Goal: Task Accomplishment & Management: Manage account settings

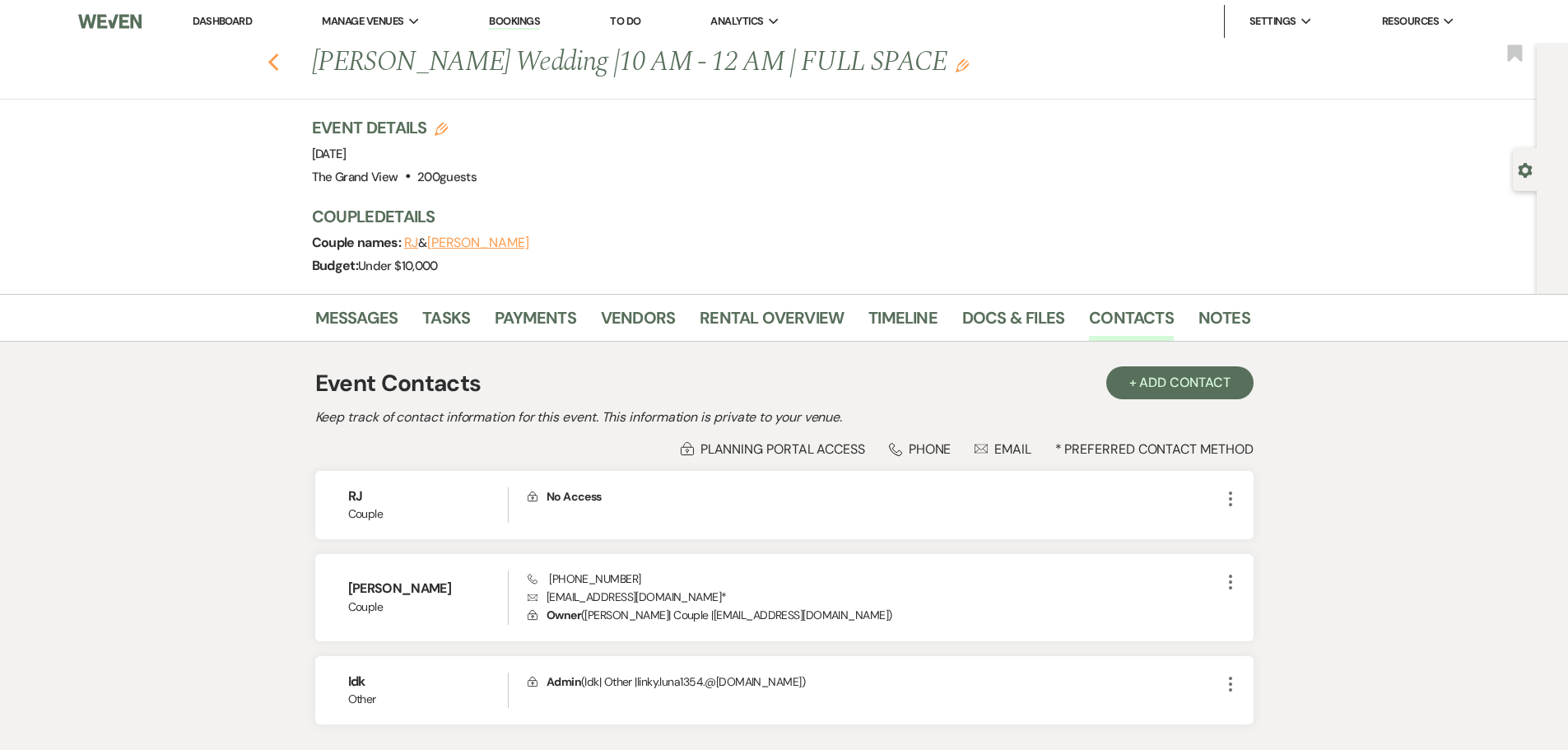
click at [280, 55] on icon "Previous" at bounding box center [273, 63] width 12 height 20
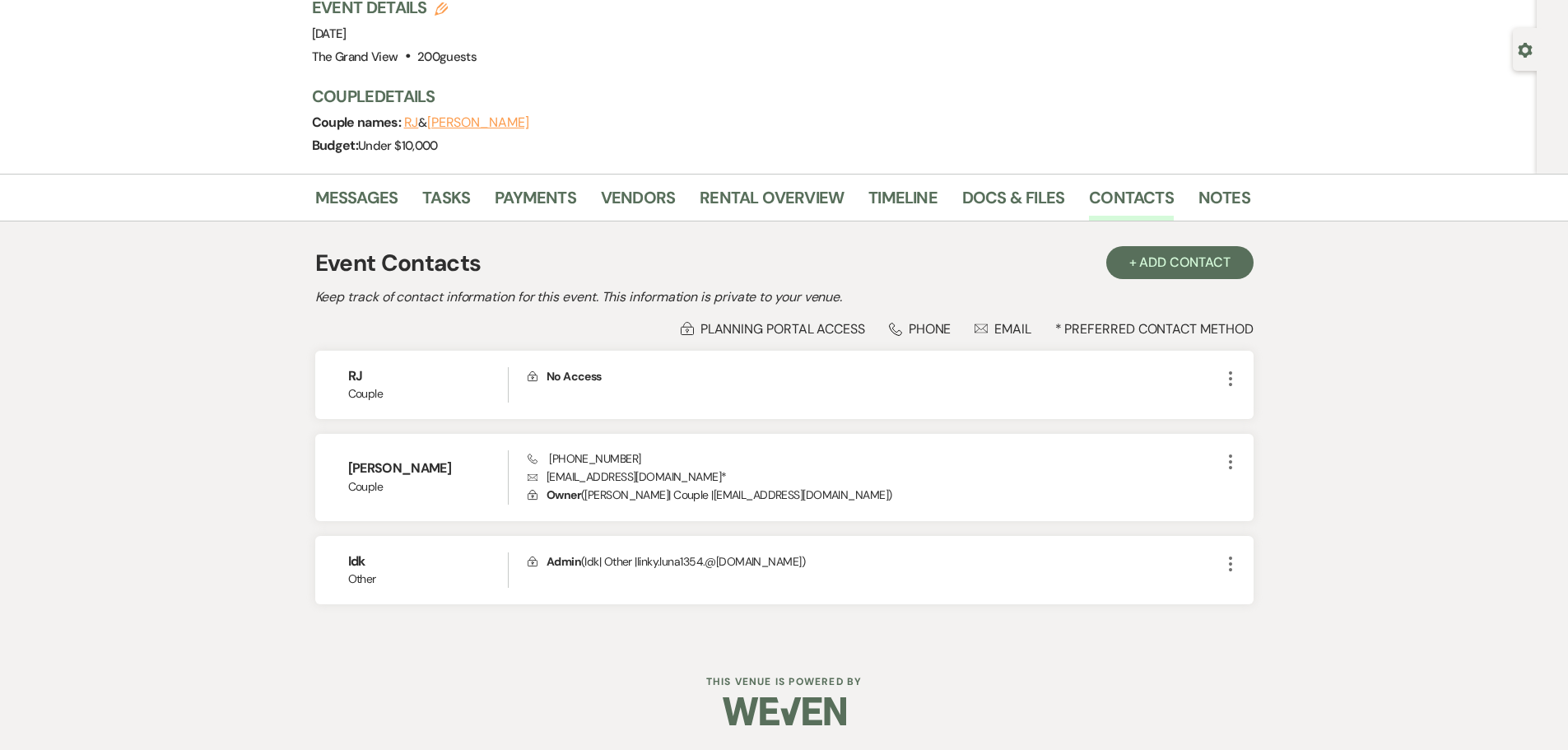
select select "8"
select select "4"
select select "8"
select select "5"
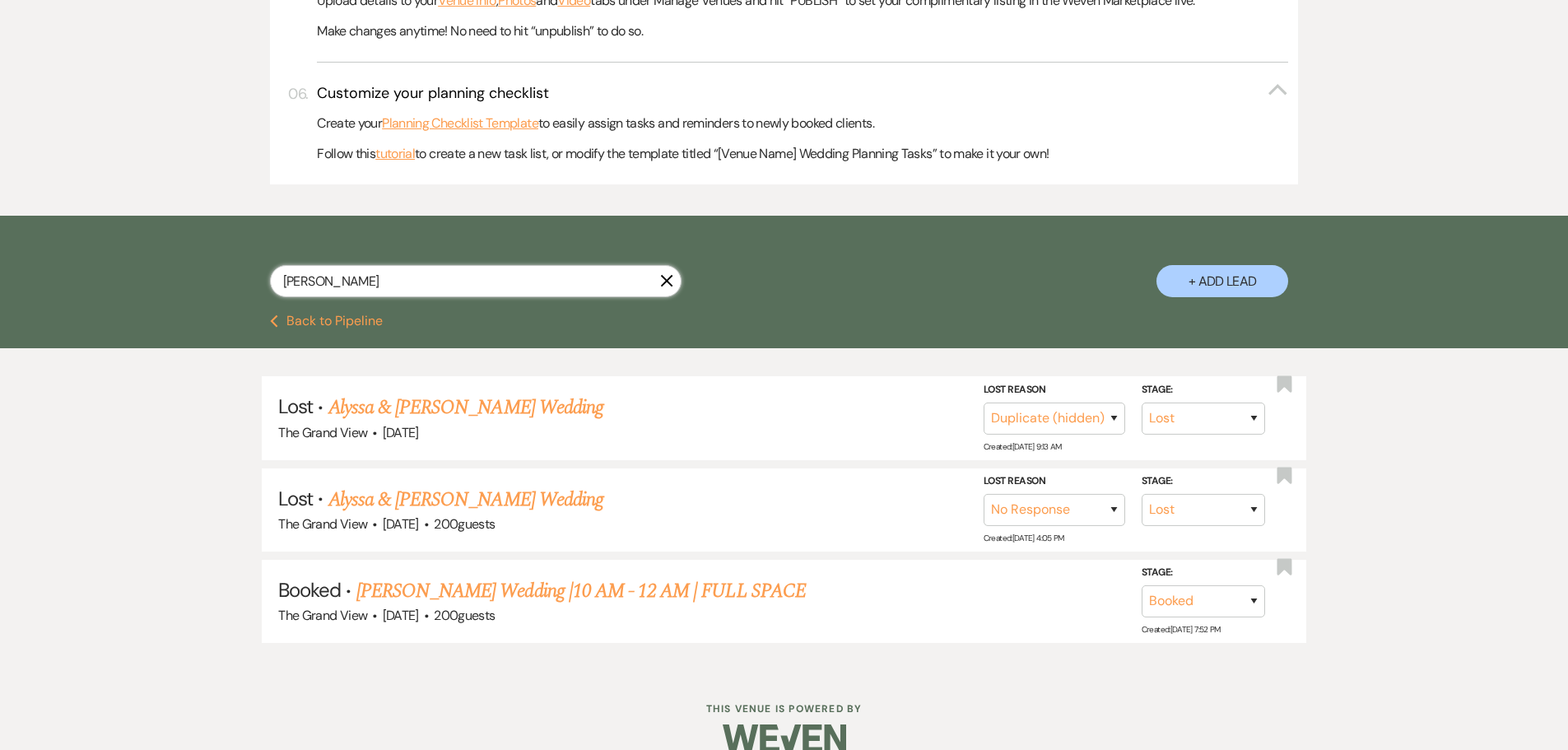
drag, startPoint x: 441, startPoint y: 269, endPoint x: 93, endPoint y: 274, distance: 348.0
click at [93, 274] on div "[PERSON_NAME] X + Add Lead" at bounding box center [784, 265] width 1568 height 99
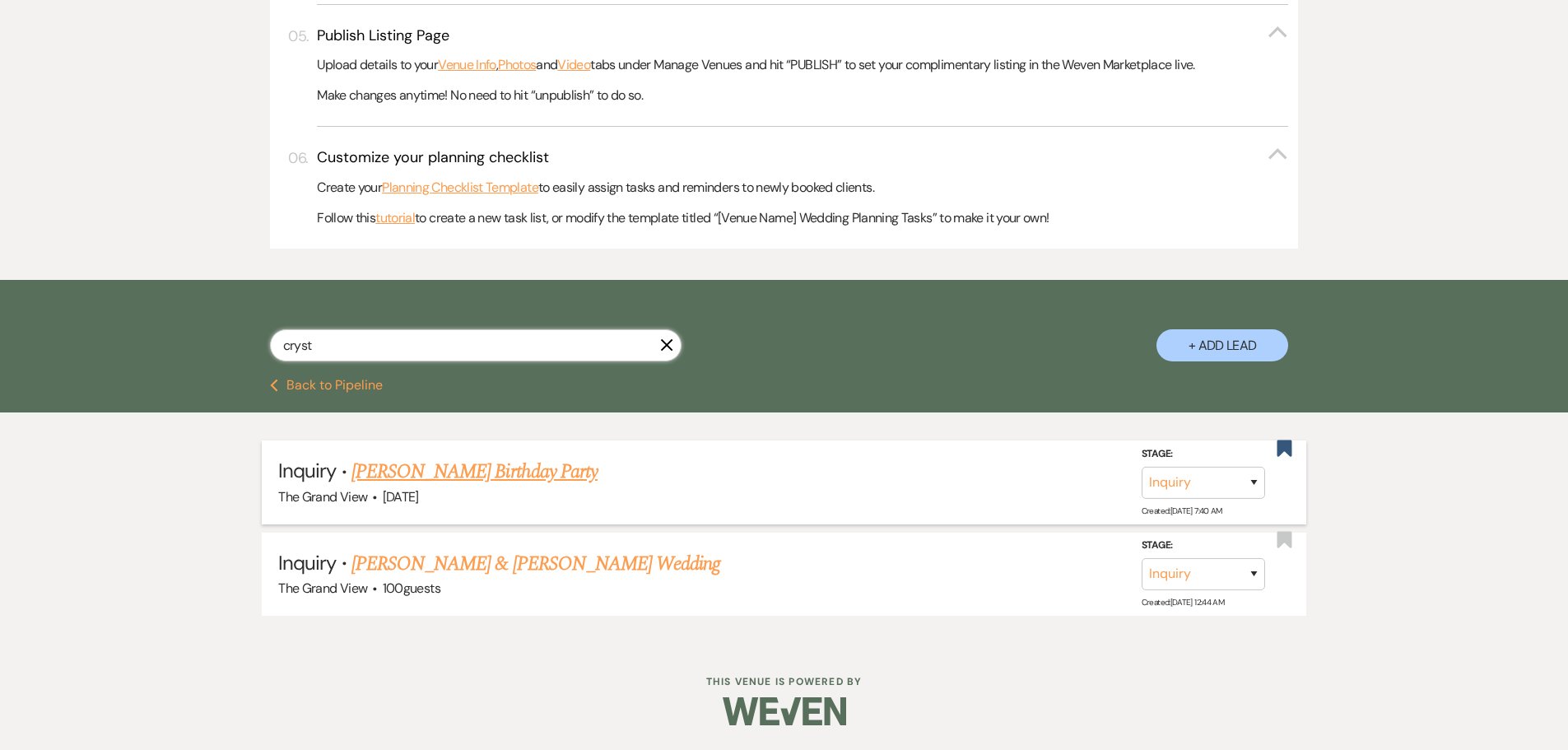
type input "cryst"
click at [537, 475] on link "[PERSON_NAME] Birthday Party" at bounding box center [474, 472] width 246 height 30
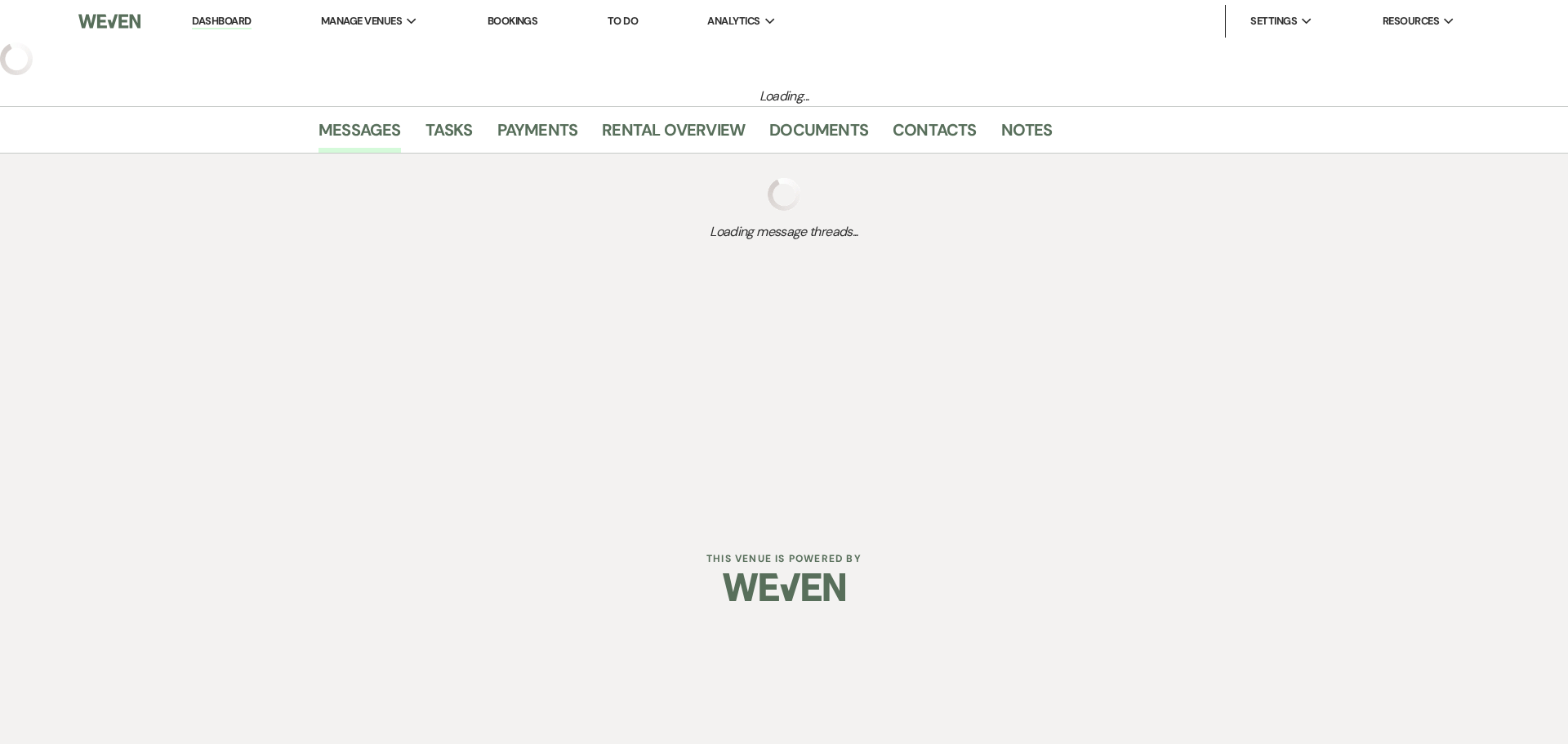
select select "5"
select select "4"
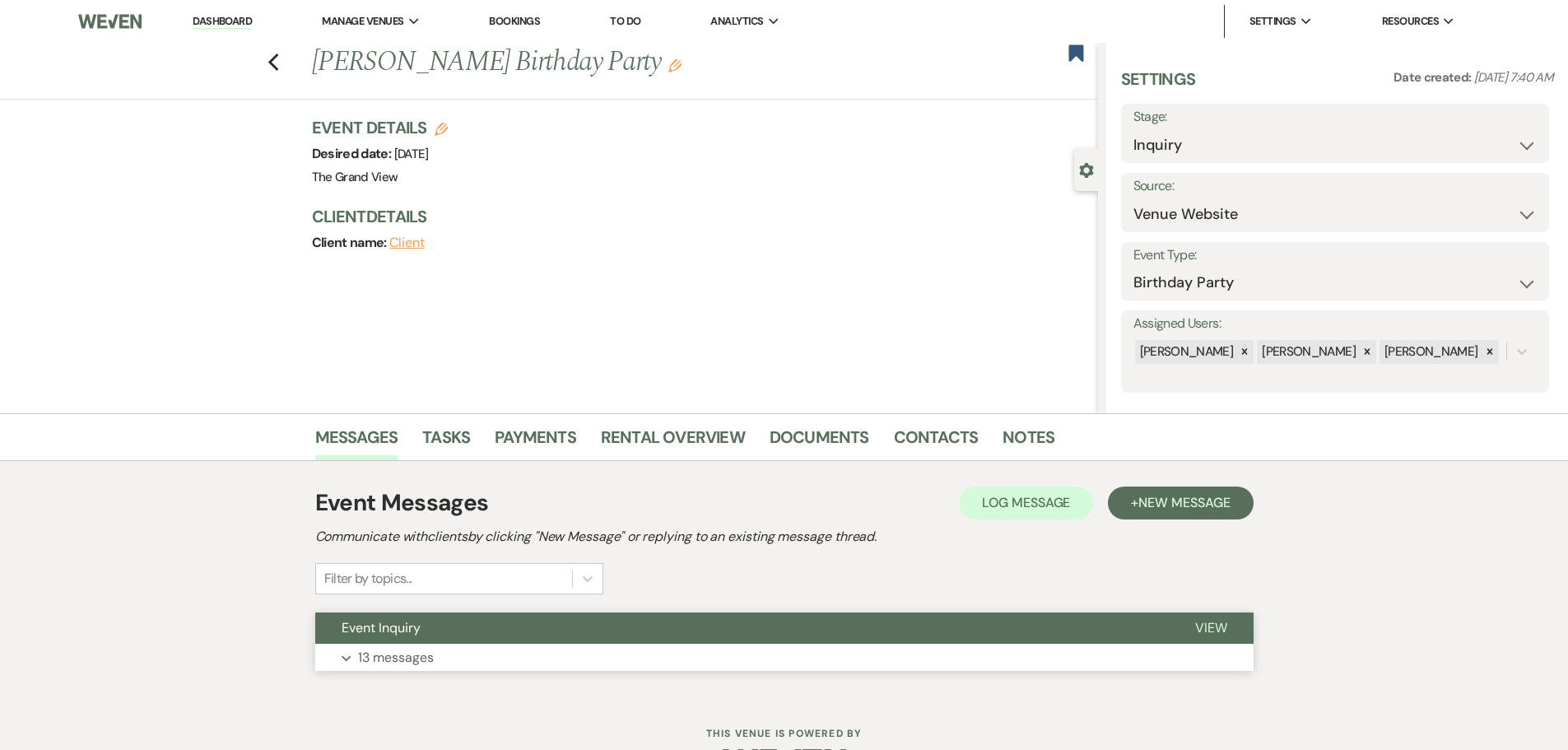
click at [471, 645] on button "Expand 13 messages" at bounding box center [784, 658] width 938 height 28
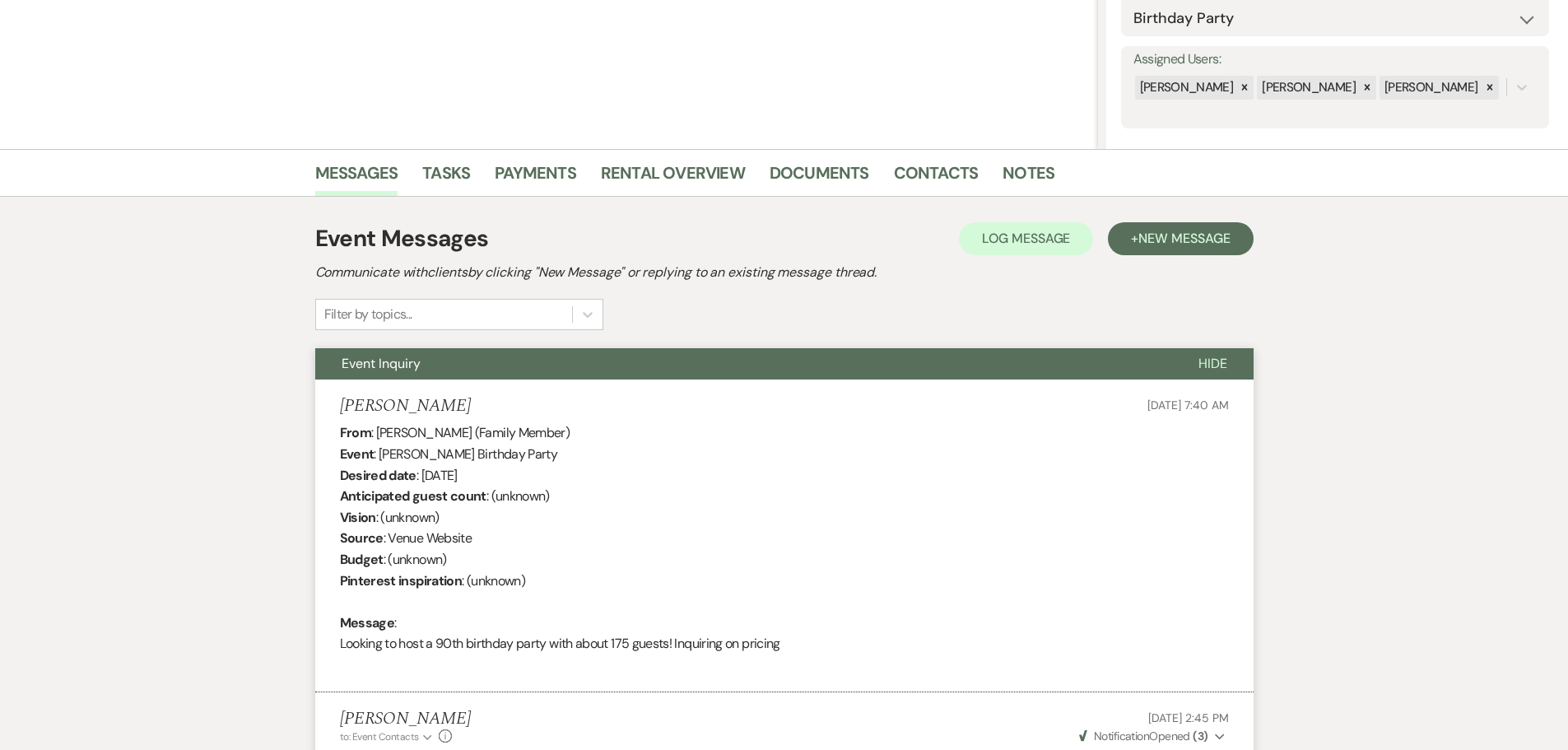
scroll to position [237, 0]
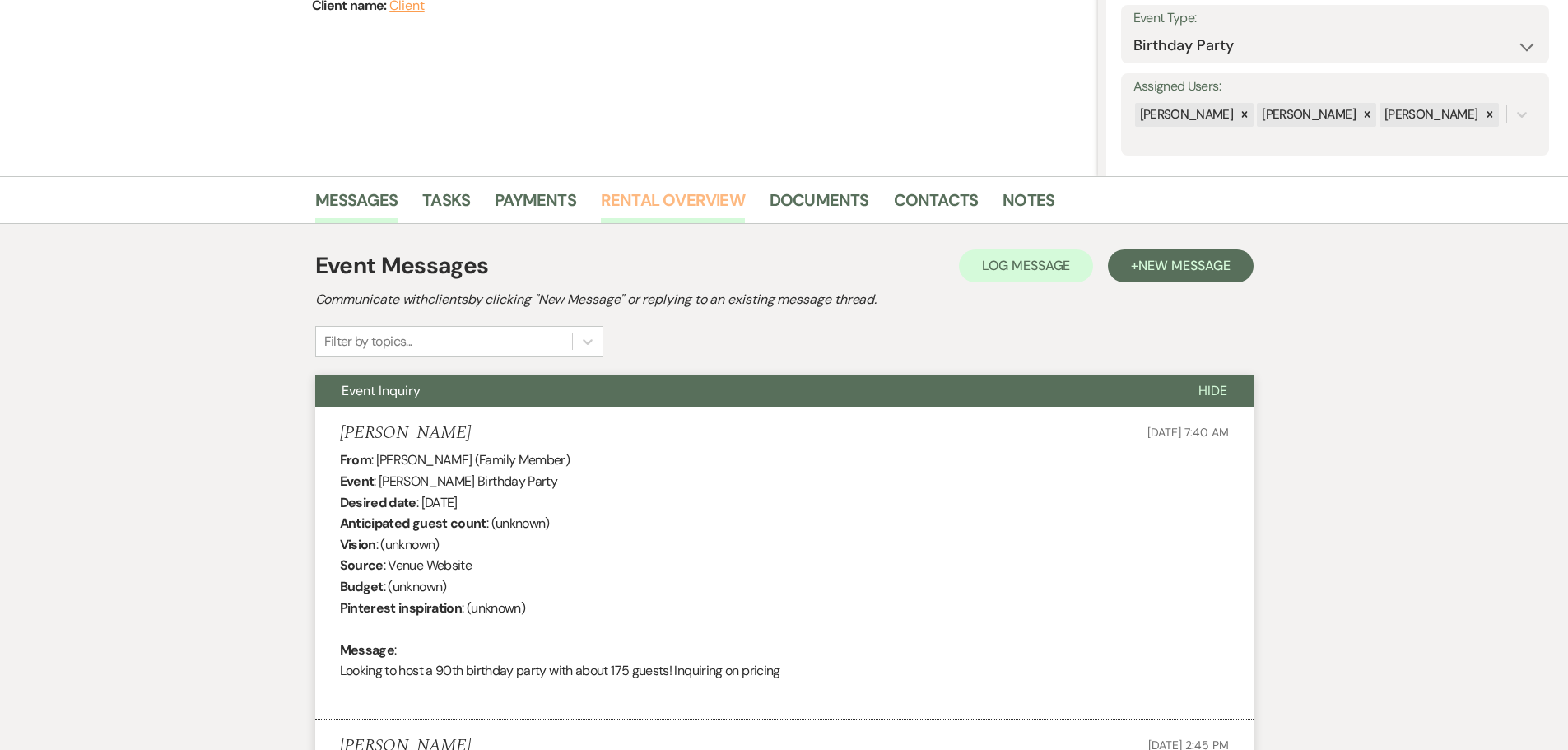
click at [709, 207] on link "Rental Overview" at bounding box center [673, 205] width 144 height 36
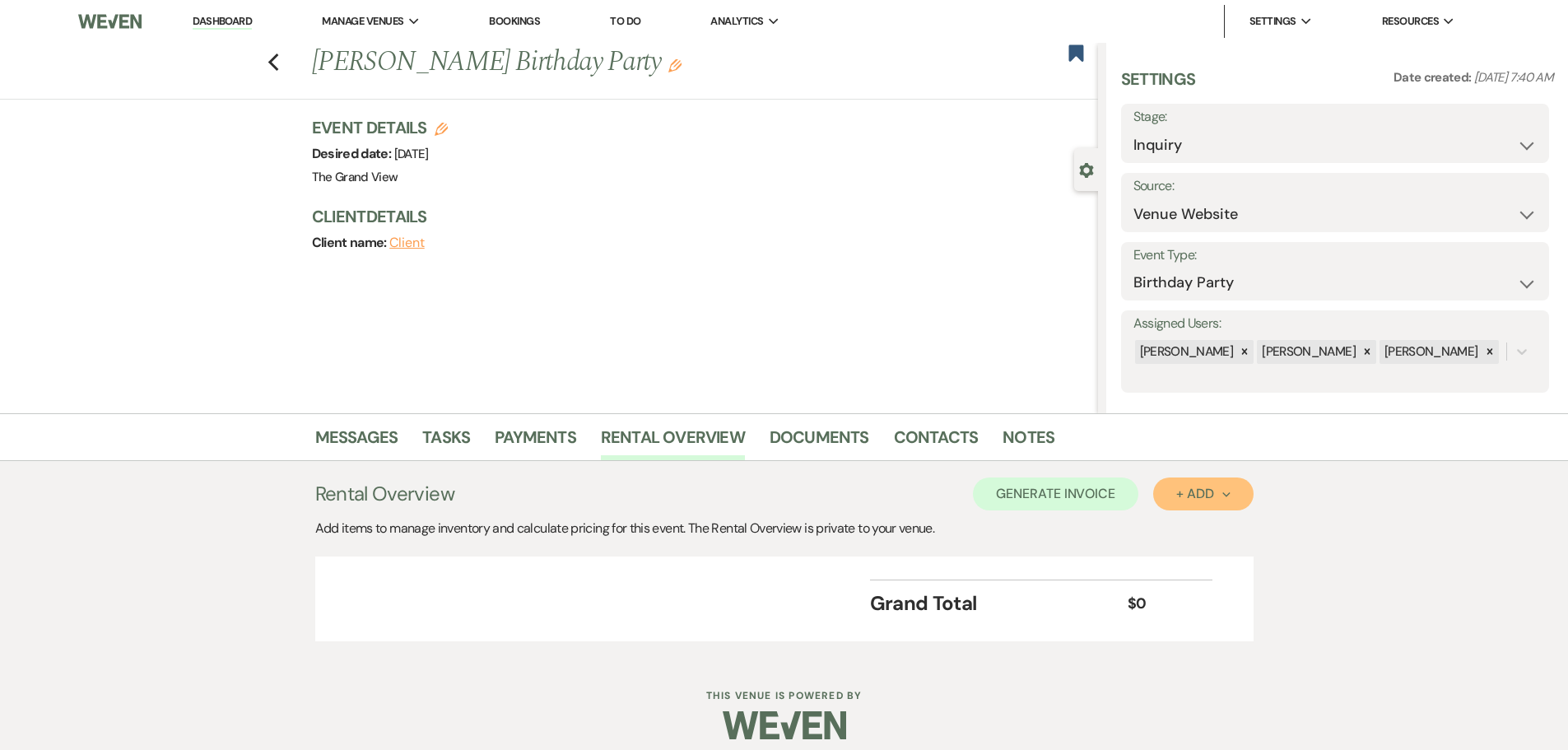
click at [1210, 491] on div "+ Add Next" at bounding box center [1202, 494] width 54 height 13
click at [1208, 534] on button "Item" at bounding box center [1194, 531] width 83 height 26
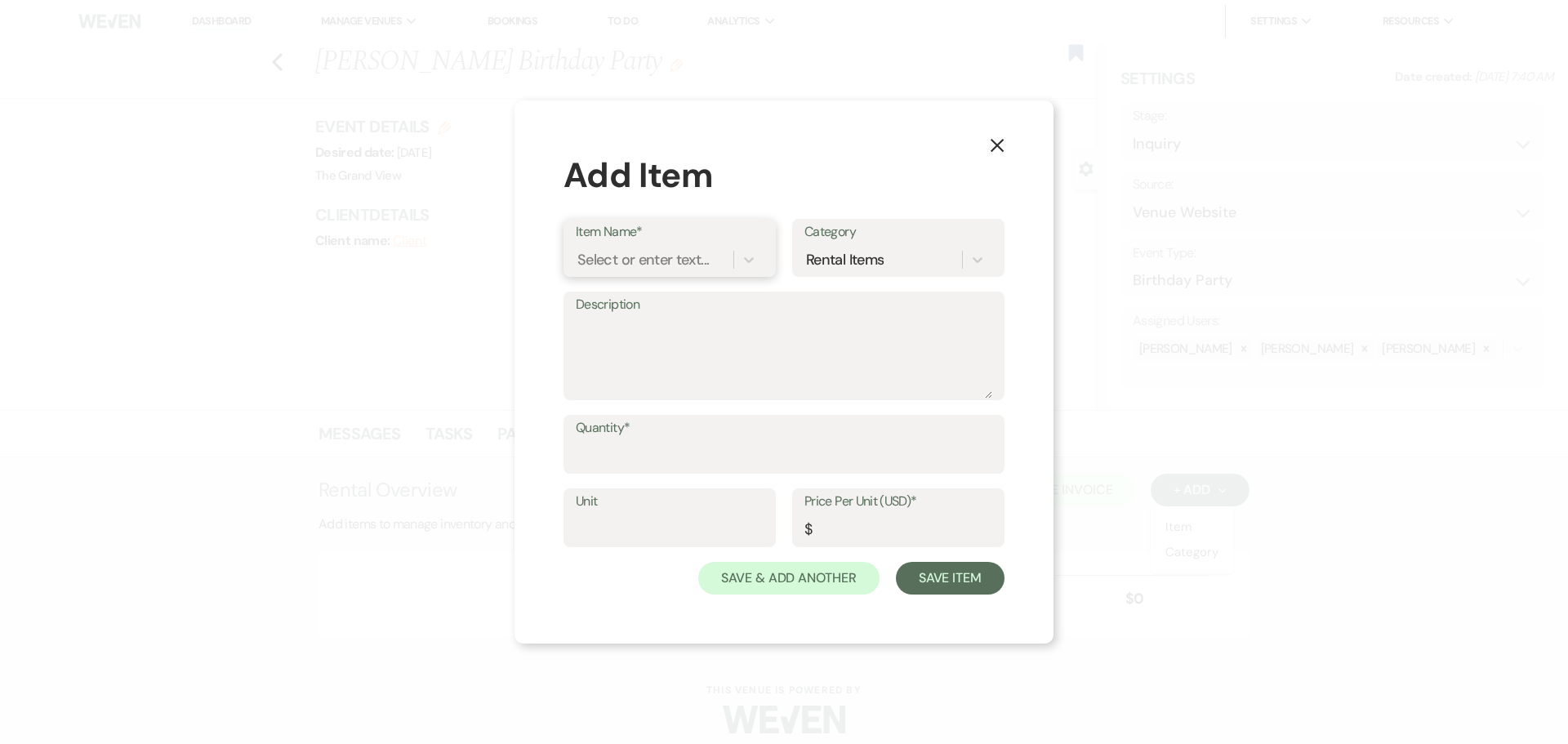
click at [628, 252] on div "Select or enter text..." at bounding box center [643, 260] width 132 height 22
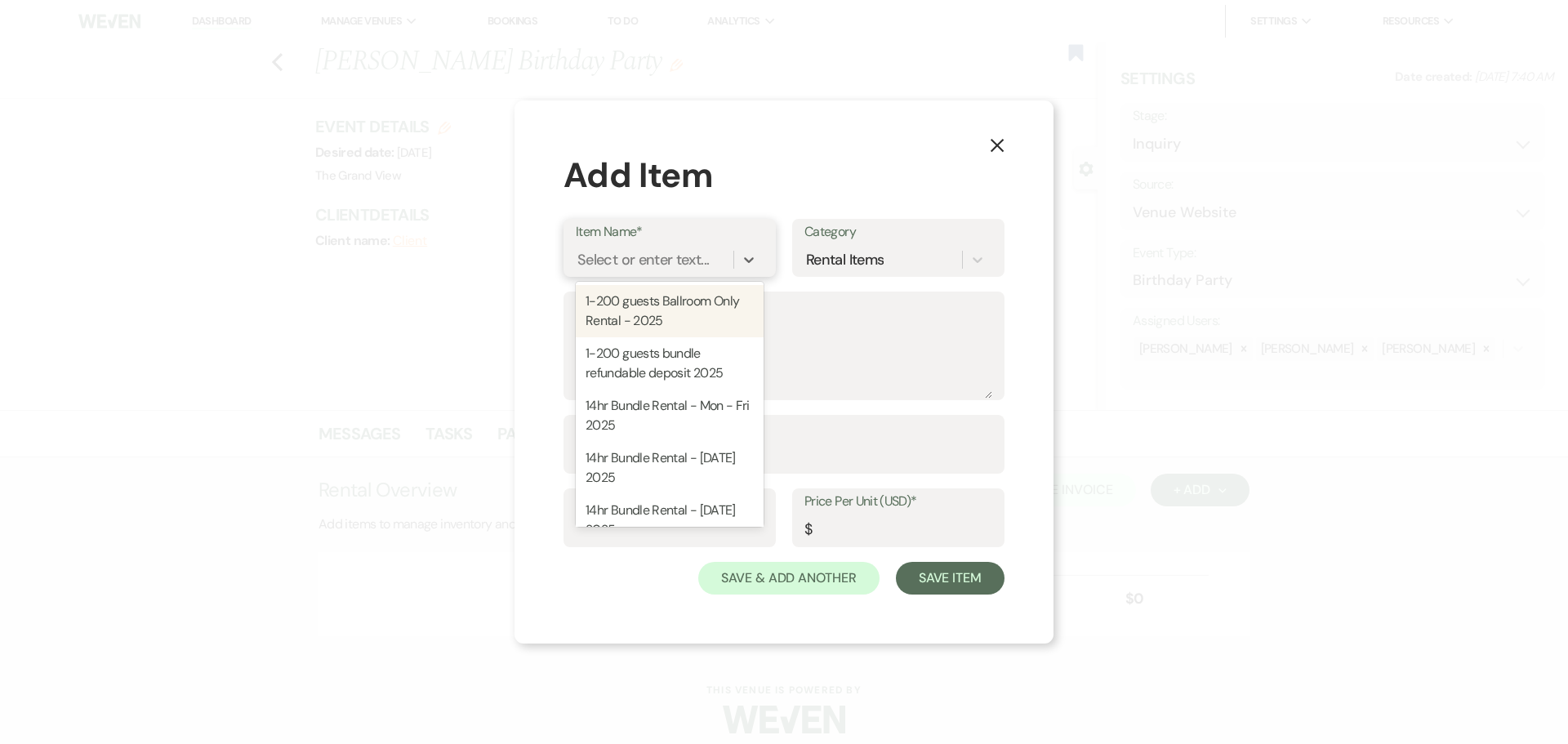
type input "b"
click at [661, 309] on div "1-200 guests Ballroom Only Rental - 2025" at bounding box center [670, 311] width 188 height 52
type textarea "Includes: Rental time: Up to 200 guests 60 Inch Round Tables(50) 8 Foot Rectang…"
type input "Hours"
type input "500"
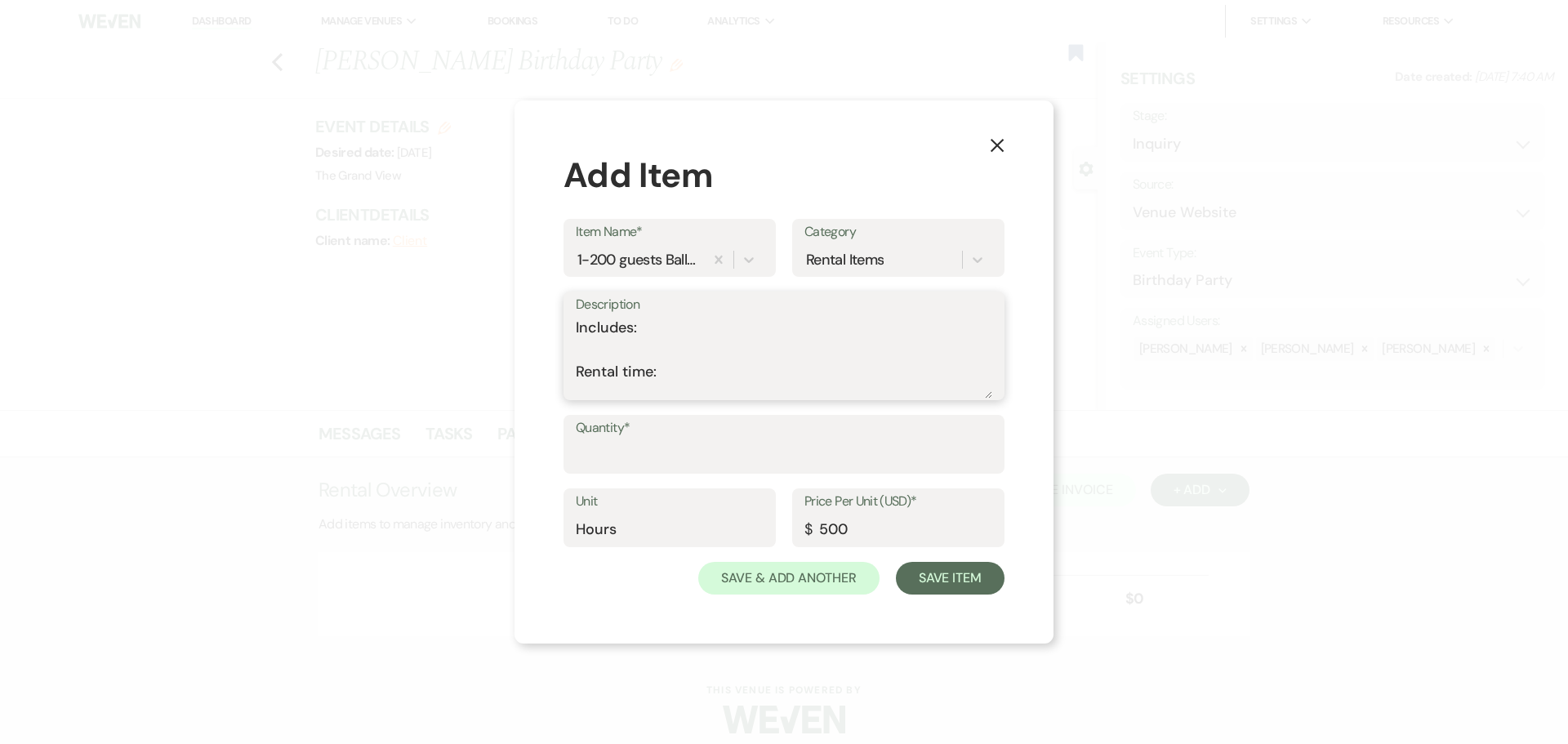
click at [623, 349] on textarea "Includes: Rental time: Up to 200 guests 60 Inch Round Tables(50) 8 Foot Rectang…" at bounding box center [784, 358] width 417 height 82
click at [619, 374] on textarea "Includes: Rental time: Up to 200 guests 60 Inch Round Tables(50) 8 Foot Rectang…" at bounding box center [784, 358] width 417 height 82
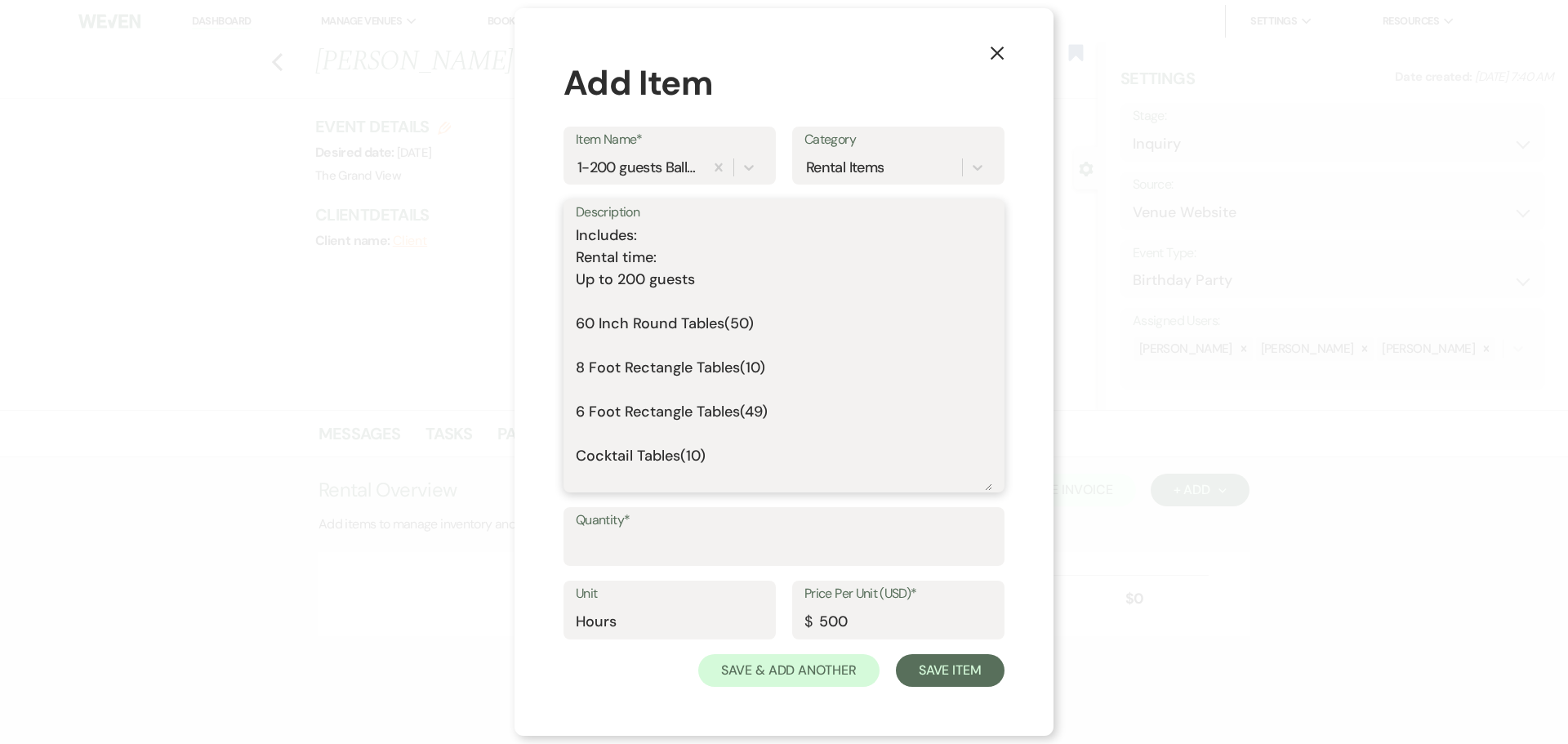
drag, startPoint x: 989, startPoint y: 394, endPoint x: 1016, endPoint y: 615, distance: 222.6
click at [1016, 615] on div "X Add Item Item Name* 1-200 guests Ballroom Only Rental - 2025 Category Rental …" at bounding box center [784, 372] width 539 height 728
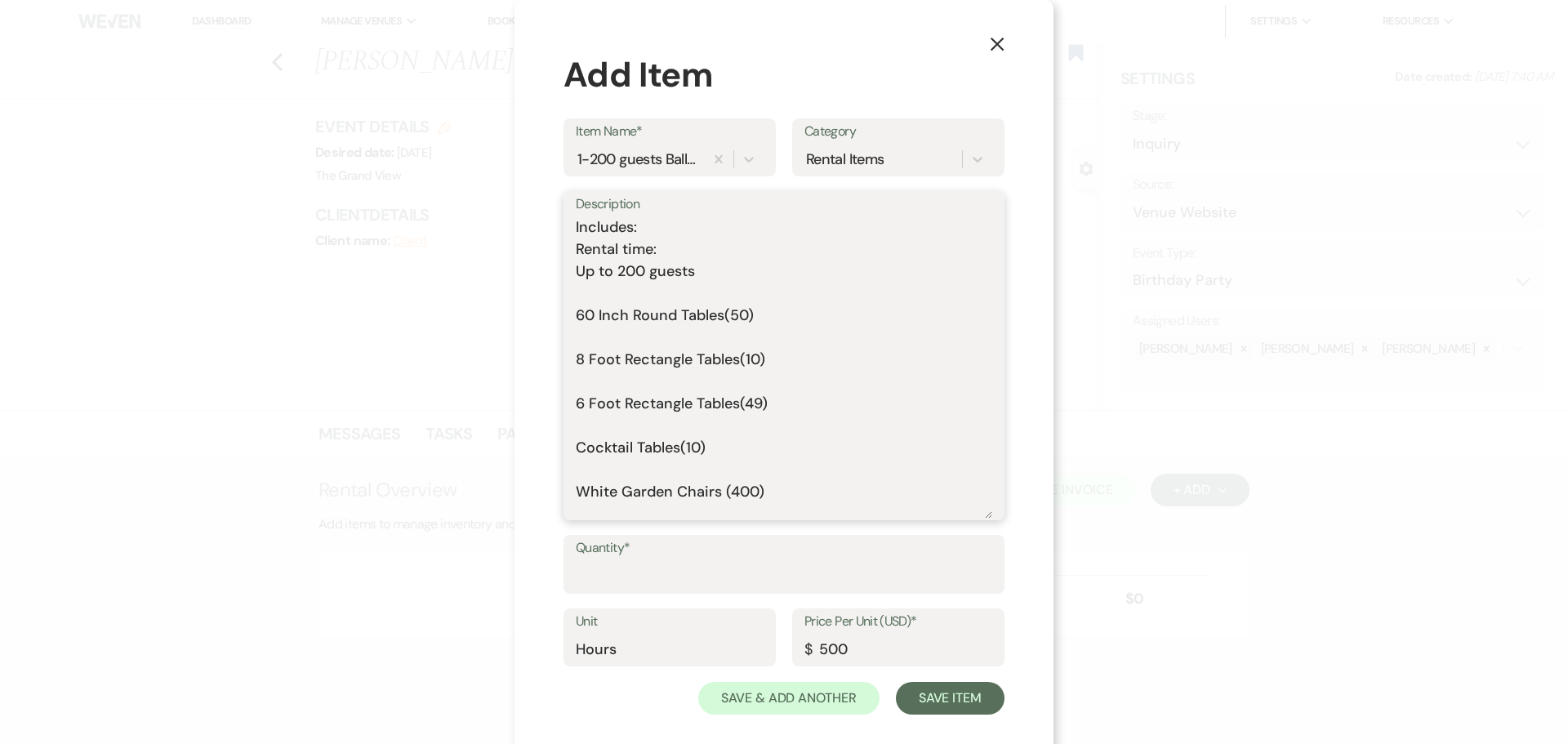
click at [626, 298] on textarea "Includes: Rental time: Up to 200 guests 60 Inch Round Tables(50) 8 Foot Rectang…" at bounding box center [784, 368] width 417 height 302
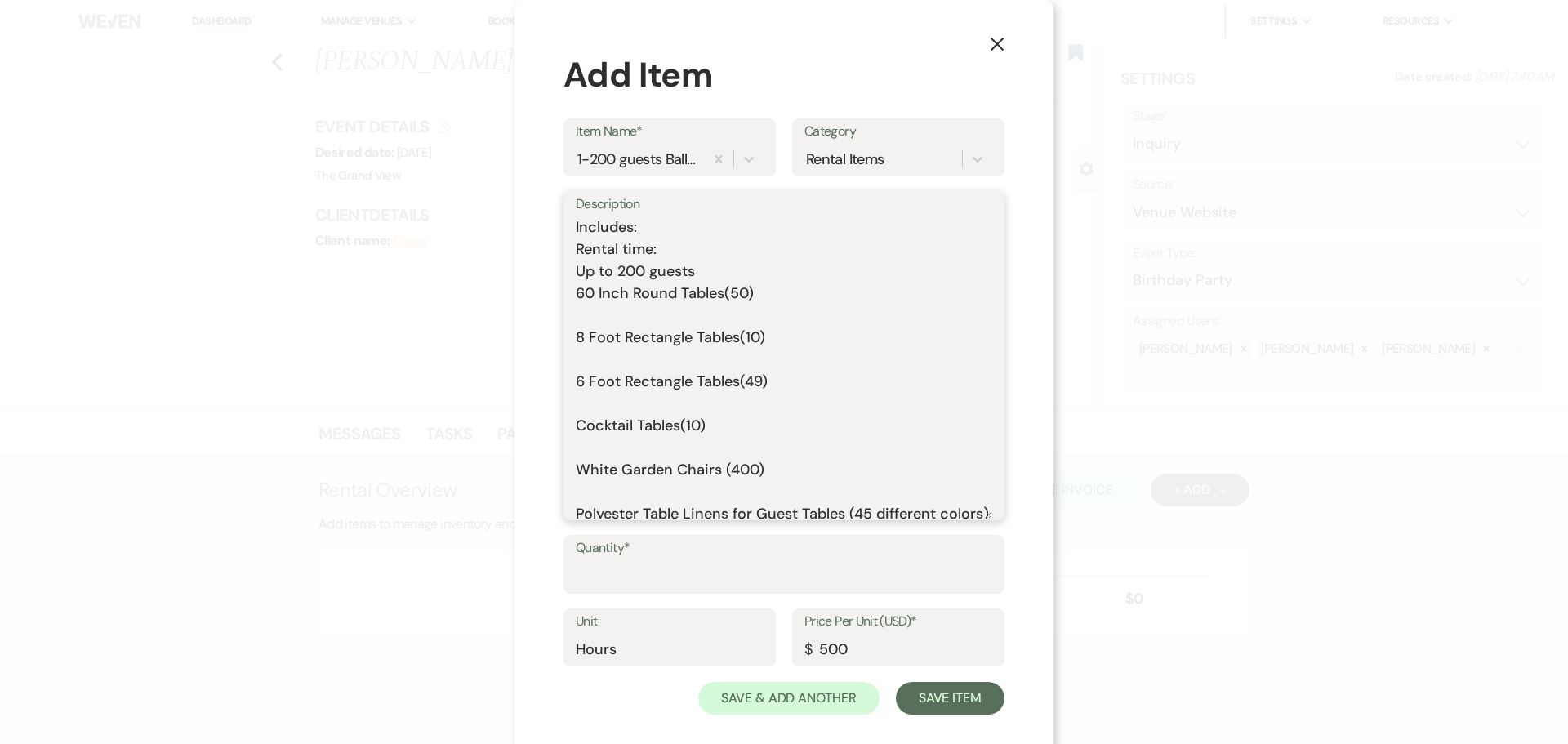
click at [622, 311] on textarea "Includes: Rental time: Up to 200 guests 60 Inch Round Tables(50) 8 Foot Rectang…" at bounding box center [784, 368] width 417 height 302
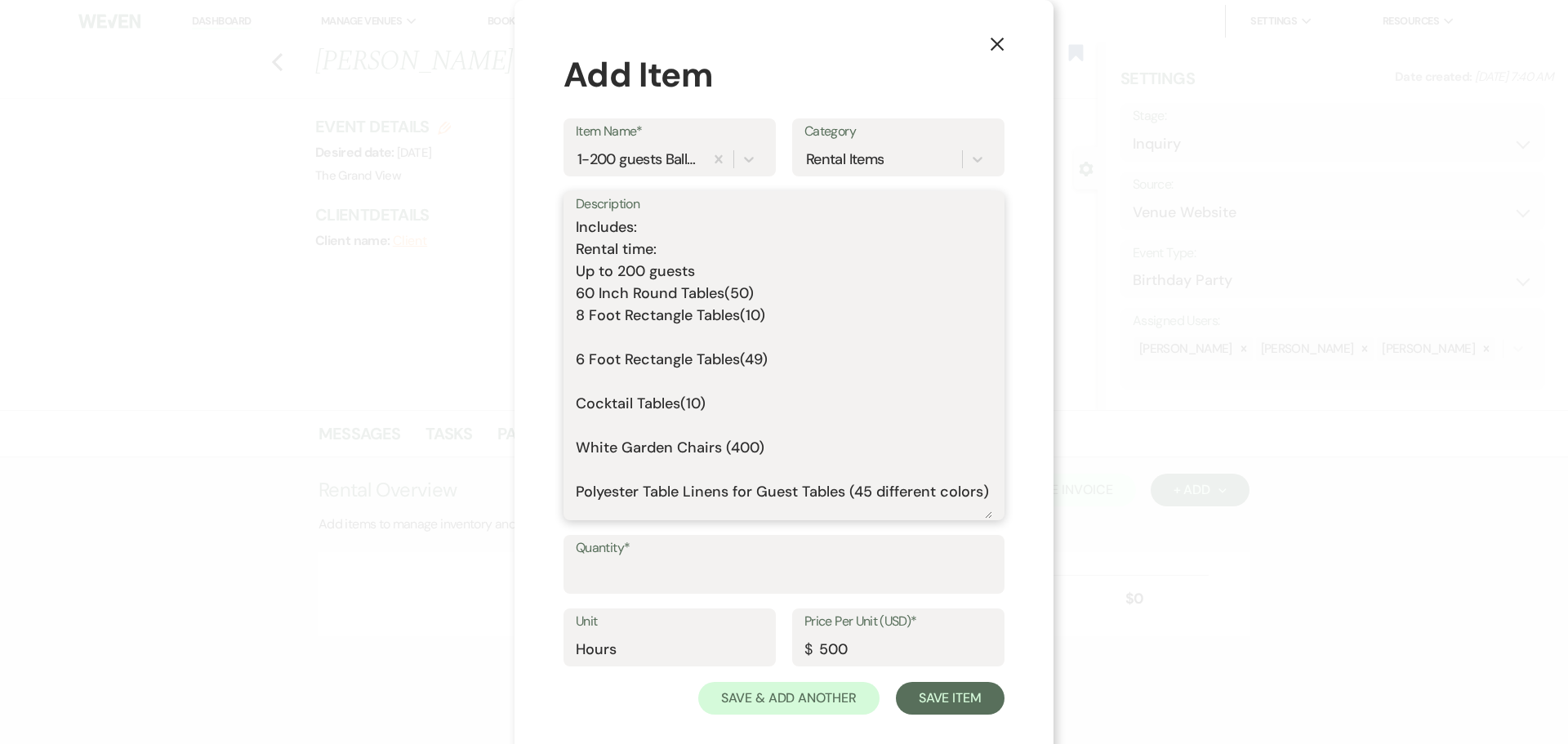
click at [625, 338] on textarea "Includes: Rental time: Up to 200 guests 60 Inch Round Tables(50) 8 Foot Rectang…" at bounding box center [784, 368] width 417 height 302
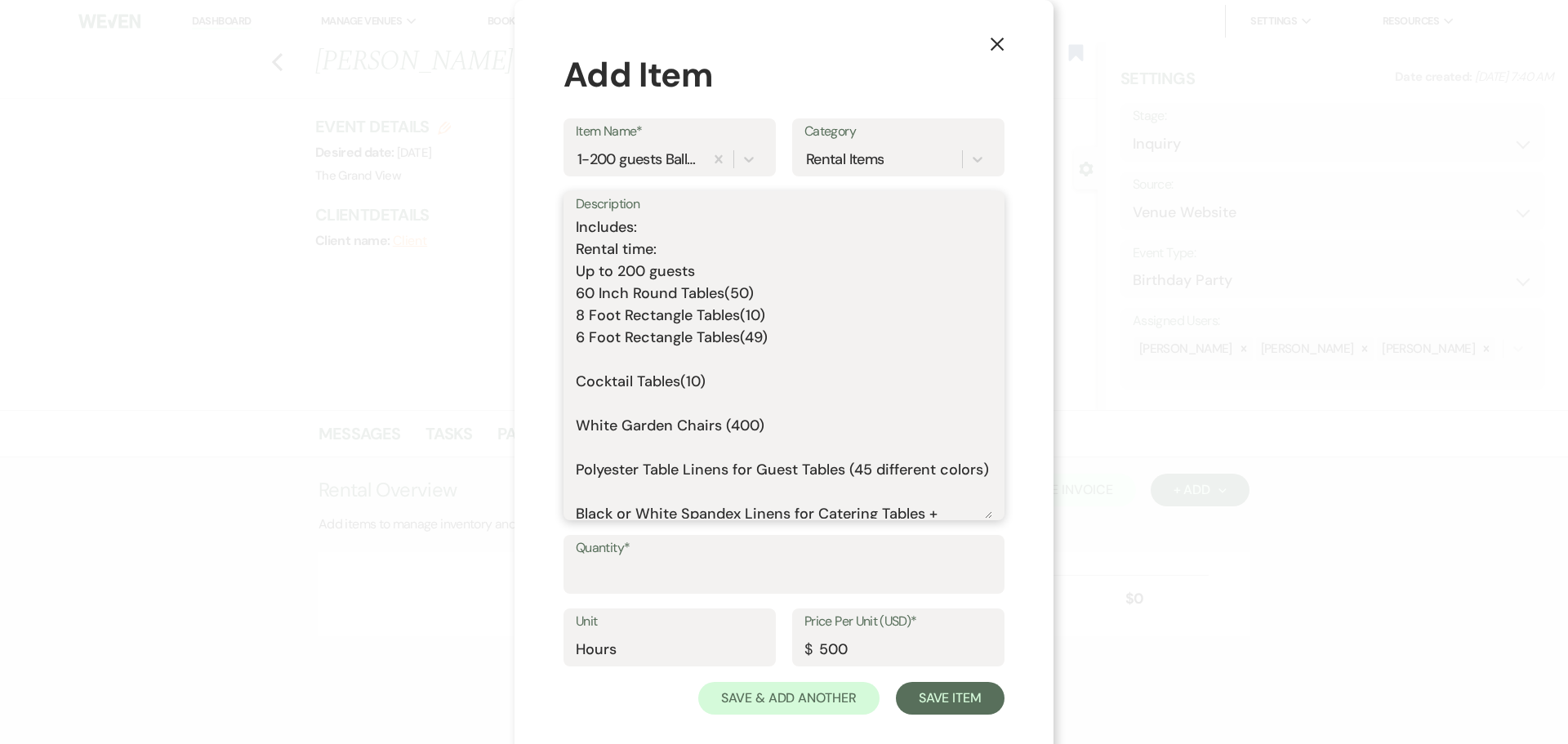
click at [627, 362] on textarea "Includes: Rental time: Up to 200 guests 60 Inch Round Tables(50) 8 Foot Rectang…" at bounding box center [784, 368] width 417 height 302
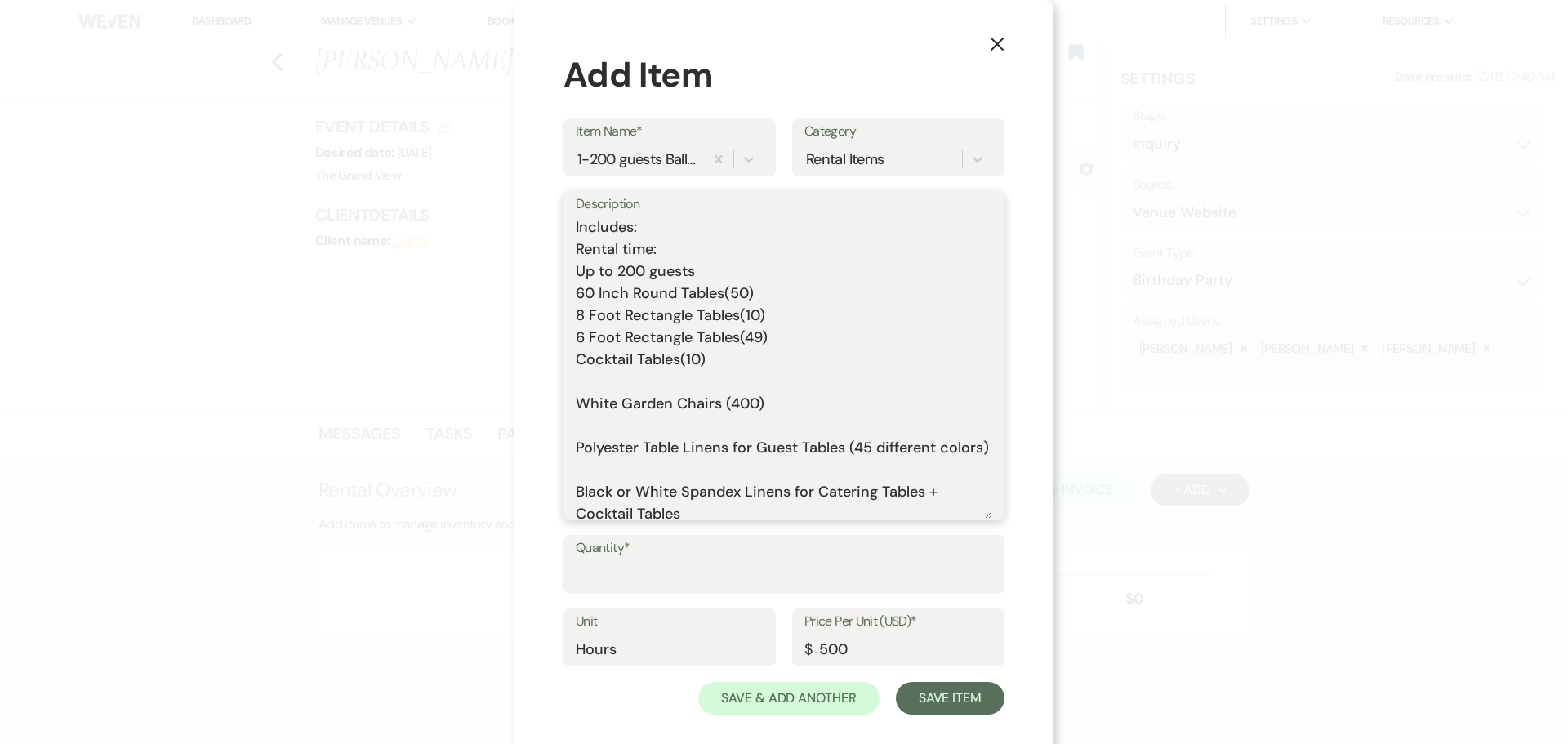
click at [626, 386] on textarea "Includes: Rental time: Up to 200 guests 60 Inch Round Tables(50) 8 Foot Rectang…" at bounding box center [784, 368] width 417 height 302
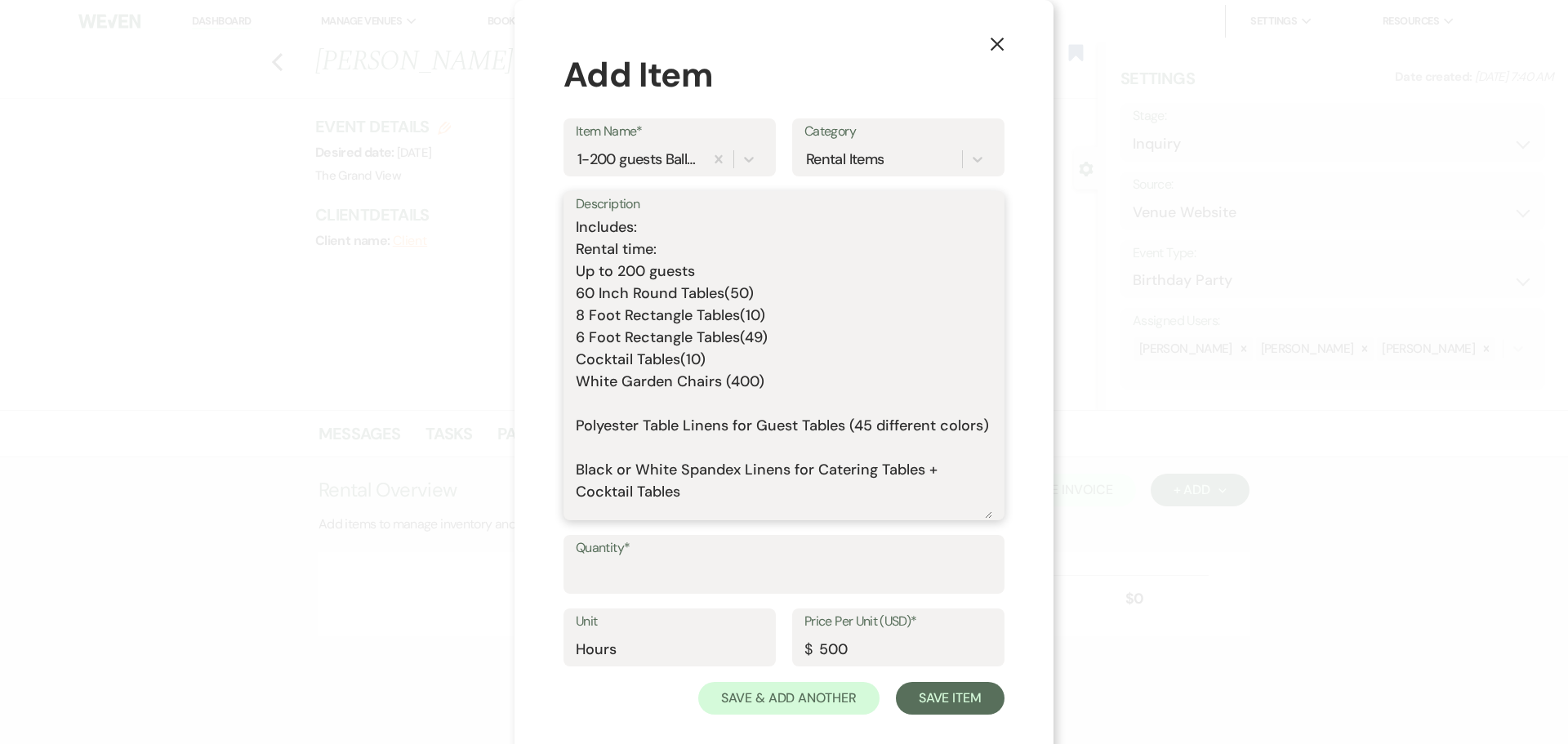
click at [622, 419] on textarea "Includes: Rental time: Up to 200 guests 60 Inch Round Tables(50) 8 Foot Rectang…" at bounding box center [784, 368] width 417 height 302
click at [620, 406] on textarea "Includes: Rental time: Up to 200 guests 60 Inch Round Tables(50) 8 Foot Rectang…" at bounding box center [784, 368] width 417 height 302
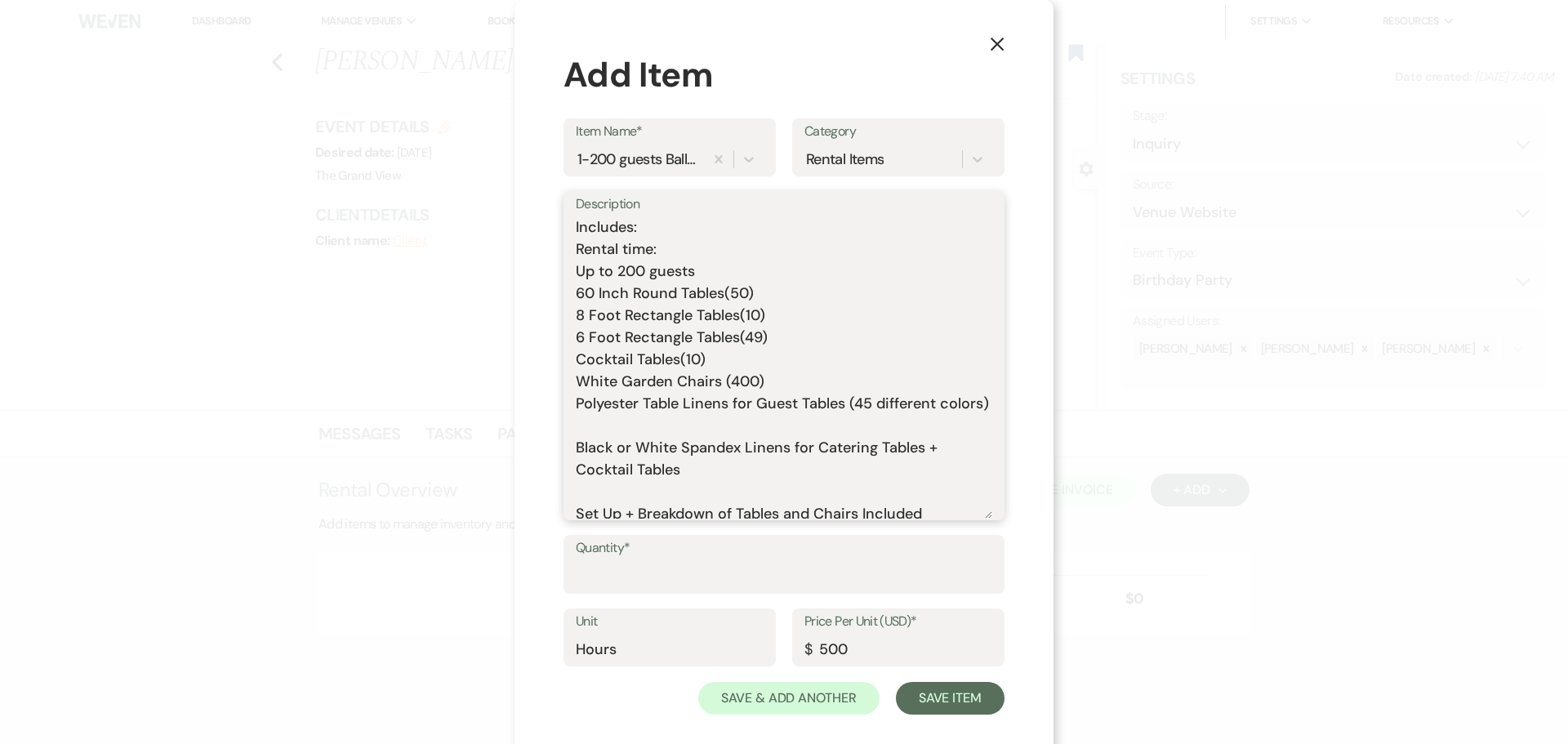
click at [604, 462] on textarea "Includes: Rental time: Up to 200 guests 60 Inch Round Tables(50) 8 Foot Rectang…" at bounding box center [784, 368] width 417 height 302
click at [611, 445] on textarea "Includes: Rental time: Up to 200 guests 60 Inch Round Tables(50) 8 Foot Rectang…" at bounding box center [784, 368] width 417 height 302
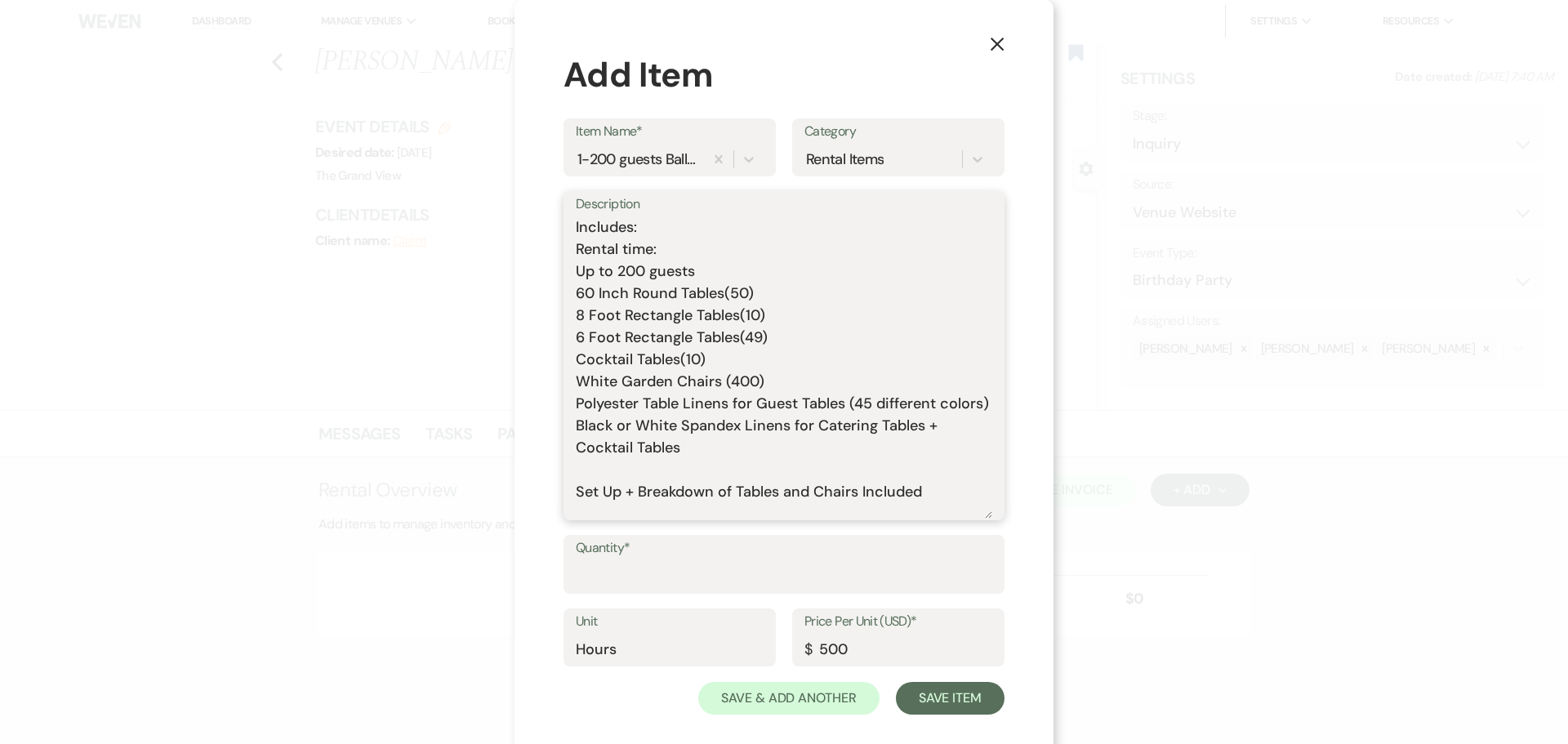
click at [612, 481] on textarea "Includes: Rental time: Up to 200 guests 60 Inch Round Tables(50) 8 Foot Rectang…" at bounding box center [784, 368] width 417 height 302
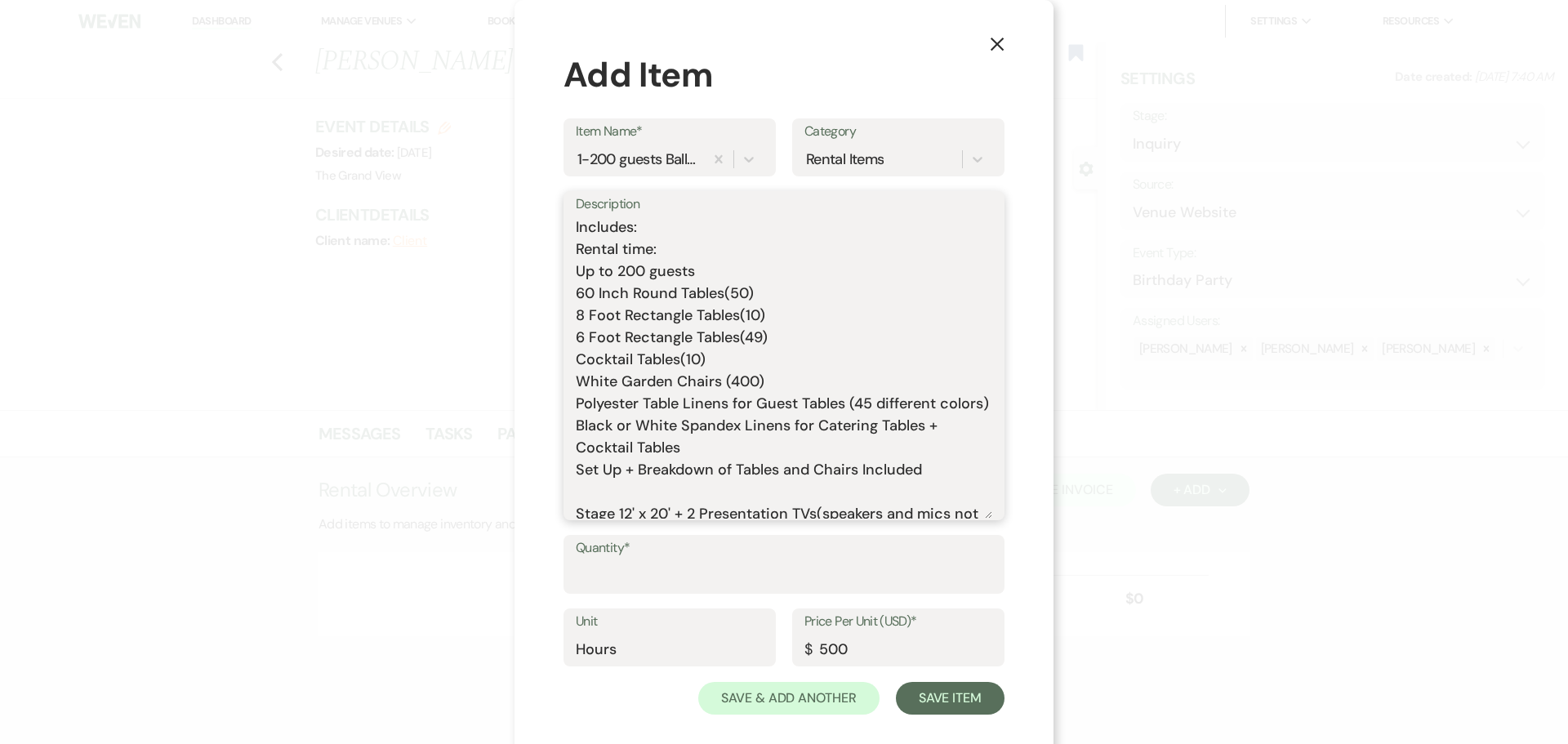
click at [642, 511] on textarea "Includes: Rental time: Up to 200 guests 60 Inch Round Tables(50) 8 Foot Rectang…" at bounding box center [784, 368] width 417 height 302
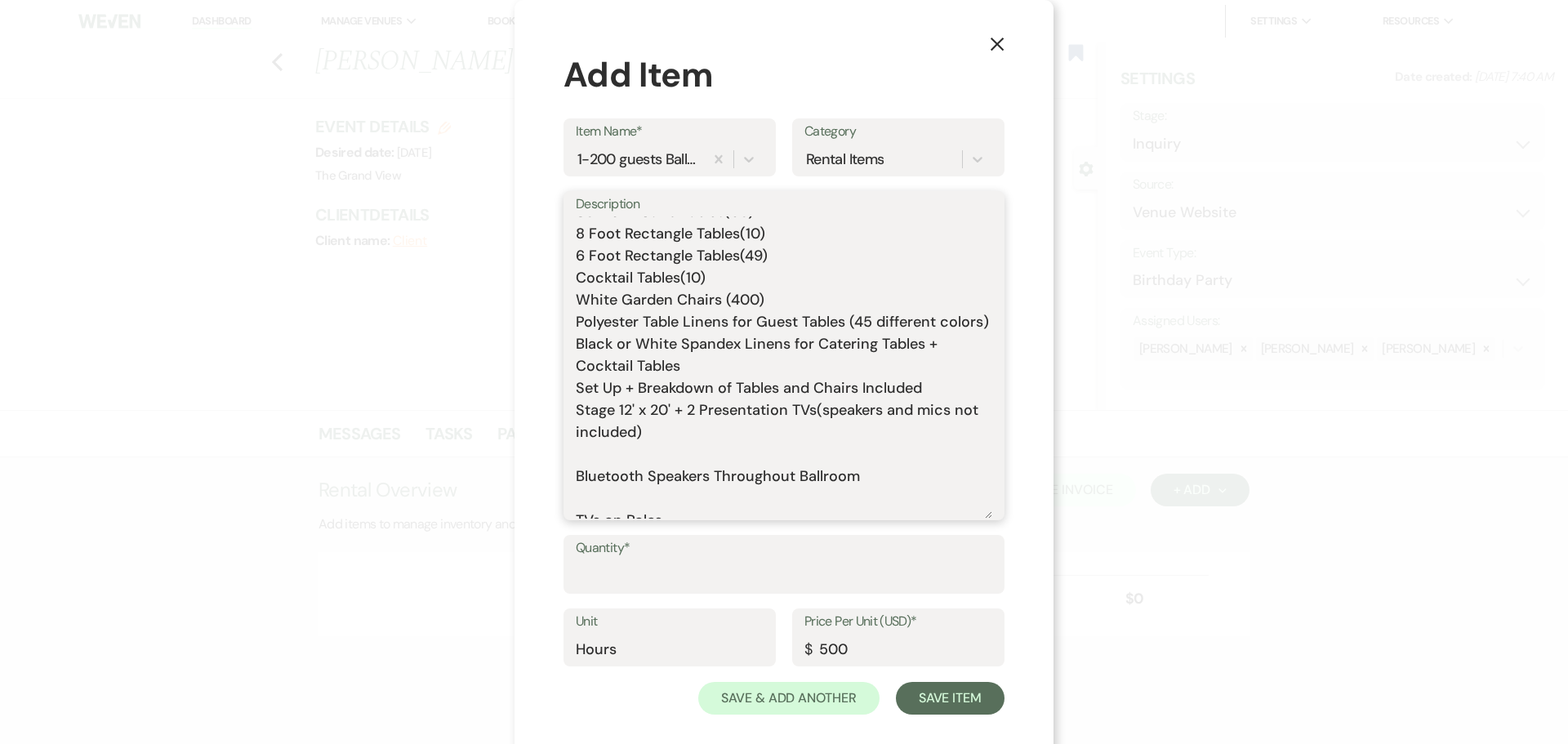
drag, startPoint x: 879, startPoint y: 501, endPoint x: 562, endPoint y: 478, distance: 317.8
click at [564, 478] on div "Description Includes: Rental time: Up to 200 guests 60 Inch Round Tables(50) 8 …" at bounding box center [784, 355] width 441 height 329
click at [589, 482] on textarea "Includes: Rental time: Up to 200 guests 60 Inch Round Tables(50) 8 Foot Rectang…" at bounding box center [784, 368] width 417 height 302
click at [596, 499] on textarea "Includes: Rental time: Up to 200 guests 60 Inch Round Tables(50) 8 Foot Rectang…" at bounding box center [784, 368] width 417 height 302
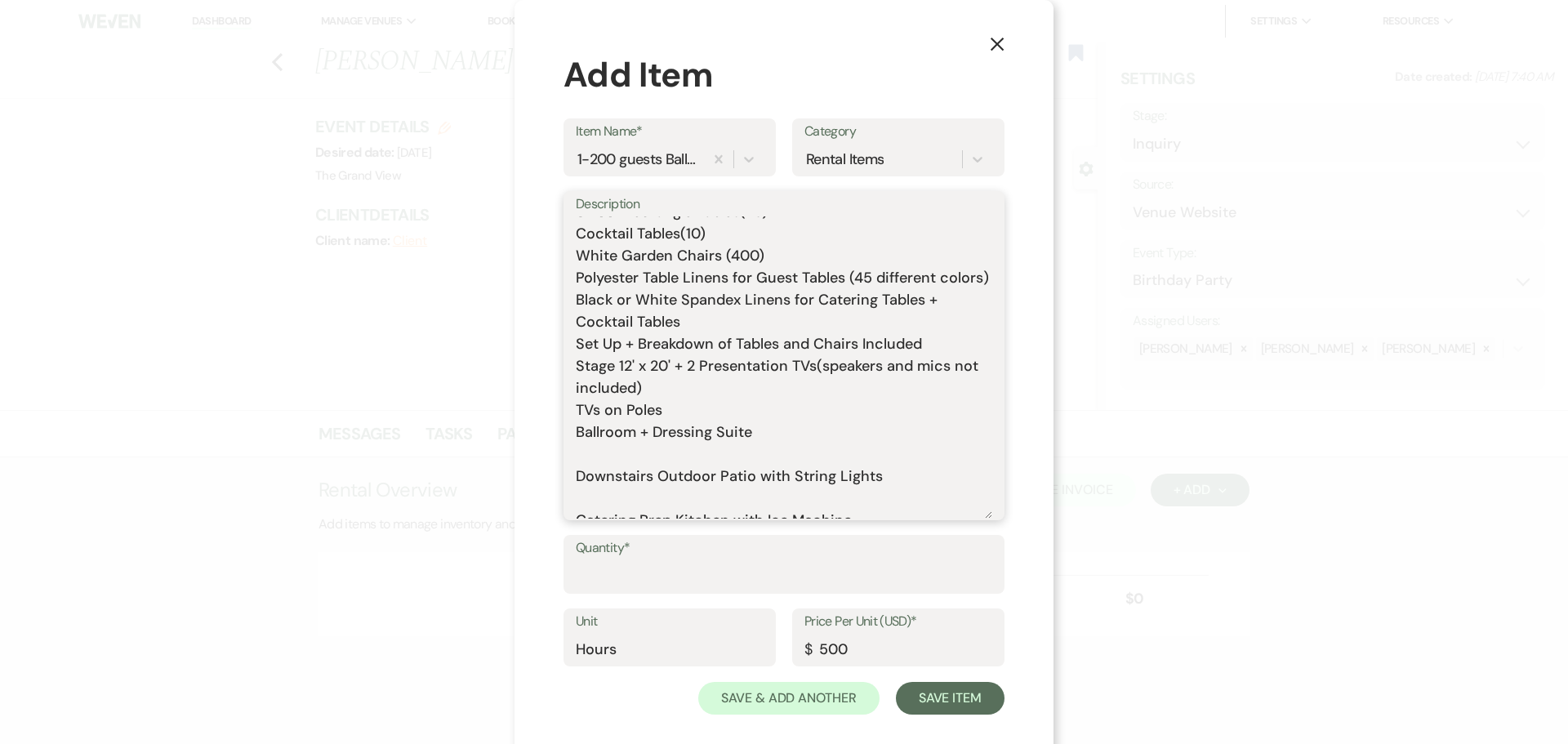
scroll to position [163, 0]
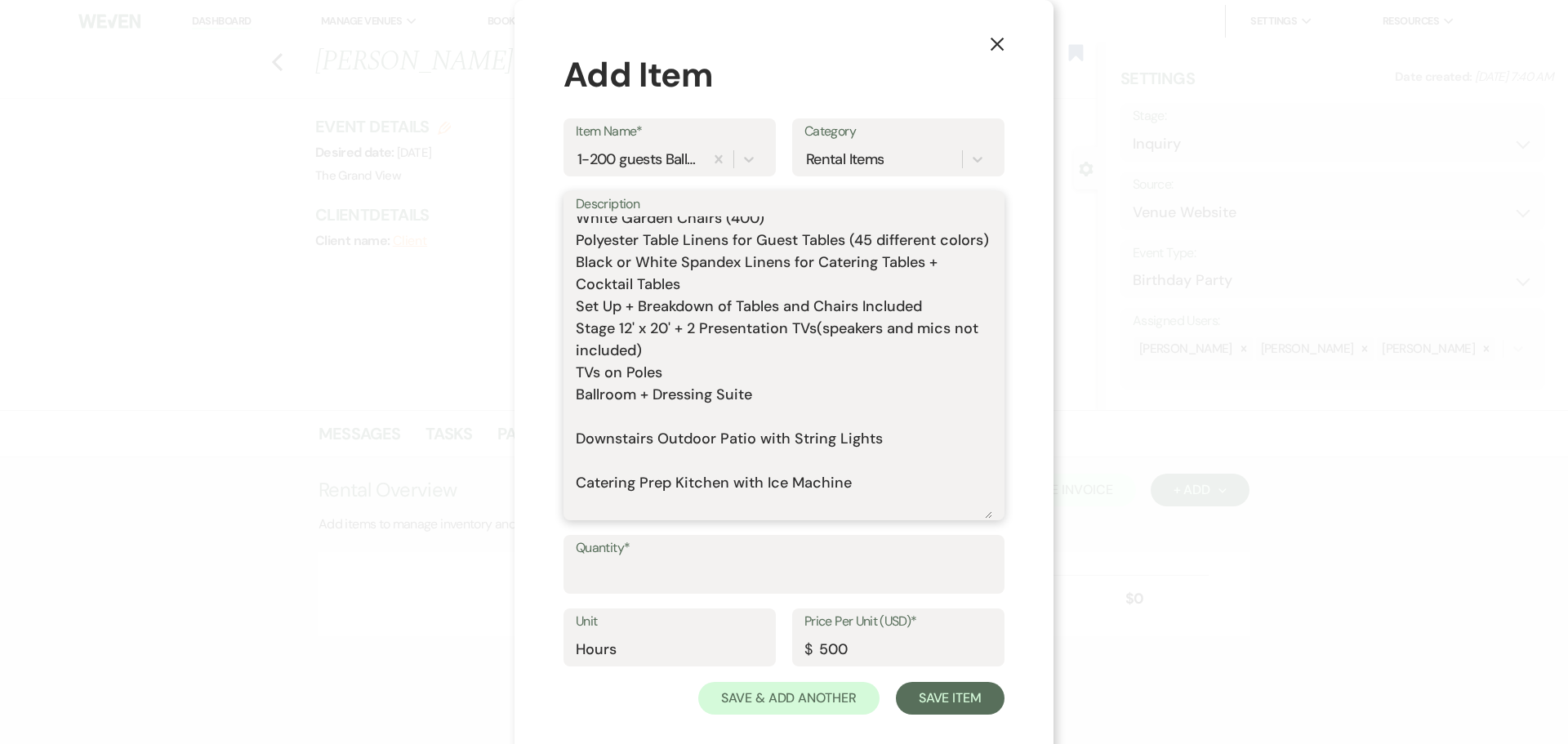
click at [602, 435] on textarea "Includes: Rental time: Up to 200 guests 60 Inch Round Tables(50) 8 Foot Rectang…" at bounding box center [784, 368] width 417 height 302
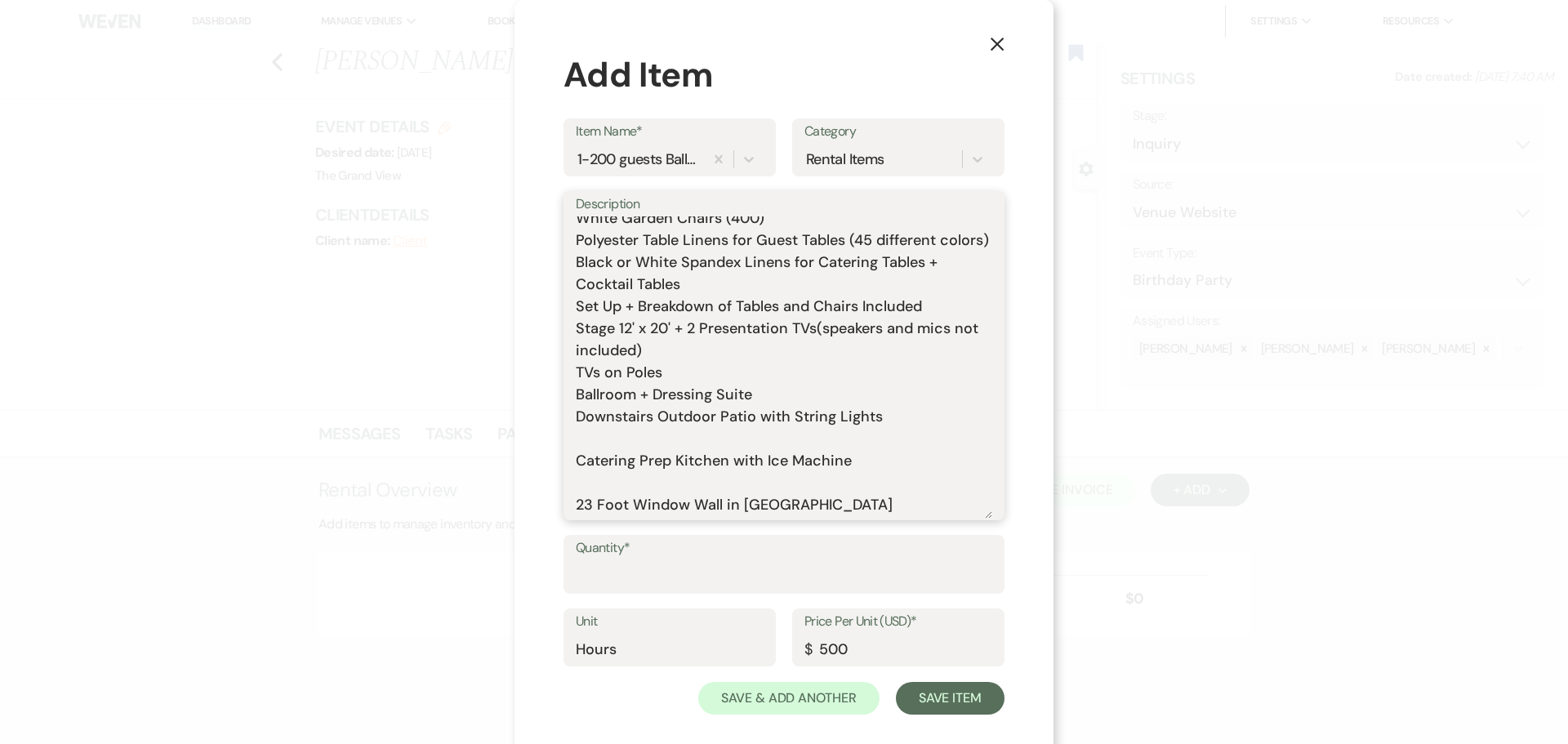
click at [608, 451] on textarea "Includes: Rental time: Up to 200 guests 60 Inch Round Tables(50) 8 Foot Rectang…" at bounding box center [784, 368] width 417 height 302
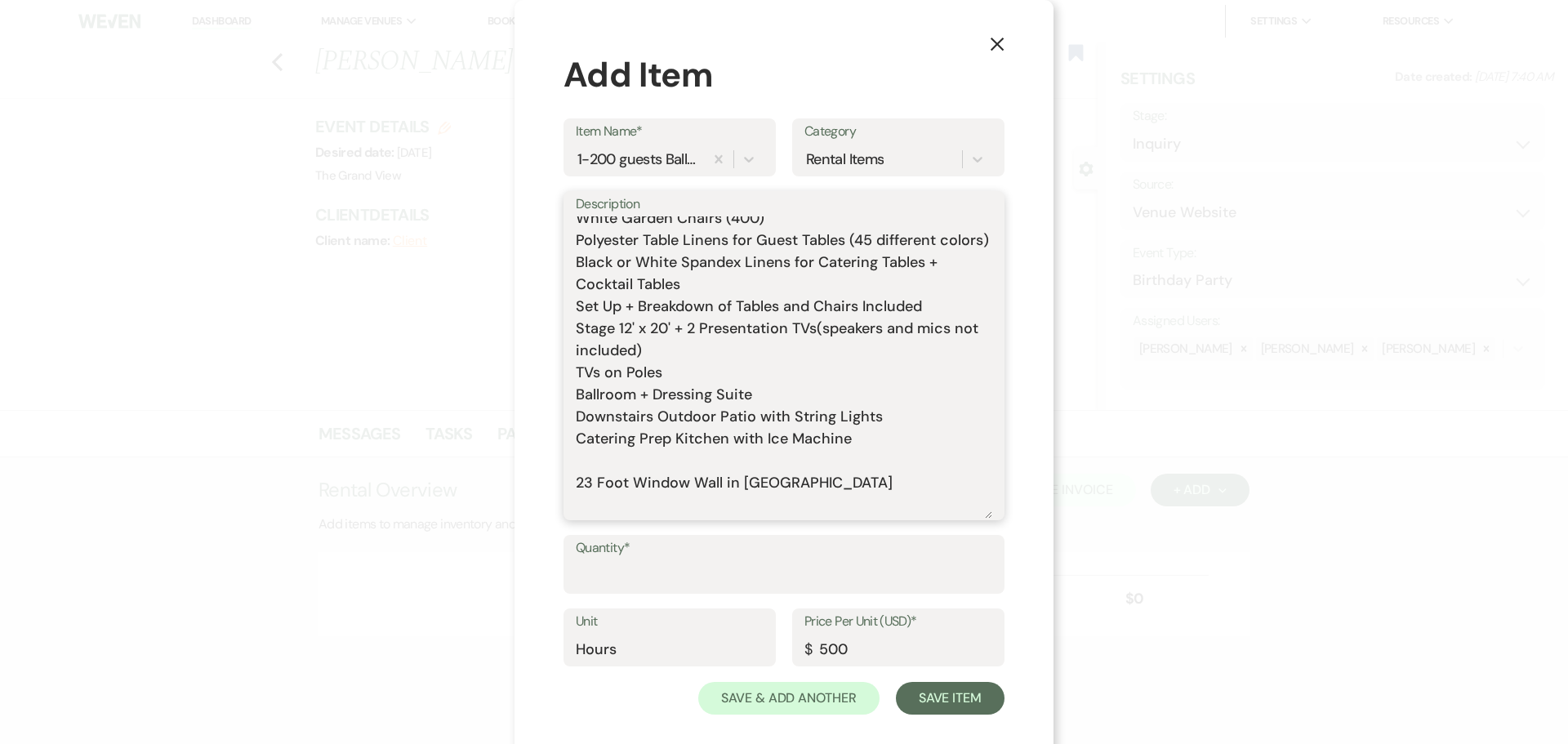
click at [617, 478] on textarea "Includes: Rental time: Up to 200 guests 60 Inch Round Tables(50) 8 Foot Rectang…" at bounding box center [784, 368] width 417 height 302
click at [613, 500] on textarea "Includes: Rental time: Up to 200 guests 60 Inch Round Tables(50) 8 Foot Rectang…" at bounding box center [784, 368] width 417 height 302
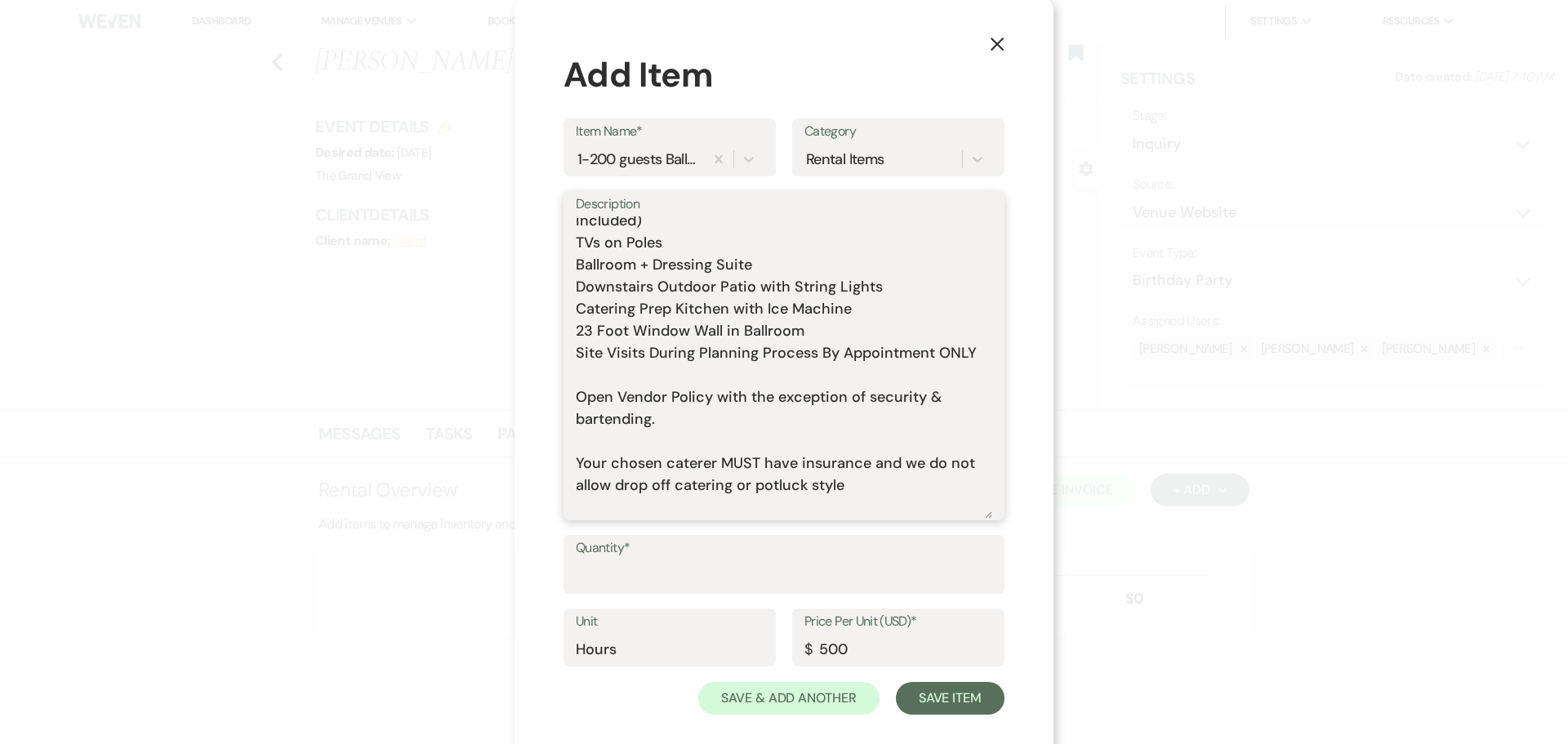
scroll to position [327, 0]
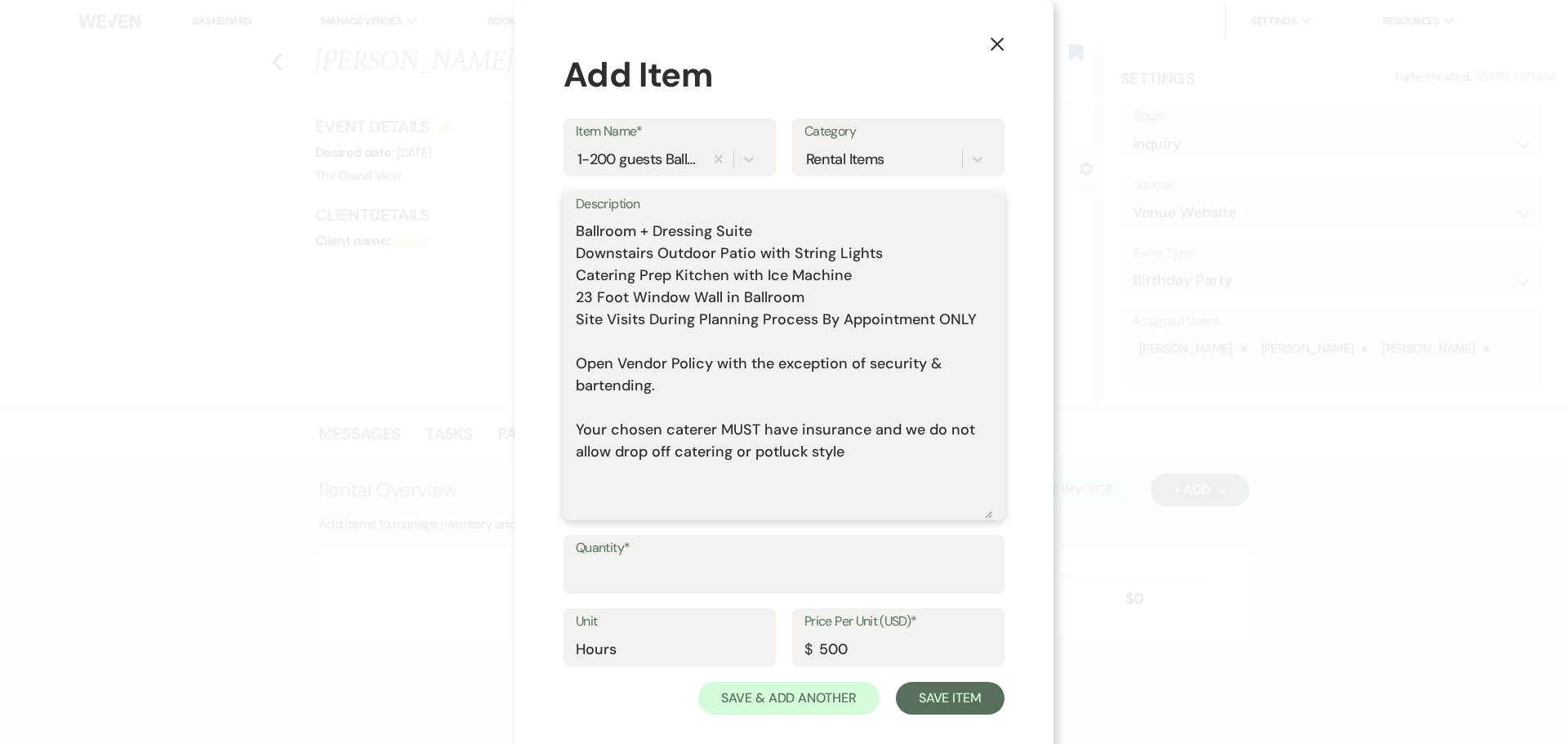
click at [616, 351] on textarea "Includes: Rental time: Up to 200 guests 60 Inch Round Tables(50) 8 Foot Rectang…" at bounding box center [784, 368] width 417 height 302
click at [612, 368] on textarea "Includes: Rental time: Up to 200 guests 60 Inch Round Tables(50) 8 Foot Rectang…" at bounding box center [784, 368] width 417 height 302
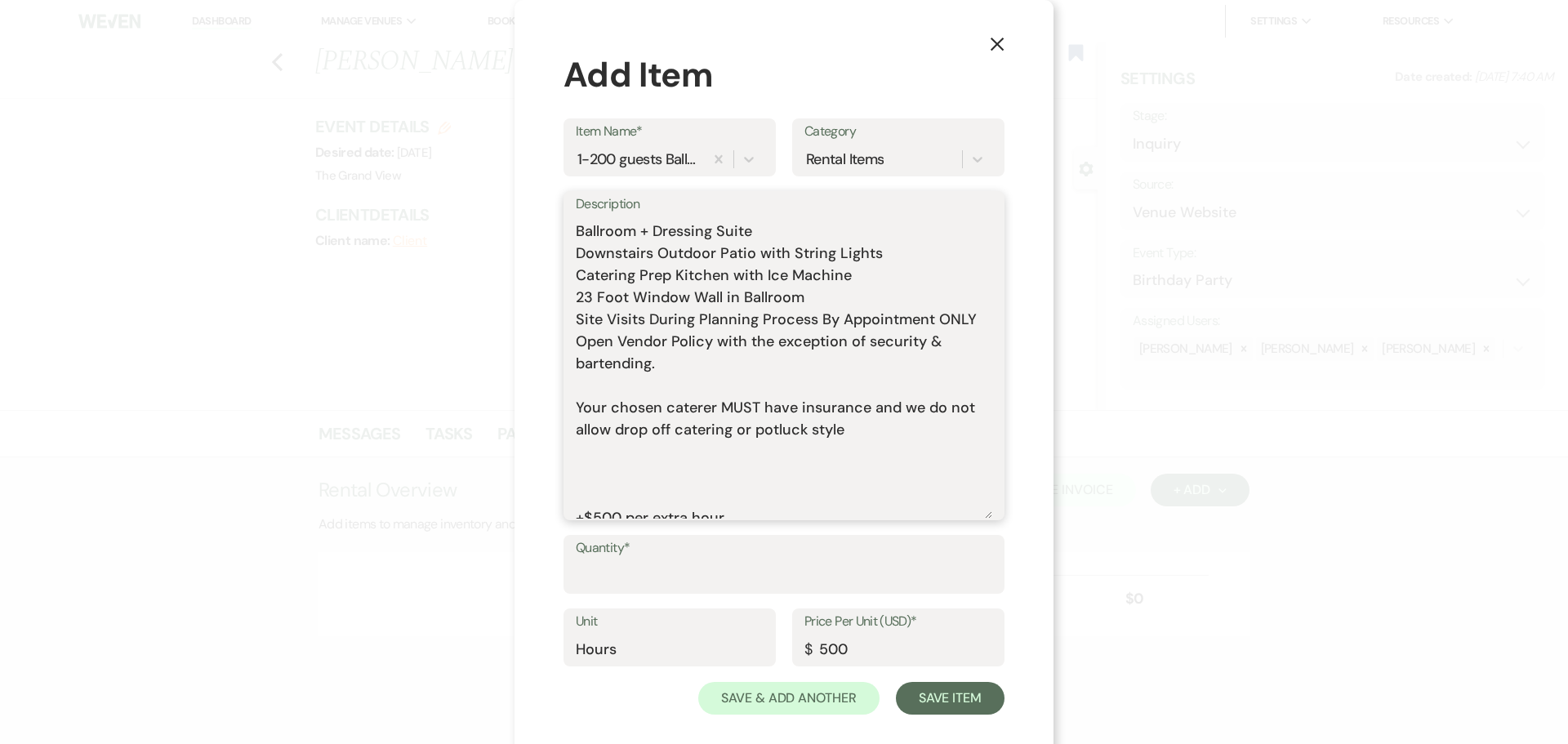
click at [597, 408] on textarea "Includes: Rental time: Up to 200 guests 60 Inch Round Tables(50) 8 Foot Rectang…" at bounding box center [784, 368] width 417 height 302
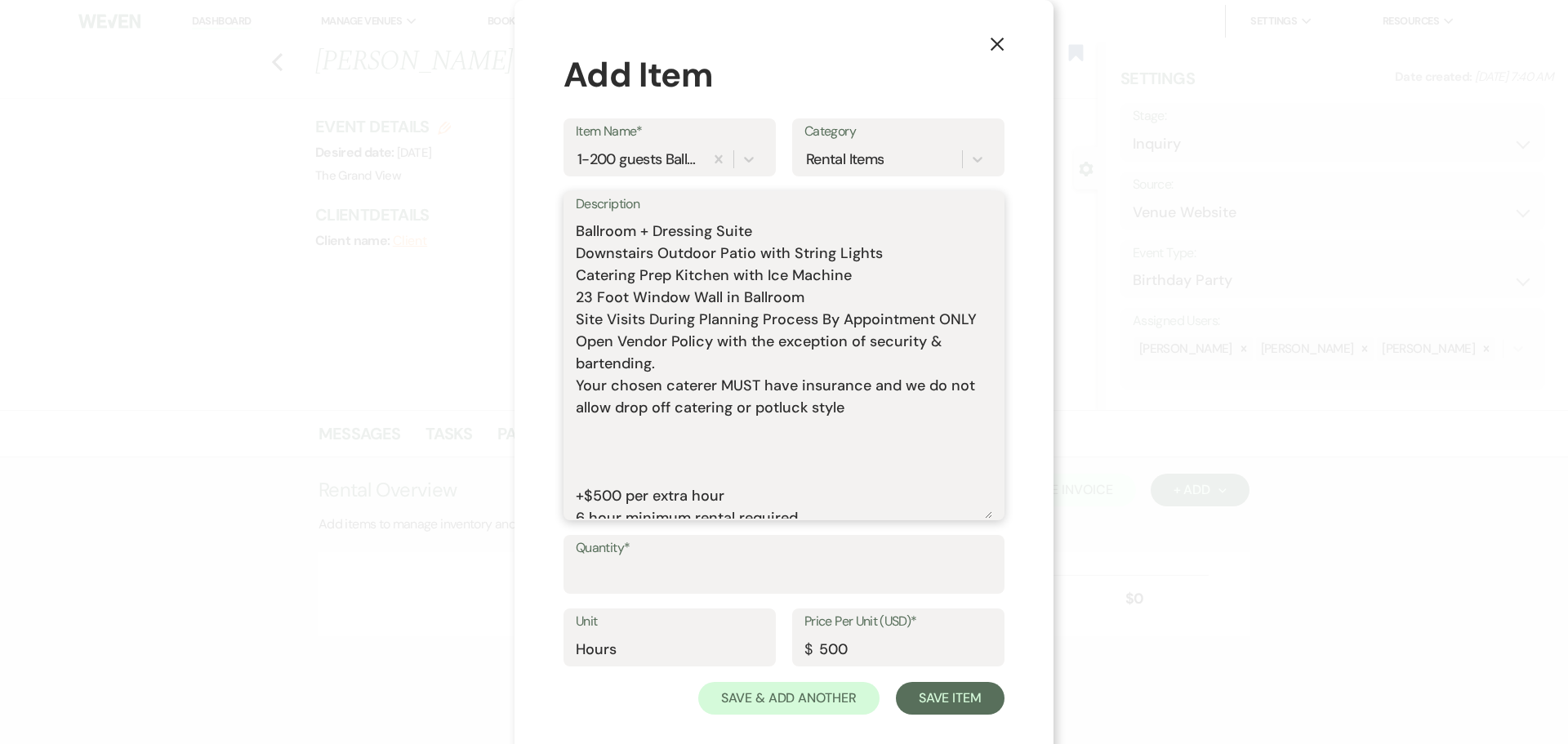
click at [605, 462] on textarea "Includes: Rental time: Up to 200 guests 60 Inch Round Tables(50) 8 Foot Rectang…" at bounding box center [784, 368] width 417 height 302
click at [605, 466] on textarea "Includes: Rental time: Up to 200 guests 60 Inch Round Tables(50) 8 Foot Rectang…" at bounding box center [784, 368] width 417 height 302
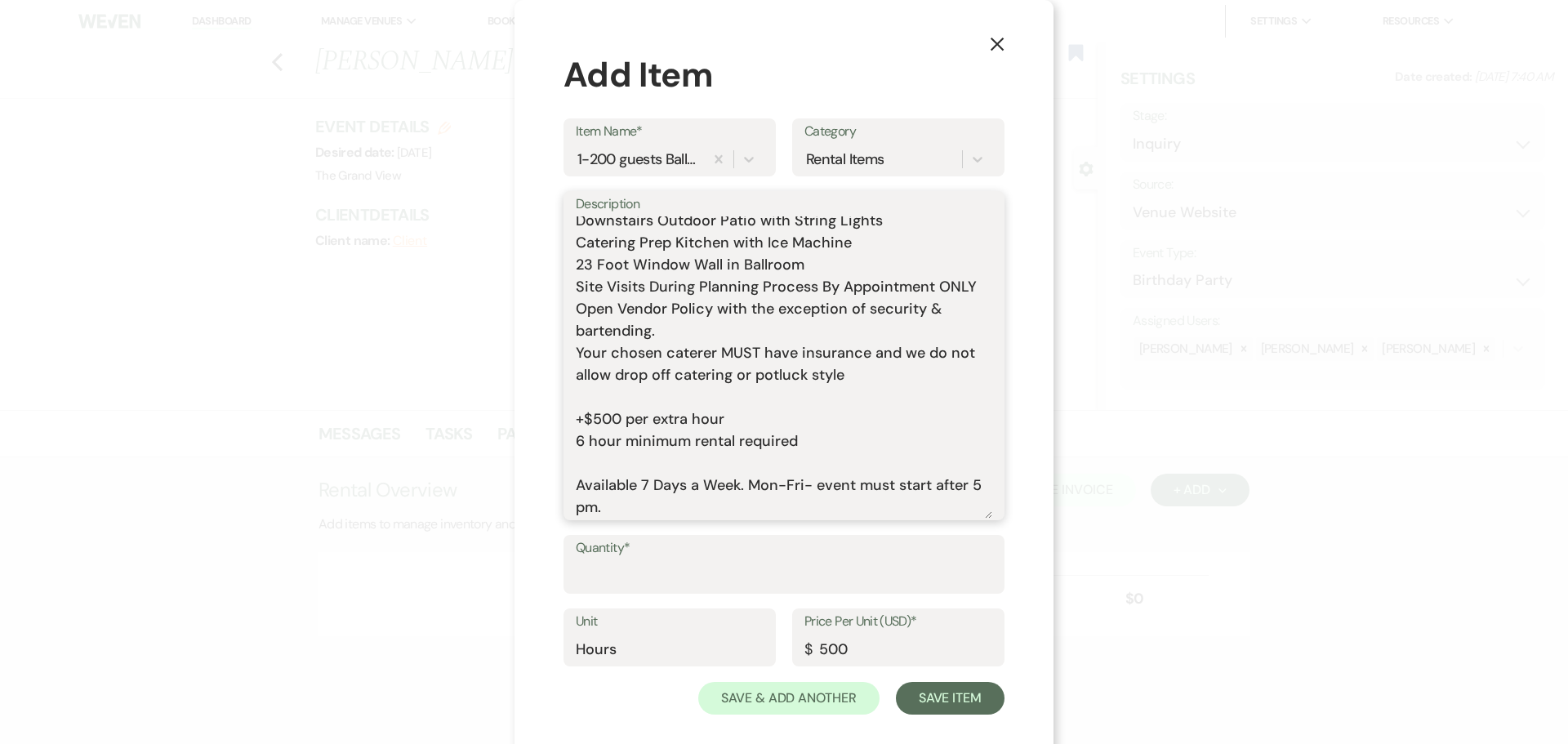
type textarea "Includes: Rental time: Up to 200 guests 60 Inch Round Tables(50) 8 Foot Rectang…"
click at [766, 572] on input "Quantity*" at bounding box center [784, 576] width 417 height 32
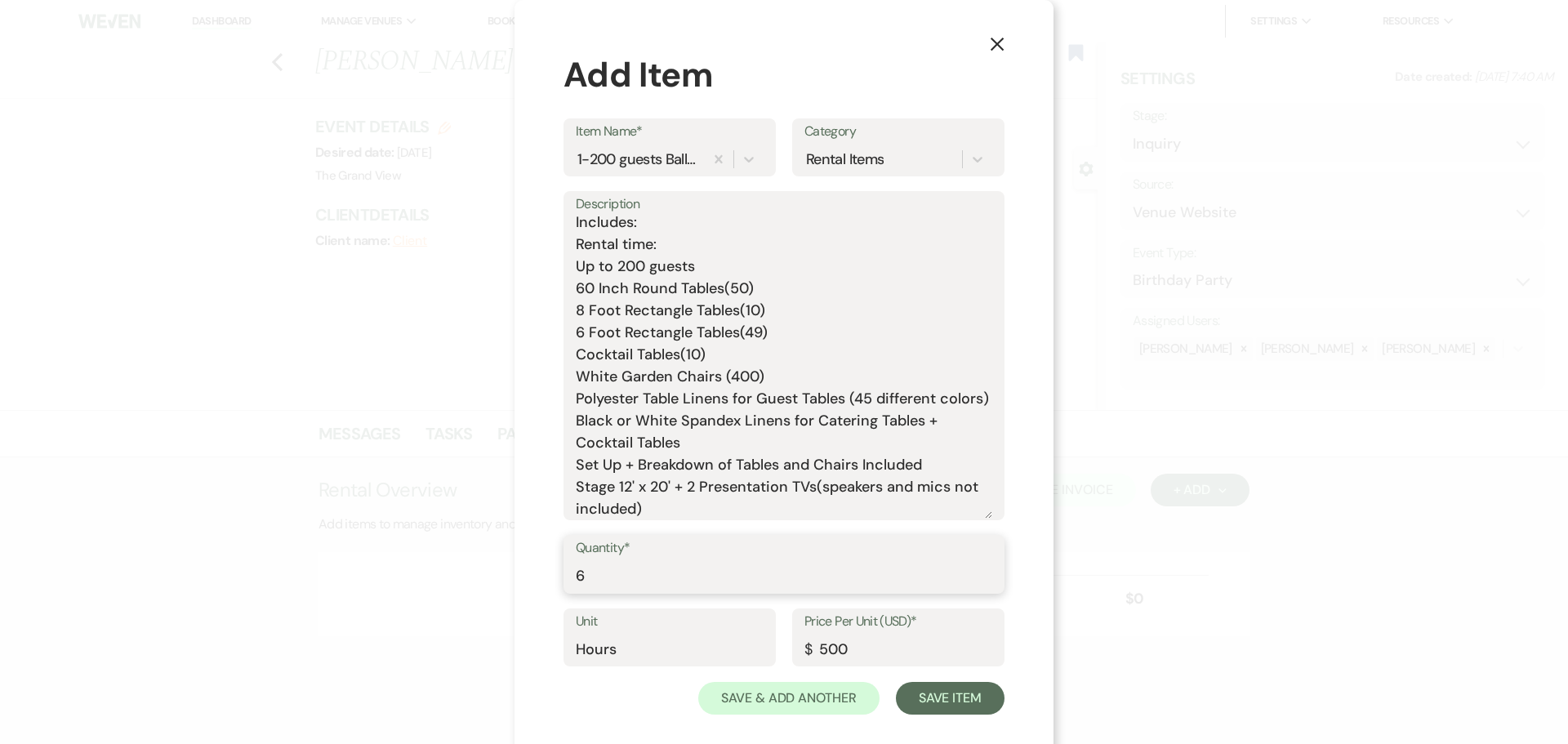
scroll to position [0, 0]
type input "6"
click at [664, 256] on textarea "Includes: Rental time: Up to 200 guests 60 Inch Round Tables(50) 8 Foot Rectang…" at bounding box center [784, 368] width 417 height 302
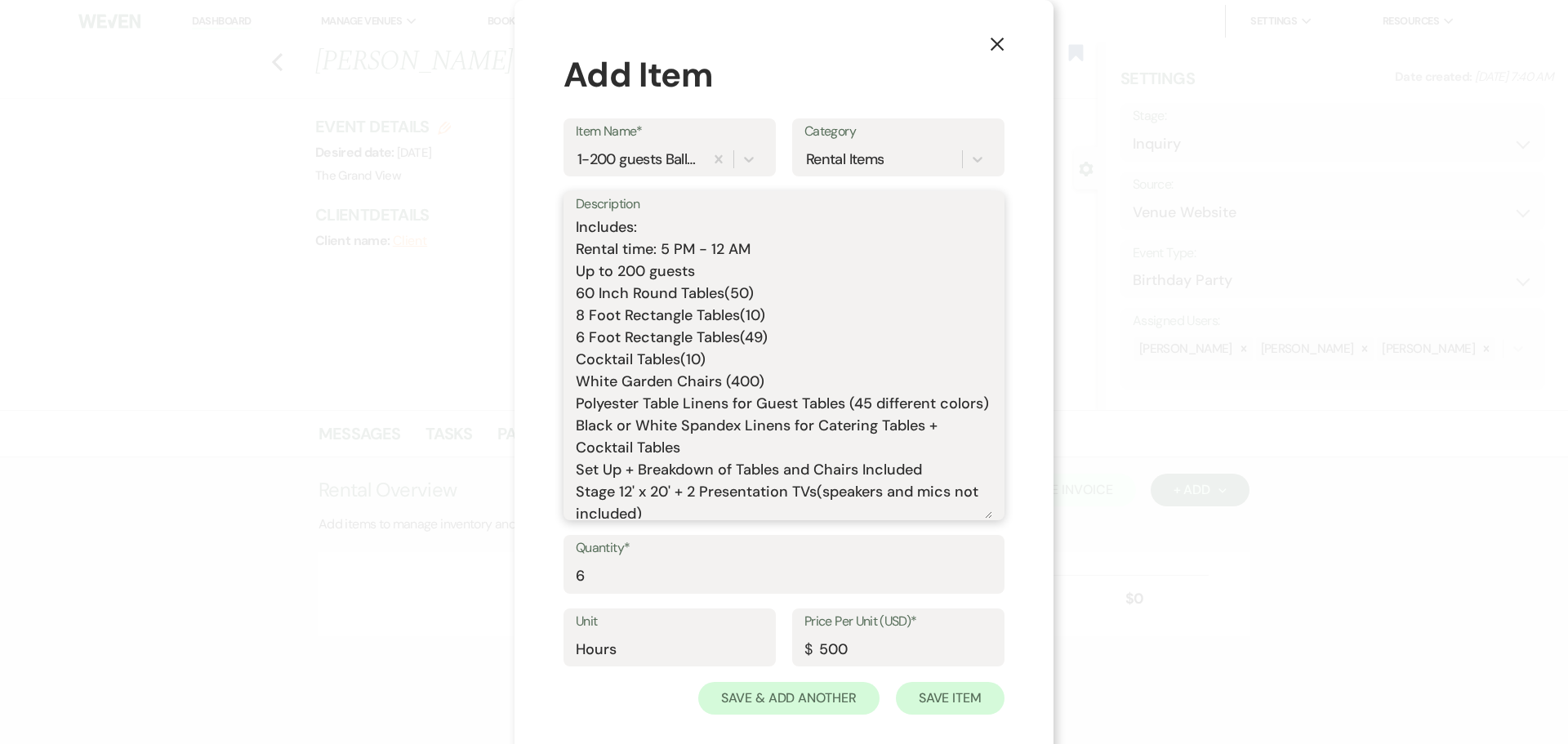
type textarea "Includes: Rental time: 5 PM - 12 AM Up to 200 guests 60 Inch Round Tables(50) 8…"
click at [948, 700] on button "Save Item" at bounding box center [949, 698] width 109 height 33
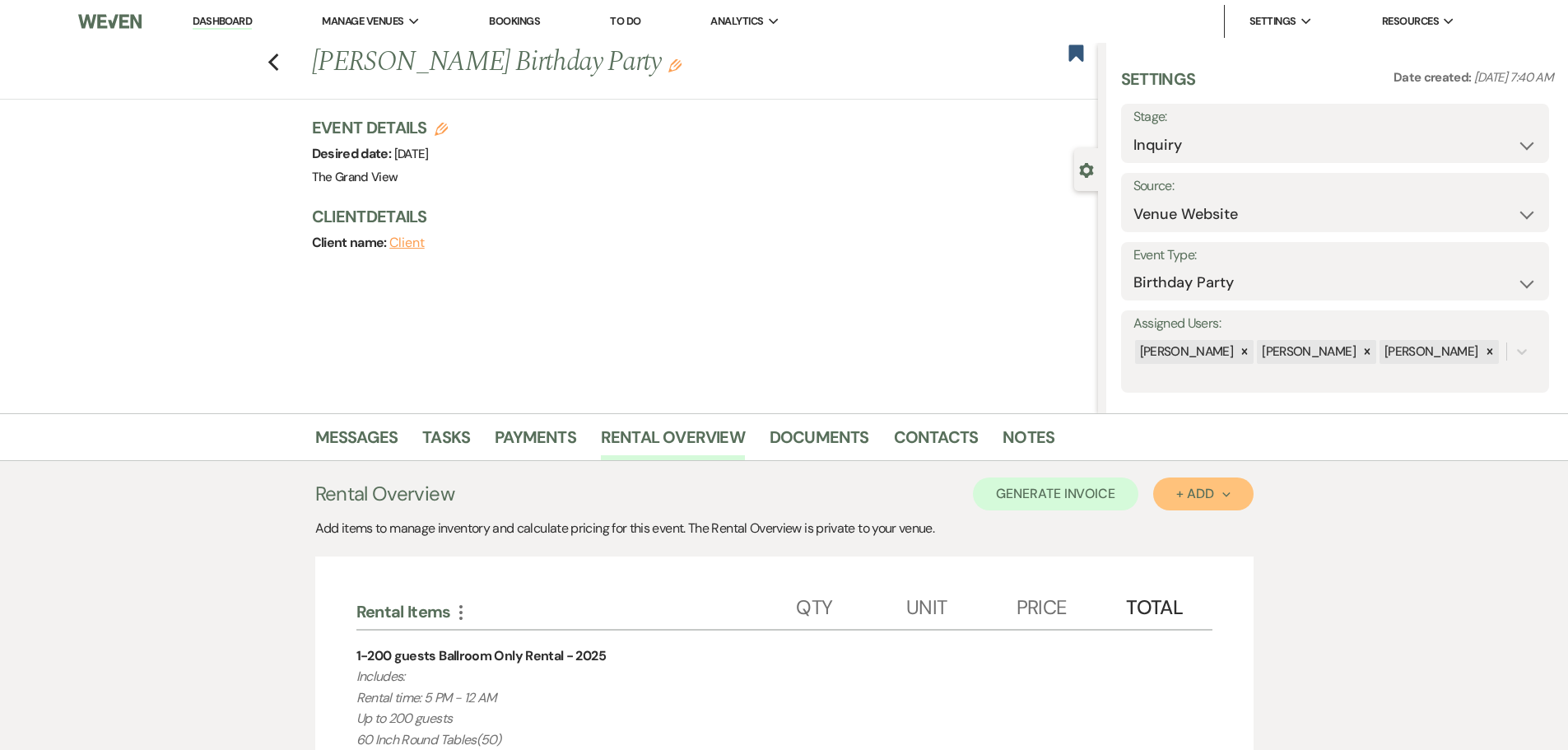
click at [1202, 502] on button "+ Add Next" at bounding box center [1202, 494] width 100 height 33
click at [1200, 517] on ul "Item Category" at bounding box center [1194, 544] width 83 height 68
click at [1193, 524] on button "Item" at bounding box center [1194, 531] width 83 height 26
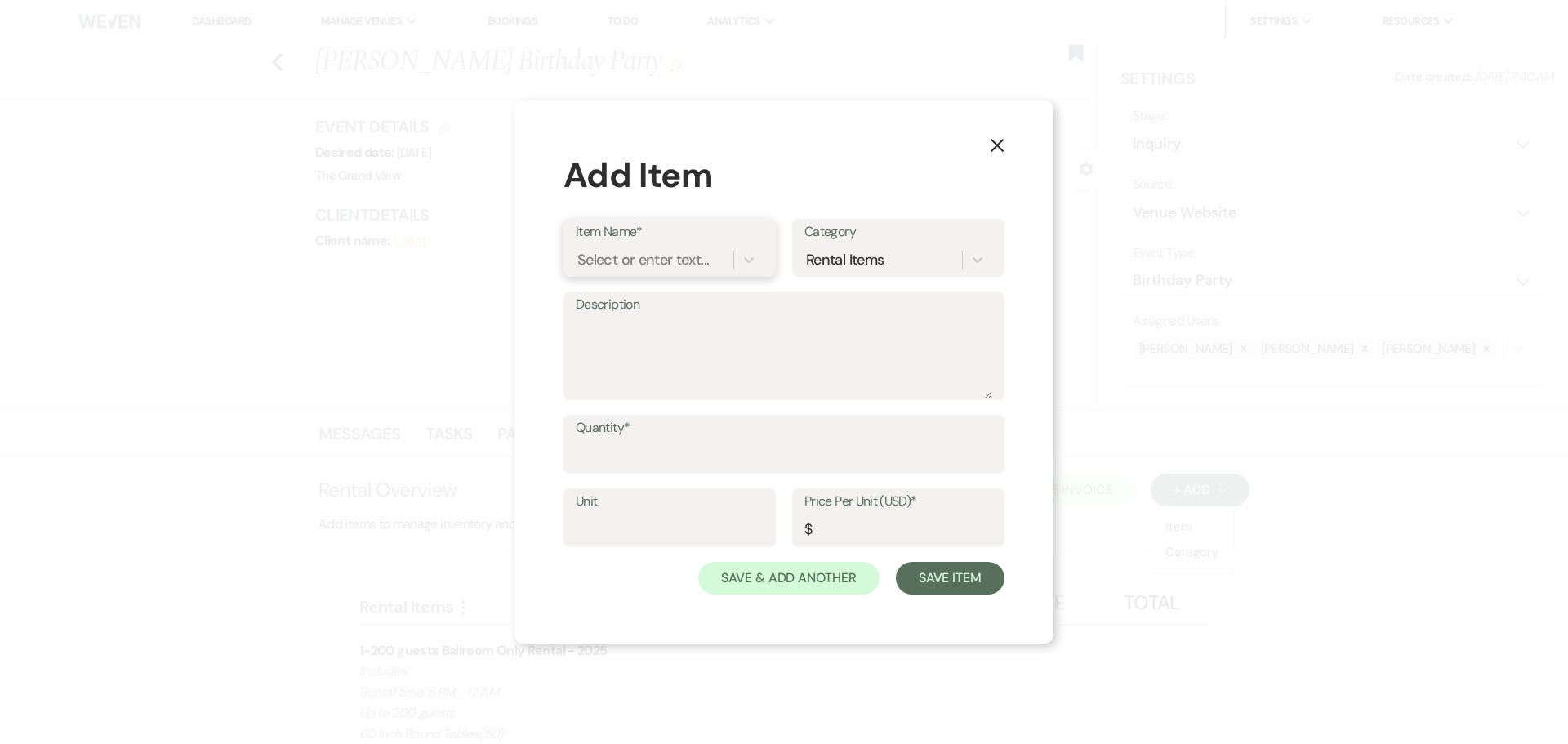
click at [672, 258] on div "Select or enter text..." at bounding box center [643, 260] width 132 height 22
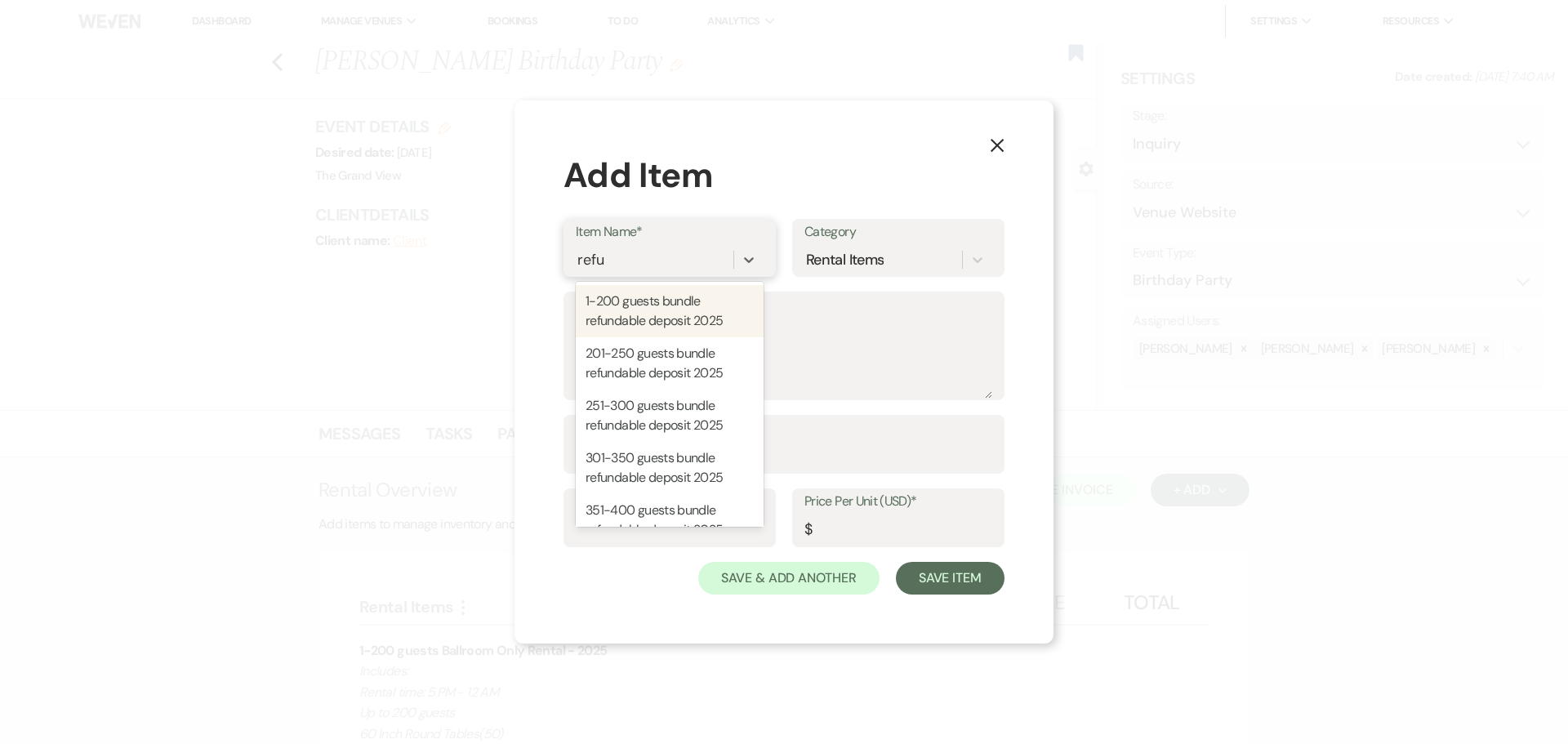
type input "refun"
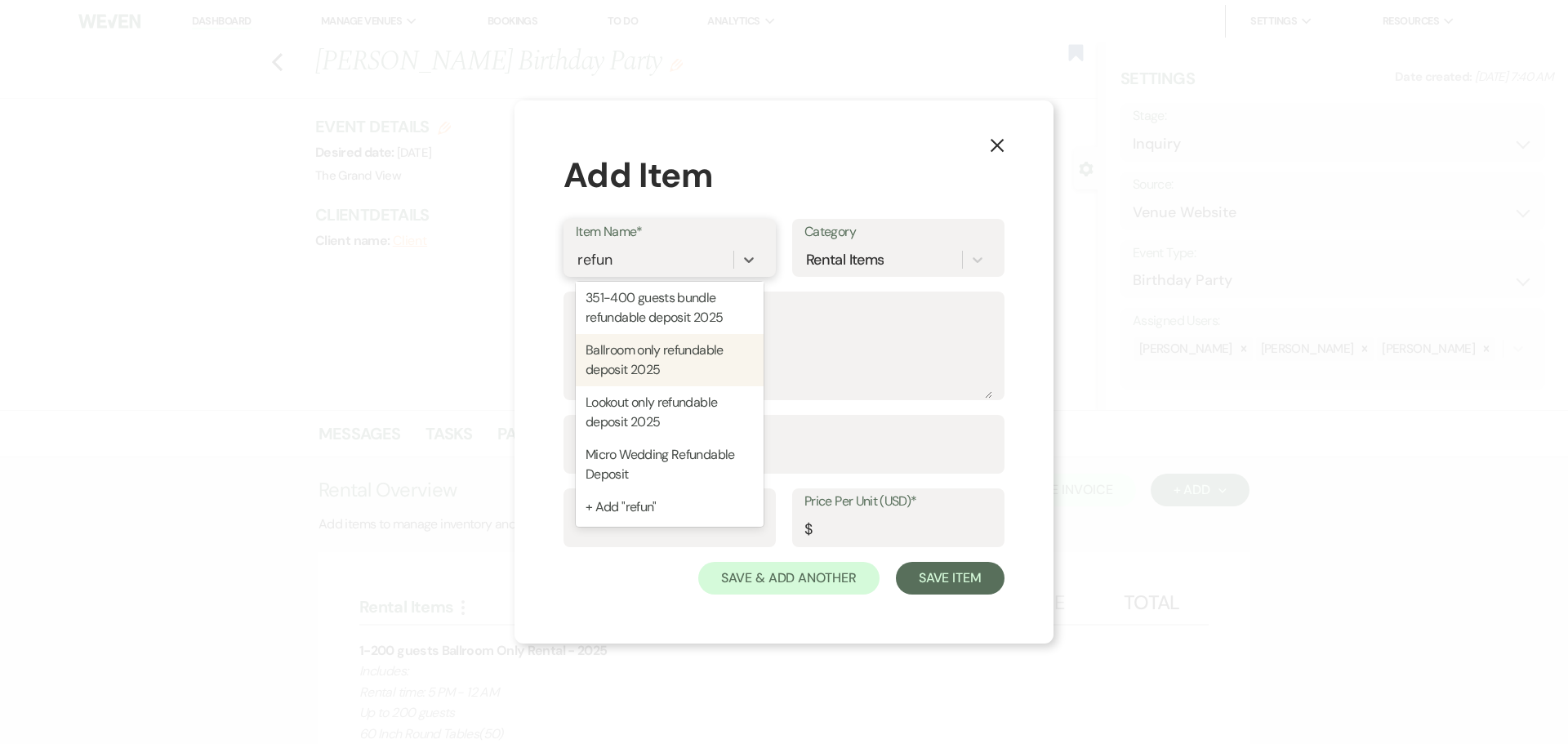
click at [695, 372] on div "Ballroom only refundable deposit 2025" at bounding box center [670, 360] width 188 height 52
type textarea "This is the refundable deposit if you are only renting The Ballroom. Refundable…"
type input "Package"
type input "500"
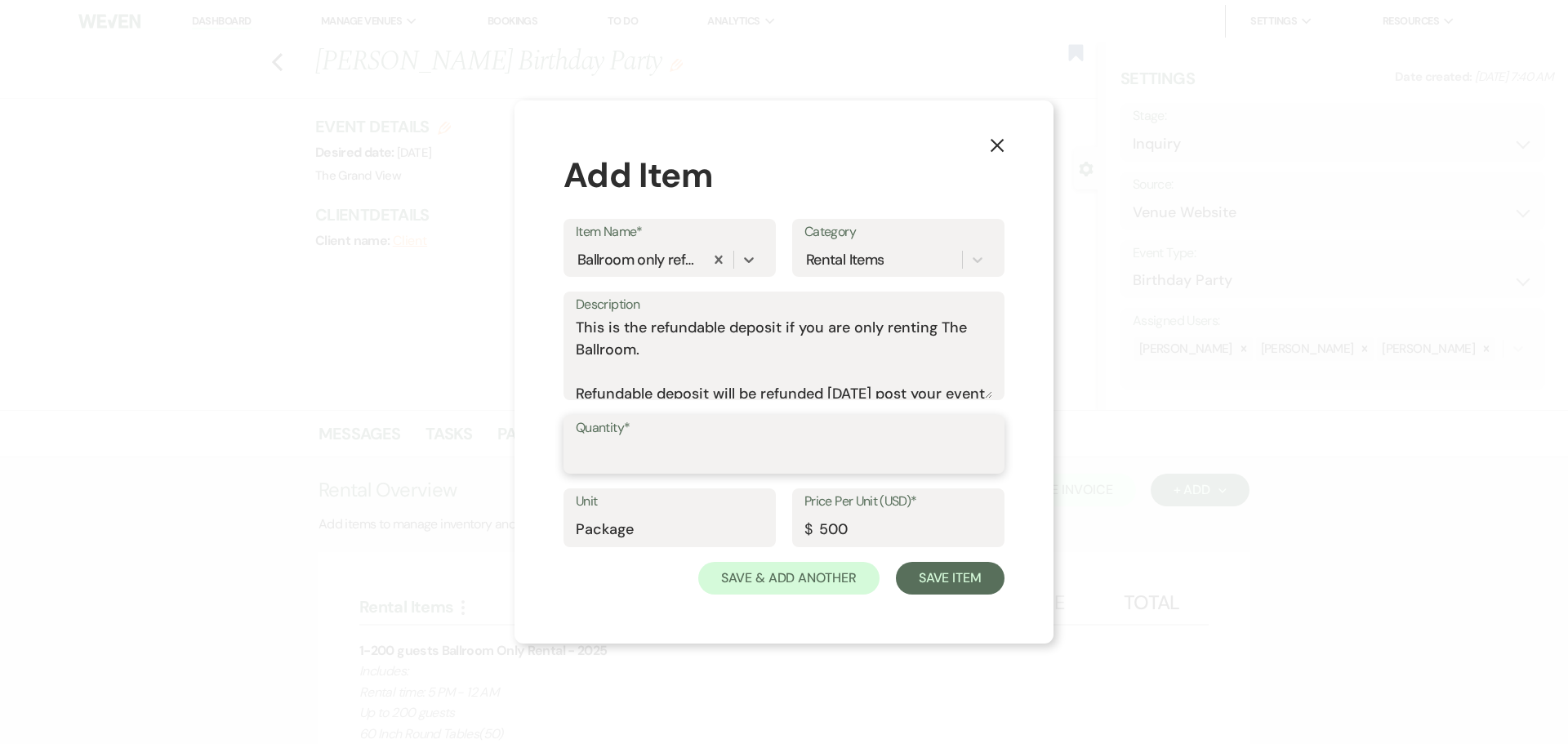
click at [732, 457] on input "Quantity*" at bounding box center [784, 456] width 417 height 32
type input "1"
click at [924, 581] on button "Save Item" at bounding box center [949, 578] width 109 height 33
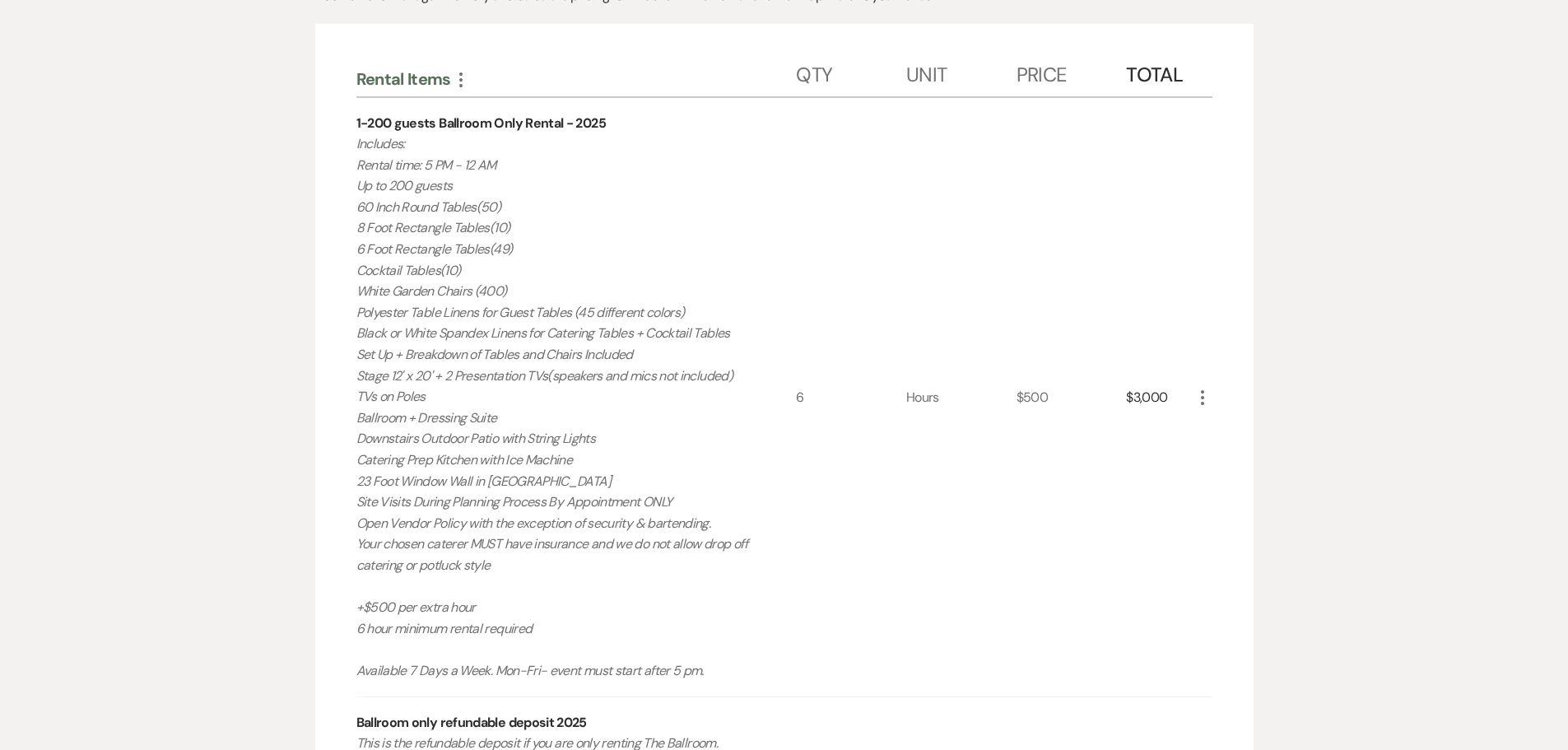
scroll to position [1026, 0]
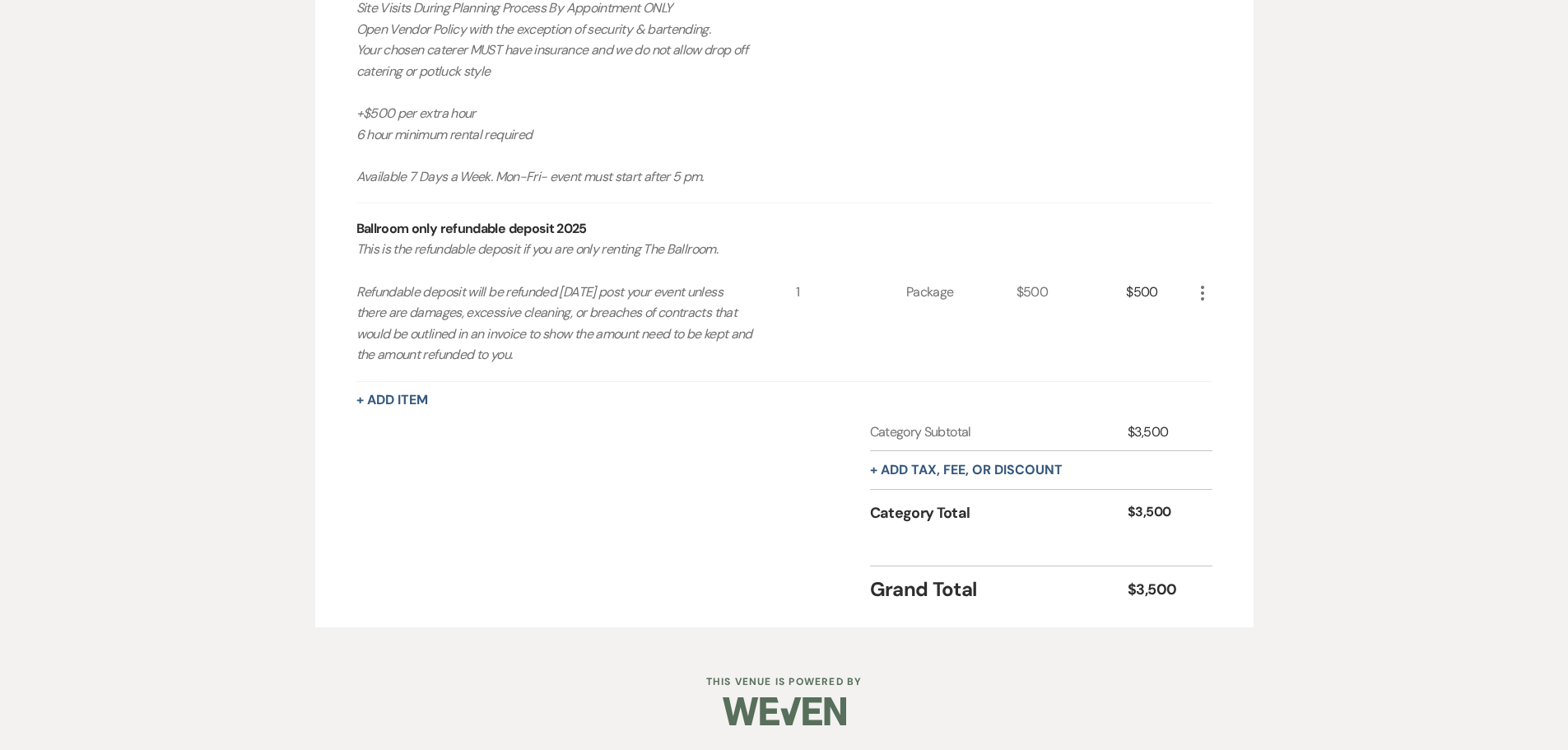
click at [944, 456] on div "+ Add tax, fee, or discount" at bounding box center [966, 470] width 193 height 38
click at [944, 469] on button "+ Add tax, fee, or discount" at bounding box center [966, 470] width 193 height 13
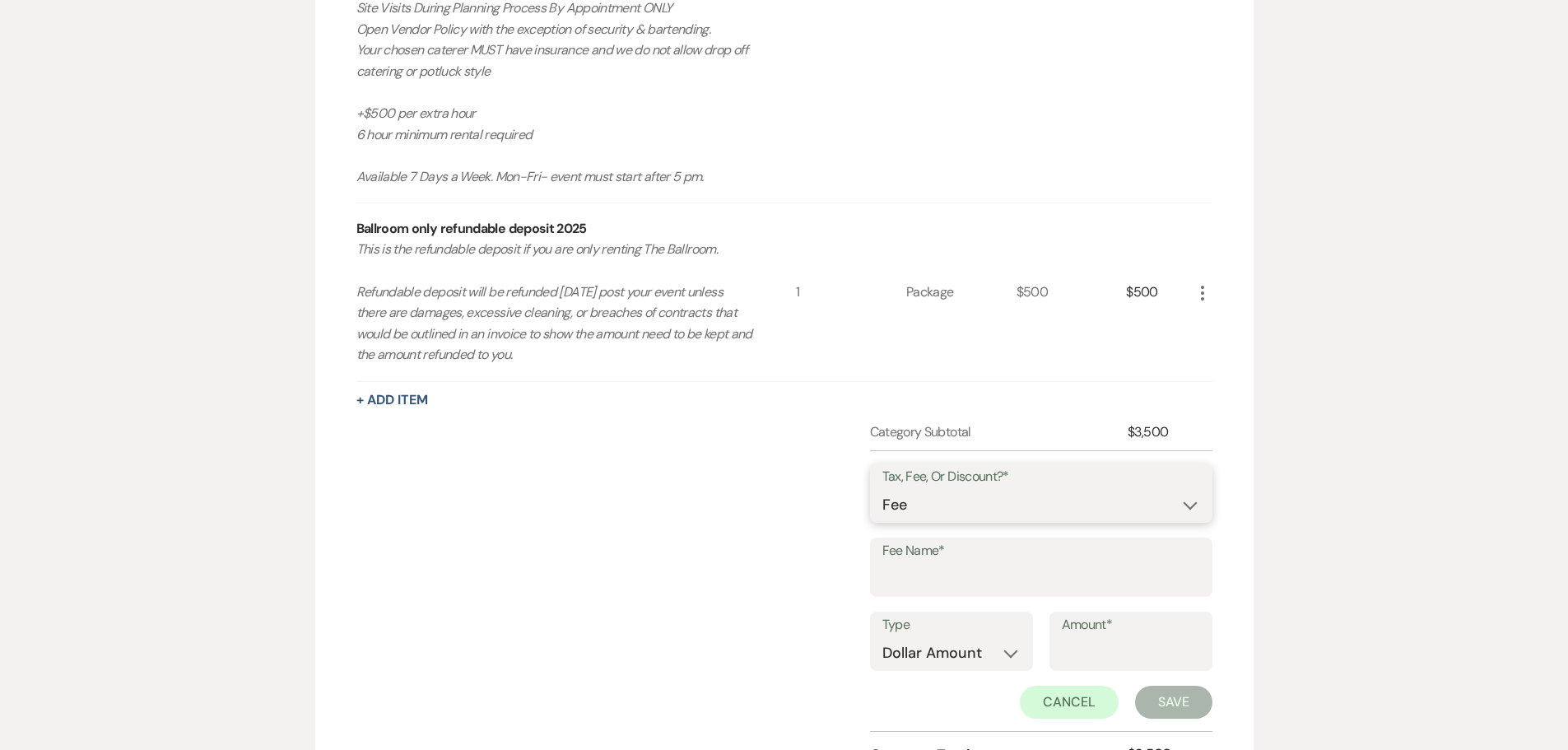
drag, startPoint x: 950, startPoint y: 509, endPoint x: 948, endPoint y: 519, distance: 10.2
click at [950, 509] on select "Fee Discount Tax" at bounding box center [1041, 505] width 318 height 32
click at [882, 489] on select "Fee Discount Tax" at bounding box center [1041, 505] width 318 height 32
drag, startPoint x: 923, startPoint y: 508, endPoint x: 923, endPoint y: 519, distance: 11.0
click at [923, 508] on select "Fee Discount Tax" at bounding box center [1041, 505] width 318 height 32
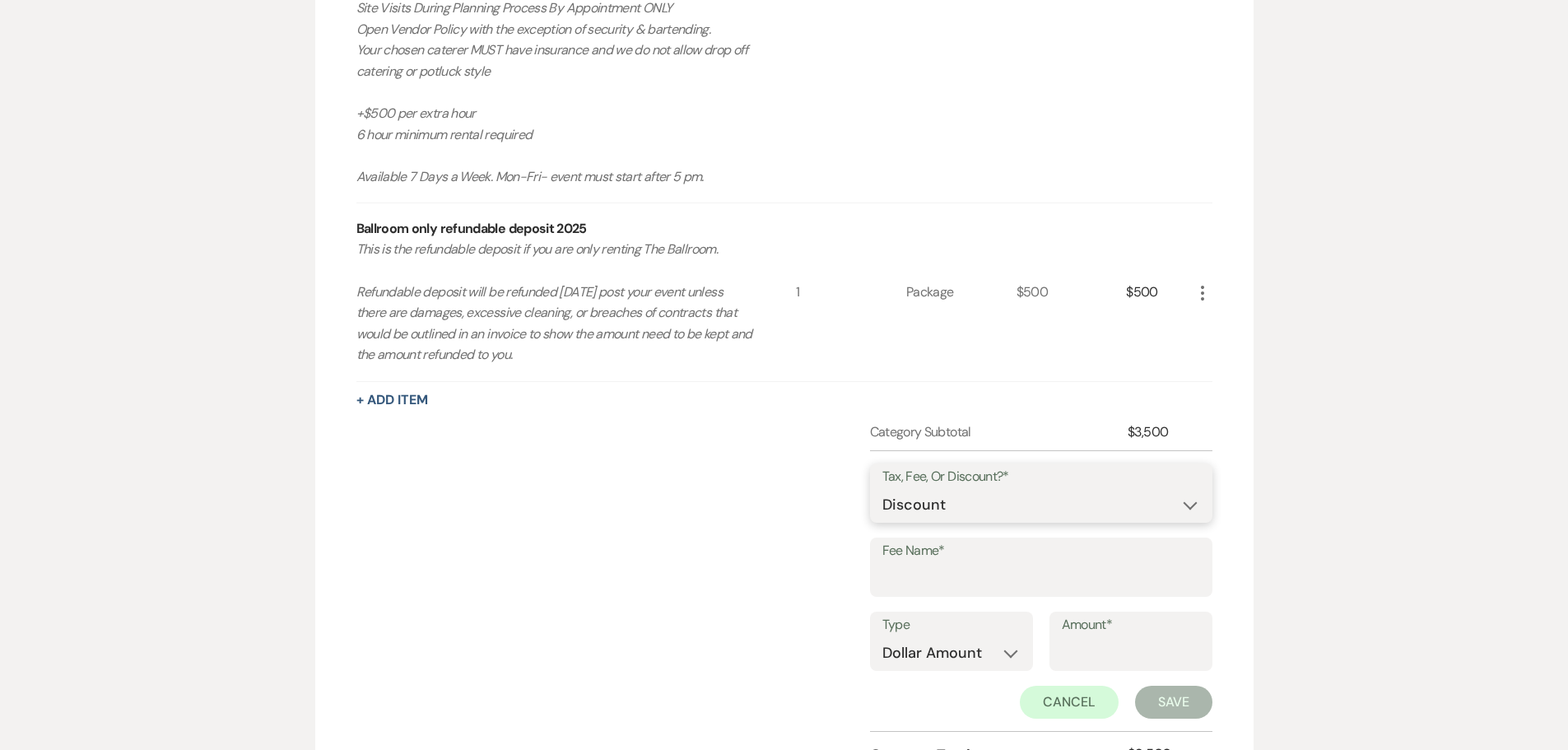
select select "3"
click at [882, 489] on select "Fee Discount Tax" at bounding box center [1041, 505] width 318 height 32
click at [920, 589] on input "Fee Name*" at bounding box center [1041, 579] width 318 height 32
type input "tax"
drag, startPoint x: 942, startPoint y: 657, endPoint x: 942, endPoint y: 668, distance: 11.0
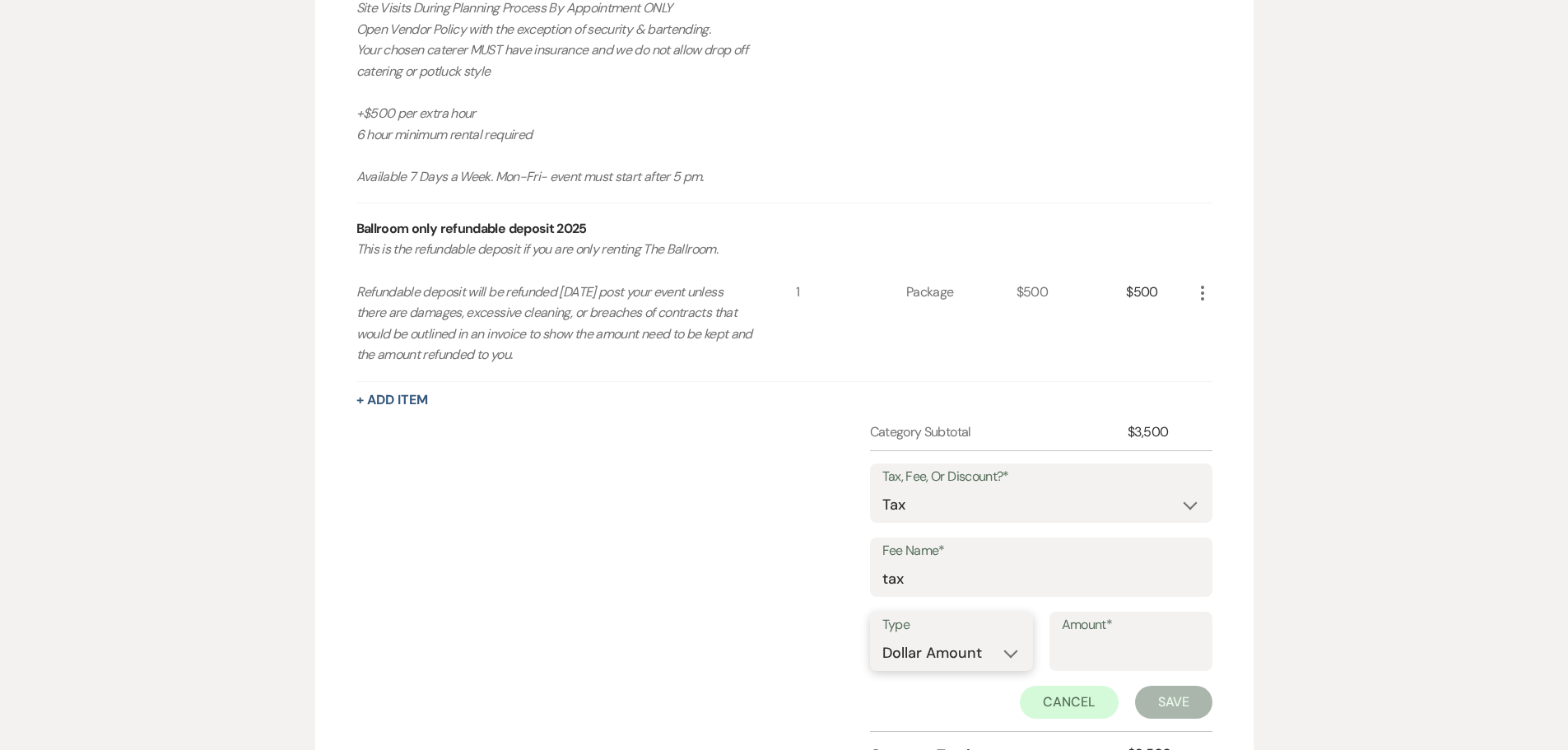
click at [942, 657] on select "Dollar Amount Percentage" at bounding box center [951, 653] width 138 height 32
select select "false"
click at [882, 637] on select "Dollar Amount Percentage" at bounding box center [951, 653] width 138 height 32
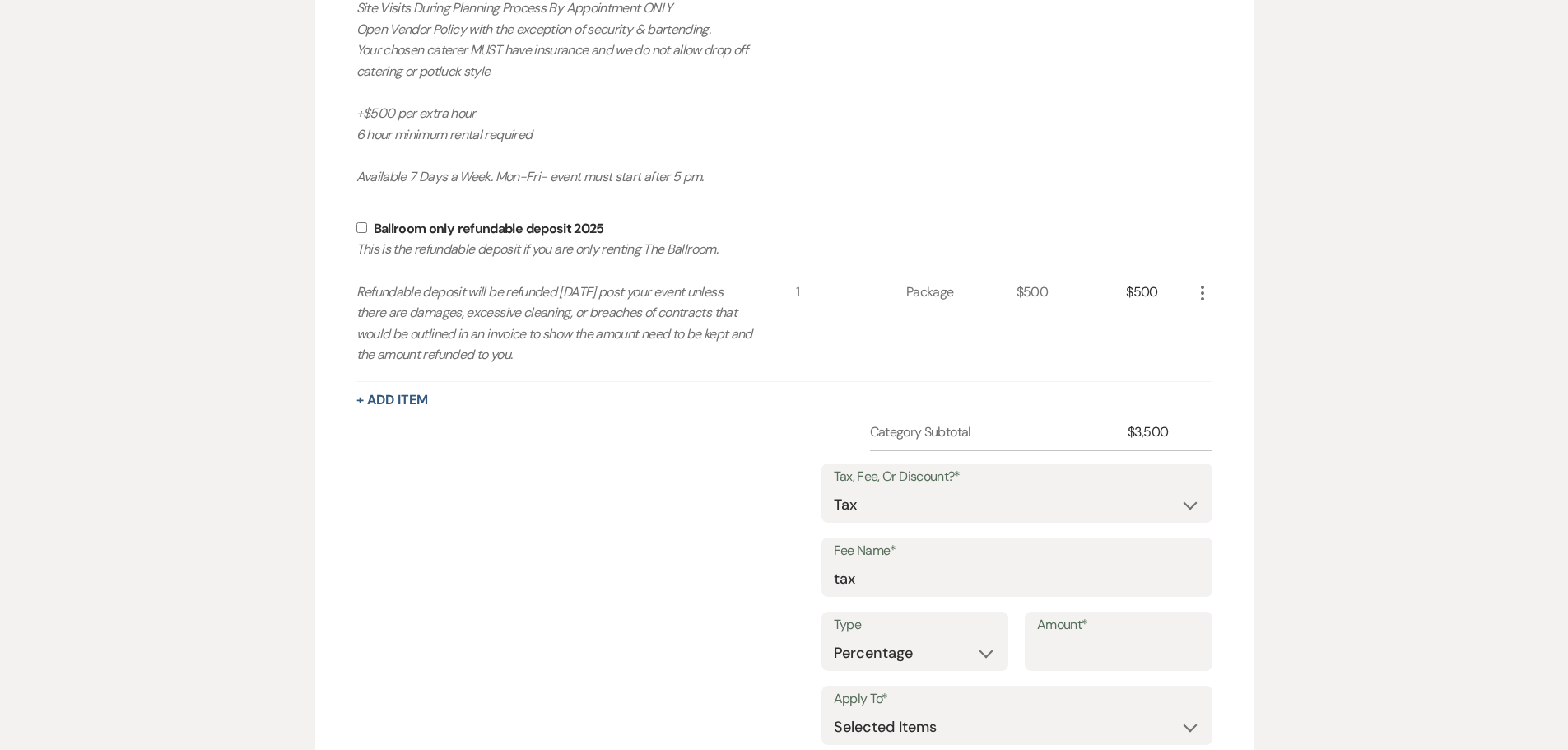
click at [1065, 673] on div "Type Dollar Amount Percentage Amount*" at bounding box center [1016, 649] width 391 height 74
click at [1064, 650] on input "Amount*" at bounding box center [1118, 653] width 163 height 32
type input "8.25"
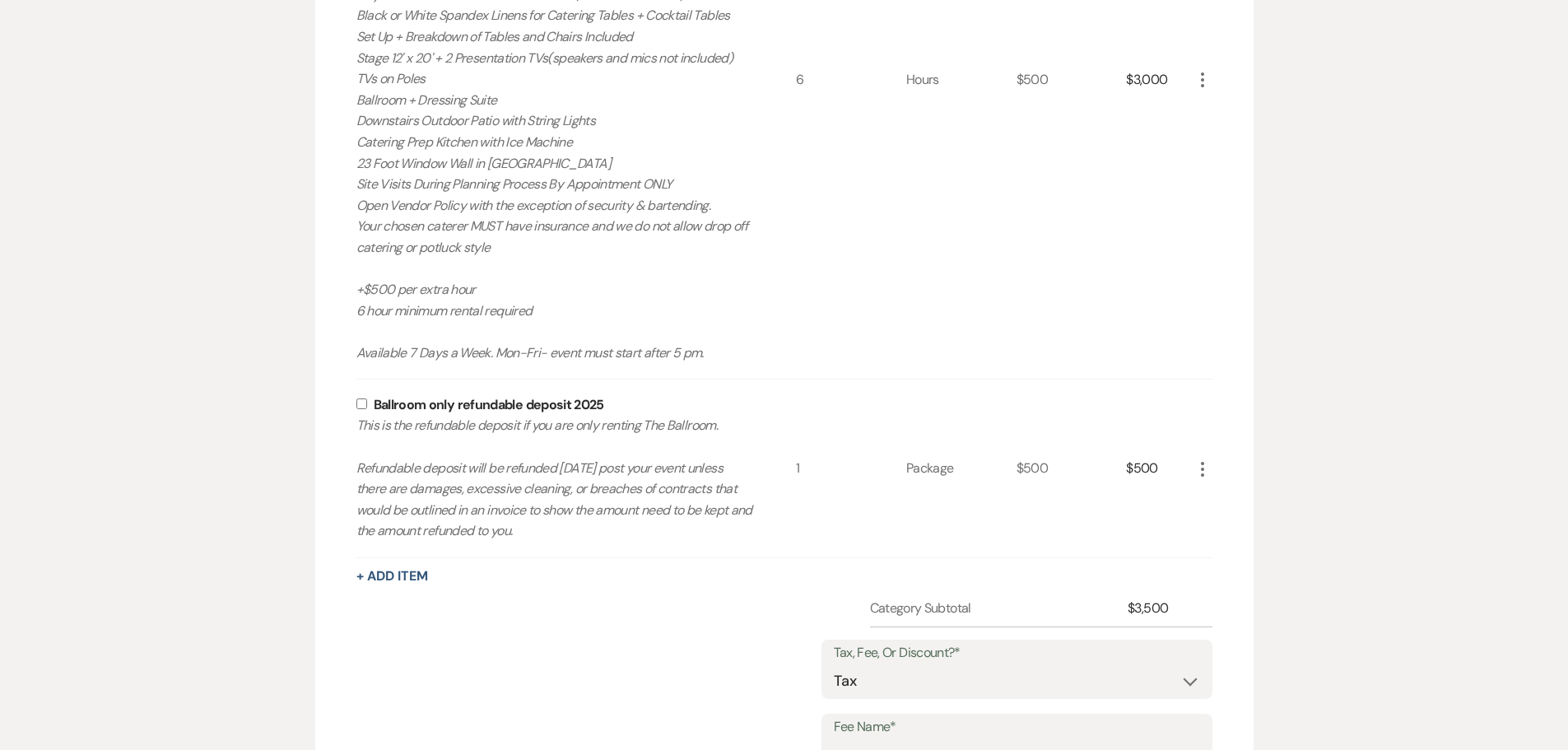
scroll to position [615, 0]
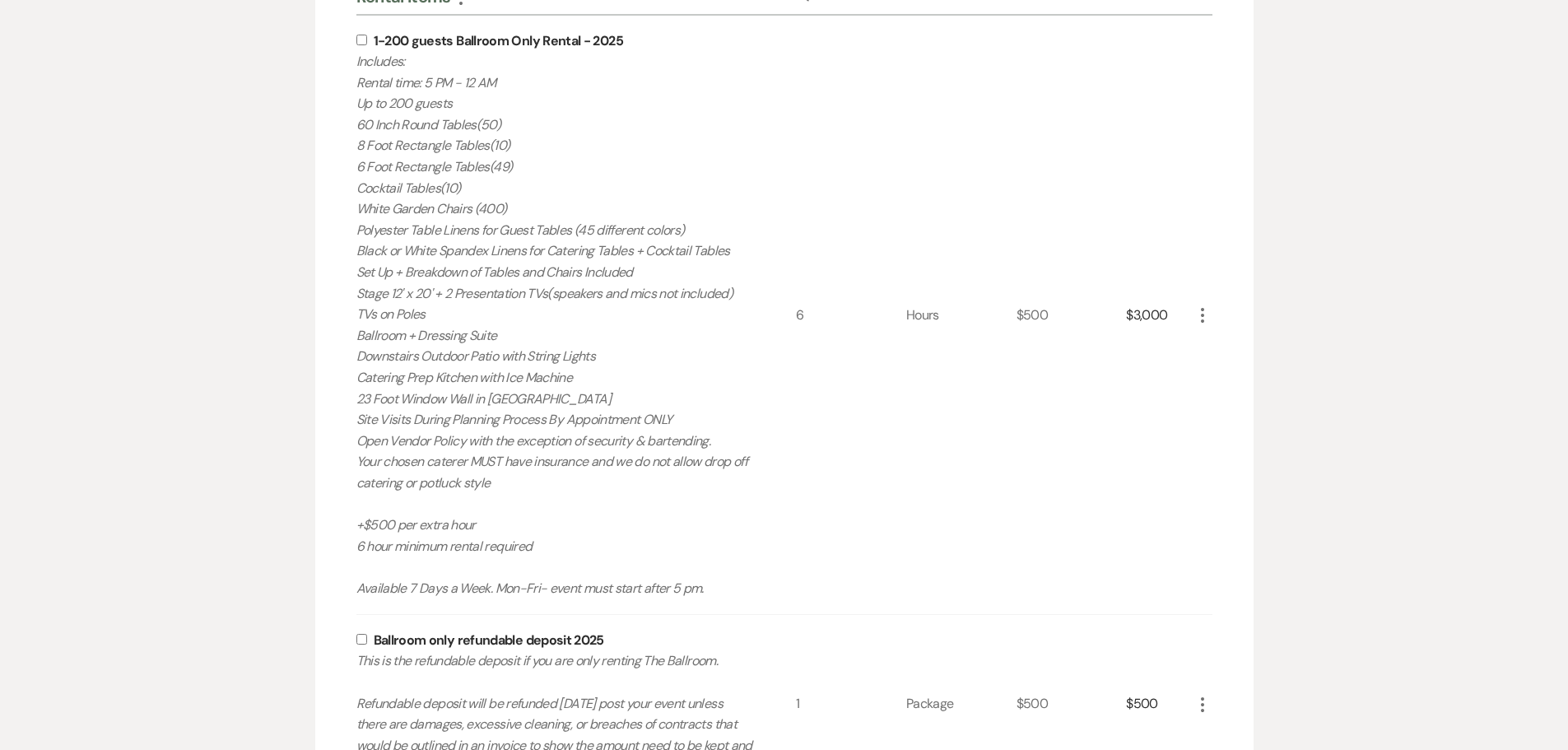
click at [362, 36] on input "checkbox" at bounding box center [362, 40] width 11 height 11
checkbox input "true"
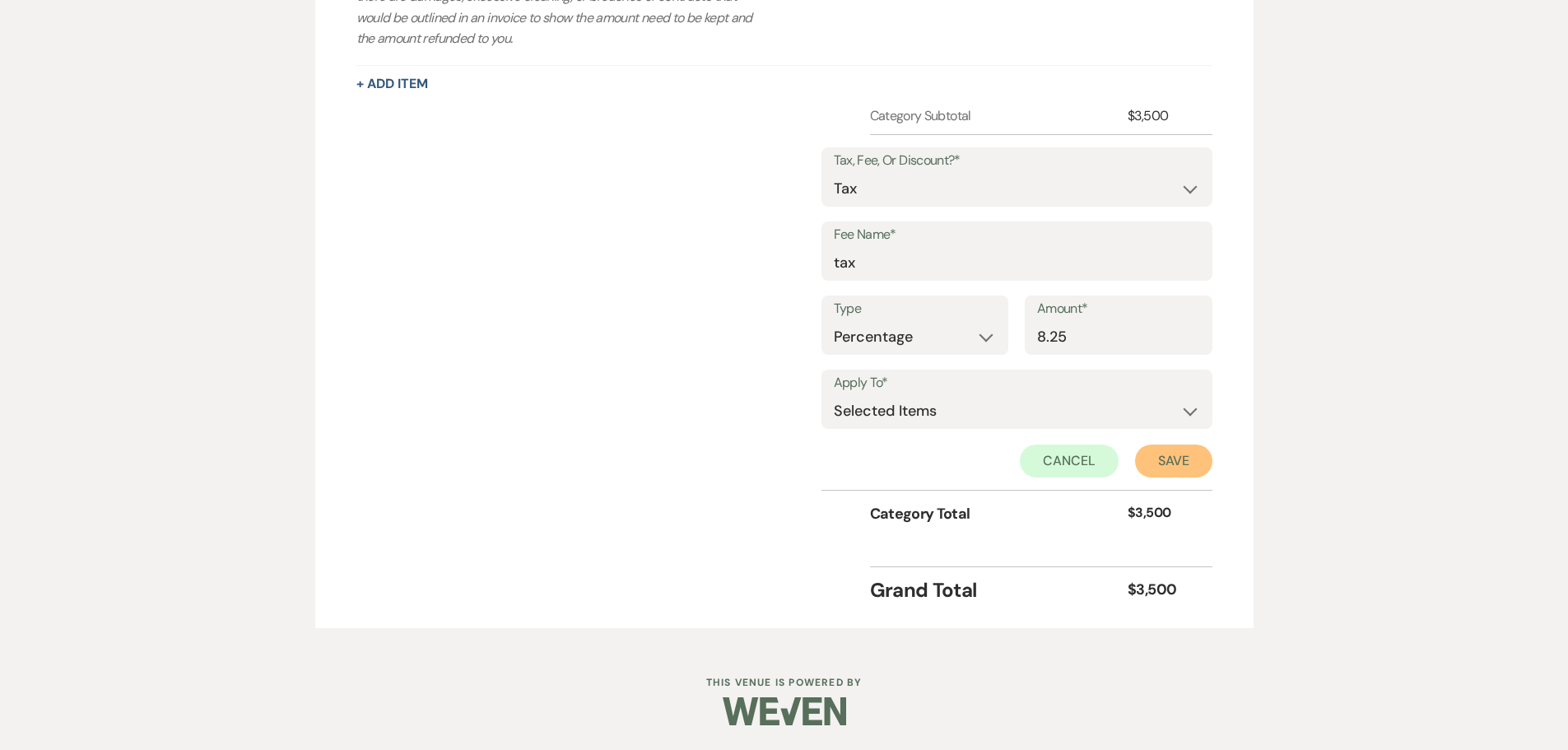
click at [1183, 463] on button "Save" at bounding box center [1174, 461] width 77 height 33
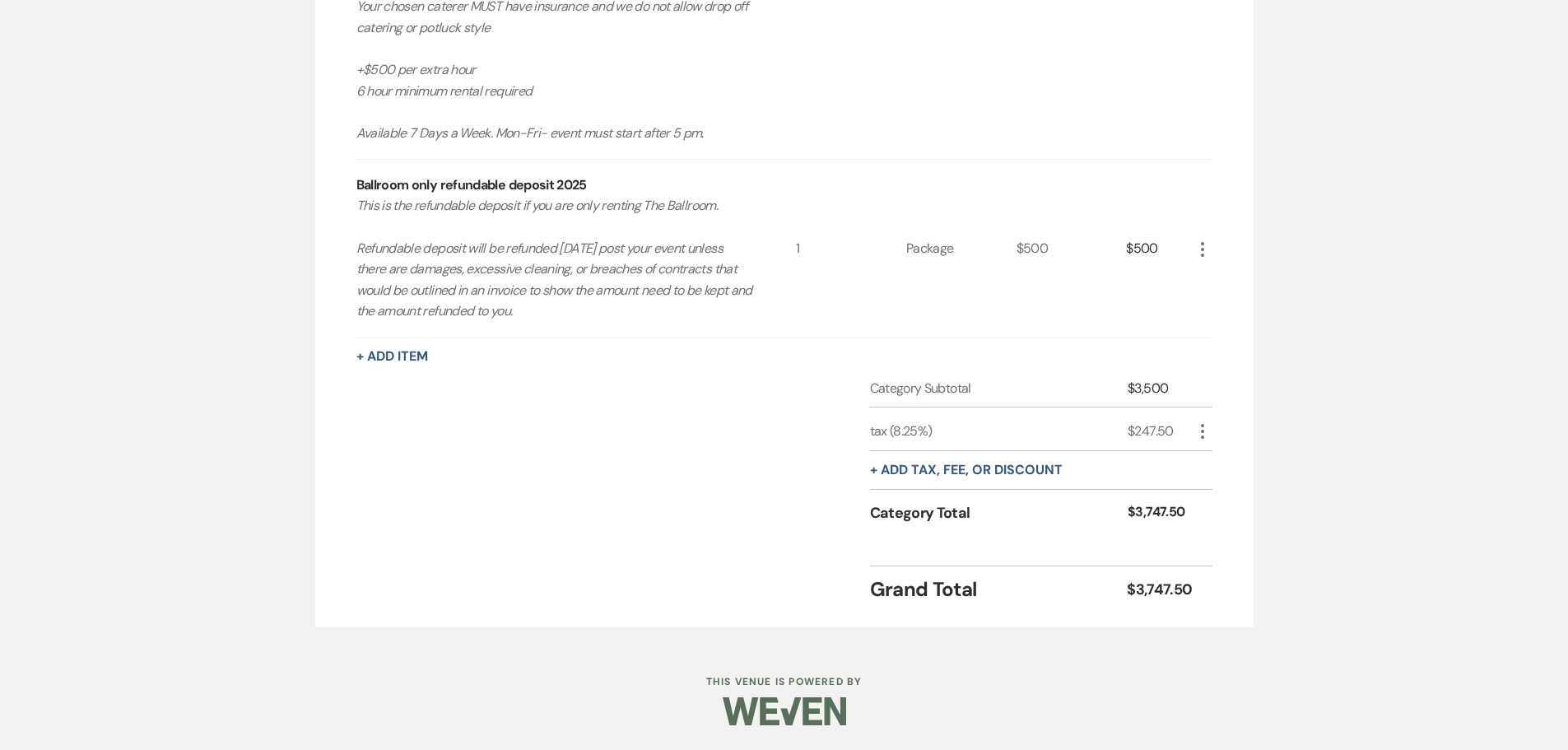
scroll to position [1069, 0]
click at [1017, 471] on button "+ Add tax, fee, or discount" at bounding box center [966, 470] width 193 height 13
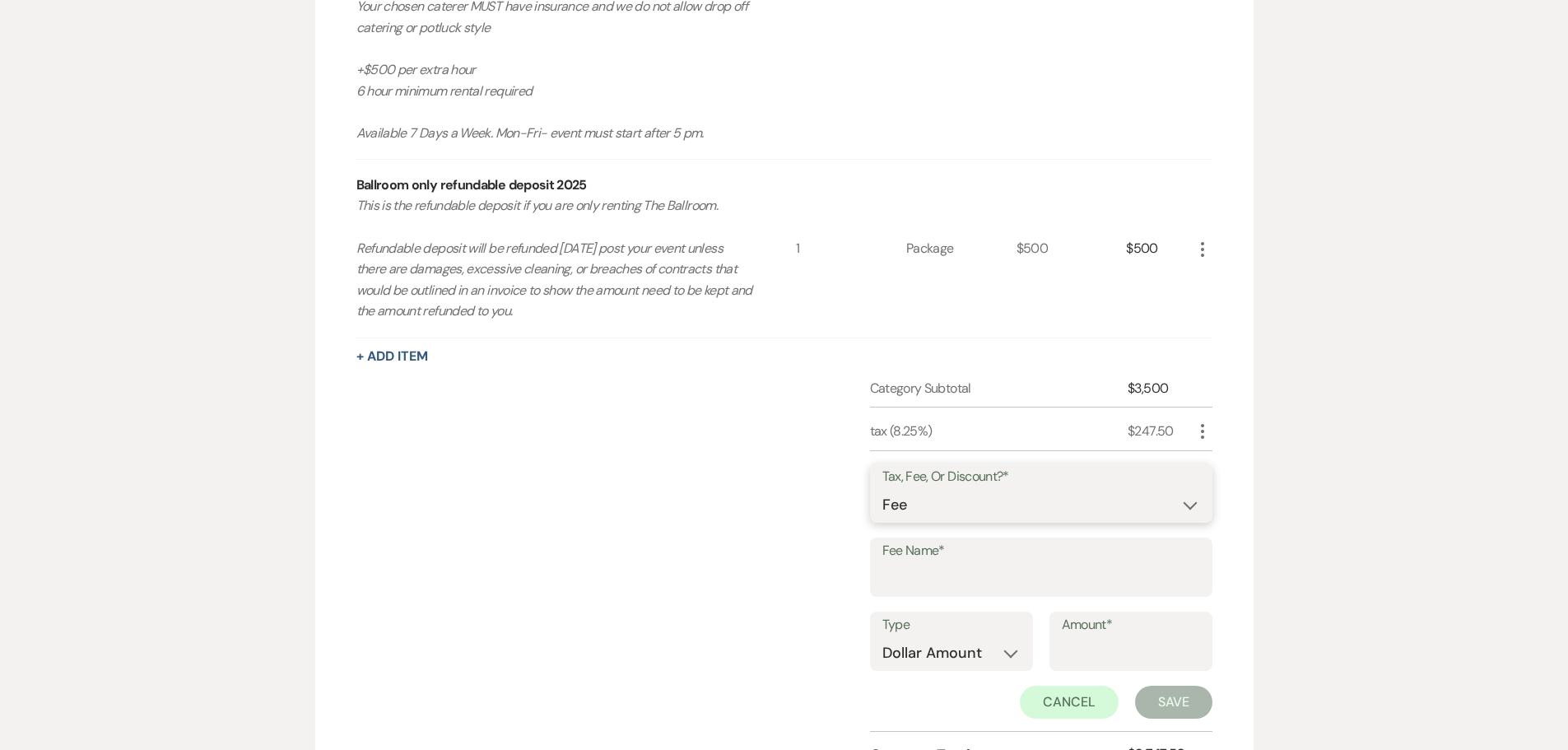
click at [1025, 513] on select "Fee Discount Tax" at bounding box center [1041, 505] width 318 height 32
select select "2"
click at [882, 489] on select "Fee Discount Tax" at bounding box center [1041, 505] width 318 height 32
click at [980, 585] on input "Fee Name*" at bounding box center [1041, 579] width 318 height 32
type input "Nightcap [DATE]"
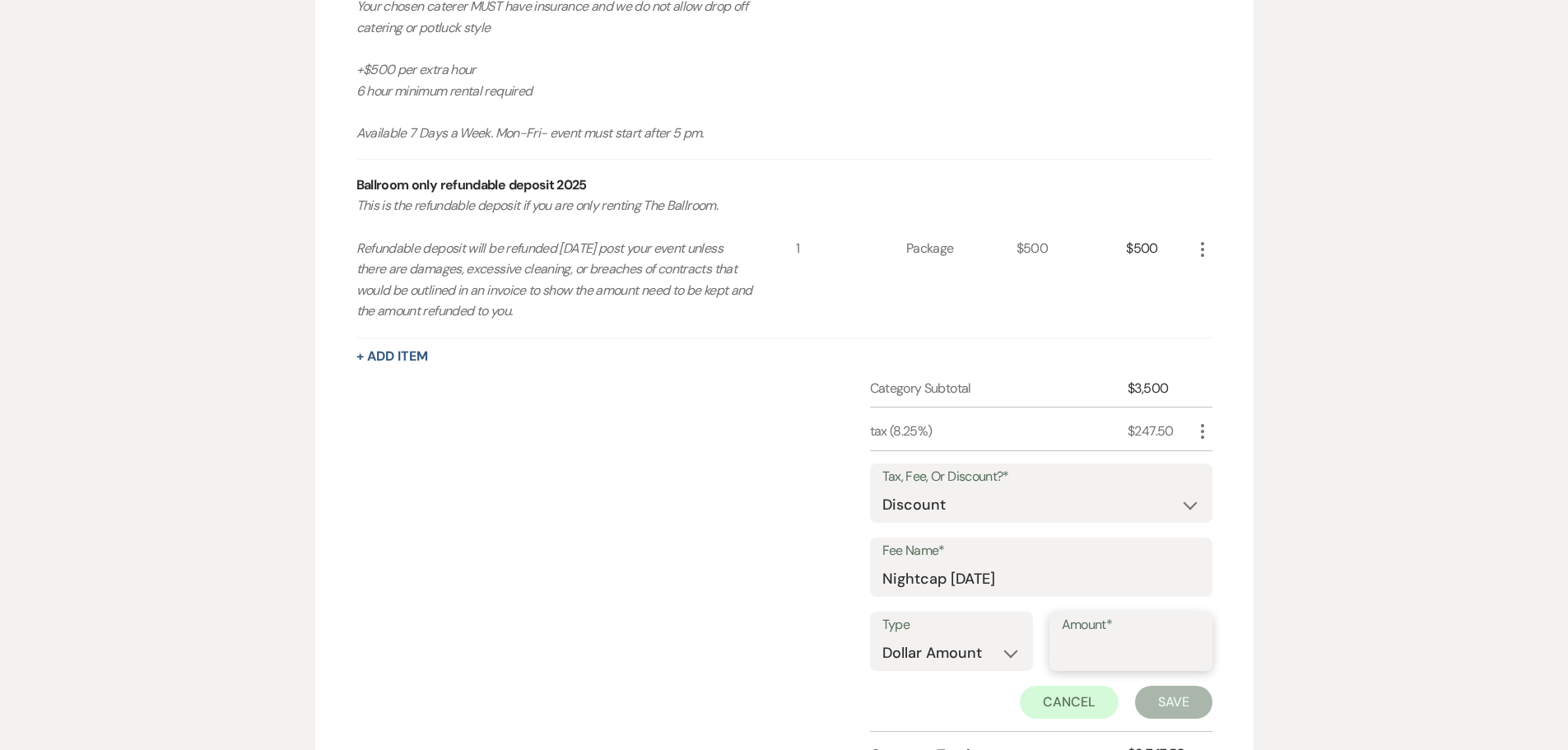
click at [1118, 649] on input "Amount*" at bounding box center [1131, 653] width 138 height 32
type input "500"
click at [1174, 706] on button "Save" at bounding box center [1174, 702] width 77 height 33
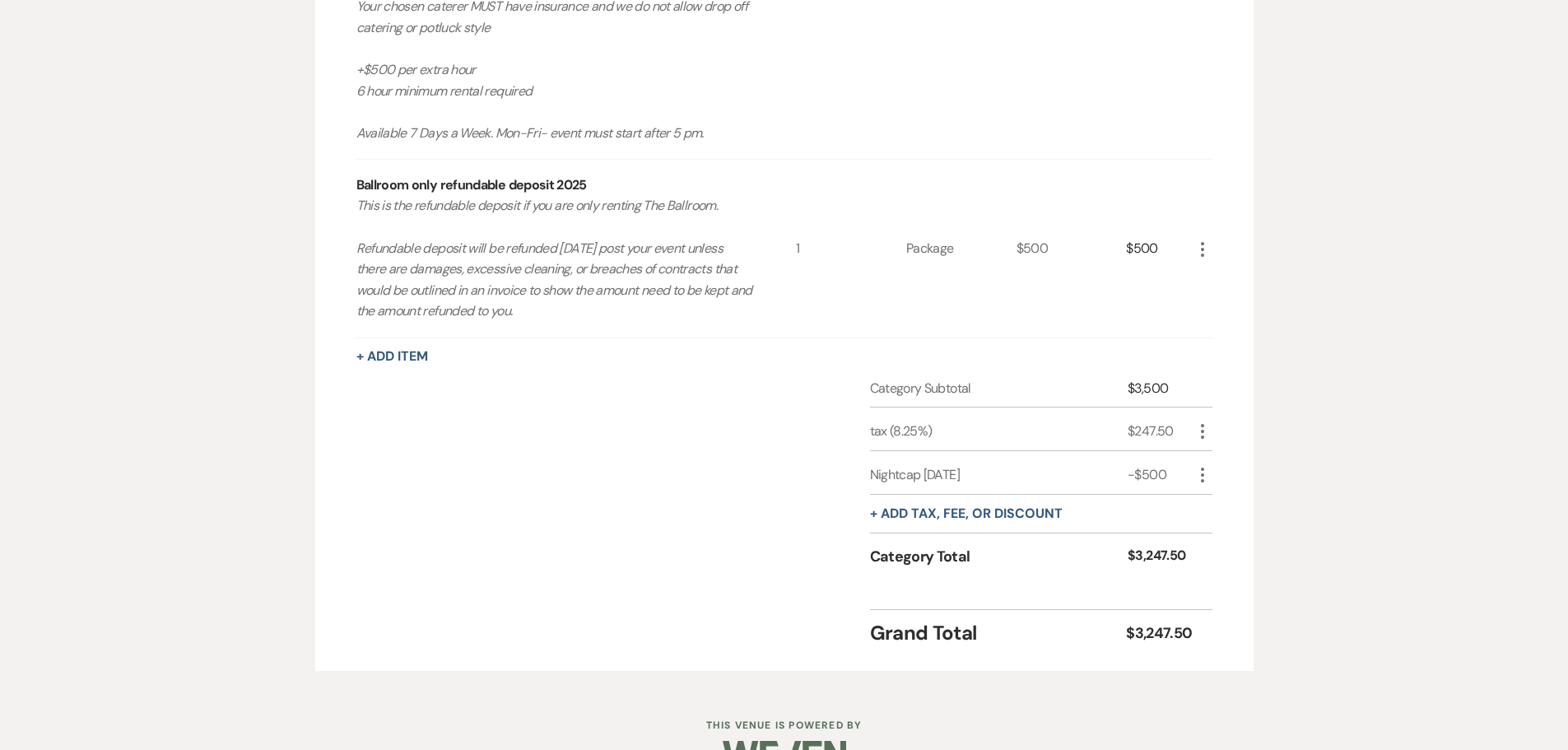
click at [1205, 427] on icon "More" at bounding box center [1202, 431] width 20 height 20
click at [1211, 467] on icon "Pencil" at bounding box center [1216, 464] width 10 height 12
select select "3"
select select "false"
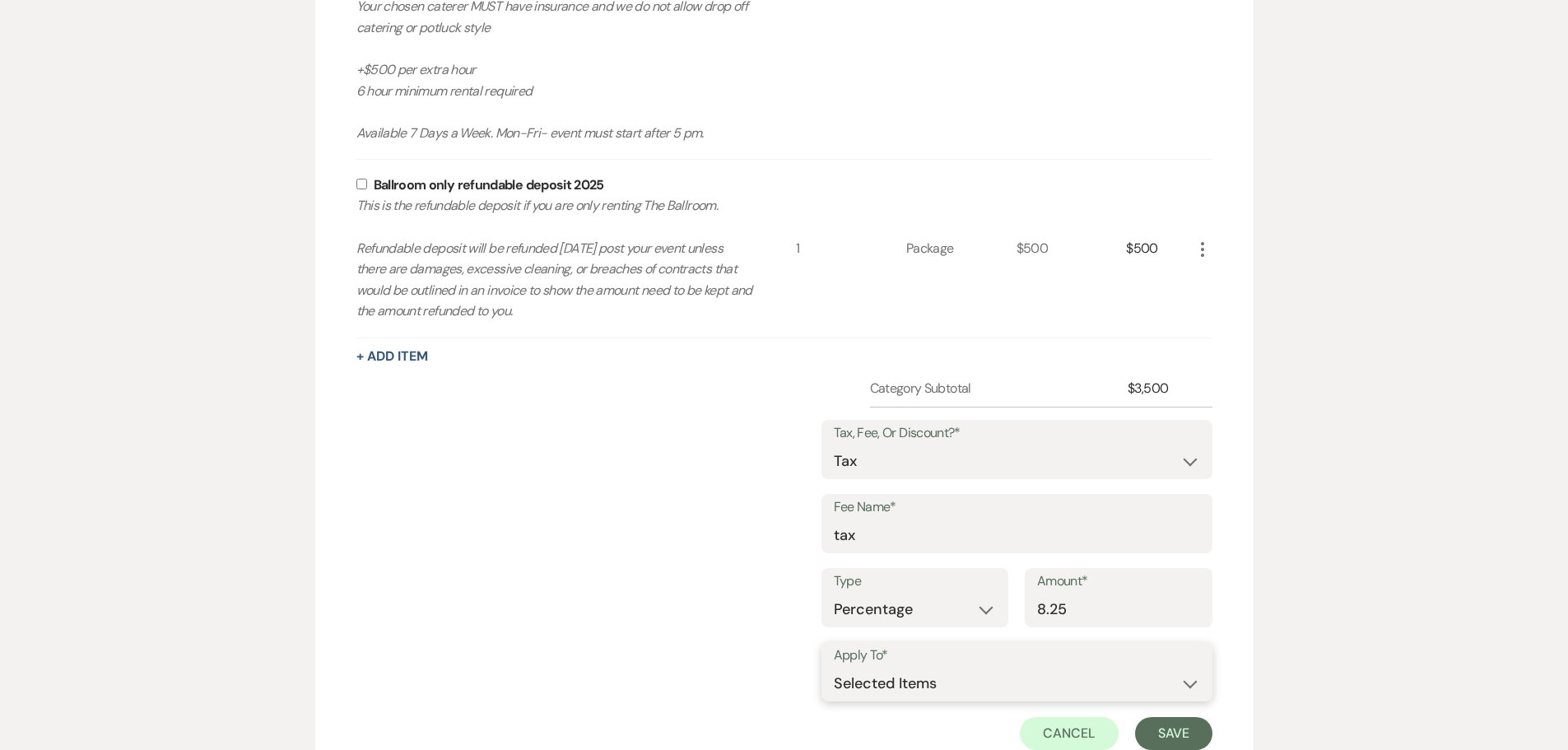
click at [911, 693] on select "Selected Items Category Subtotal (before all Taxes/Fees/Discounts) Category Tot…" at bounding box center [1016, 683] width 366 height 33
select select "2"
click at [833, 667] on select "Selected Items Category Subtotal (before all Taxes/Fees/Discounts) Category Tot…" at bounding box center [1016, 683] width 366 height 33
click at [1172, 733] on button "Save" at bounding box center [1174, 734] width 77 height 33
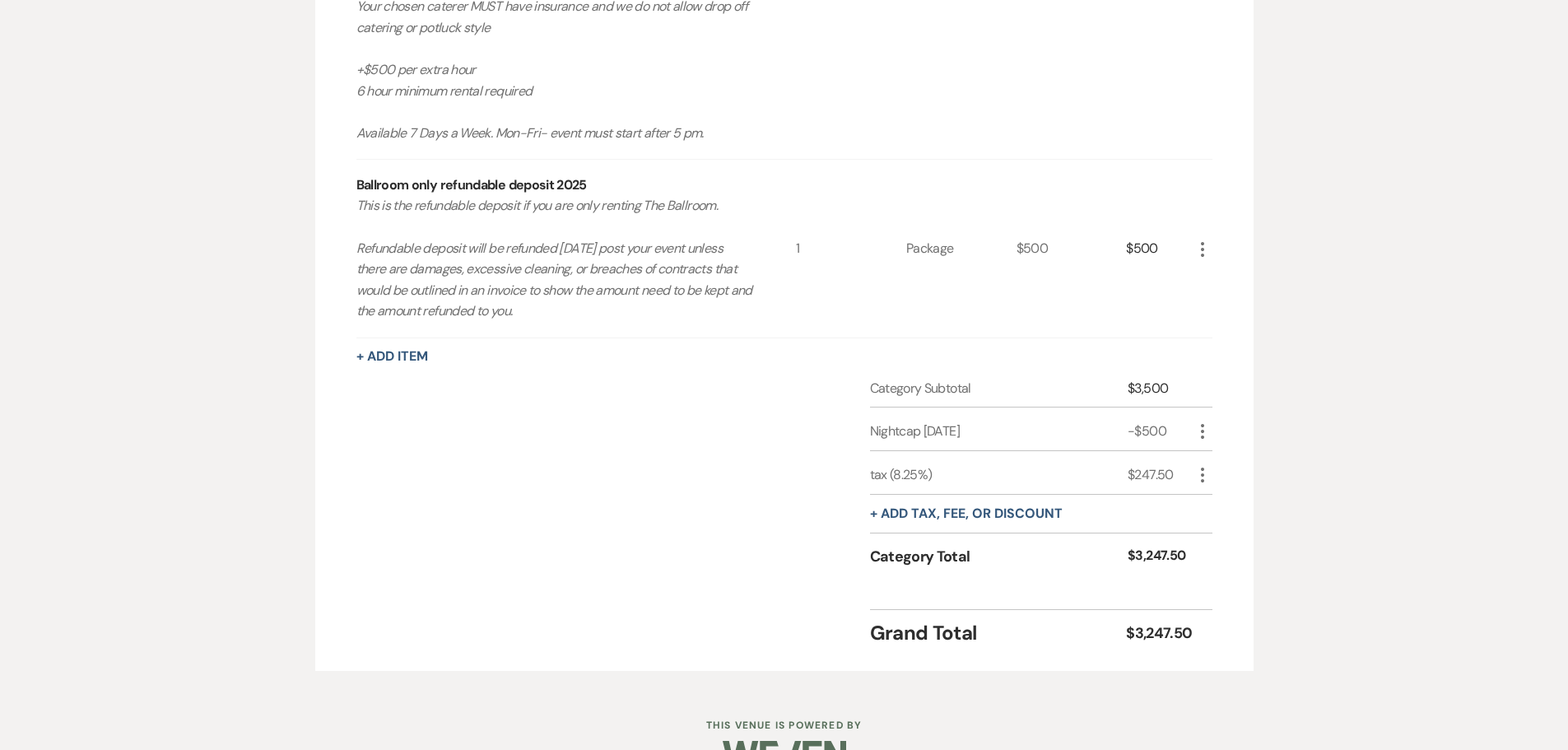
click at [1203, 465] on icon "More" at bounding box center [1202, 475] width 20 height 20
click at [1203, 496] on button "Pencil Edit" at bounding box center [1235, 507] width 86 height 26
select select "3"
select select "false"
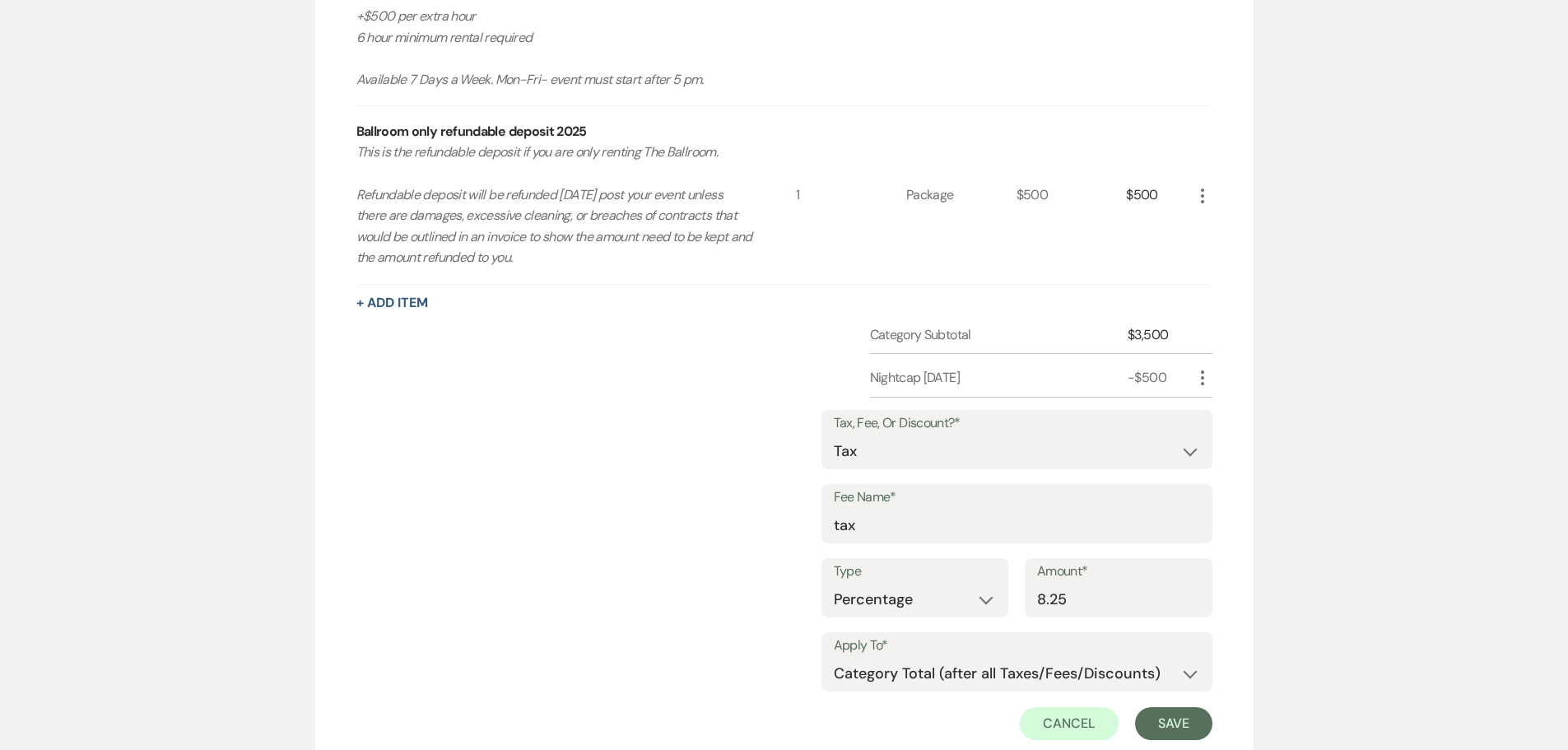
scroll to position [1152, 0]
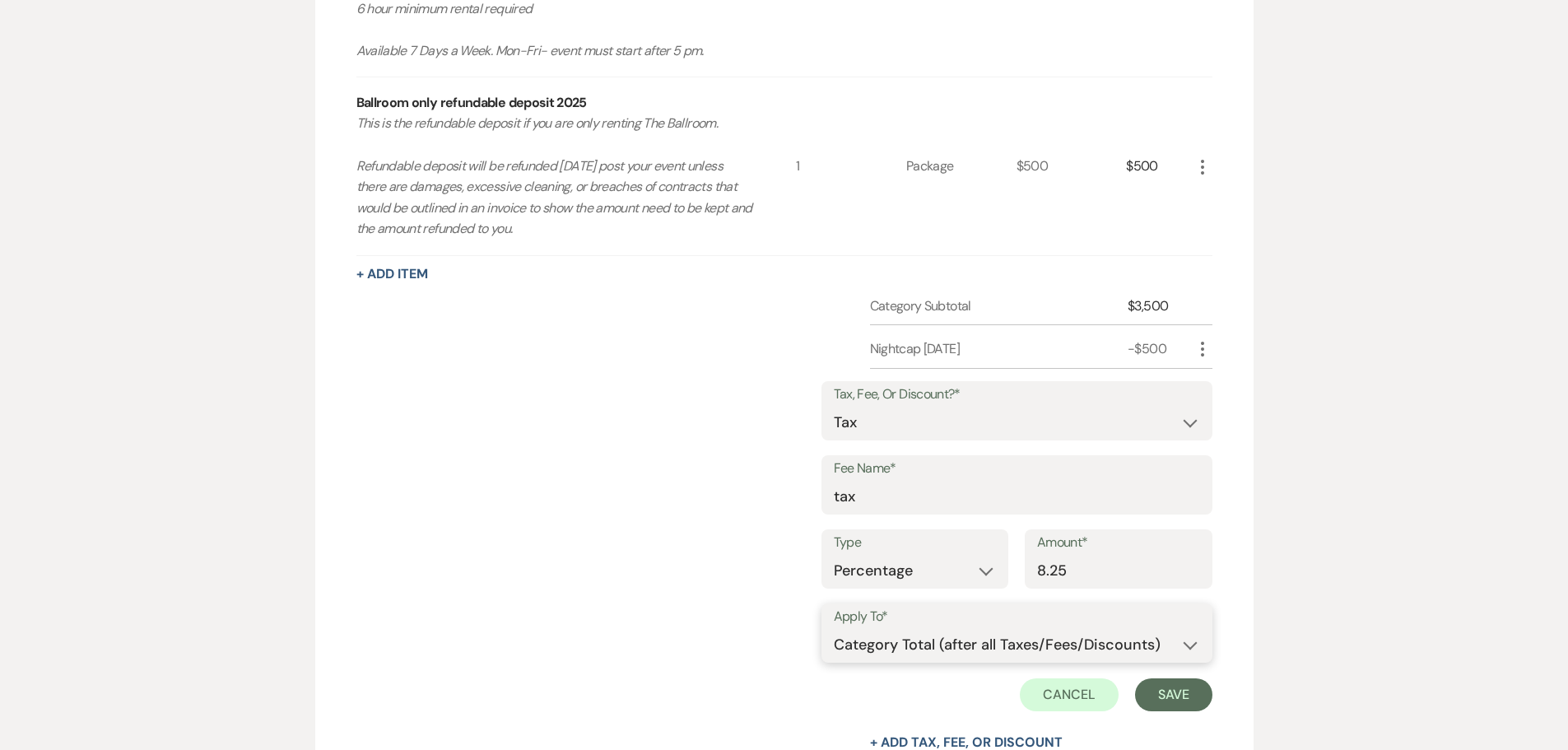
click at [937, 636] on select "Selected Items Category Subtotal (before all Taxes/Fees/Discounts) Category Tot…" at bounding box center [1016, 645] width 366 height 33
select select "0"
click at [833, 628] on select "Selected Items Category Subtotal (before all Taxes/Fees/Discounts) Category Tot…" at bounding box center [1016, 645] width 366 height 33
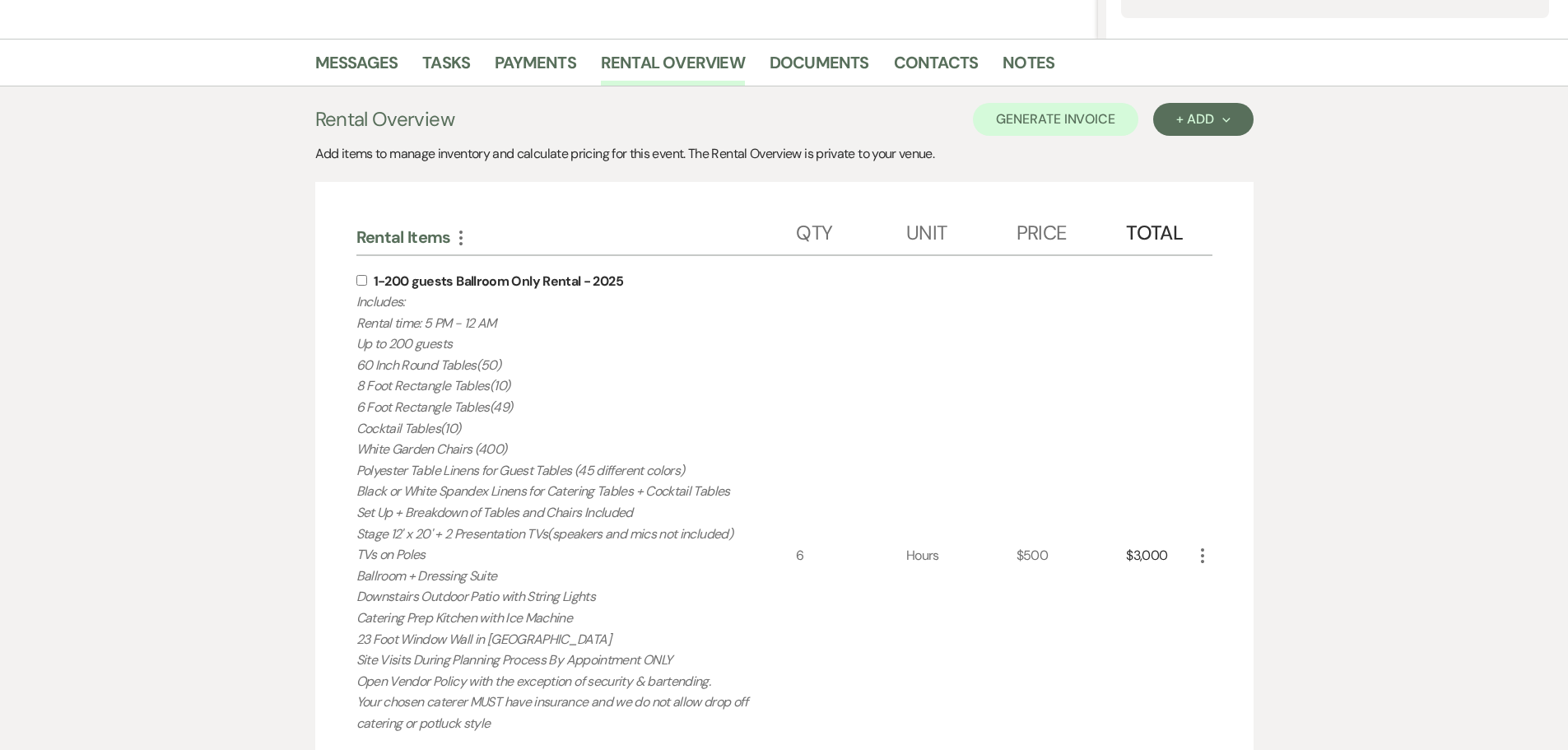
scroll to position [165, 0]
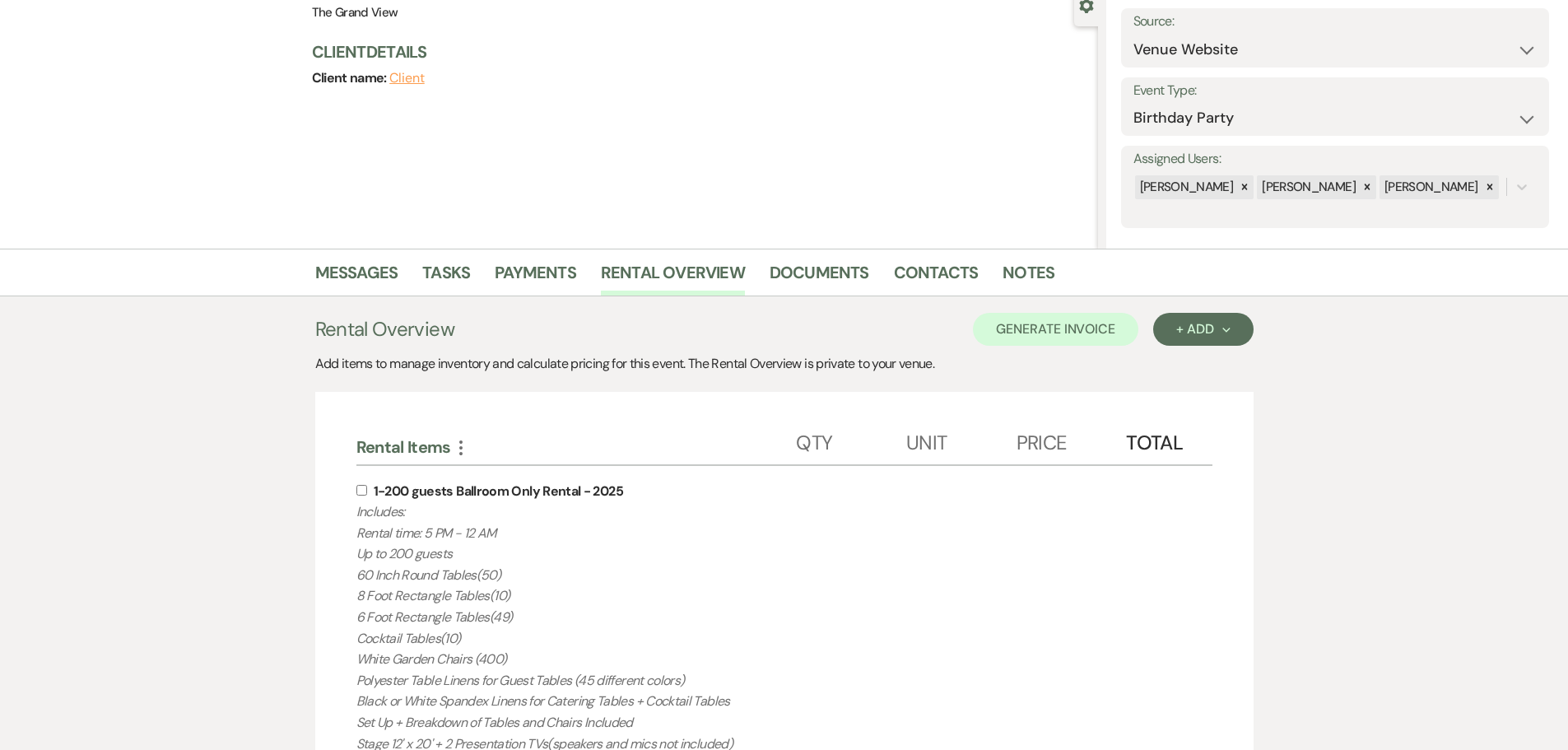
click at [362, 496] on div "1-200 guests Ballroom Only Rental - 2025 Includes: Rental time: 5 PM - 12 AM Up…" at bounding box center [576, 765] width 441 height 599
click at [360, 491] on input "checkbox" at bounding box center [362, 490] width 11 height 11
checkbox input "true"
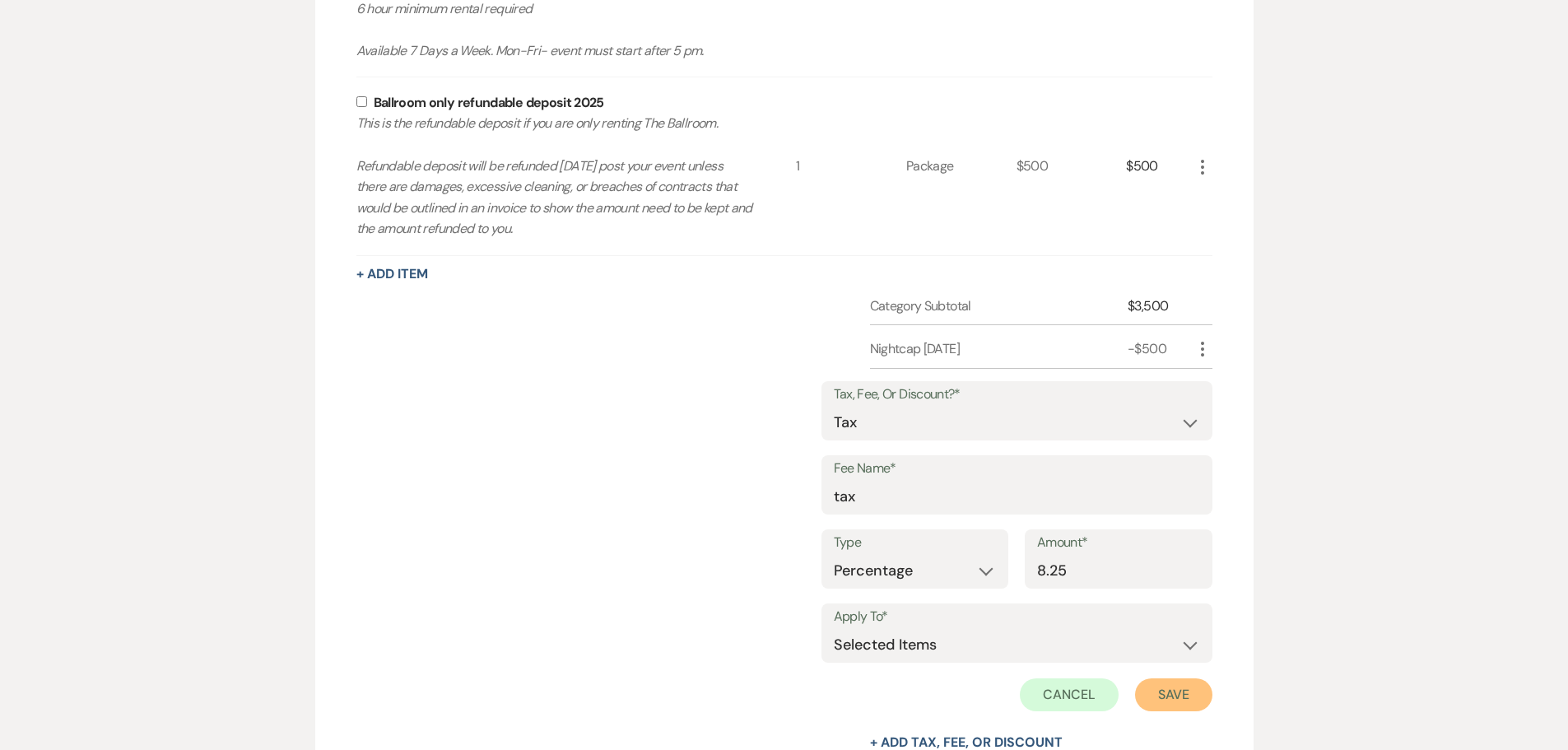
click at [1169, 692] on button "Save" at bounding box center [1174, 695] width 77 height 33
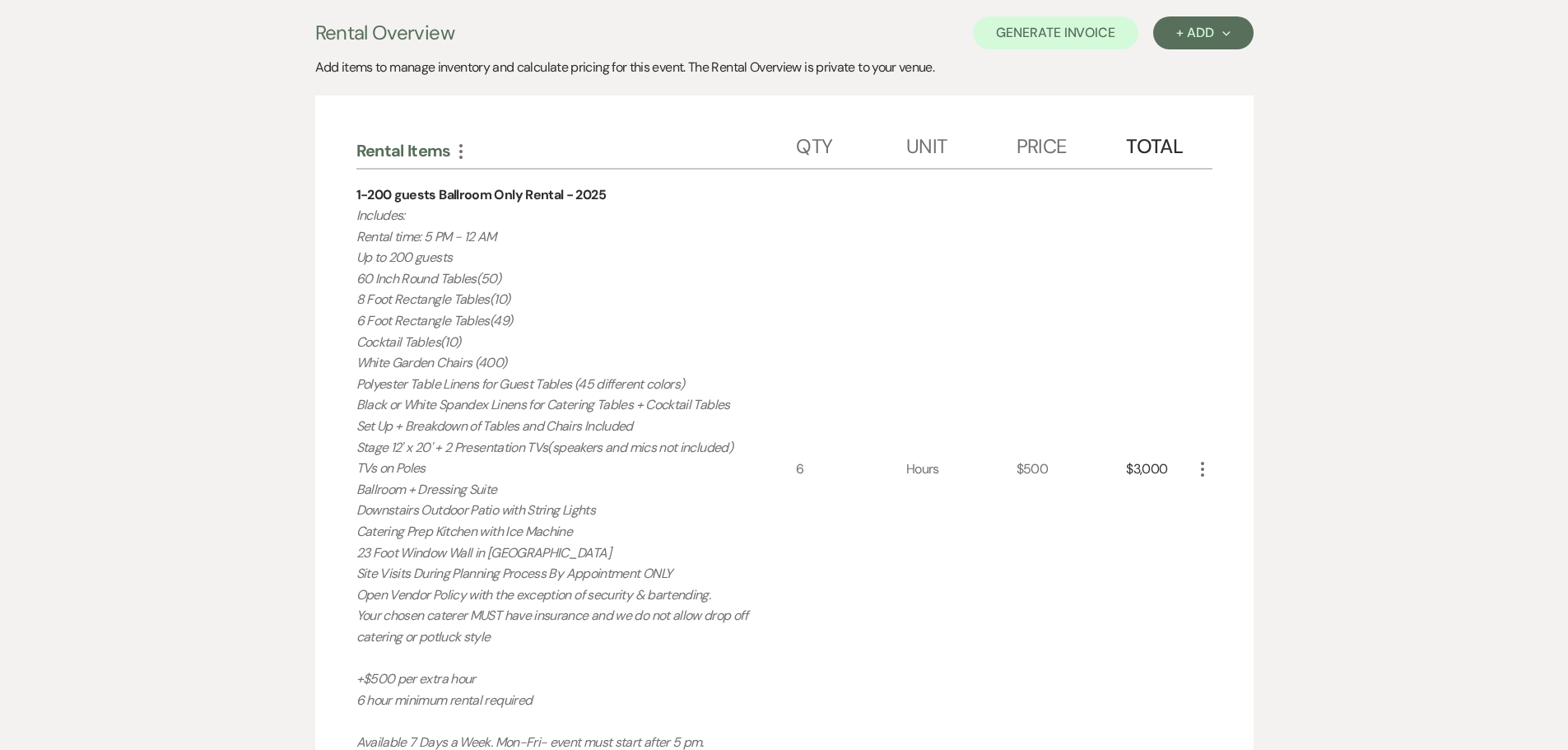
scroll to position [455, 0]
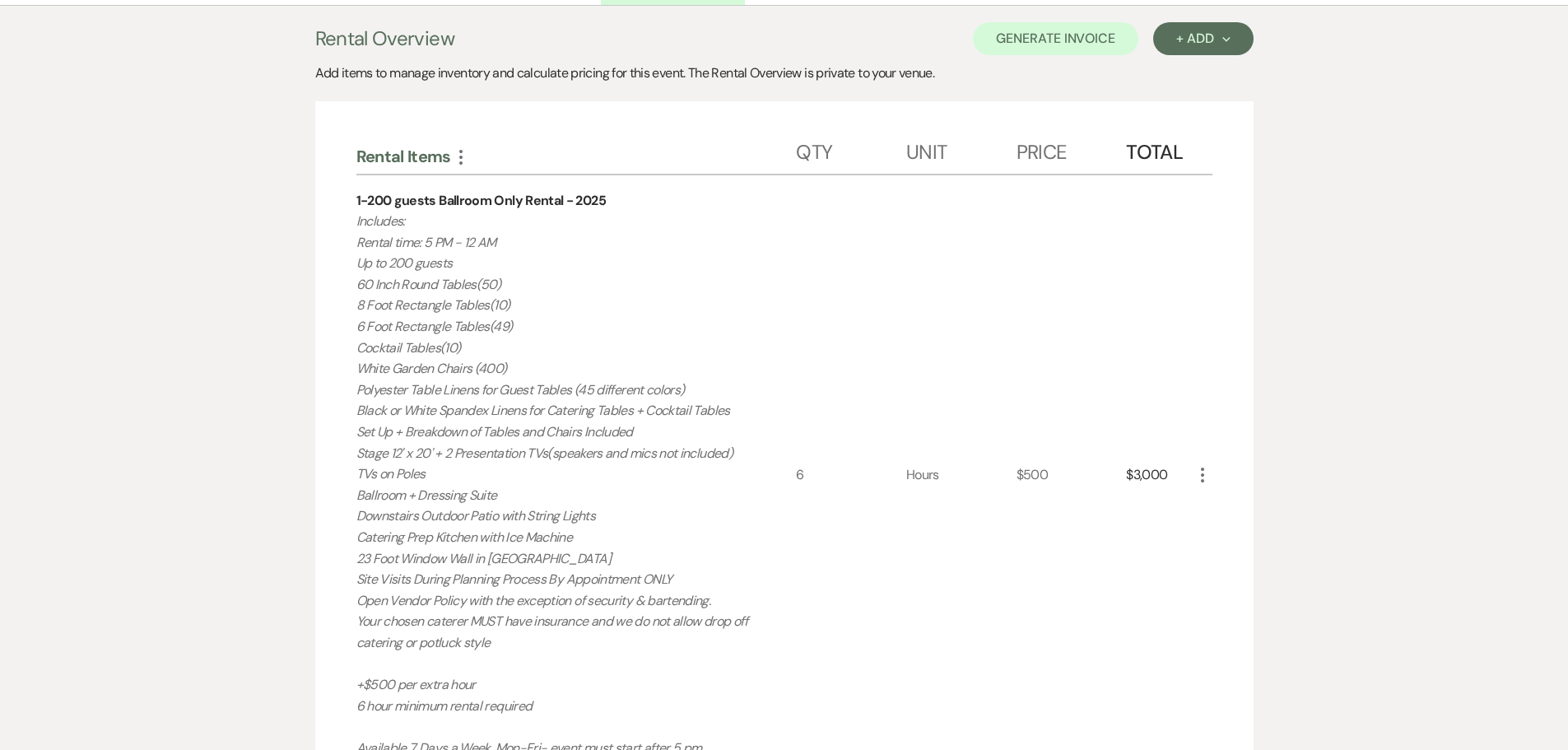
click at [1202, 473] on icon "More" at bounding box center [1202, 475] width 20 height 20
click at [1217, 501] on icon "Pencil" at bounding box center [1216, 507] width 10 height 12
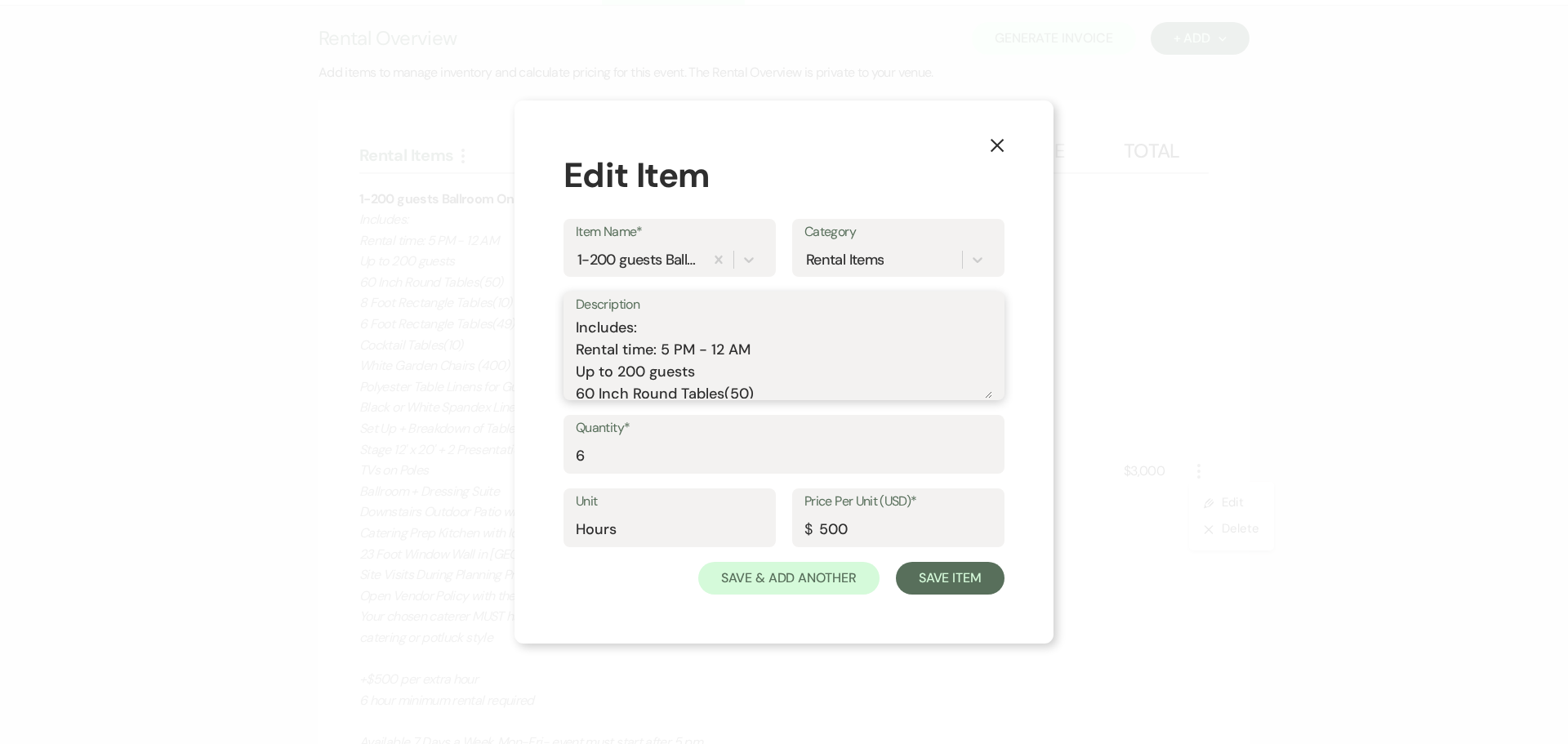
click at [757, 350] on textarea "Includes: Rental time: 5 PM - 12 AM Up to 200 guests 60 Inch Round Tables(50) 8…" at bounding box center [784, 358] width 417 height 82
click at [724, 350] on textarea "Includes: Rental time: 5 PM - 12 AM (6hours) Up to 200 guests 60 Inch Round Tab…" at bounding box center [784, 358] width 417 height 82
click at [736, 350] on textarea "Includes: Rental time: 5 PM - 11 AM (6hours) Up to 200 guests 60 Inch Round Tab…" at bounding box center [784, 358] width 417 height 82
click at [765, 354] on textarea "Includes: Rental time: 5 PM - 11 PM (6hours) Up to 200 guests 60 Inch Round Tab…" at bounding box center [784, 358] width 417 height 82
type textarea "Includes: Rental time: 5 PM - 11 PM (6 hours) Up to 200 guests 60 Inch Round Ta…"
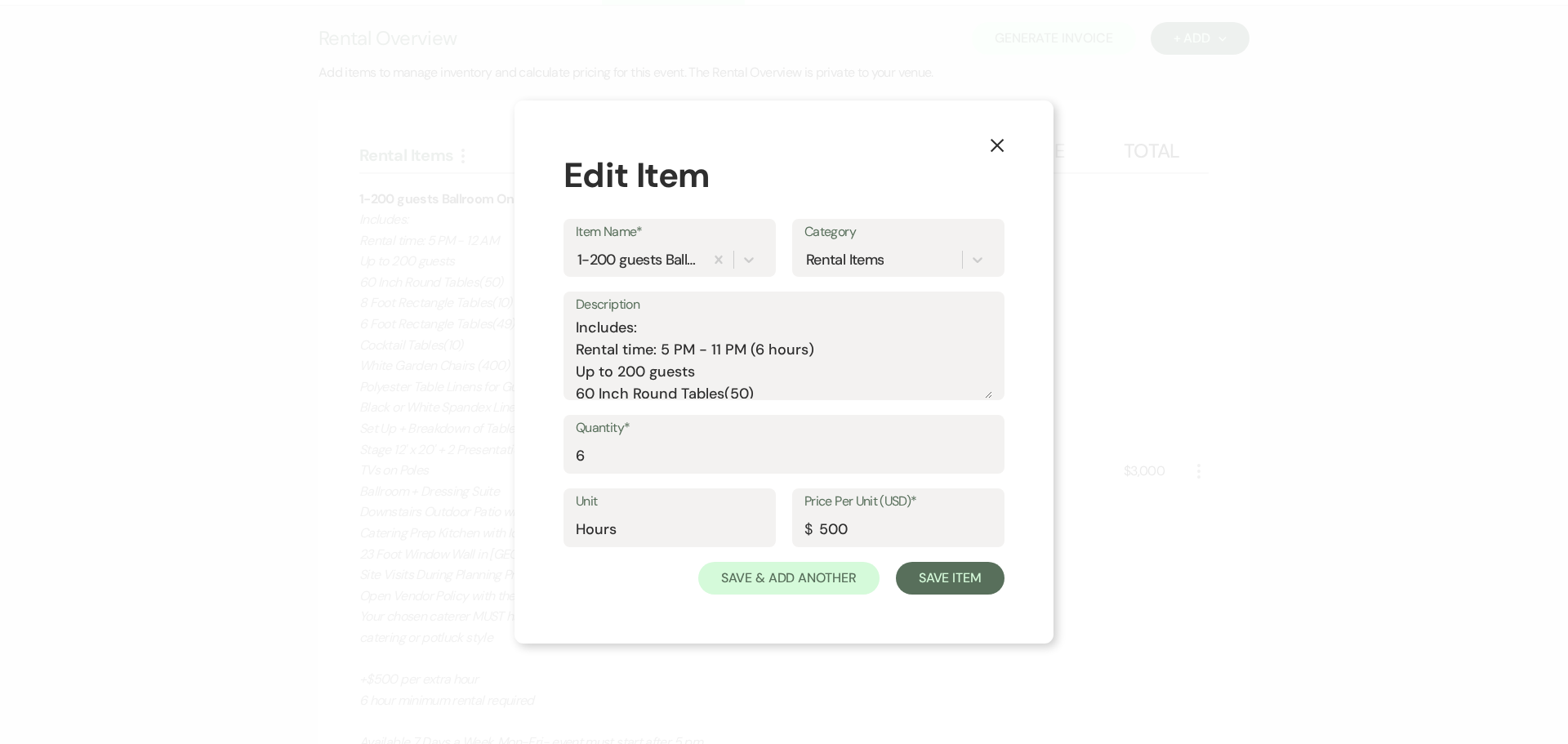
click at [972, 559] on div "Unit Hours Price Per Unit (USD)* $ 500" at bounding box center [784, 525] width 441 height 74
click at [983, 573] on button "Save Item" at bounding box center [949, 578] width 109 height 33
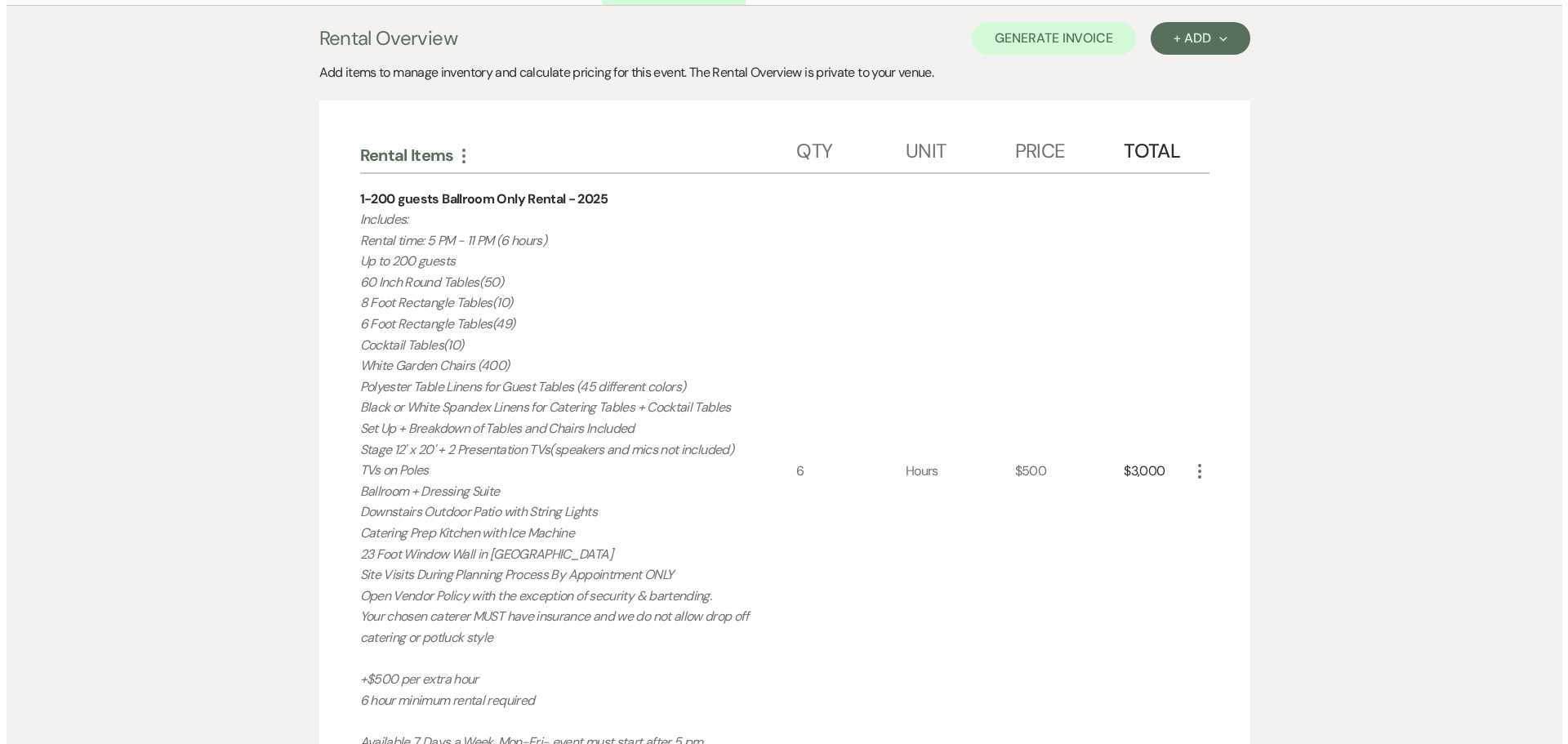
scroll to position [125, 0]
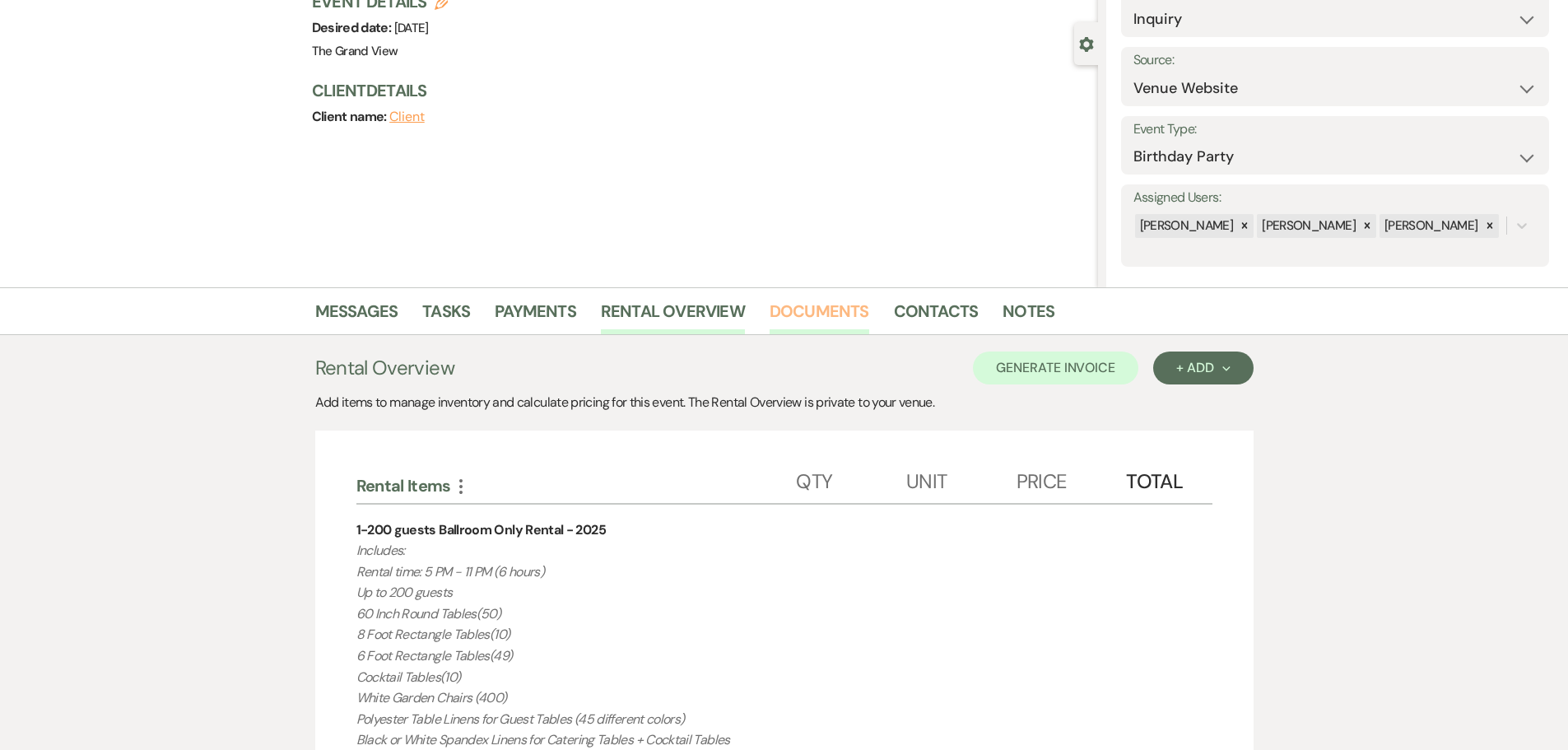
drag, startPoint x: 845, startPoint y: 314, endPoint x: 856, endPoint y: 314, distance: 11.0
click at [845, 314] on link "Documents" at bounding box center [819, 316] width 100 height 36
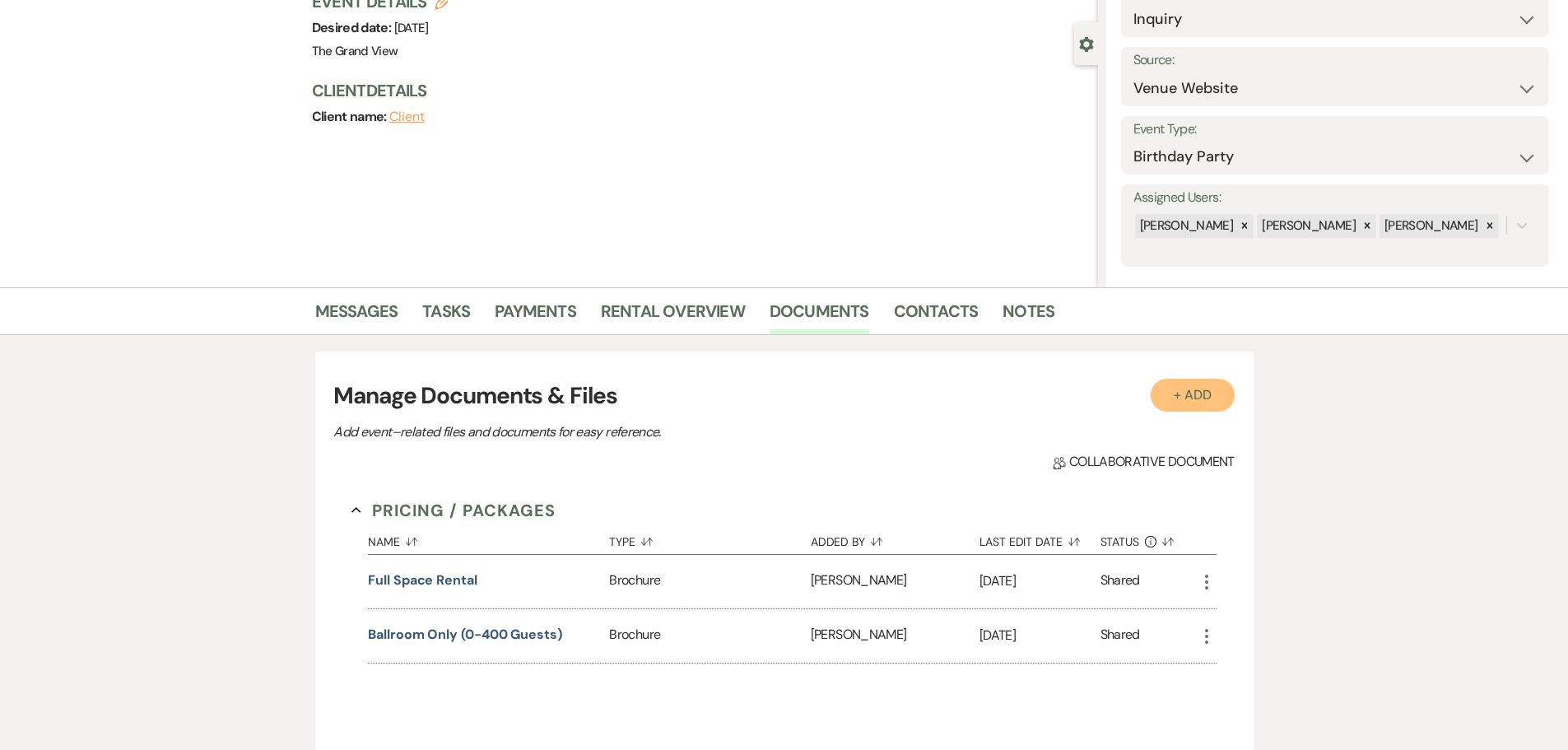
click at [1196, 405] on button "+ Add" at bounding box center [1192, 395] width 84 height 33
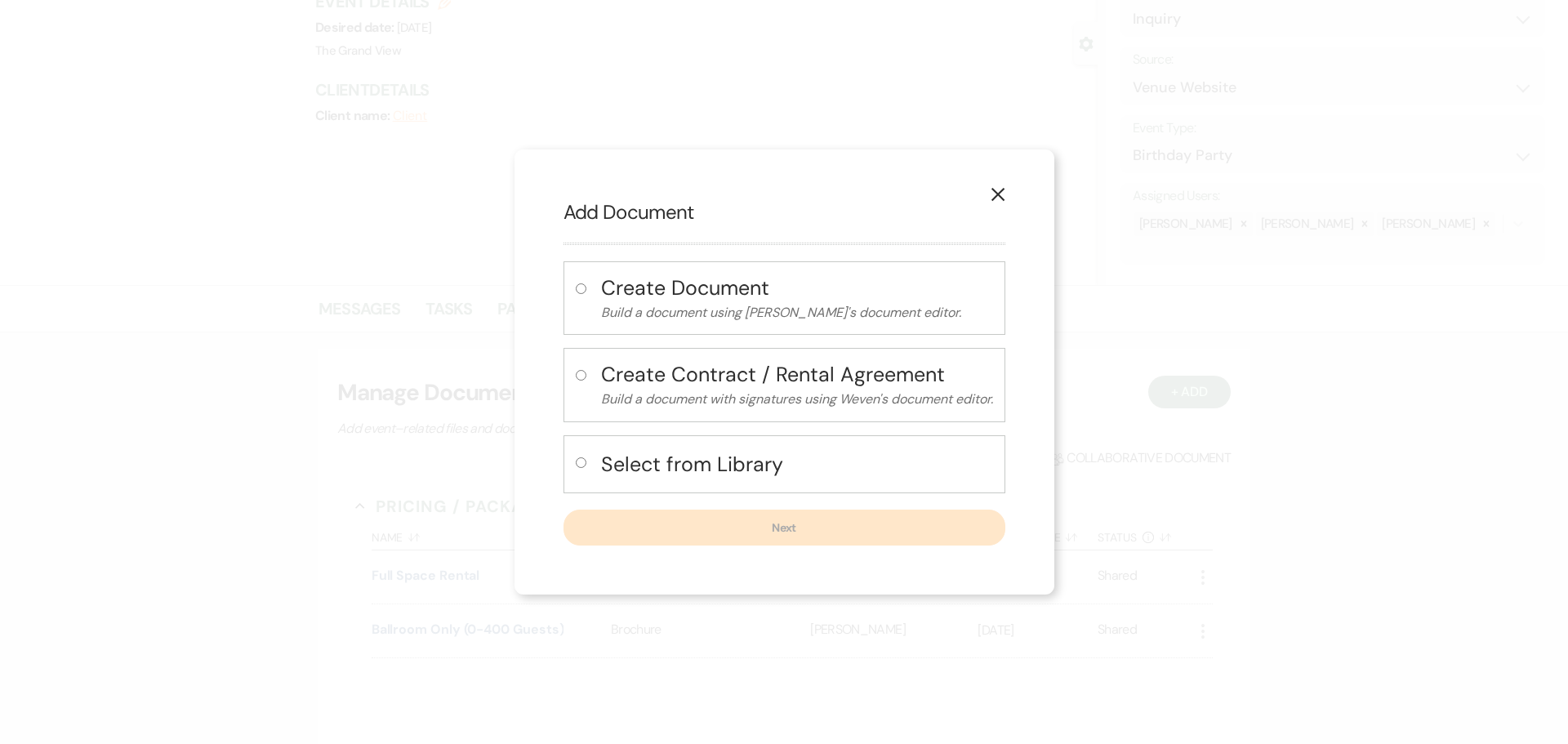
click at [678, 445] on div "Select from Library" at bounding box center [784, 464] width 442 height 58
click at [697, 489] on div "Select from Library" at bounding box center [784, 464] width 442 height 58
click at [686, 464] on h4 "Select from Library" at bounding box center [797, 464] width 392 height 29
radio input "true"
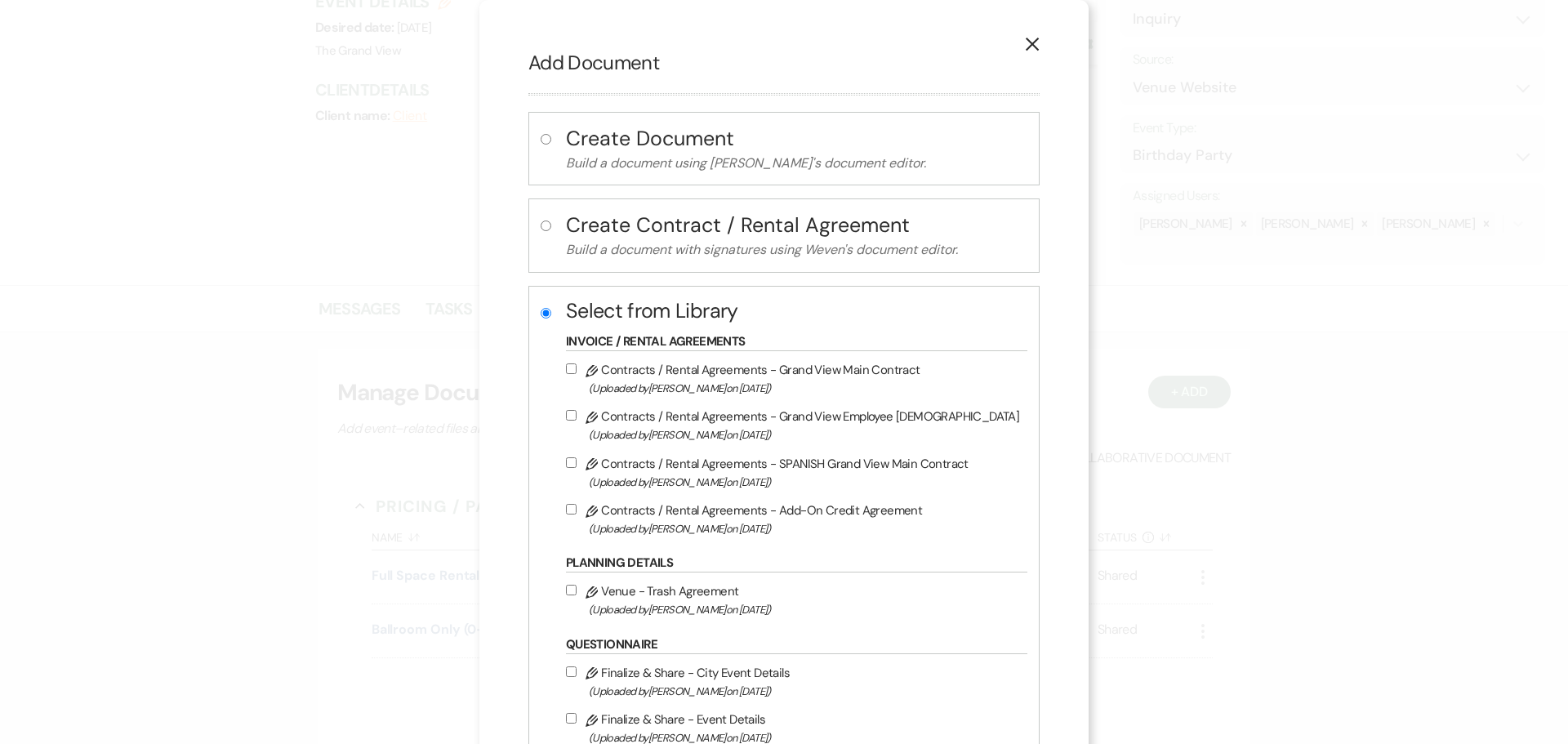
click at [749, 381] on span "(Uploaded by [PERSON_NAME] on [DATE] )" at bounding box center [804, 388] width 431 height 19
click at [577, 374] on input "Pencil Contracts / Rental Agreements - Grand View Main Contract (Uploaded by [P…" at bounding box center [571, 368] width 11 height 11
checkbox input "true"
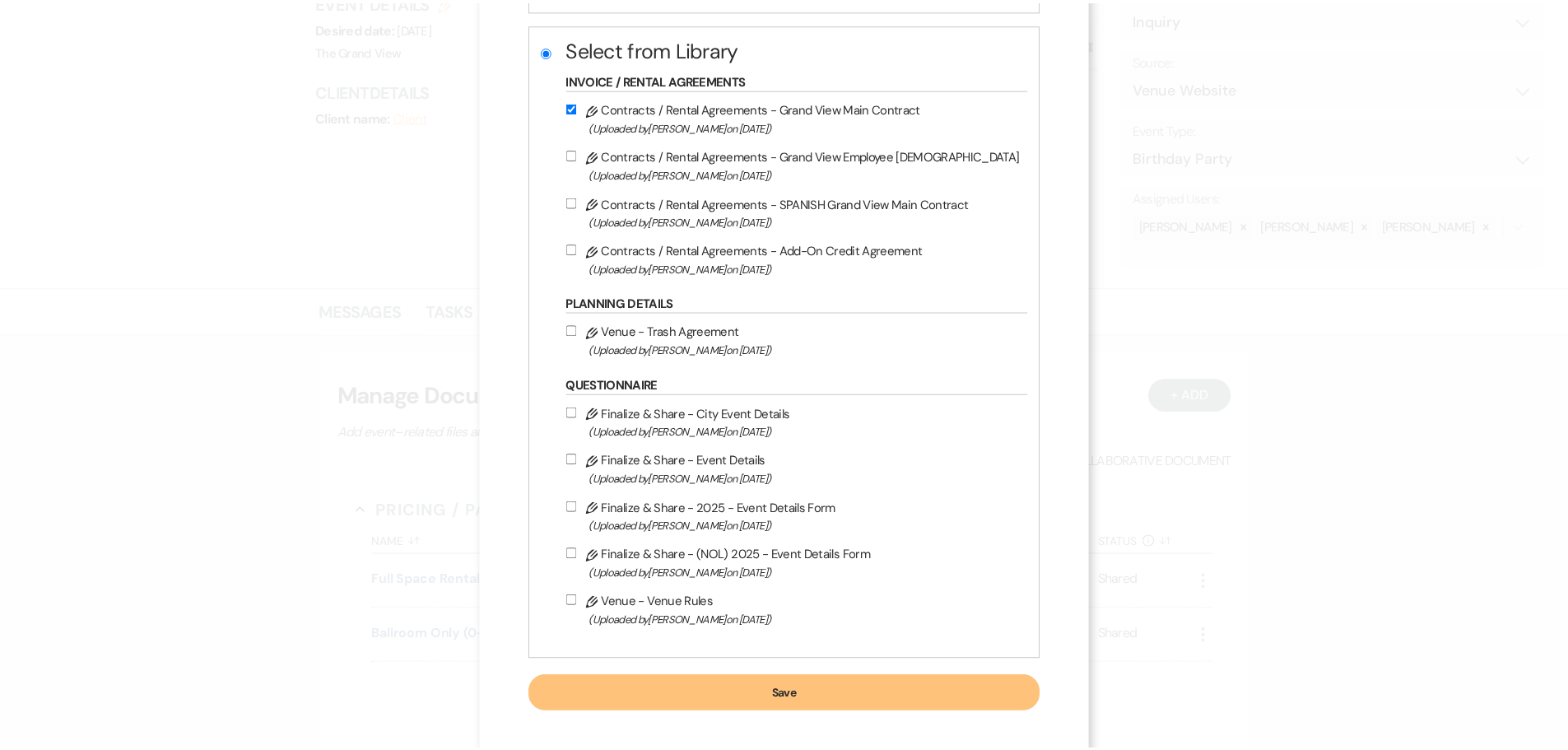
scroll to position [277, 0]
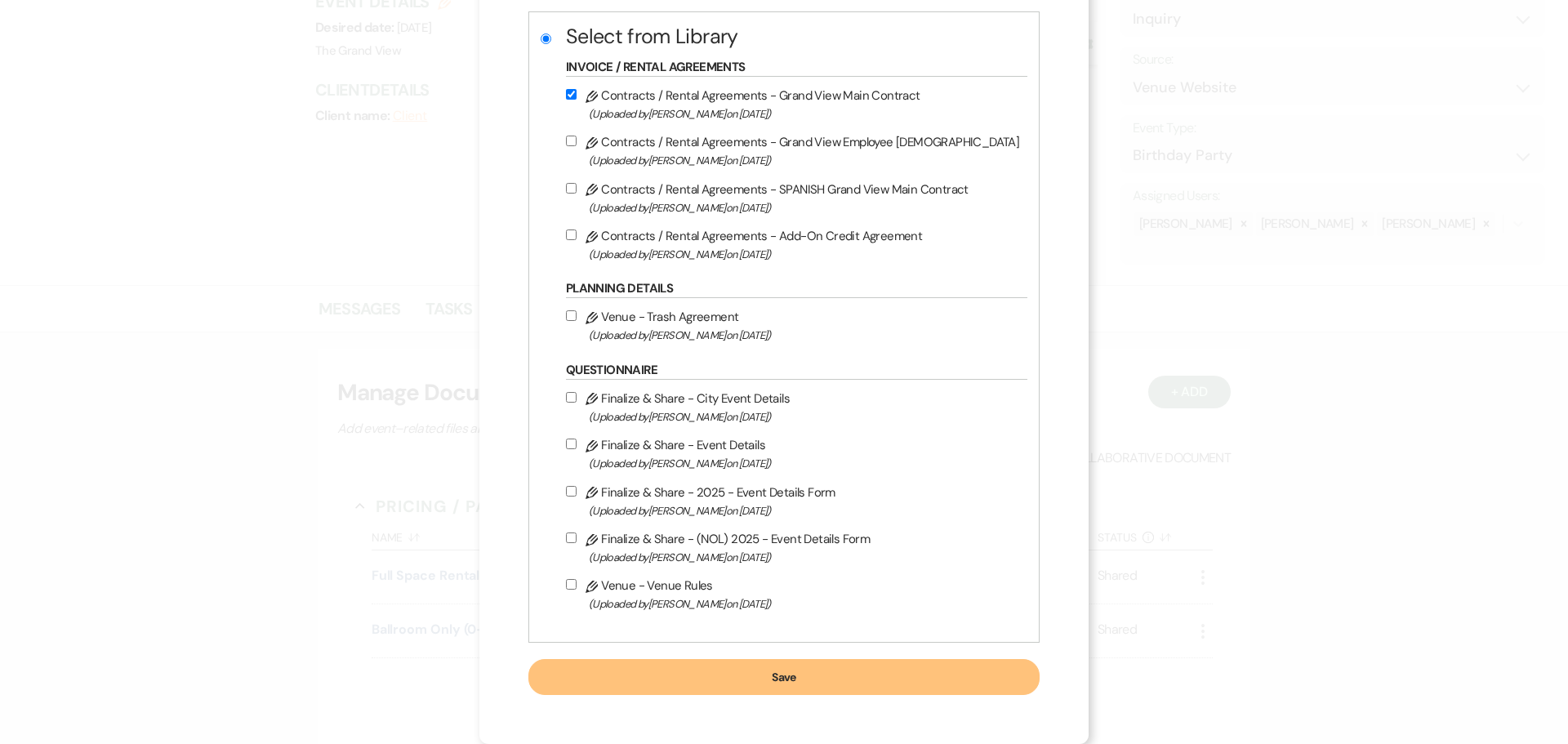
click at [806, 679] on button "Save" at bounding box center [784, 677] width 511 height 36
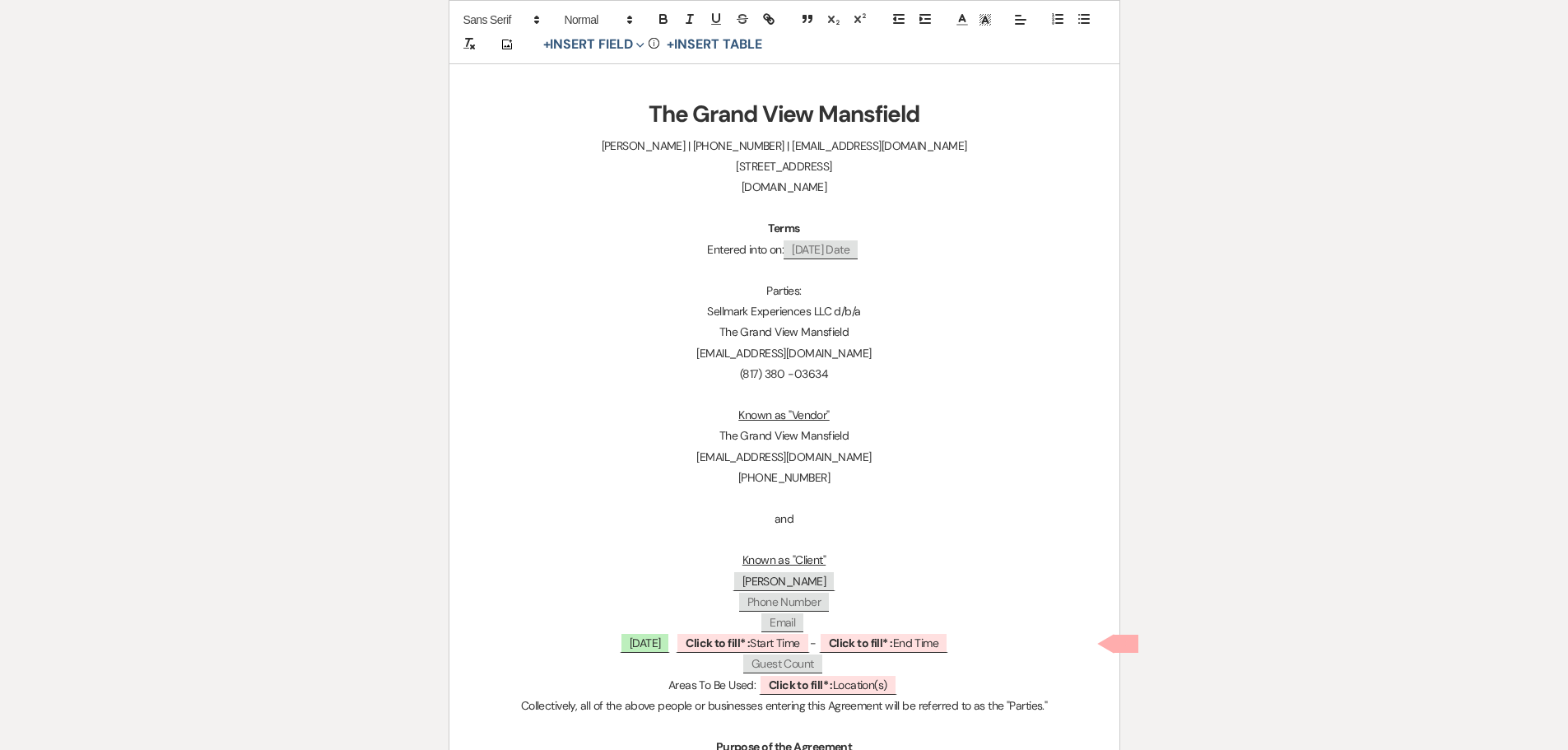
scroll to position [329, 0]
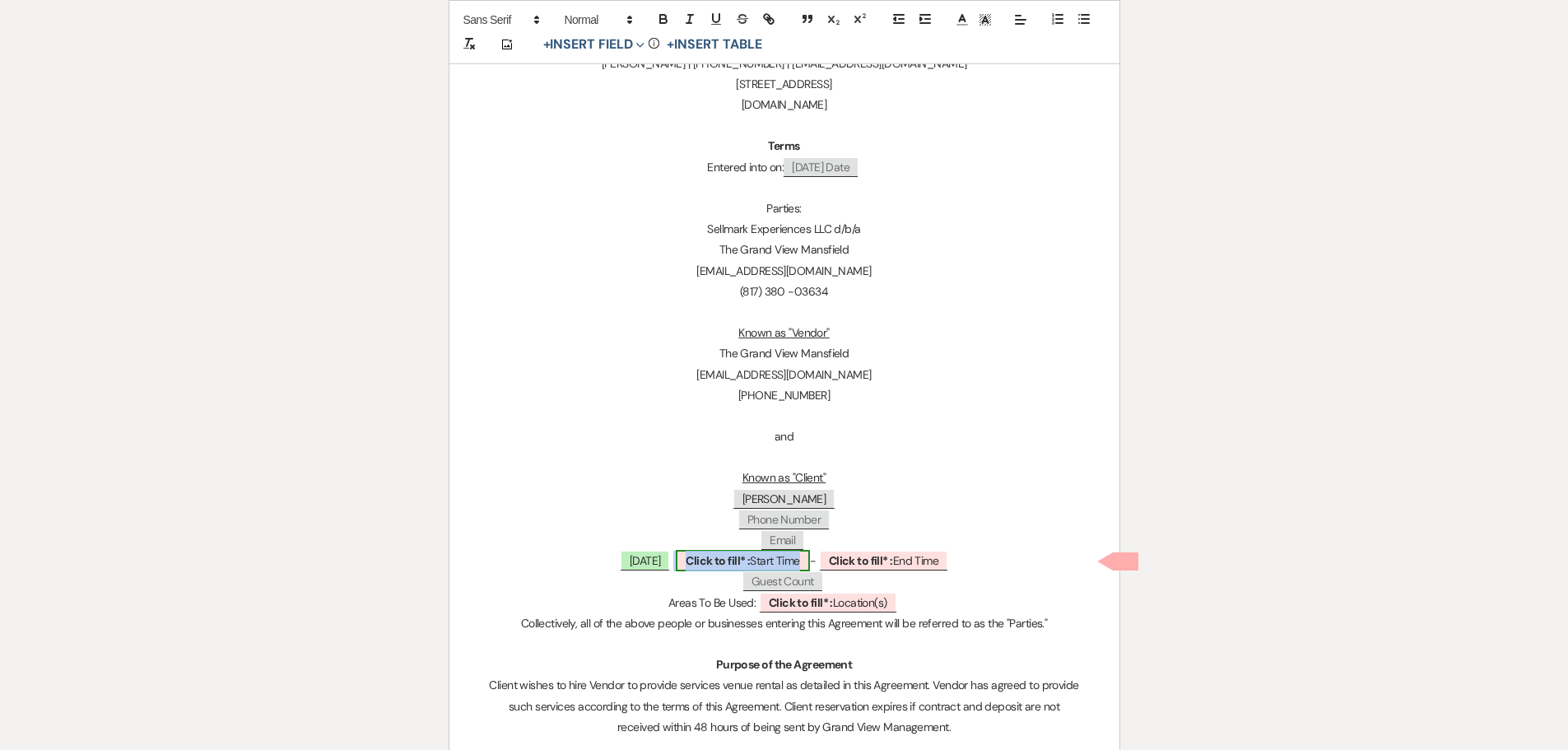
click at [798, 561] on span "Click to fill* : Start Time" at bounding box center [743, 561] width 133 height 21
select select "owner"
select select "custom_placeholder"
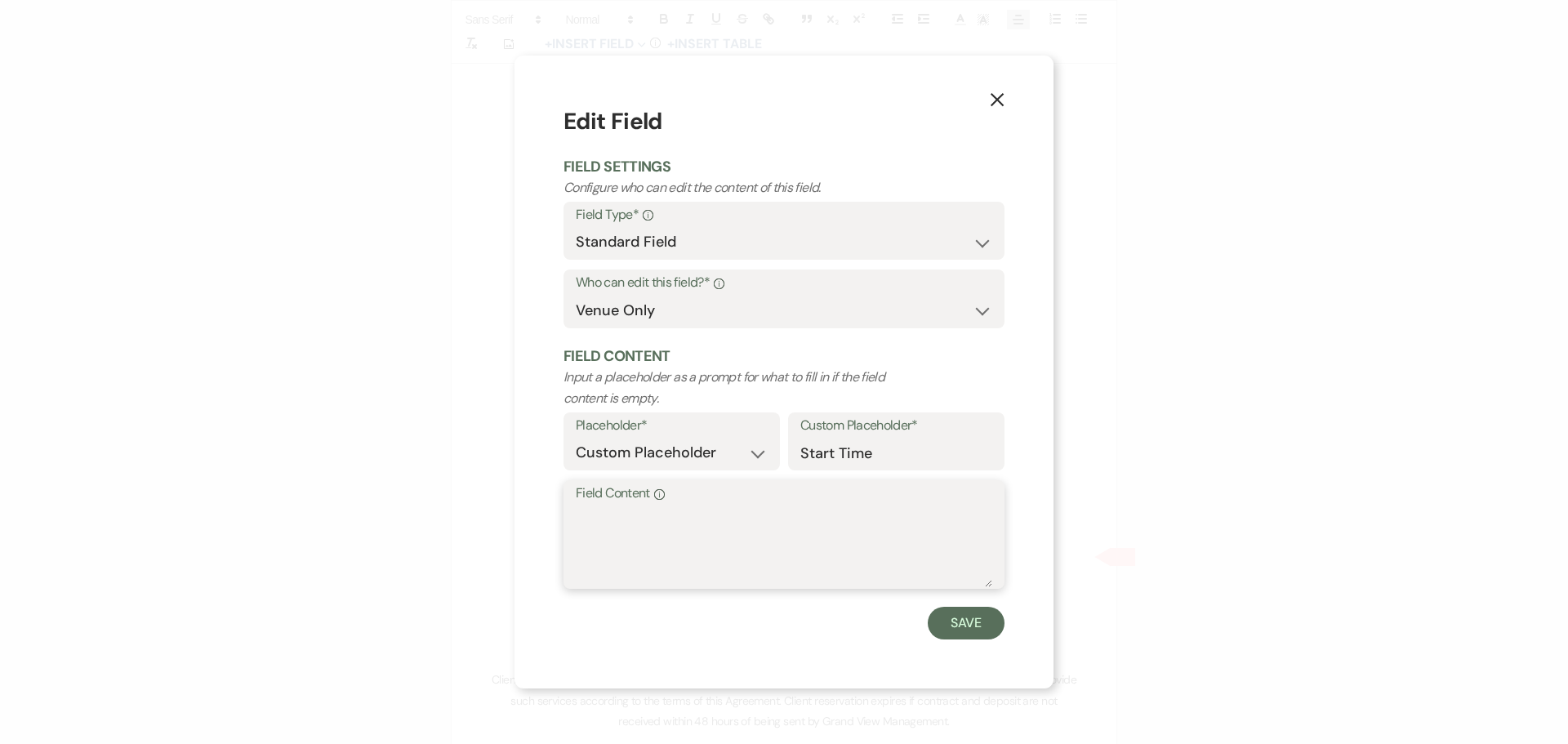
click at [785, 555] on textarea "Field Content Info" at bounding box center [784, 546] width 417 height 82
type textarea "5 PM"
click at [961, 624] on button "Save" at bounding box center [966, 623] width 77 height 33
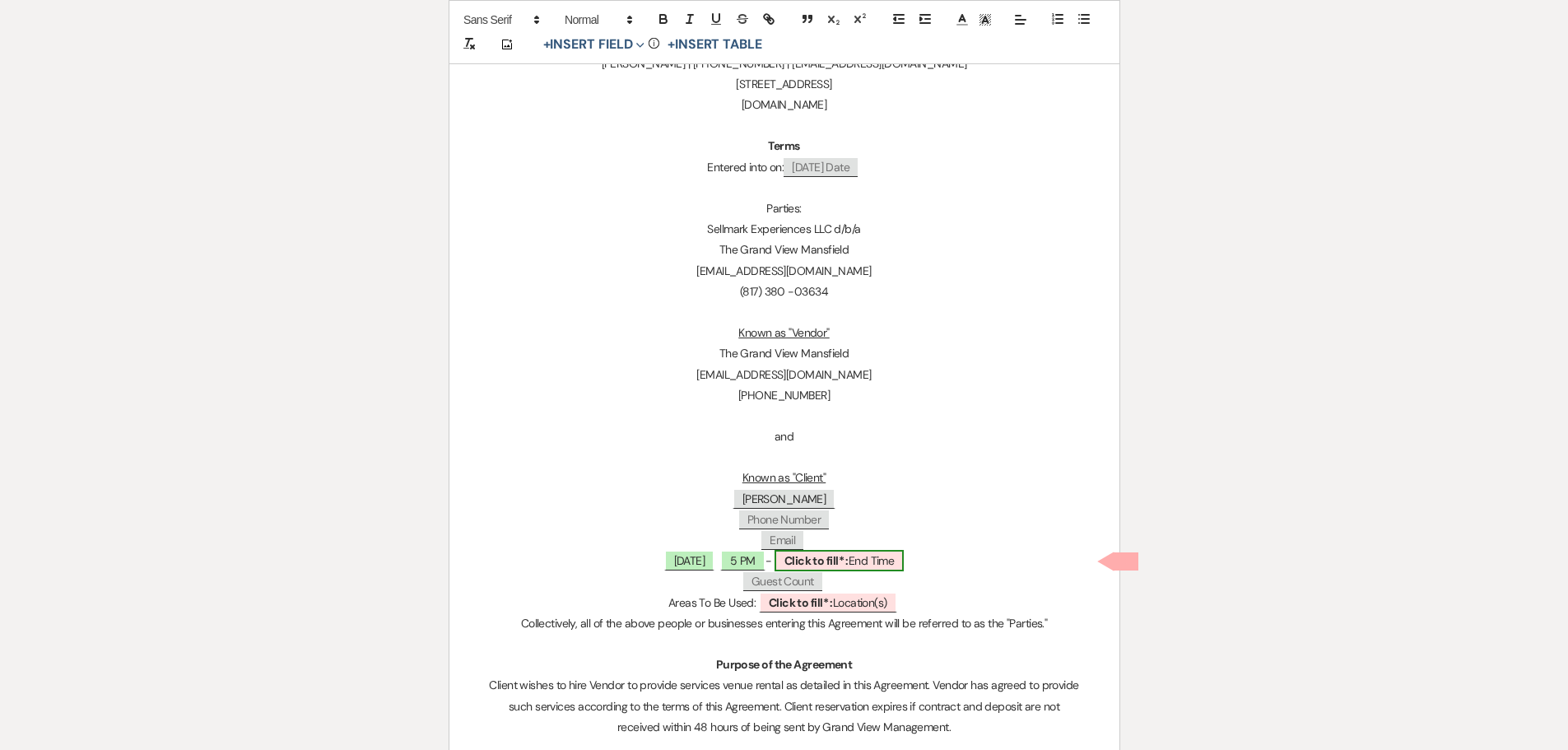
click at [864, 569] on span "Click to fill* : End Time" at bounding box center [839, 561] width 130 height 21
select select "owner"
select select "custom_placeholder"
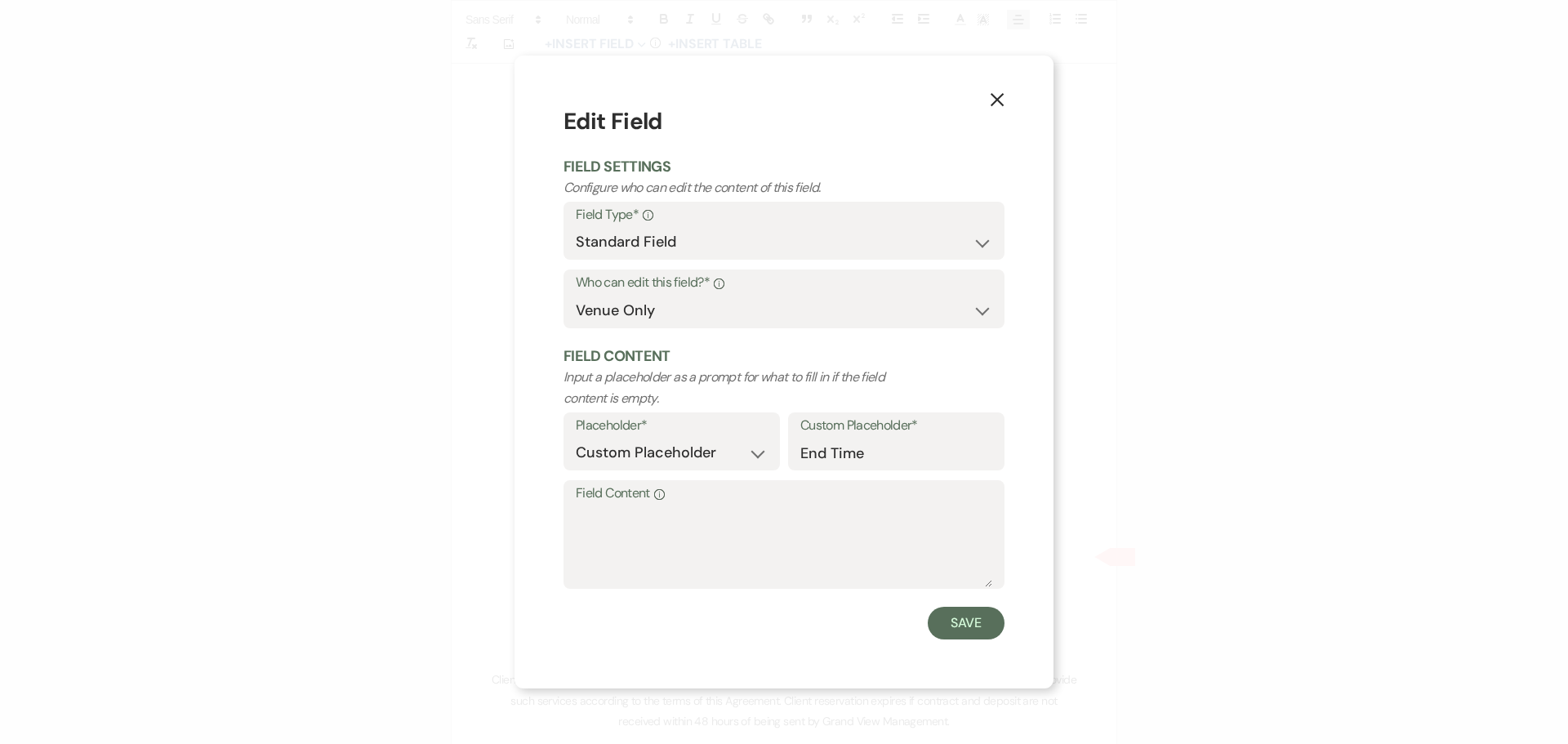
click at [796, 618] on div "Save" at bounding box center [784, 623] width 441 height 33
click at [795, 568] on textarea "Field Content Info" at bounding box center [784, 546] width 417 height 82
type textarea "11 PM (6 hours)"
click at [997, 622] on button "Save" at bounding box center [966, 623] width 77 height 33
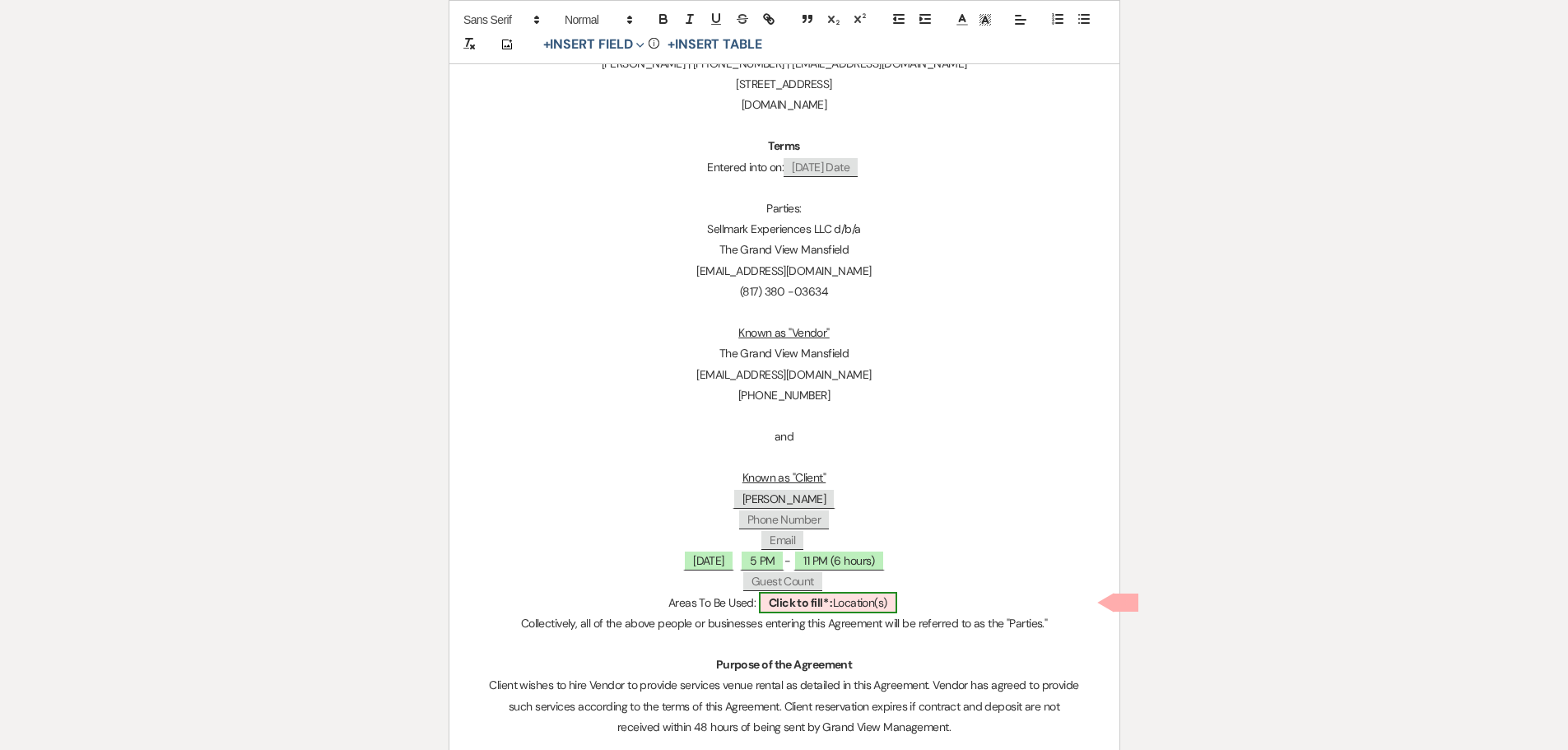
click at [880, 604] on span "Click to fill* : Location(s)" at bounding box center [828, 603] width 138 height 21
select select "owner"
select select "custom_placeholder"
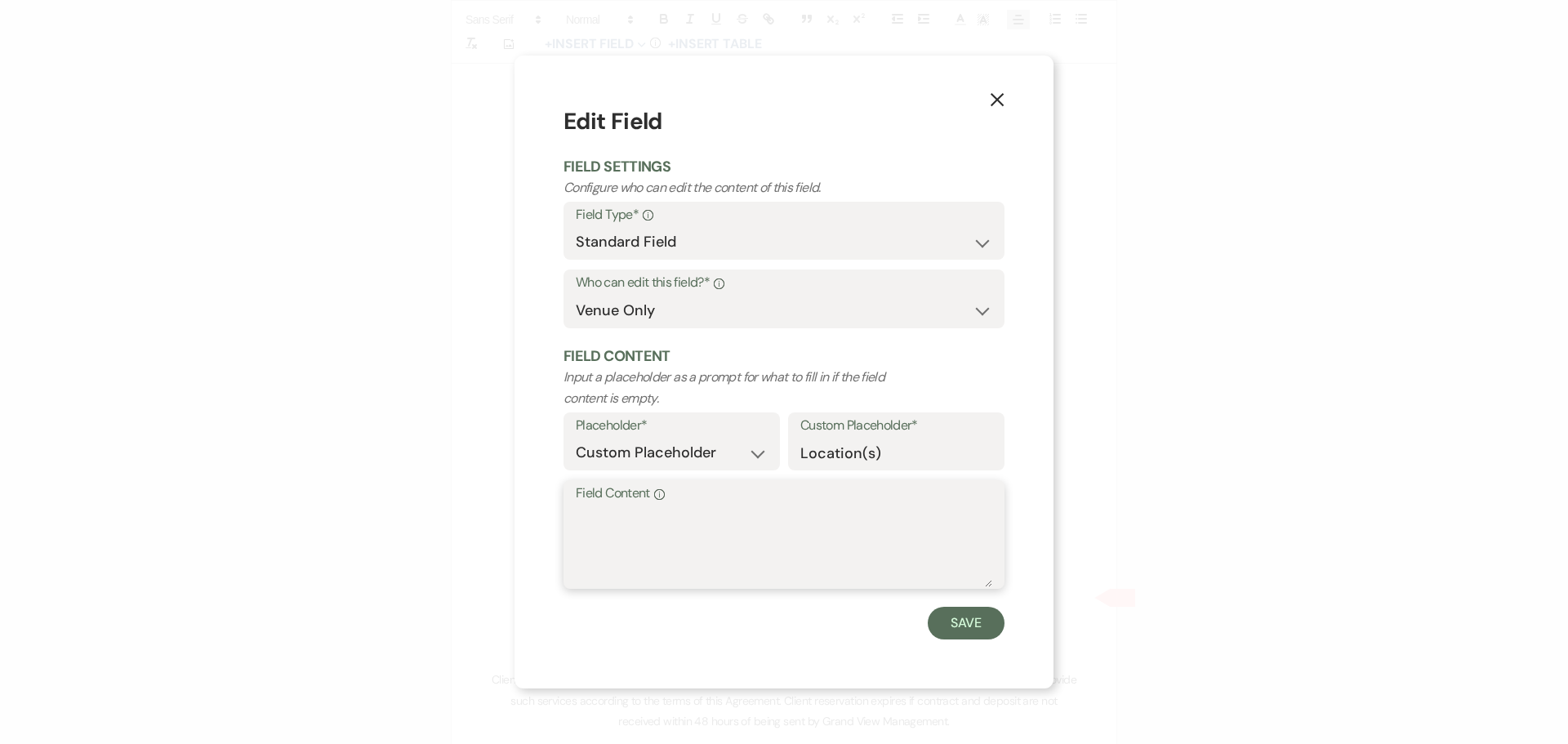
click at [769, 577] on textarea "Field Content Info" at bounding box center [784, 546] width 417 height 82
type textarea "Ballroom and Dressing Suites"
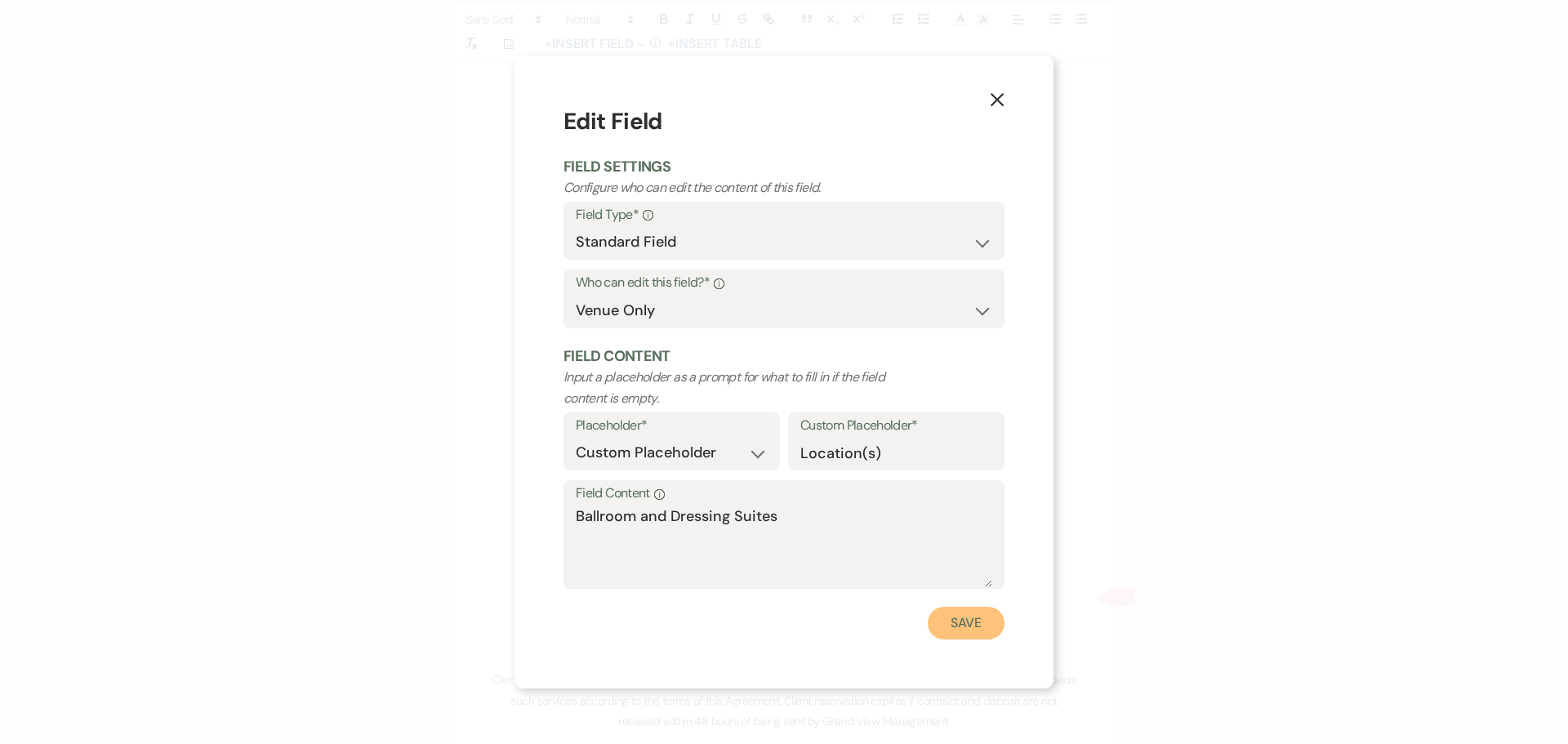
click at [954, 619] on button "Save" at bounding box center [966, 623] width 77 height 33
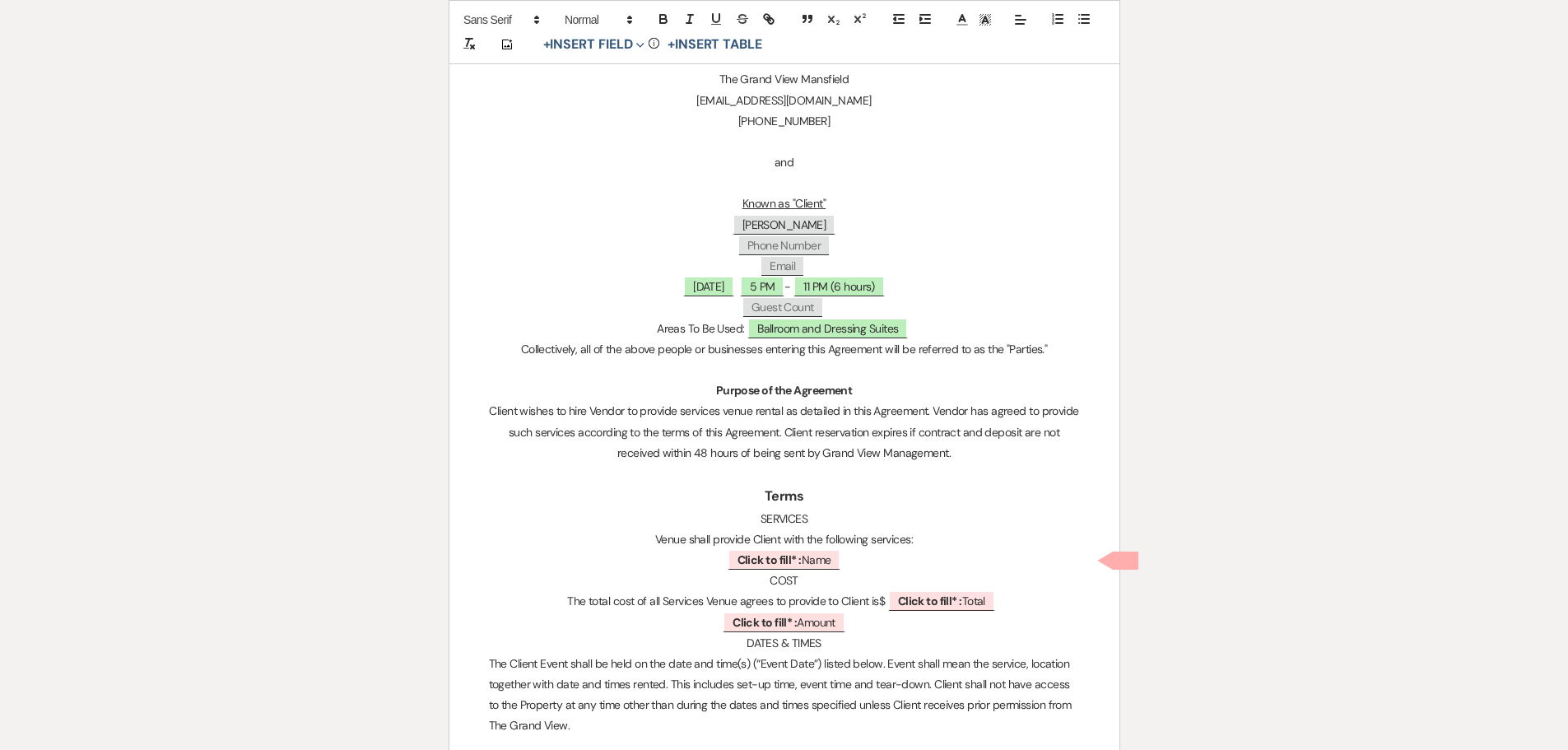
scroll to position [741, 0]
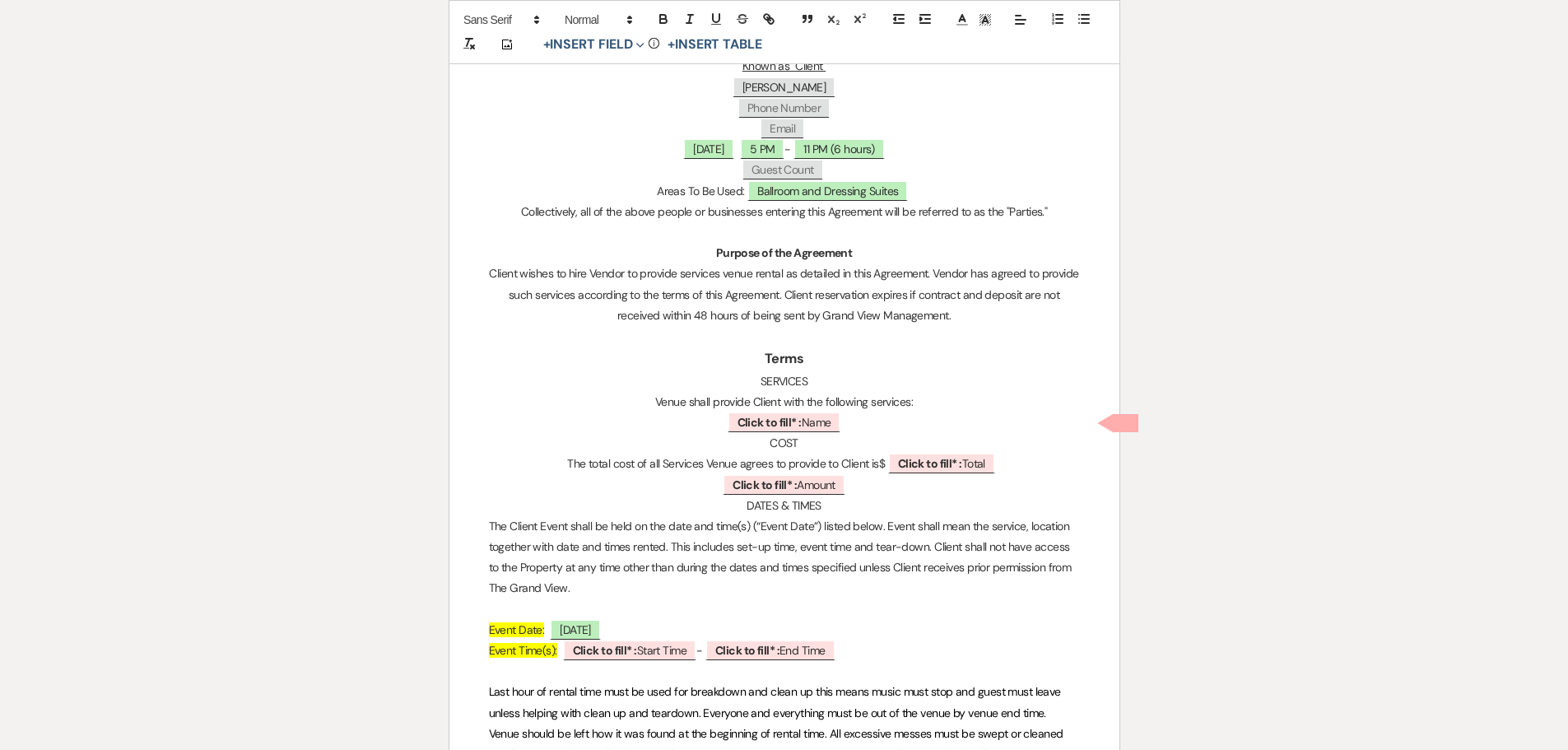
click at [866, 418] on p "﻿ Click to fill* : Name ﻿" at bounding box center [785, 422] width 591 height 21
click at [880, 487] on p "﻿ Click to fill* : Amount ﻿" at bounding box center [785, 485] width 591 height 21
click at [851, 488] on p "﻿ Click to fill* : Amount ﻿" at bounding box center [785, 485] width 591 height 21
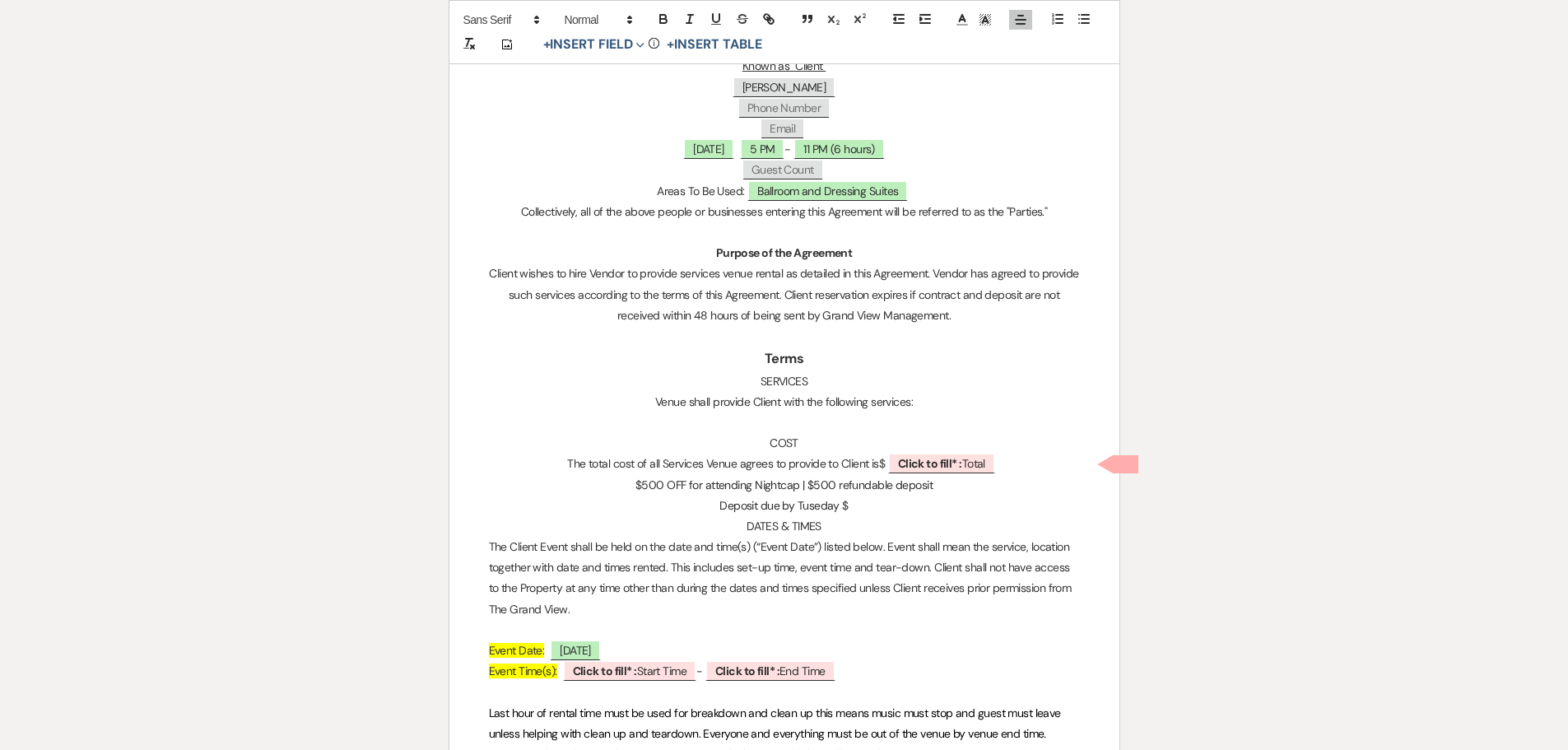
click at [817, 502] on p "Deposit due by Tuseday $" at bounding box center [785, 505] width 591 height 21
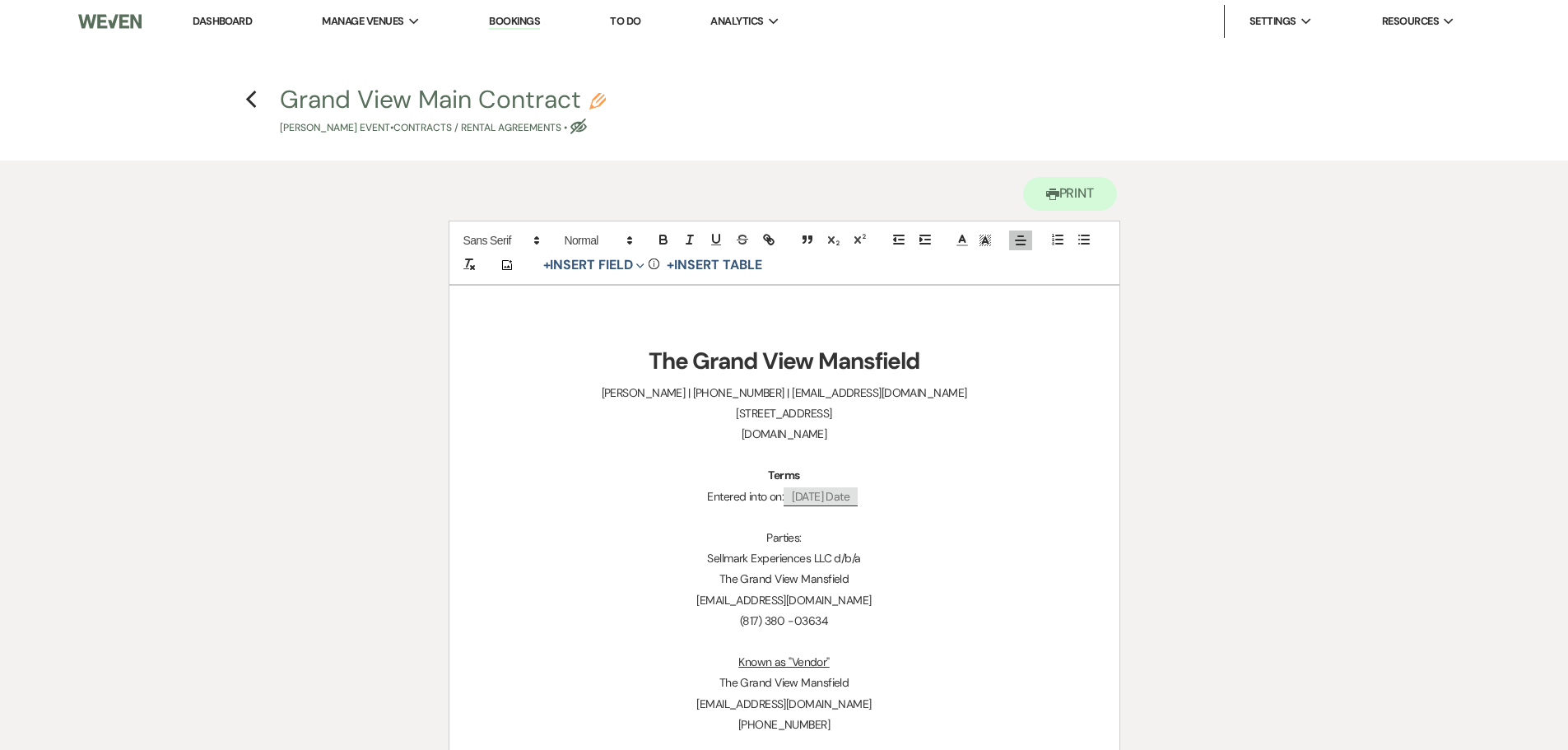
scroll to position [0, 0]
click at [245, 100] on icon "Previous" at bounding box center [251, 100] width 12 height 20
select select "5"
select select "4"
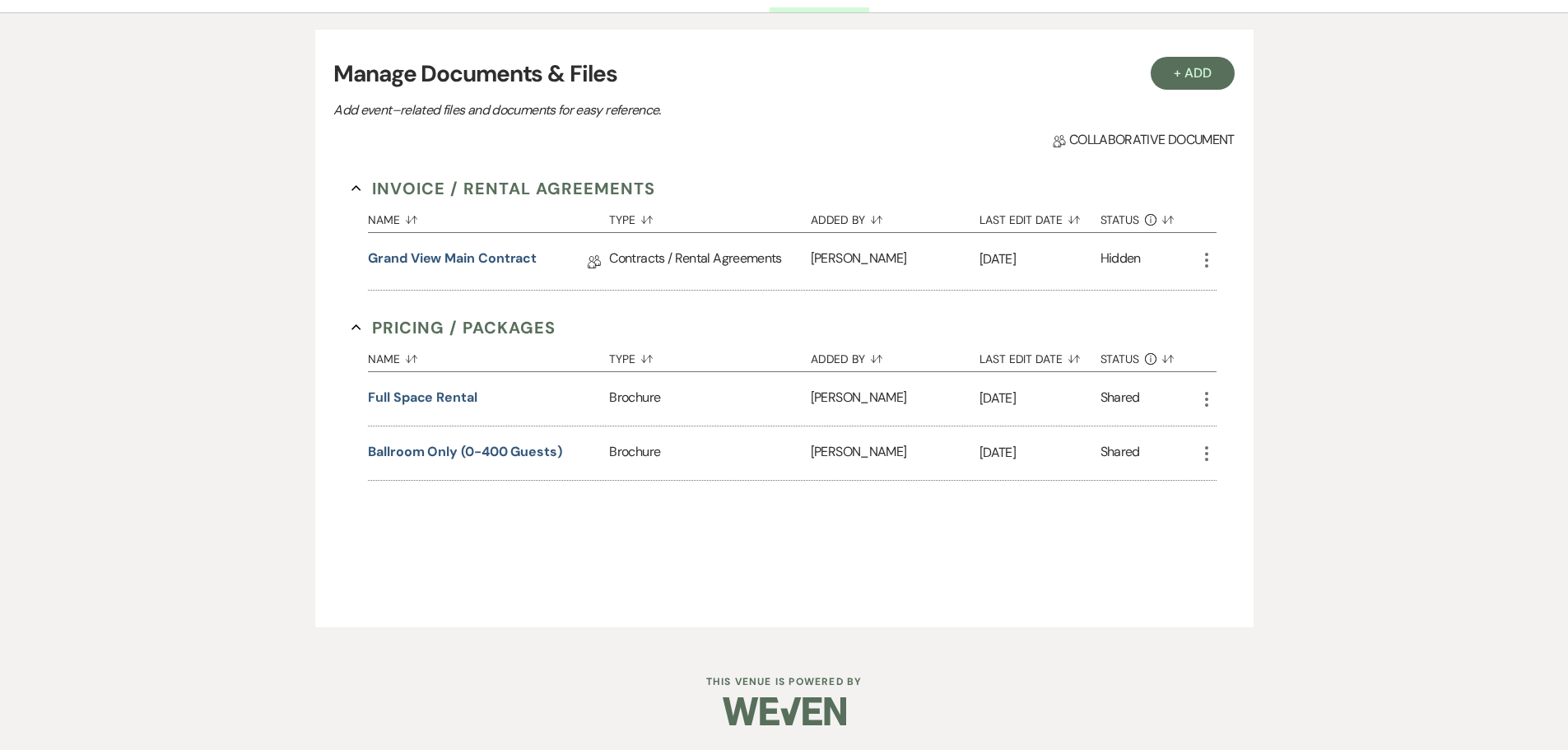
scroll to position [201, 0]
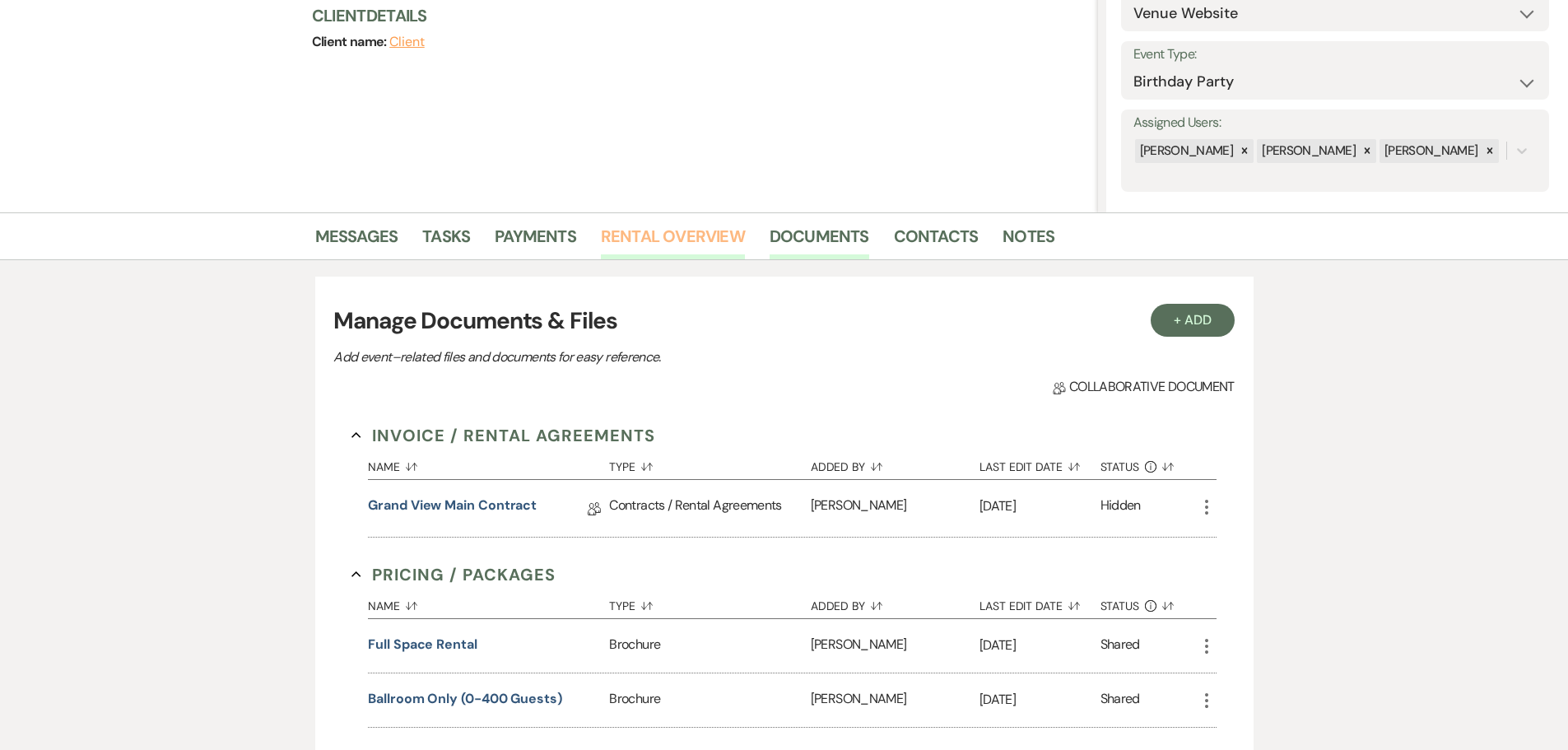
click at [679, 244] on link "Rental Overview" at bounding box center [673, 241] width 144 height 36
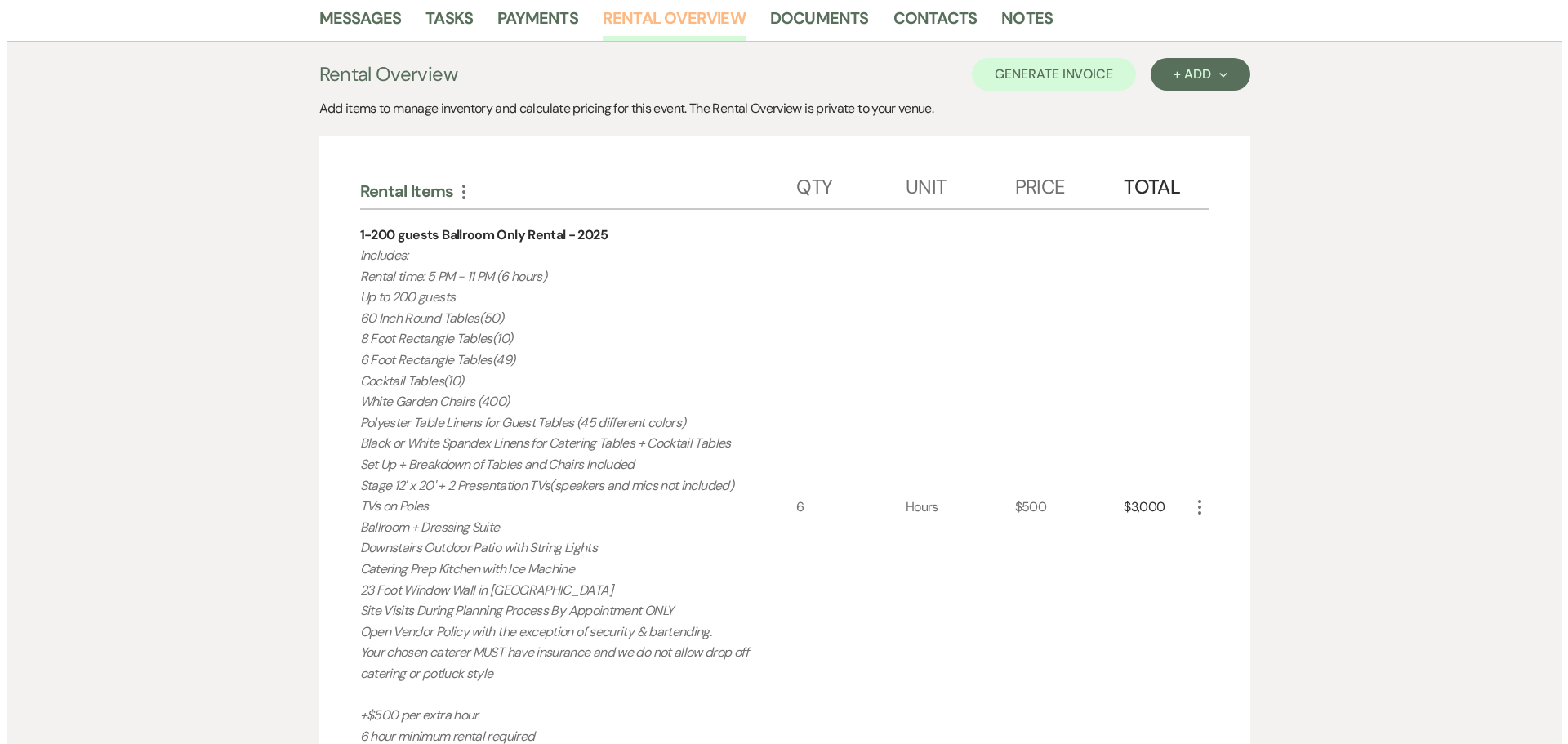
scroll to position [526, 0]
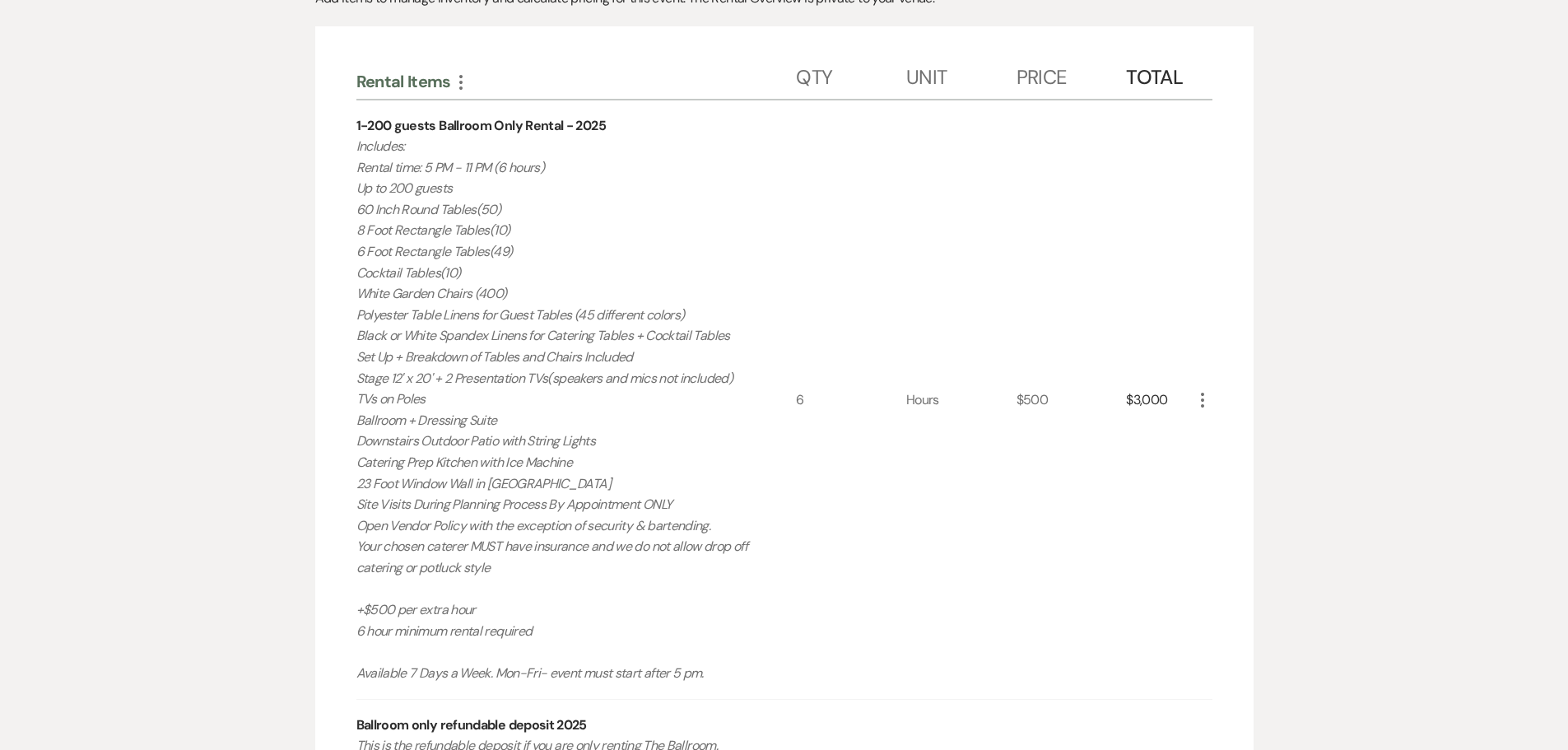
click at [1197, 404] on icon "More" at bounding box center [1202, 400] width 20 height 20
click at [1219, 432] on use "button" at bounding box center [1216, 432] width 10 height 10
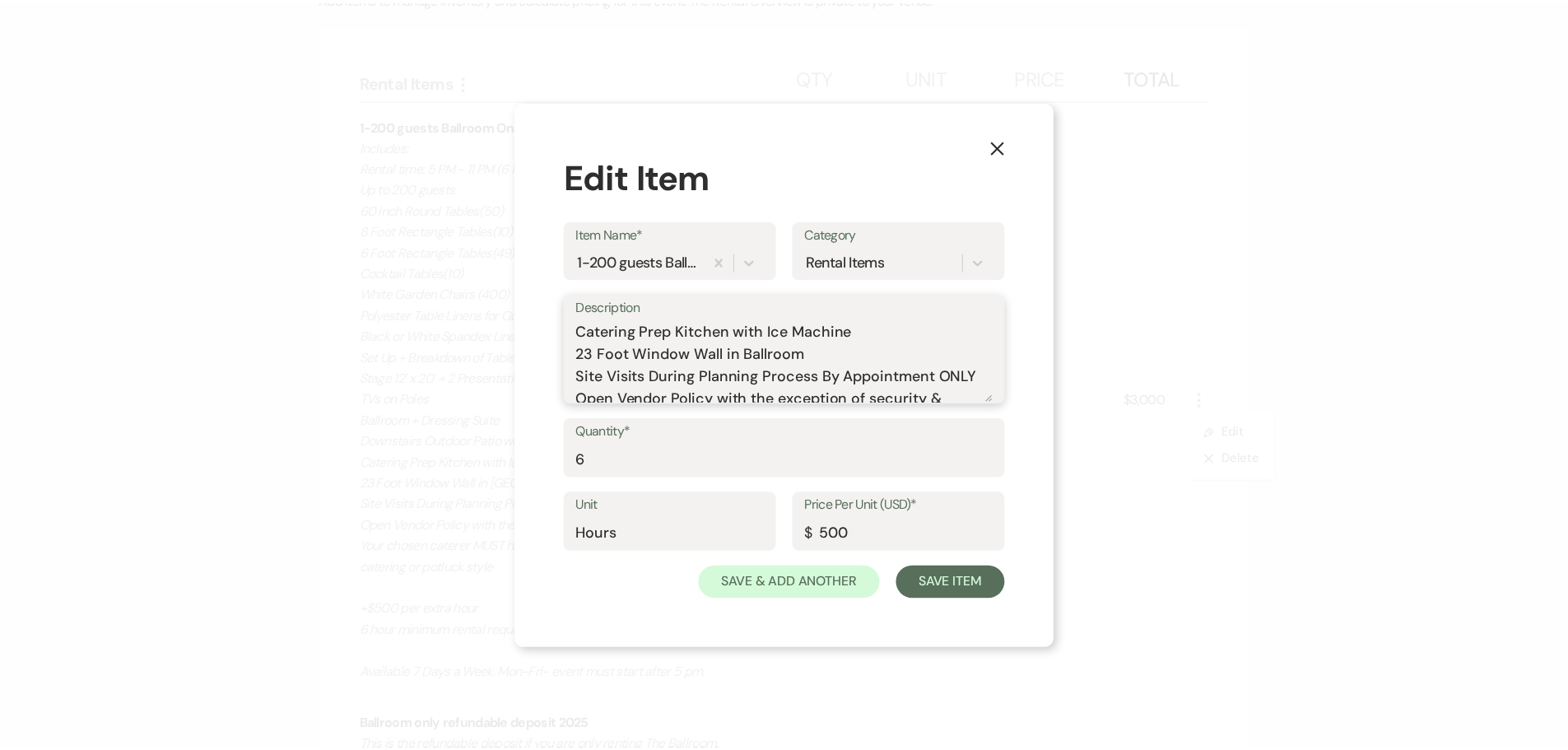
scroll to position [607, 0]
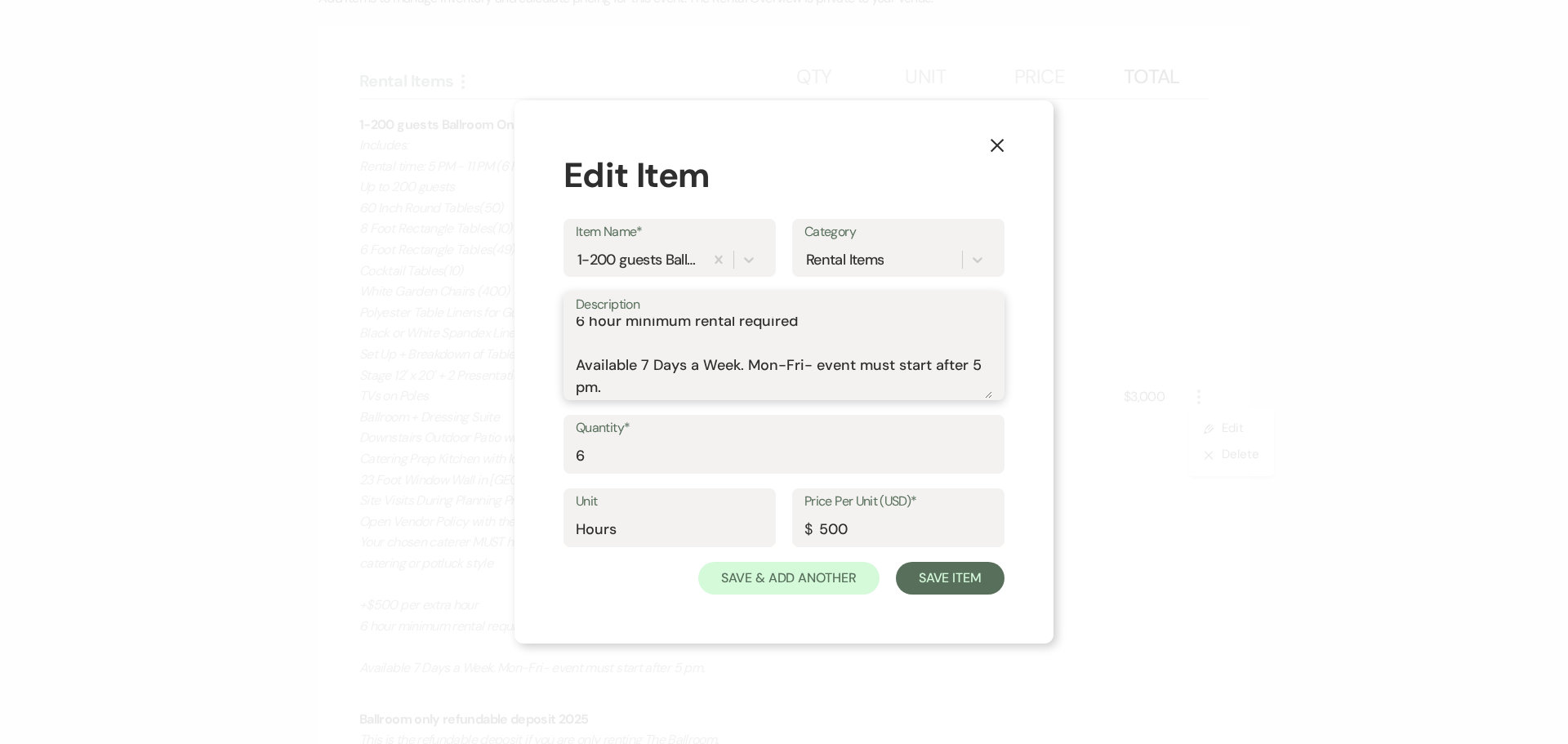
drag, startPoint x: 576, startPoint y: 351, endPoint x: 957, endPoint y: 461, distance: 396.6
click at [957, 461] on form "Item Name* 1-200 guests Ballroom Only Rental - 2025 Category Rental Items Descr…" at bounding box center [784, 407] width 441 height 376
click at [972, 582] on button "Save Item" at bounding box center [949, 578] width 109 height 33
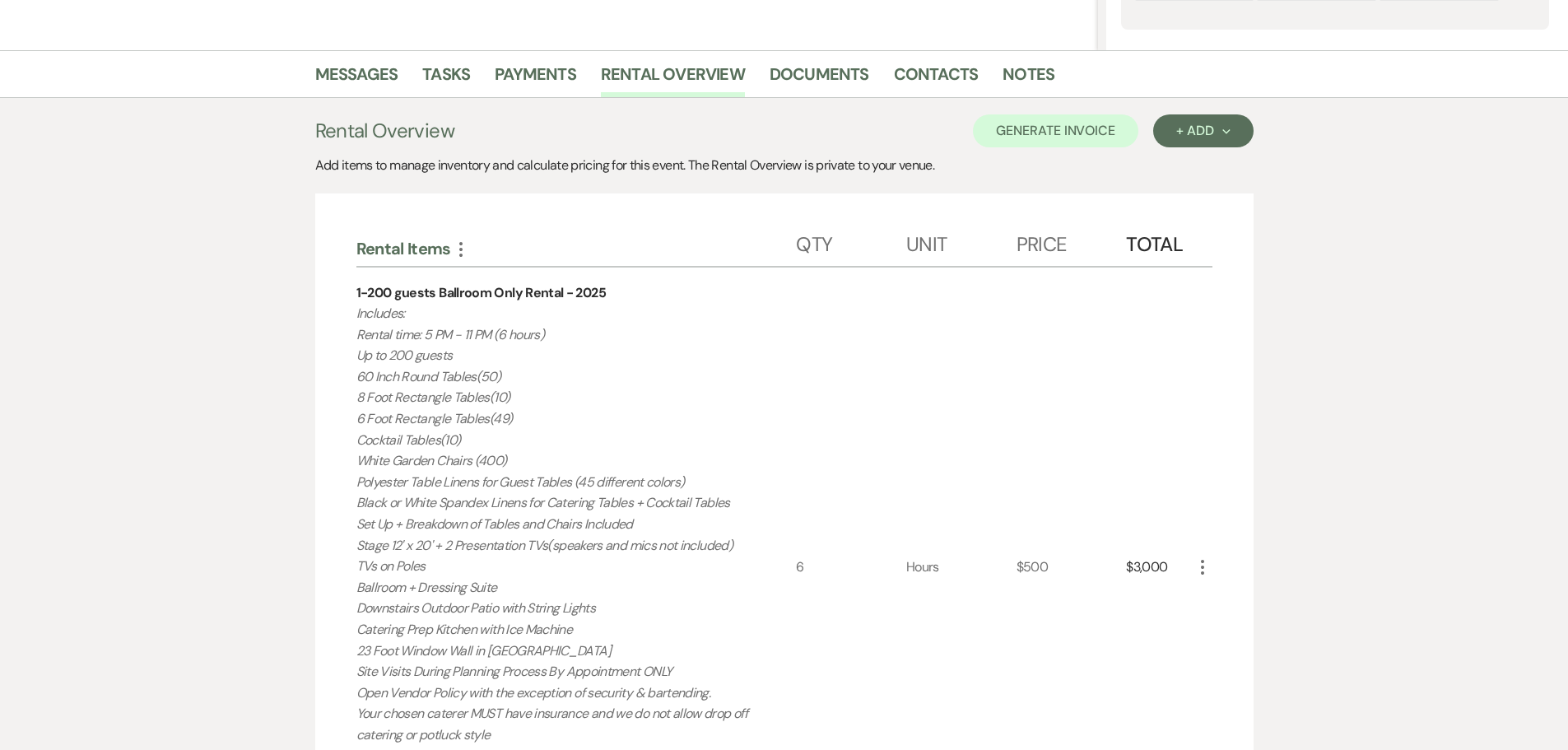
scroll to position [119, 0]
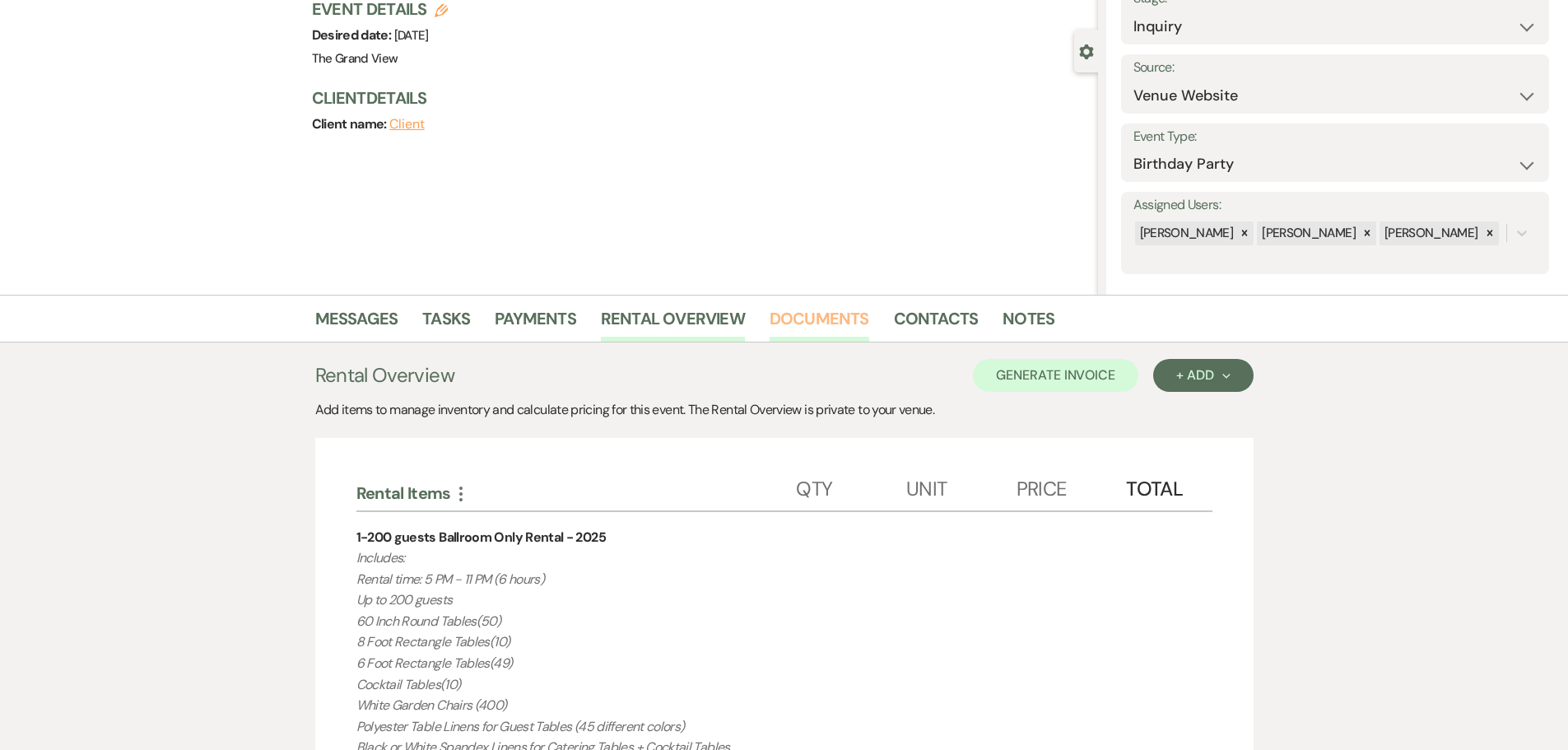
click at [806, 314] on link "Documents" at bounding box center [819, 324] width 100 height 36
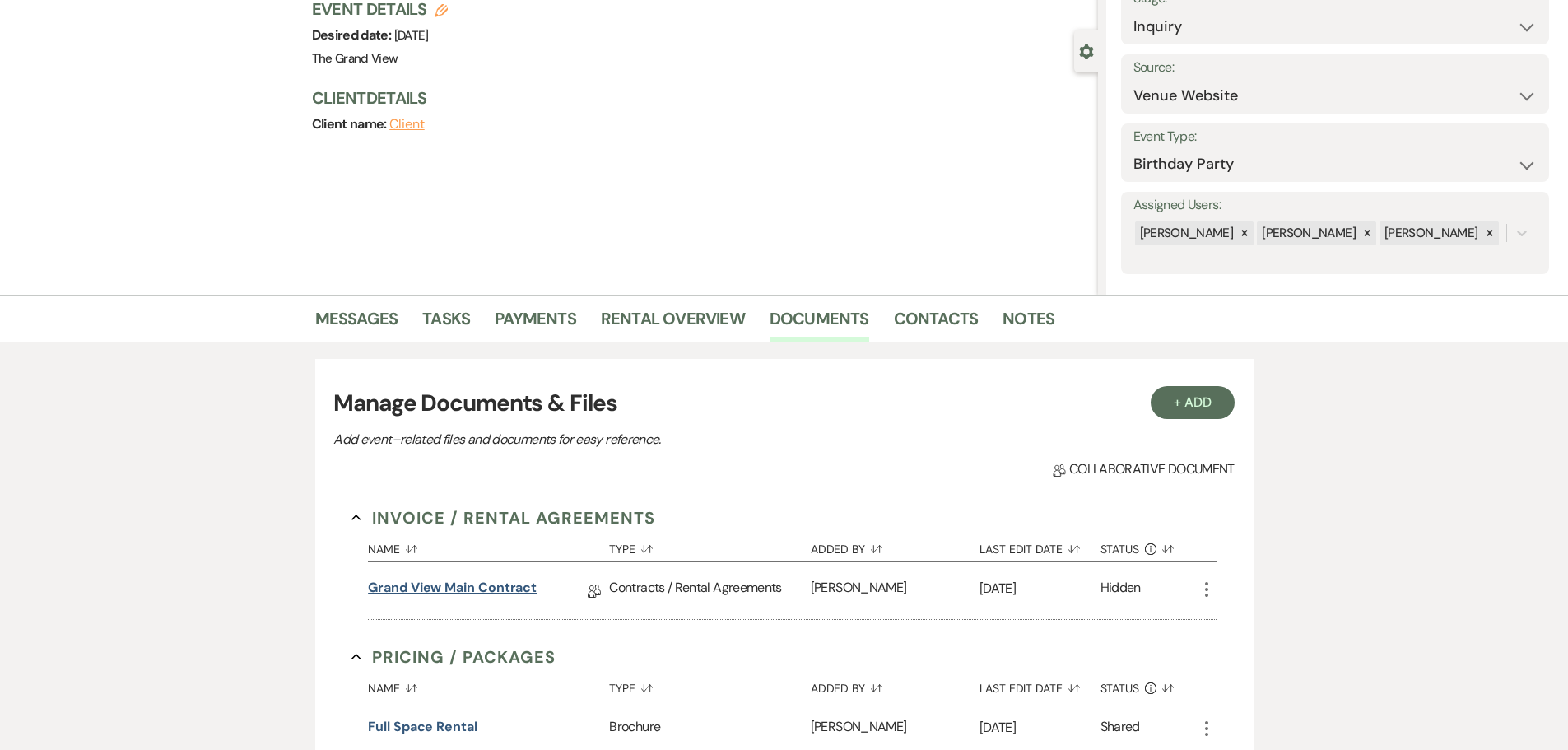
click at [483, 585] on link "Grand View Main Contract" at bounding box center [452, 590] width 169 height 26
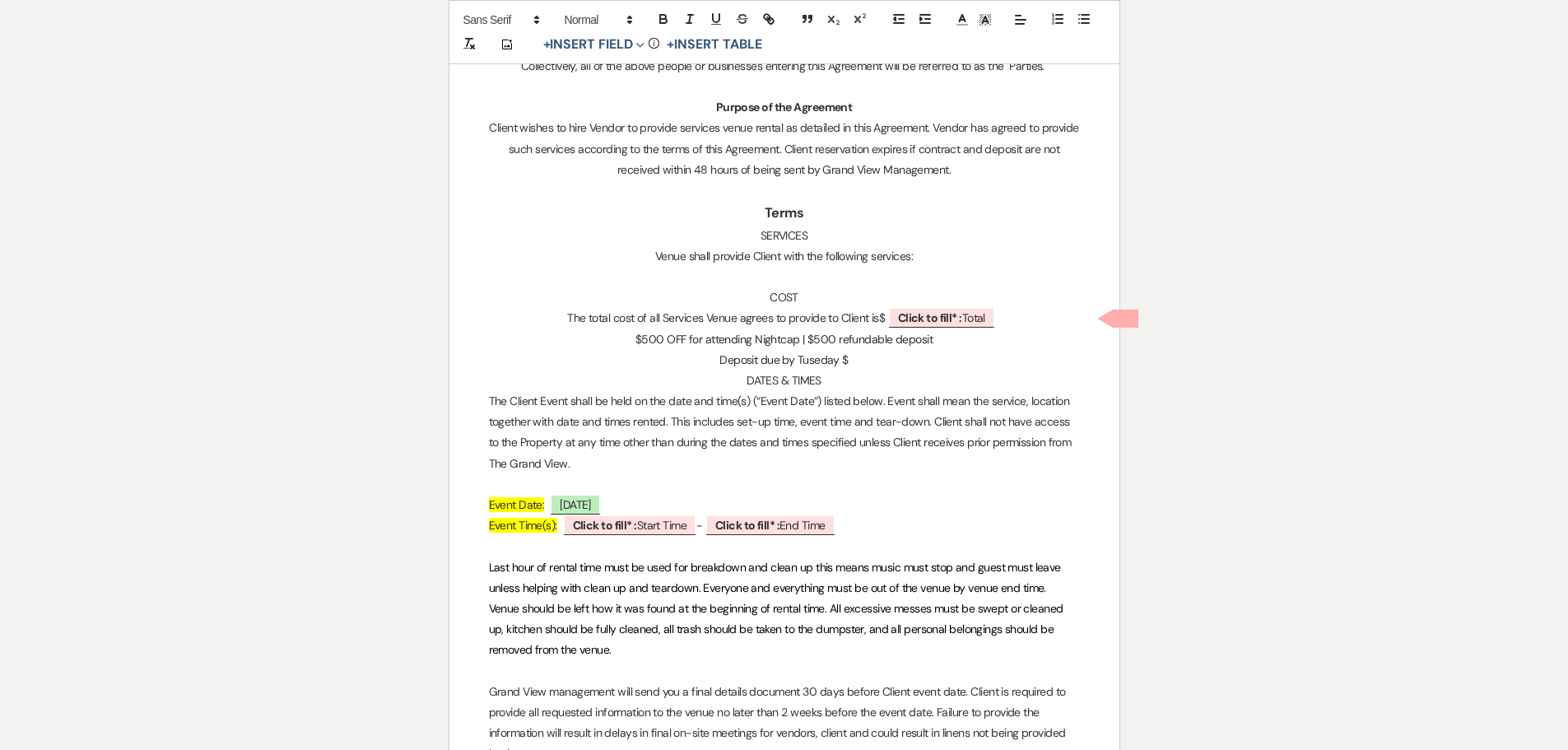
scroll to position [905, 0]
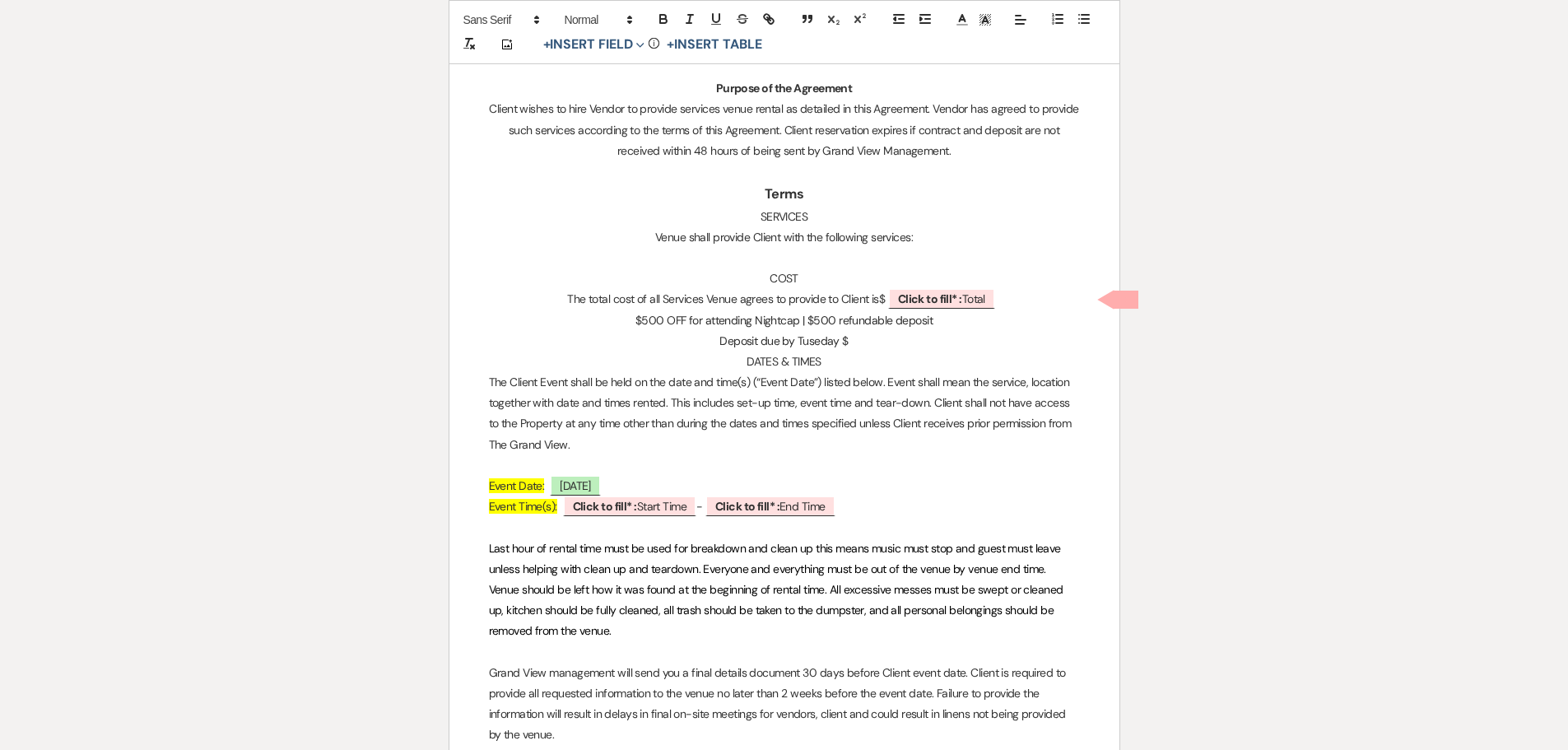
click at [810, 250] on p at bounding box center [785, 258] width 591 height 21
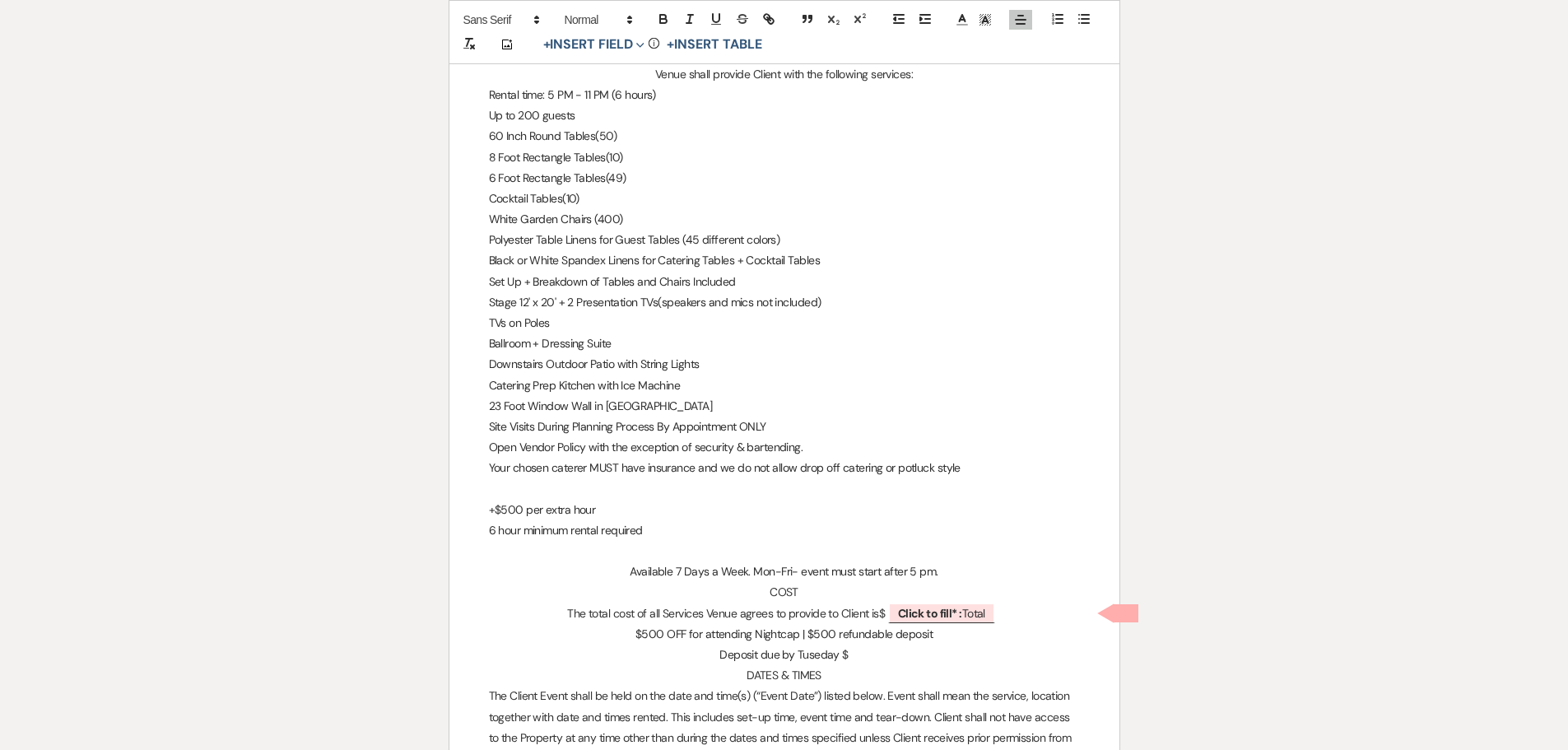
scroll to position [1069, 0]
click at [937, 573] on p "Available 7 Days a Week. Mon-Fri- event must start after 5 pm." at bounding box center [785, 570] width 591 height 21
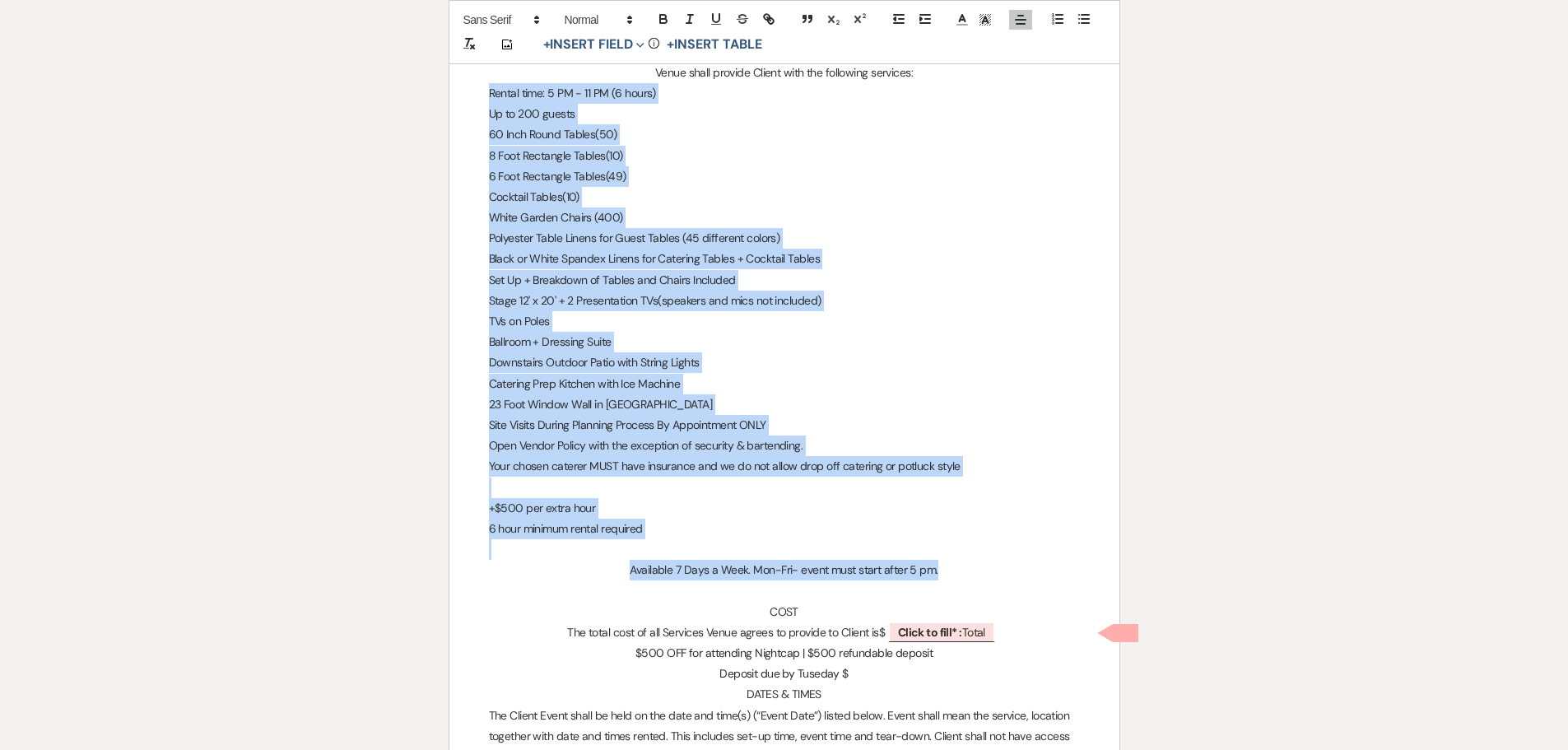
drag, startPoint x: 947, startPoint y: 575, endPoint x: 476, endPoint y: 87, distance: 678.2
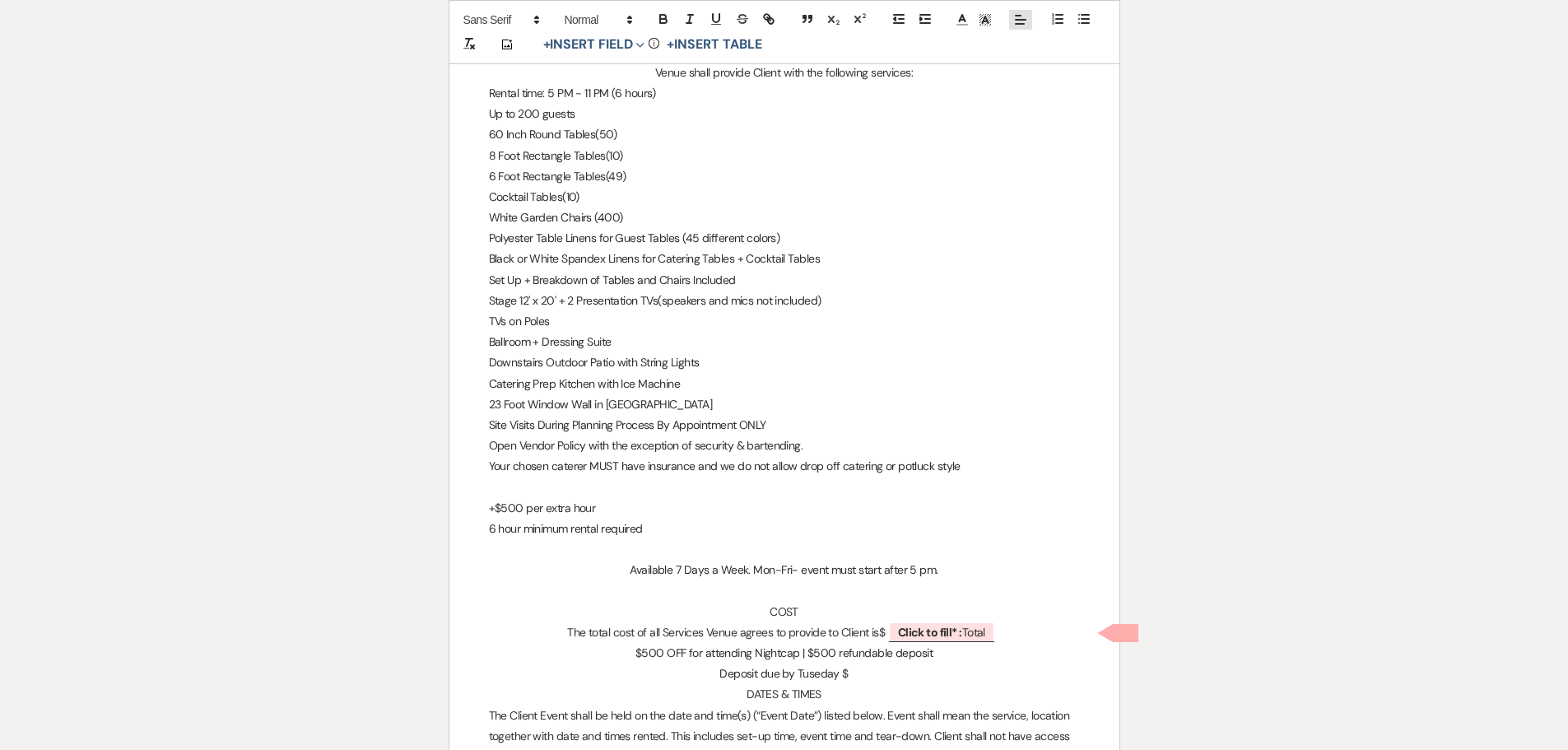
click at [1018, 20] on line at bounding box center [1020, 20] width 10 height 0
click at [1021, 58] on line at bounding box center [1019, 58] width 4 height 0
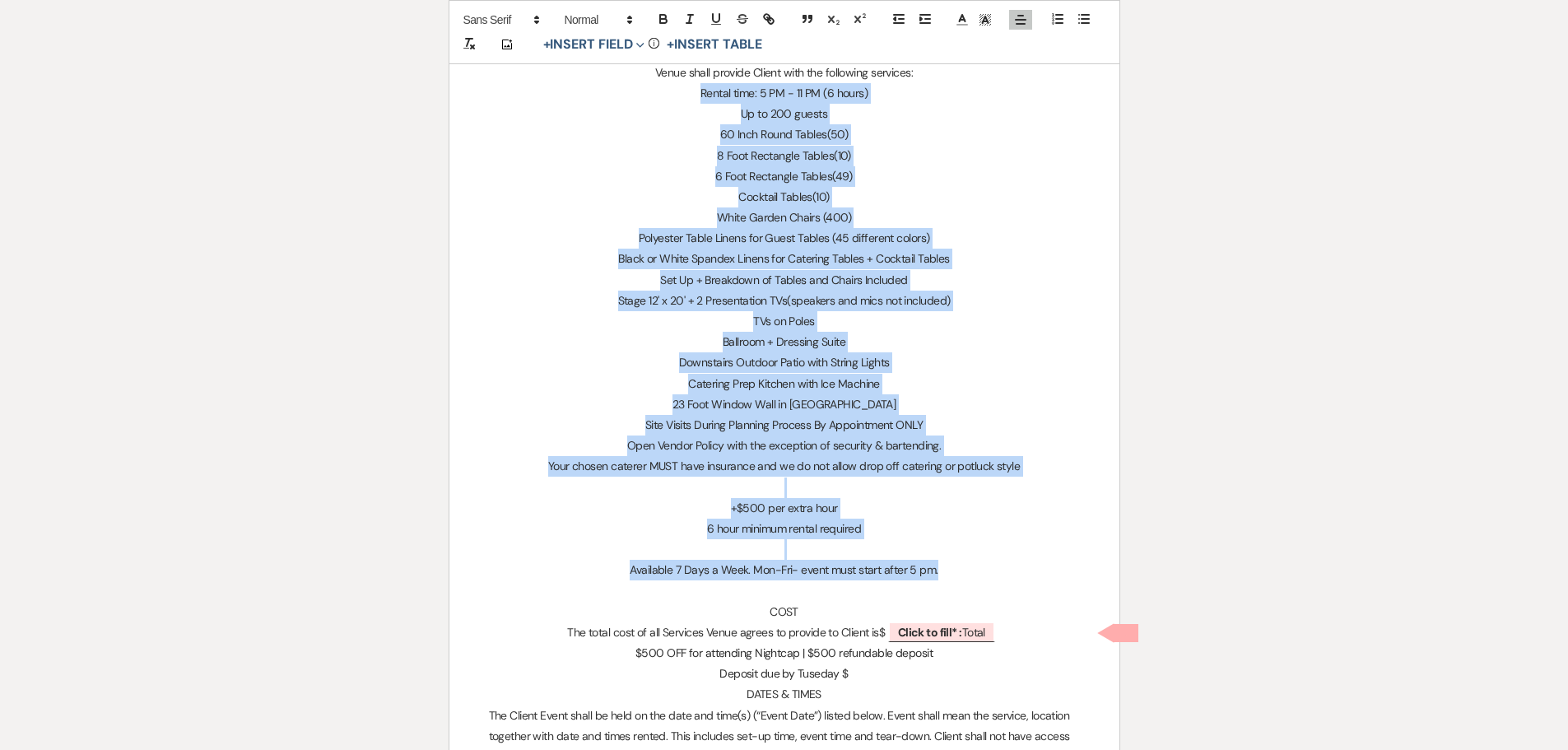
click at [940, 378] on p "Catering Prep Kitchen with Ice Machine" at bounding box center [785, 384] width 591 height 21
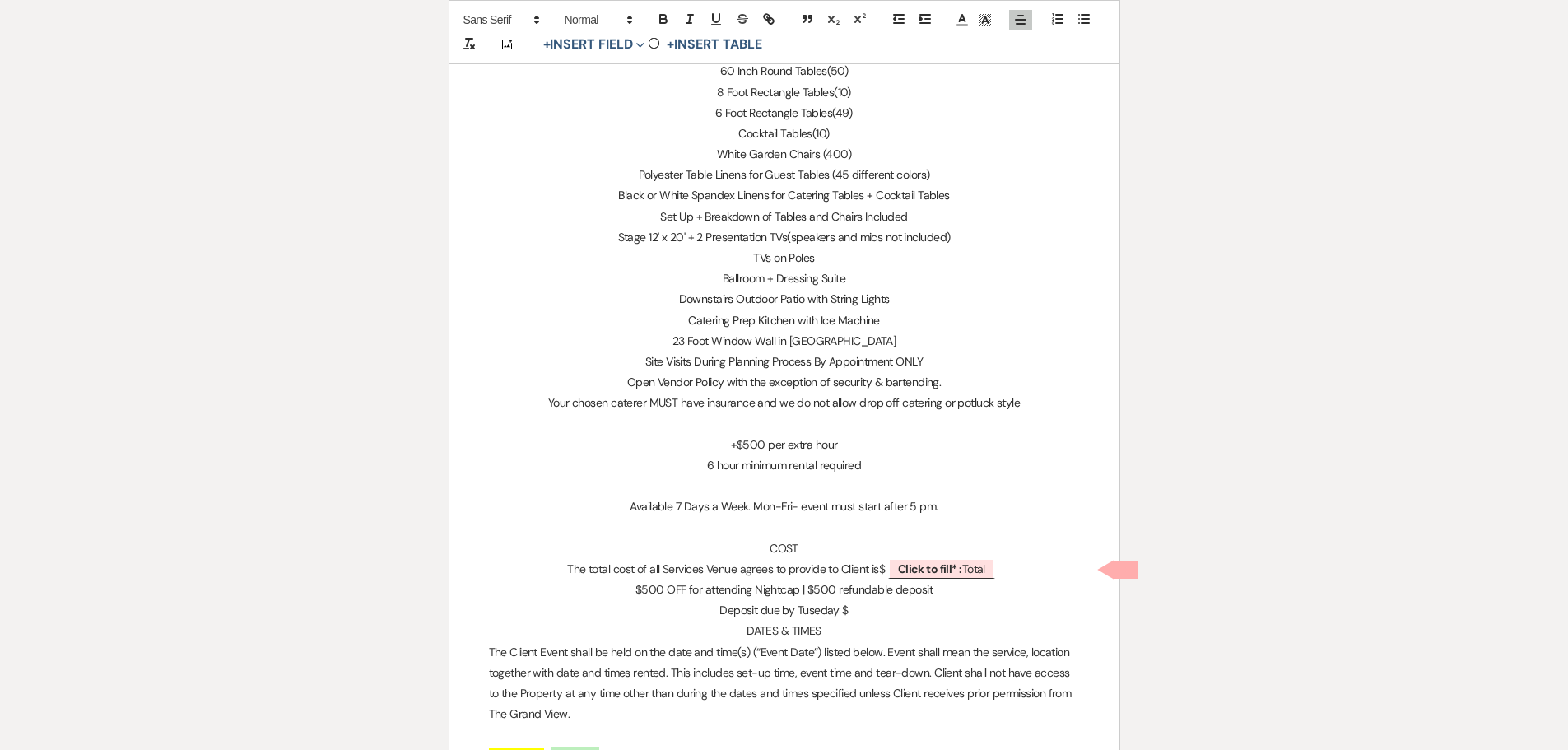
scroll to position [1152, 0]
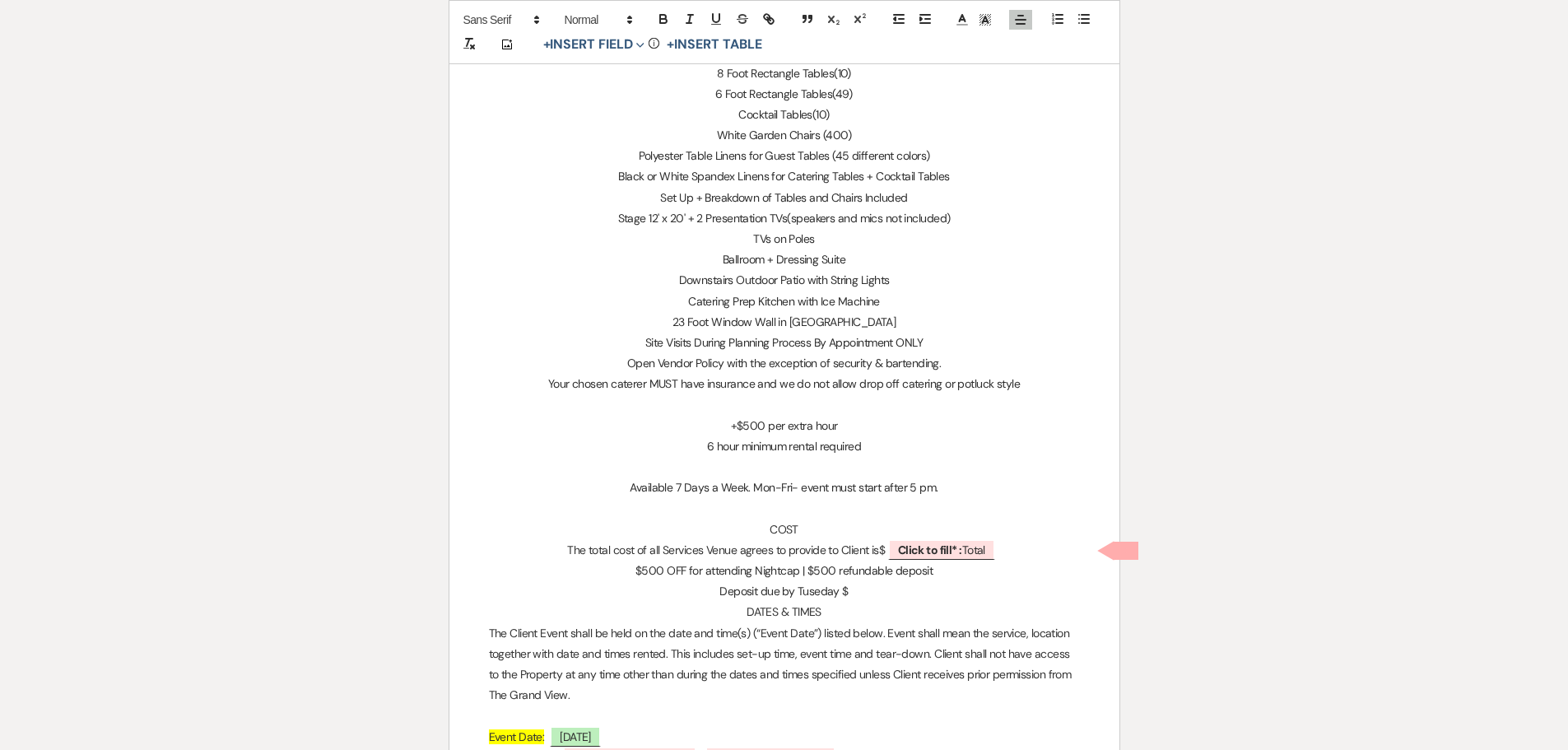
click at [859, 596] on p "Deposit due by Tuseday $" at bounding box center [785, 591] width 591 height 21
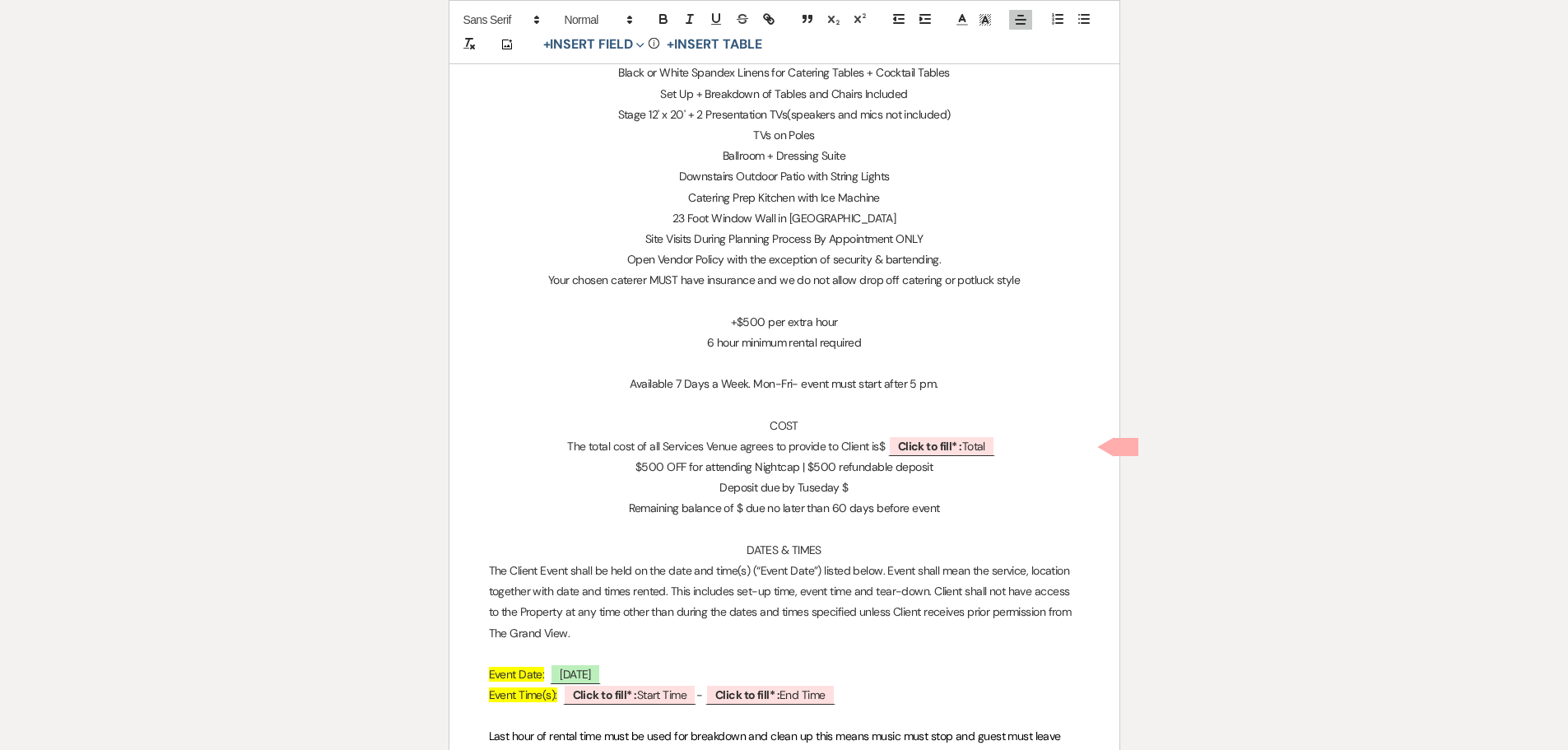
scroll to position [1316, 0]
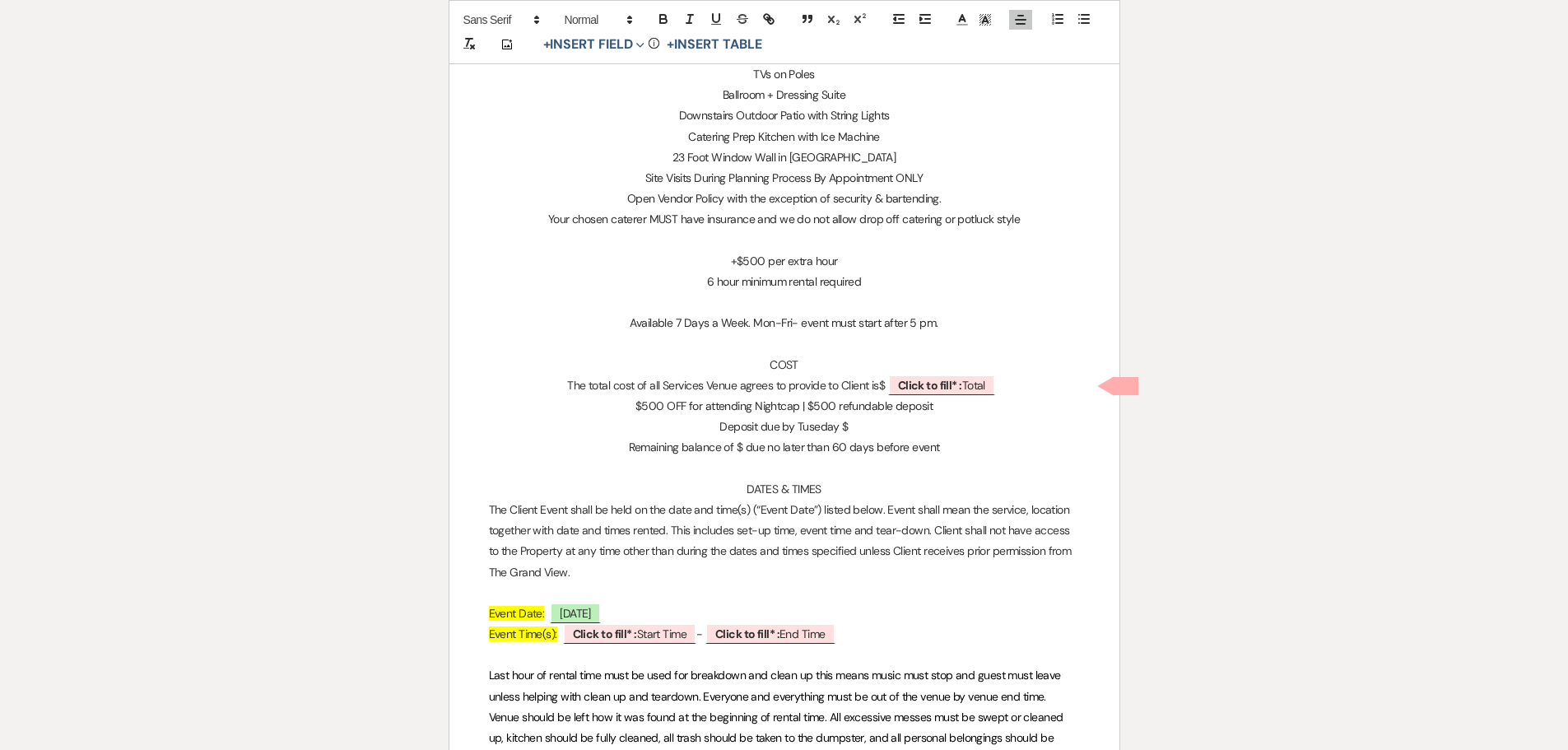
click at [506, 628] on span "Event Time(s):" at bounding box center [523, 634] width 68 height 15
click at [642, 636] on span "Click to fill* : Start Time" at bounding box center [632, 634] width 133 height 21
select select "owner"
select select "custom_placeholder"
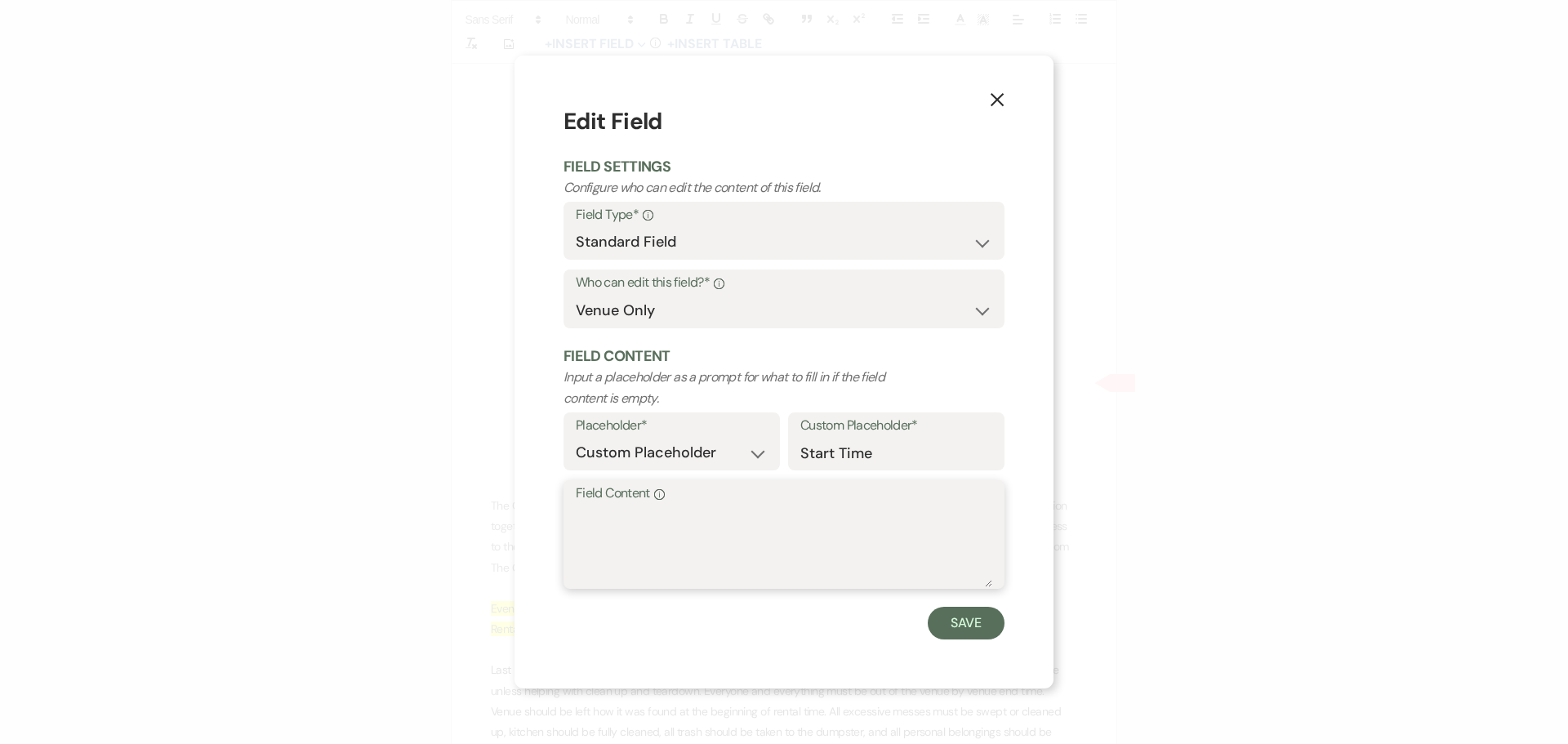
click at [709, 540] on textarea "Field Content Info" at bounding box center [784, 546] width 417 height 82
type textarea "5 PM"
click at [972, 622] on button "Save" at bounding box center [966, 623] width 77 height 33
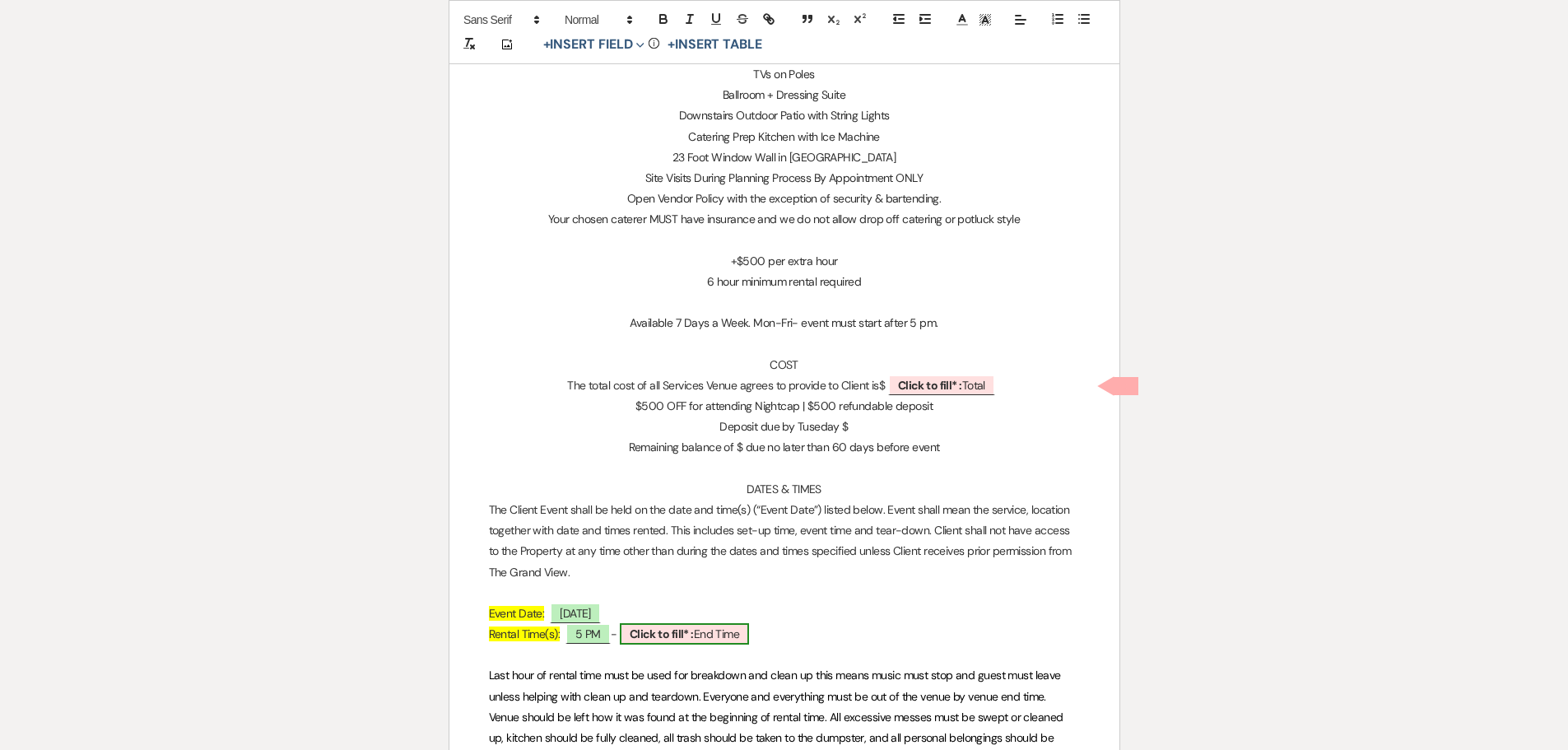
click at [726, 642] on span "Click to fill* : End Time" at bounding box center [685, 634] width 130 height 21
select select "owner"
select select "custom_placeholder"
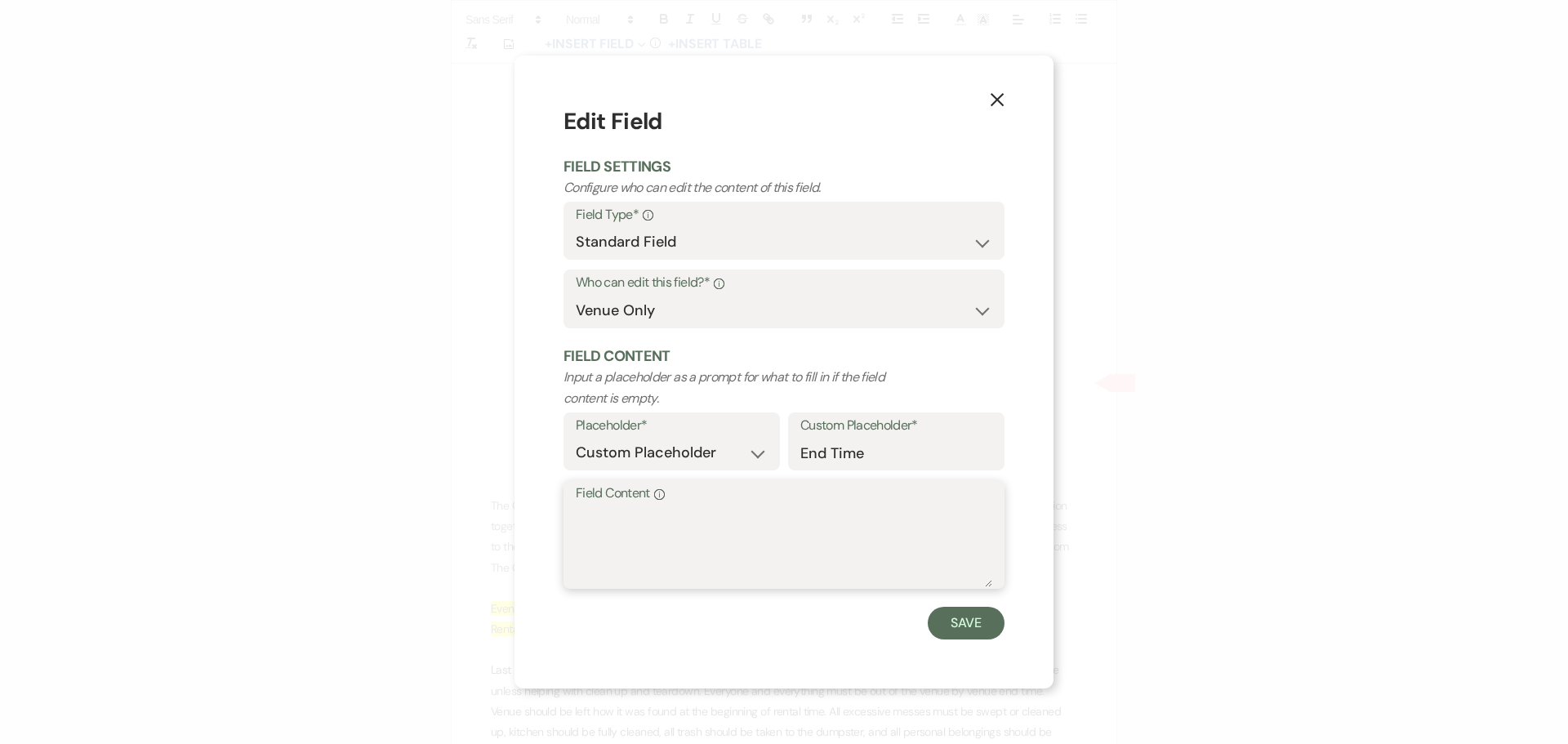
click at [686, 563] on textarea "Field Content Info" at bounding box center [784, 546] width 417 height 82
type textarea "11 PM"
click at [949, 622] on button "Save" at bounding box center [966, 623] width 77 height 33
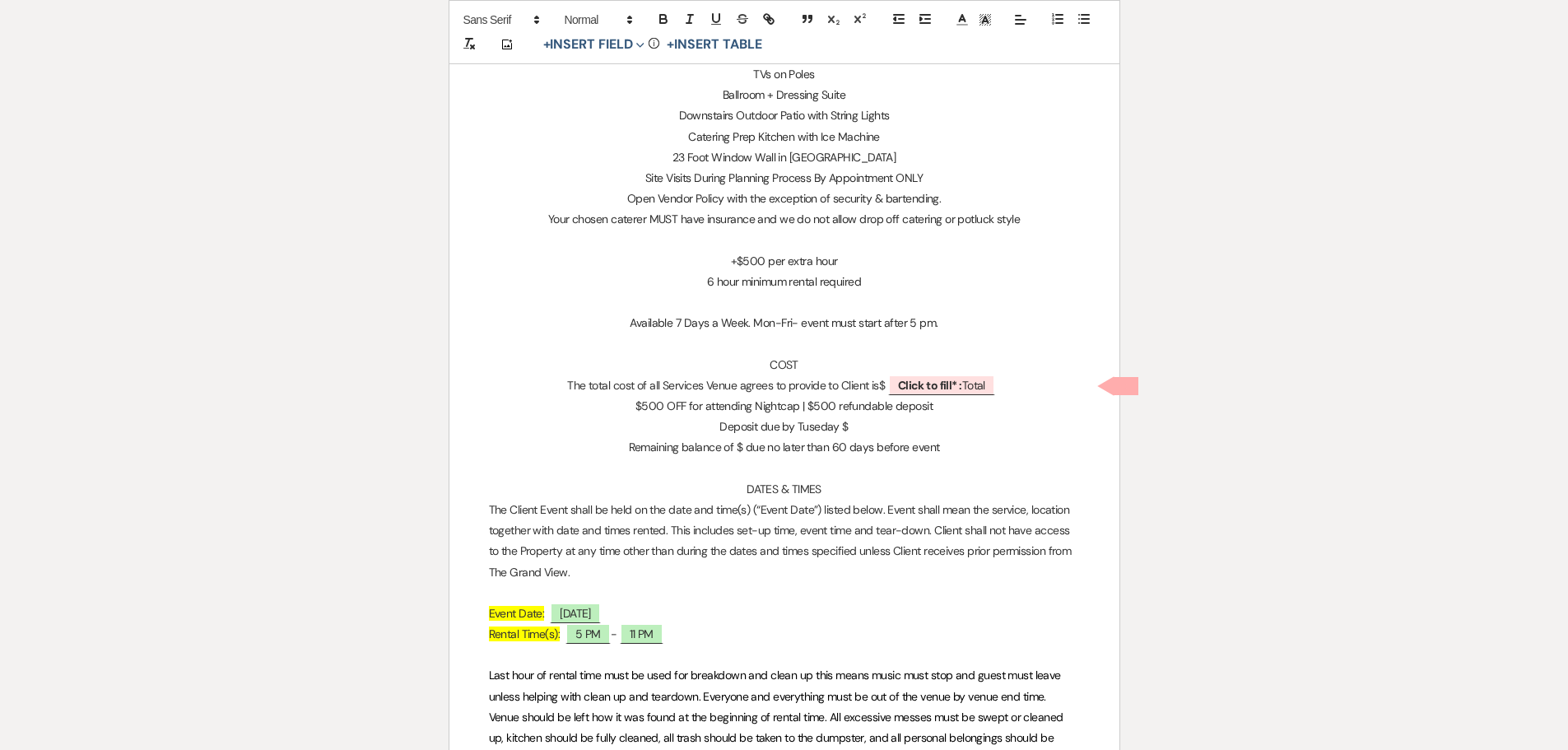
click at [808, 417] on p "Deposit due by Tuseday $" at bounding box center [785, 426] width 591 height 21
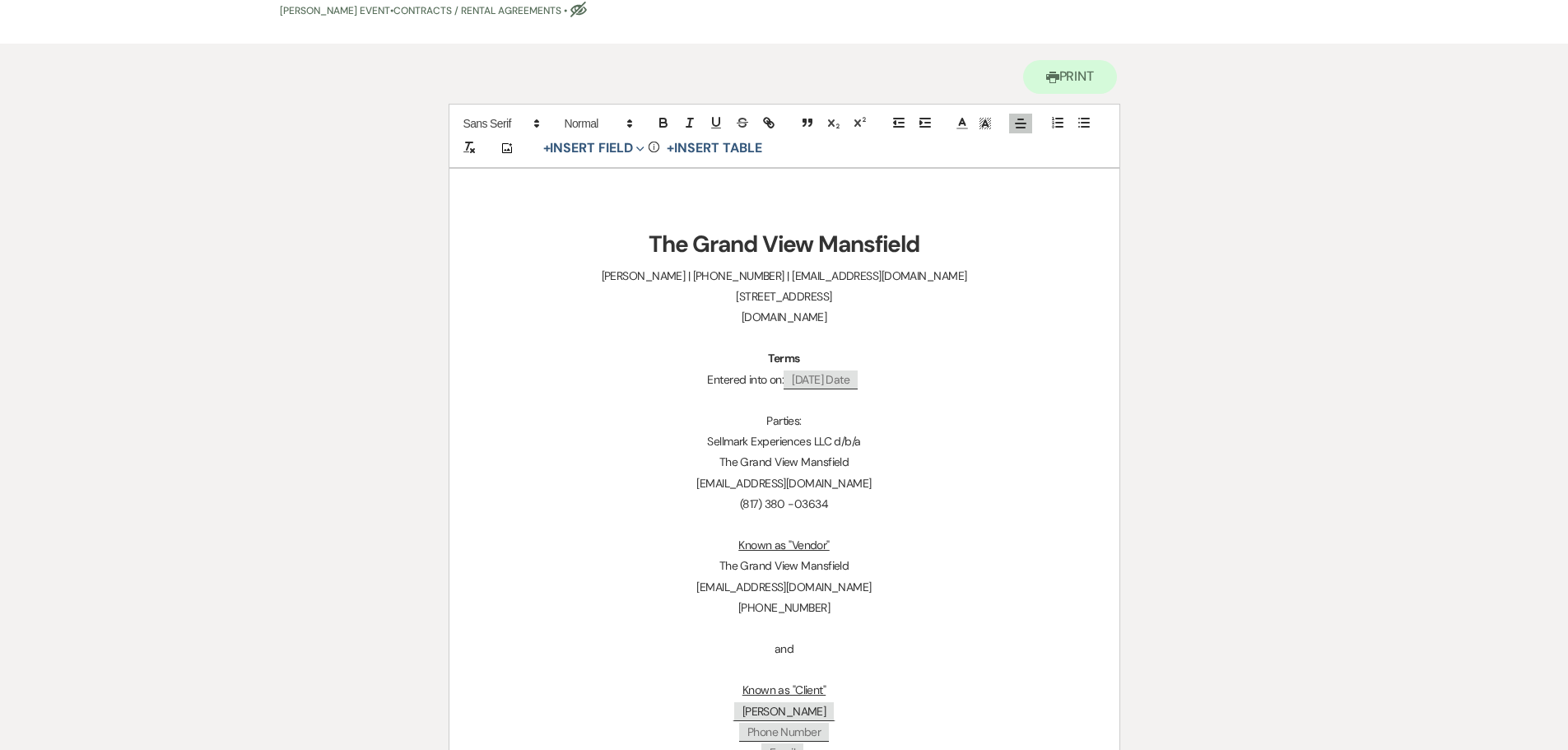
scroll to position [0, 0]
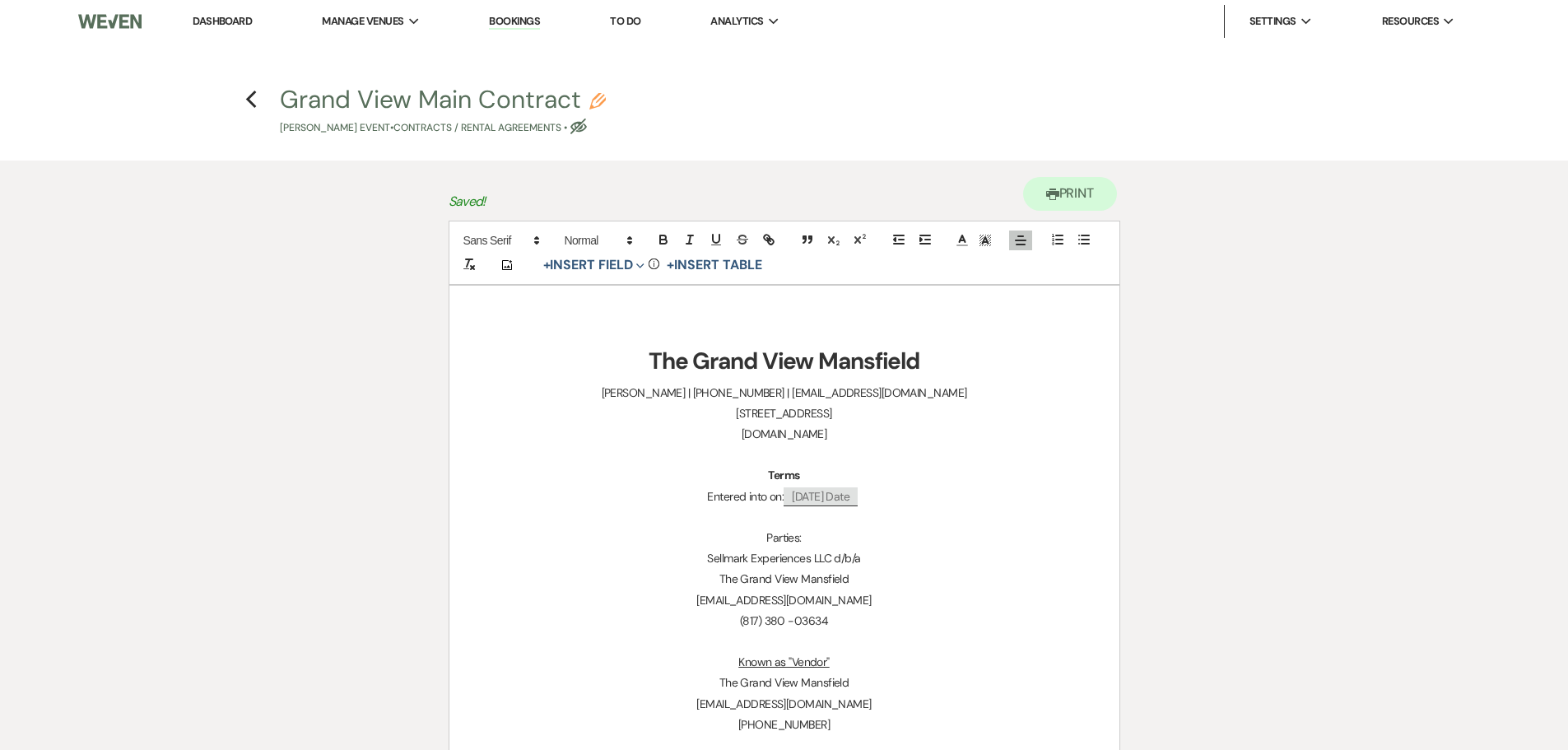
click at [260, 103] on h4 "Previous Grand View Main Contract Pencil [PERSON_NAME] Event • Contracts / Rent…" at bounding box center [784, 109] width 1185 height 54
click at [256, 105] on icon "Previous" at bounding box center [251, 100] width 12 height 20
select select "5"
select select "4"
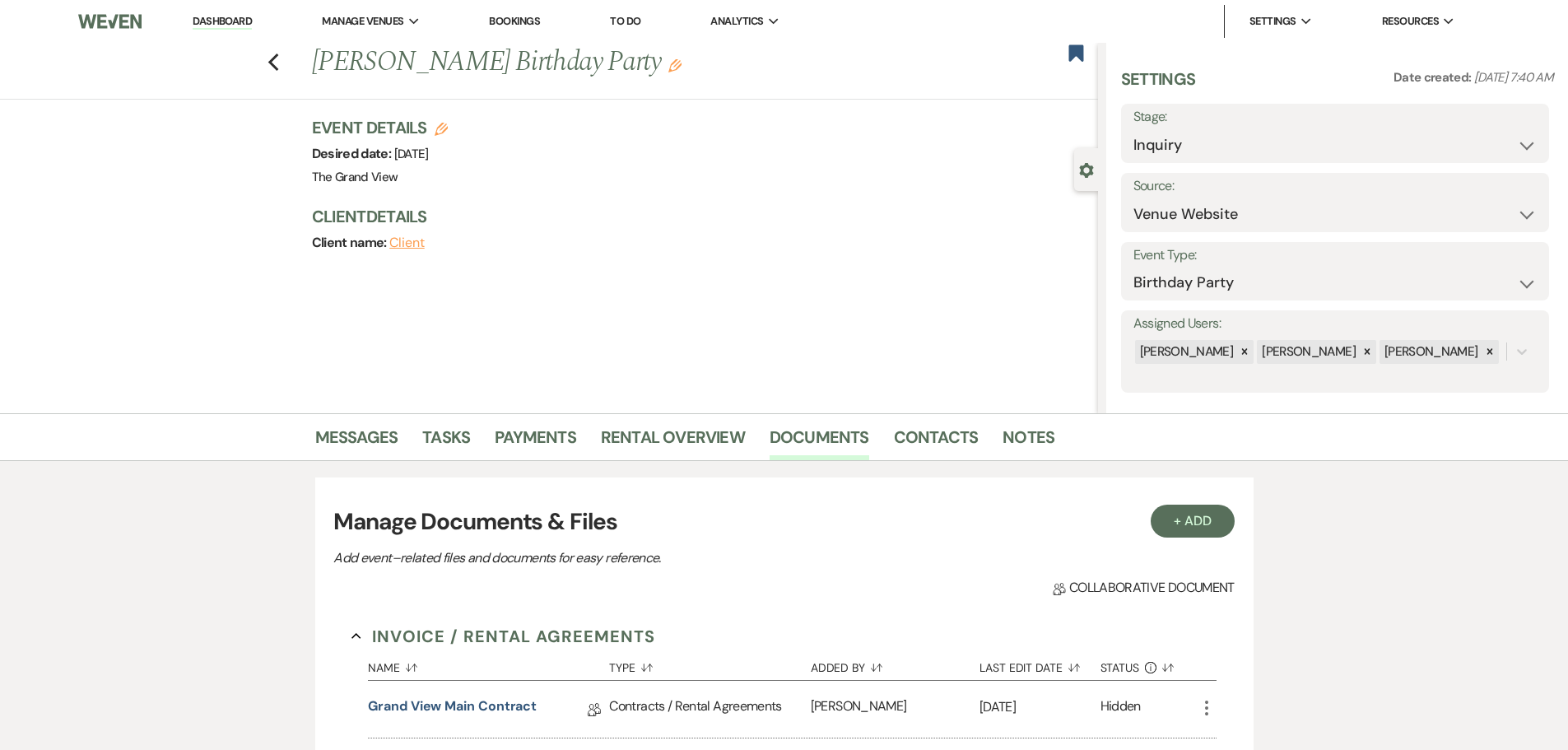
scroll to position [119, 0]
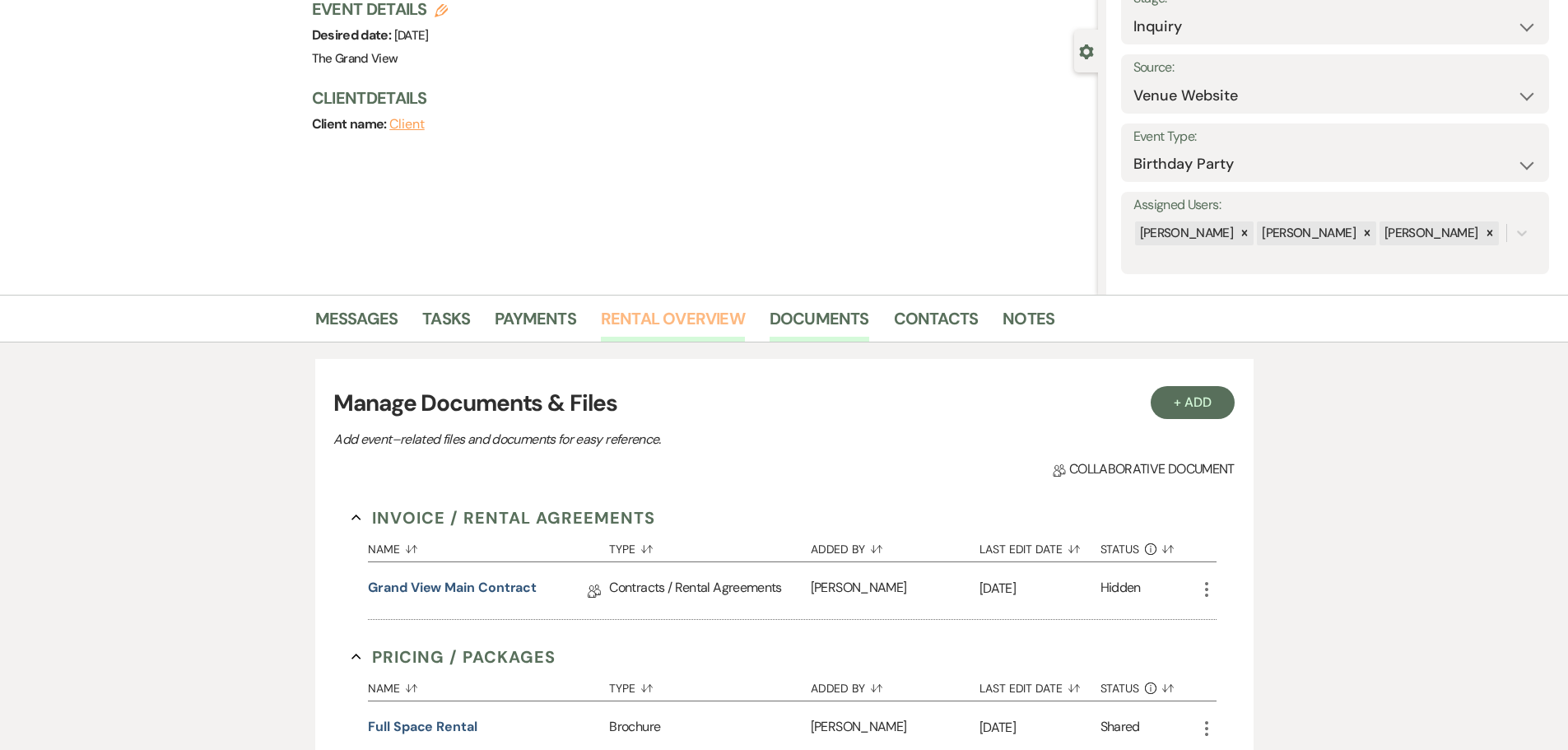
click at [643, 340] on link "Rental Overview" at bounding box center [673, 324] width 144 height 36
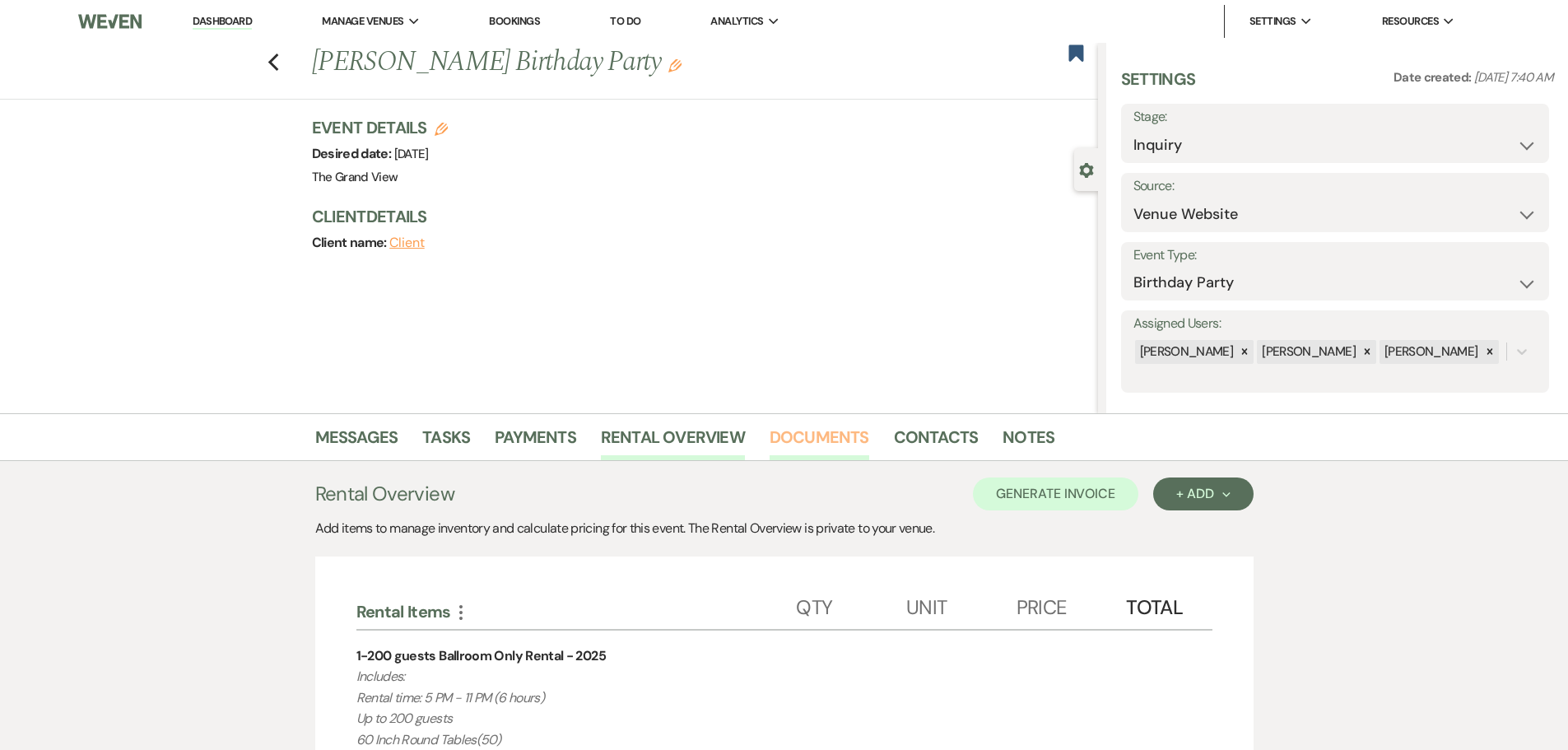
click at [800, 436] on link "Documents" at bounding box center [819, 442] width 100 height 36
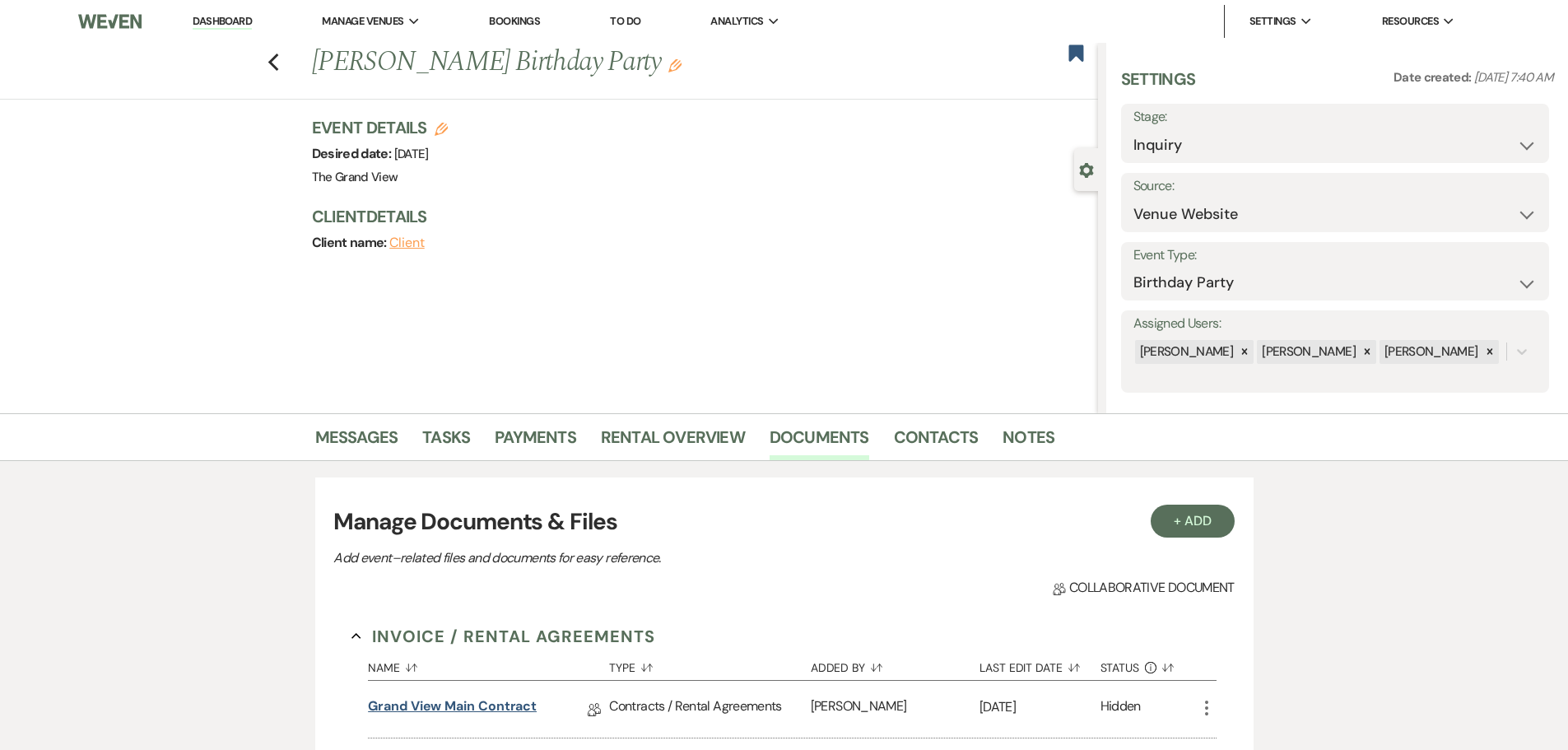
click at [488, 711] on link "Grand View Main Contract" at bounding box center [452, 709] width 169 height 26
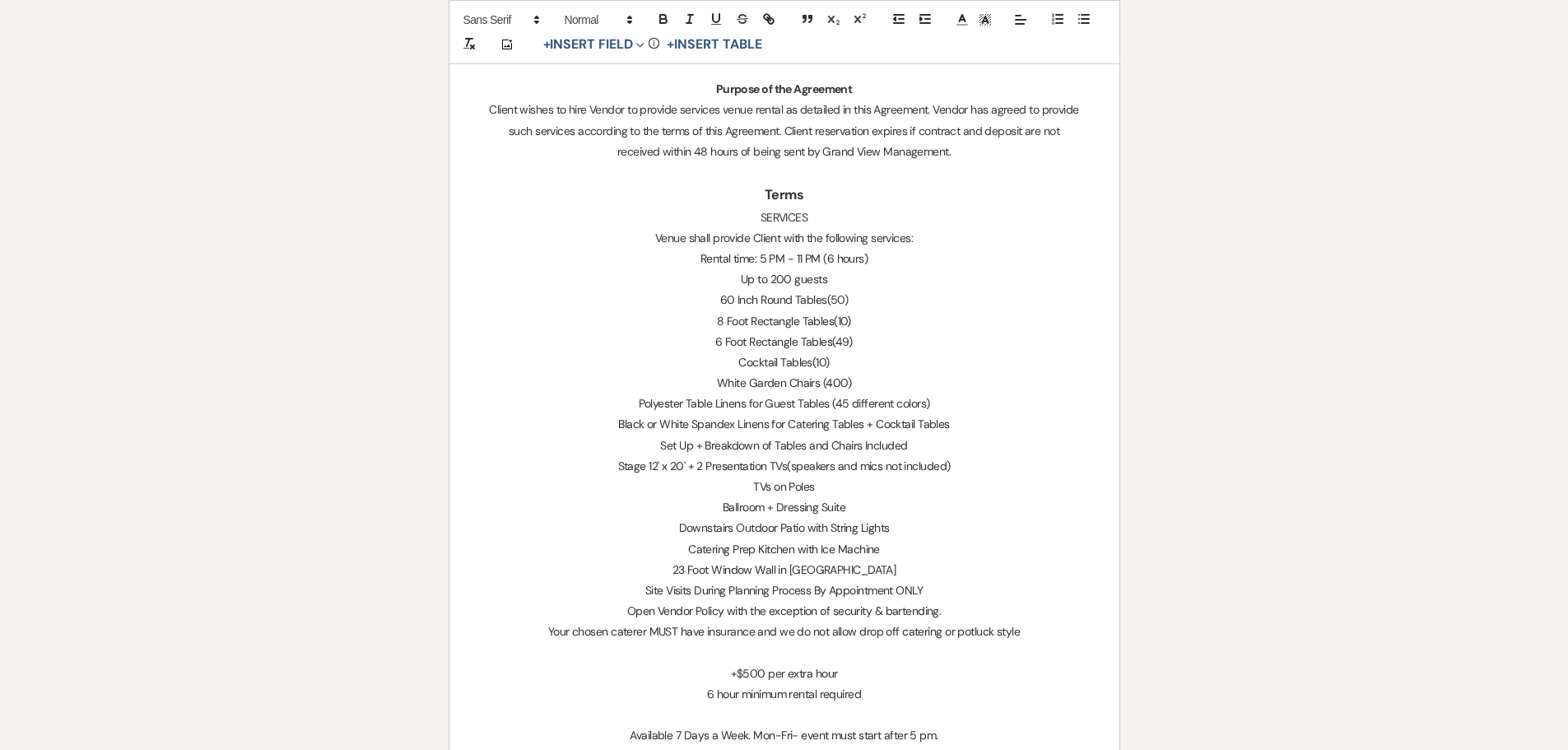
scroll to position [1152, 0]
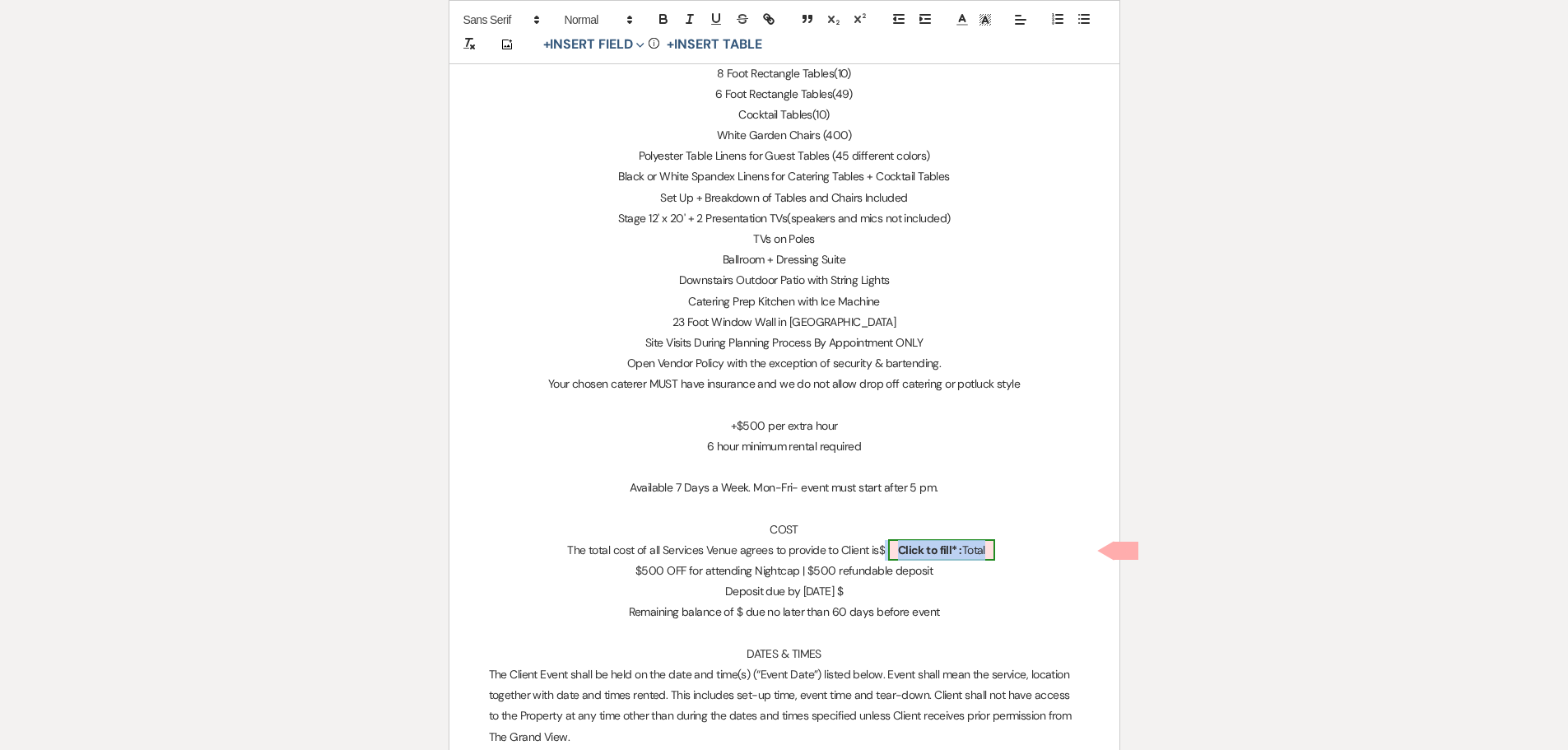
click at [929, 543] on b "Click to fill* :" at bounding box center [930, 550] width 64 height 15
select select "owner"
select select "Total"
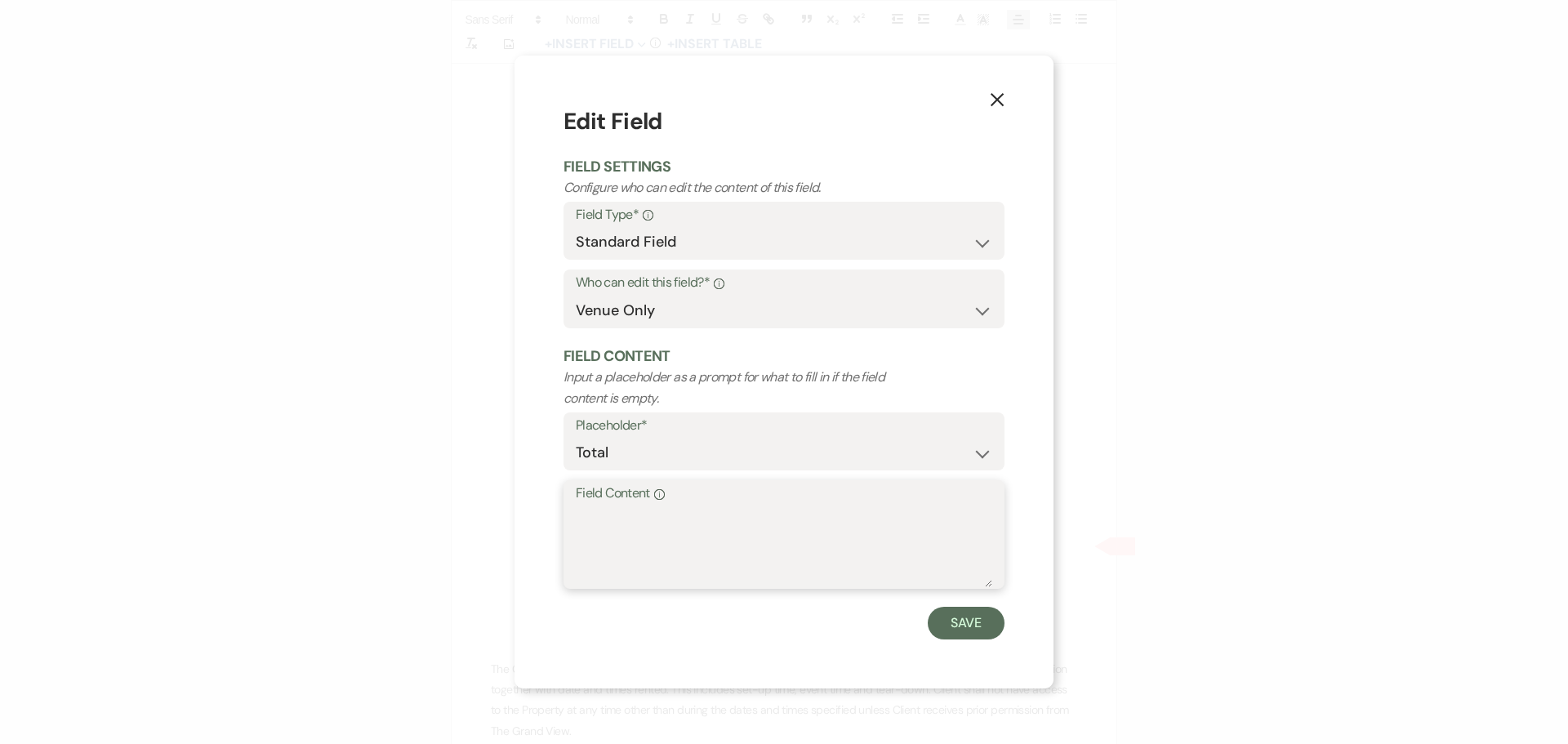
click at [721, 535] on textarea "Field Content Info" at bounding box center [784, 546] width 417 height 82
type textarea "8"
type textarea "750"
click at [947, 617] on button "Save" at bounding box center [966, 623] width 77 height 33
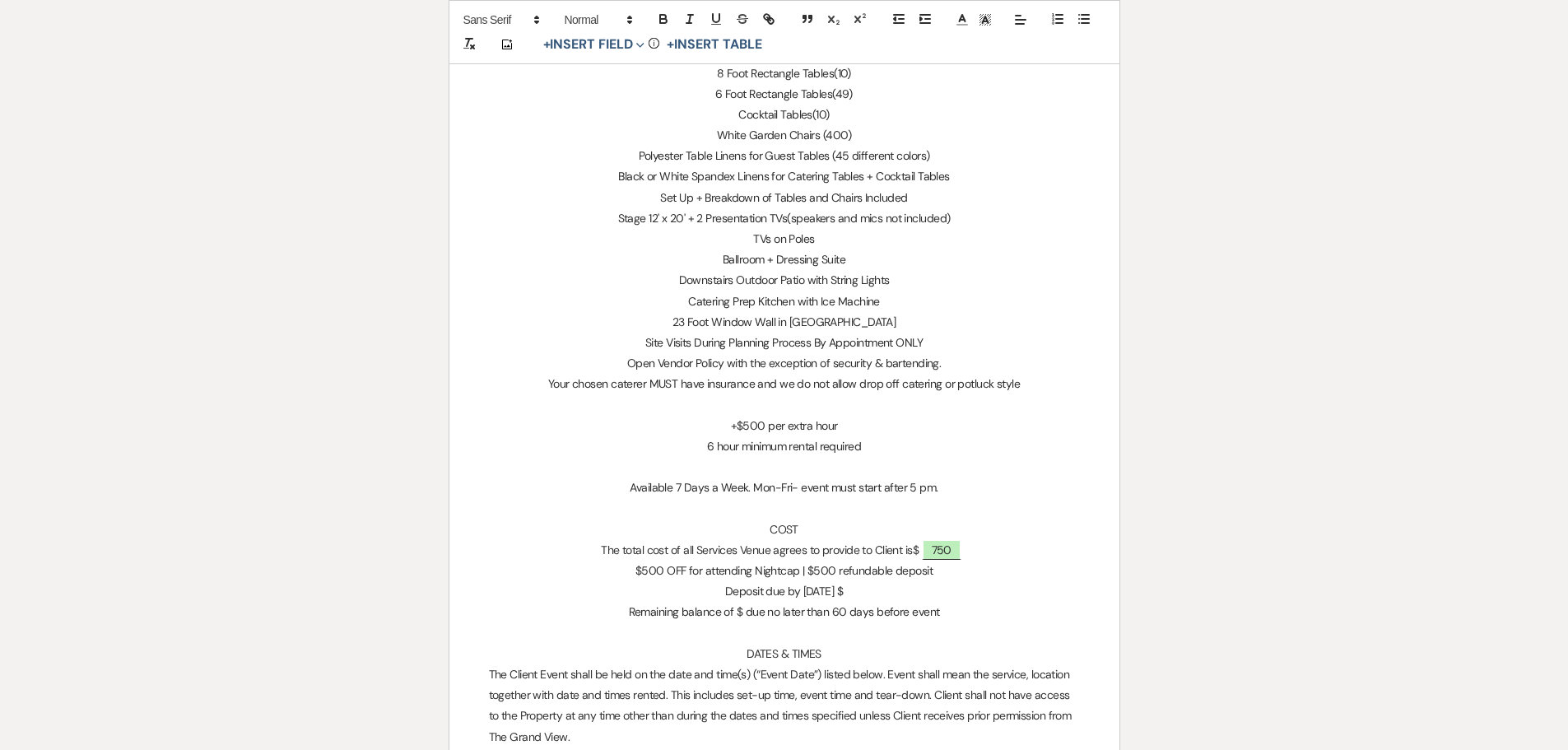
click at [901, 594] on p "Deposit due by [DATE] $" at bounding box center [785, 591] width 591 height 21
click at [861, 591] on p "Deposit due by [DATE] $ 750" at bounding box center [785, 591] width 591 height 21
click at [941, 555] on span "750" at bounding box center [941, 550] width 40 height 21
select select "owner"
select select "Total"
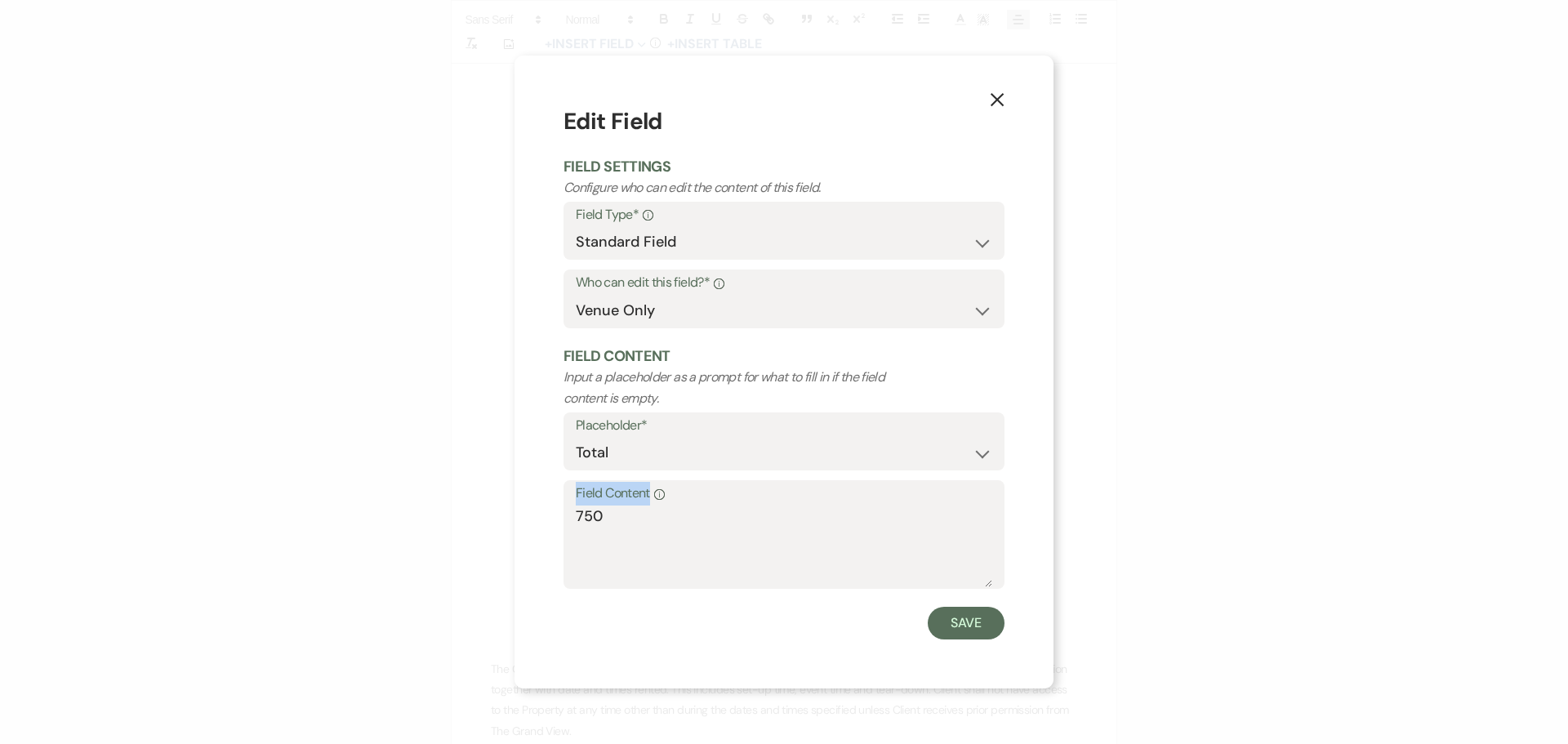
drag, startPoint x: 672, startPoint y: 504, endPoint x: 533, endPoint y: 513, distance: 139.3
click at [533, 513] on div "X Edit Field Field Settings Configure who can edit the content of this field. F…" at bounding box center [784, 372] width 539 height 633
drag, startPoint x: 640, startPoint y: 521, endPoint x: 520, endPoint y: 520, distance: 120.0
click at [520, 520] on div "X Edit Field Field Settings Configure who can edit the content of this field. F…" at bounding box center [784, 372] width 539 height 633
click at [987, 100] on button "X" at bounding box center [997, 99] width 25 height 29
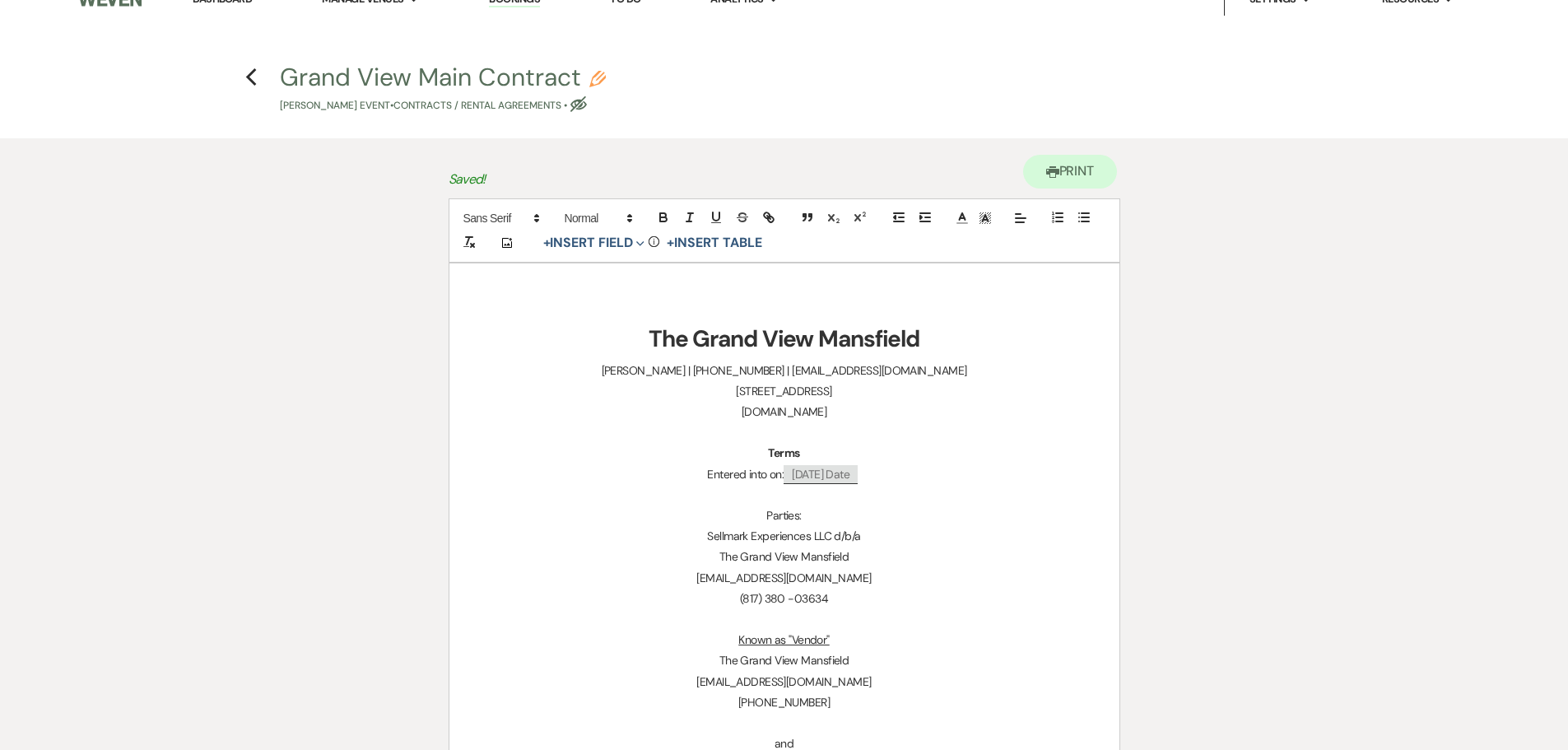
scroll to position [0, 0]
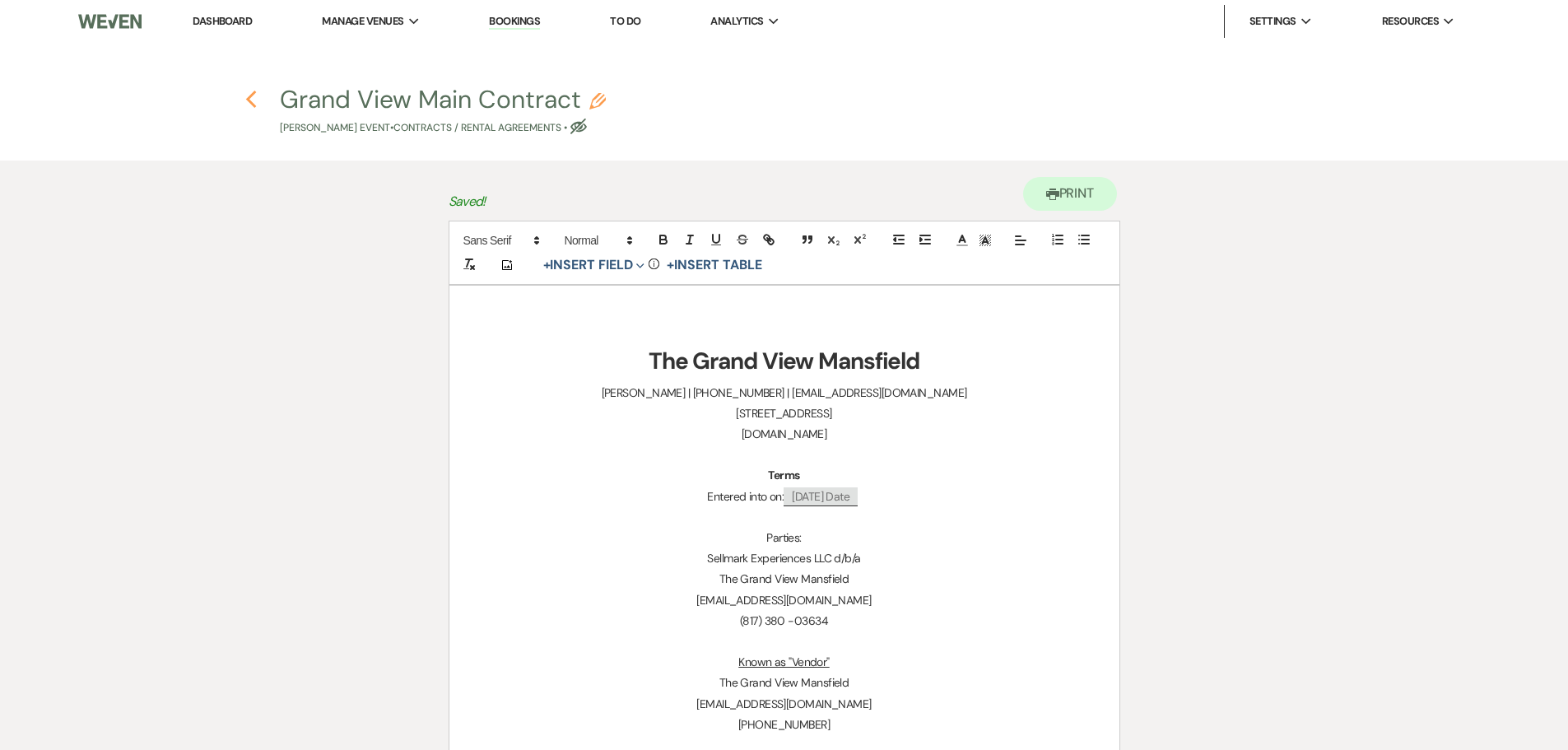
click at [254, 100] on icon "Previous" at bounding box center [251, 100] width 12 height 20
select select "5"
select select "4"
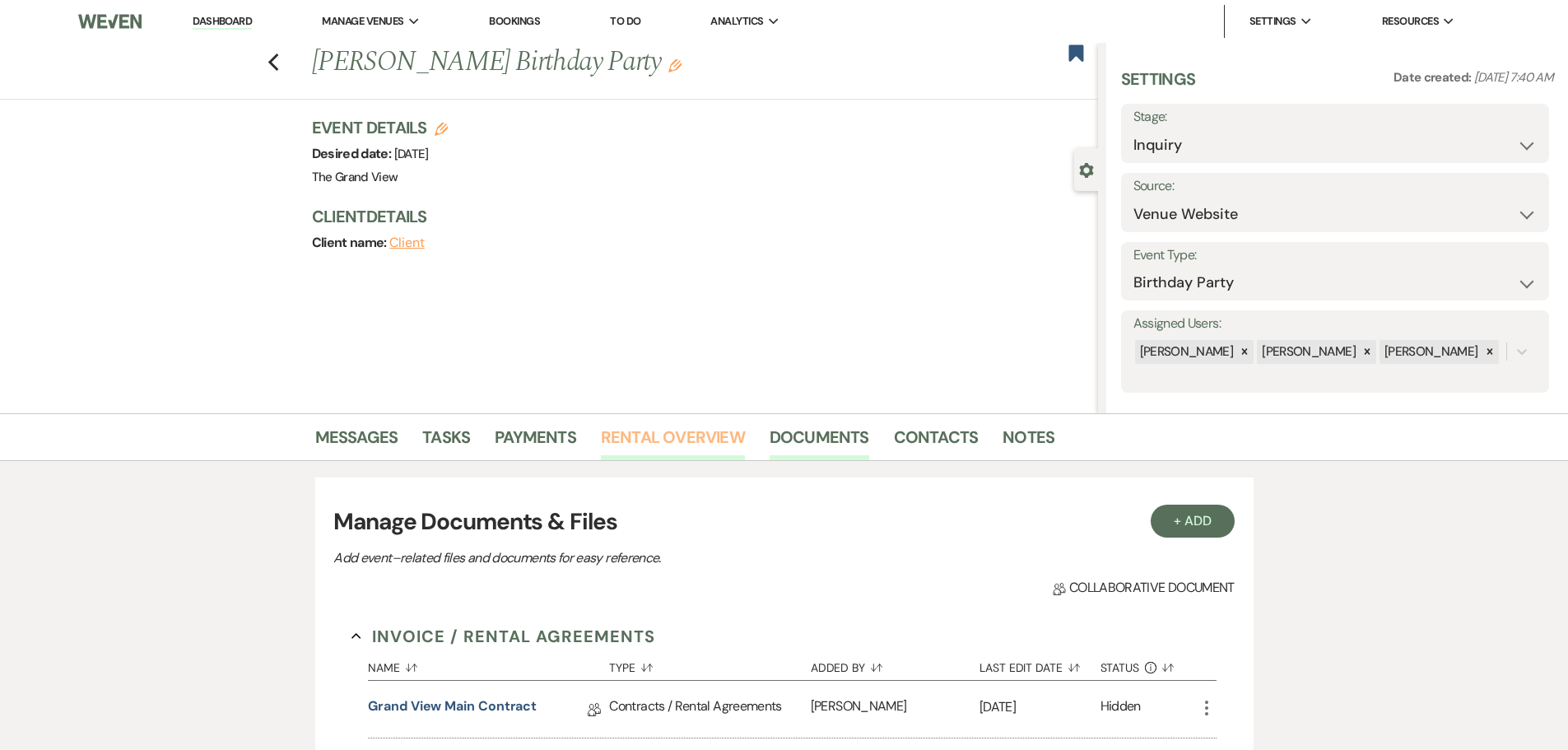
click at [652, 452] on link "Rental Overview" at bounding box center [673, 442] width 144 height 36
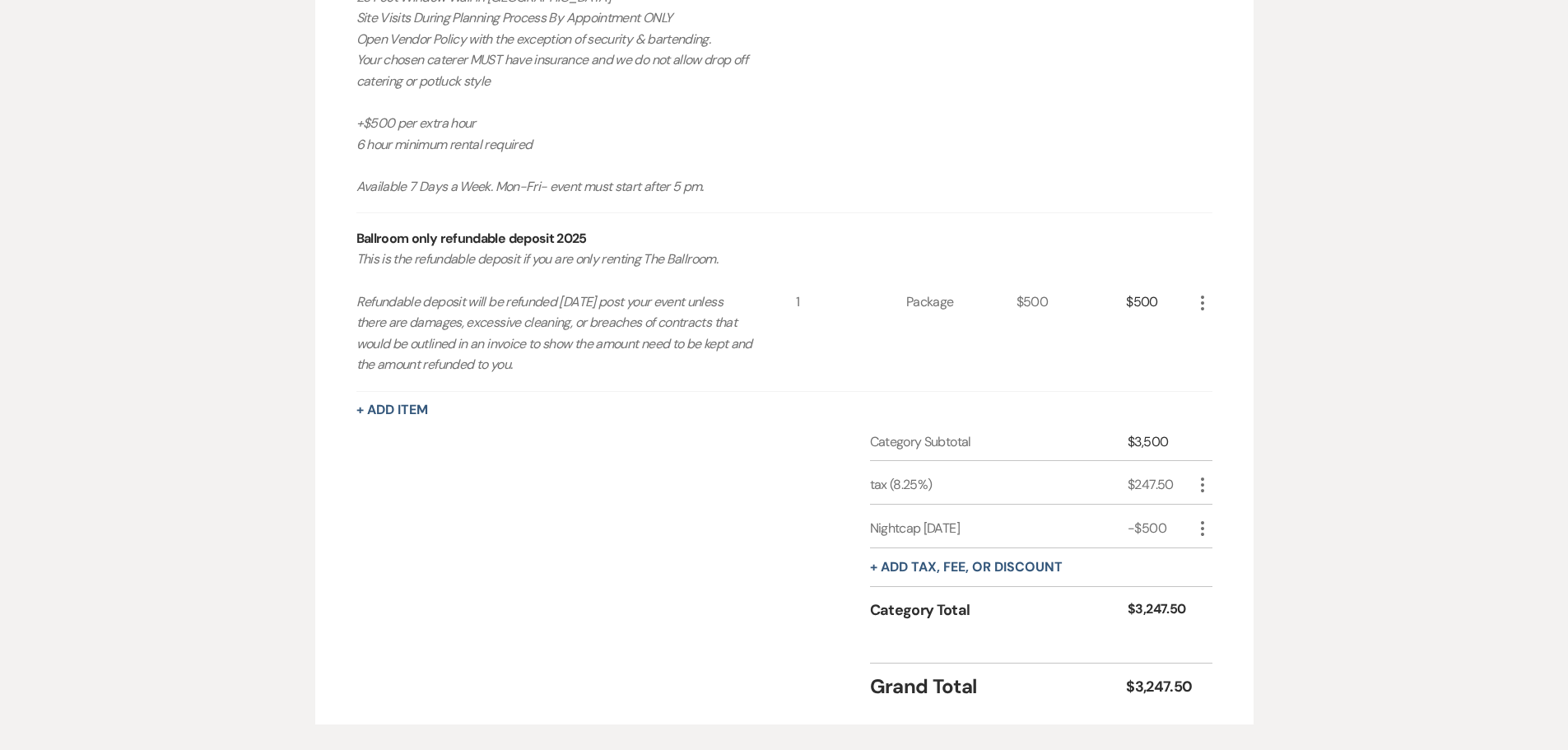
scroll to position [1113, 0]
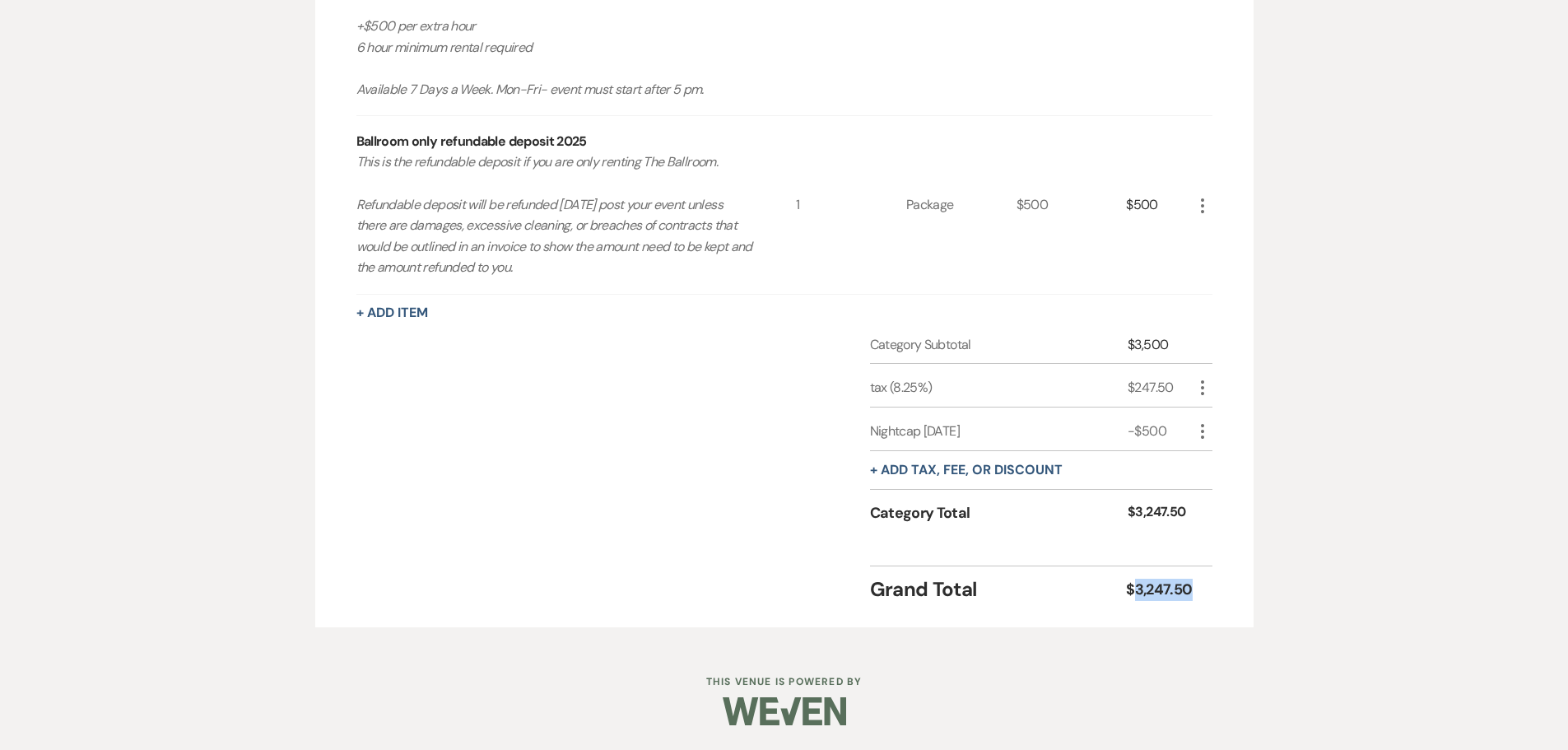
drag, startPoint x: 1190, startPoint y: 592, endPoint x: 1136, endPoint y: 590, distance: 54.0
click at [1136, 590] on div "$3,247.50" at bounding box center [1159, 589] width 66 height 22
copy div "3,247.50"
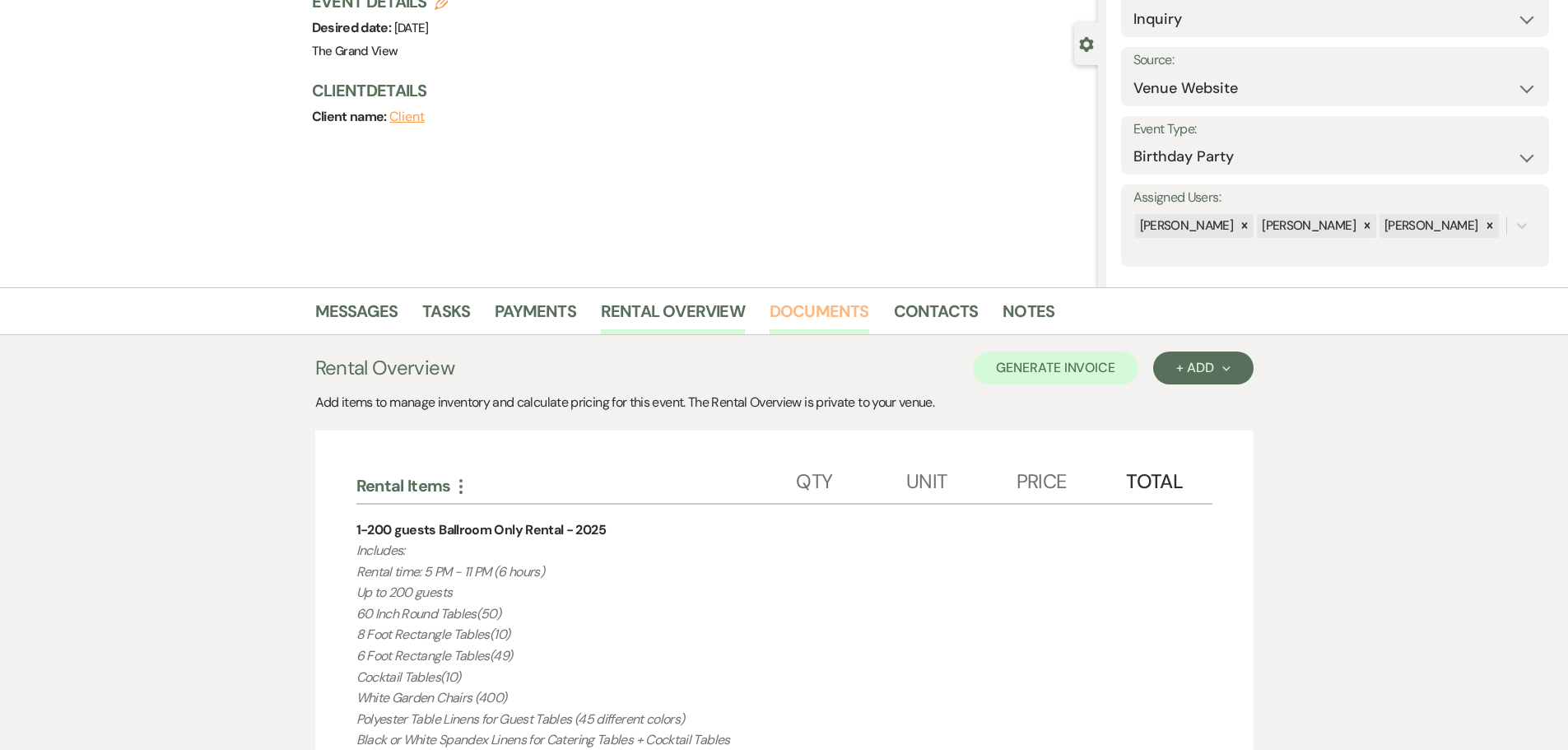
click at [842, 315] on link "Documents" at bounding box center [819, 316] width 100 height 36
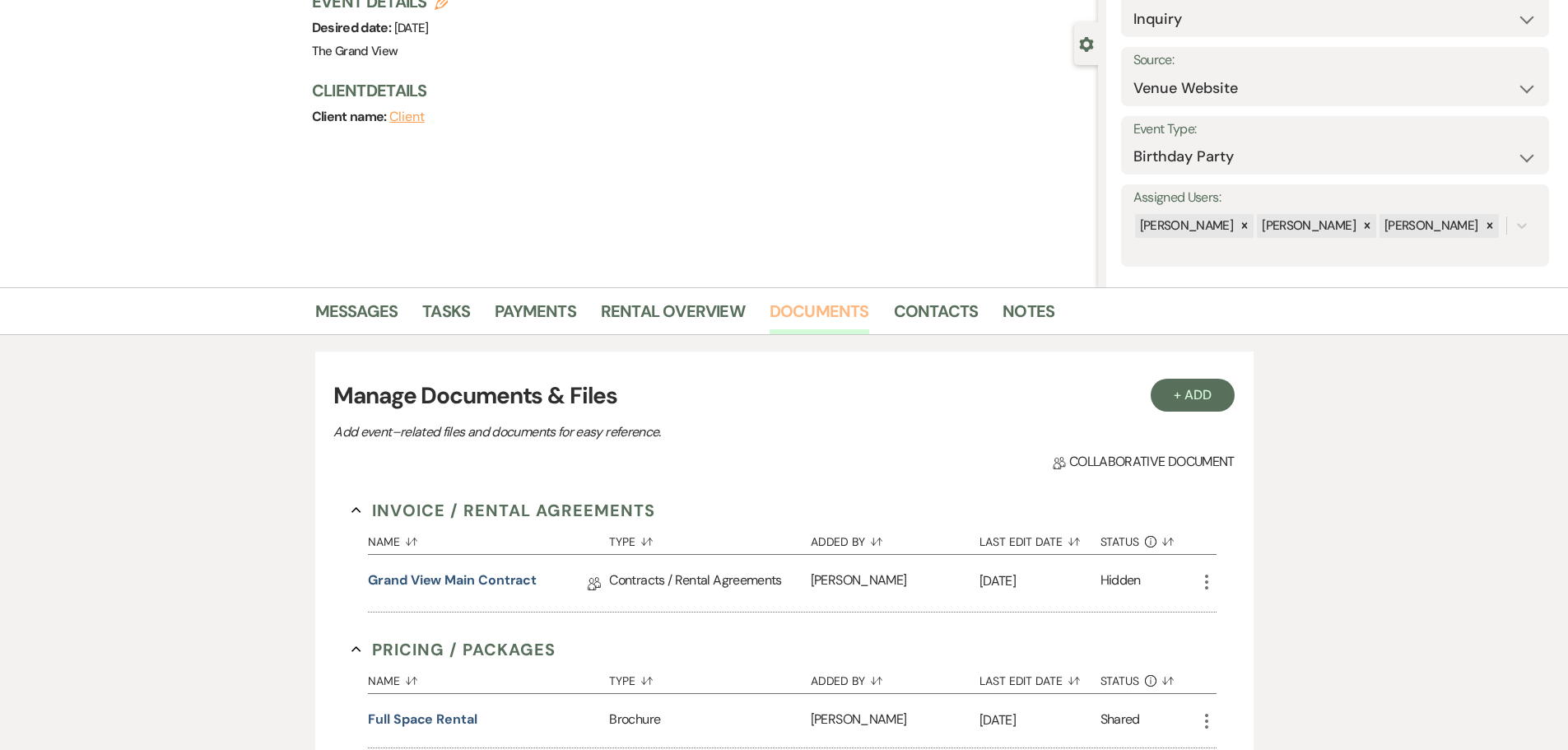
scroll to position [448, 0]
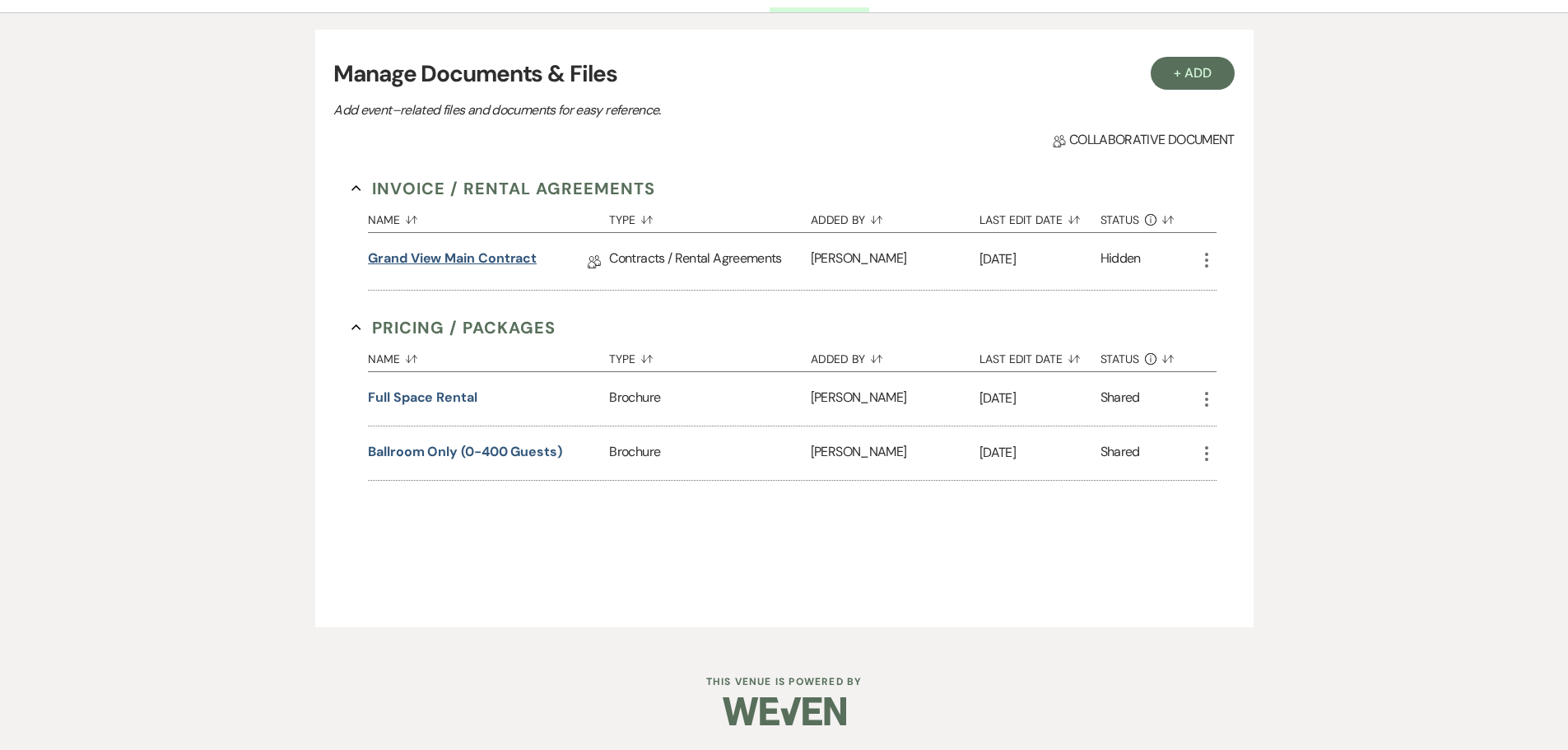
click at [484, 257] on link "Grand View Main Contract" at bounding box center [452, 261] width 169 height 26
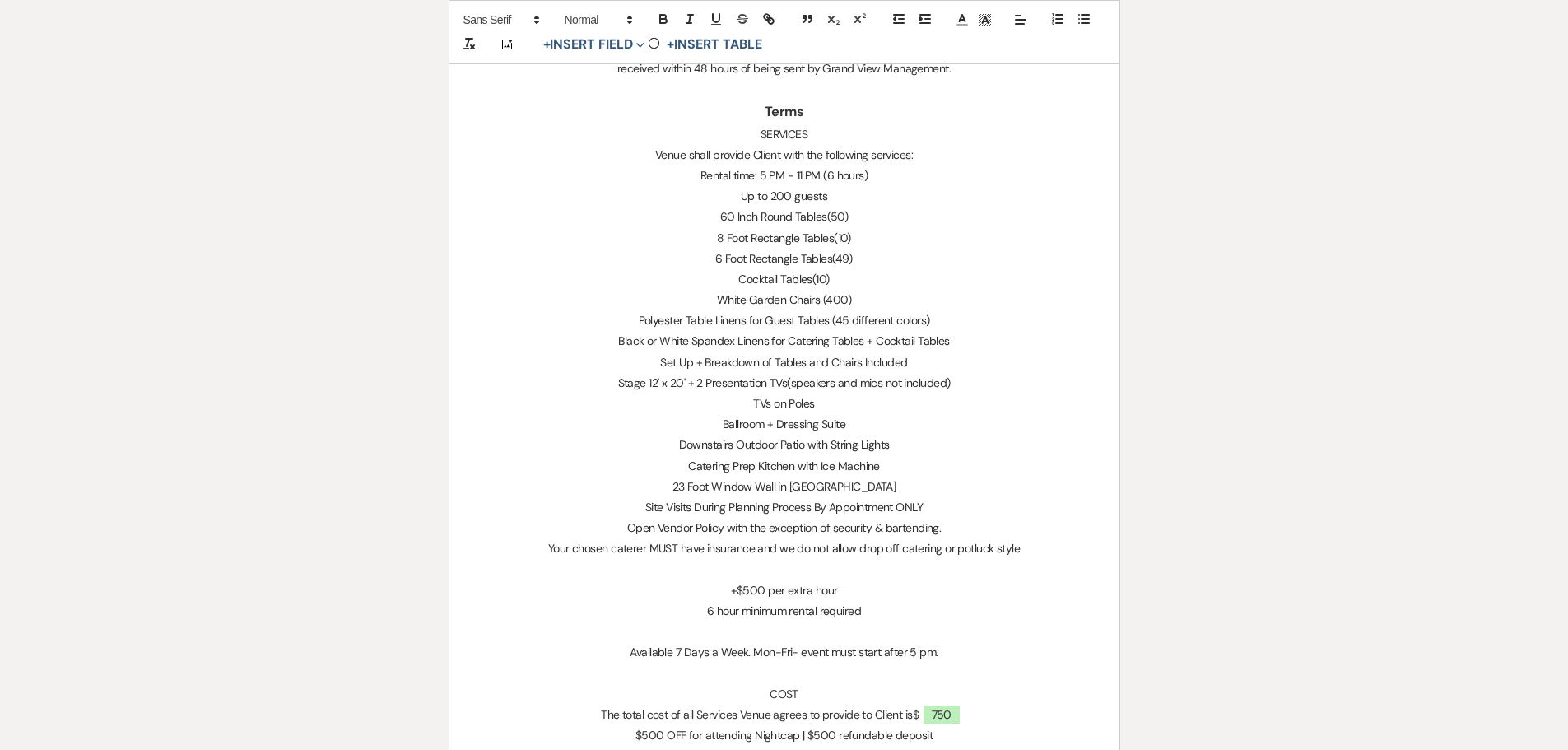
scroll to position [1316, 0]
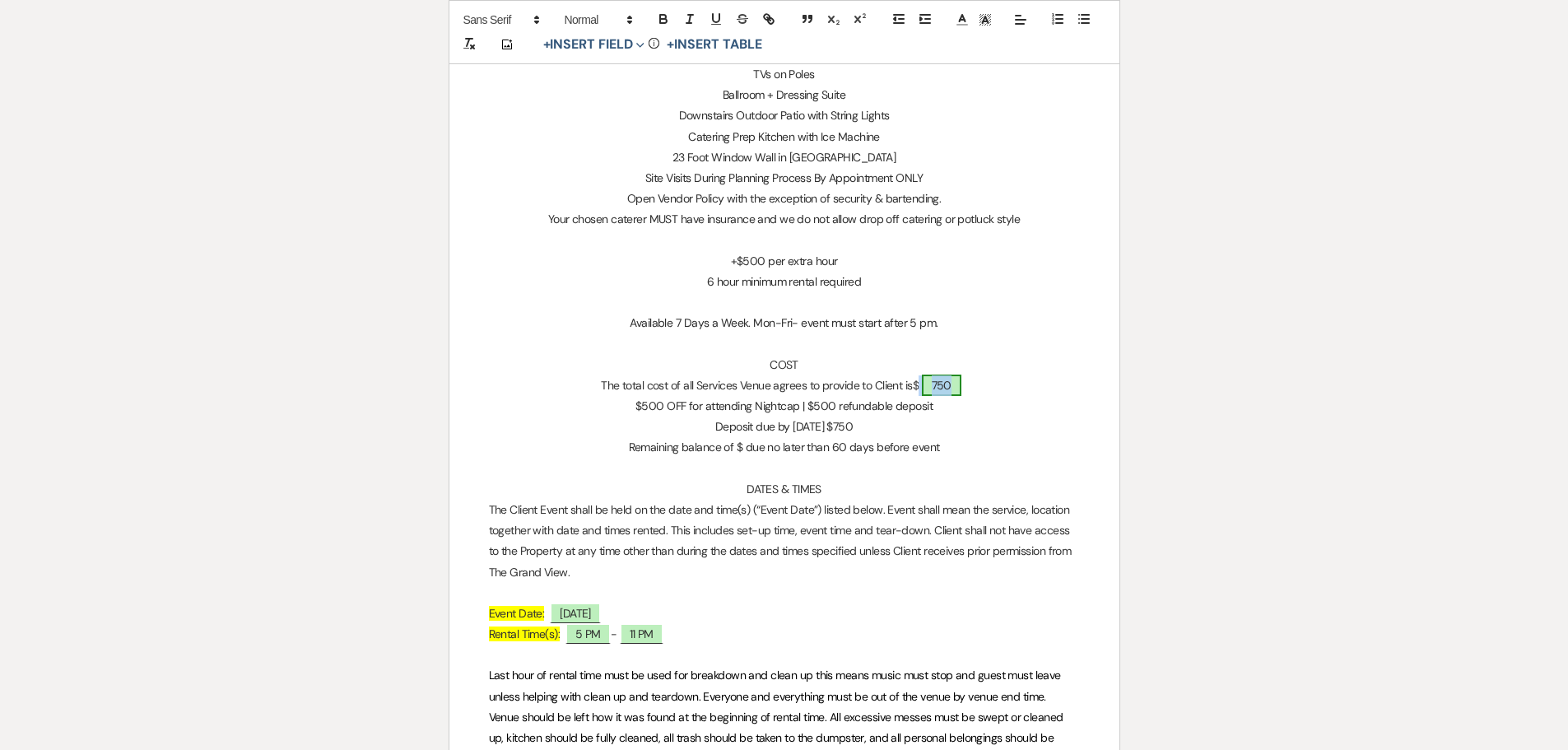
click at [944, 383] on span "750" at bounding box center [941, 385] width 40 height 21
select select "owner"
select select "Total"
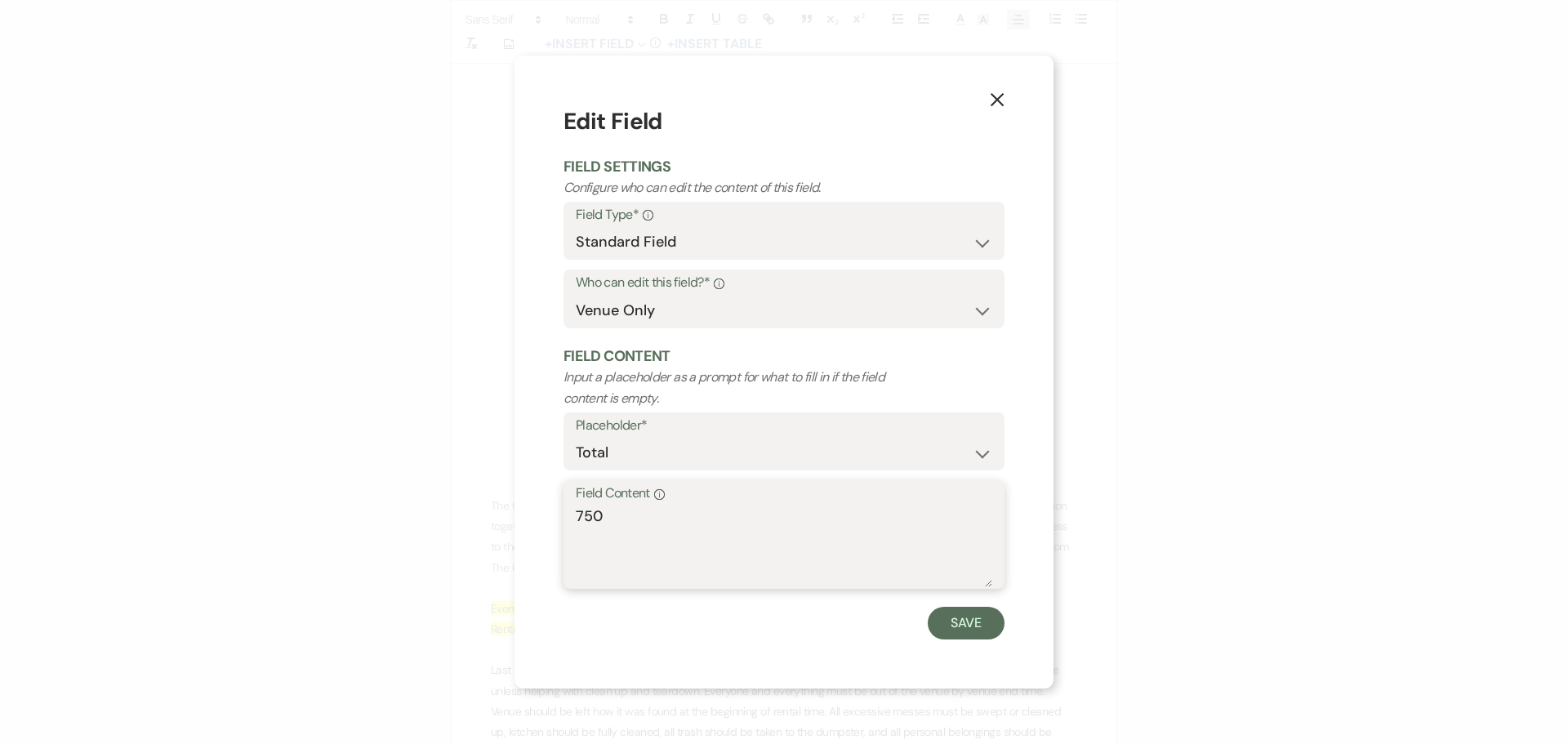
drag, startPoint x: 730, startPoint y: 523, endPoint x: 420, endPoint y: 516, distance: 310.1
click at [420, 516] on div "X Edit Field Field Settings Configure who can edit the content of this field. F…" at bounding box center [784, 372] width 1568 height 744
paste textarea "3,247."
type textarea "3,247.50"
click at [972, 621] on button "Save" at bounding box center [966, 623] width 77 height 33
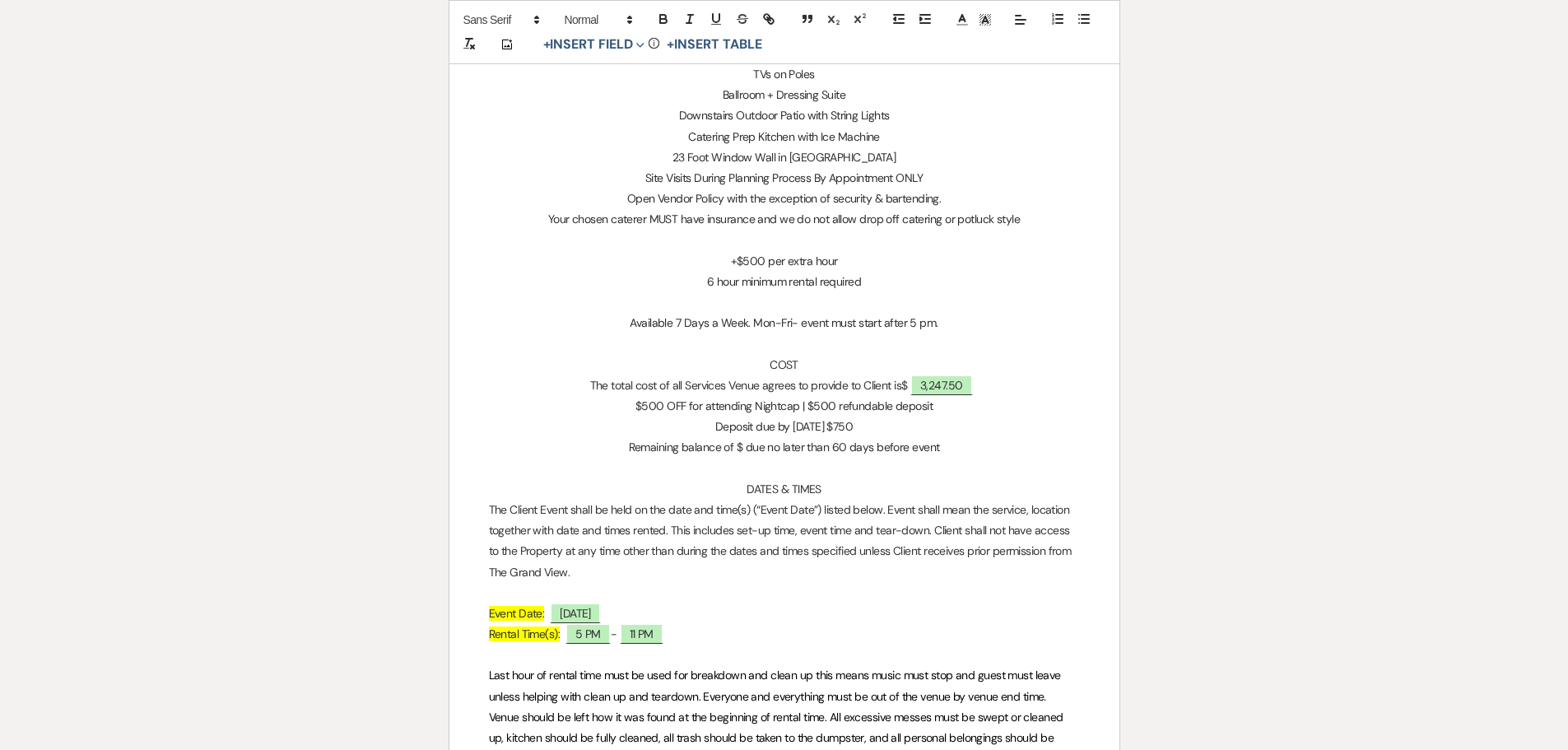
click at [744, 446] on p "Remaining balance of $ due no later than 60 days before event" at bounding box center [785, 447] width 591 height 21
click at [594, 465] on p at bounding box center [785, 468] width 591 height 21
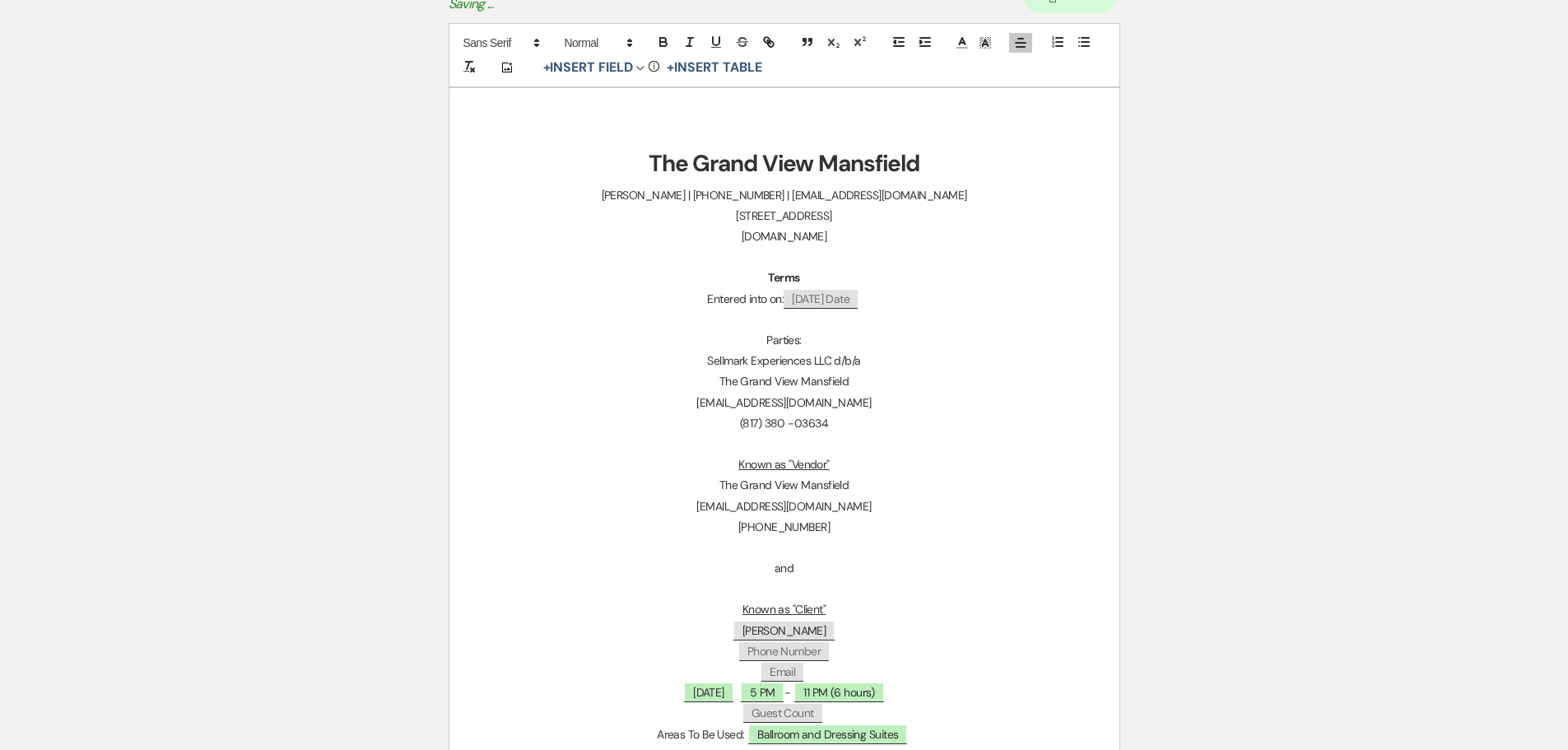
scroll to position [0, 0]
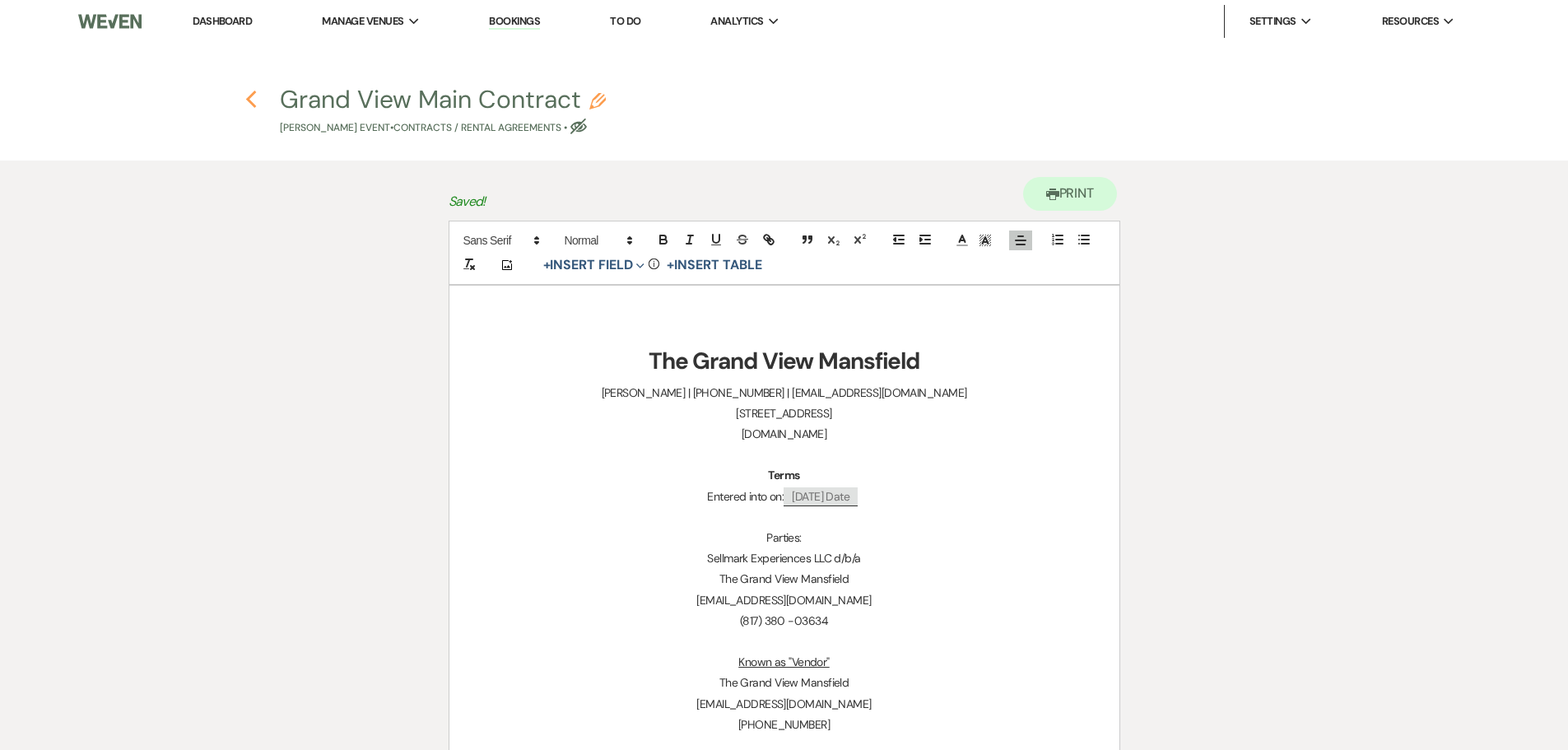
click at [248, 105] on icon "Previous" at bounding box center [251, 100] width 12 height 20
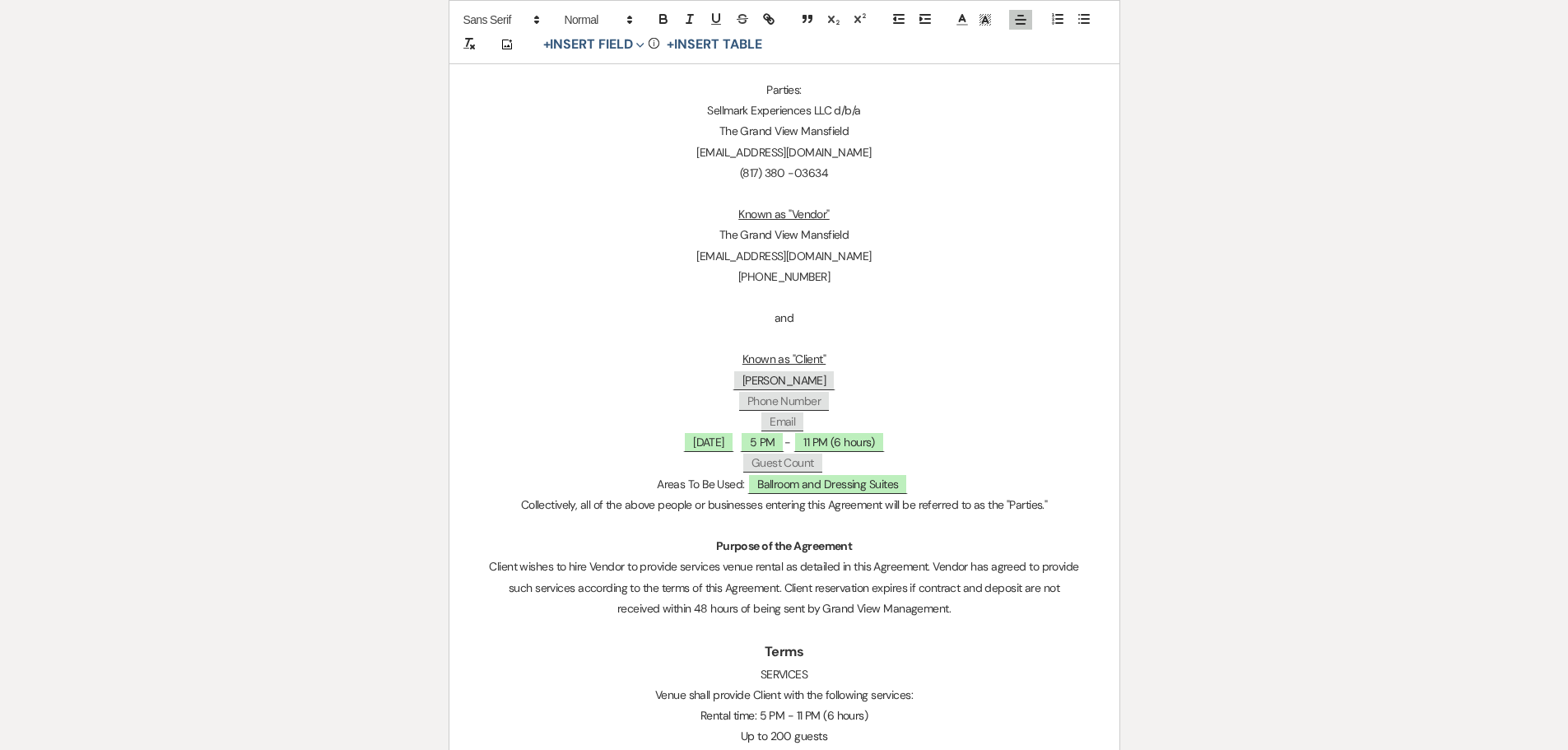
select select "5"
select select "4"
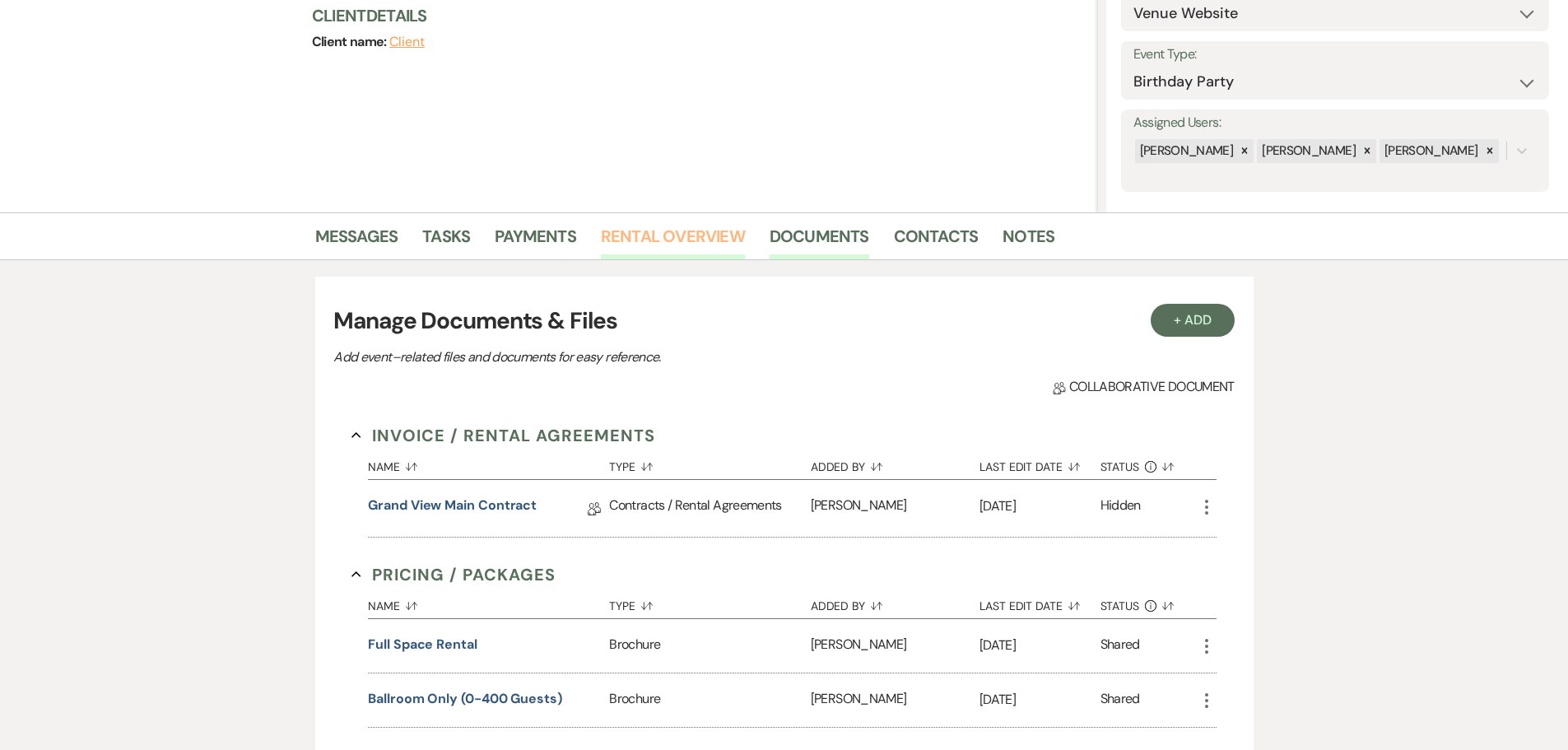
click at [712, 246] on link "Rental Overview" at bounding box center [673, 241] width 144 height 36
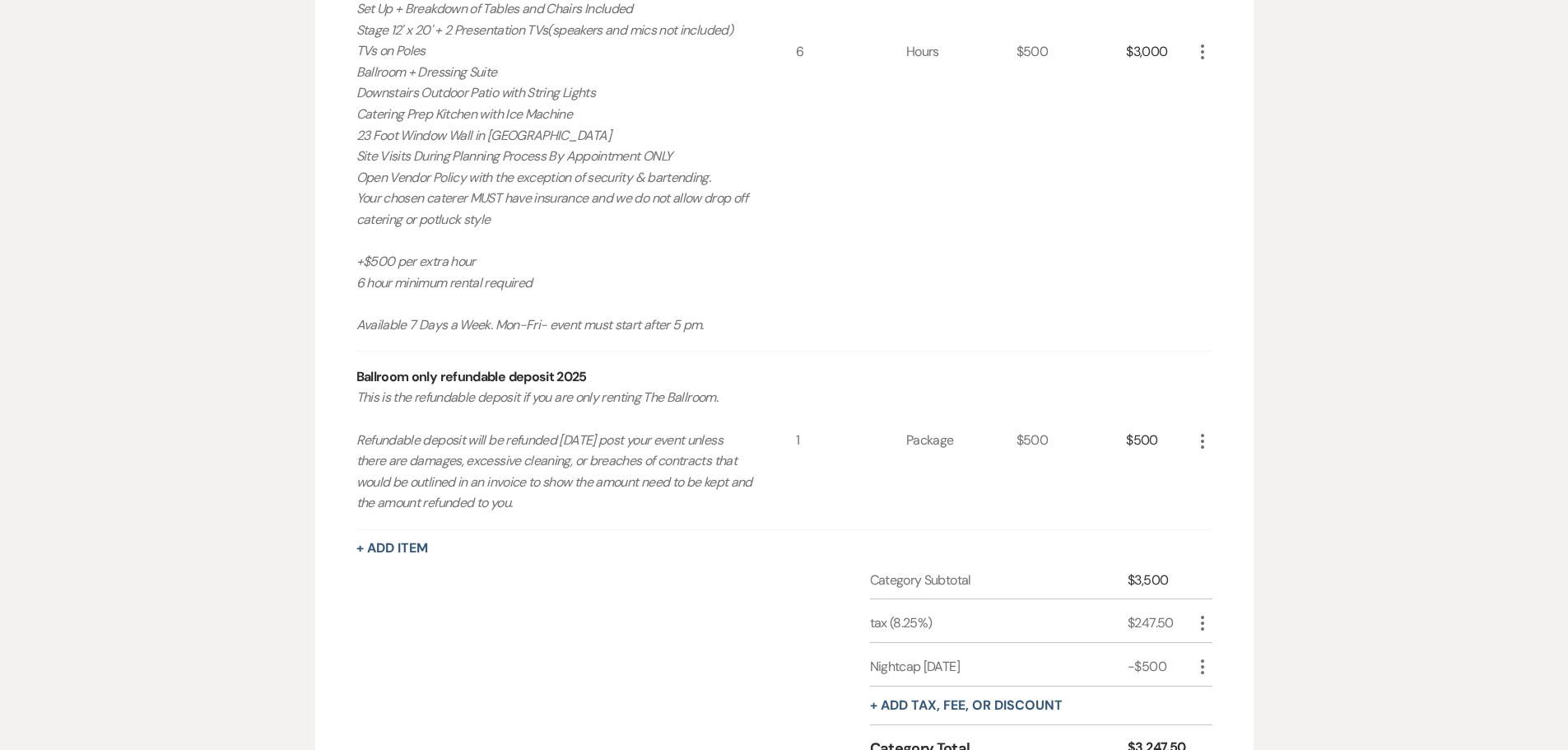
scroll to position [1106, 0]
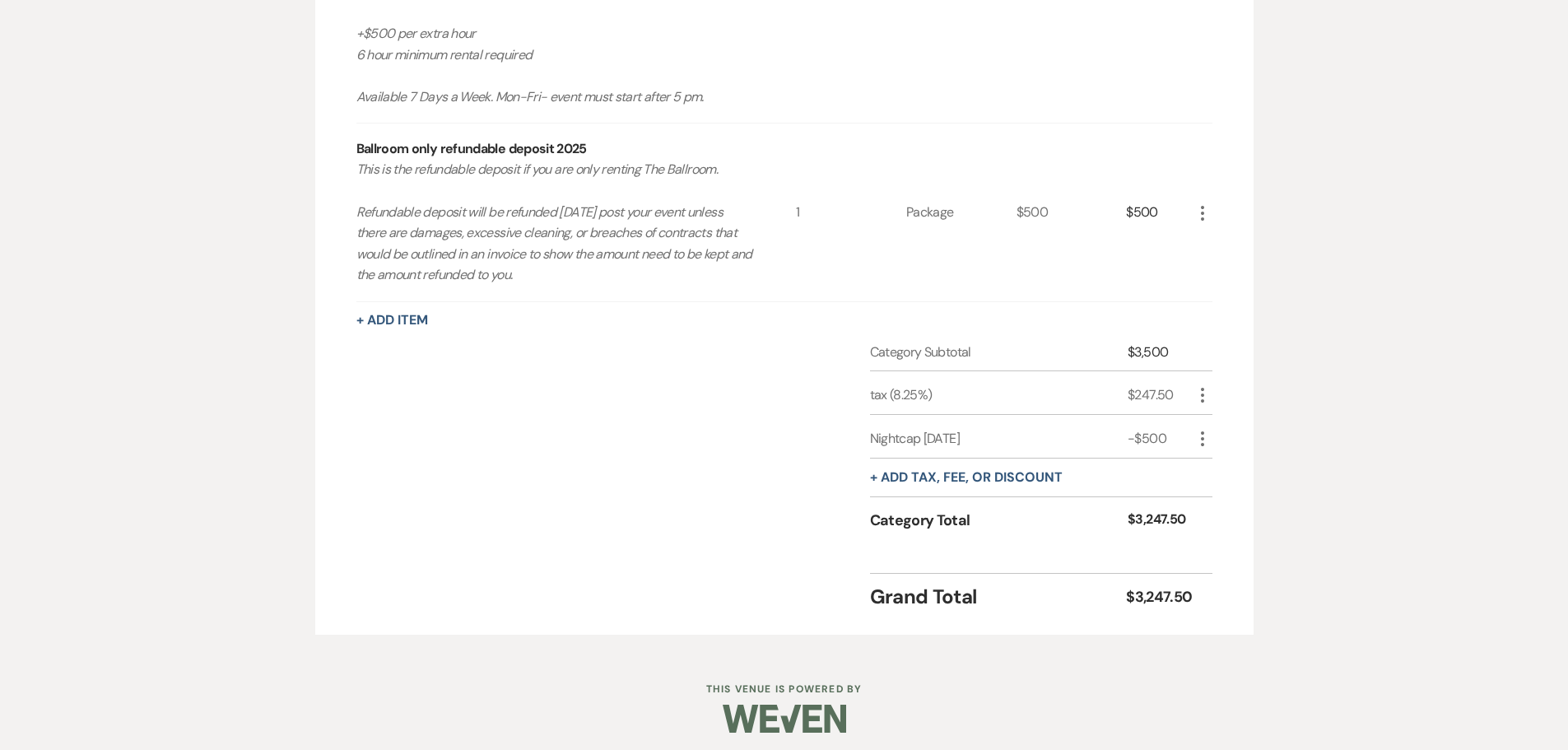
click at [987, 489] on div "+ Add tax, fee, or discount" at bounding box center [966, 477] width 193 height 38
click at [984, 473] on button "+ Add tax, fee, or discount" at bounding box center [966, 477] width 193 height 13
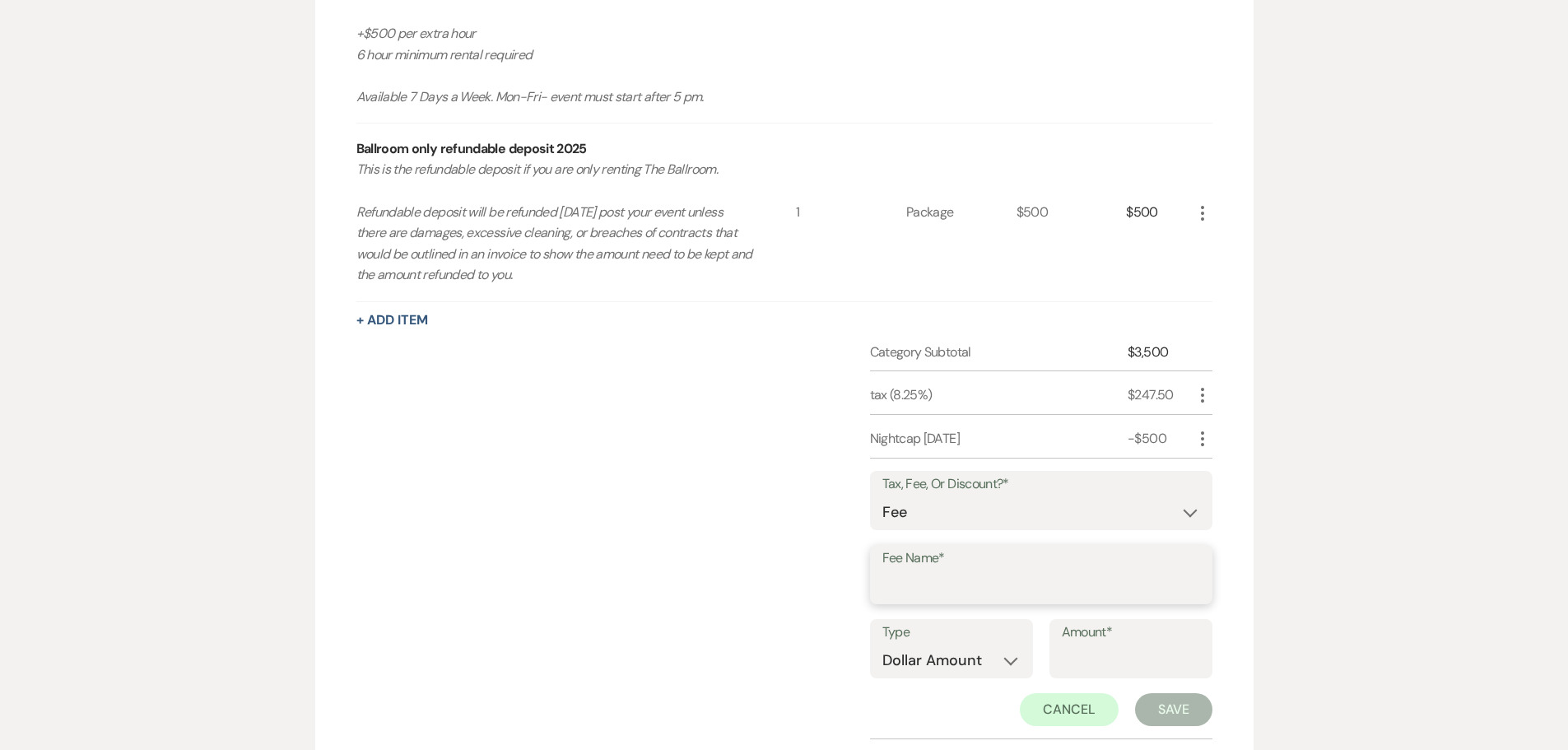
click at [954, 595] on input "Fee Name*" at bounding box center [1041, 586] width 318 height 32
type input "Online Payment Fee"
click at [990, 670] on select "Dollar Amount Percentage" at bounding box center [951, 660] width 138 height 32
select select "false"
click at [882, 645] on select "Dollar Amount Percentage" at bounding box center [951, 660] width 138 height 32
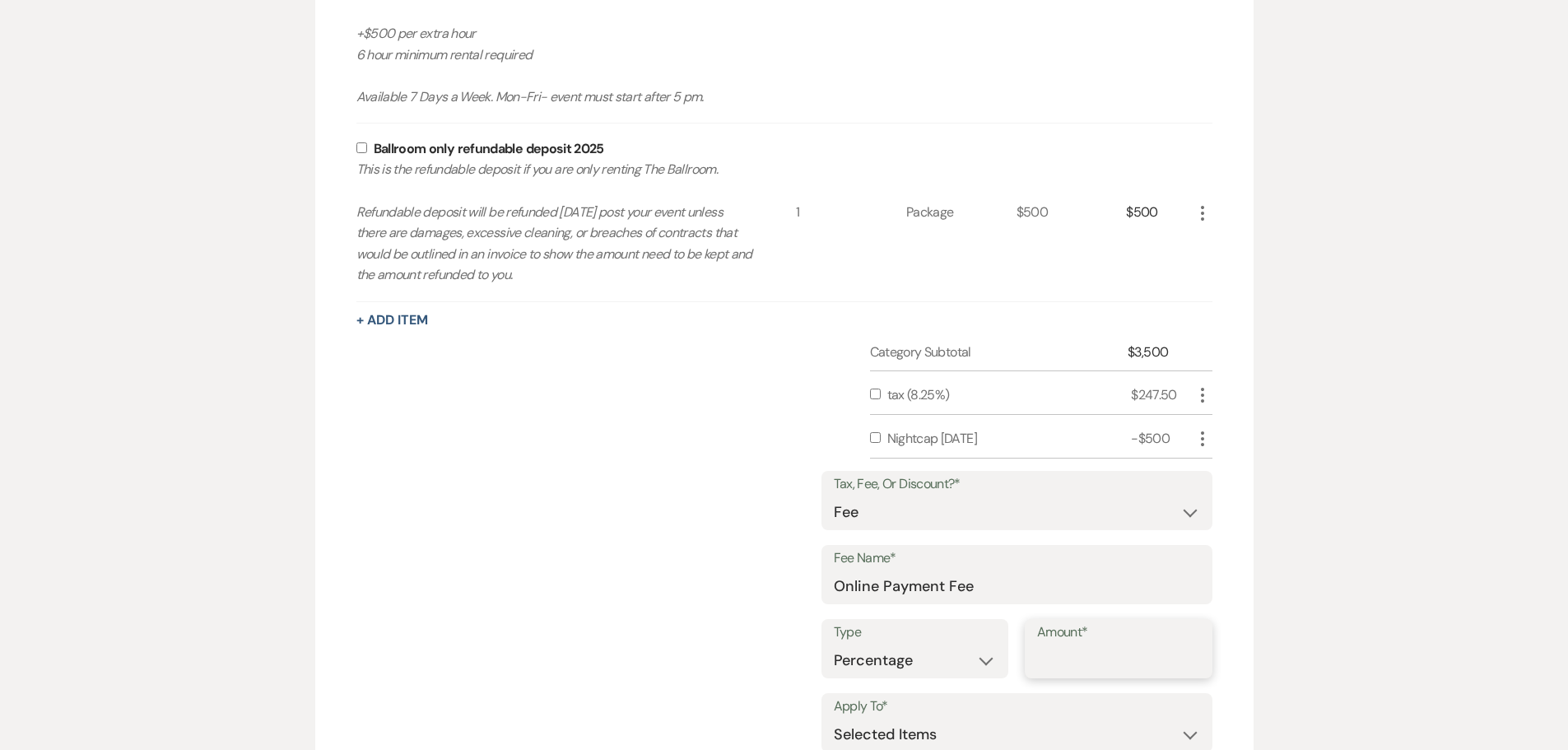
click at [1134, 663] on input "Amount*" at bounding box center [1118, 660] width 163 height 32
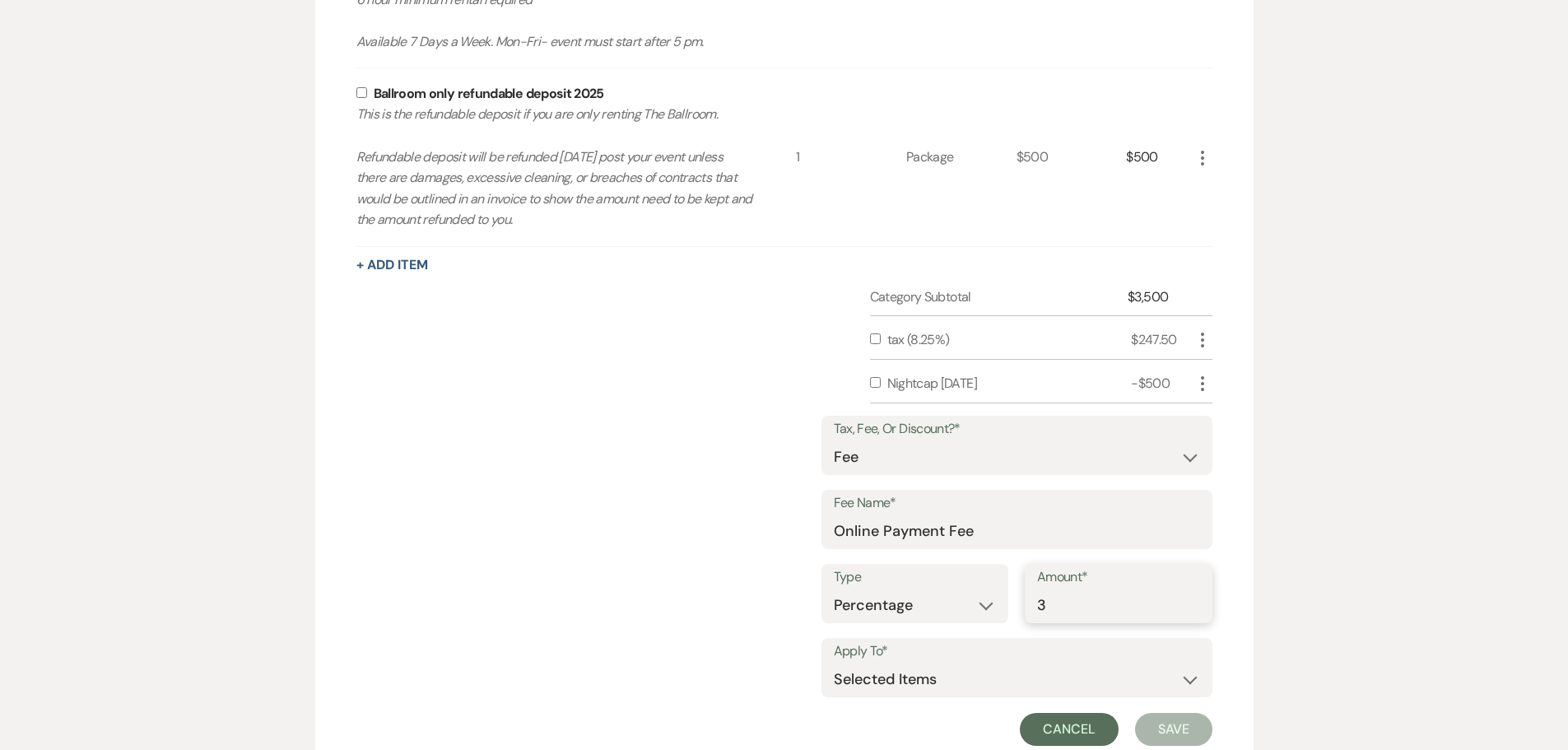
scroll to position [1188, 0]
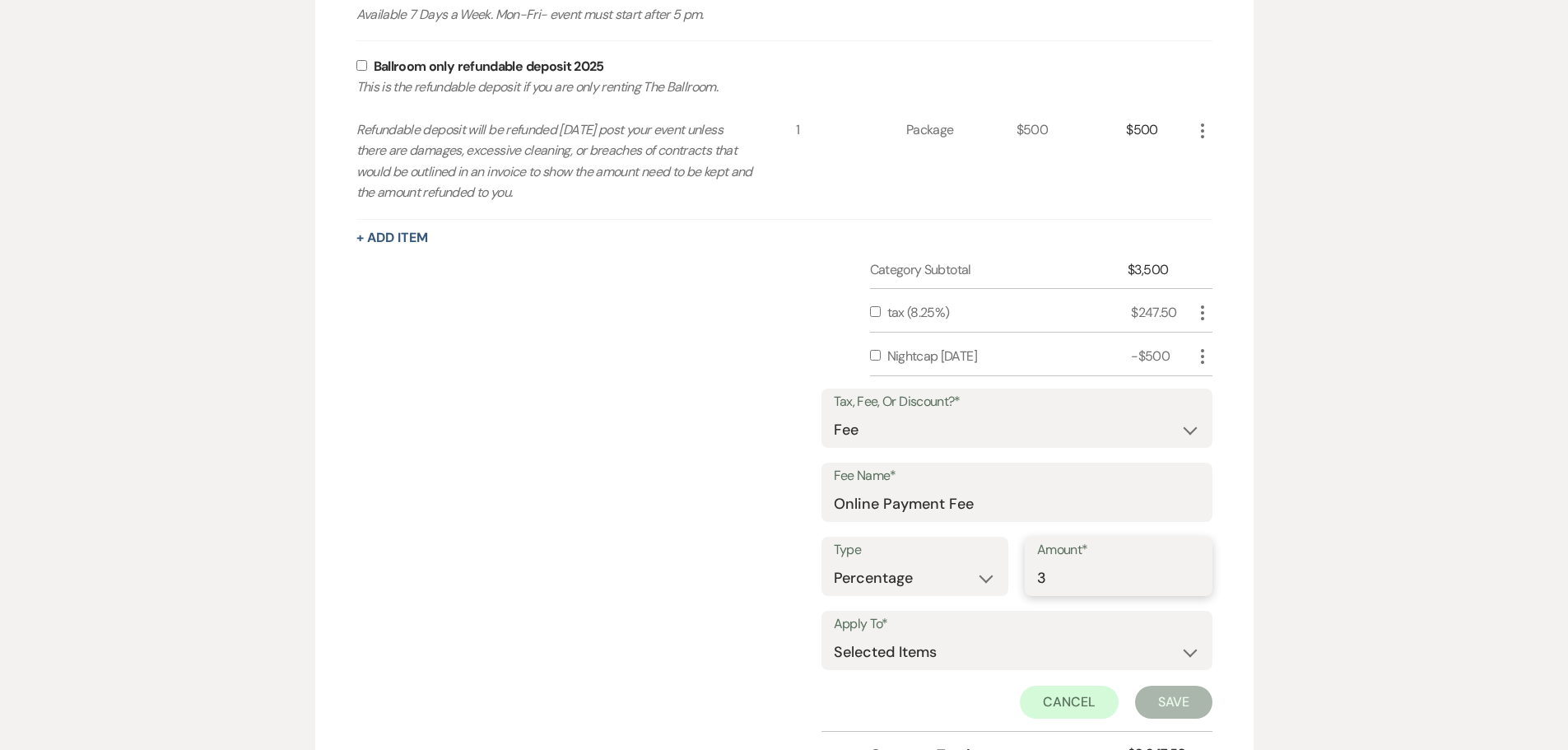
type input "3"
click at [998, 650] on select "Selected Items Category Subtotal (before all Taxes/Fees/Discounts) Category Tot…" at bounding box center [1016, 652] width 366 height 33
click at [992, 654] on select "Selected Items Category Subtotal (before all Taxes/Fees/Discounts) Category Tot…" at bounding box center [1016, 652] width 366 height 33
select select "2"
click at [833, 636] on select "Selected Items Category Subtotal (before all Taxes/Fees/Discounts) Category Tot…" at bounding box center [1016, 652] width 366 height 33
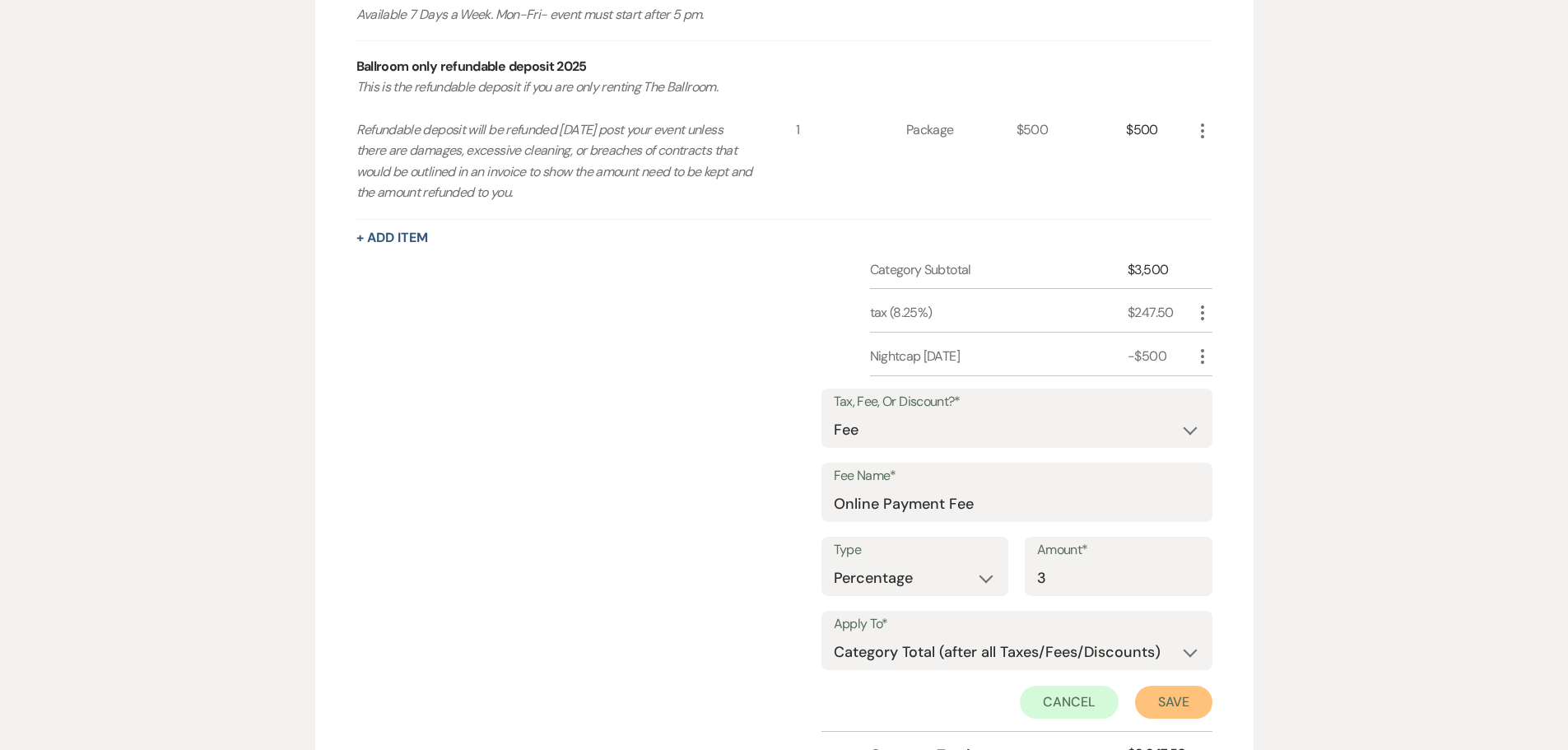
click at [1183, 708] on button "Save" at bounding box center [1174, 702] width 77 height 33
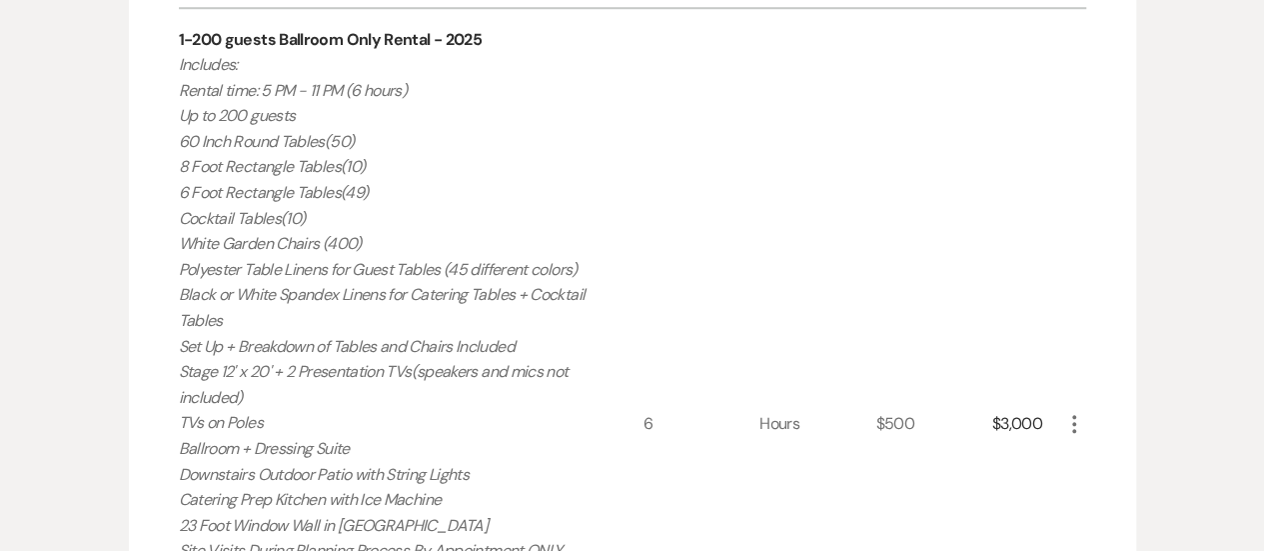
scroll to position [758, 0]
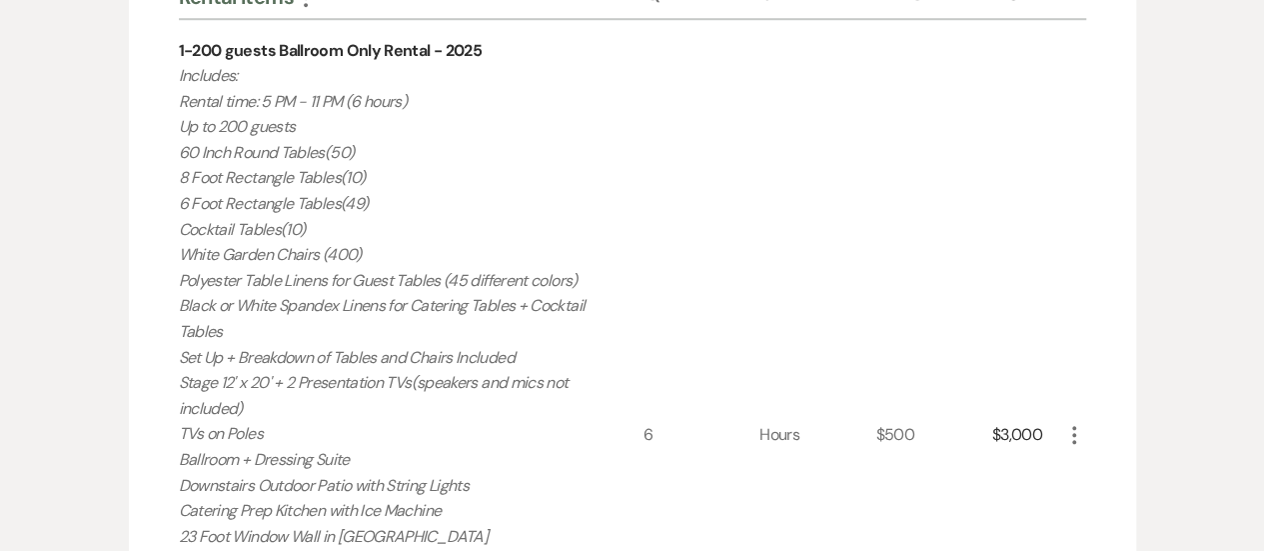
scroll to position [746, 0]
click at [766, 408] on div "Hours" at bounding box center [818, 435] width 116 height 830
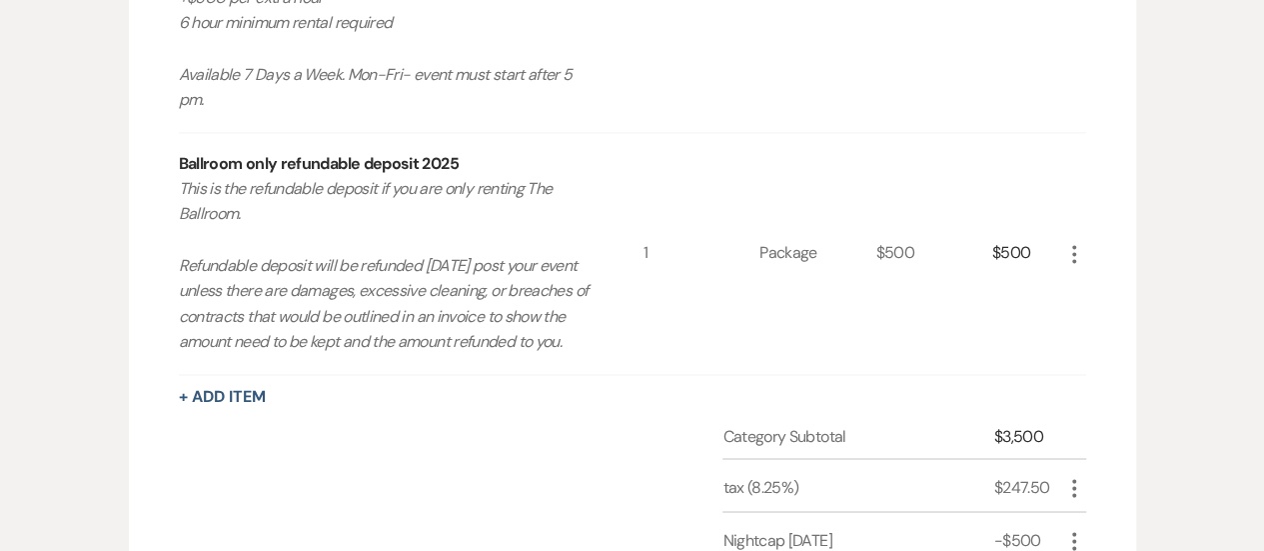
scroll to position [1463, 0]
click at [776, 409] on div "+ Add Item" at bounding box center [633, 397] width 908 height 24
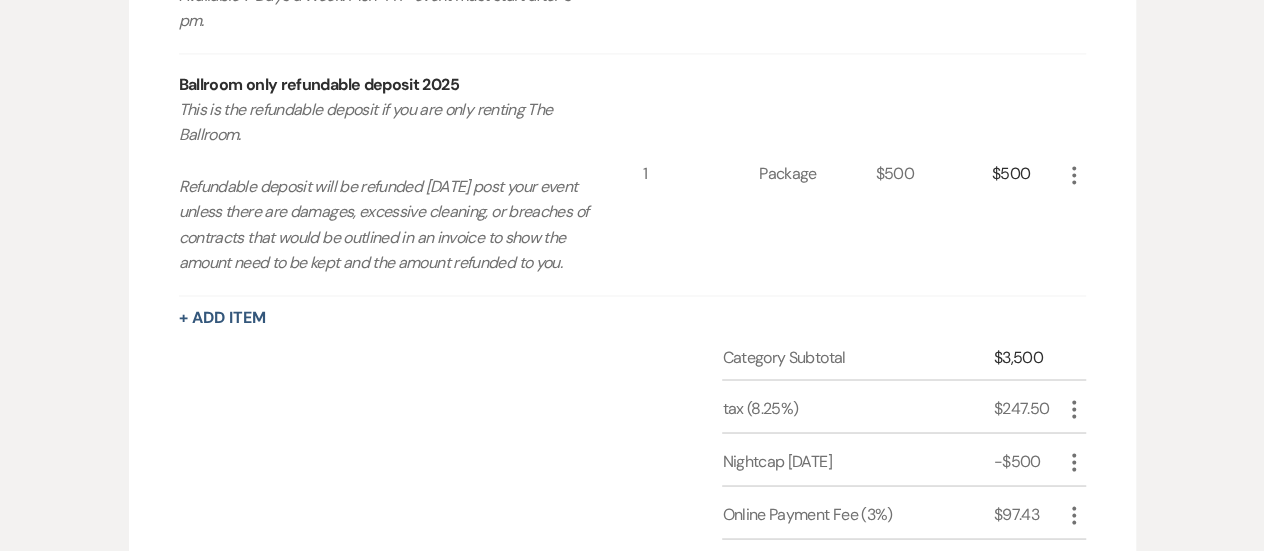
scroll to position [1609, 0]
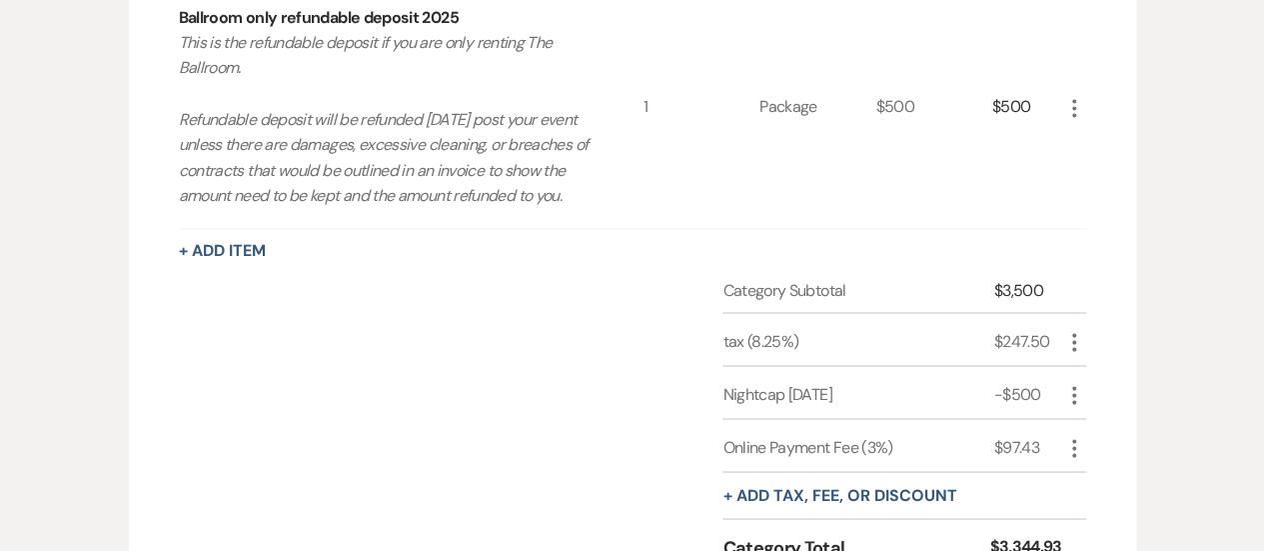
click at [656, 212] on div "1" at bounding box center [702, 107] width 116 height 241
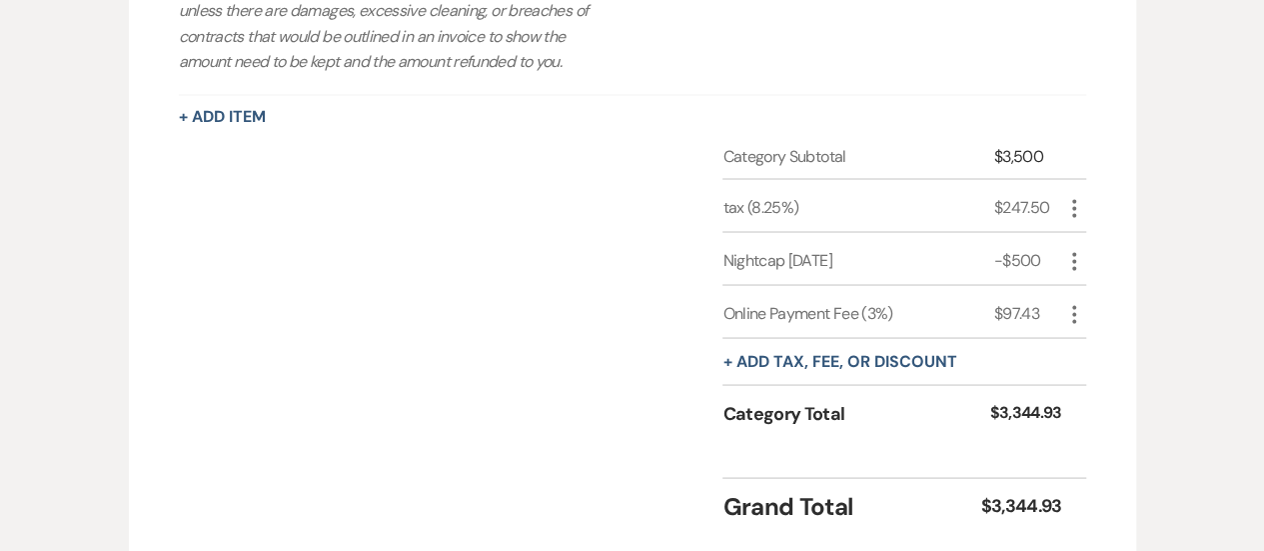
scroll to position [1743, 0]
click at [1020, 385] on div "+ Add tax, fee, or discount" at bounding box center [904, 361] width 363 height 47
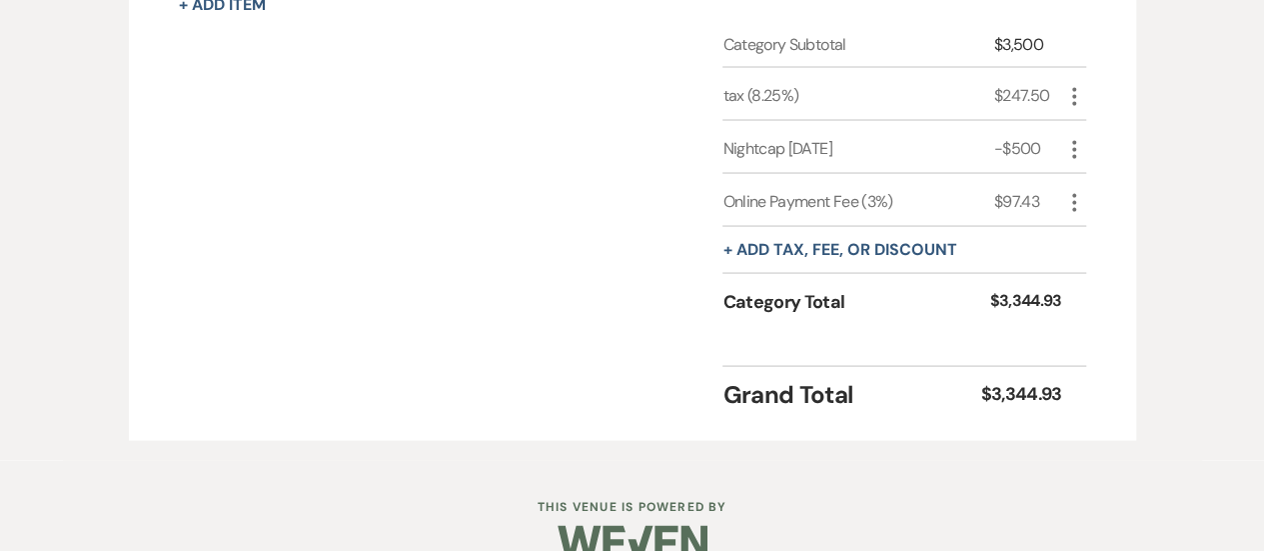
scroll to position [1855, 0]
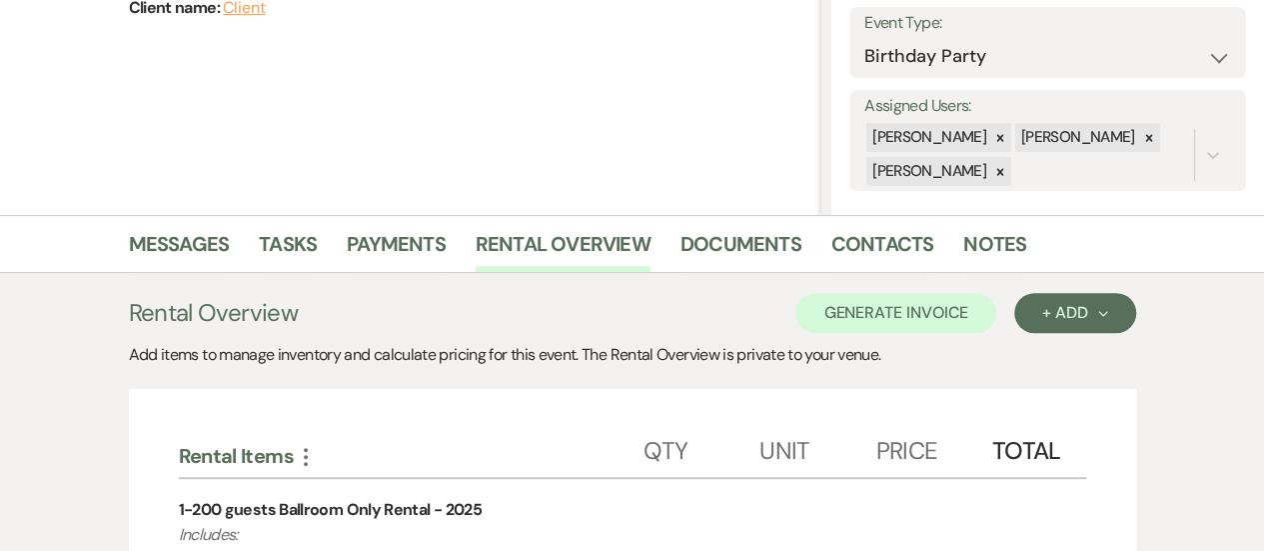
scroll to position [0, 0]
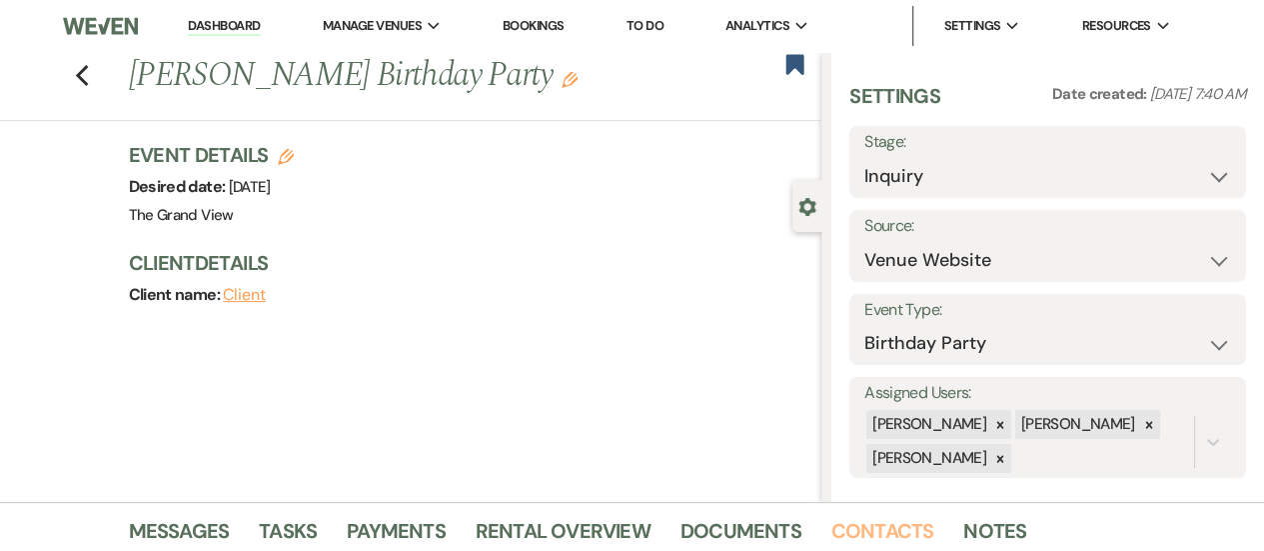
click at [869, 530] on link "Contacts" at bounding box center [883, 537] width 103 height 44
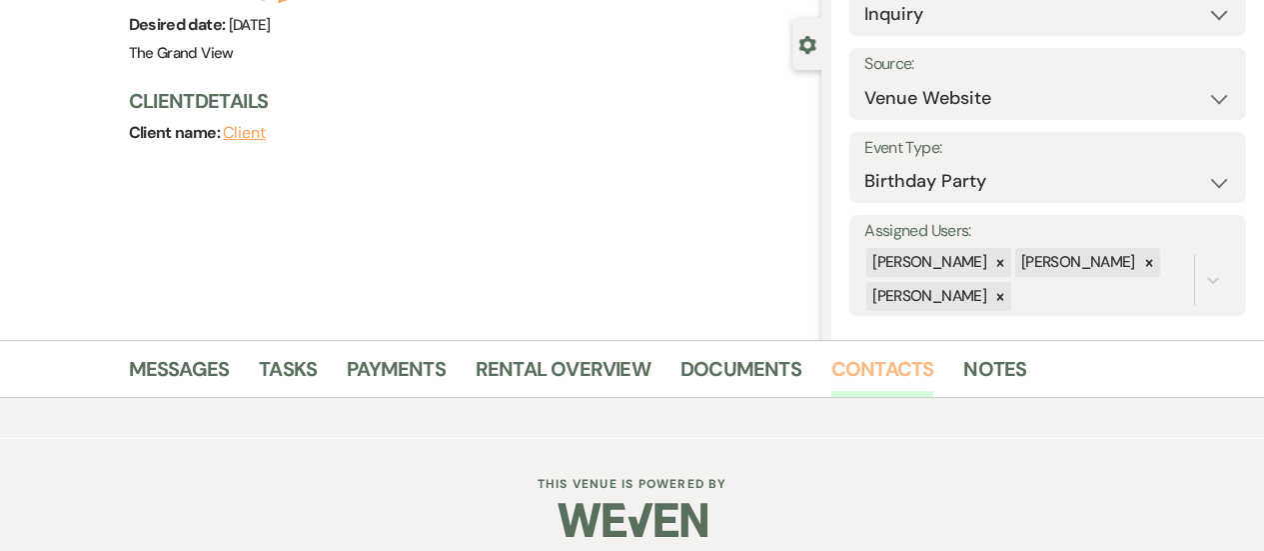
scroll to position [176, 0]
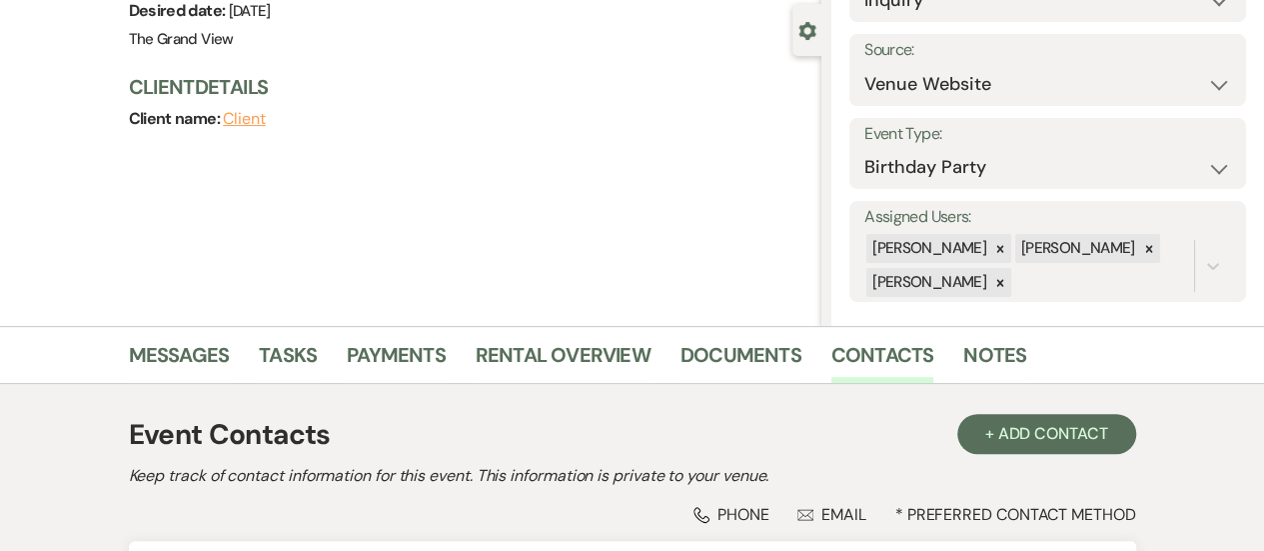
click at [1164, 362] on ul "Messages Tasks Payments Rental Overview Documents Contacts Notes" at bounding box center [632, 359] width 1139 height 48
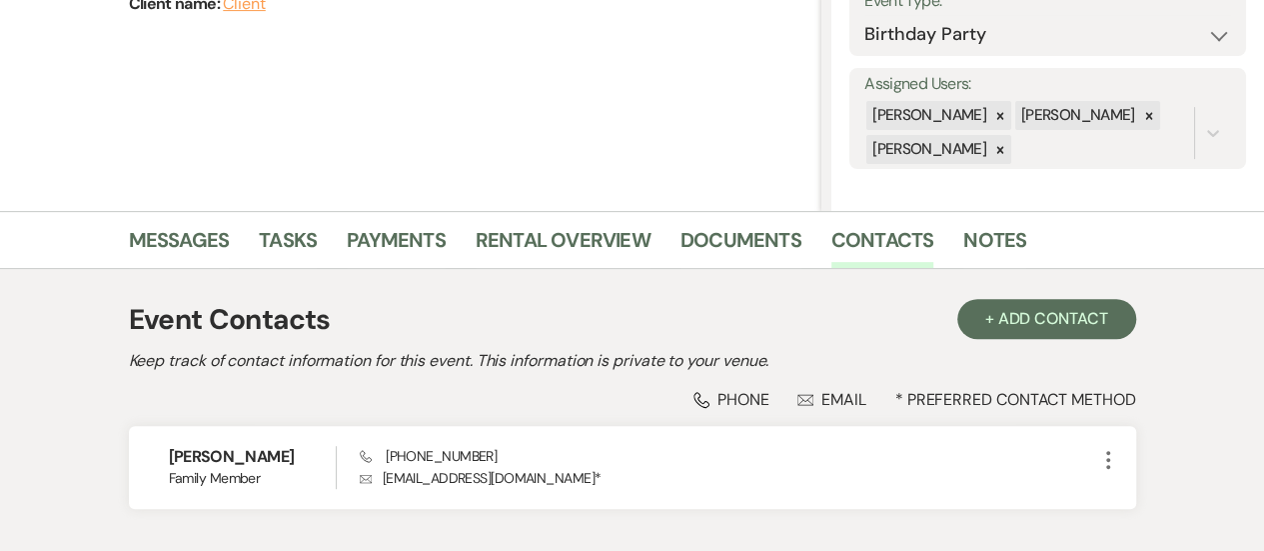
scroll to position [425, 0]
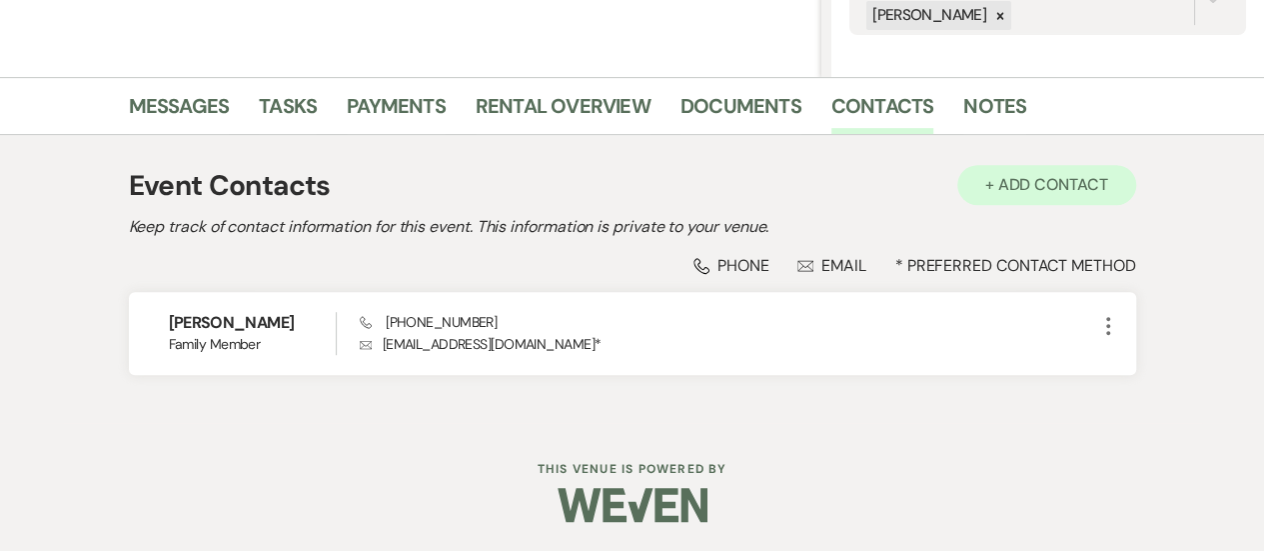
click at [1079, 182] on button "+ Add Contact" at bounding box center [1046, 185] width 179 height 40
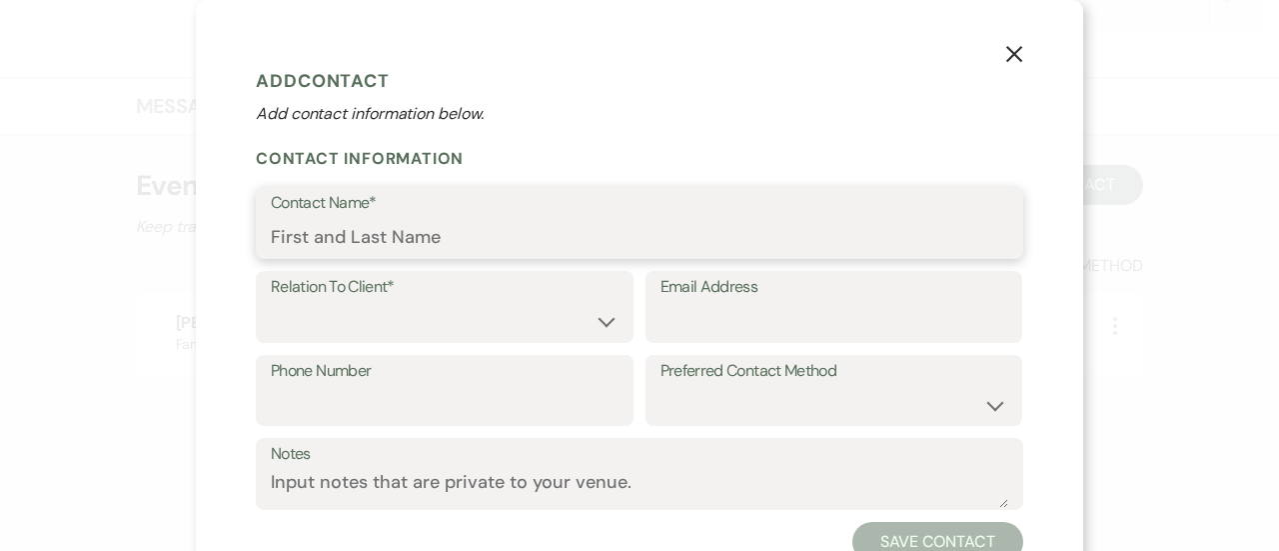
click at [690, 242] on input "Contact Name*" at bounding box center [640, 237] width 738 height 39
click at [1011, 56] on icon "X" at bounding box center [1014, 54] width 18 height 18
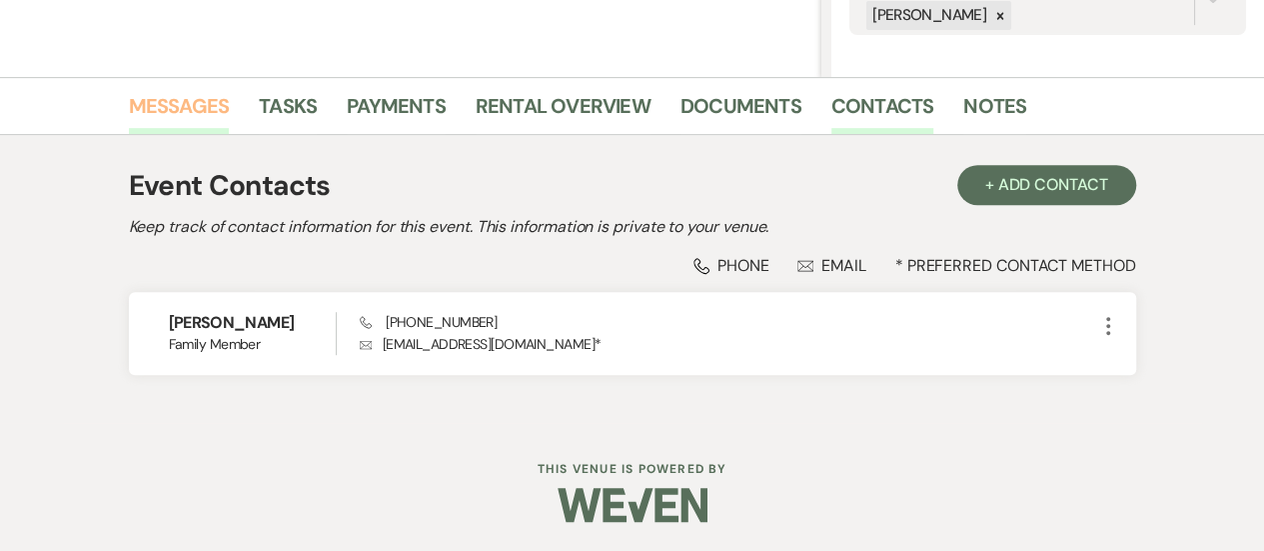
click at [189, 109] on link "Messages" at bounding box center [179, 112] width 101 height 44
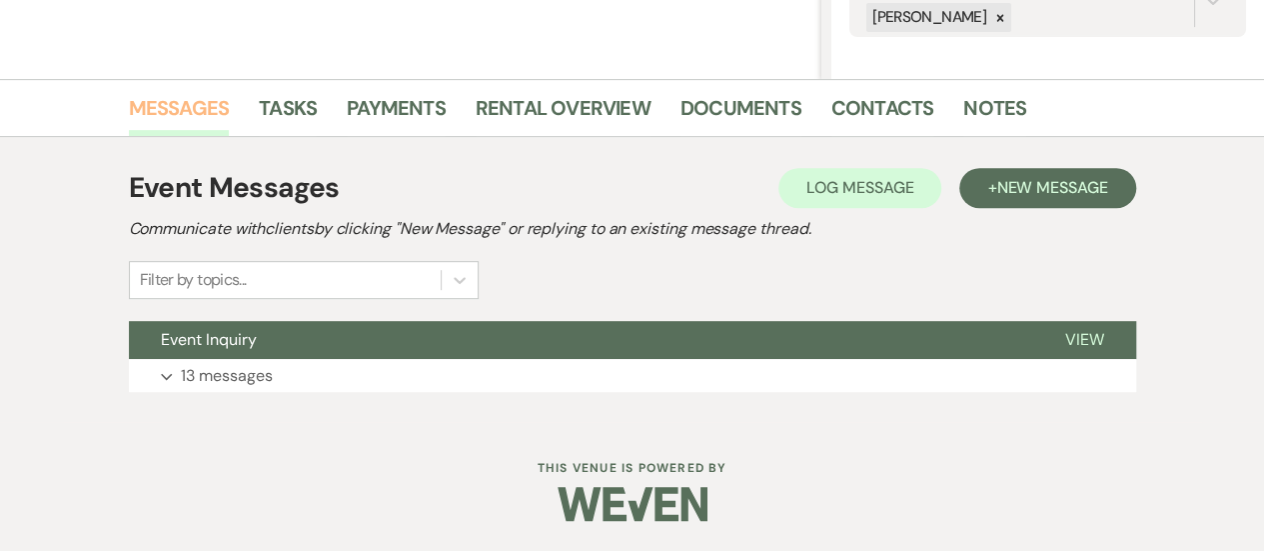
scroll to position [422, 0]
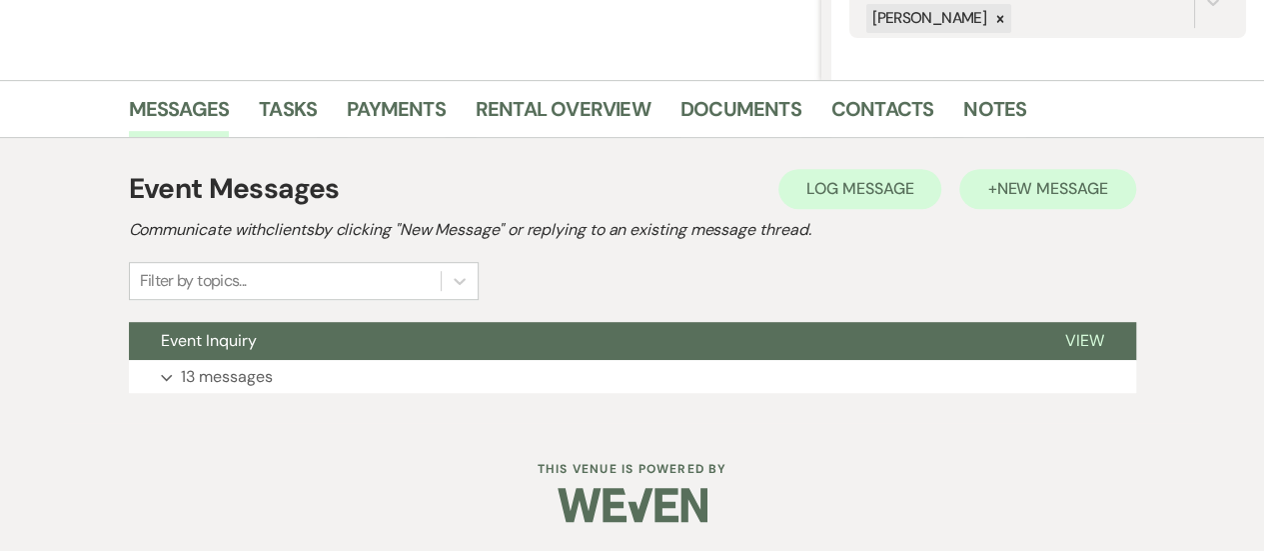
click at [1059, 192] on span "New Message" at bounding box center [1051, 188] width 111 height 21
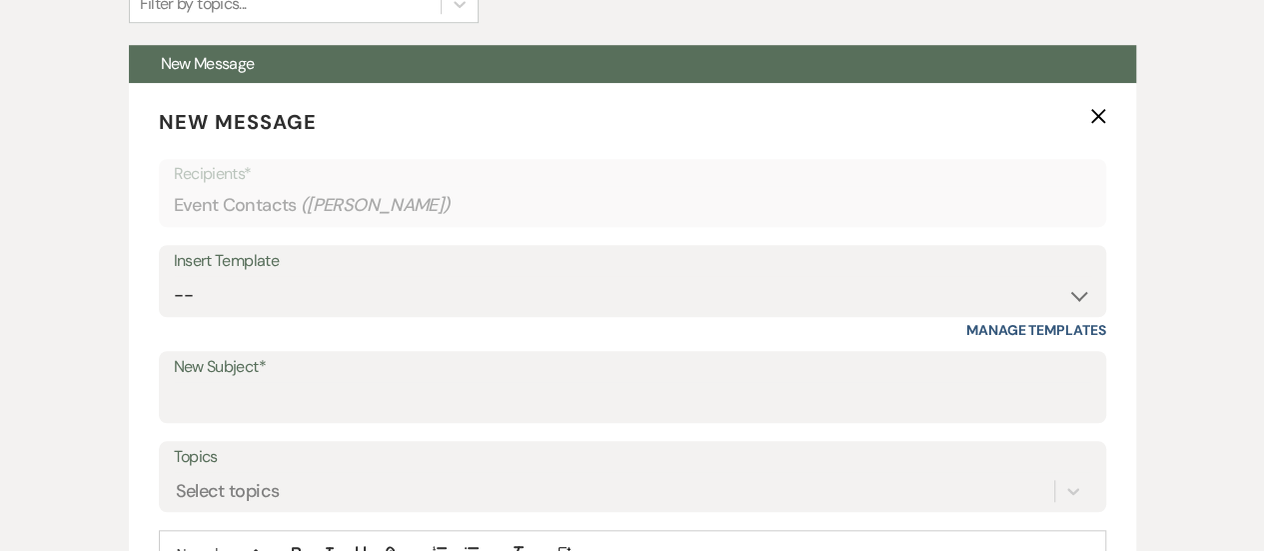
scroll to position [723, 0]
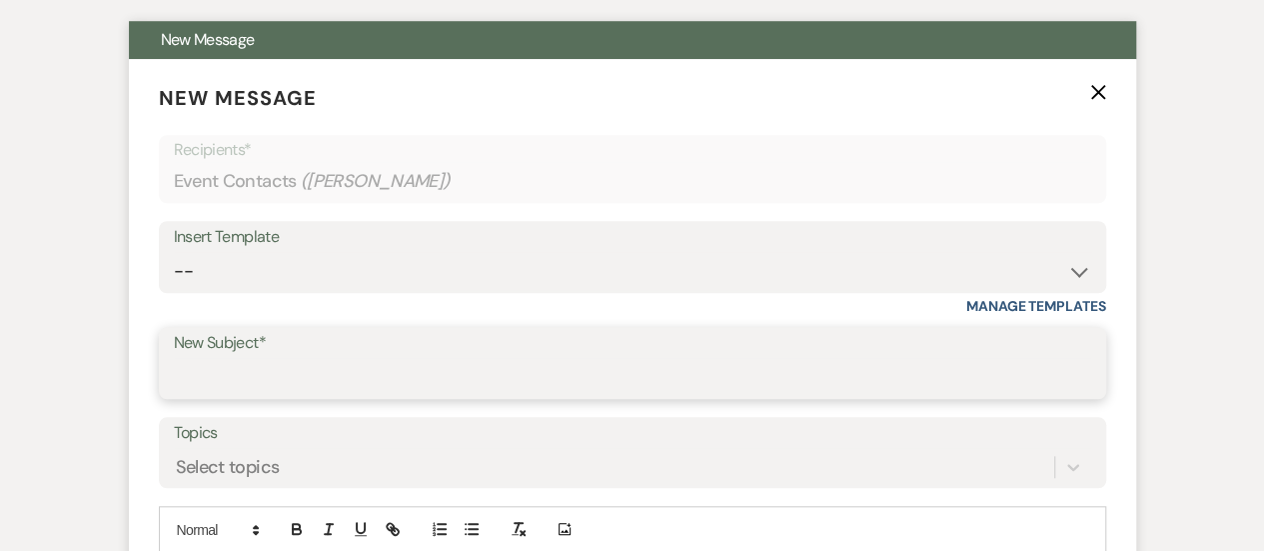
click at [460, 368] on input "New Subject*" at bounding box center [633, 377] width 918 height 39
type input "Contract + Invoice"
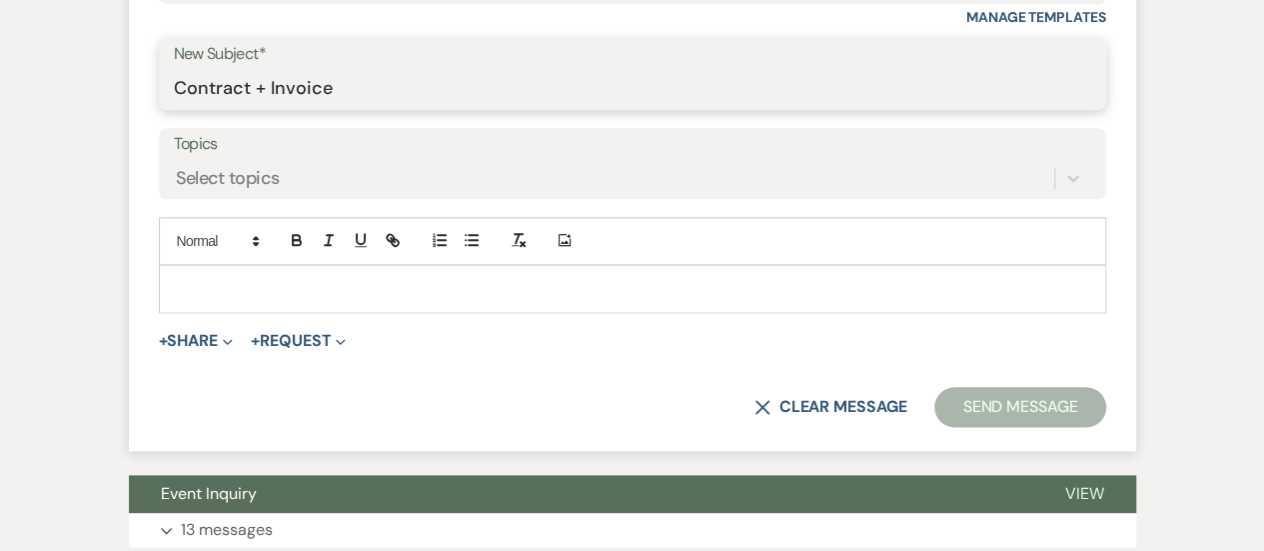
scroll to position [1012, 0]
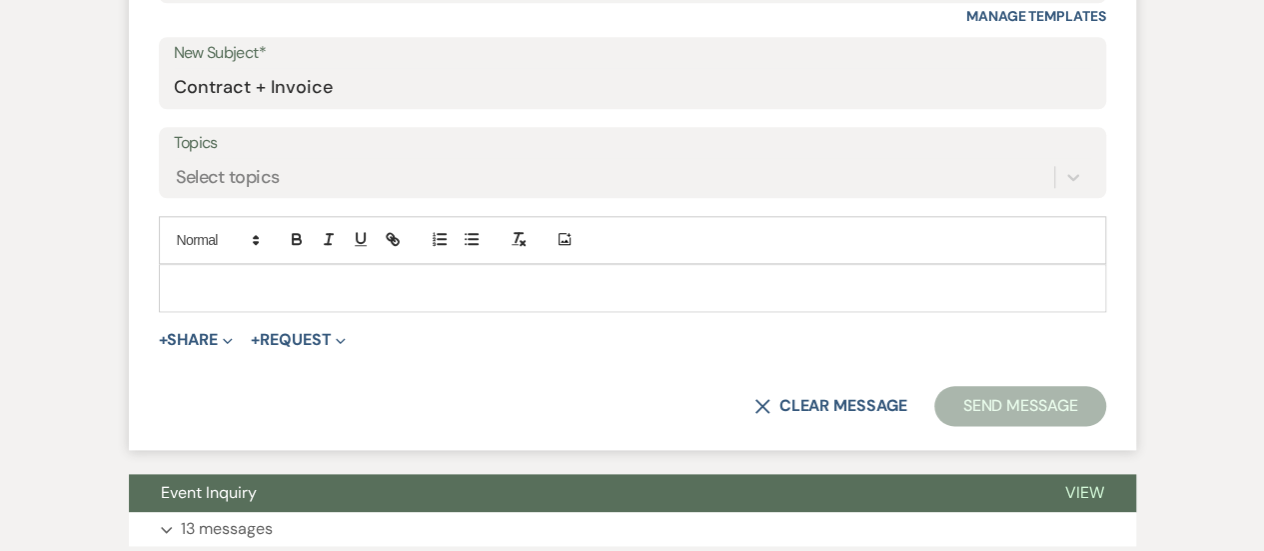
click at [450, 277] on p at bounding box center [633, 288] width 916 height 22
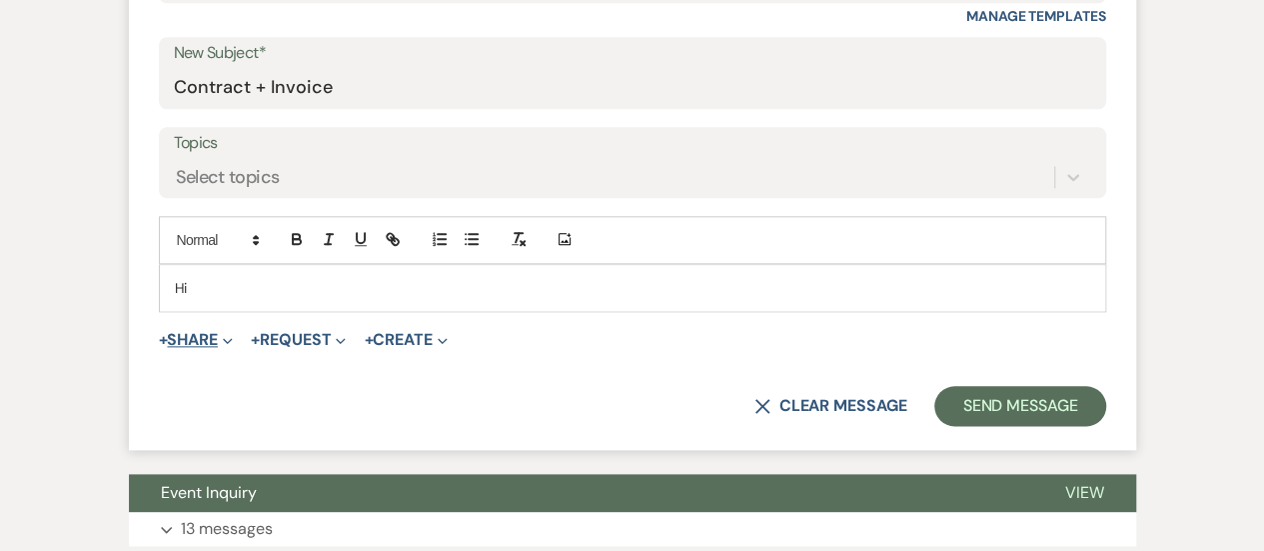
click at [195, 332] on button "+ Share Expand" at bounding box center [196, 340] width 75 height 16
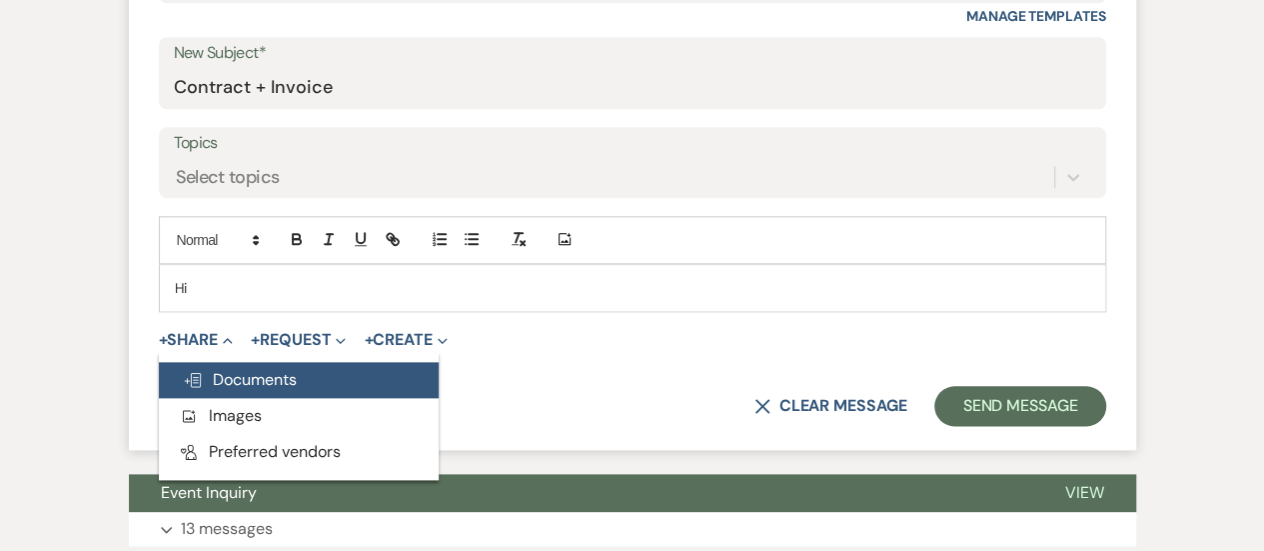
click at [335, 373] on button "Doc Upload Documents" at bounding box center [299, 380] width 280 height 36
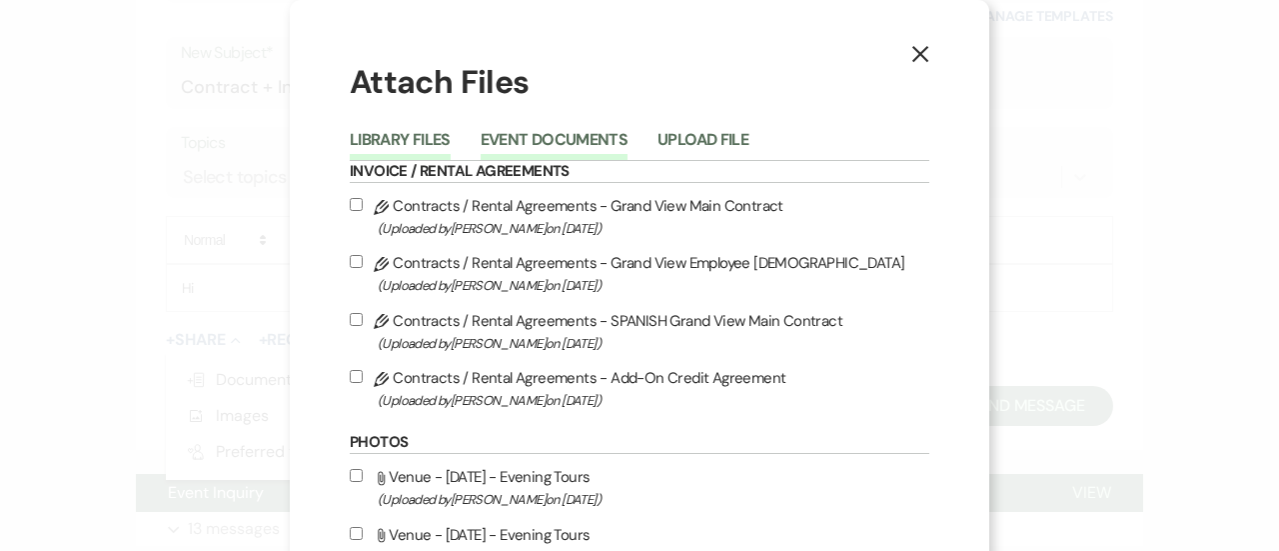
click at [577, 133] on button "Event Documents" at bounding box center [554, 146] width 147 height 28
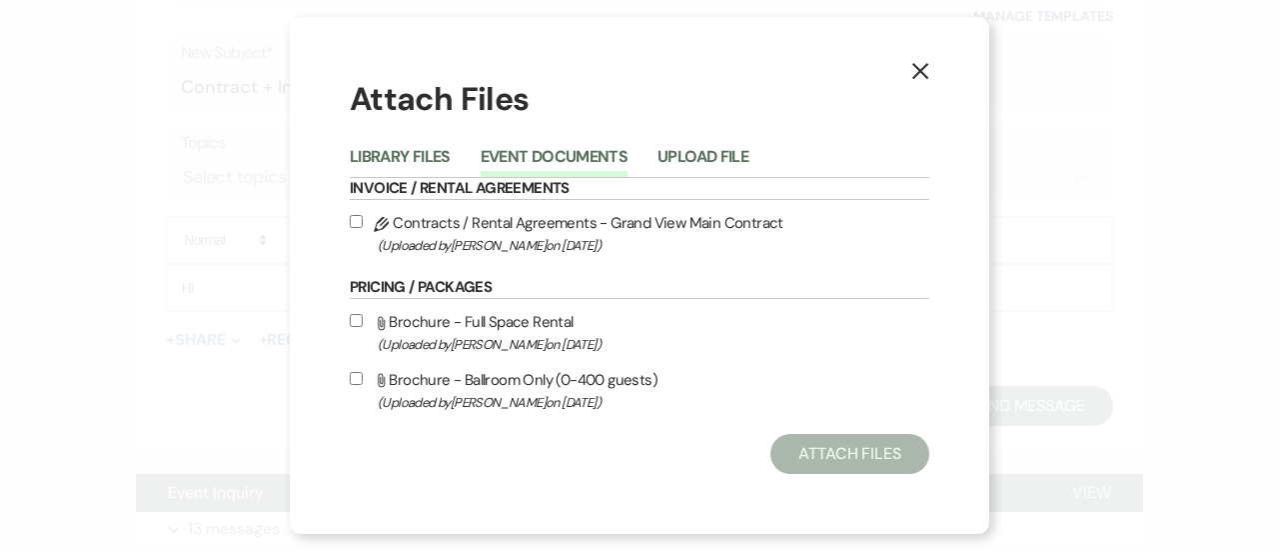
click at [931, 65] on button "X" at bounding box center [921, 70] width 30 height 35
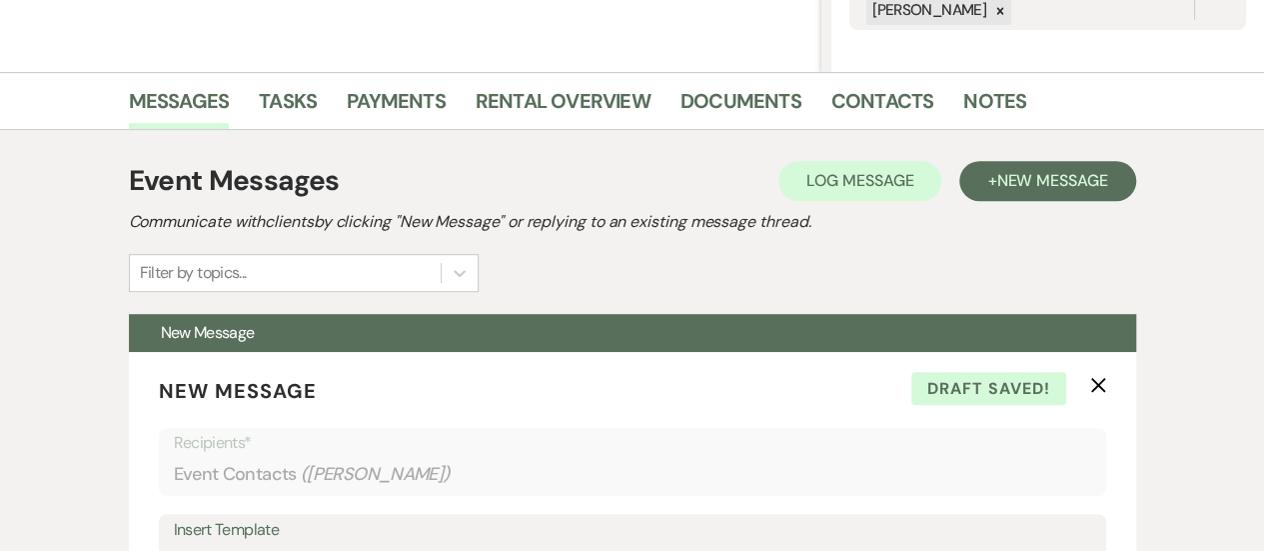
scroll to position [394, 0]
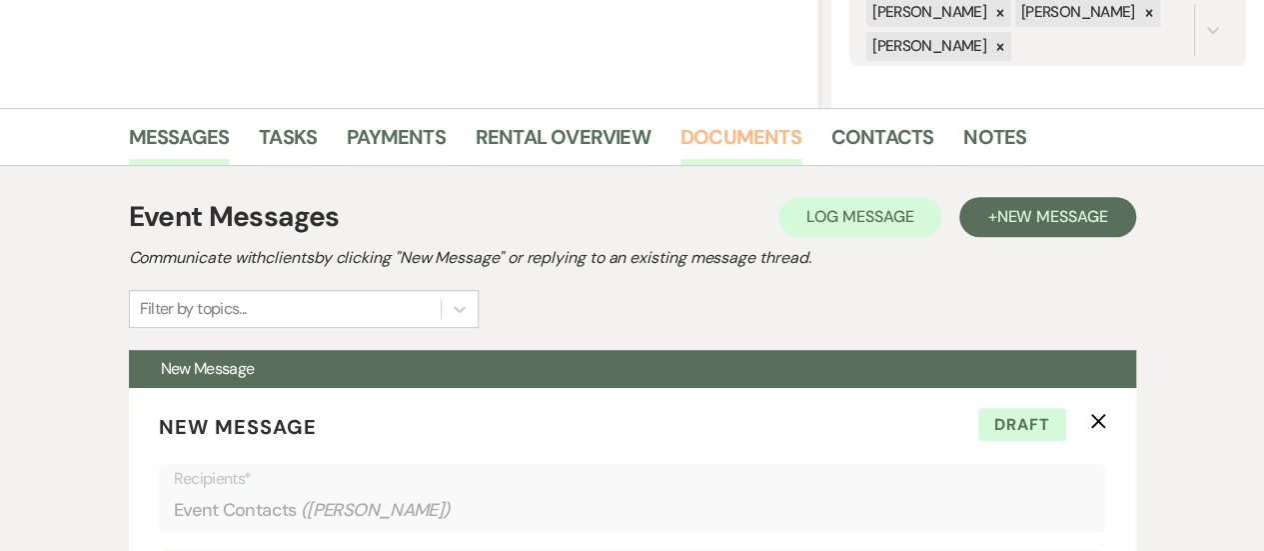
click at [712, 150] on link "Documents" at bounding box center [741, 143] width 121 height 44
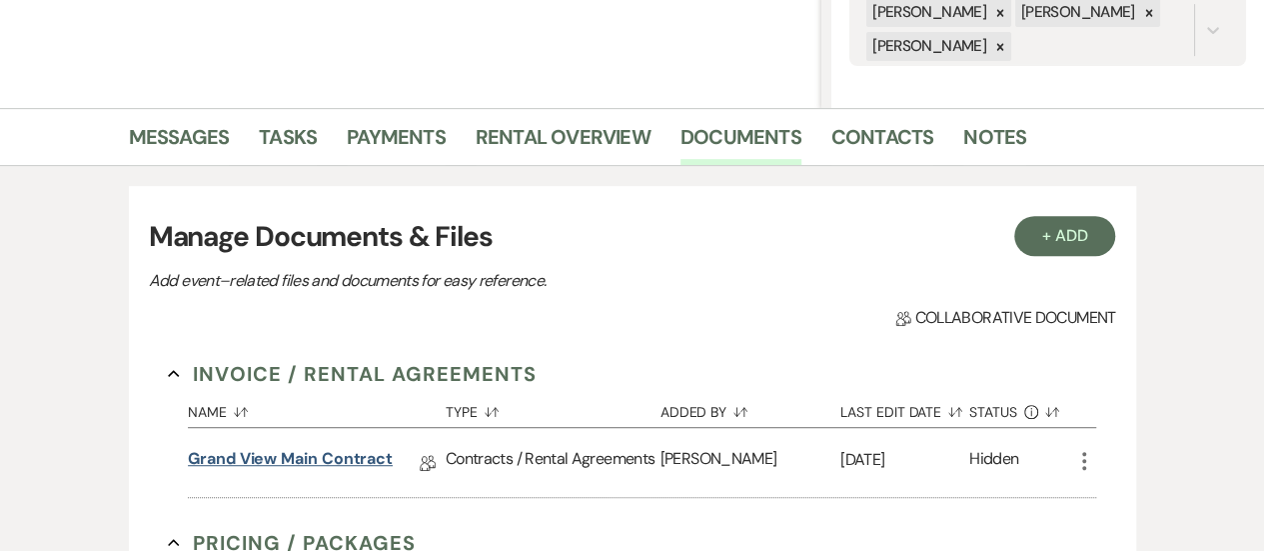
click at [354, 458] on link "Grand View Main Contract" at bounding box center [290, 462] width 205 height 31
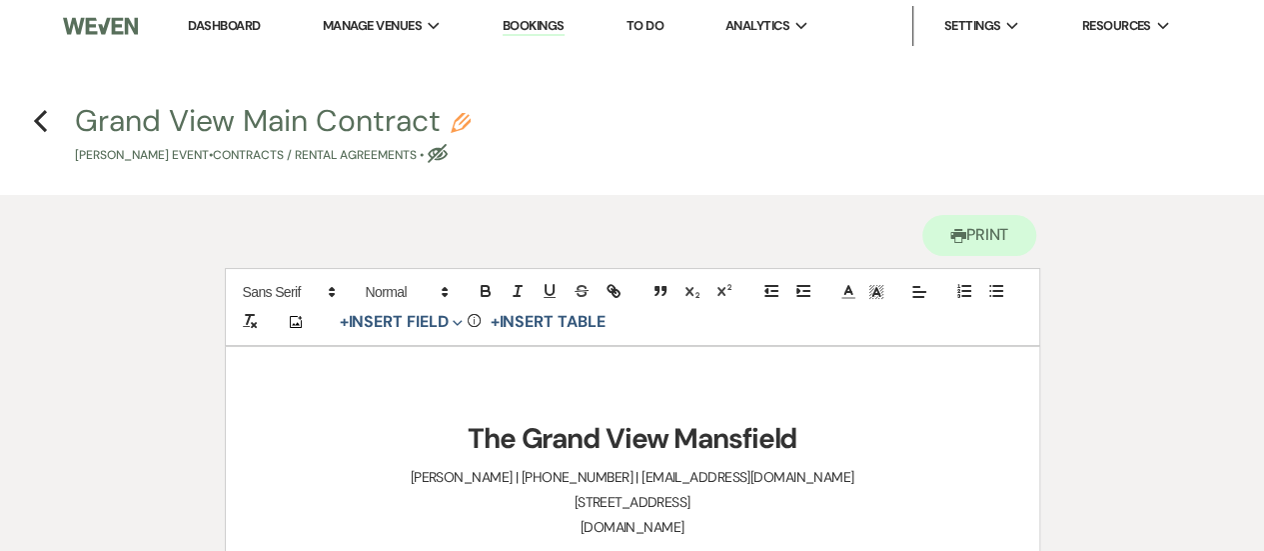
click at [29, 132] on h4 "Previous Grand View Main Contract Pencil [PERSON_NAME] Event • Contracts / Rent…" at bounding box center [632, 132] width 1264 height 65
click at [42, 128] on use "button" at bounding box center [40, 121] width 13 height 22
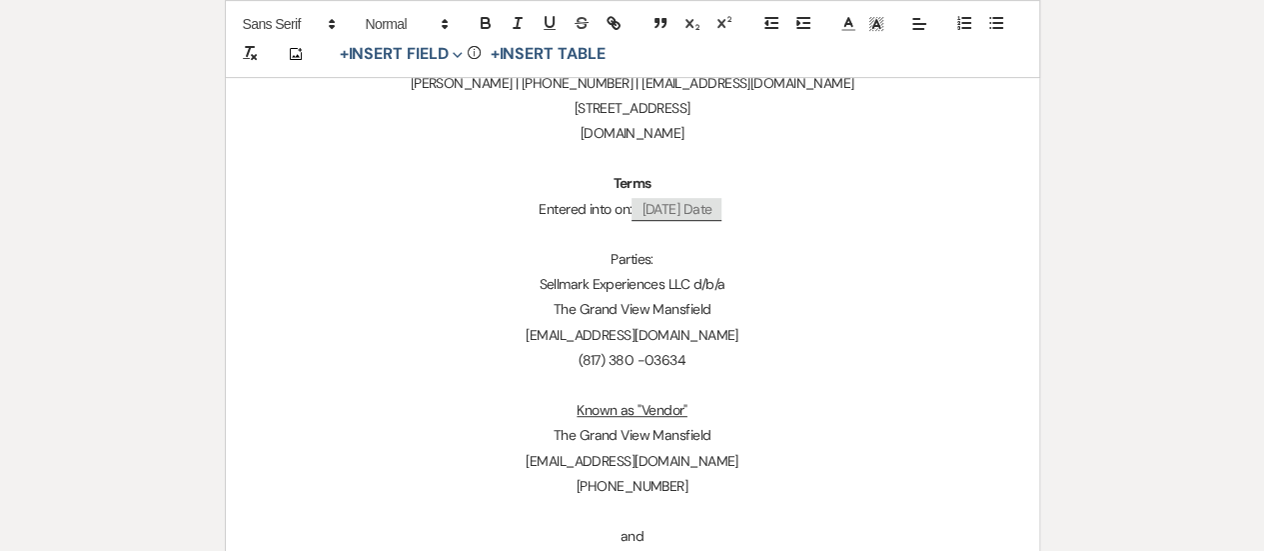
select select "5"
select select "4"
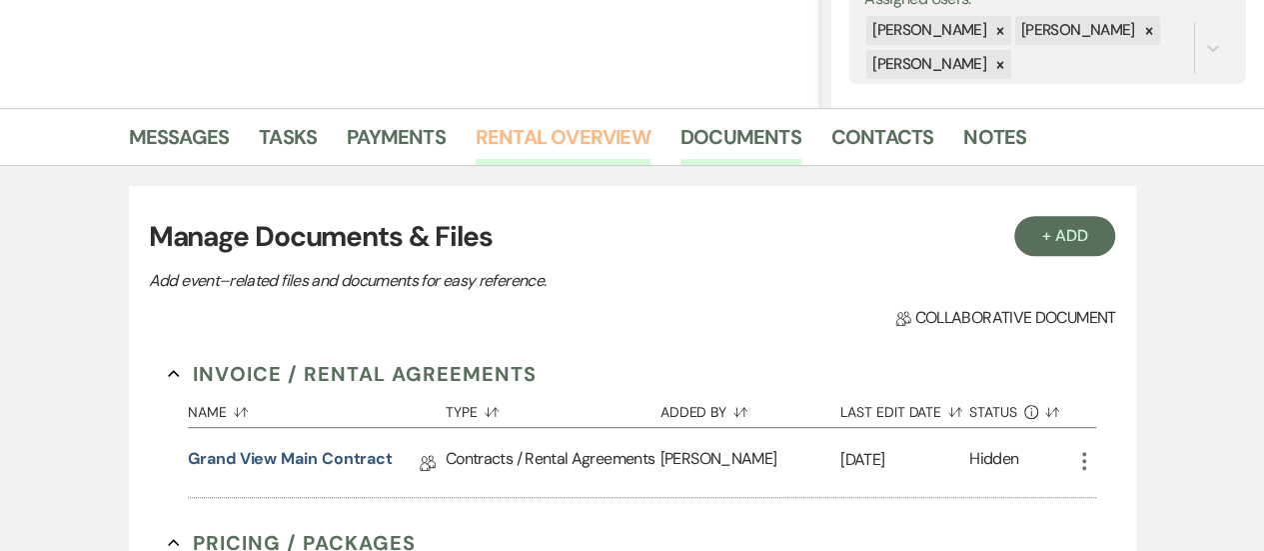
click at [595, 133] on link "Rental Overview" at bounding box center [563, 143] width 175 height 44
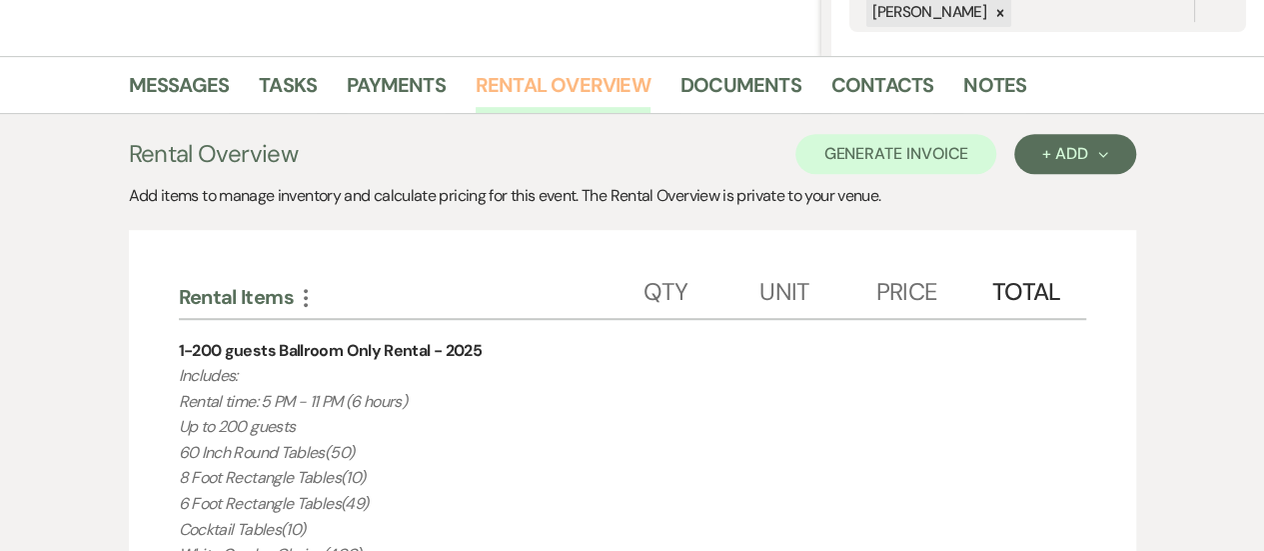
scroll to position [414, 0]
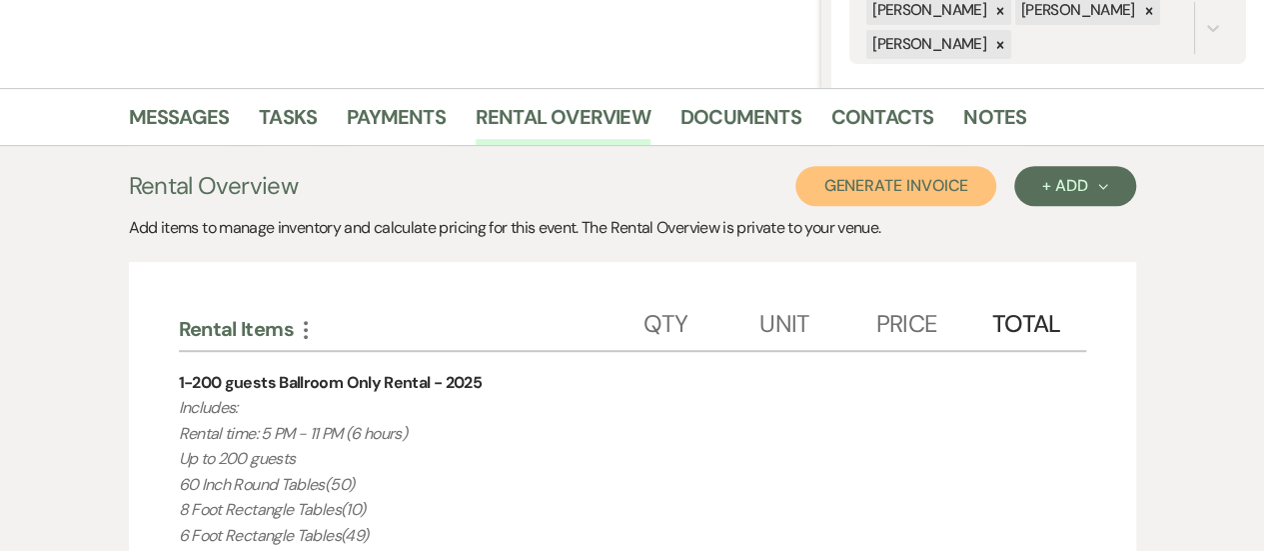
click at [887, 174] on button "Generate Invoice" at bounding box center [896, 186] width 201 height 40
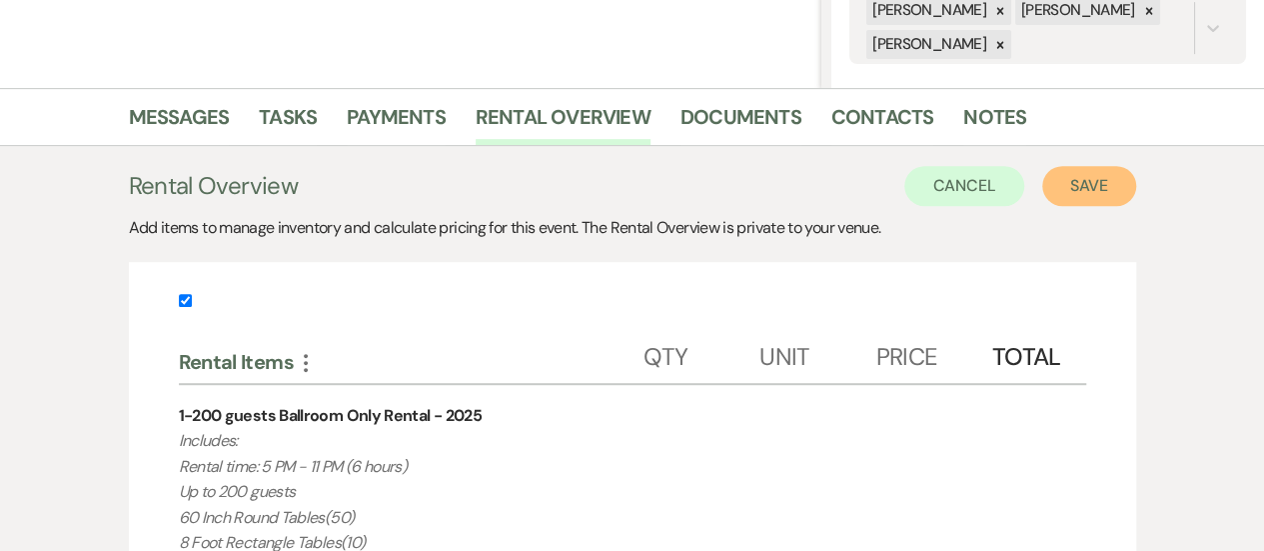
click at [1110, 193] on button "Save" at bounding box center [1089, 186] width 94 height 40
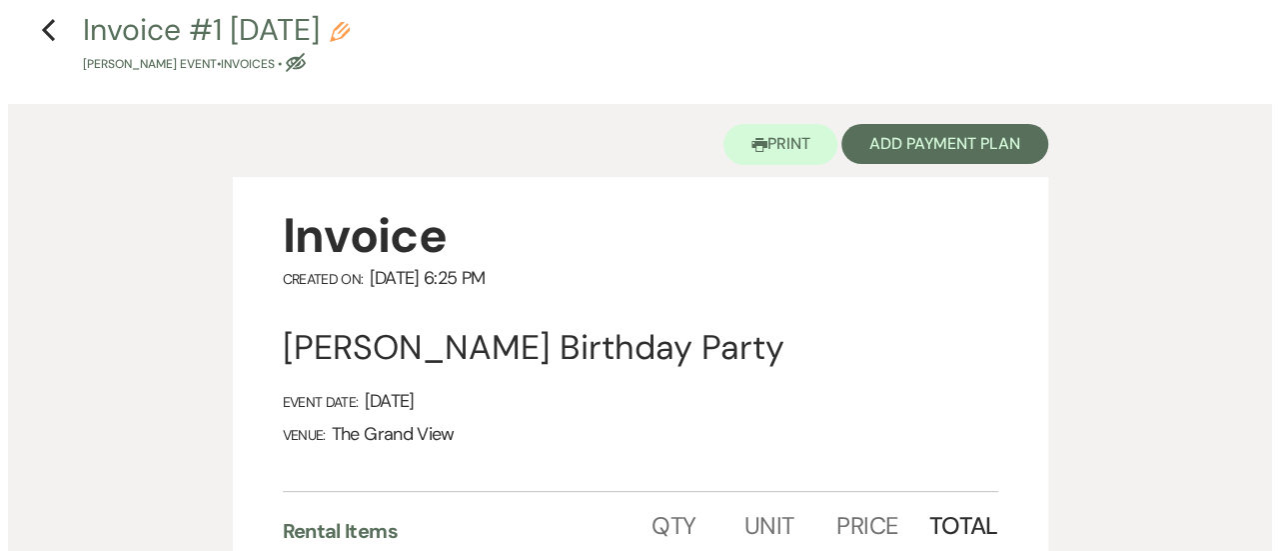
scroll to position [92, 0]
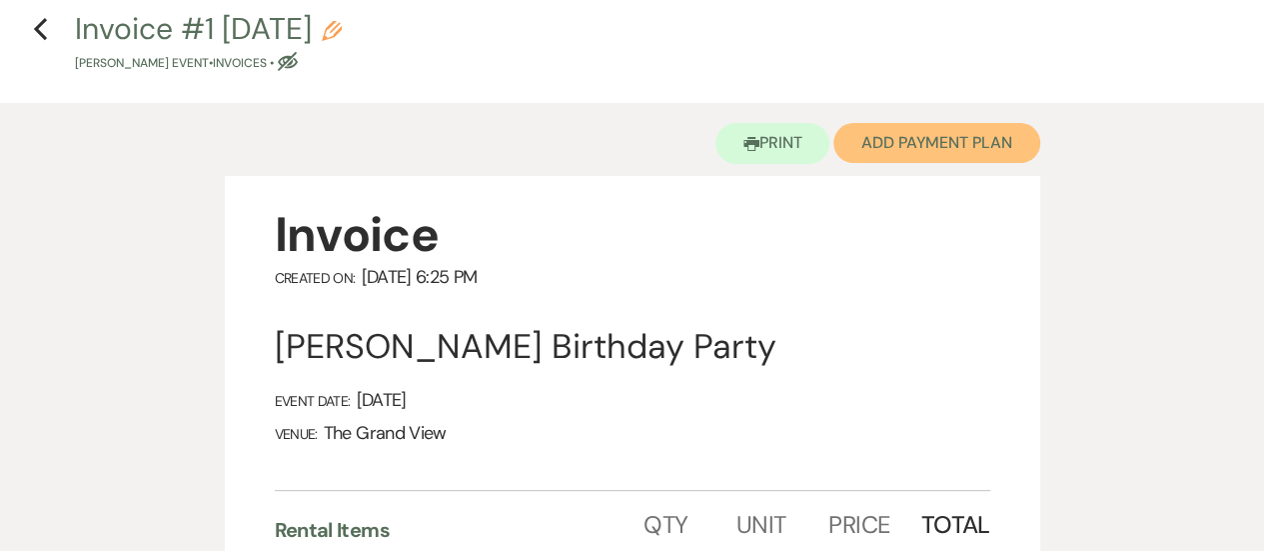
click at [952, 137] on button "Add Payment Plan" at bounding box center [937, 143] width 207 height 40
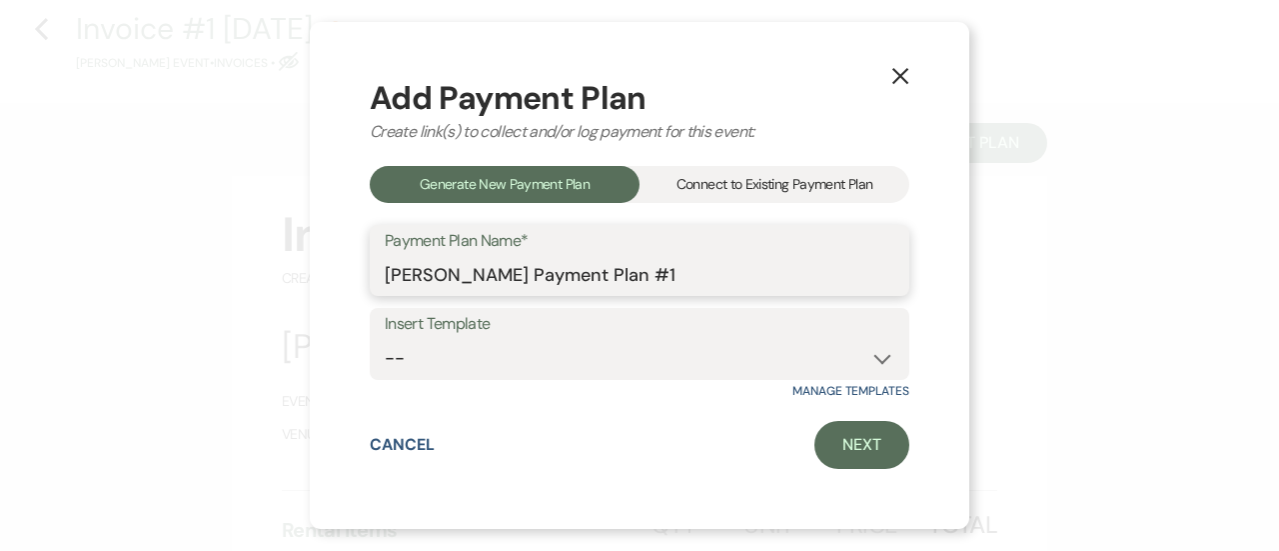
click at [742, 257] on input "[PERSON_NAME] Payment Plan #1" at bounding box center [640, 274] width 510 height 39
type input "[PERSON_NAME] Payment Plan"
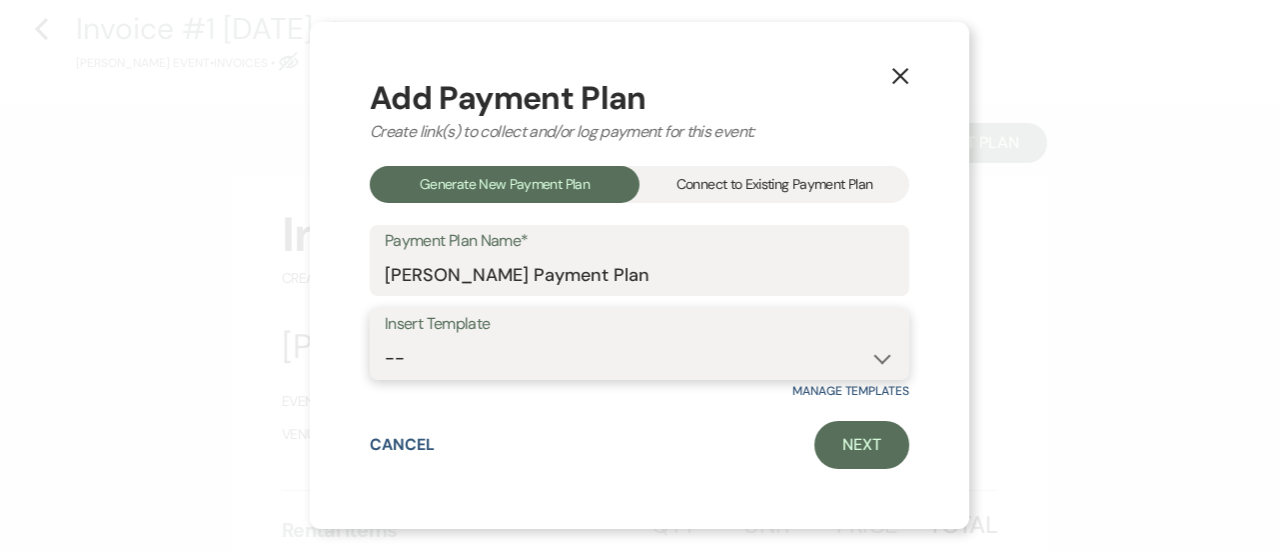
click at [705, 371] on select "-- Deposit(25%) + 60 days out 5 Monthly Payment" at bounding box center [640, 358] width 510 height 39
select select "324"
click at [385, 339] on select "-- Deposit(25%) + 60 days out 5 Monthly Payment" at bounding box center [640, 358] width 510 height 39
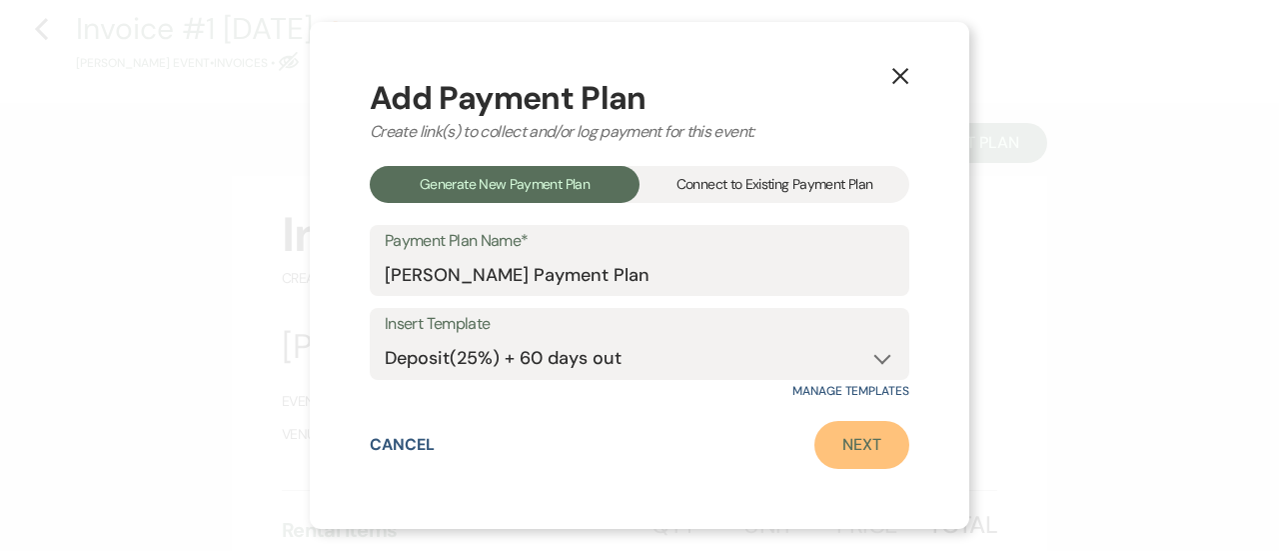
click at [862, 440] on link "Next" at bounding box center [862, 445] width 95 height 48
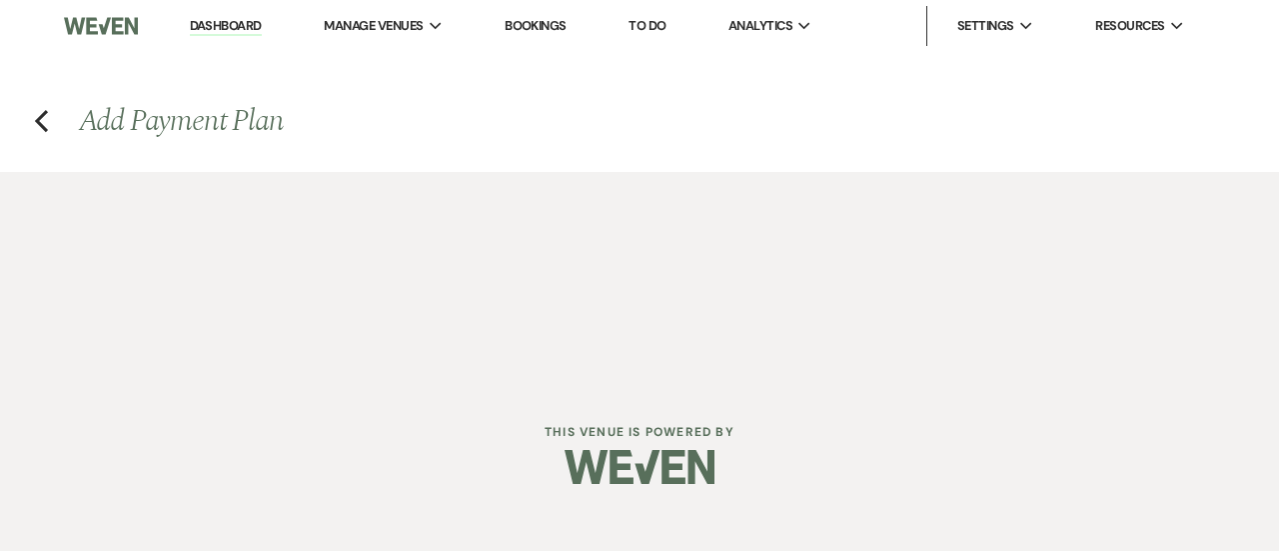
select select "28606"
select select "2"
select select "percentage"
select select "true"
select select "client"
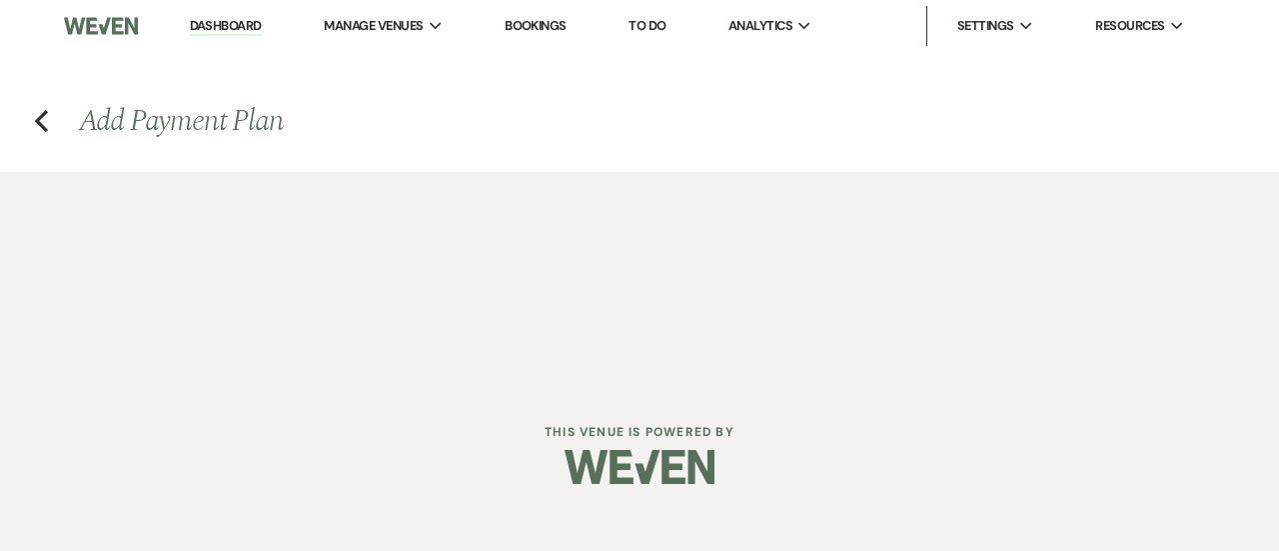
select select "days"
select select "2"
select select "percentage"
select select "true"
select select "client"
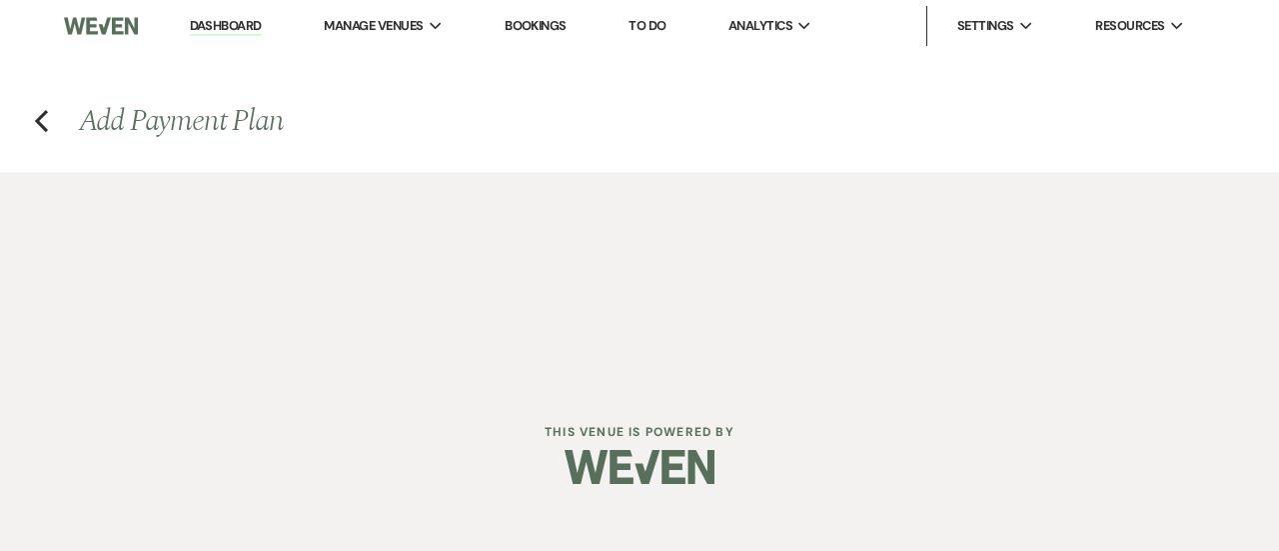
select select "months"
select select "client"
select select "weeks"
select select "client"
select select "days"
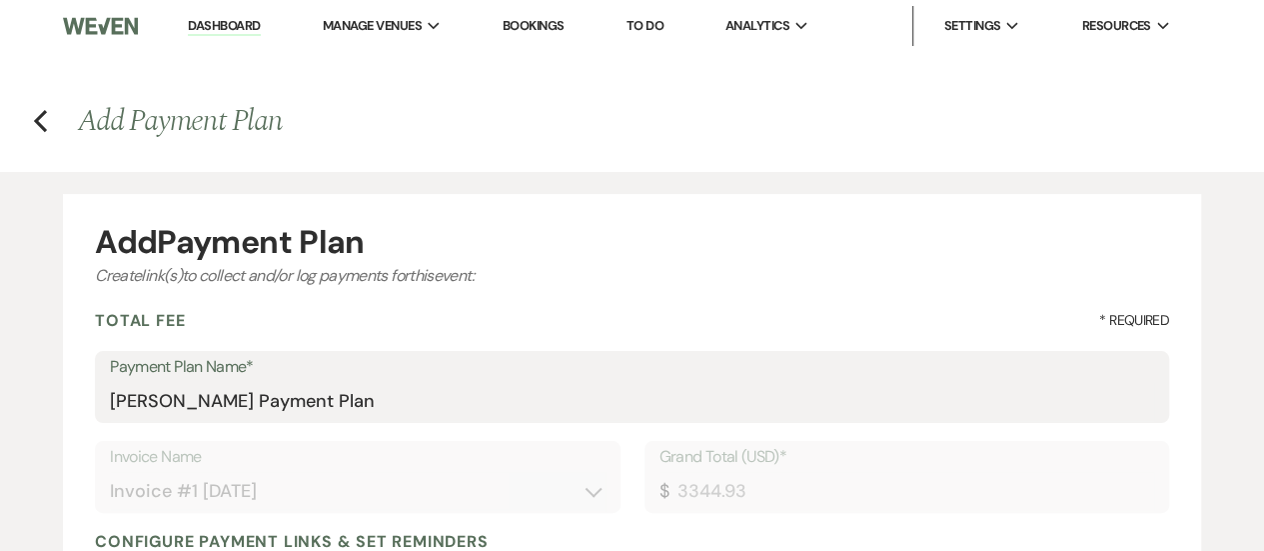
click at [782, 377] on label "Payment Plan Name*" at bounding box center [632, 367] width 1044 height 29
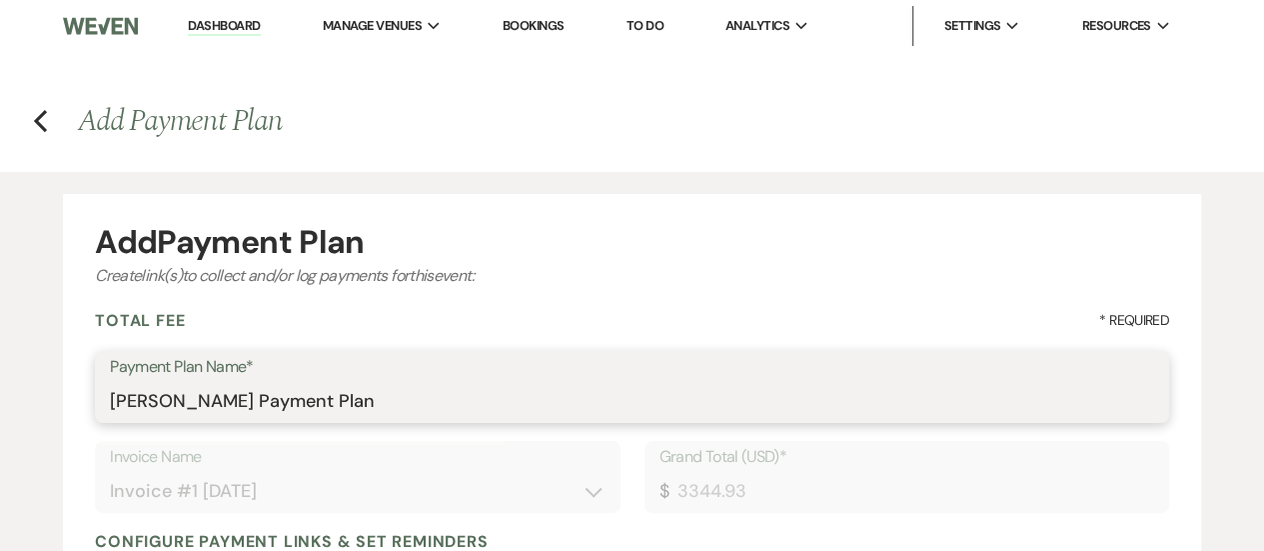
click at [782, 382] on input "[PERSON_NAME] Payment Plan" at bounding box center [632, 401] width 1044 height 39
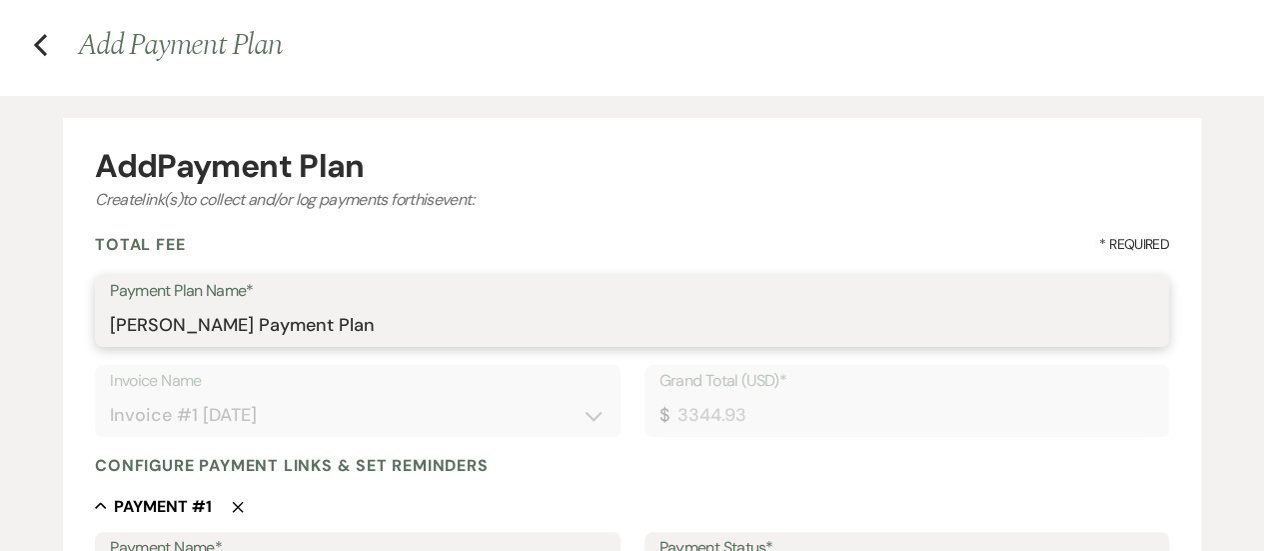
scroll to position [162, 0]
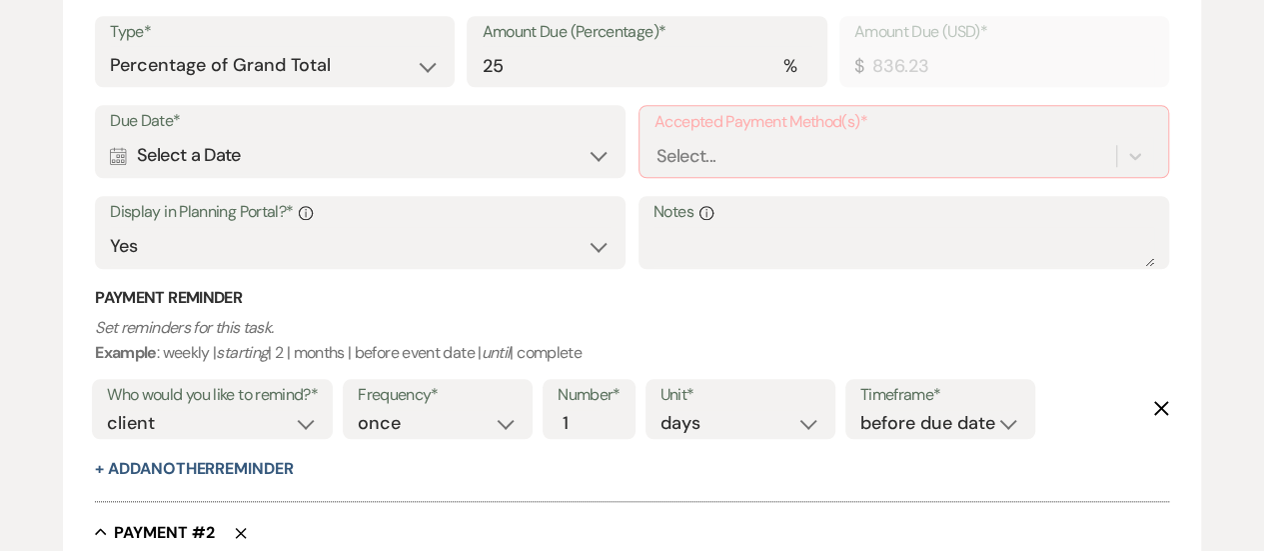
scroll to position [775, 0]
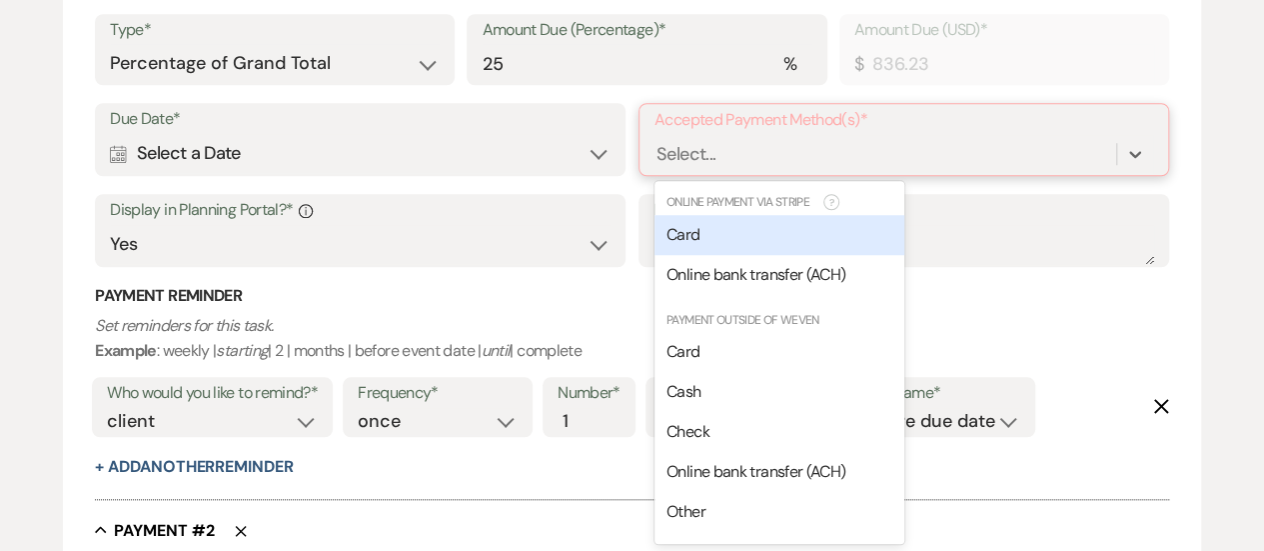
click at [853, 240] on div "Card" at bounding box center [780, 235] width 250 height 40
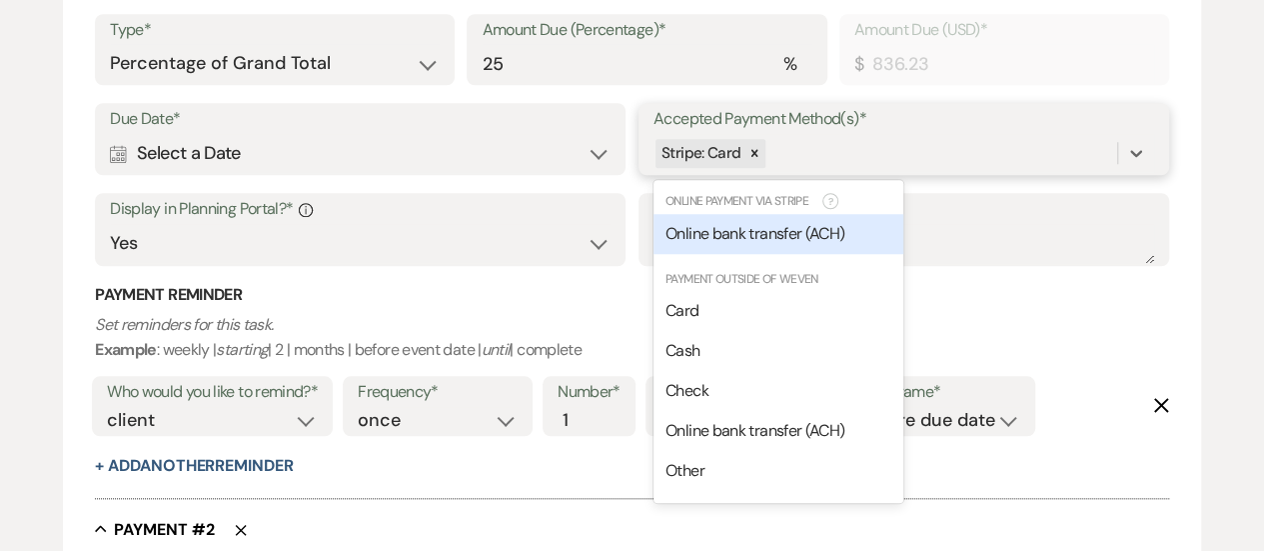
click at [856, 244] on div "Online bank transfer (ACH)" at bounding box center [779, 234] width 250 height 40
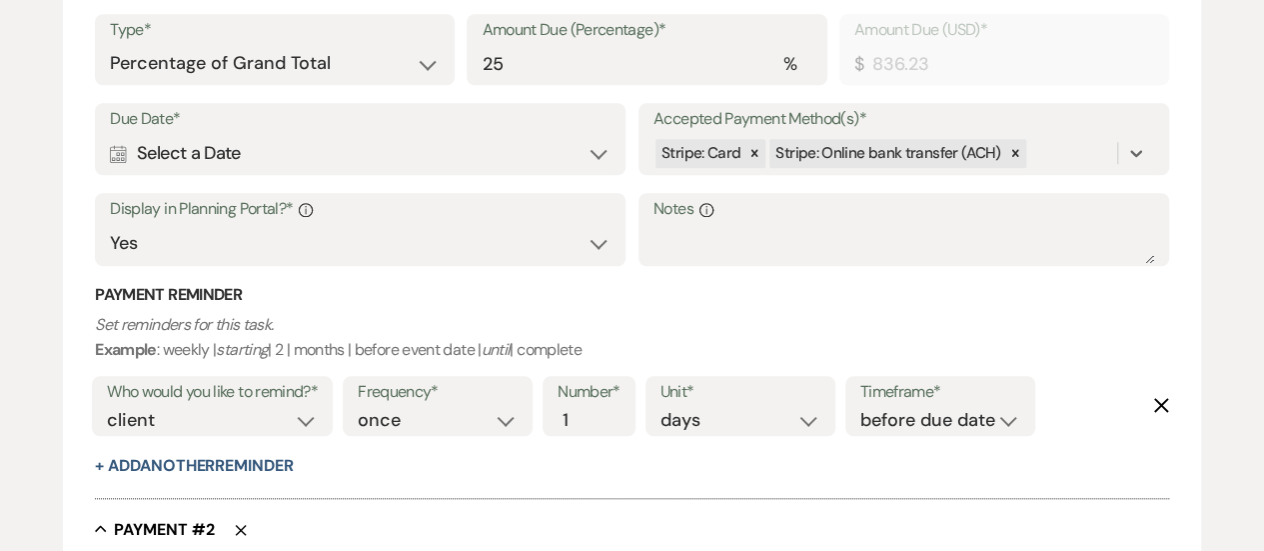
click at [540, 150] on div "Calendar Select a Date Expand" at bounding box center [360, 153] width 501 height 39
select select "day"
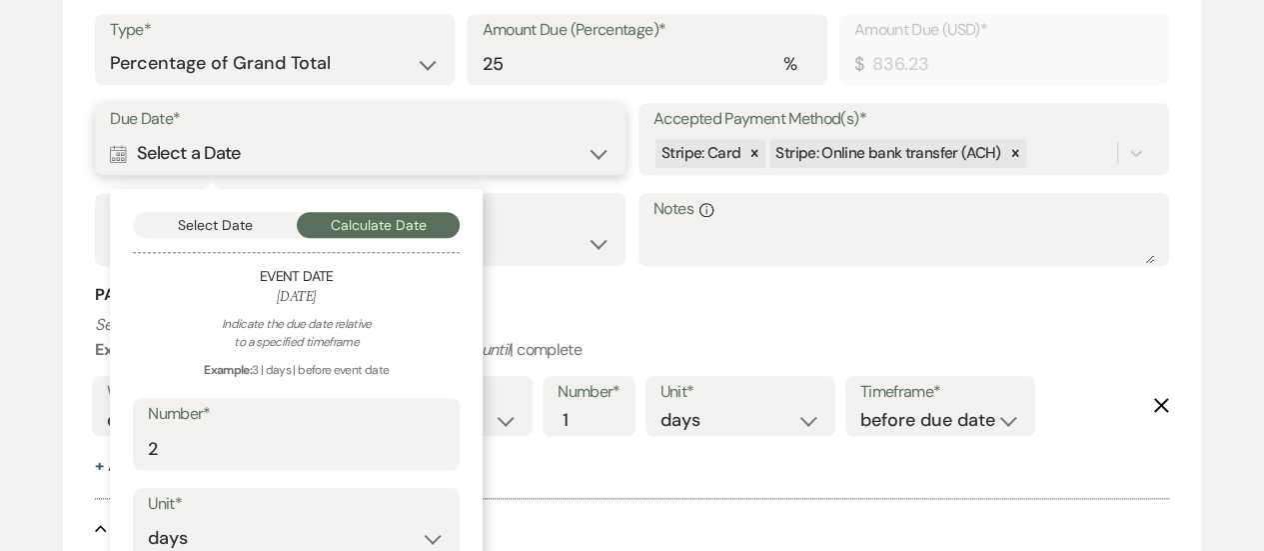
click at [222, 221] on button "Select Date" at bounding box center [215, 225] width 164 height 26
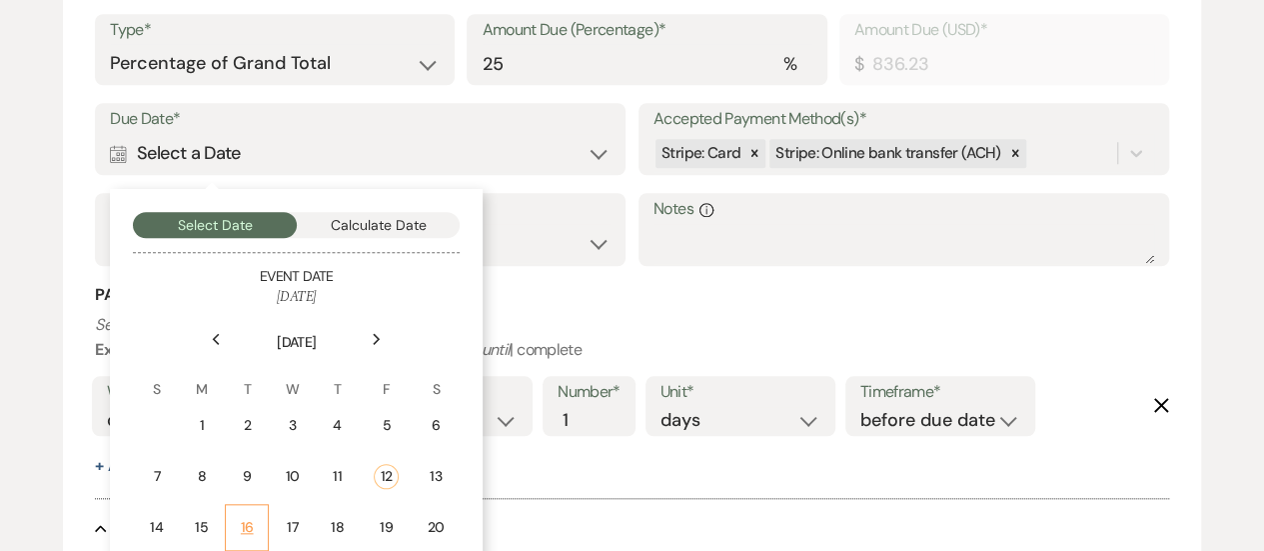
click at [241, 527] on div "16" at bounding box center [247, 527] width 18 height 21
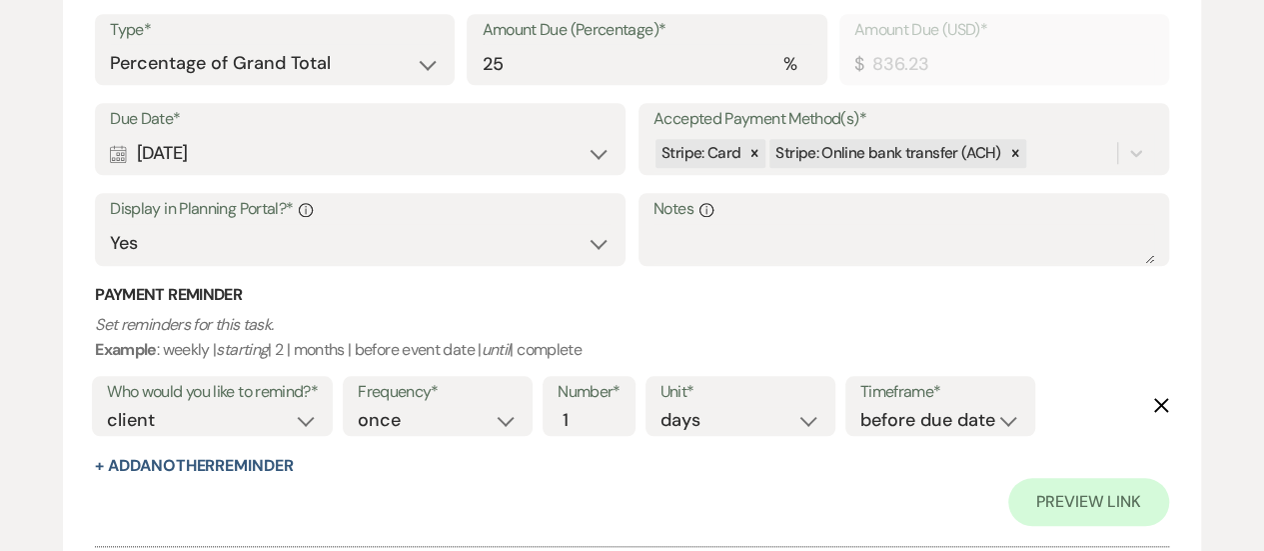
click at [1162, 410] on icon "Delete" at bounding box center [1161, 405] width 16 height 16
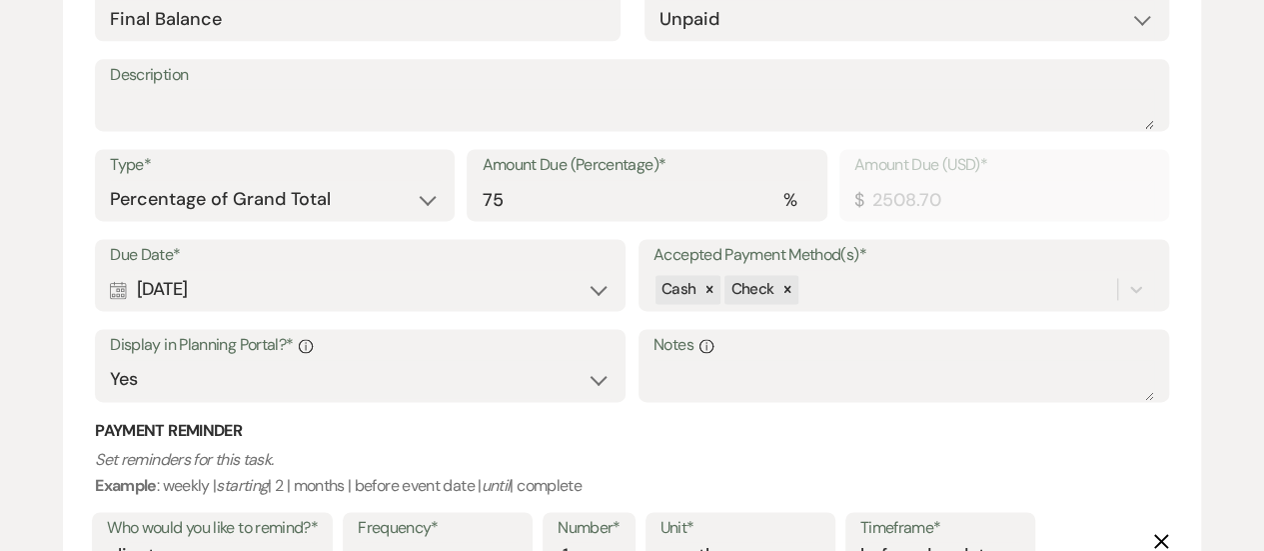
scroll to position [1335, 0]
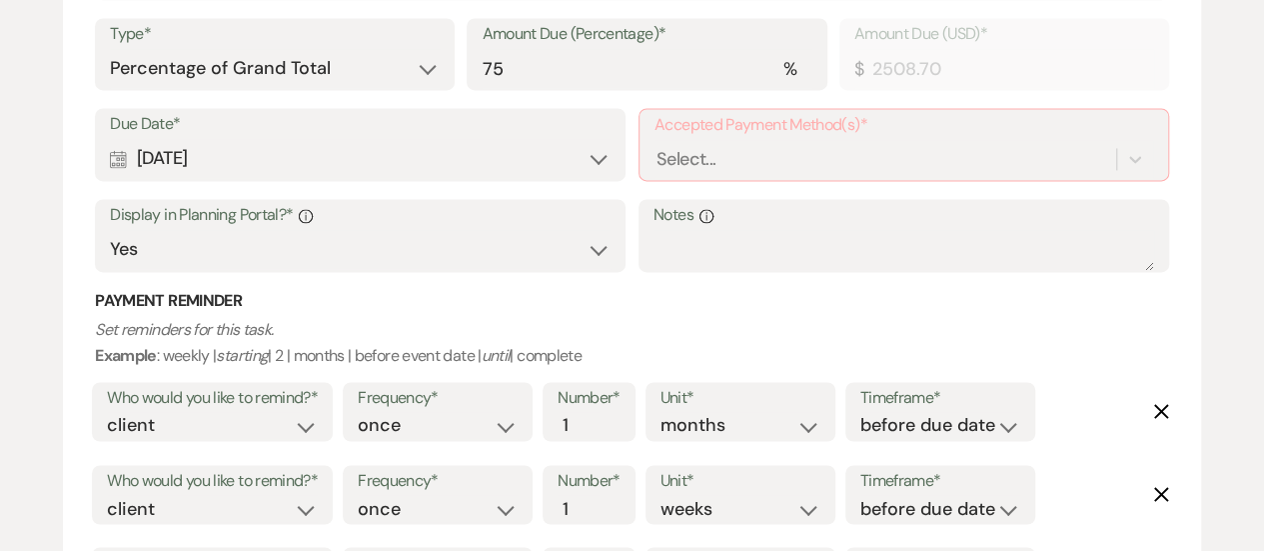
click at [808, 280] on div "Due Date* Calendar [DATE] Expand Accepted Payment Method(s)* Select... Display …" at bounding box center [632, 199] width 1074 height 182
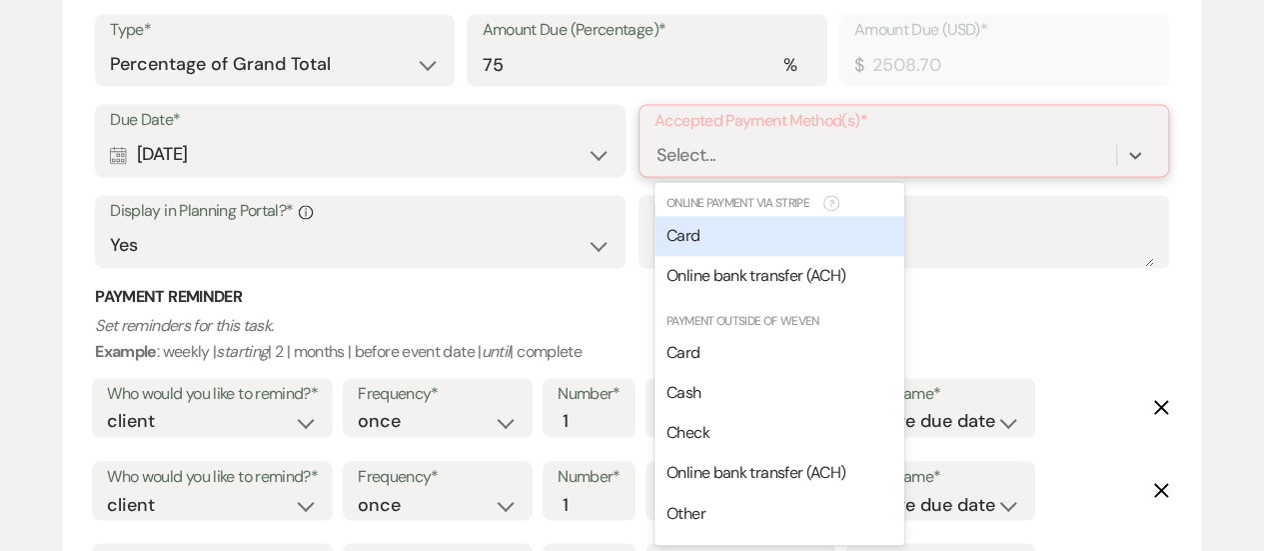
click at [851, 239] on div "Card" at bounding box center [780, 236] width 250 height 40
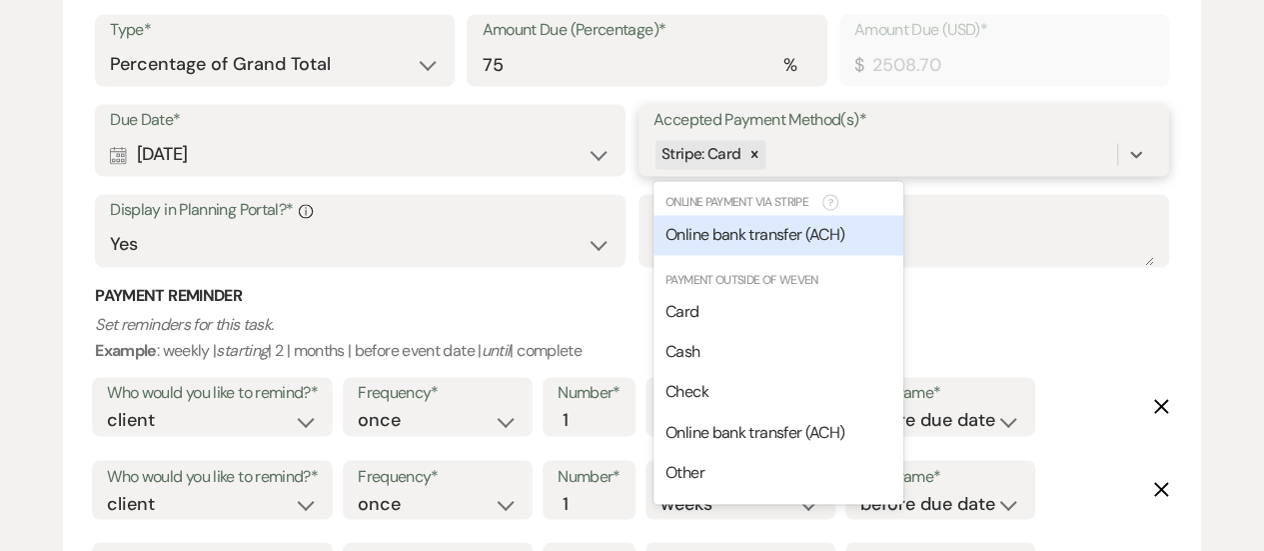
click at [855, 248] on div "Online bank transfer (ACH)" at bounding box center [779, 235] width 250 height 40
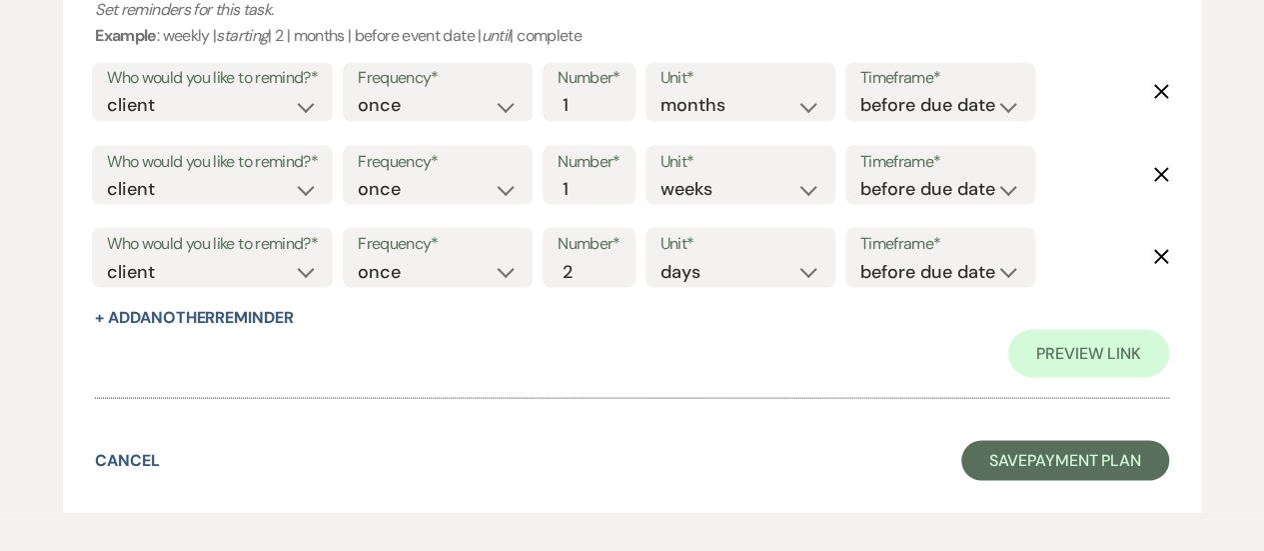
scroll to position [1776, 0]
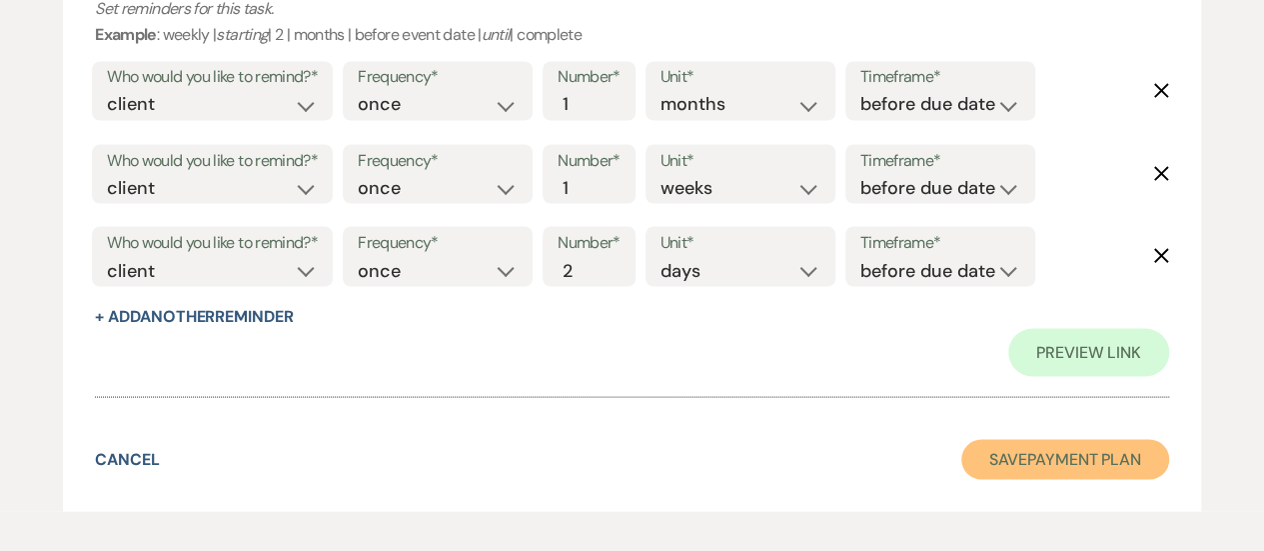
click at [1065, 462] on button "Save Payment Plan" at bounding box center [1065, 459] width 208 height 40
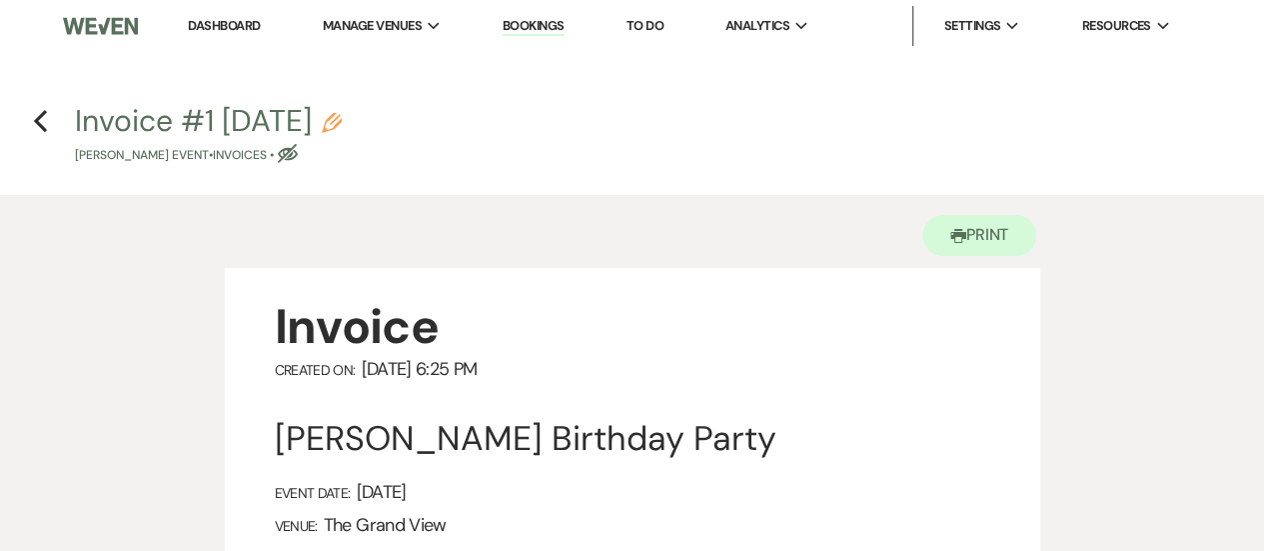
click at [964, 437] on div "[PERSON_NAME] Birthday Party" at bounding box center [633, 439] width 716 height 44
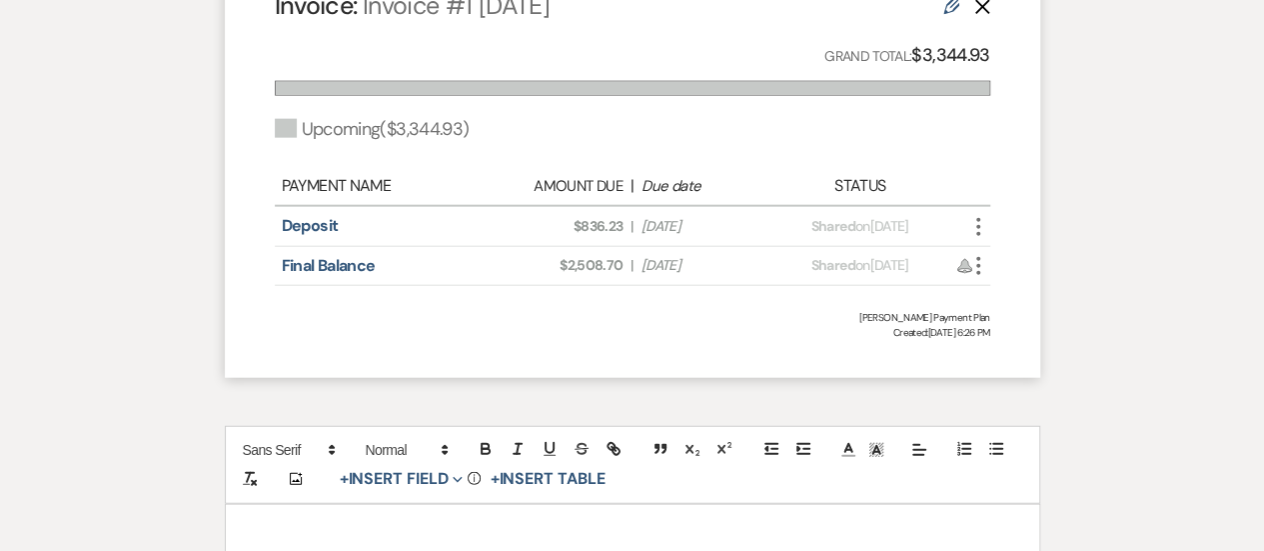
scroll to position [2265, 0]
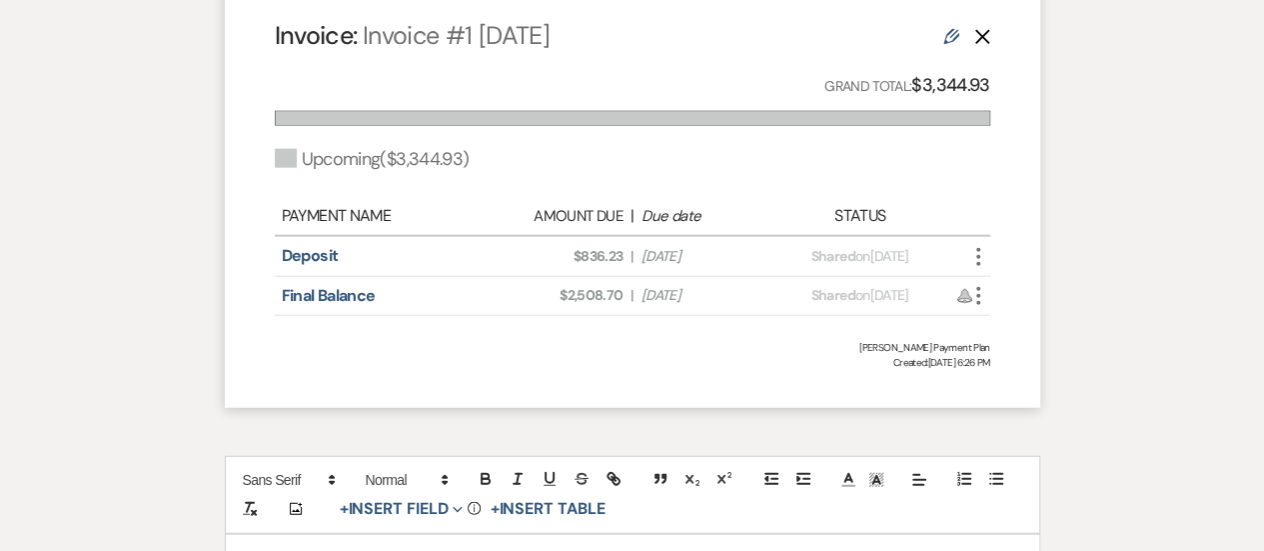
click at [953, 45] on icon "Edit" at bounding box center [951, 37] width 16 height 16
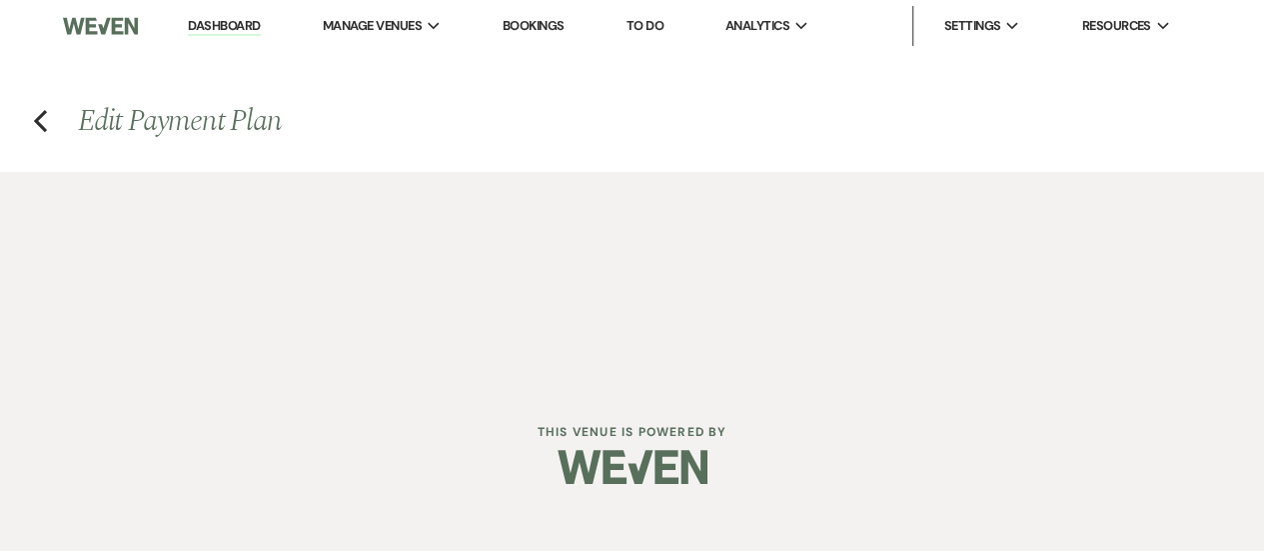
select select "28606"
select select "2"
select select "percentage"
select select "true"
select select "2"
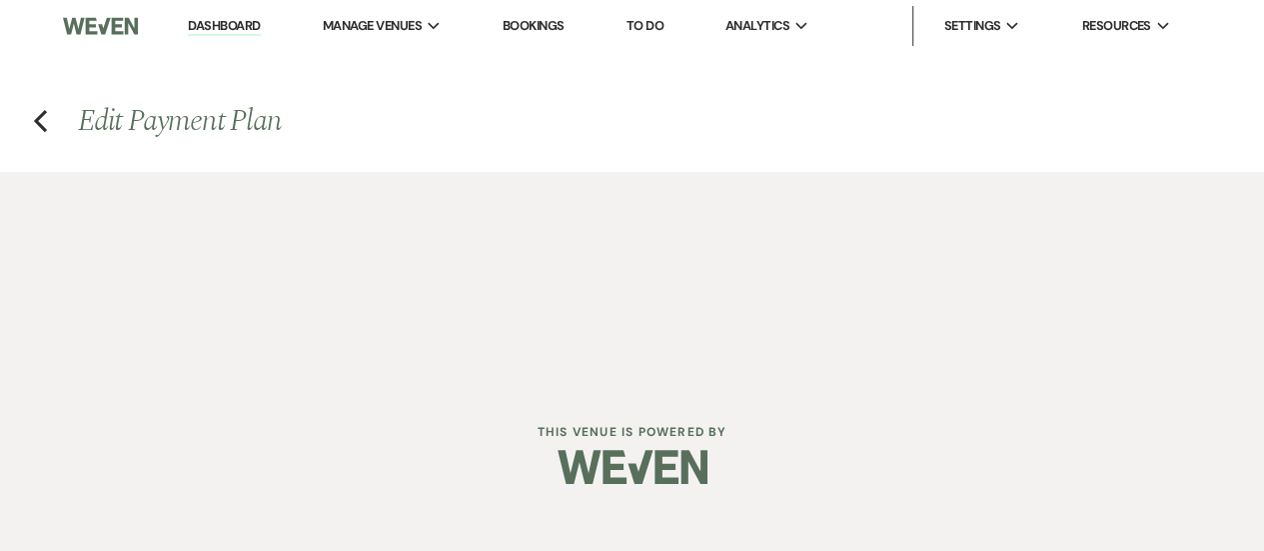
select select "percentage"
select select "true"
select select "client"
select select "months"
select select "client"
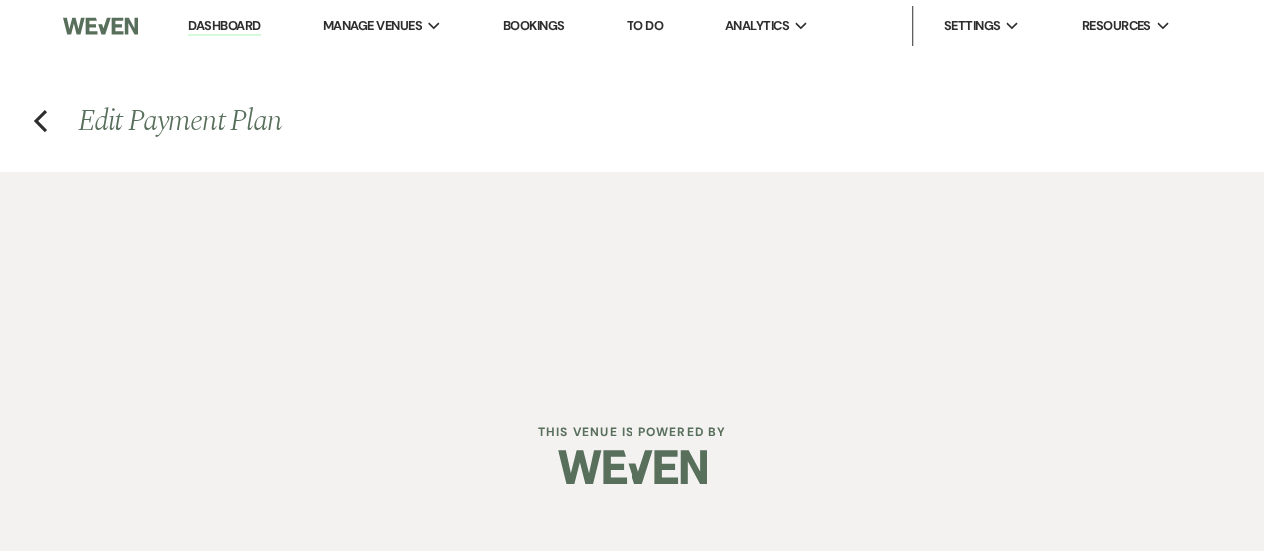
select select "weeks"
select select "client"
select select "days"
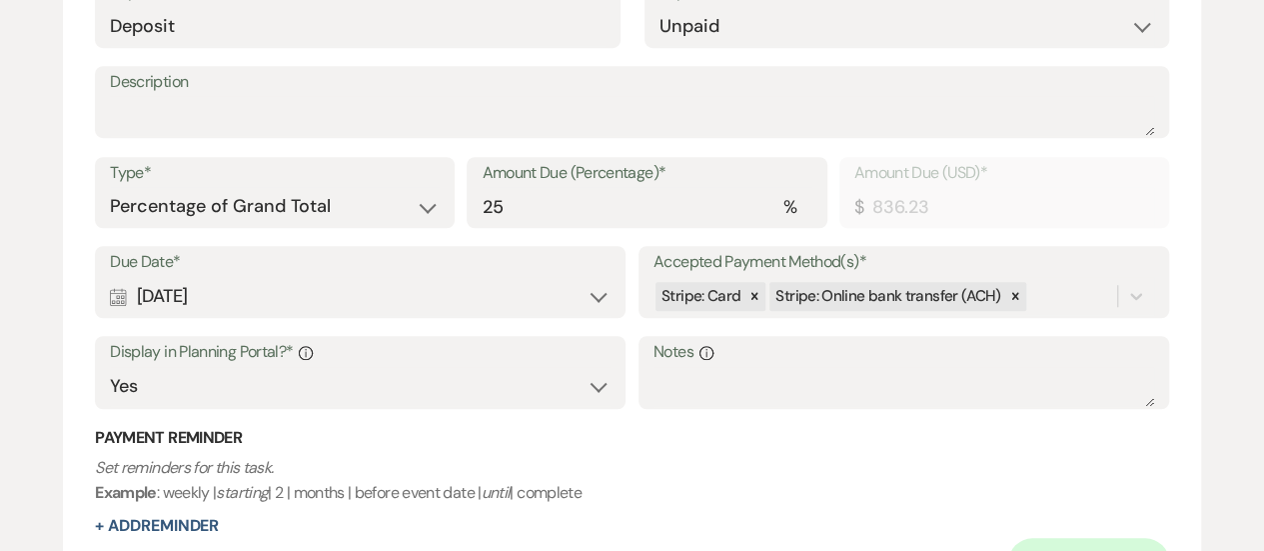
scroll to position [630, 0]
click at [360, 205] on select "Dollar Amount Percentage of Grand Total" at bounding box center [275, 208] width 330 height 39
select select "flat"
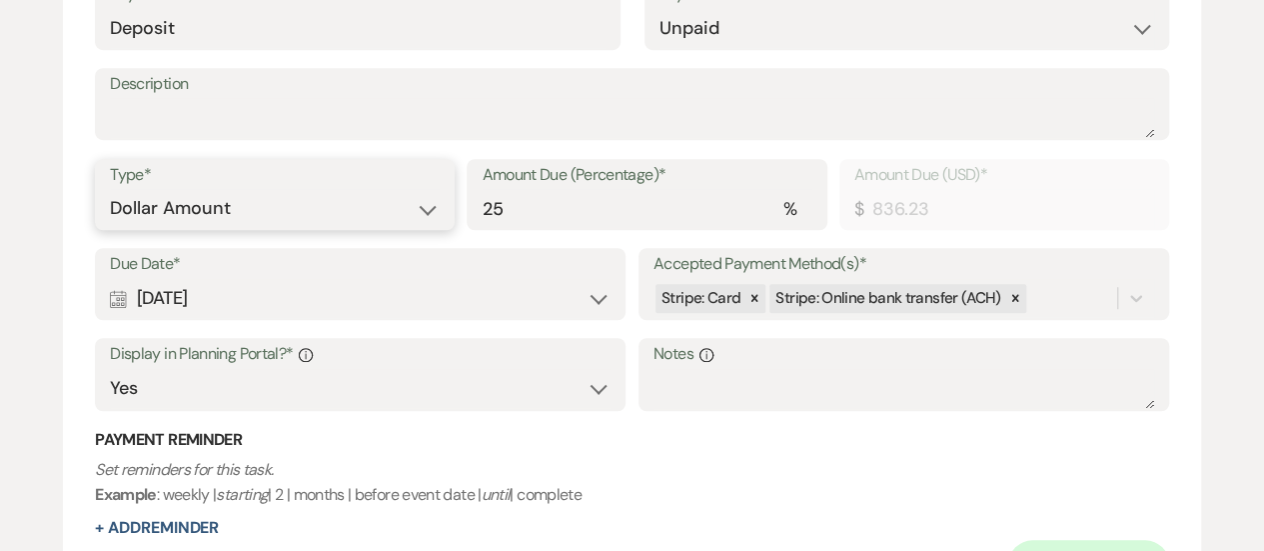
click at [110, 189] on select "Dollar Amount Percentage of Grand Total" at bounding box center [275, 208] width 330 height 39
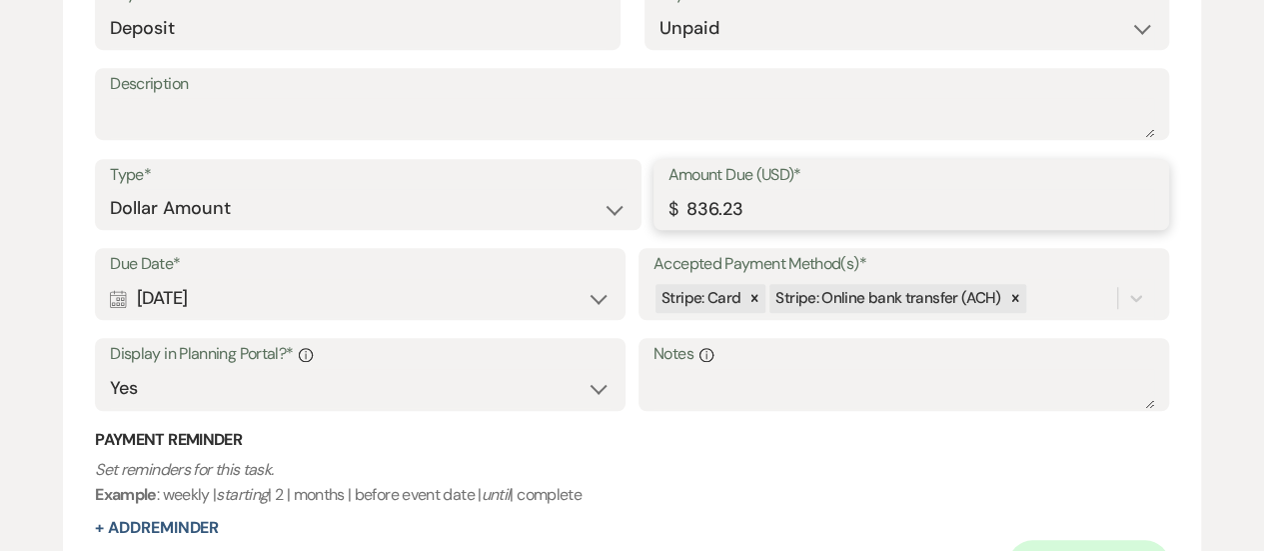
click at [874, 199] on input "836.23" at bounding box center [912, 208] width 486 height 39
type input "8"
click at [919, 474] on p "Set reminders for this task. Example : weekly | starting | 2 | months | before …" at bounding box center [632, 482] width 1074 height 51
type input "750.00"
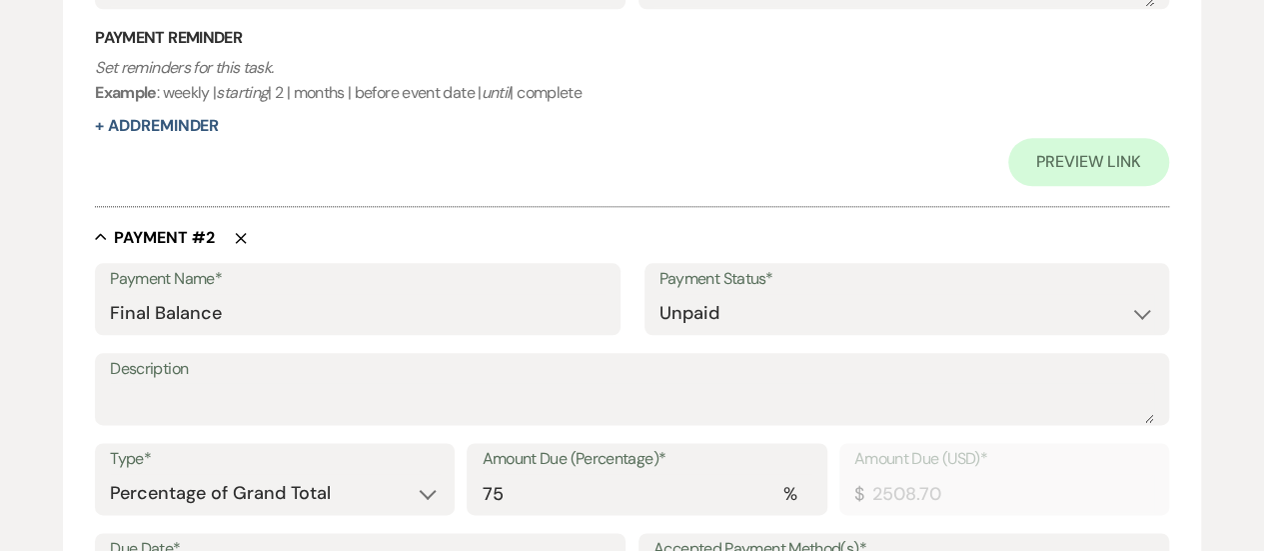
click at [239, 242] on icon "Delete" at bounding box center [241, 238] width 12 height 12
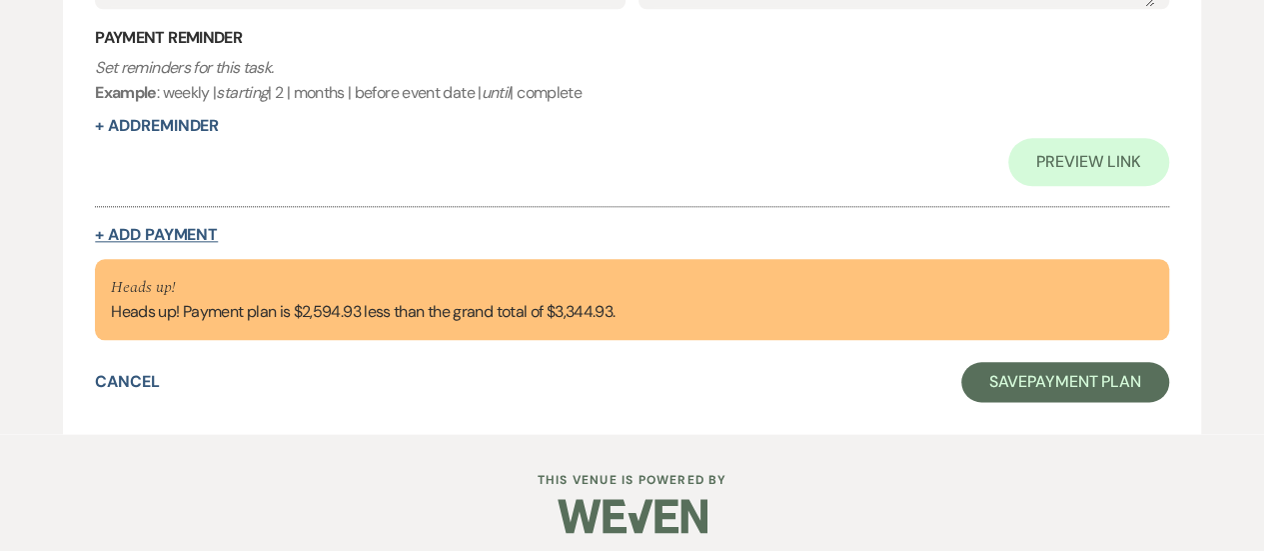
click at [187, 234] on button "+ Add Payment" at bounding box center [156, 235] width 123 height 16
select select "2"
select select "flat"
select select "false"
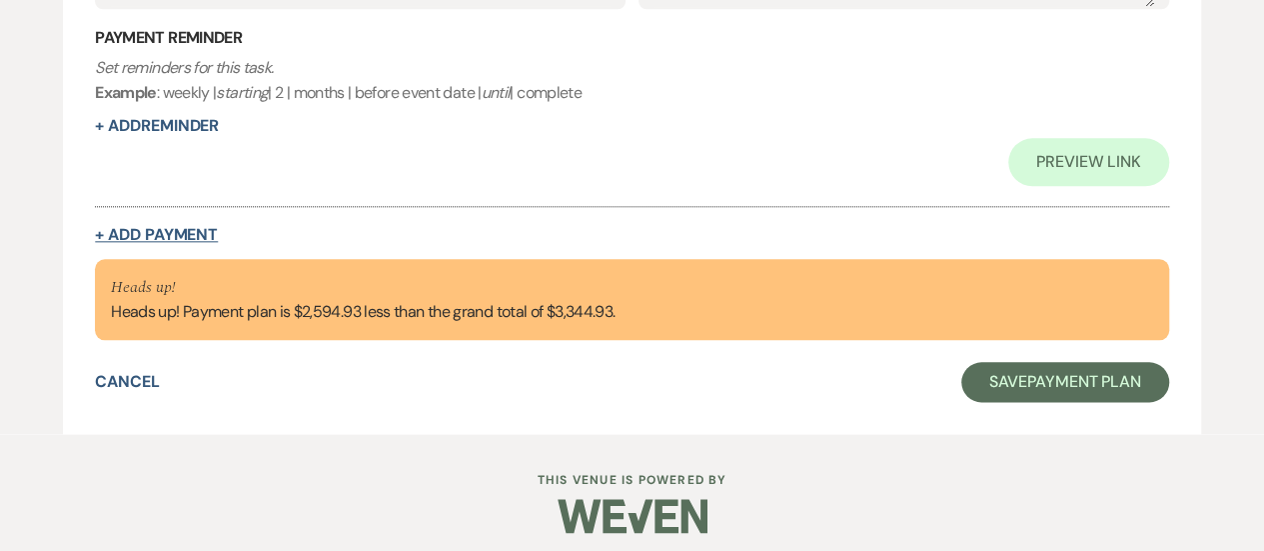
select select "client"
select select "weeks"
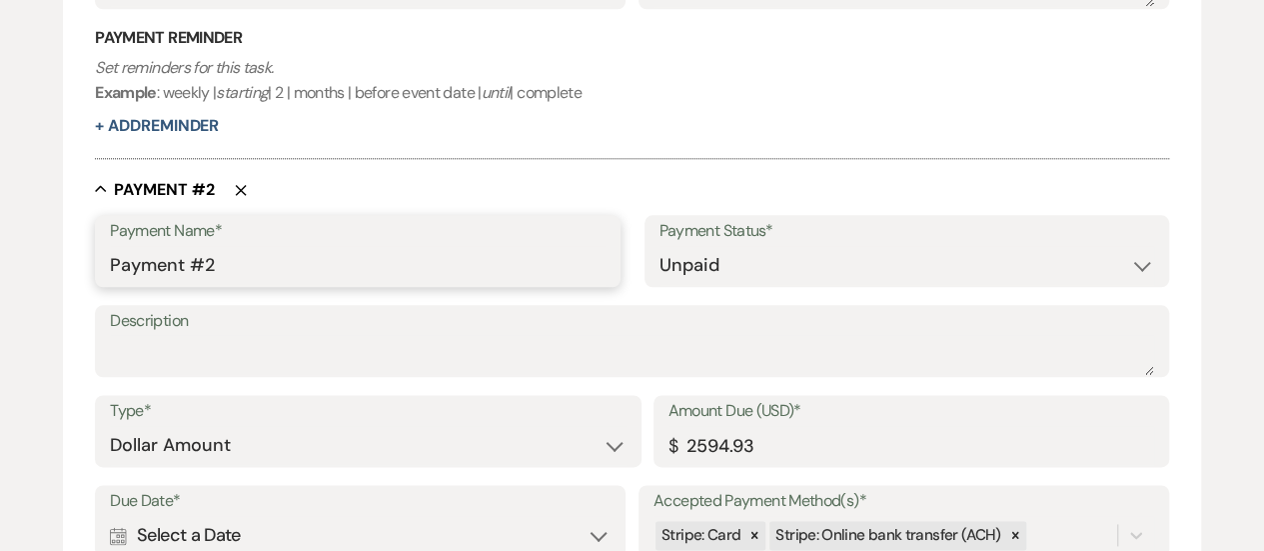
click at [358, 266] on input "Payment #2" at bounding box center [357, 265] width 495 height 39
type input "P"
type input "Final Balance"
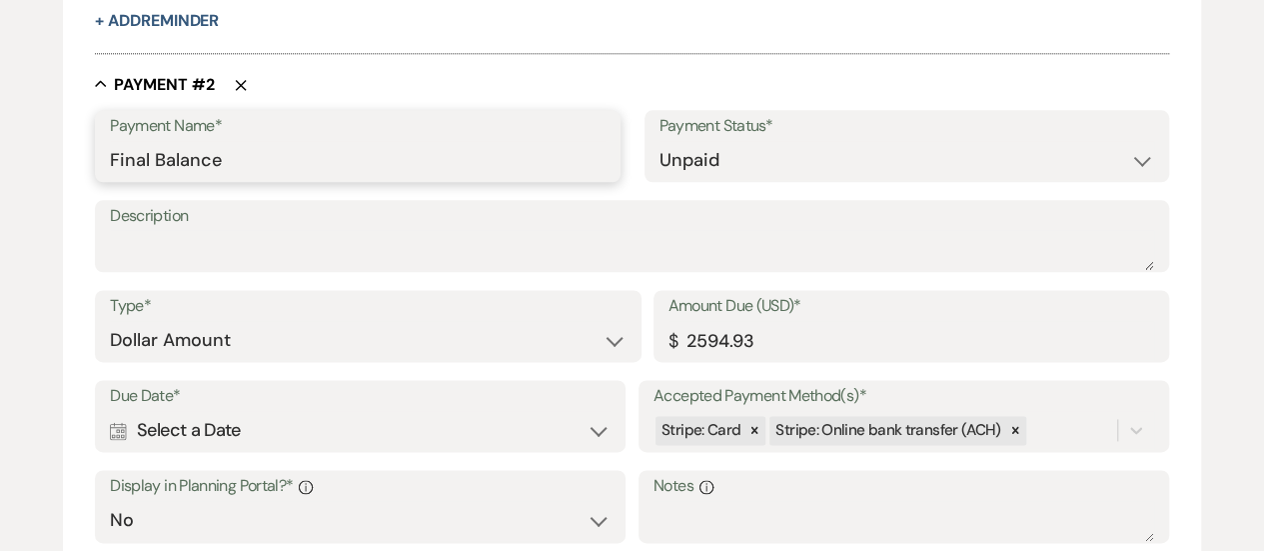
scroll to position [1210, 0]
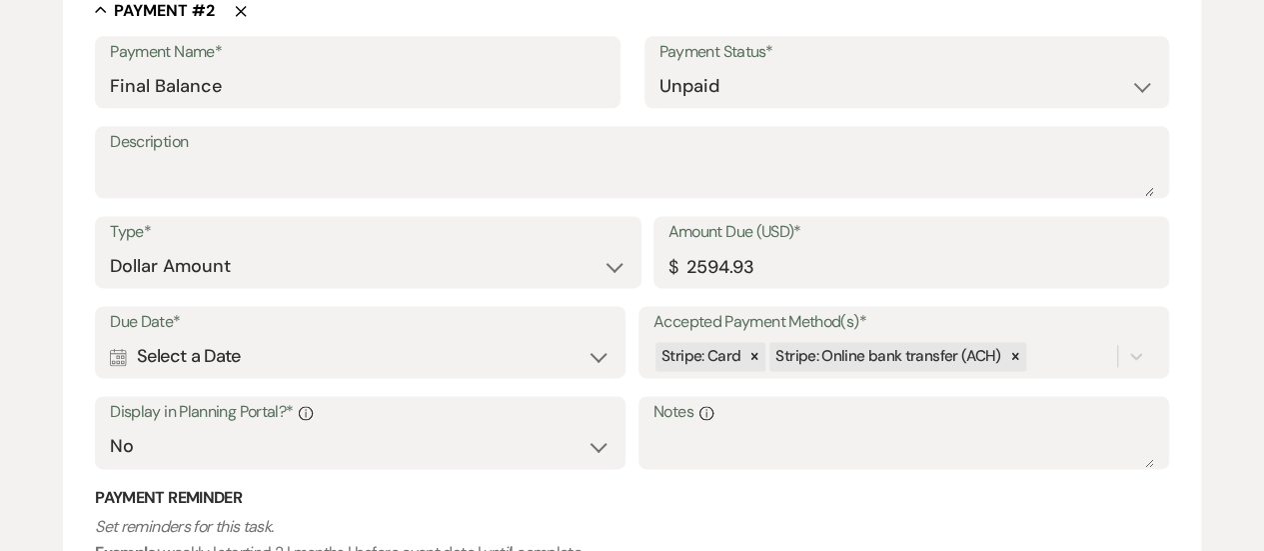
click at [442, 352] on div "Calendar Select a Date Expand" at bounding box center [360, 356] width 501 height 39
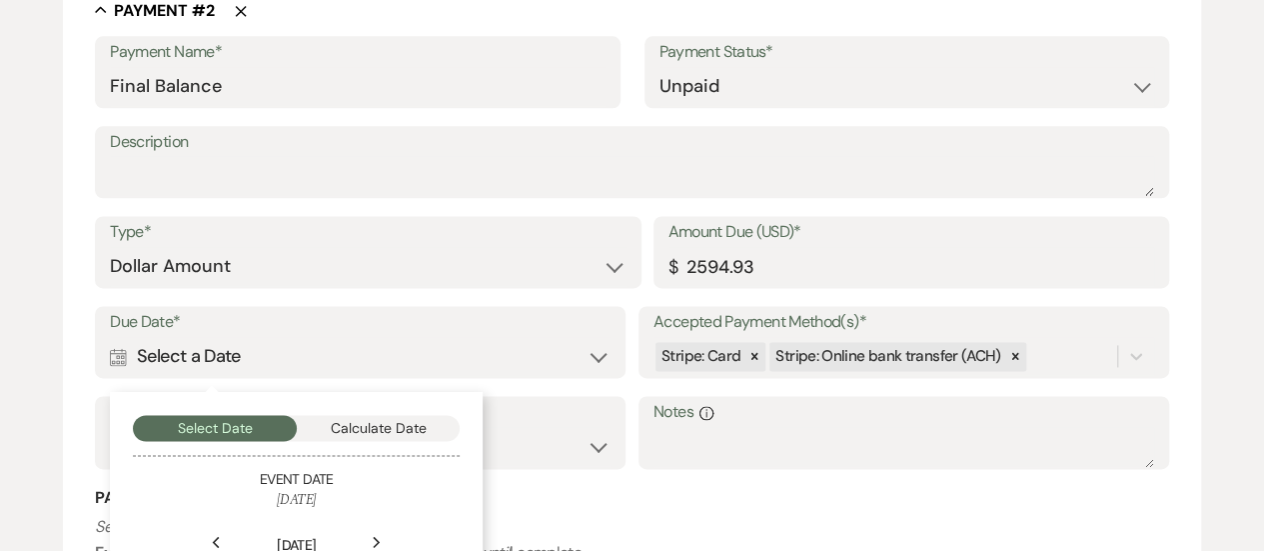
click at [388, 421] on button "Calculate Date" at bounding box center [379, 428] width 164 height 26
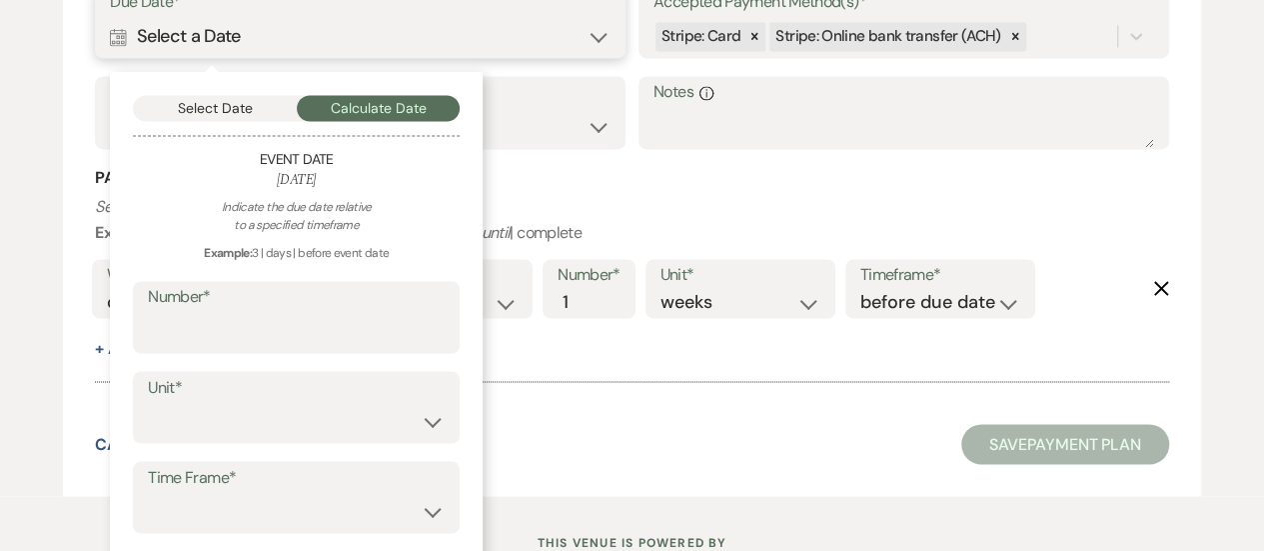
scroll to position [1531, 0]
click at [355, 325] on input "Number*" at bounding box center [296, 330] width 297 height 39
type input "60"
click at [343, 414] on select "days weeks months" at bounding box center [296, 420] width 297 height 39
select select "day"
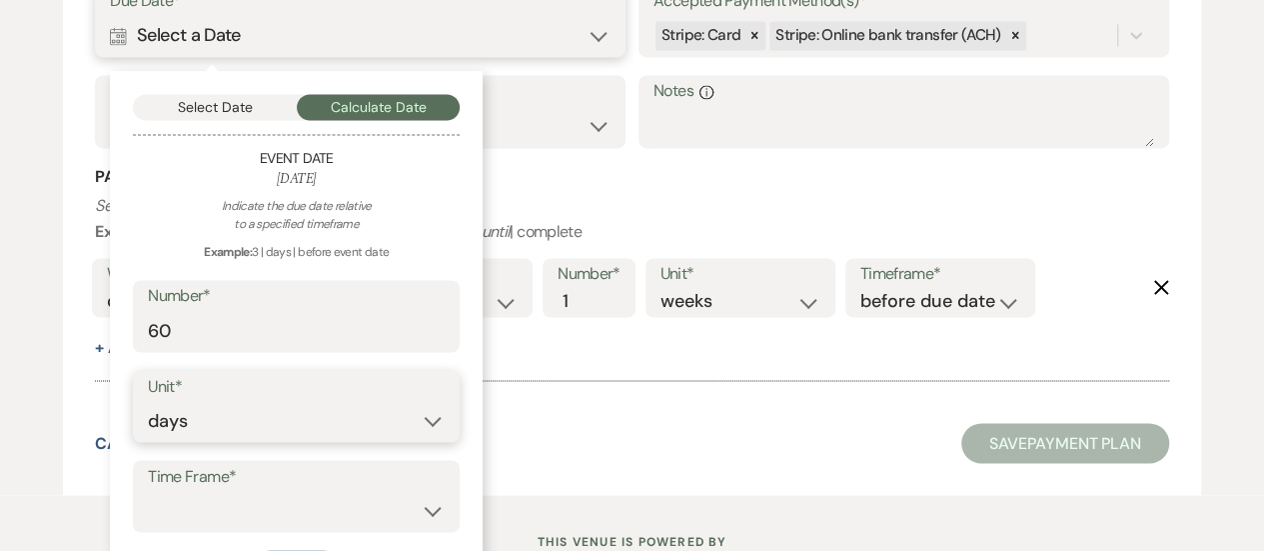
click at [148, 401] on select "days weeks months" at bounding box center [296, 420] width 297 height 39
click at [339, 504] on select "before event date after event date after [DATE] date" at bounding box center [296, 510] width 297 height 39
select select "beforeEventDate"
click at [148, 491] on select "before event date after event date after [DATE] date" at bounding box center [296, 510] width 297 height 39
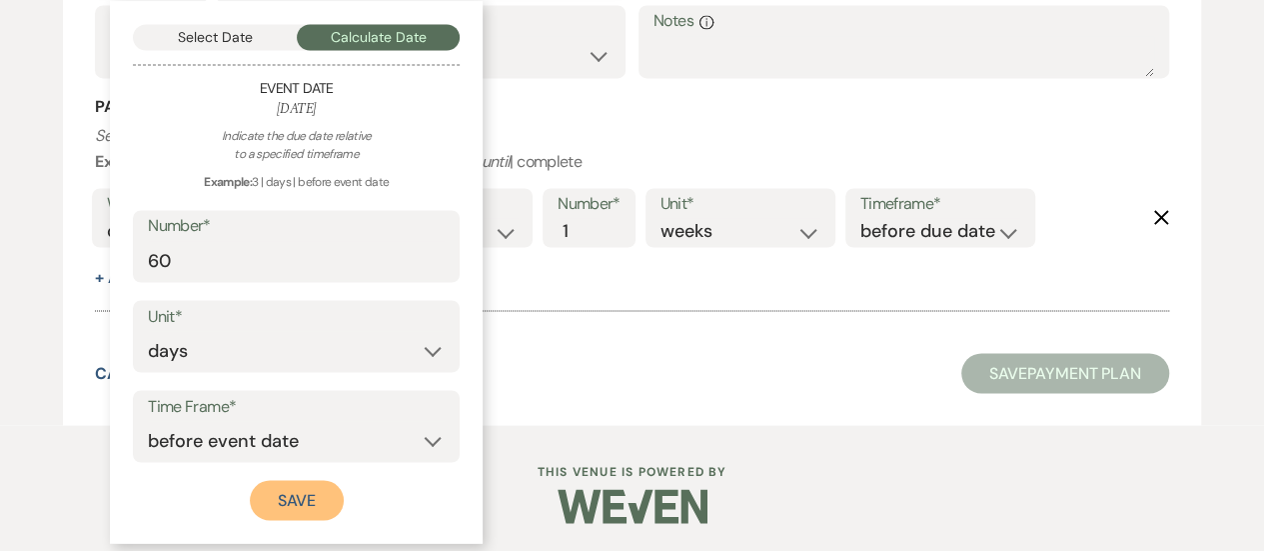
click at [320, 490] on button "Save" at bounding box center [297, 500] width 94 height 40
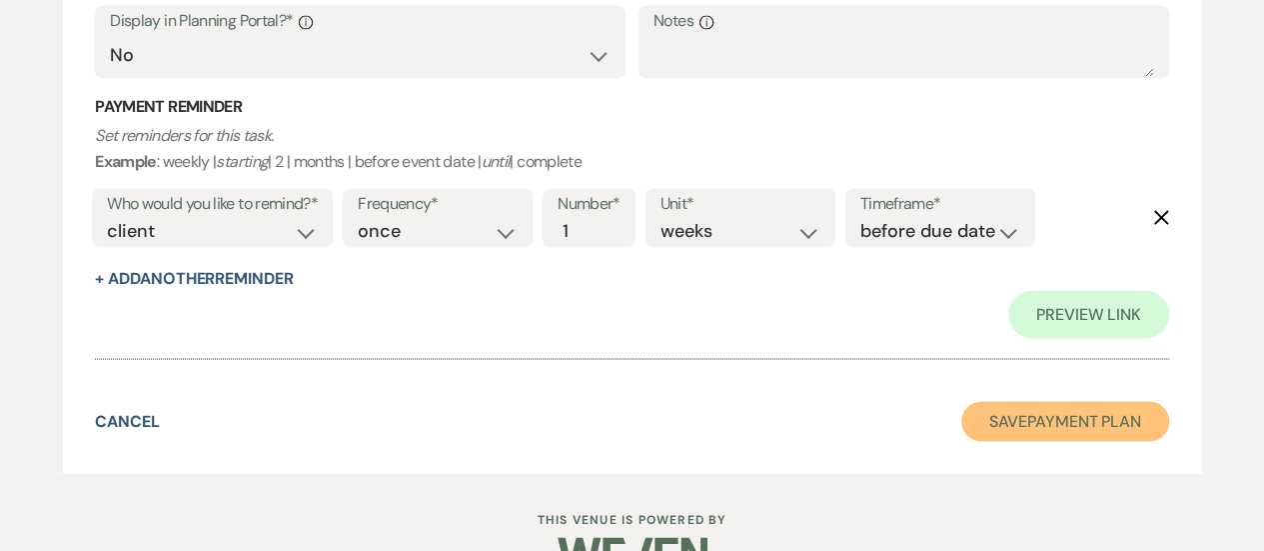
click at [1054, 420] on button "Save Payment Plan" at bounding box center [1065, 421] width 208 height 40
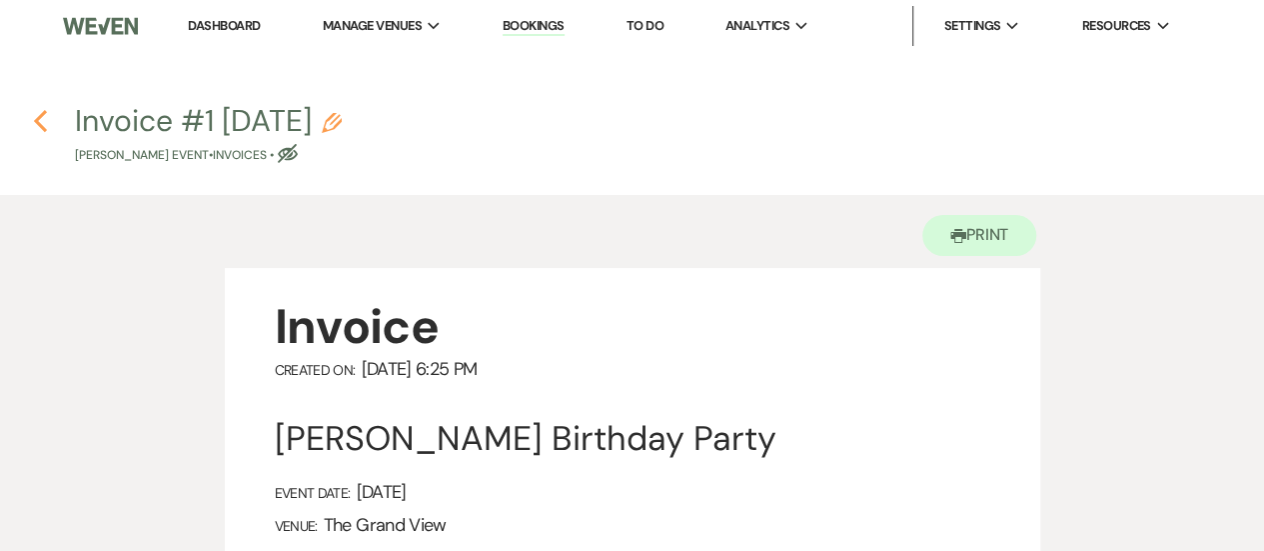
click at [42, 121] on icon "Previous" at bounding box center [40, 121] width 15 height 24
select select "5"
select select "4"
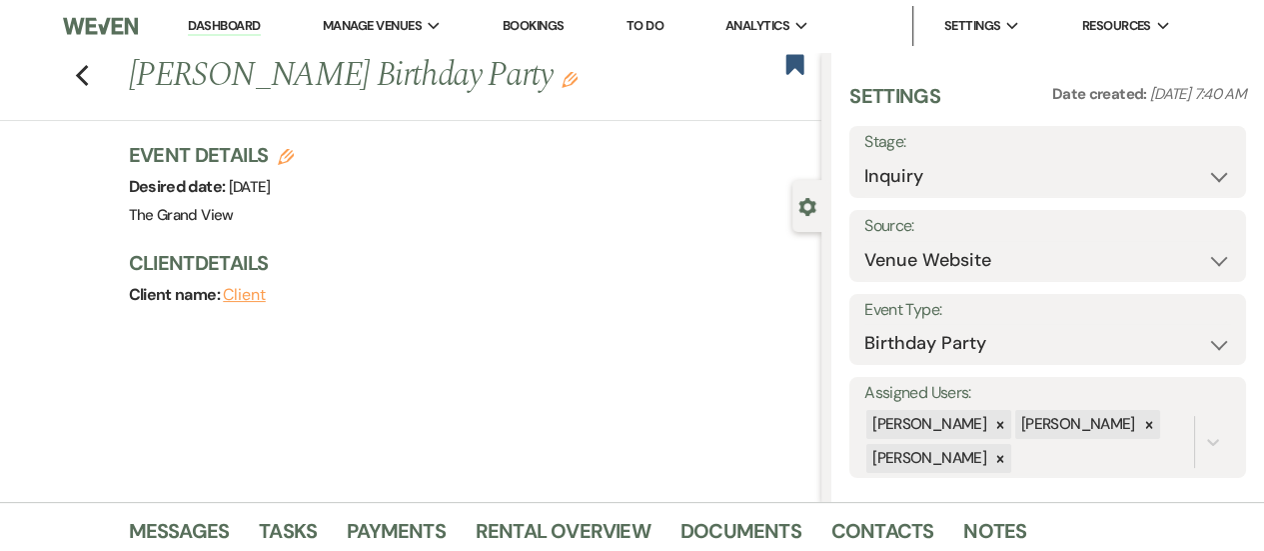
scroll to position [414, 0]
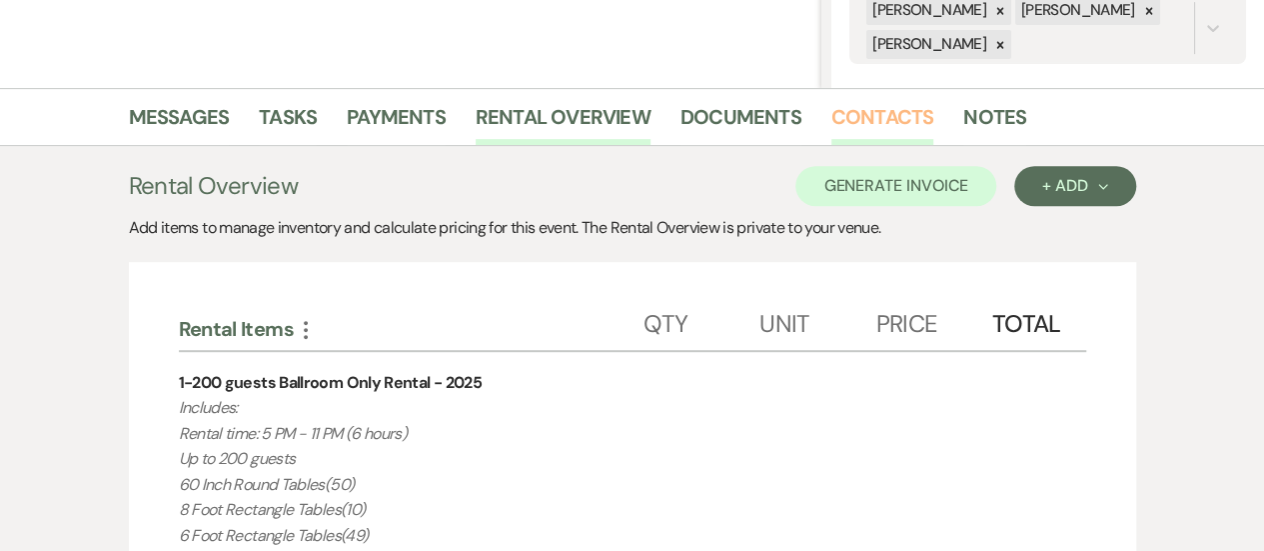
click at [885, 115] on link "Contacts" at bounding box center [883, 123] width 103 height 44
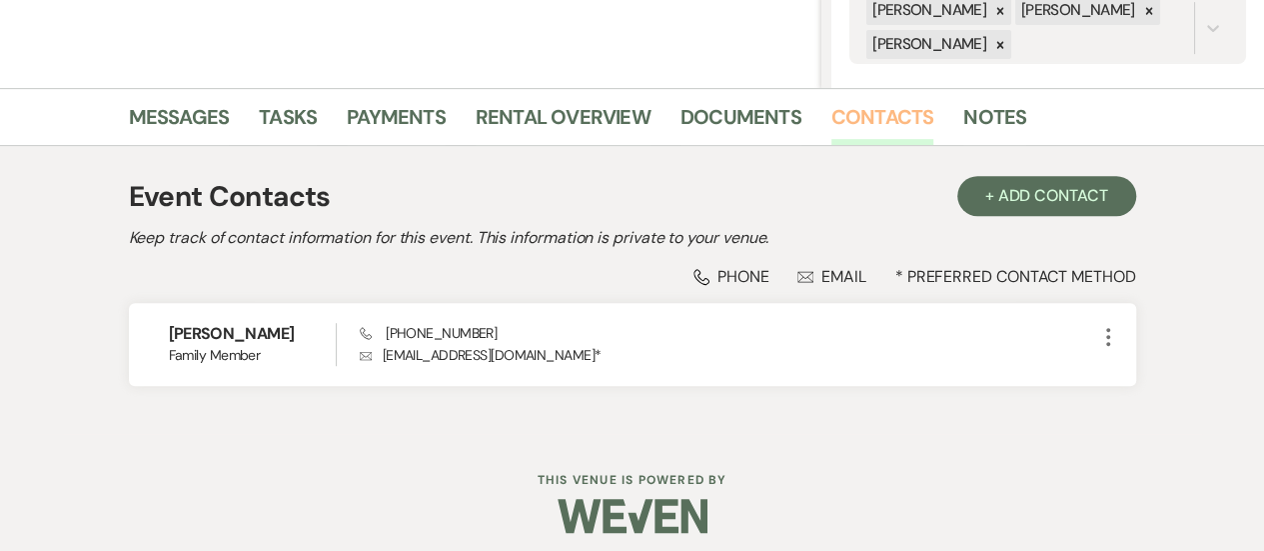
click at [862, 440] on div "Dashboard Manage Venues Expand The Grand View Sellmark Ranch Bookings To Do Ana…" at bounding box center [632, 74] width 1264 height 976
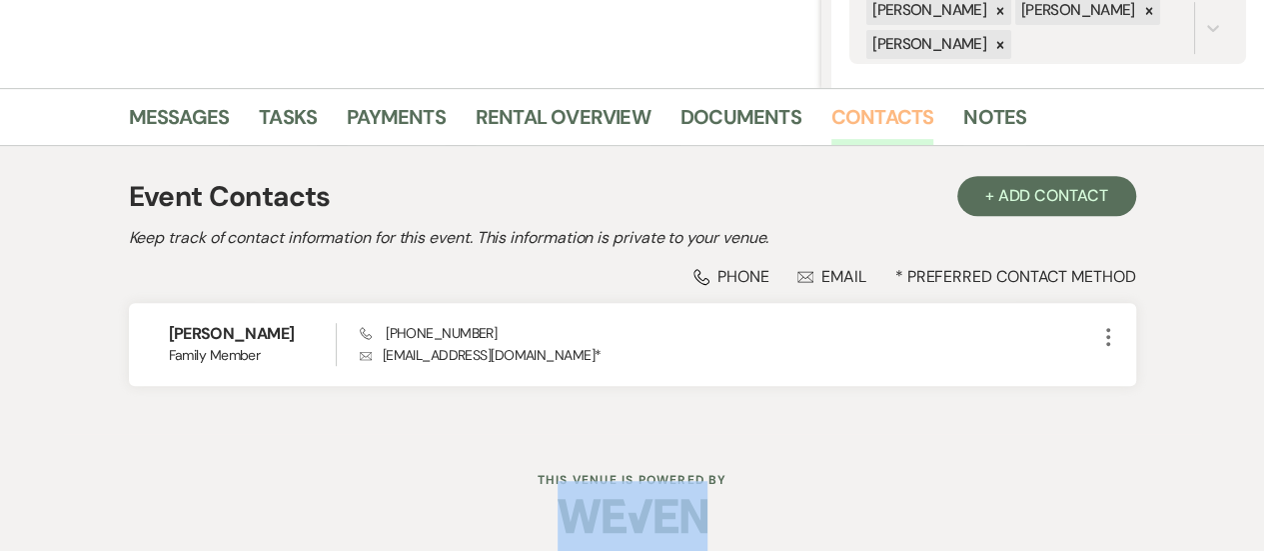
click at [862, 440] on div "Dashboard Manage Venues Expand The Grand View Sellmark Ranch Bookings To Do Ana…" at bounding box center [632, 74] width 1264 height 976
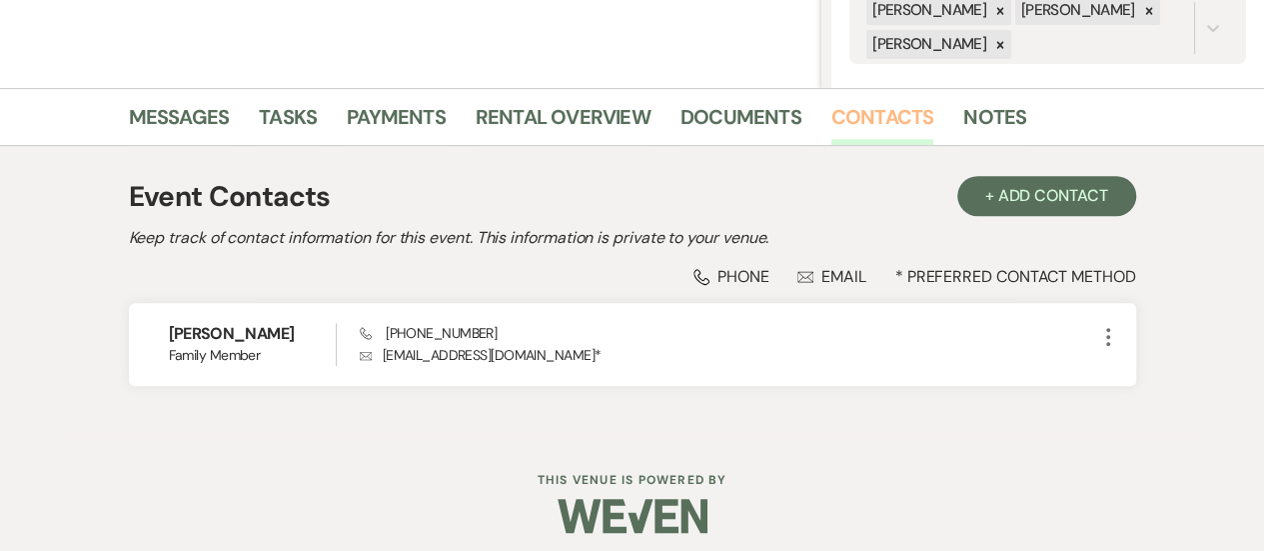
click at [862, 440] on div "Dashboard Manage Venues Expand The Grand View Sellmark Ranch Bookings To Do Ana…" at bounding box center [632, 74] width 1264 height 976
click at [183, 118] on link "Messages" at bounding box center [179, 123] width 101 height 44
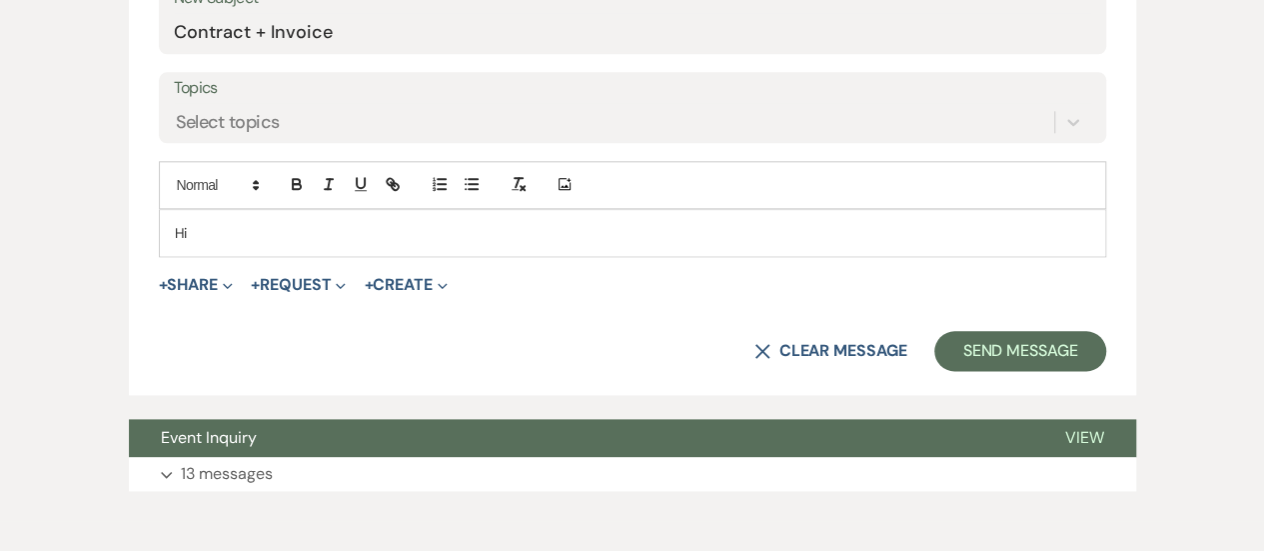
scroll to position [1163, 0]
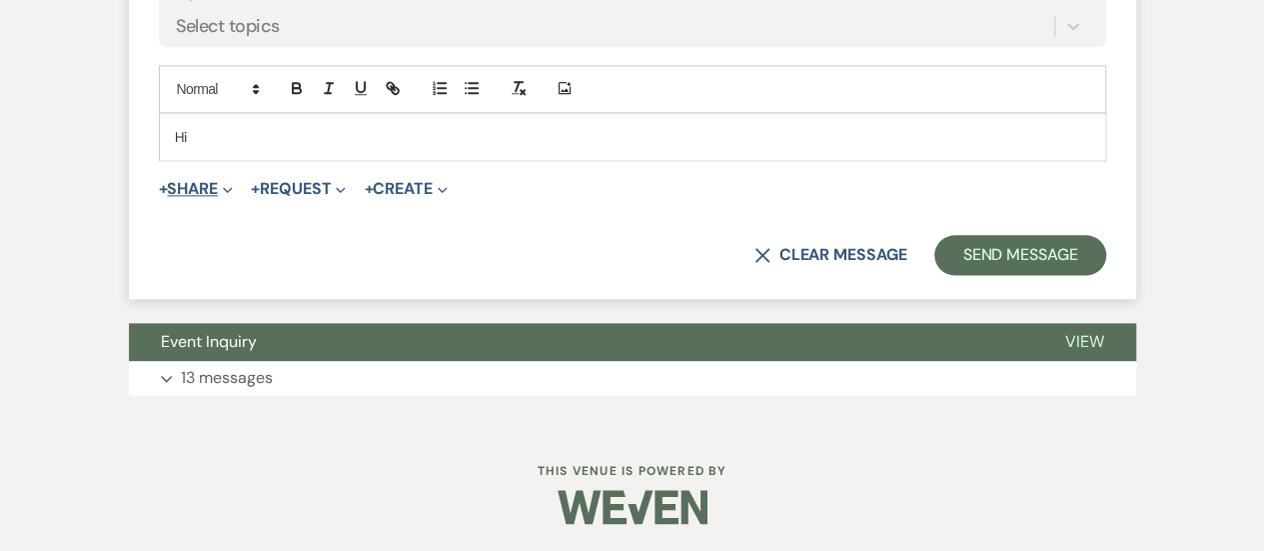
click at [196, 194] on button "+ Share Expand" at bounding box center [196, 189] width 75 height 16
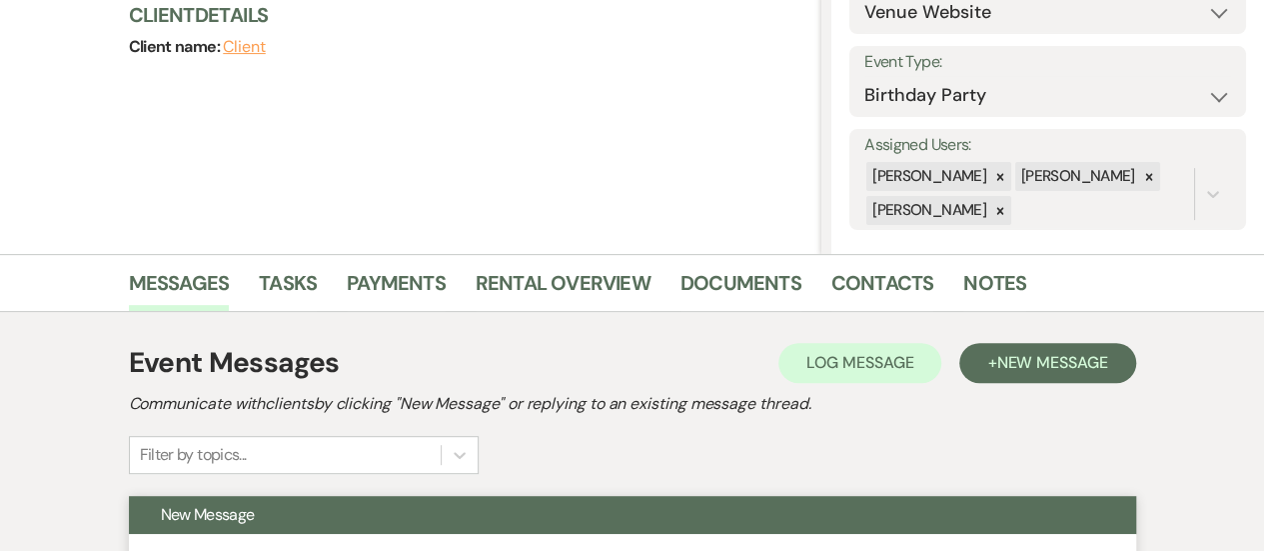
scroll to position [249, 0]
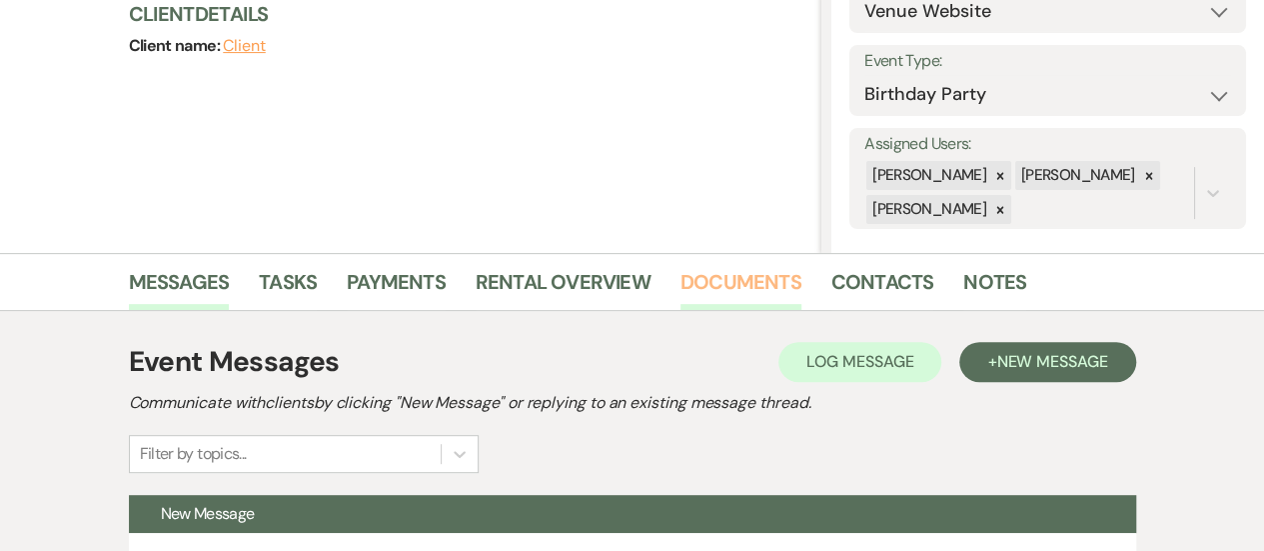
click at [758, 293] on link "Documents" at bounding box center [741, 288] width 121 height 44
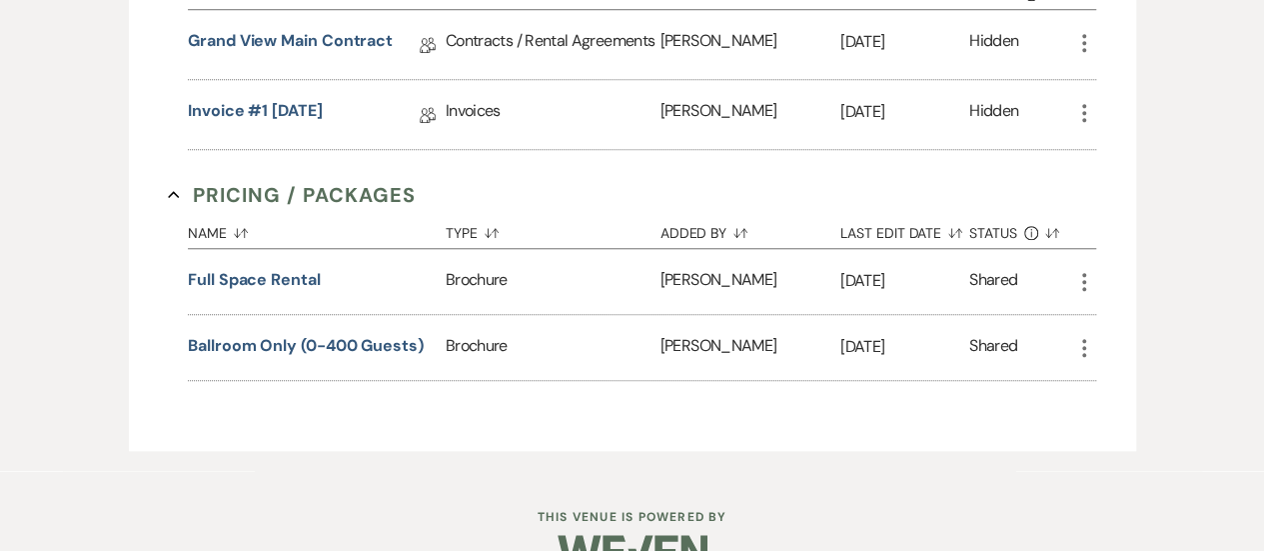
scroll to position [809, 0]
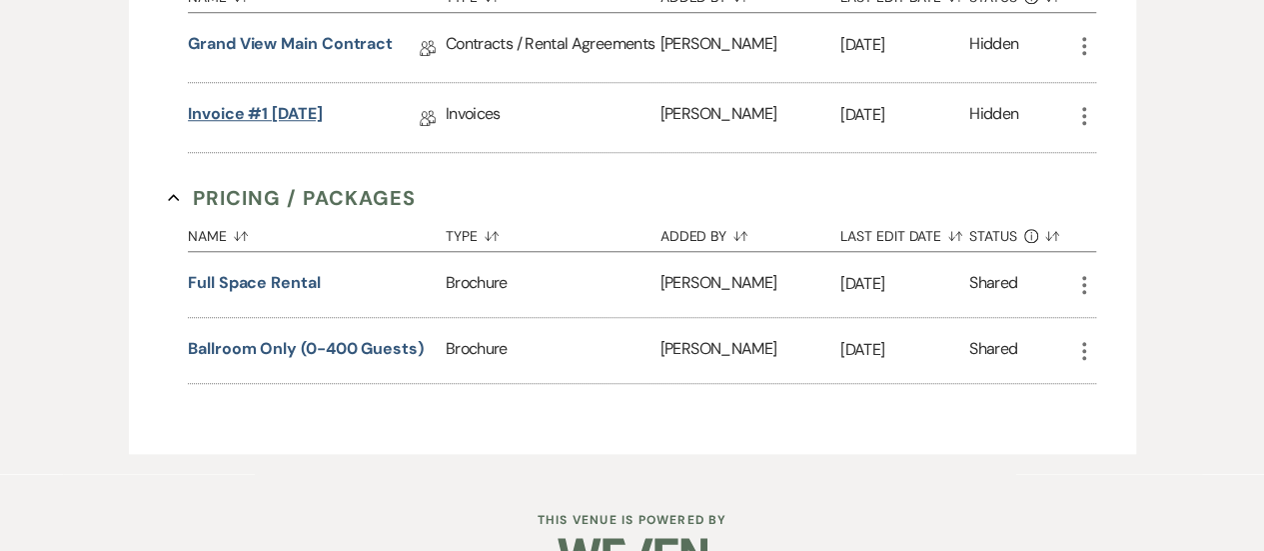
click at [246, 102] on link "Invoice #1 [DATE]" at bounding box center [255, 117] width 135 height 31
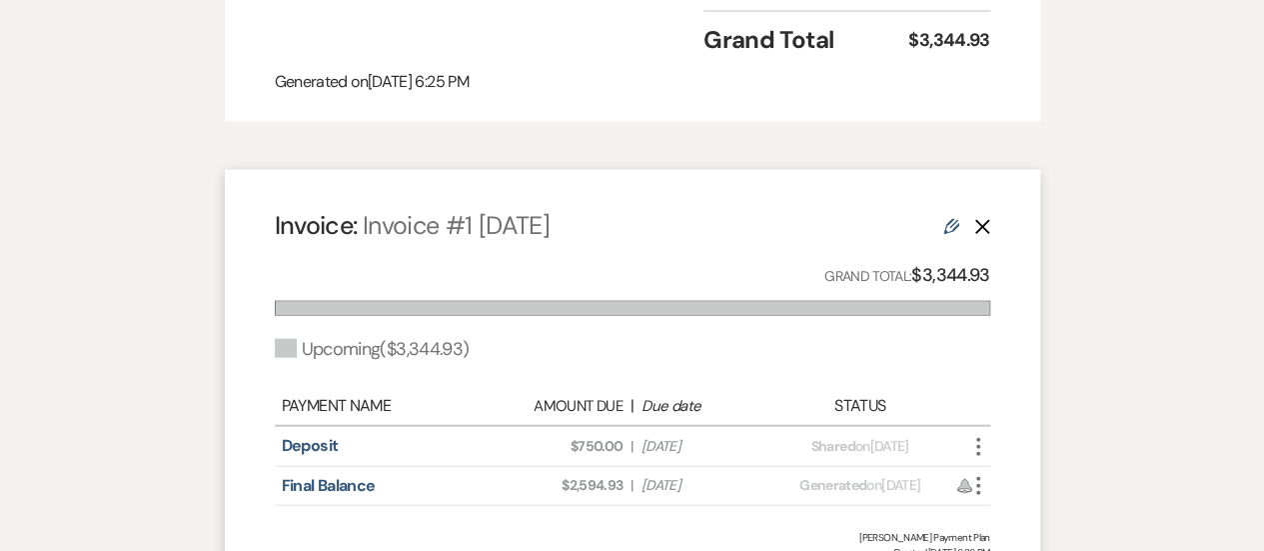
scroll to position [2102, 0]
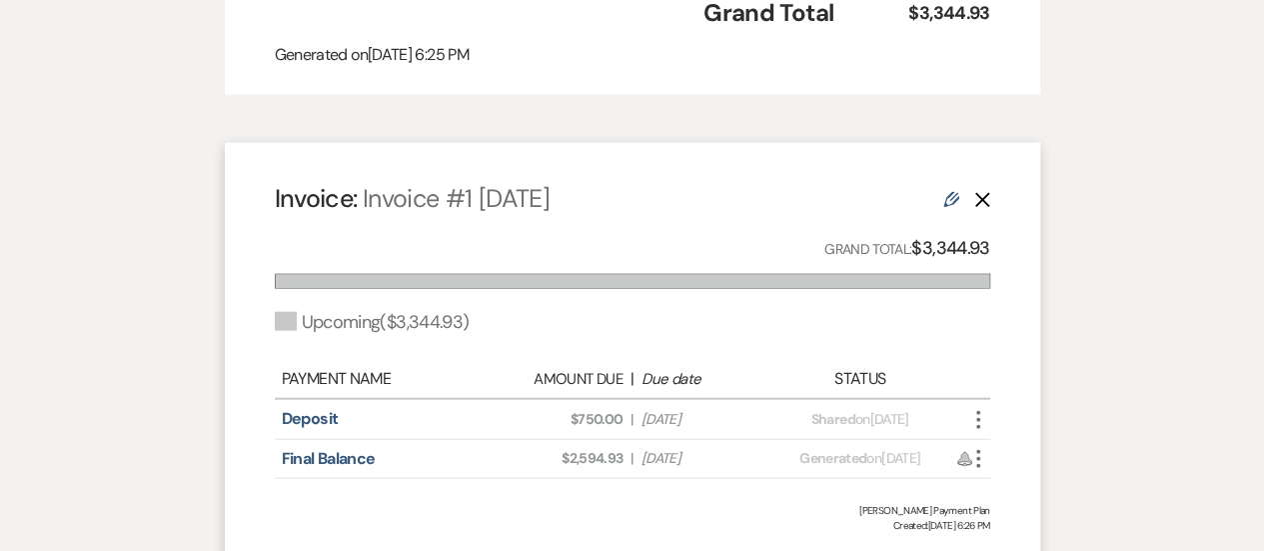
click at [974, 432] on icon "More" at bounding box center [978, 420] width 24 height 24
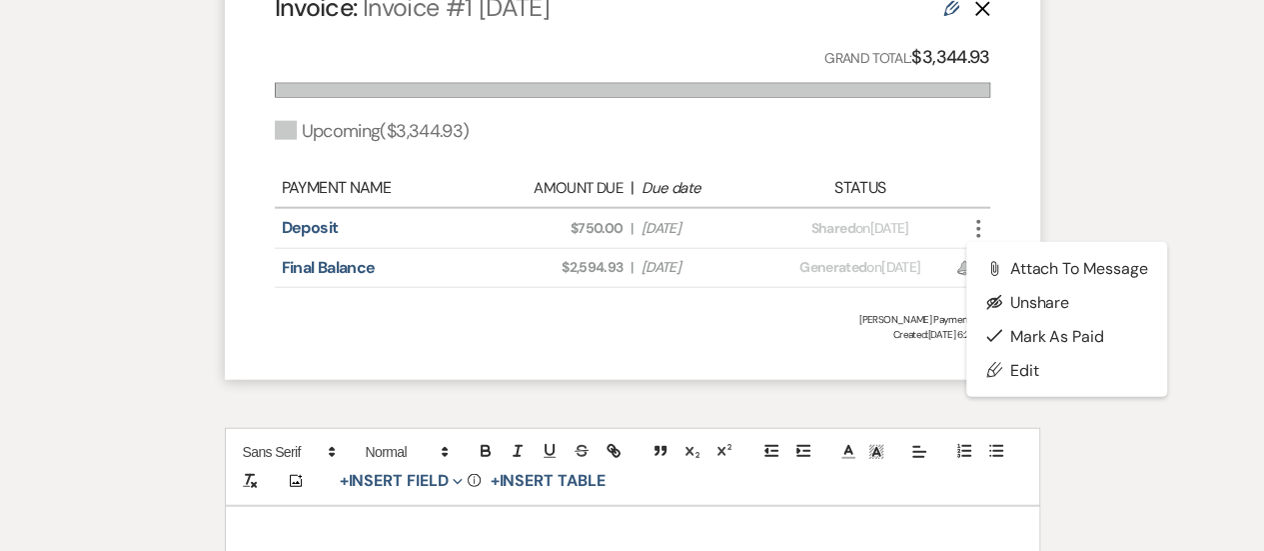
scroll to position [2293, 0]
click at [308, 238] on link "Deposit" at bounding box center [310, 227] width 57 height 21
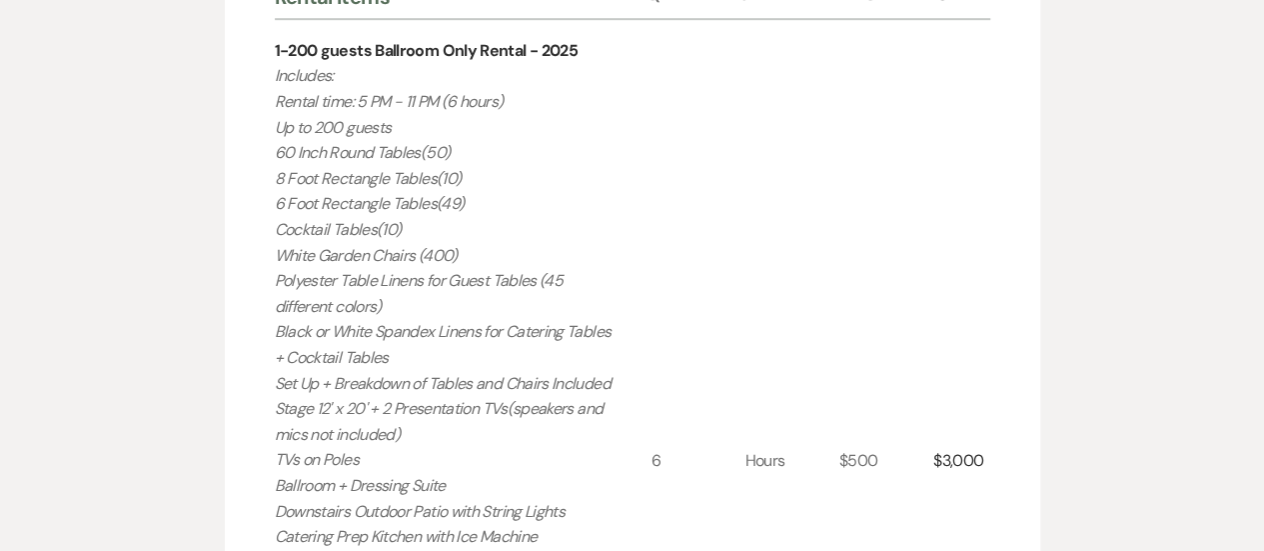
scroll to position [0, 0]
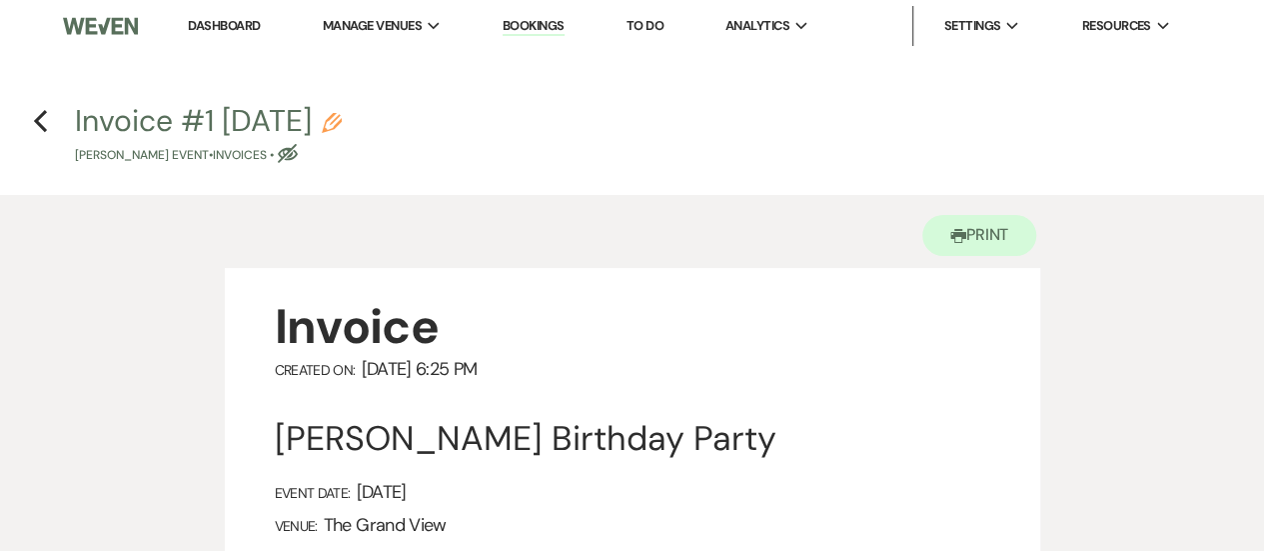
click at [199, 23] on link "Dashboard" at bounding box center [224, 25] width 72 height 17
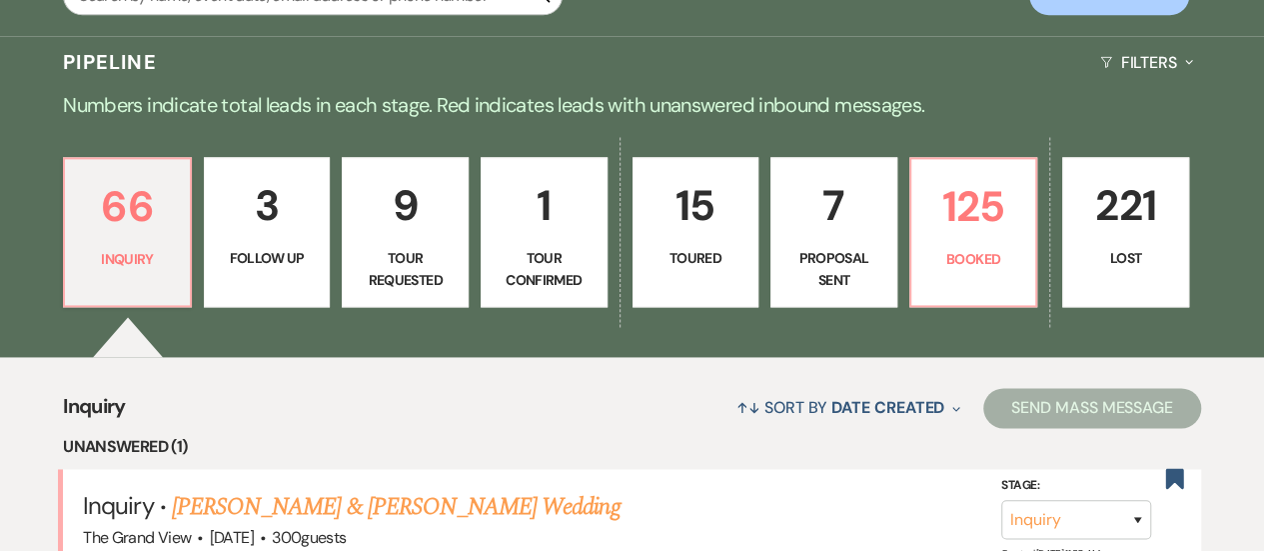
click at [834, 288] on p "Proposal Sent" at bounding box center [834, 269] width 101 height 45
select select "6"
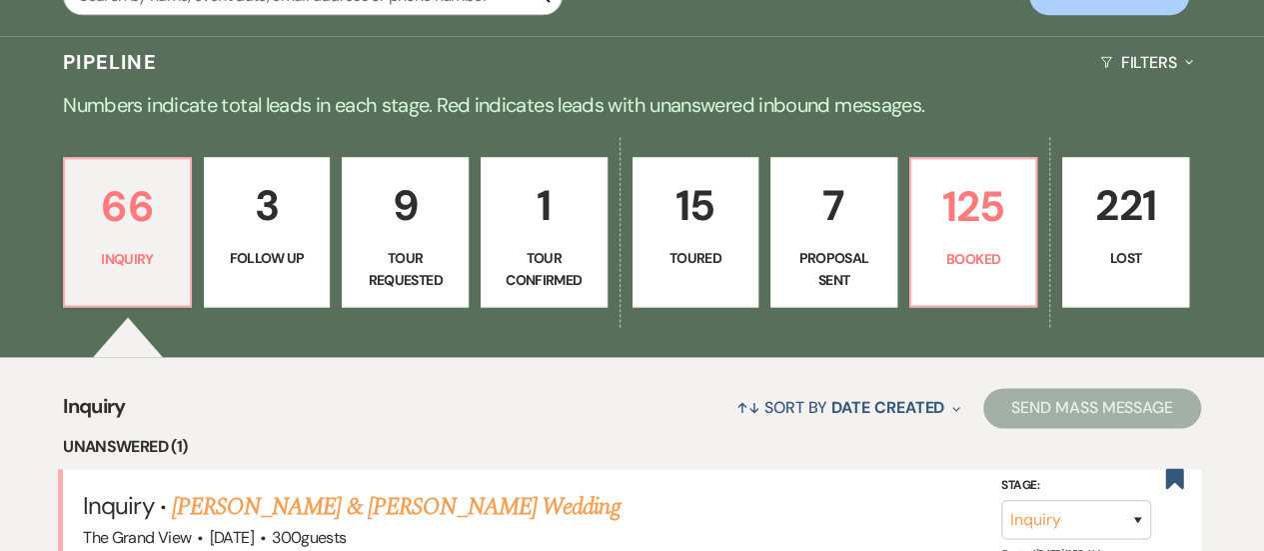
select select "6"
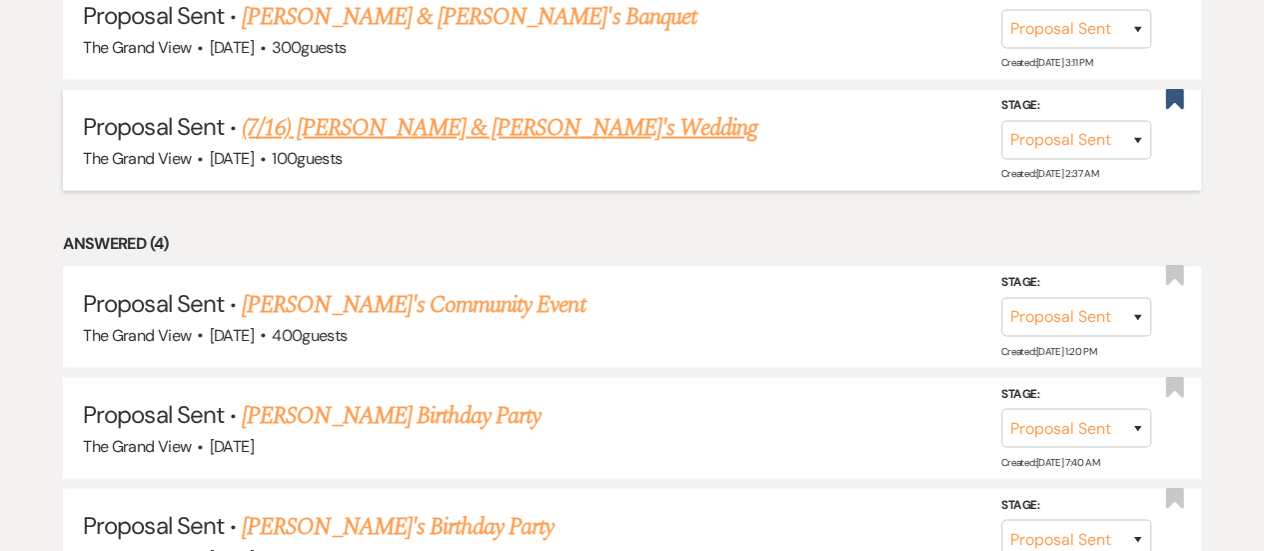
scroll to position [1917, 0]
click at [488, 146] on link "(7/16) [PERSON_NAME] & [PERSON_NAME]'s Wedding" at bounding box center [500, 129] width 516 height 36
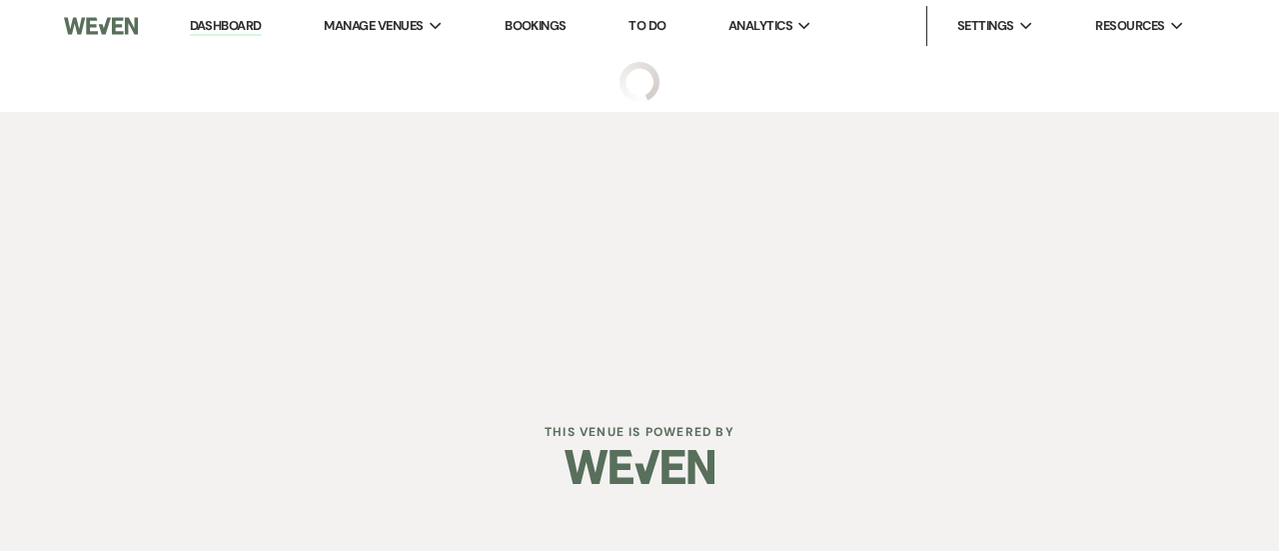
select select "6"
select select "5"
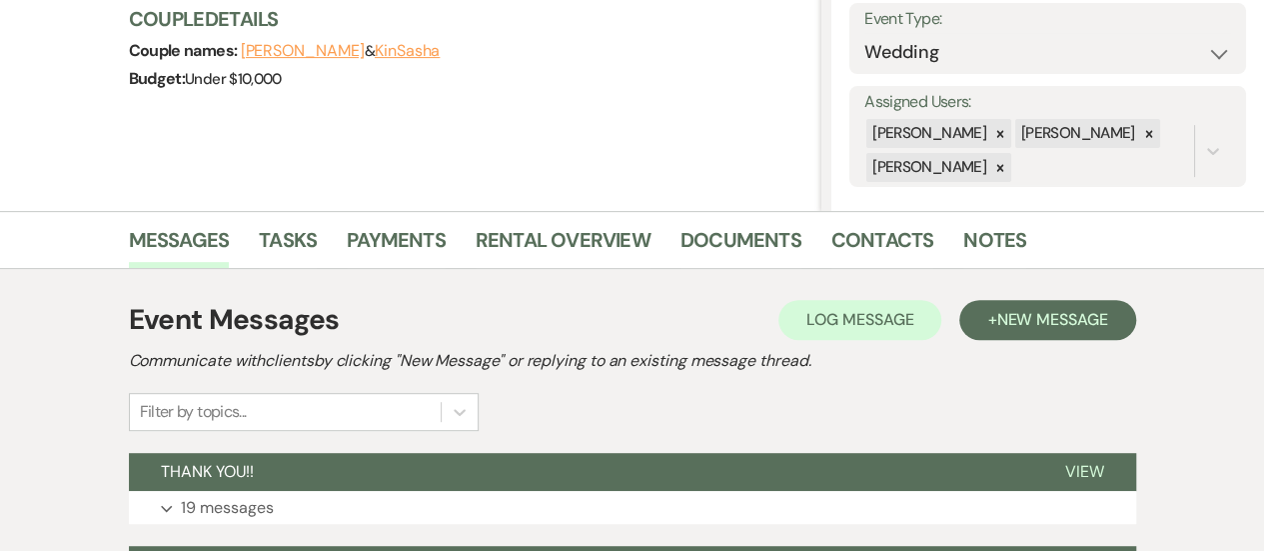
scroll to position [290, 0]
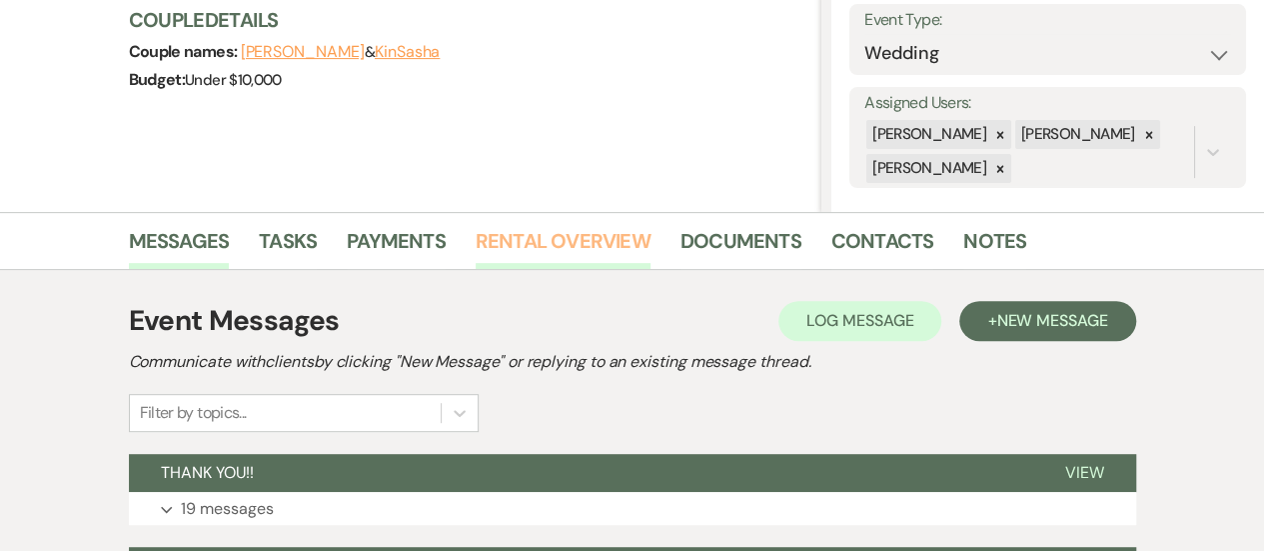
click at [573, 254] on link "Rental Overview" at bounding box center [563, 247] width 175 height 44
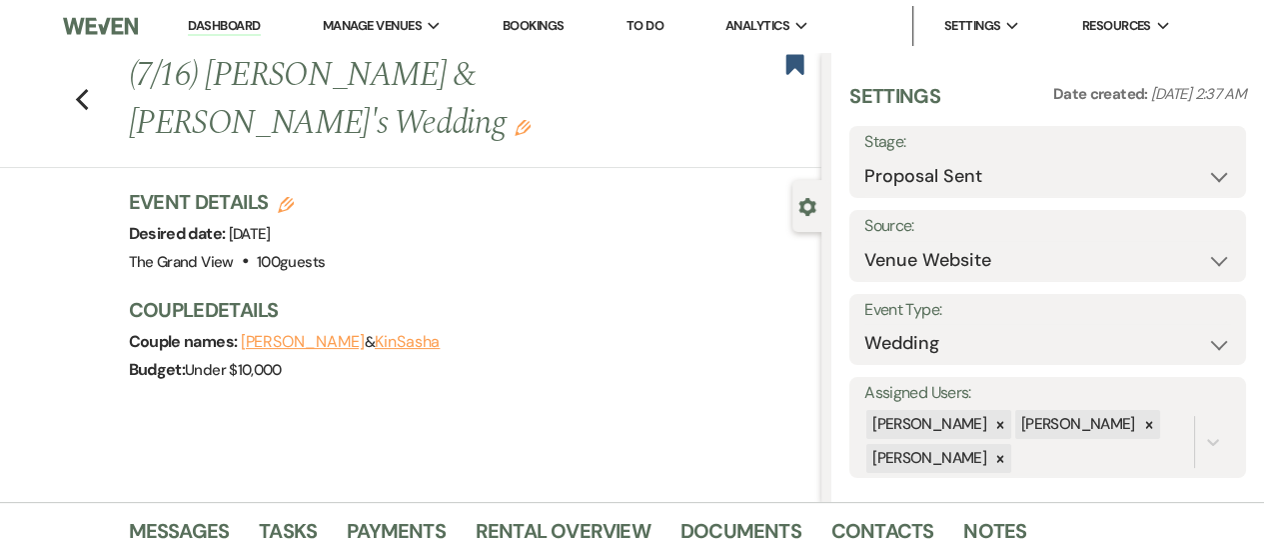
click at [231, 23] on link "Dashboard" at bounding box center [224, 26] width 72 height 19
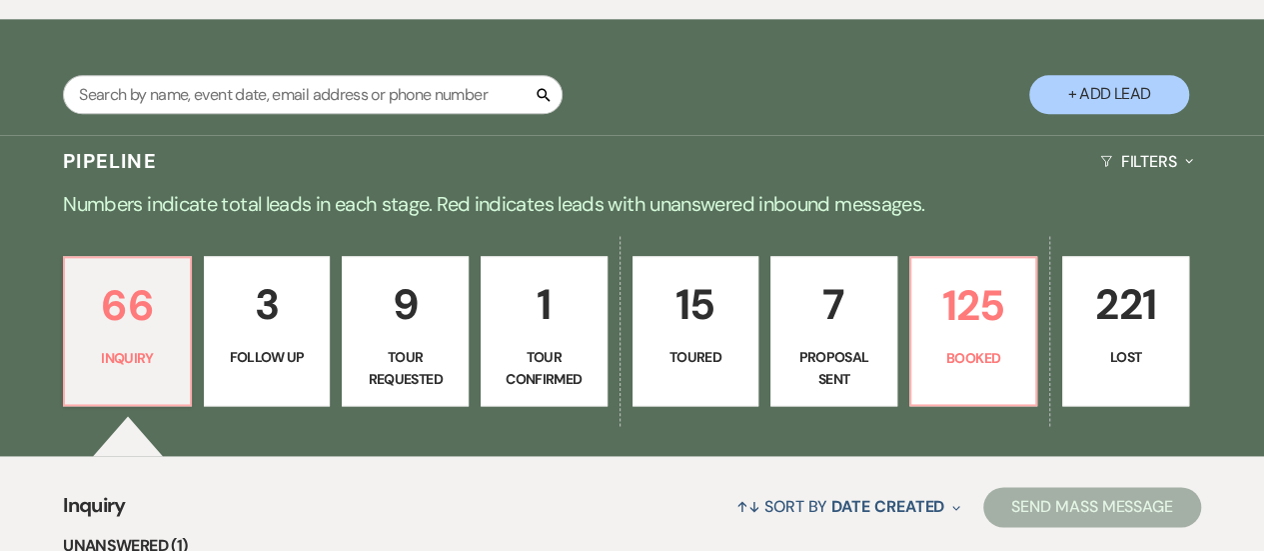
scroll to position [1079, 0]
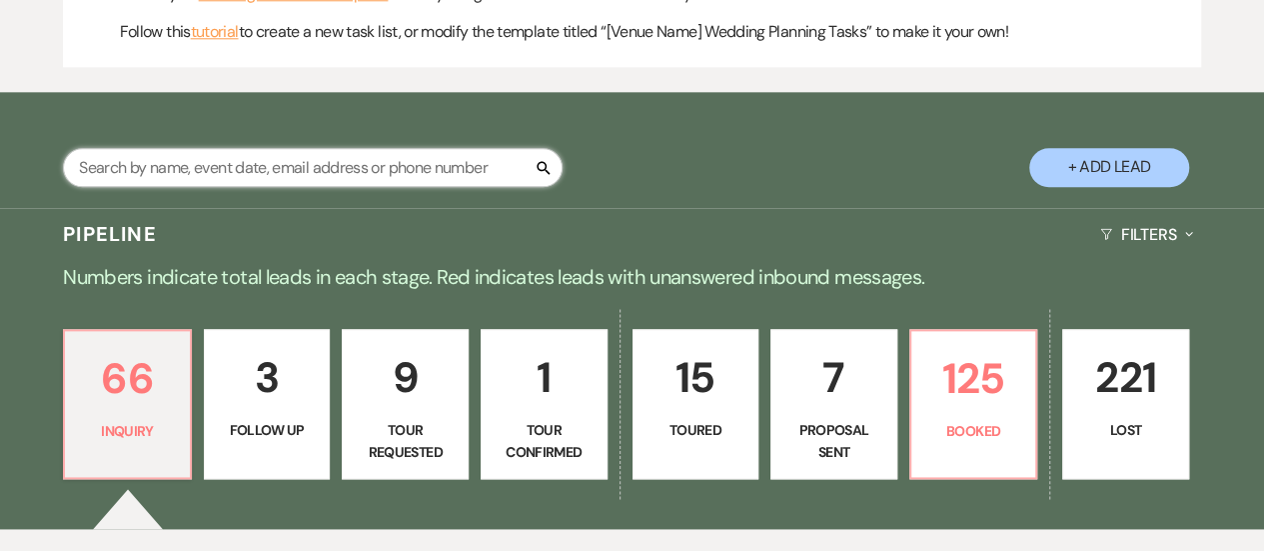
click at [366, 187] on input "text" at bounding box center [313, 167] width 500 height 39
type input "[DEMOGRAPHIC_DATA]"
select select "8"
select select "5"
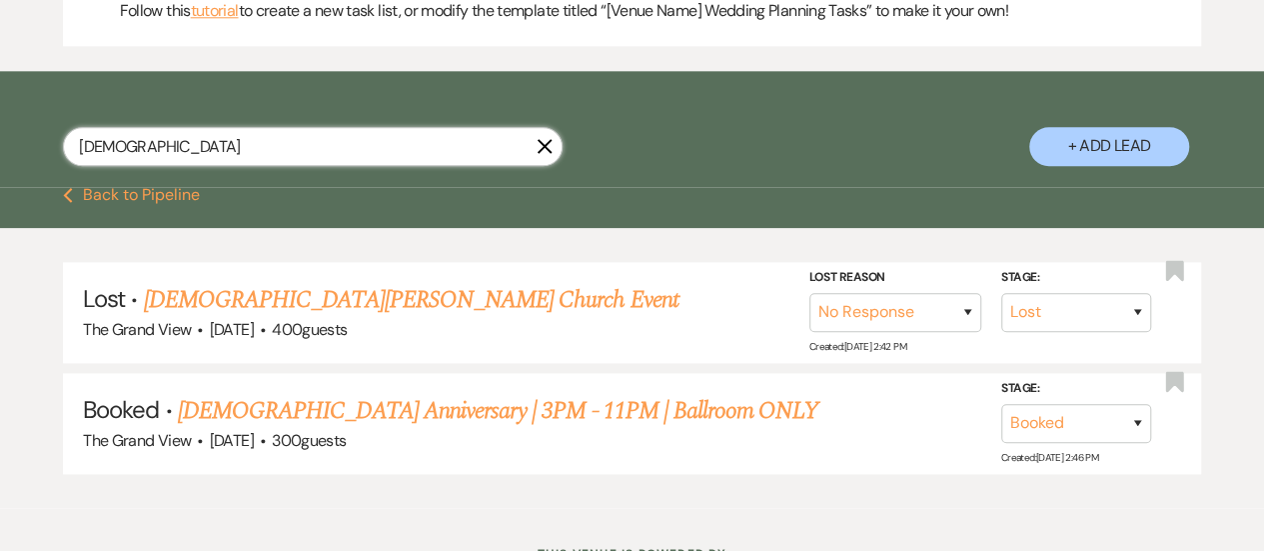
scroll to position [1101, 0]
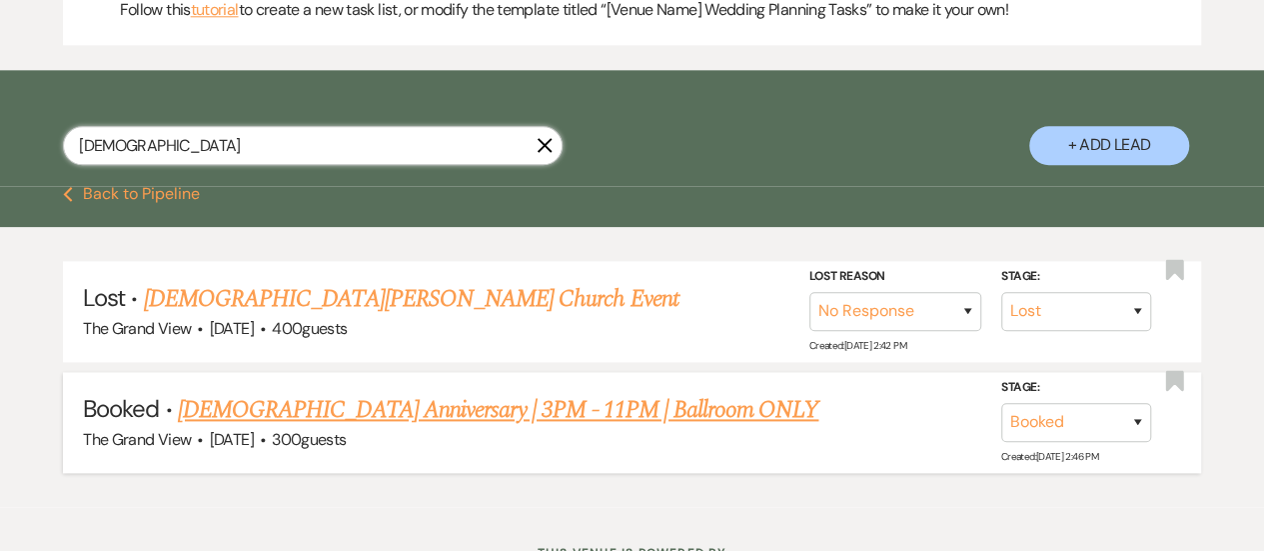
type input "[DEMOGRAPHIC_DATA]"
click at [424, 428] on link "[DEMOGRAPHIC_DATA] Anniversary | 3PM - 11PM | Ballroom ONLY" at bounding box center [498, 410] width 641 height 36
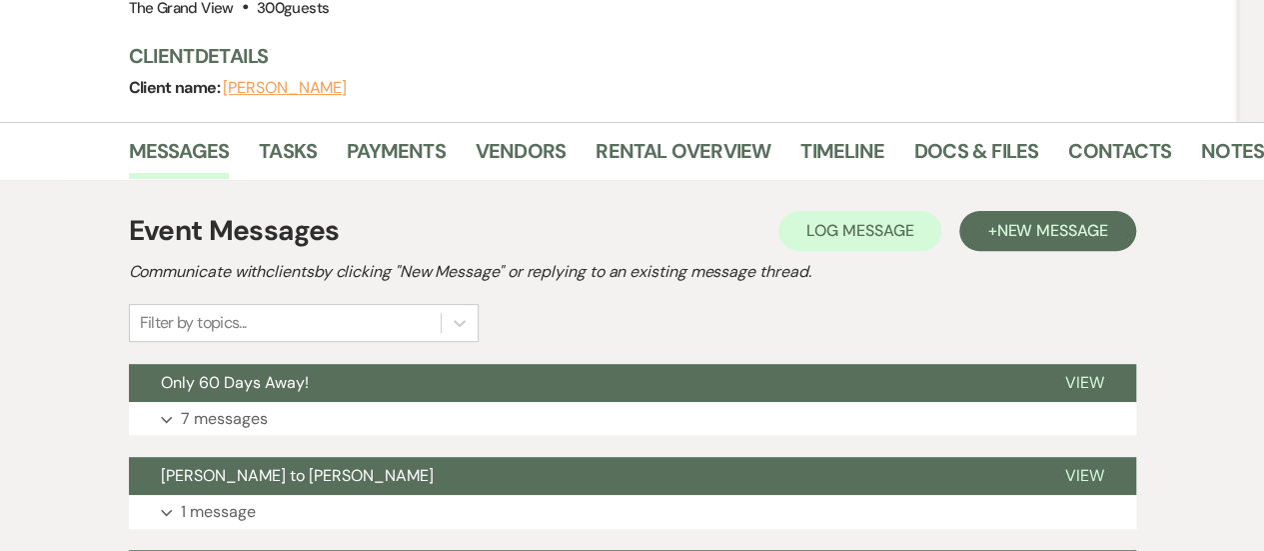
scroll to position [270, 0]
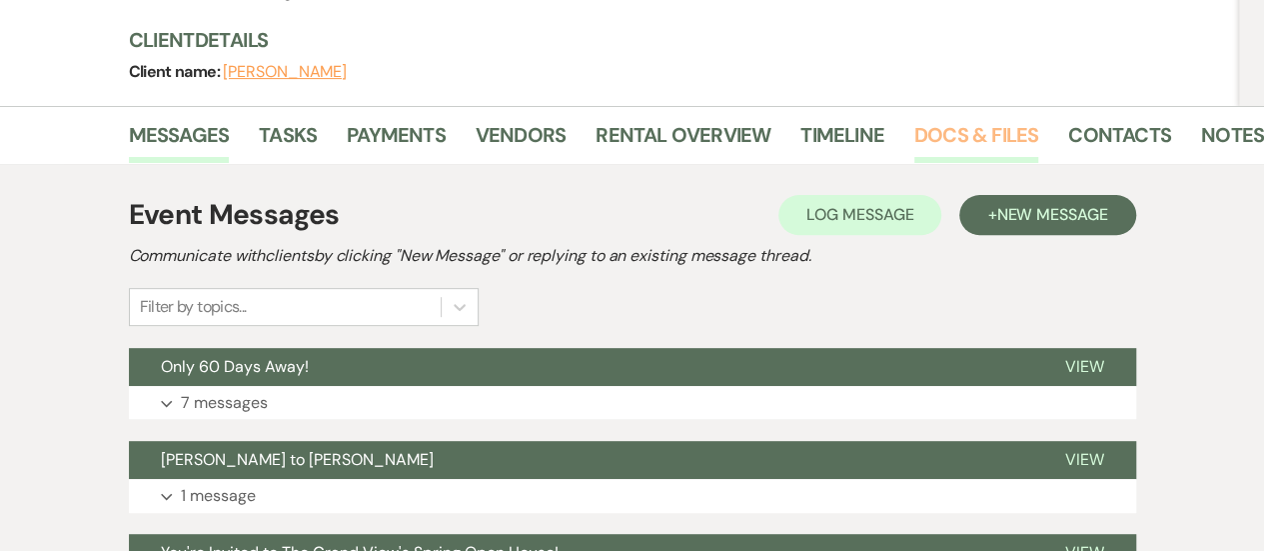
click at [1002, 119] on link "Docs & Files" at bounding box center [977, 141] width 124 height 44
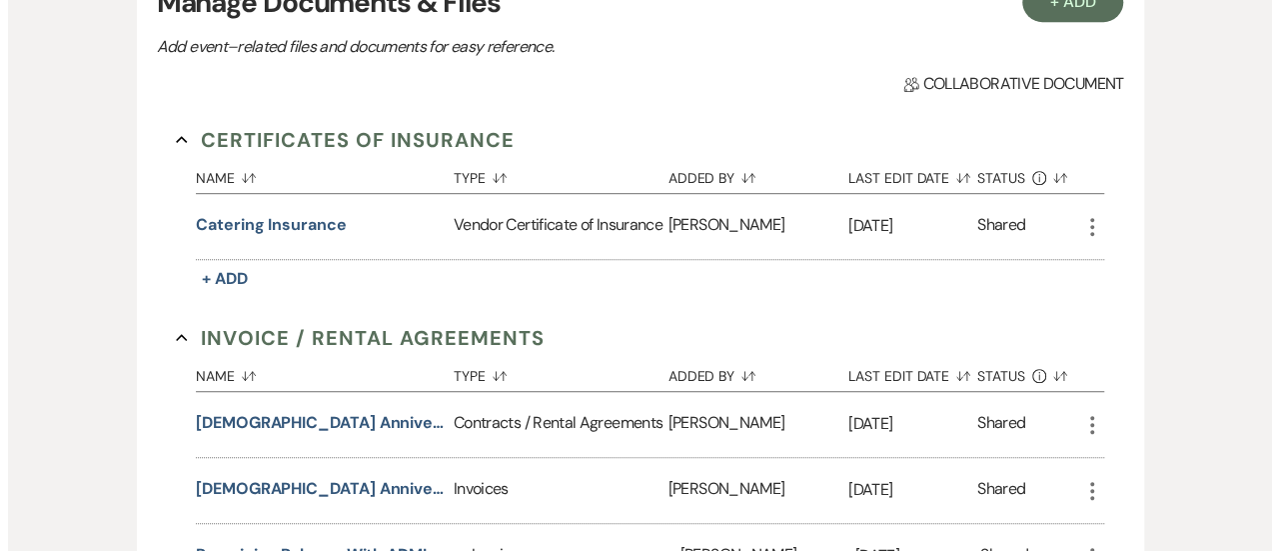
scroll to position [505, 0]
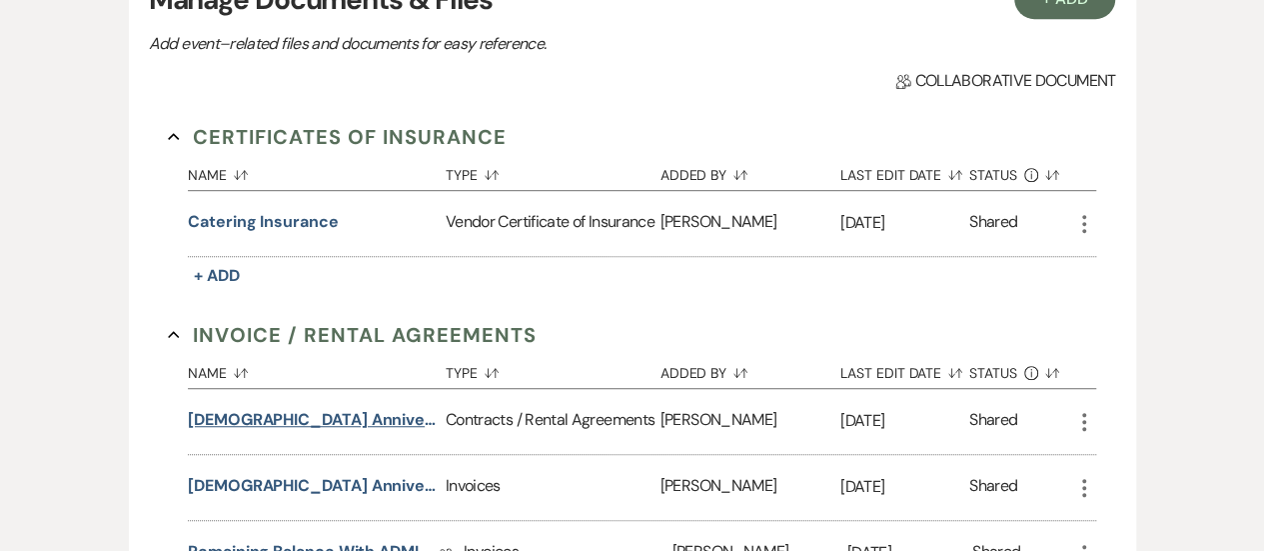
click at [388, 408] on button "[DEMOGRAPHIC_DATA] Anniversary Contract [DATE]" at bounding box center [313, 420] width 250 height 24
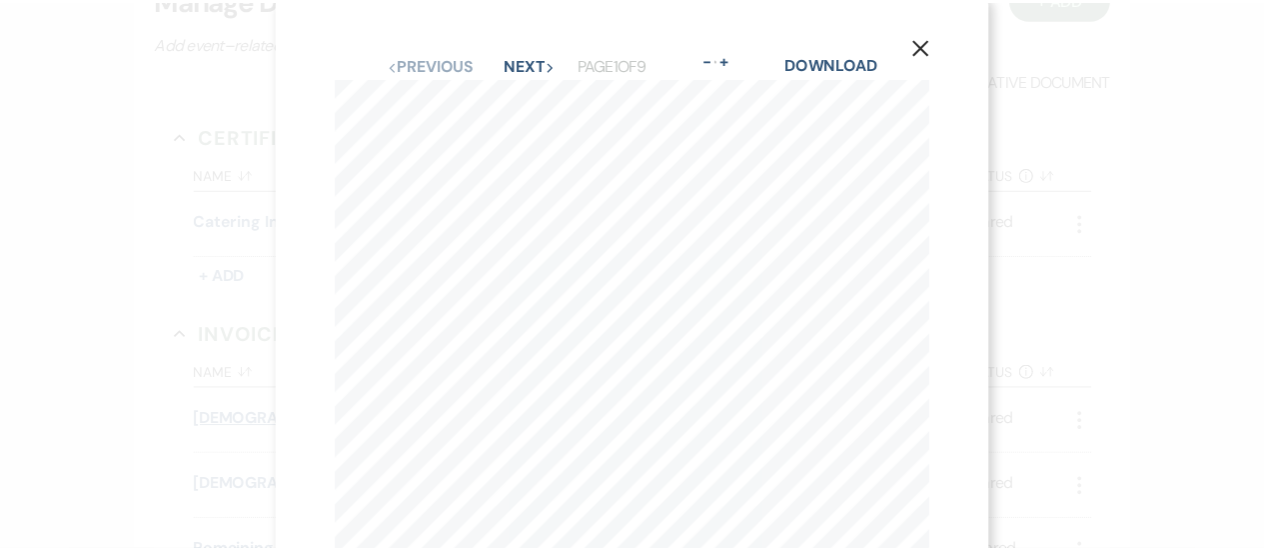
scroll to position [0, 0]
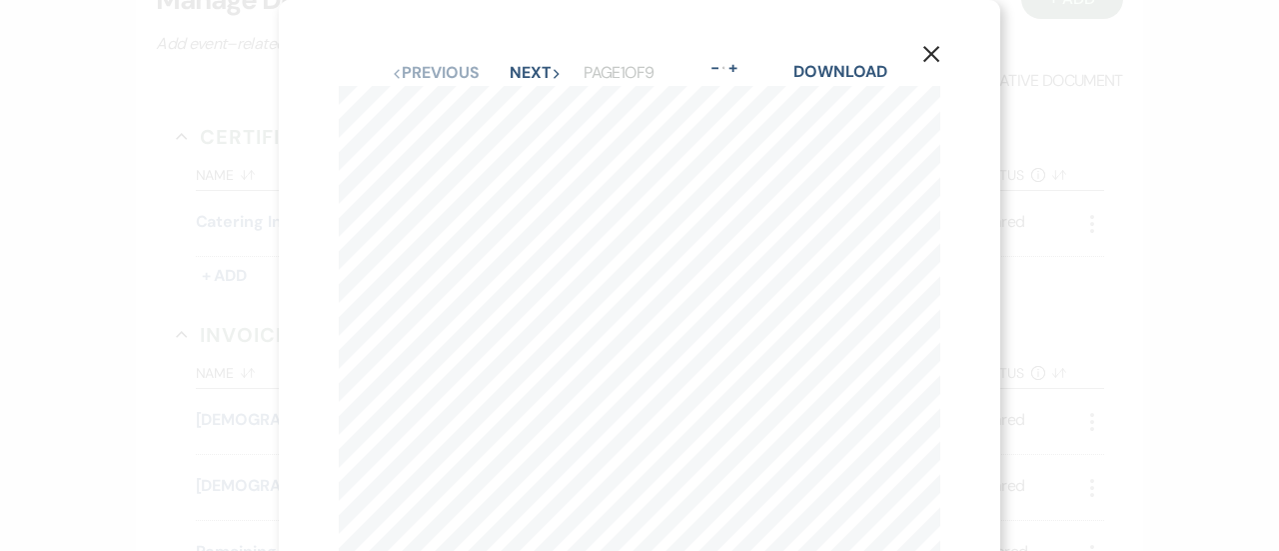
click at [925, 56] on icon "X" at bounding box center [931, 54] width 18 height 18
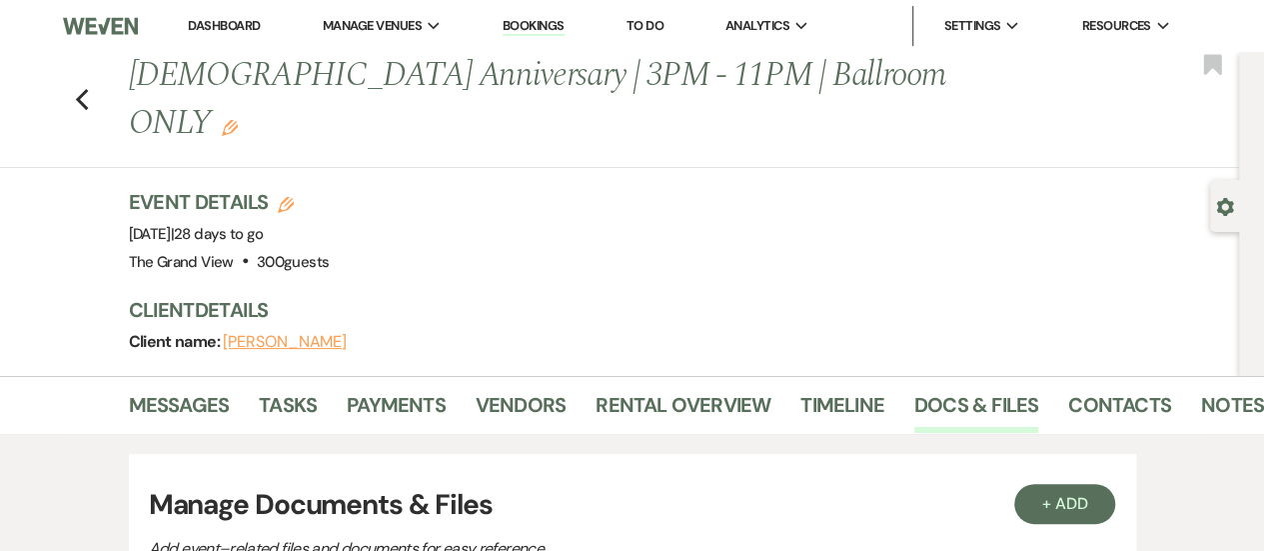
click at [816, 484] on h3 "Manage Documents & Files" at bounding box center [632, 505] width 967 height 42
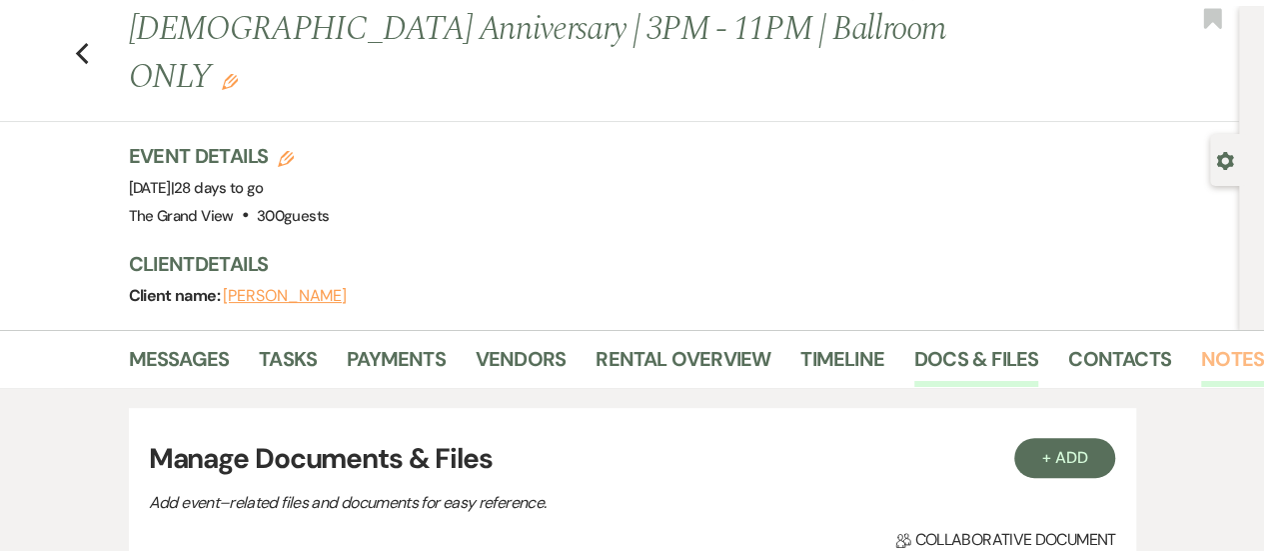
click at [1202, 343] on link "Notes" at bounding box center [1232, 365] width 63 height 44
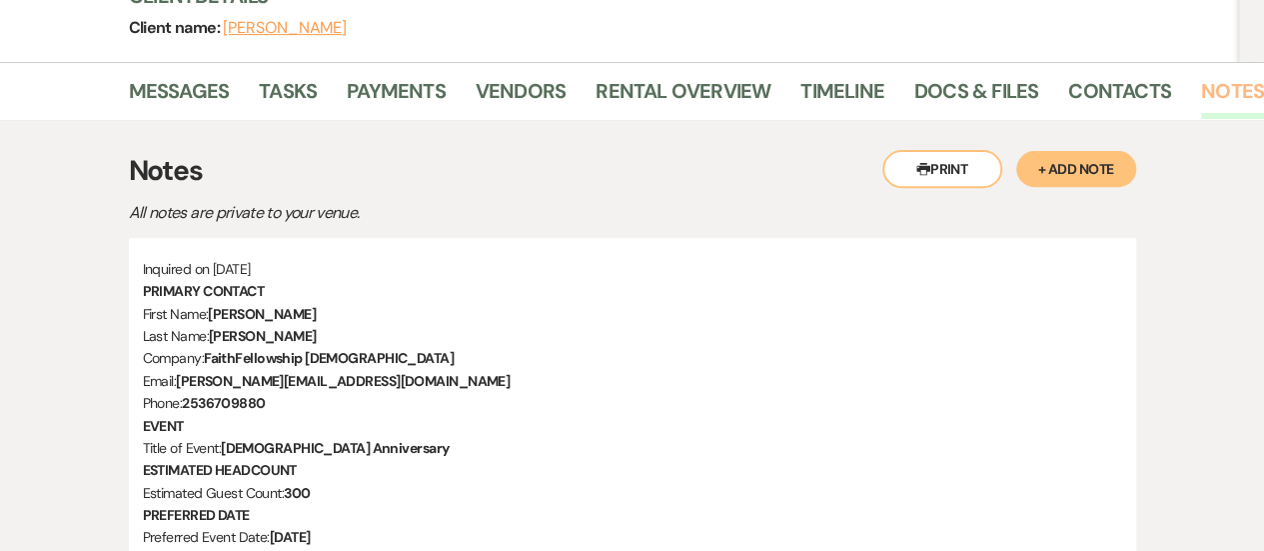
scroll to position [325, 0]
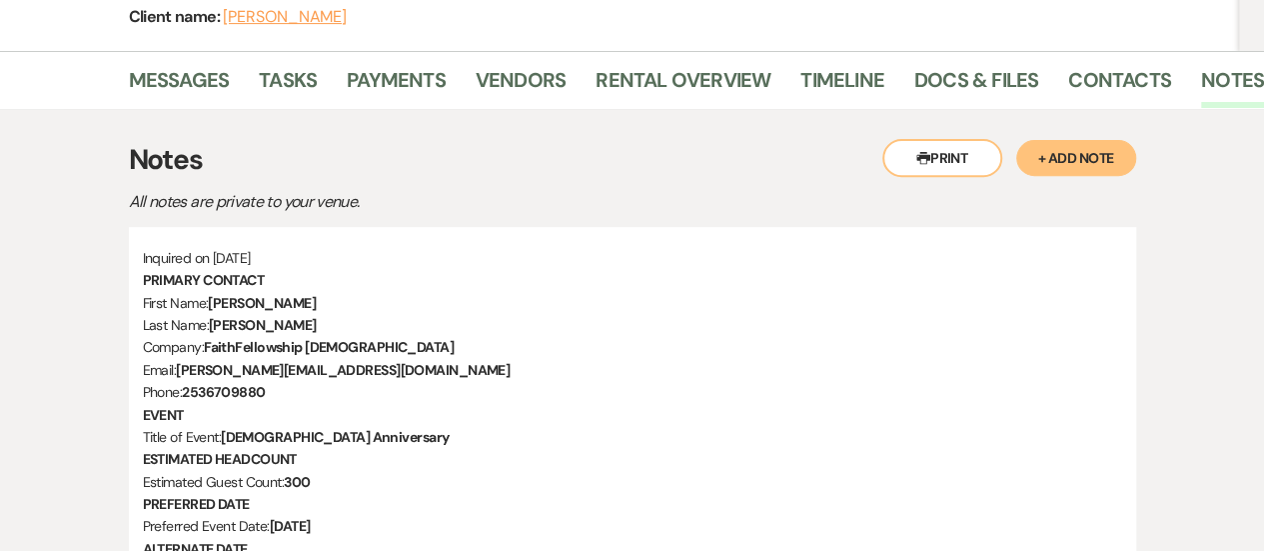
click at [1090, 140] on button "+ Add Note" at bounding box center [1076, 158] width 120 height 36
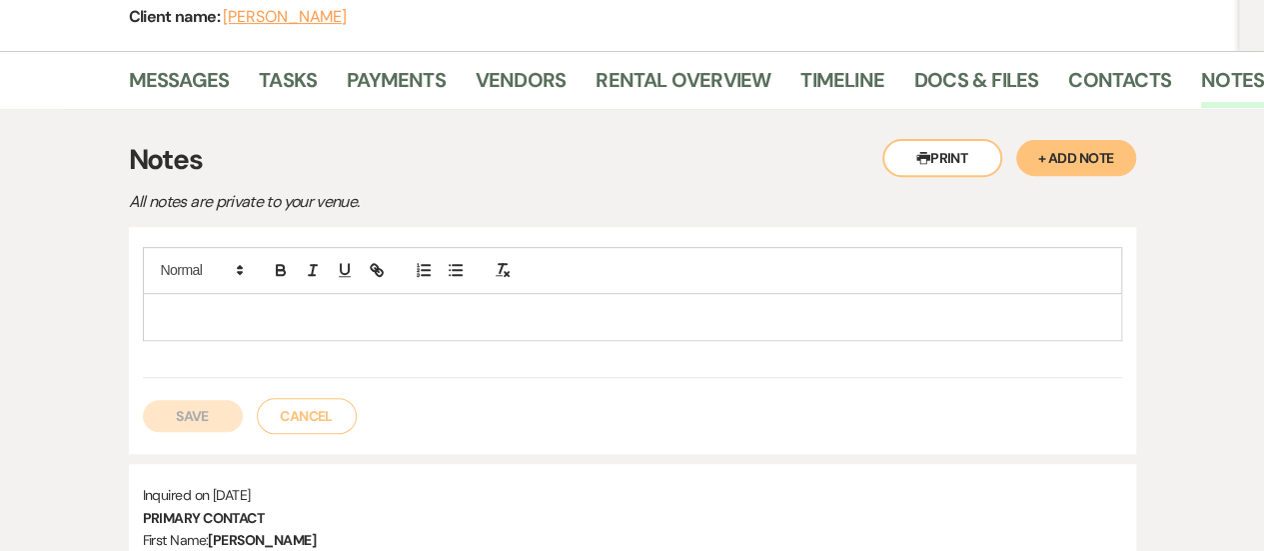
click at [650, 306] on p at bounding box center [632, 317] width 947 height 22
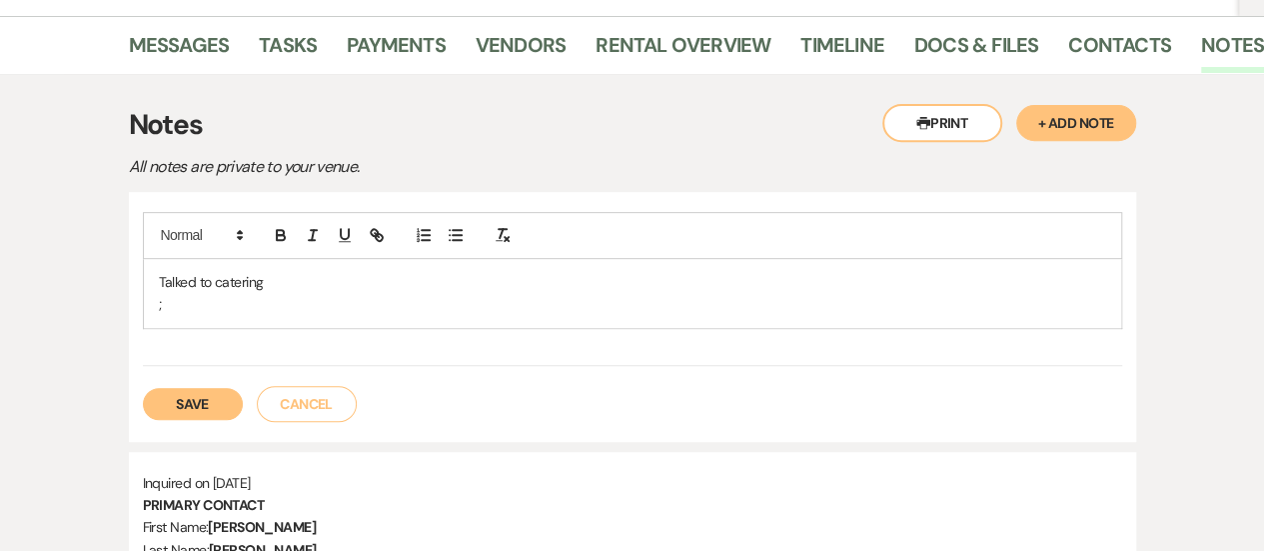
scroll to position [368, 0]
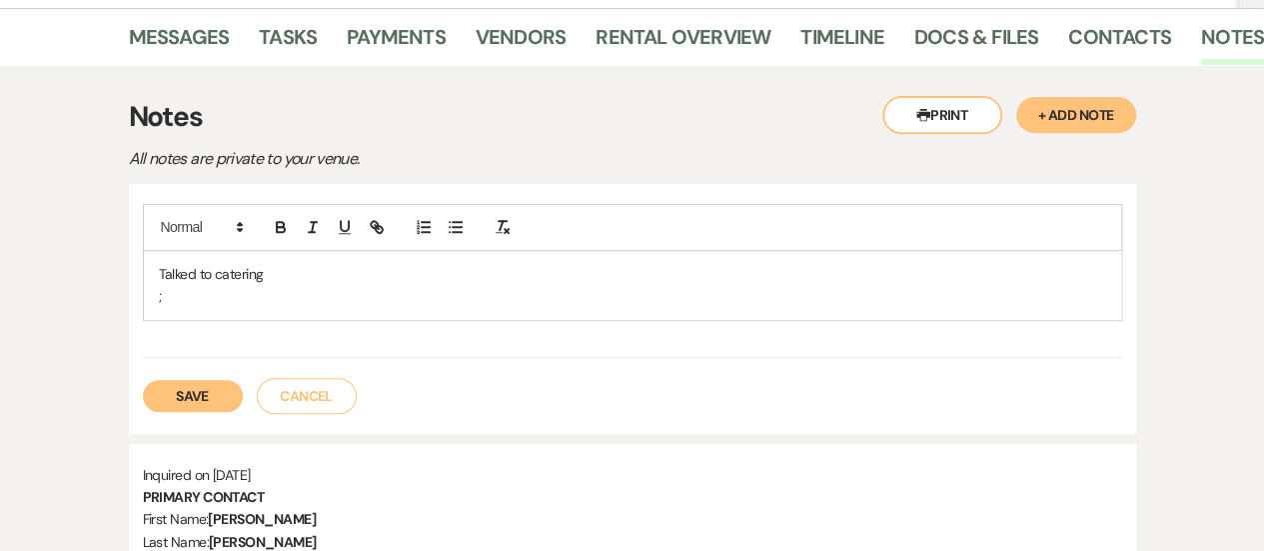
click at [748, 265] on div "Talked to catering ;" at bounding box center [632, 285] width 977 height 69
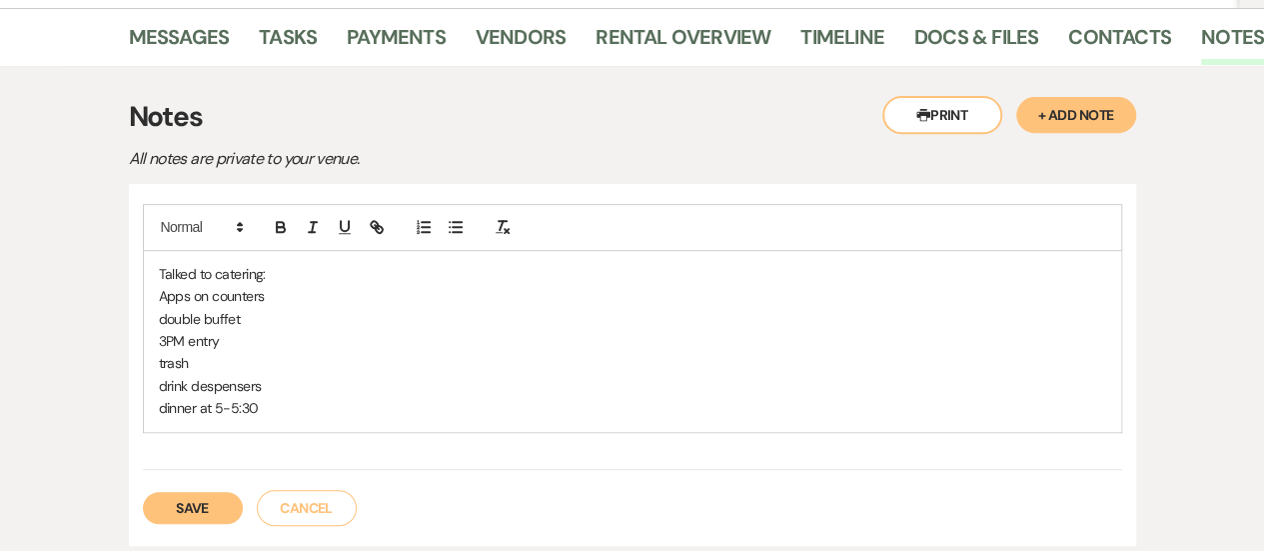
click at [242, 375] on p "drink despensers" at bounding box center [632, 386] width 947 height 22
click at [218, 375] on p "drink despensers" at bounding box center [632, 386] width 947 height 22
click at [246, 375] on p "drink despensers" at bounding box center [632, 386] width 947 height 22
click at [240, 375] on p "drink despensers" at bounding box center [632, 386] width 947 height 22
click at [269, 397] on p "dinner at 5-5:30" at bounding box center [632, 408] width 947 height 22
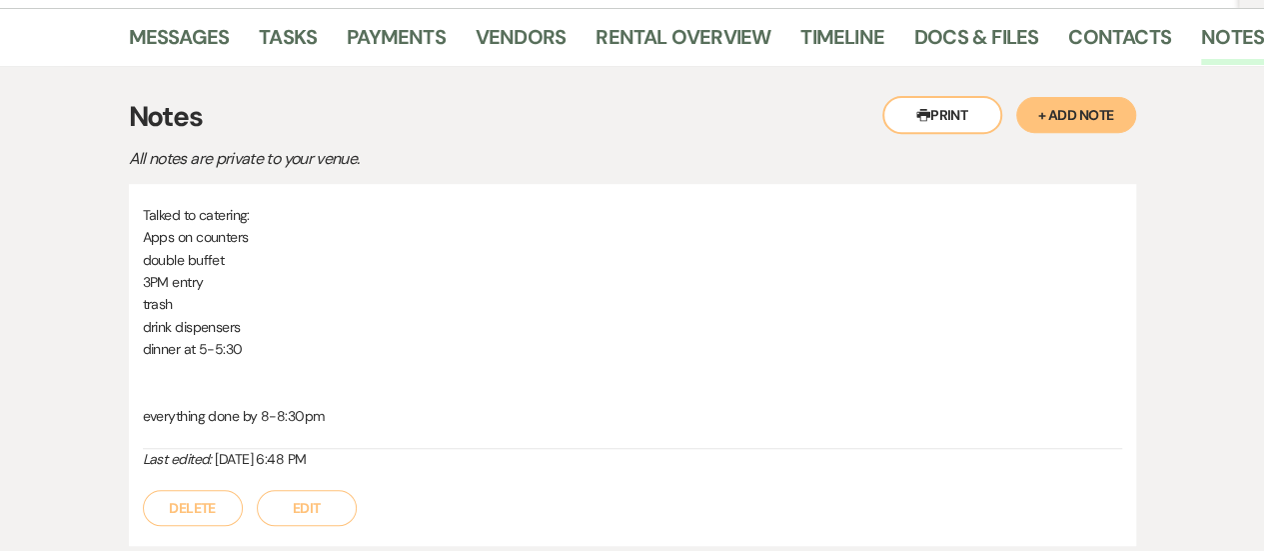
click at [602, 271] on p "3PM entry" at bounding box center [632, 282] width 979 height 22
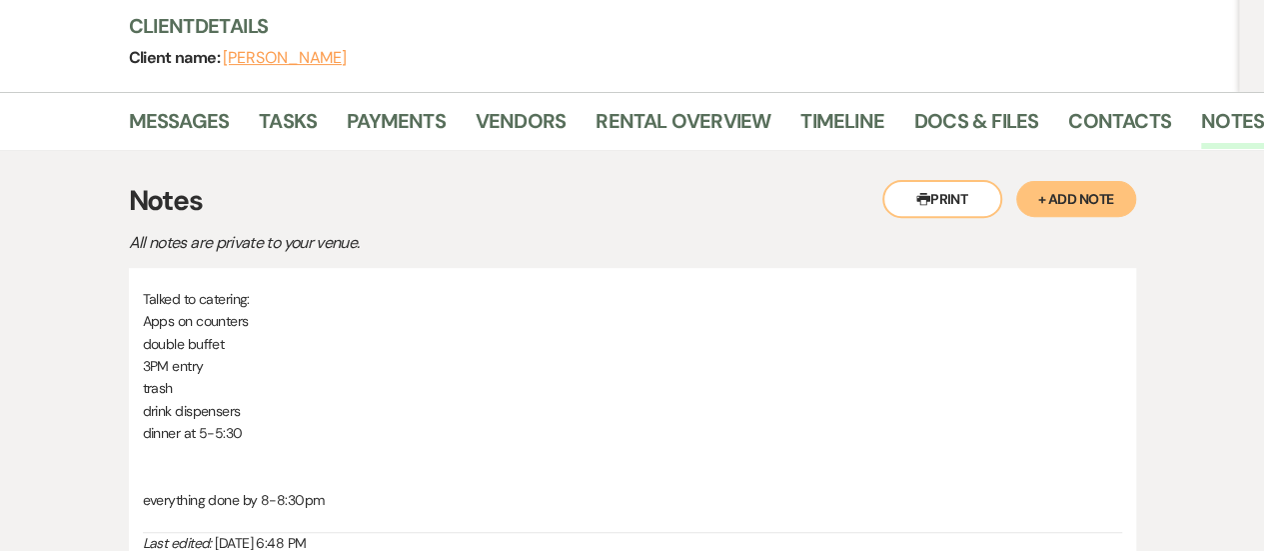
scroll to position [0, 0]
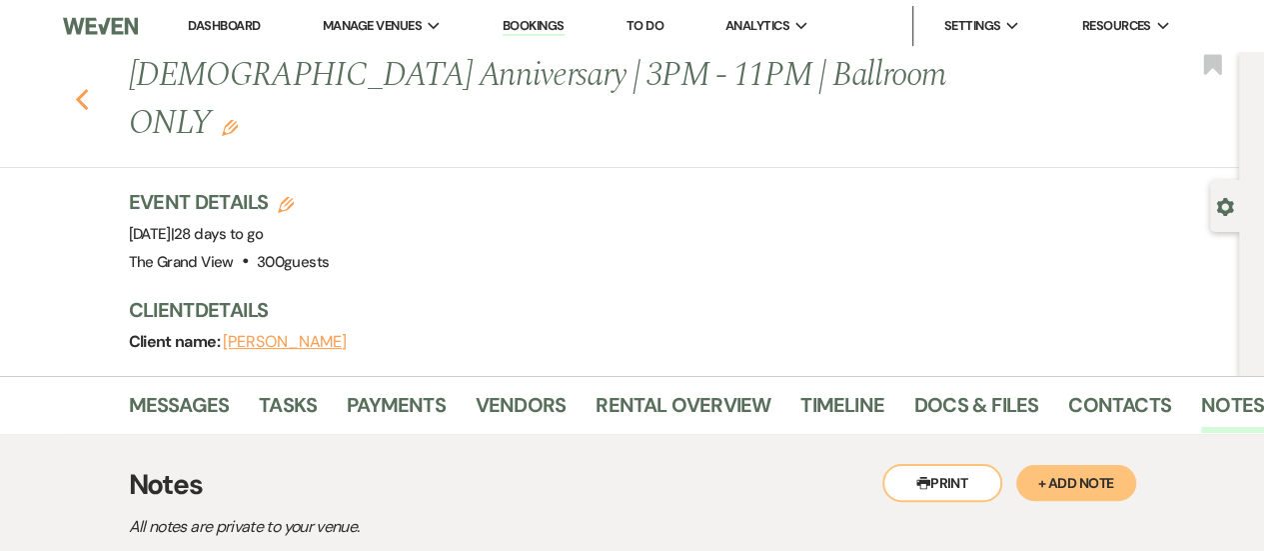
click at [86, 89] on use "button" at bounding box center [81, 100] width 13 height 22
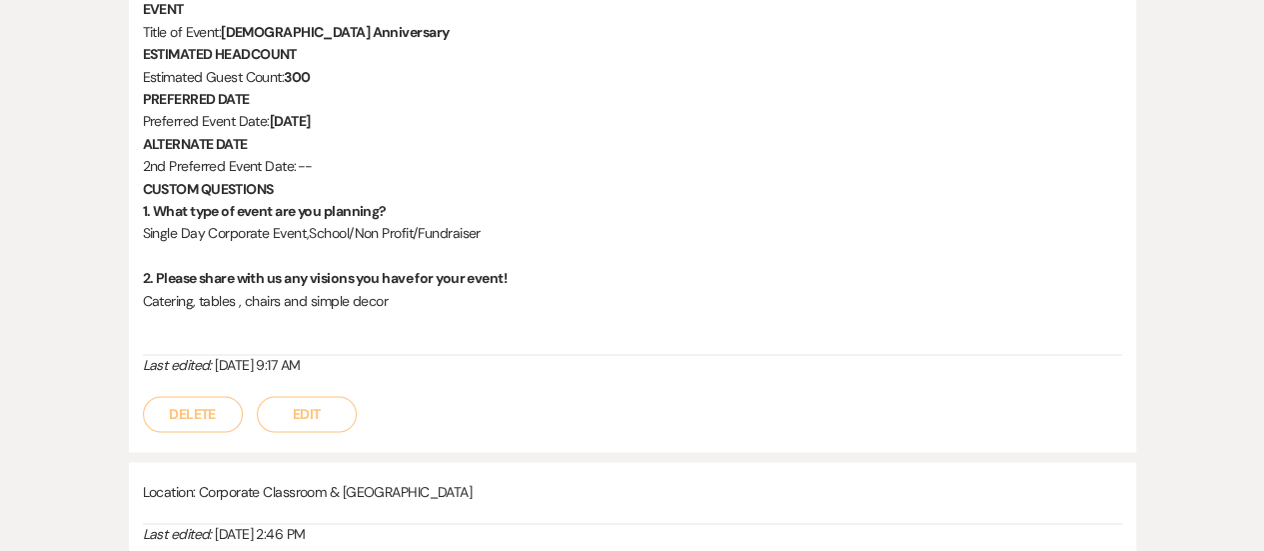
select select "8"
select select "5"
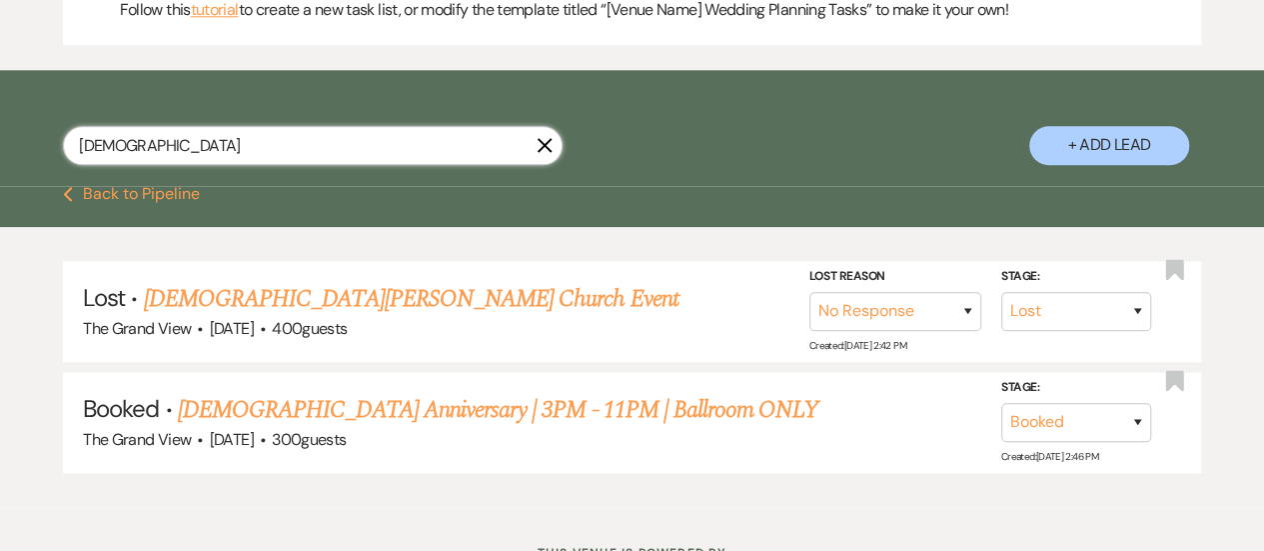
drag, startPoint x: 211, startPoint y: 179, endPoint x: 45, endPoint y: 177, distance: 165.9
click at [45, 177] on div "[DEMOGRAPHIC_DATA] X + Add Lead" at bounding box center [632, 130] width 1264 height 101
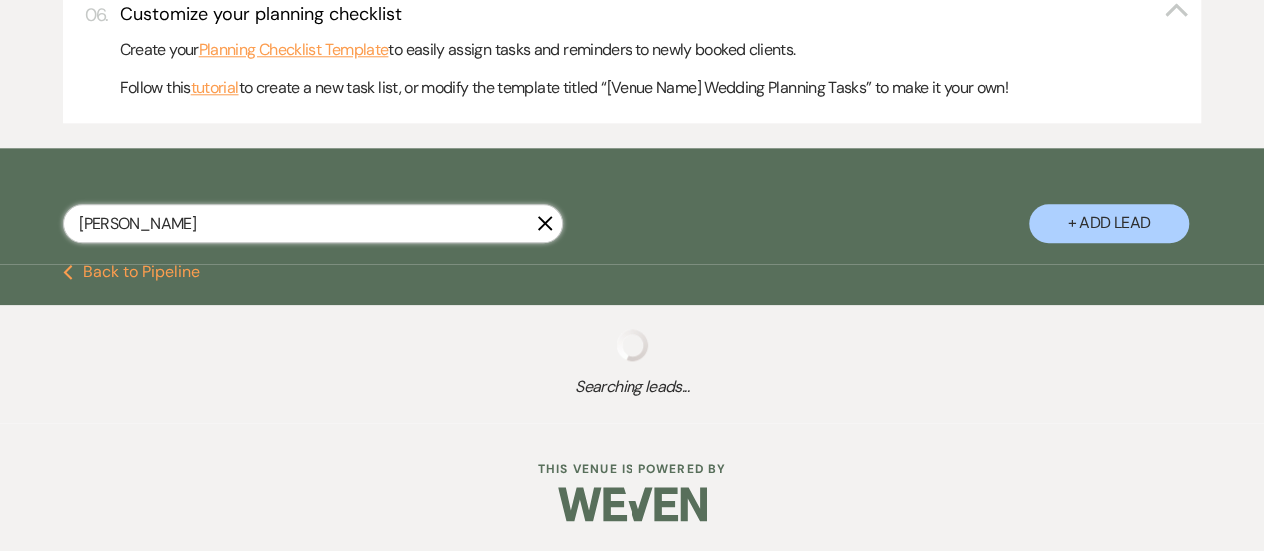
type input "[DEMOGRAPHIC_DATA]"
select select "8"
select select "4"
select select "6"
select select "5"
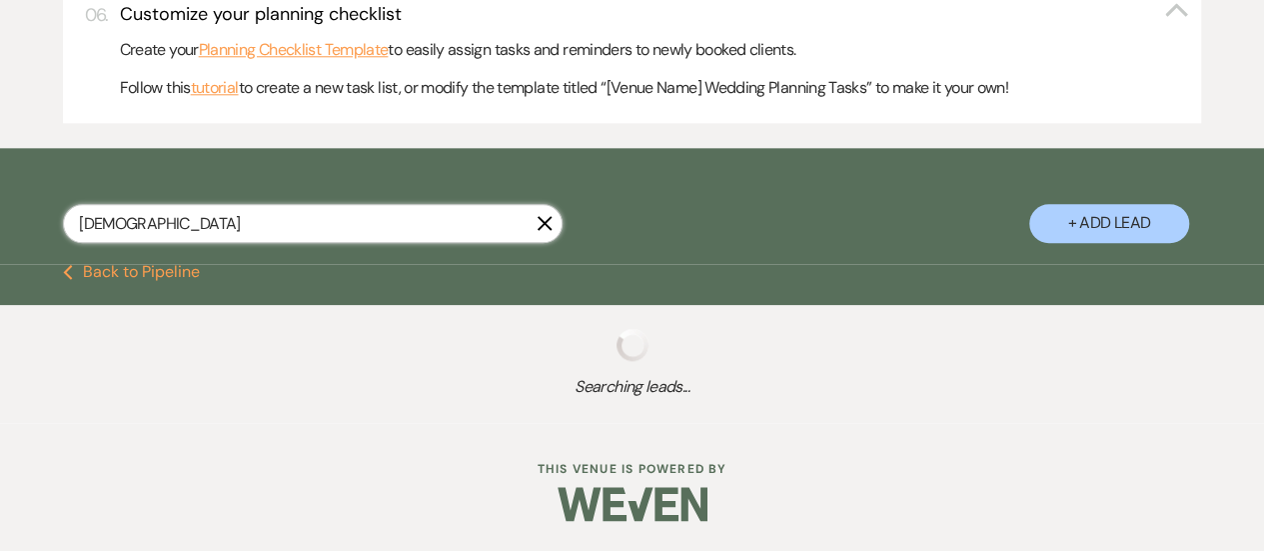
select select "8"
select select "6"
select select "8"
select select "5"
select select "8"
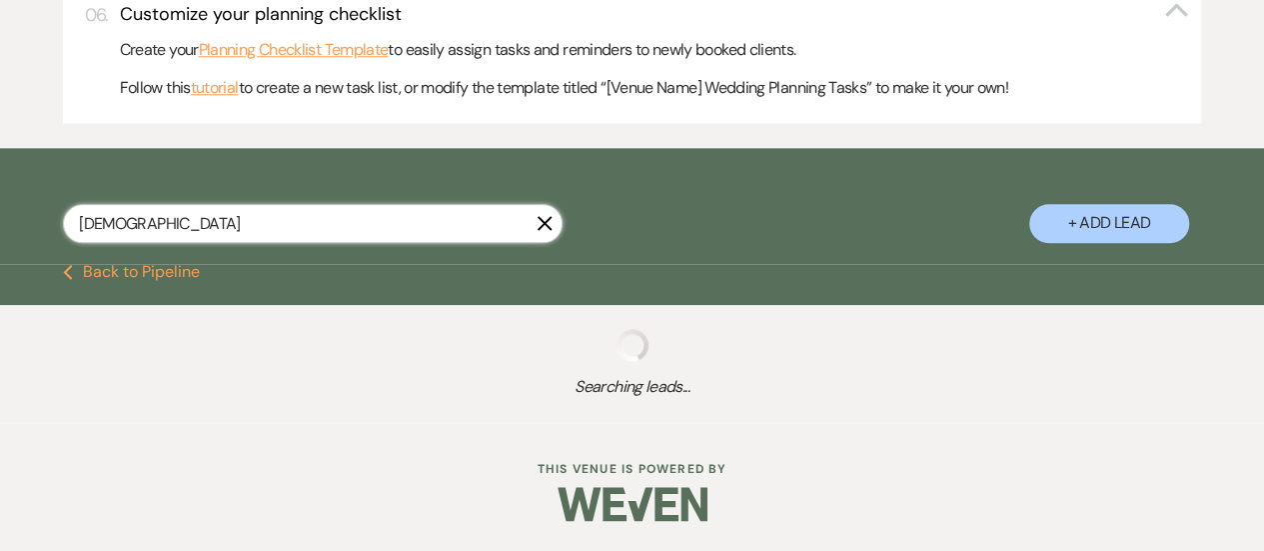
select select "10"
select select "8"
select select "5"
select select "8"
select select "5"
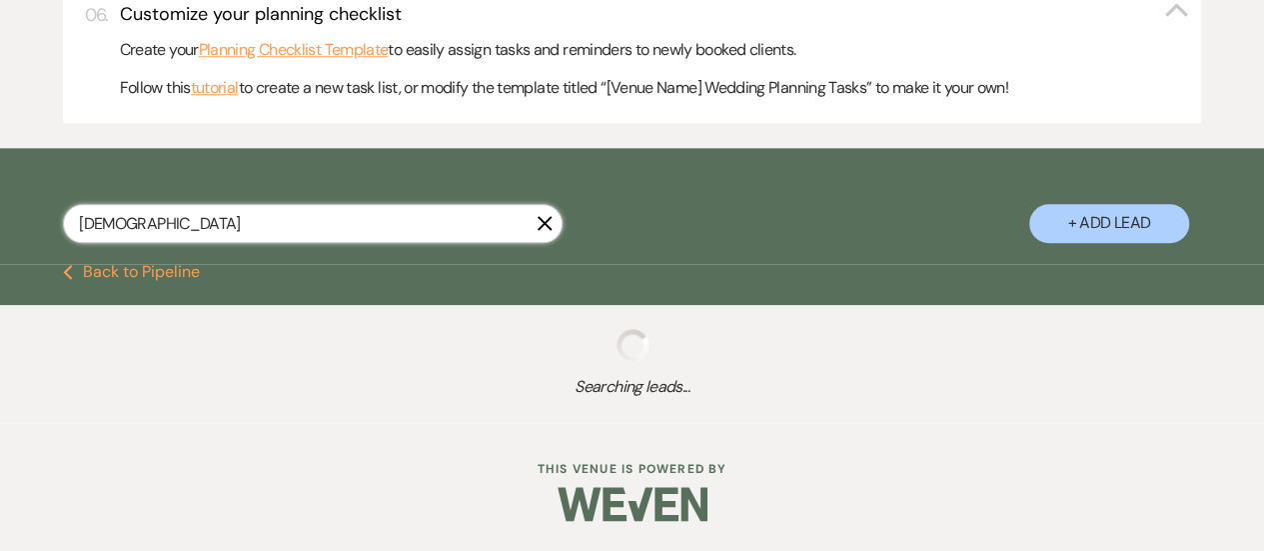
select select "8"
select select "5"
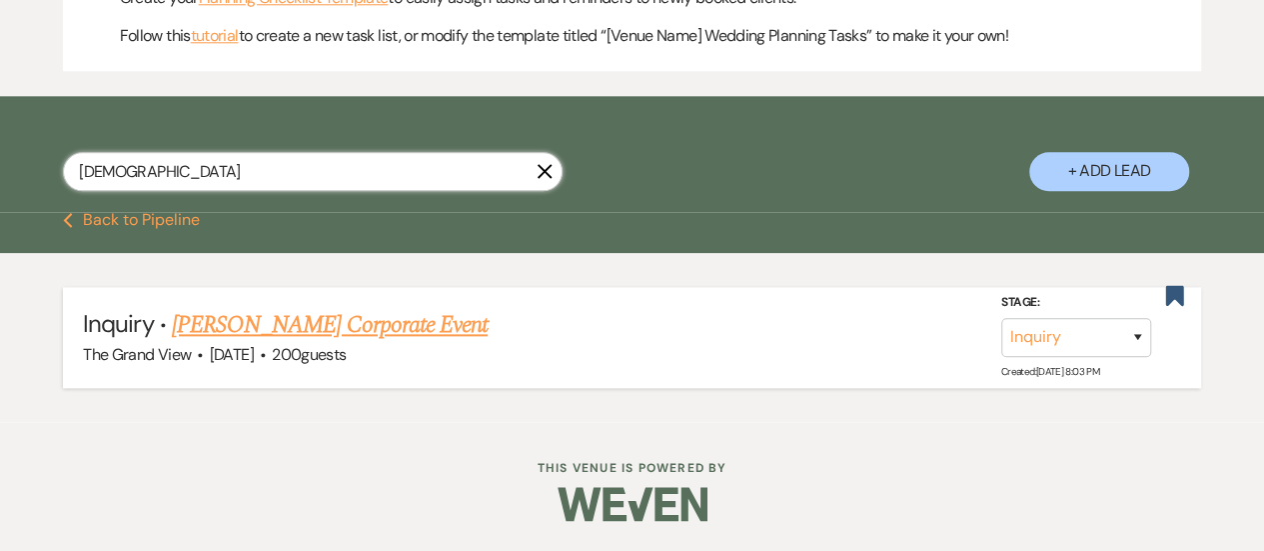
type input "[DEMOGRAPHIC_DATA]"
click at [236, 309] on link "[PERSON_NAME] Corporate Event" at bounding box center [330, 325] width 316 height 36
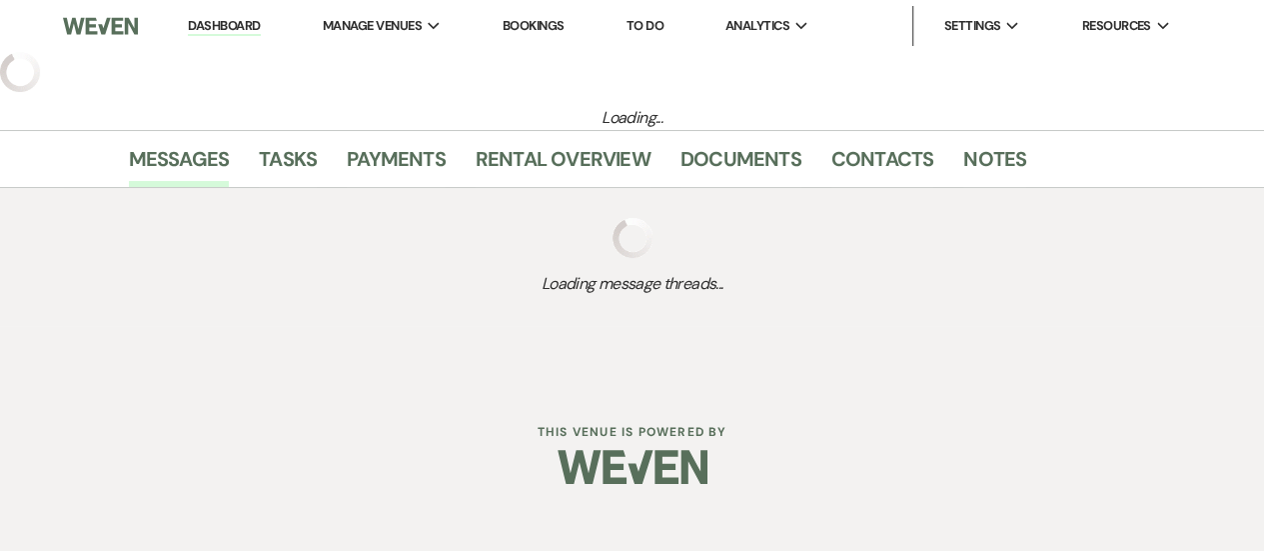
select select "5"
select select "9"
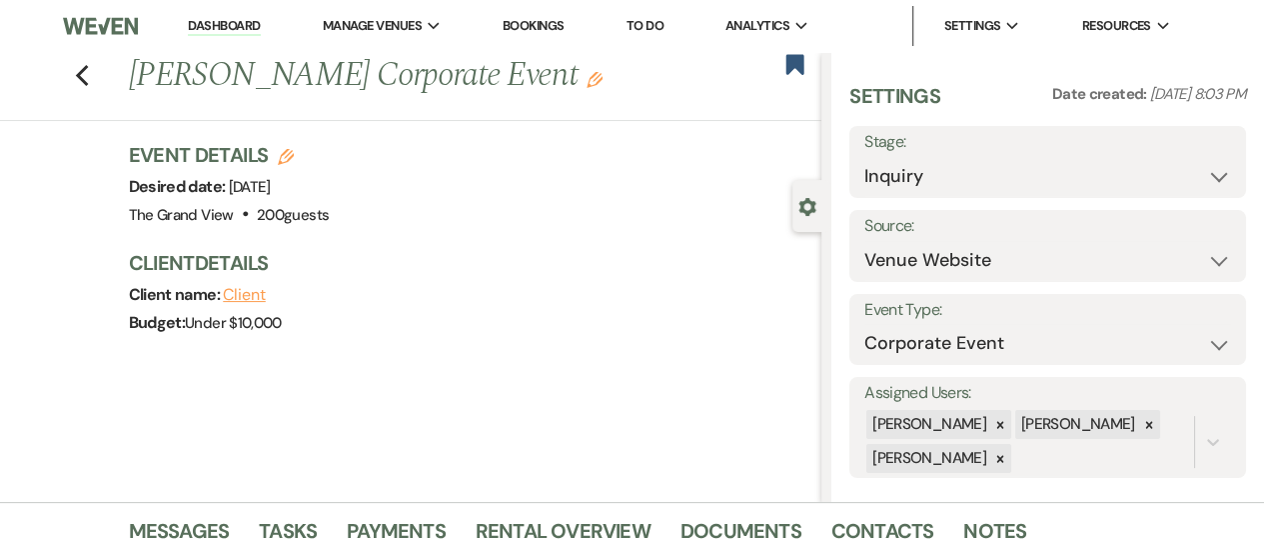
click at [556, 77] on h1 "[PERSON_NAME] Corporate Event Edit" at bounding box center [402, 76] width 547 height 48
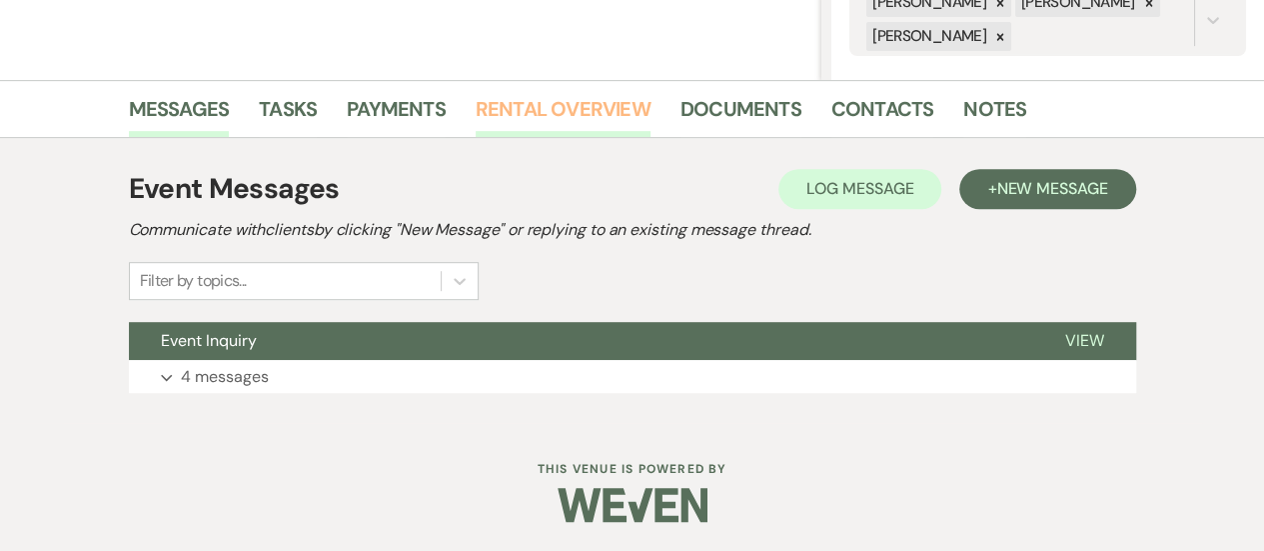
click at [603, 99] on link "Rental Overview" at bounding box center [563, 115] width 175 height 44
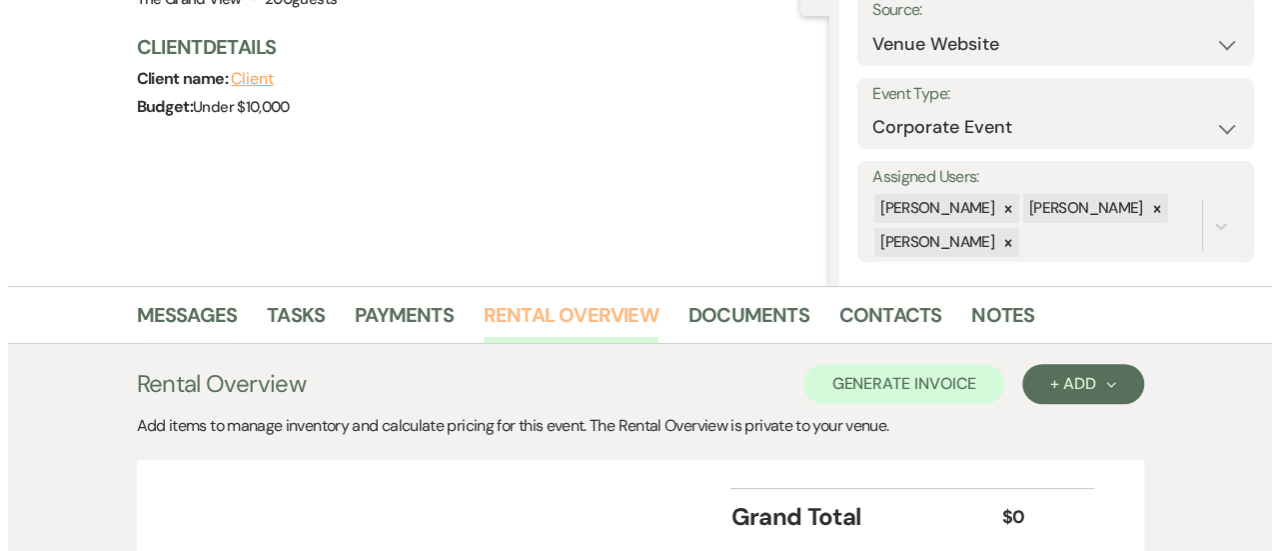
scroll to position [375, 0]
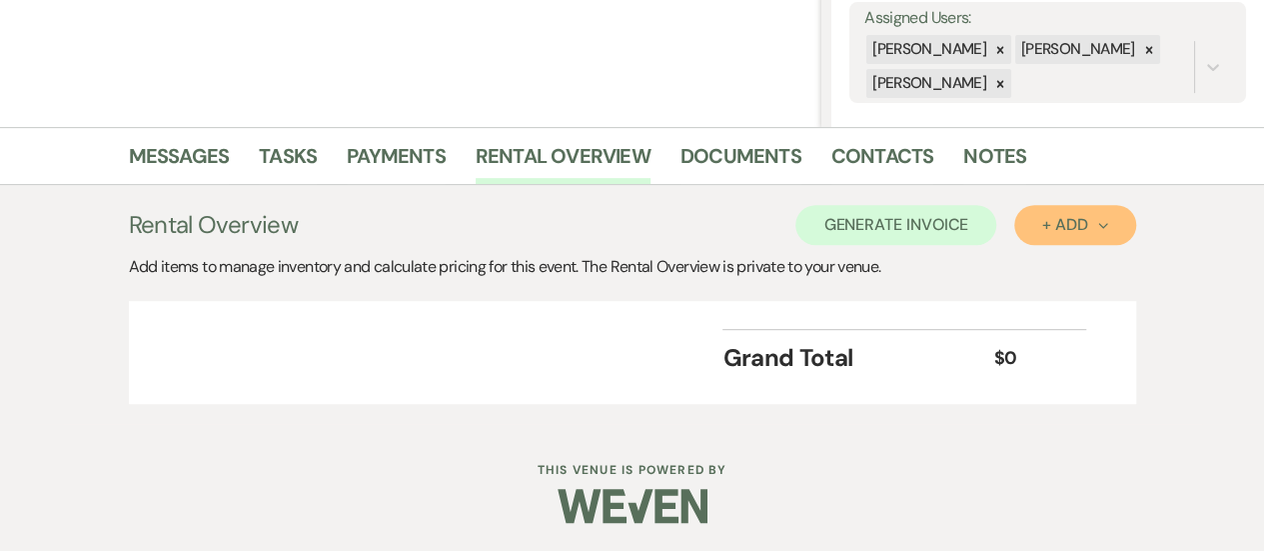
click at [1055, 227] on div "+ Add Next" at bounding box center [1074, 225] width 65 height 16
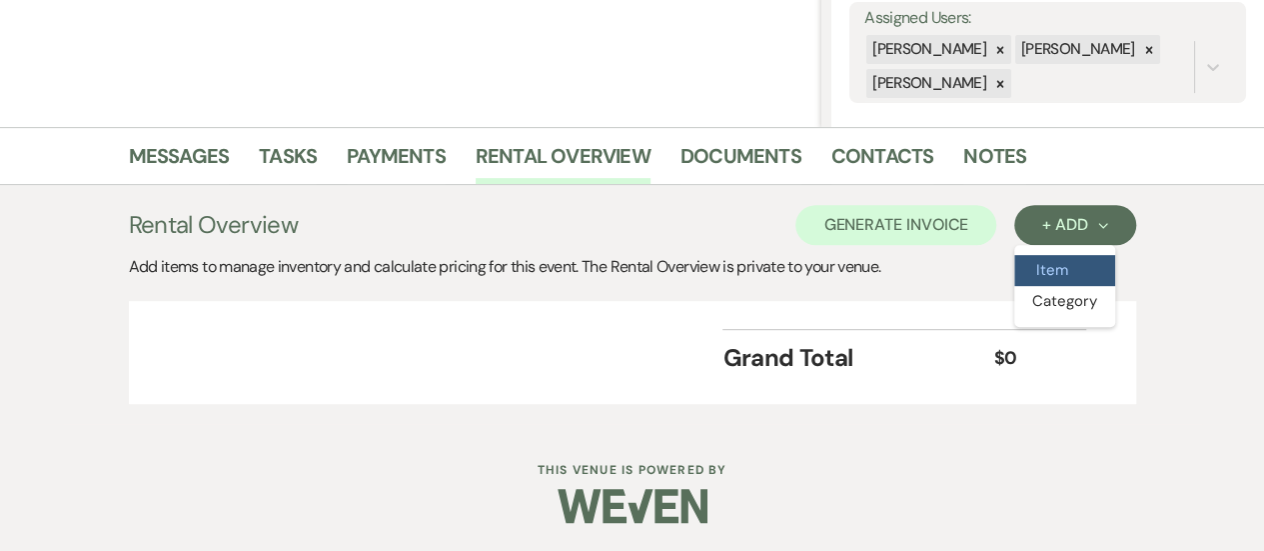
click at [1047, 256] on button "Item" at bounding box center [1064, 270] width 101 height 31
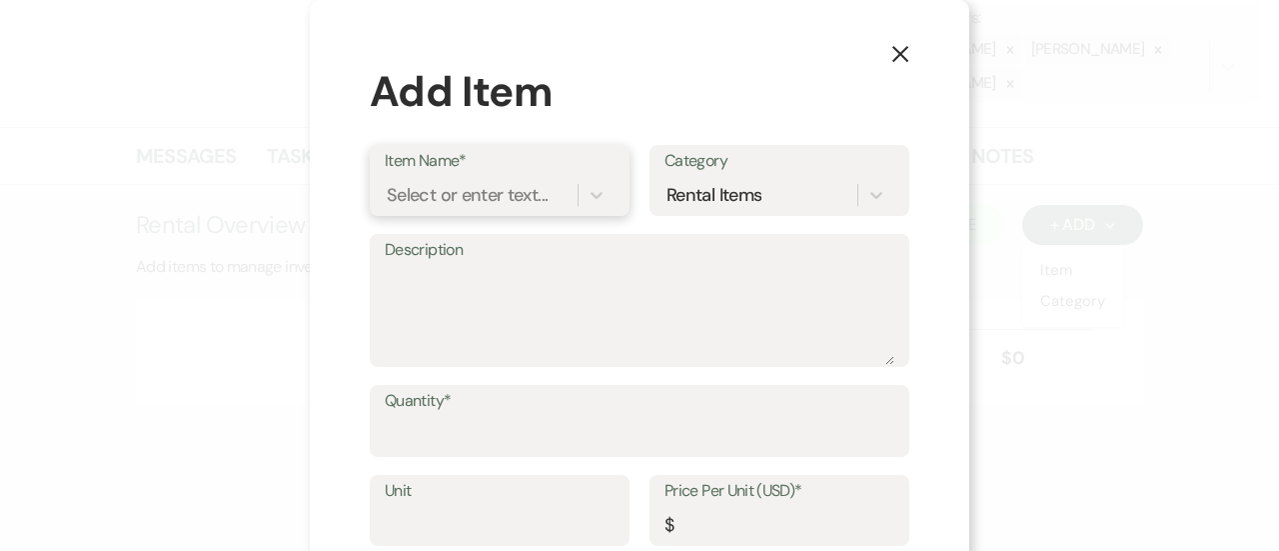
click at [454, 199] on div "Select or enter text..." at bounding box center [467, 194] width 161 height 27
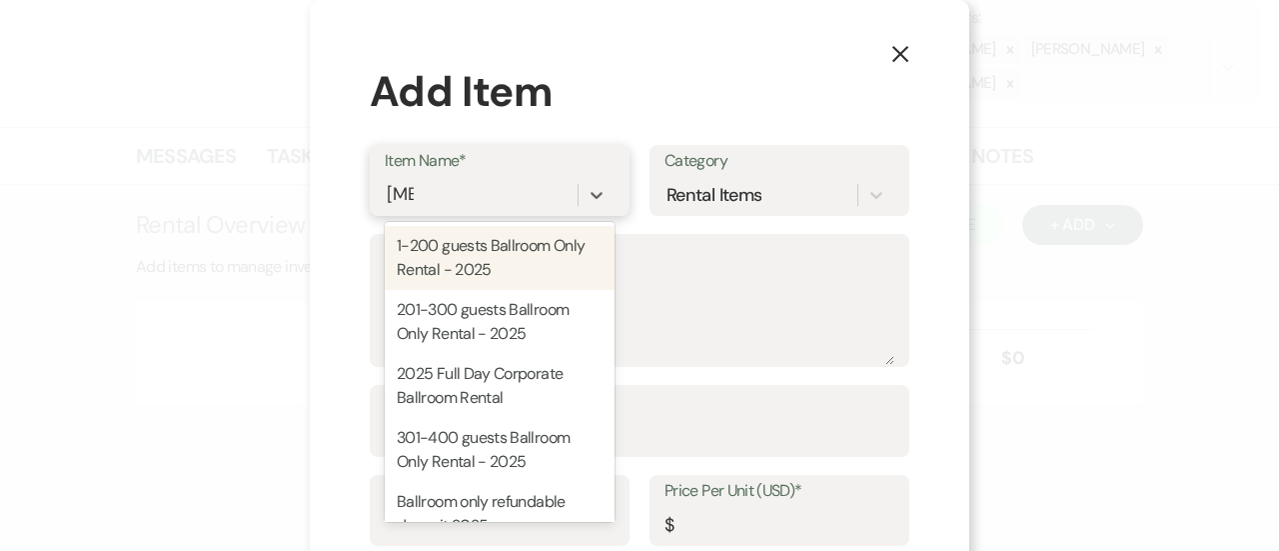
type input "ball"
click at [478, 270] on div "1-200 guests Ballroom Only Rental - 2025" at bounding box center [500, 258] width 230 height 64
type textarea "Includes: Rental time: Up to 200 guests 60 Inch Round Tables(50) 8 Foot Rectang…"
type input "Hours"
type input "500"
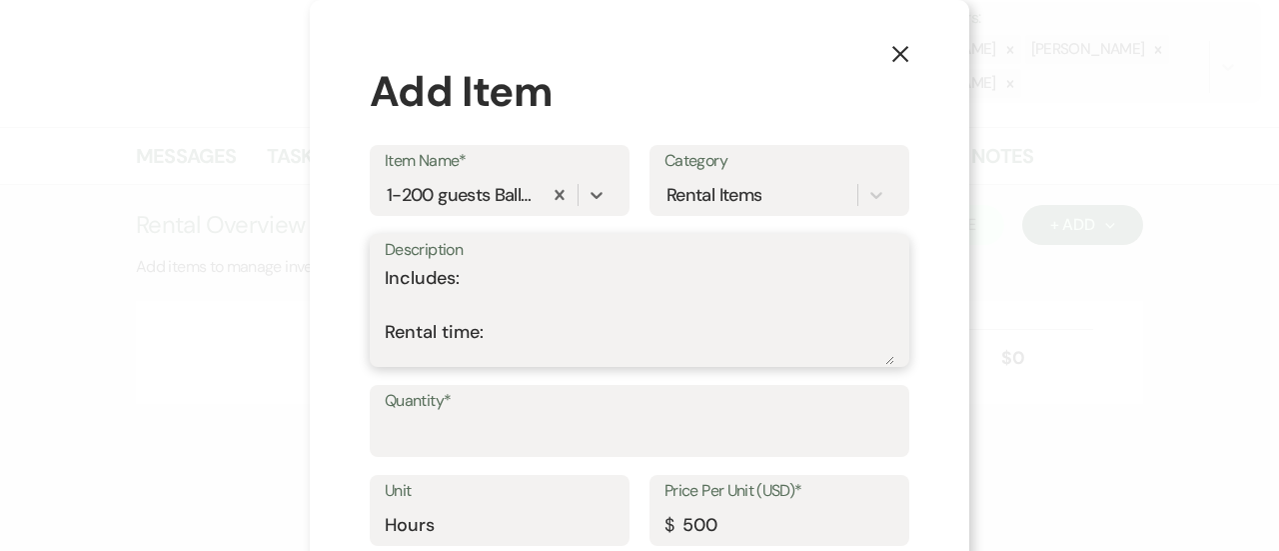
click at [442, 311] on textarea "Includes: Rental time: Up to 200 guests 60 Inch Round Tables(50) 8 Foot Rectang…" at bounding box center [640, 315] width 510 height 100
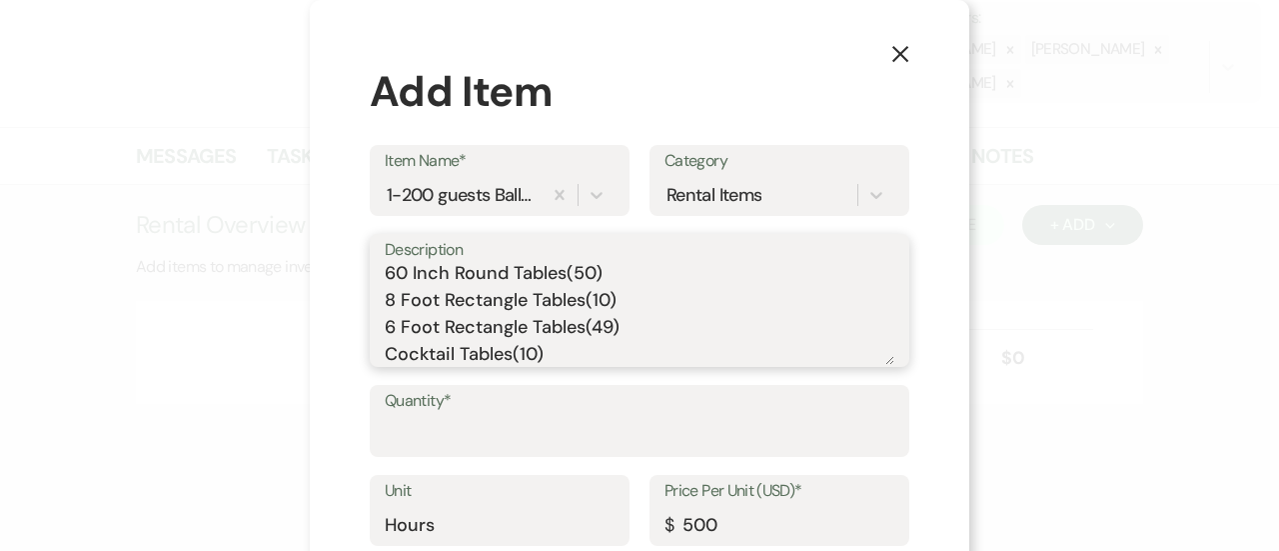
scroll to position [114, 0]
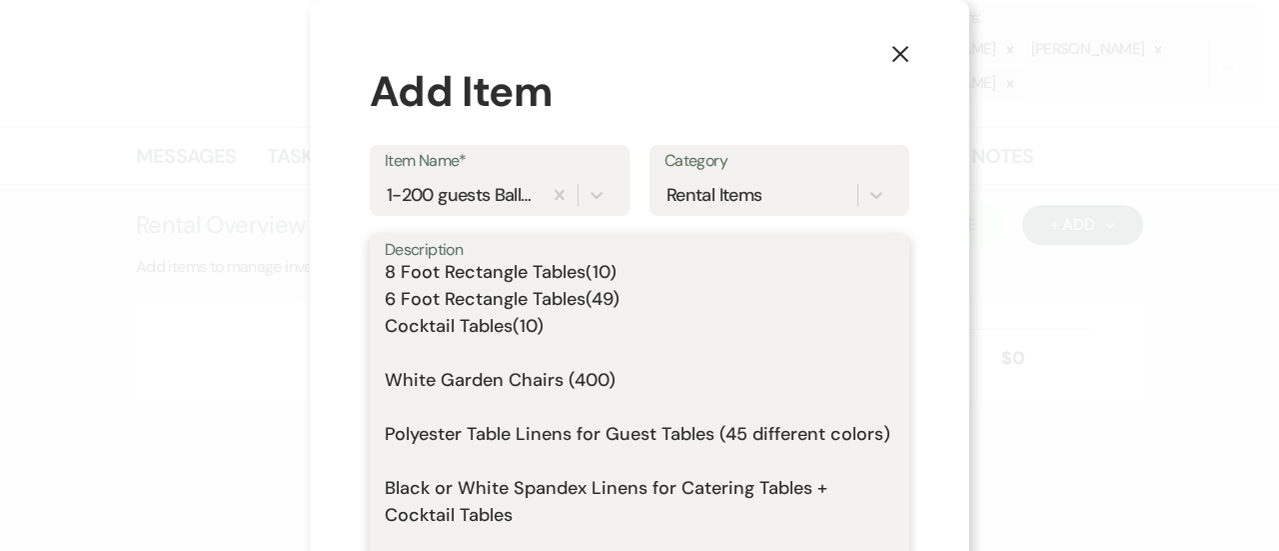
drag, startPoint x: 879, startPoint y: 361, endPoint x: 925, endPoint y: 595, distance: 238.5
click at [925, 553] on html "Dashboard Manage Venues Expand The Grand View Sellmark Ranch Bookings To Do Ana…" at bounding box center [639, 88] width 1279 height 927
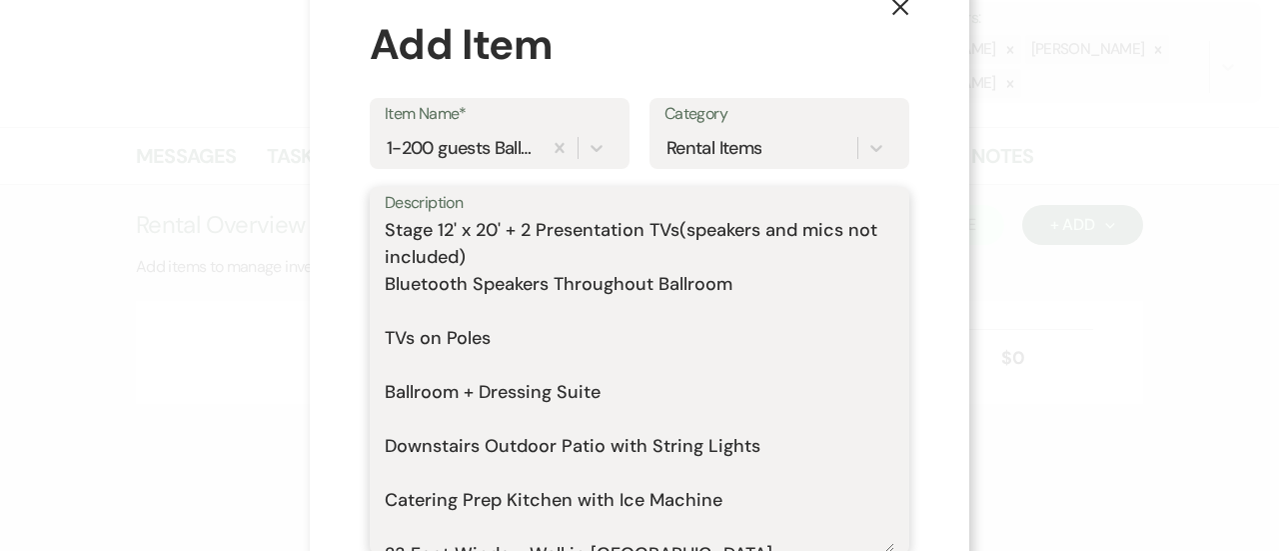
scroll to position [344, 0]
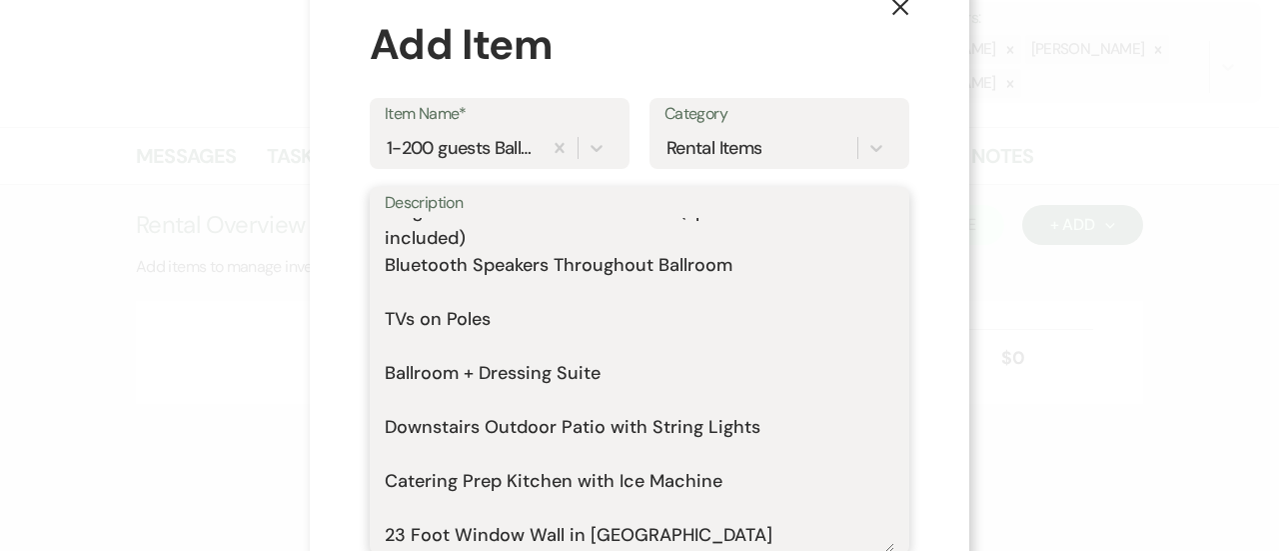
drag, startPoint x: 739, startPoint y: 512, endPoint x: 367, endPoint y: 300, distance: 427.9
click at [370, 300] on div "Description Includes: Rental time: Up to 200 guests 60 Inch Round Tables(50) 8 …" at bounding box center [640, 370] width 540 height 367
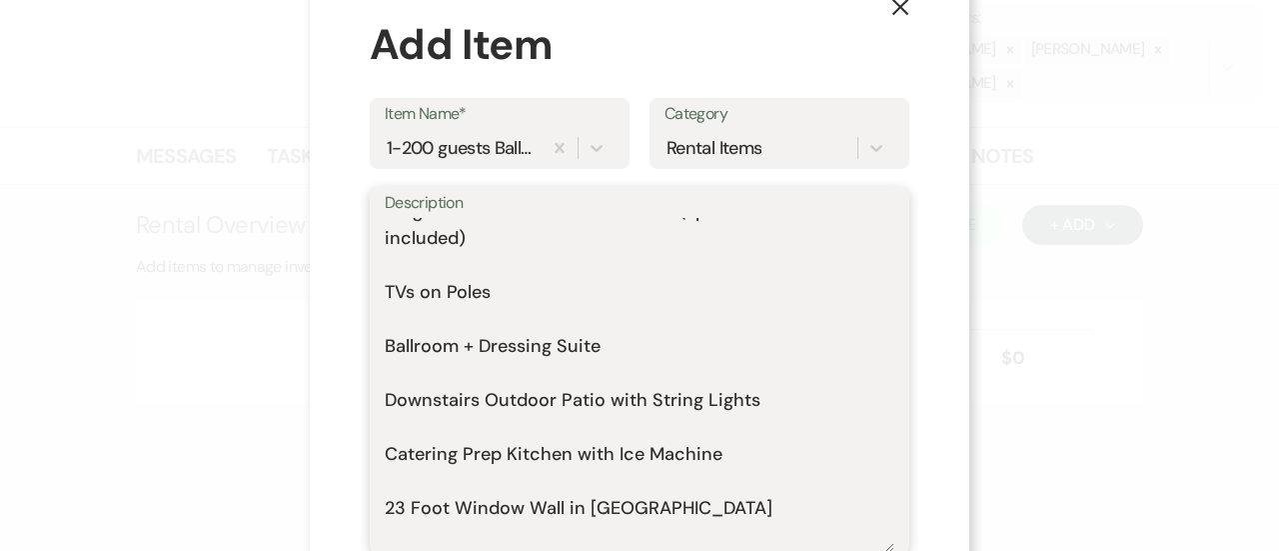
click at [385, 297] on textarea "Includes: Rental time: Up to 200 guests 60 Inch Round Tables(50) 8 Foot Rectang…" at bounding box center [640, 385] width 510 height 334
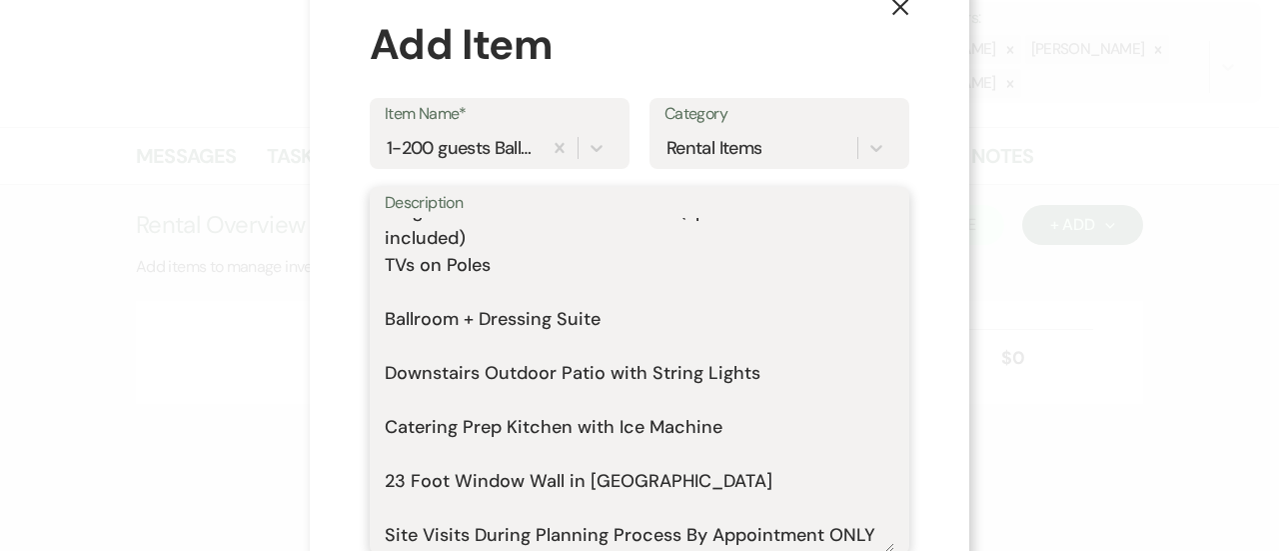
click at [385, 317] on textarea "Includes: Rental time: Up to 200 guests 60 Inch Round Tables(50) 8 Foot Rectang…" at bounding box center [640, 385] width 510 height 334
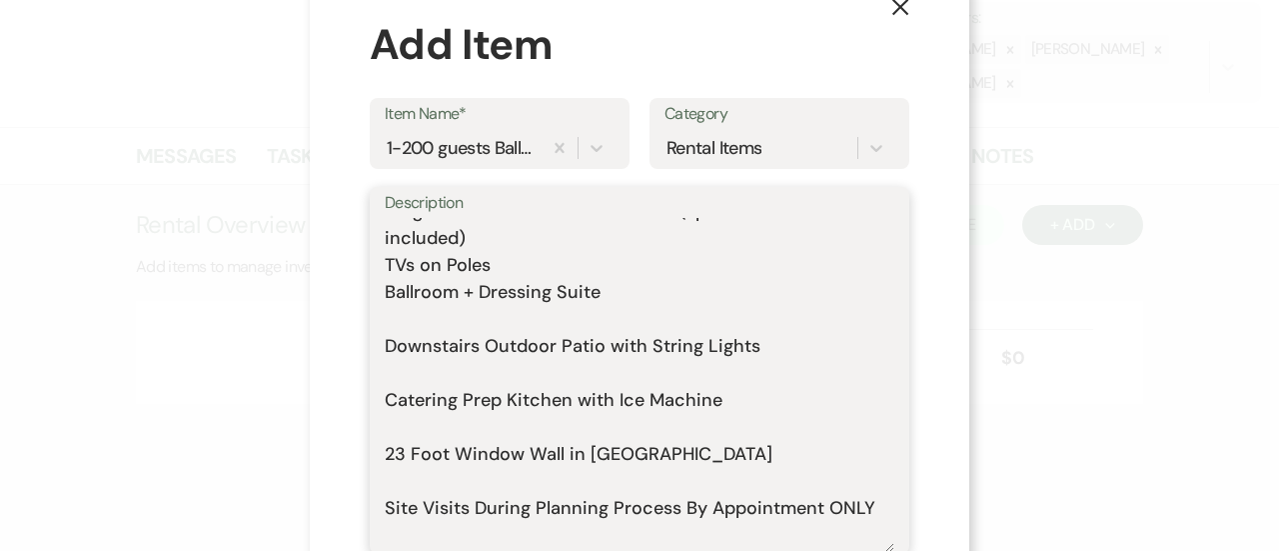
click at [594, 325] on textarea "Includes: Rental time: Up to 200 guests 60 Inch Round Tables(50) 8 Foot Rectang…" at bounding box center [640, 385] width 510 height 334
click at [556, 329] on textarea "Includes: Rental time: Up to 200 guests 60 Inch Round Tables(50) 8 Foot Rectang…" at bounding box center [640, 385] width 510 height 334
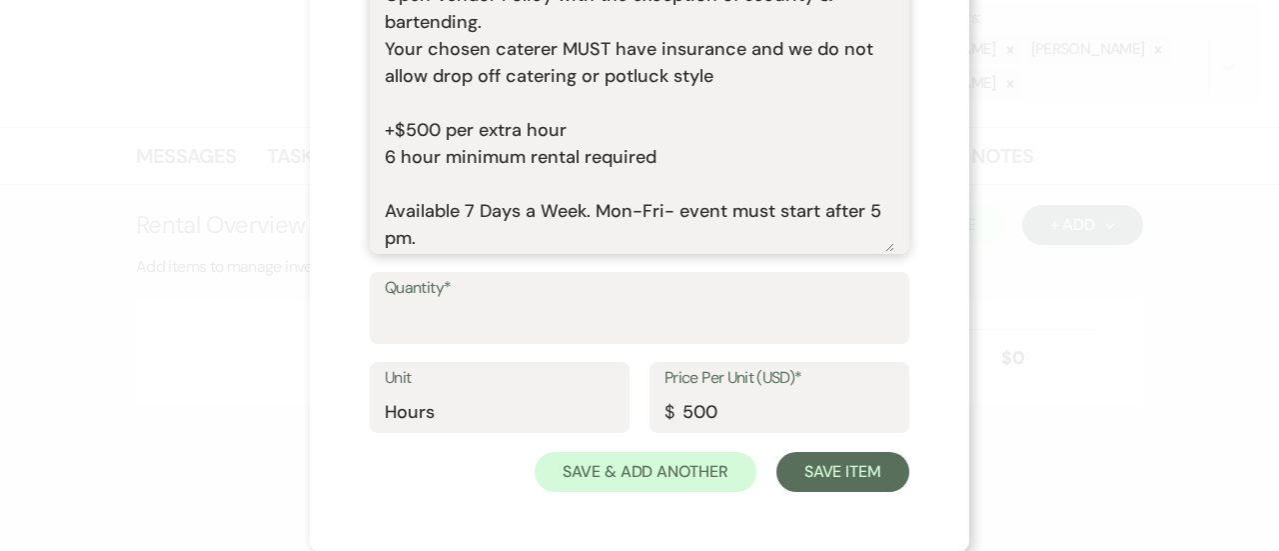
scroll to position [346, 0]
type textarea "Includes: Rental time: Up to 200 guests 60 Inch Round Tables(50) 8 Foot Rectang…"
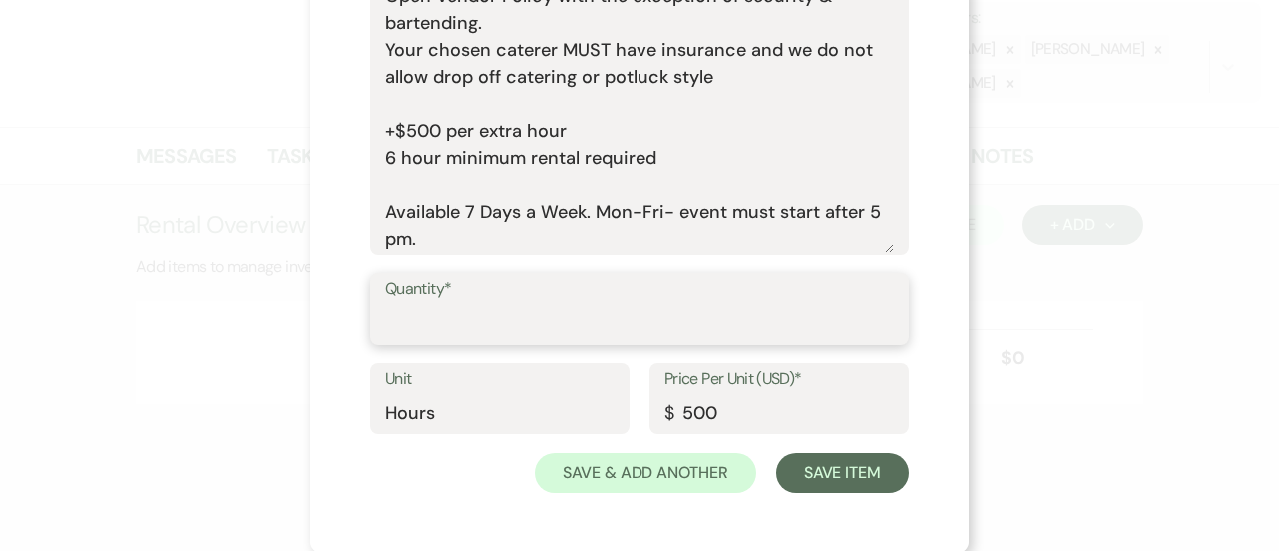
click at [630, 318] on input "Quantity*" at bounding box center [640, 323] width 510 height 39
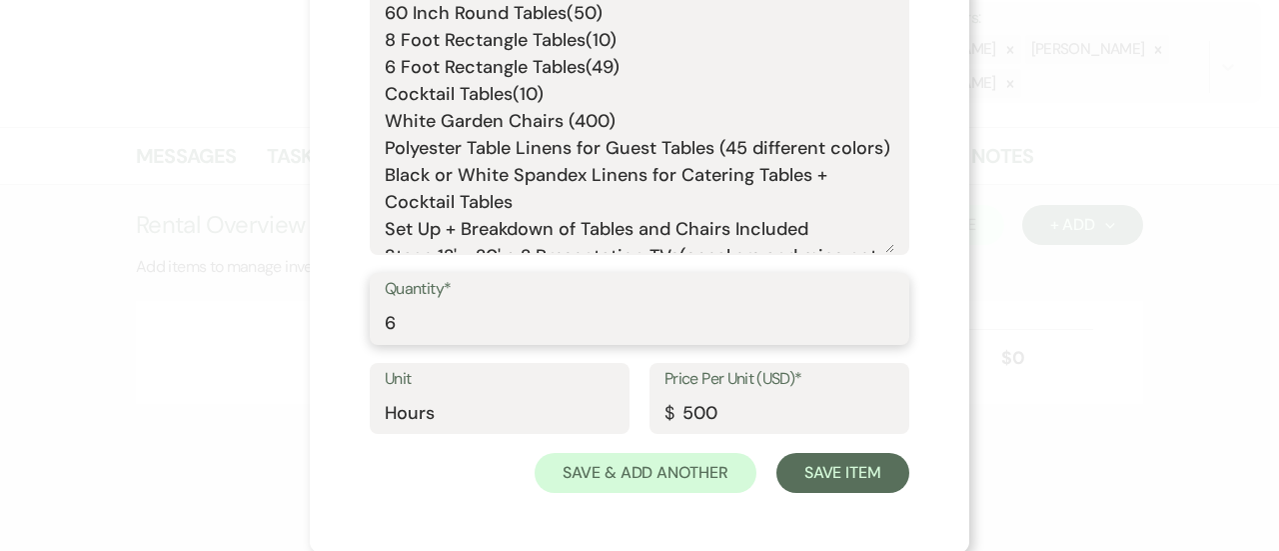
scroll to position [0, 0]
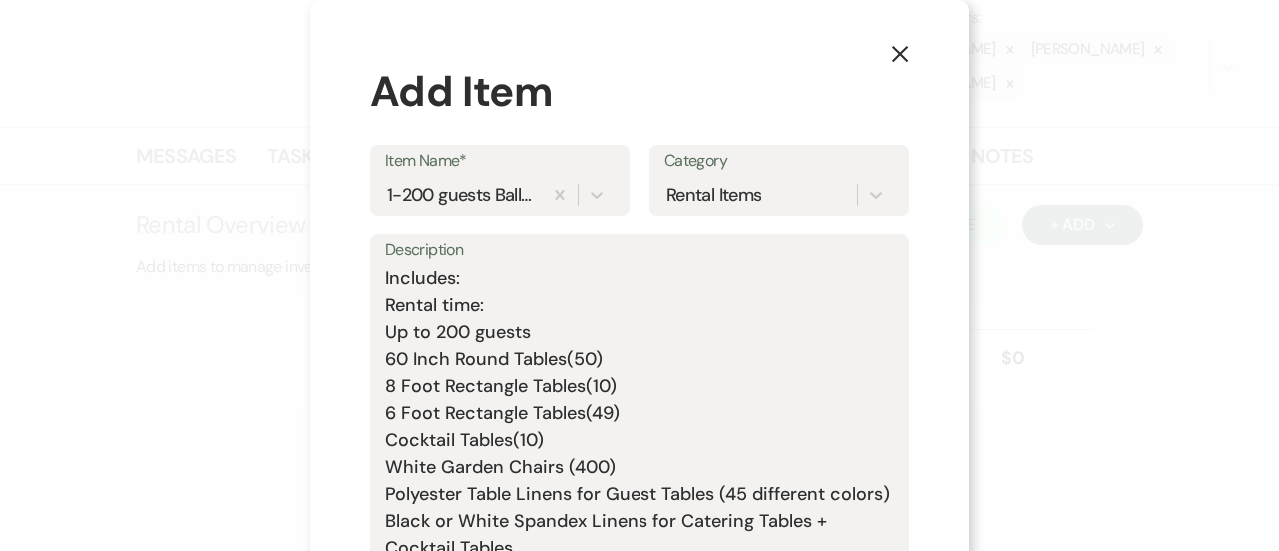
type input "6"
click at [508, 304] on textarea "Includes: Rental time: Up to 200 guests 60 Inch Round Tables(50) 8 Foot Rectang…" at bounding box center [640, 432] width 510 height 334
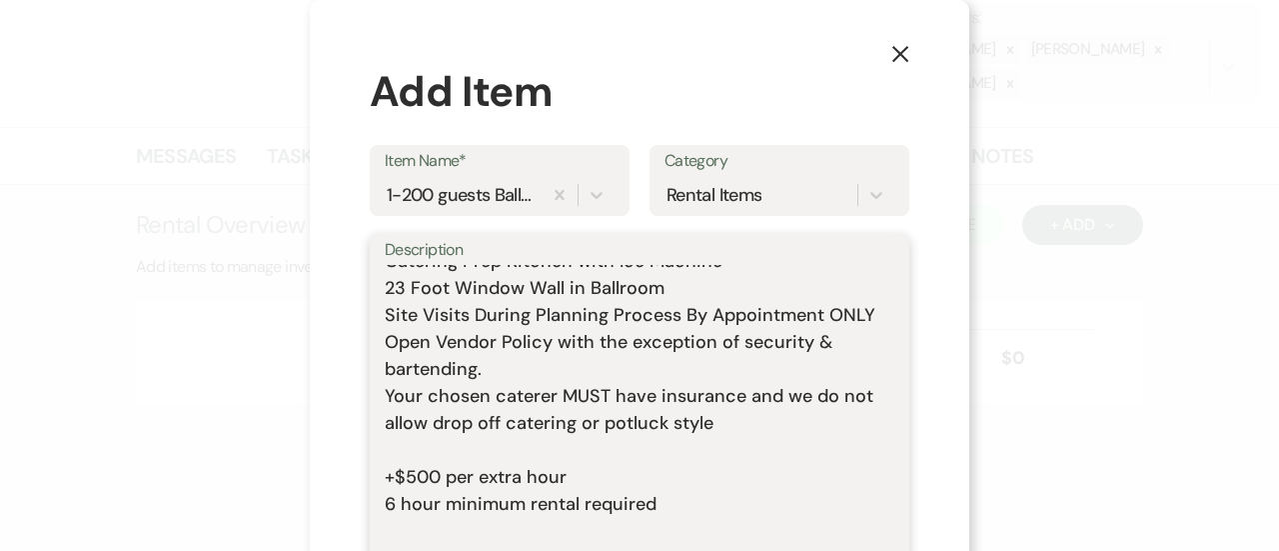
scroll to position [347, 0]
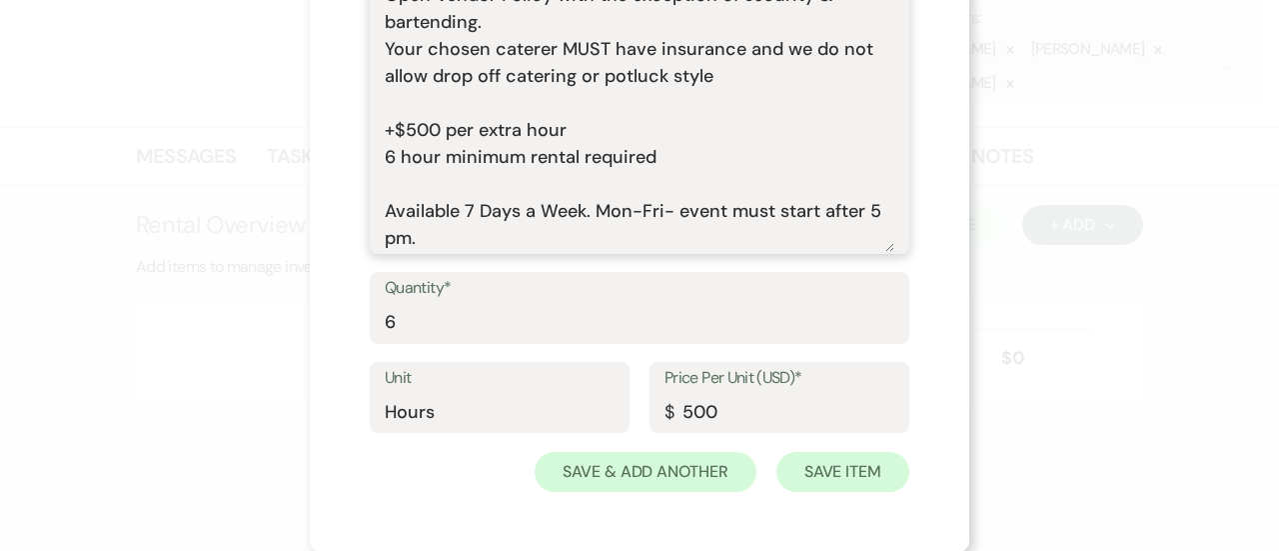
type textarea "Includes: Rental time: 5 PM - 11 PM Up to 200 guests 60 Inch Round Tables(50) 8…"
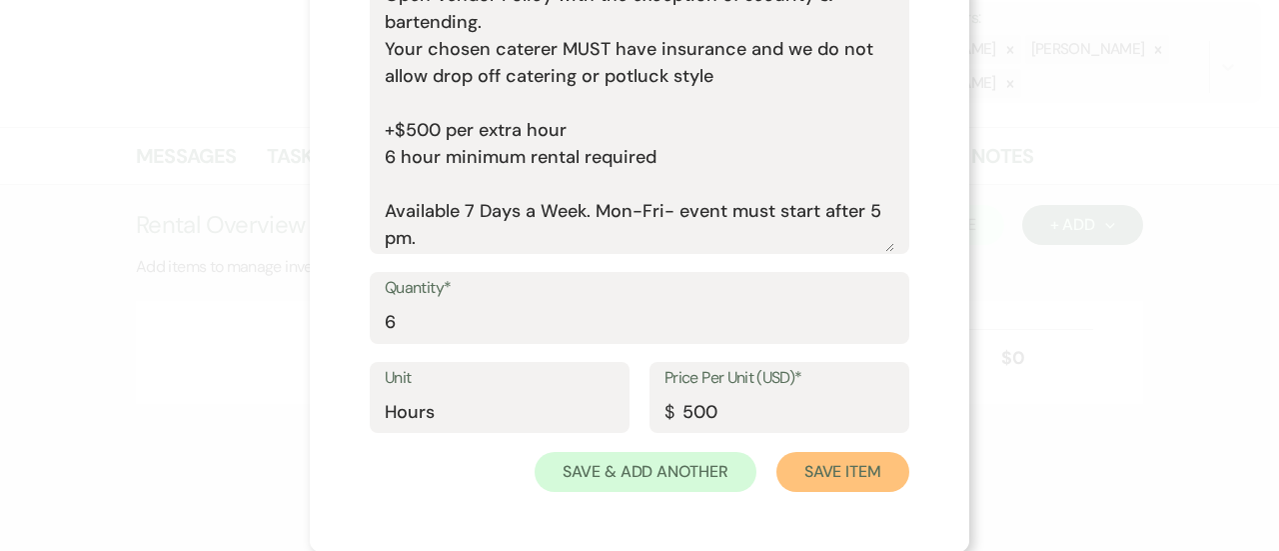
click at [844, 477] on button "Save Item" at bounding box center [843, 472] width 133 height 40
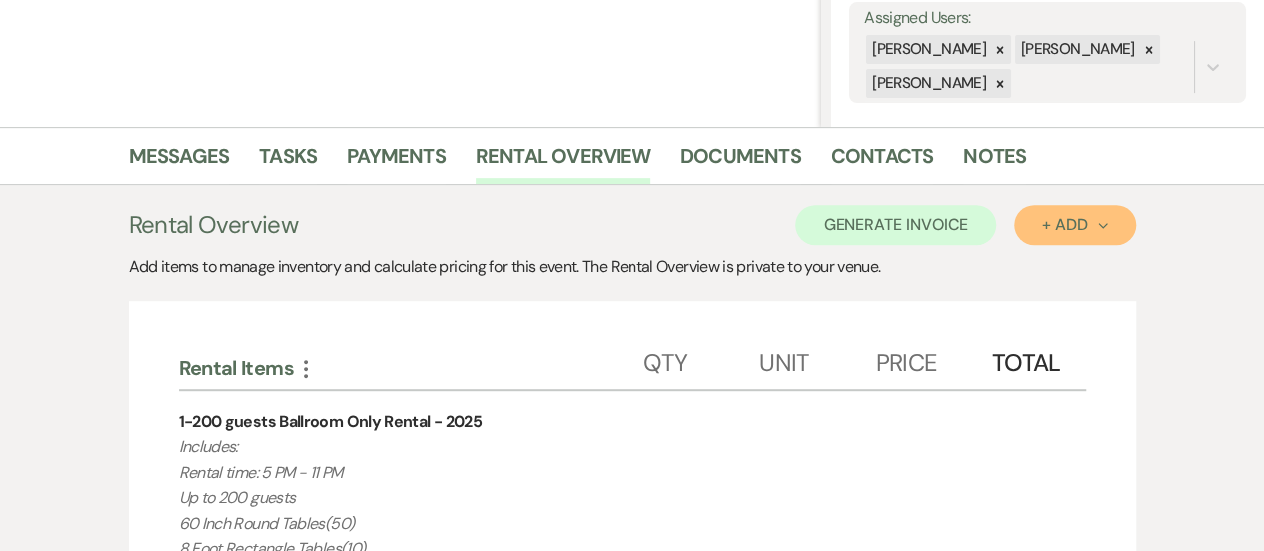
click at [1051, 219] on div "+ Add Next" at bounding box center [1074, 225] width 65 height 16
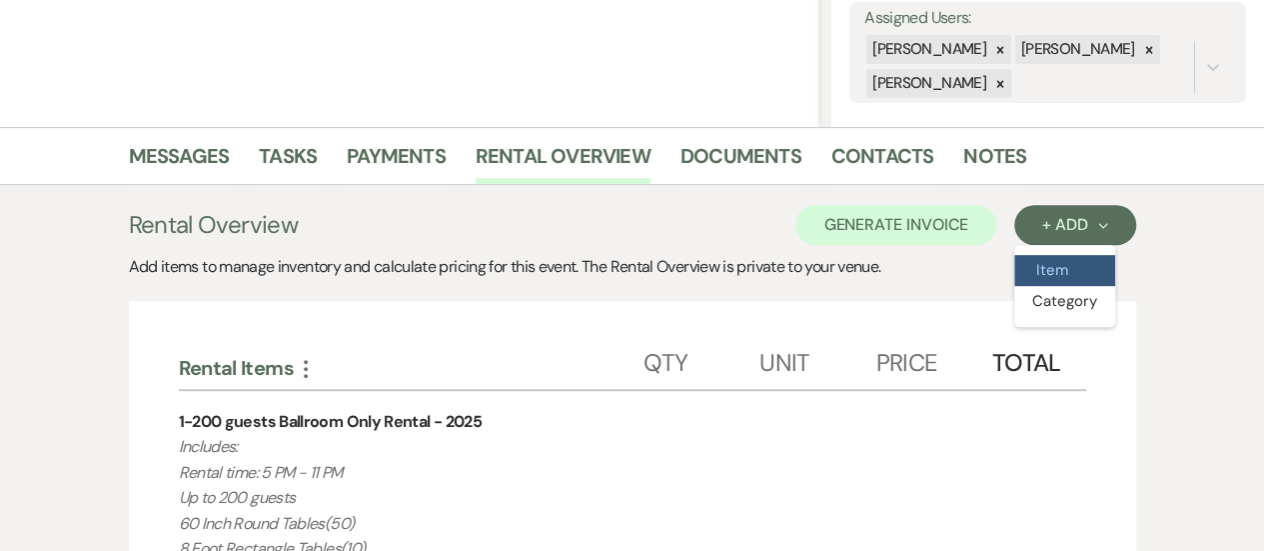
click at [1042, 260] on button "Item" at bounding box center [1064, 270] width 101 height 31
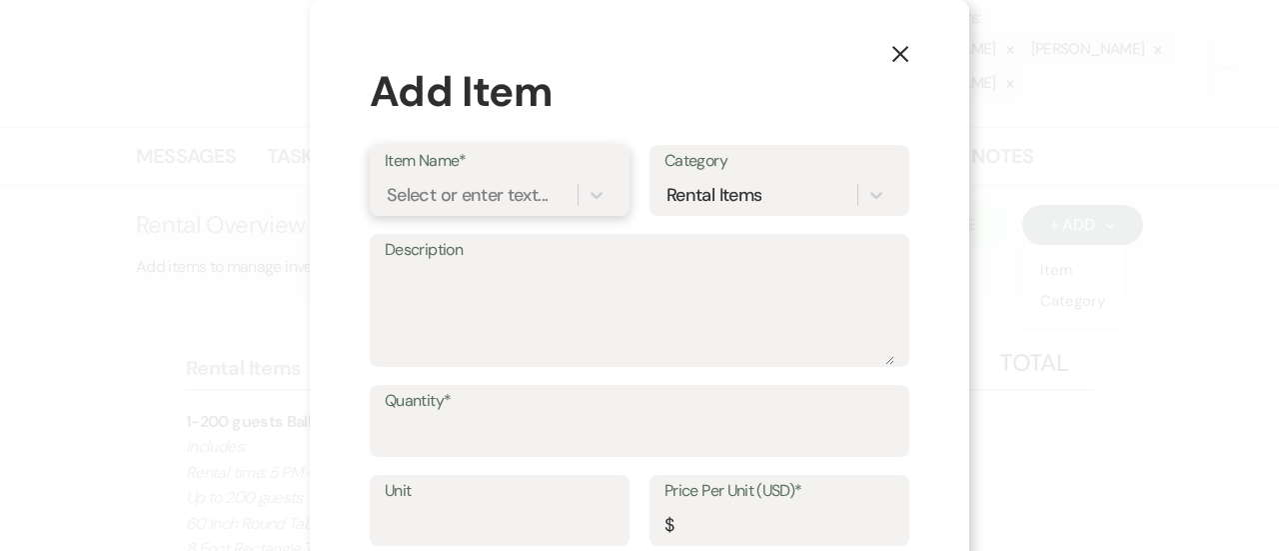
click at [425, 195] on div "Select or enter text..." at bounding box center [467, 194] width 161 height 27
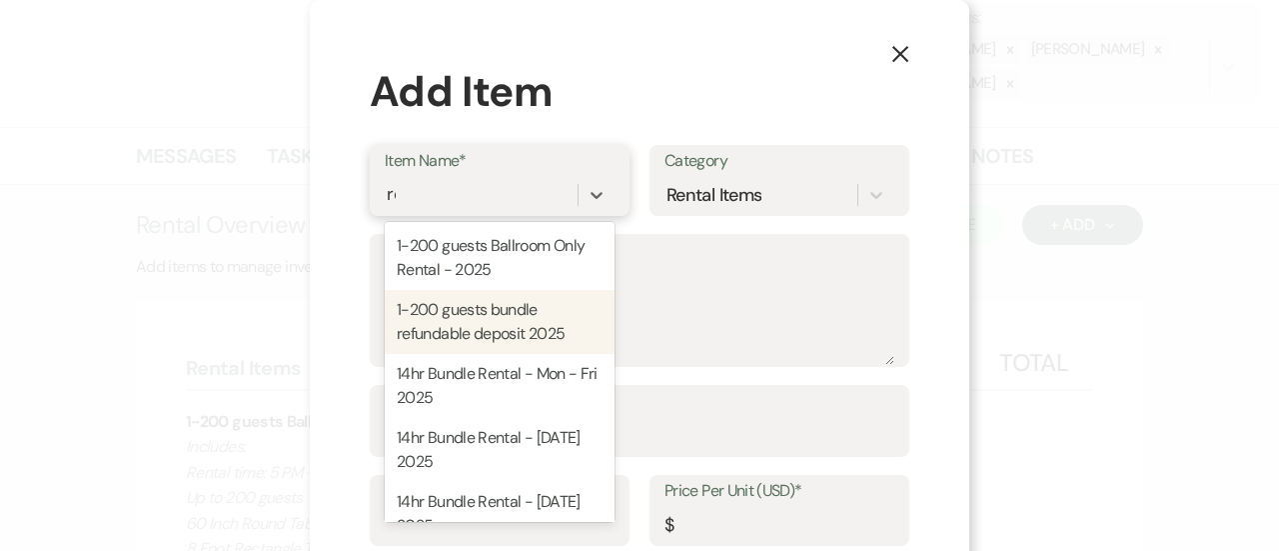
type input "r"
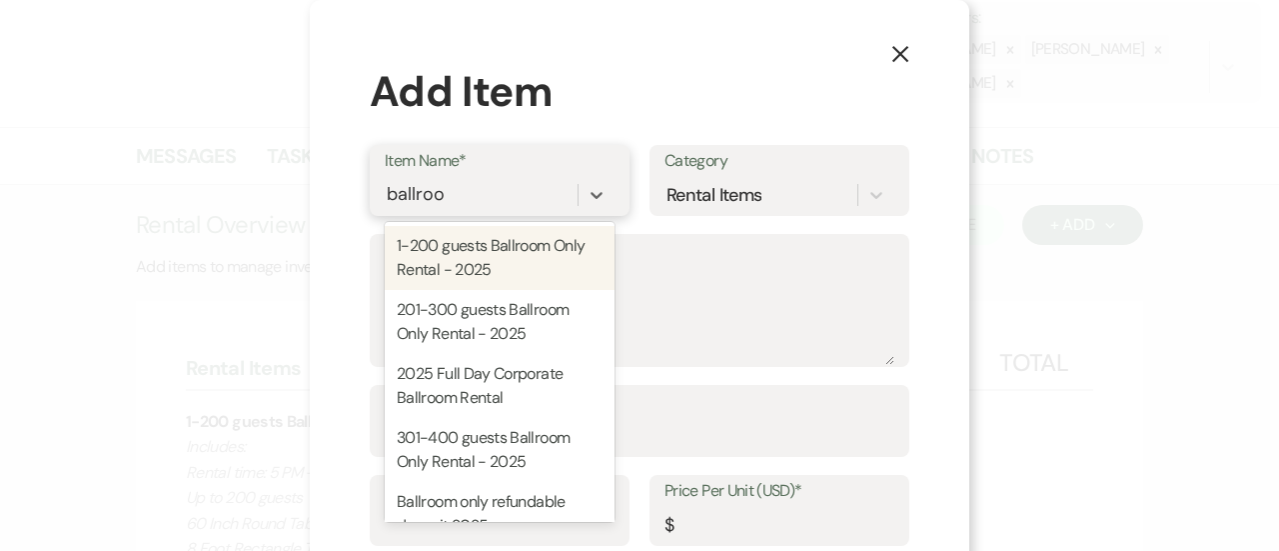
type input "ballroom"
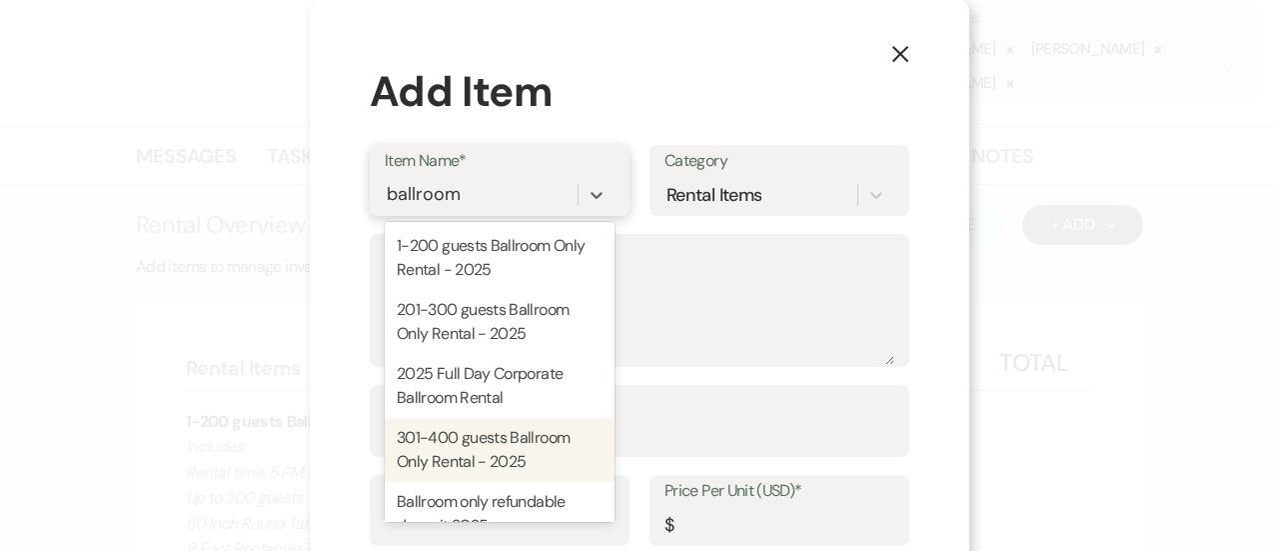
scroll to position [68, 0]
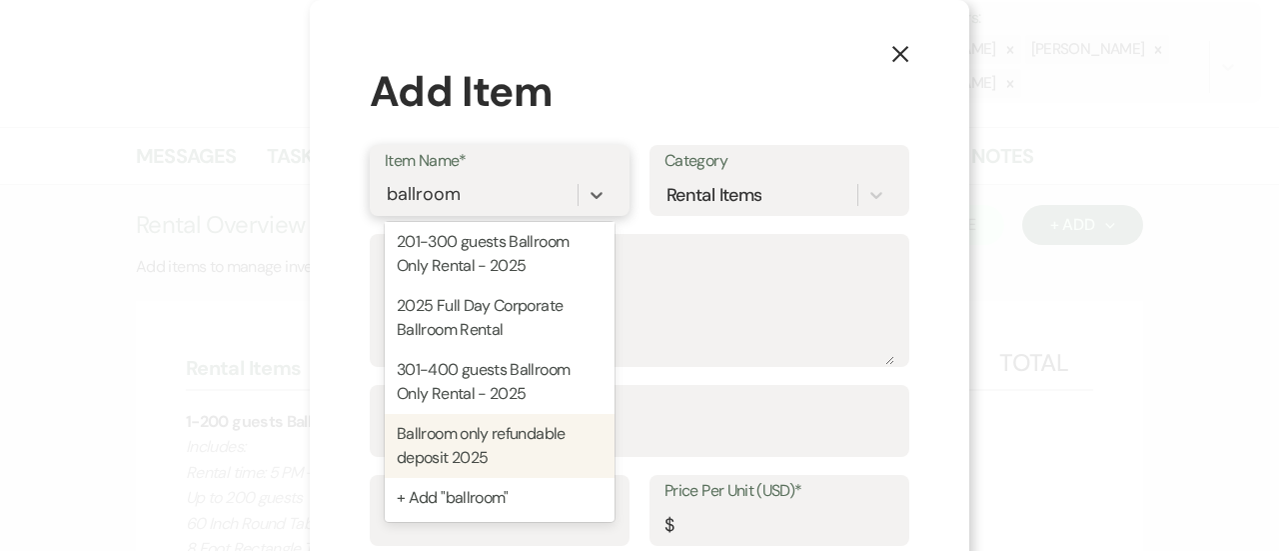
click at [479, 419] on div "Ballroom only refundable deposit 2025" at bounding box center [500, 446] width 230 height 64
type textarea "This is the refundable deposit if you are only renting The Ballroom. Refundable…"
type input "Package"
type input "500"
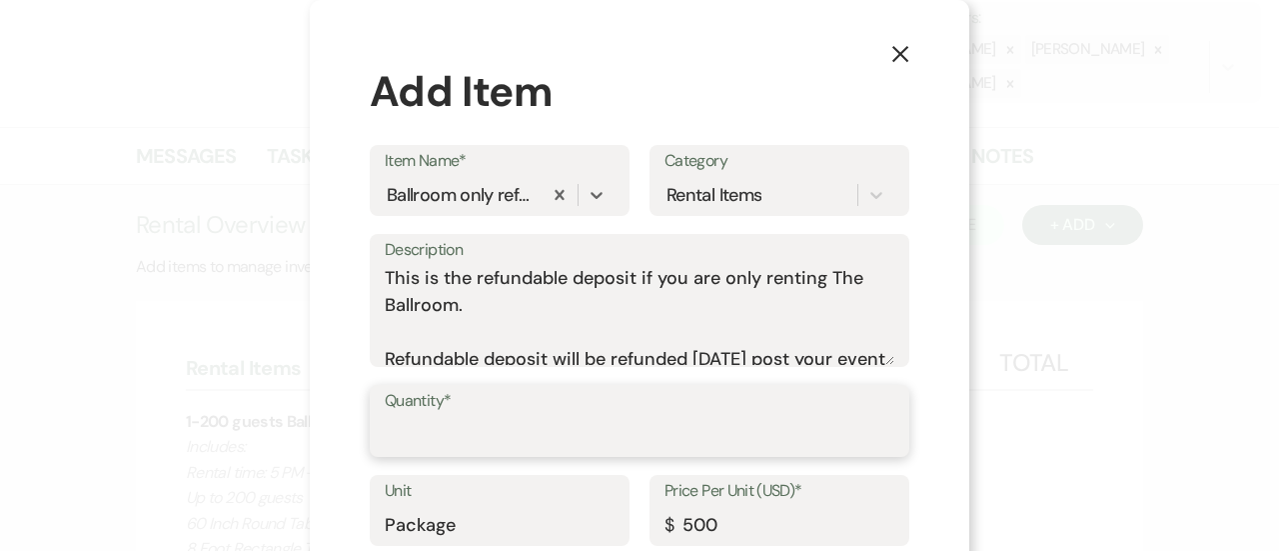
click at [479, 419] on input "Quantity*" at bounding box center [640, 435] width 510 height 39
type input "1"
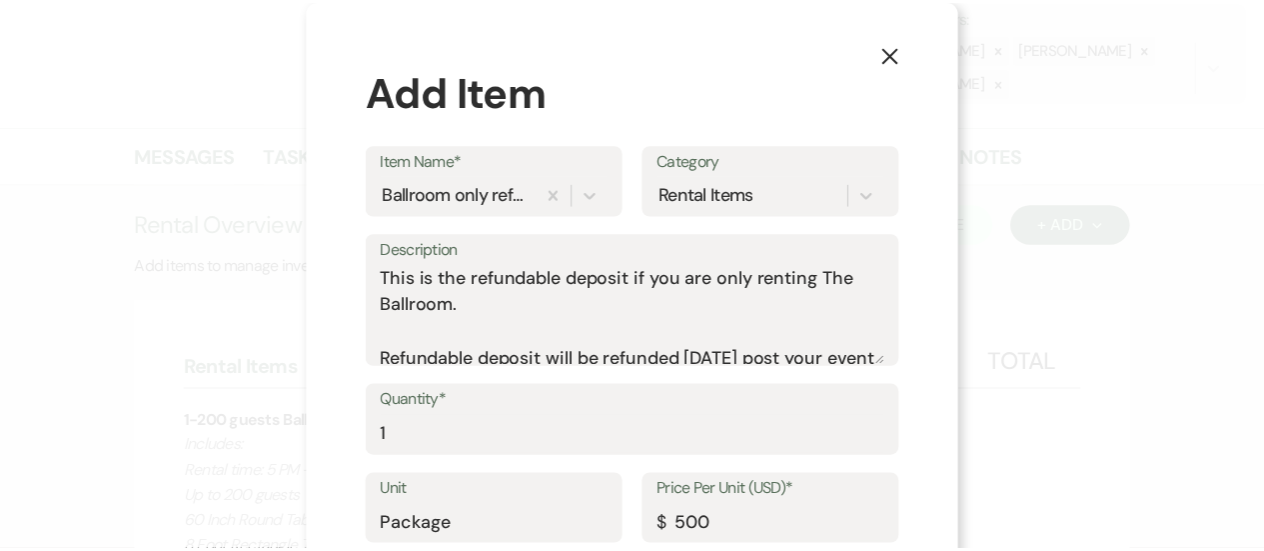
scroll to position [113, 0]
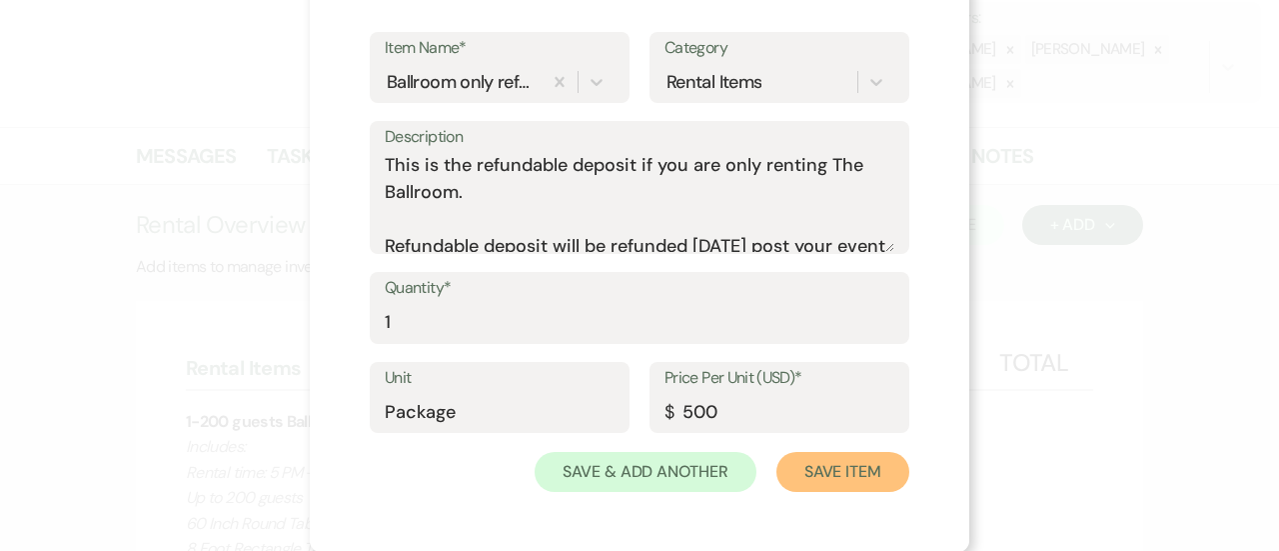
click at [860, 467] on button "Save Item" at bounding box center [843, 472] width 133 height 40
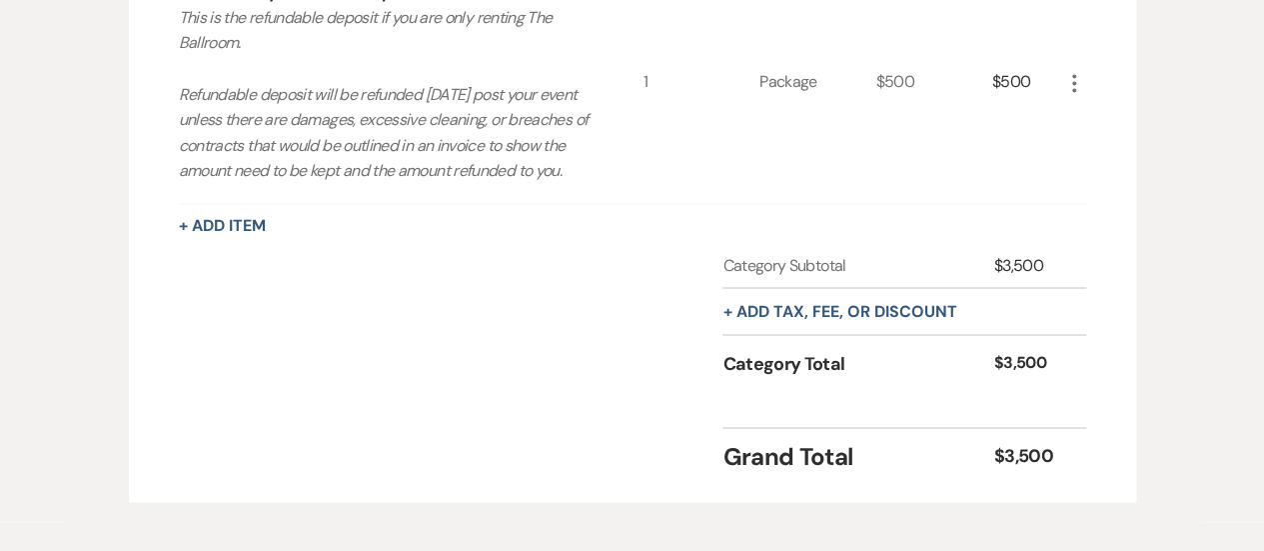
scroll to position [1755, 0]
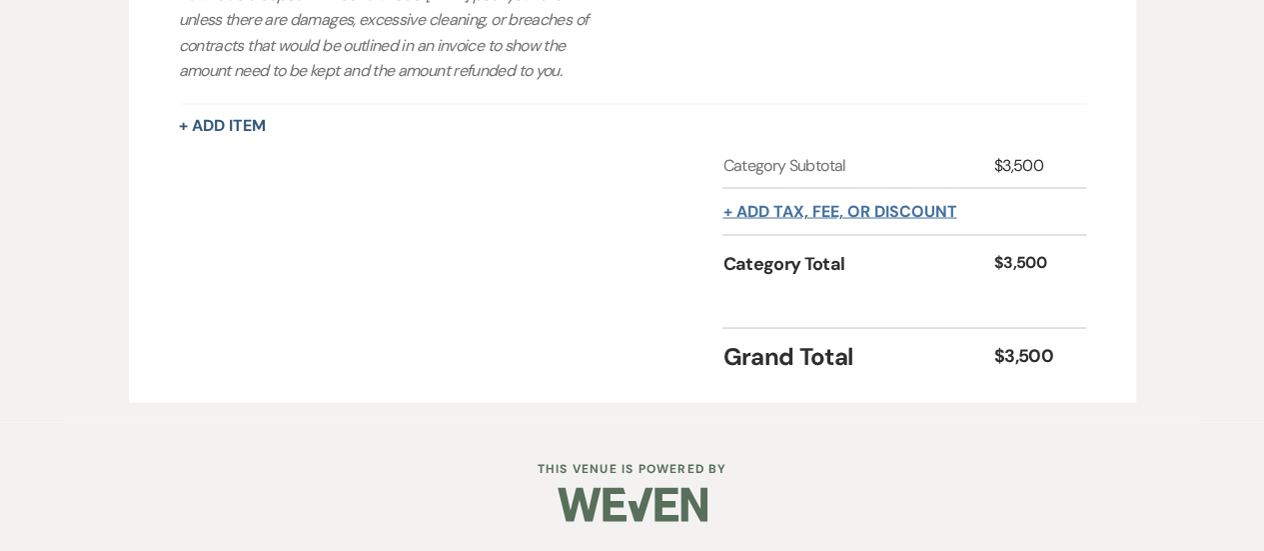
click at [838, 219] on button "+ Add tax, fee, or discount" at bounding box center [840, 211] width 234 height 16
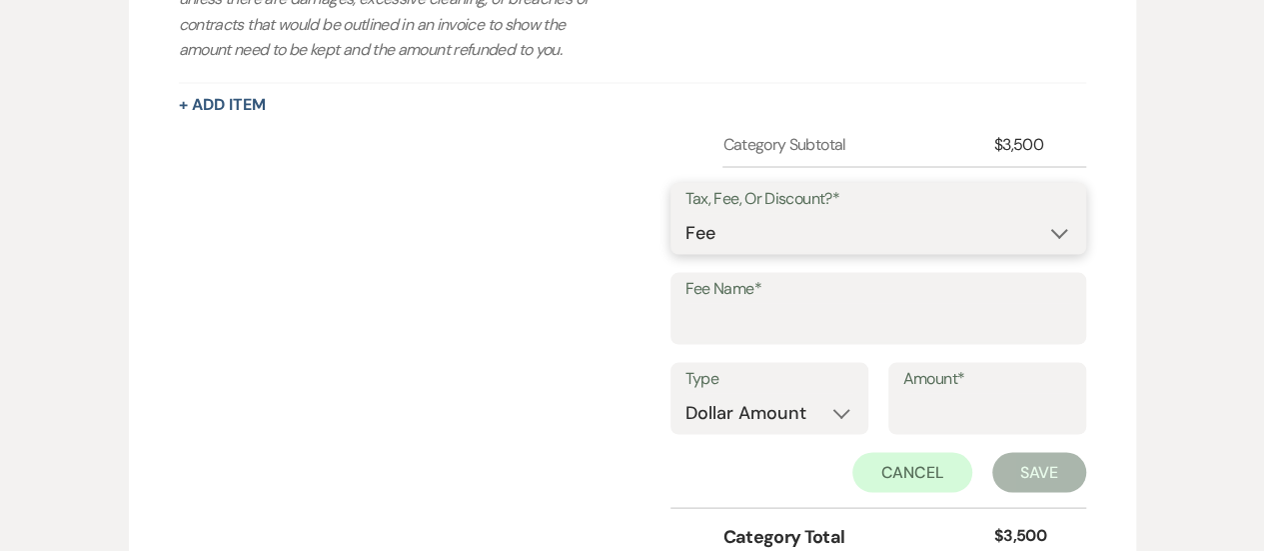
click at [814, 252] on select "Fee Discount Tax" at bounding box center [879, 232] width 386 height 39
select select "2"
click at [702, 236] on select "Fee Discount Tax" at bounding box center [879, 232] width 386 height 39
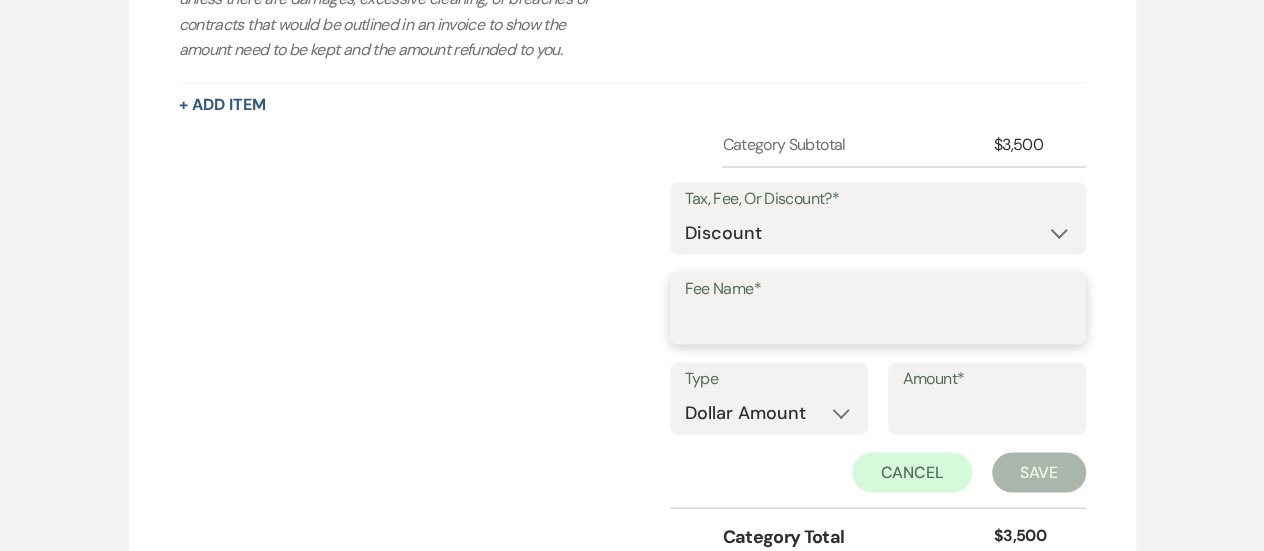
click at [766, 342] on input "Fee Name*" at bounding box center [879, 322] width 386 height 39
type input "Nightcap [DATE]"
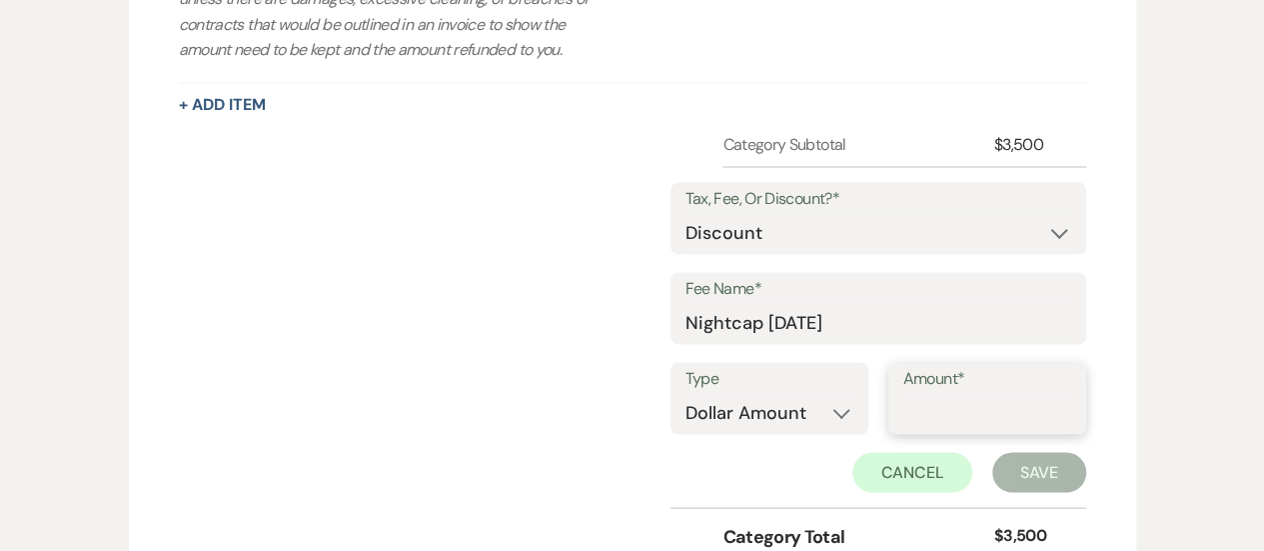
click at [953, 431] on input "Amount*" at bounding box center [988, 412] width 168 height 39
type input "500"
click at [1051, 492] on button "Save" at bounding box center [1039, 472] width 94 height 40
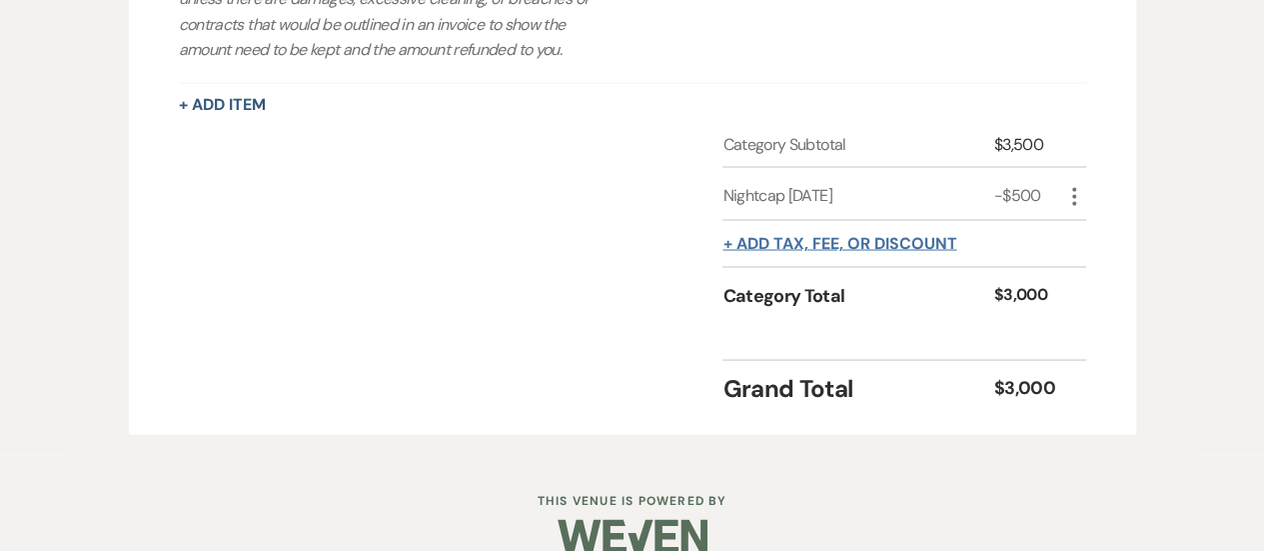
click at [806, 251] on button "+ Add tax, fee, or discount" at bounding box center [840, 243] width 234 height 16
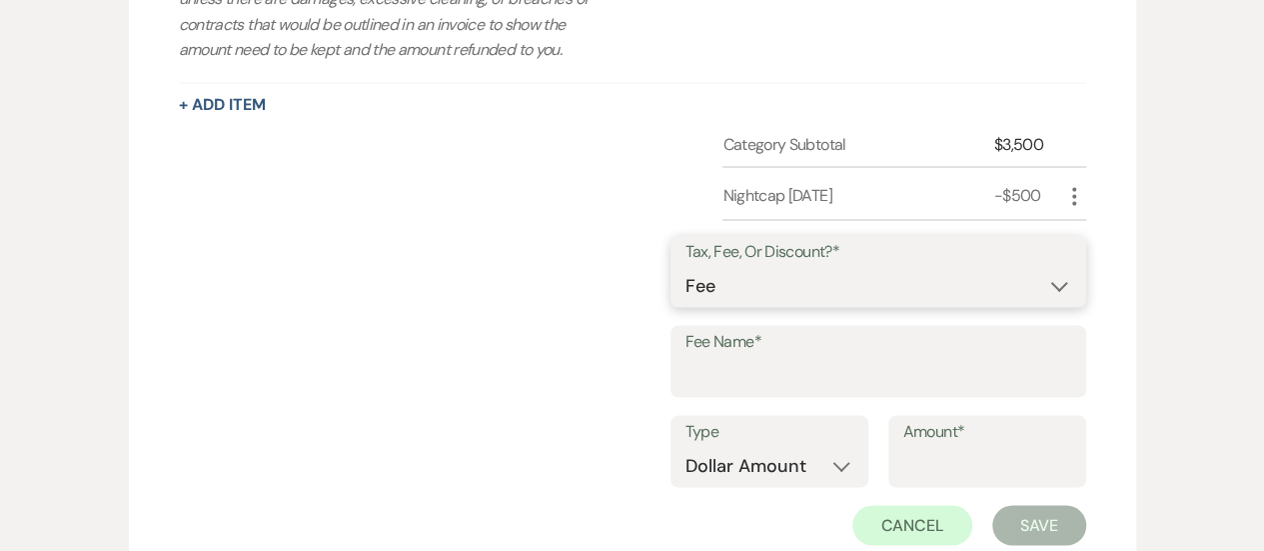
click at [809, 305] on select "Fee Discount Tax" at bounding box center [879, 285] width 386 height 39
select select "3"
click at [702, 289] on select "Fee Discount Tax" at bounding box center [879, 285] width 386 height 39
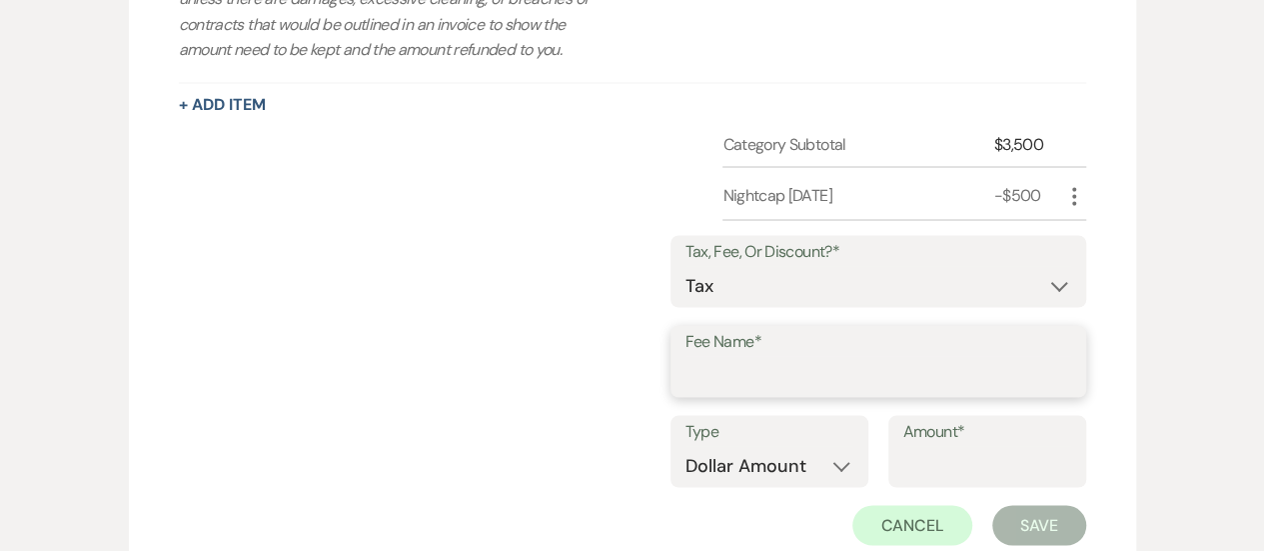
click at [754, 395] on input "Fee Name*" at bounding box center [879, 375] width 386 height 39
type input "tax"
click at [735, 485] on select "Dollar Amount Percentage" at bounding box center [770, 465] width 168 height 39
select select "false"
click at [686, 468] on select "Dollar Amount Percentage" at bounding box center [770, 465] width 168 height 39
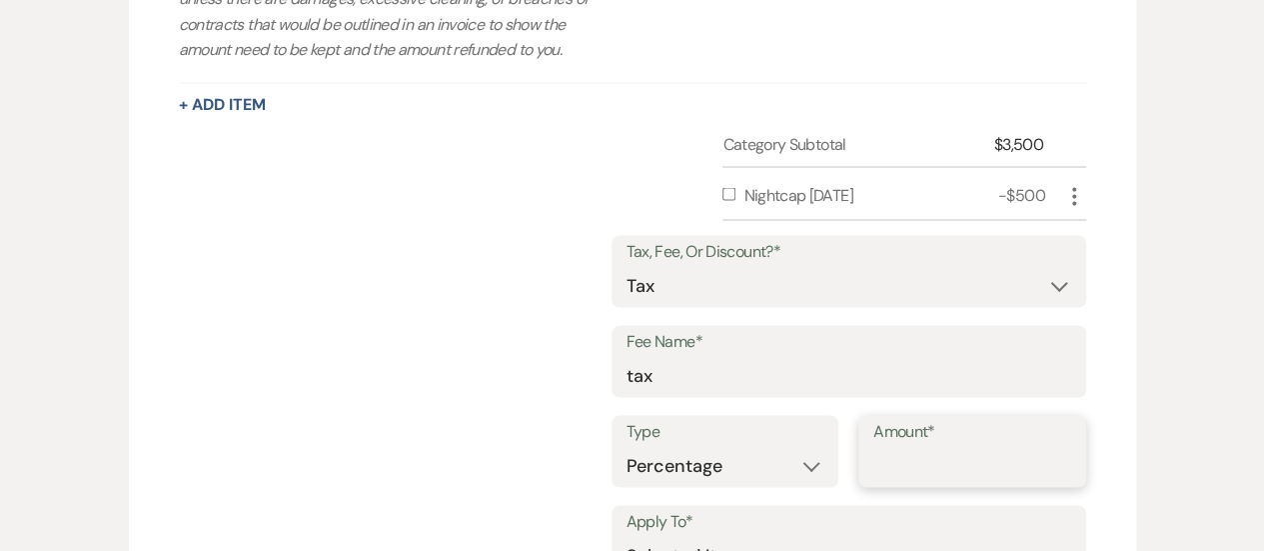
click at [946, 485] on input "Amount*" at bounding box center [973, 465] width 198 height 39
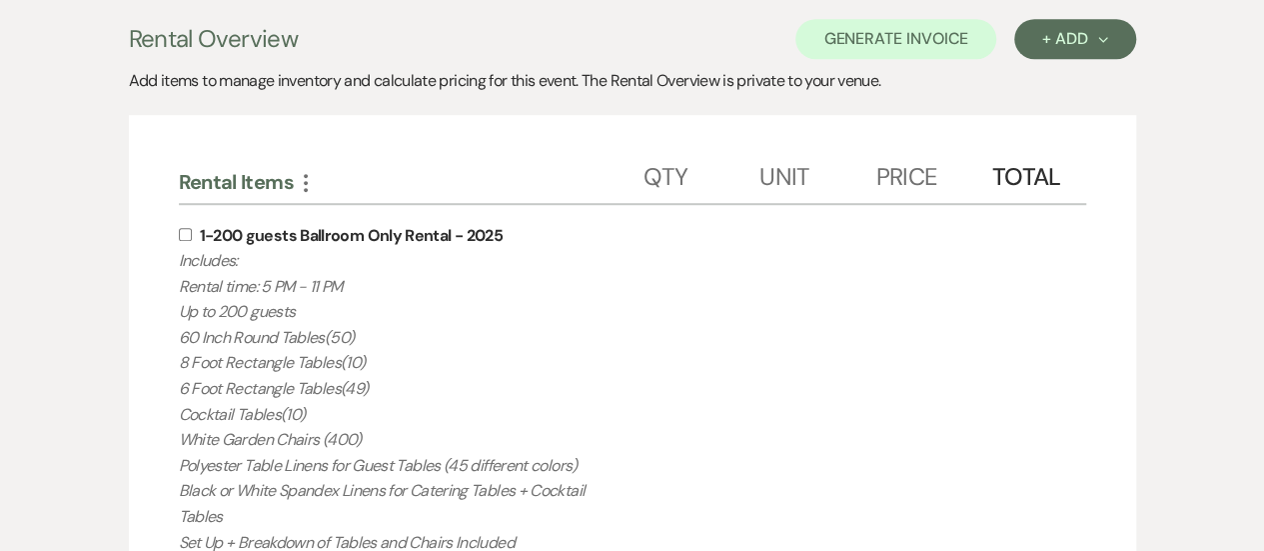
scroll to position [343, 0]
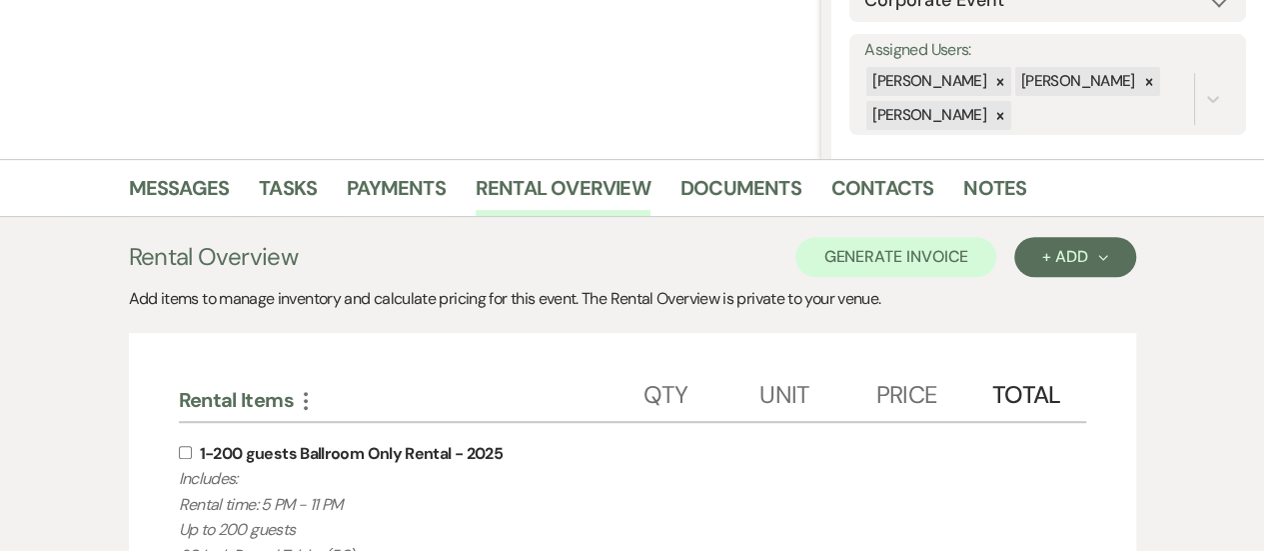
type input "8.25"
click at [184, 455] on input "checkbox" at bounding box center [185, 452] width 13 height 13
checkbox input "true"
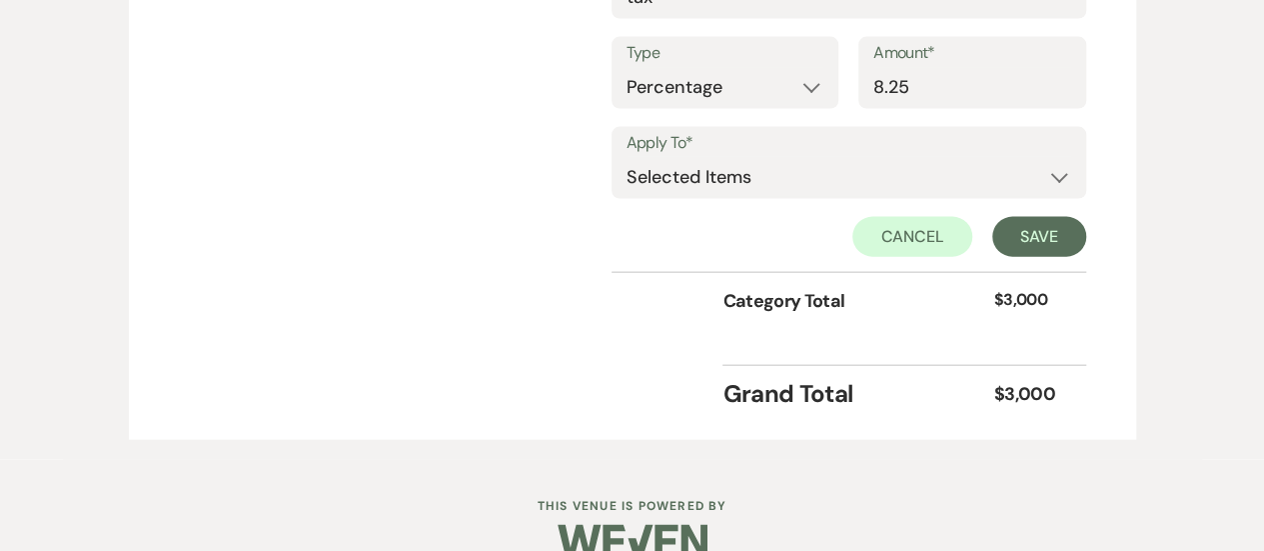
scroll to position [2193, 0]
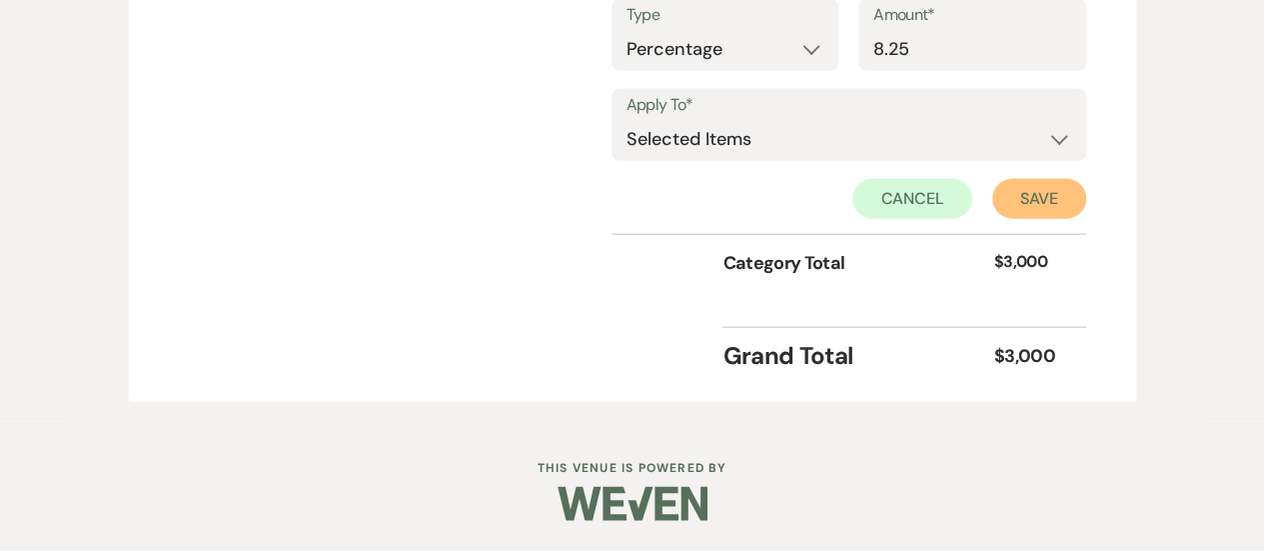
click at [1031, 198] on button "Save" at bounding box center [1039, 199] width 94 height 40
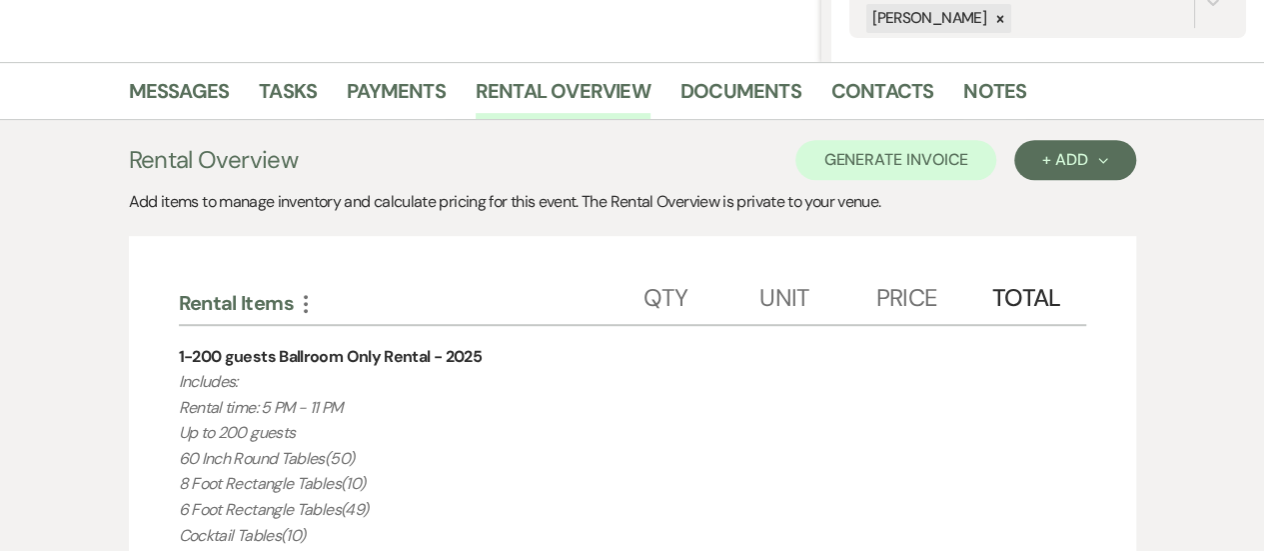
scroll to position [440, 0]
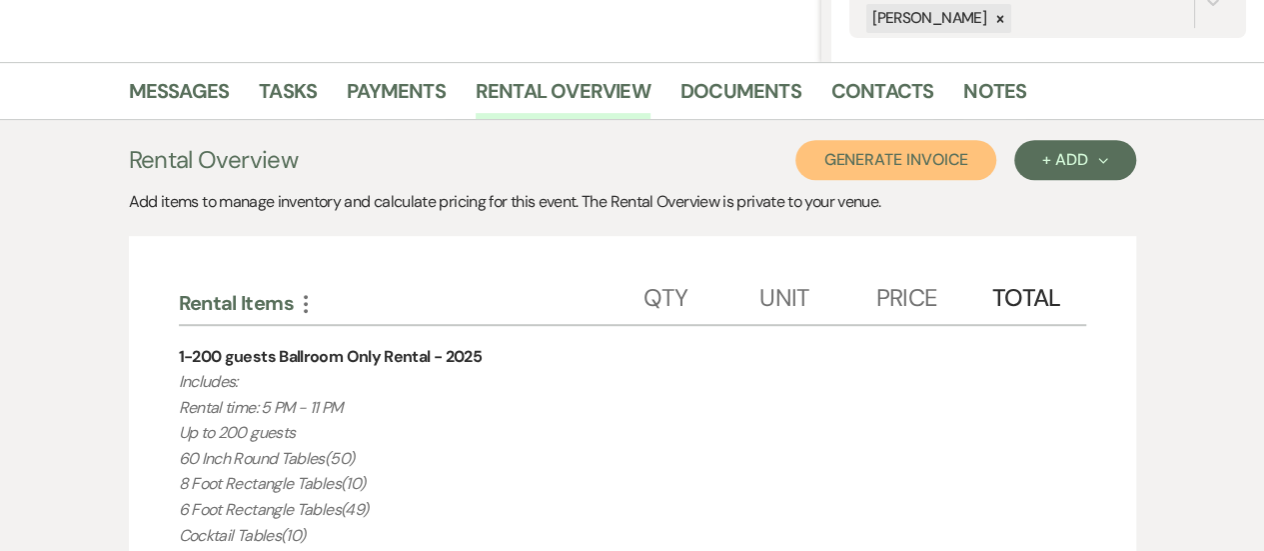
click at [921, 171] on button "Generate Invoice" at bounding box center [896, 160] width 201 height 40
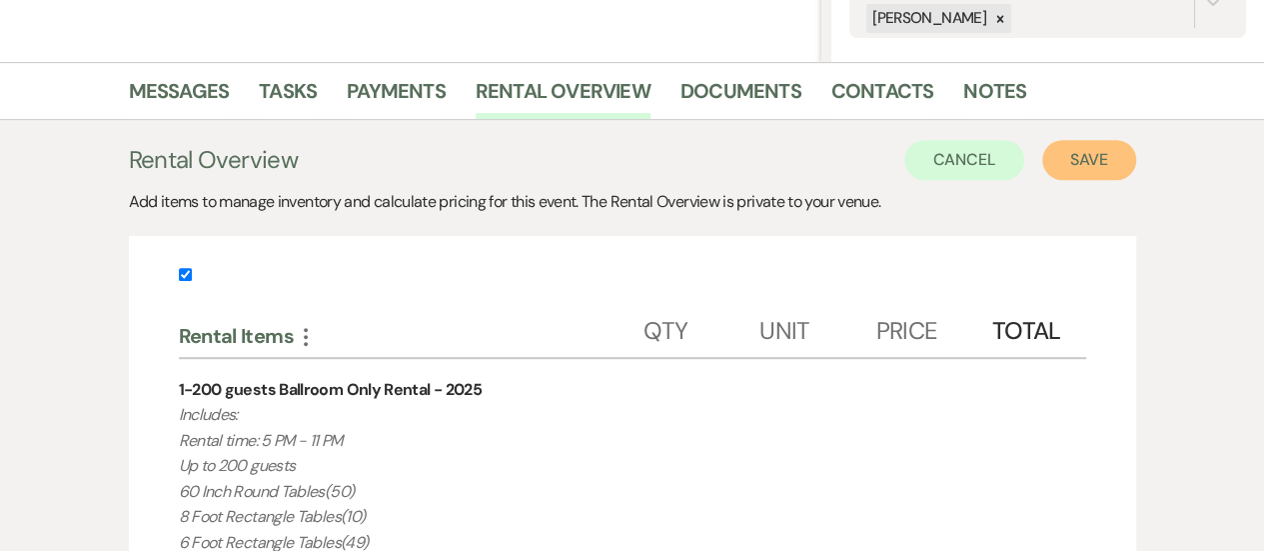
click at [1106, 159] on button "Save" at bounding box center [1089, 160] width 94 height 40
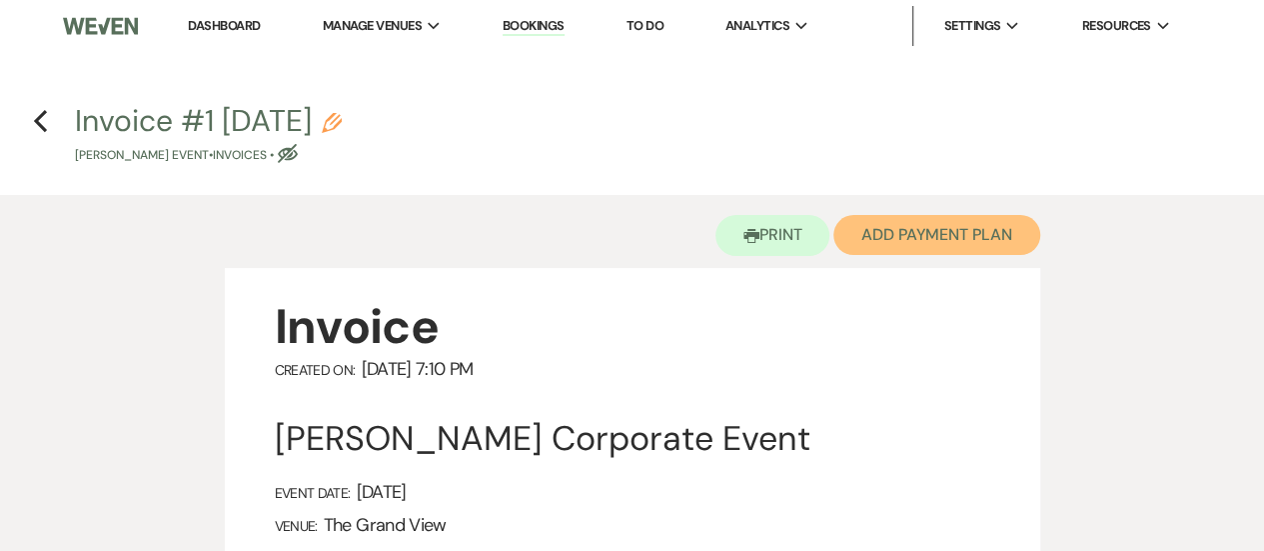
click at [937, 231] on button "Add Payment Plan" at bounding box center [937, 235] width 207 height 40
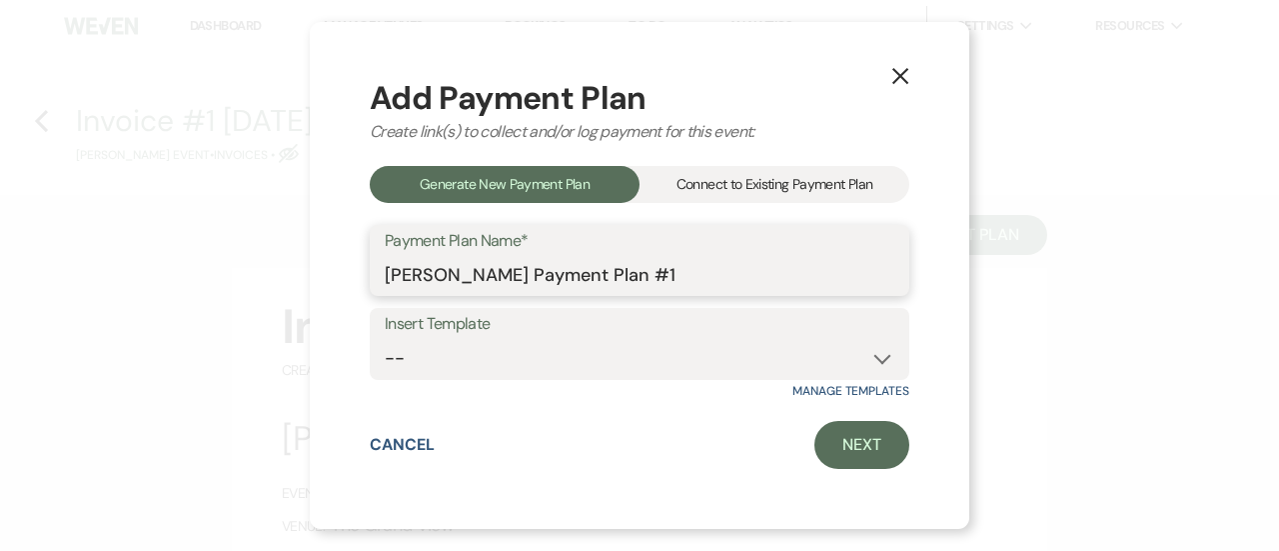
click at [715, 273] on input "[PERSON_NAME] Payment Plan #1" at bounding box center [640, 274] width 510 height 39
type input "[PERSON_NAME] Payment Plan"
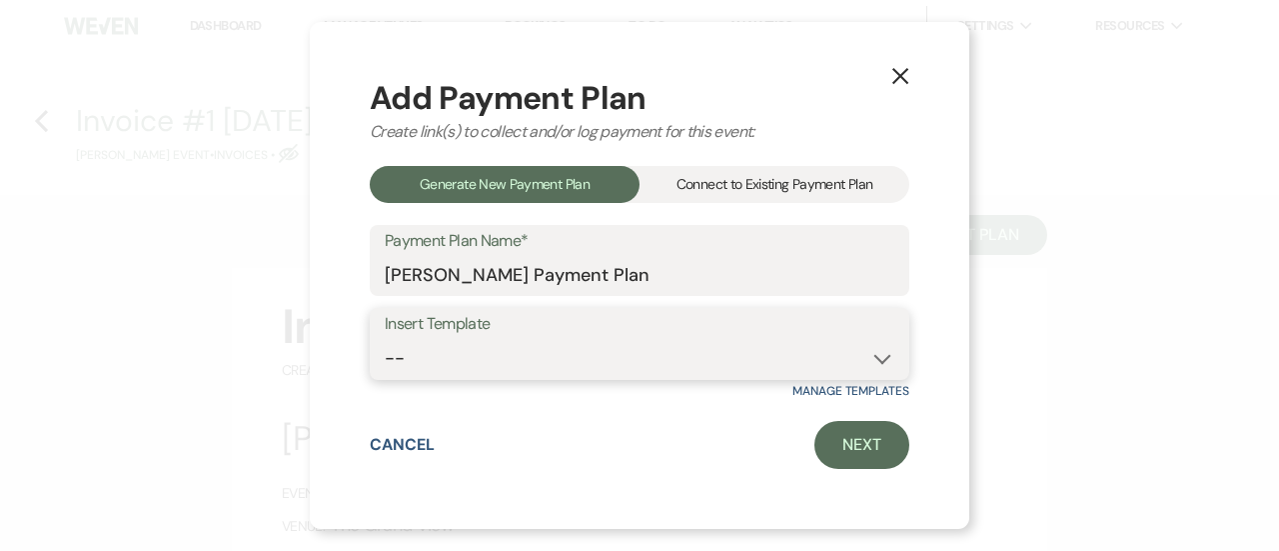
click at [755, 349] on select "-- Deposit(25%) + 60 days out 5 Monthly Payment" at bounding box center [640, 358] width 510 height 39
select select "324"
click at [385, 339] on select "-- Deposit(25%) + 60 days out 5 Monthly Payment" at bounding box center [640, 358] width 510 height 39
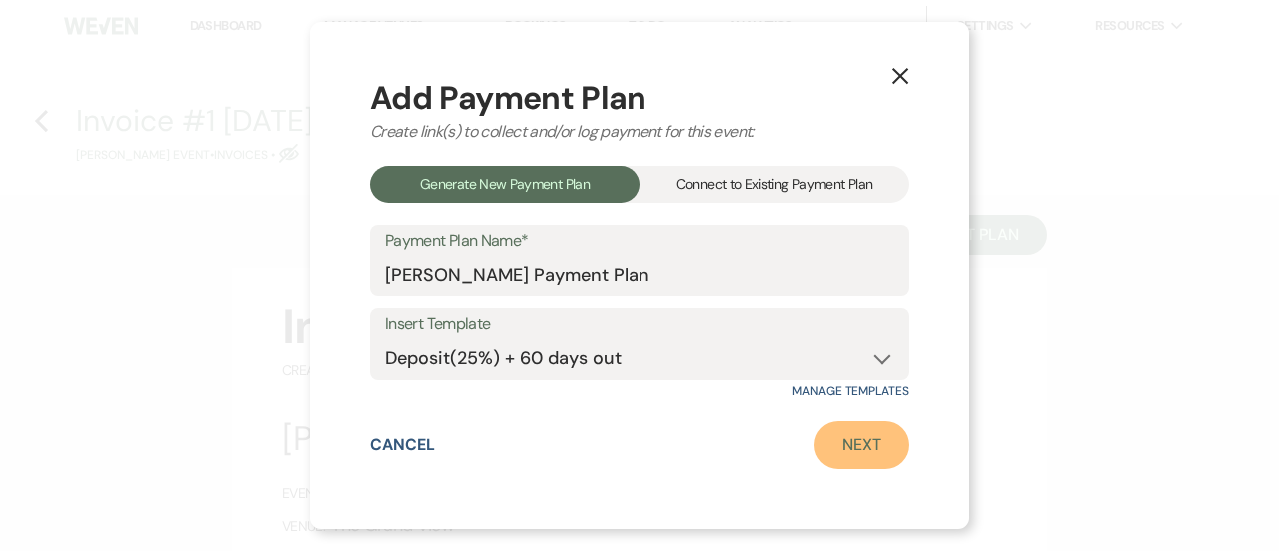
click at [882, 457] on link "Next" at bounding box center [862, 445] width 95 height 48
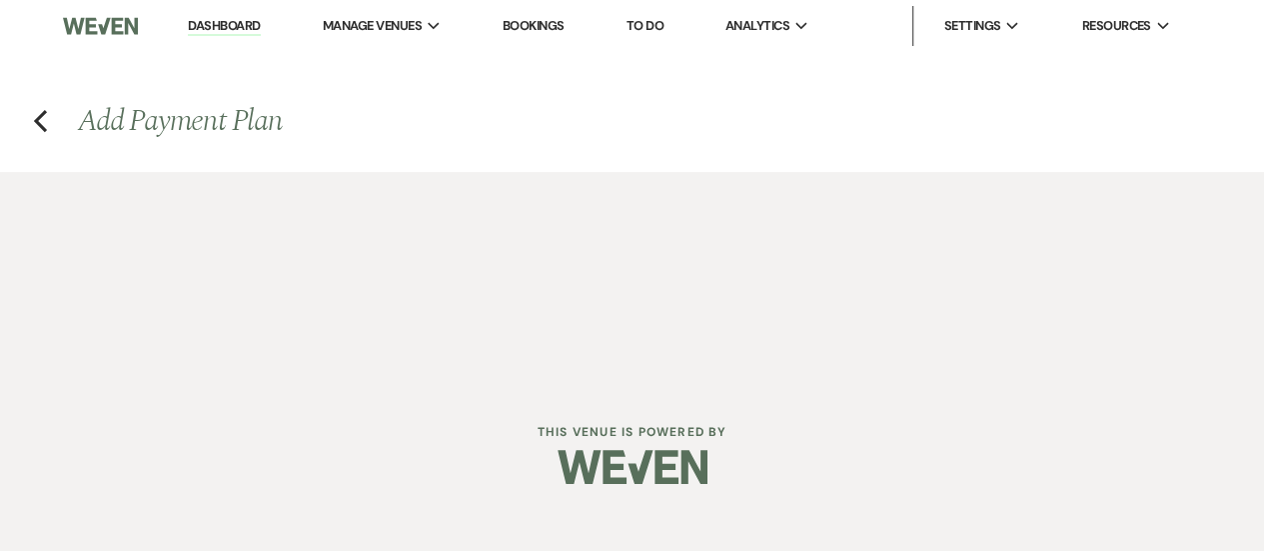
select select "28609"
select select "2"
select select "percentage"
select select "true"
select select "client"
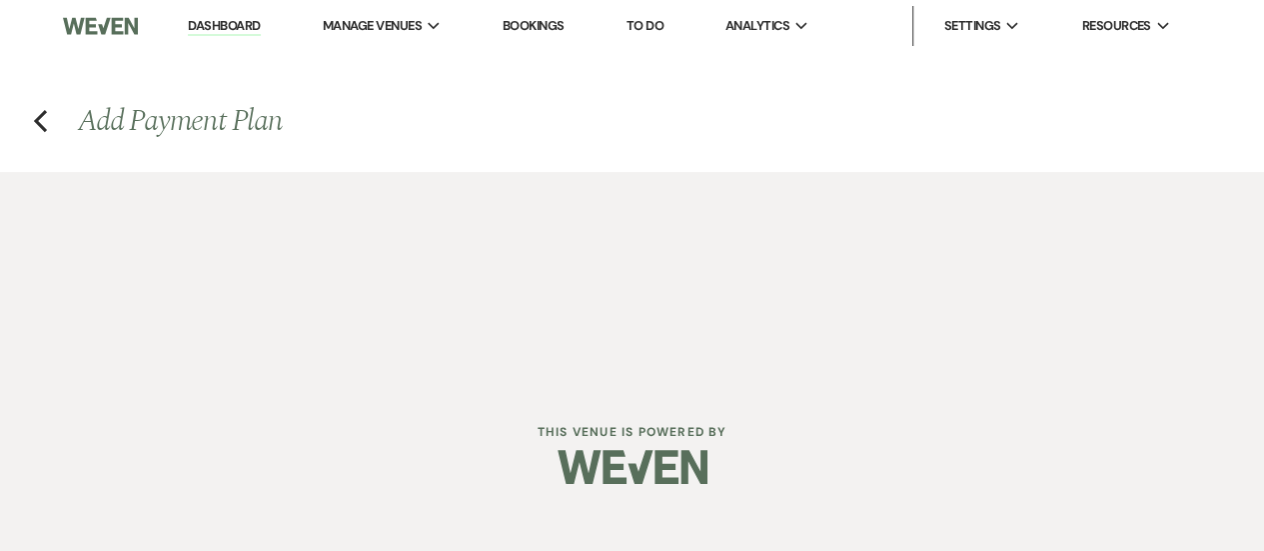
select select "days"
select select "2"
select select "percentage"
select select "true"
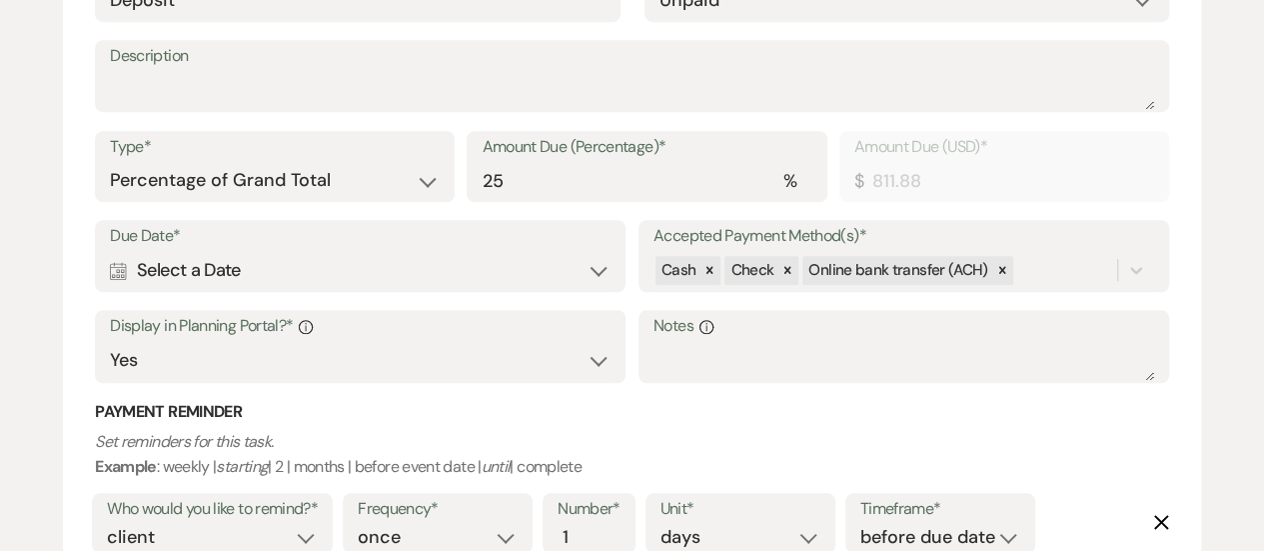
scroll to position [656, 0]
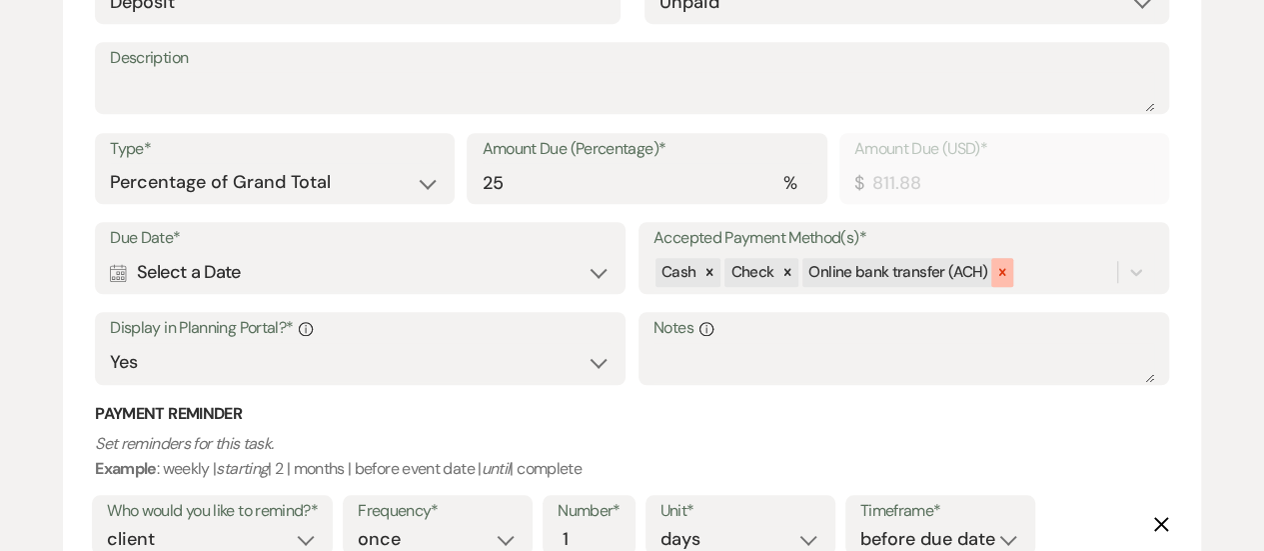
click at [991, 276] on div at bounding box center [1002, 272] width 22 height 29
click at [474, 279] on div "Calendar Select a Date Expand" at bounding box center [360, 272] width 501 height 39
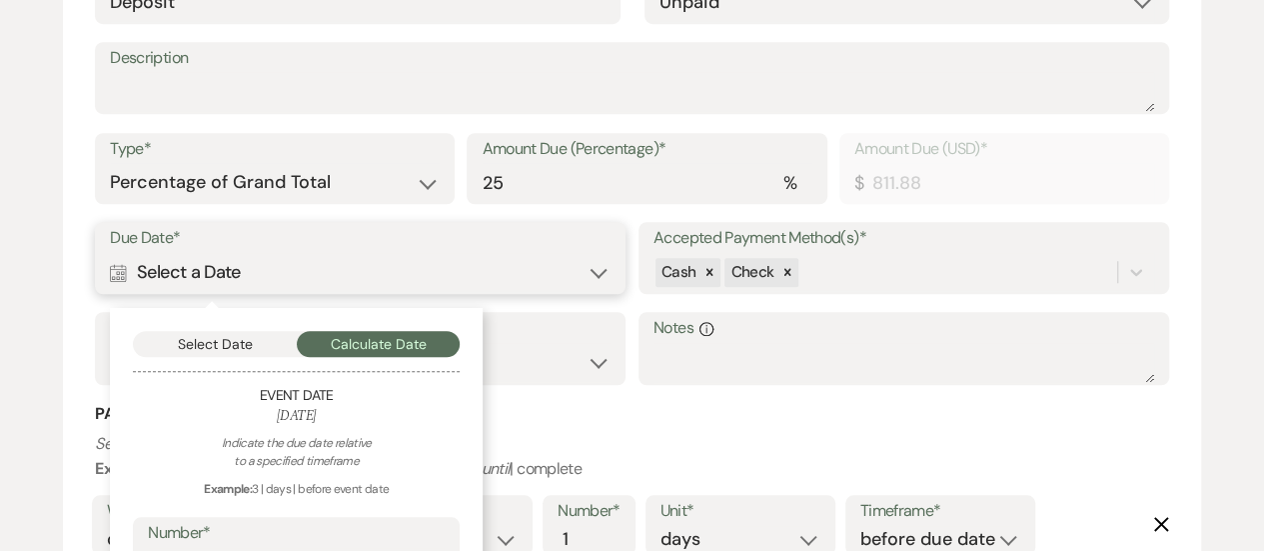
click at [251, 342] on button "Select Date" at bounding box center [215, 344] width 164 height 26
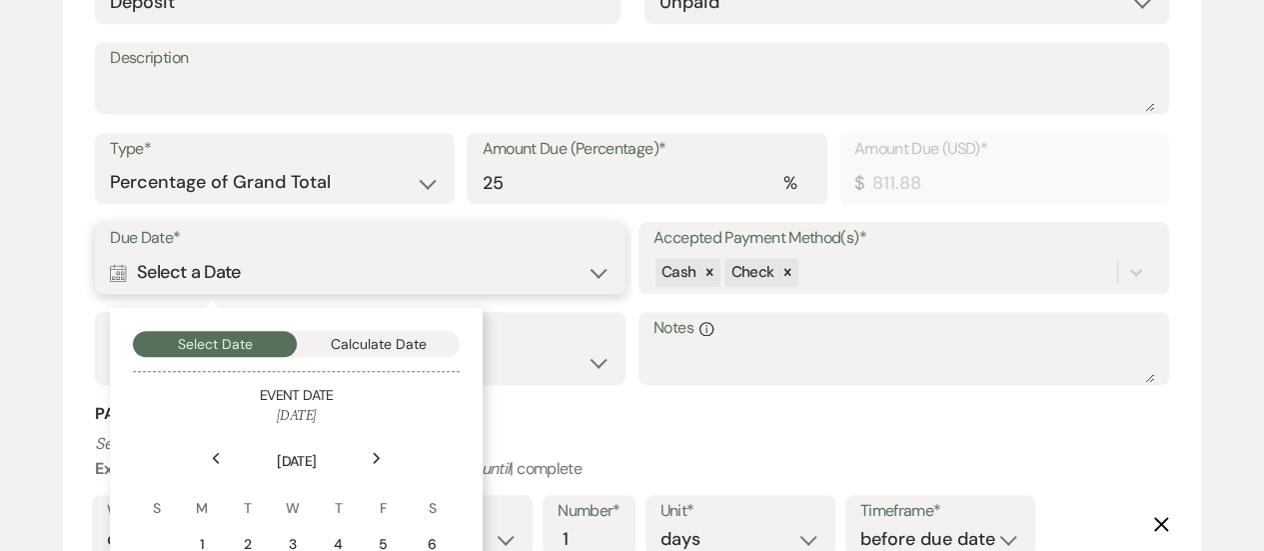
scroll to position [927, 0]
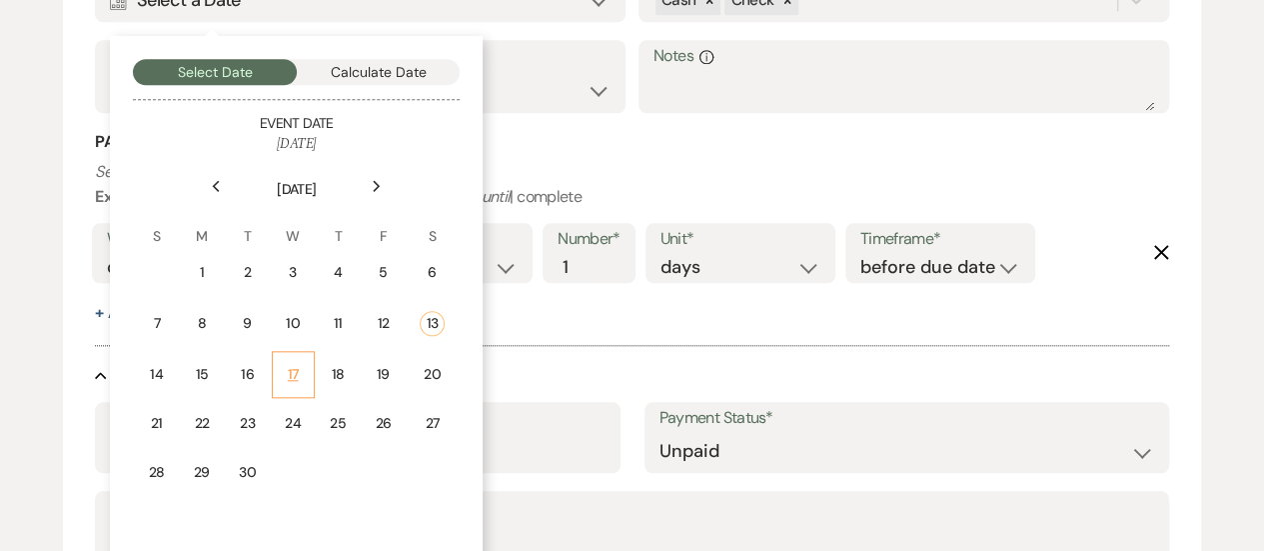
click at [302, 383] on td "17" at bounding box center [293, 374] width 43 height 47
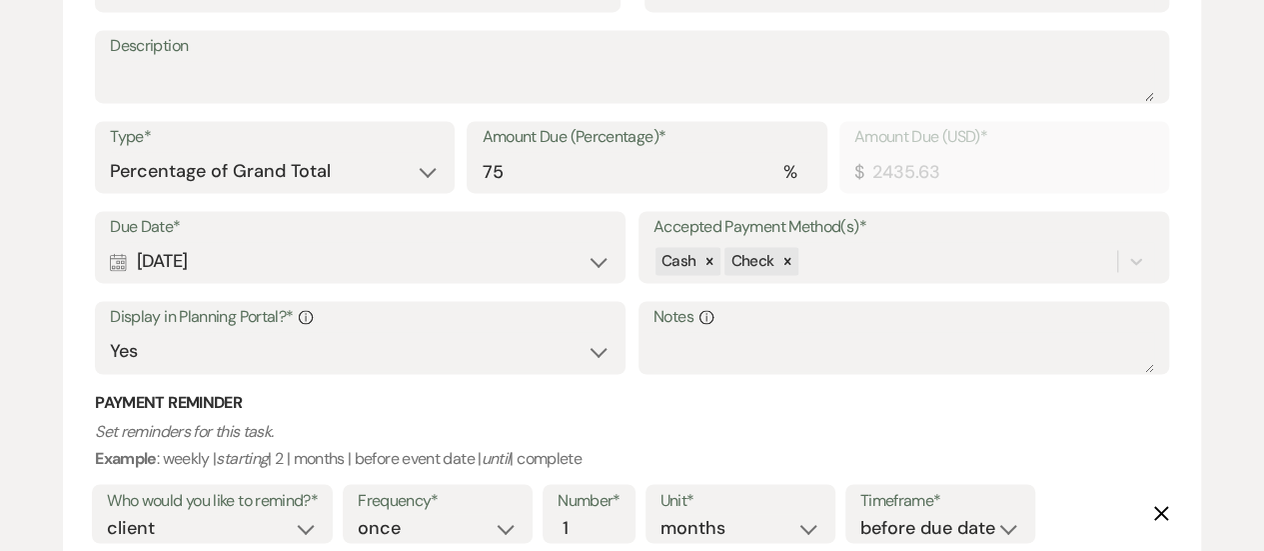
scroll to position [1430, 0]
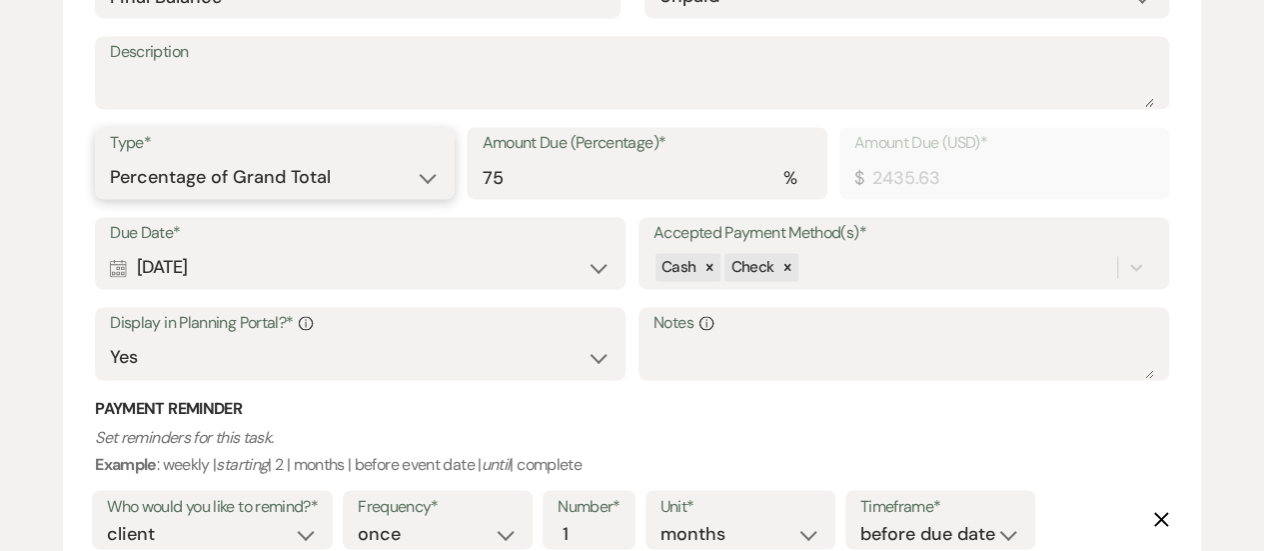
click at [379, 181] on select "Dollar Amount Percentage of Grand Total" at bounding box center [275, 177] width 330 height 39
click at [110, 158] on select "Dollar Amount Percentage of Grand Total" at bounding box center [275, 177] width 330 height 39
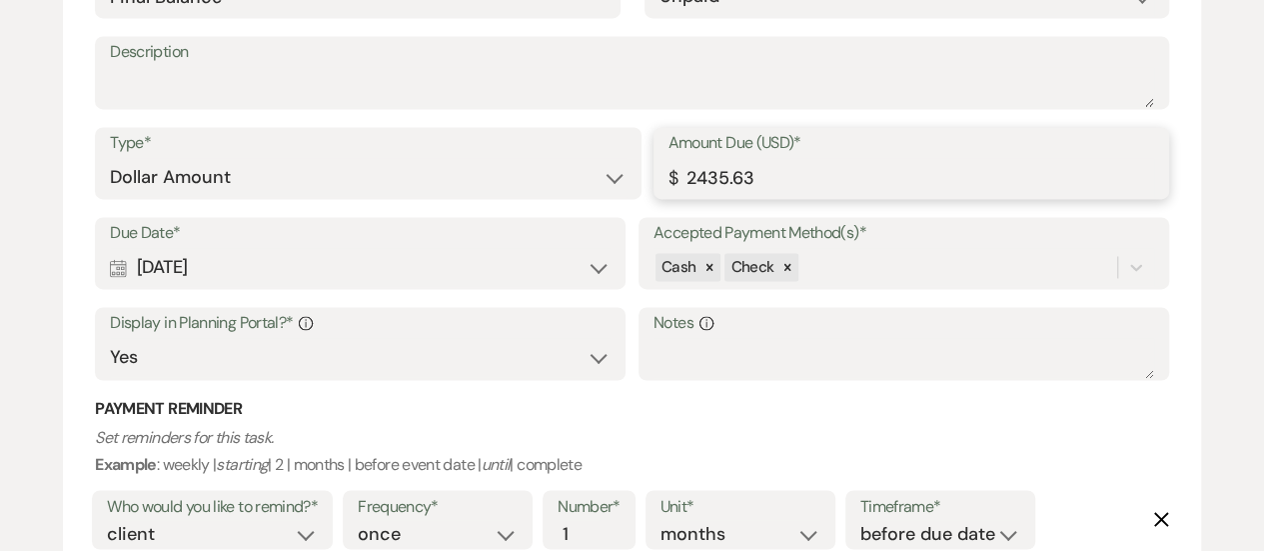
click at [777, 176] on input "2435.63" at bounding box center [912, 177] width 486 height 39
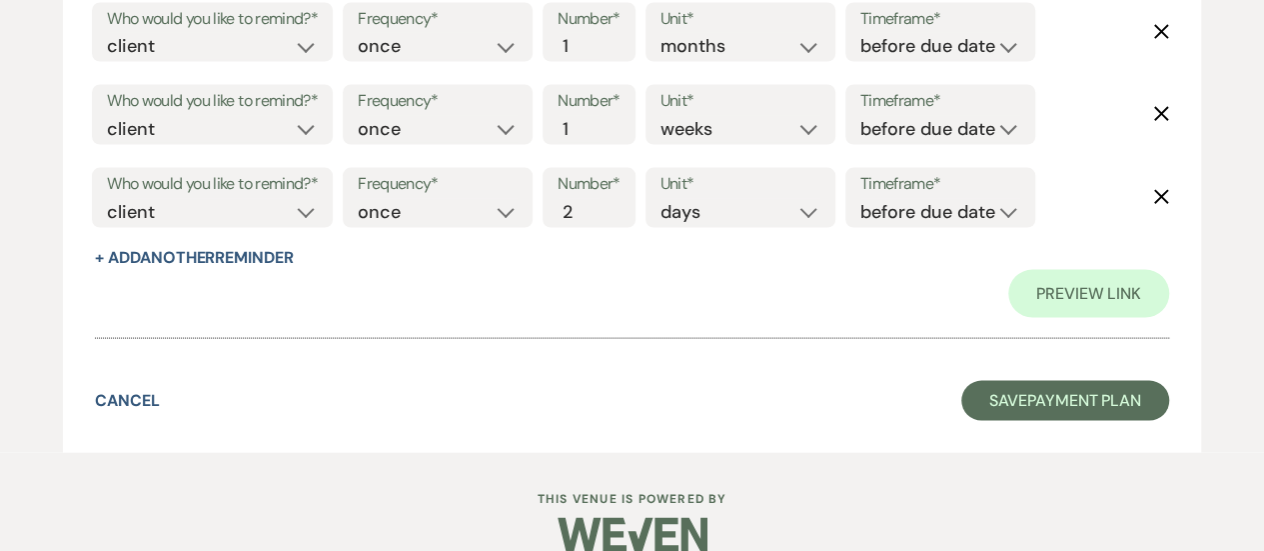
click at [1161, 28] on icon "Delete" at bounding box center [1161, 32] width 16 height 16
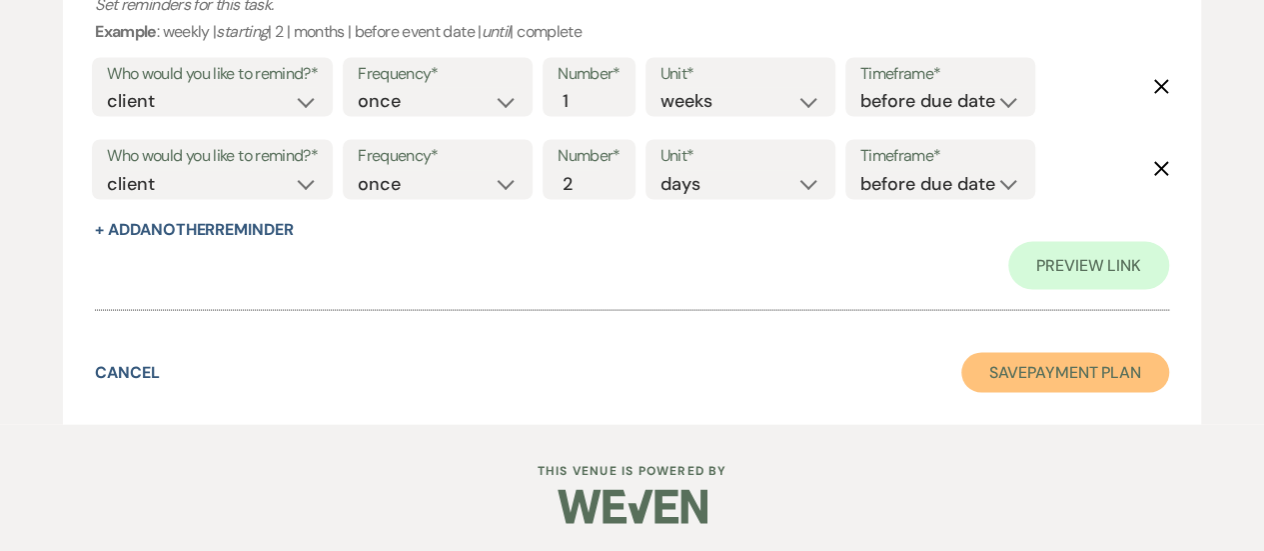
click at [1058, 363] on button "Save Payment Plan" at bounding box center [1065, 372] width 208 height 40
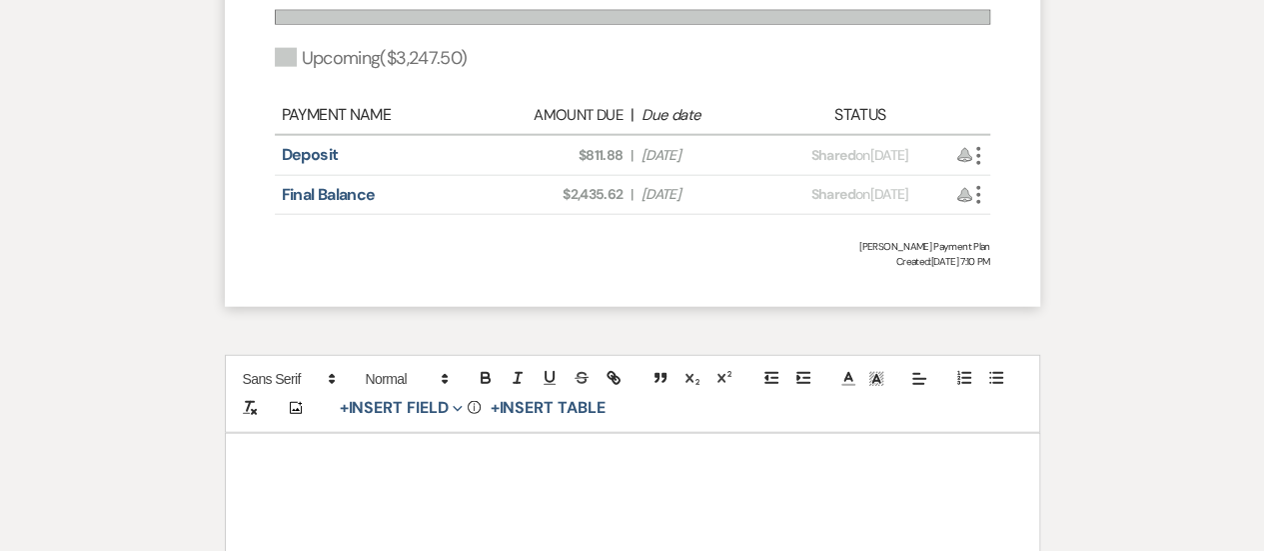
scroll to position [2318, 0]
click at [977, 205] on icon "More" at bounding box center [978, 193] width 24 height 24
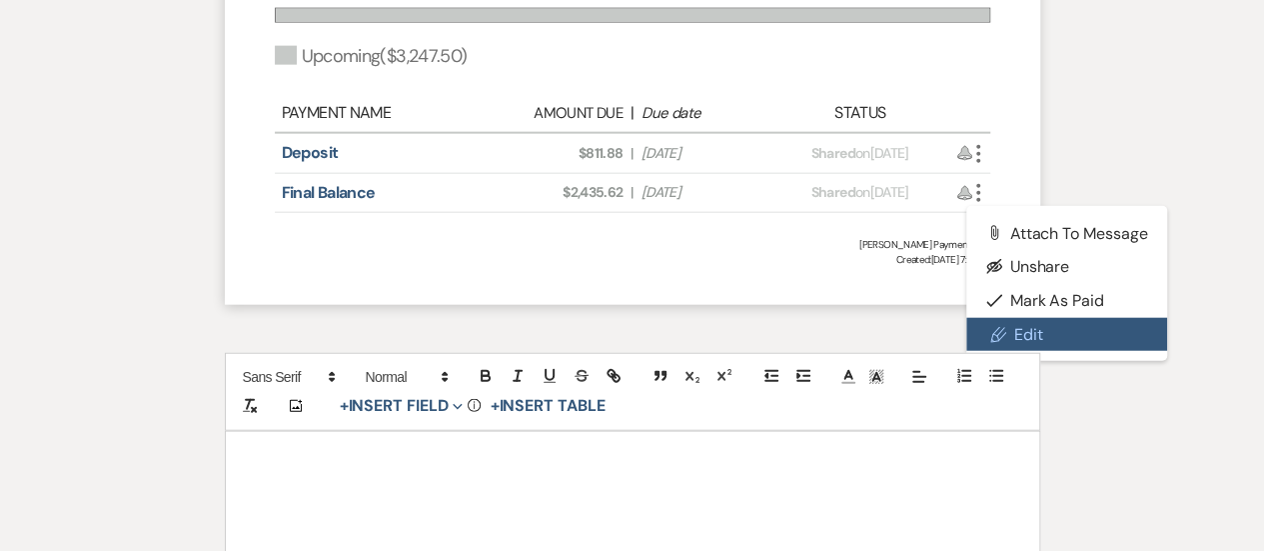
click at [1003, 343] on icon "Pencil" at bounding box center [998, 335] width 16 height 16
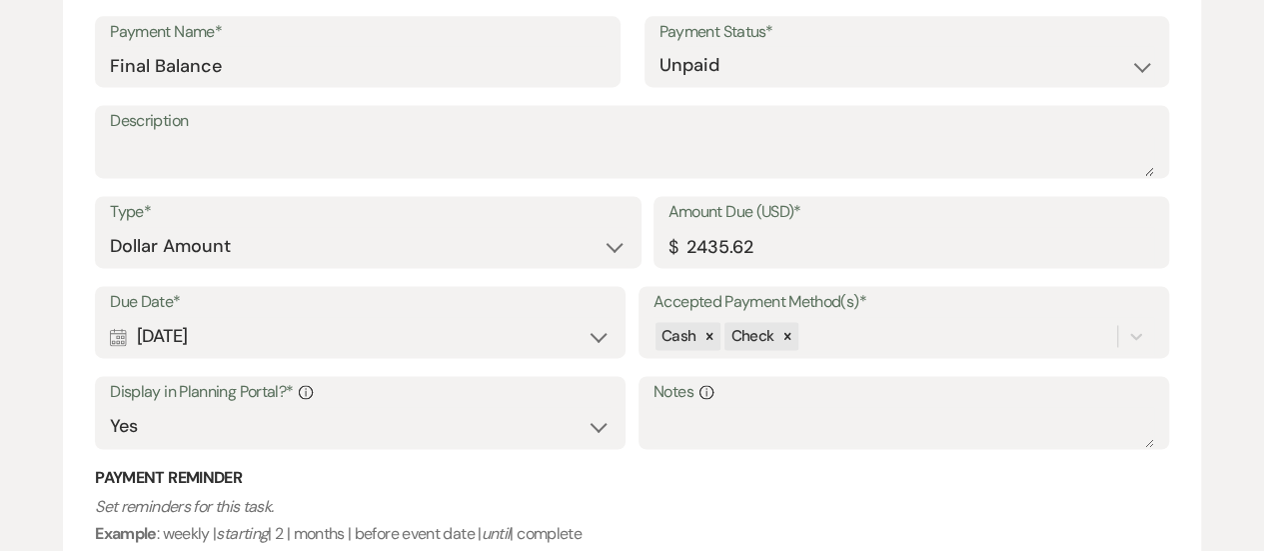
scroll to position [1359, 0]
click at [432, 320] on div "Calendar [DATE] Expand" at bounding box center [360, 338] width 501 height 39
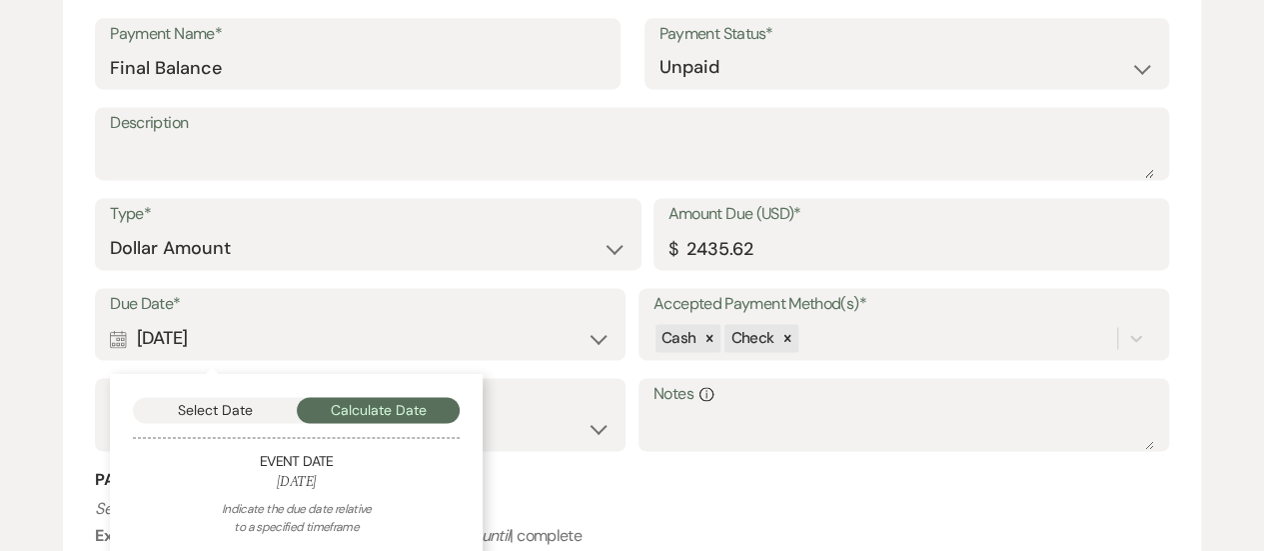
scroll to position [1555, 0]
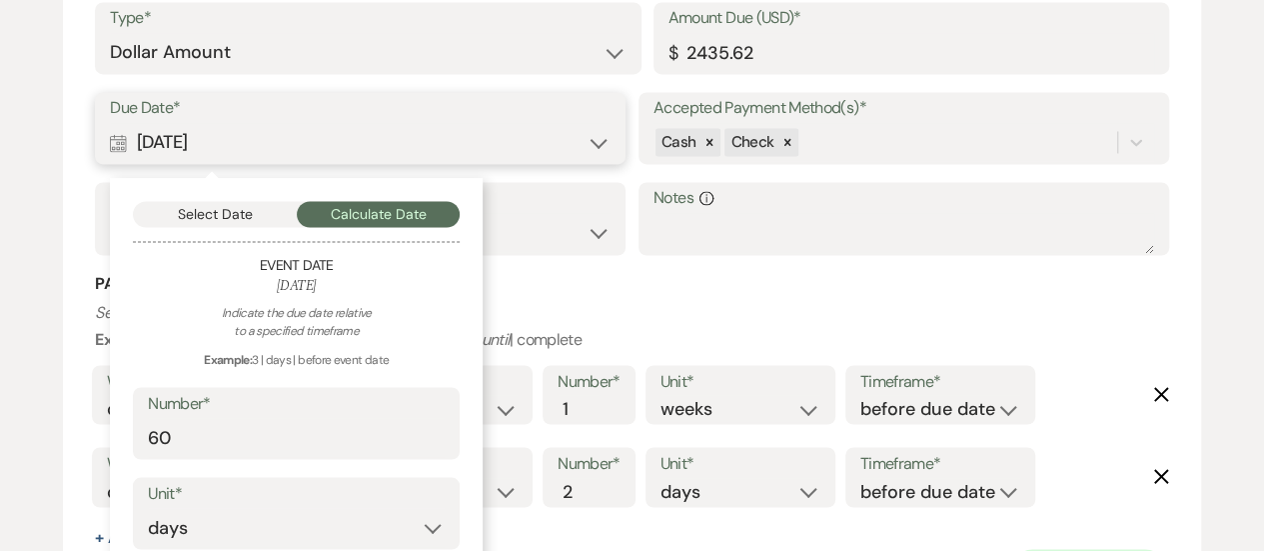
click at [212, 218] on button "Select Date" at bounding box center [215, 214] width 164 height 26
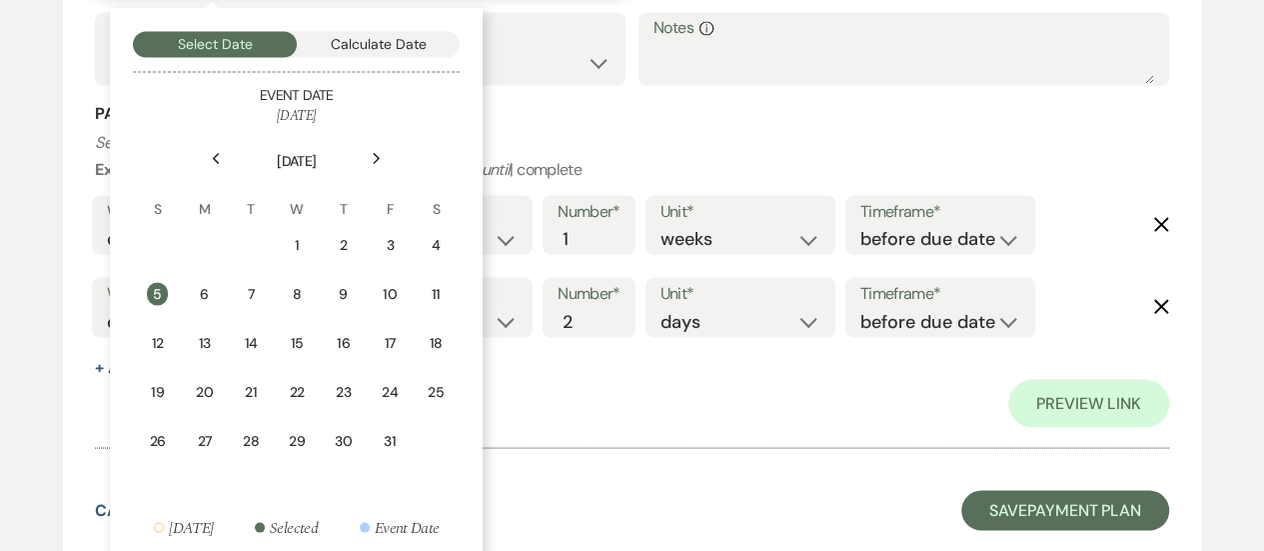
scroll to position [1743, 0]
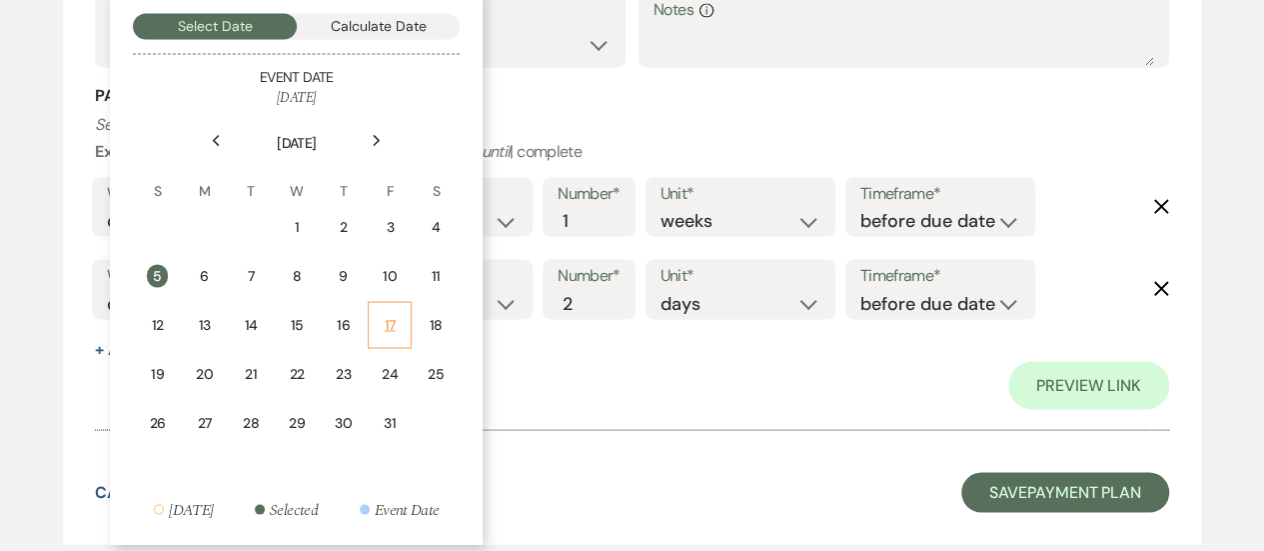
click at [394, 336] on td "17" at bounding box center [390, 324] width 44 height 47
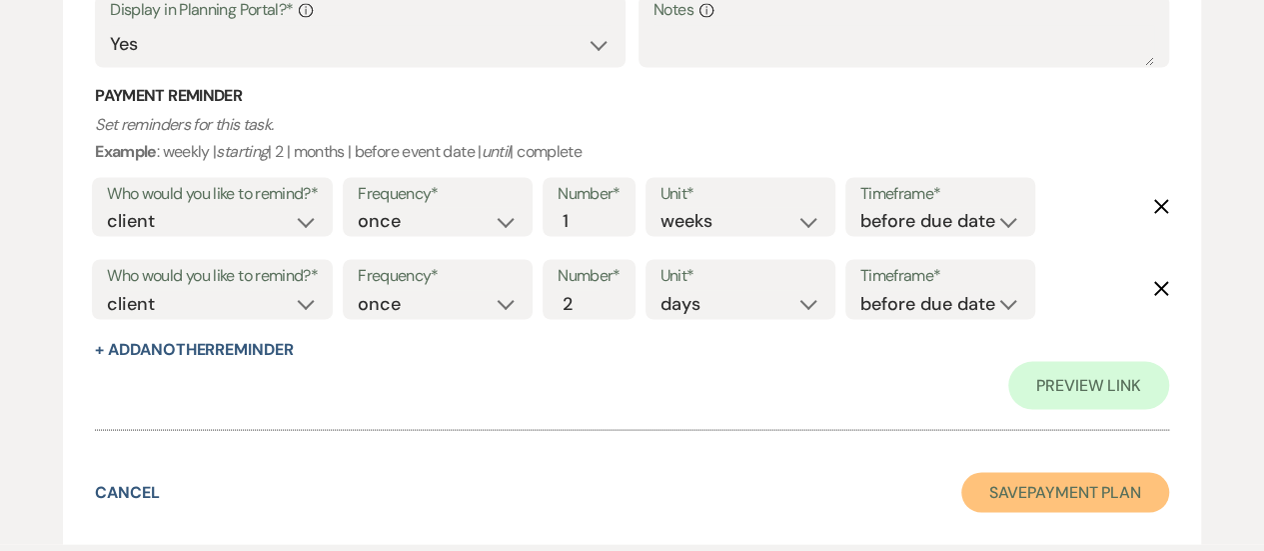
click at [1009, 475] on button "Save Payment Plan" at bounding box center [1065, 492] width 208 height 40
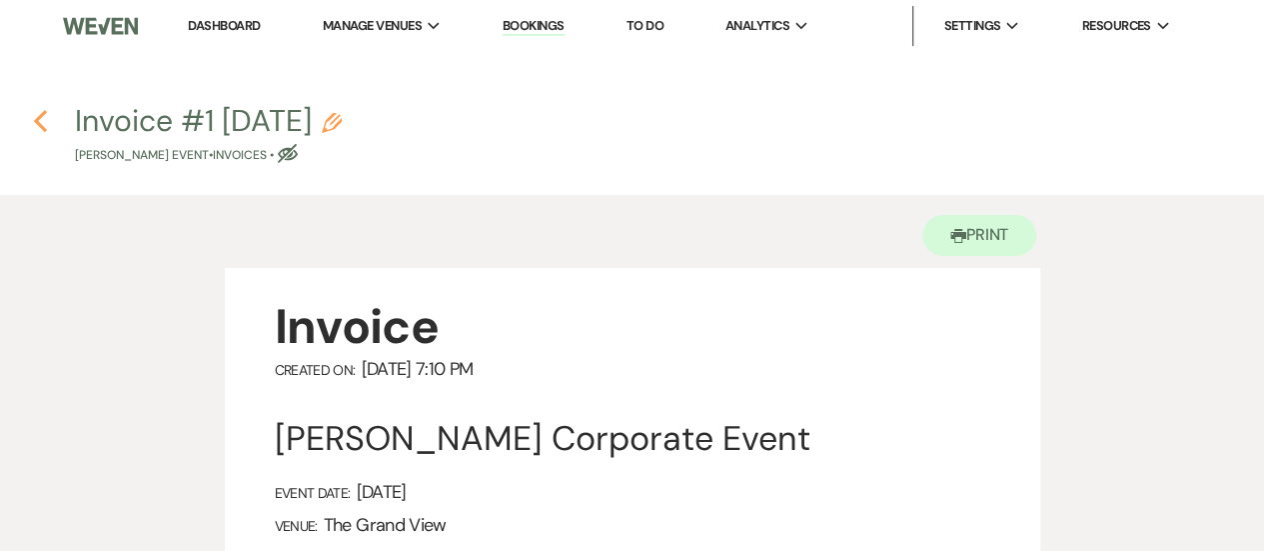
click at [40, 120] on icon "Previous" at bounding box center [40, 121] width 15 height 24
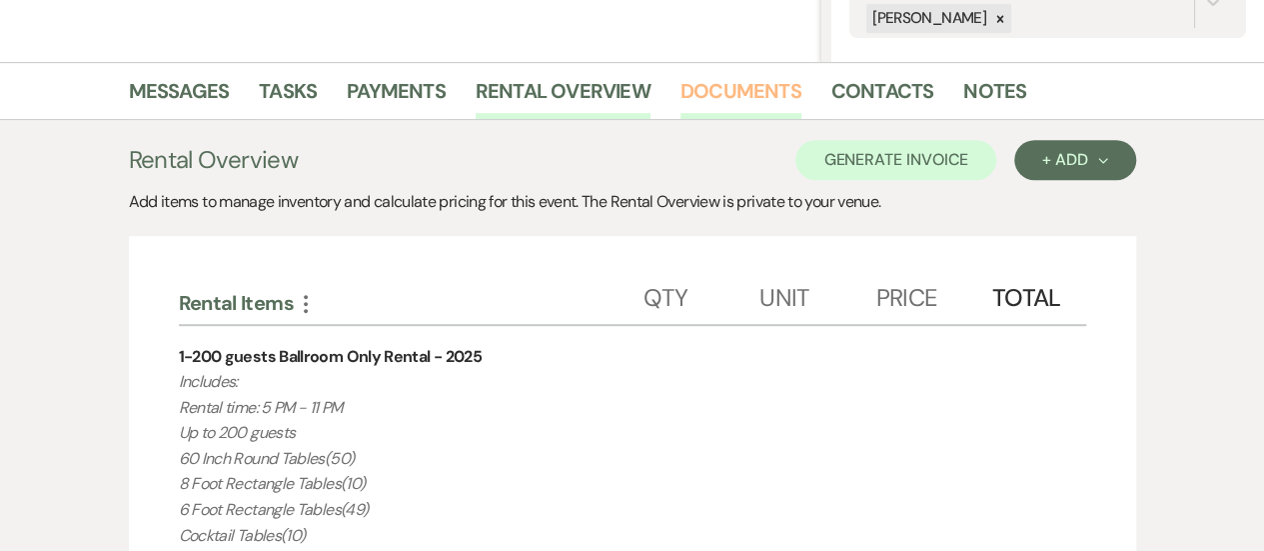
click at [746, 86] on link "Documents" at bounding box center [741, 97] width 121 height 44
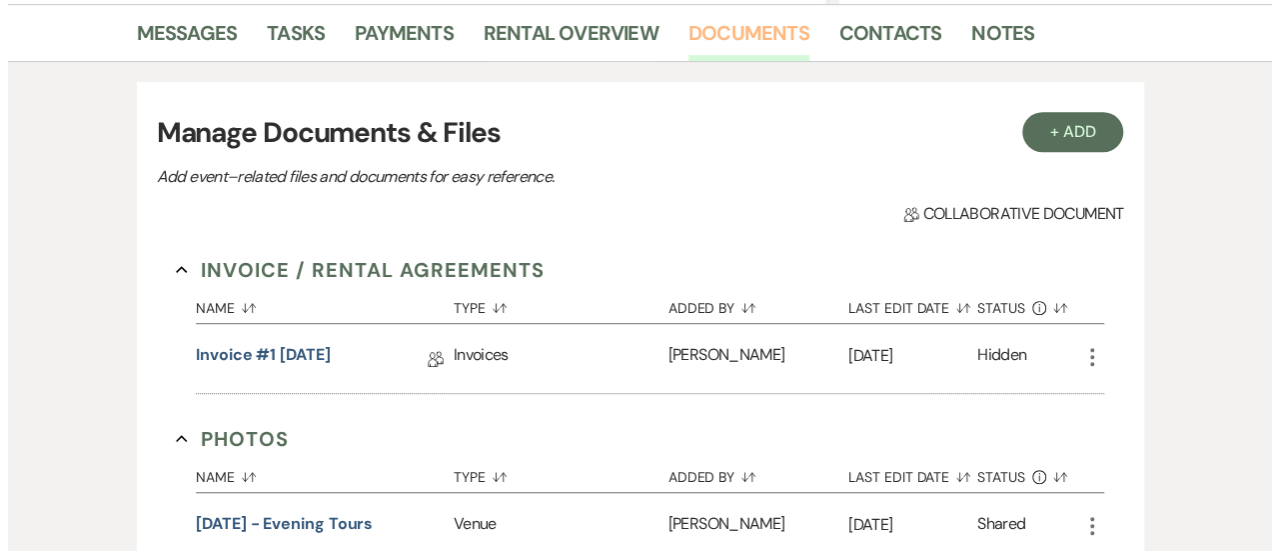
scroll to position [498, 0]
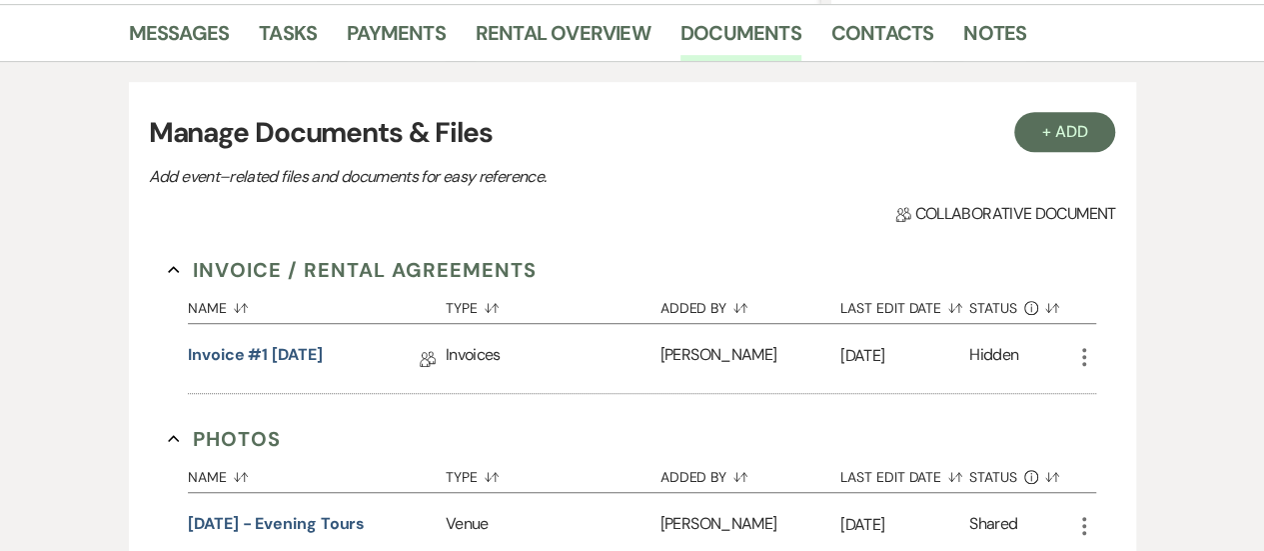
click at [1021, 148] on div "+ Add" at bounding box center [1065, 132] width 102 height 40
click at [1039, 143] on button "+ Add" at bounding box center [1065, 132] width 102 height 40
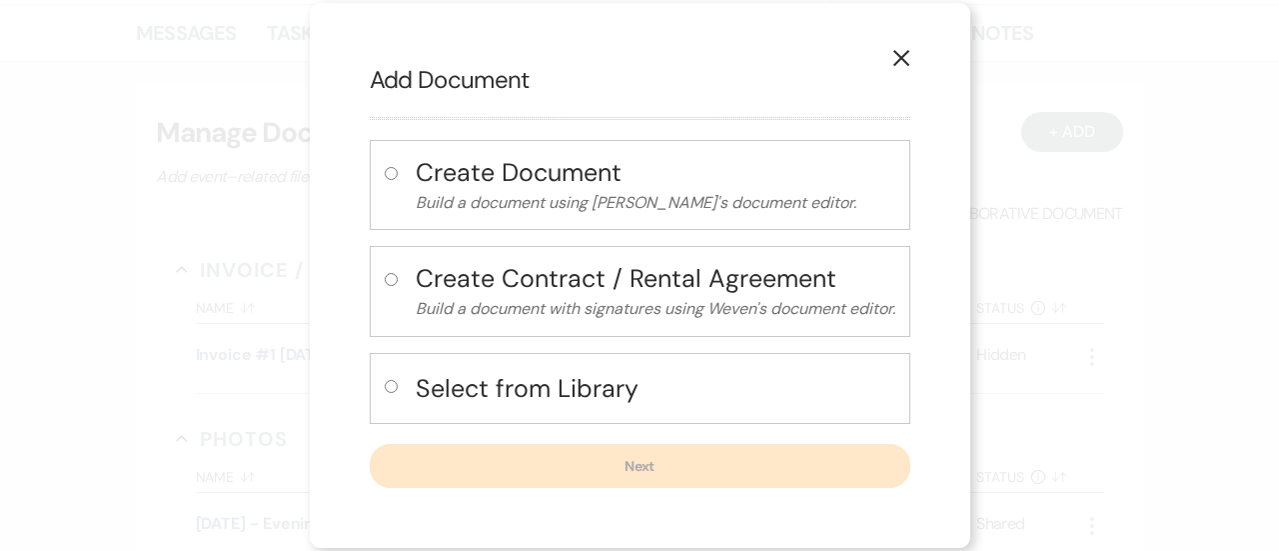
click at [453, 379] on h4 "Select from Library" at bounding box center [656, 388] width 480 height 35
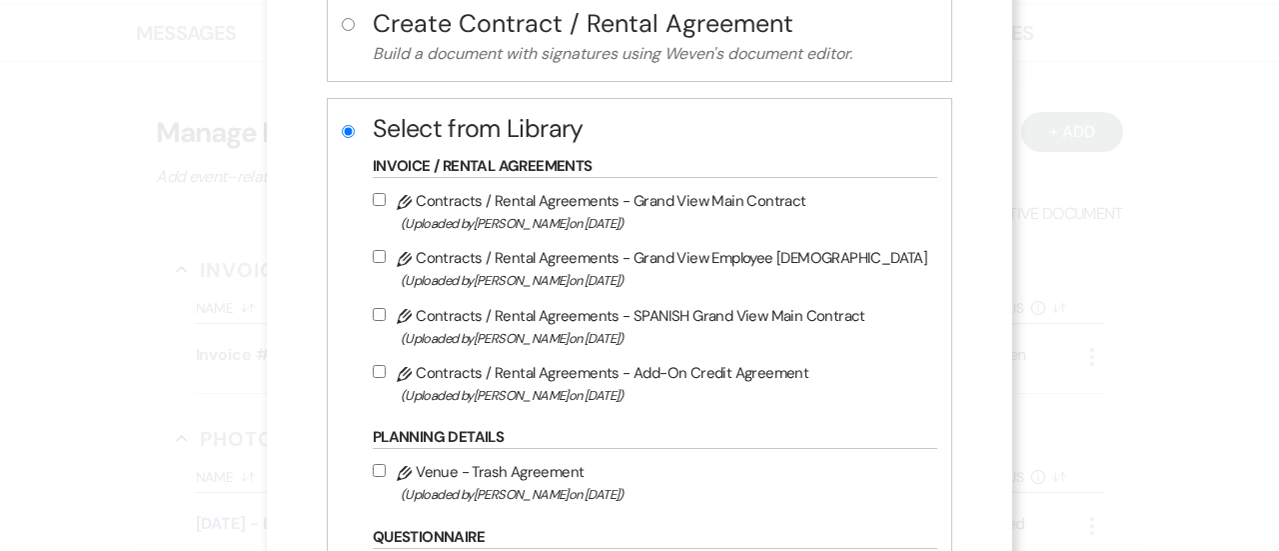
scroll to position [283, 0]
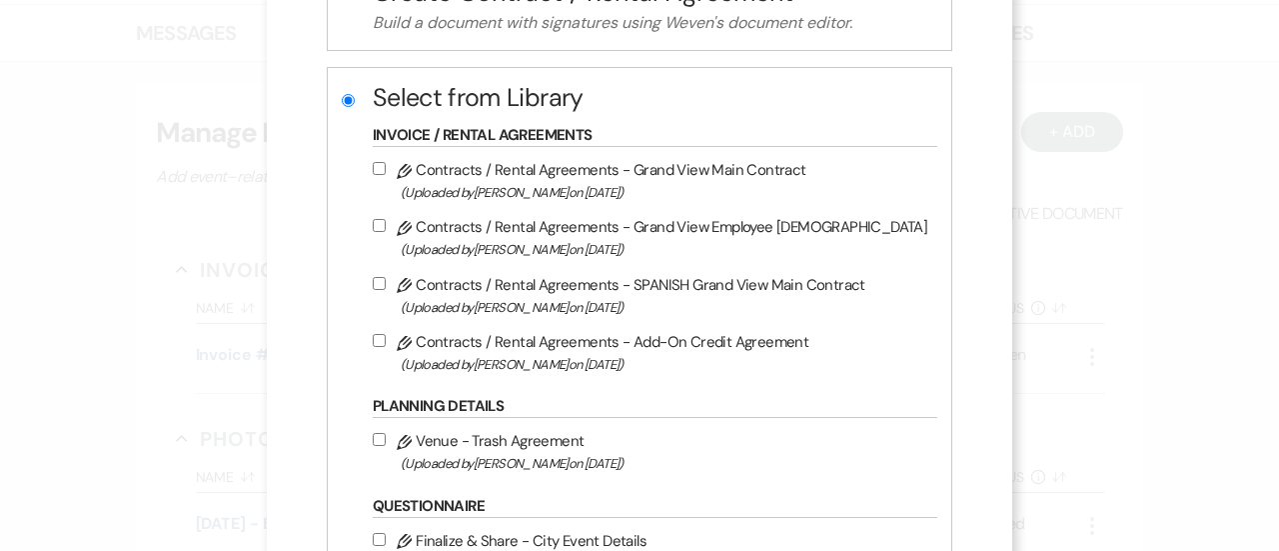
click at [527, 166] on label "Pencil Contracts / Rental Agreements - Grand View Main Contract (Uploaded by [P…" at bounding box center [650, 180] width 555 height 47
click at [386, 166] on input "Pencil Contracts / Rental Agreements - Grand View Main Contract (Uploaded by [P…" at bounding box center [379, 168] width 13 height 13
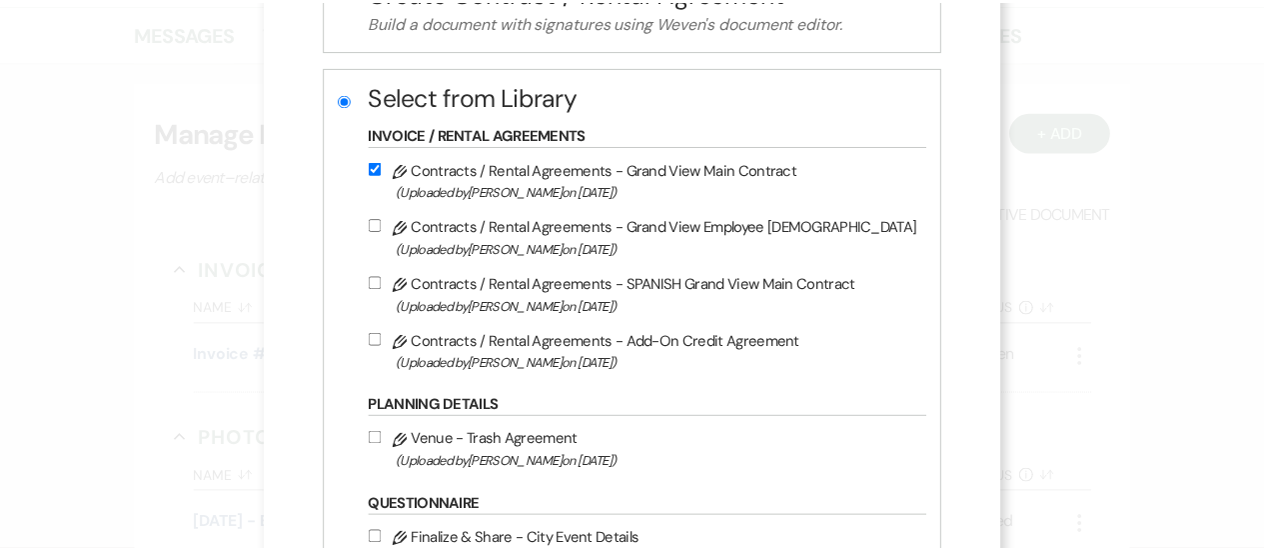
scroll to position [691, 0]
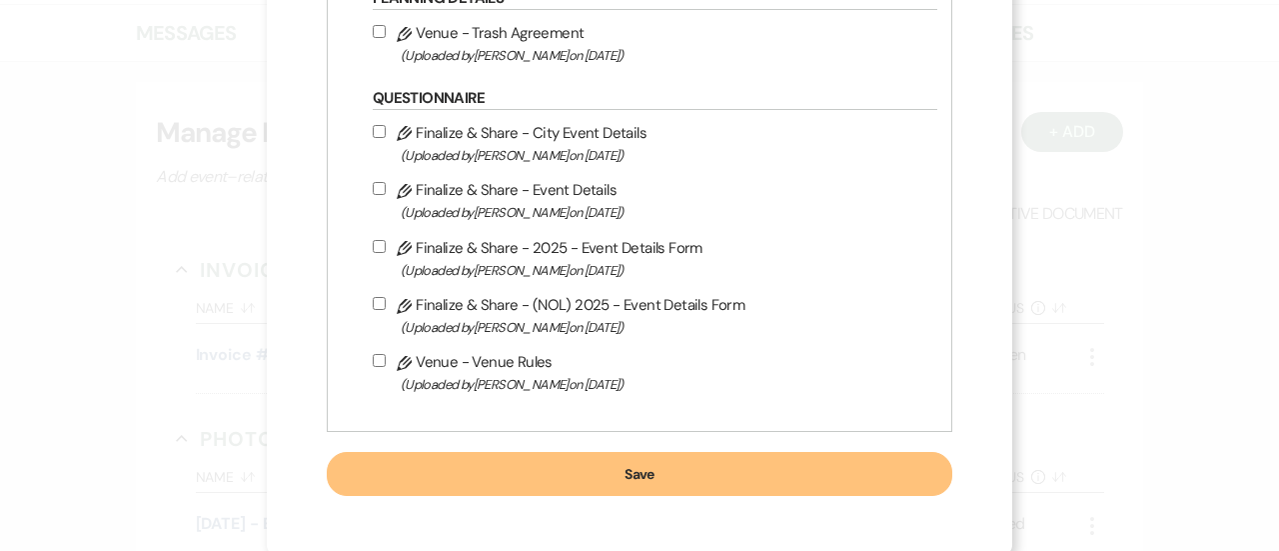
click at [660, 473] on button "Save" at bounding box center [640, 474] width 626 height 44
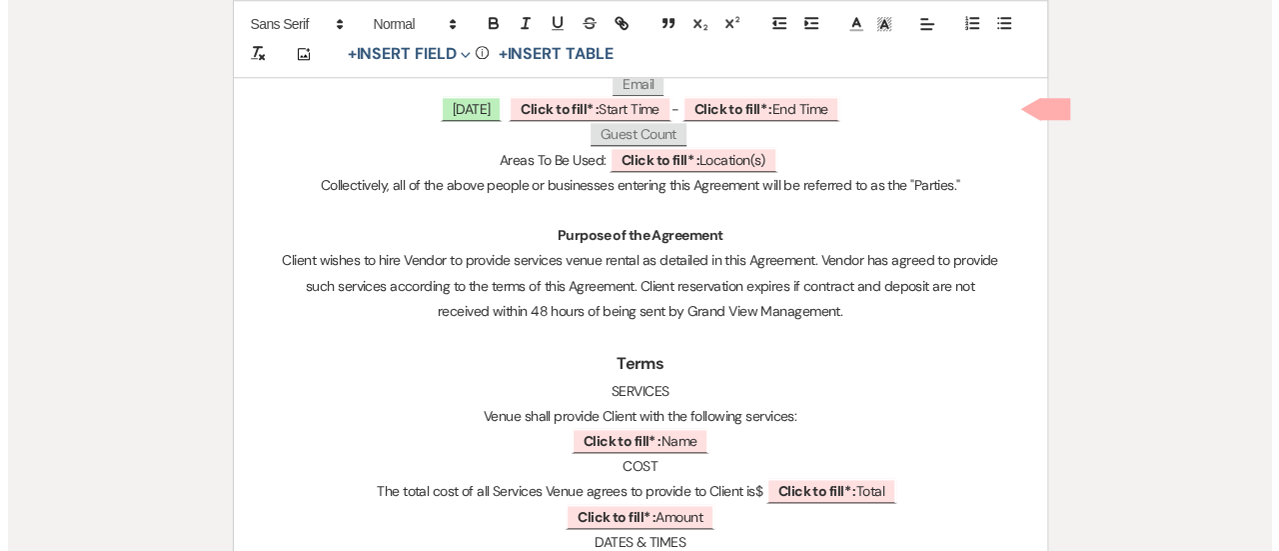
scroll to position [993, 0]
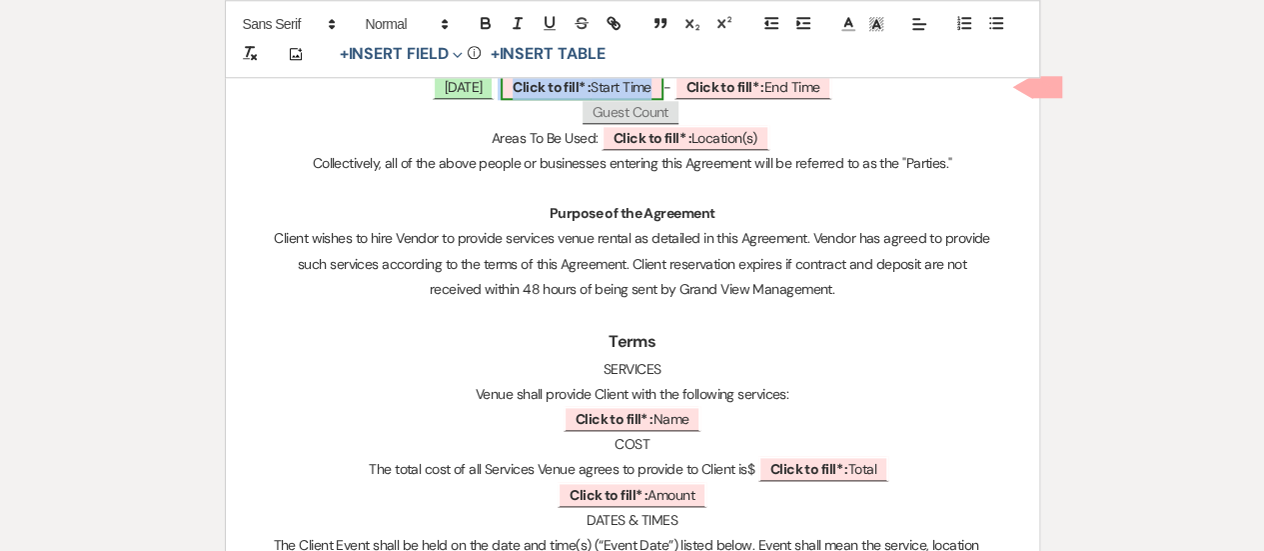
click at [612, 86] on span "Click to fill* : Start Time" at bounding box center [582, 87] width 162 height 26
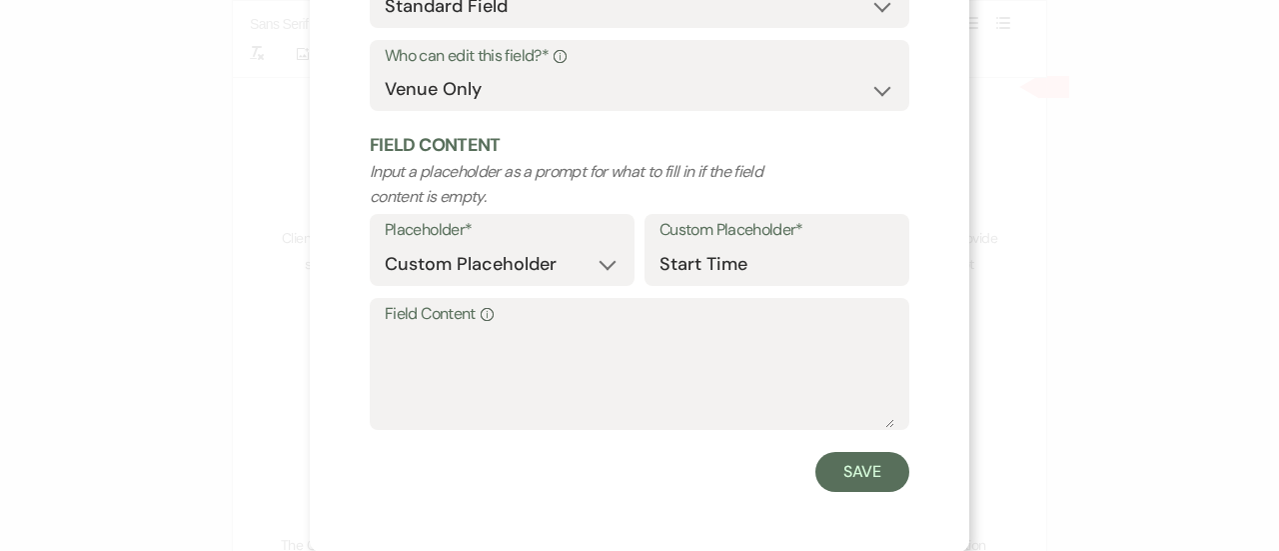
scroll to position [224, 0]
click at [496, 385] on textarea "Field Content Info" at bounding box center [640, 377] width 510 height 100
click at [841, 464] on button "Save" at bounding box center [863, 471] width 94 height 40
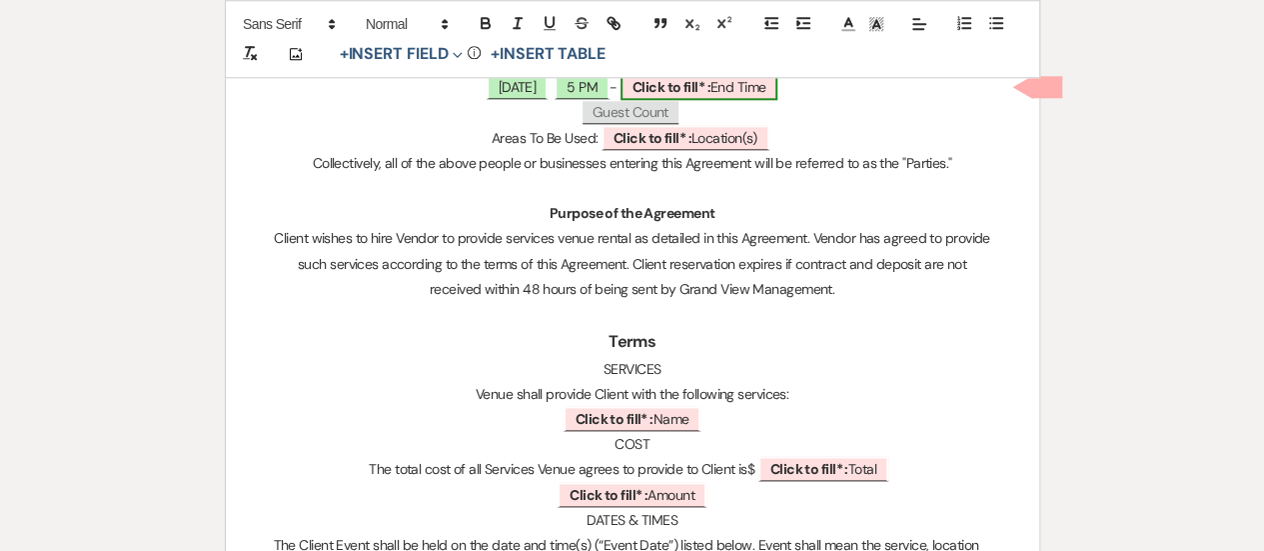
click at [711, 87] on b "Click to fill* :" at bounding box center [672, 87] width 78 height 18
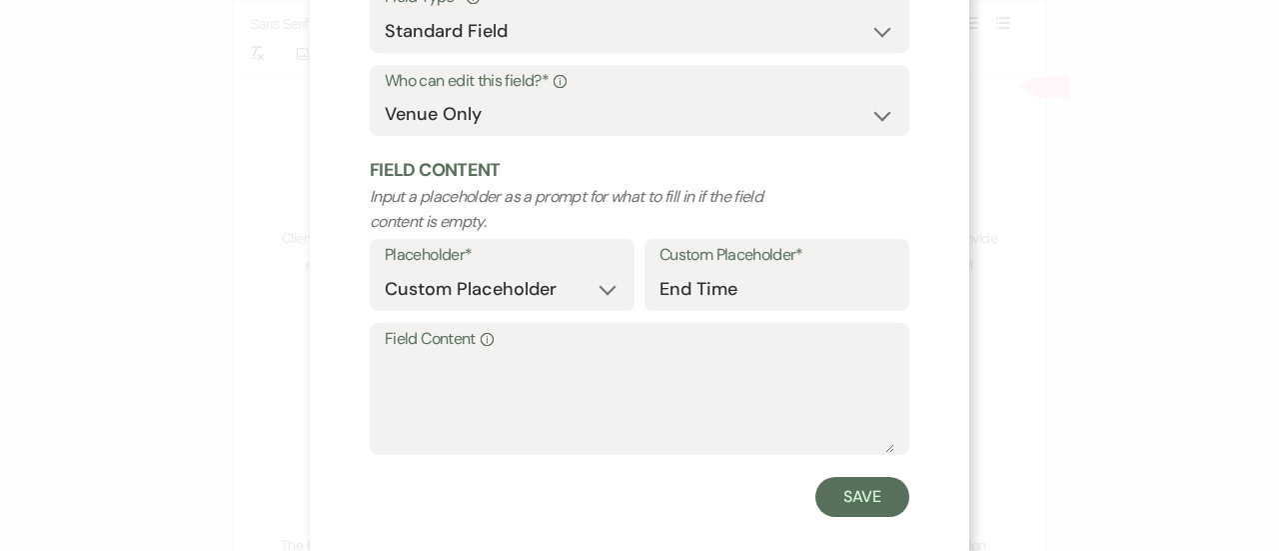
scroll to position [200, 0]
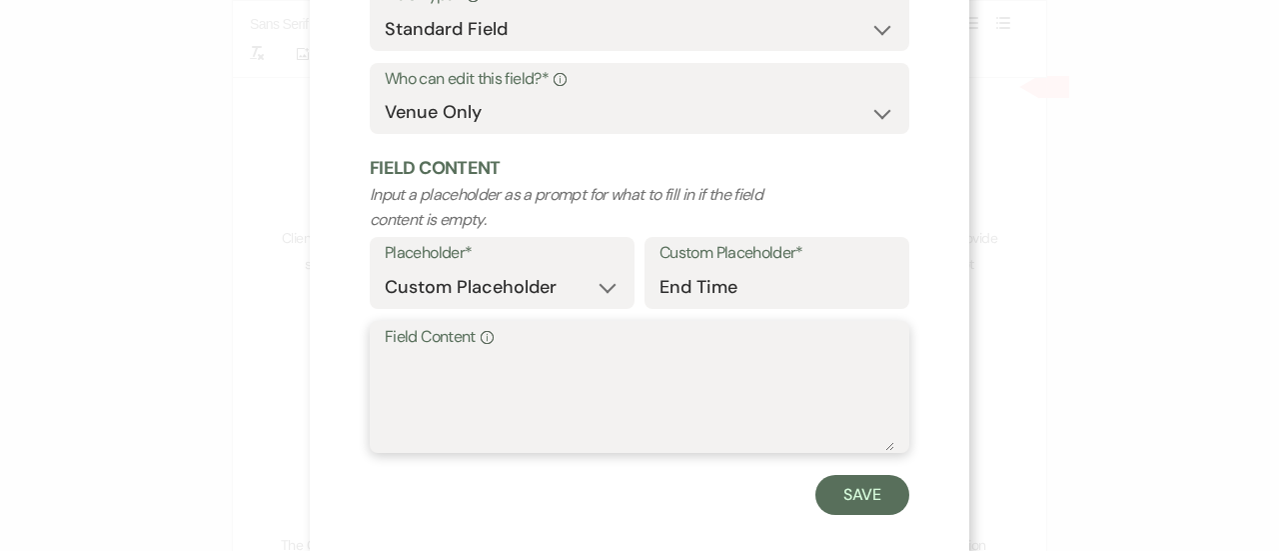
click at [538, 438] on textarea "Field Content Info" at bounding box center [640, 401] width 510 height 100
click at [856, 505] on button "Save" at bounding box center [863, 495] width 94 height 40
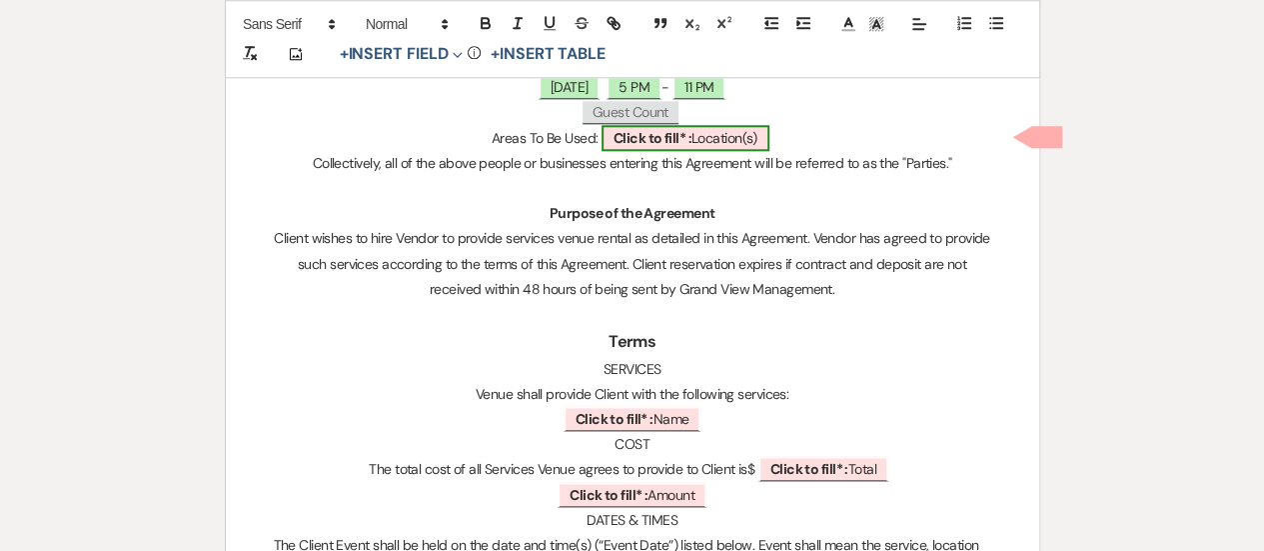
click at [704, 128] on span "Click to fill* : Location(s)" at bounding box center [686, 138] width 168 height 26
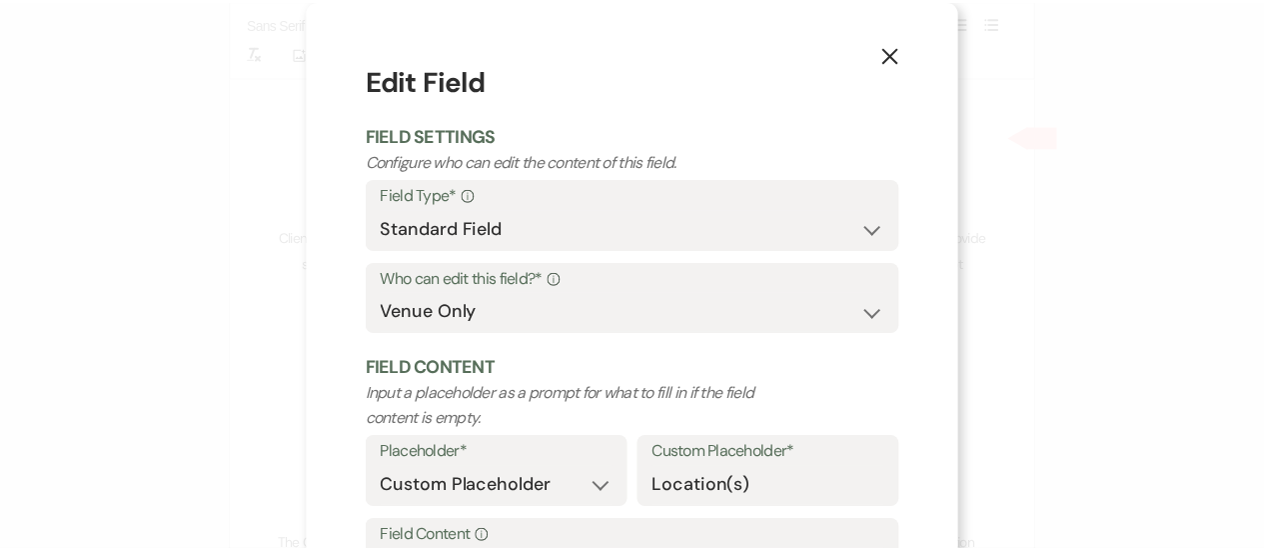
scroll to position [209, 0]
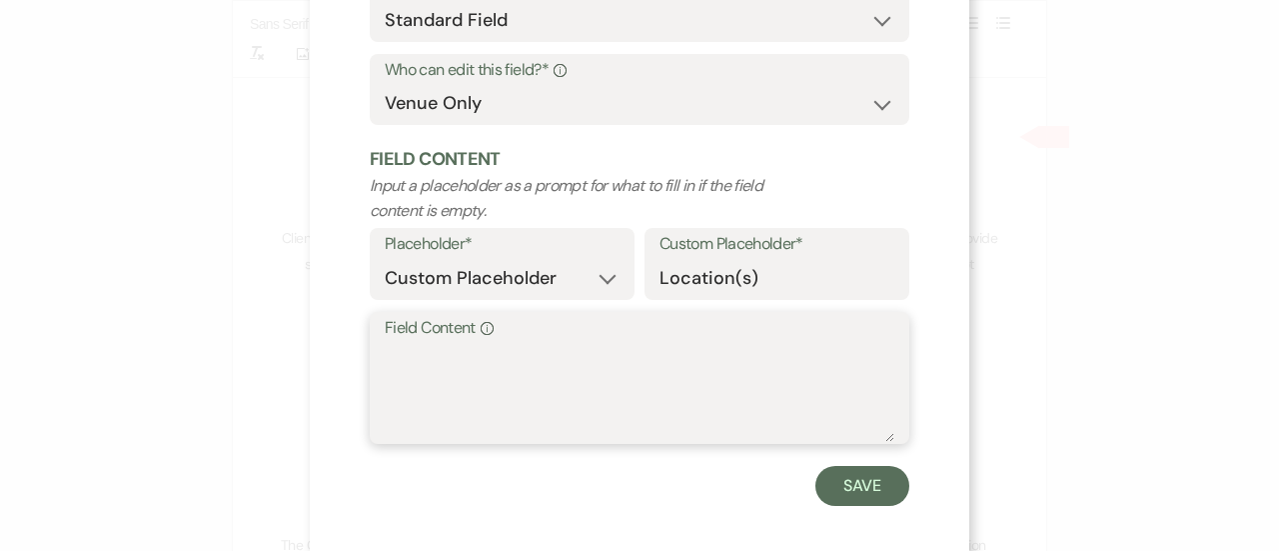
click at [496, 393] on textarea "Field Content Info" at bounding box center [640, 392] width 510 height 100
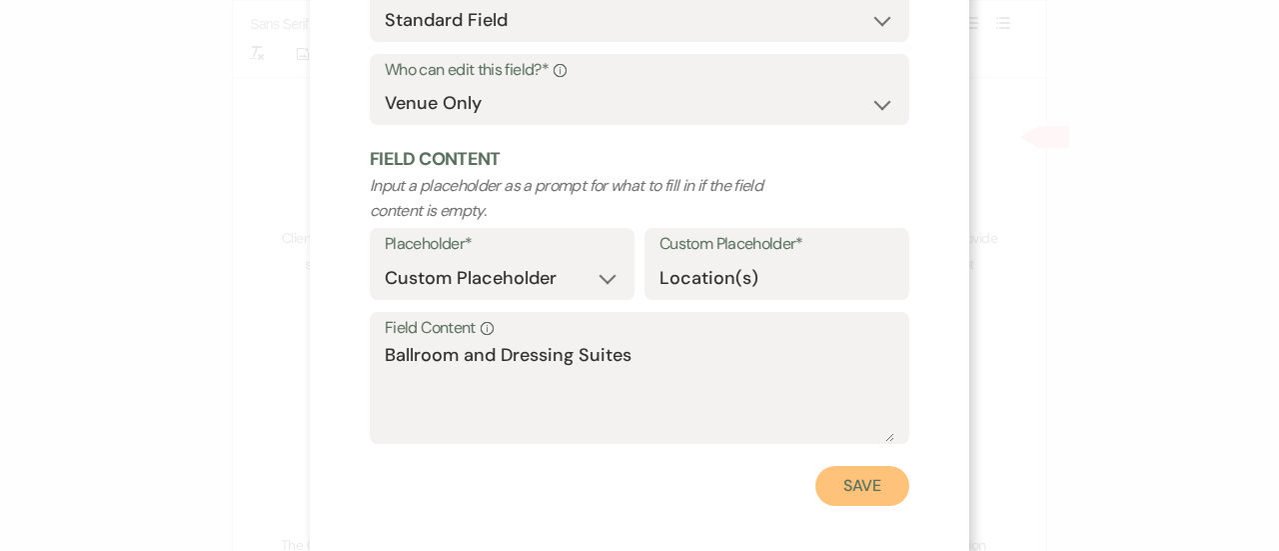
click at [848, 495] on button "Save" at bounding box center [863, 486] width 94 height 40
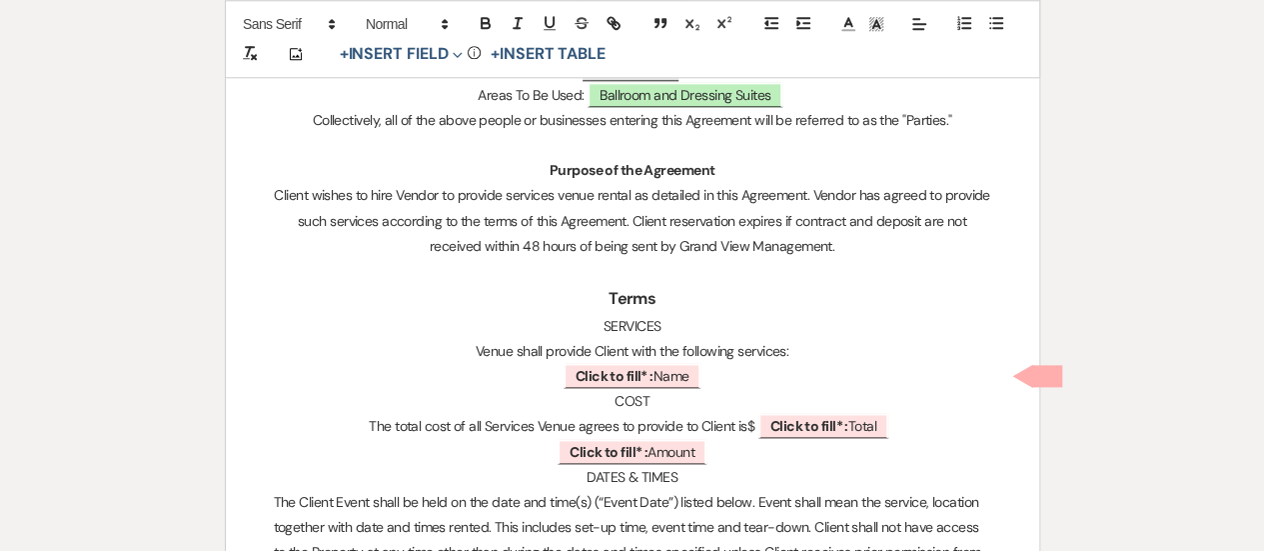
scroll to position [1038, 0]
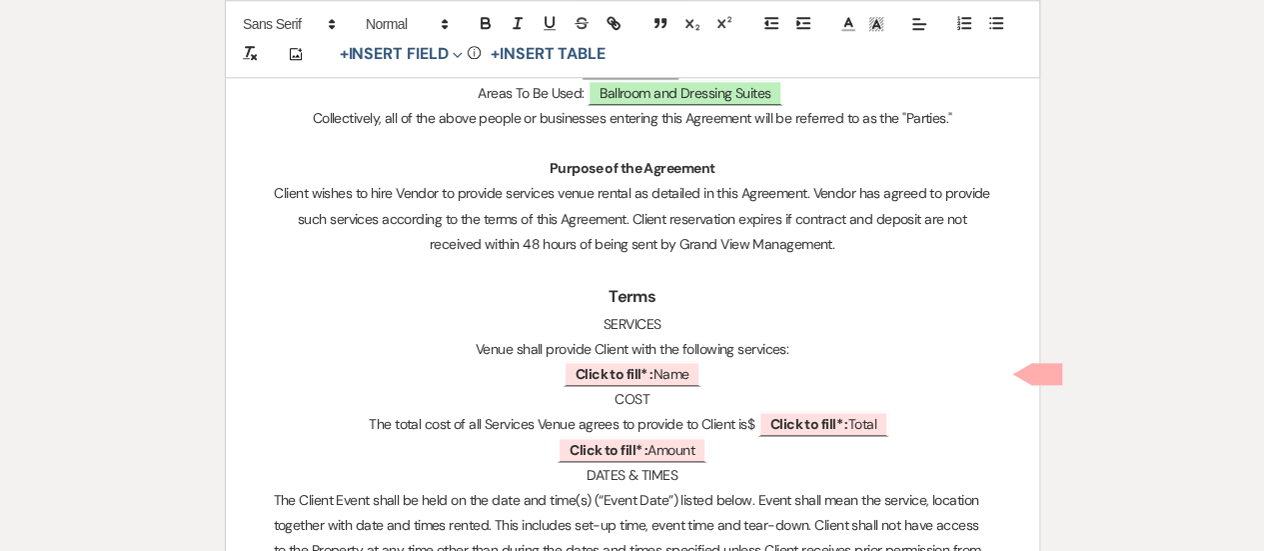
click at [731, 373] on p "﻿ Click to fill* : Name ﻿" at bounding box center [633, 374] width 718 height 25
click at [731, 453] on p "﻿ Click to fill* : Amount ﻿" at bounding box center [633, 450] width 718 height 25
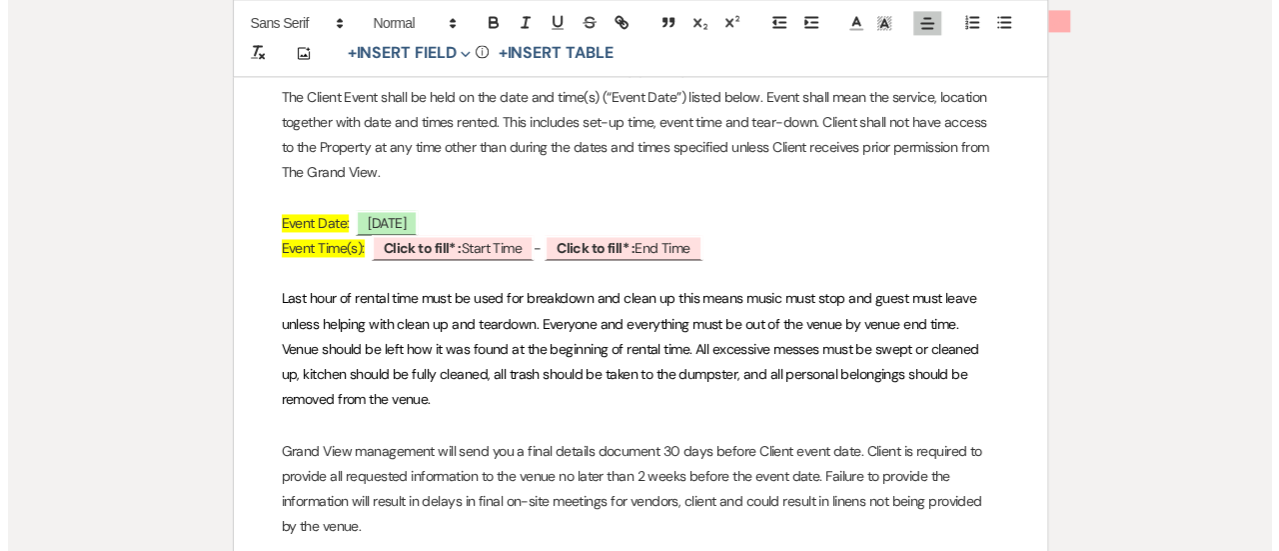
scroll to position [1442, 0]
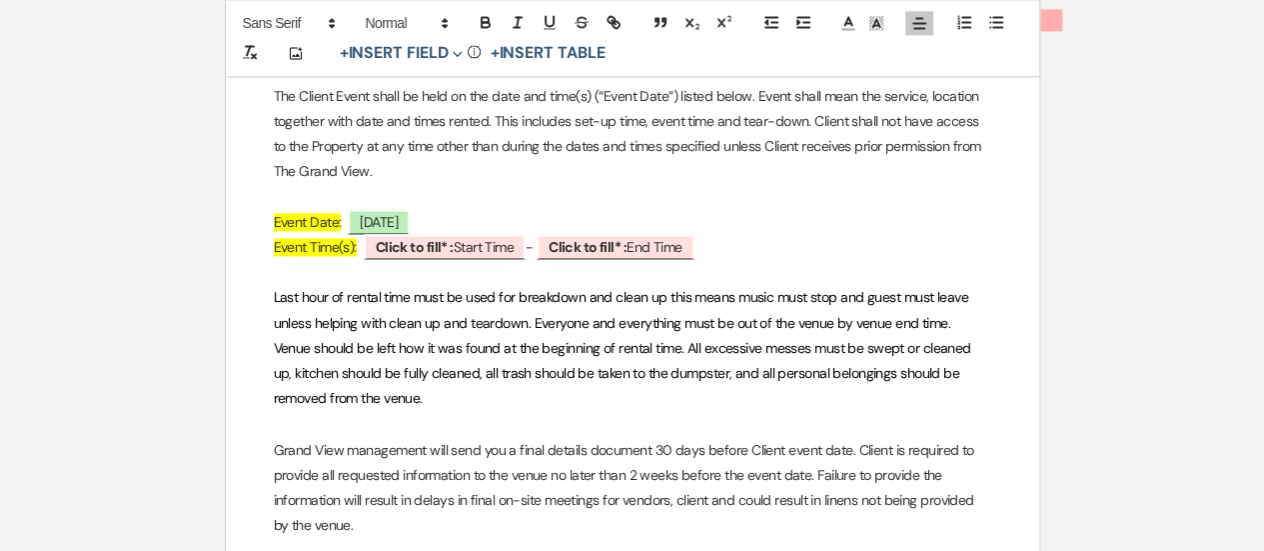
click at [286, 247] on span "Event Time(s):" at bounding box center [315, 247] width 83 height 18
click at [461, 241] on span "Click to fill* : Start Time" at bounding box center [448, 247] width 162 height 26
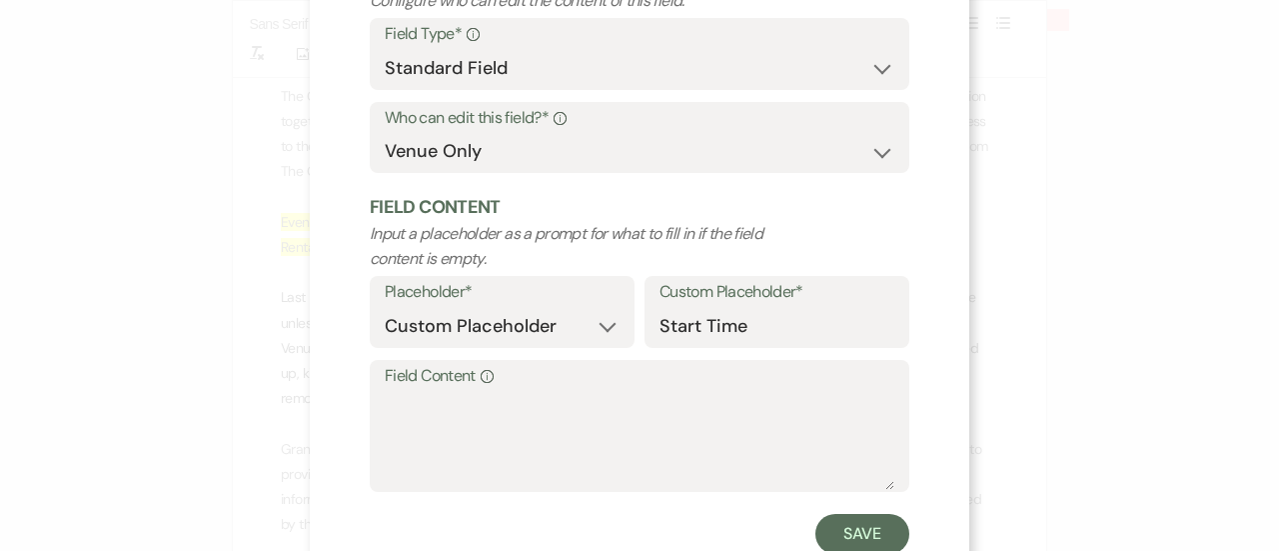
scroll to position [189, 0]
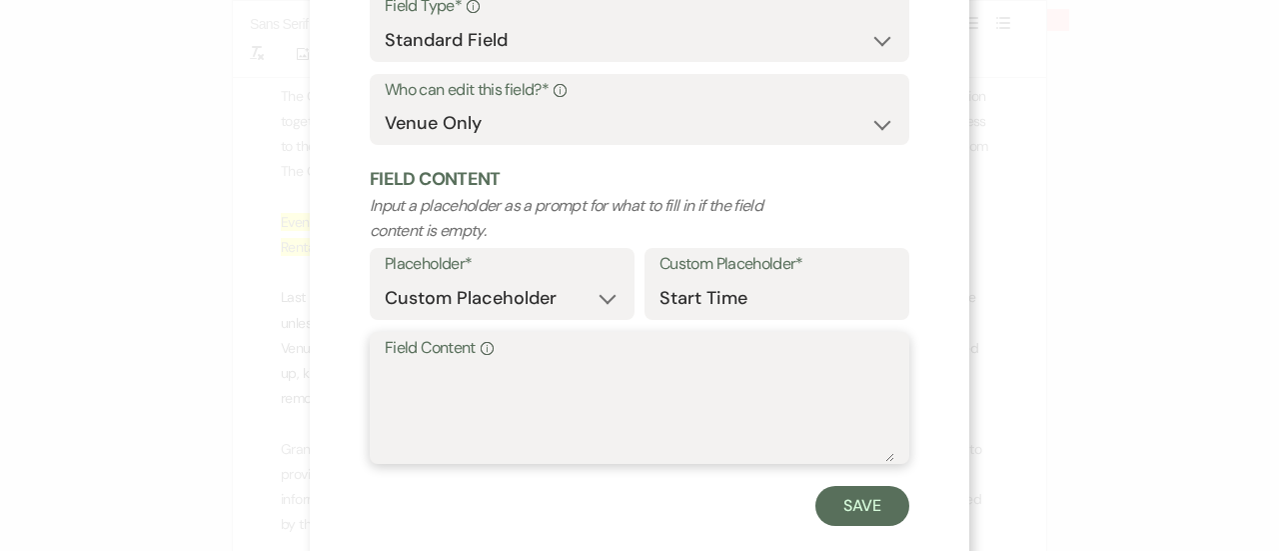
click at [459, 427] on textarea "Field Content Info" at bounding box center [640, 412] width 510 height 100
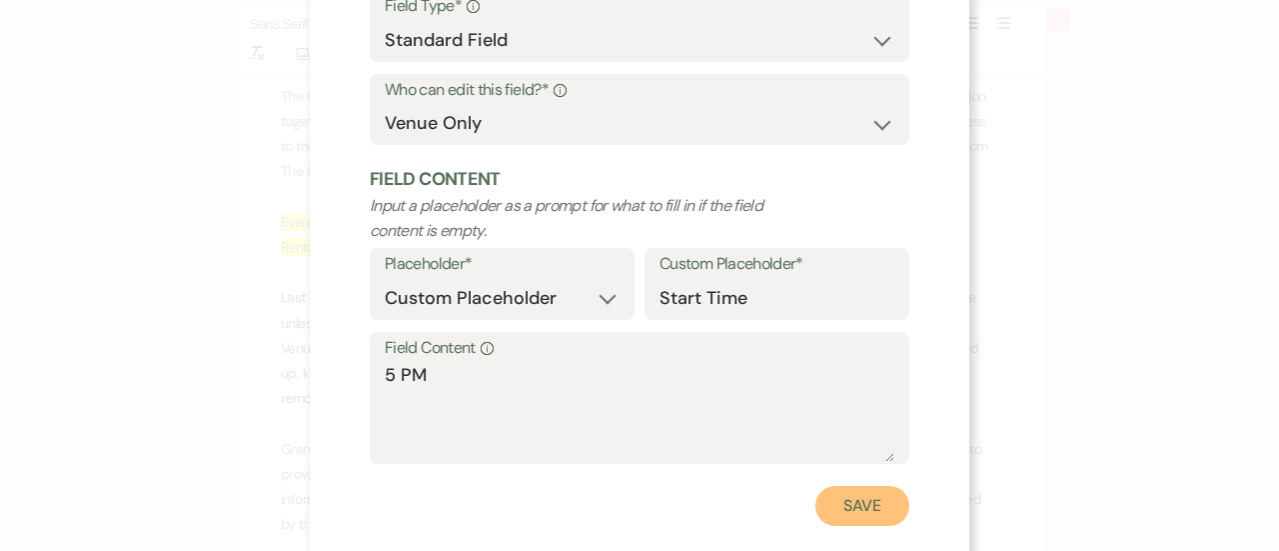
click at [872, 509] on button "Save" at bounding box center [863, 506] width 94 height 40
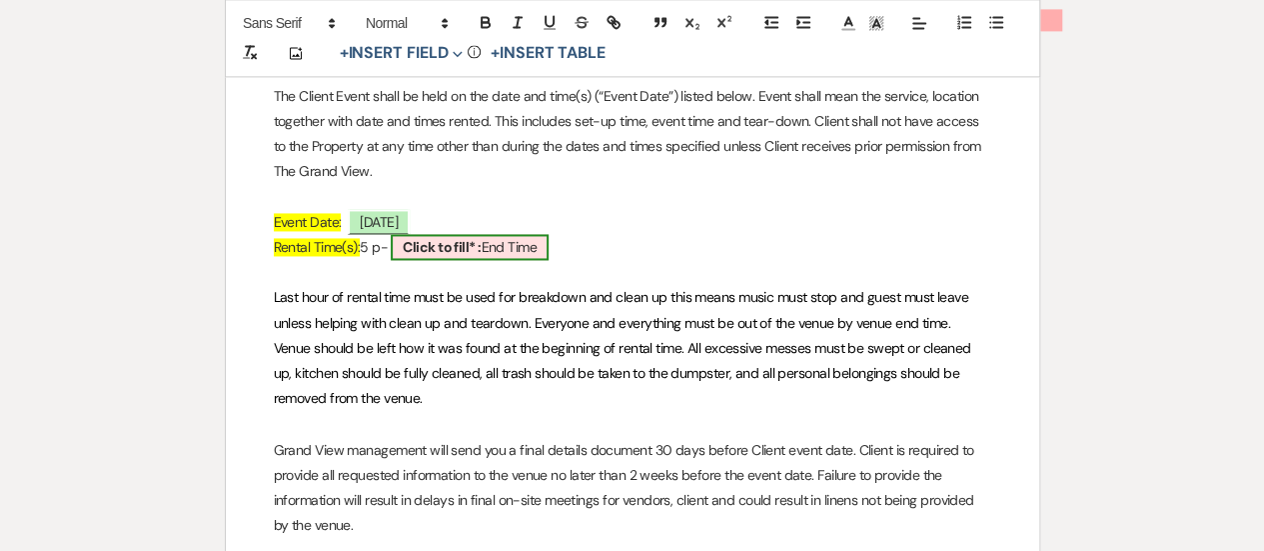
click at [519, 241] on span "Click to fill* : End Time" at bounding box center [470, 247] width 158 height 26
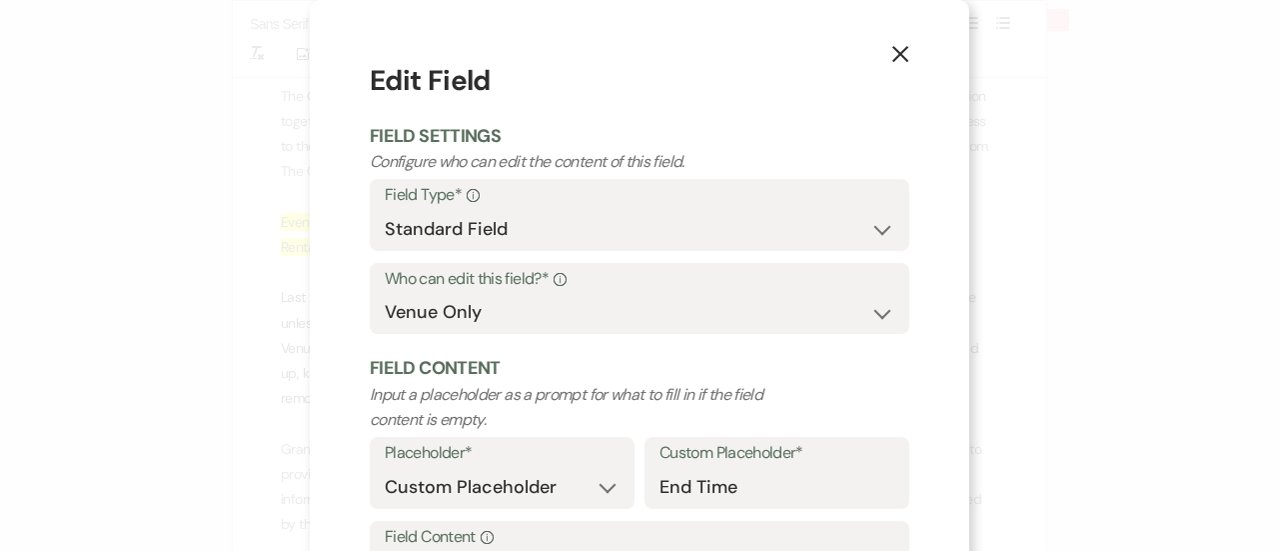
click at [907, 41] on button "X" at bounding box center [901, 53] width 30 height 35
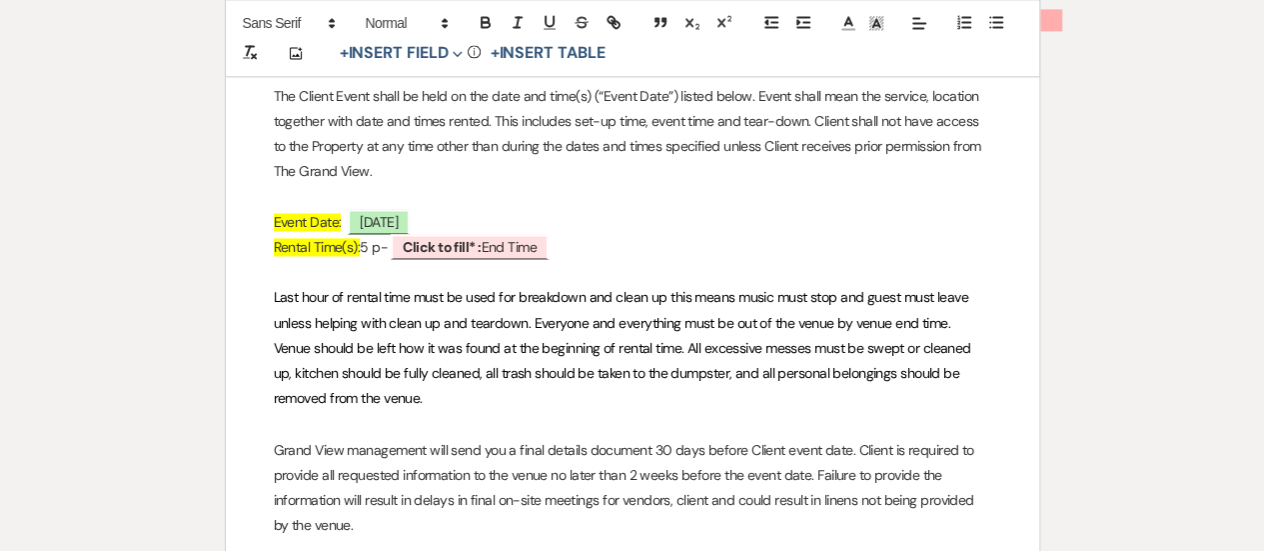
click at [375, 247] on span "5 p" at bounding box center [370, 247] width 20 height 18
click at [380, 251] on span "5 p" at bounding box center [370, 247] width 20 height 18
click at [440, 243] on b "Click to fill* :" at bounding box center [454, 247] width 78 height 18
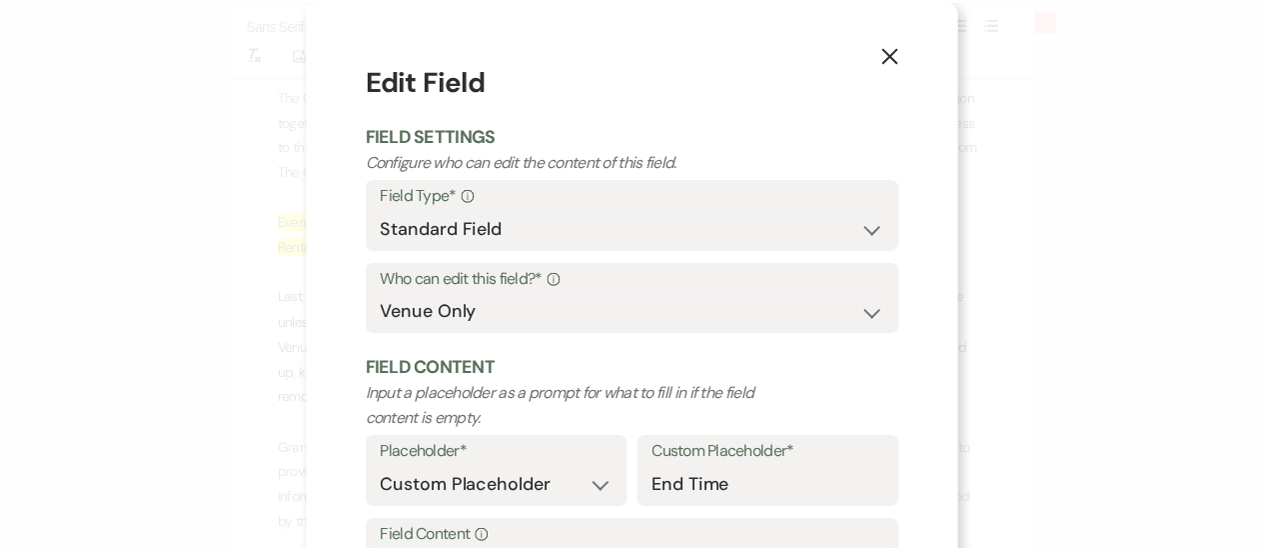
scroll to position [224, 0]
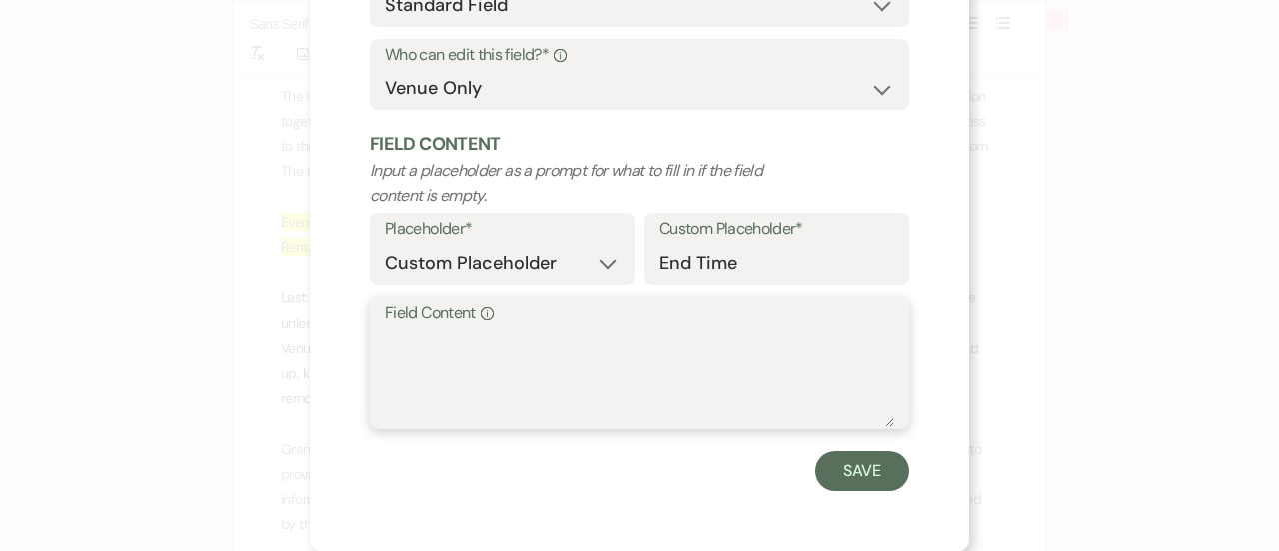
click at [542, 351] on textarea "Field Content Info" at bounding box center [640, 377] width 510 height 100
click at [836, 448] on form "Edit Field Field Settings Configure who can edit the content of this field. Fie…" at bounding box center [640, 163] width 540 height 655
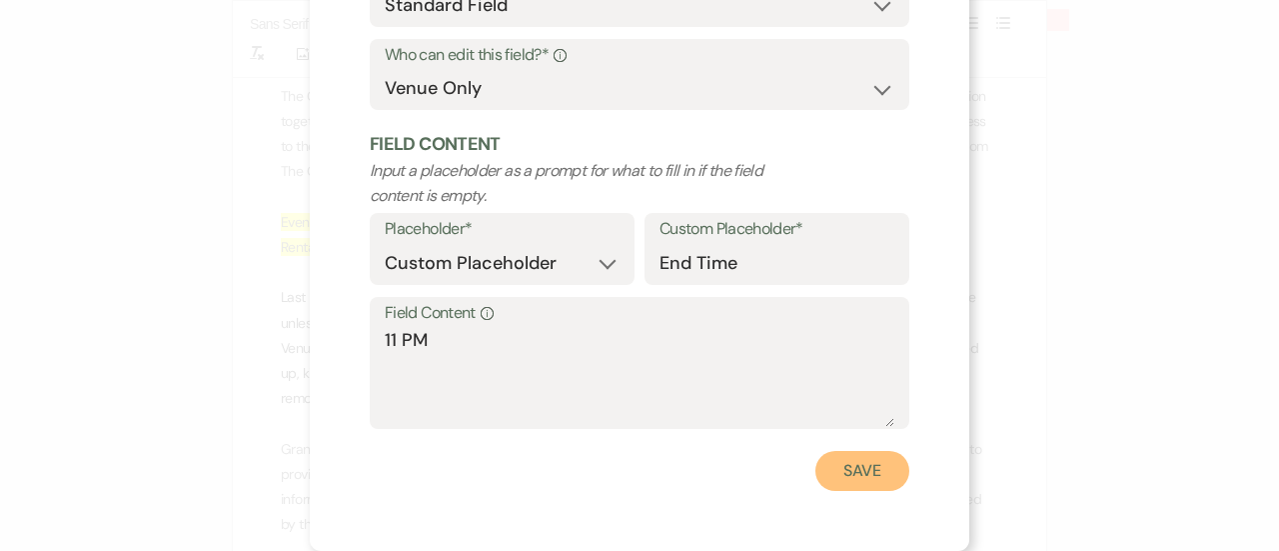
click at [850, 477] on button "Save" at bounding box center [863, 471] width 94 height 40
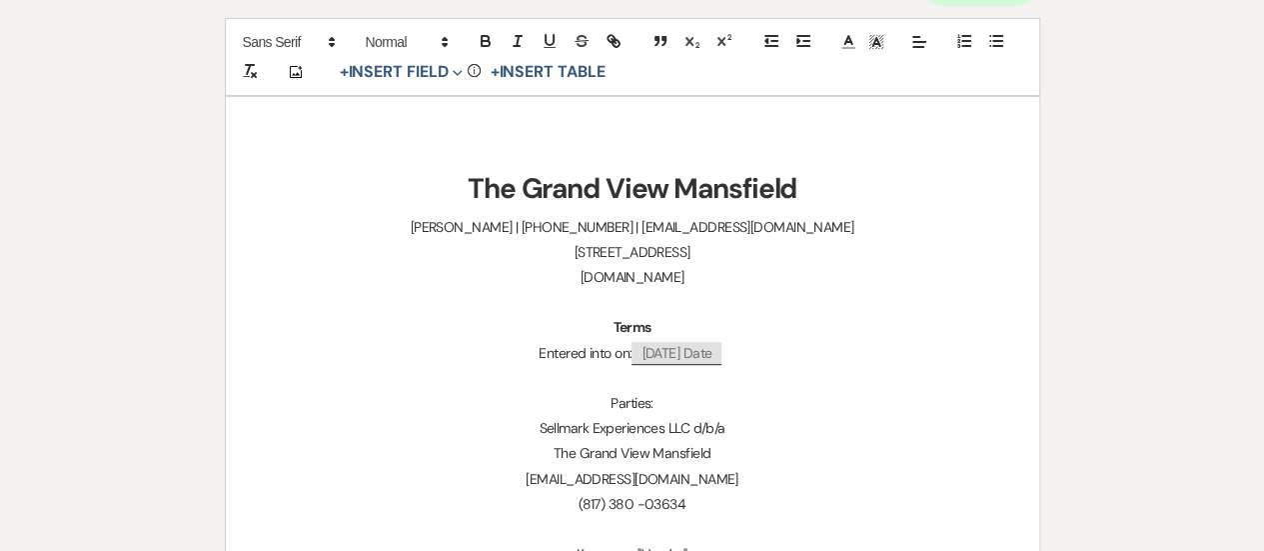
scroll to position [0, 0]
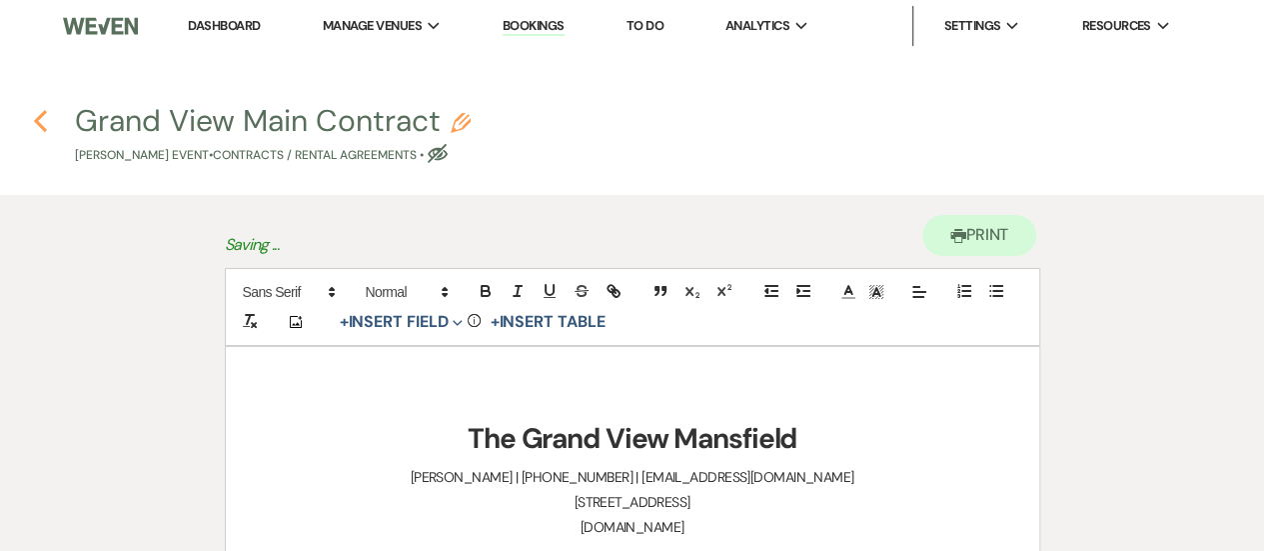
click at [44, 128] on use "button" at bounding box center [40, 121] width 13 height 22
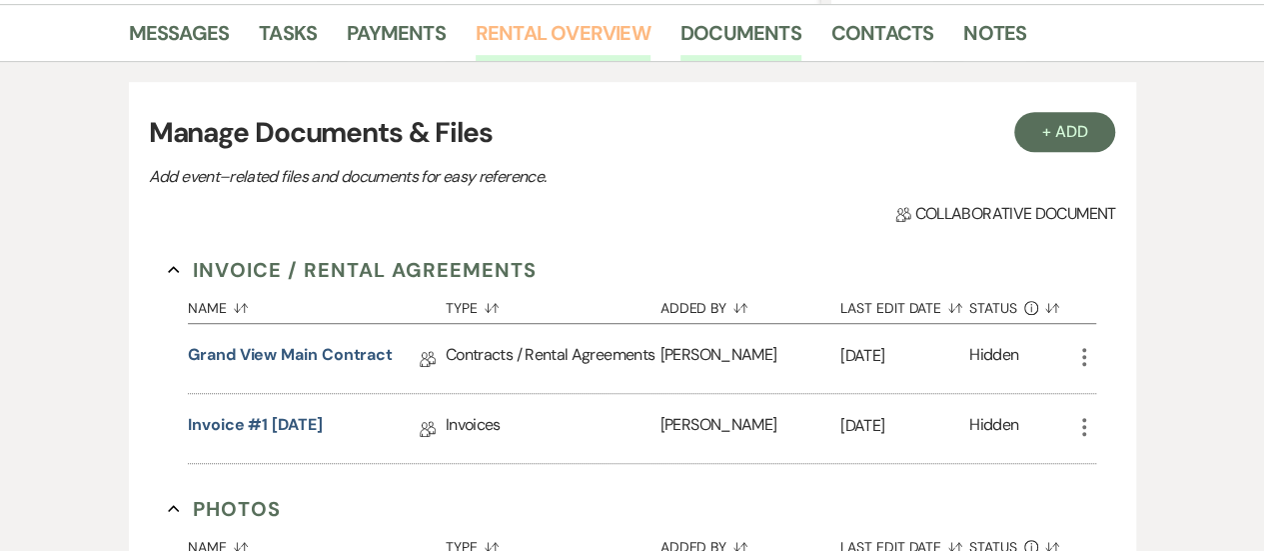
click at [592, 36] on link "Rental Overview" at bounding box center [563, 39] width 175 height 44
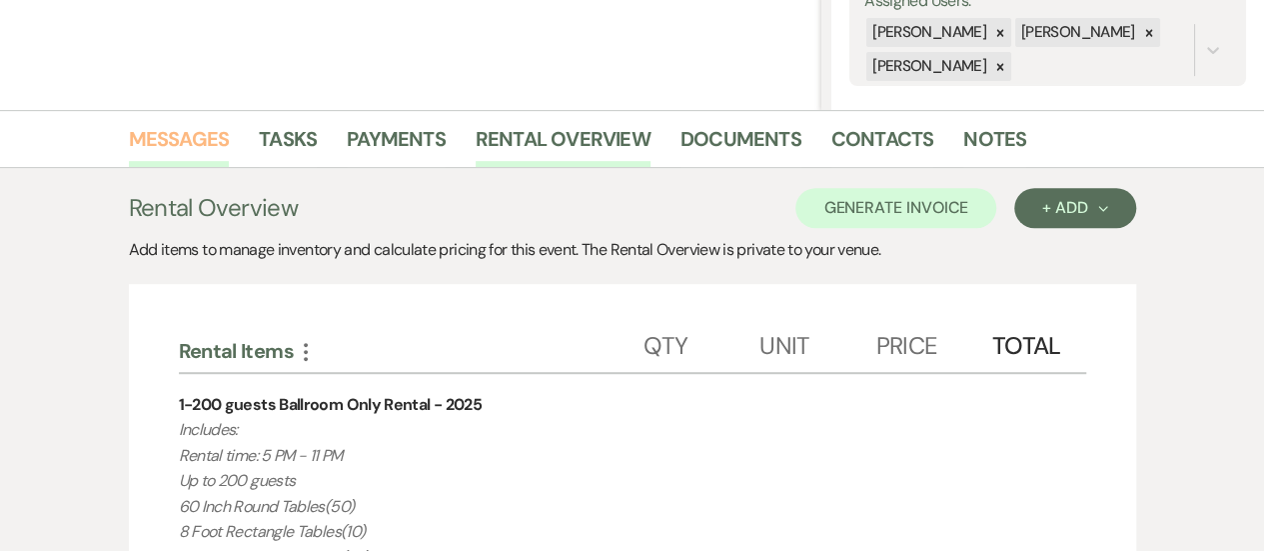
scroll to position [381, 0]
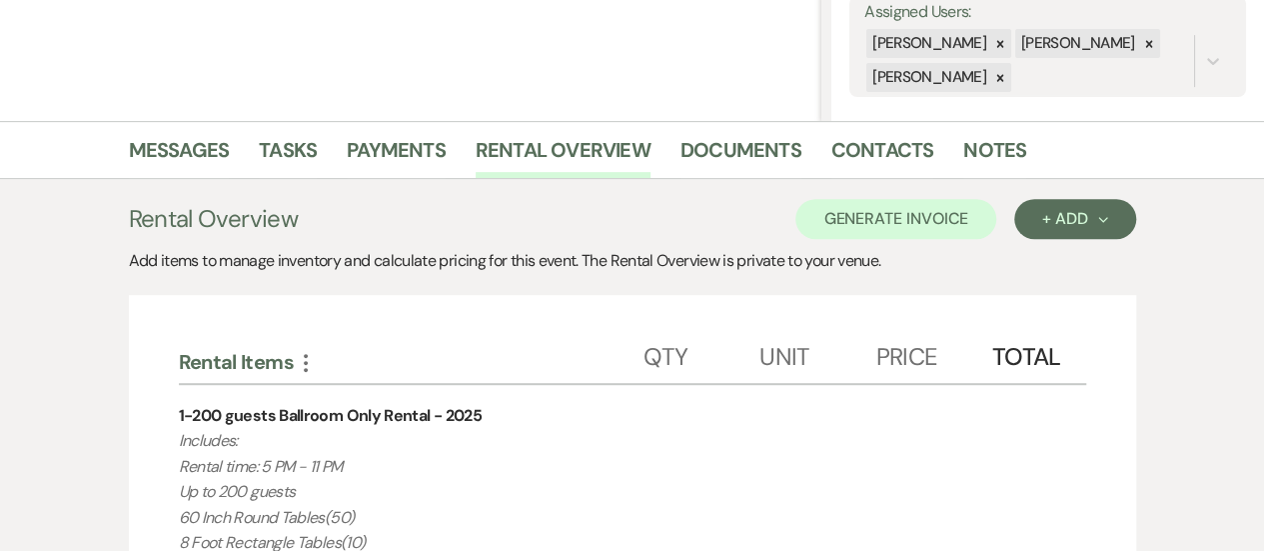
drag, startPoint x: 209, startPoint y: 477, endPoint x: 170, endPoint y: 435, distance: 57.3
copy p "Includes: Rental time: 5 PM - 11 PM Up to 200 guests 60 Inch Round Tables(50) 8…"
click at [737, 139] on link "Documents" at bounding box center [741, 156] width 121 height 44
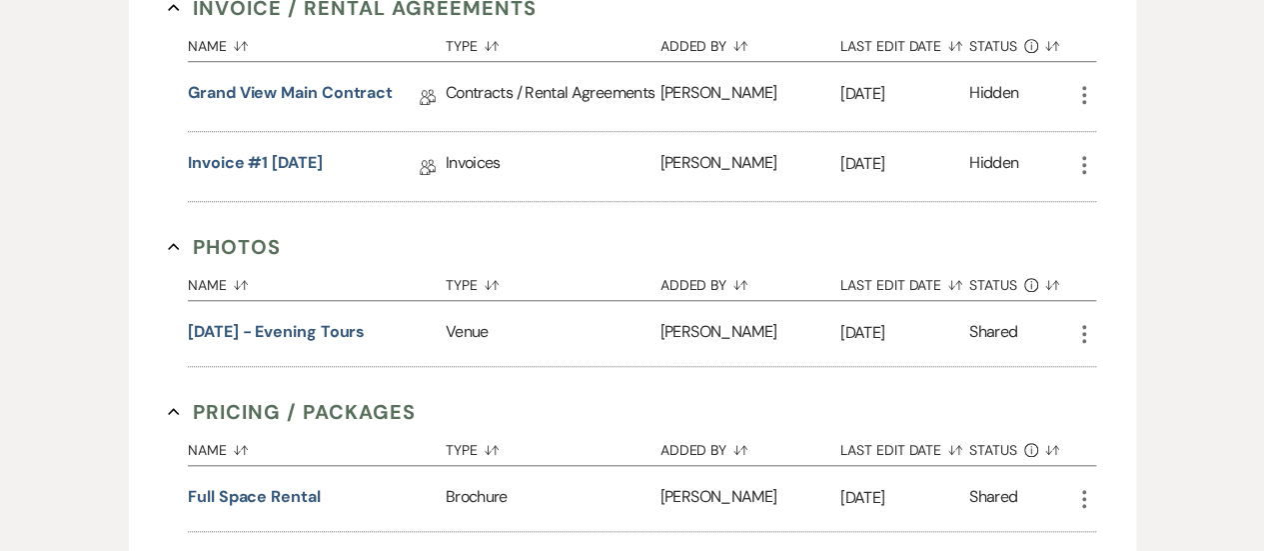
scroll to position [762, 0]
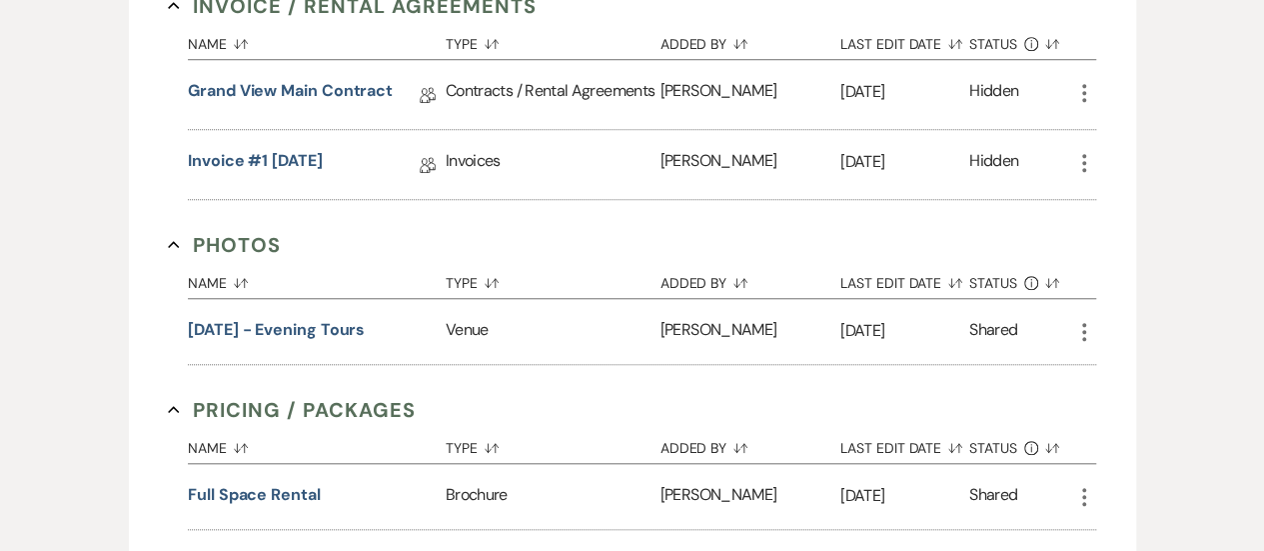
click at [338, 116] on div "Grand View Main Contract Collab Doc" at bounding box center [317, 94] width 258 height 69
click at [320, 85] on link "Grand View Main Contract" at bounding box center [290, 94] width 205 height 31
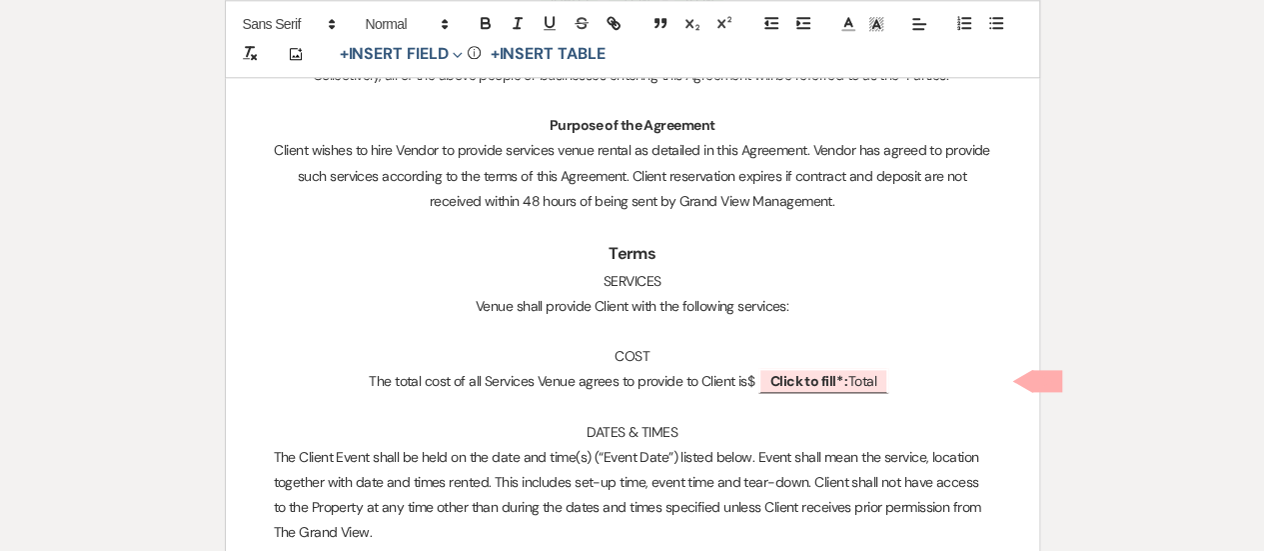
scroll to position [1082, 0]
click at [652, 318] on p at bounding box center [633, 330] width 718 height 25
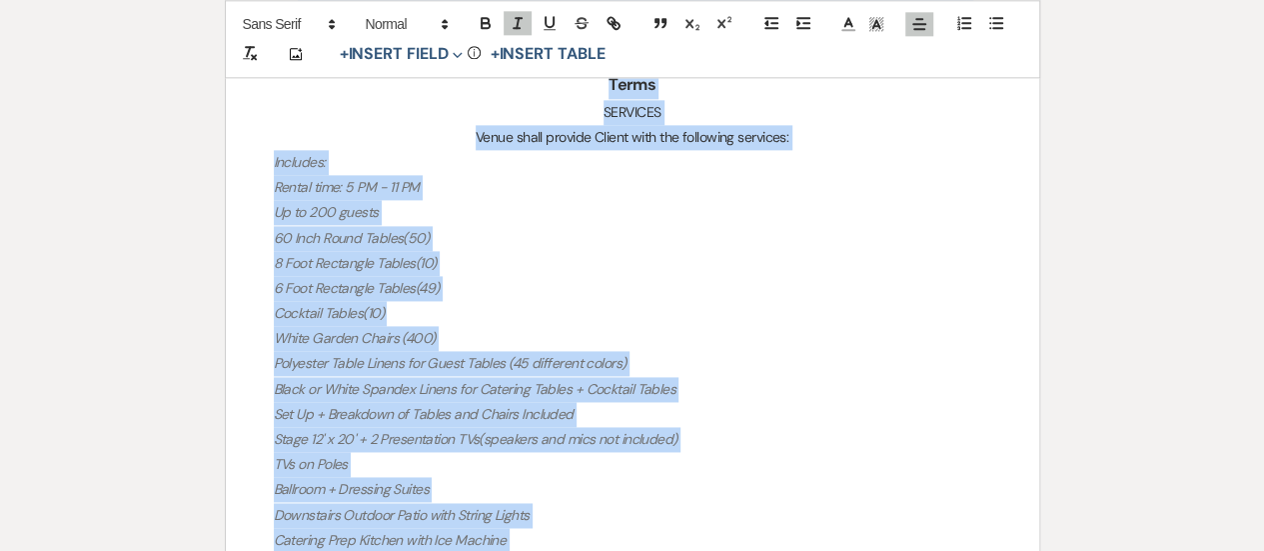
scroll to position [1231, 0]
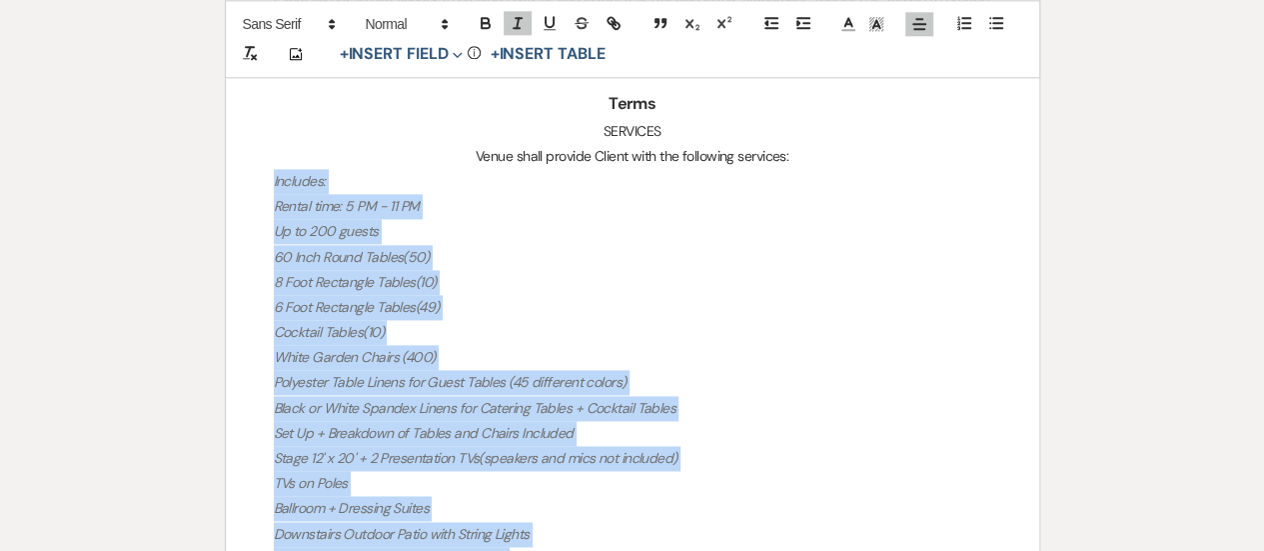
drag, startPoint x: 829, startPoint y: 403, endPoint x: 237, endPoint y: 177, distance: 633.3
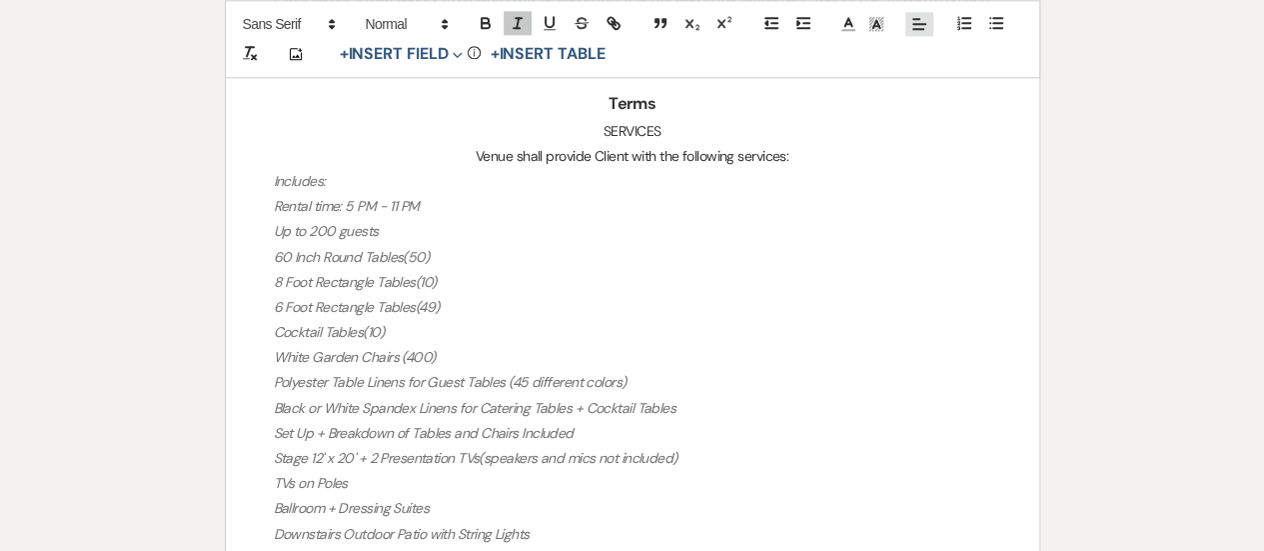
click at [923, 21] on icon at bounding box center [920, 24] width 18 height 18
click at [916, 71] on icon at bounding box center [919, 74] width 16 height 16
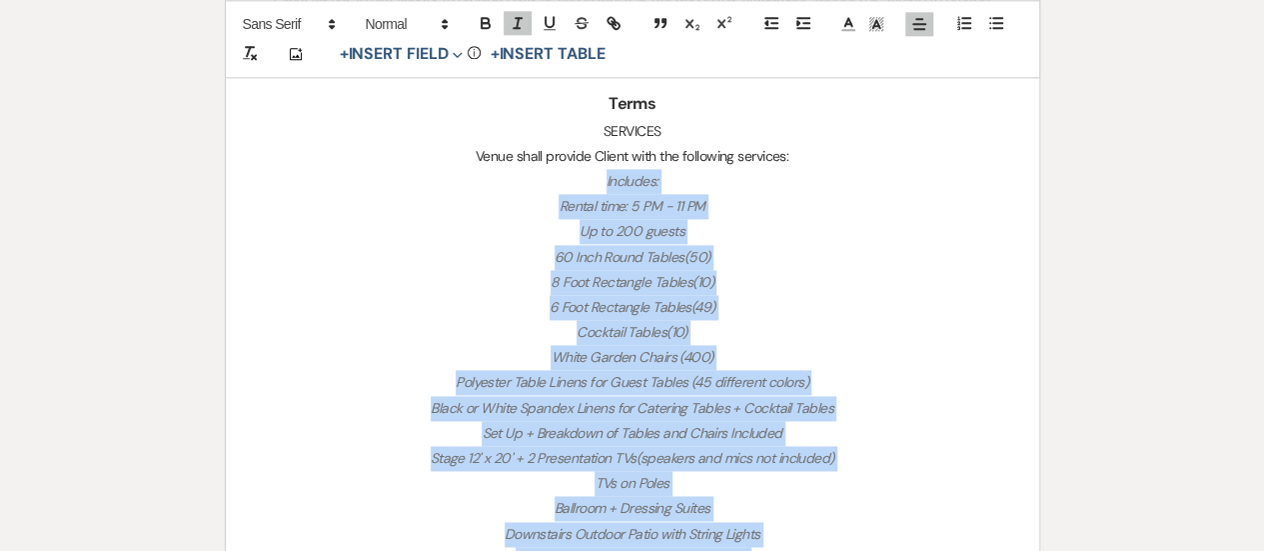
click at [716, 250] on p "60 Inch Round Tables(50)" at bounding box center [633, 257] width 718 height 25
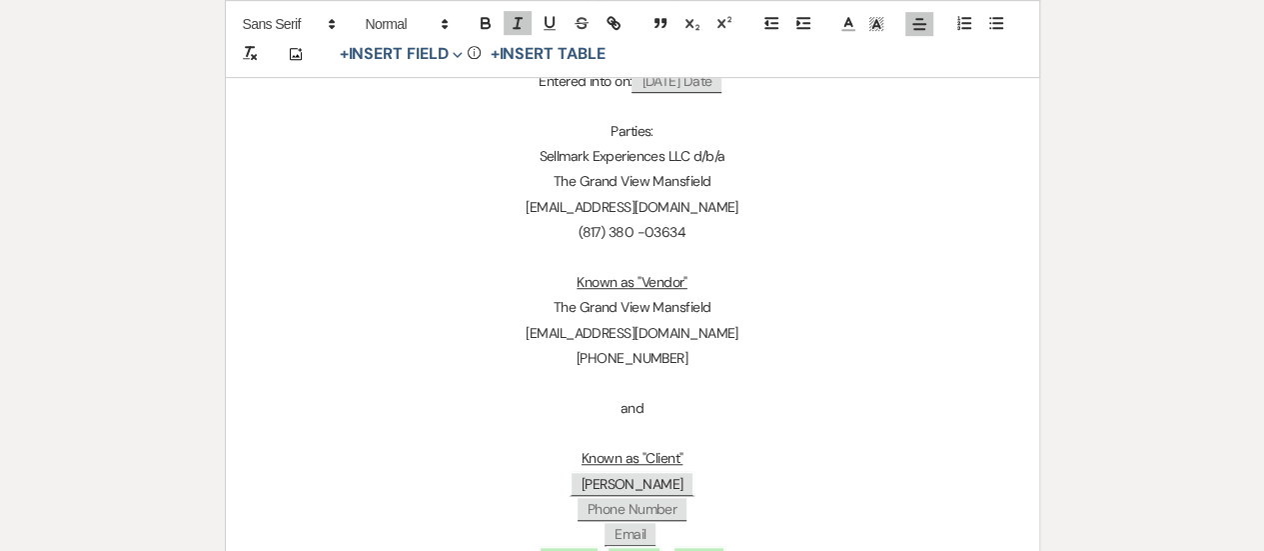
scroll to position [0, 0]
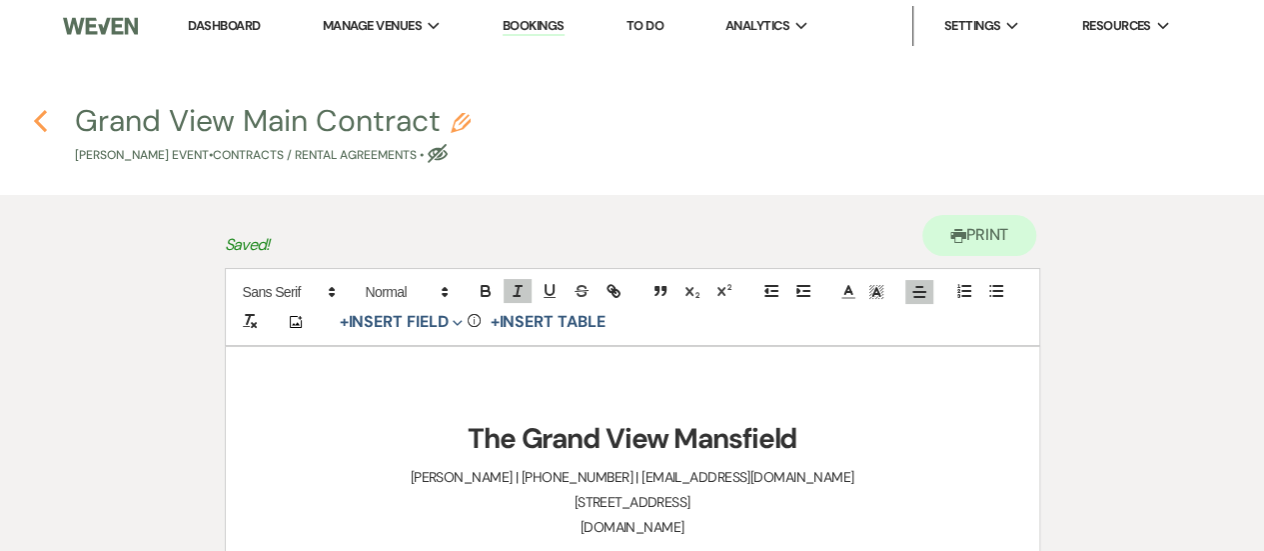
click at [46, 121] on icon "Previous" at bounding box center [40, 121] width 15 height 24
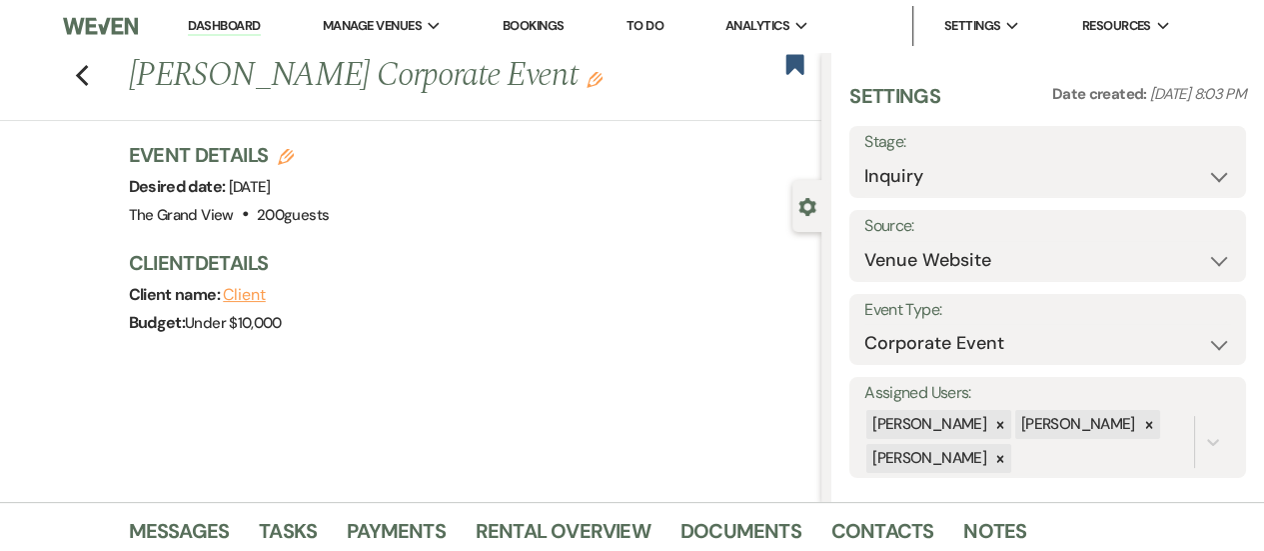
scroll to position [762, 0]
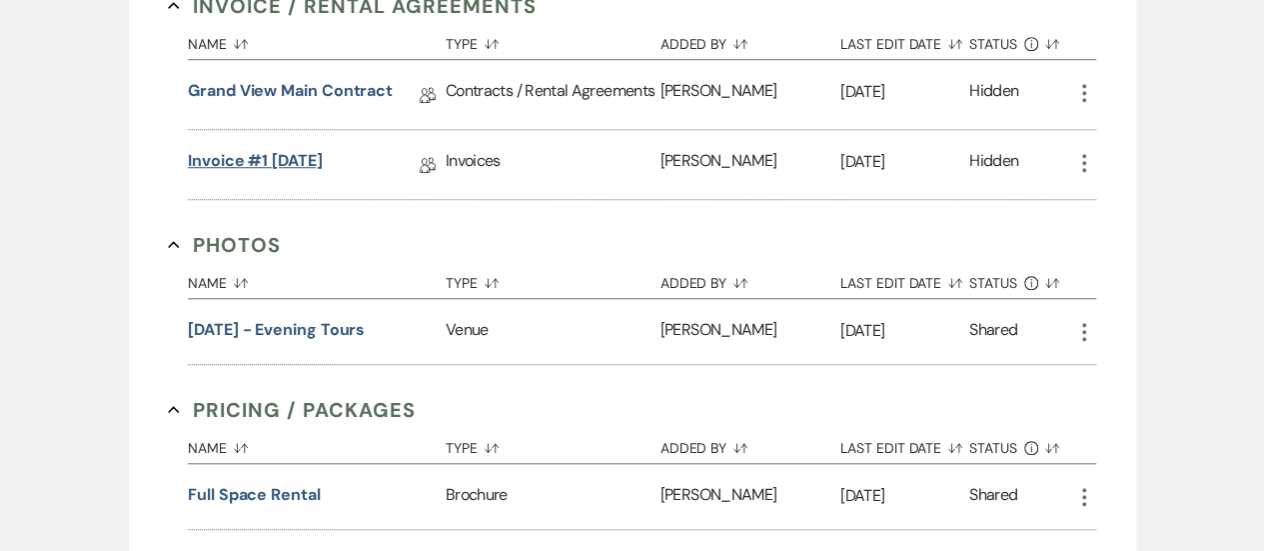
click at [322, 151] on link "Invoice #1 [DATE]" at bounding box center [255, 164] width 135 height 31
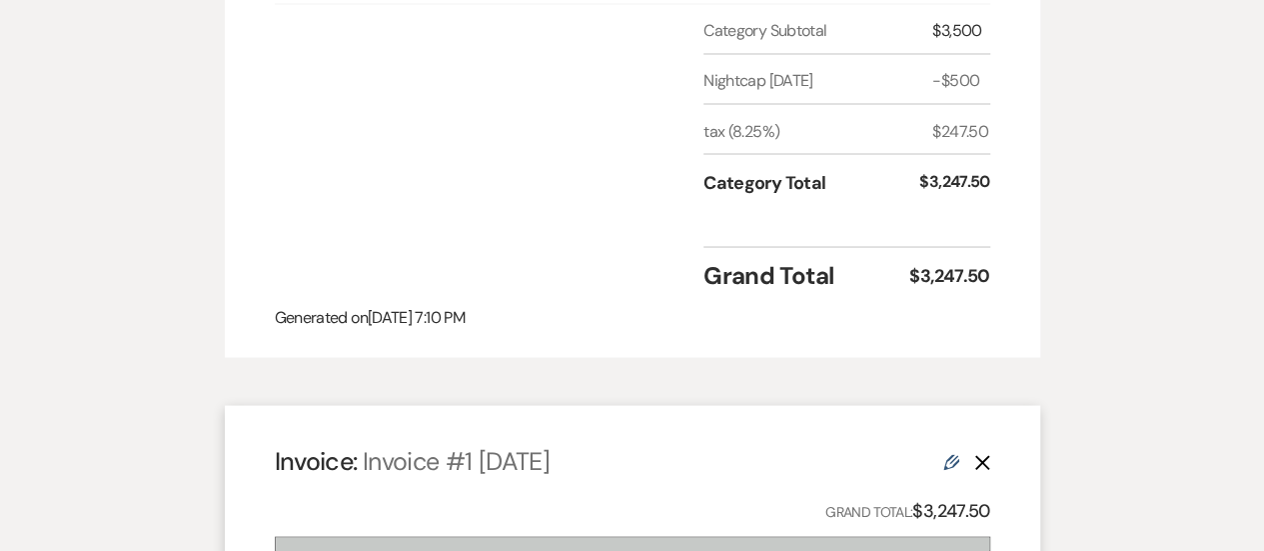
scroll to position [1789, 0]
drag, startPoint x: 993, startPoint y: 235, endPoint x: 927, endPoint y: 235, distance: 66.0
copy div "3,247.50"
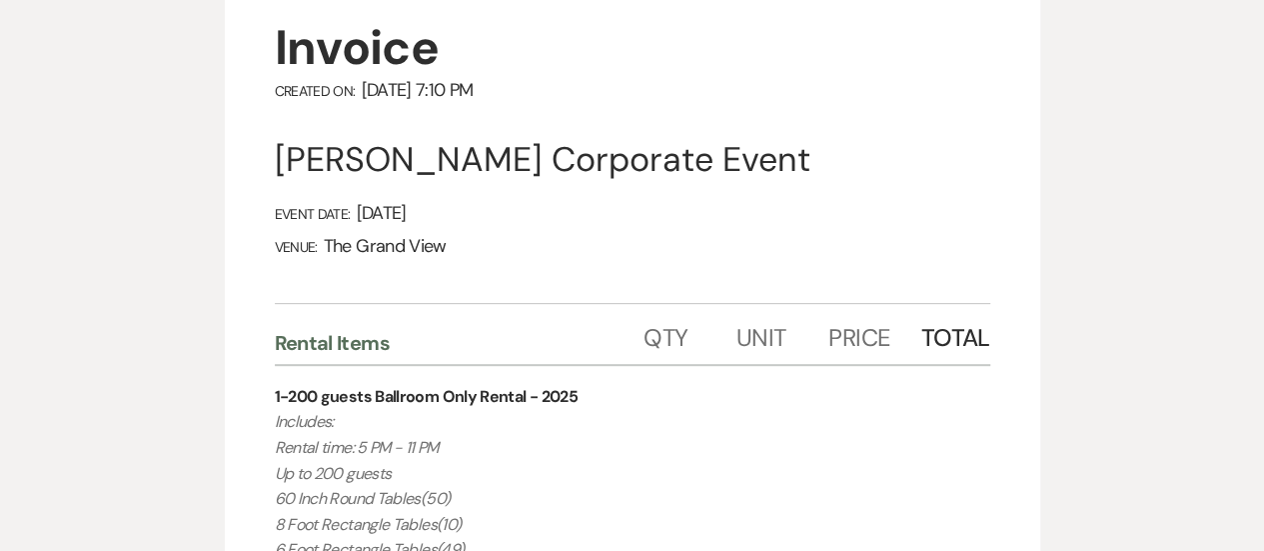
scroll to position [0, 0]
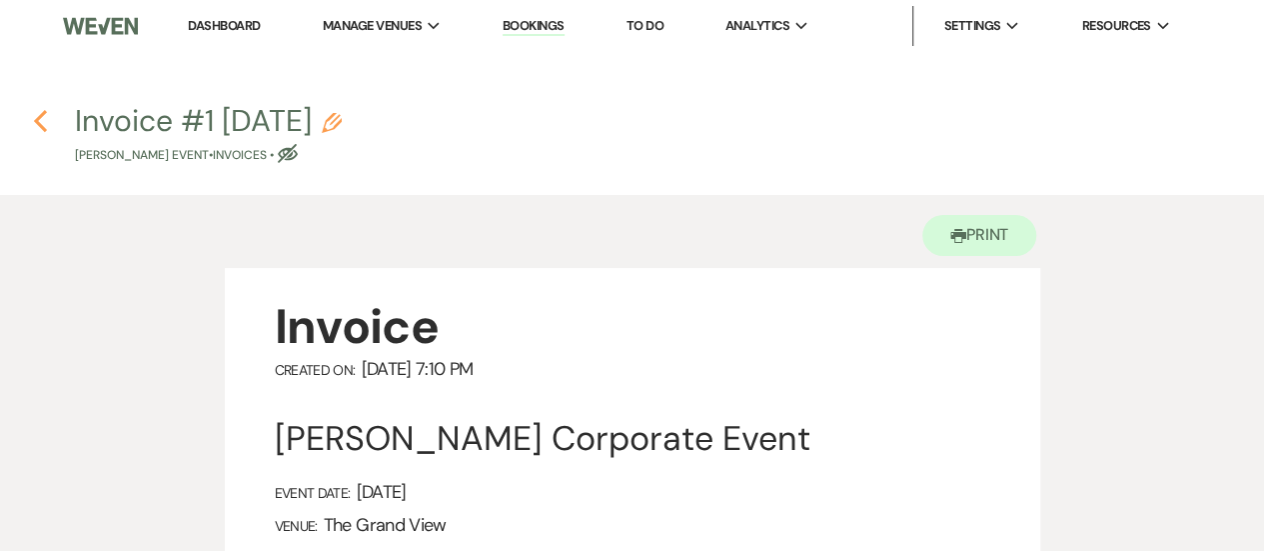
click at [43, 118] on icon "Previous" at bounding box center [40, 121] width 15 height 24
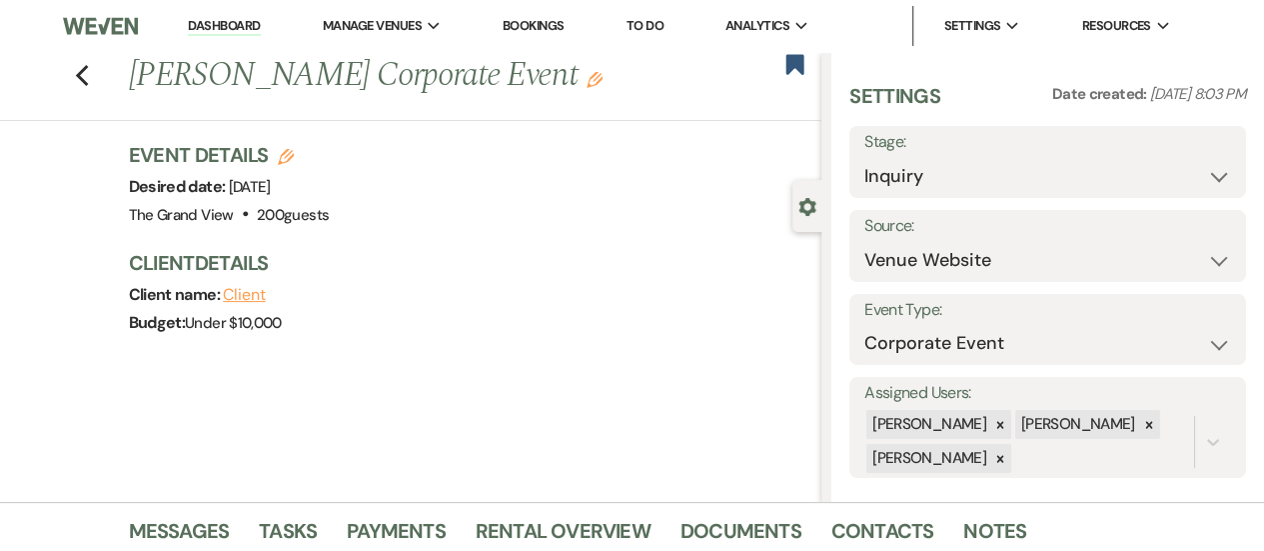
scroll to position [762, 0]
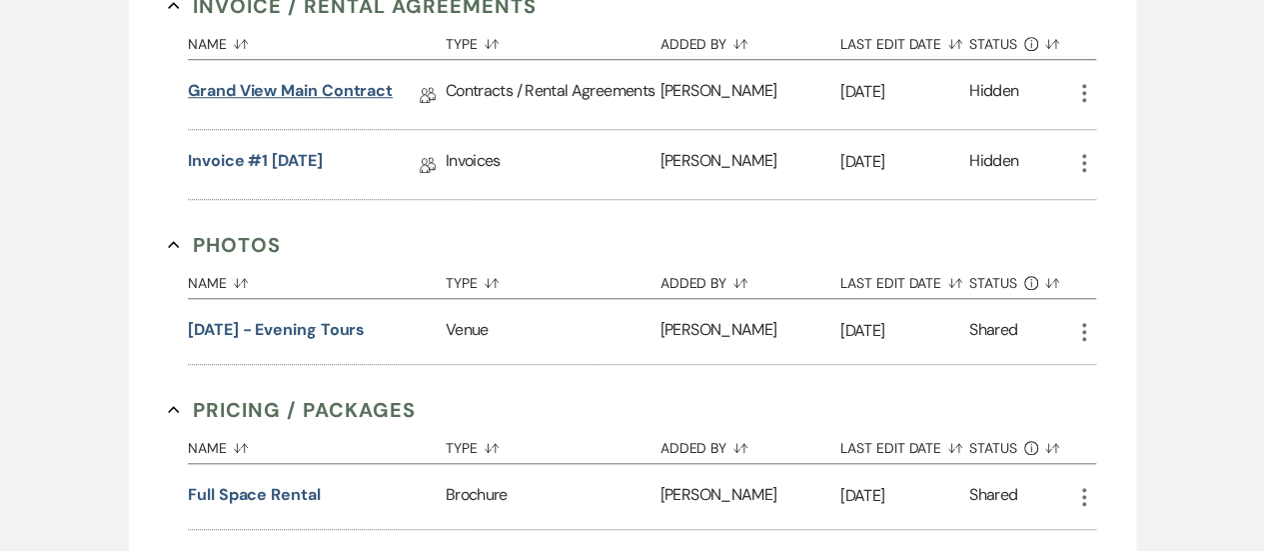
click at [368, 88] on link "Grand View Main Contract" at bounding box center [290, 94] width 205 height 31
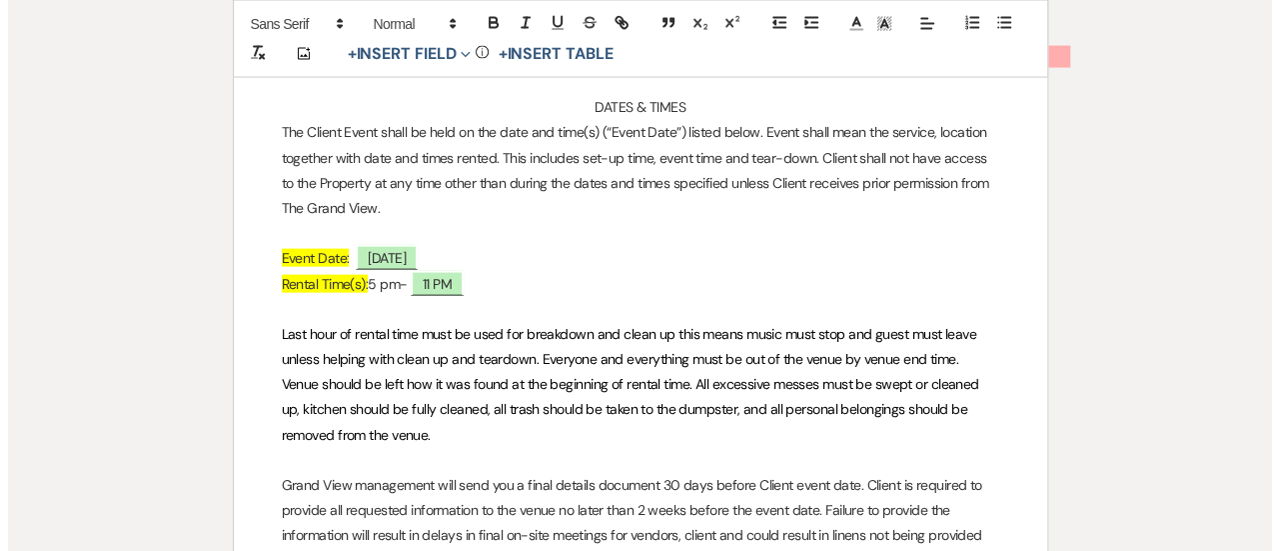
scroll to position [1826, 0]
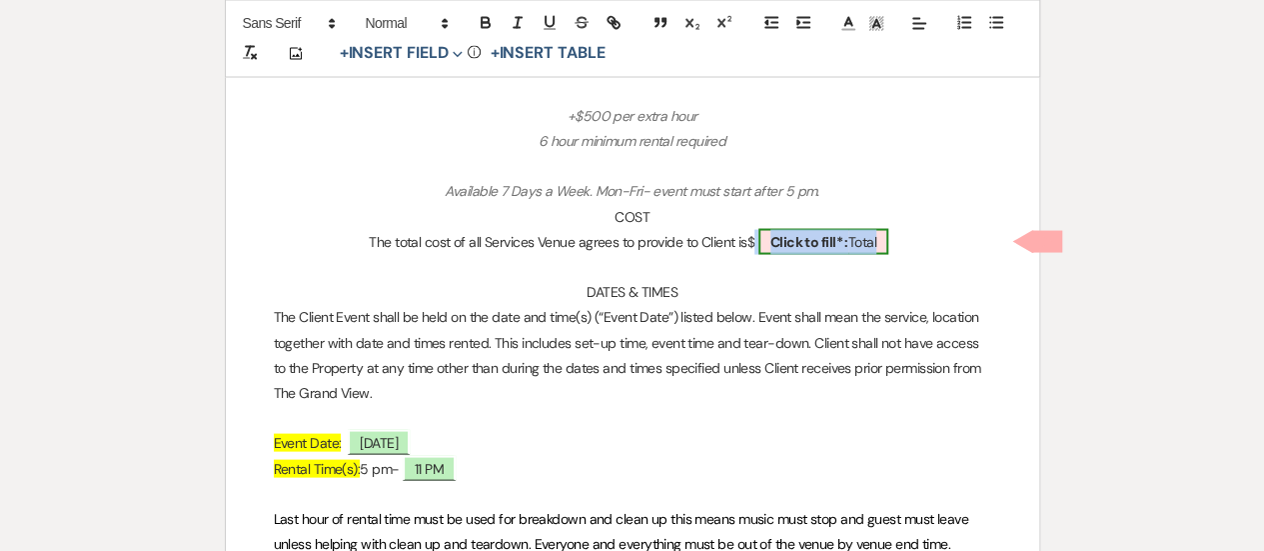
click at [802, 243] on b "Click to fill* :" at bounding box center [810, 241] width 78 height 18
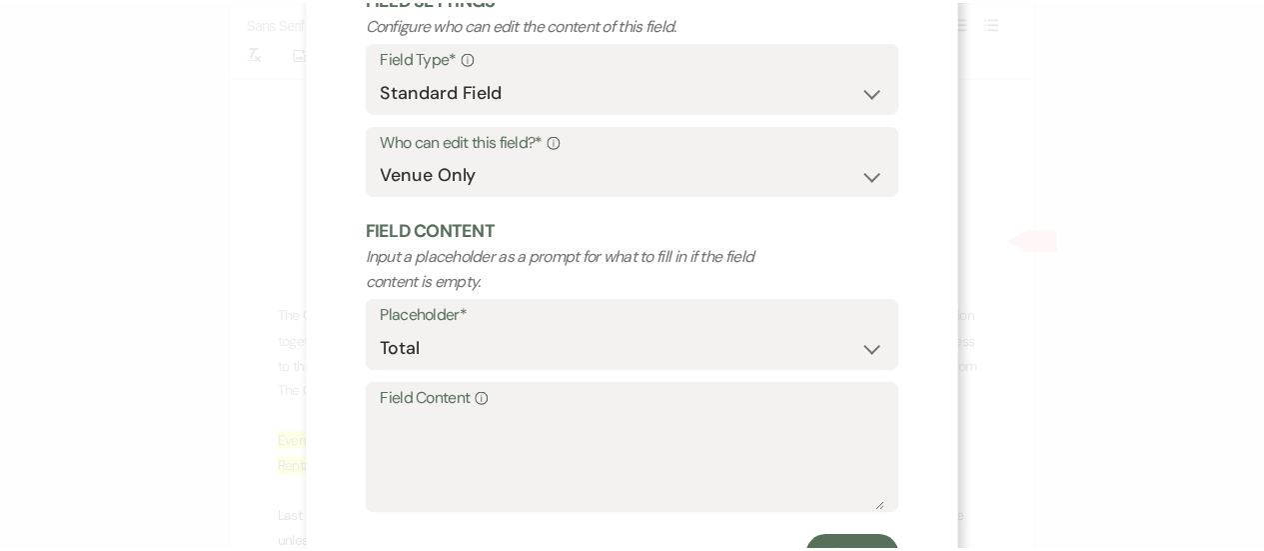
scroll to position [162, 0]
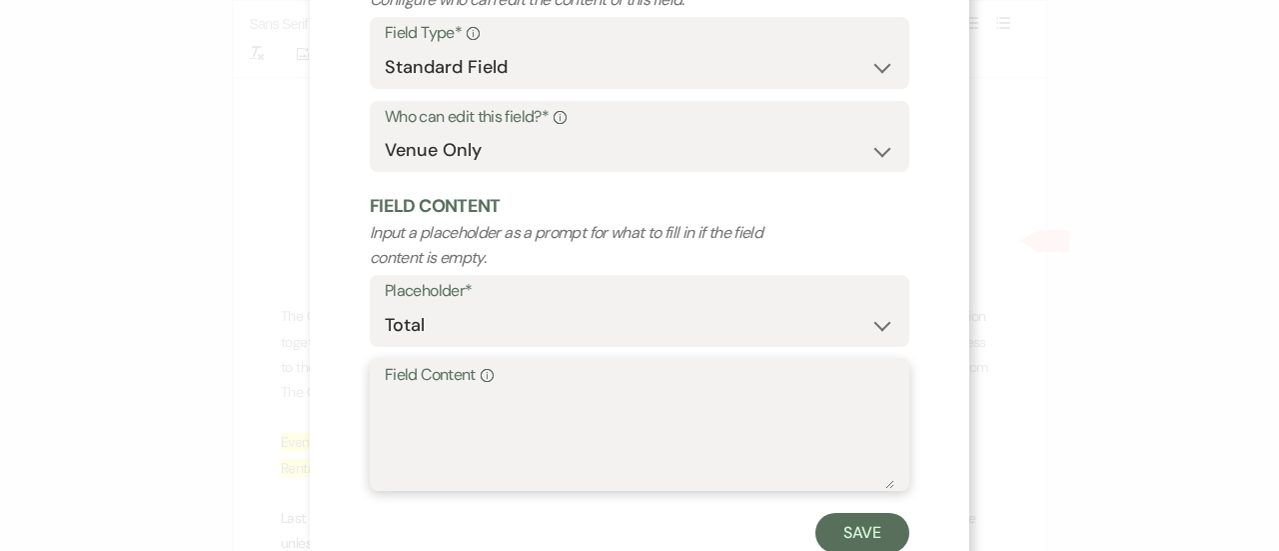
click at [576, 431] on textarea "Field Content Info" at bounding box center [640, 439] width 510 height 100
paste textarea "3,247.50"
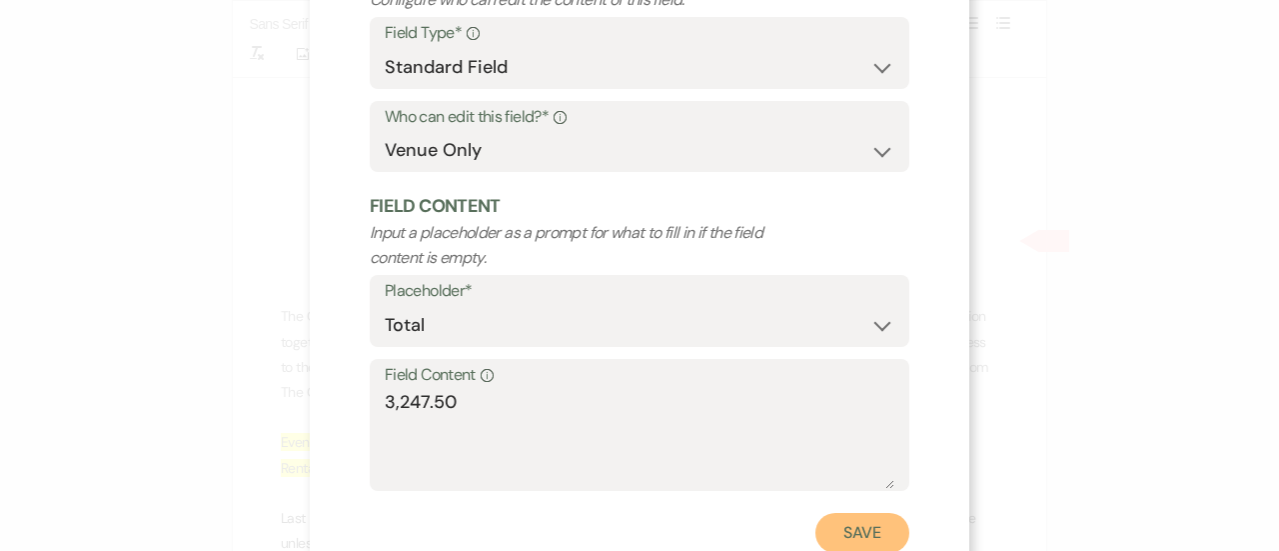
click at [870, 533] on button "Save" at bounding box center [863, 533] width 94 height 40
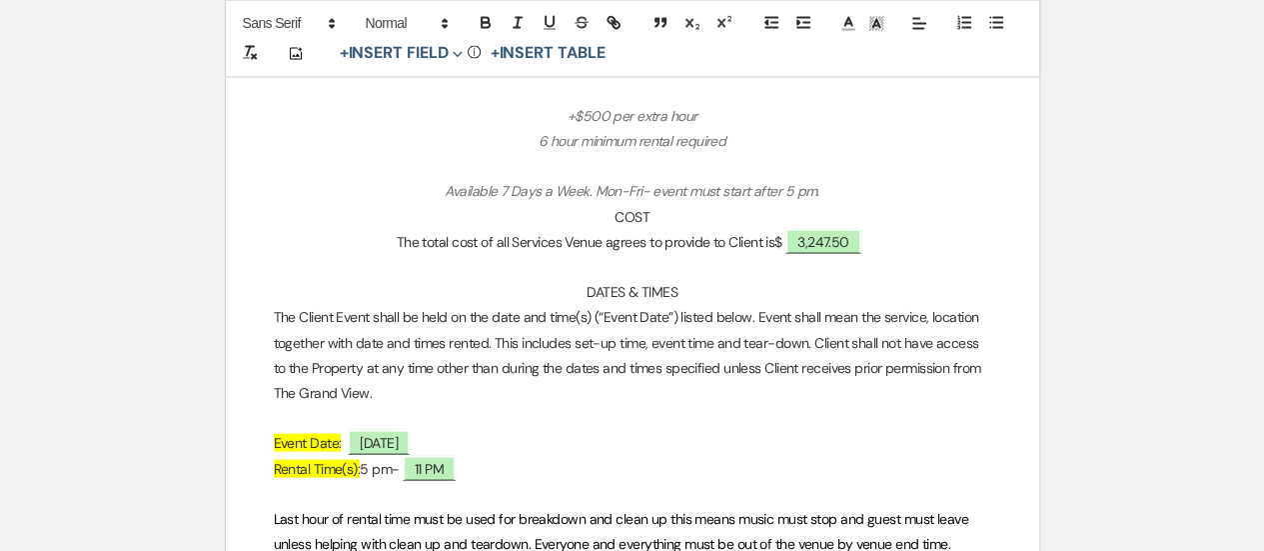
click at [658, 267] on p at bounding box center [633, 266] width 718 height 25
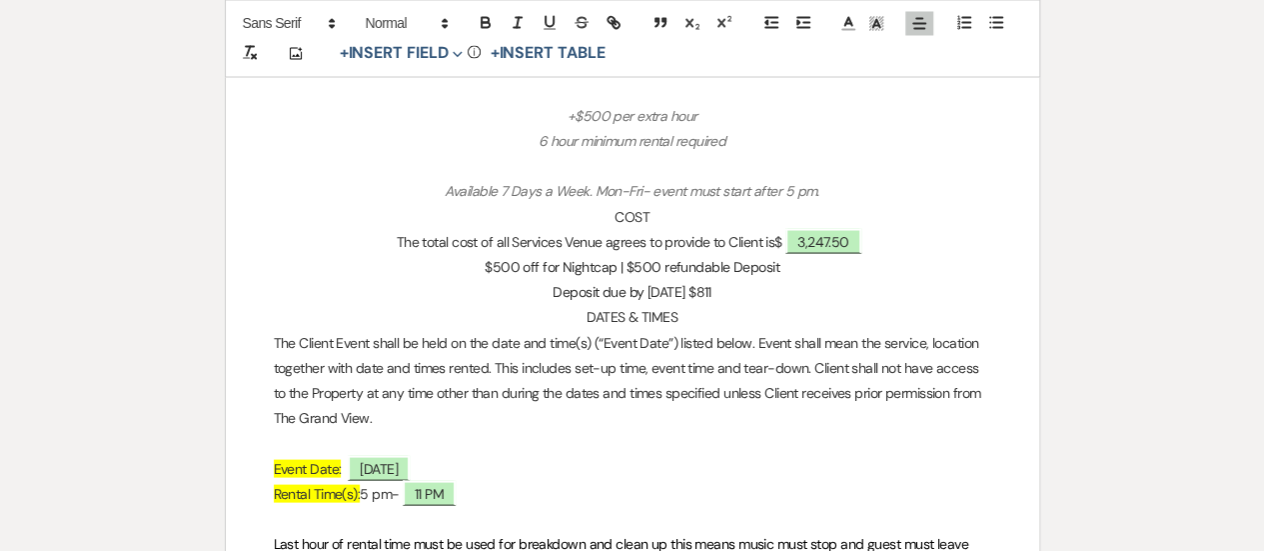
click at [774, 297] on p "Deposit due by [DATE] $811" at bounding box center [633, 291] width 718 height 25
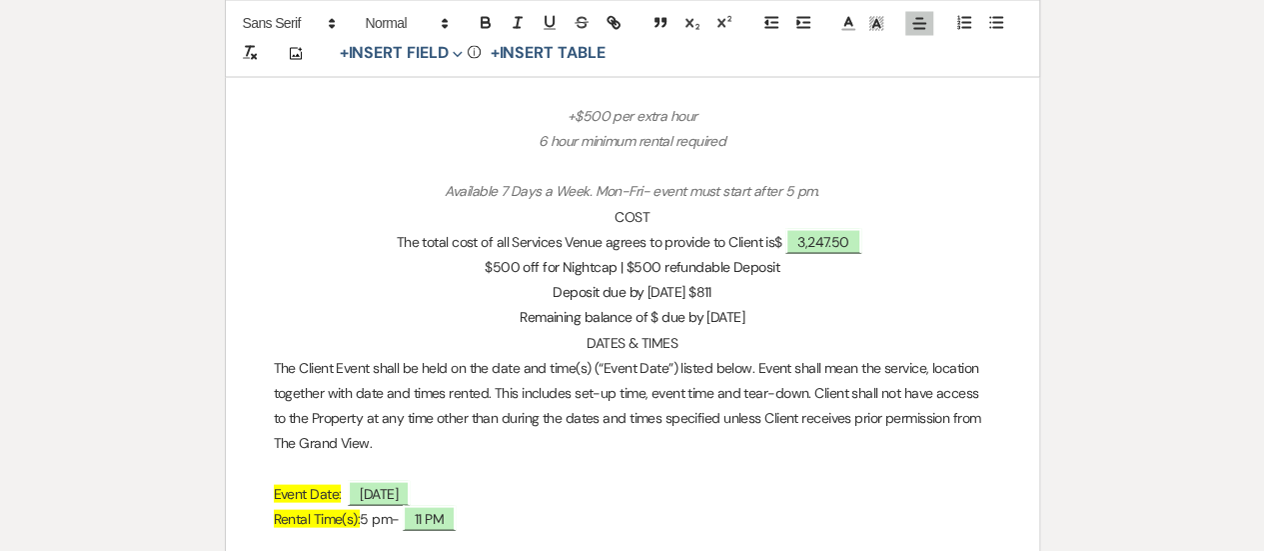
click at [764, 289] on p "Deposit due by [DATE] $811" at bounding box center [633, 291] width 718 height 25
click at [634, 313] on p "Remaining balance of $ due by [DATE]" at bounding box center [633, 316] width 718 height 25
click at [796, 319] on p "Remaining balance of $2,435.62 due by [DATE]" at bounding box center [633, 316] width 718 height 25
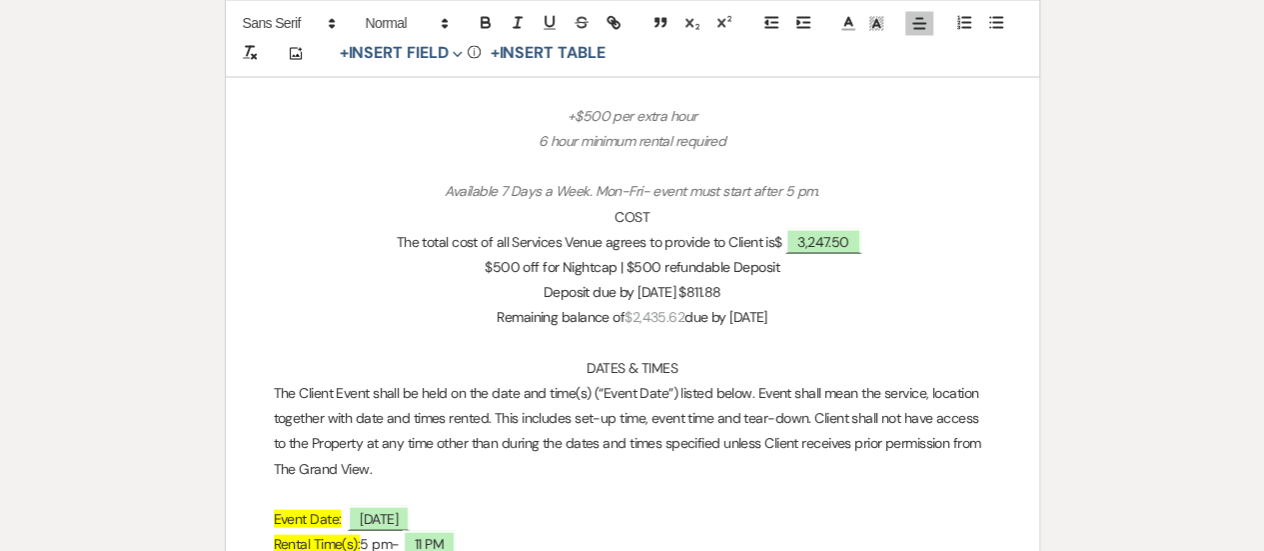
drag, startPoint x: 796, startPoint y: 319, endPoint x: 582, endPoint y: 311, distance: 214.0
drag, startPoint x: 640, startPoint y: 315, endPoint x: 579, endPoint y: 316, distance: 61.0
click at [579, 316] on p "Remaining balance of $2,435.62 due by [DATE]$2,435.62" at bounding box center [633, 316] width 718 height 25
click at [800, 313] on p "Remaining balance of $2,435.62 due by [DATE]$2,435.62" at bounding box center [633, 316] width 718 height 25
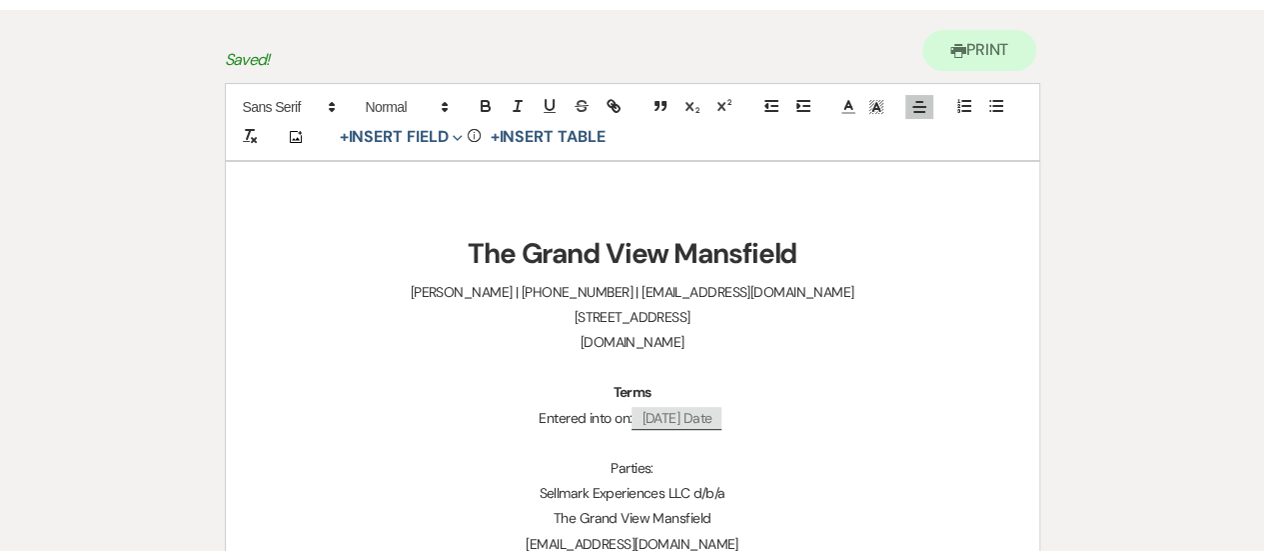
scroll to position [0, 0]
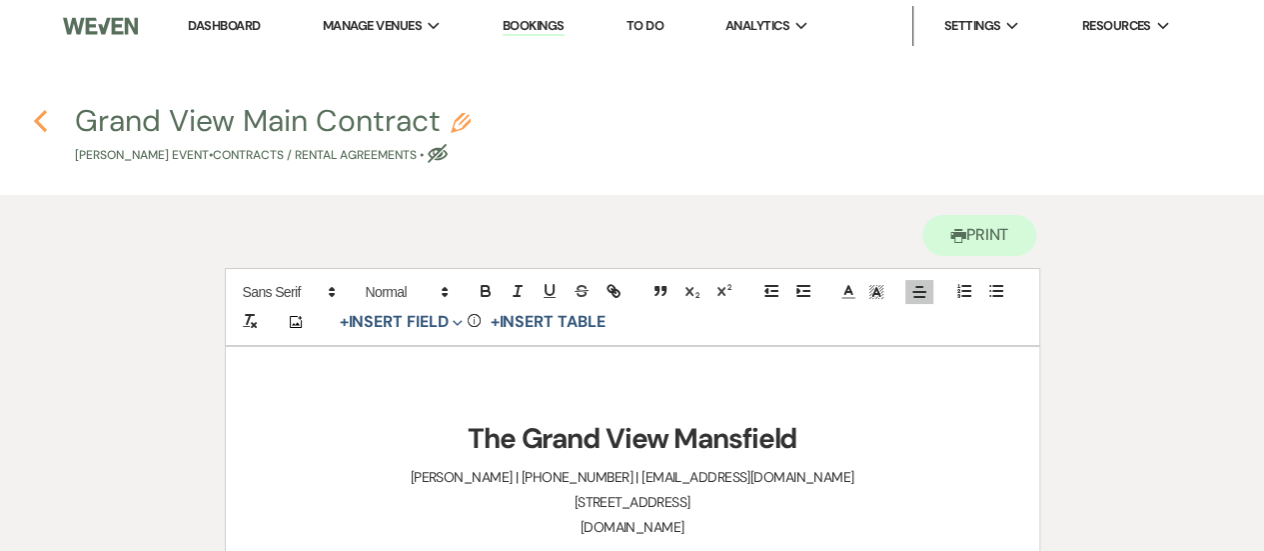
click at [46, 116] on icon "Previous" at bounding box center [40, 121] width 15 height 24
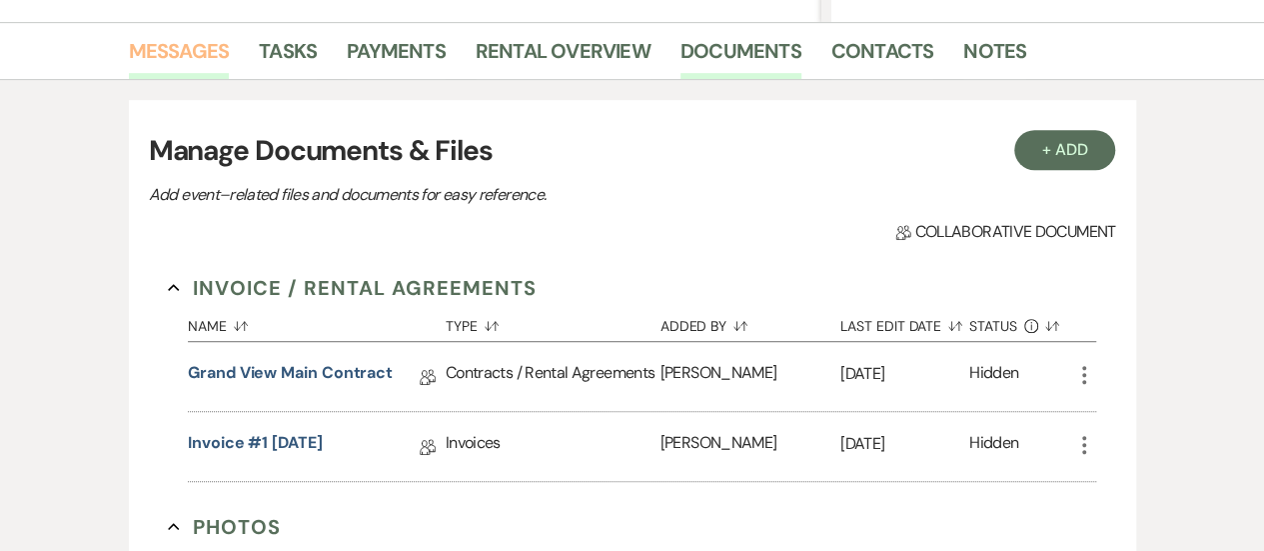
click at [191, 65] on link "Messages" at bounding box center [179, 57] width 101 height 44
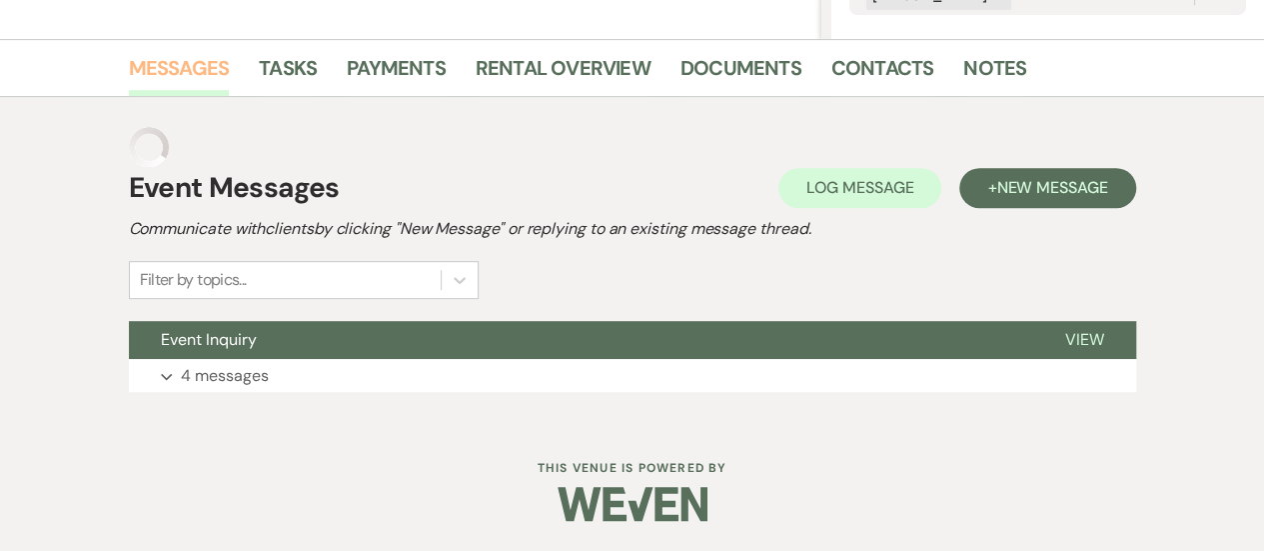
scroll to position [422, 0]
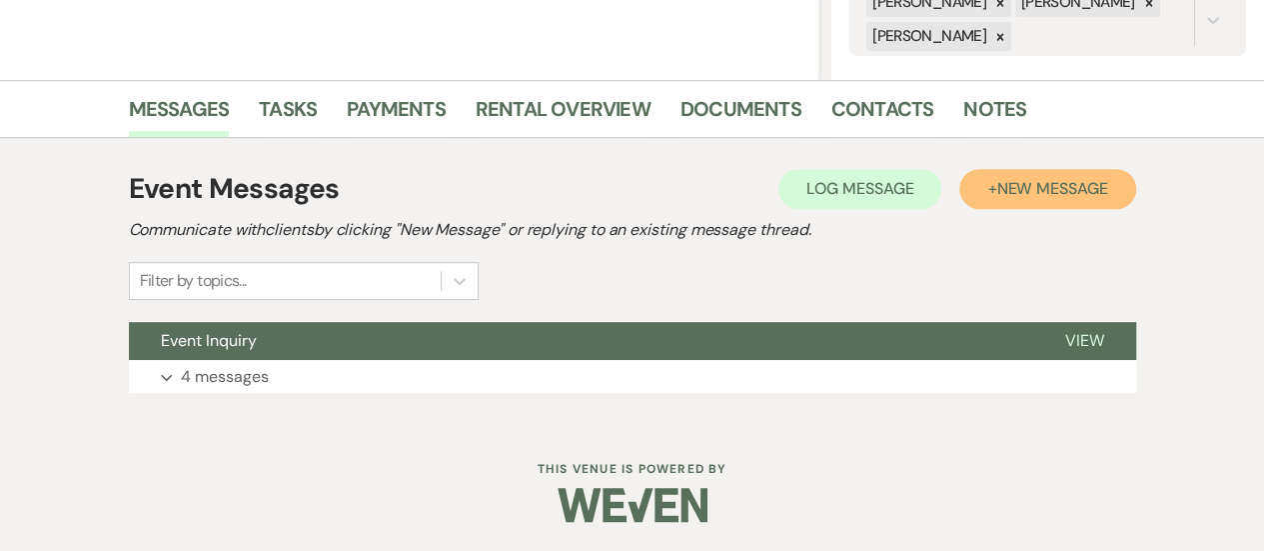
click at [1005, 201] on button "+ New Message" at bounding box center [1047, 189] width 176 height 40
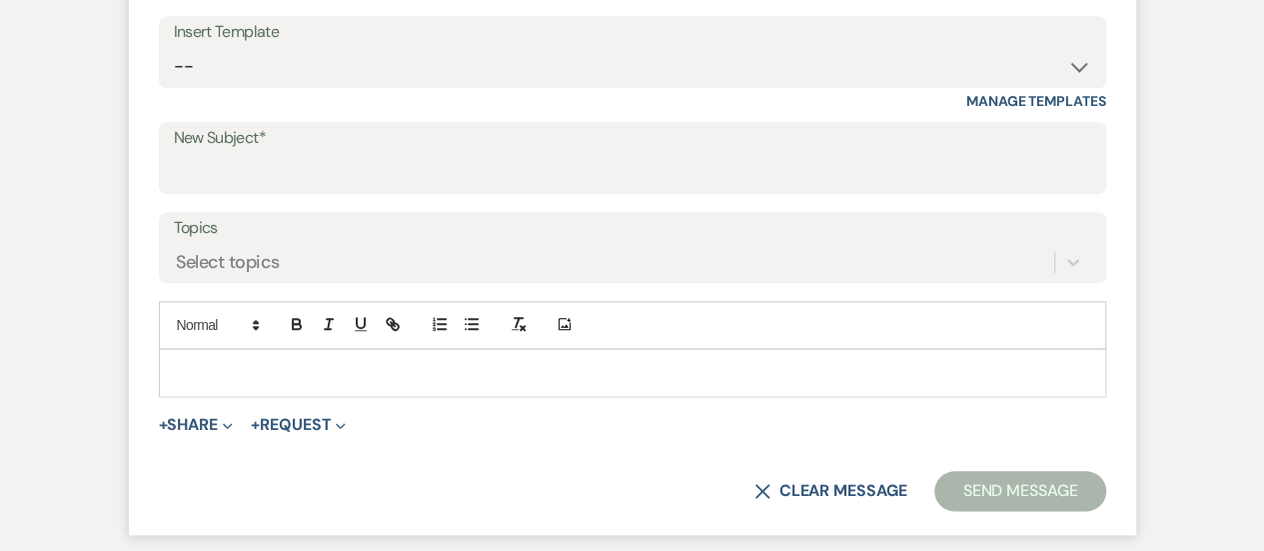
scroll to position [920, 0]
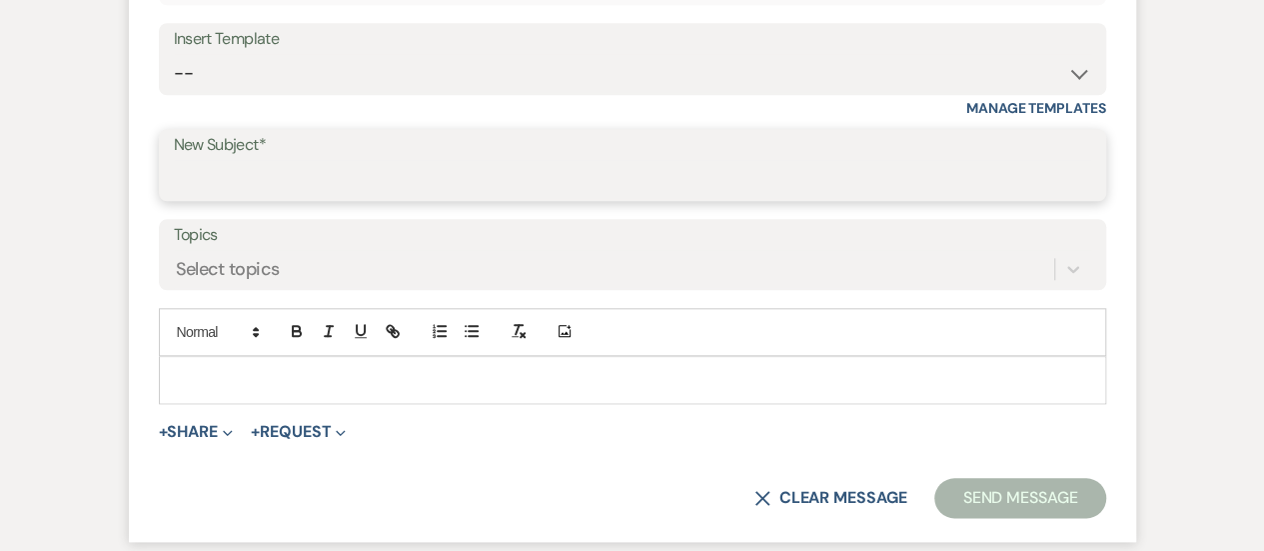
click at [278, 167] on input "New Subject*" at bounding box center [633, 179] width 918 height 39
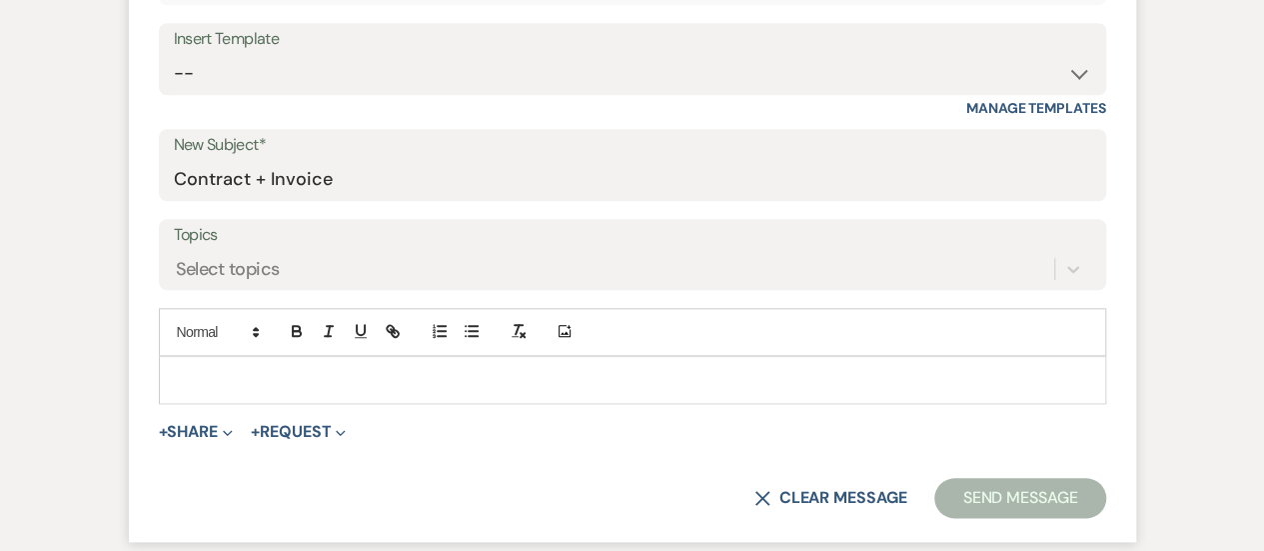
click at [219, 357] on div at bounding box center [632, 380] width 945 height 46
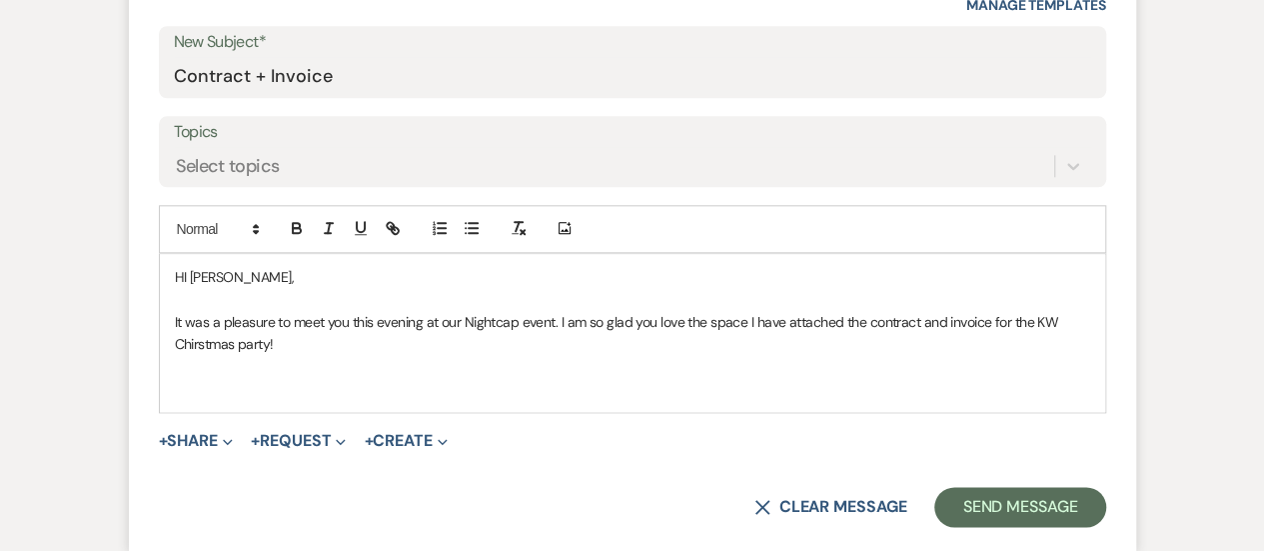
scroll to position [1022, 0]
click at [219, 356] on p at bounding box center [633, 367] width 916 height 22
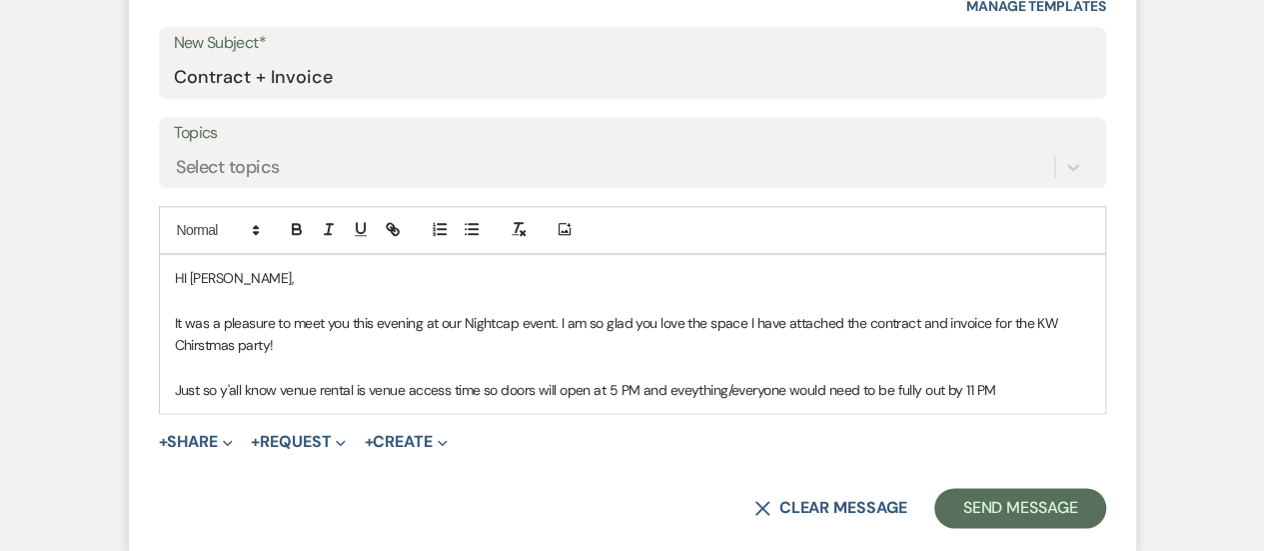
click at [701, 389] on p "Just so y'all know venue rental is venue access time so doors will open at 5 PM…" at bounding box center [633, 390] width 916 height 22
click at [1029, 390] on p "Just so y'all know venue rental is venue access time so doors will open at 5 PM…" at bounding box center [633, 390] width 916 height 22
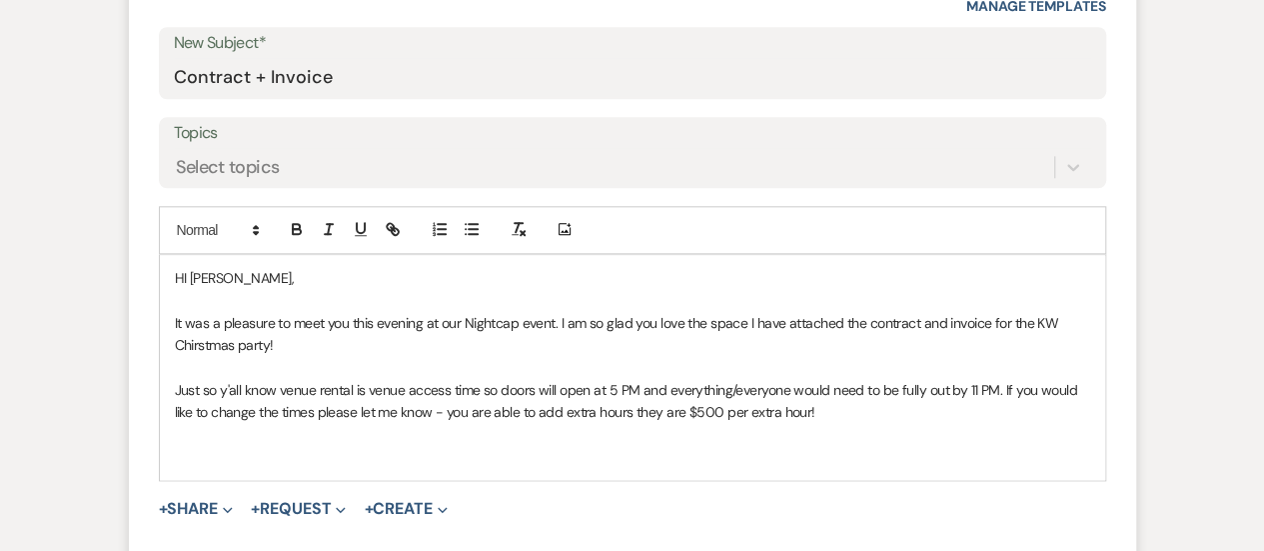
click at [216, 347] on p "It was a pleasure to meet you this evening at our Nightcap event. I am so glad …" at bounding box center [633, 334] width 916 height 45
click at [208, 459] on p at bounding box center [633, 457] width 916 height 22
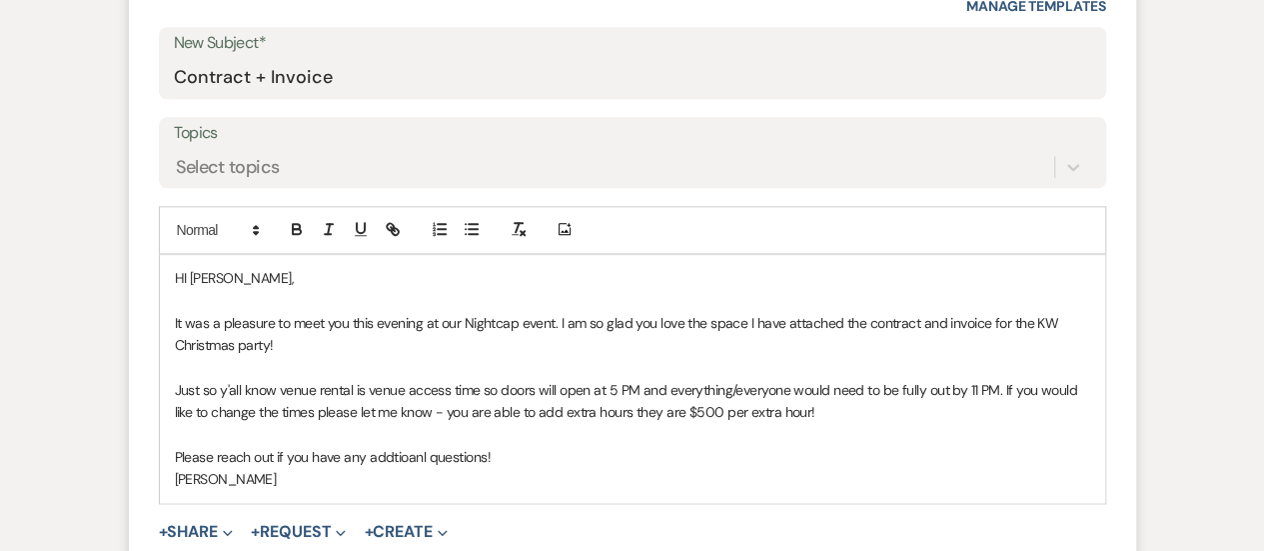
click at [395, 451] on p "Please reach out if you have any addtioanl questions!" at bounding box center [633, 457] width 916 height 22
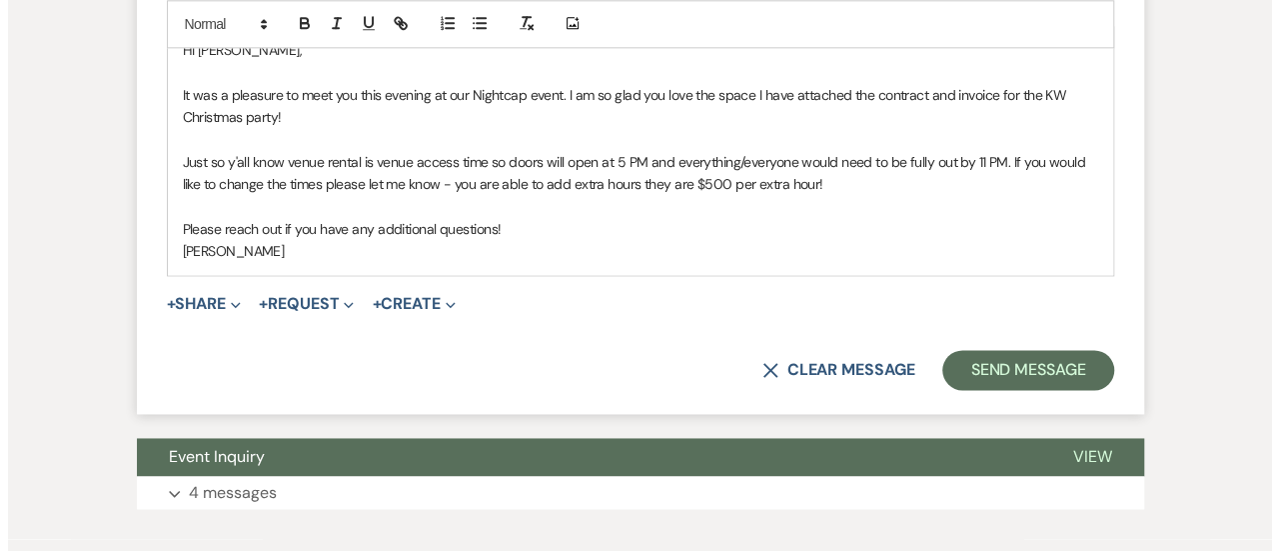
scroll to position [1263, 0]
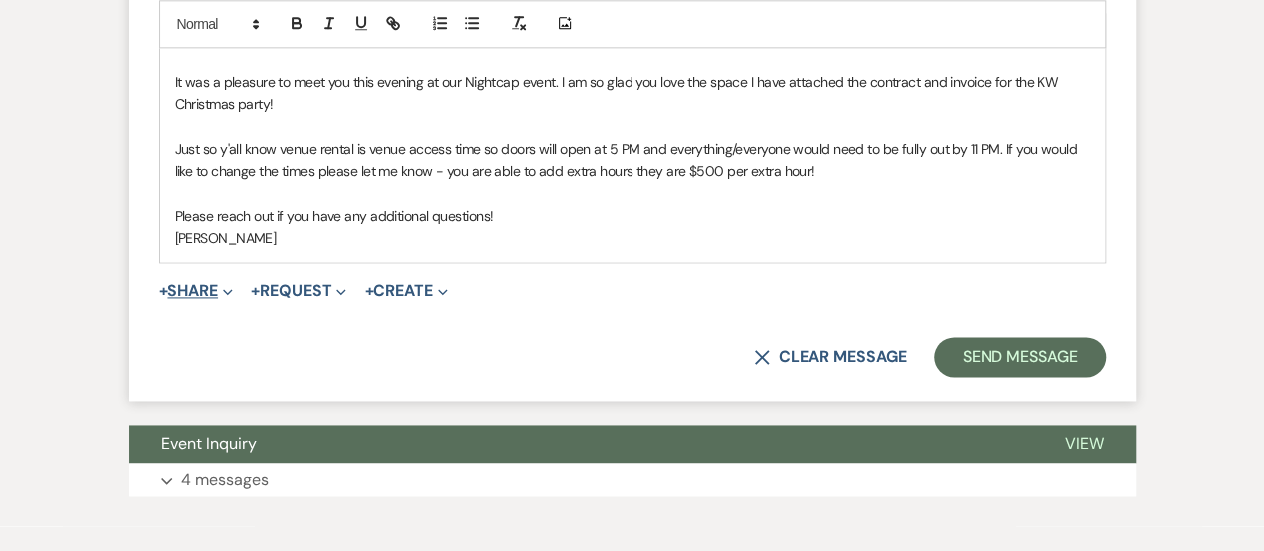
click at [189, 295] on button "+ Share Expand" at bounding box center [196, 291] width 75 height 16
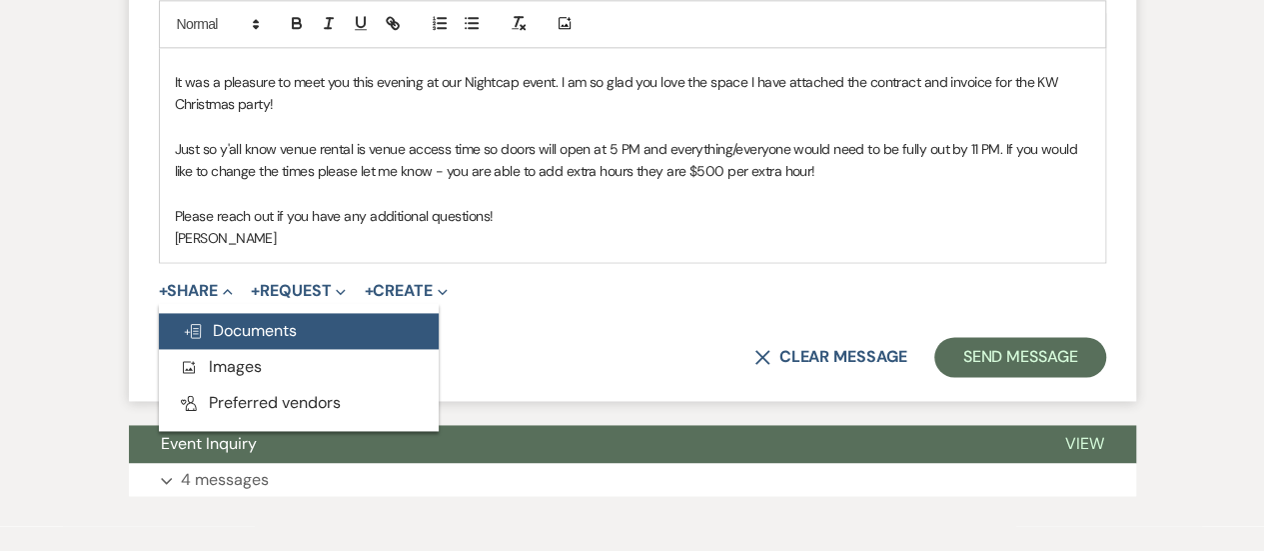
click at [240, 327] on span "Doc Upload Documents" at bounding box center [240, 330] width 114 height 21
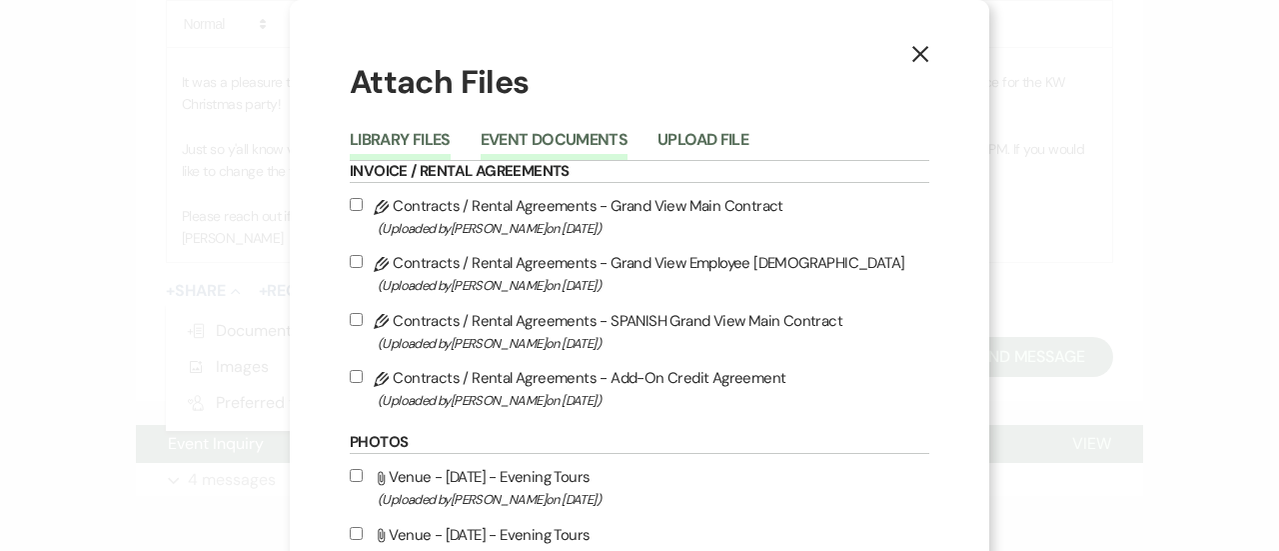
click at [522, 137] on button "Event Documents" at bounding box center [554, 146] width 147 height 28
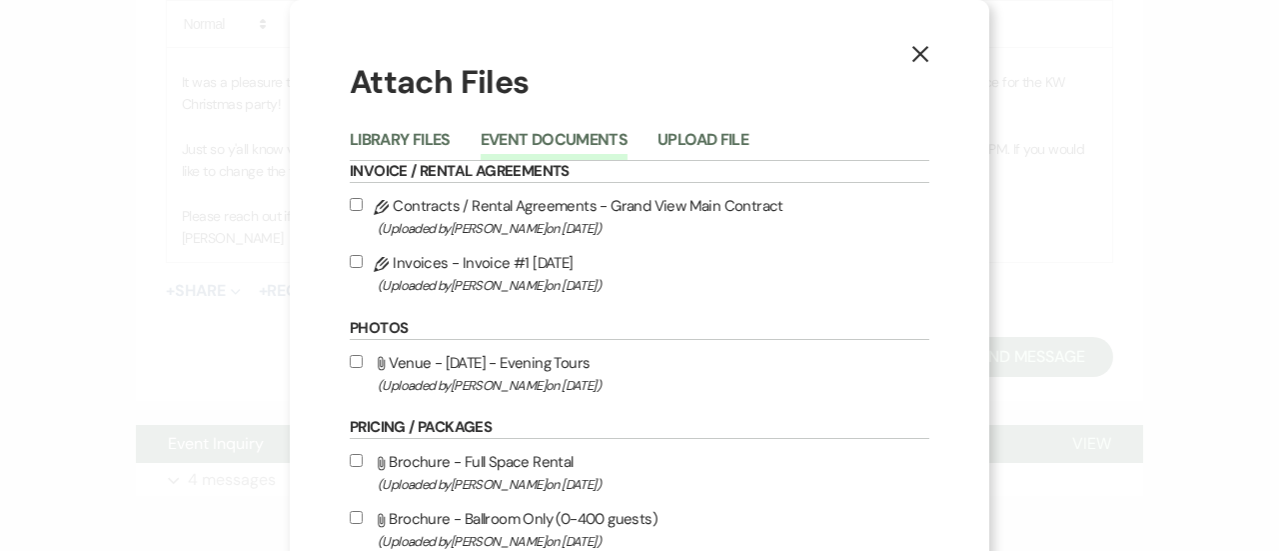
click at [517, 221] on span "(Uploaded by [PERSON_NAME] on [DATE] )" at bounding box center [654, 228] width 552 height 23
click at [363, 211] on input "Pencil Contracts / Rental Agreements - Grand View Main Contract (Uploaded by [P…" at bounding box center [356, 204] width 13 height 13
click at [498, 285] on span "(Uploaded by [PERSON_NAME] on [DATE] )" at bounding box center [654, 285] width 552 height 23
click at [363, 268] on input "Pencil Invoices - Invoice #1 [DATE] (Uploaded by [PERSON_NAME] on [DATE] )" at bounding box center [356, 261] width 13 height 13
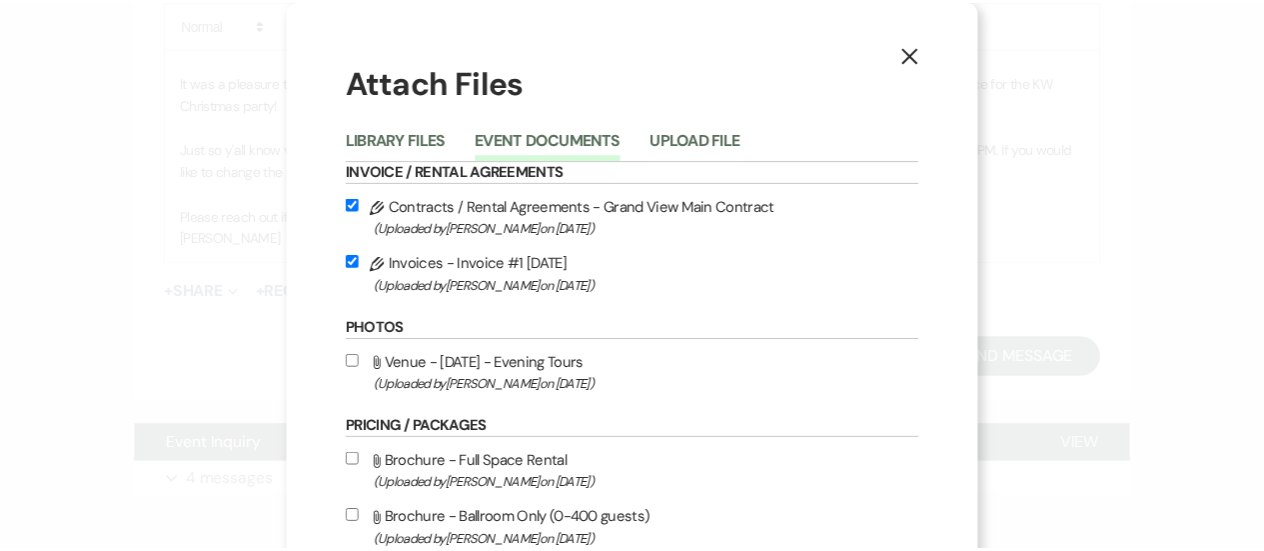
scroll to position [178, 0]
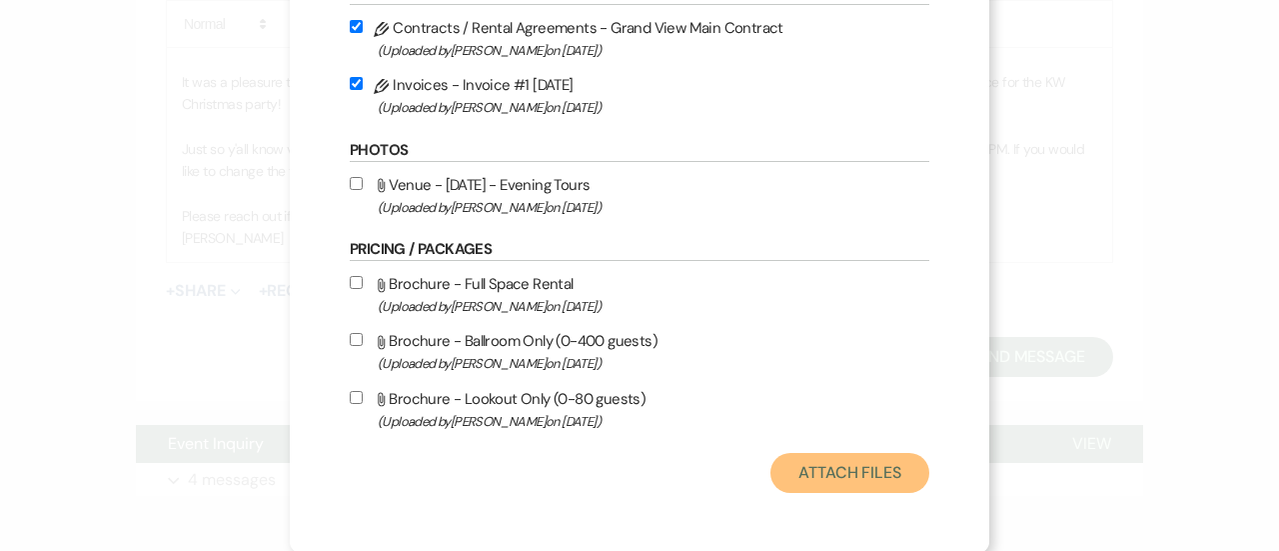
click at [822, 483] on button "Attach Files" at bounding box center [850, 473] width 159 height 40
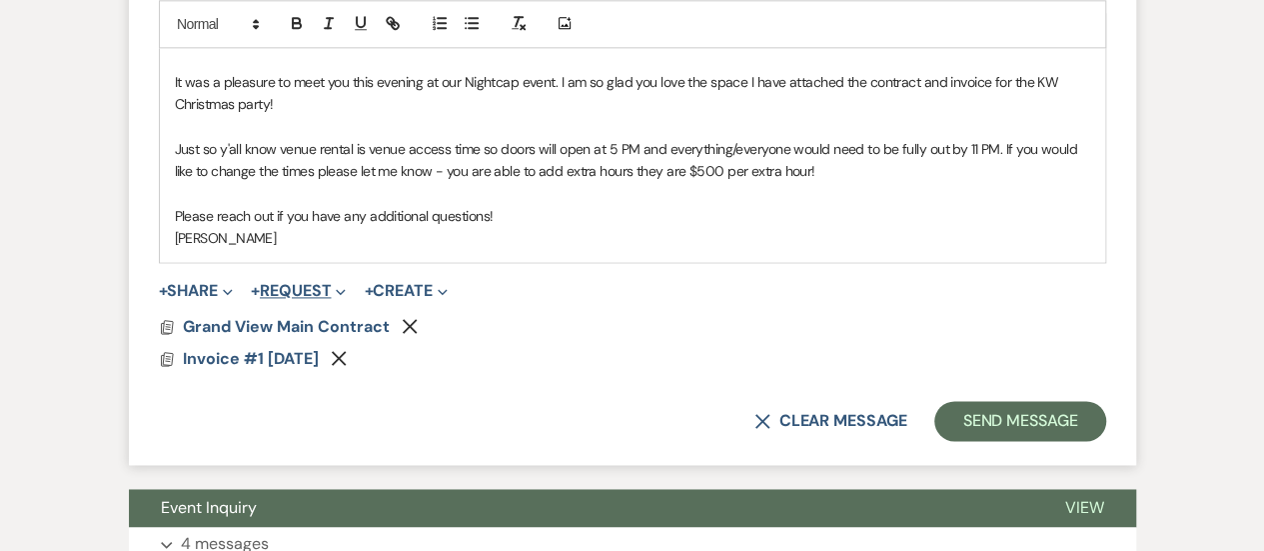
click at [297, 285] on button "+ Request Expand" at bounding box center [298, 291] width 95 height 16
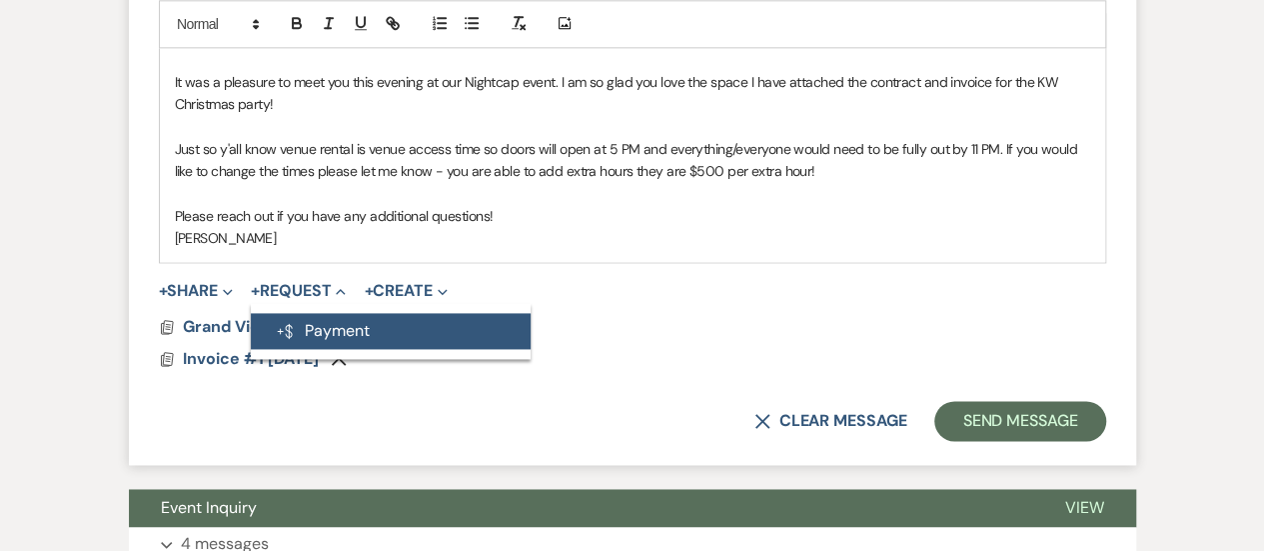
click at [374, 333] on button "Generate Payment Payment" at bounding box center [391, 331] width 280 height 36
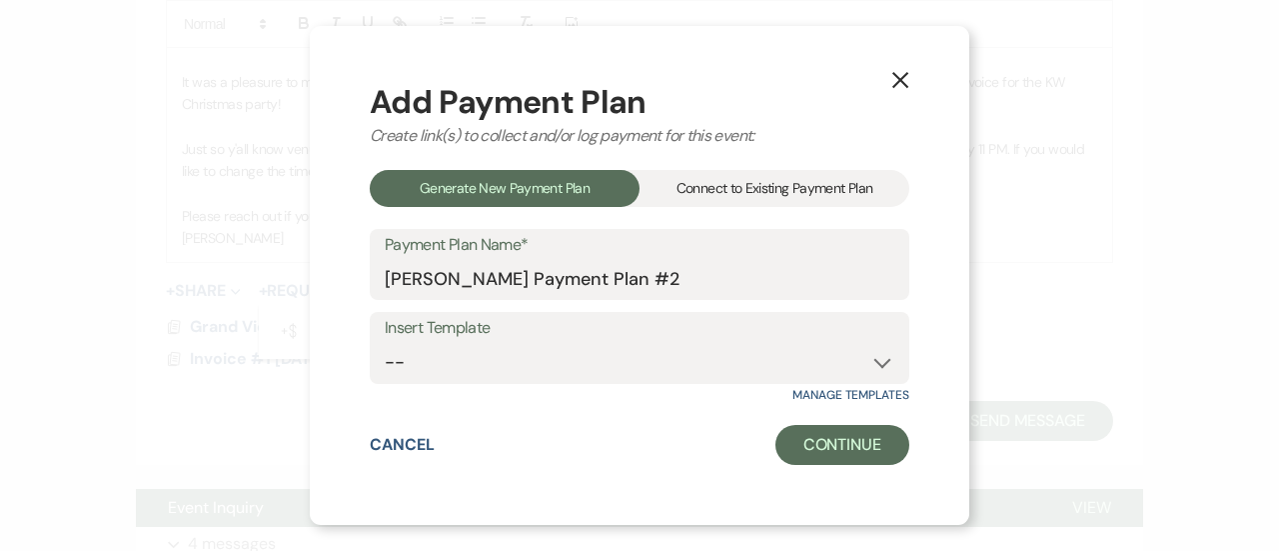
click at [731, 190] on div "Connect to Existing Payment Plan" at bounding box center [775, 188] width 270 height 37
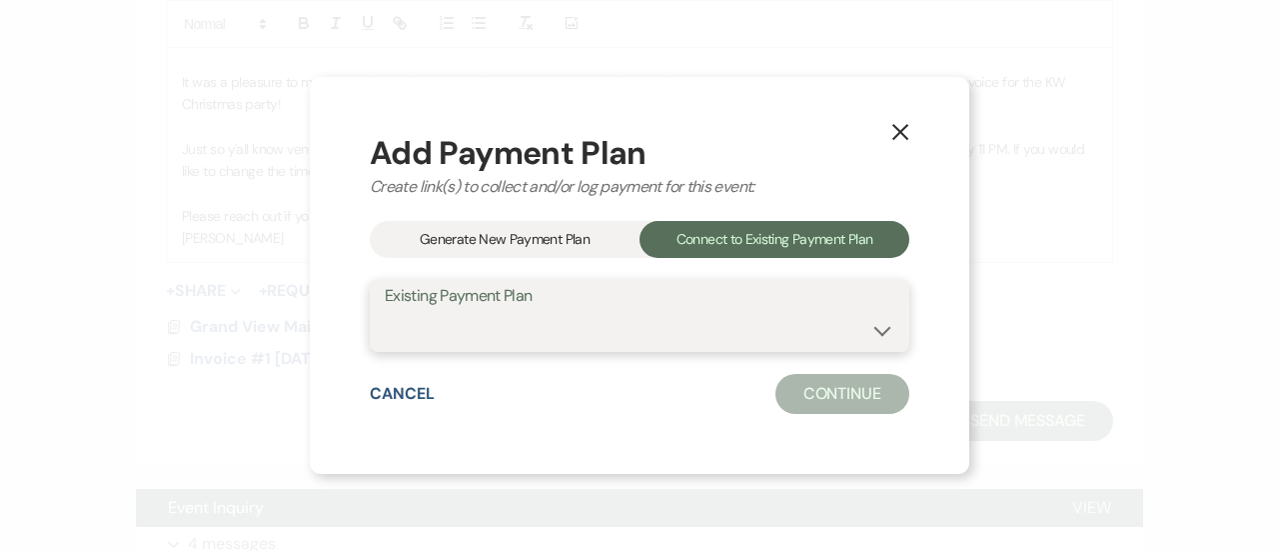
click at [607, 318] on select "[PERSON_NAME] Payment Plan" at bounding box center [640, 330] width 510 height 39
click at [385, 311] on select "[PERSON_NAME] Payment Plan" at bounding box center [640, 330] width 510 height 39
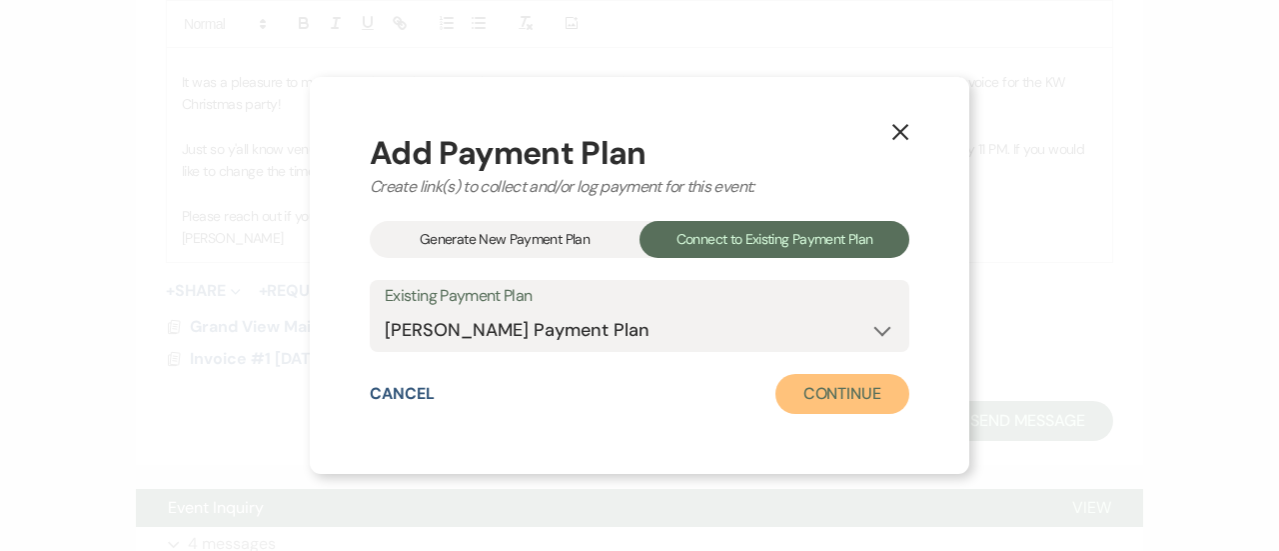
click at [858, 395] on button "Continue" at bounding box center [843, 394] width 134 height 40
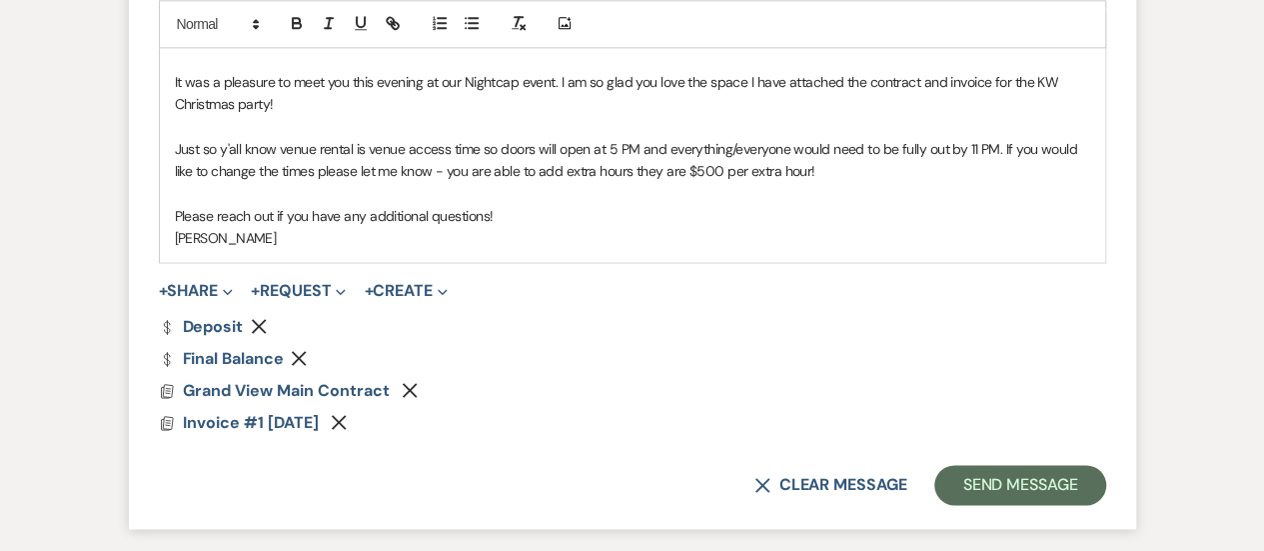
click at [296, 357] on icon "Remove" at bounding box center [299, 358] width 16 height 16
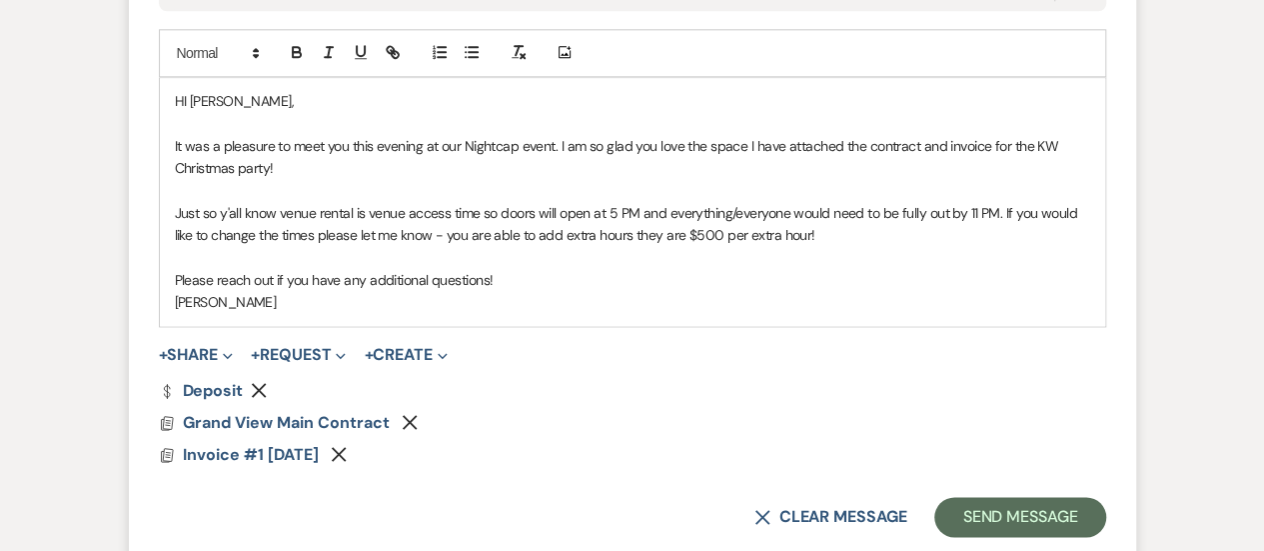
scroll to position [1293, 0]
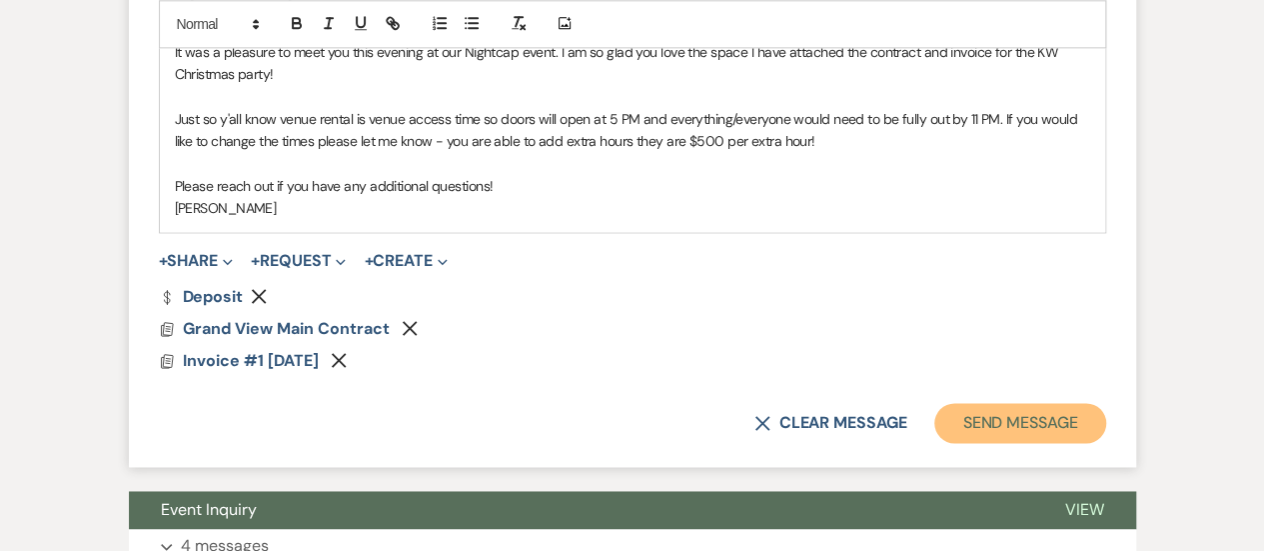
click at [983, 429] on button "Send Message" at bounding box center [1019, 423] width 171 height 40
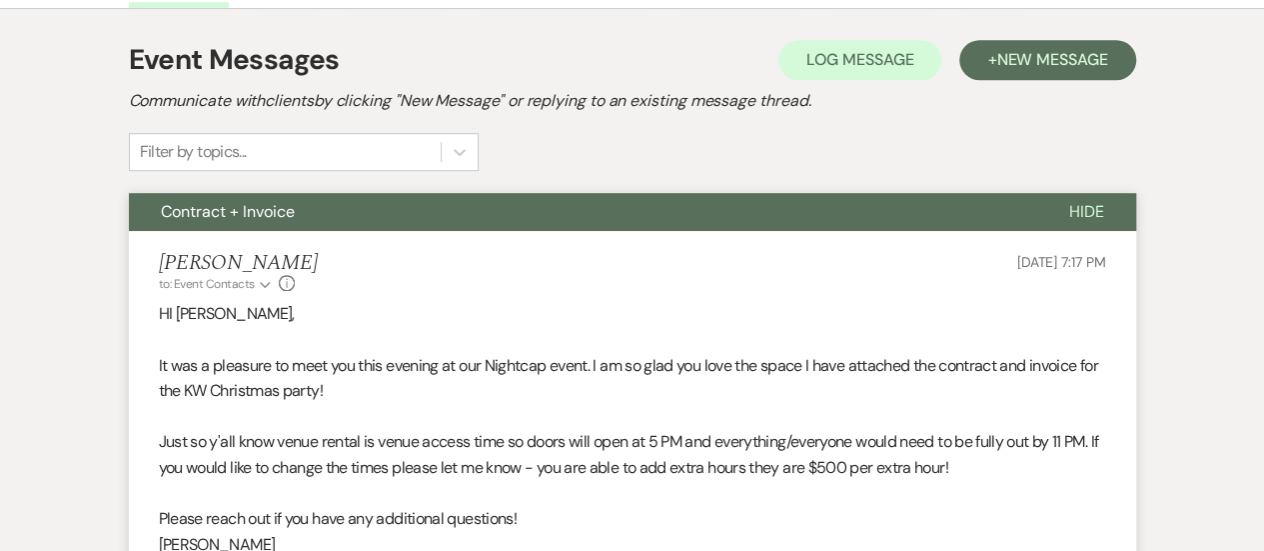
scroll to position [0, 0]
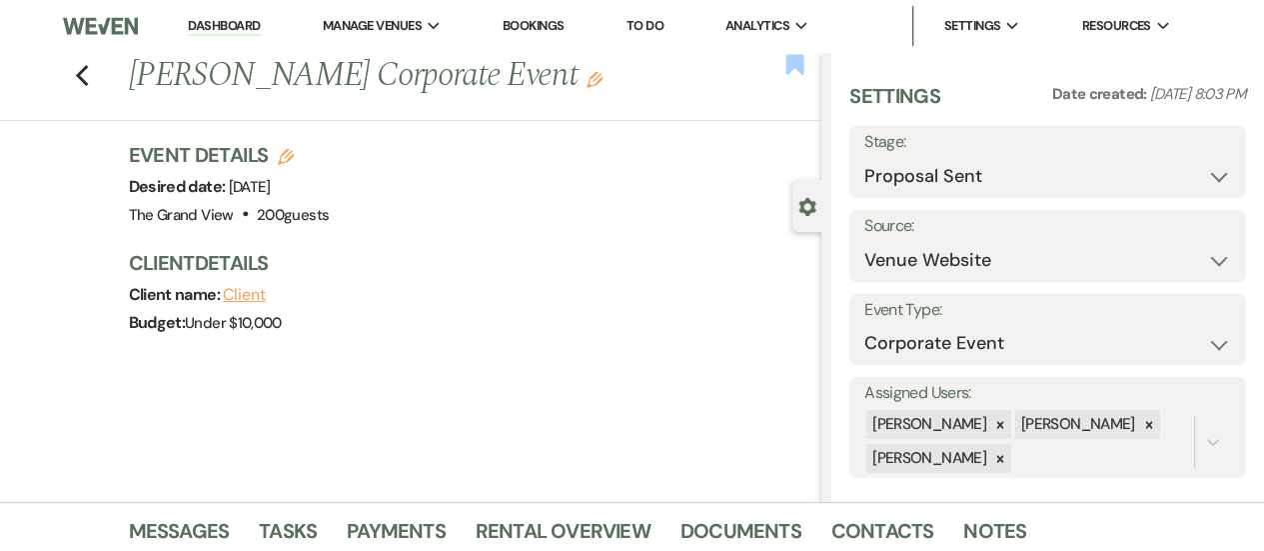
click at [794, 61] on use "button" at bounding box center [796, 64] width 18 height 20
click at [82, 80] on icon "Previous" at bounding box center [82, 76] width 15 height 24
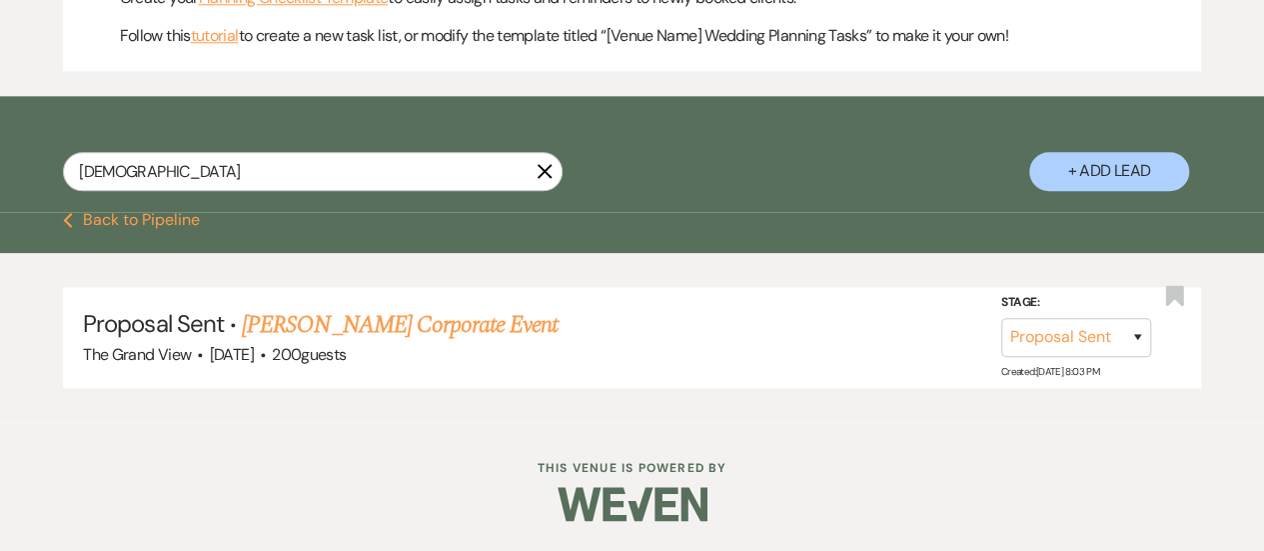
click at [548, 174] on use "button" at bounding box center [545, 170] width 15 height 15
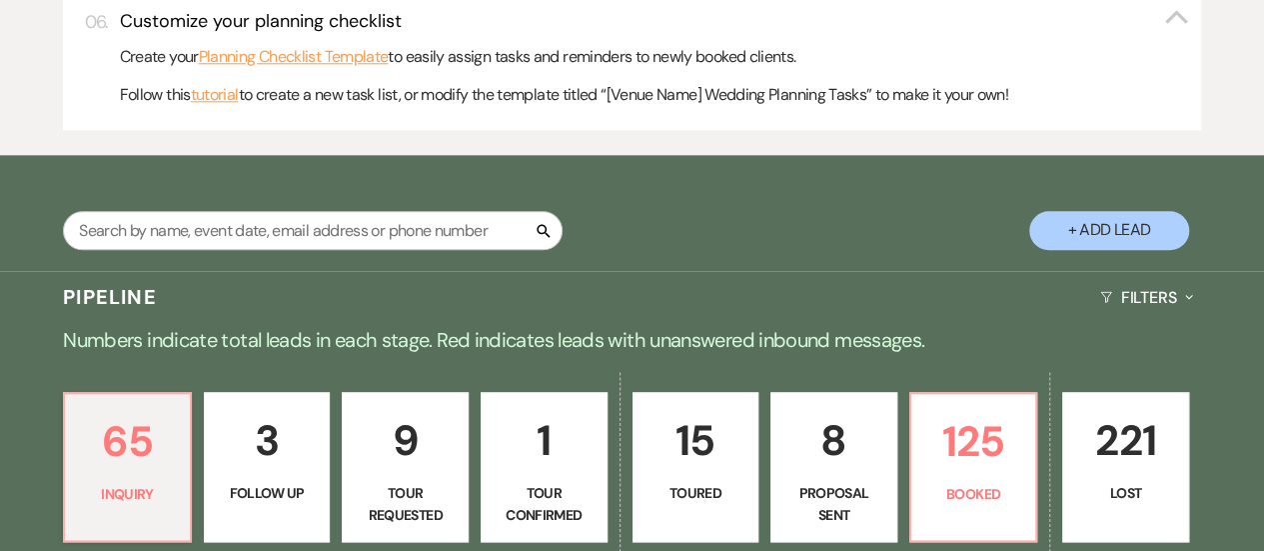
scroll to position [1017, 0]
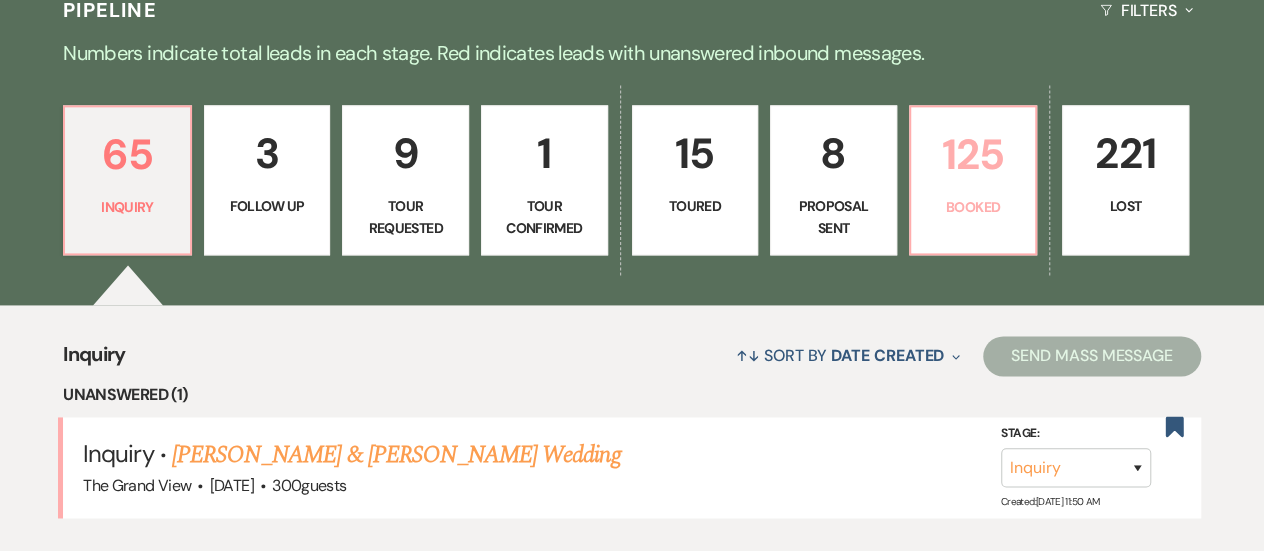
click at [965, 184] on p "125" at bounding box center [973, 154] width 101 height 67
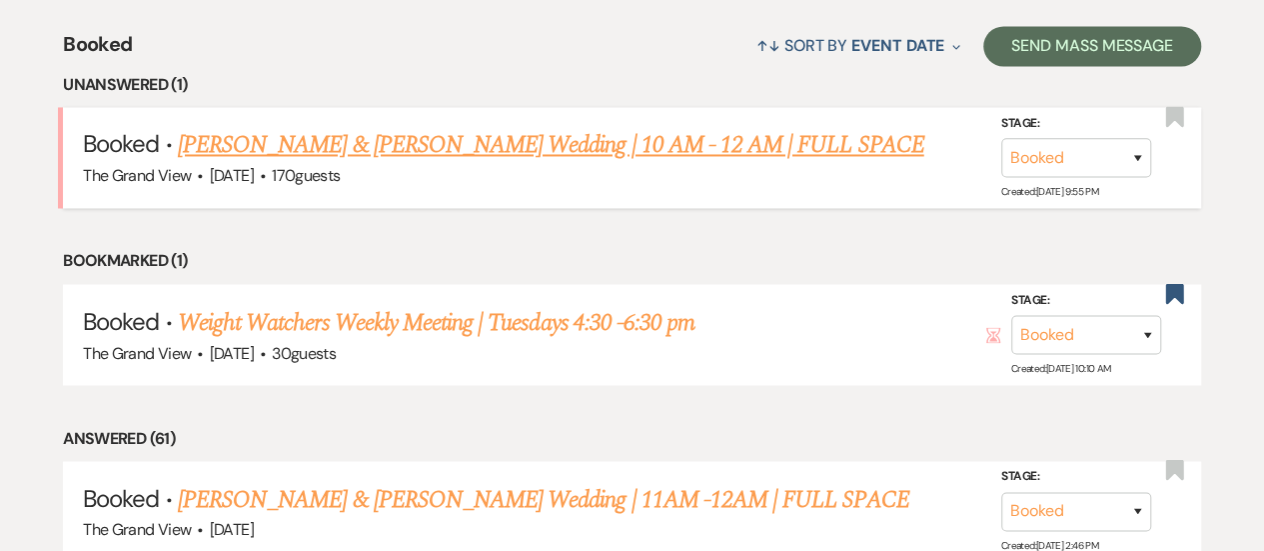
scroll to position [1615, 0]
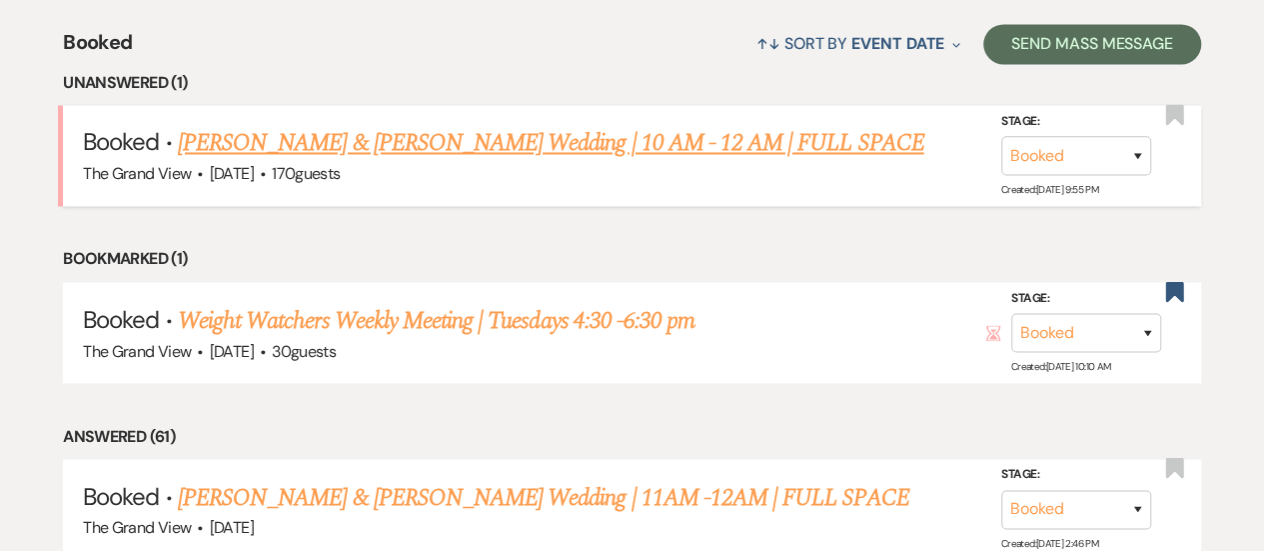
click at [688, 161] on link "[PERSON_NAME] & [PERSON_NAME] Wedding | 10 AM - 12 AM | FULL SPACE" at bounding box center [551, 143] width 747 height 36
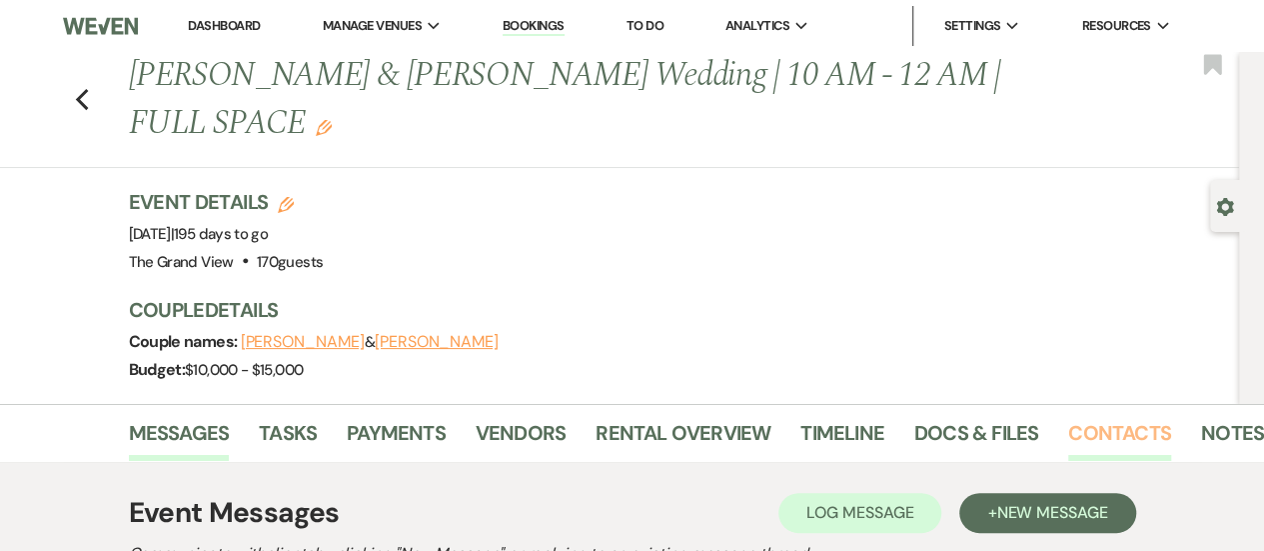
click at [1121, 417] on link "Contacts" at bounding box center [1119, 439] width 103 height 44
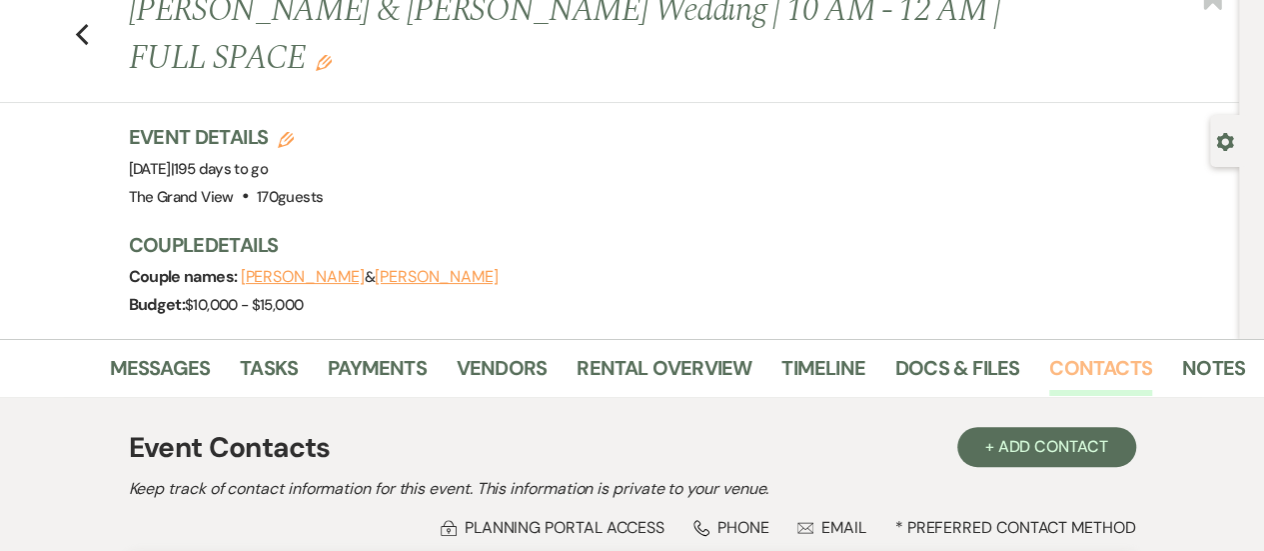
scroll to position [45, 0]
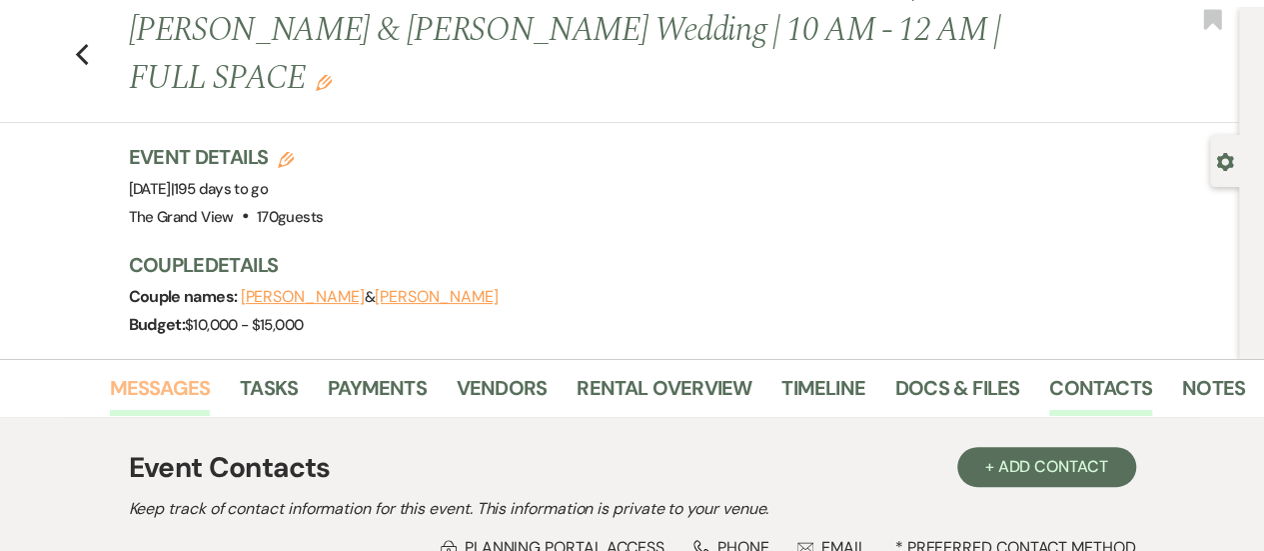
click at [160, 372] on link "Messages" at bounding box center [160, 394] width 101 height 44
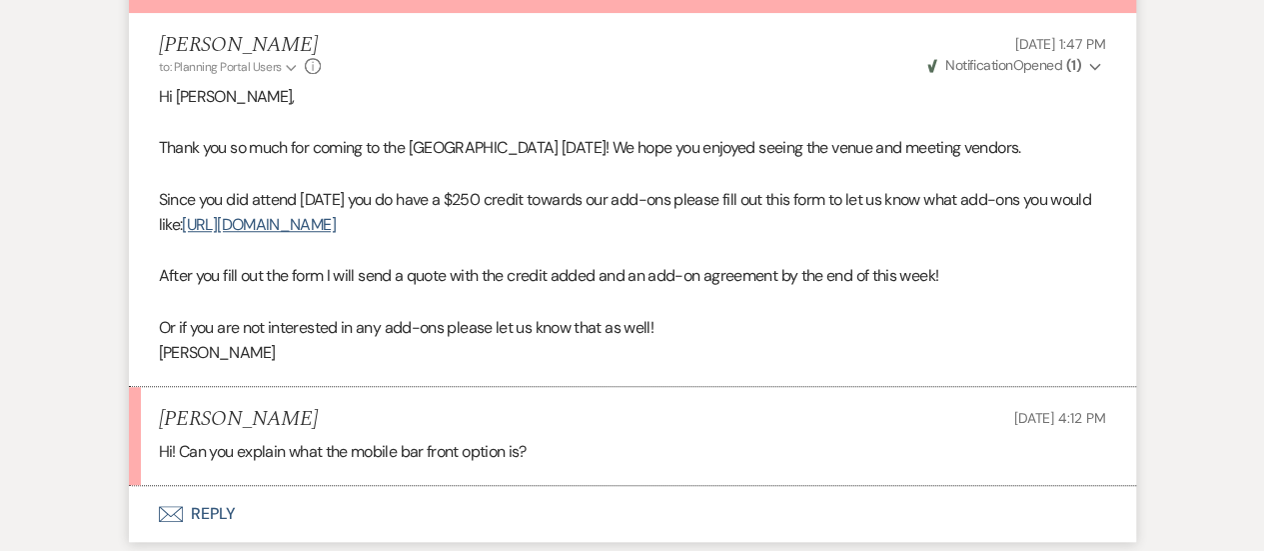
scroll to position [669, 0]
drag, startPoint x: 307, startPoint y: 297, endPoint x: 160, endPoint y: 47, distance: 289.9
click at [160, 86] on div "Hi [PERSON_NAME], Thank you so much for coming to the Open House [DATE]! We hop…" at bounding box center [632, 227] width 947 height 282
copy div "Hi [PERSON_NAME], Thank you so much for coming to the Open House [DATE]! We hop…"
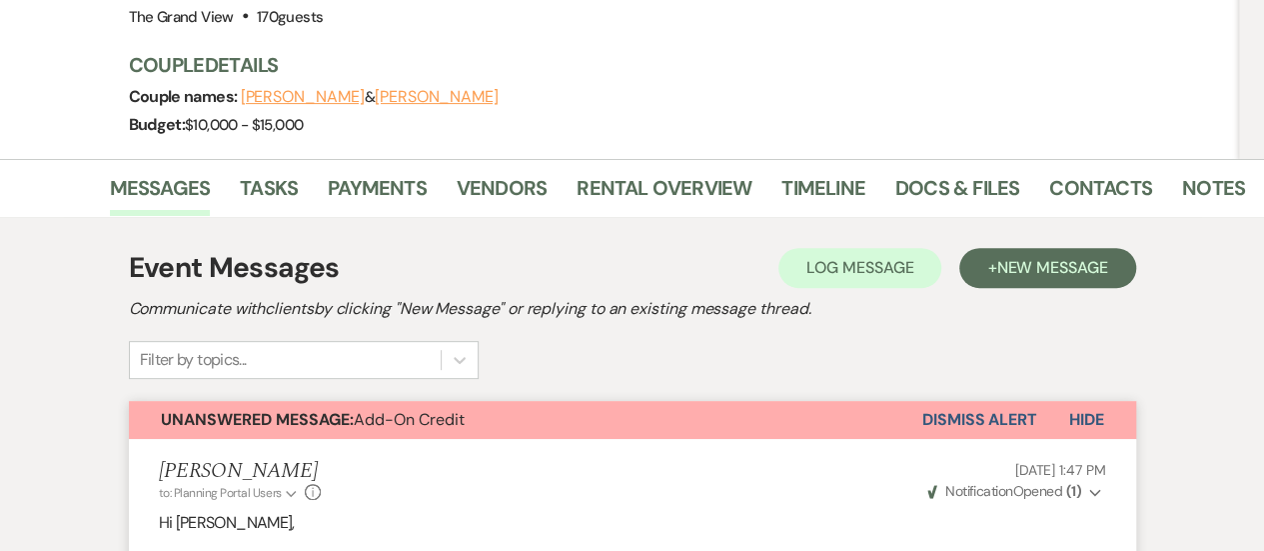
scroll to position [0, 0]
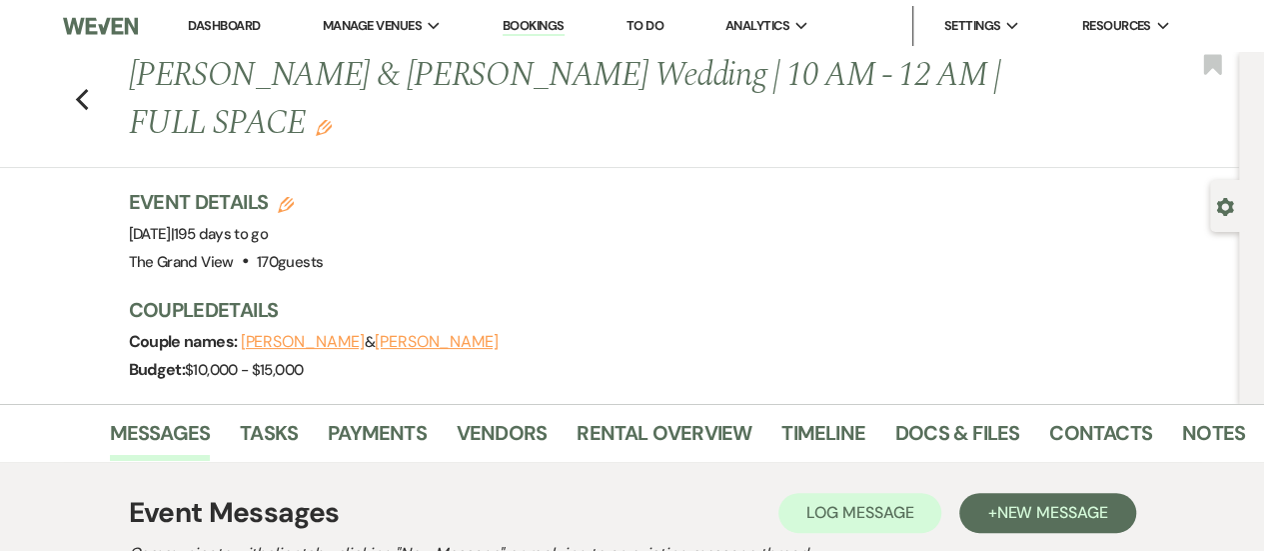
click at [80, 74] on div "Previous [PERSON_NAME] & [PERSON_NAME] Wedding | 10 AM - 12 AM | FULL SPACE Edi…" at bounding box center [614, 110] width 1249 height 116
click at [82, 88] on icon "Previous" at bounding box center [82, 100] width 15 height 24
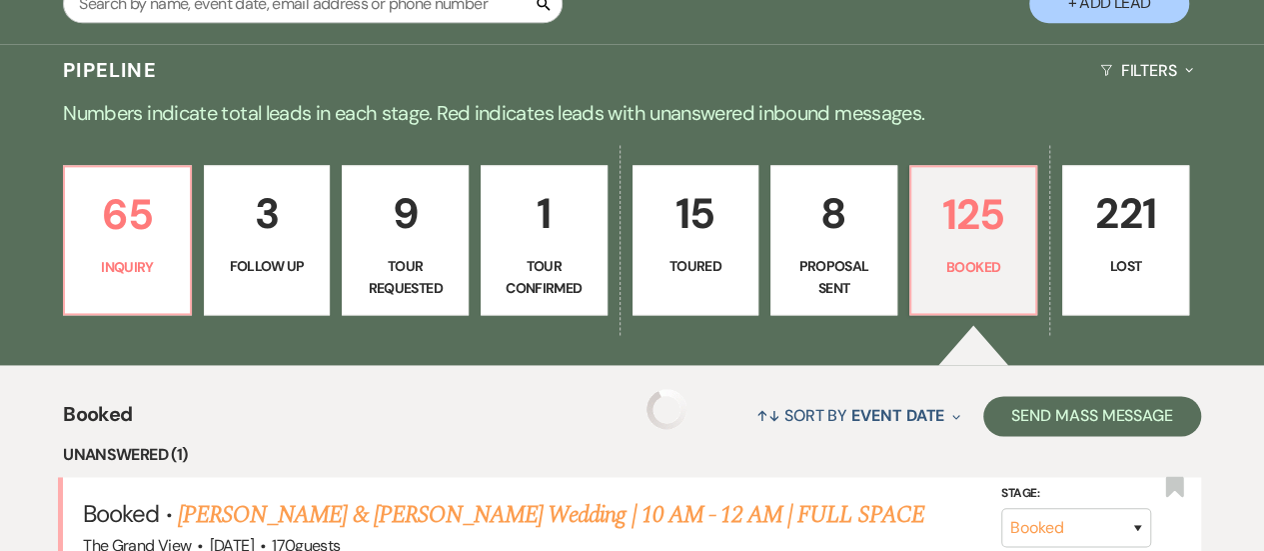
scroll to position [1169, 0]
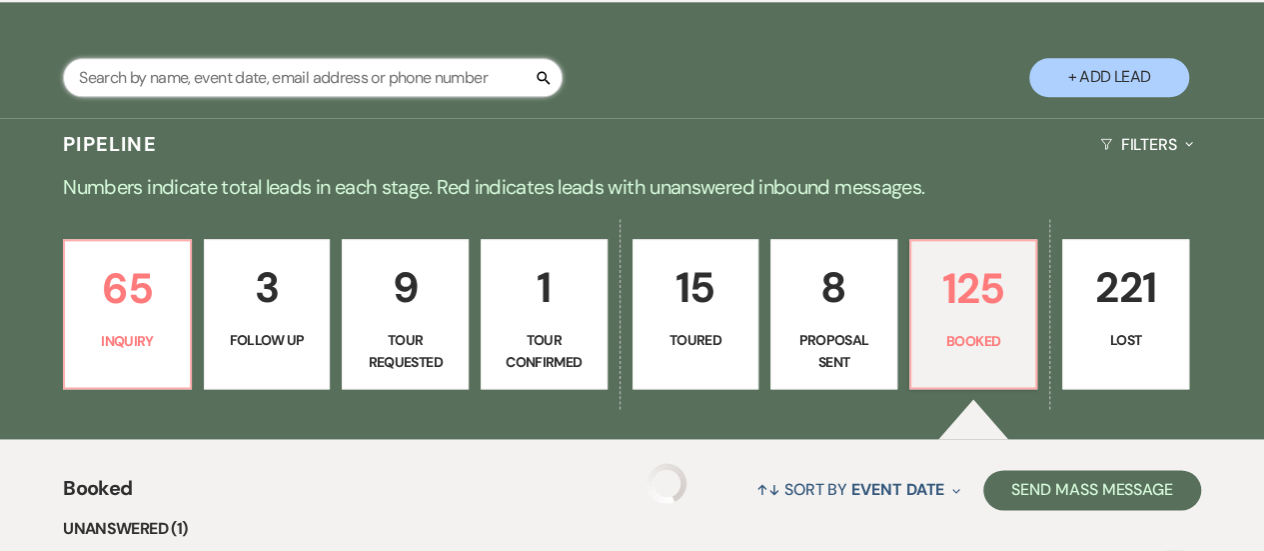
click at [226, 97] on input "text" at bounding box center [313, 77] width 500 height 39
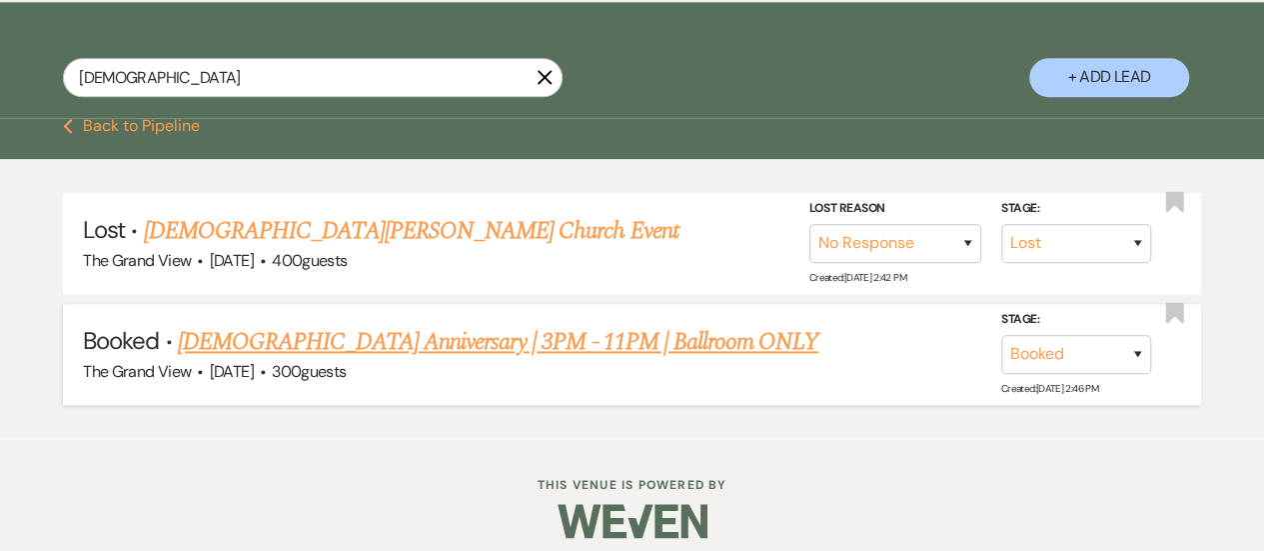
click at [314, 360] on link "[DEMOGRAPHIC_DATA] Anniversary | 3PM - 11PM | Ballroom ONLY" at bounding box center [498, 342] width 641 height 36
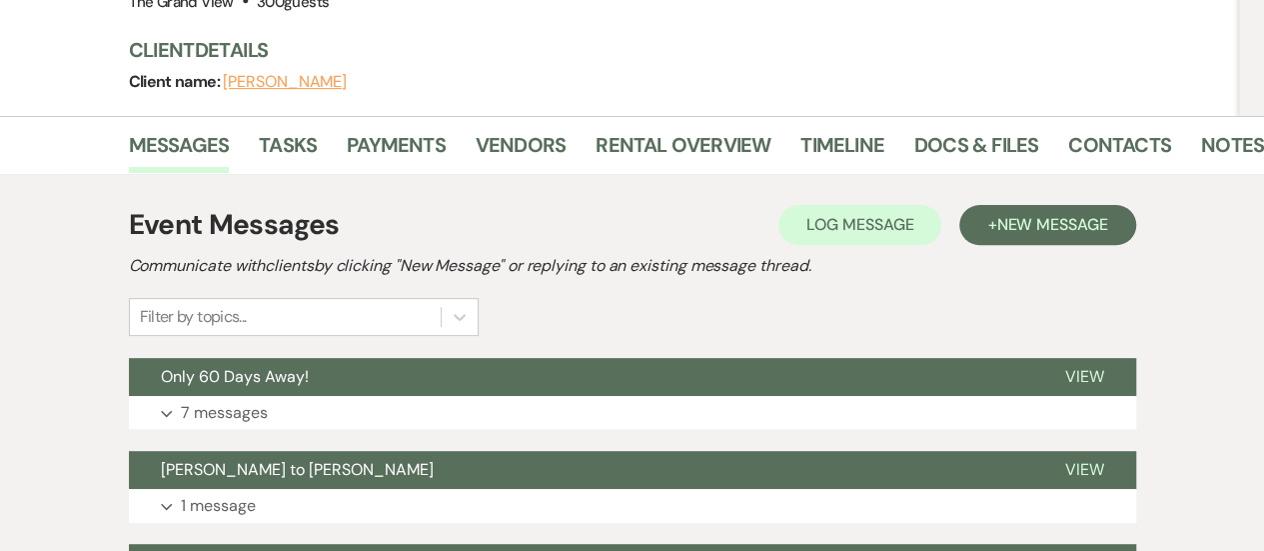
scroll to position [244, 0]
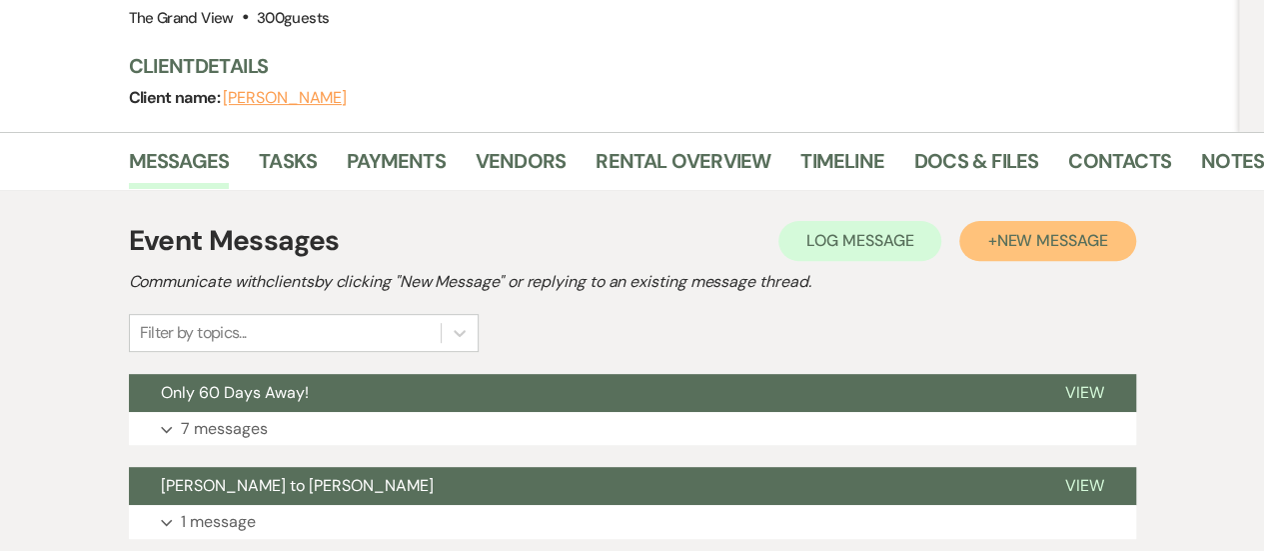
click at [1057, 230] on span "New Message" at bounding box center [1051, 240] width 111 height 21
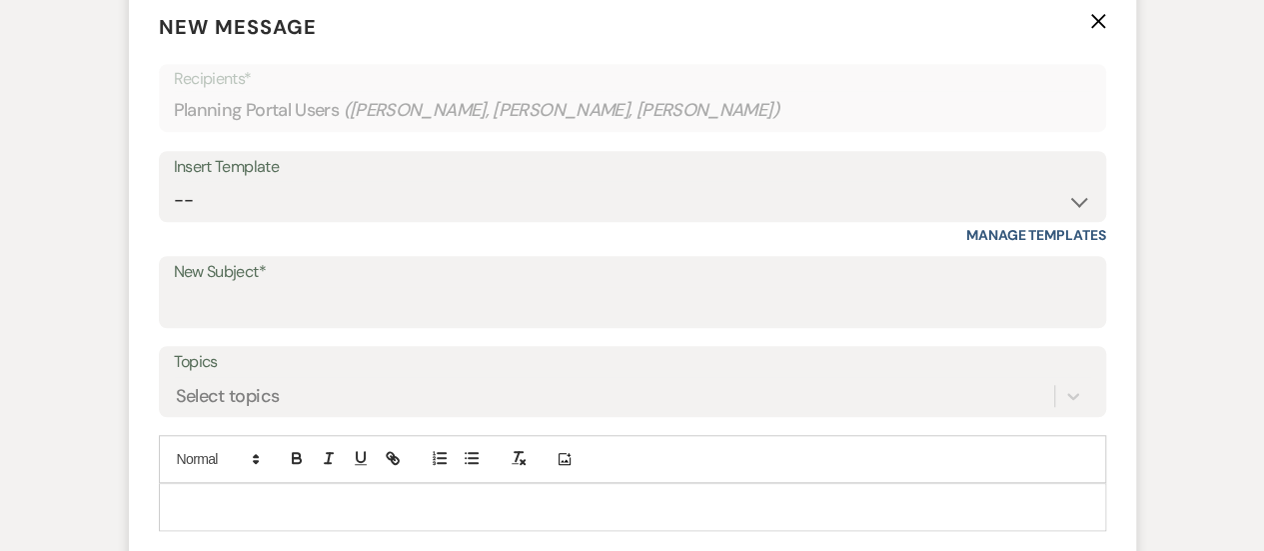
scroll to position [674, 0]
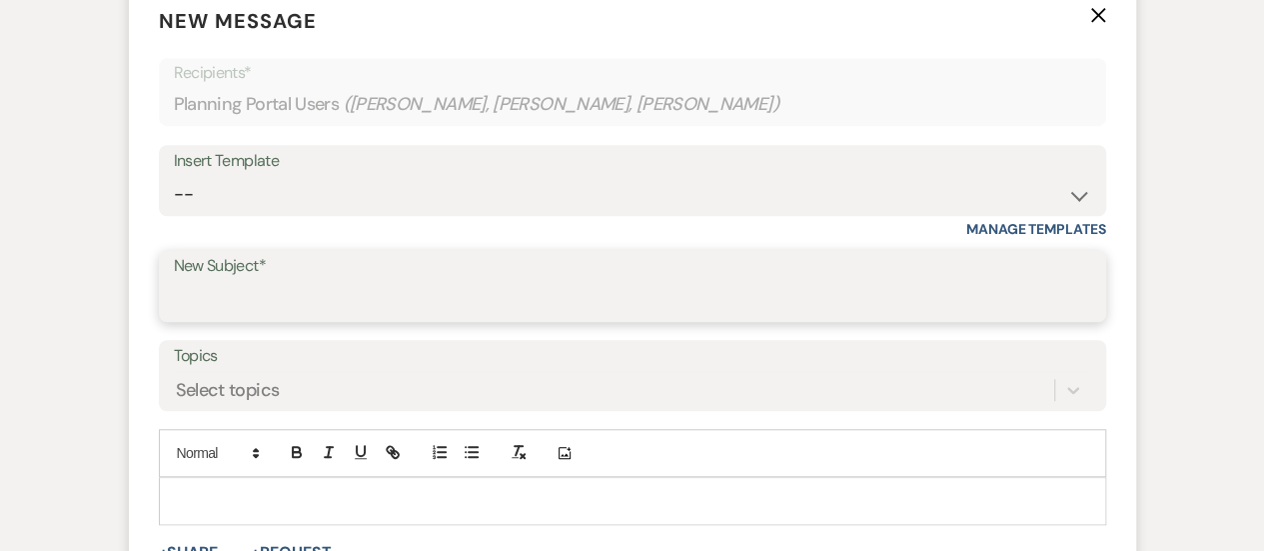
click at [318, 281] on input "New Subject*" at bounding box center [633, 300] width 918 height 39
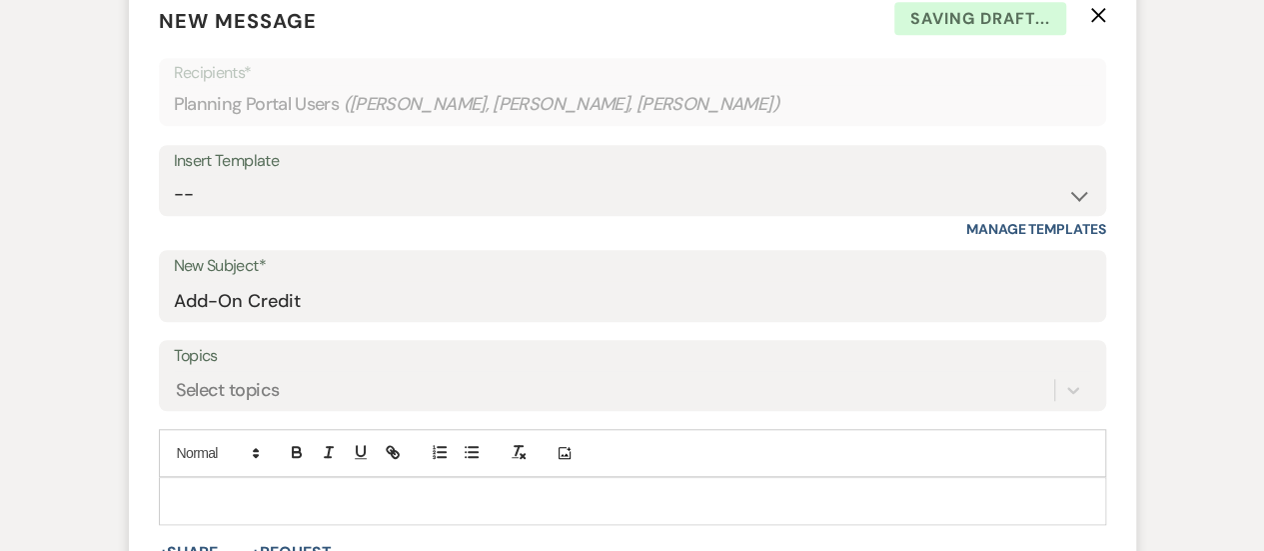
click at [219, 482] on form "New Message X Saving draft... Recipients* Planning Portal Users ( [PERSON_NAME]…" at bounding box center [632, 323] width 1007 height 682
click at [224, 490] on p at bounding box center [633, 501] width 916 height 22
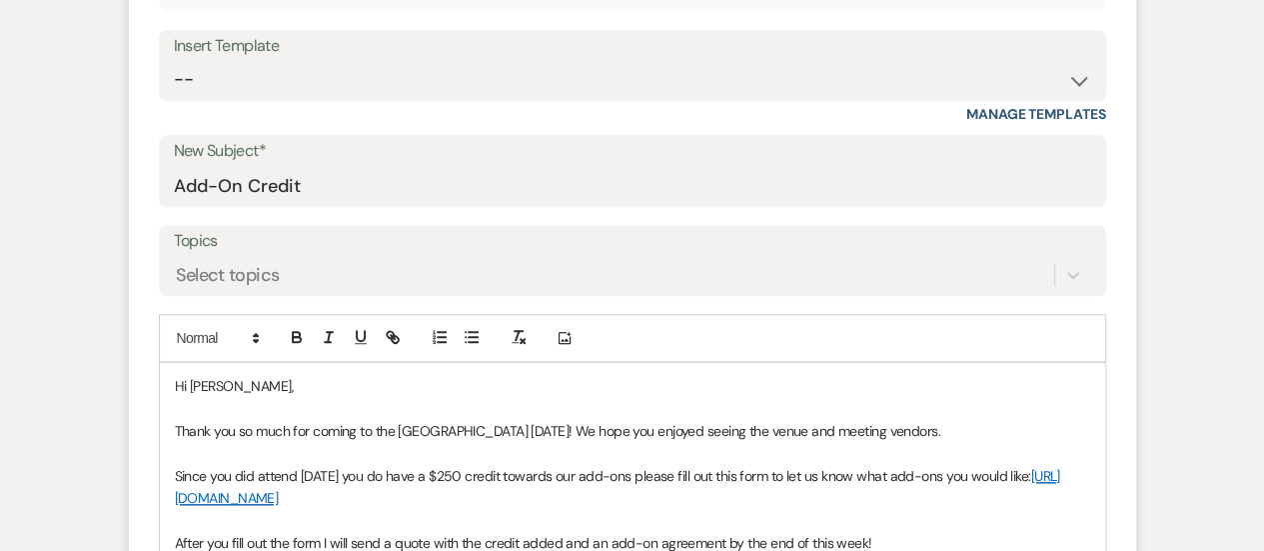
scroll to position [790, 0]
click at [206, 396] on p at bounding box center [633, 407] width 916 height 22
click at [206, 376] on span "Hi [PERSON_NAME]," at bounding box center [234, 385] width 119 height 18
drag, startPoint x: 402, startPoint y: 379, endPoint x: 472, endPoint y: 376, distance: 70.0
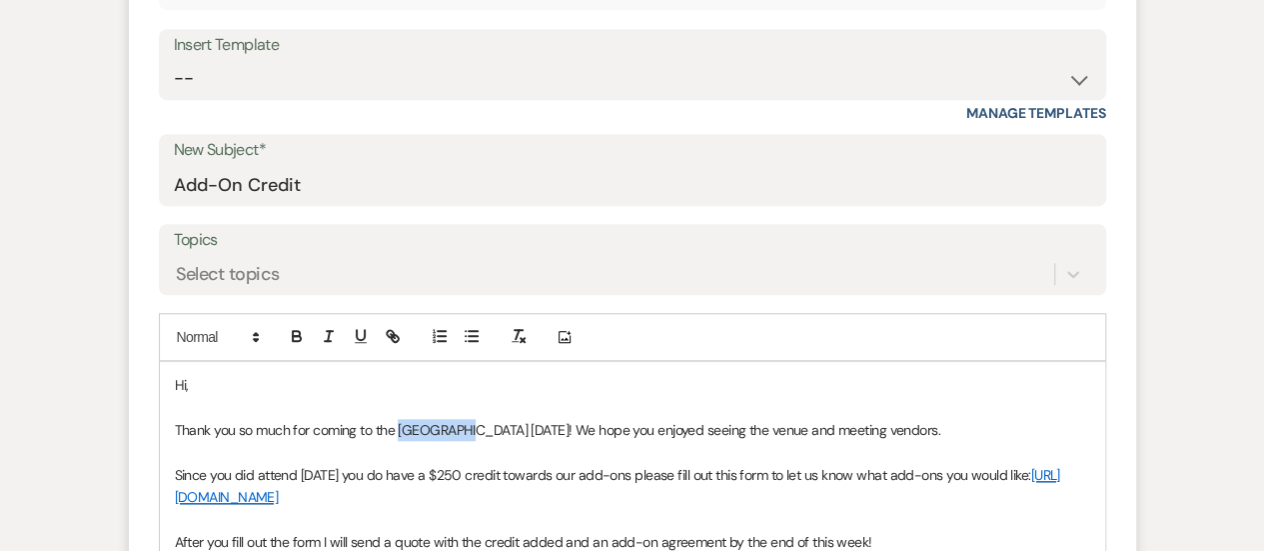
click at [472, 421] on span "Thank you so much for coming to the [GEOGRAPHIC_DATA] [DATE]! We hope you enjoy…" at bounding box center [558, 430] width 766 height 18
click at [472, 421] on span "Thank you so much for coming to the Nightcap [DATE]! We hope you enjoyed seeing…" at bounding box center [520, 430] width 691 height 18
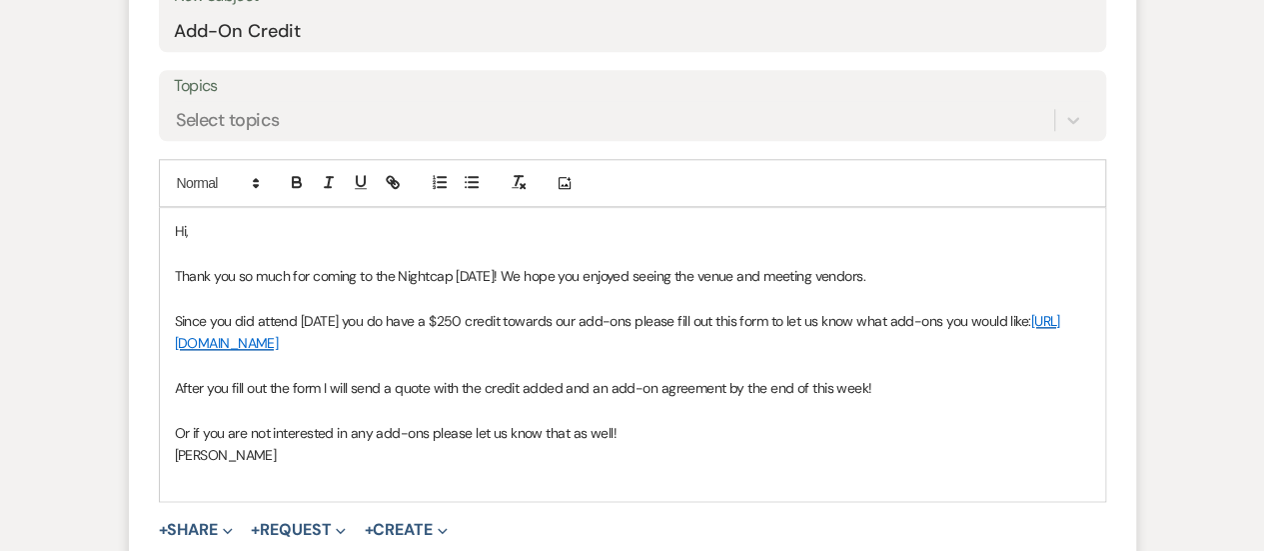
scroll to position [944, 0]
click at [320, 311] on span "Since you did attend [DATE] you do have a $250 credit towards our add-ons pleas…" at bounding box center [603, 320] width 857 height 18
click at [250, 443] on div "Hi, Thank you so much for coming to the Nightcap [DATE]! We hope you enjoyed se…" at bounding box center [632, 353] width 945 height 293
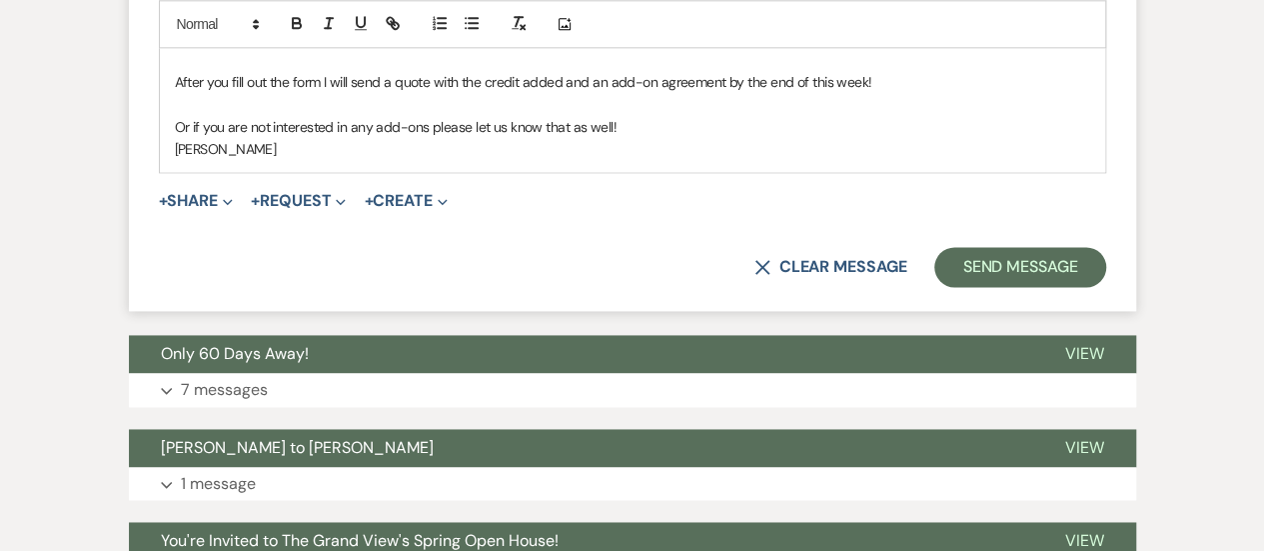
scroll to position [1250, 0]
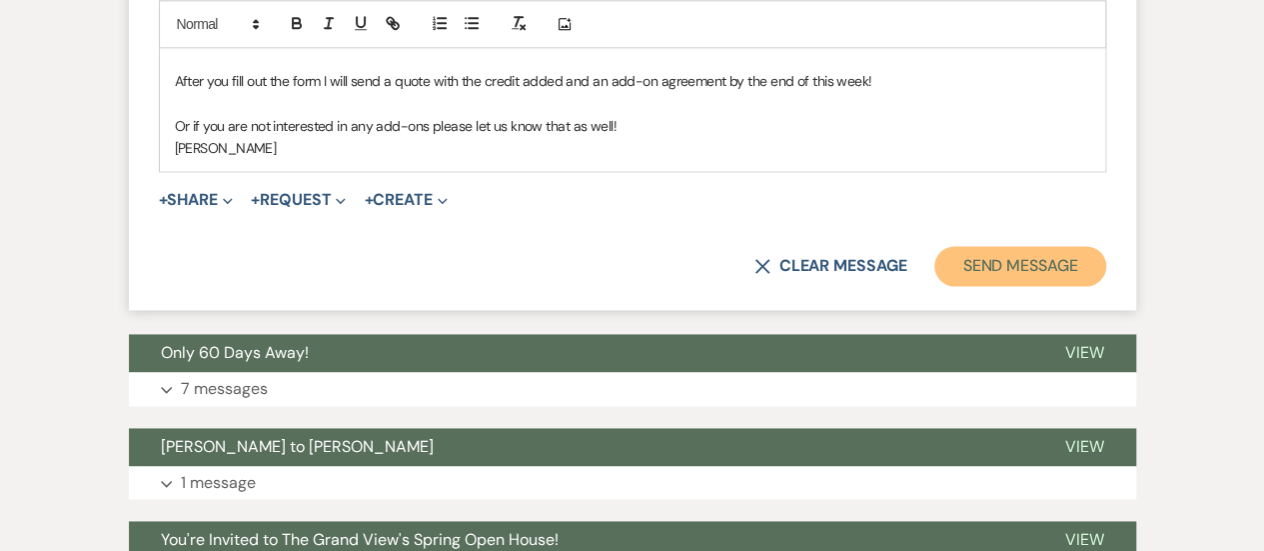
click at [1031, 246] on button "Send Message" at bounding box center [1019, 266] width 171 height 40
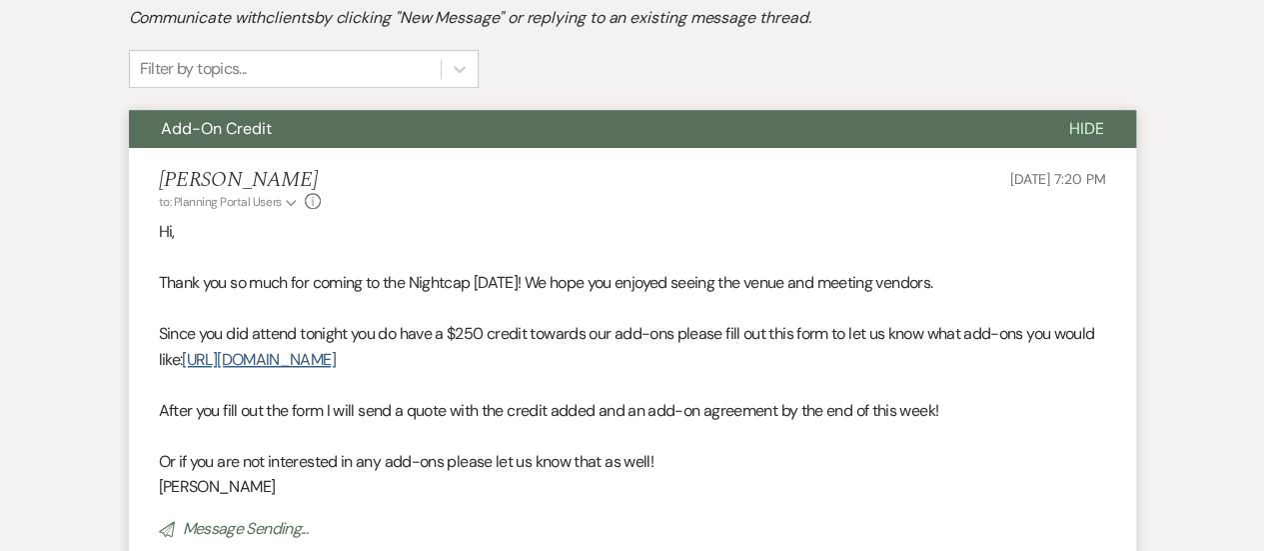
scroll to position [0, 0]
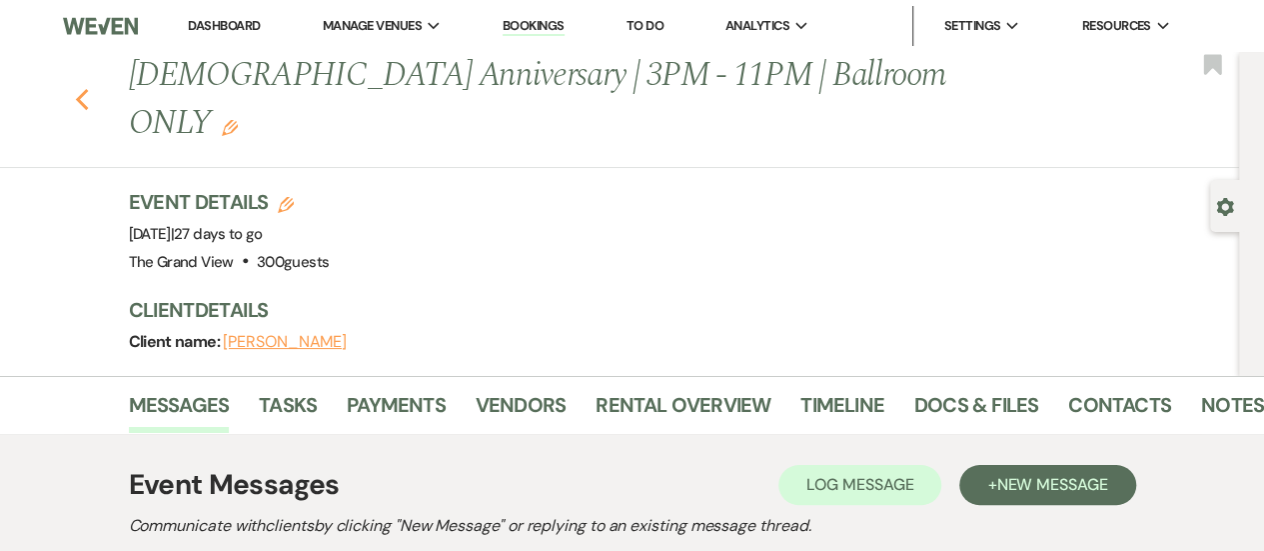
click at [86, 89] on use "button" at bounding box center [81, 100] width 13 height 22
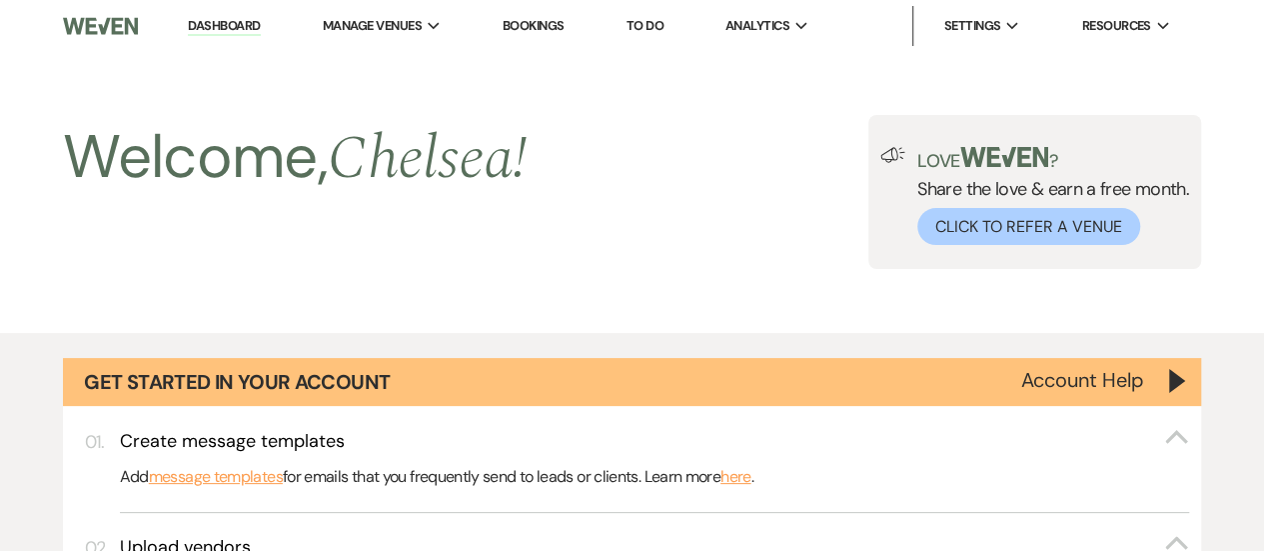
scroll to position [1169, 0]
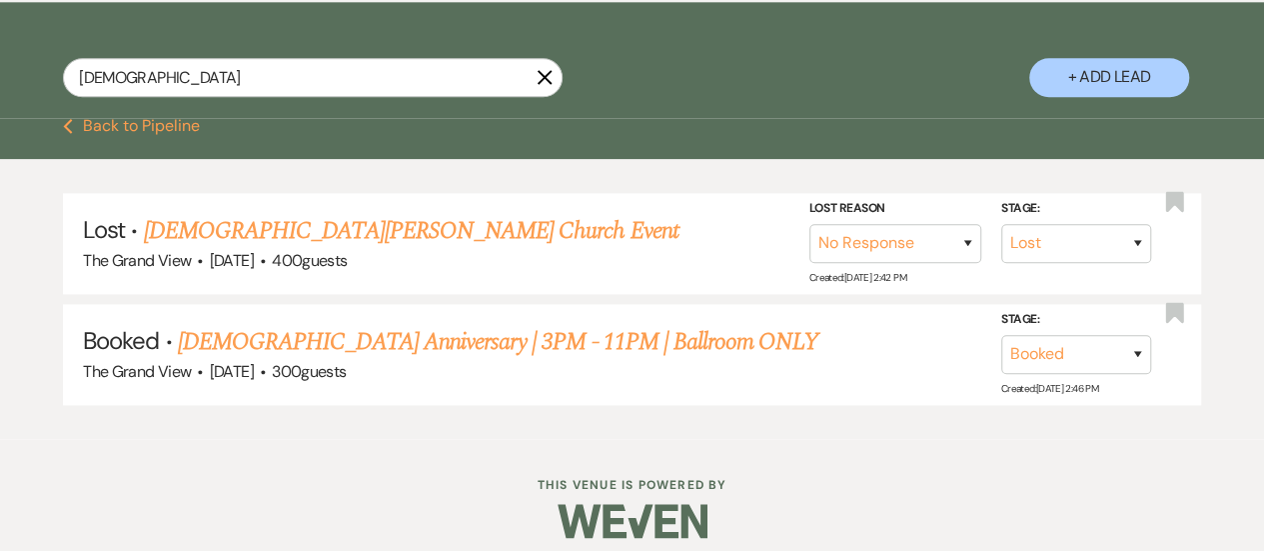
click at [546, 85] on icon "X" at bounding box center [545, 77] width 16 height 16
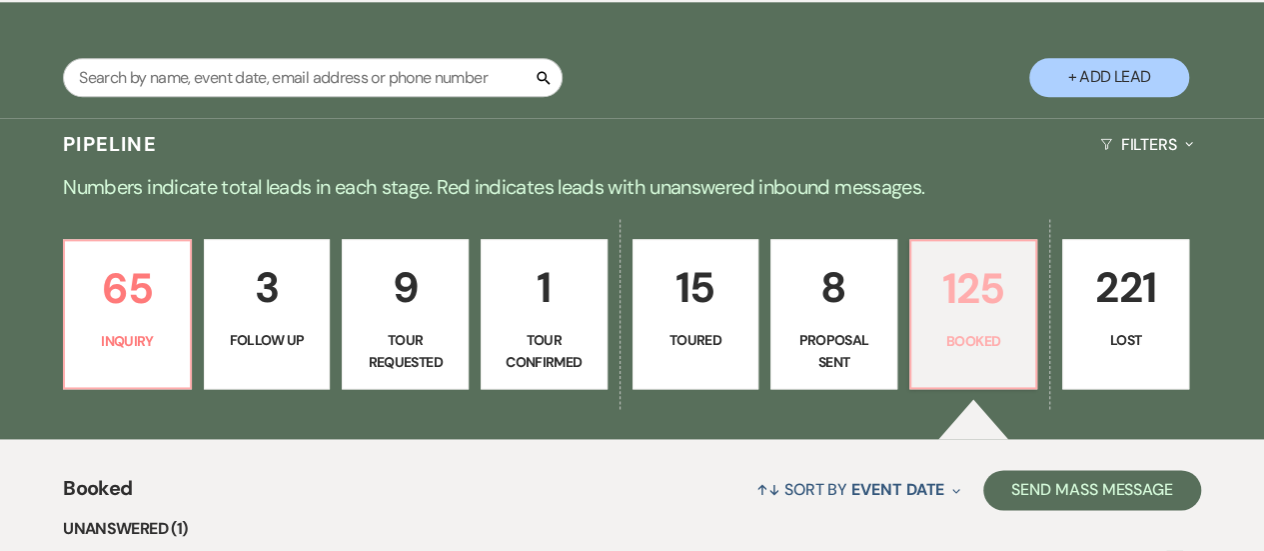
click at [958, 322] on p "125" at bounding box center [973, 288] width 101 height 67
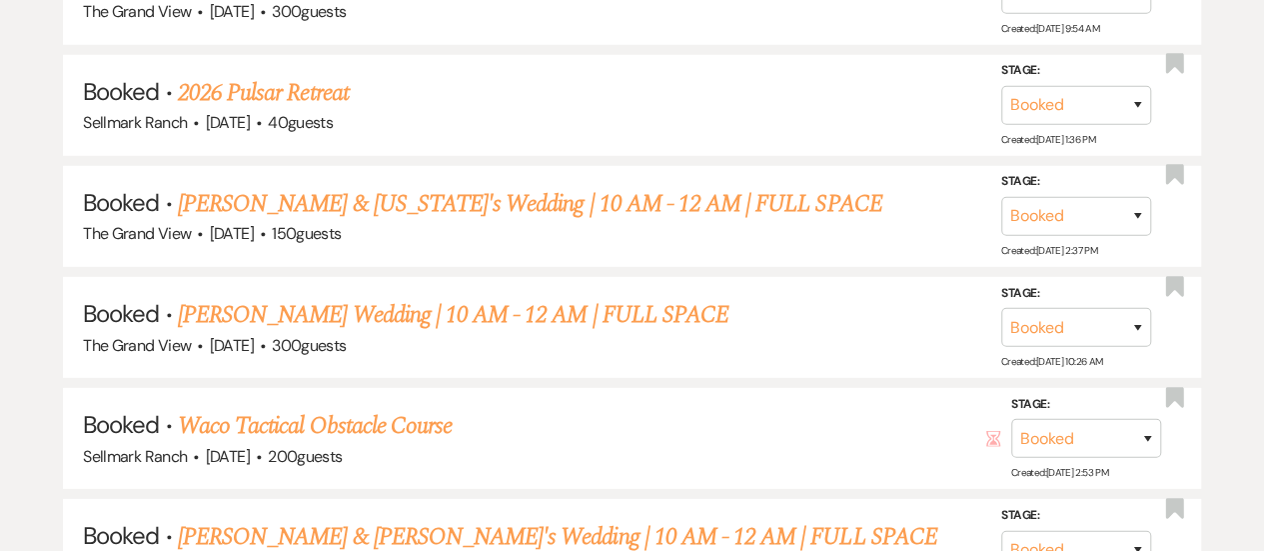
scroll to position [6686, 0]
click at [274, 206] on link "[PERSON_NAME] & [US_STATE]'s Wedding | 10 AM - 12 AM | FULL SPACE" at bounding box center [530, 204] width 705 height 36
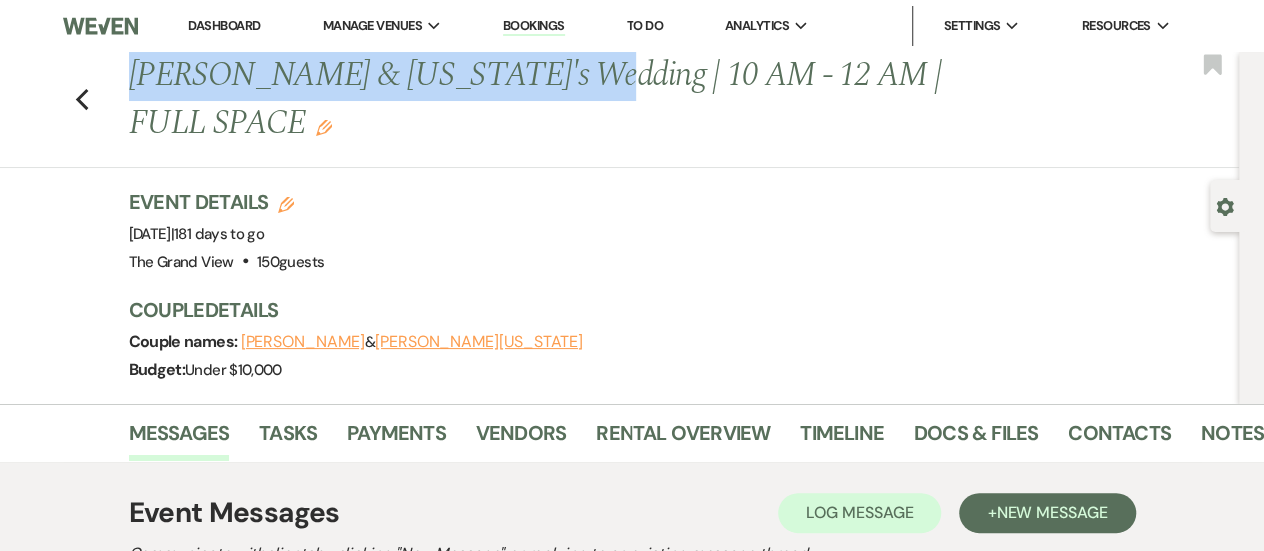
drag, startPoint x: 541, startPoint y: 77, endPoint x: 140, endPoint y: 58, distance: 401.2
click at [140, 58] on h1 "[PERSON_NAME] & [US_STATE]'s Wedding | 10 AM - 12 AM | FULL SPACE Edit" at bounding box center [569, 99] width 881 height 95
copy h1 "[PERSON_NAME] & [US_STATE]'s Wedding"
click at [84, 88] on icon "Previous" at bounding box center [82, 100] width 15 height 24
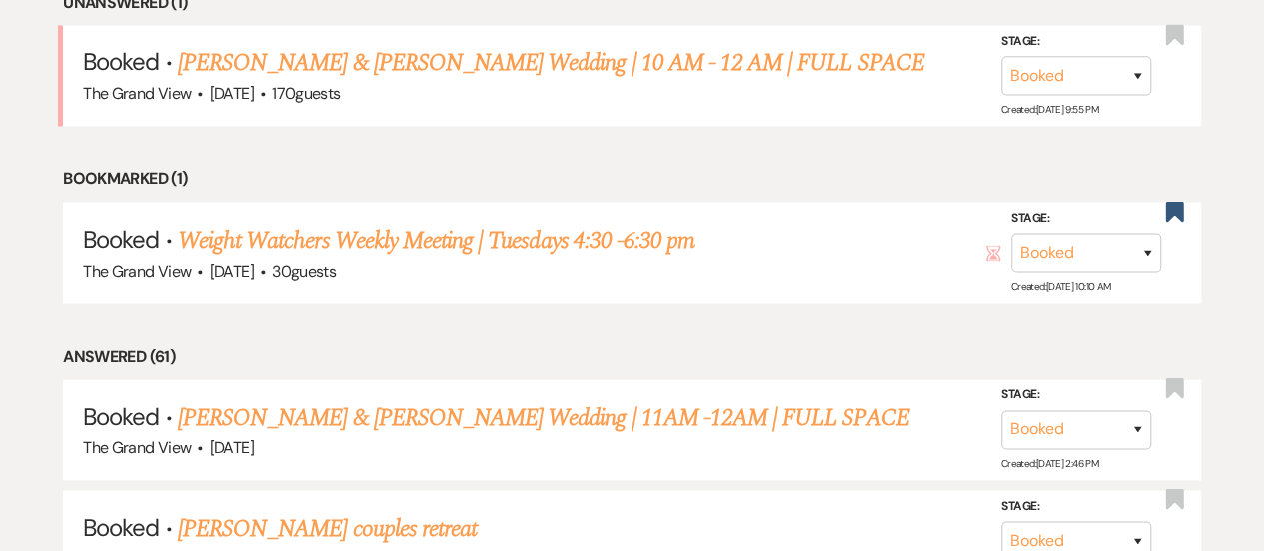
scroll to position [1379, 0]
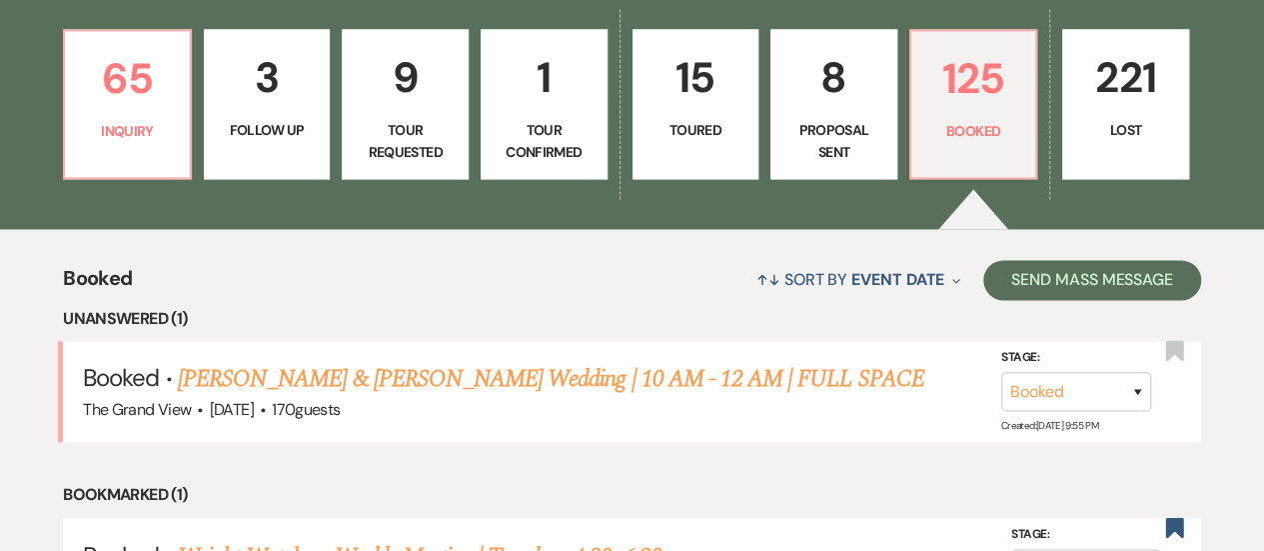
click at [822, 161] on p "Proposal Sent" at bounding box center [834, 141] width 101 height 45
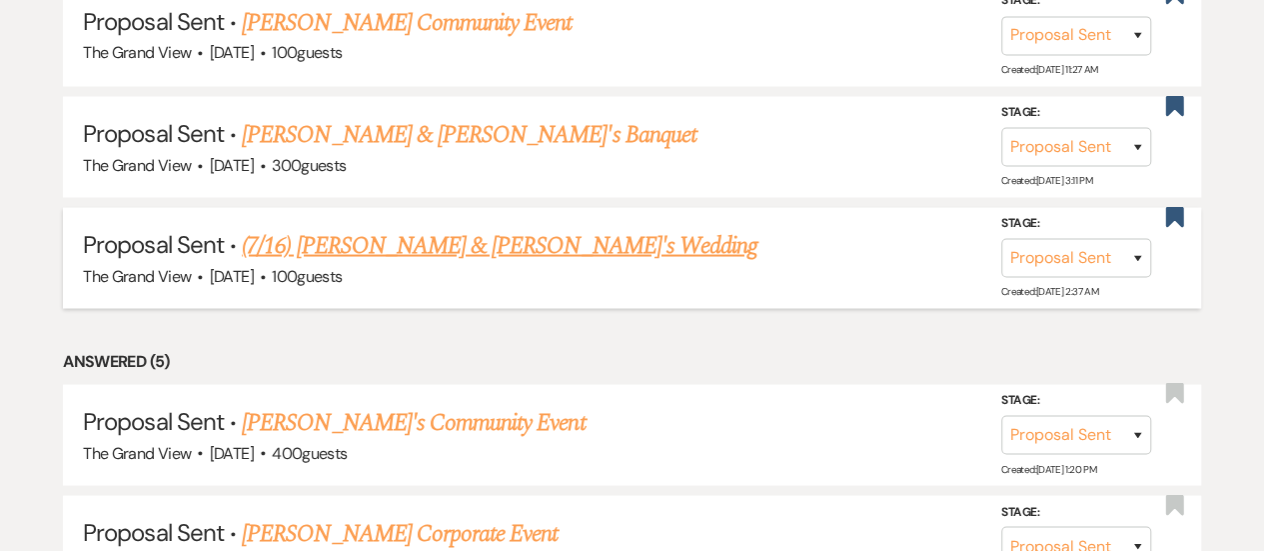
click at [489, 261] on link "(7/16) [PERSON_NAME] & [PERSON_NAME]'s Wedding" at bounding box center [500, 245] width 516 height 36
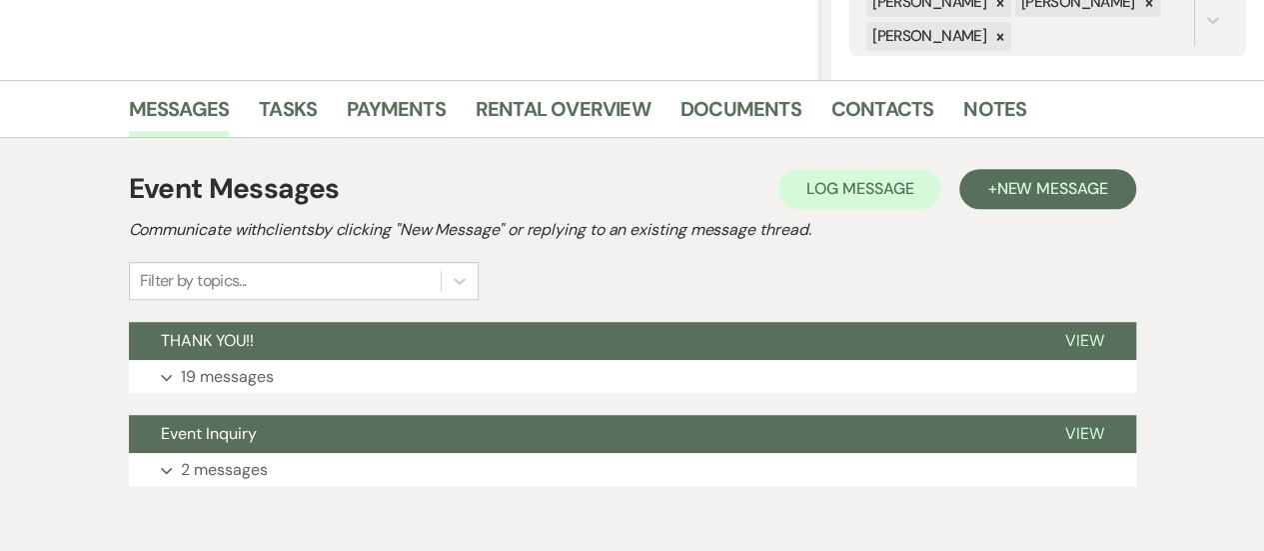
scroll to position [421, 0]
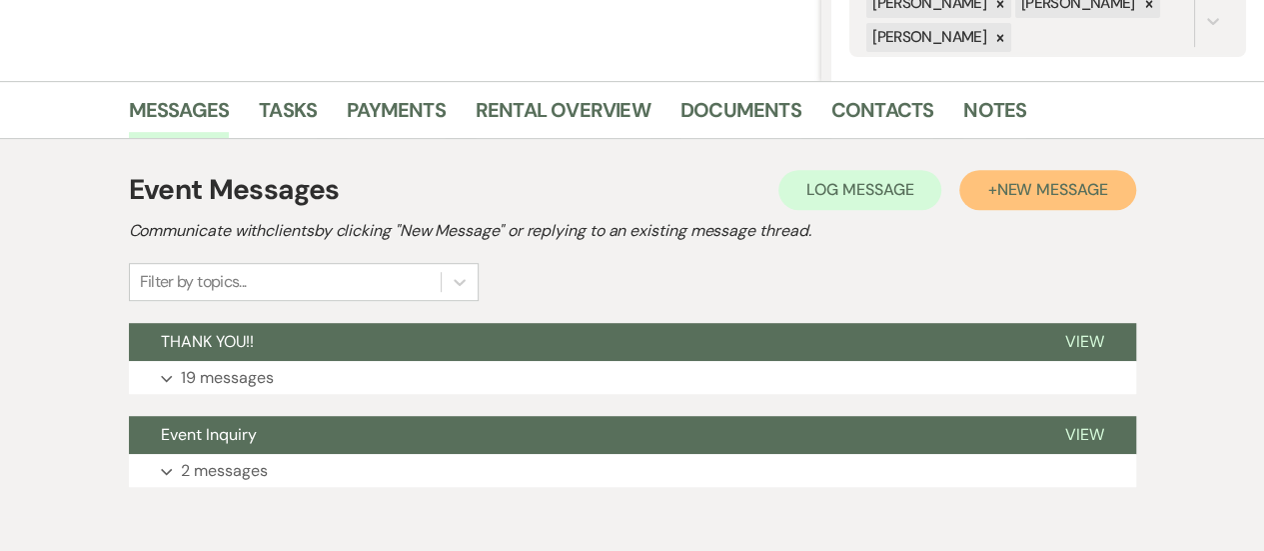
click at [1076, 200] on button "+ New Message" at bounding box center [1047, 190] width 176 height 40
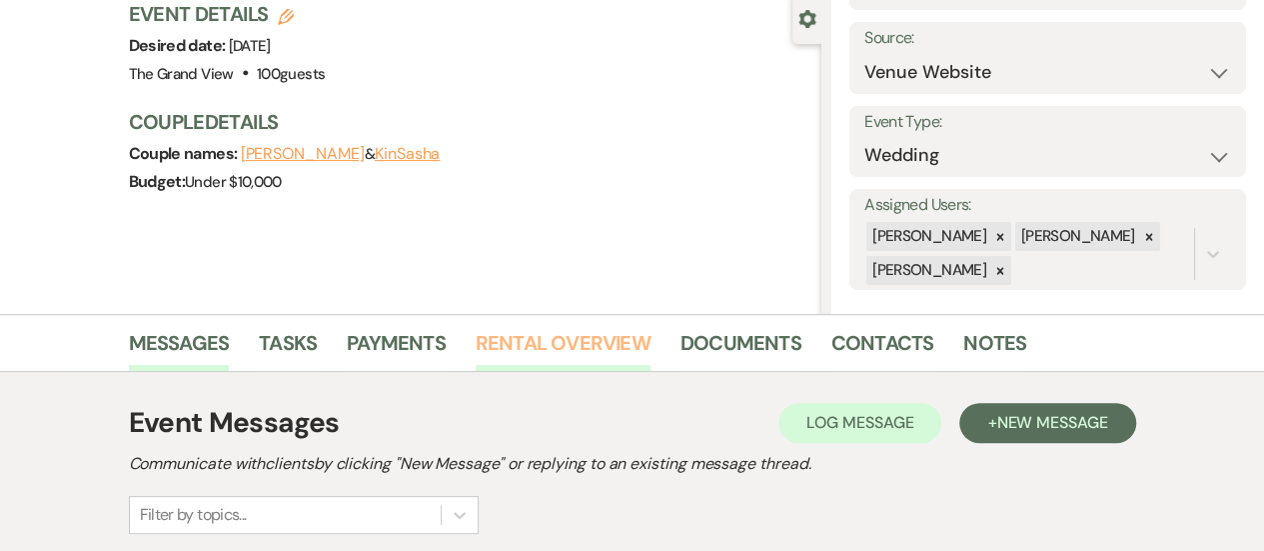
click at [556, 349] on link "Rental Overview" at bounding box center [563, 349] width 175 height 44
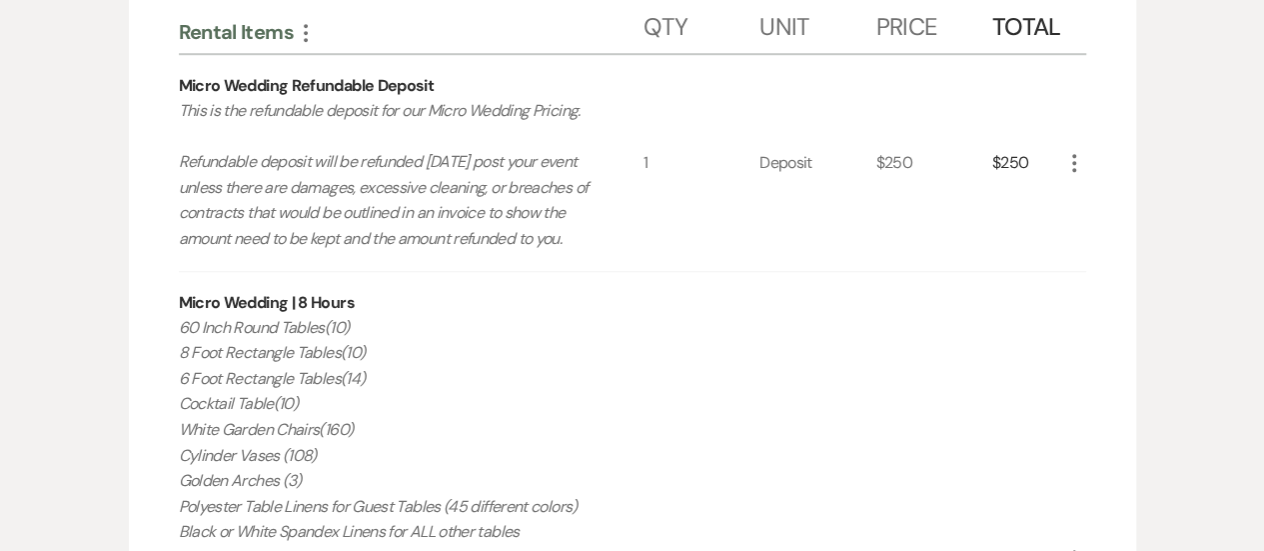
scroll to position [698, 0]
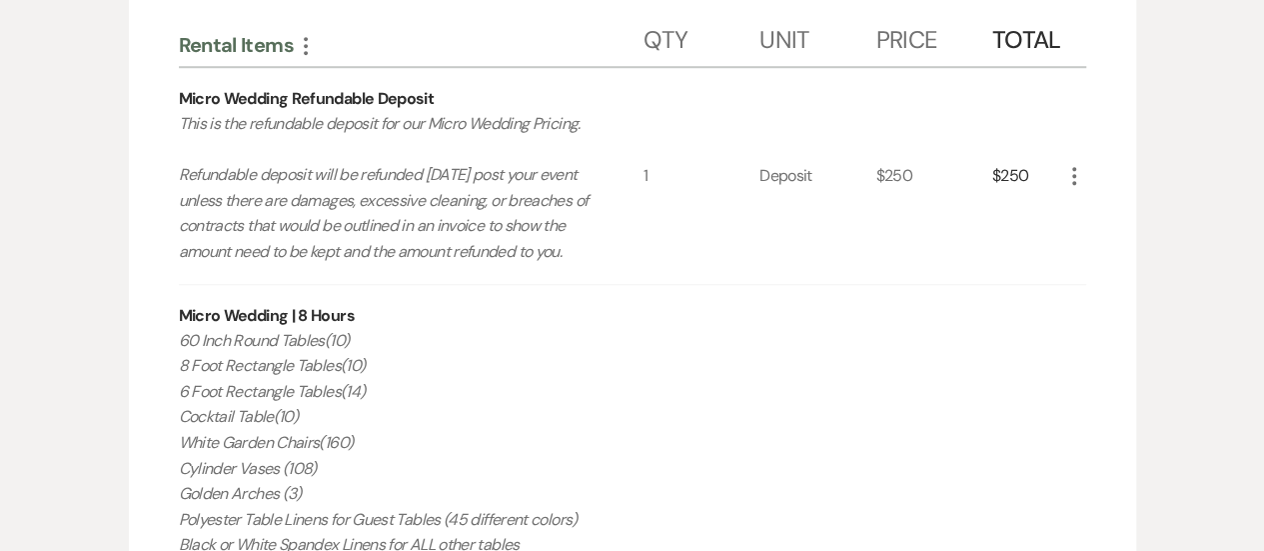
click at [1057, 197] on div "$250" at bounding box center [1027, 176] width 70 height 216
click at [1062, 188] on icon "More" at bounding box center [1074, 176] width 24 height 24
click at [1101, 263] on button "X Delete" at bounding box center [1116, 247] width 108 height 32
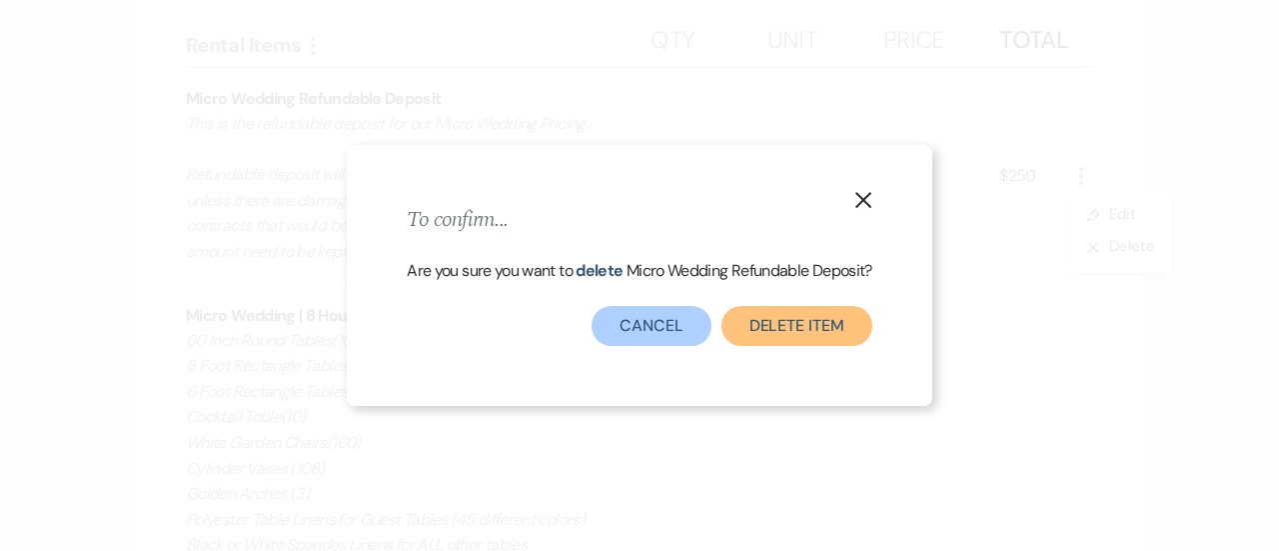
click at [852, 338] on button "Delete Item" at bounding box center [797, 326] width 151 height 40
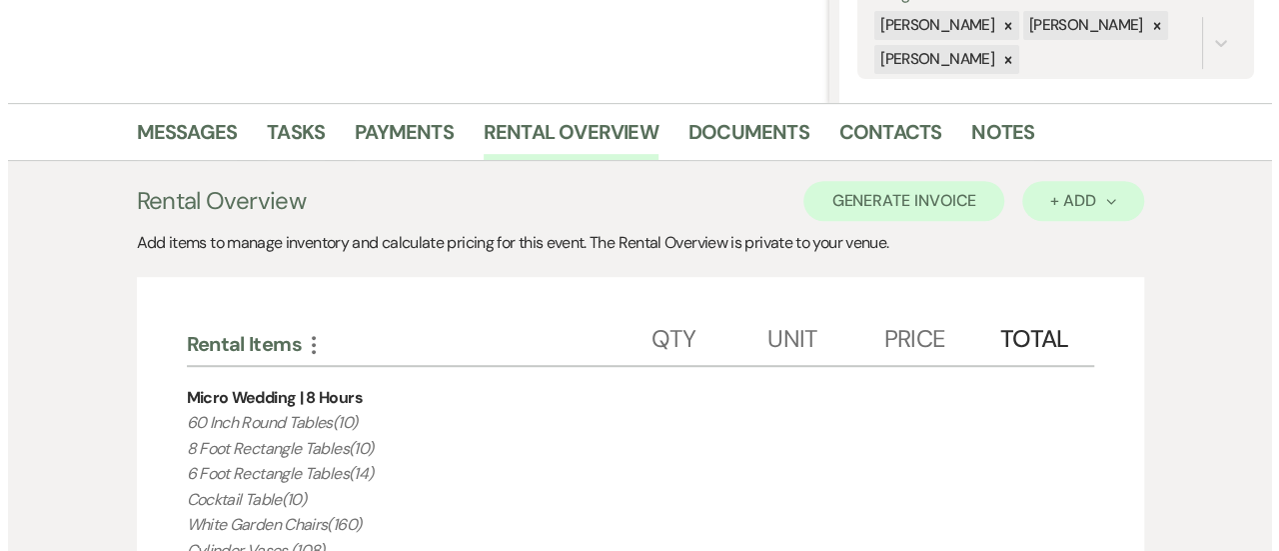
scroll to position [398, 0]
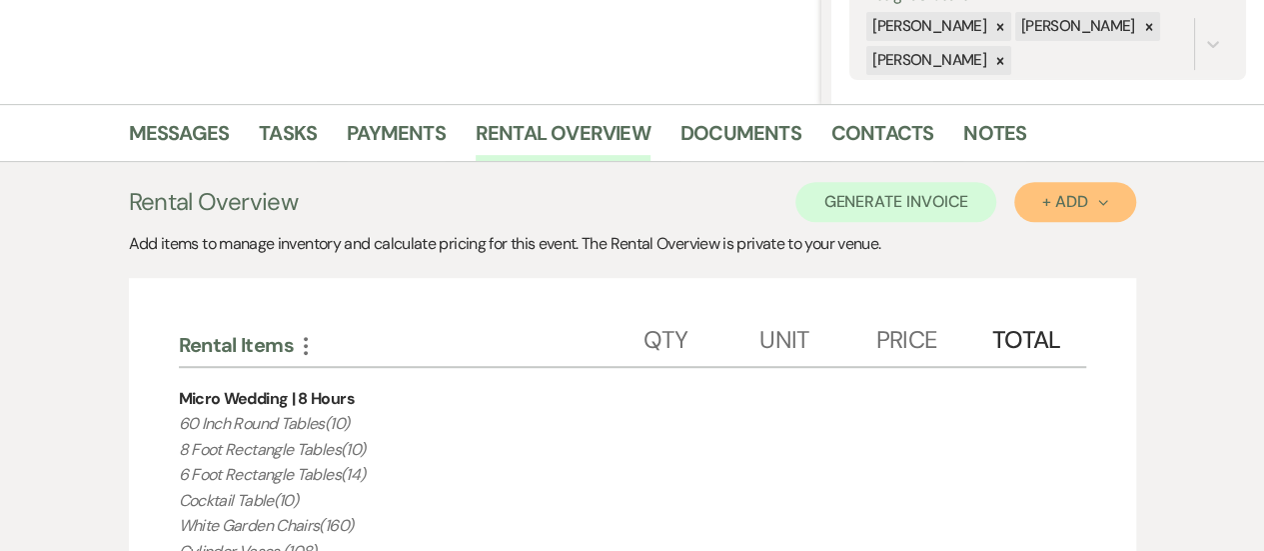
click at [1061, 206] on div "+ Add Next" at bounding box center [1074, 202] width 65 height 16
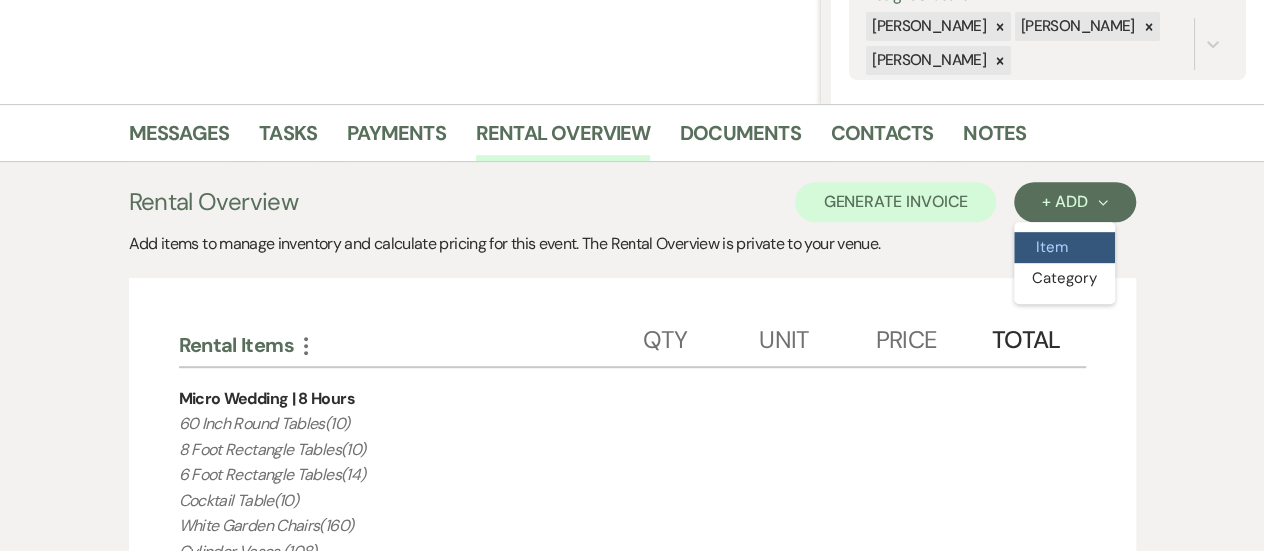
click at [1051, 237] on button "Item" at bounding box center [1064, 247] width 101 height 31
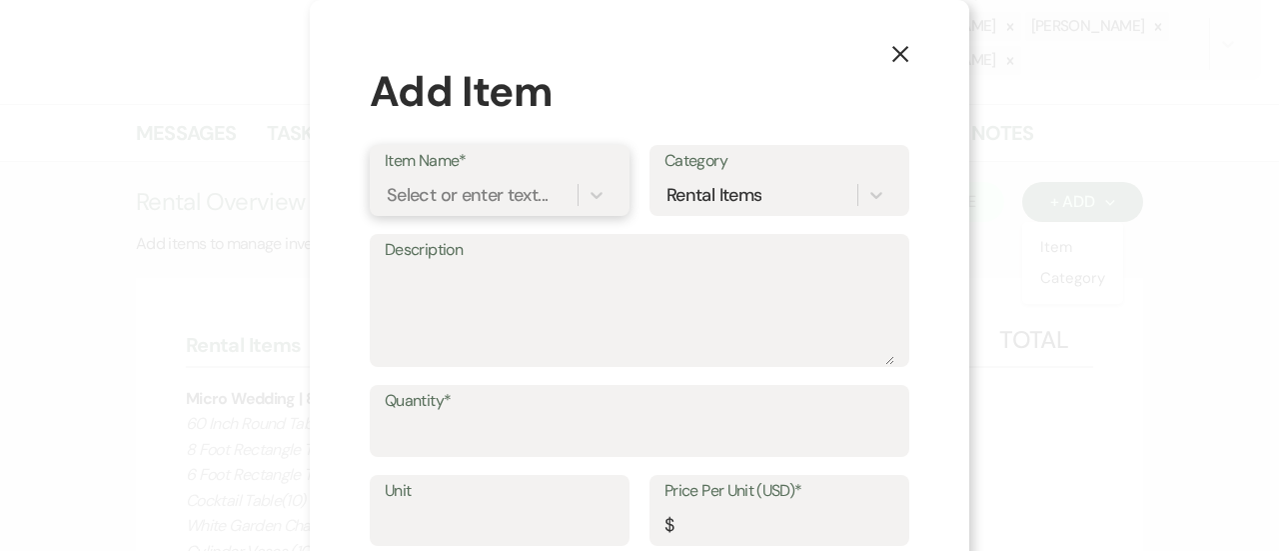
click at [407, 204] on div "Select or enter text..." at bounding box center [467, 194] width 161 height 27
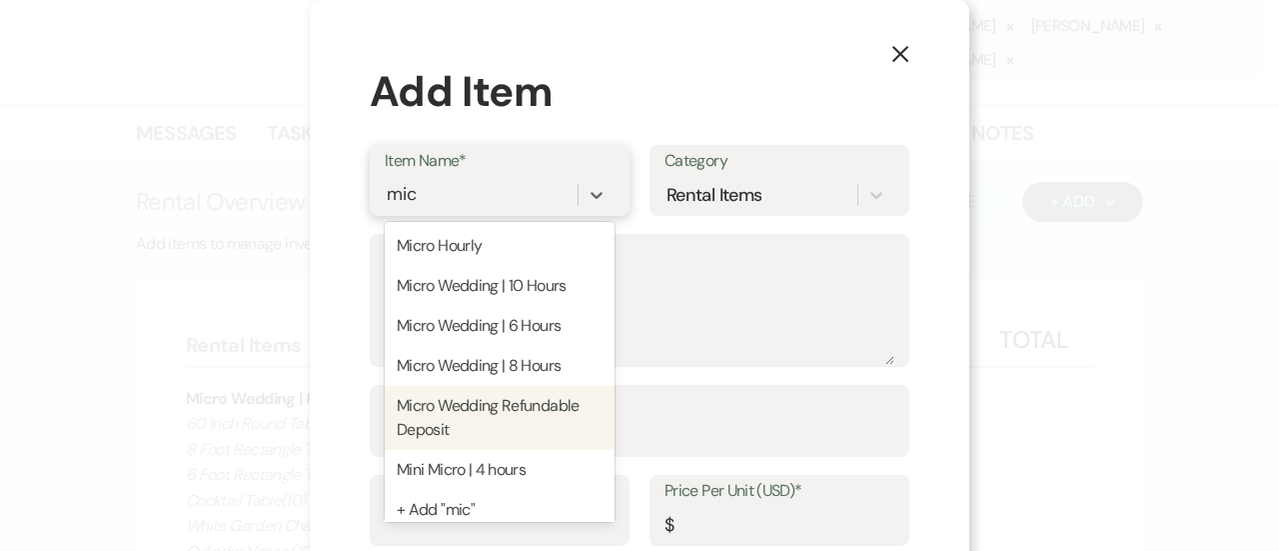
click at [448, 413] on div "Micro Wedding Refundable Deposit" at bounding box center [500, 418] width 230 height 64
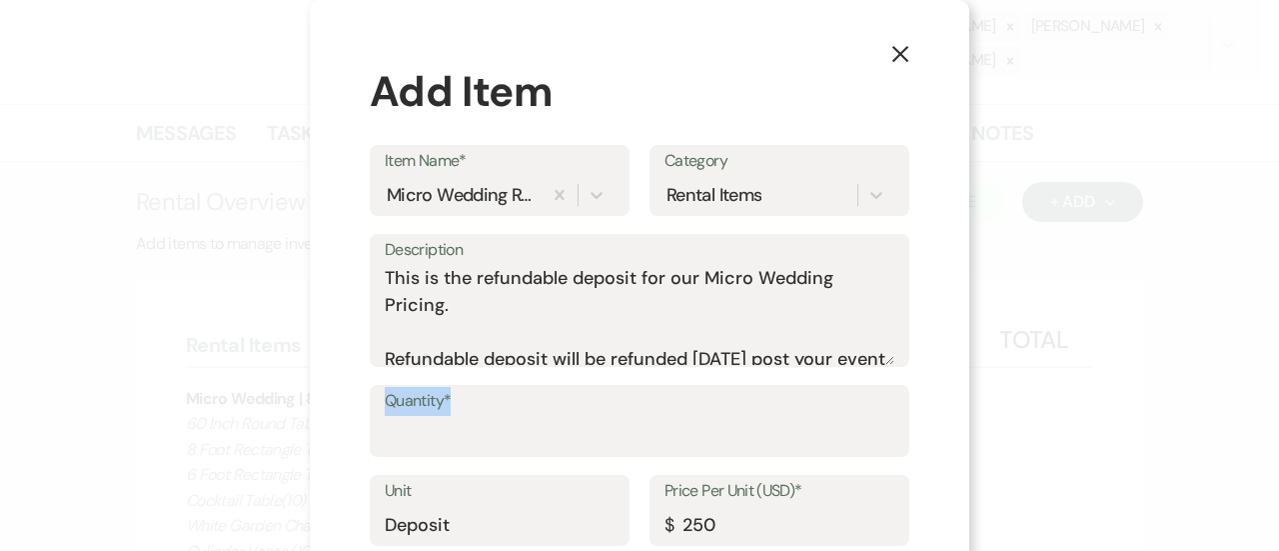
click at [448, 413] on label "Quantity*" at bounding box center [640, 401] width 510 height 29
click at [448, 416] on input "Quantity*" at bounding box center [640, 435] width 510 height 39
click at [445, 431] on input "Quantity*" at bounding box center [640, 435] width 510 height 39
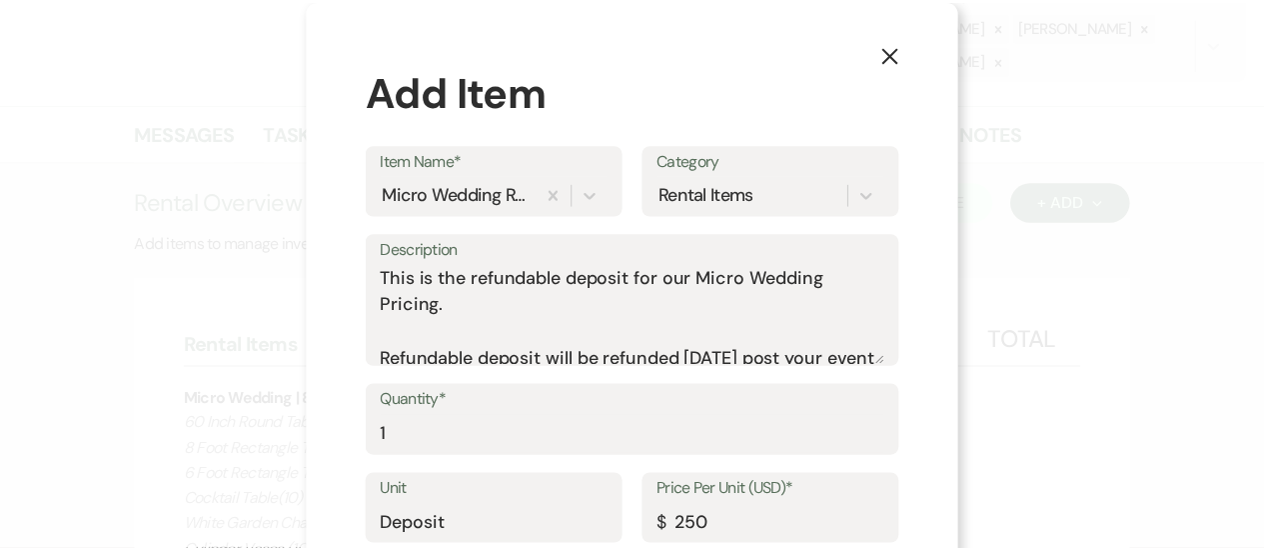
scroll to position [113, 0]
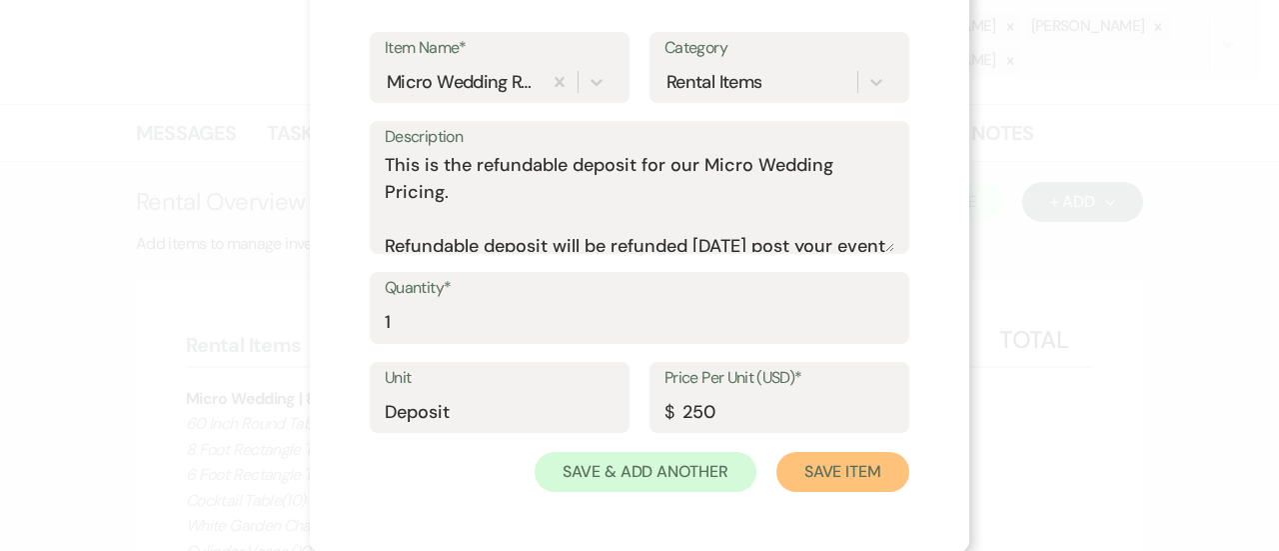
click at [838, 473] on button "Save Item" at bounding box center [843, 472] width 133 height 40
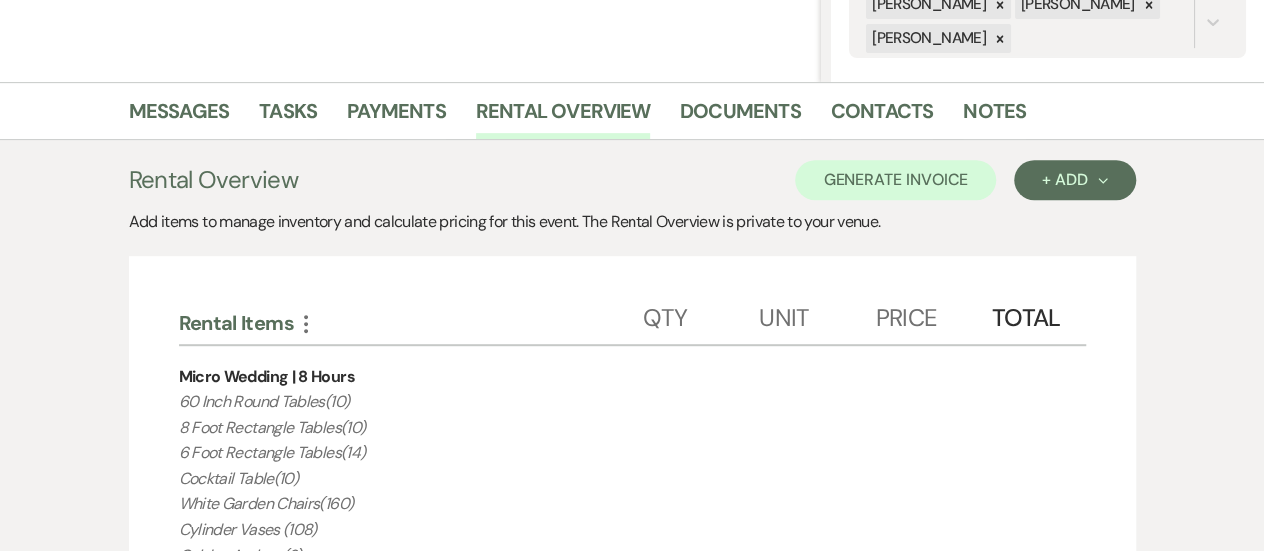
scroll to position [419, 0]
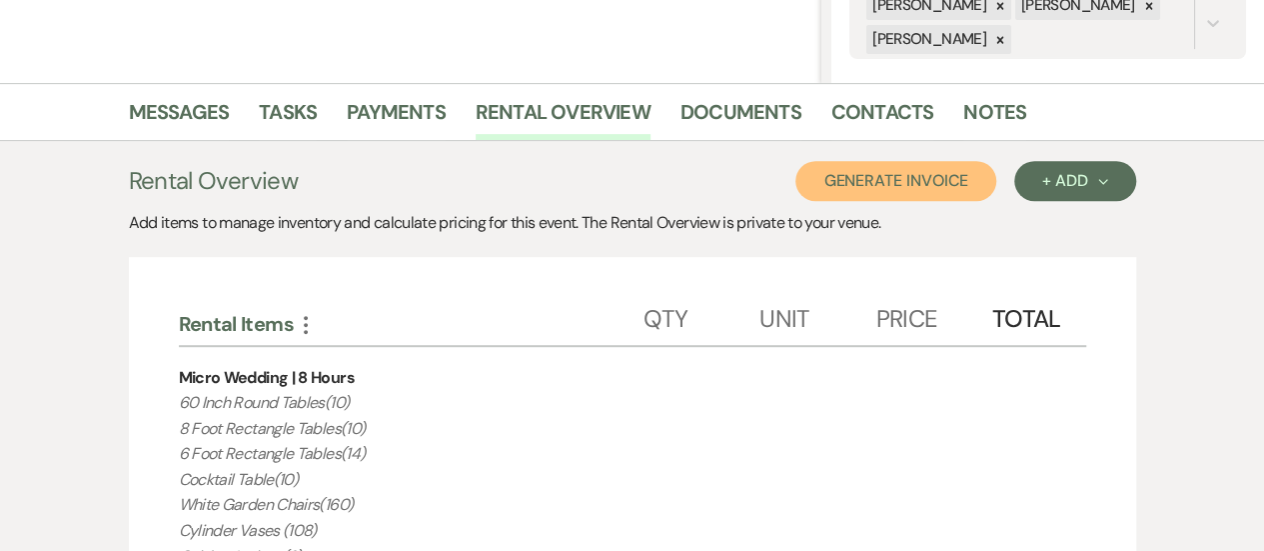
click at [892, 188] on button "Generate Invoice" at bounding box center [896, 181] width 201 height 40
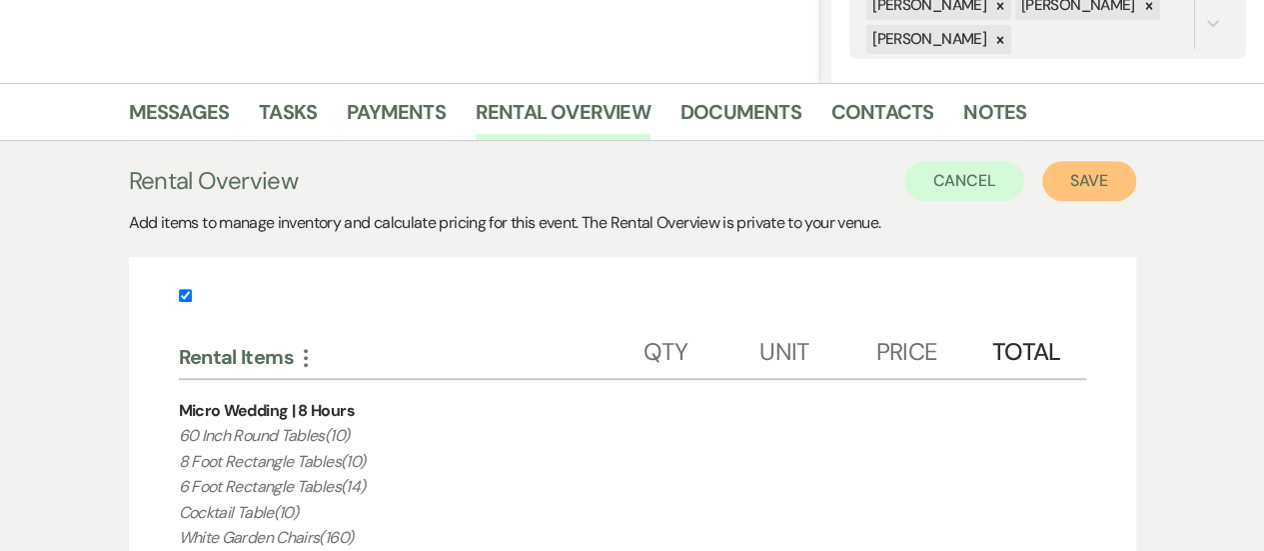
click at [1077, 176] on button "Save" at bounding box center [1089, 181] width 94 height 40
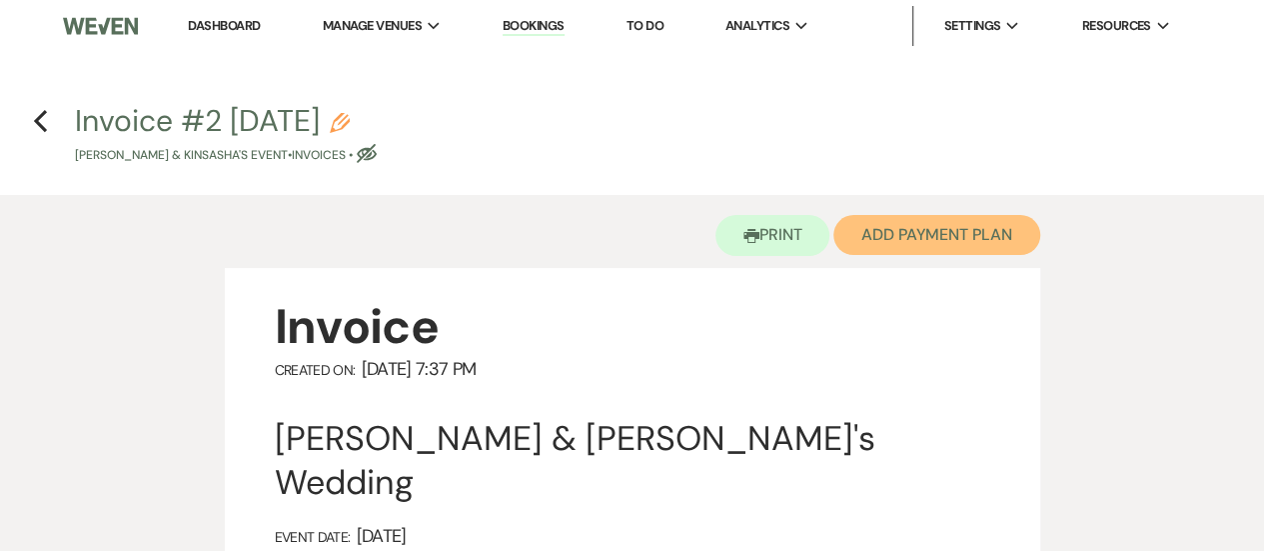
click at [974, 244] on button "Add Payment Plan" at bounding box center [937, 235] width 207 height 40
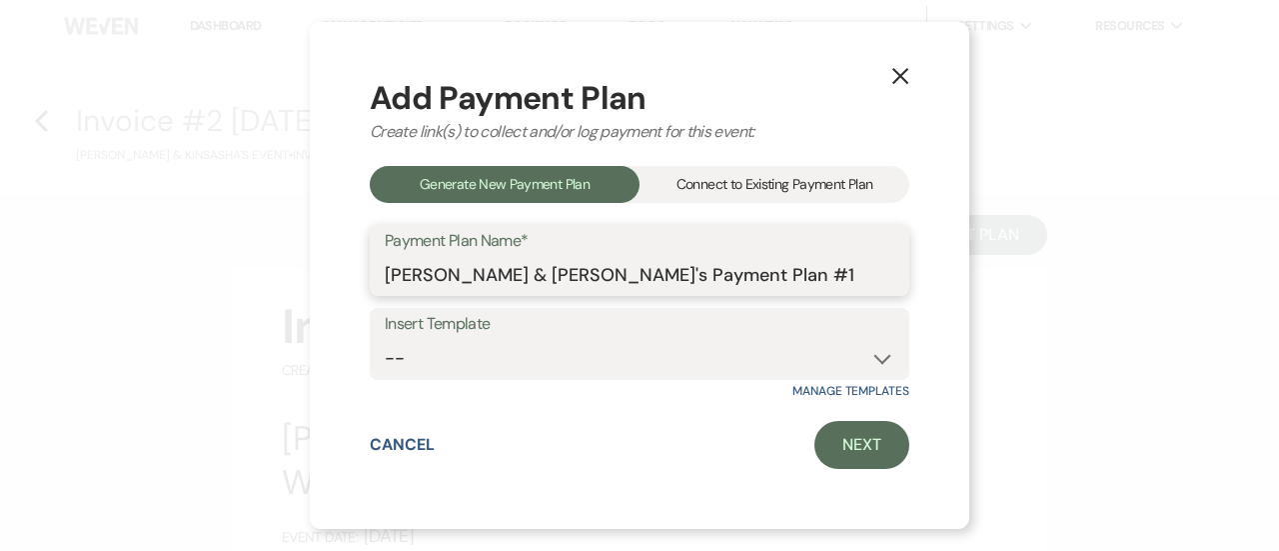
click at [844, 273] on input "[PERSON_NAME] & [PERSON_NAME]'s Payment Plan #1" at bounding box center [640, 274] width 510 height 39
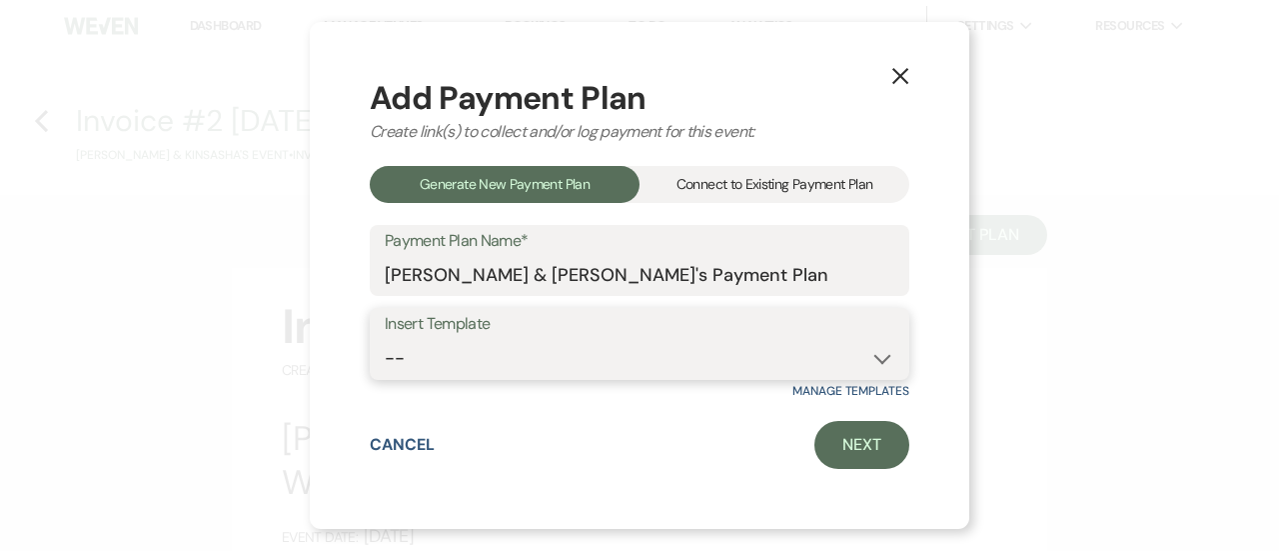
click at [621, 360] on select "-- Deposit(25%) + 60 days out 5 Monthly Payment" at bounding box center [640, 358] width 510 height 39
click at [385, 339] on select "-- Deposit(25%) + 60 days out 5 Monthly Payment" at bounding box center [640, 358] width 510 height 39
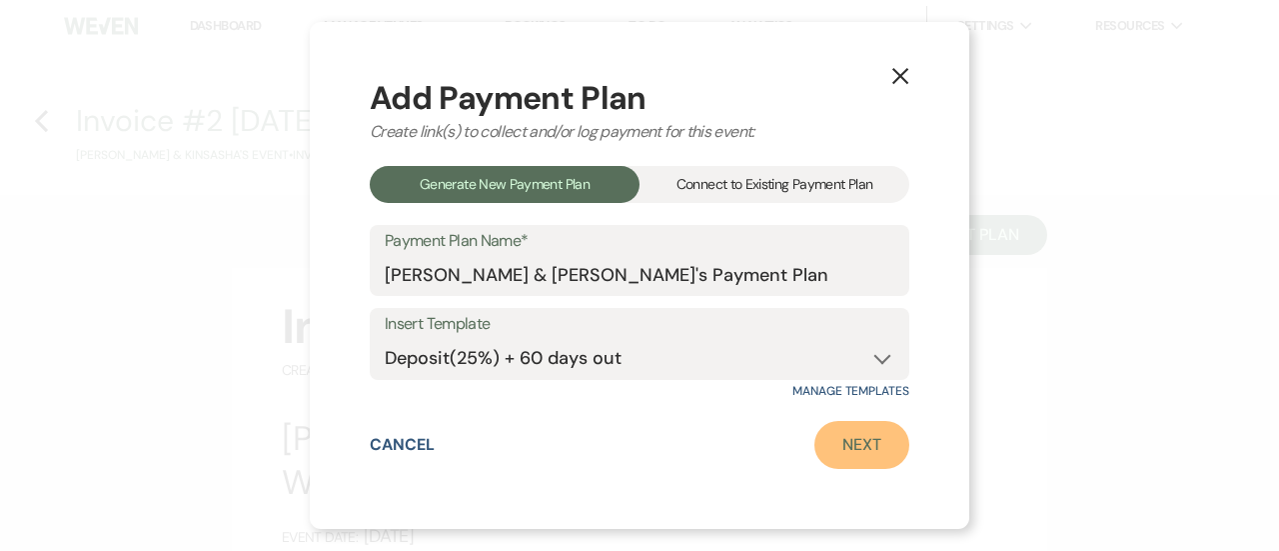
click at [862, 451] on link "Next" at bounding box center [862, 445] width 95 height 48
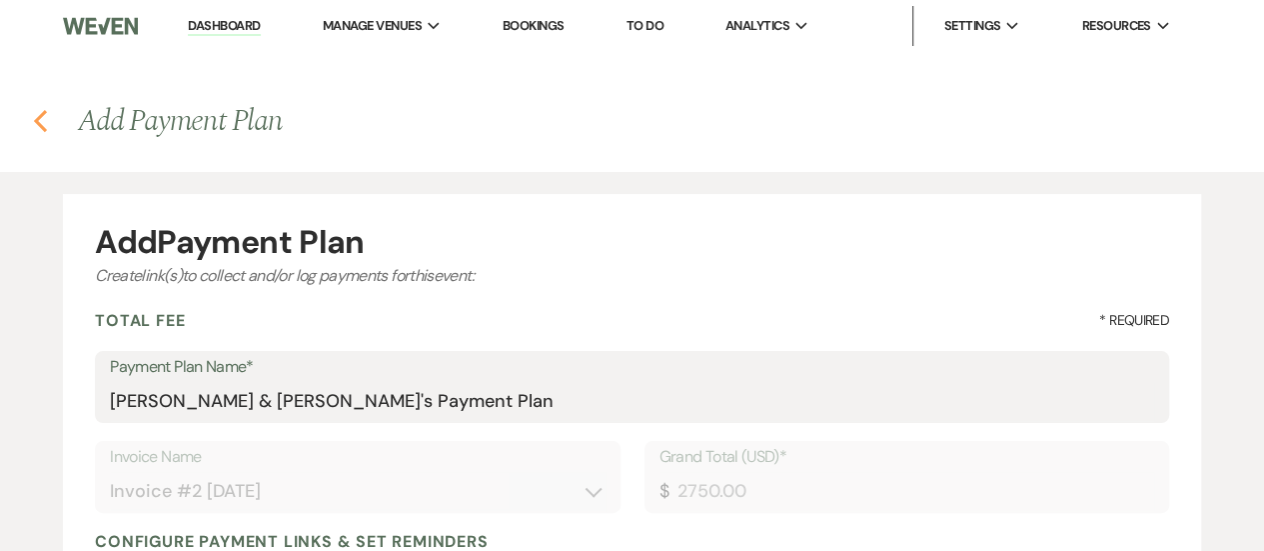
click at [33, 116] on icon "Previous" at bounding box center [40, 121] width 15 height 24
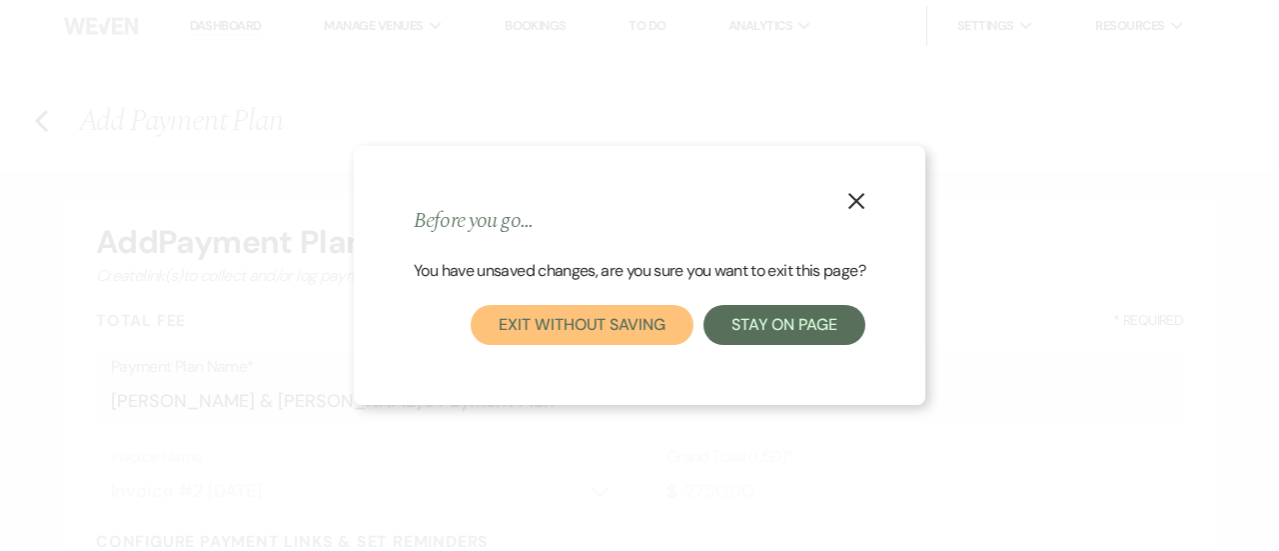
click at [616, 328] on button "Exit without saving" at bounding box center [582, 325] width 222 height 40
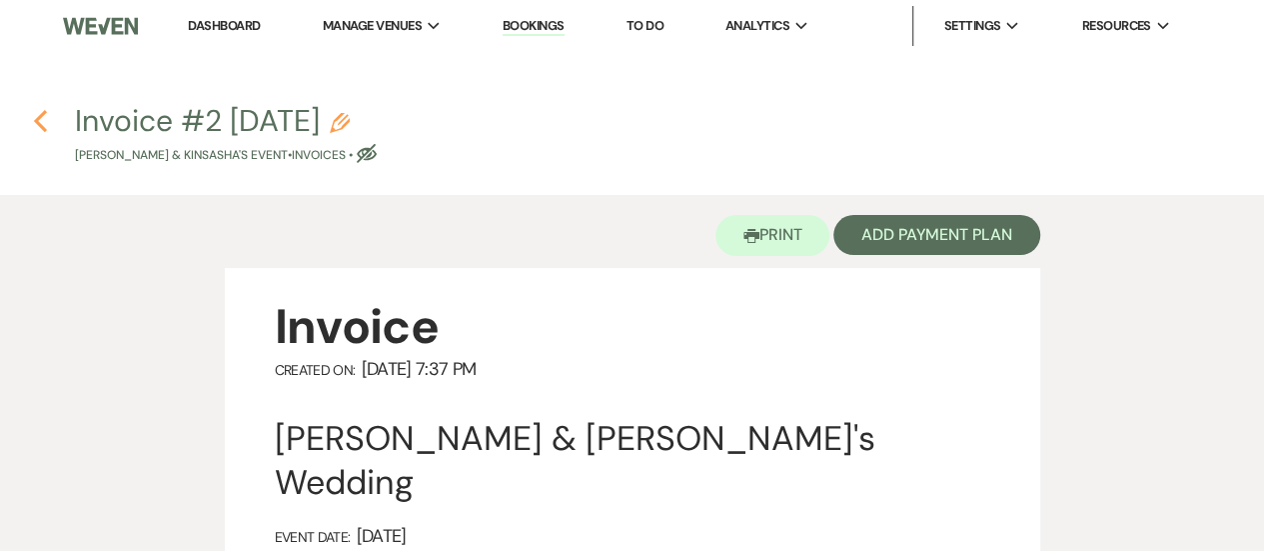
click at [38, 123] on use "button" at bounding box center [40, 121] width 13 height 22
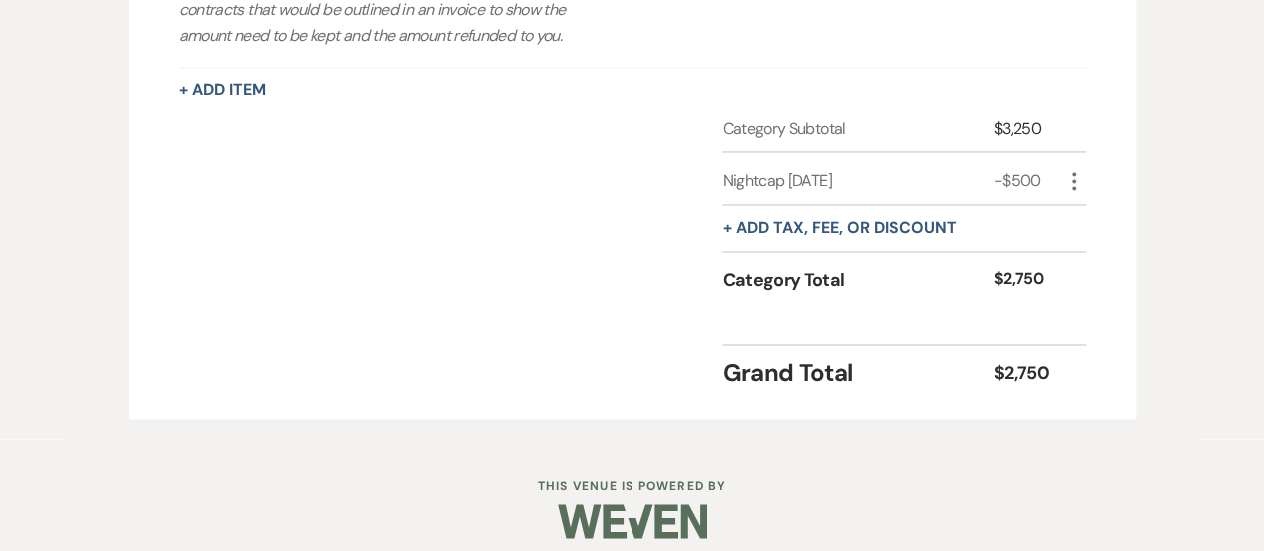
scroll to position [1497, 0]
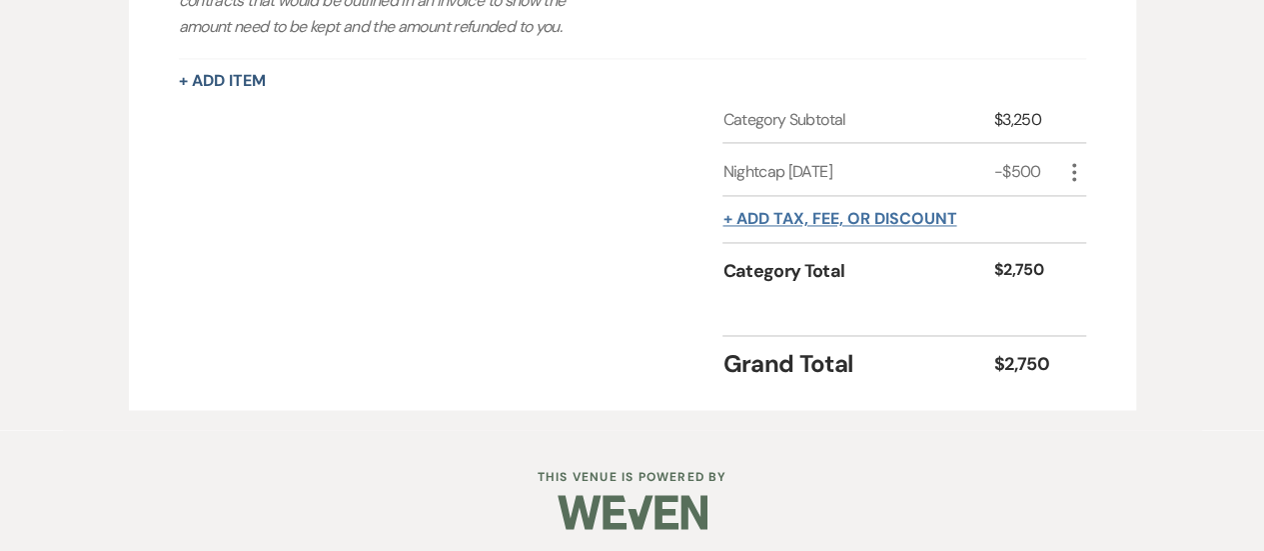
click at [939, 227] on button "+ Add tax, fee, or discount" at bounding box center [840, 219] width 234 height 16
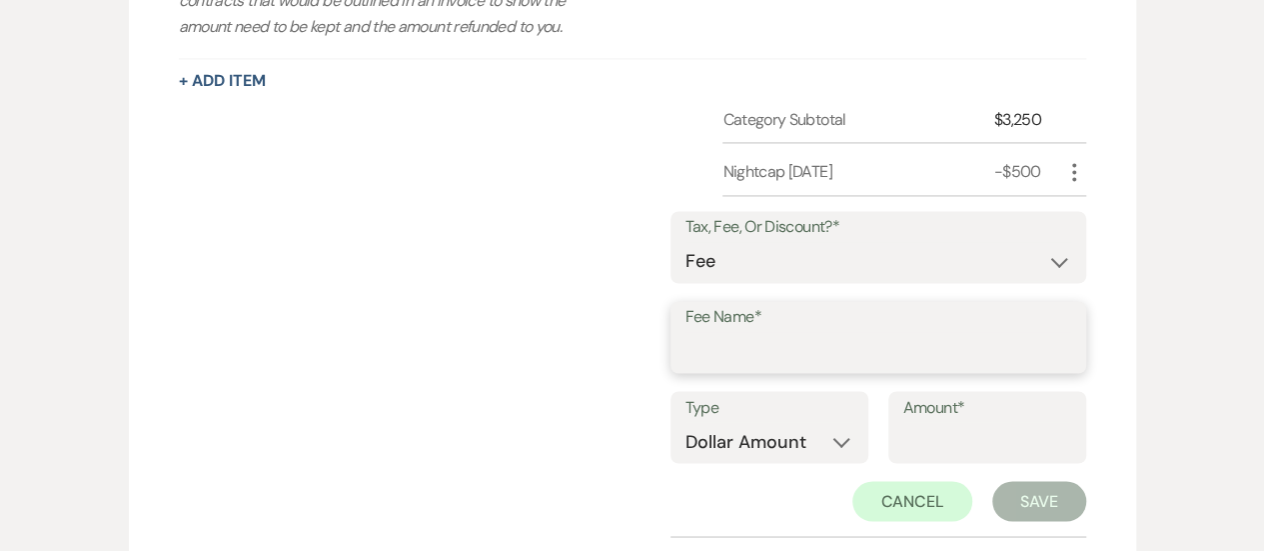
click at [794, 371] on input "Fee Name*" at bounding box center [879, 351] width 386 height 39
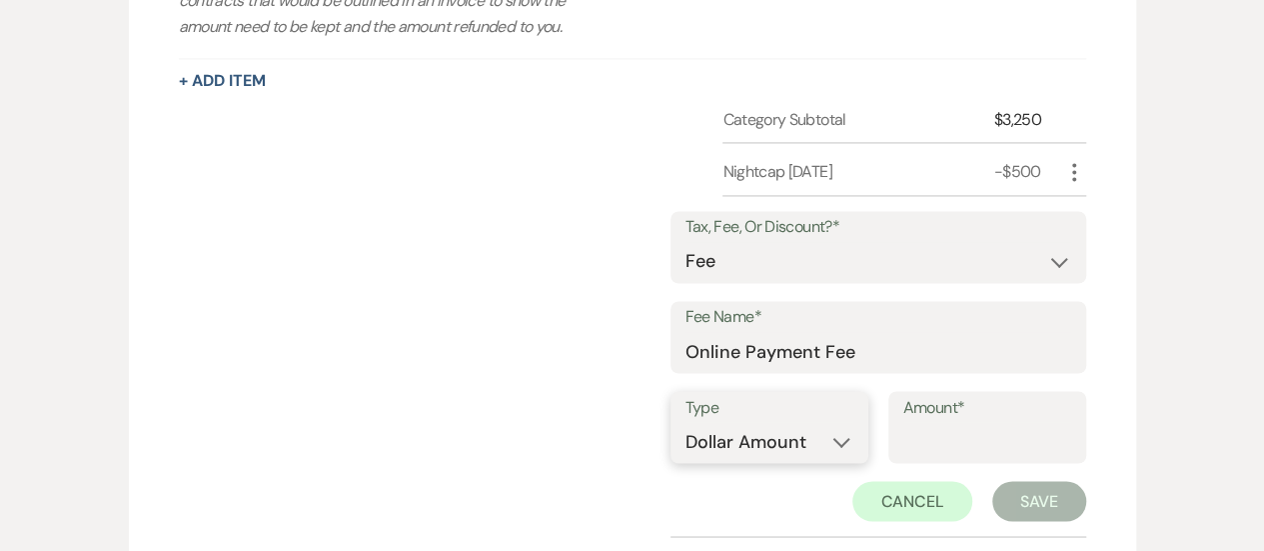
click at [773, 459] on select "Dollar Amount Percentage" at bounding box center [770, 441] width 168 height 39
click at [686, 444] on select "Dollar Amount Percentage" at bounding box center [770, 441] width 168 height 39
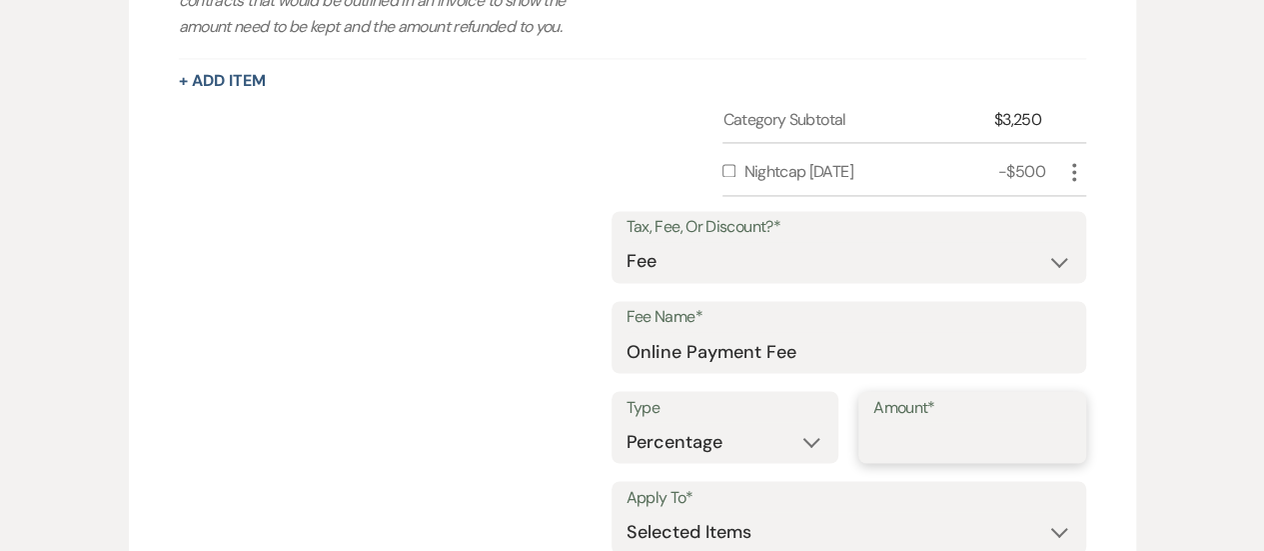
click at [898, 460] on input "Amount*" at bounding box center [973, 441] width 198 height 39
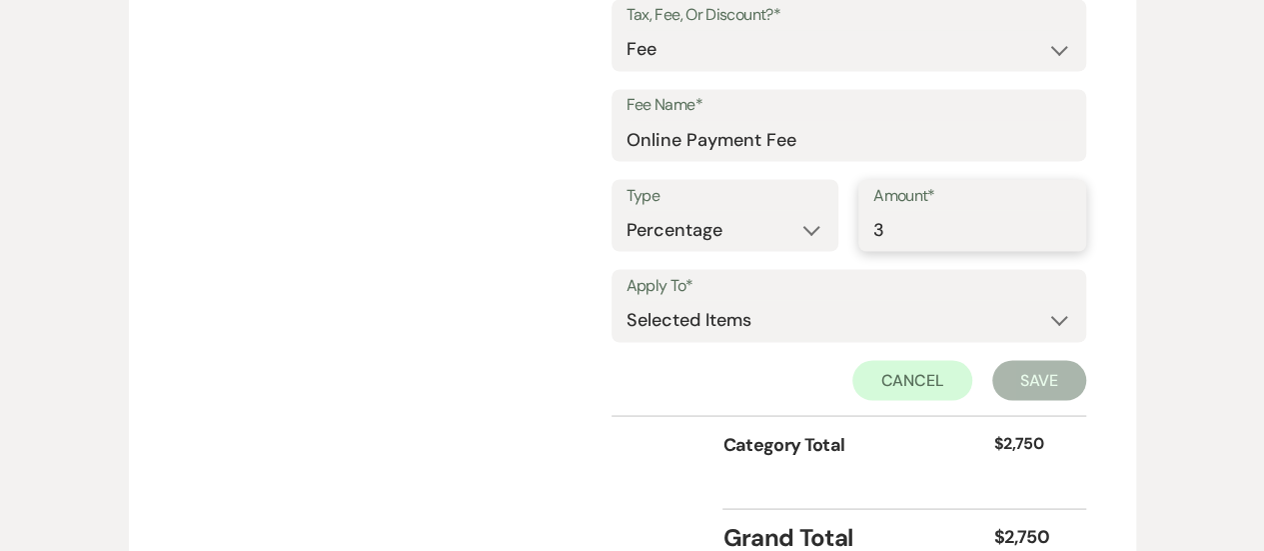
scroll to position [1733, 0]
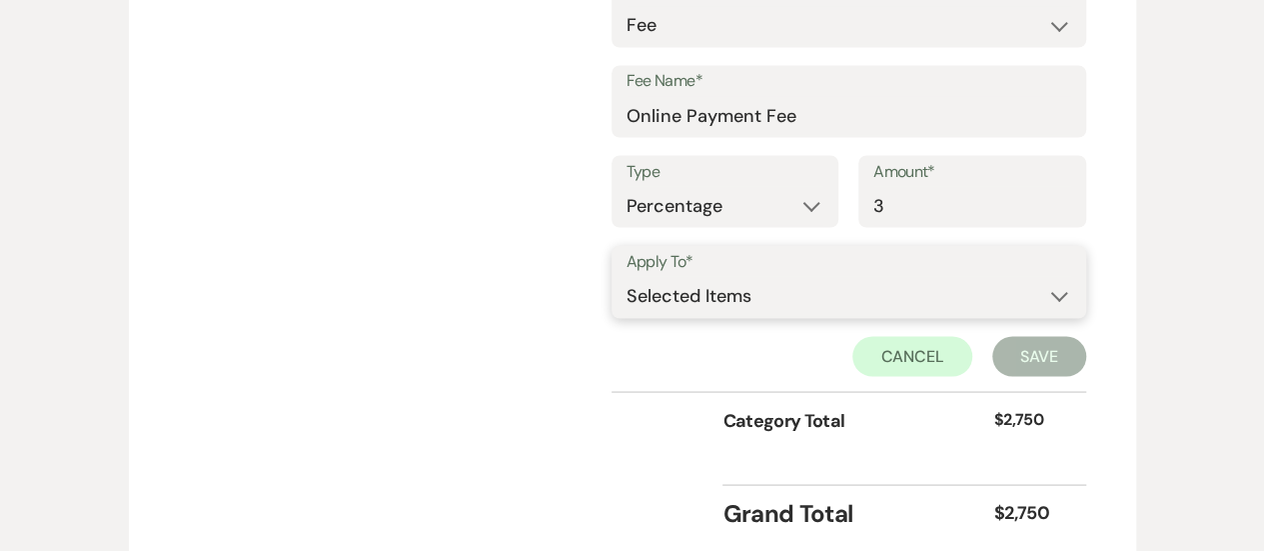
click at [724, 316] on select "Selected Items Category Subtotal (before all Taxes/Fees/Discounts) Category Tot…" at bounding box center [849, 296] width 445 height 40
click at [627, 298] on select "Selected Items Category Subtotal (before all Taxes/Fees/Discounts) Category Tot…" at bounding box center [849, 296] width 445 height 40
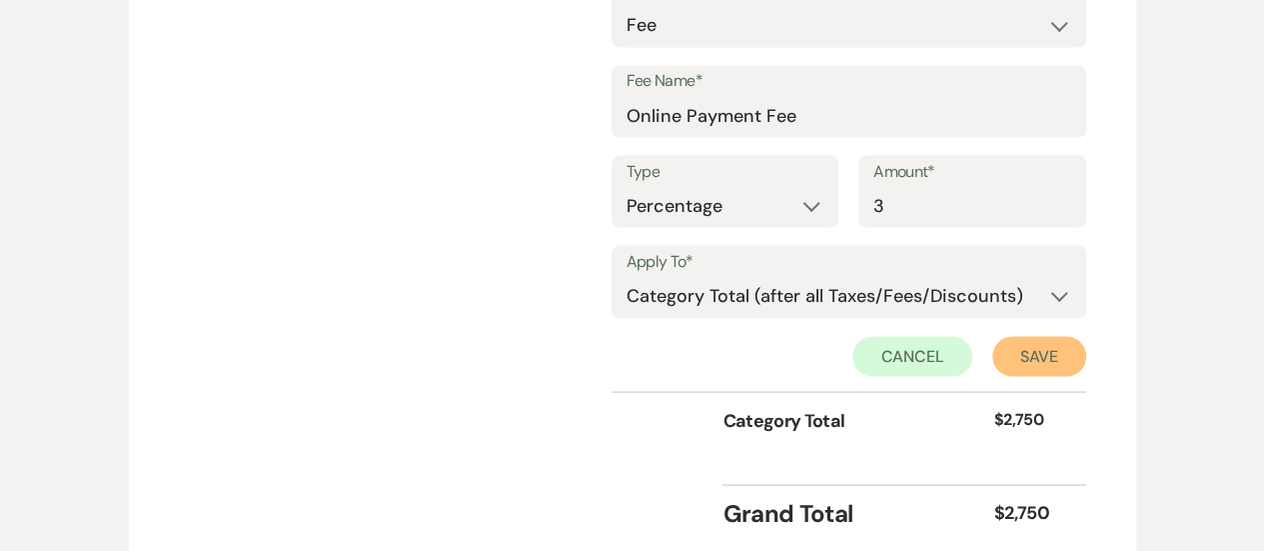
click at [1069, 369] on button "Save" at bounding box center [1039, 356] width 94 height 40
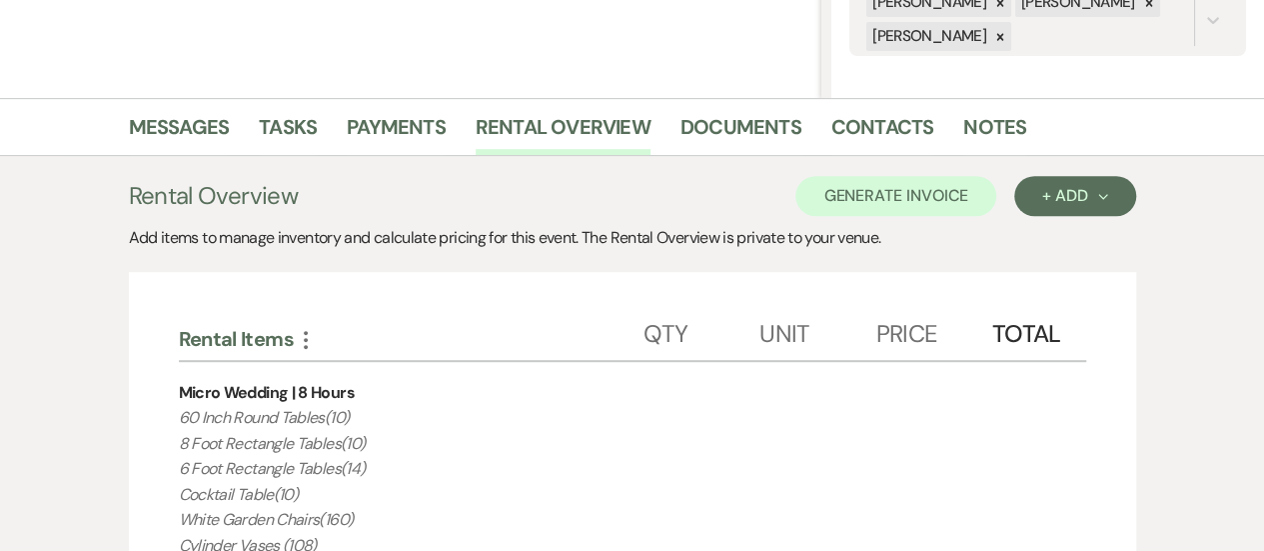
scroll to position [402, 0]
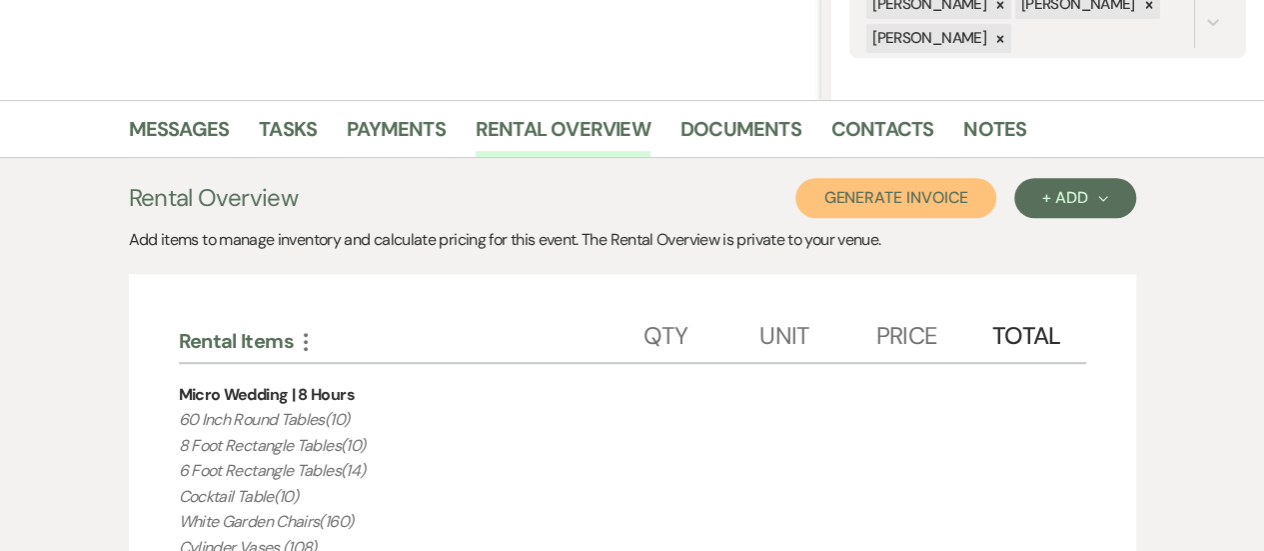
click at [867, 199] on button "Generate Invoice" at bounding box center [896, 198] width 201 height 40
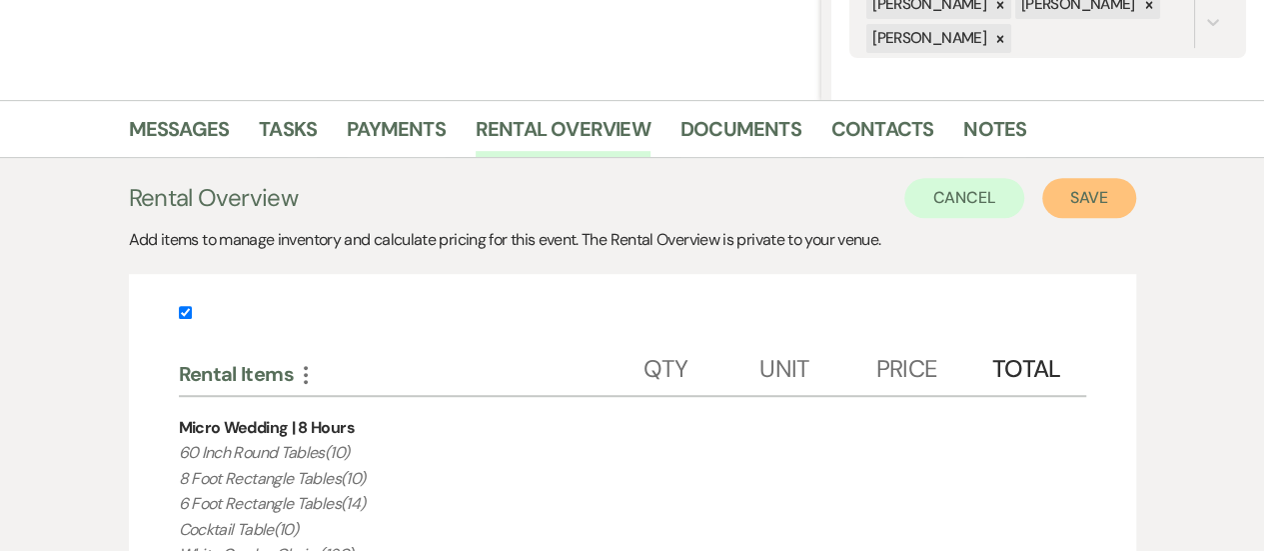
click at [1047, 210] on button "Save" at bounding box center [1089, 198] width 94 height 40
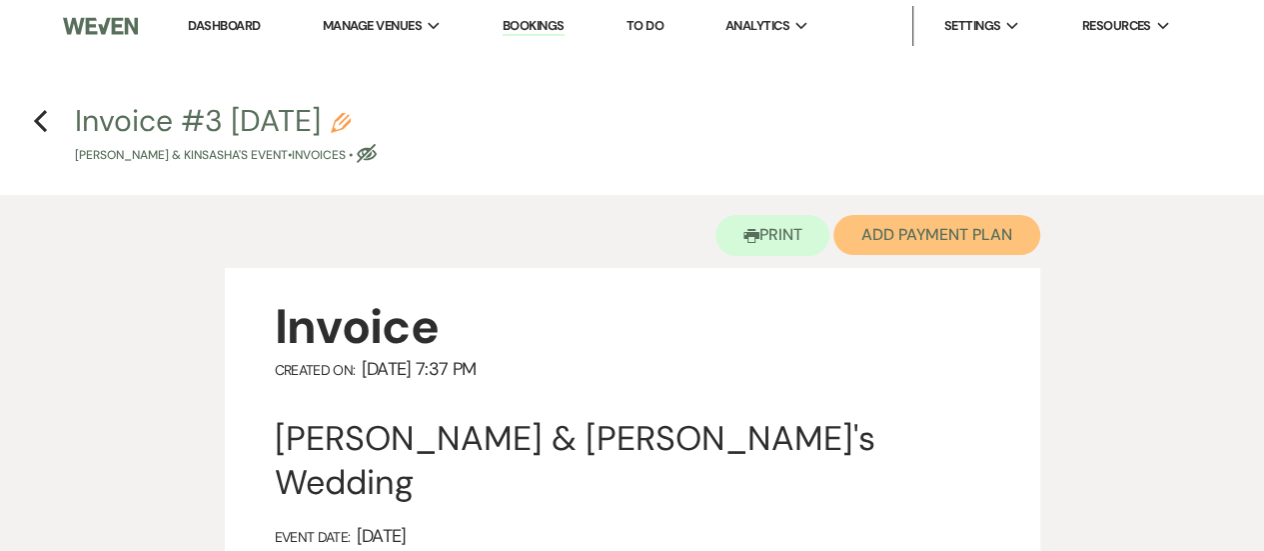
click at [937, 237] on button "Add Payment Plan" at bounding box center [937, 235] width 207 height 40
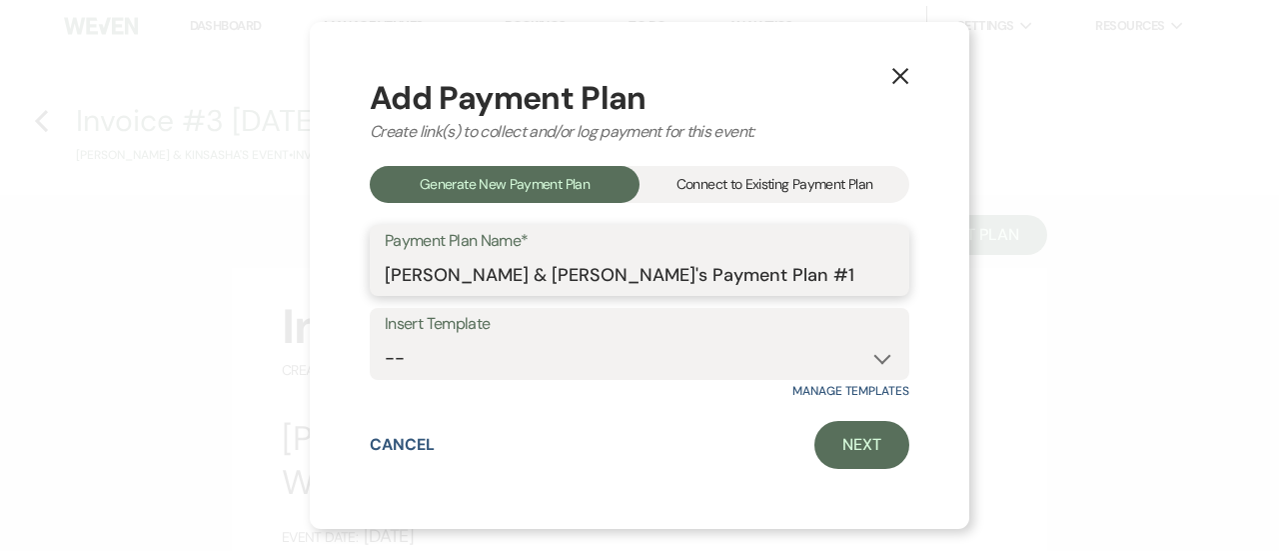
click at [842, 267] on input "[PERSON_NAME] & [PERSON_NAME]'s Payment Plan #1" at bounding box center [640, 274] width 510 height 39
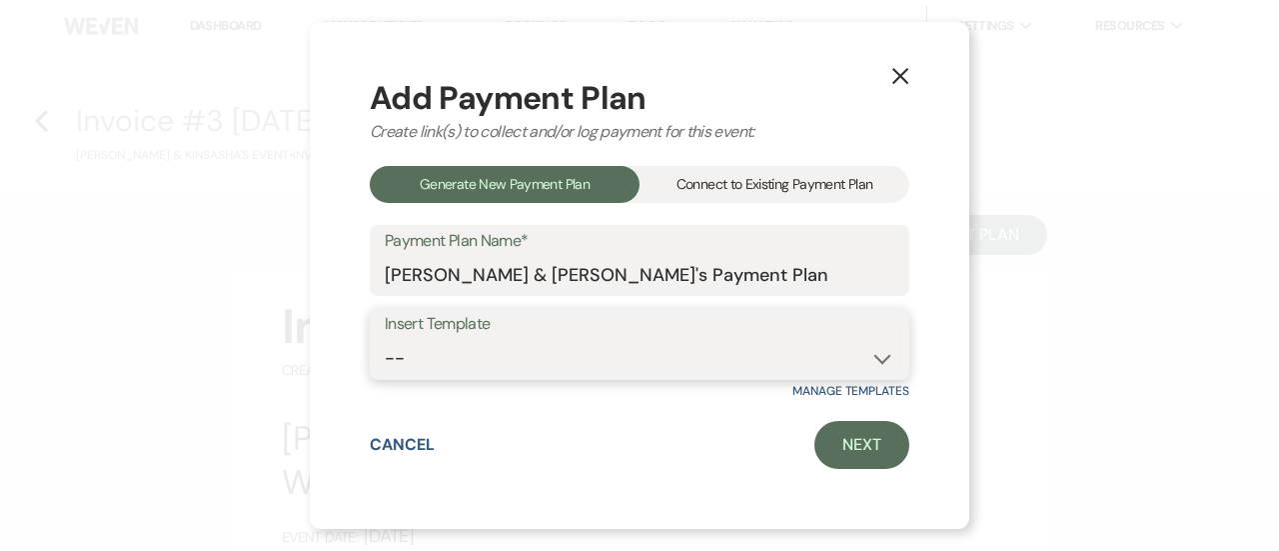
click at [788, 351] on select "-- Deposit(25%) + 60 days out 5 Monthly Payment" at bounding box center [640, 358] width 510 height 39
click at [385, 339] on select "-- Deposit(25%) + 60 days out 5 Monthly Payment" at bounding box center [640, 358] width 510 height 39
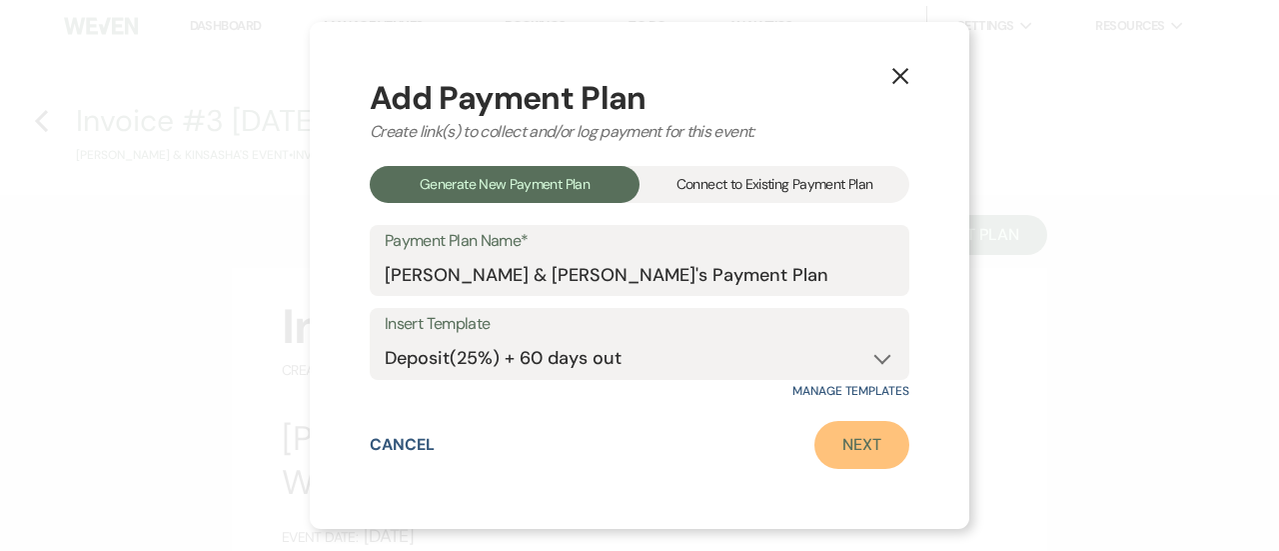
click at [870, 433] on link "Next" at bounding box center [862, 445] width 95 height 48
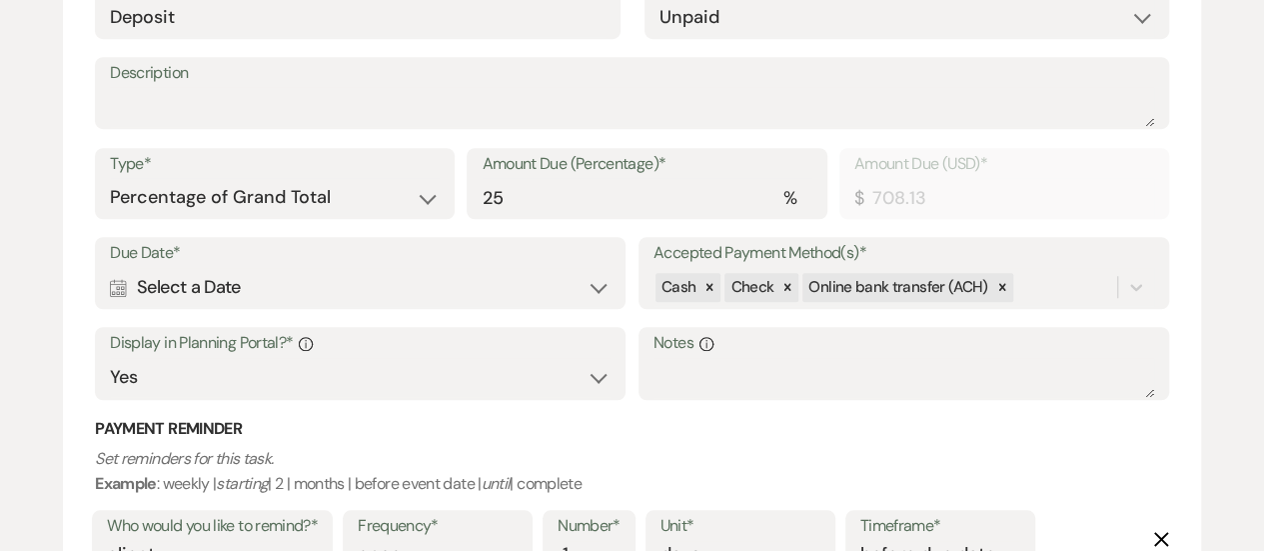
scroll to position [640, 0]
click at [328, 174] on label "Type*" at bounding box center [275, 165] width 330 height 29
click at [343, 203] on select "Dollar Amount Percentage of Grand Total" at bounding box center [275, 198] width 330 height 39
click at [110, 179] on select "Dollar Amount Percentage of Grand Total" at bounding box center [275, 198] width 330 height 39
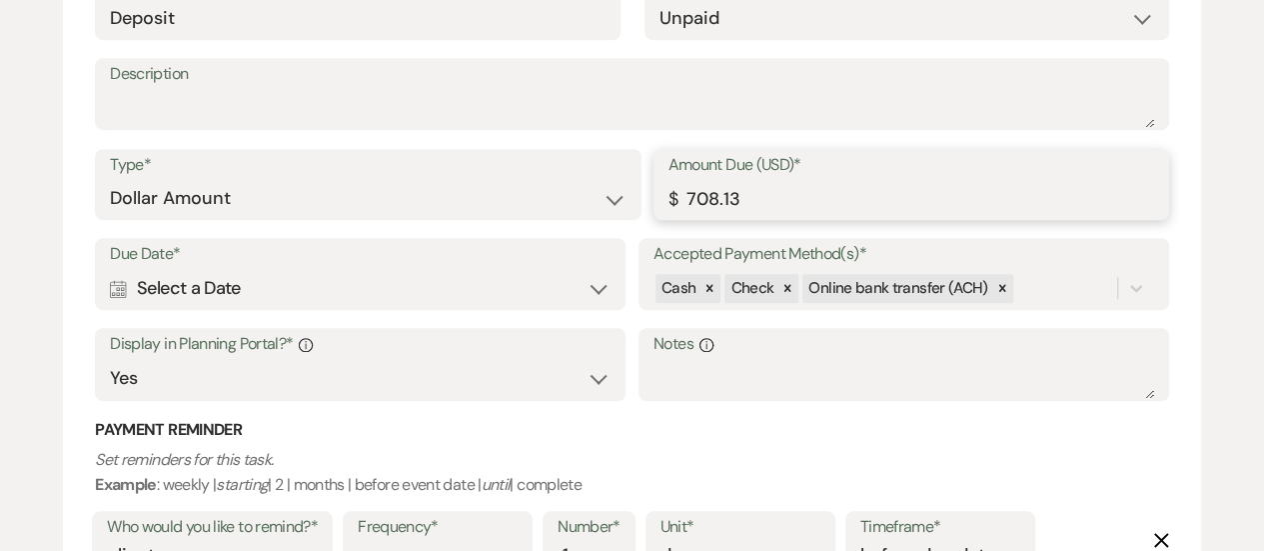
drag, startPoint x: 777, startPoint y: 213, endPoint x: 656, endPoint y: 187, distance: 123.7
click at [656, 187] on div "Amount Due (USD)* $ 708.13" at bounding box center [912, 185] width 516 height 72
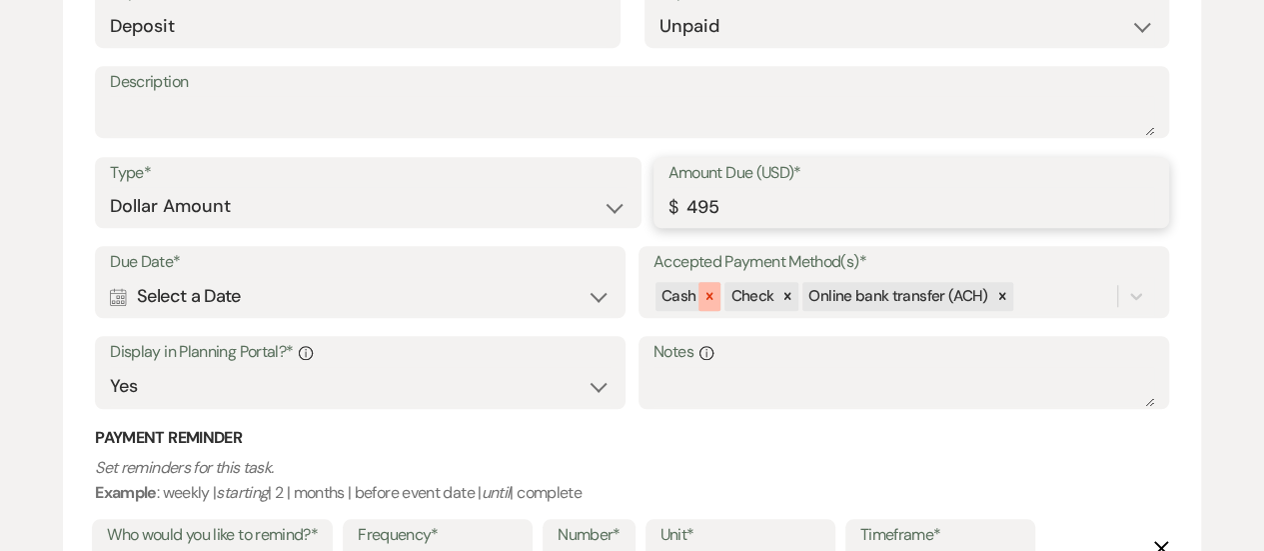
click at [717, 295] on div at bounding box center [710, 296] width 22 height 29
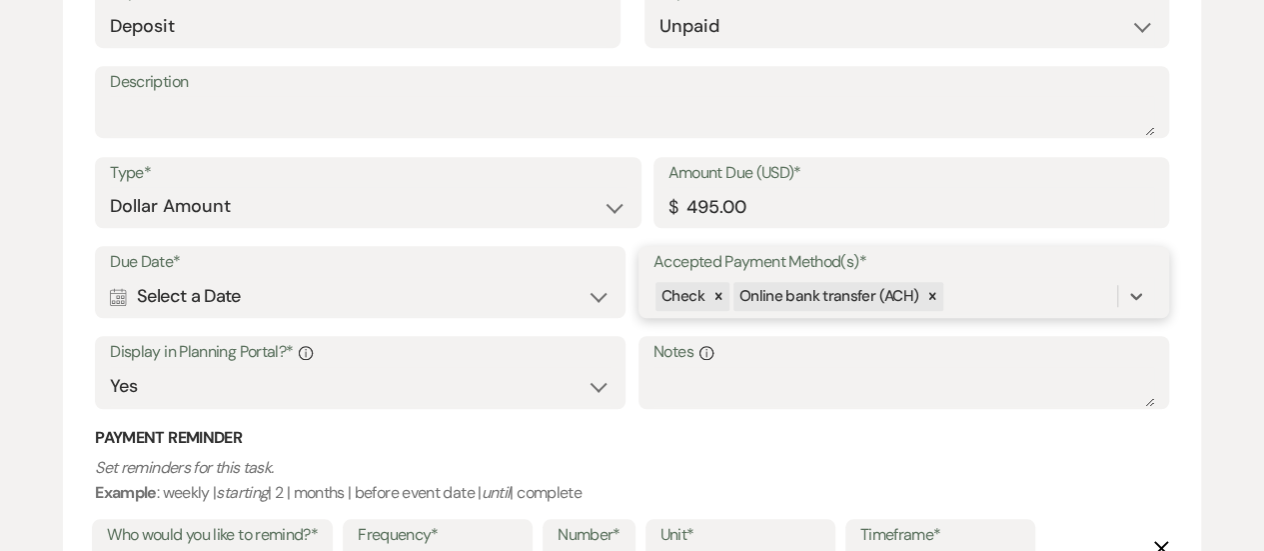
click at [717, 295] on icon at bounding box center [718, 296] width 7 height 7
click at [851, 303] on div at bounding box center [855, 296] width 22 height 29
click at [851, 301] on div "option [object Object], deselected. 0 results available. Select is focused ,typ…" at bounding box center [904, 296] width 501 height 38
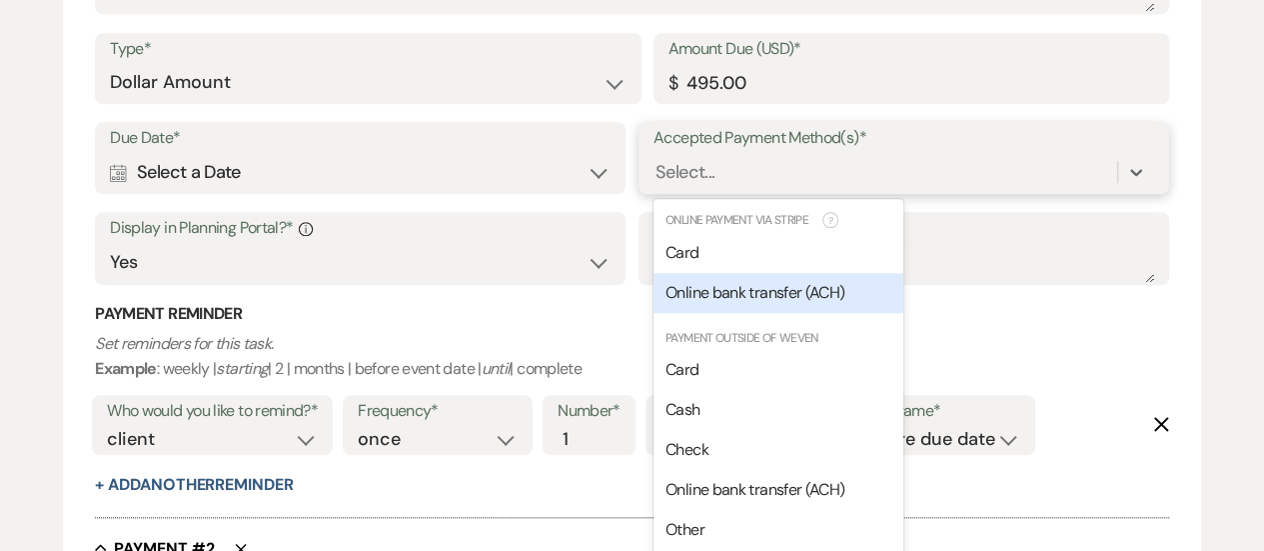
scroll to position [774, 0]
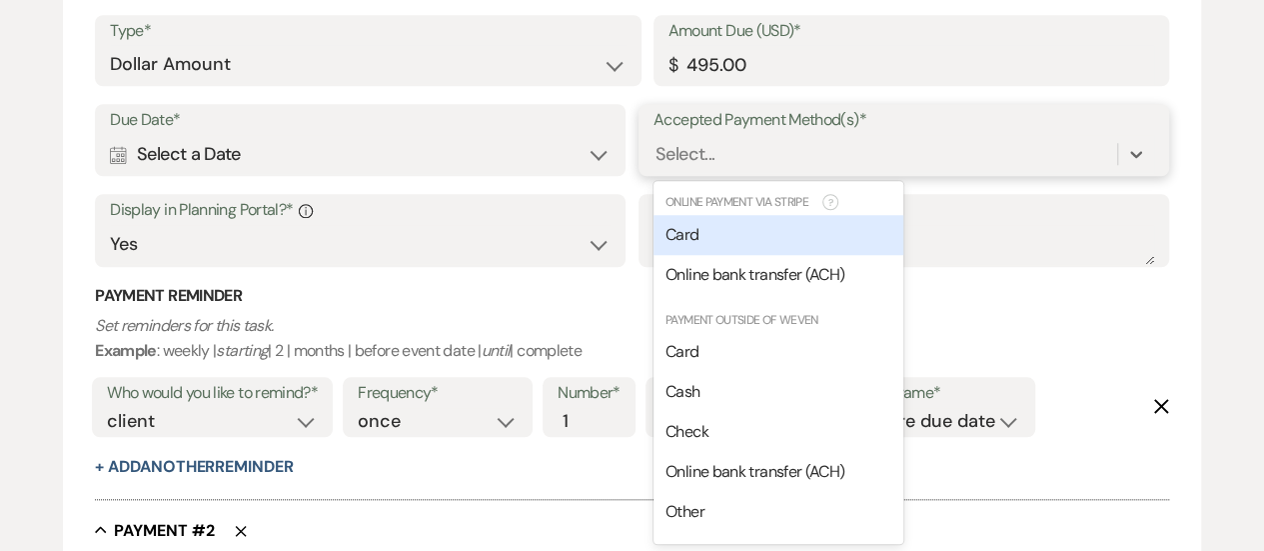
click at [794, 243] on div "Card" at bounding box center [779, 235] width 250 height 40
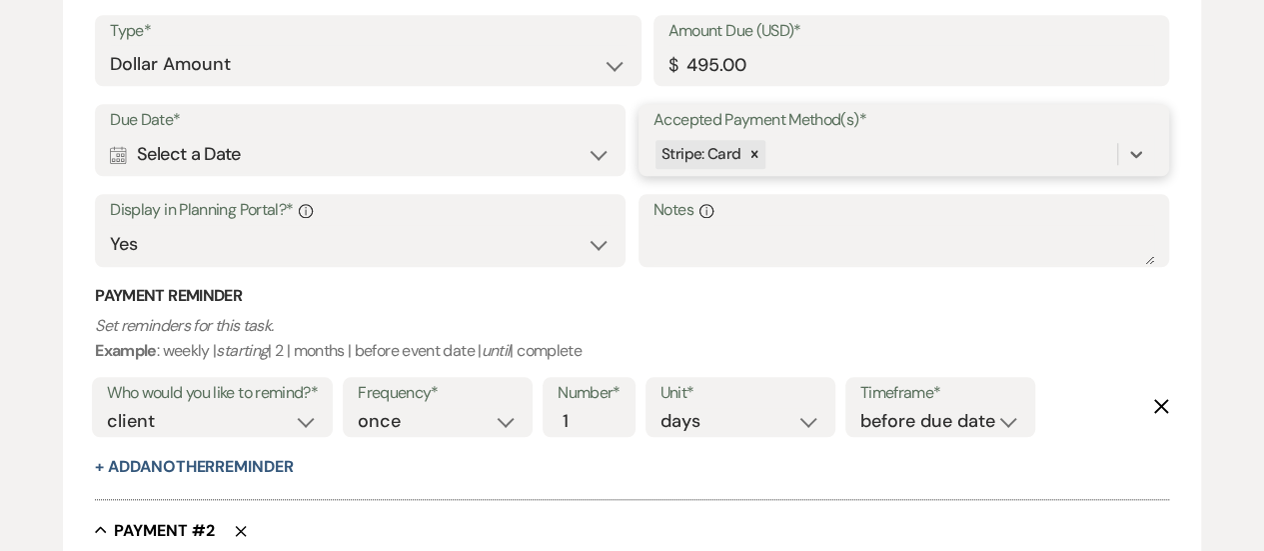
click at [835, 169] on div "Stripe: Card" at bounding box center [886, 154] width 464 height 35
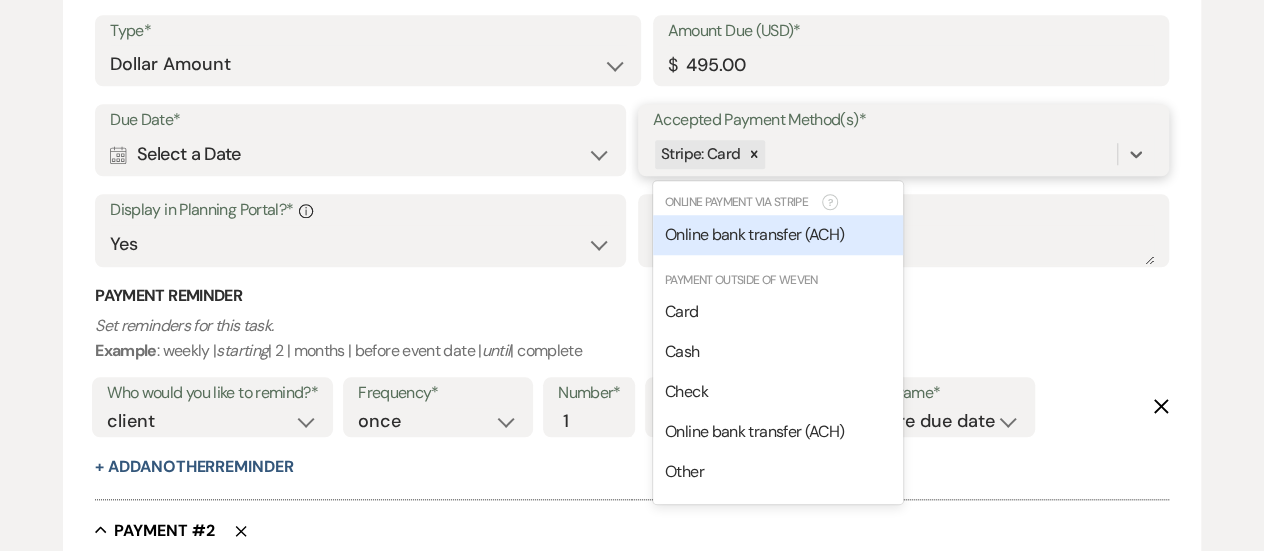
click at [817, 239] on span "Online bank transfer (ACH)" at bounding box center [755, 234] width 179 height 21
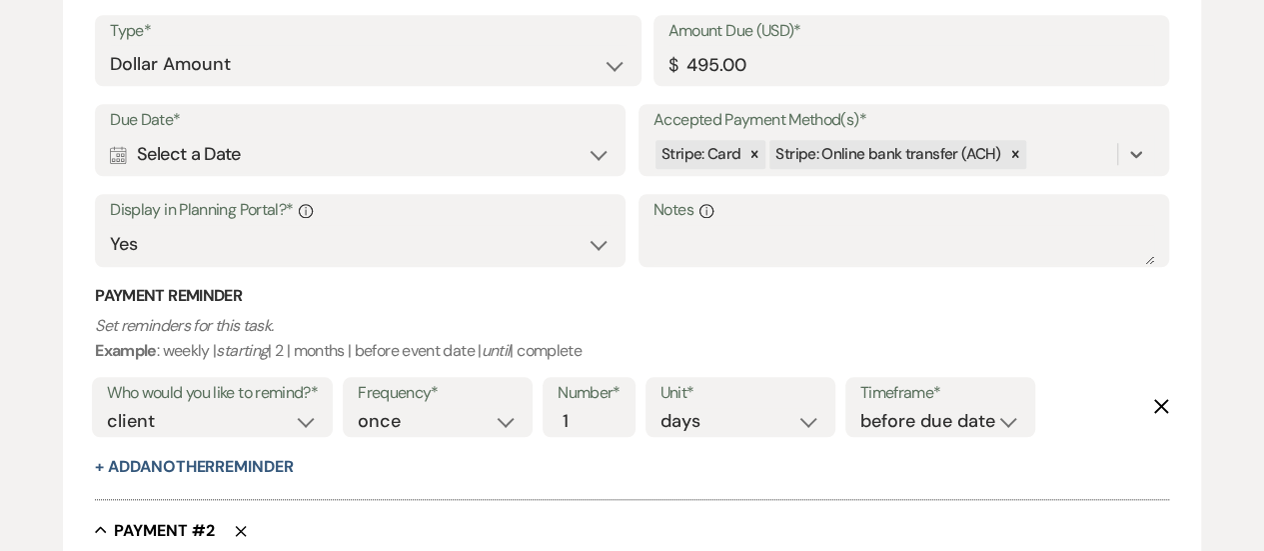
click at [379, 173] on div "Due Date* Calendar Select a Date Expand" at bounding box center [360, 140] width 531 height 72
click at [344, 140] on div "Calendar Select a Date Expand" at bounding box center [360, 154] width 501 height 39
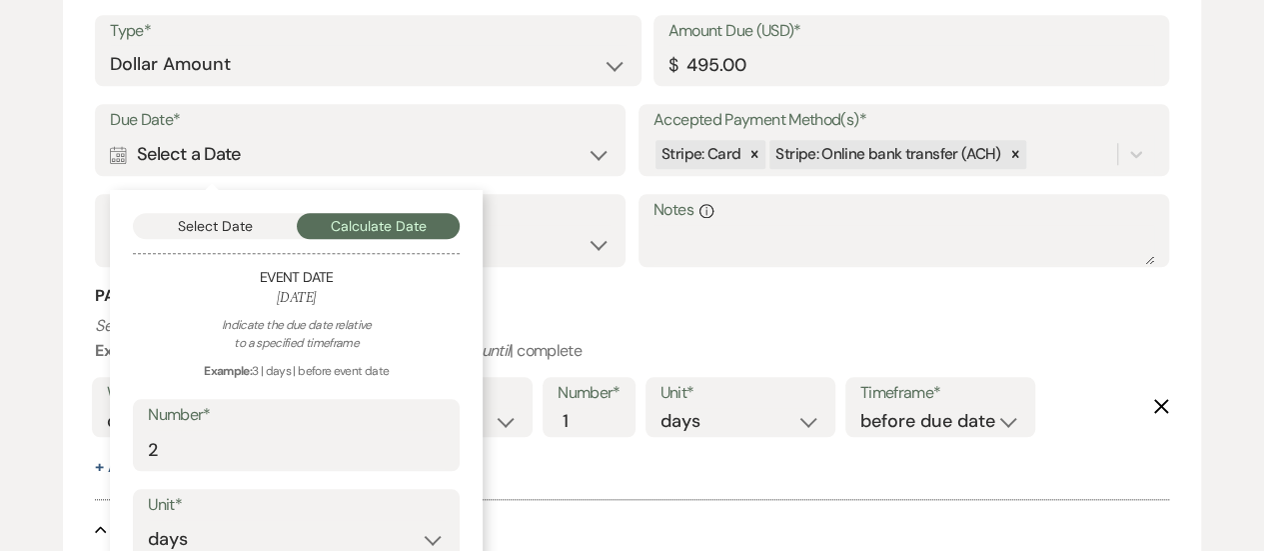
click at [234, 238] on div "Select Date Calculate Date Event Date [DATE] Indicate the due date relative to …" at bounding box center [296, 461] width 373 height 542
click at [213, 215] on button "Select Date" at bounding box center [215, 226] width 164 height 26
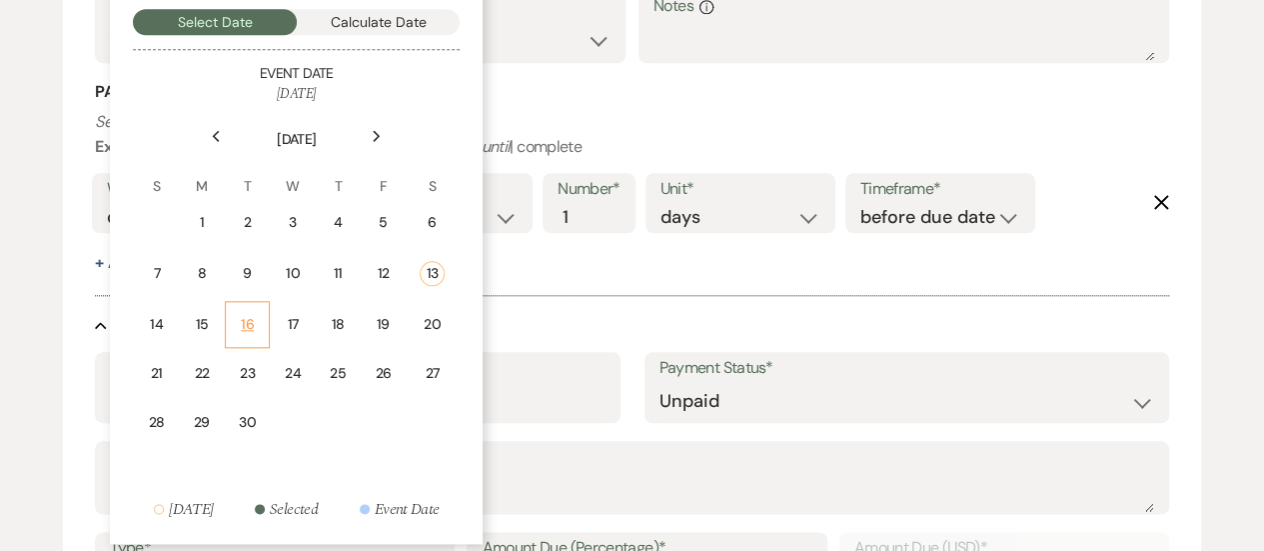
scroll to position [977, 0]
click at [253, 325] on div "16" at bounding box center [247, 324] width 18 height 21
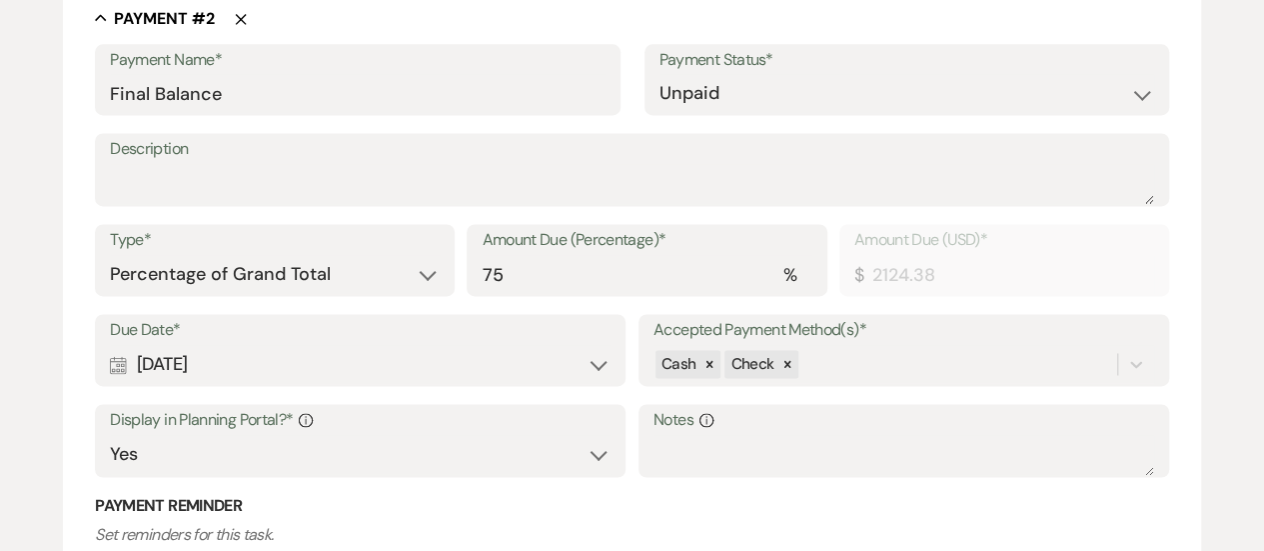
scroll to position [1349, 0]
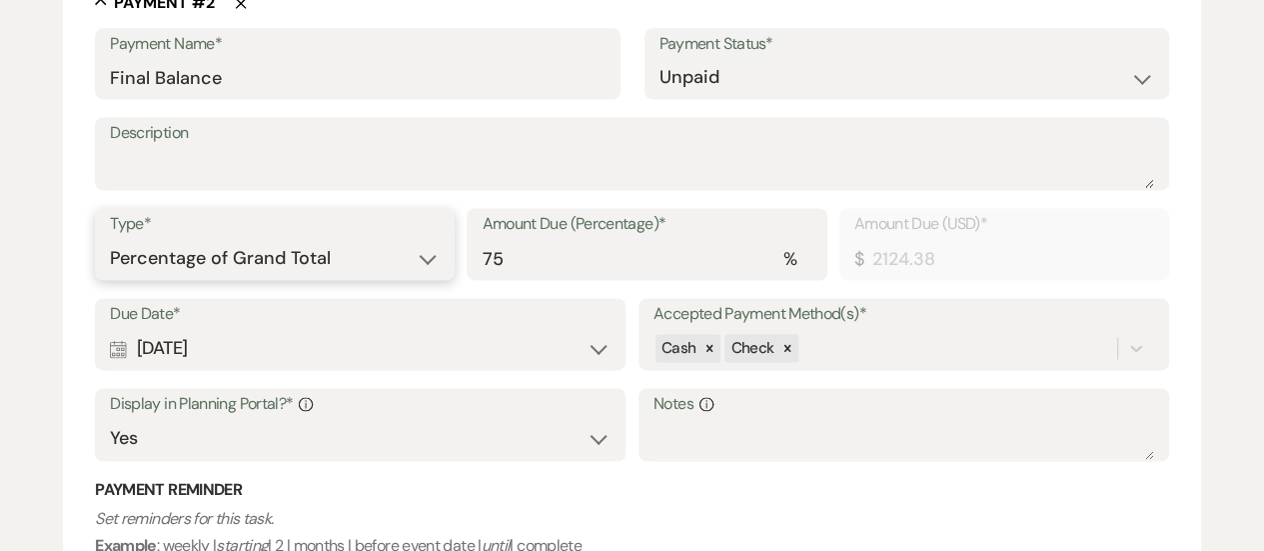
click at [326, 255] on select "Dollar Amount Percentage of Grand Total" at bounding box center [275, 258] width 330 height 39
click at [110, 239] on select "Dollar Amount Percentage of Grand Total" at bounding box center [275, 258] width 330 height 39
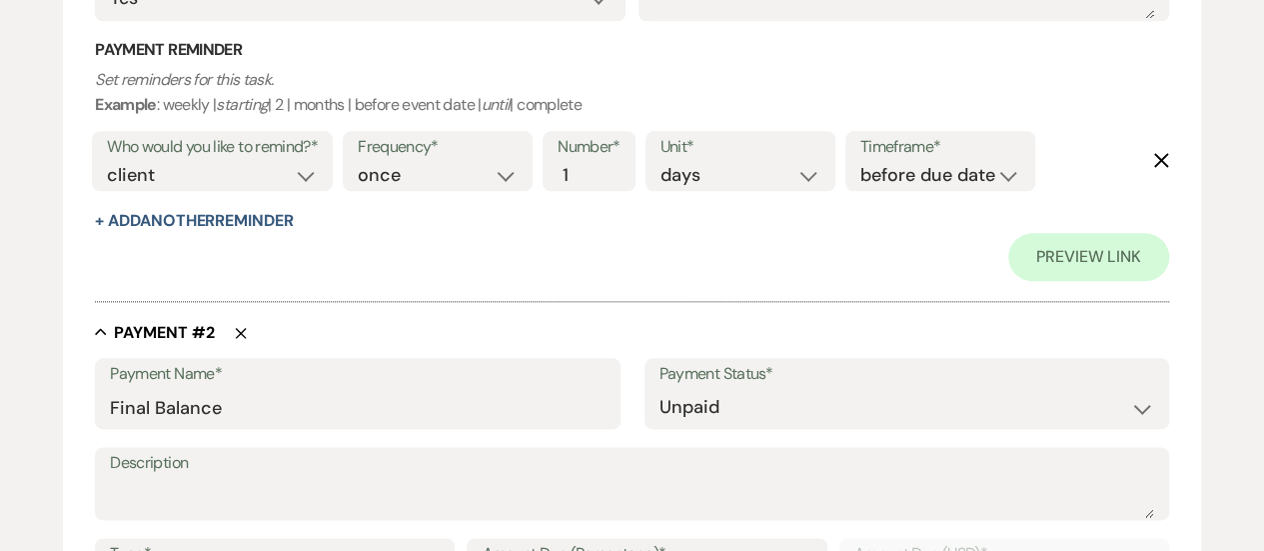
click at [240, 331] on use "button" at bounding box center [241, 332] width 11 height 11
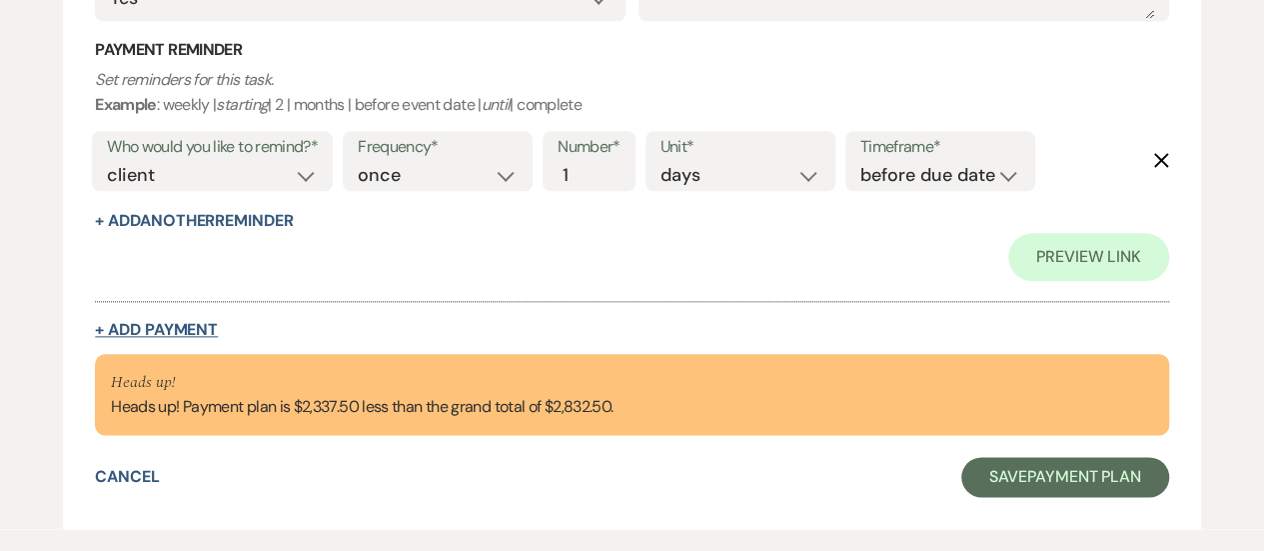
click at [189, 332] on button "+ Add Payment" at bounding box center [156, 330] width 123 height 16
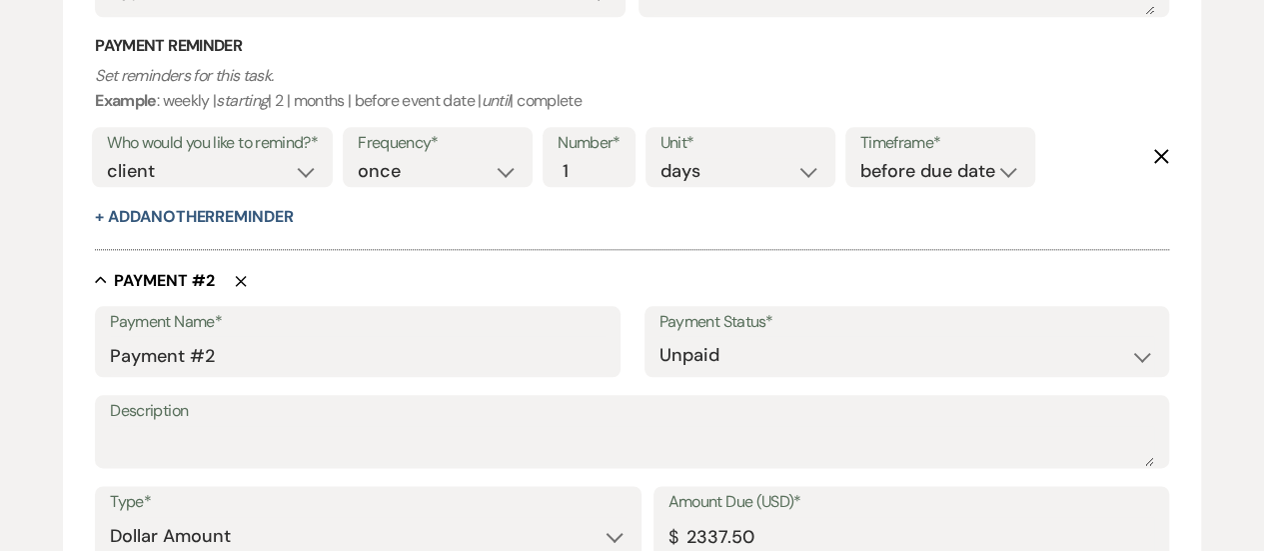
scroll to position [1019, 0]
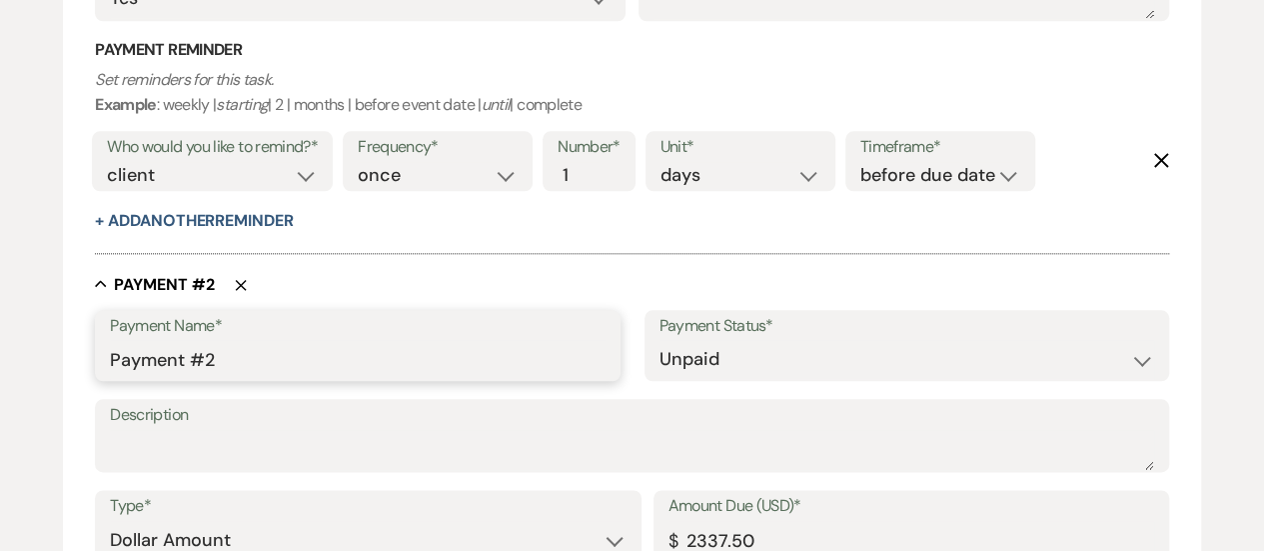
drag, startPoint x: 266, startPoint y: 363, endPoint x: 59, endPoint y: 341, distance: 208.1
click at [59, 341] on div "Add Payment Plan Create link(s) to collect and/or log payments for this event: …" at bounding box center [632, 120] width 1264 height 1936
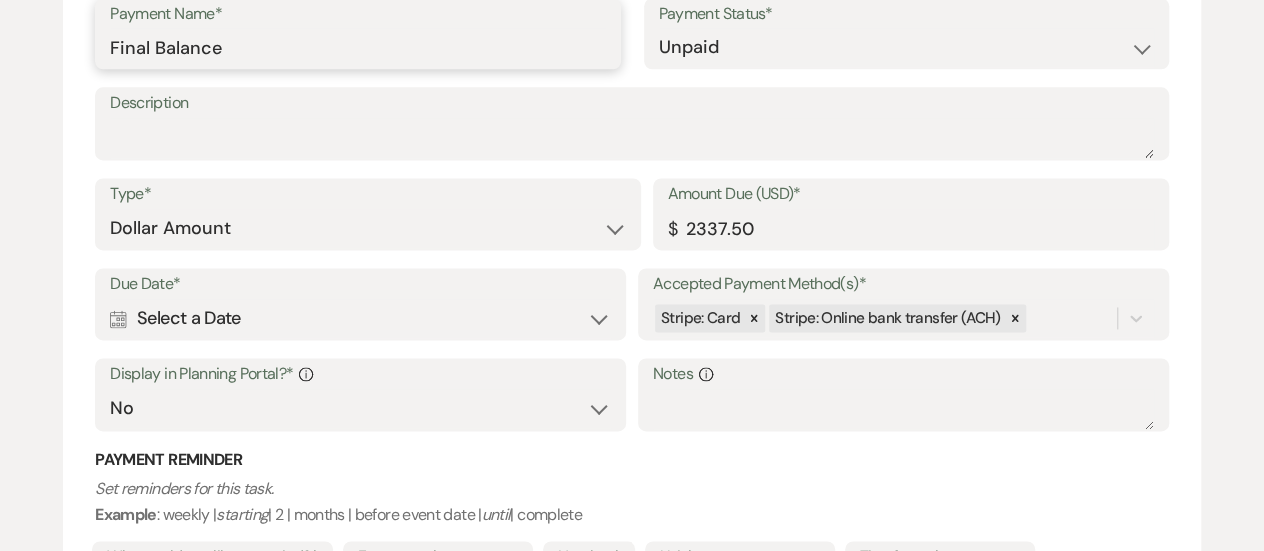
scroll to position [1359, 0]
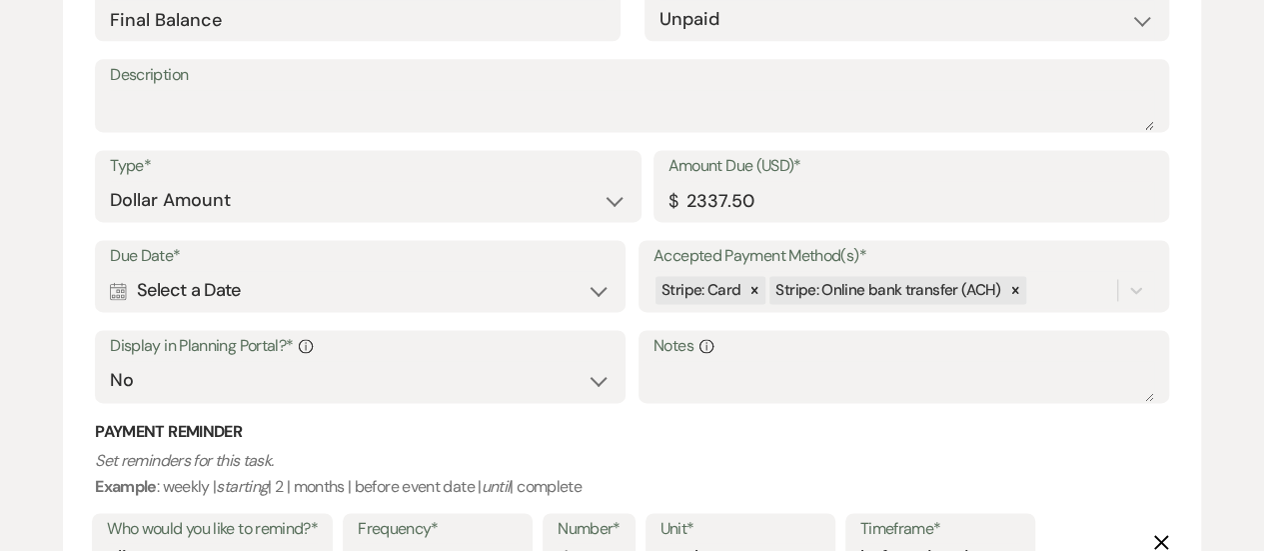
click at [224, 307] on div "Calendar Select a Date Expand" at bounding box center [360, 290] width 501 height 39
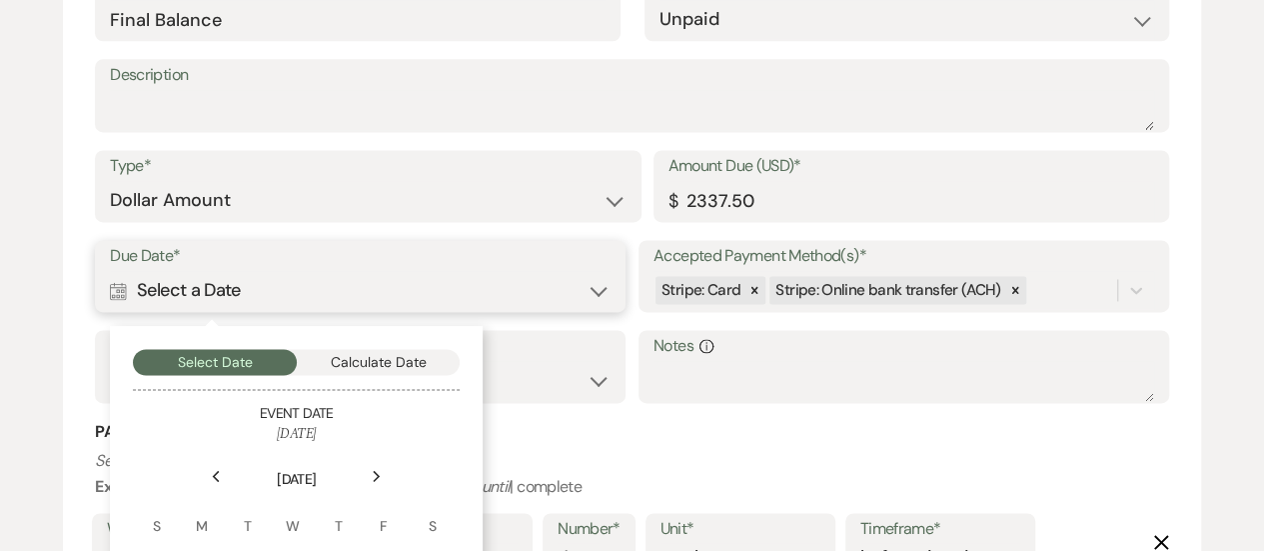
click at [372, 367] on button "Calculate Date" at bounding box center [379, 362] width 164 height 26
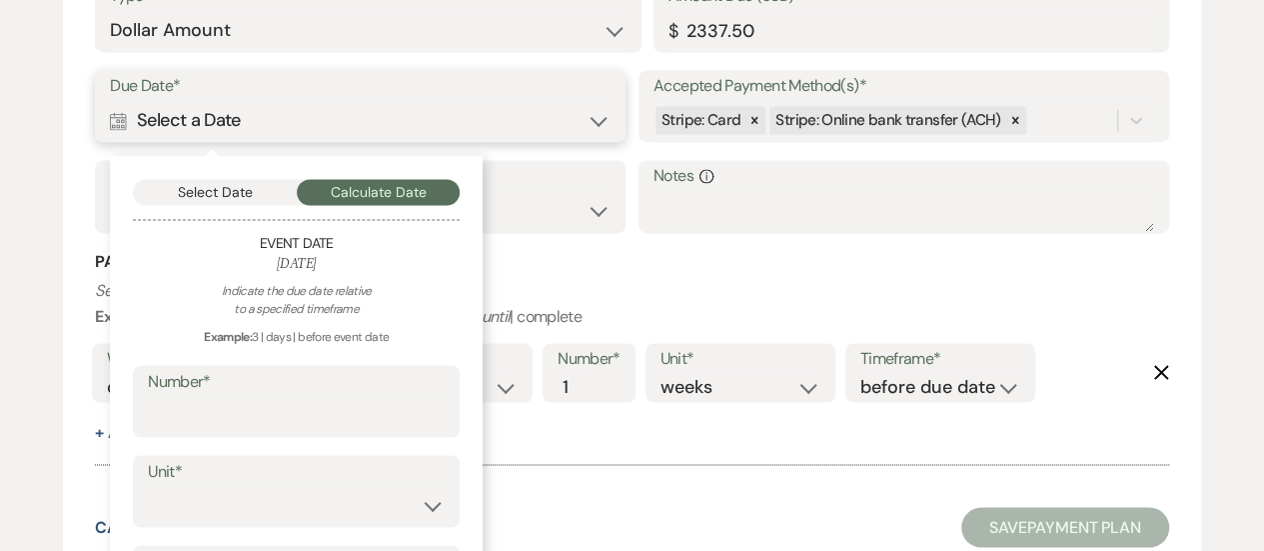
scroll to position [1533, 0]
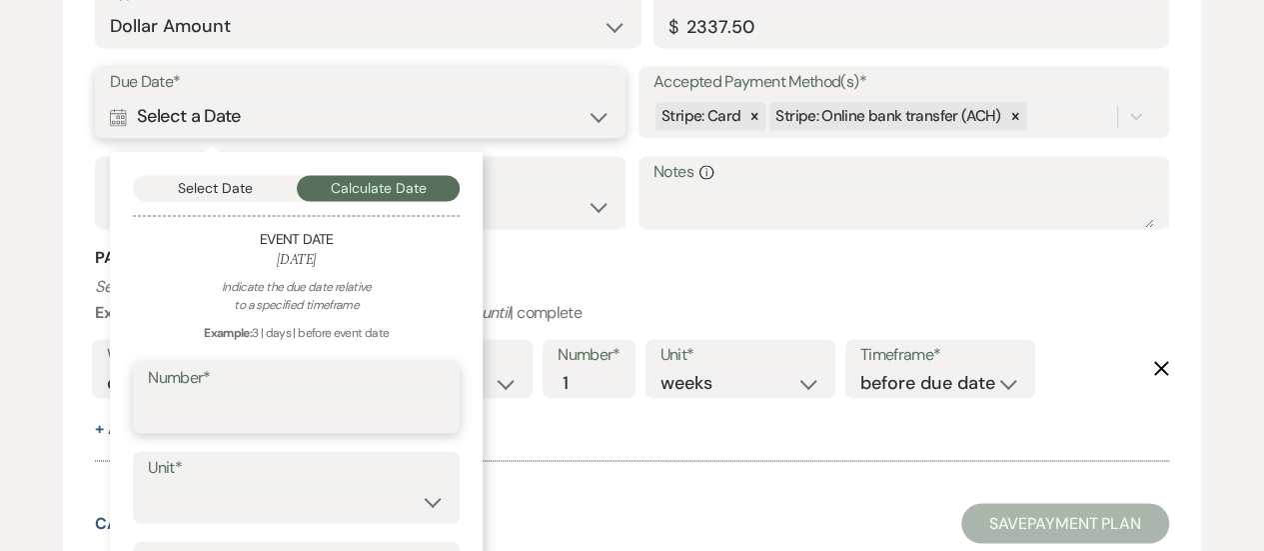
click at [288, 407] on input "Number*" at bounding box center [296, 411] width 297 height 39
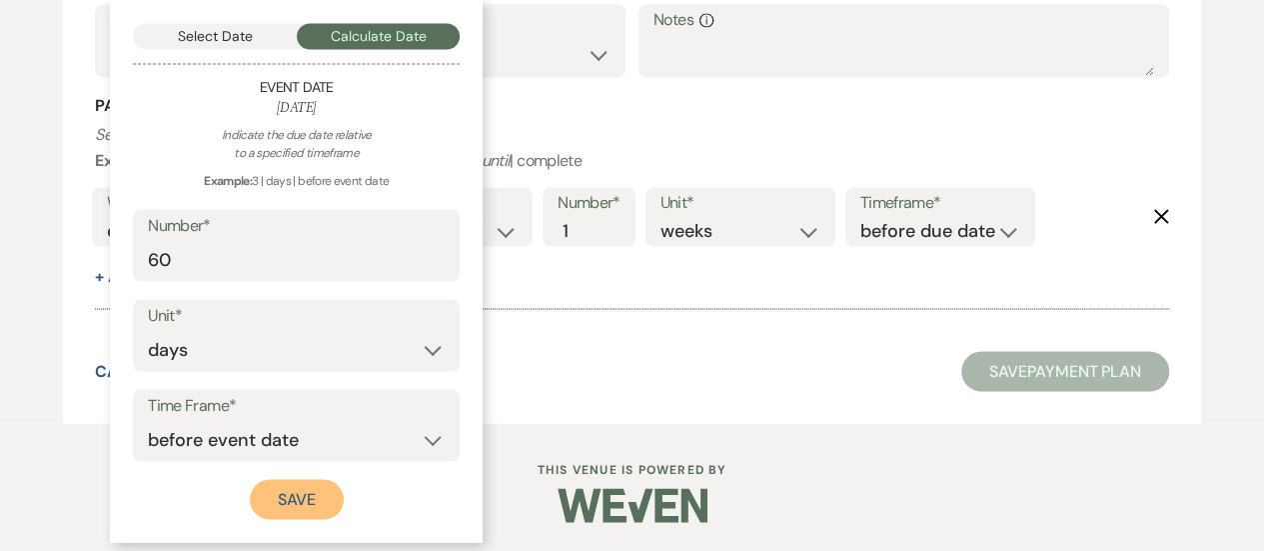
click at [300, 500] on button "Save" at bounding box center [297, 499] width 94 height 40
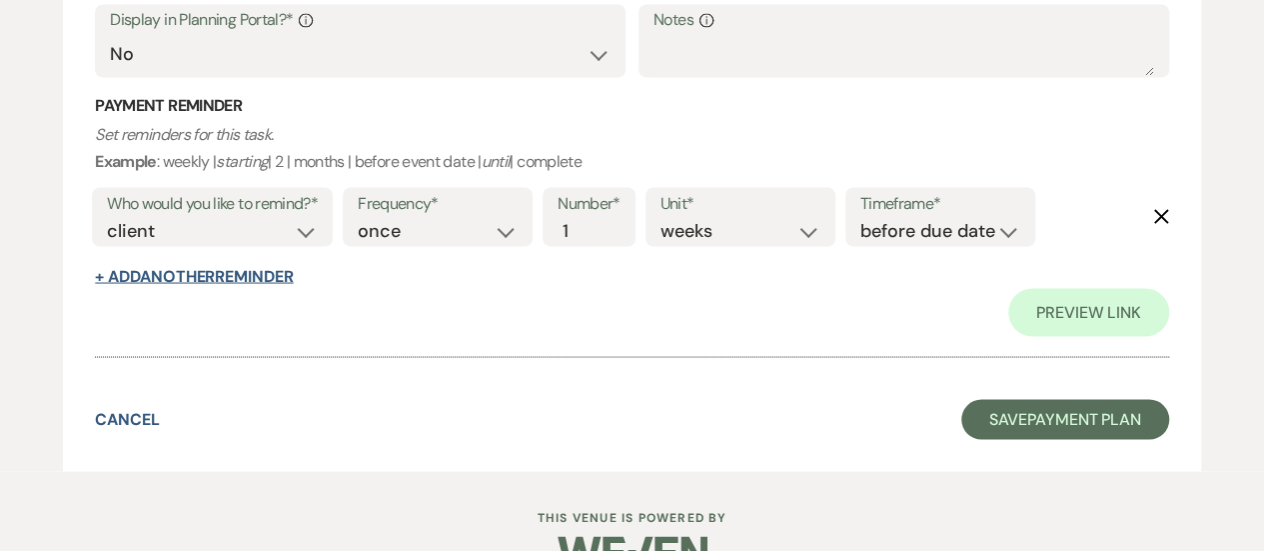
click at [276, 275] on button "+ Add Another Reminder" at bounding box center [194, 276] width 198 height 16
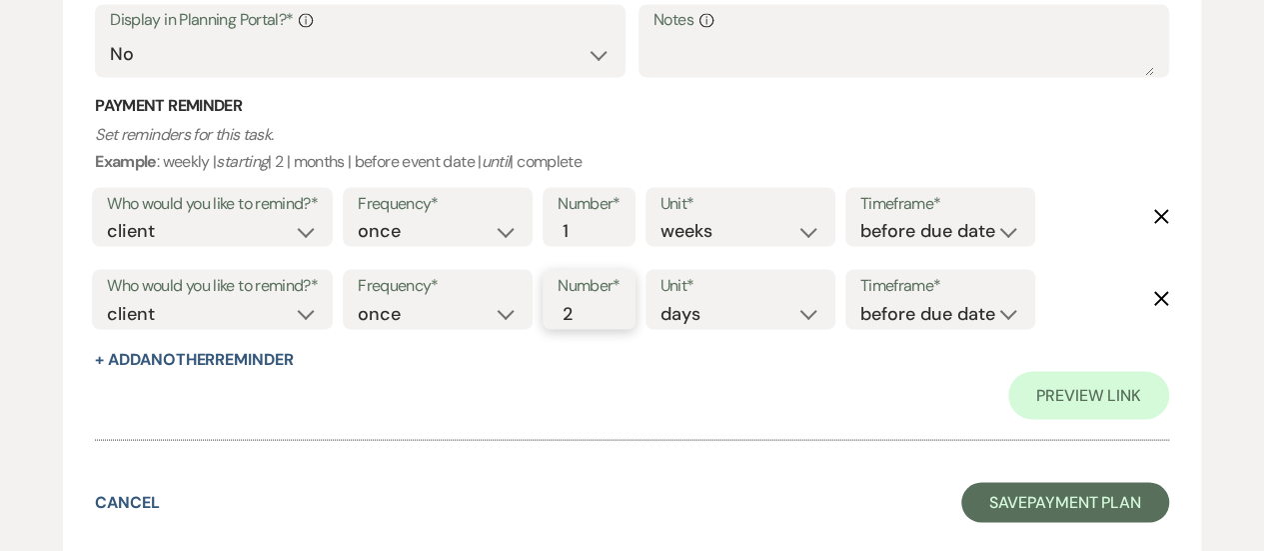
click at [592, 307] on input "2" at bounding box center [579, 313] width 42 height 27
click at [592, 307] on input "3" at bounding box center [579, 313] width 42 height 27
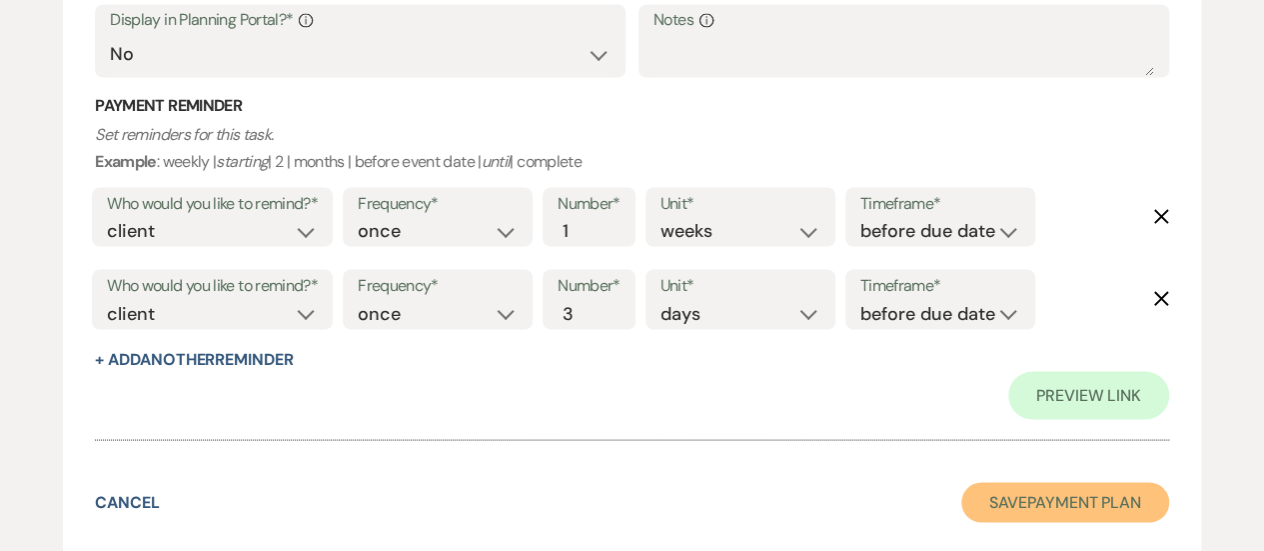
click at [993, 495] on button "Save Payment Plan" at bounding box center [1065, 502] width 208 height 40
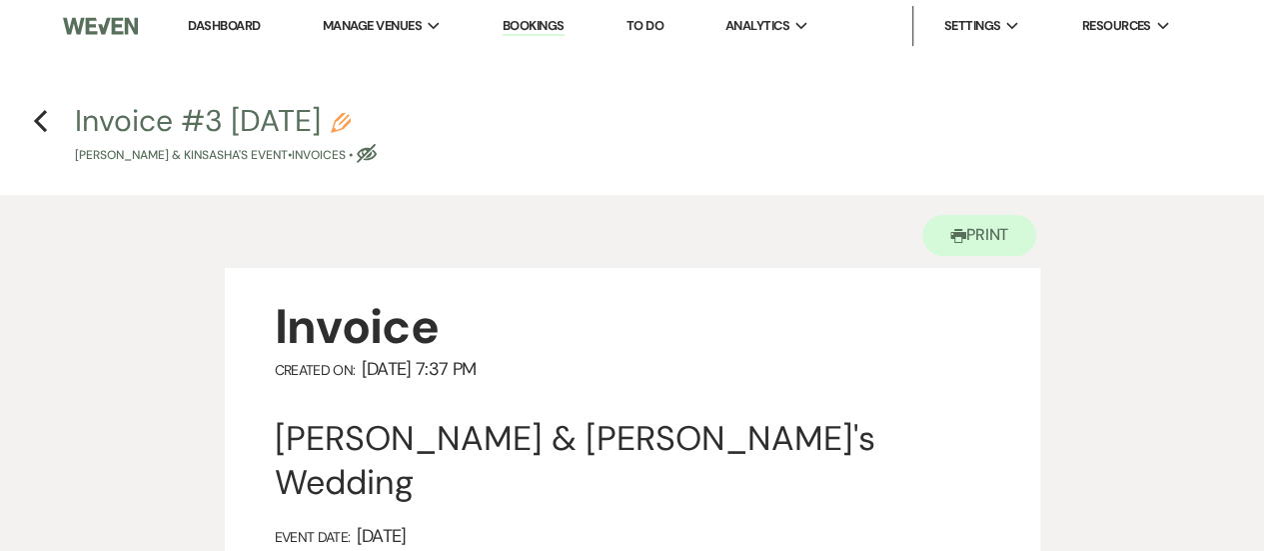
click at [31, 123] on h4 "Previous Invoice #3 [DATE] Pencil [PERSON_NAME] & KinSasha's Event • Invoices •…" at bounding box center [632, 132] width 1264 height 65
click at [43, 123] on icon "Previous" at bounding box center [40, 121] width 15 height 24
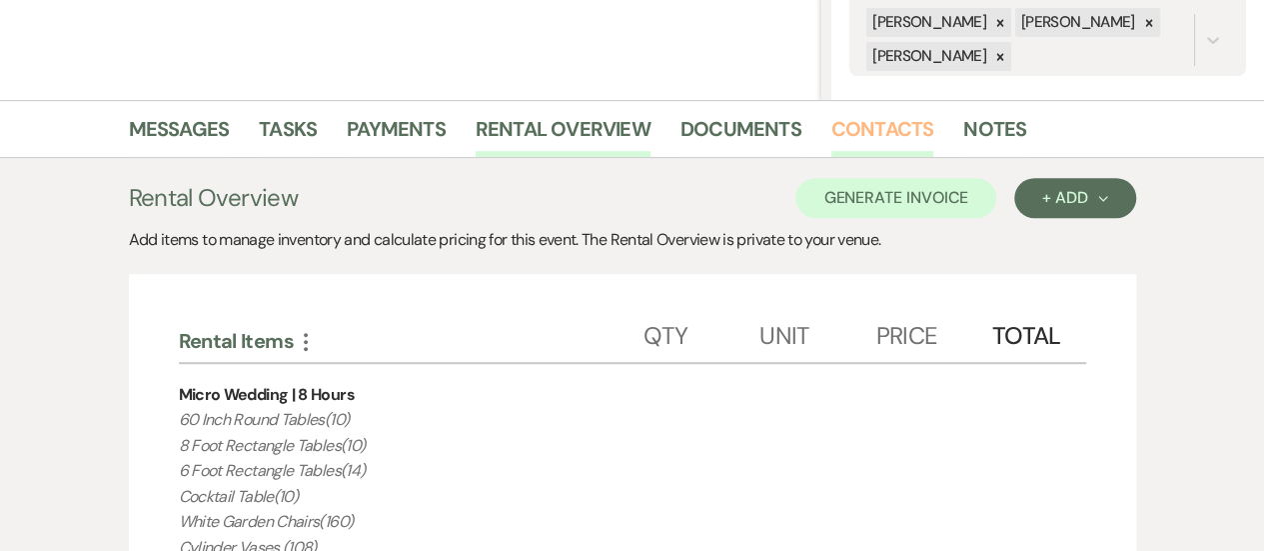
click at [902, 139] on link "Contacts" at bounding box center [883, 135] width 103 height 44
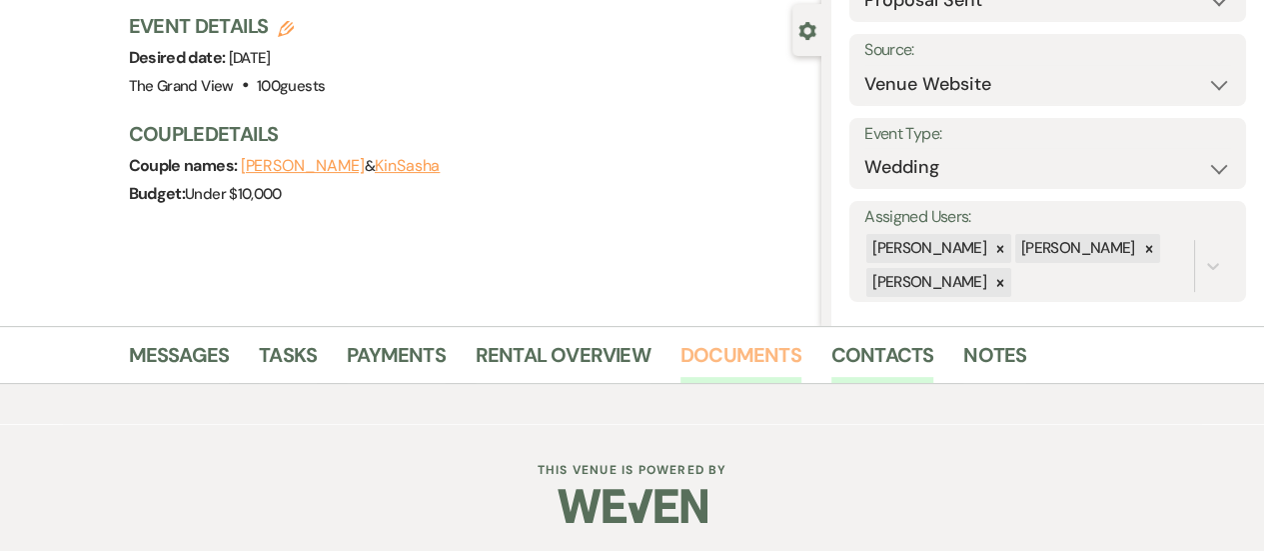
click at [740, 365] on link "Documents" at bounding box center [741, 361] width 121 height 44
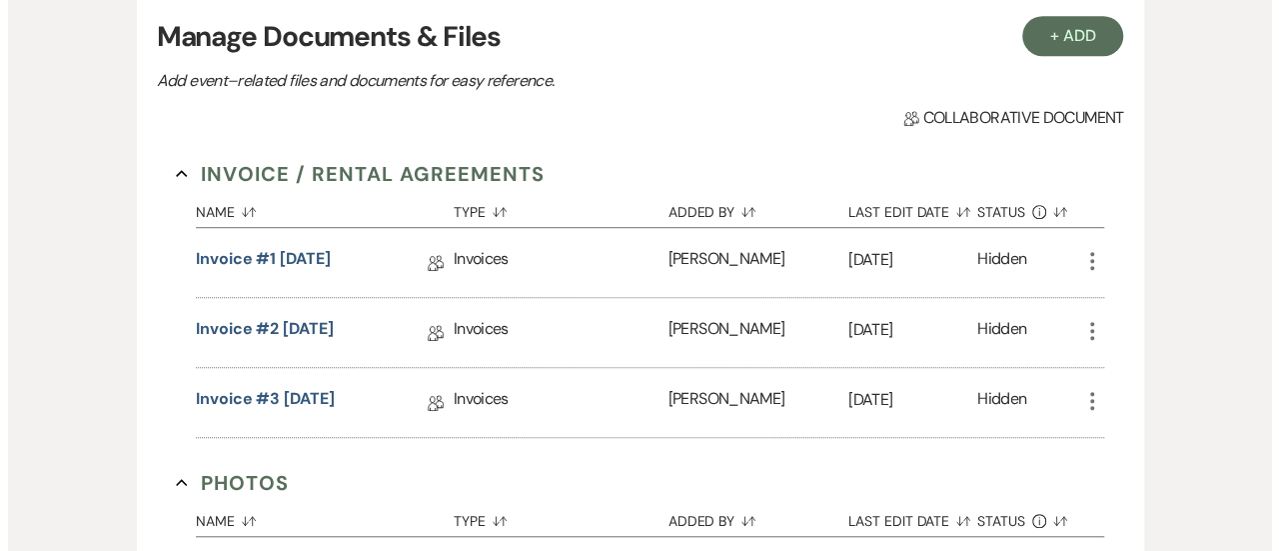
scroll to position [596, 0]
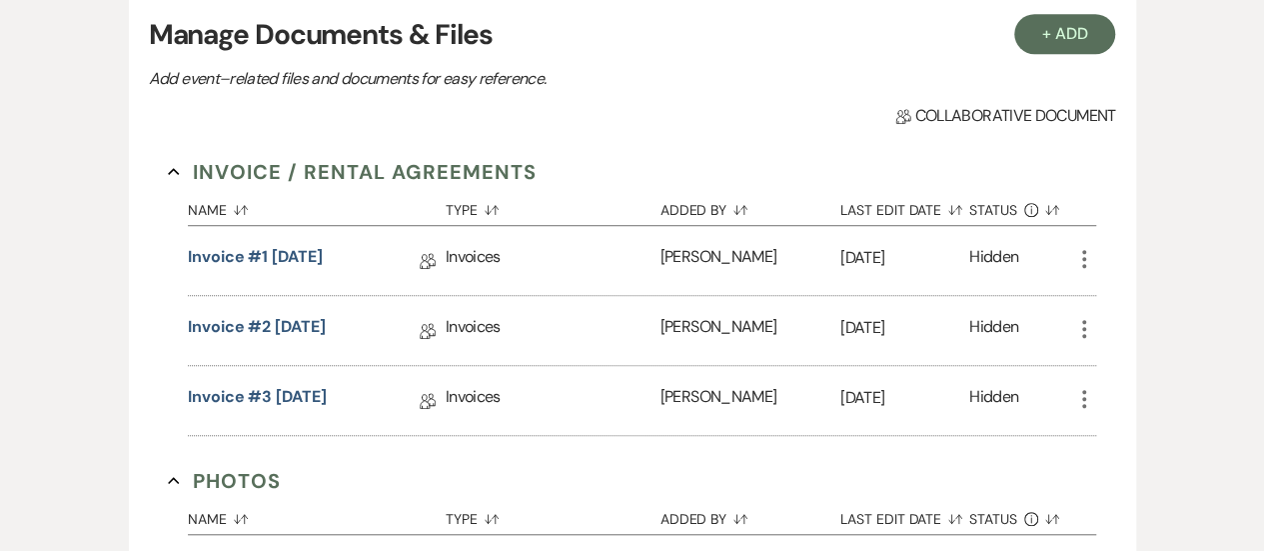
click at [1088, 259] on icon "More" at bounding box center [1084, 259] width 24 height 24
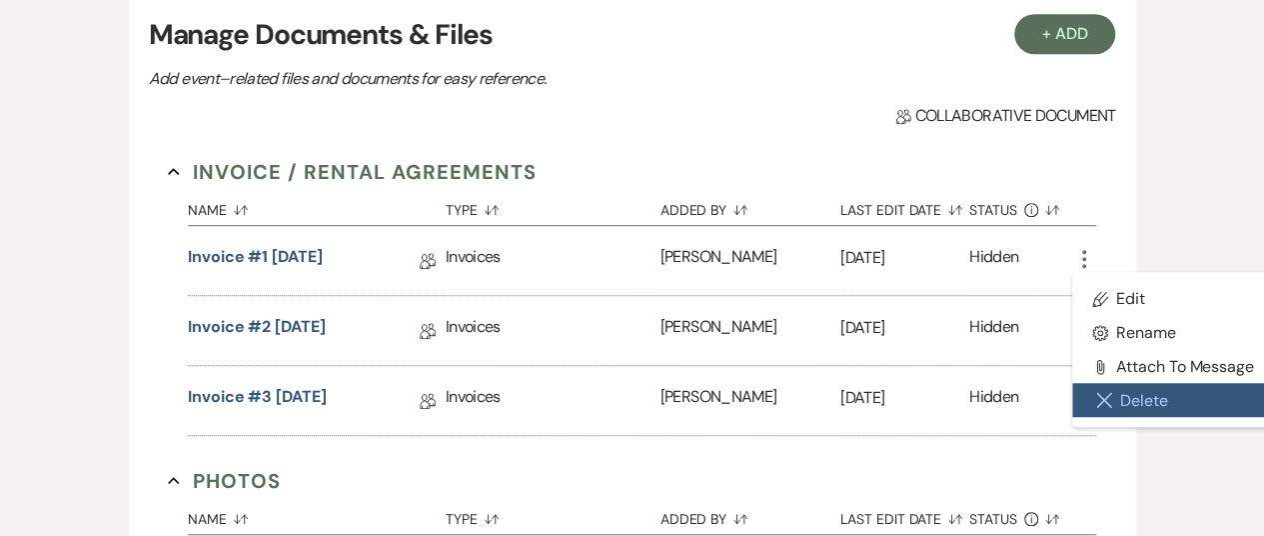
click at [1117, 395] on button "Close Delete X Delete" at bounding box center [1173, 400] width 202 height 34
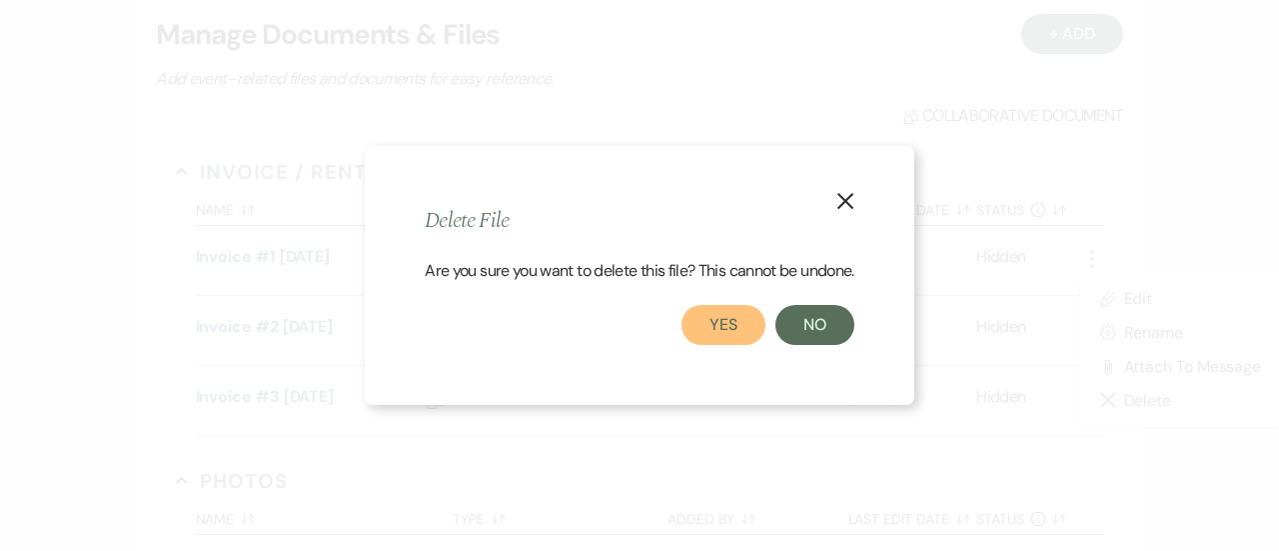
click at [732, 319] on button "Yes" at bounding box center [724, 325] width 84 height 40
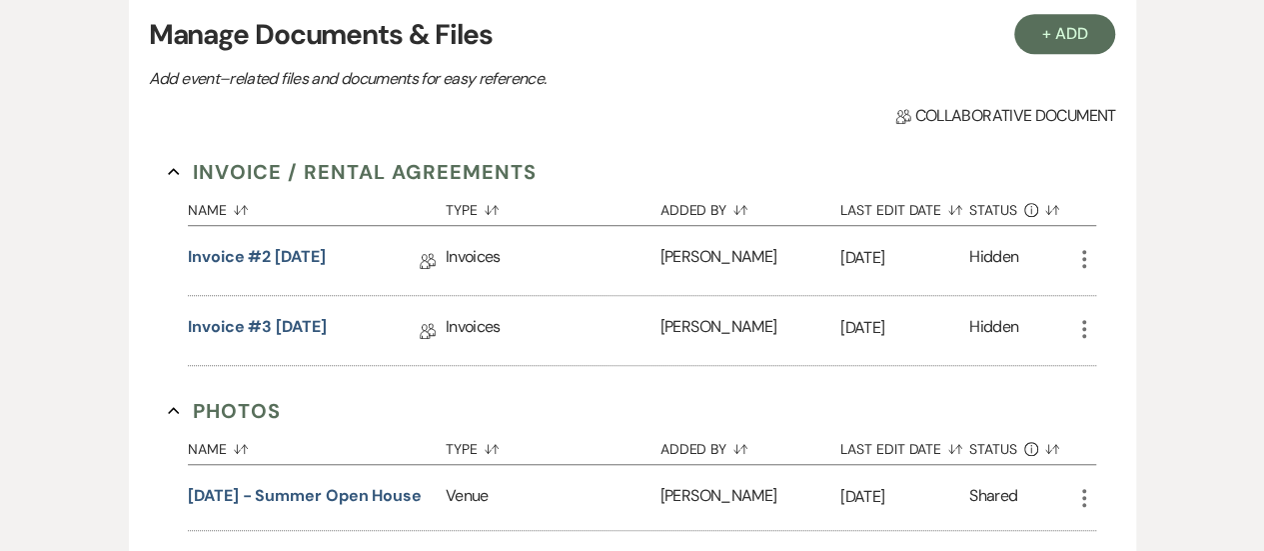
click at [1078, 255] on icon "More" at bounding box center [1084, 259] width 24 height 24
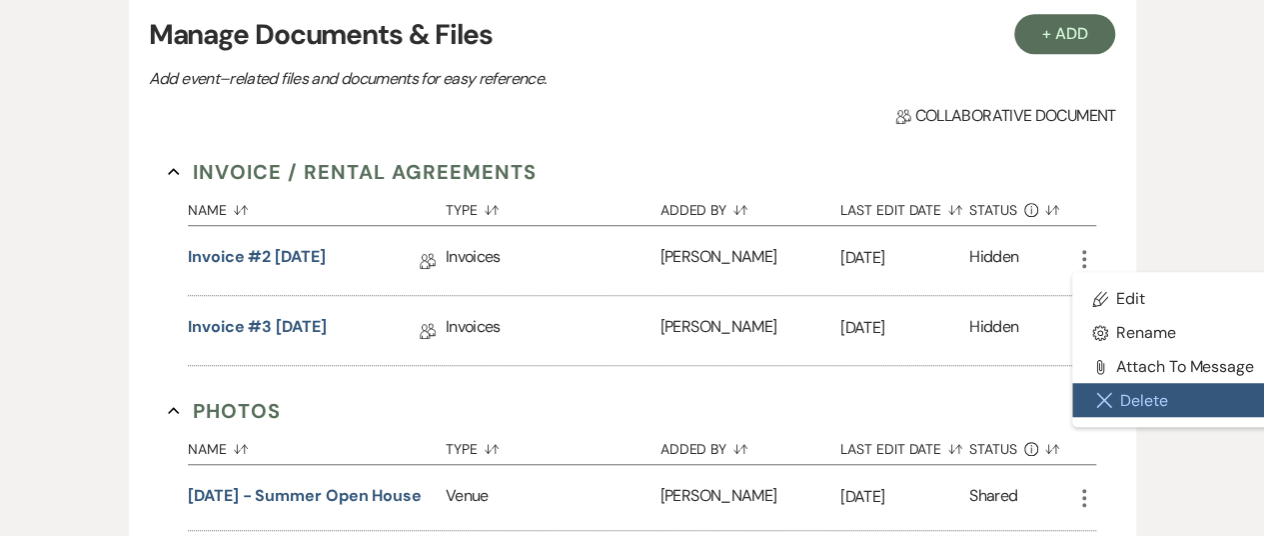
click at [1106, 397] on icon "Close Delete X" at bounding box center [1104, 400] width 16 height 16
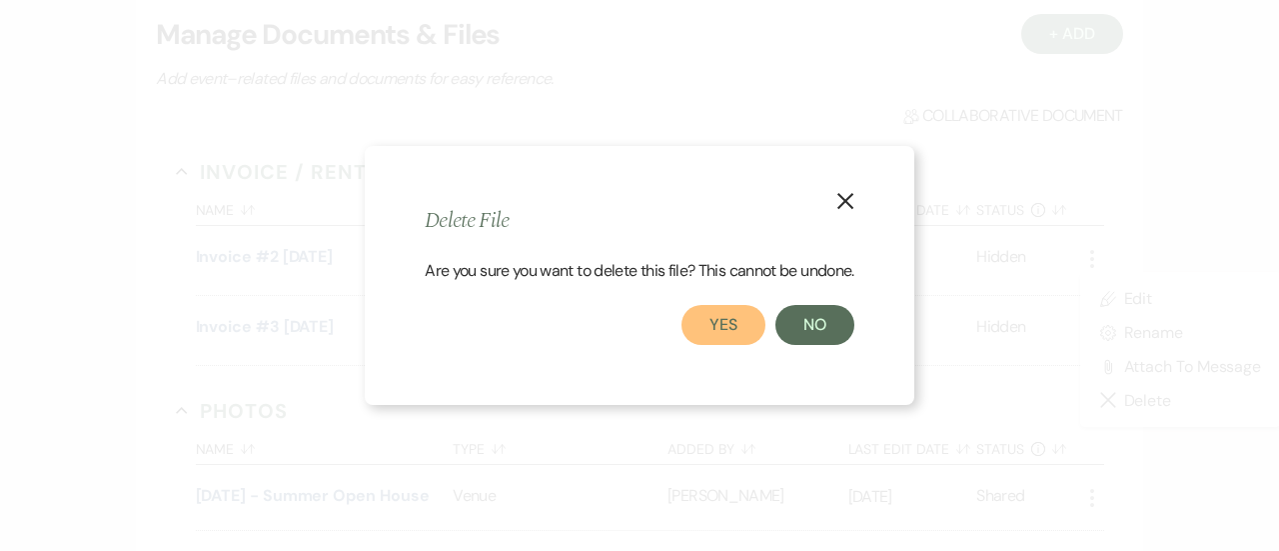
click at [701, 329] on button "Yes" at bounding box center [724, 325] width 84 height 40
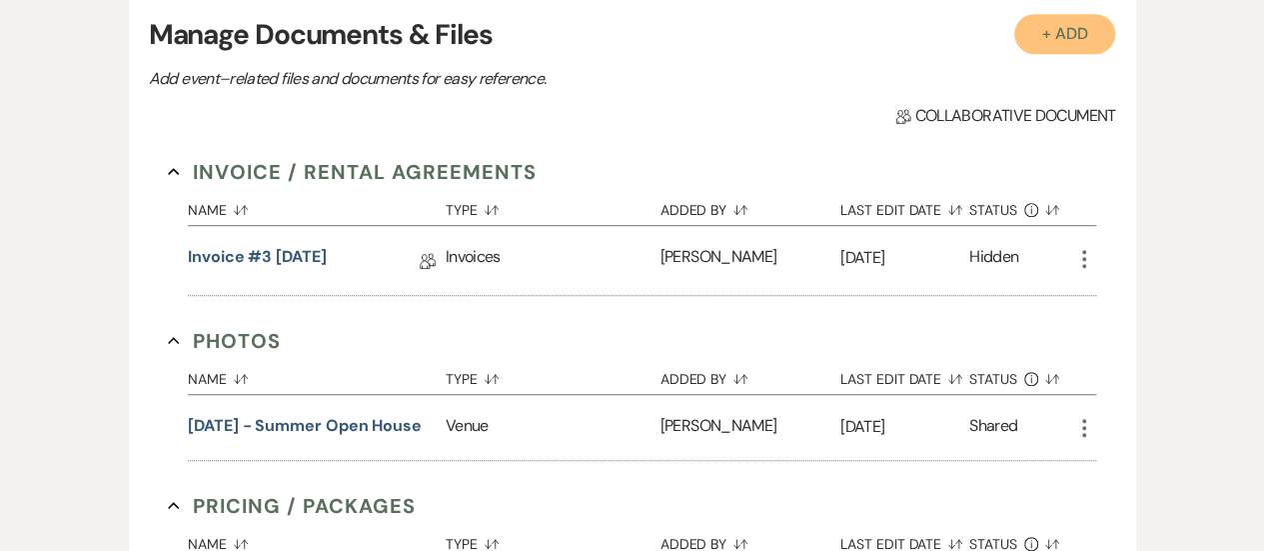
click at [1052, 25] on button "+ Add" at bounding box center [1065, 34] width 102 height 40
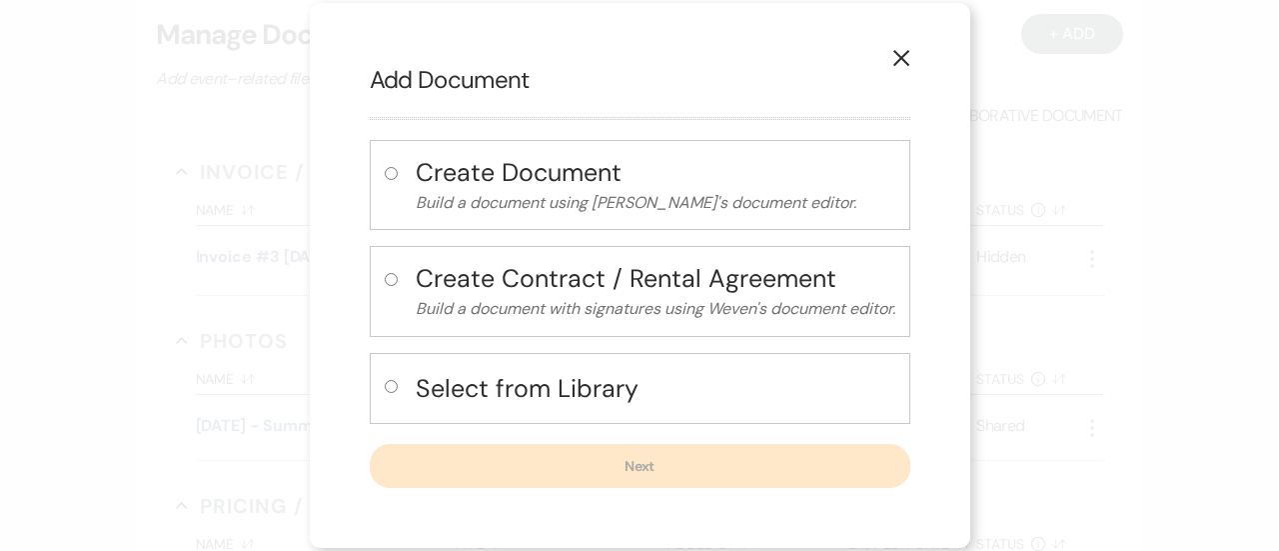
click at [525, 379] on h4 "Select from Library" at bounding box center [656, 388] width 480 height 35
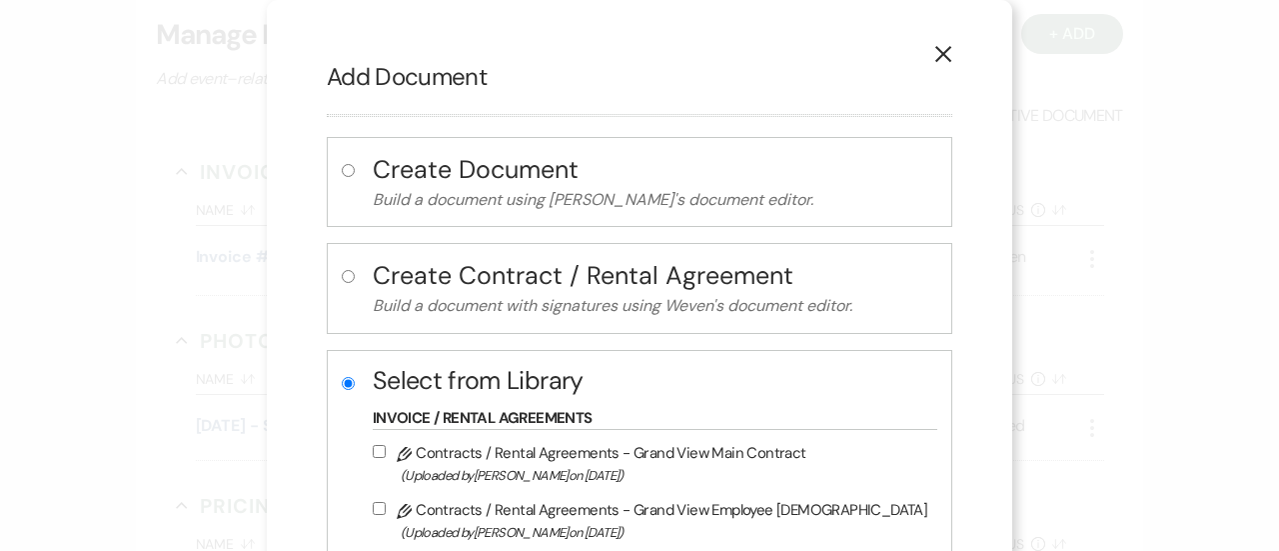
click at [629, 451] on label "Pencil Contracts / Rental Agreements - Grand View Main Contract (Uploaded by [P…" at bounding box center [650, 463] width 555 height 47
click at [386, 451] on input "Pencil Contracts / Rental Agreements - Grand View Main Contract (Uploaded by [P…" at bounding box center [379, 451] width 13 height 13
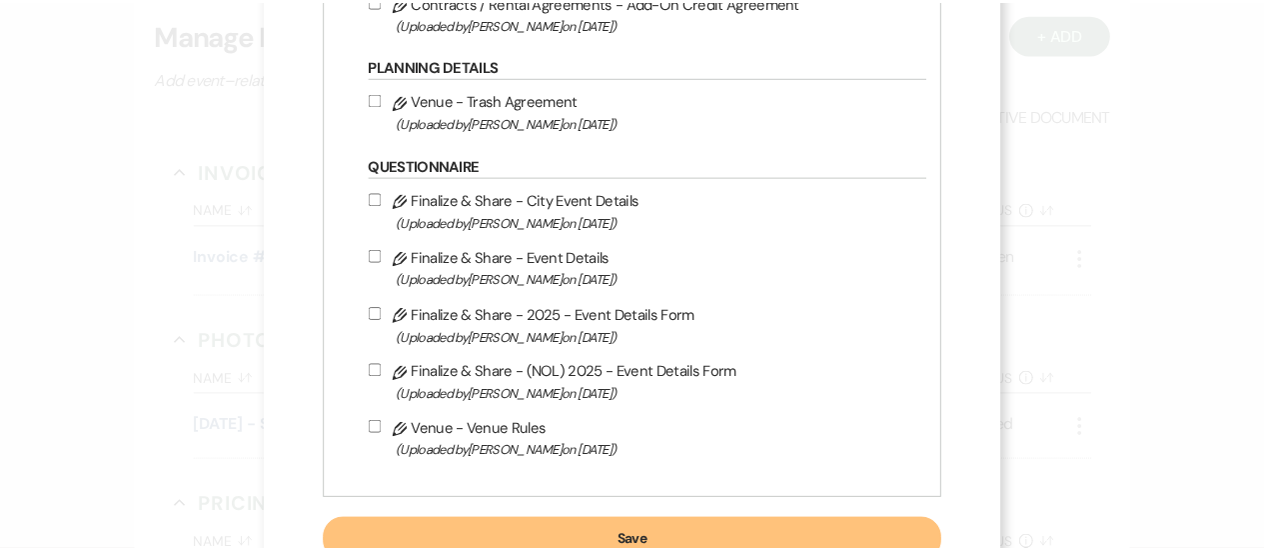
scroll to position [691, 0]
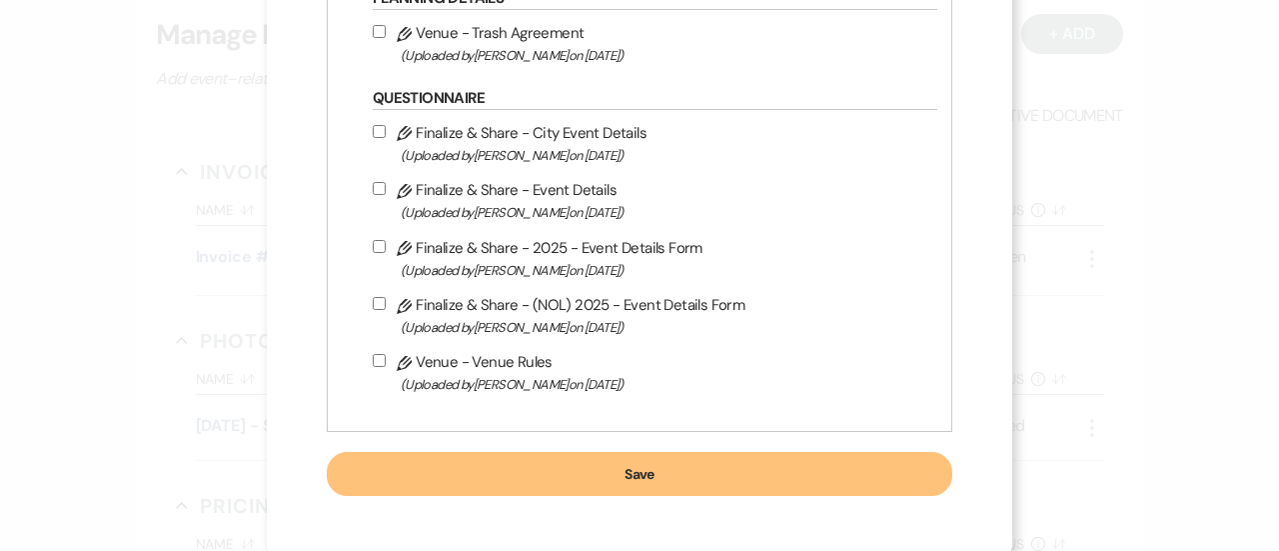
click at [708, 467] on button "Save" at bounding box center [640, 474] width 626 height 44
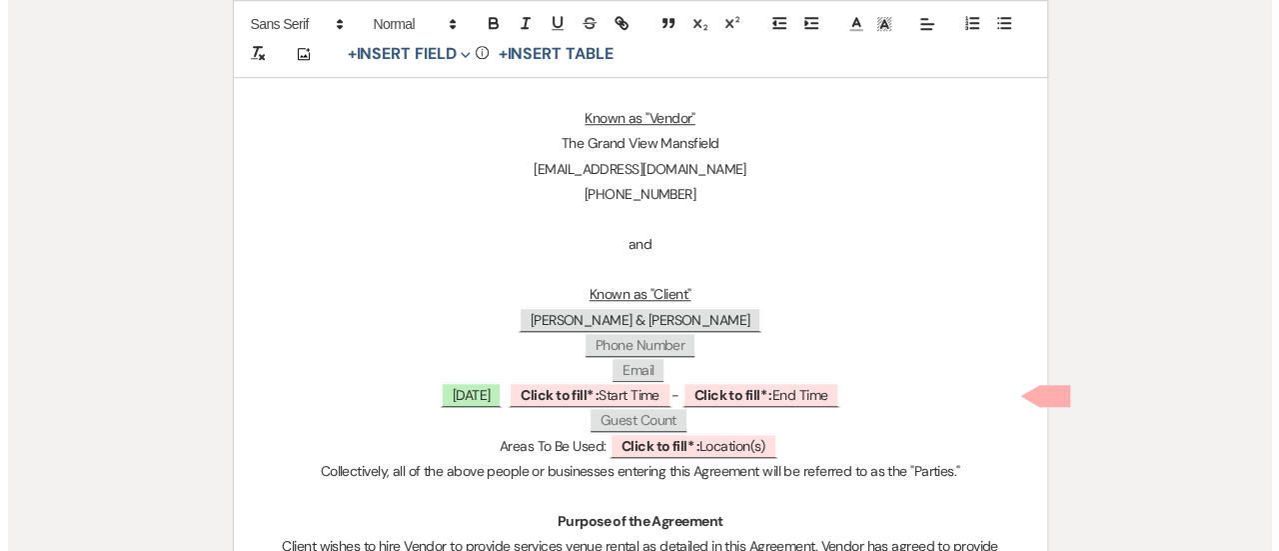
scroll to position [685, 0]
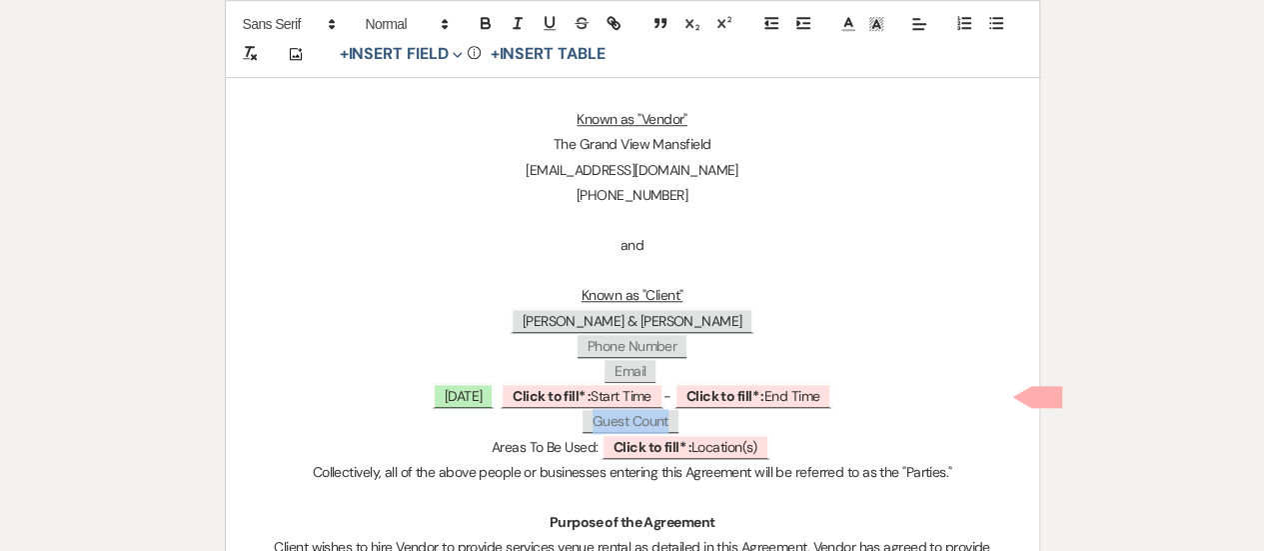
click at [673, 429] on span "Guest Count" at bounding box center [631, 421] width 96 height 23
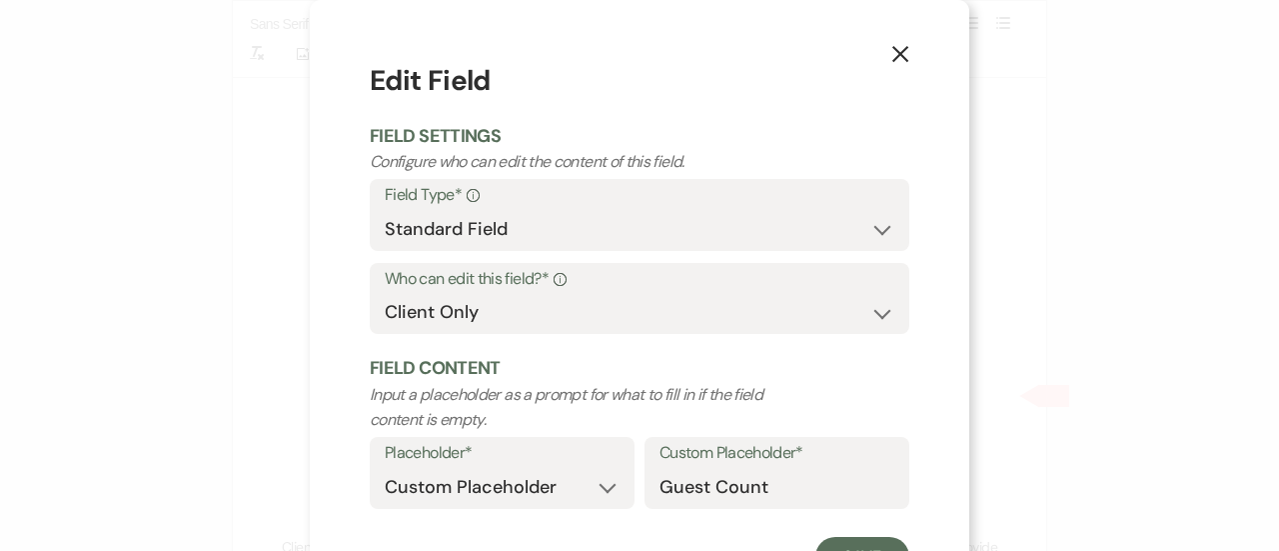
click at [892, 55] on icon "X" at bounding box center [901, 54] width 18 height 18
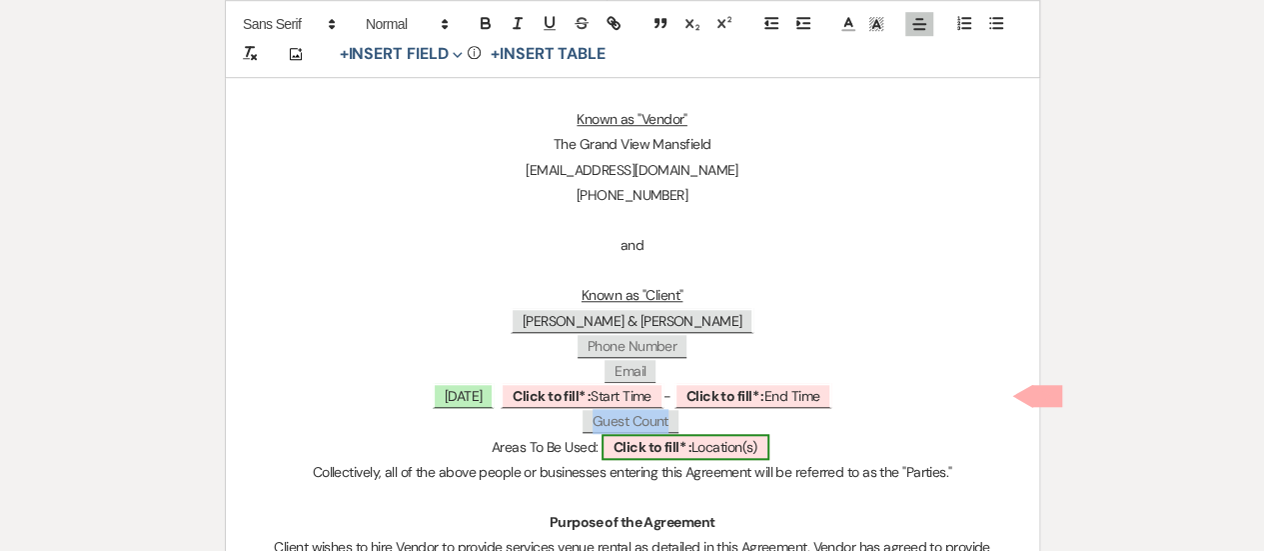
click at [709, 450] on span "Click to fill* : Location(s)" at bounding box center [686, 447] width 168 height 26
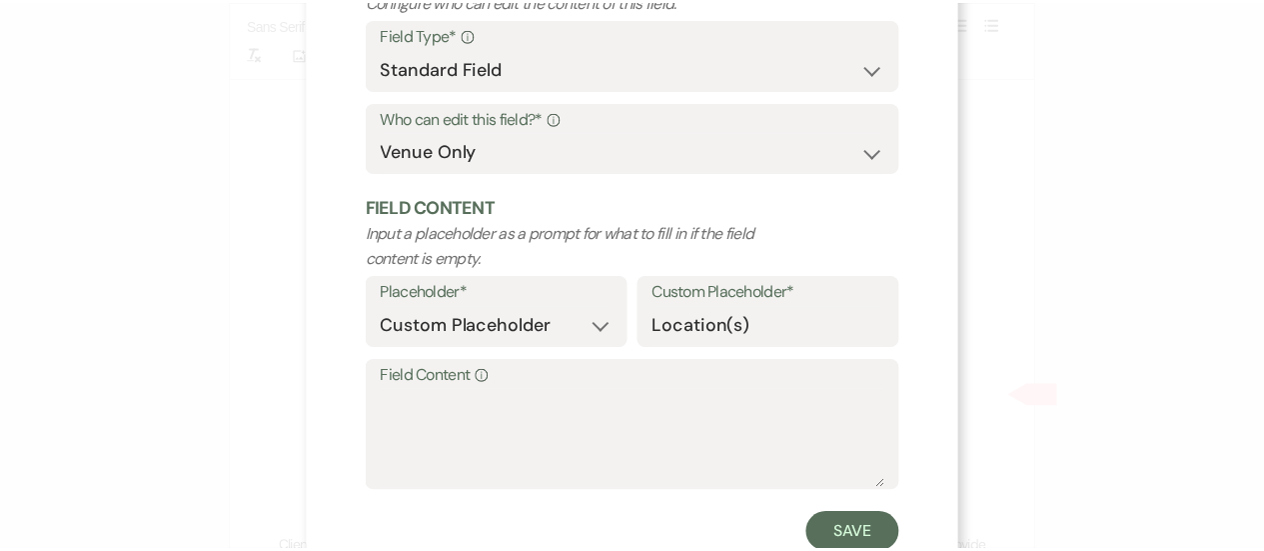
scroll to position [191, 0]
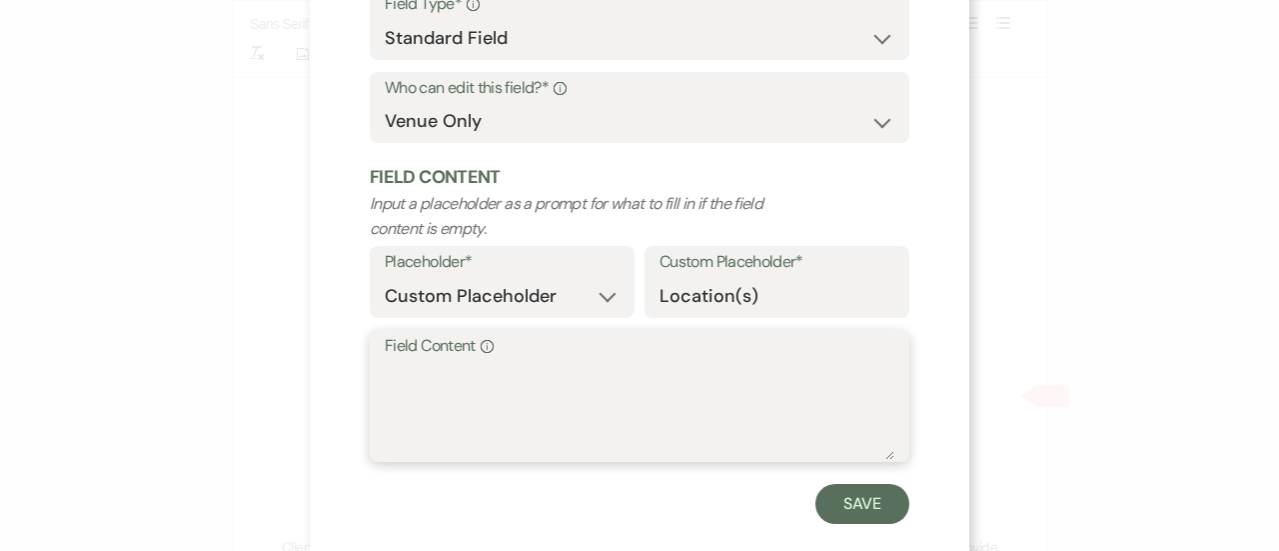
click at [516, 407] on textarea "Field Content Info" at bounding box center [640, 410] width 510 height 100
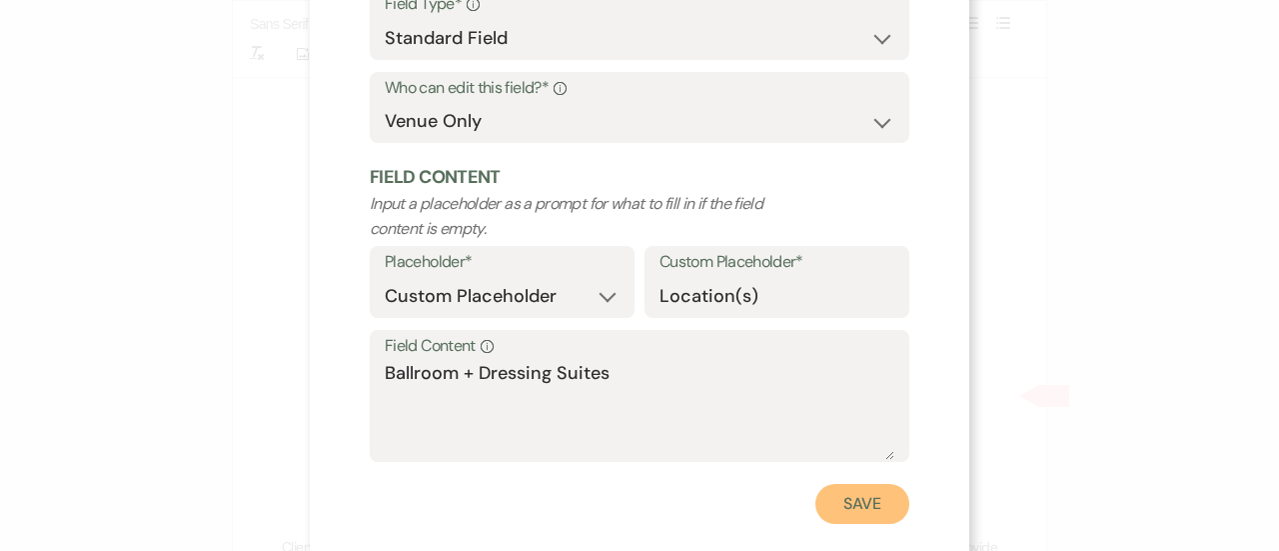
click at [863, 516] on button "Save" at bounding box center [863, 504] width 94 height 40
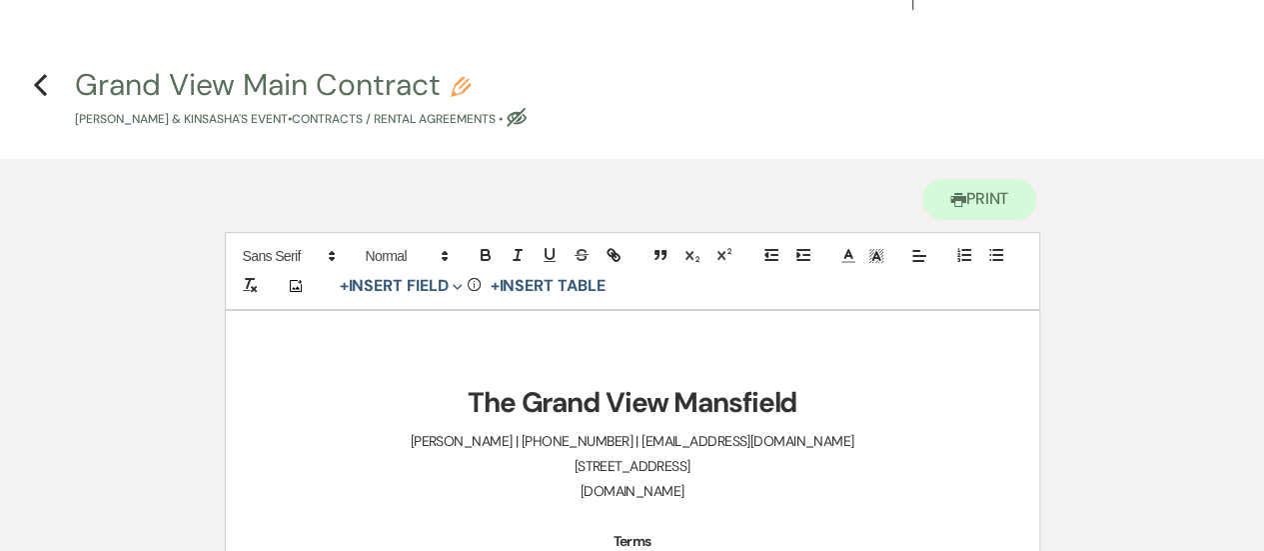
scroll to position [28, 0]
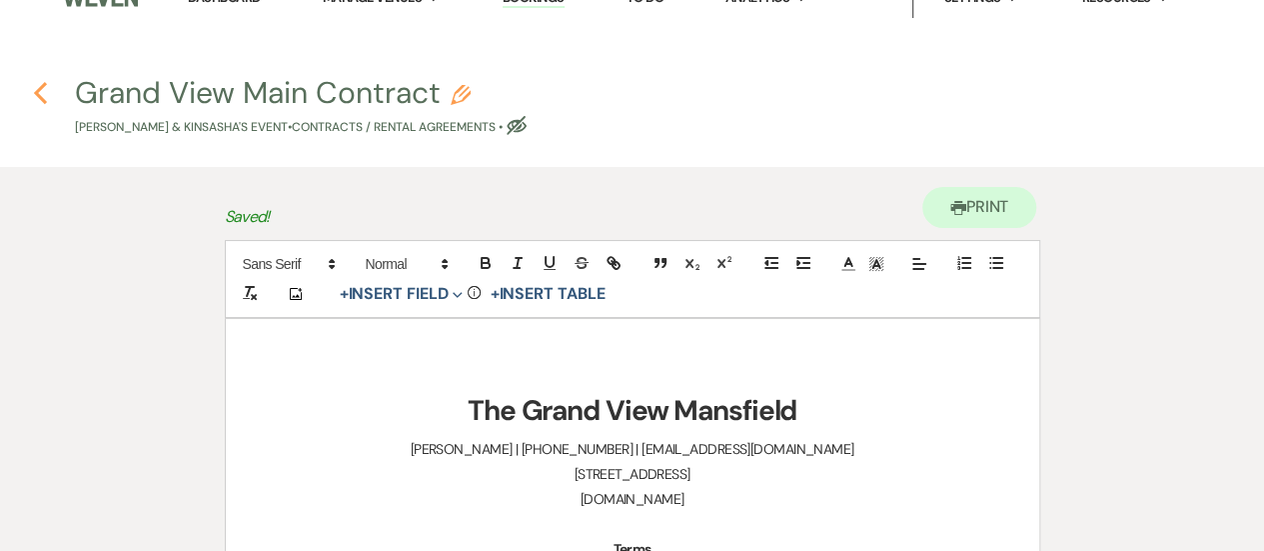
click at [41, 87] on use "button" at bounding box center [40, 93] width 13 height 22
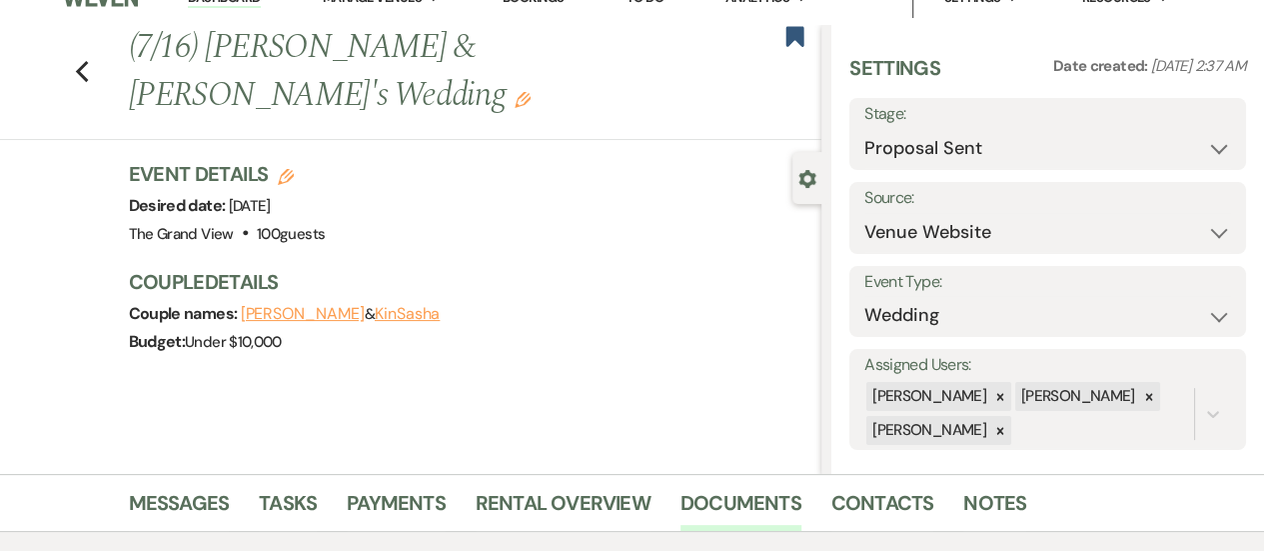
scroll to position [596, 0]
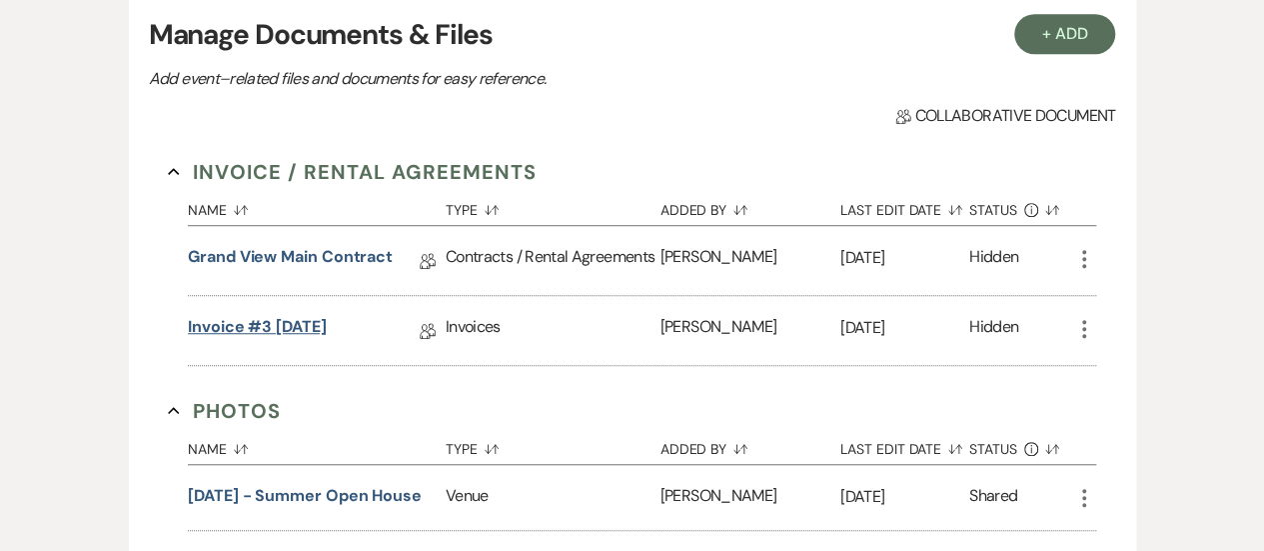
click at [319, 321] on link "Invoice #3 [DATE]" at bounding box center [257, 330] width 139 height 31
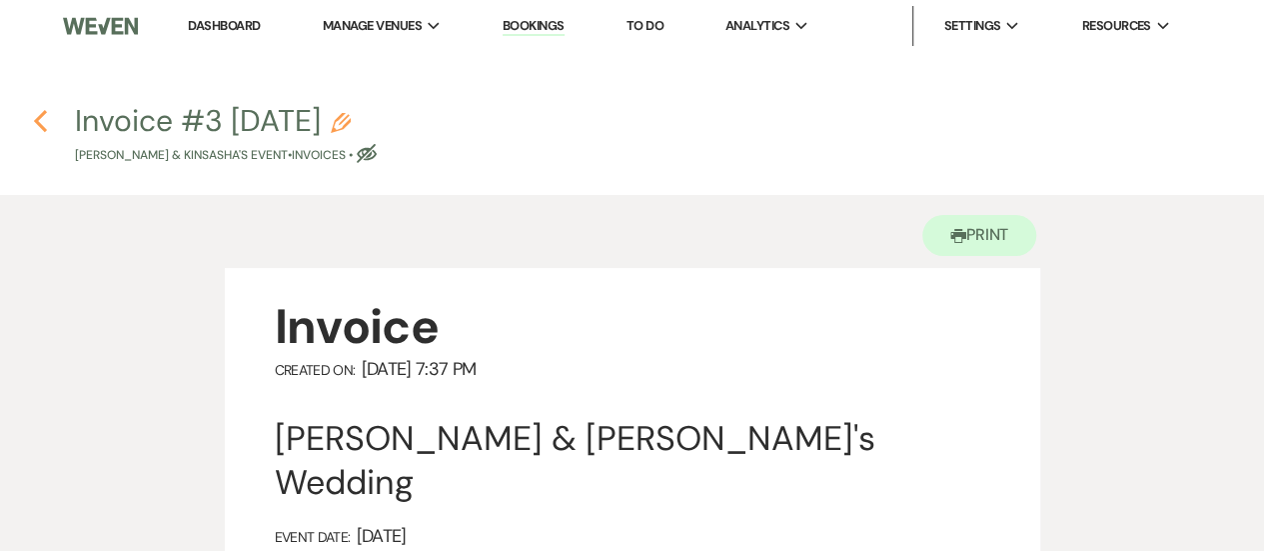
click at [38, 114] on icon "Previous" at bounding box center [40, 121] width 15 height 24
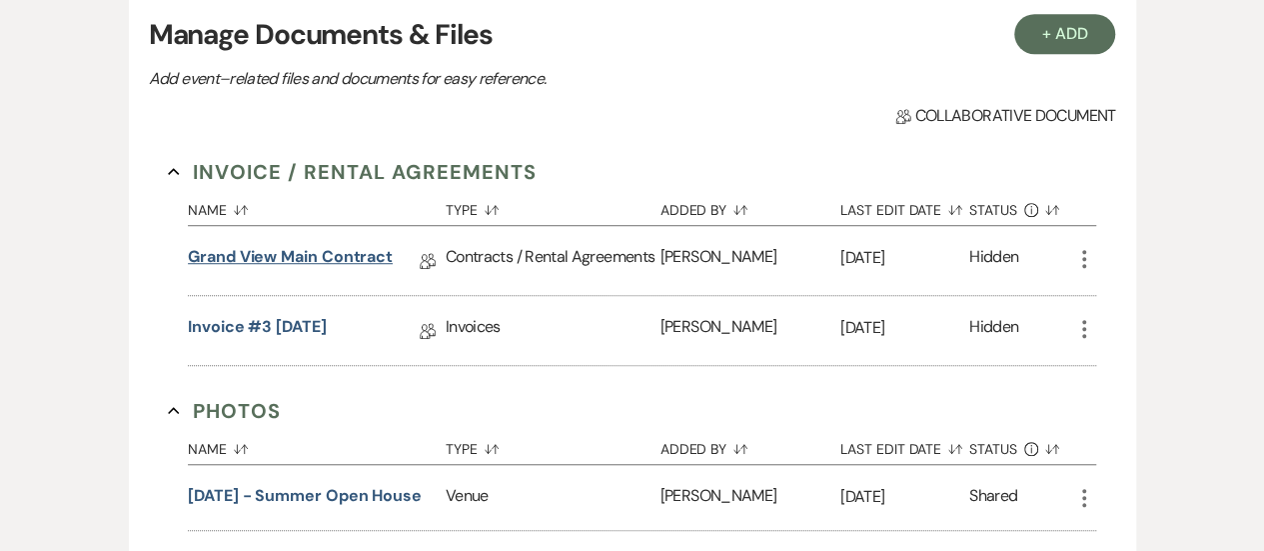
click at [352, 248] on link "Grand View Main Contract" at bounding box center [290, 260] width 205 height 31
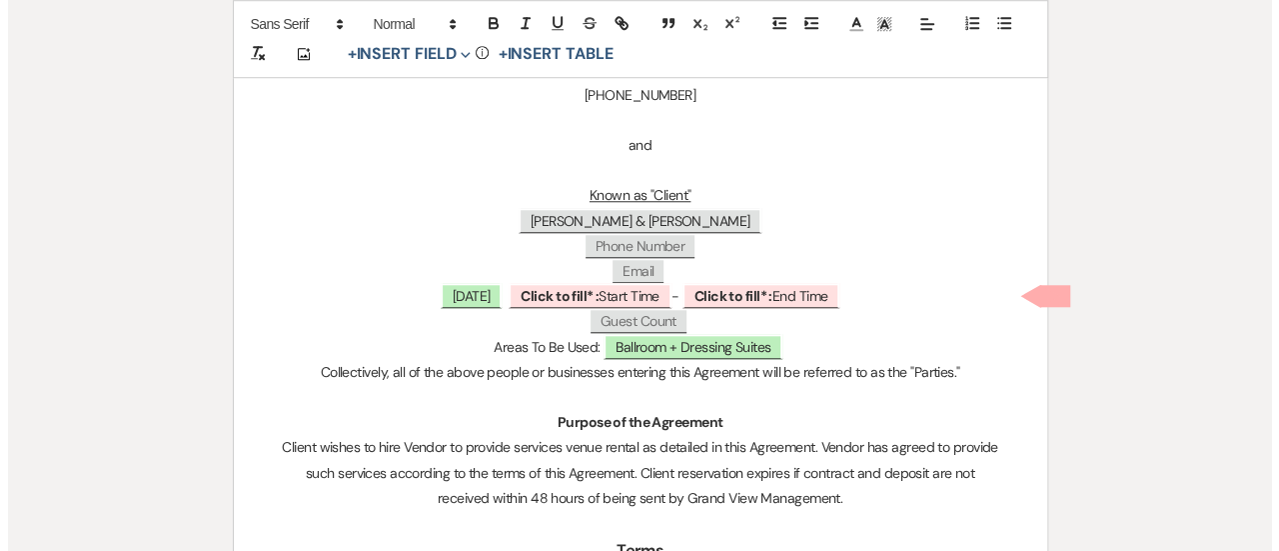
scroll to position [784, 0]
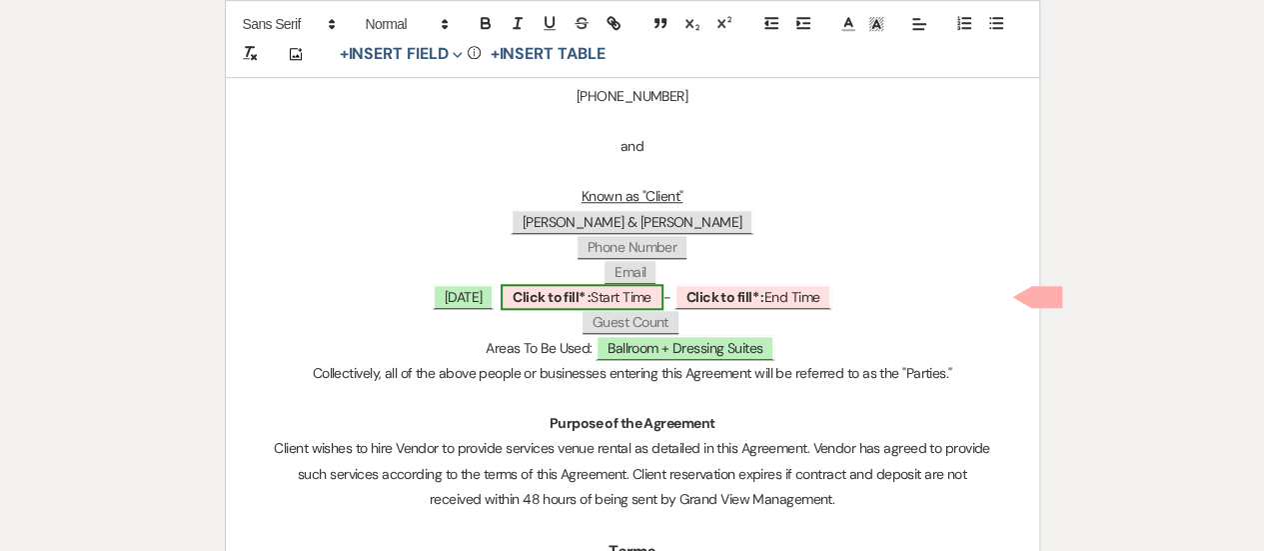
click at [591, 303] on b "Click to fill* :" at bounding box center [552, 297] width 78 height 18
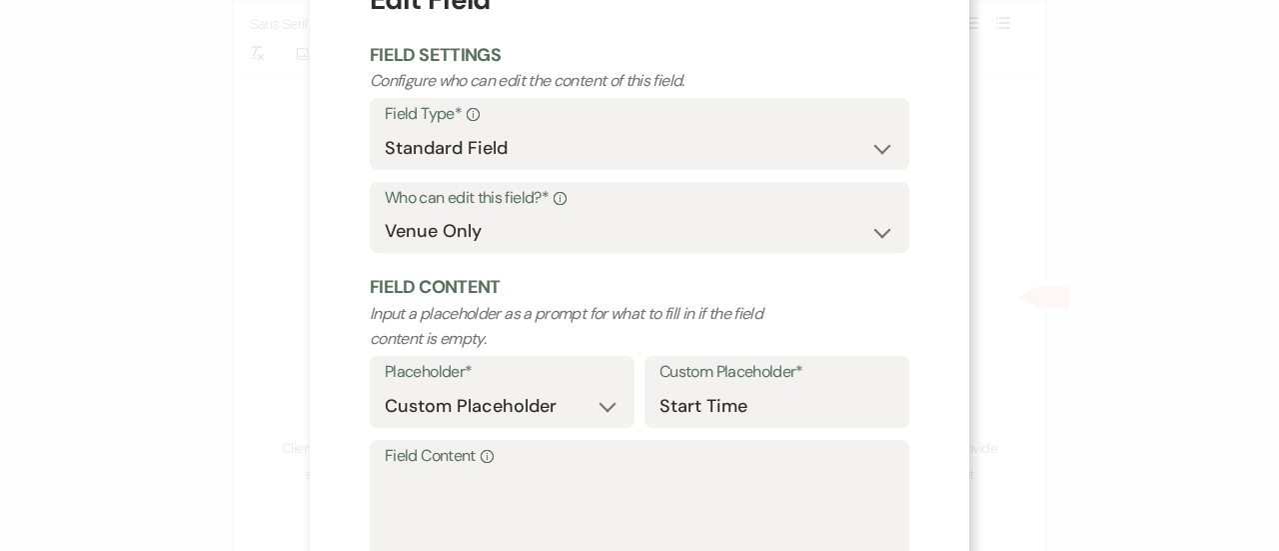
scroll to position [89, 0]
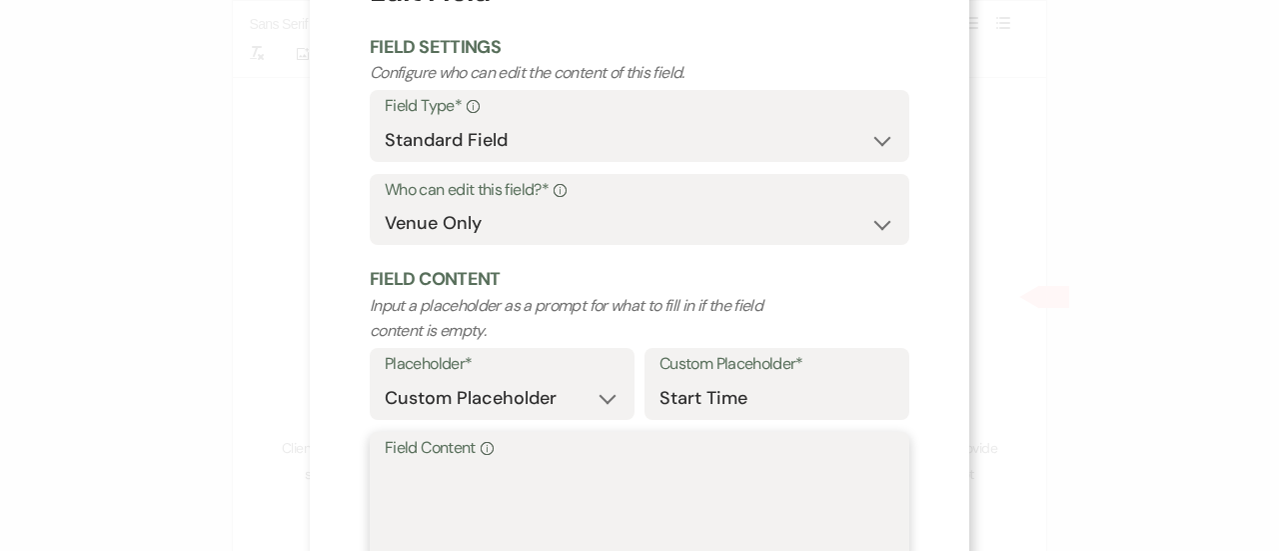
click at [515, 489] on textarea "Field Content Info" at bounding box center [640, 512] width 510 height 100
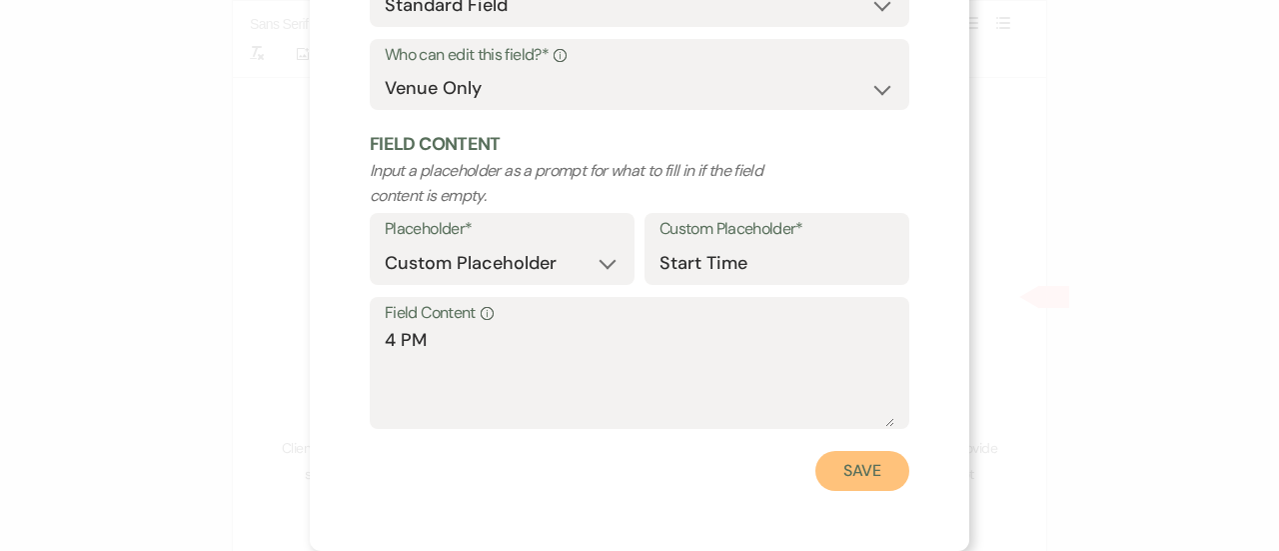
click at [877, 471] on button "Save" at bounding box center [863, 471] width 94 height 40
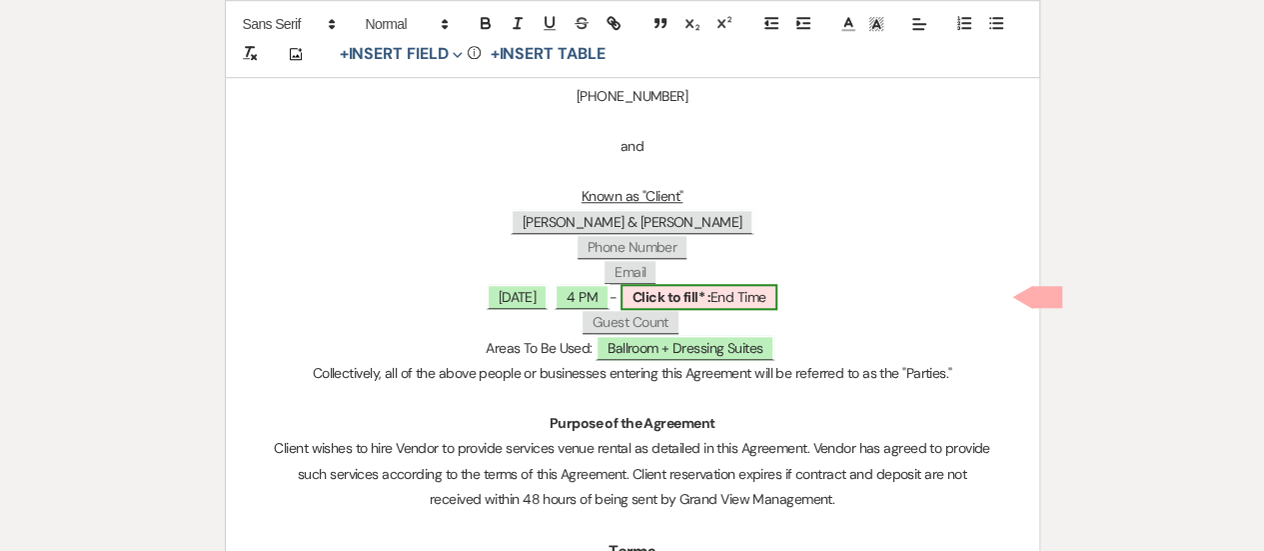
click at [759, 290] on span "Click to fill* : End Time" at bounding box center [700, 297] width 158 height 26
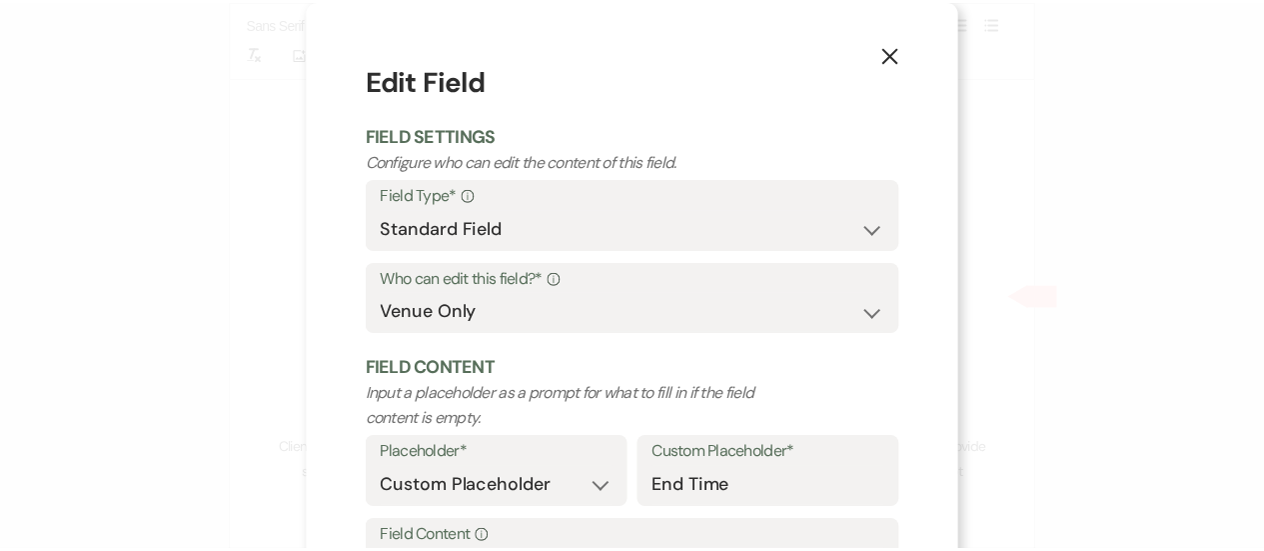
scroll to position [176, 0]
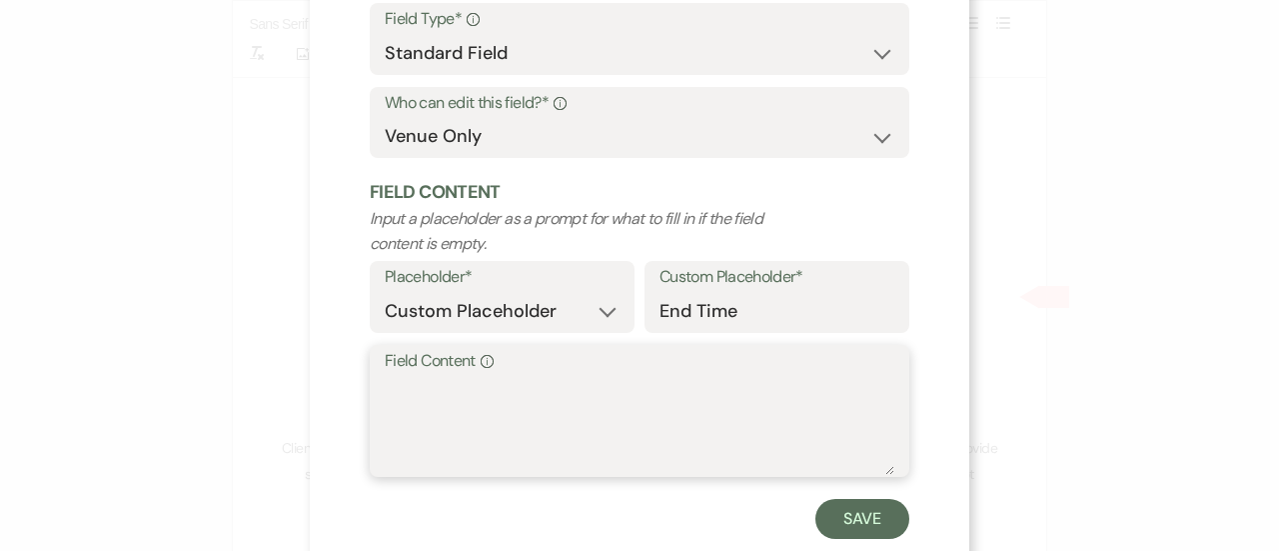
click at [597, 436] on textarea "Field Content Info" at bounding box center [640, 425] width 510 height 100
click at [450, 393] on textarea "12 AM (8hours)" at bounding box center [640, 425] width 510 height 100
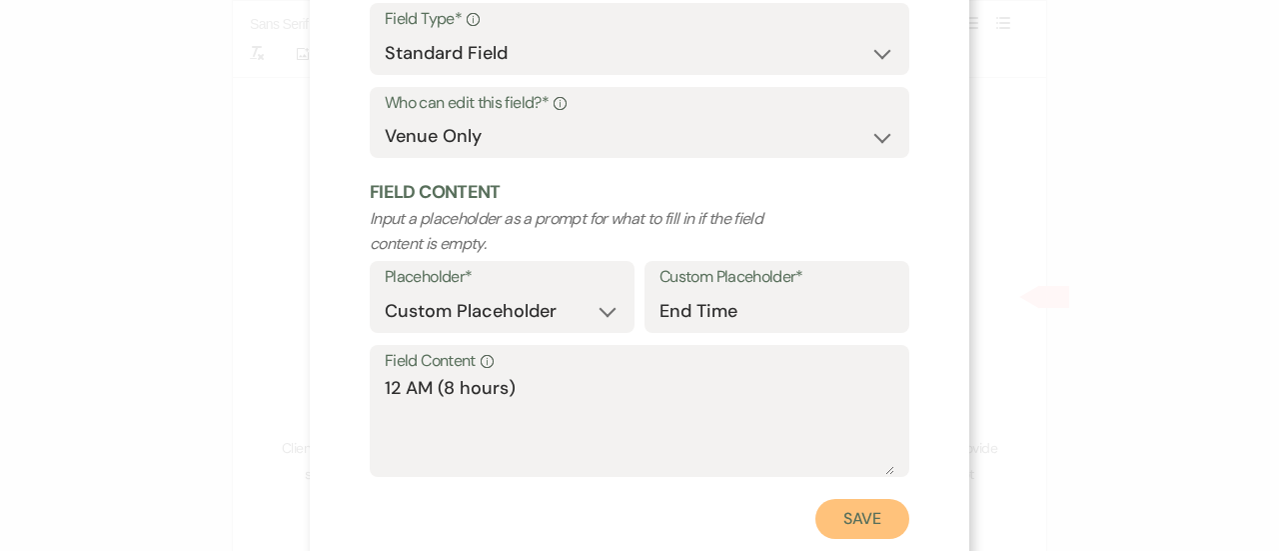
click at [892, 519] on button "Save" at bounding box center [863, 519] width 94 height 40
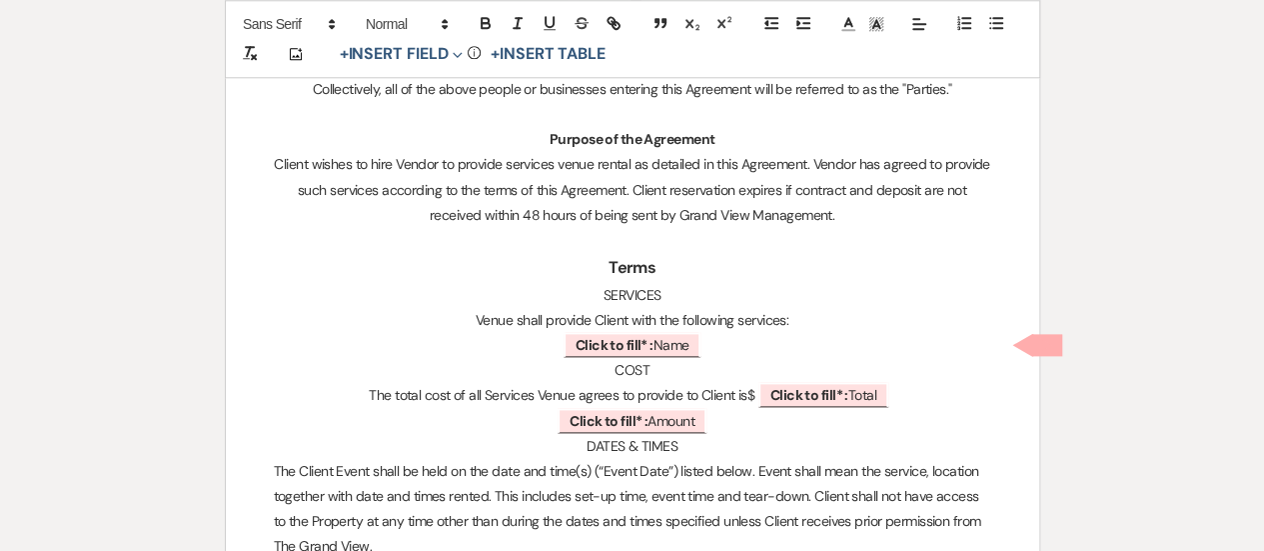
scroll to position [1070, 0]
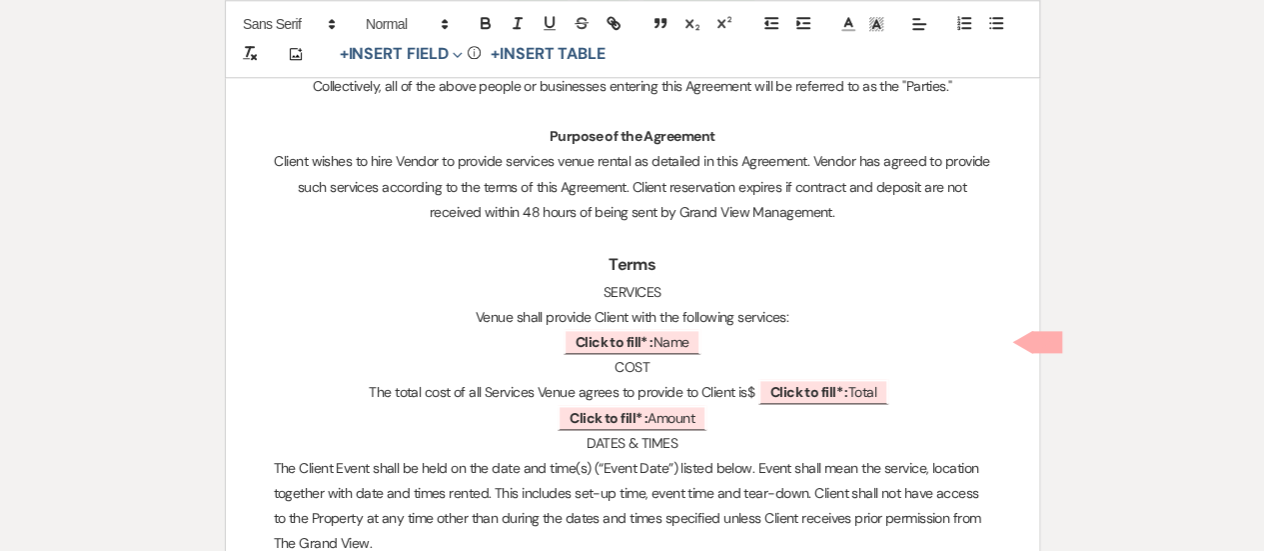
click at [721, 345] on p "﻿ Click to fill* : Name ﻿" at bounding box center [633, 342] width 718 height 25
click at [716, 417] on p "﻿ Click to fill* : Amount ﻿" at bounding box center [633, 418] width 718 height 25
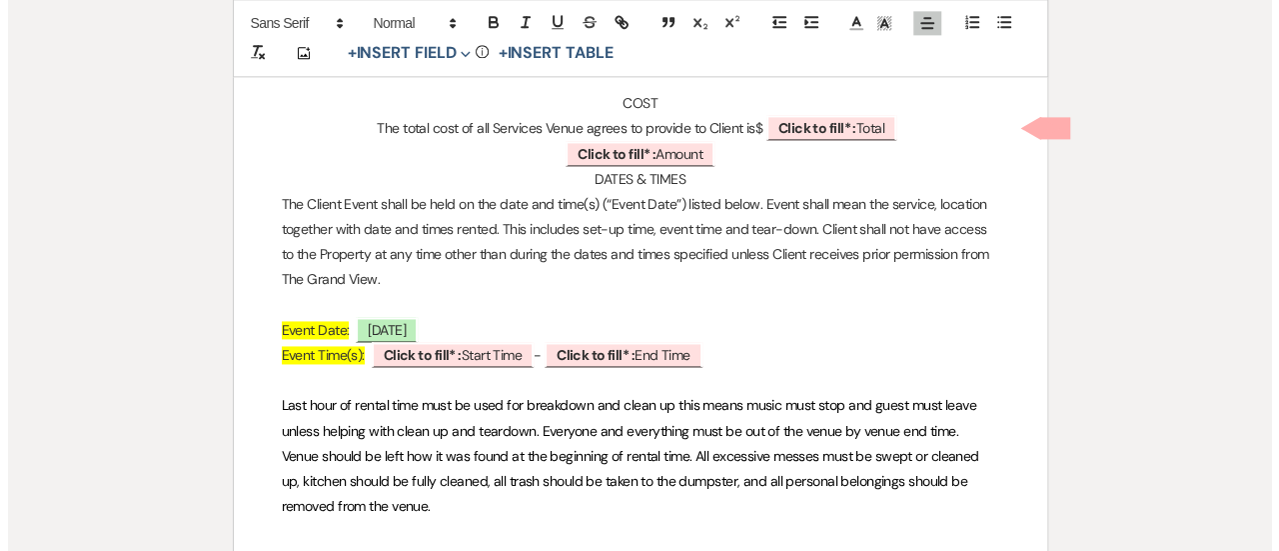
scroll to position [1335, 0]
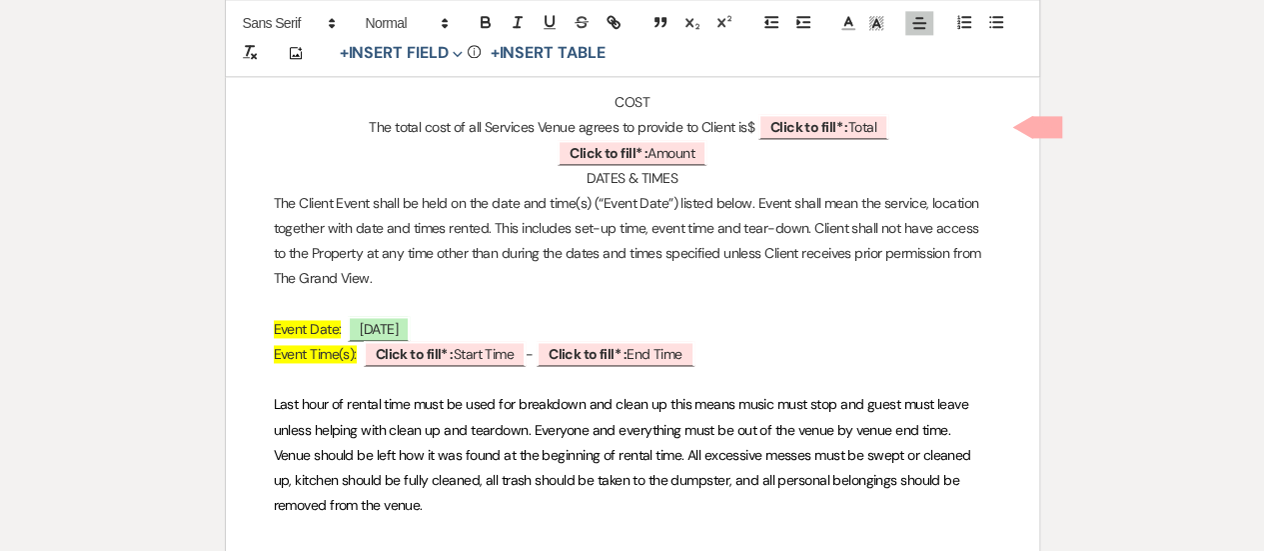
click at [277, 355] on span "Event Time(s):" at bounding box center [315, 354] width 83 height 18
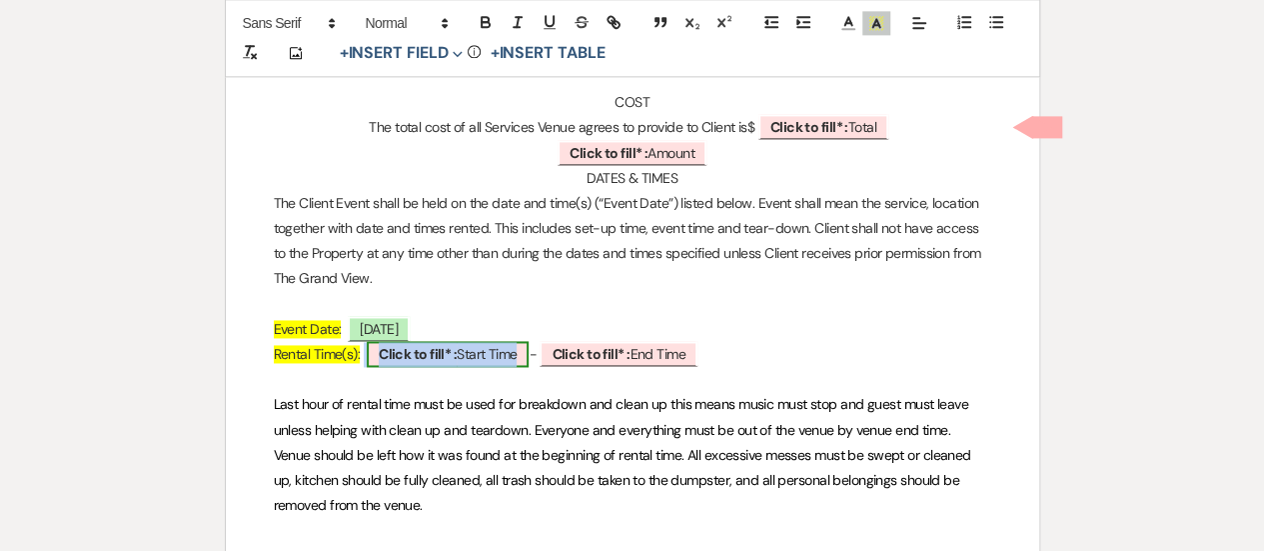
click at [412, 357] on b "Click to fill* :" at bounding box center [418, 354] width 78 height 18
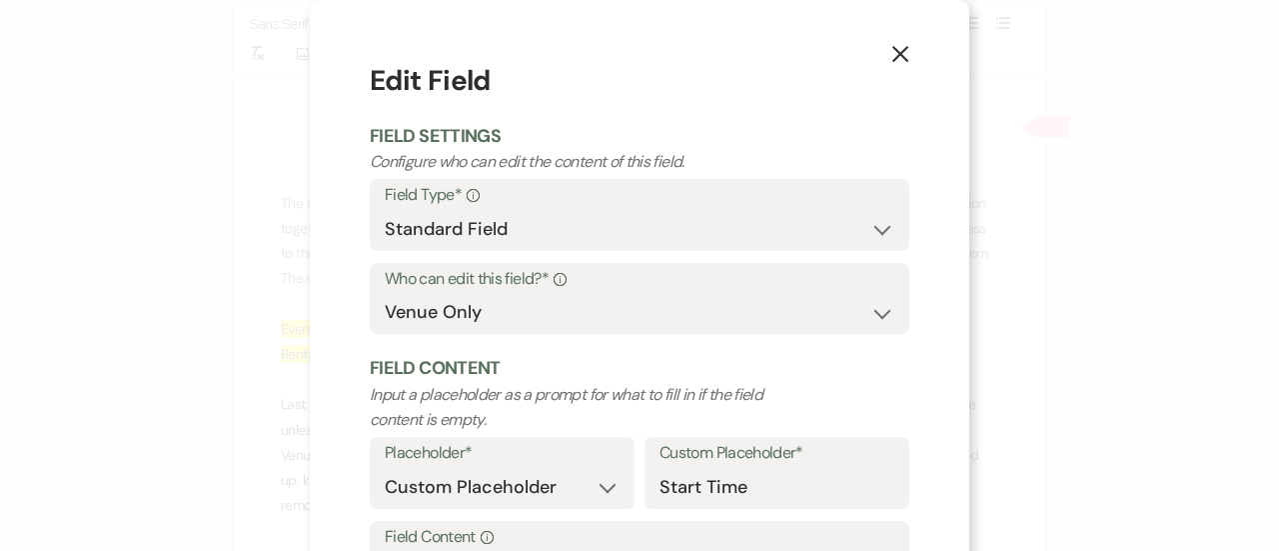
scroll to position [162, 0]
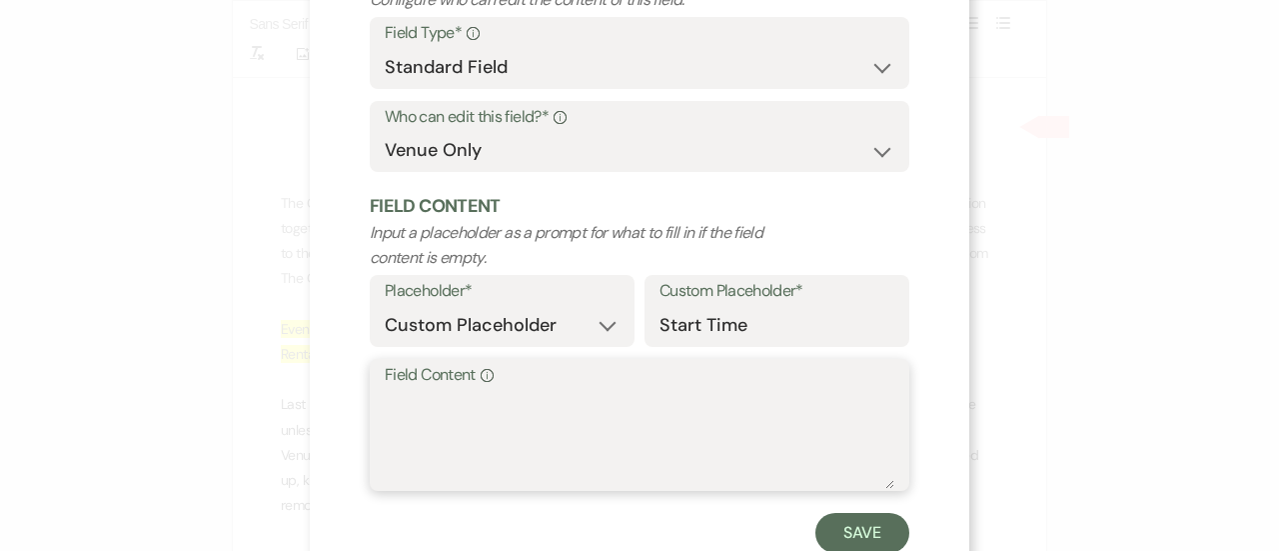
click at [478, 437] on textarea "Field Content Info" at bounding box center [640, 439] width 510 height 100
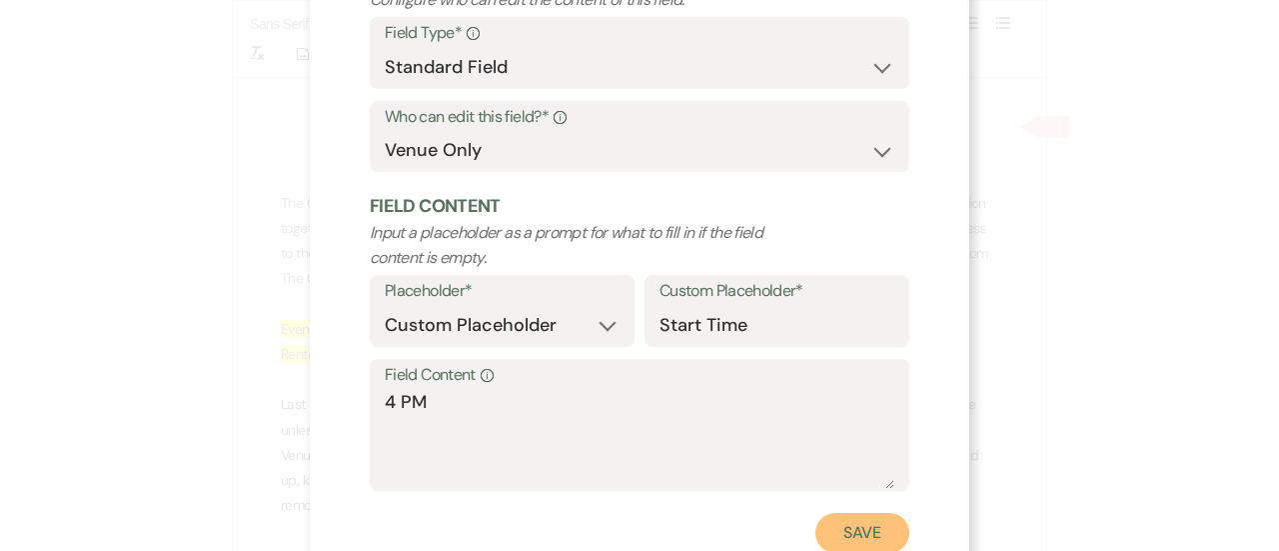
click at [878, 519] on button "Save" at bounding box center [863, 533] width 94 height 40
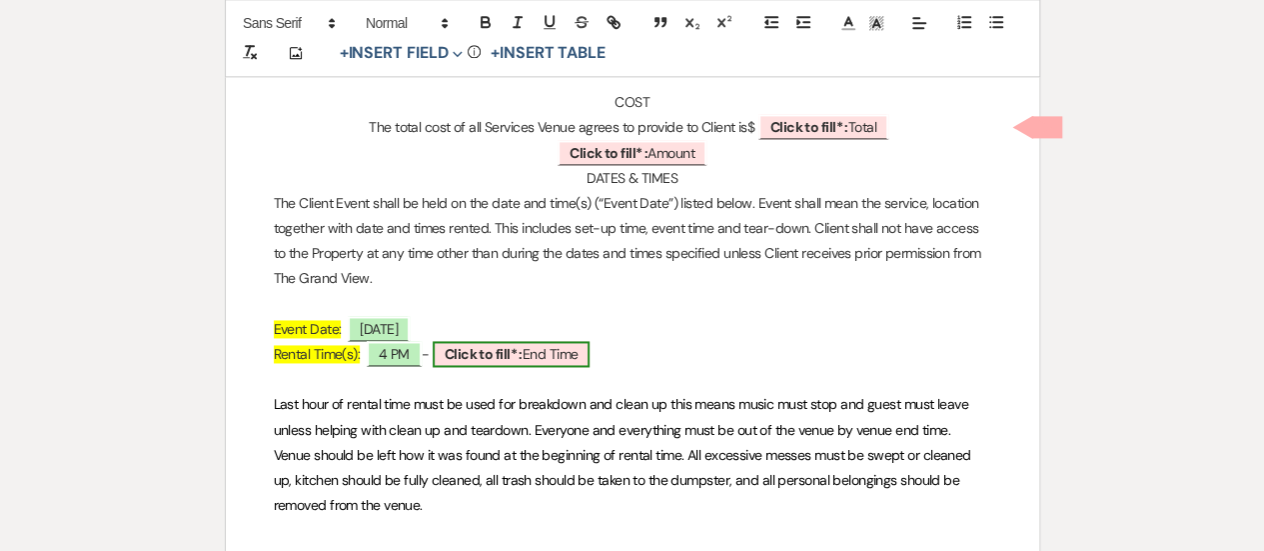
click at [544, 363] on span "Click to fill* : End Time" at bounding box center [512, 354] width 158 height 26
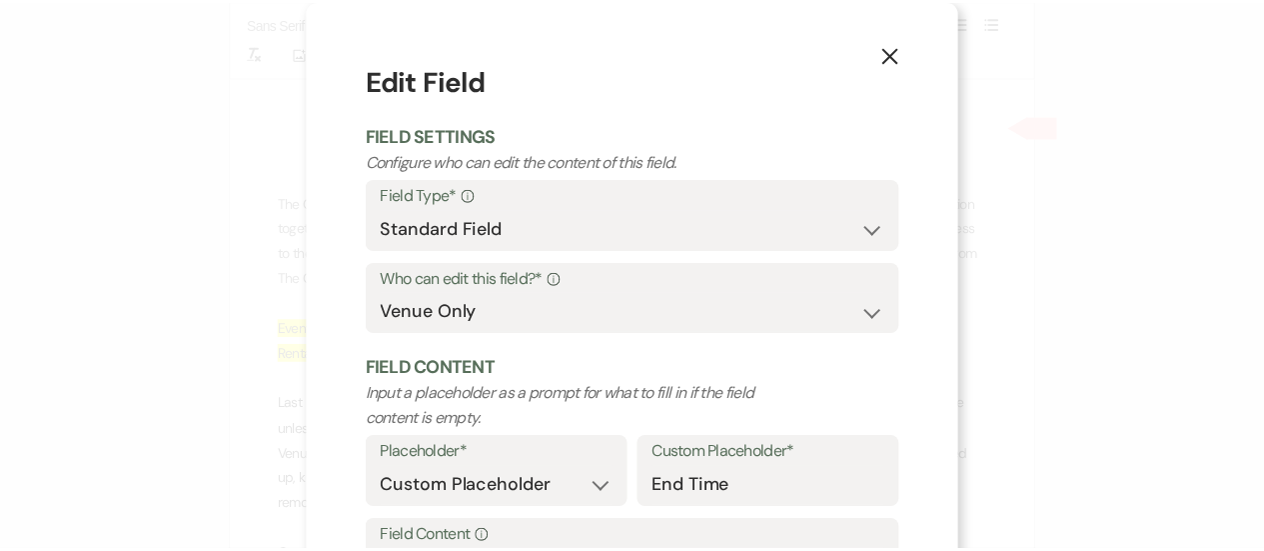
scroll to position [177, 0]
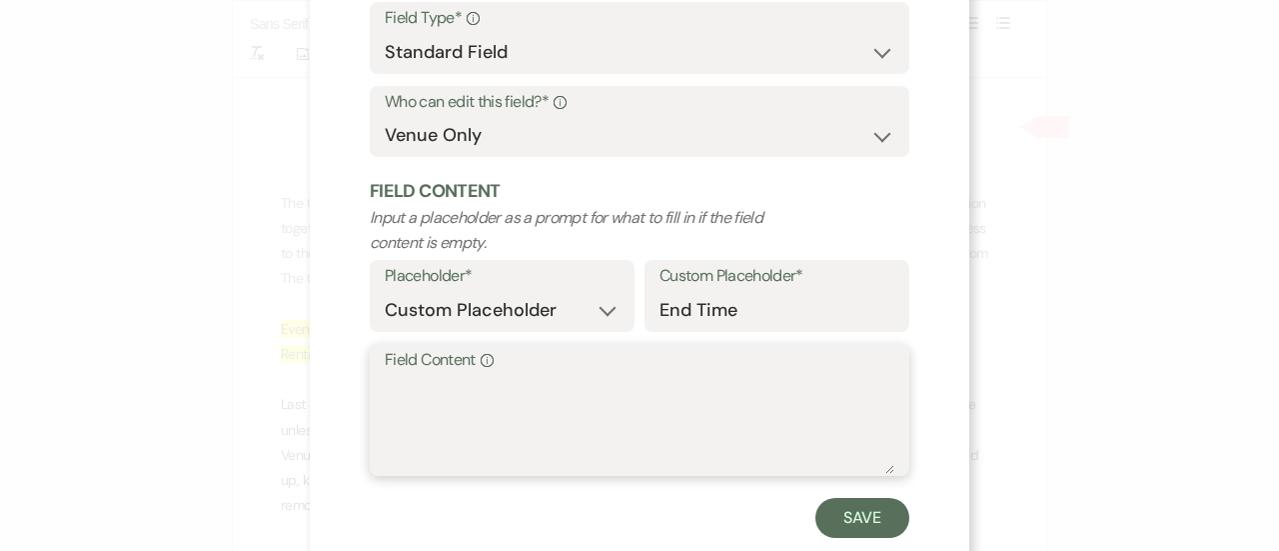
click at [535, 444] on textarea "Field Content Info" at bounding box center [640, 424] width 510 height 100
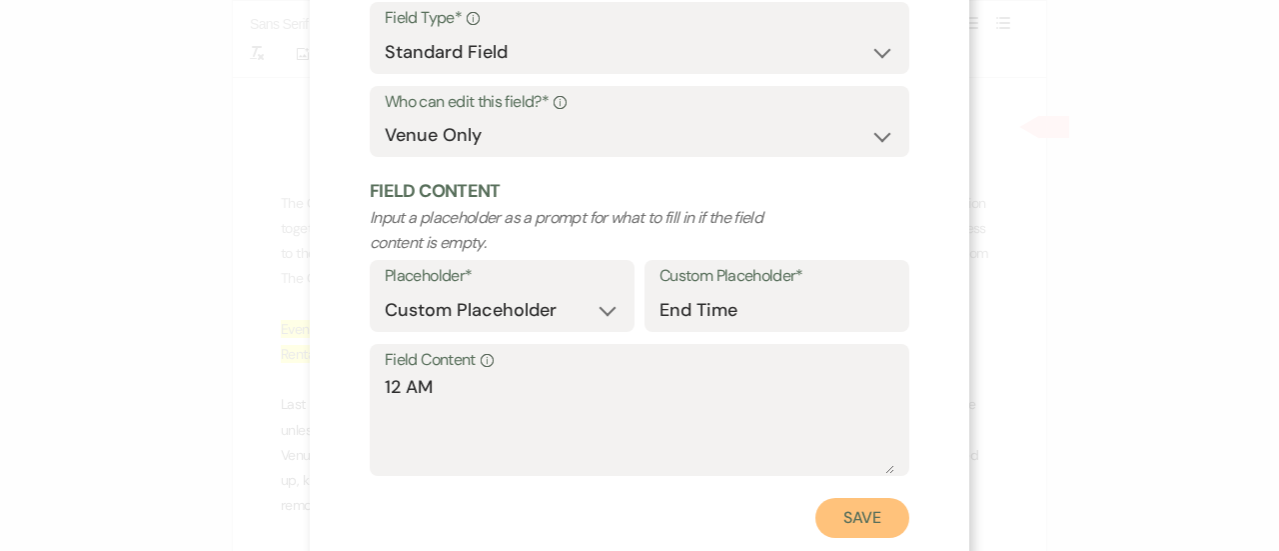
click at [872, 511] on button "Save" at bounding box center [863, 518] width 94 height 40
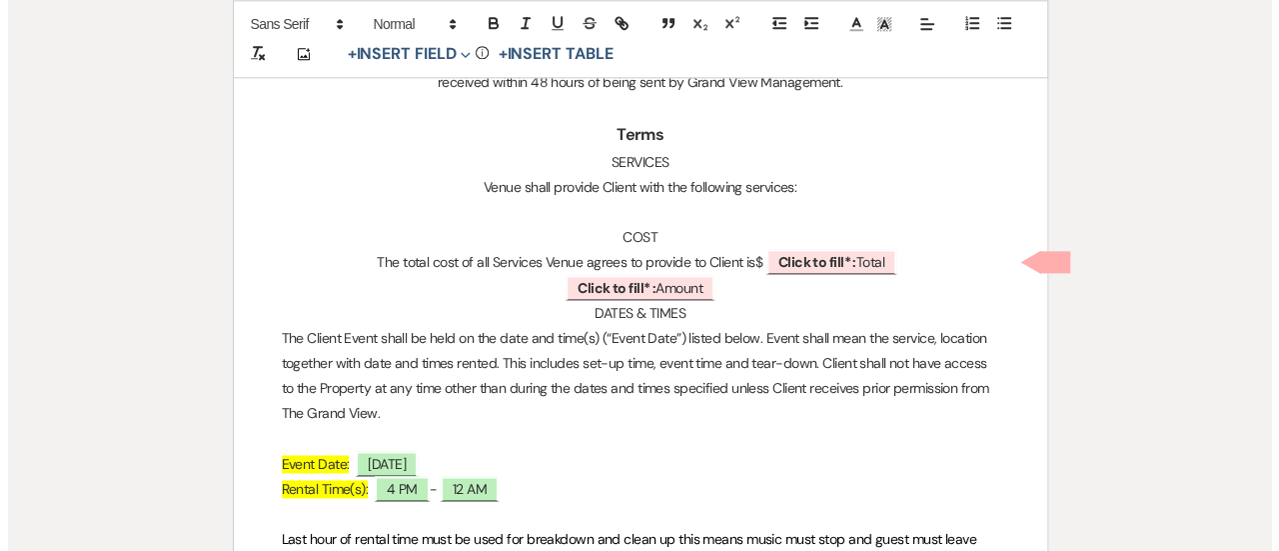
scroll to position [1201, 0]
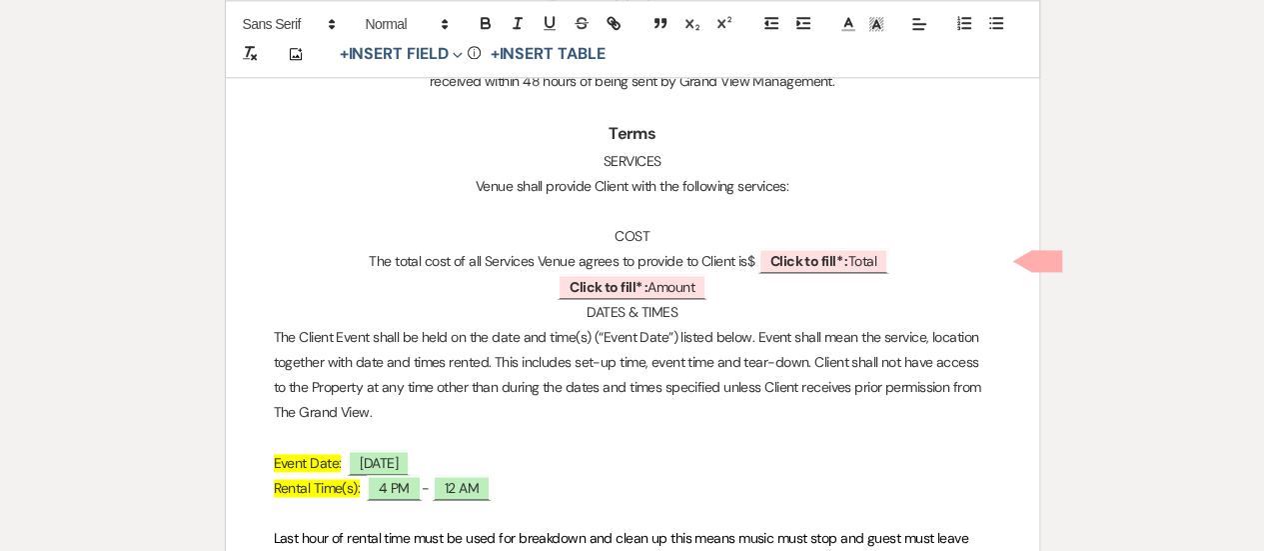
click at [578, 310] on p "DATES & TIMES" at bounding box center [633, 312] width 718 height 25
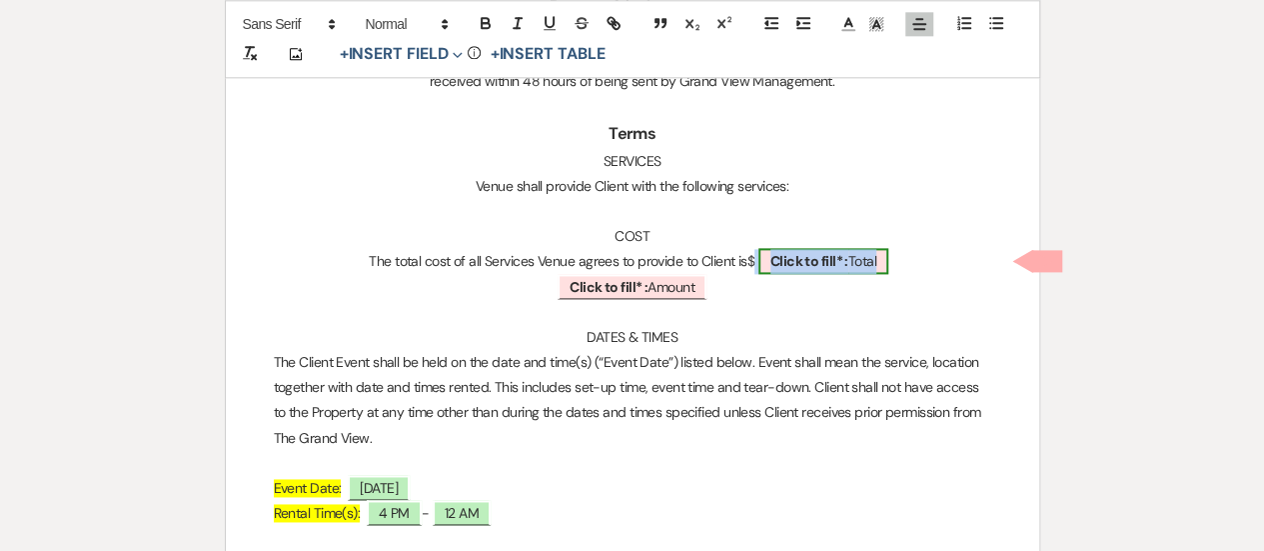
click at [812, 256] on b "Click to fill* :" at bounding box center [810, 261] width 78 height 18
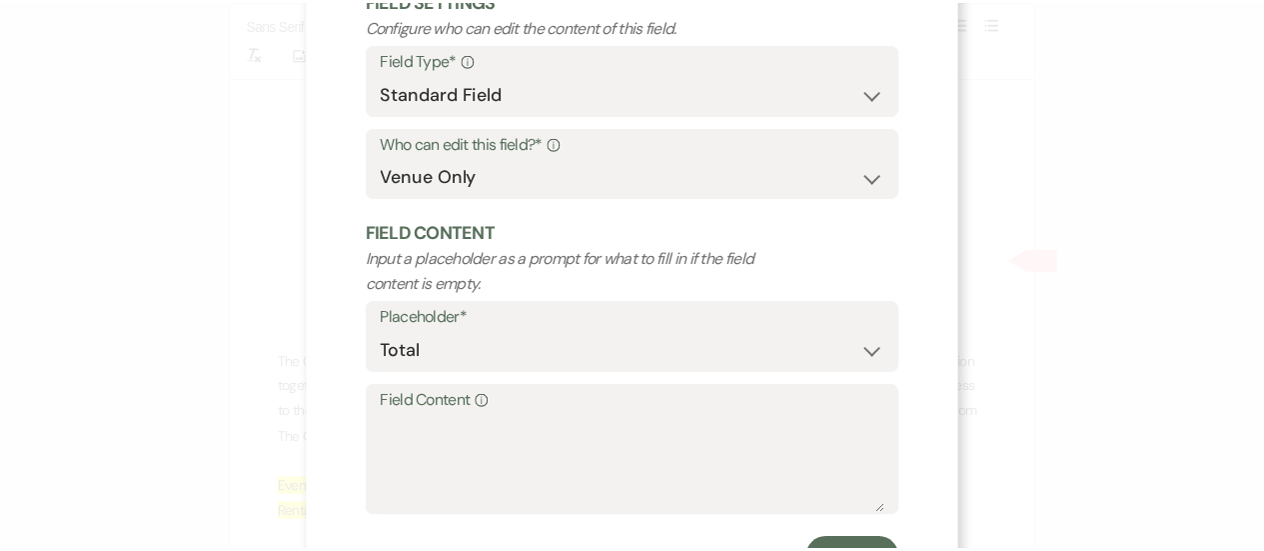
scroll to position [175, 0]
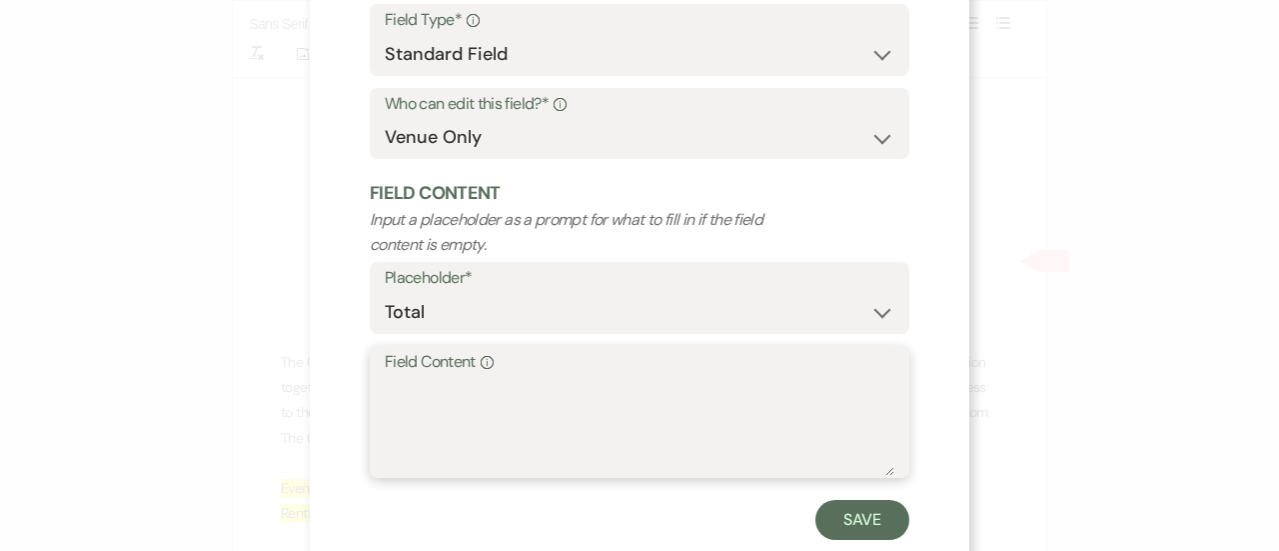
click at [507, 451] on textarea "Field Content Info" at bounding box center [640, 426] width 510 height 100
paste textarea "$2,832.50"
drag, startPoint x: 544, startPoint y: 413, endPoint x: 262, endPoint y: 371, distance: 285.0
click at [262, 371] on div "X Edit Field Field Settings Configure who can edit the content of this field. F…" at bounding box center [639, 275] width 1279 height 551
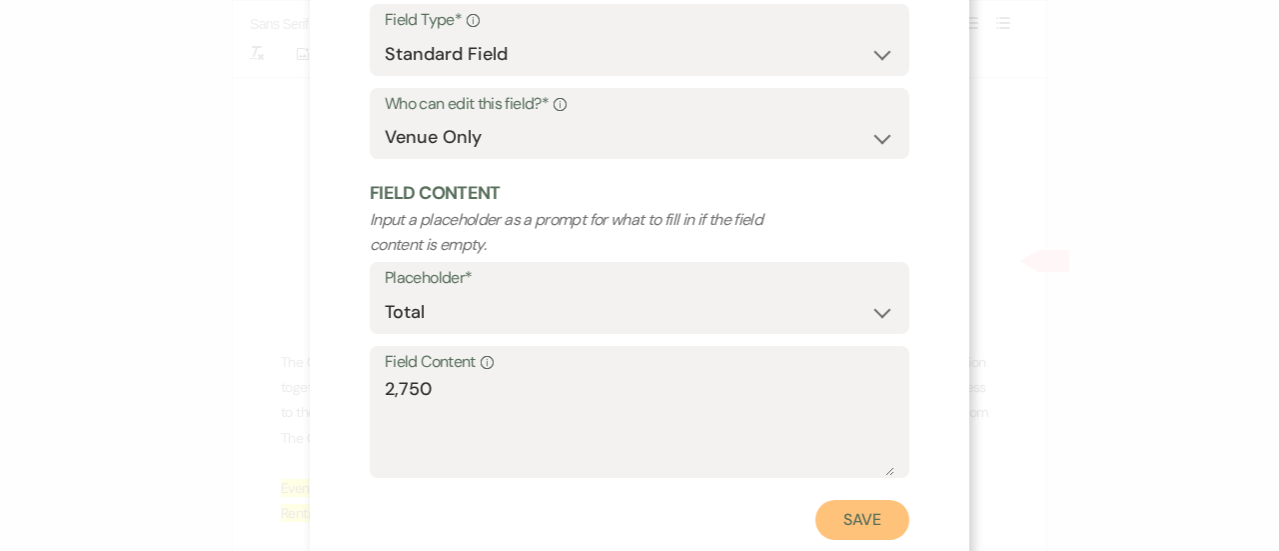
click at [858, 515] on button "Save" at bounding box center [863, 520] width 94 height 40
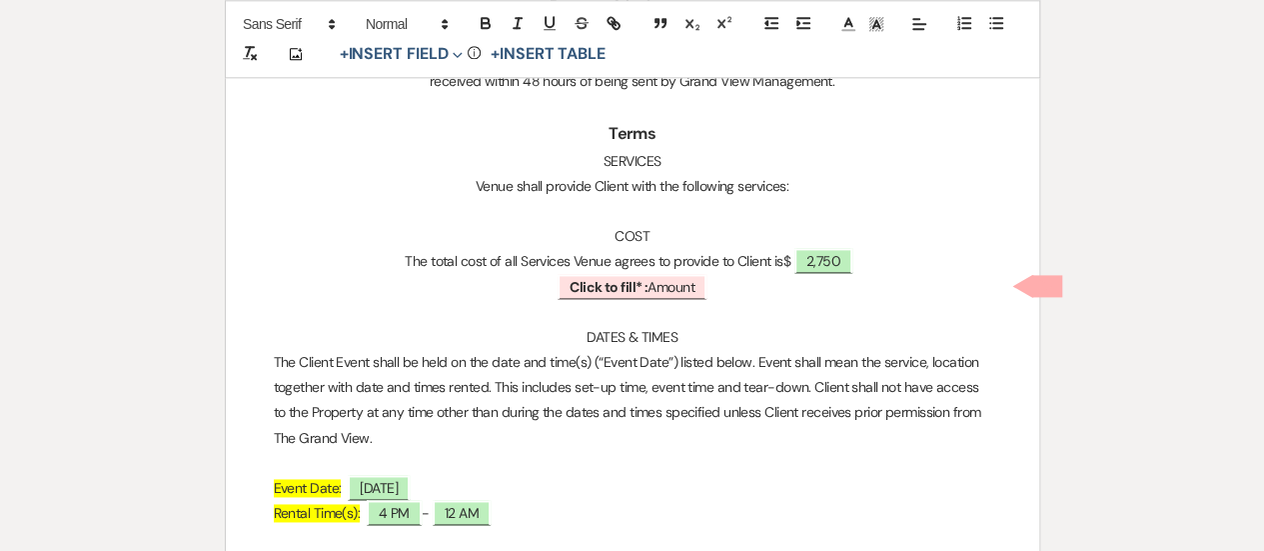
click at [719, 285] on p "﻿ Click to fill* : Amount ﻿" at bounding box center [633, 287] width 718 height 25
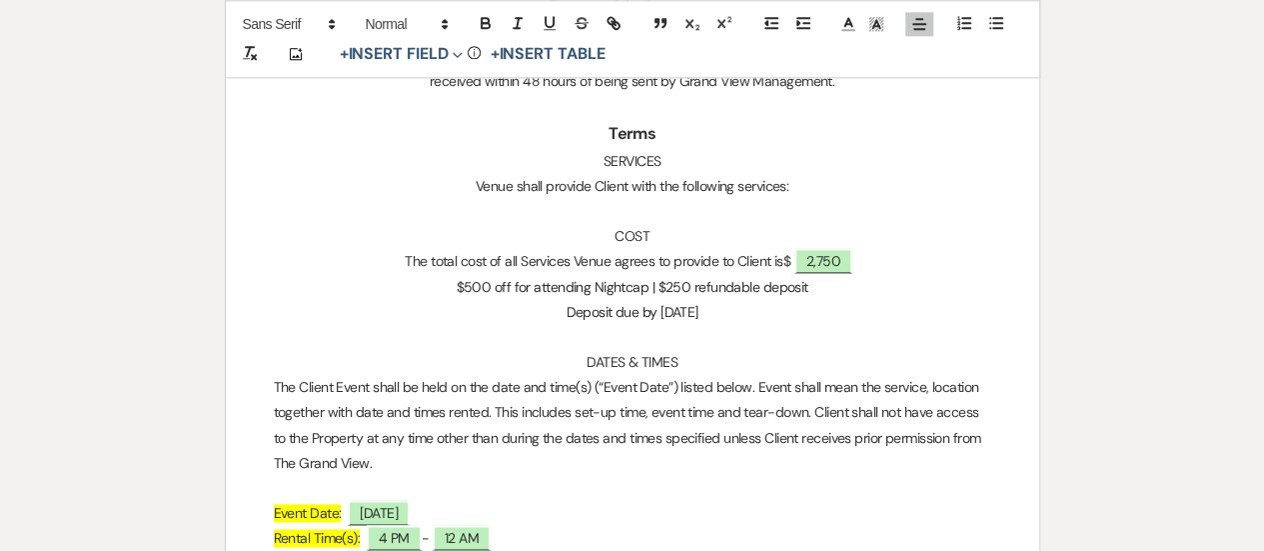
click at [608, 313] on p "Deposit due by [DATE]" at bounding box center [633, 312] width 718 height 25
click at [729, 320] on p "Deposit of $495 due by [DATE]" at bounding box center [633, 312] width 718 height 25
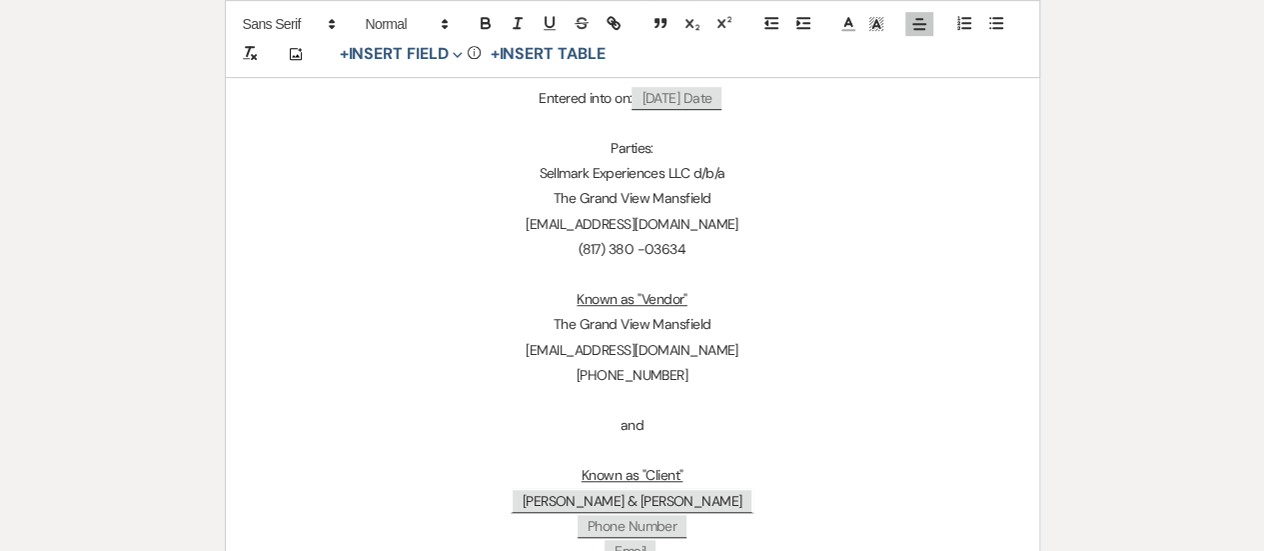
scroll to position [0, 0]
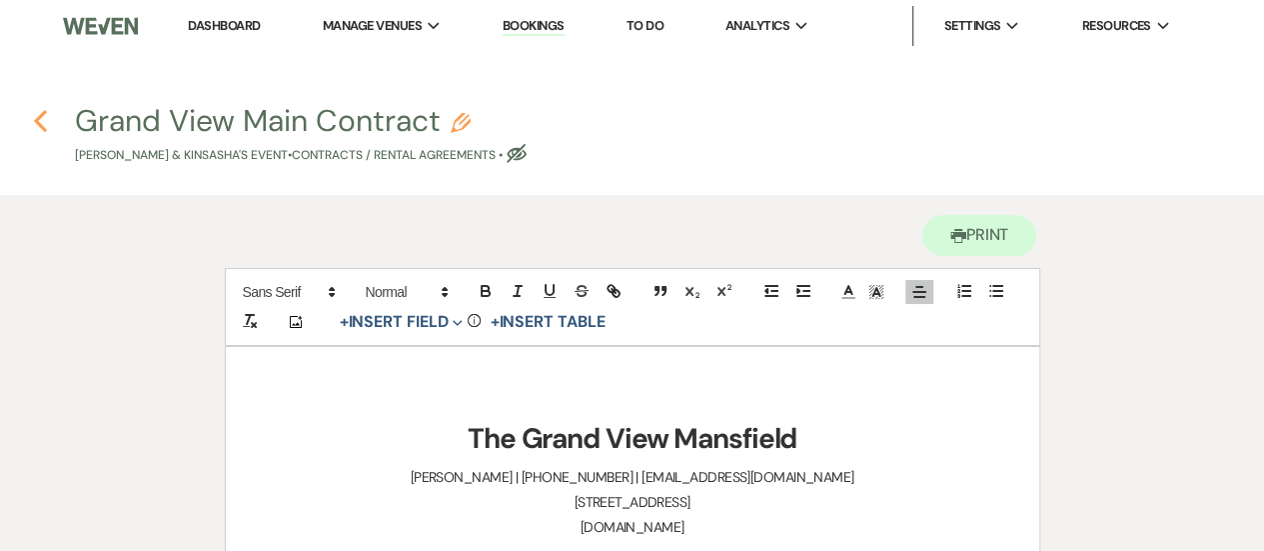
click at [38, 121] on use "button" at bounding box center [40, 121] width 13 height 22
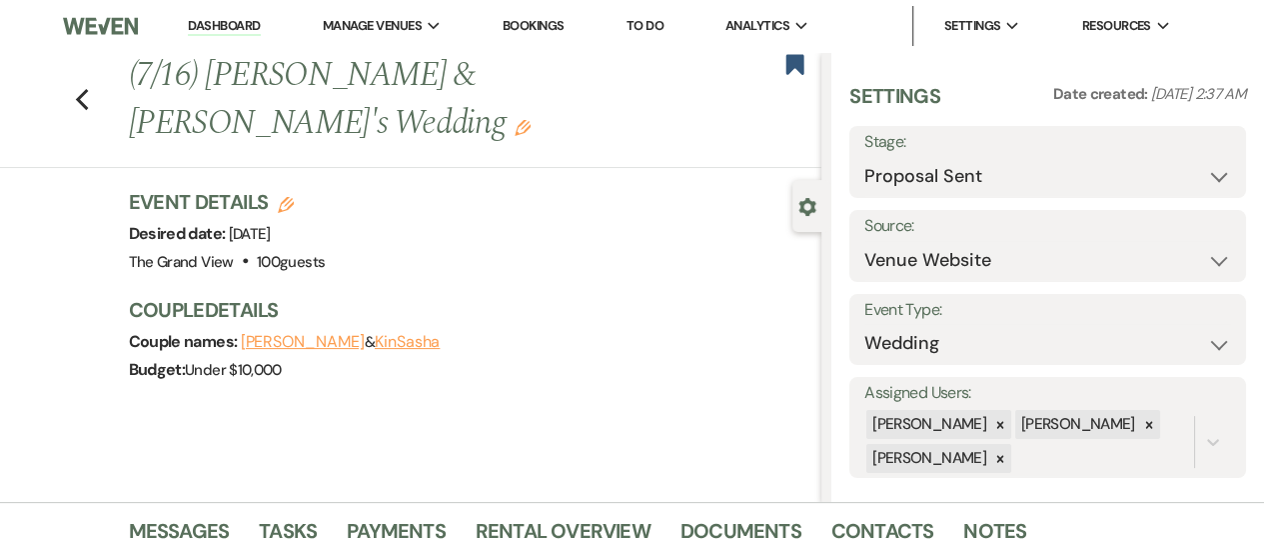
scroll to position [596, 0]
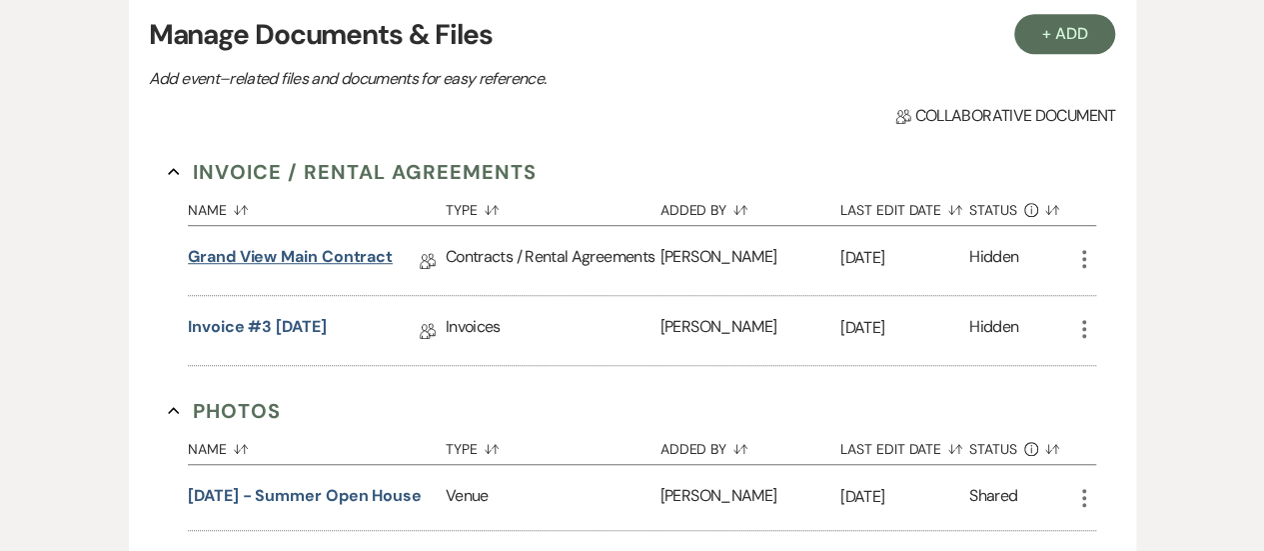
click at [336, 262] on link "Grand View Main Contract" at bounding box center [290, 260] width 205 height 31
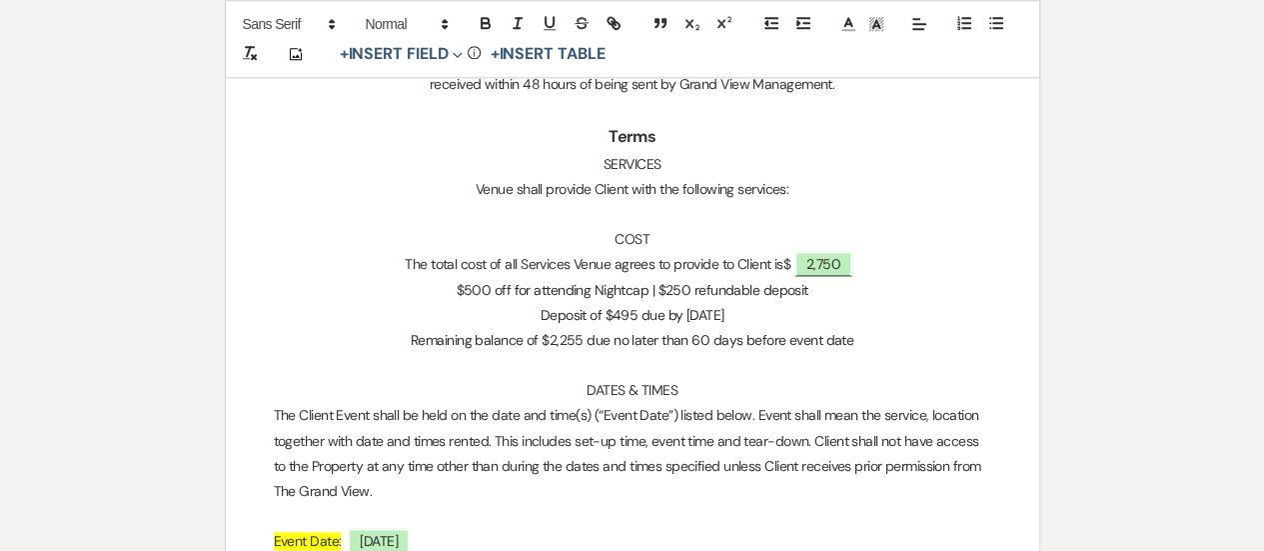
scroll to position [1197, 0]
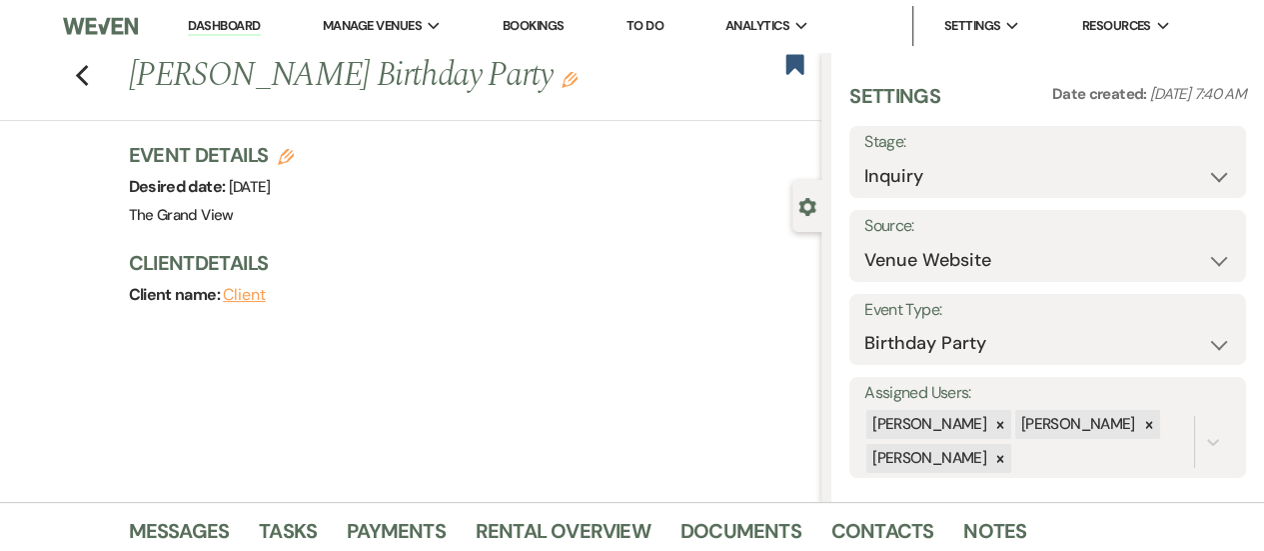
click at [598, 389] on div "Previous [PERSON_NAME] Birthday Party Edit Bookmark Gear Settings Settings Date…" at bounding box center [411, 277] width 822 height 450
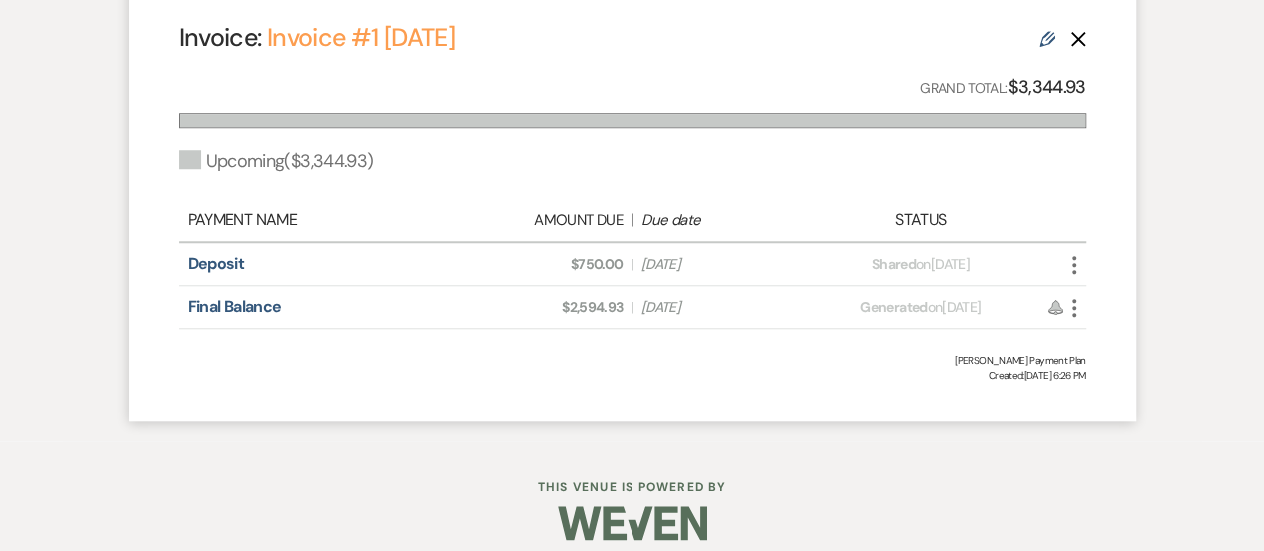
scroll to position [786, 0]
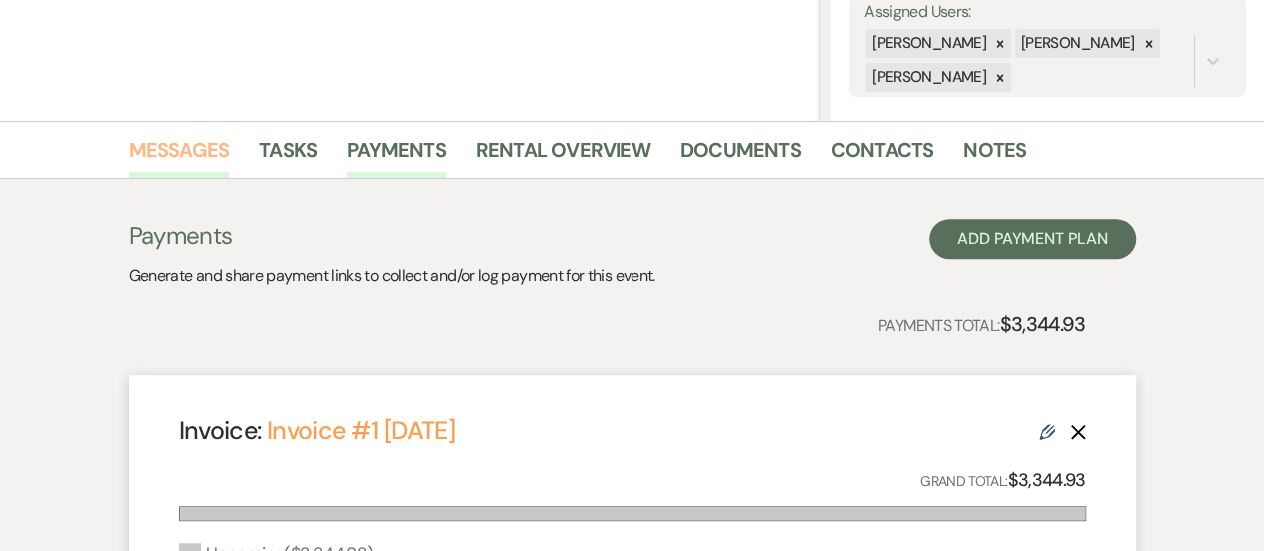
click at [181, 166] on link "Messages" at bounding box center [179, 156] width 101 height 44
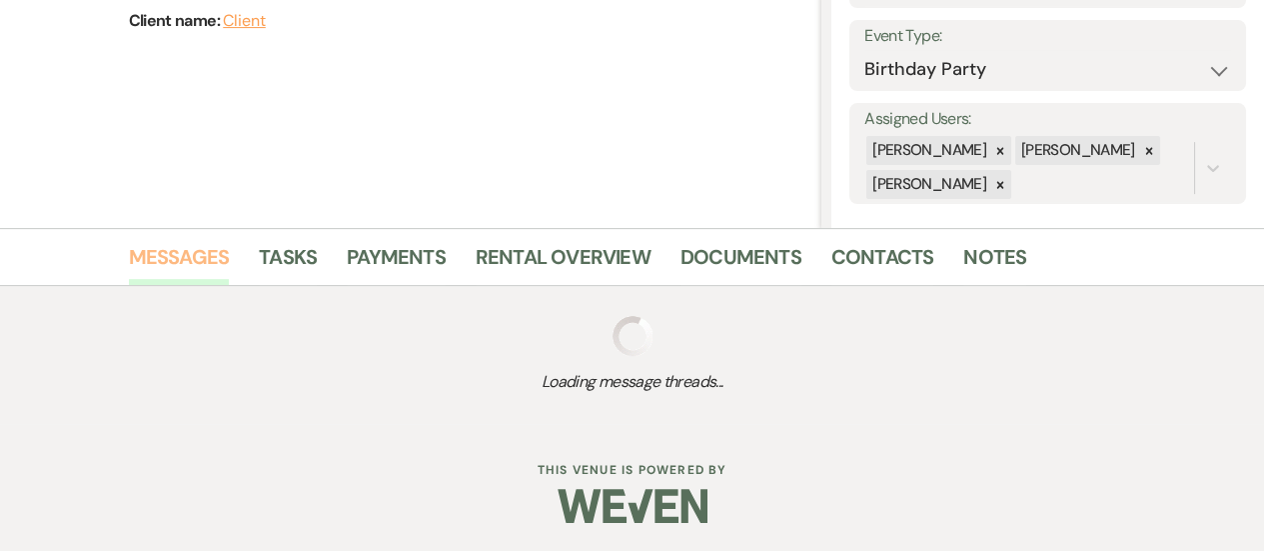
scroll to position [381, 0]
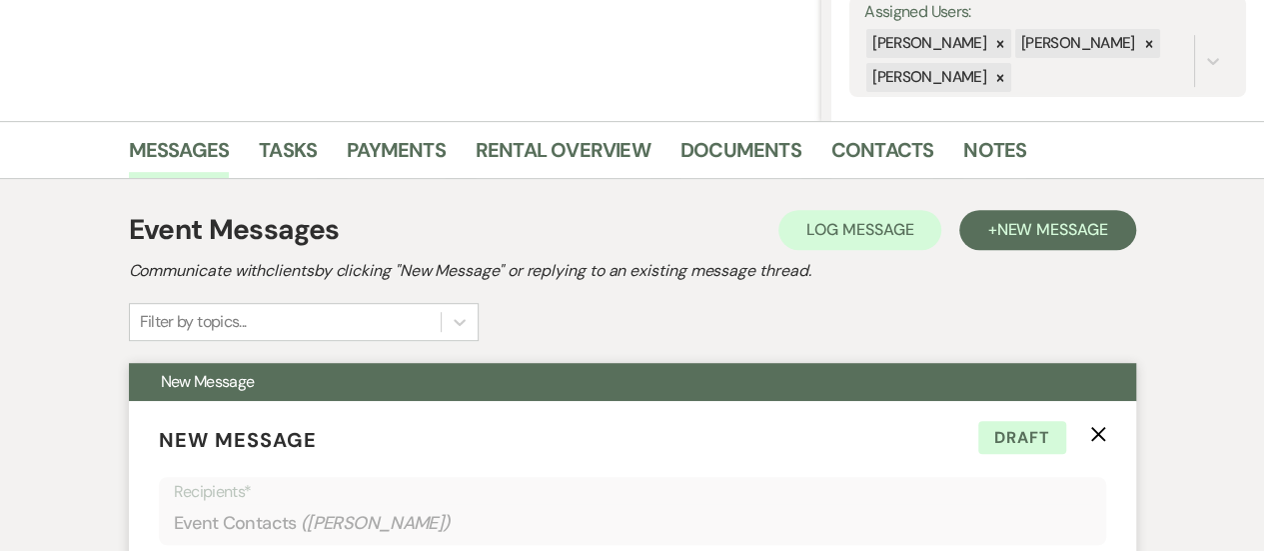
click at [160, 480] on div "Recipients* Event Contacts ( [PERSON_NAME] )" at bounding box center [632, 511] width 947 height 69
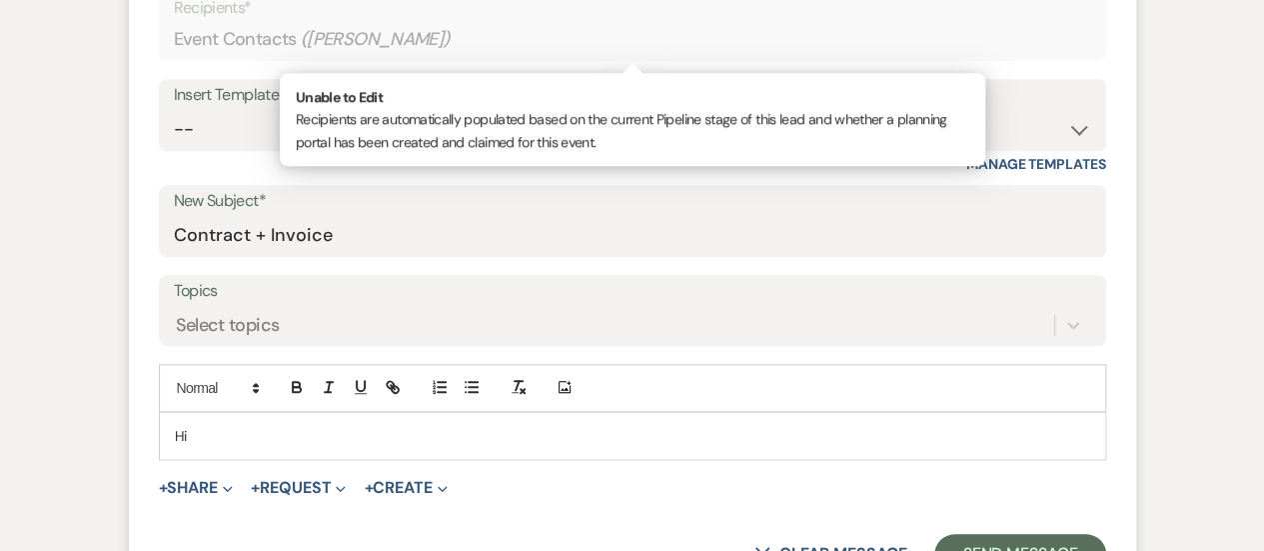
scroll to position [866, 0]
click at [218, 436] on p "Hi" at bounding box center [633, 435] width 916 height 22
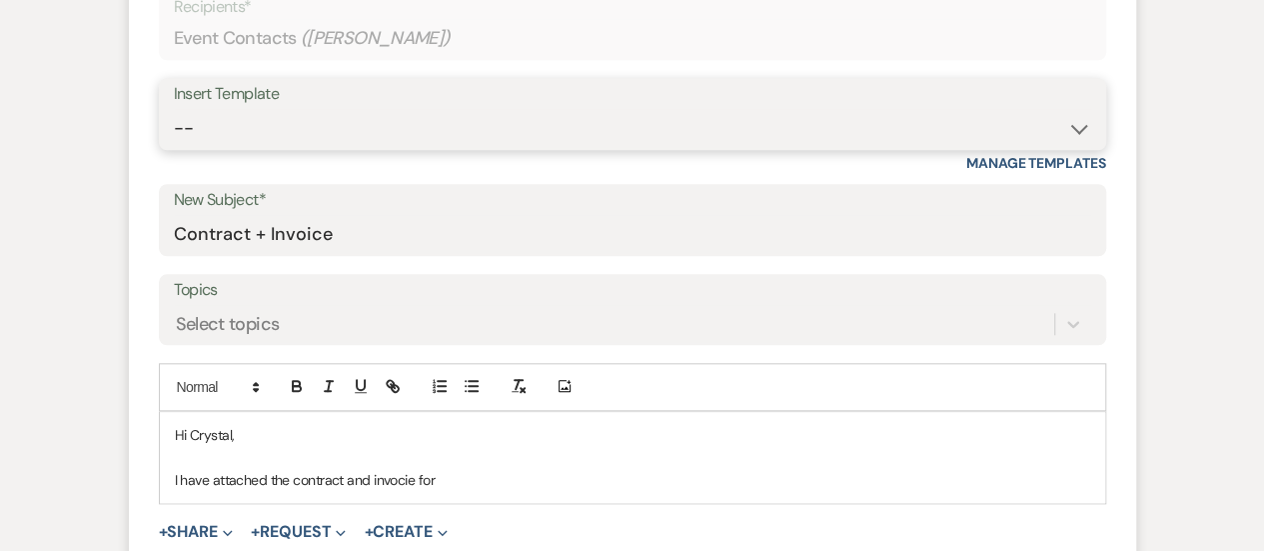
click at [761, 117] on select "-- Weven Planning Portal Introduction (Booked Events) Initial Inquiry Response …" at bounding box center [633, 128] width 918 height 39
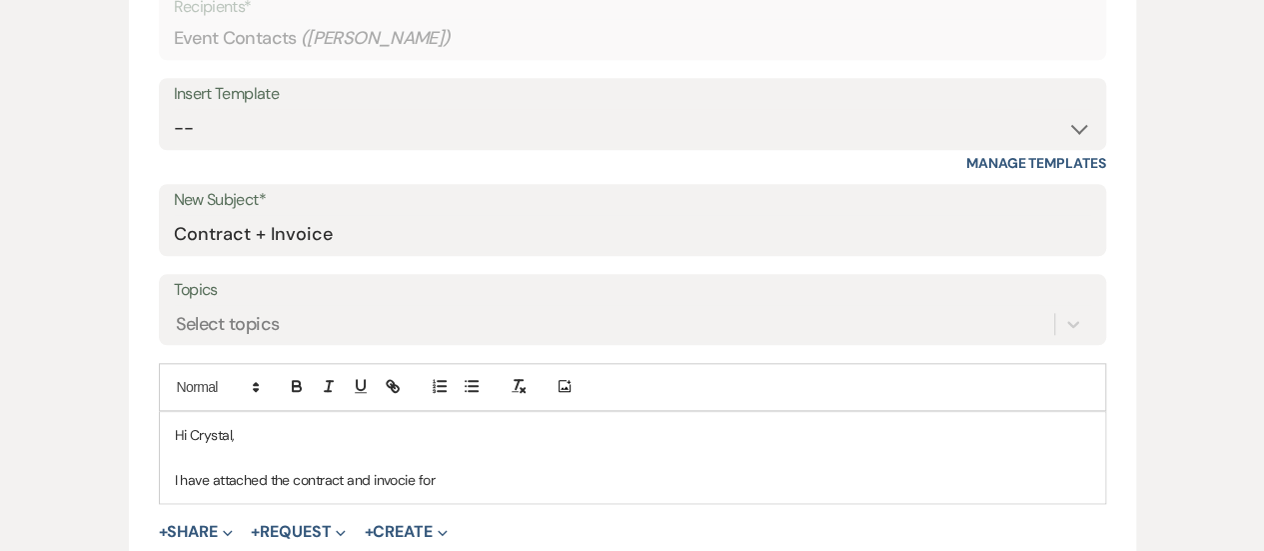
click at [1159, 200] on div "Event Messages Log Log Message + New Message Communicate with clients by clicki…" at bounding box center [632, 230] width 1139 height 1073
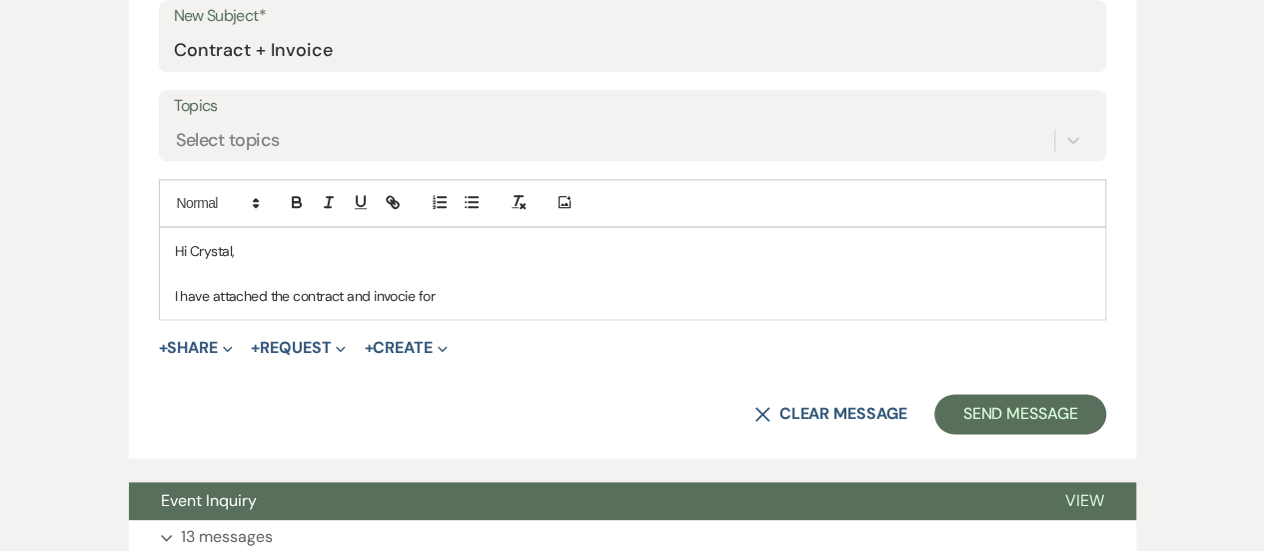
scroll to position [1208, 0]
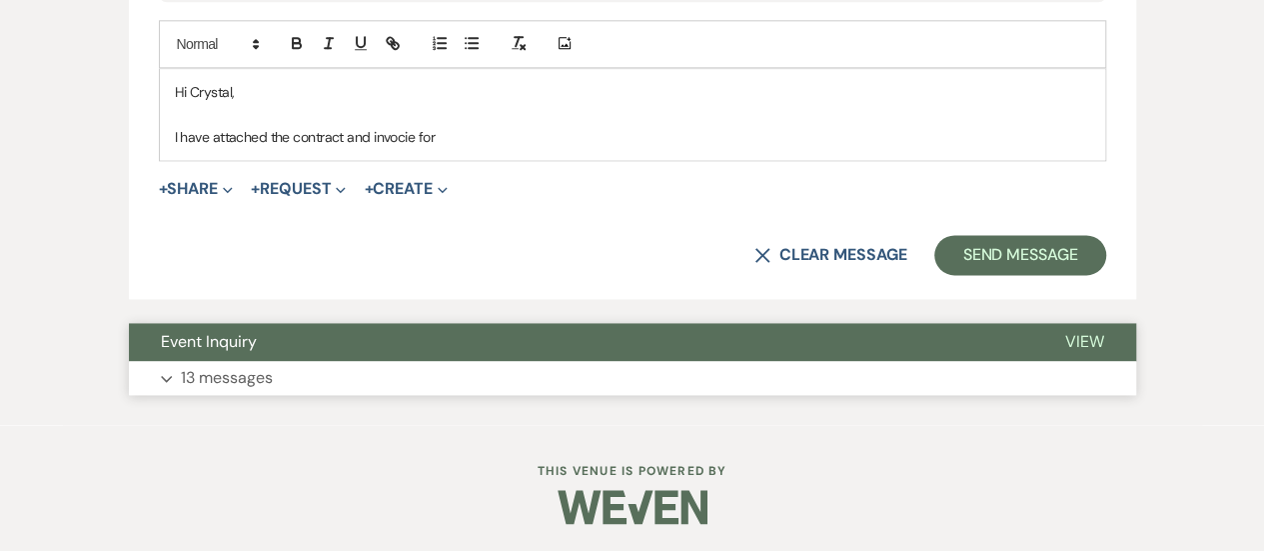
click at [446, 361] on button "Expand 13 messages" at bounding box center [632, 378] width 1007 height 34
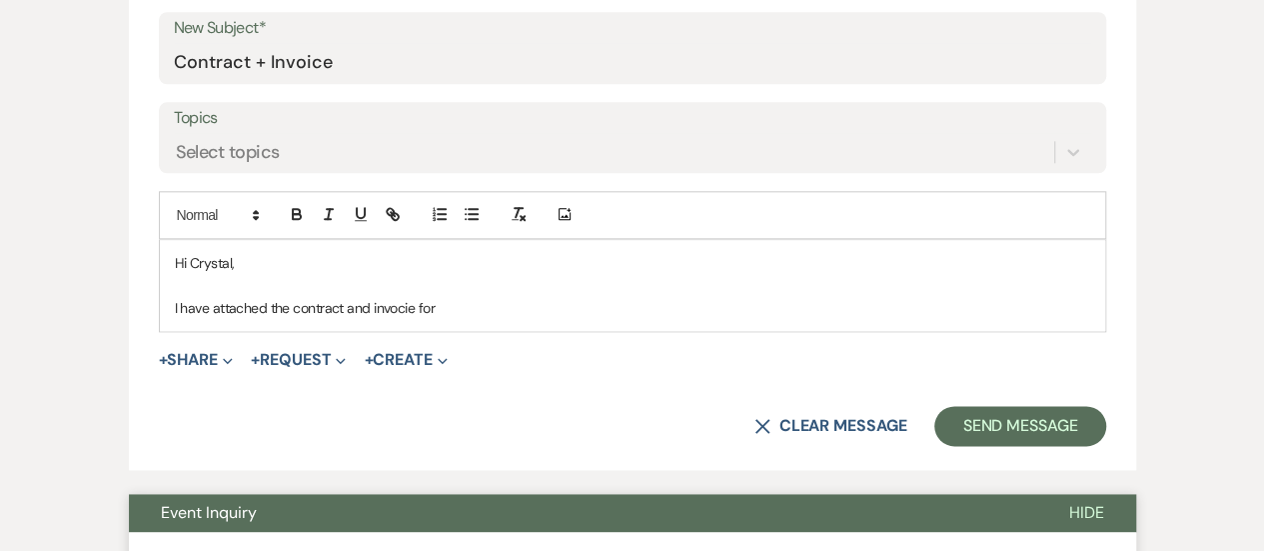
scroll to position [1039, 0]
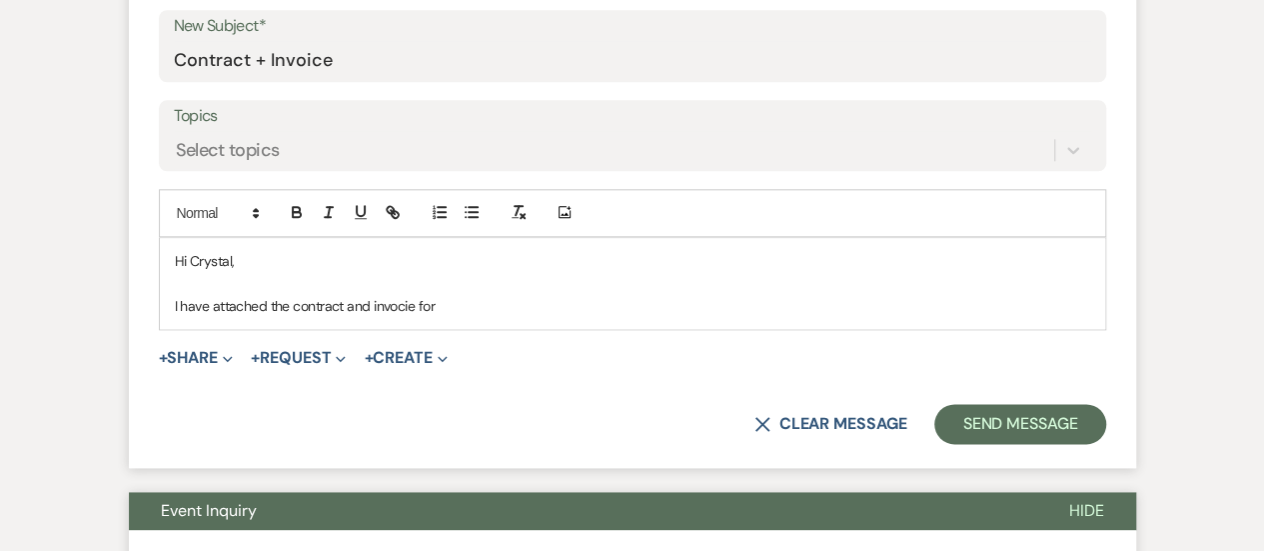
click at [654, 316] on div "Hi Crystal, I have attached the contract and invocie for" at bounding box center [632, 283] width 945 height 91
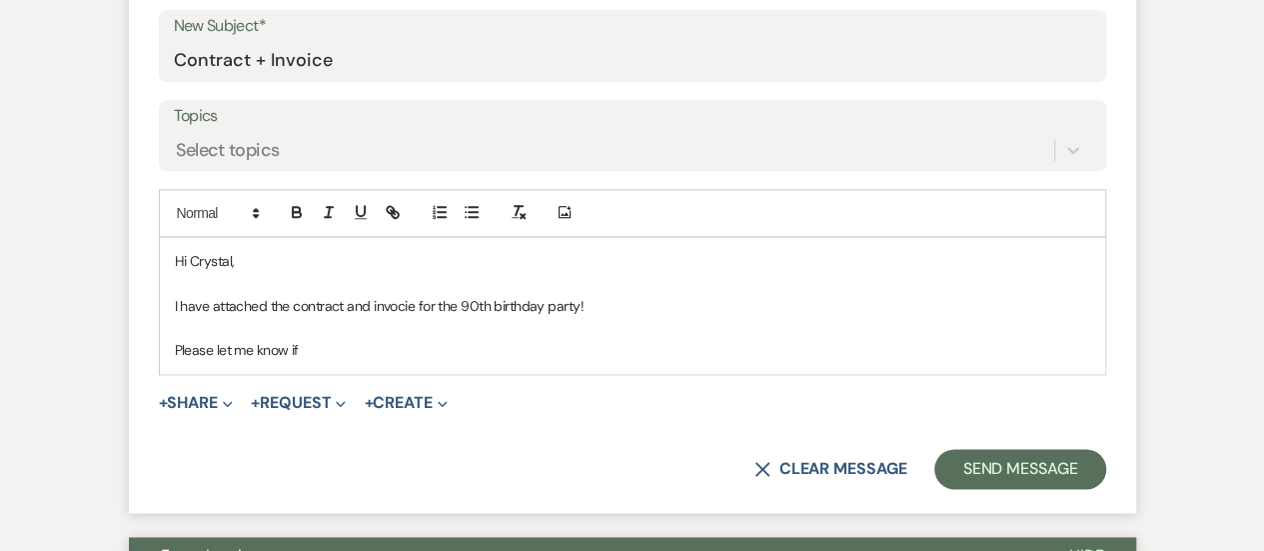
click at [386, 310] on p "I have attached the contract and invocie for the 90th birthday party!" at bounding box center [633, 306] width 916 height 22
click at [402, 298] on p "I have attached the contract and invocie for the 90th birthday party!" at bounding box center [633, 306] width 916 height 22
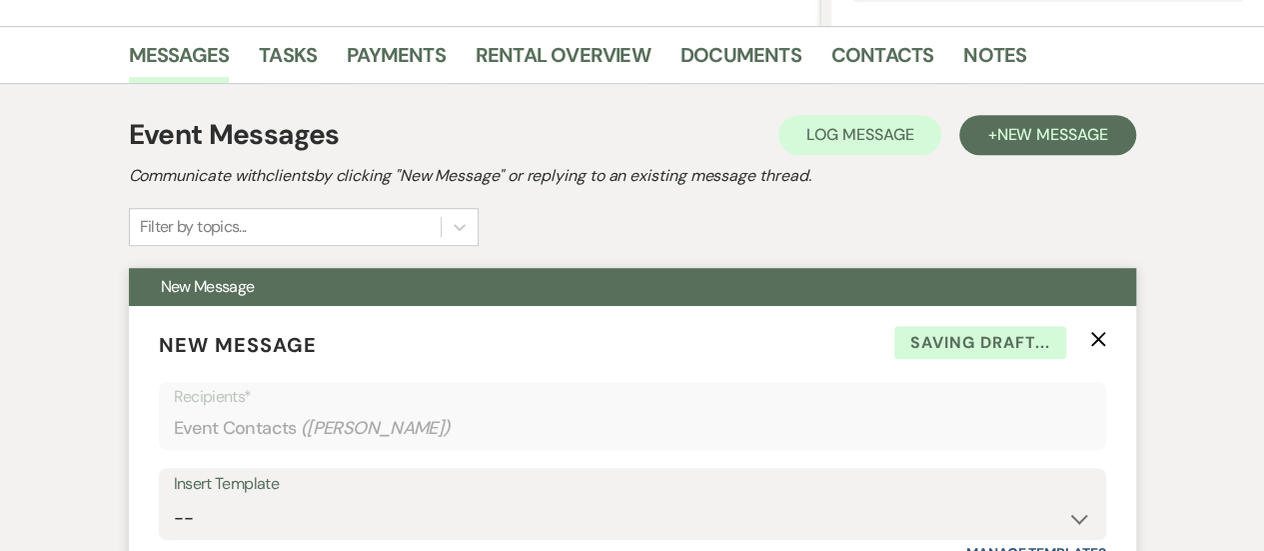
scroll to position [0, 0]
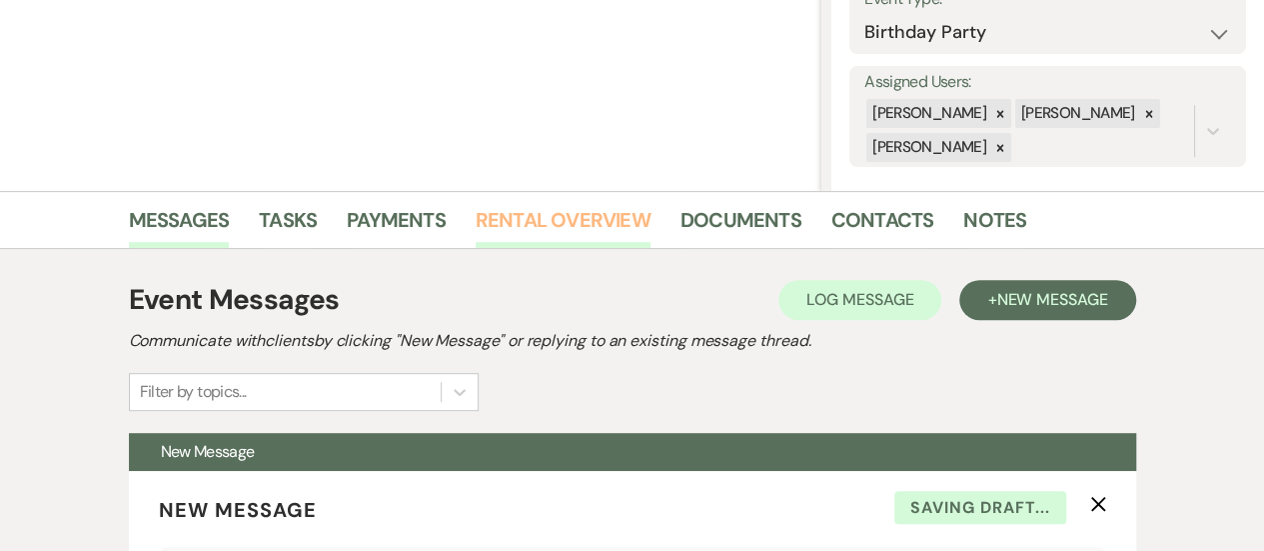
click at [582, 235] on link "Rental Overview" at bounding box center [563, 226] width 175 height 44
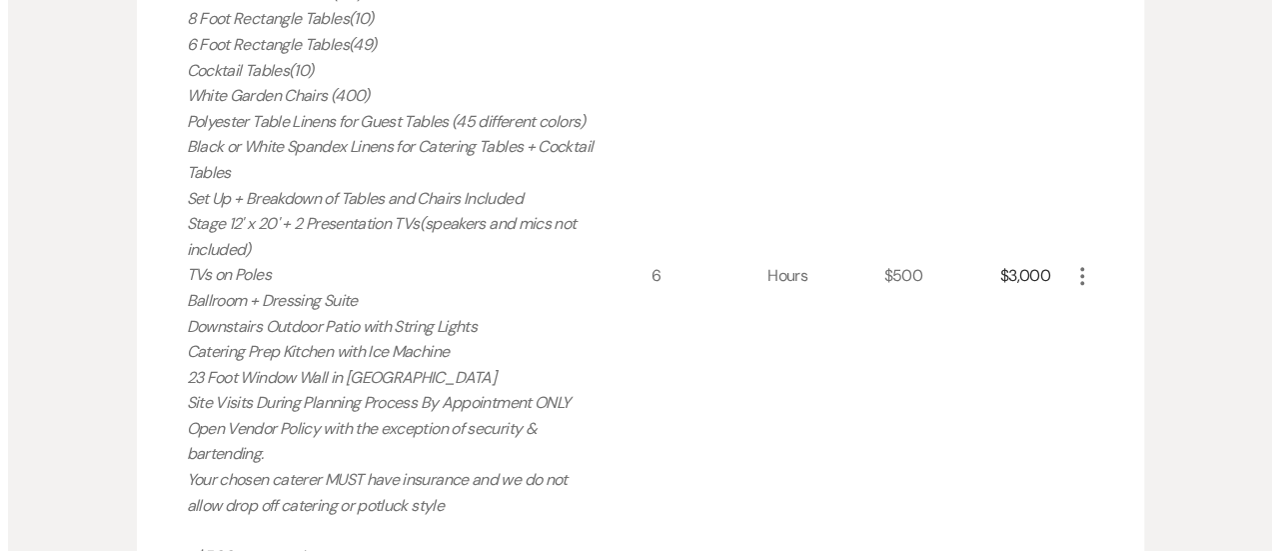
scroll to position [903, 0]
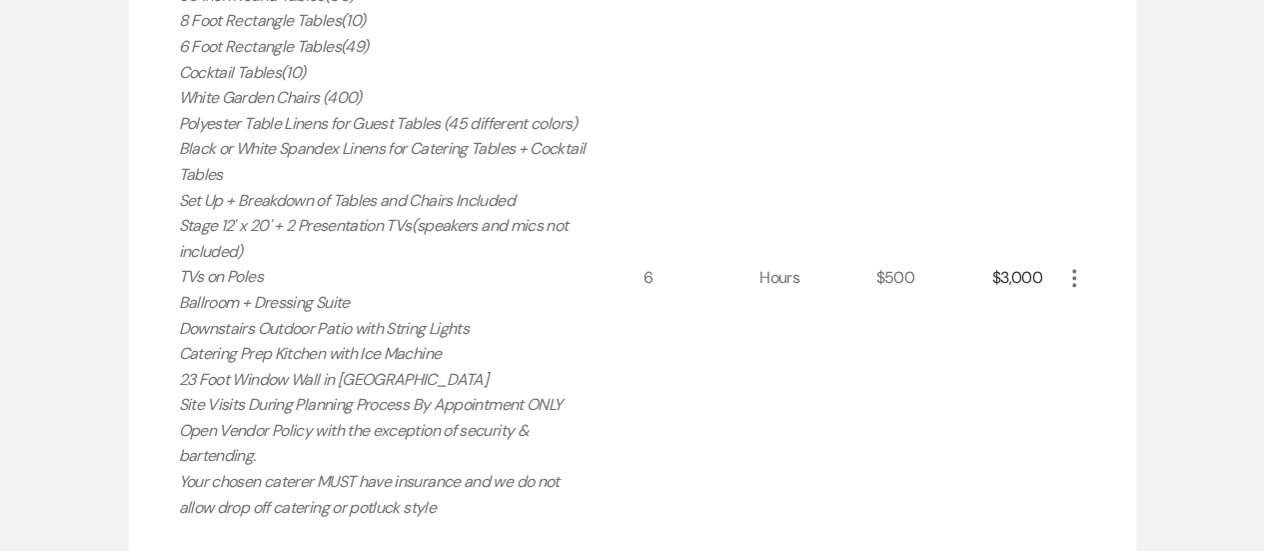
click at [1075, 279] on icon "More" at bounding box center [1074, 278] width 24 height 24
click at [1087, 314] on use "button" at bounding box center [1090, 318] width 12 height 12
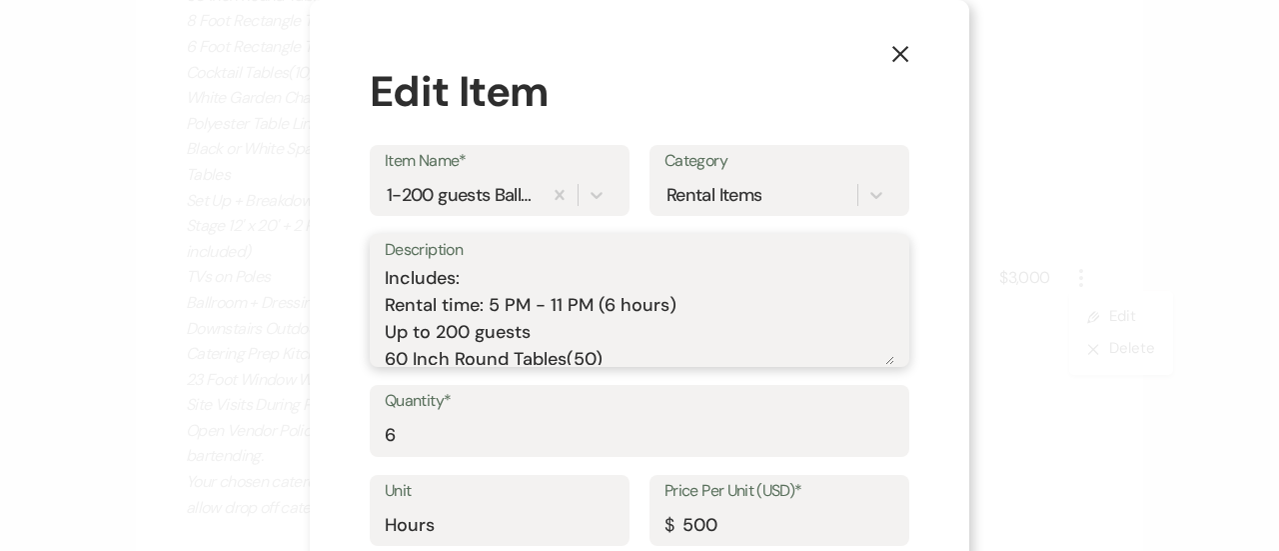
click at [492, 312] on textarea "Includes: Rental time: 5 PM - 11 PM (6 hours) Up to 200 guests 60 Inch Round Ta…" at bounding box center [640, 315] width 510 height 100
type textarea "Includes: Rental time: 4 PM - 11 PM (6 hours) Up to 200 guests 60 Inch Round Ta…"
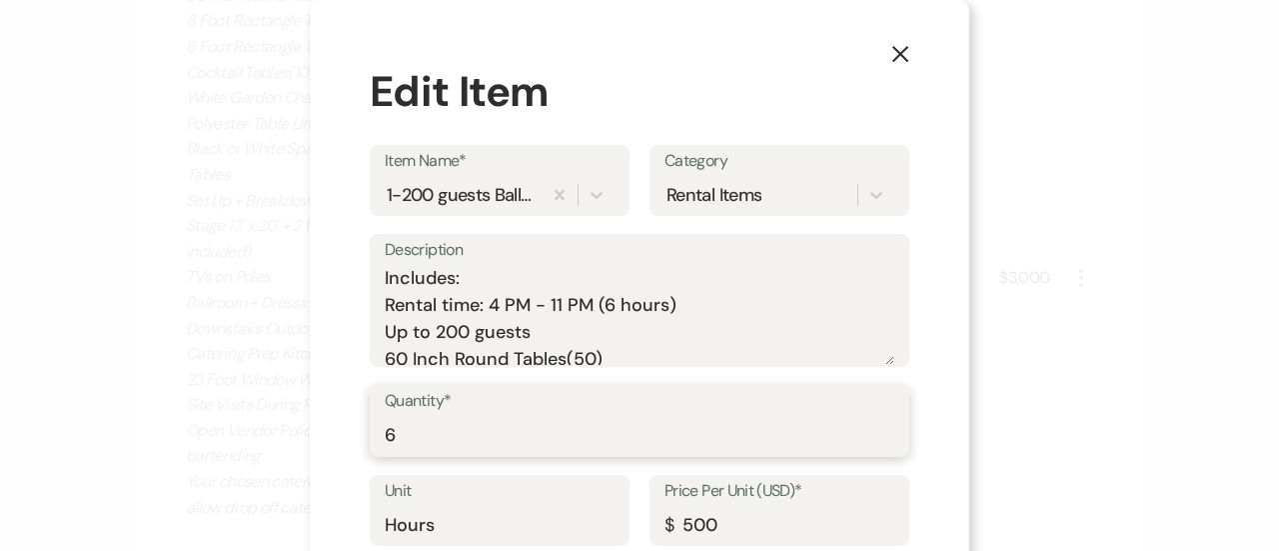
click at [565, 437] on input "6" at bounding box center [640, 435] width 510 height 39
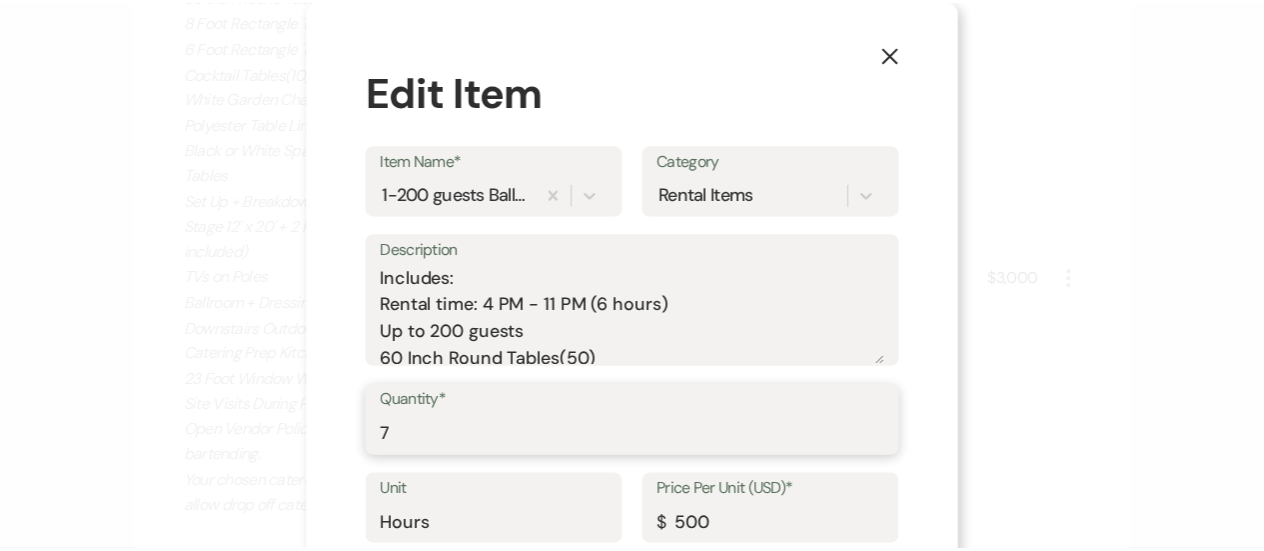
scroll to position [113, 0]
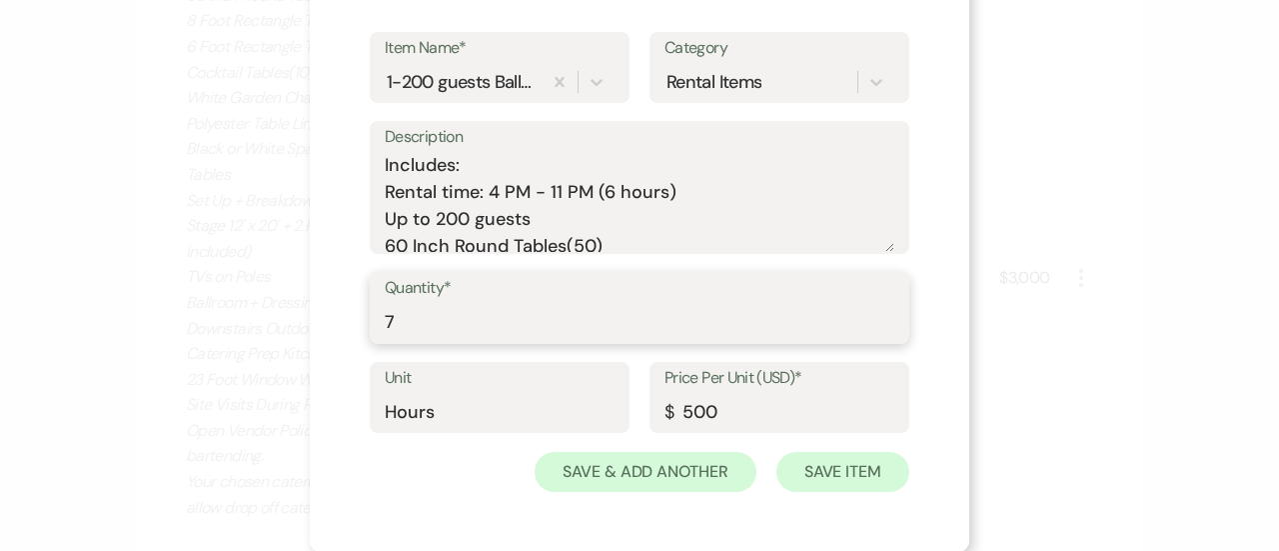
type input "7"
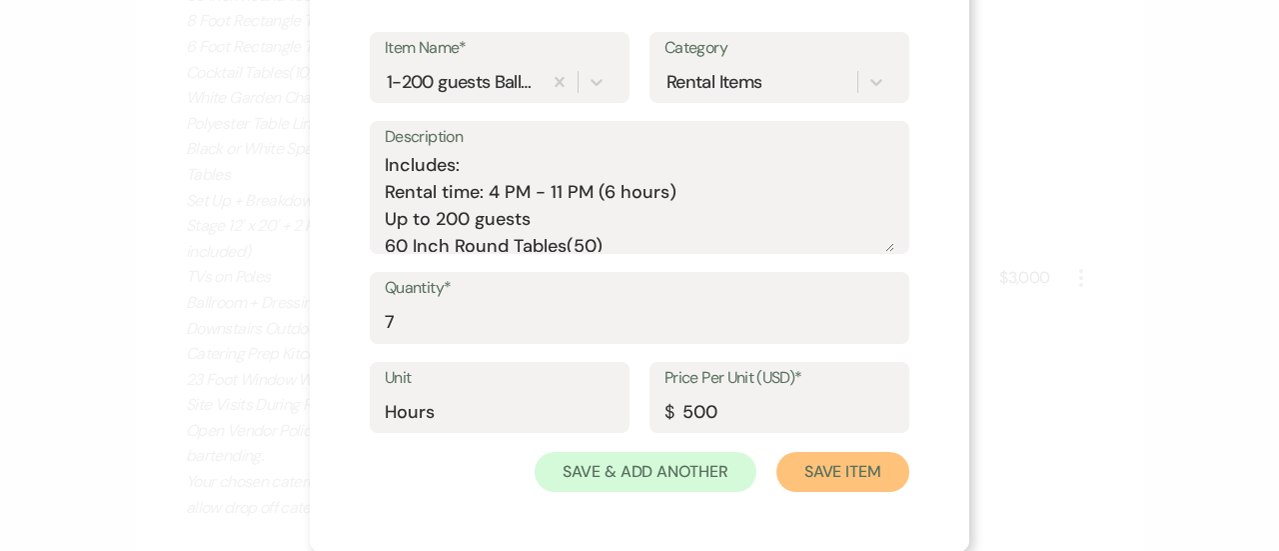
click at [846, 472] on button "Save Item" at bounding box center [843, 472] width 133 height 40
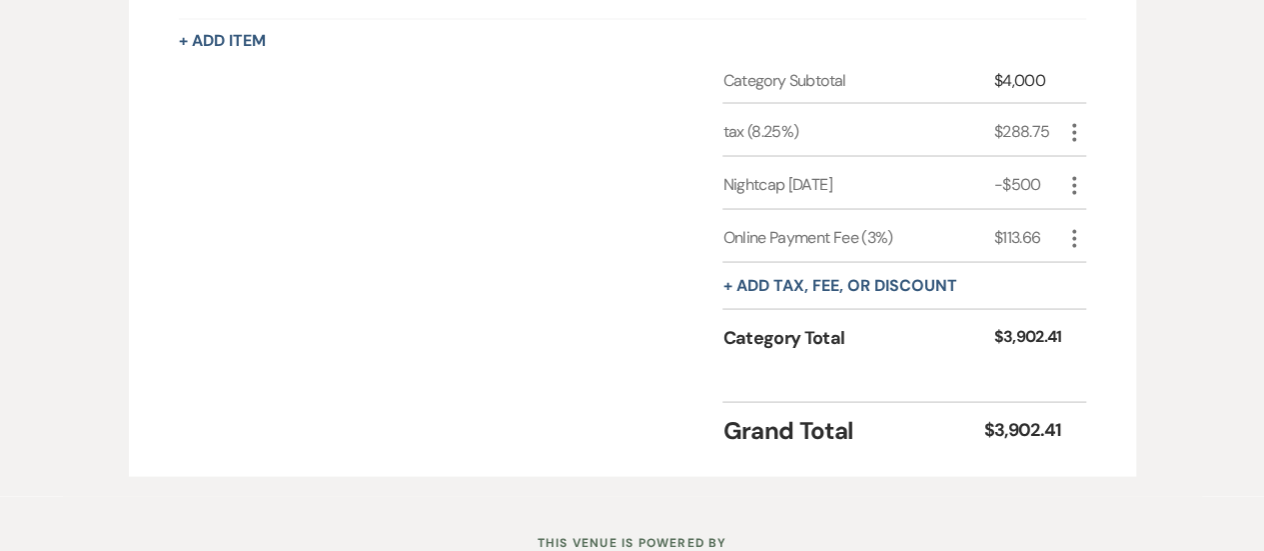
scroll to position [1839, 0]
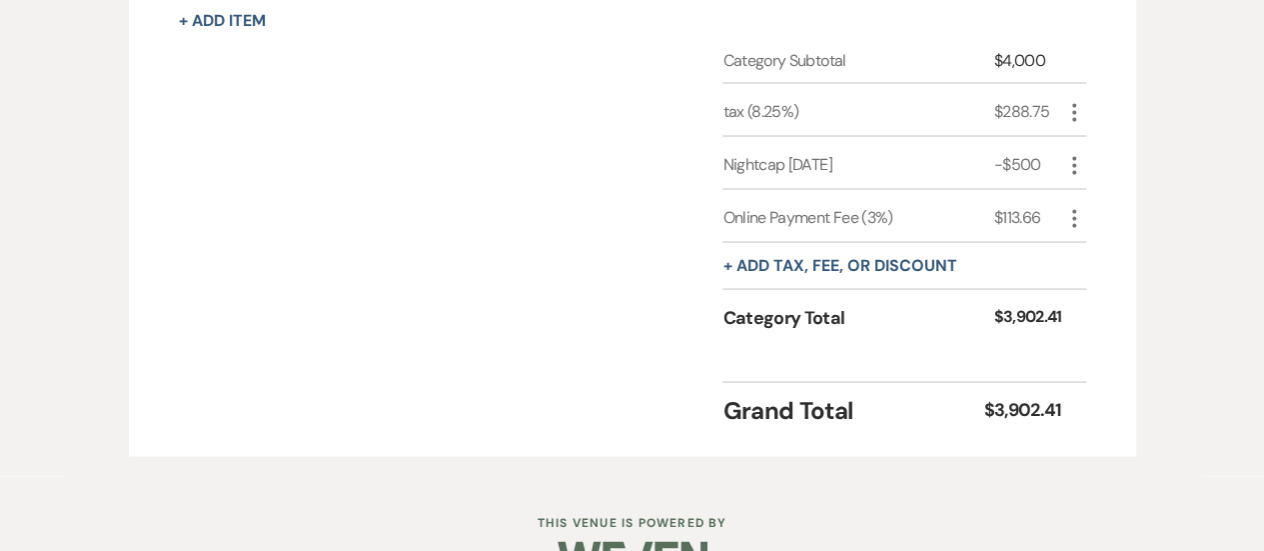
click at [1073, 121] on use "button" at bounding box center [1074, 112] width 4 height 18
click at [1082, 289] on div "+ Add tax, fee, or discount" at bounding box center [904, 265] width 363 height 47
click at [653, 354] on div "Category Subtotal $4,000 tax (8.25%) $288.75 More Nightcap Sept 2025 -$500 More…" at bounding box center [633, 207] width 908 height 318
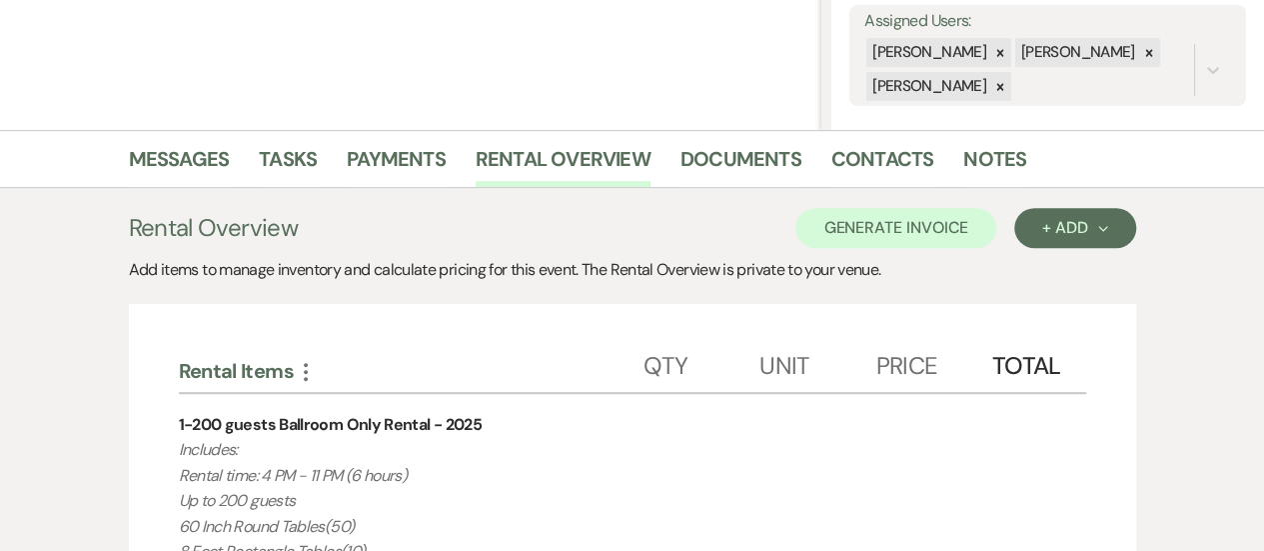
scroll to position [371, 0]
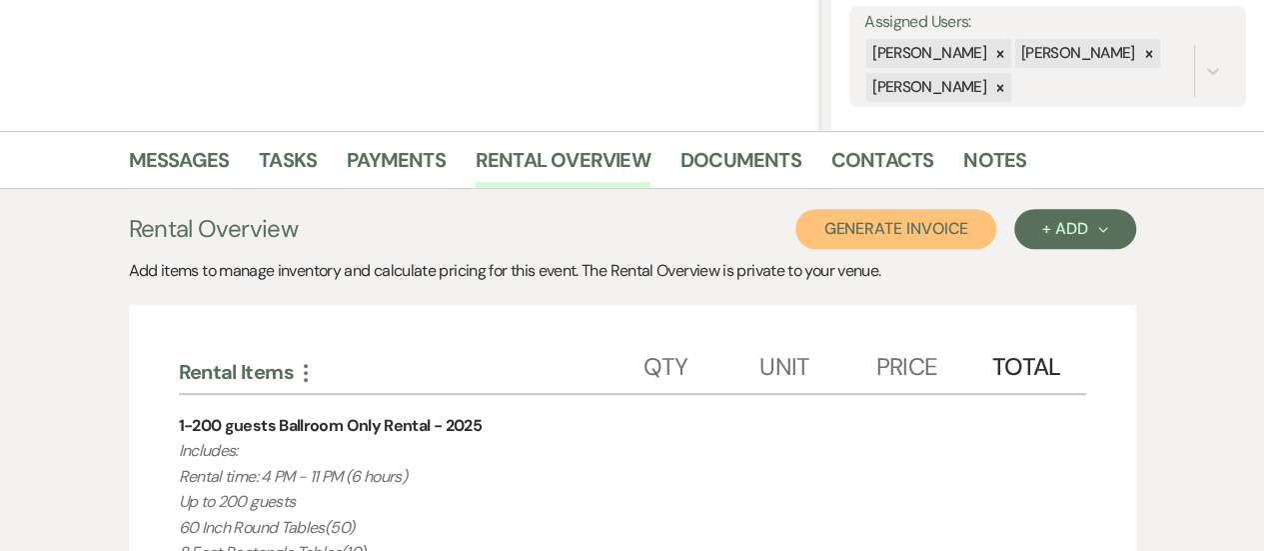
click at [919, 209] on button "Generate Invoice" at bounding box center [896, 229] width 201 height 40
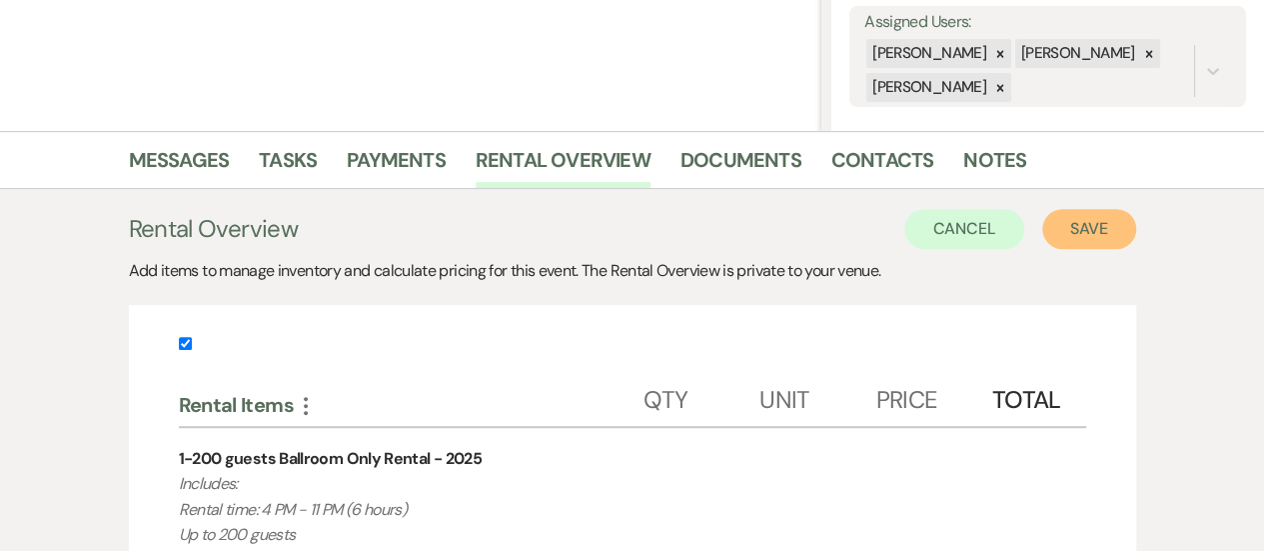
click at [1090, 226] on button "Save" at bounding box center [1089, 229] width 94 height 40
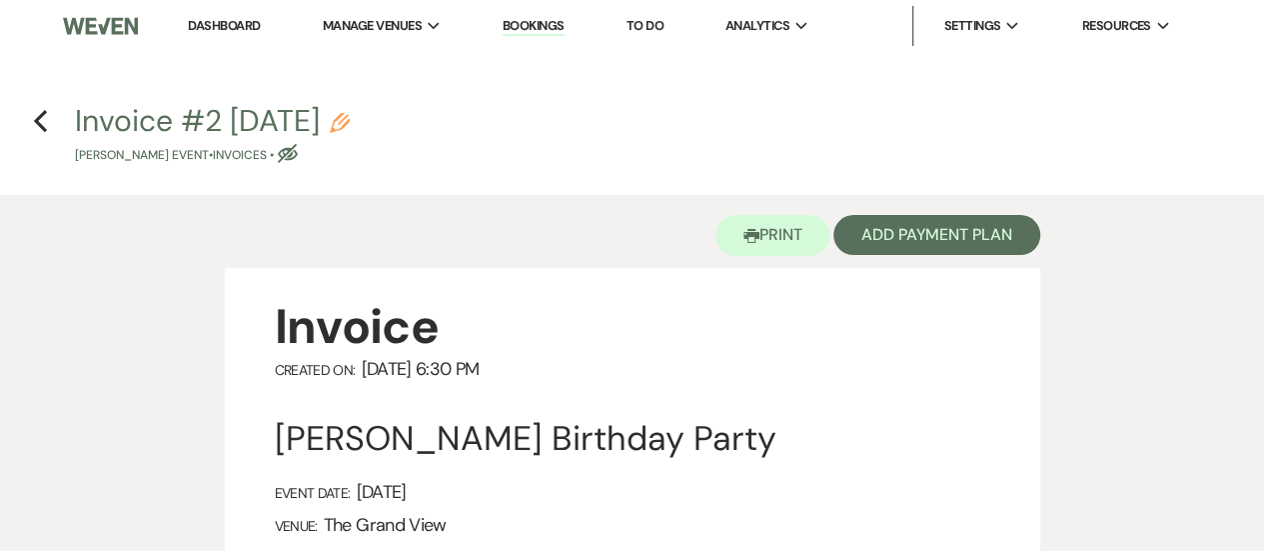
click at [941, 386] on div "Invoice Created On: September 12, 2025 6:30 PM Crystal Afunugo's Birthday Party…" at bounding box center [633, 439] width 716 height 287
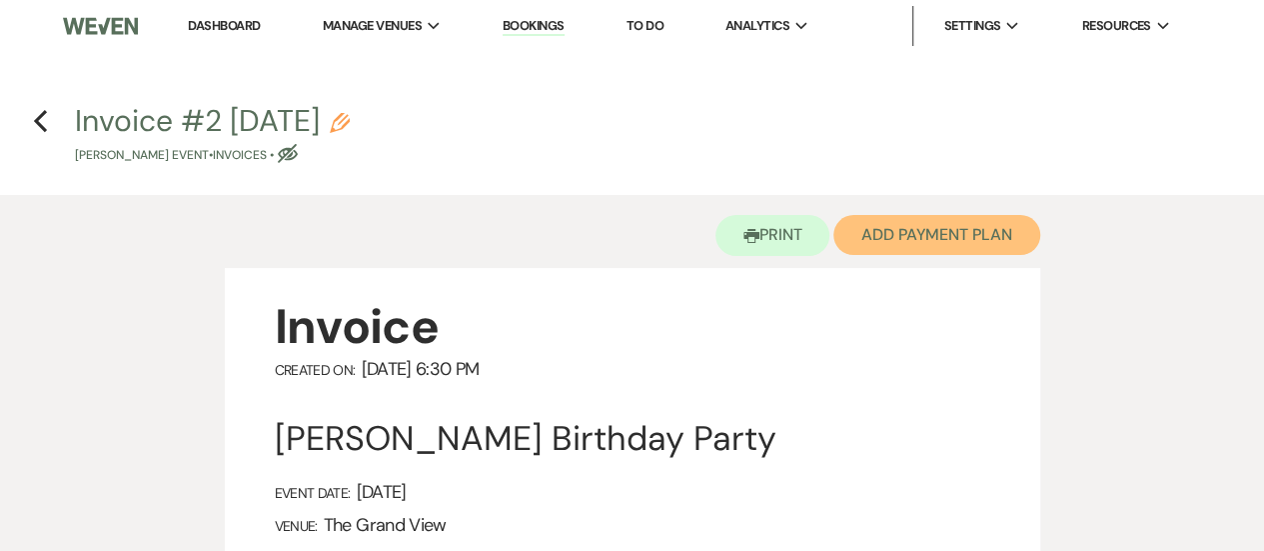
click at [945, 244] on button "Add Payment Plan" at bounding box center [937, 235] width 207 height 40
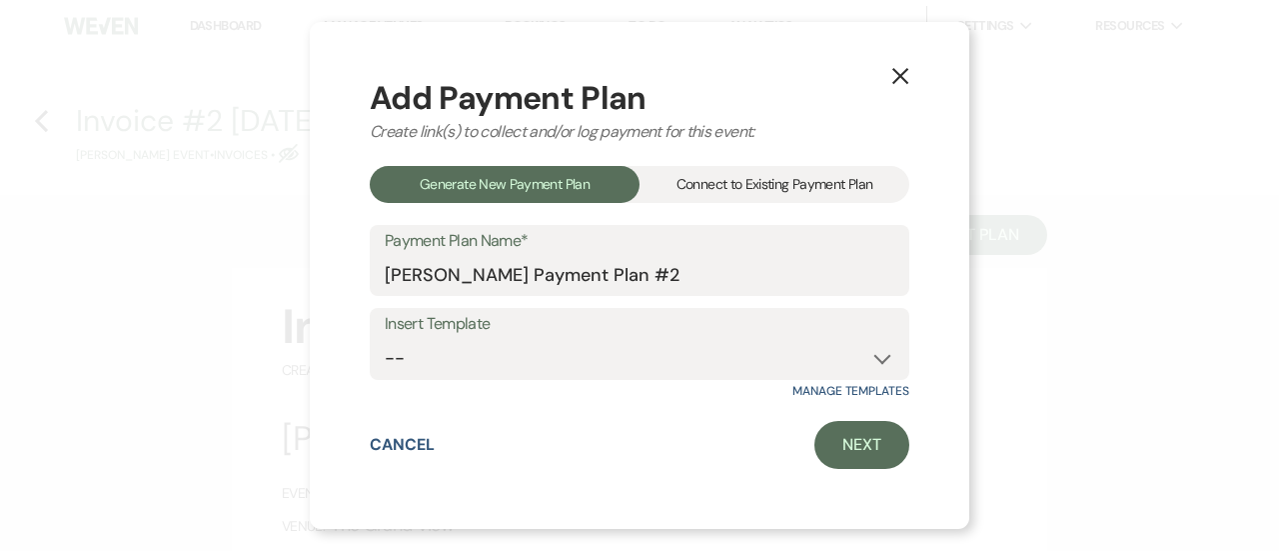
click at [827, 184] on div "Connect to Existing Payment Plan" at bounding box center [775, 184] width 270 height 37
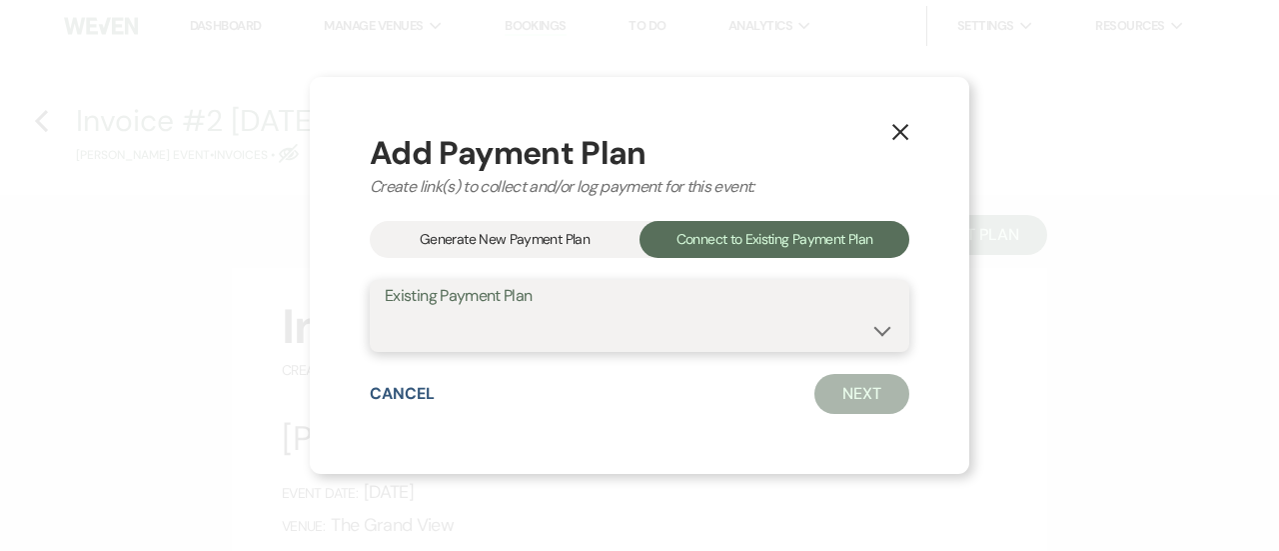
click at [730, 321] on select "[PERSON_NAME] Payment Plan" at bounding box center [640, 330] width 510 height 39
select select "25394"
click at [385, 311] on select "[PERSON_NAME] Payment Plan" at bounding box center [640, 330] width 510 height 39
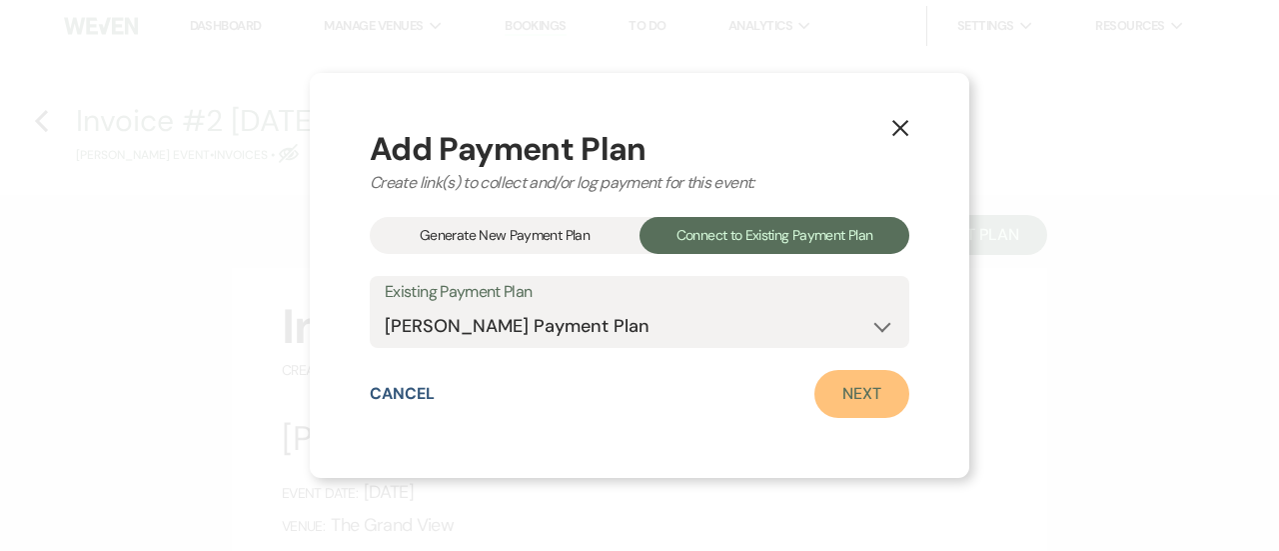
click at [841, 394] on link "Next" at bounding box center [862, 394] width 95 height 48
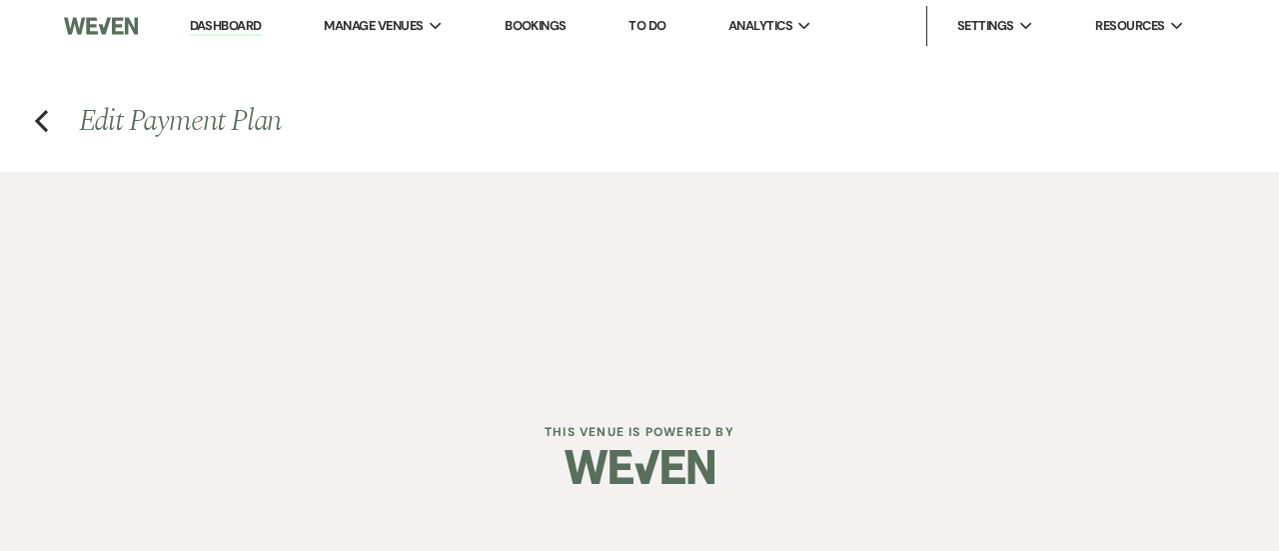
select select "28607"
select select "2"
select select "flat"
select select "true"
select select "2"
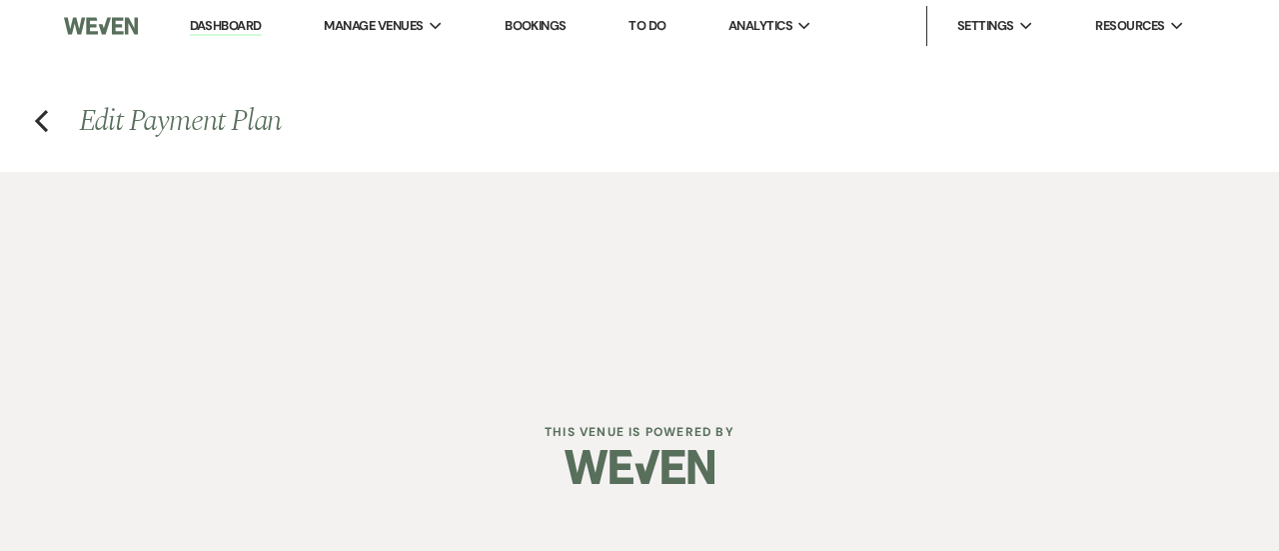
select select "flat"
select select "false"
select select "client"
select select "weeks"
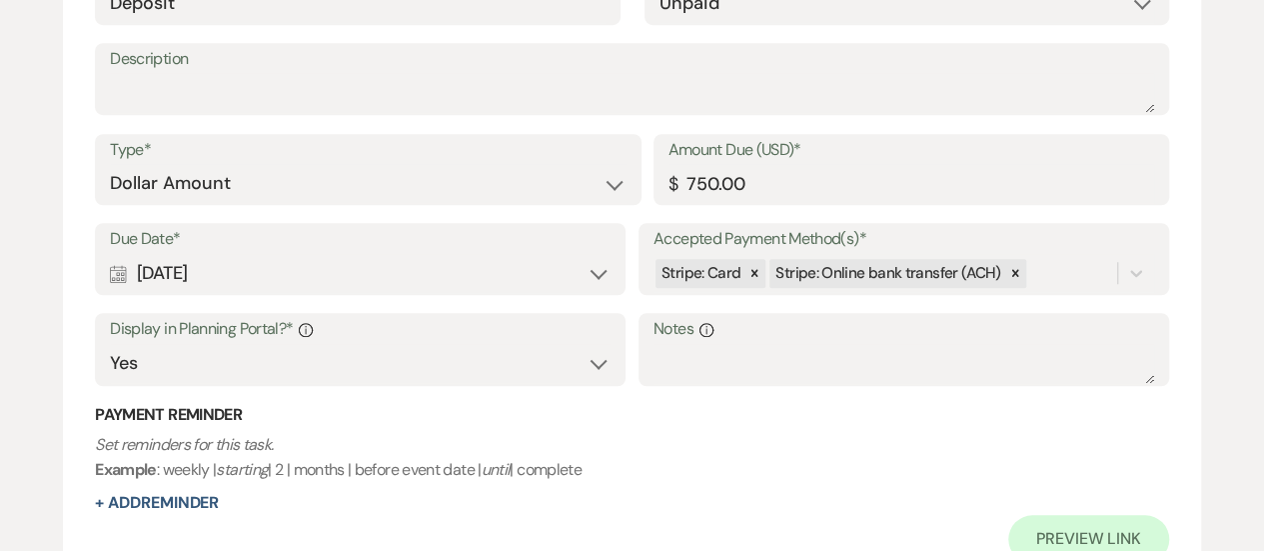
scroll to position [656, 0]
click at [1174, 428] on form "Edit Payment Plan Create link(s) to collect and/or log payments for this event:…" at bounding box center [632, 558] width 1138 height 2041
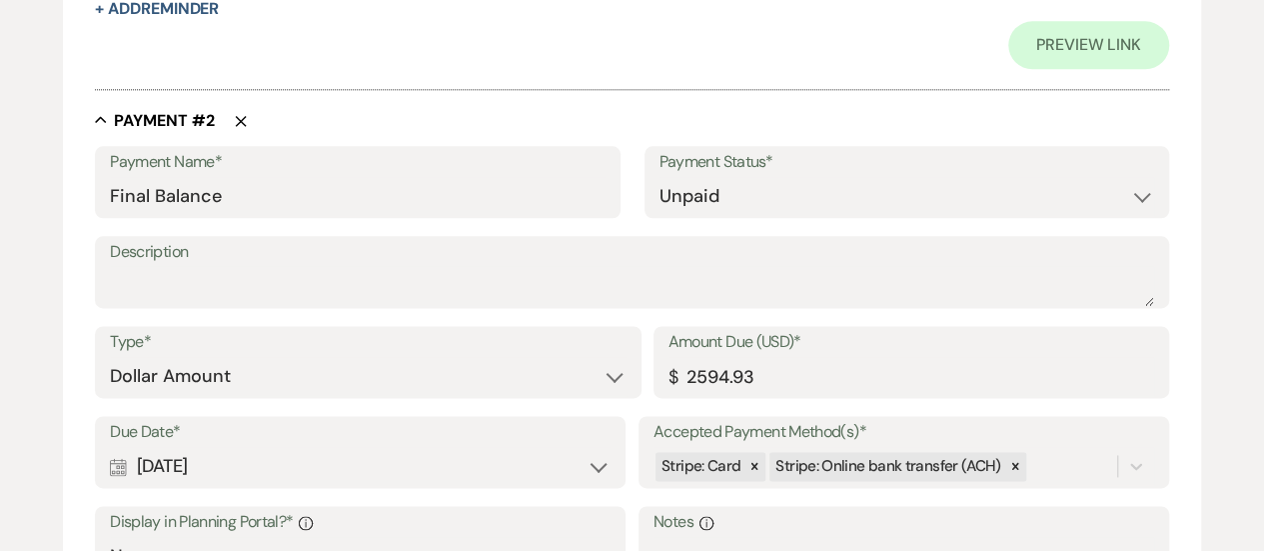
click at [236, 123] on use "button" at bounding box center [241, 120] width 11 height 11
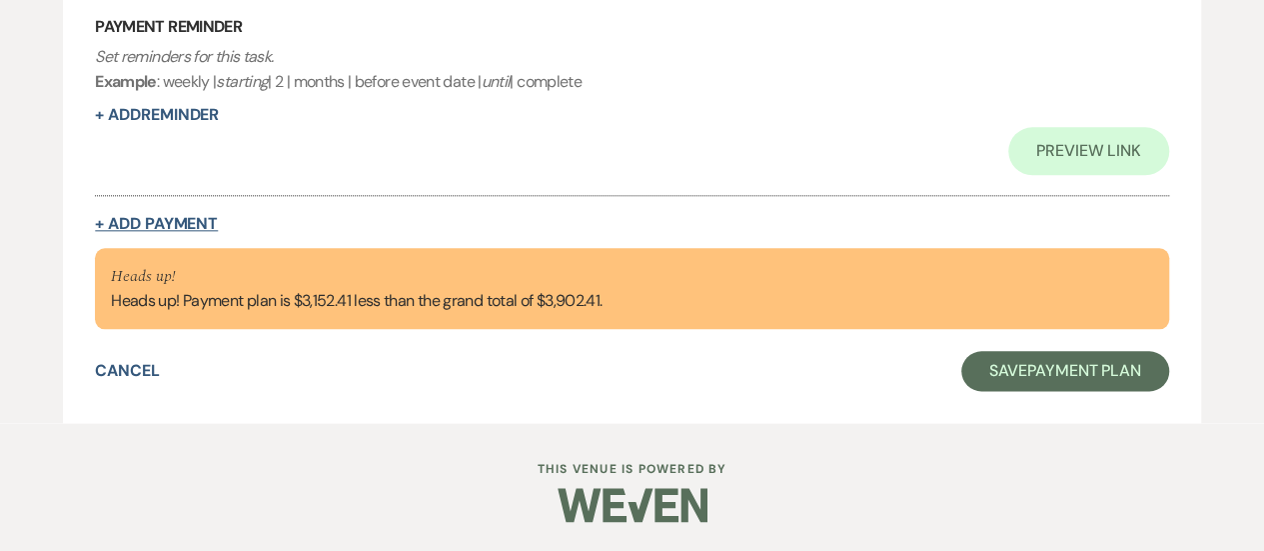
click at [198, 225] on button "+ Add Payment" at bounding box center [156, 224] width 123 height 16
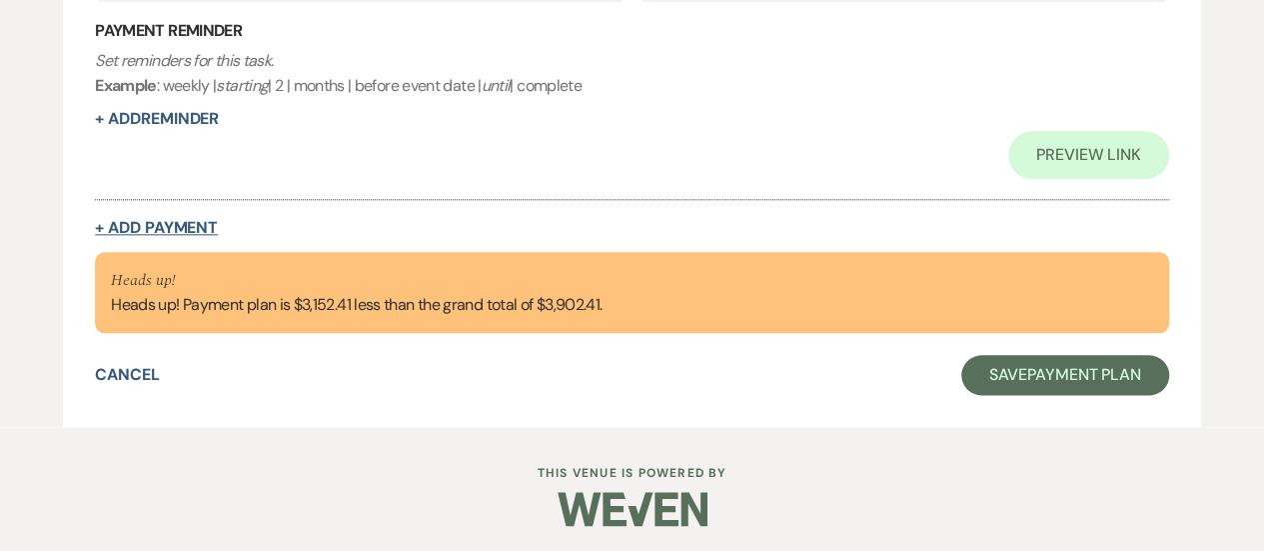
select select "2"
select select "flat"
select select "false"
select select "client"
select select "weeks"
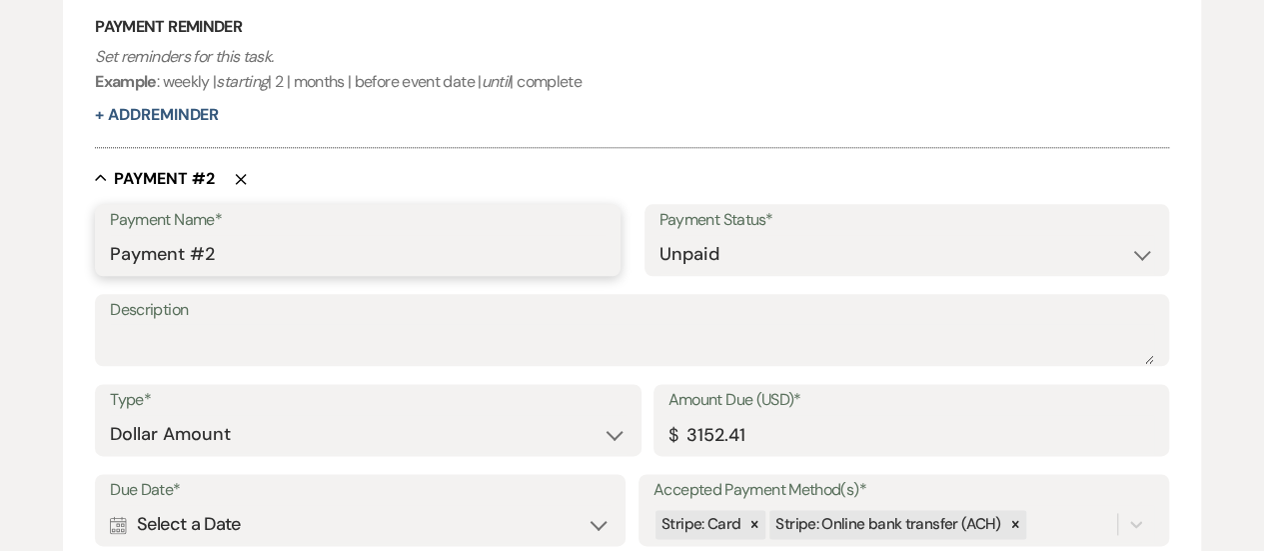
click at [351, 260] on input "Payment #2" at bounding box center [357, 254] width 495 height 39
type input "P"
type input "Final Balance"
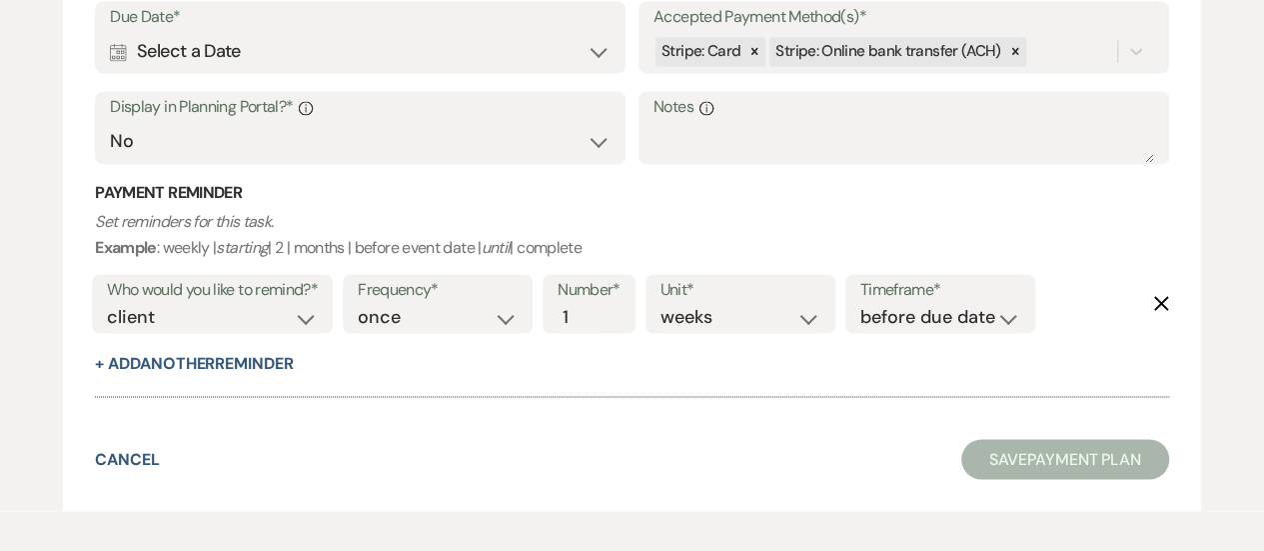
scroll to position [1439, 0]
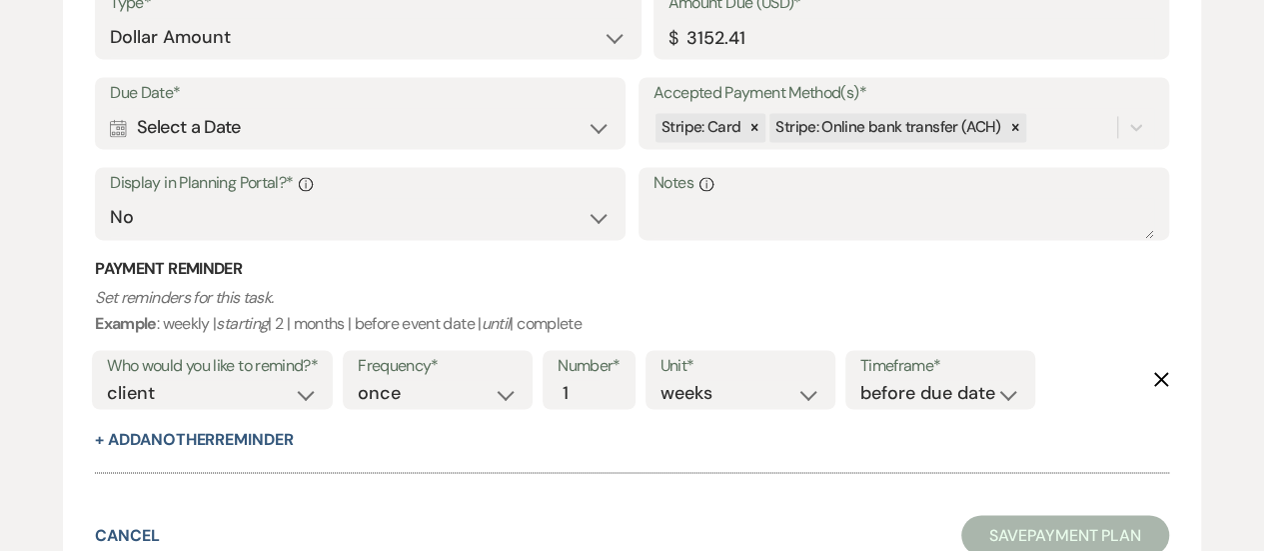
click at [565, 136] on div "Calendar Select a Date Expand" at bounding box center [360, 127] width 501 height 39
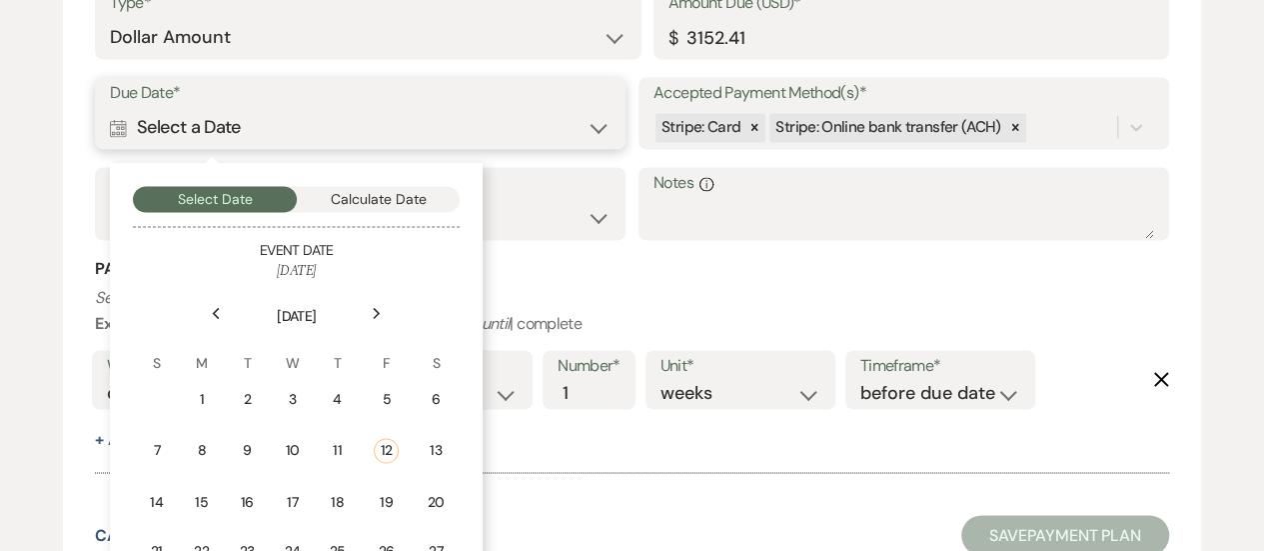
click at [426, 194] on button "Calculate Date" at bounding box center [379, 199] width 164 height 26
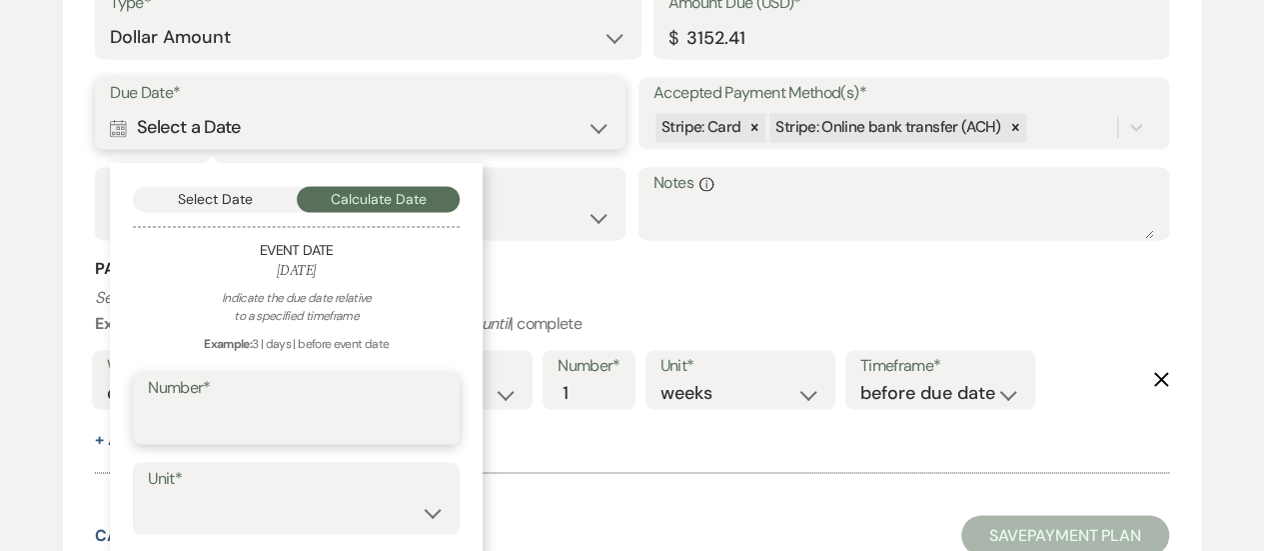
click at [365, 422] on input "Number*" at bounding box center [296, 422] width 297 height 39
type input "60"
click at [358, 493] on select "days weeks months" at bounding box center [296, 512] width 297 height 39
click at [148, 493] on select "days weeks months" at bounding box center [296, 512] width 297 height 39
click at [350, 509] on select "days weeks months" at bounding box center [296, 512] width 297 height 39
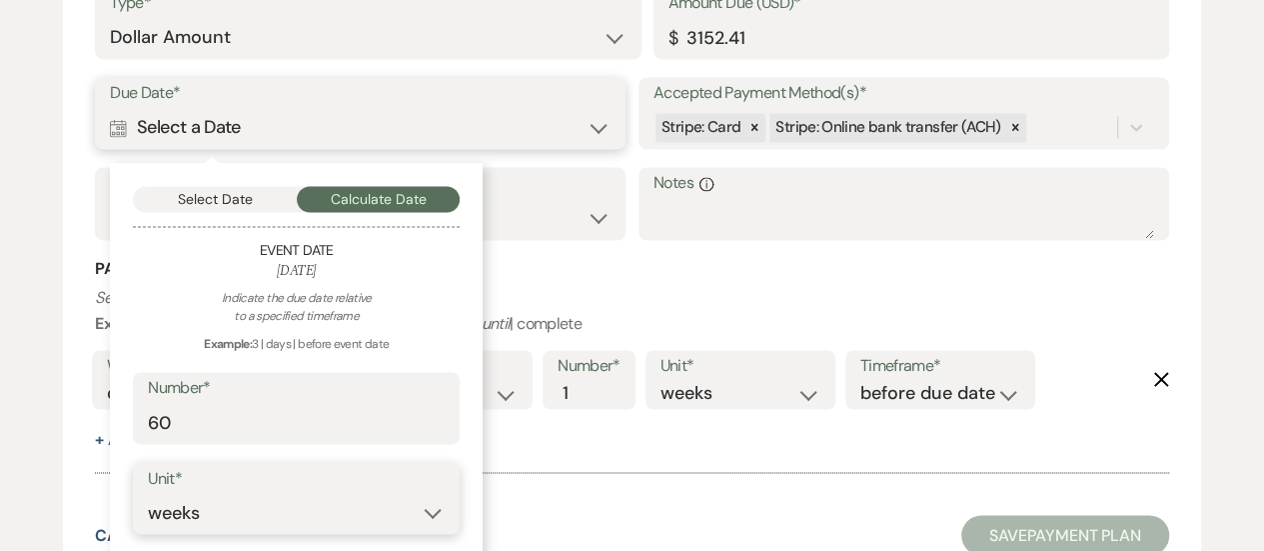
select select "day"
click at [148, 493] on select "days weeks months" at bounding box center [296, 512] width 297 height 39
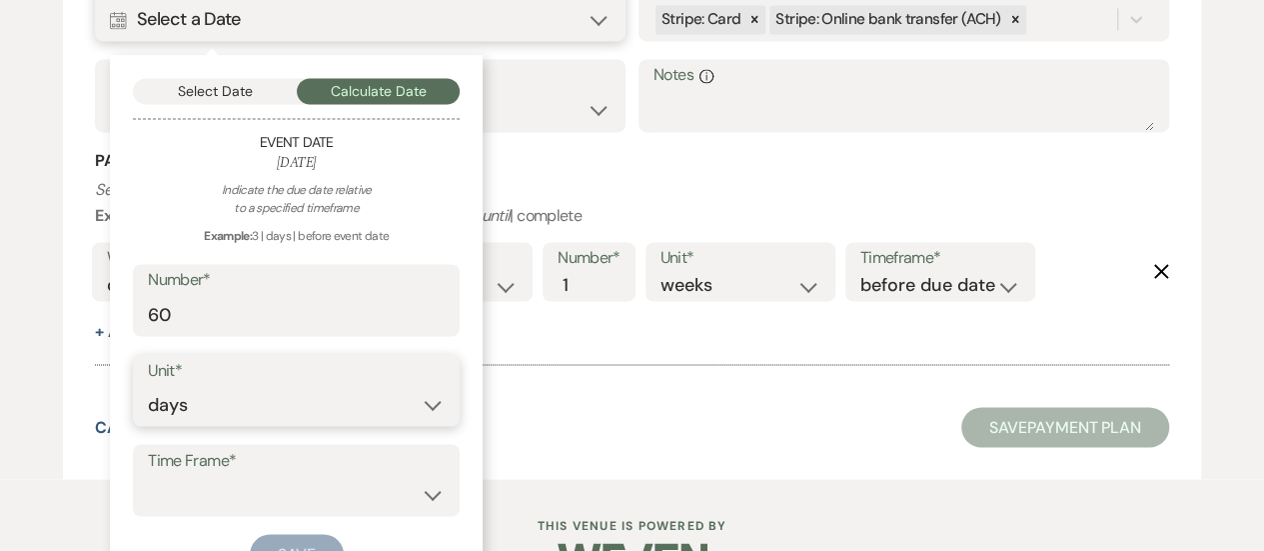
scroll to position [1601, 0]
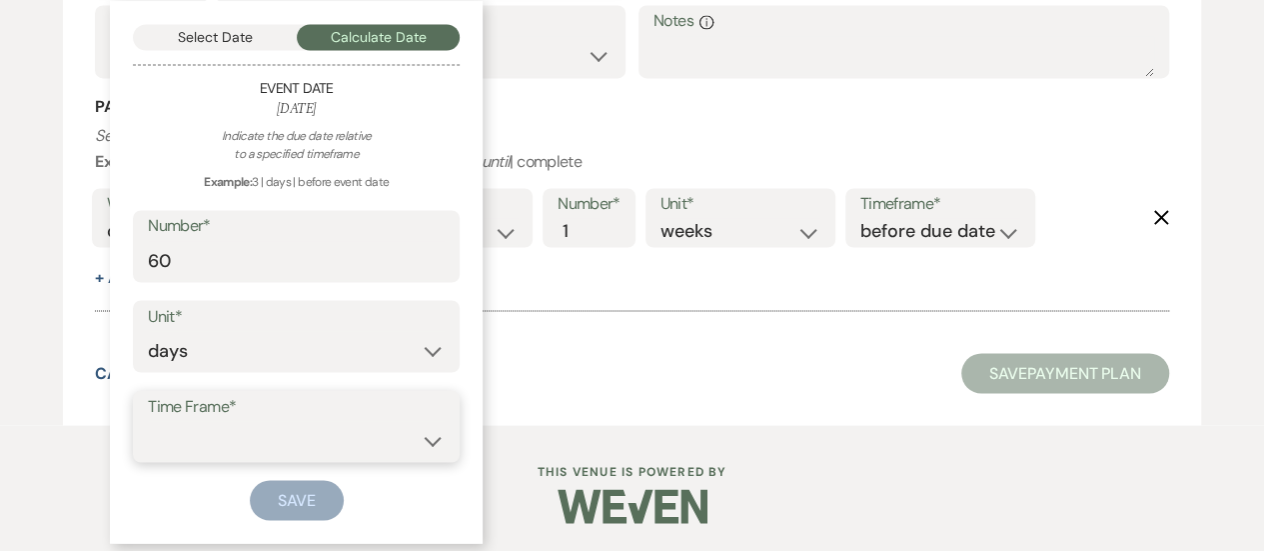
click at [340, 438] on select "before event date after event date after [DATE] date" at bounding box center [296, 440] width 297 height 39
select select "beforeEventDate"
click at [148, 421] on select "before event date after event date after [DATE] date" at bounding box center [296, 440] width 297 height 39
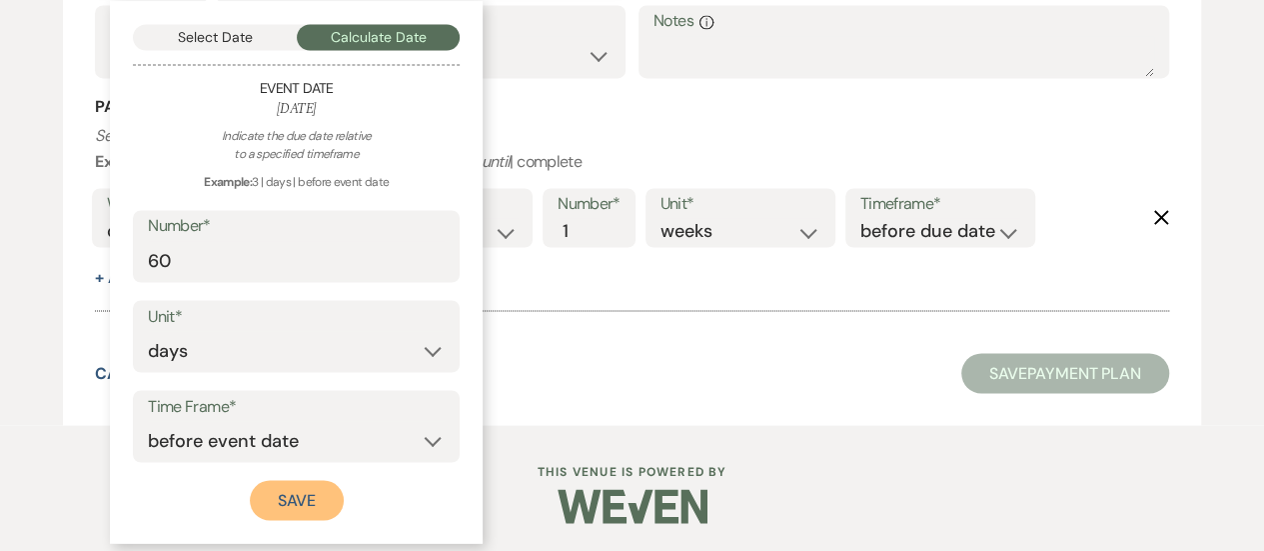
click at [304, 512] on button "Save" at bounding box center [297, 500] width 94 height 40
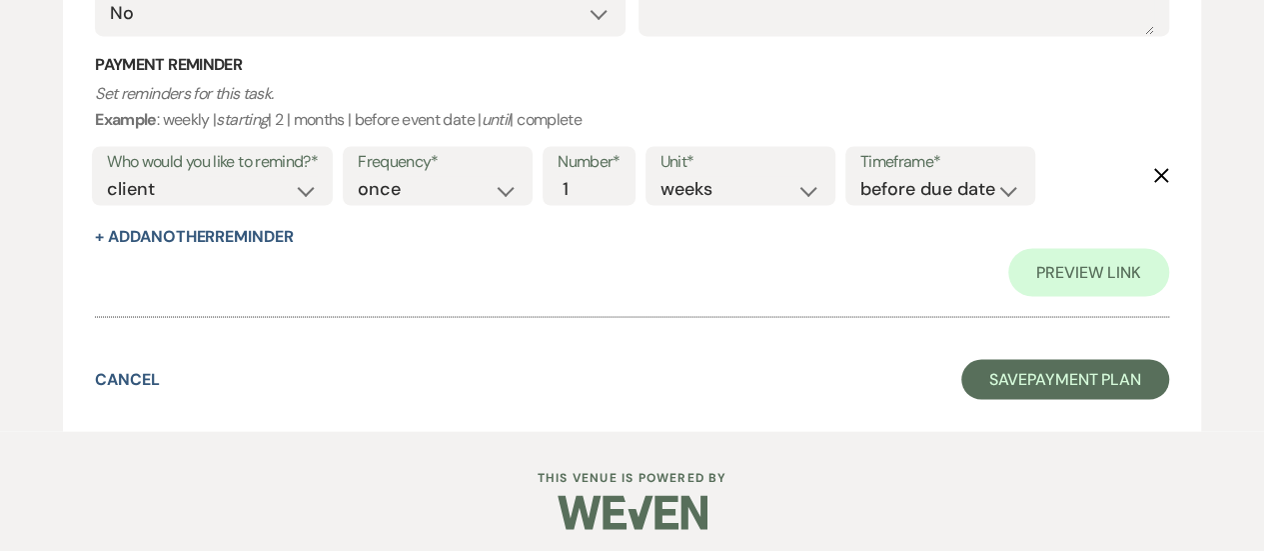
scroll to position [1697, 0]
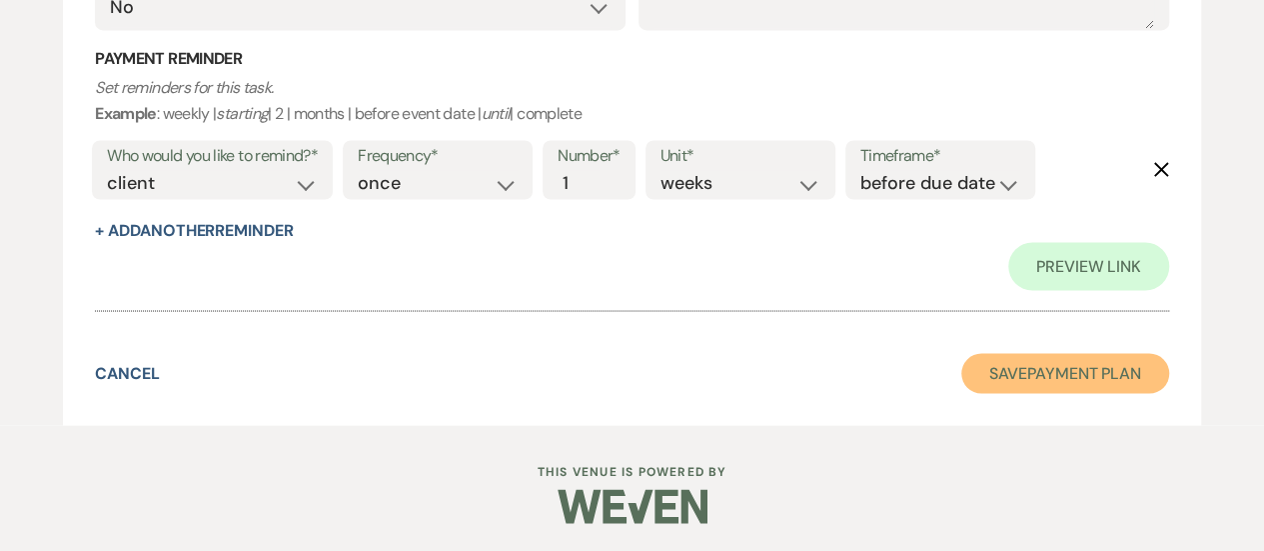
click at [1020, 374] on button "Save Payment Plan" at bounding box center [1065, 373] width 208 height 40
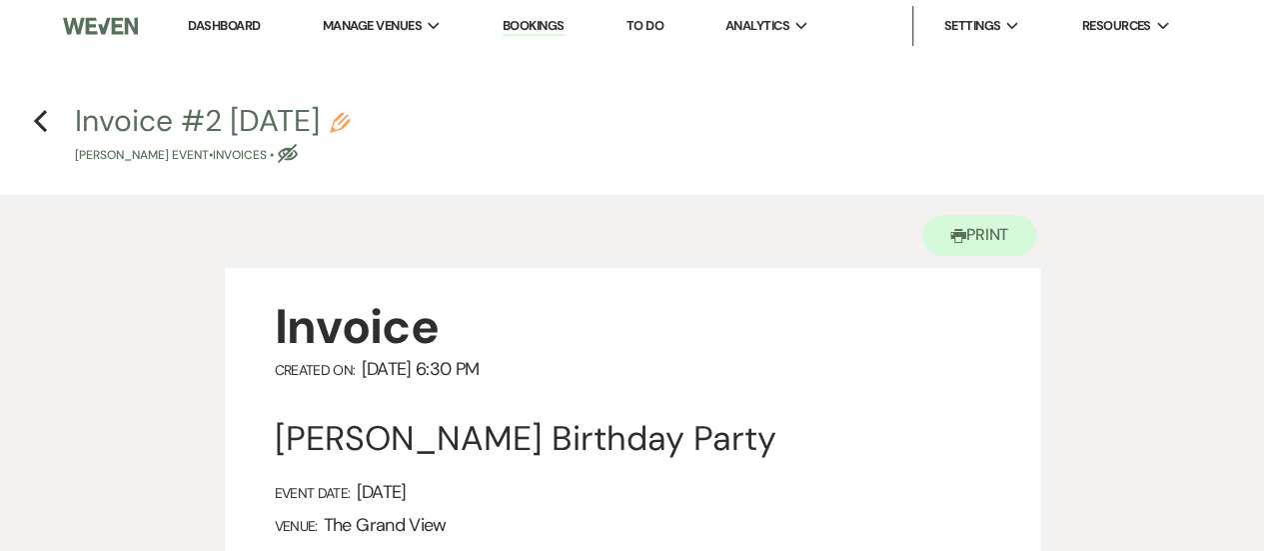
click at [14, 121] on h4 "Previous Invoice #2 9-12-2025 Pencil Crystal Afunugo's Event • Invoices • Eye B…" at bounding box center [632, 132] width 1264 height 65
click at [47, 125] on icon "Previous" at bounding box center [40, 121] width 15 height 24
select select "5"
select select "4"
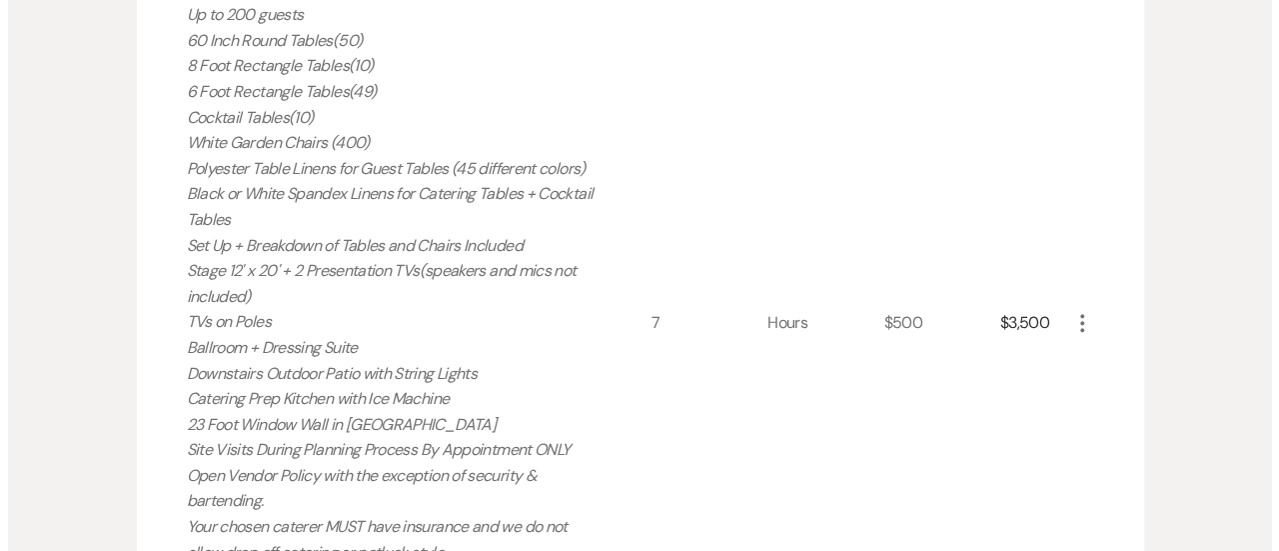
scroll to position [886, 0]
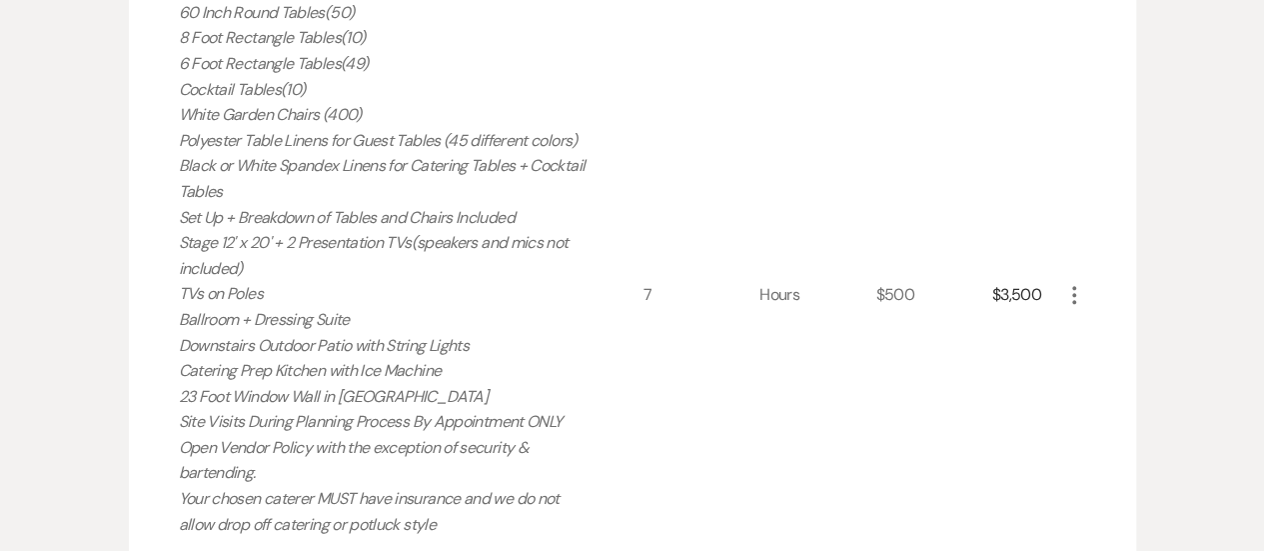
click at [1069, 281] on button "More" at bounding box center [1074, 294] width 24 height 26
click at [1119, 336] on button "Pencil Edit" at bounding box center [1114, 334] width 104 height 32
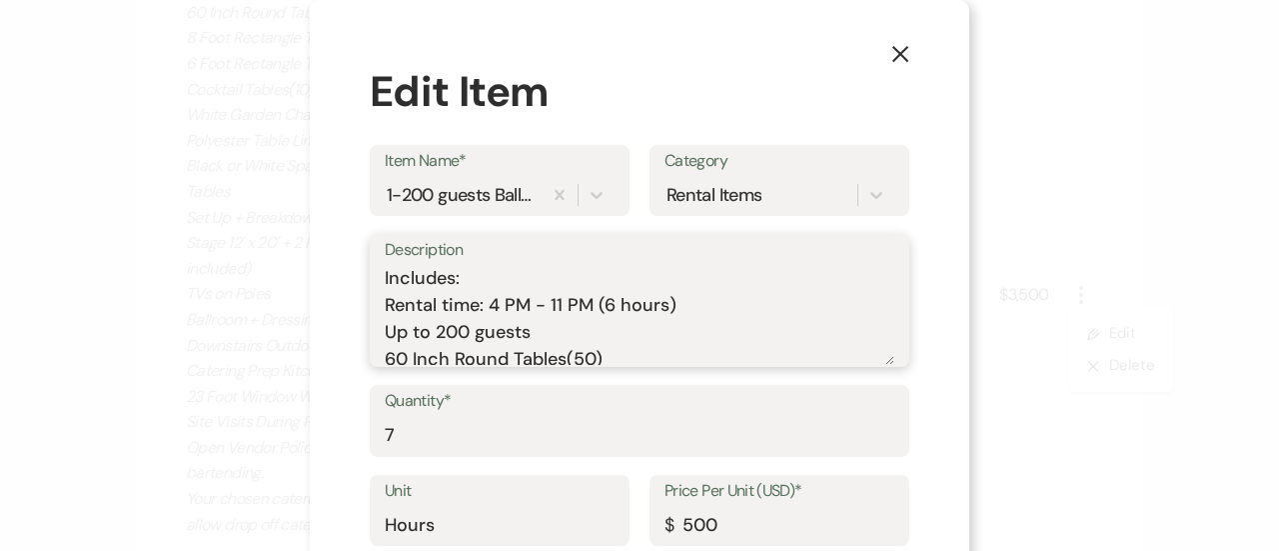
click at [598, 303] on textarea "Includes: Rental time: 4 PM - 11 PM (6 hours) Up to 200 guests 60 Inch Round Ta…" at bounding box center [640, 315] width 510 height 100
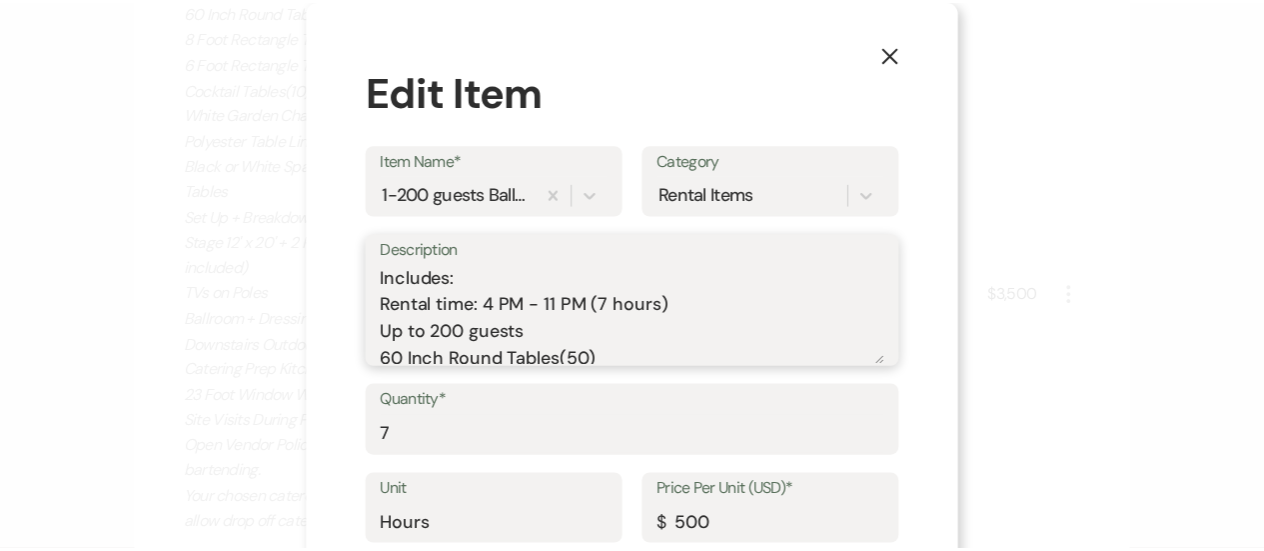
scroll to position [113, 0]
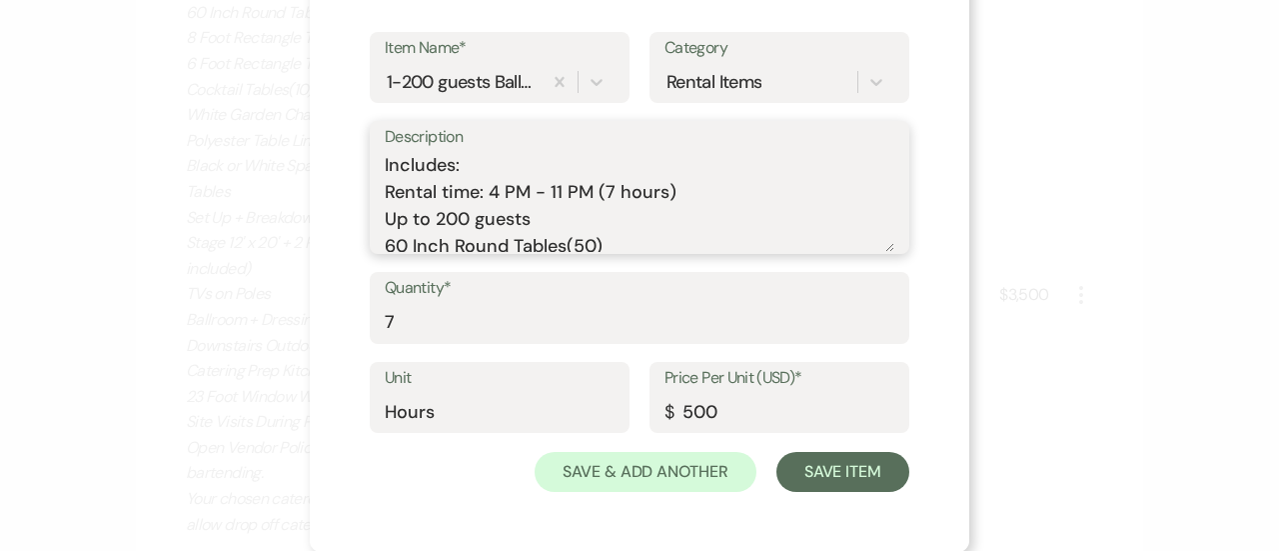
type textarea "Includes: Rental time: 4 PM - 11 PM (7 hours) Up to 200 guests 60 Inch Round Ta…"
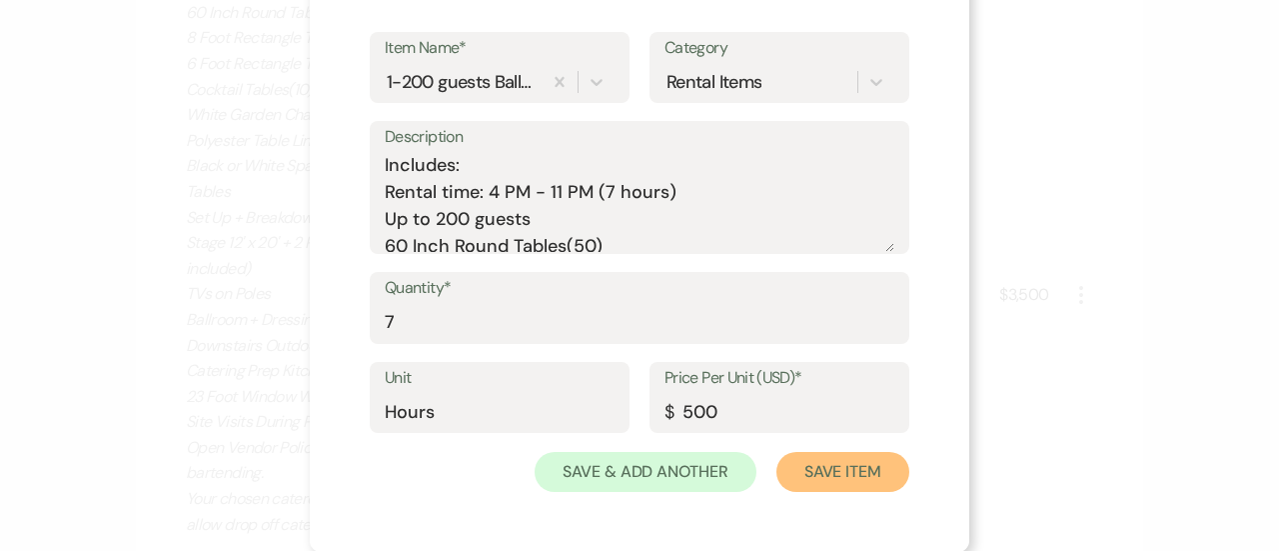
click at [846, 468] on button "Save Item" at bounding box center [843, 472] width 133 height 40
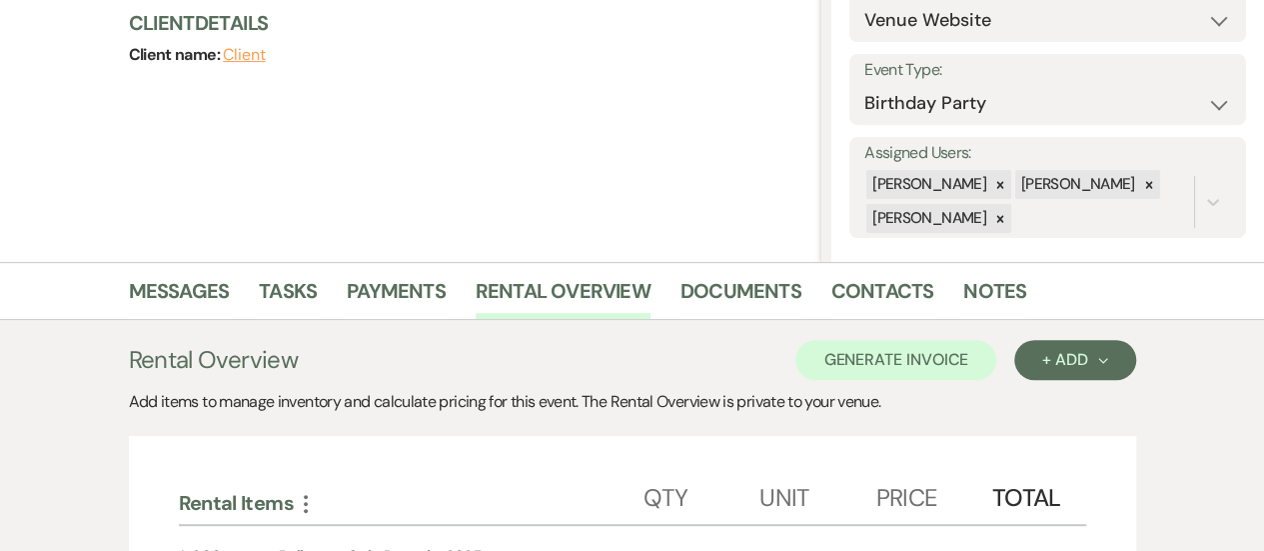
scroll to position [194, 0]
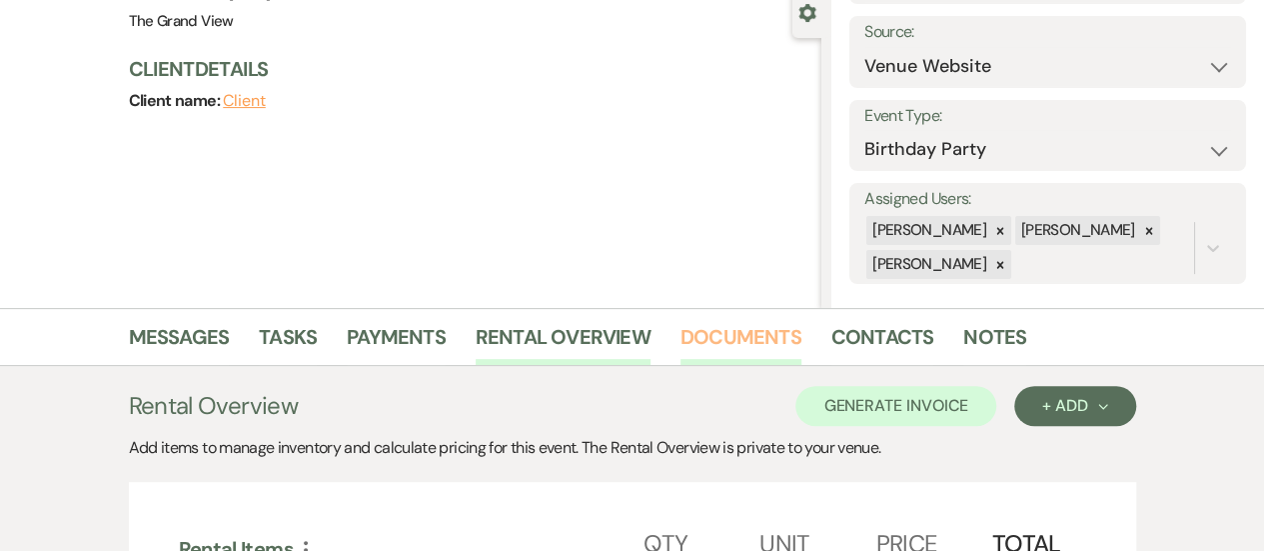
click at [754, 335] on link "Documents" at bounding box center [741, 343] width 121 height 44
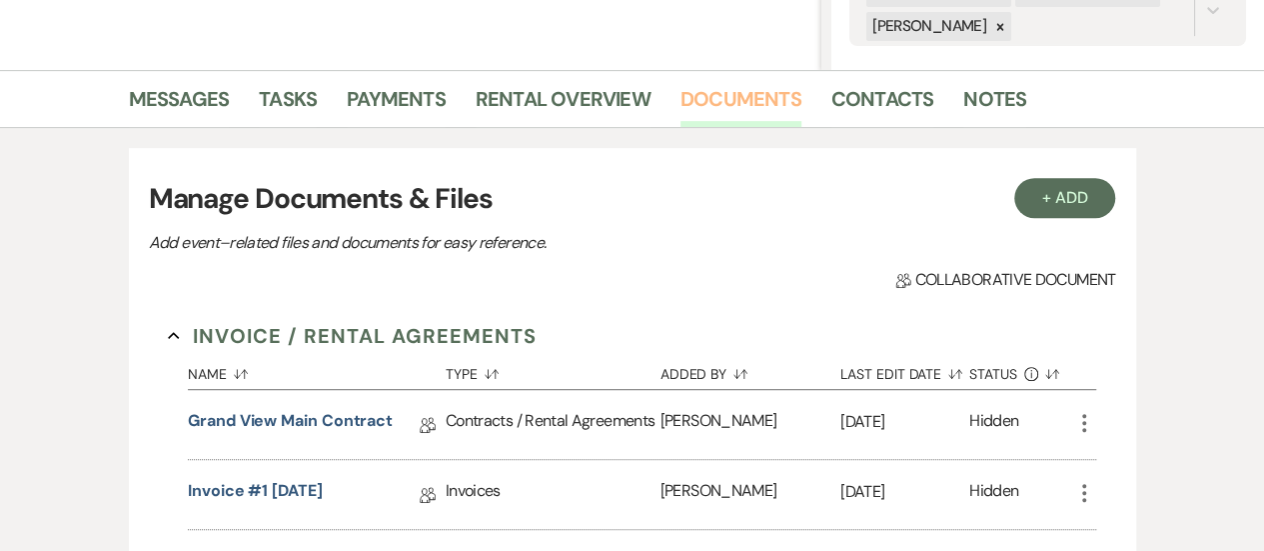
scroll to position [793, 0]
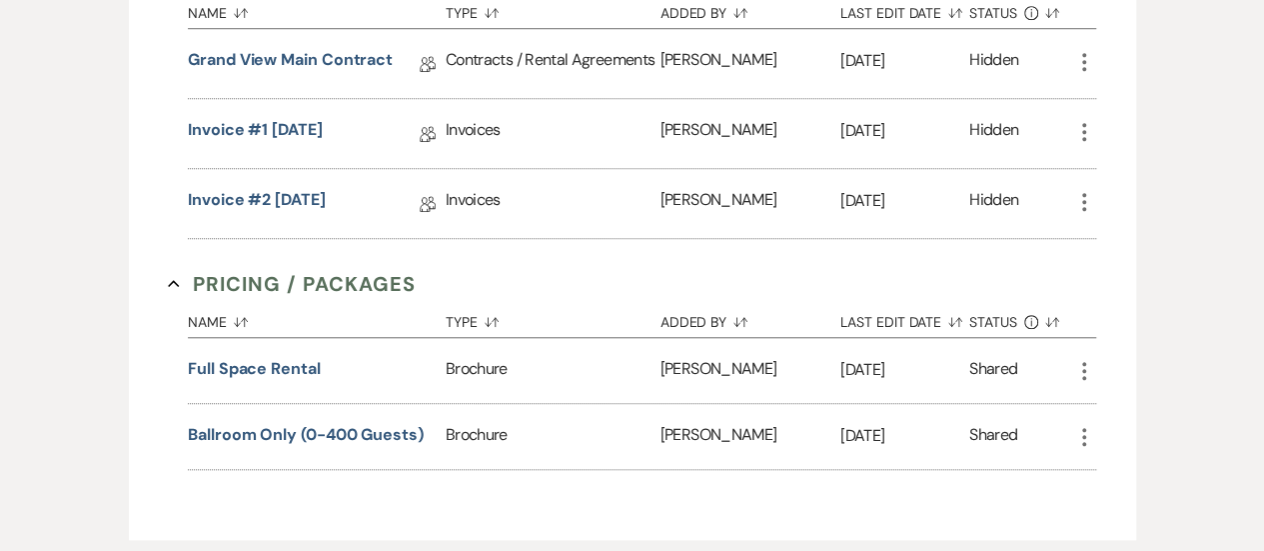
click at [1073, 134] on icon "More" at bounding box center [1084, 132] width 24 height 24
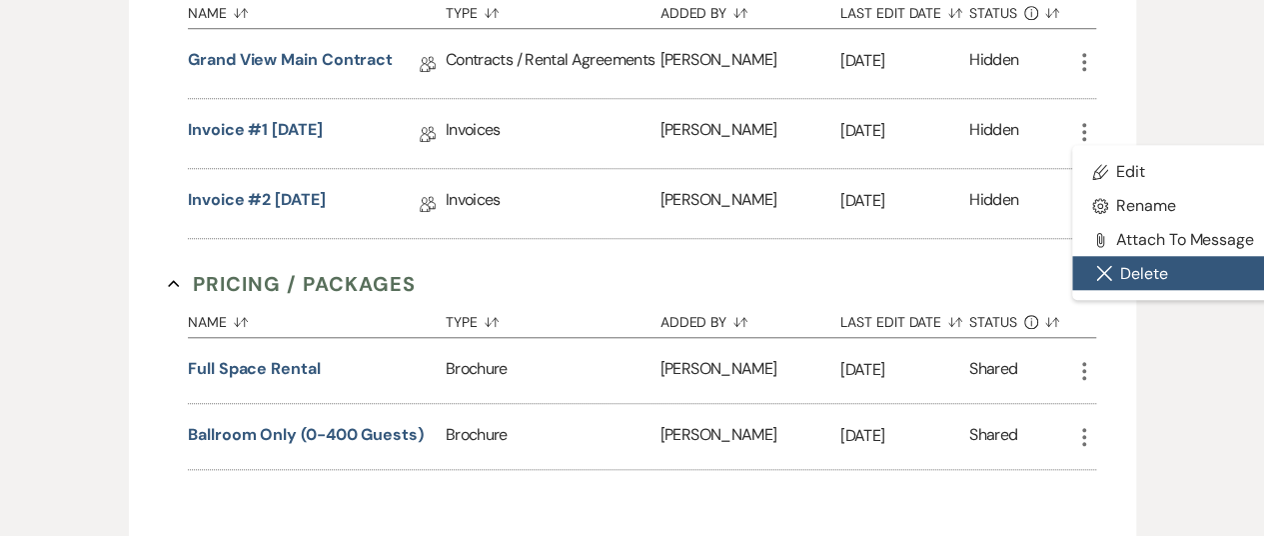
click at [1163, 267] on button "Close Delete X Delete" at bounding box center [1173, 273] width 202 height 34
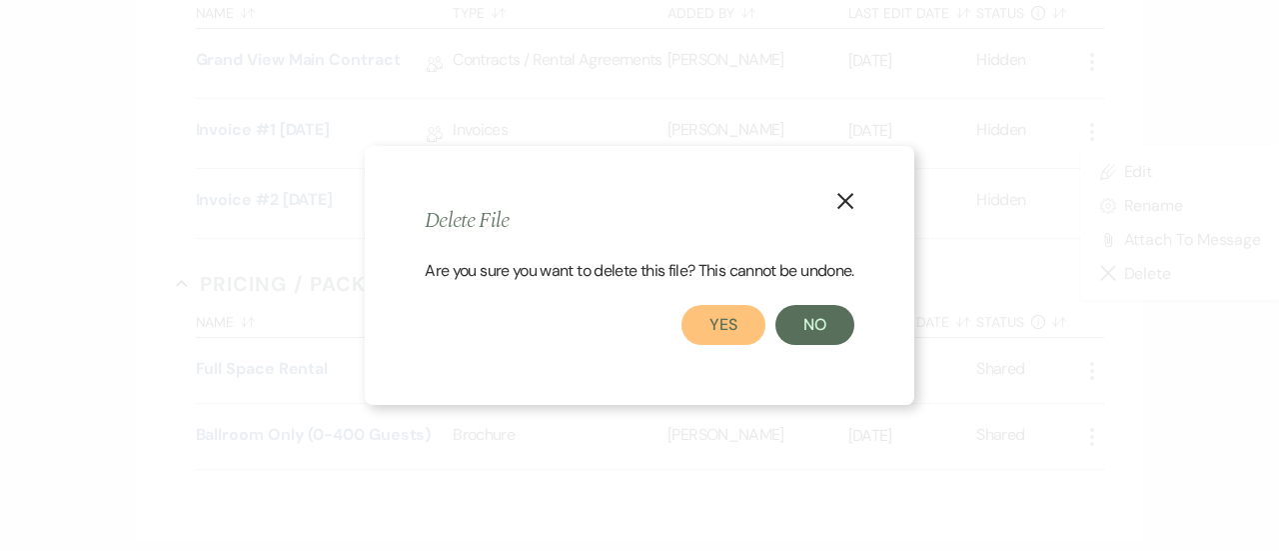
click at [729, 318] on button "Yes" at bounding box center [724, 325] width 84 height 40
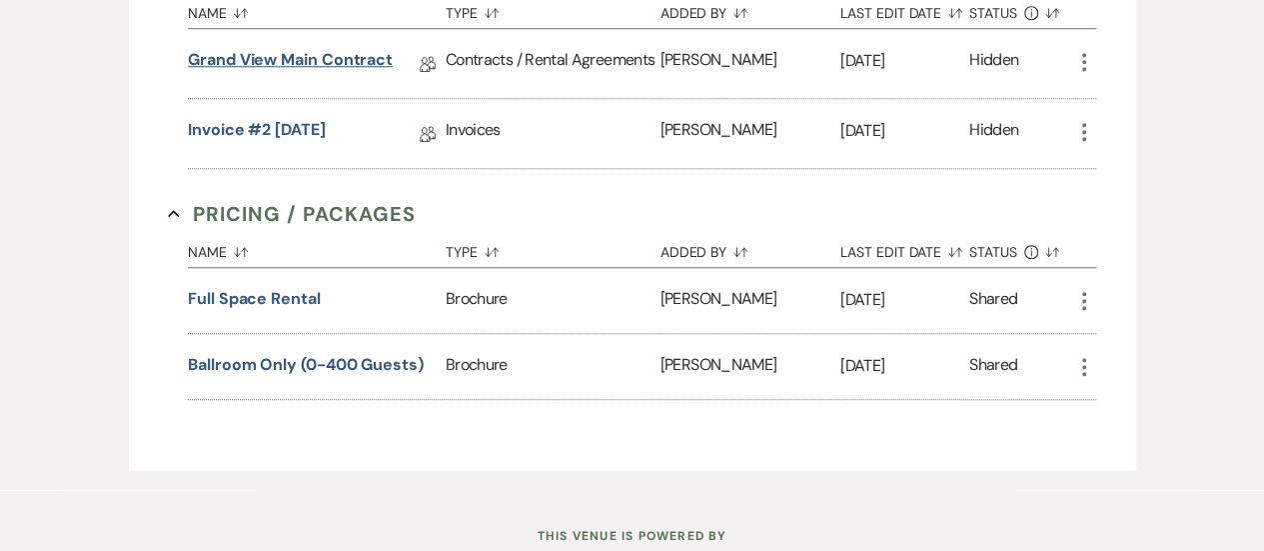
click at [350, 48] on link "Grand View Main Contract" at bounding box center [290, 63] width 205 height 31
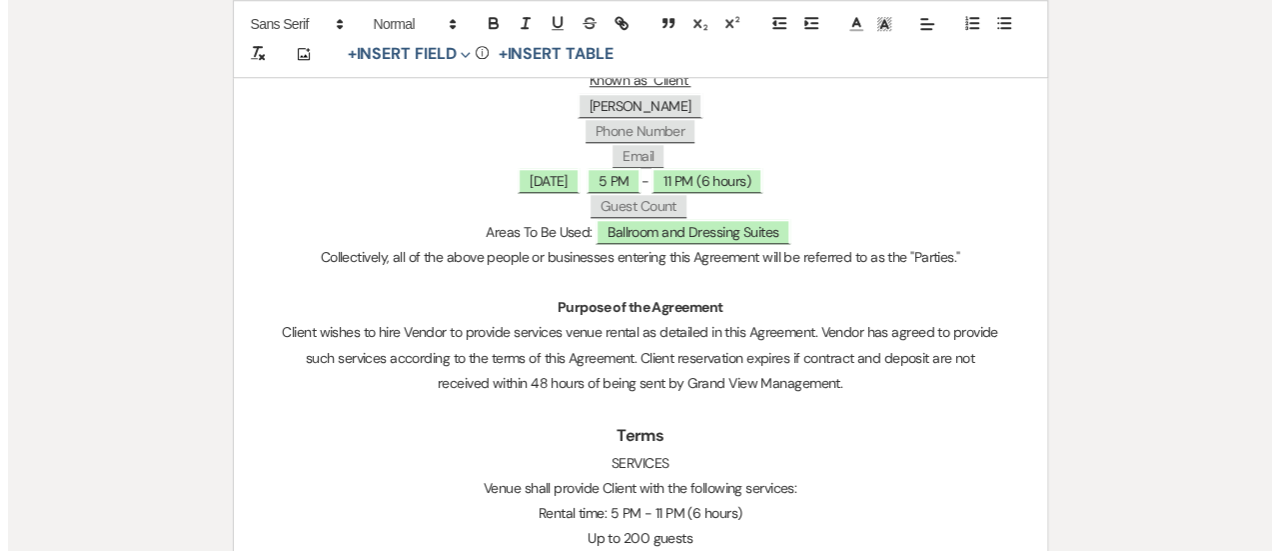
scroll to position [877, 0]
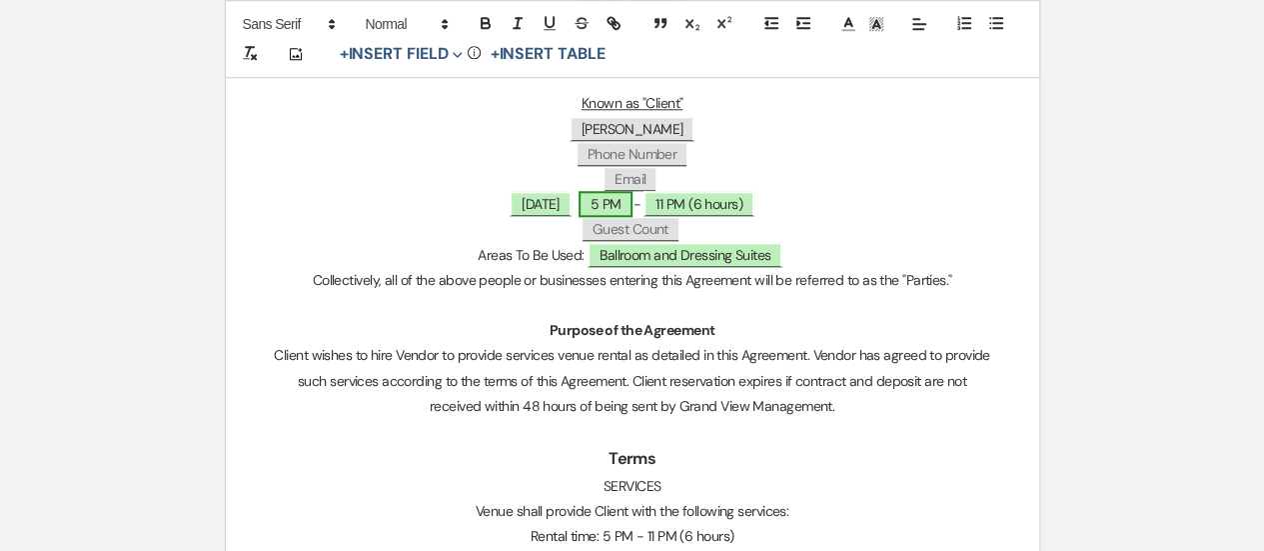
click at [626, 197] on span "5 PM" at bounding box center [606, 204] width 55 height 26
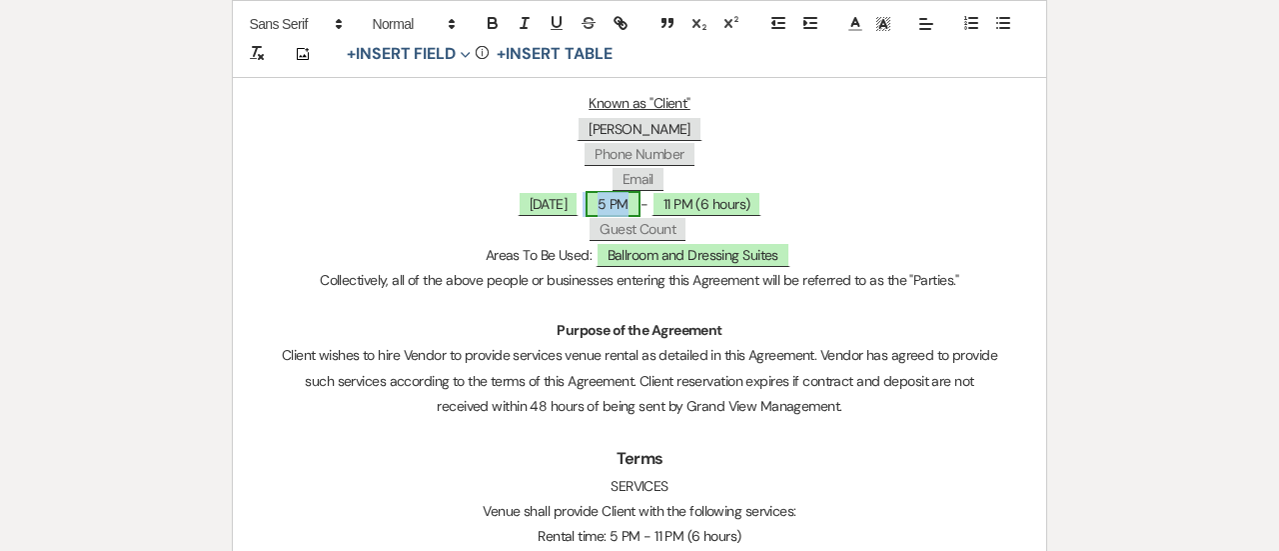
select select "owner"
select select "custom_placeholder"
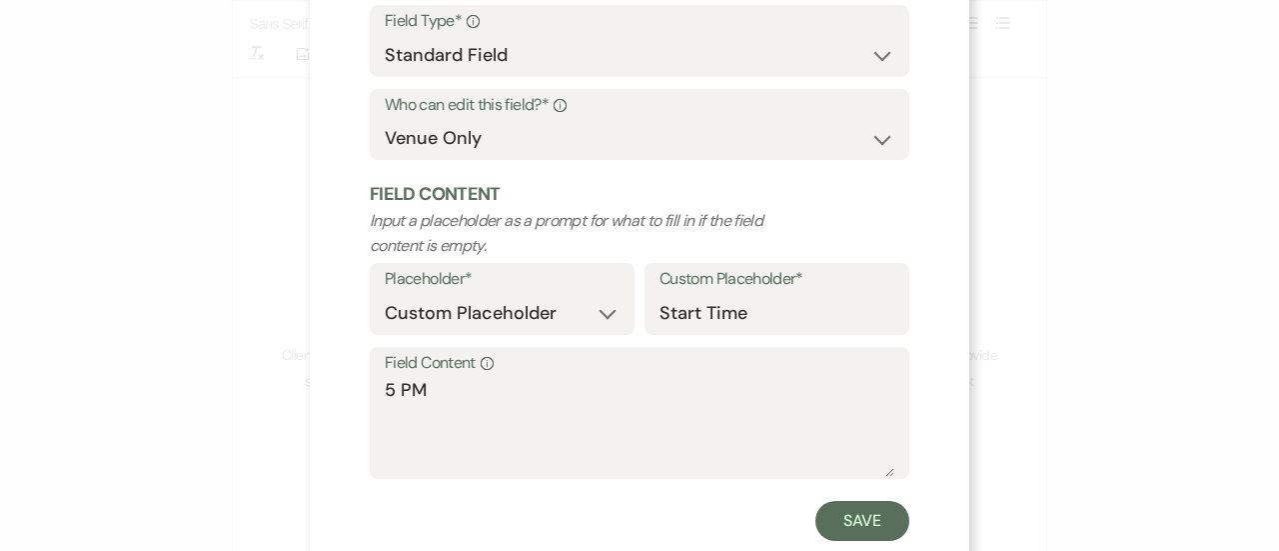
scroll to position [224, 0]
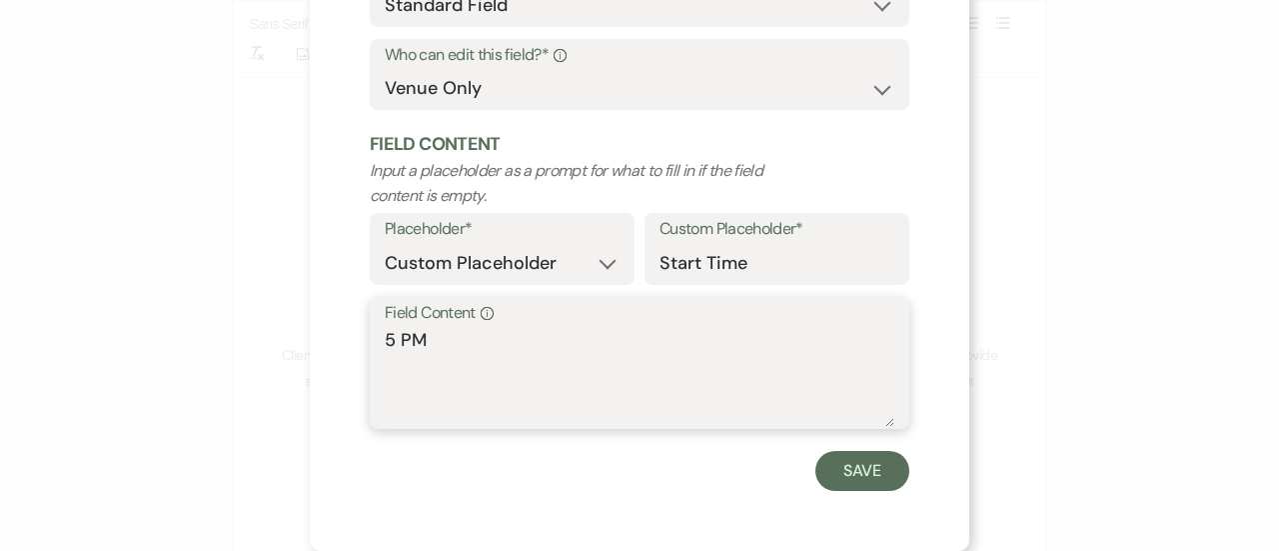
click at [385, 334] on textarea "5 PM" at bounding box center [640, 377] width 510 height 100
type textarea "4 PM"
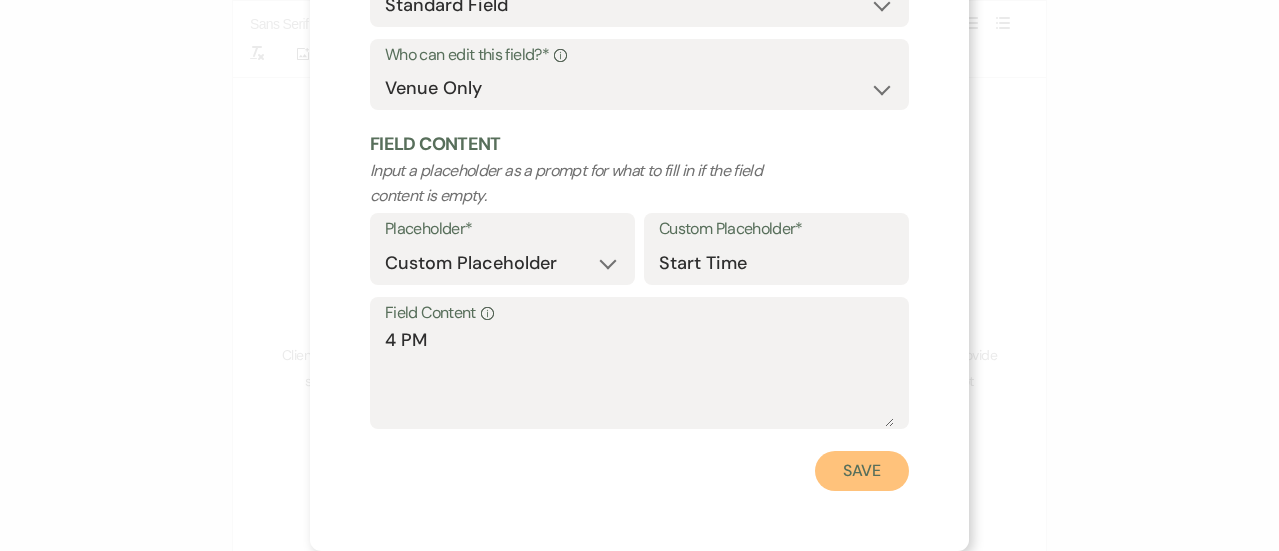
click at [859, 480] on button "Save" at bounding box center [863, 471] width 94 height 40
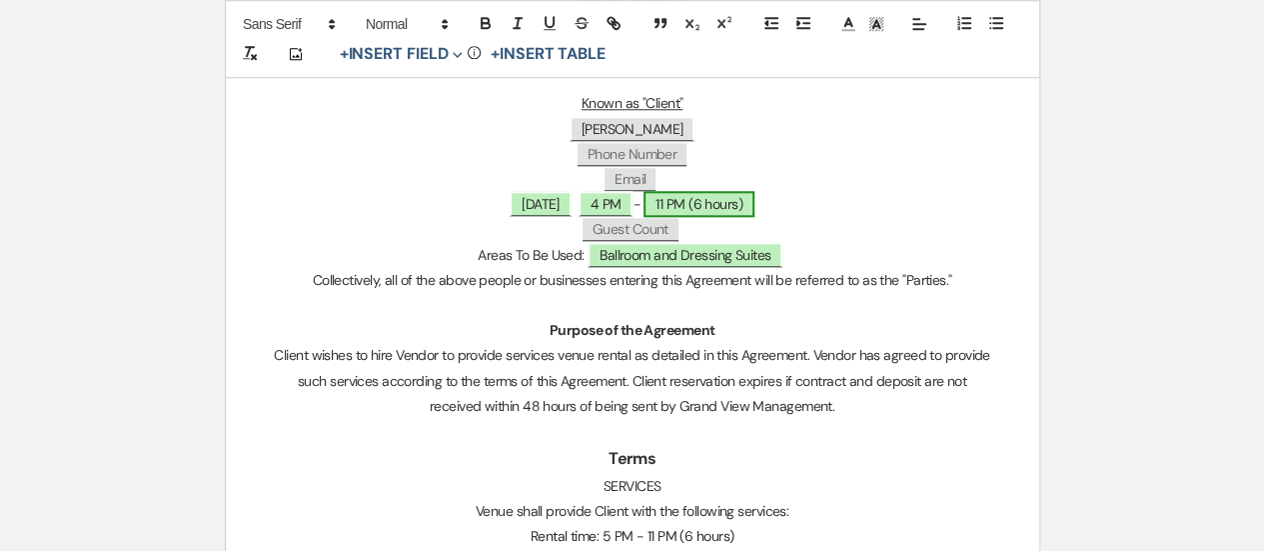
click at [752, 197] on span "11 PM (6 hours)" at bounding box center [699, 204] width 111 height 26
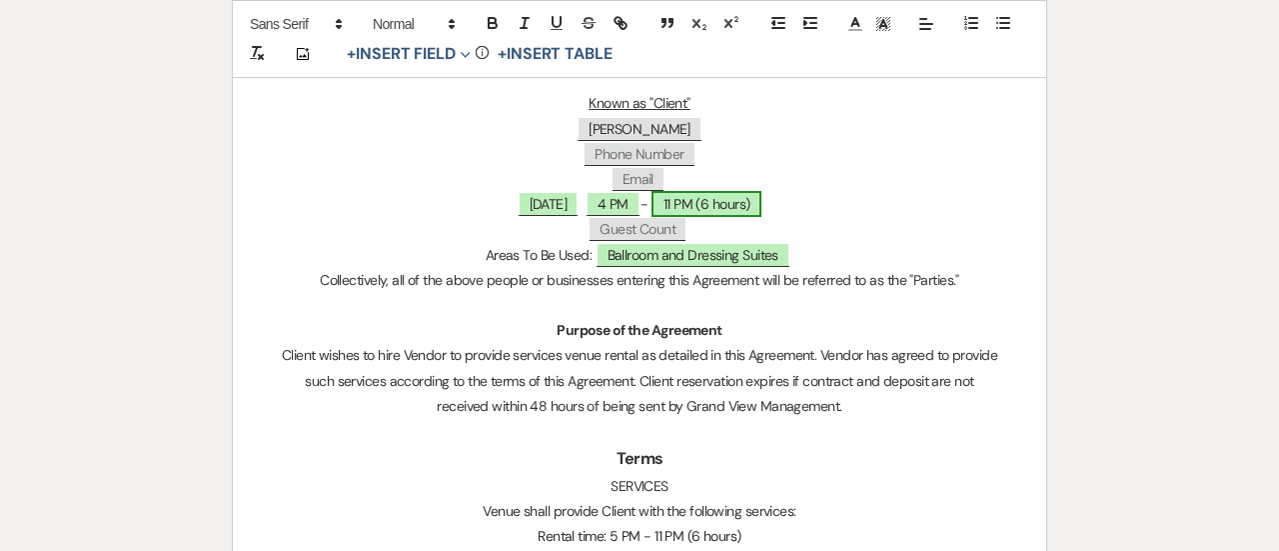
select select "owner"
select select "custom_placeholder"
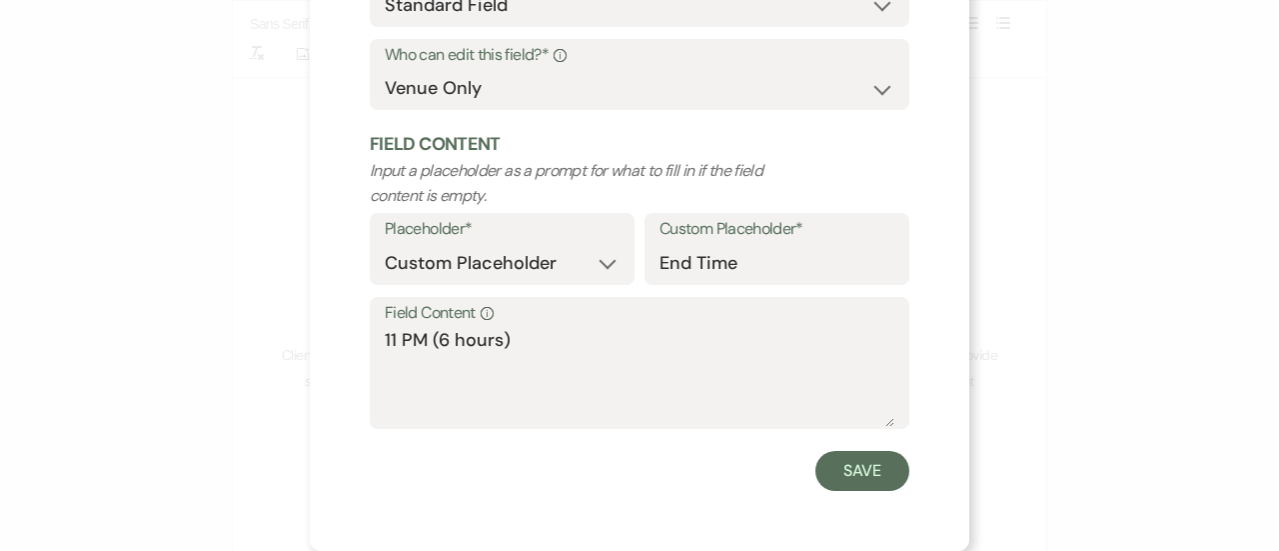
click at [809, 294] on div "Placeholder* Custom Placeholder Date Time Name Location Venue Name Type Number …" at bounding box center [640, 255] width 540 height 84
click at [640, 380] on textarea "11 PM (6 hours)" at bounding box center [640, 377] width 510 height 100
type textarea "11 PM"
click at [852, 467] on button "Save" at bounding box center [863, 471] width 94 height 40
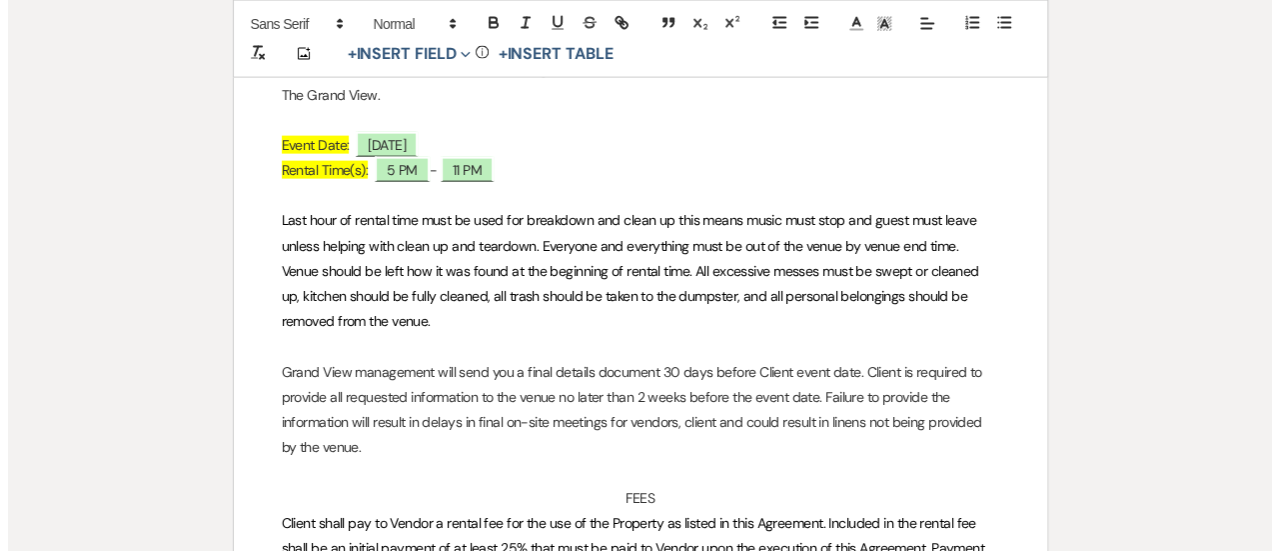
scroll to position [2202, 0]
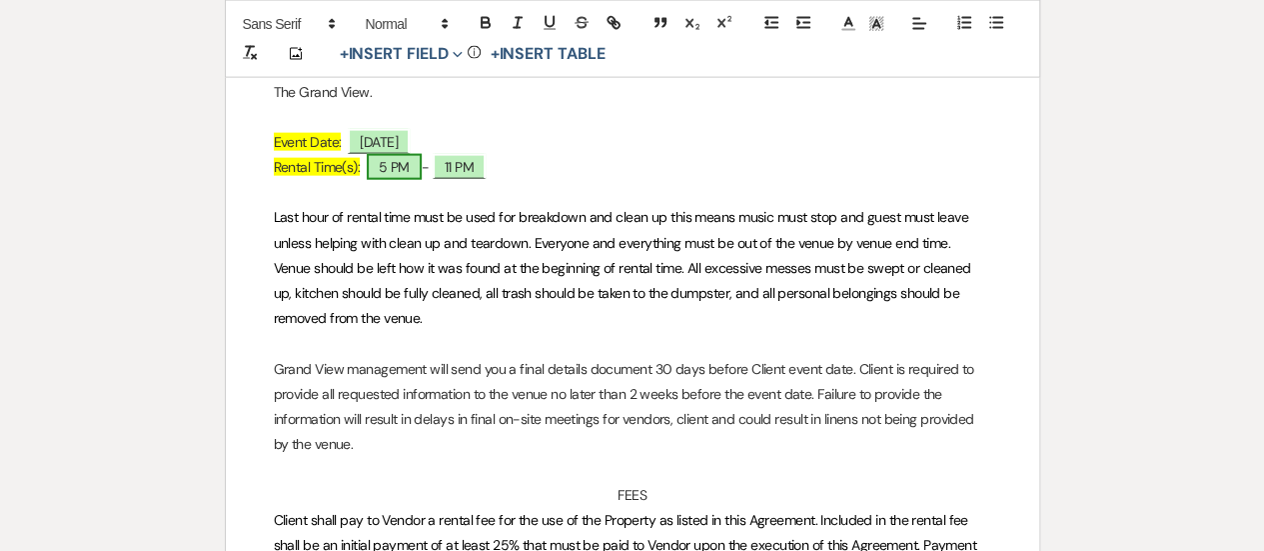
click at [386, 162] on span "5 PM" at bounding box center [394, 167] width 55 height 26
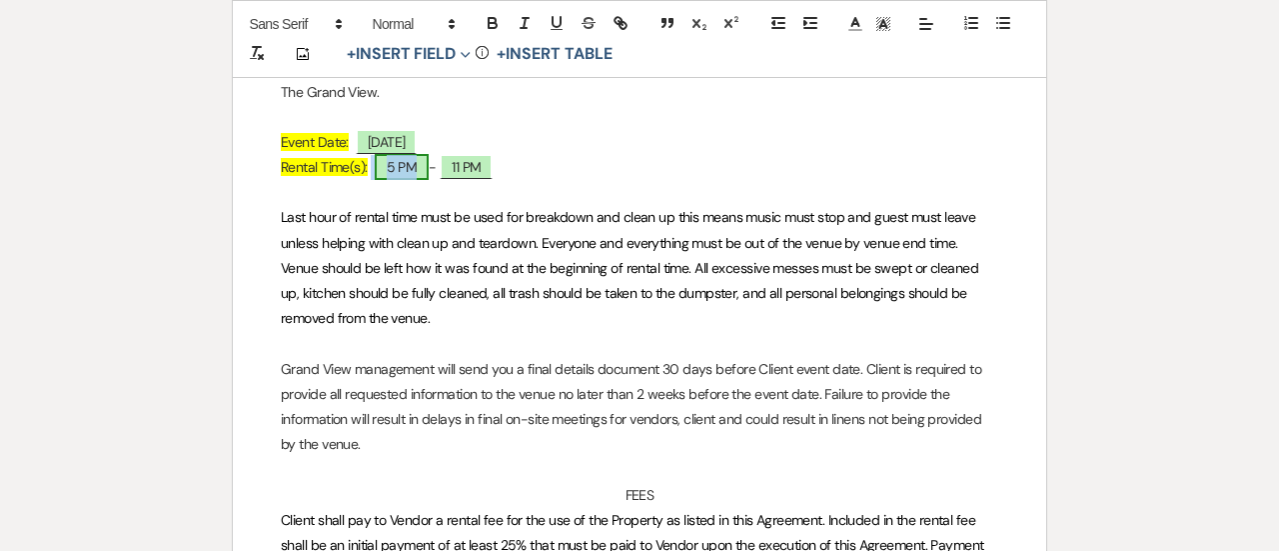
select select "owner"
select select "custom_placeholder"
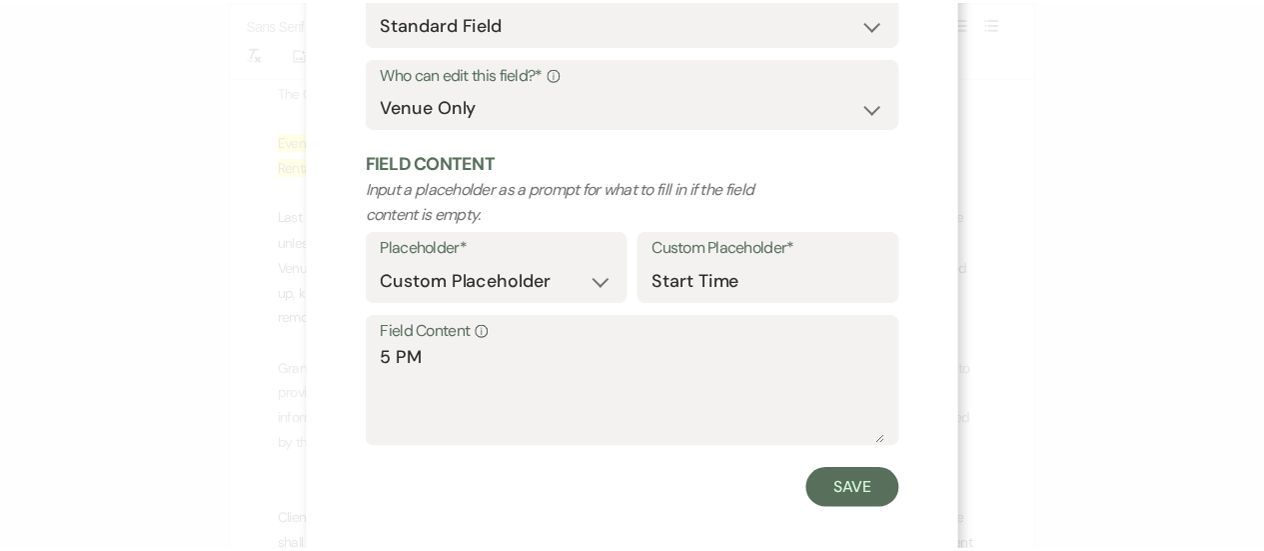
scroll to position [224, 0]
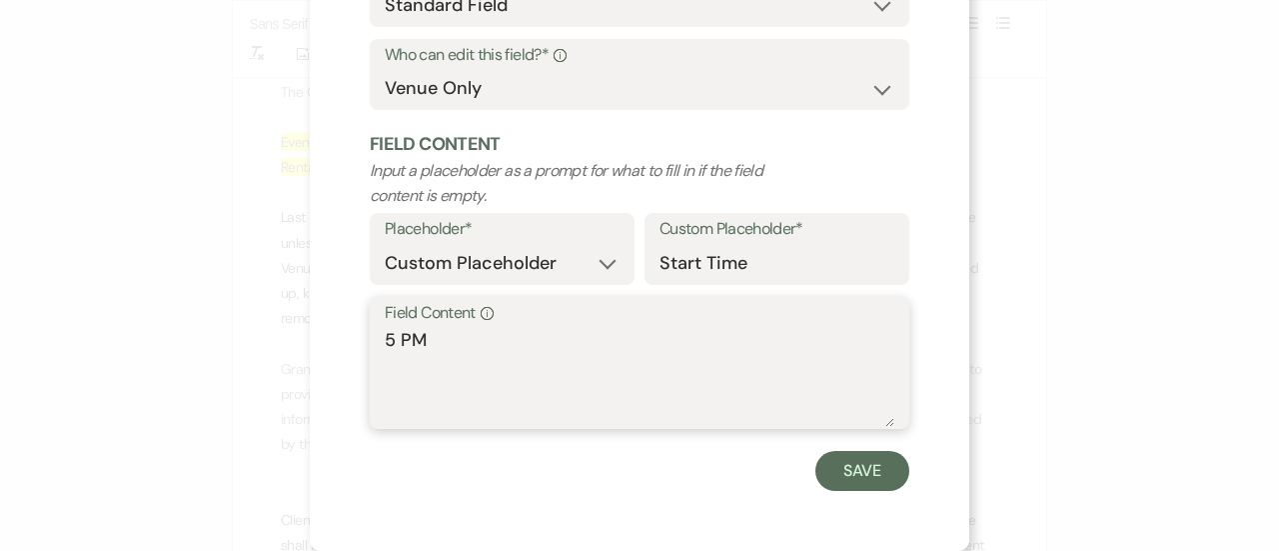
click at [389, 344] on textarea "5 PM" at bounding box center [640, 377] width 510 height 100
type textarea "4 PM"
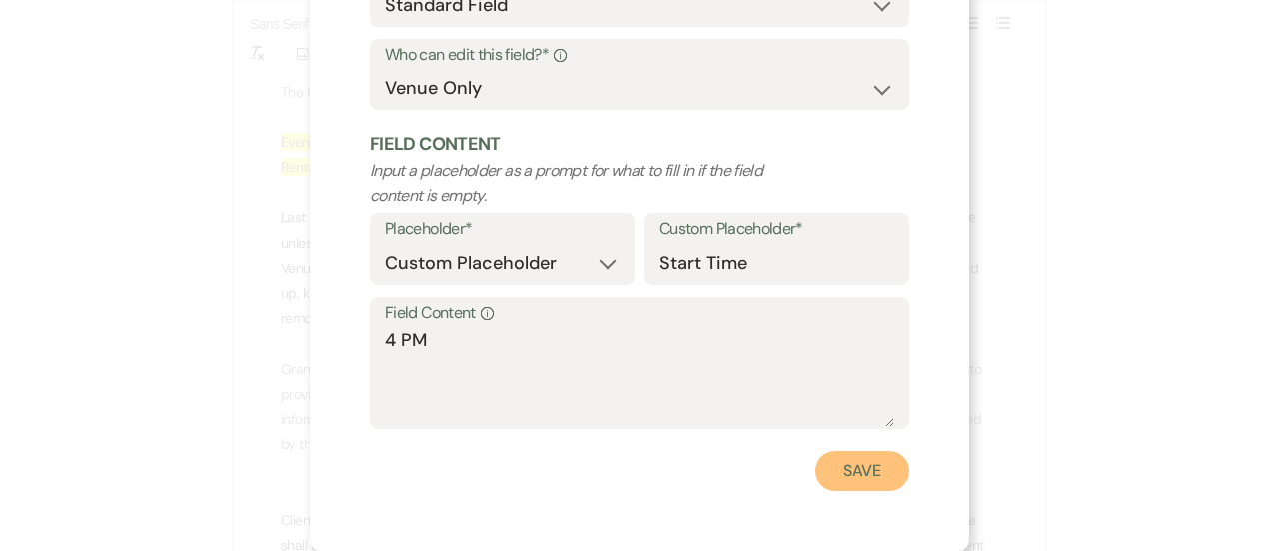
click at [846, 466] on button "Save" at bounding box center [863, 471] width 94 height 40
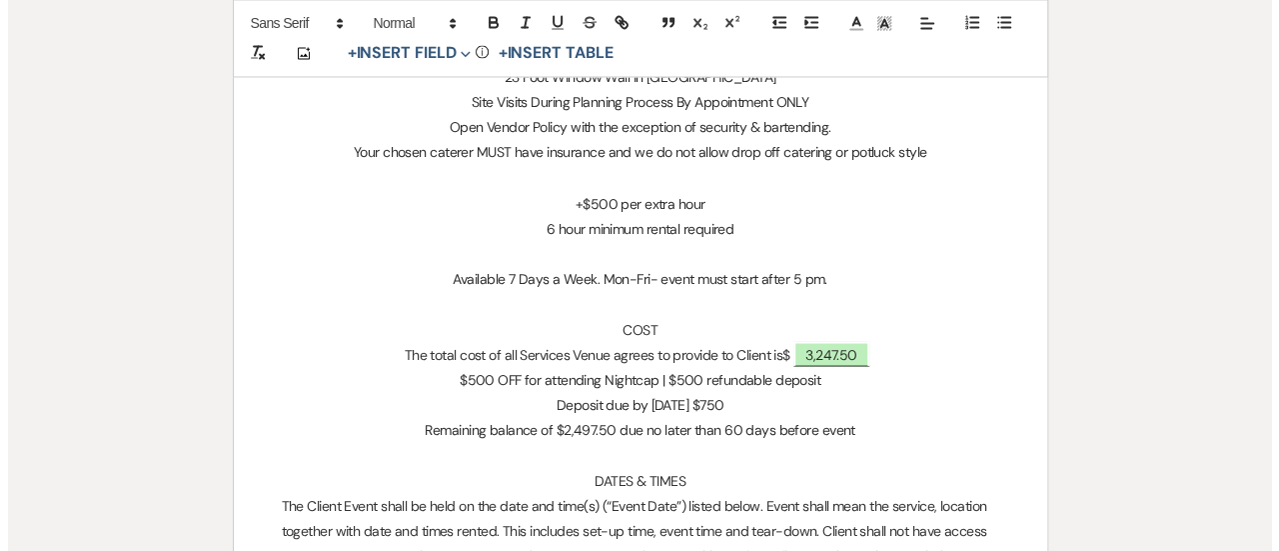
scroll to position [1714, 0]
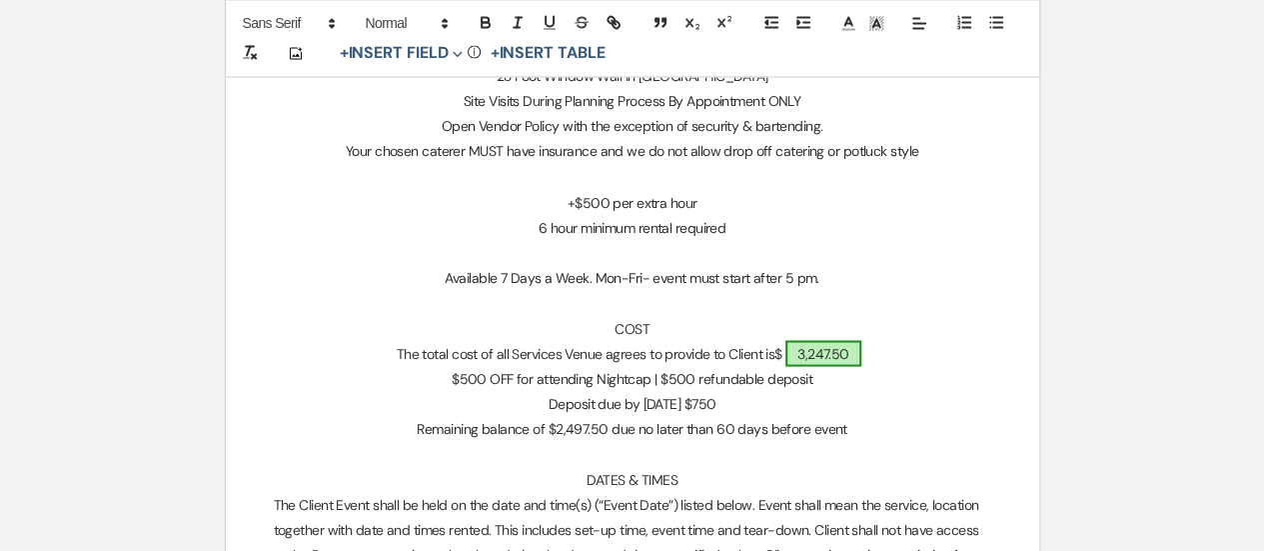
click at [837, 353] on span "3,247.50" at bounding box center [824, 353] width 76 height 26
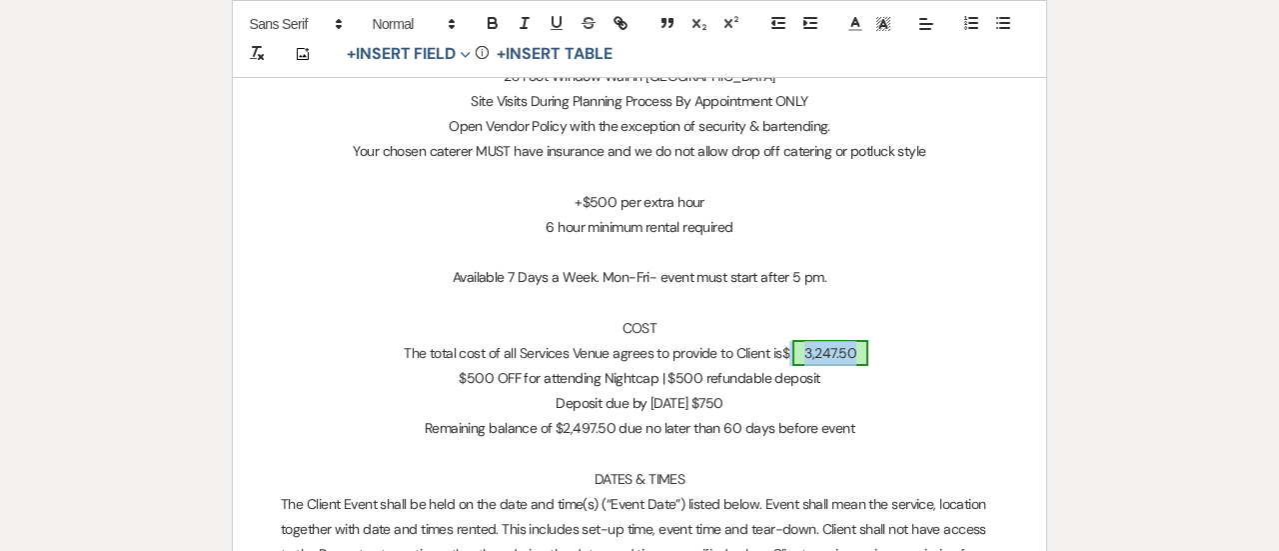
select select "owner"
select select "Total"
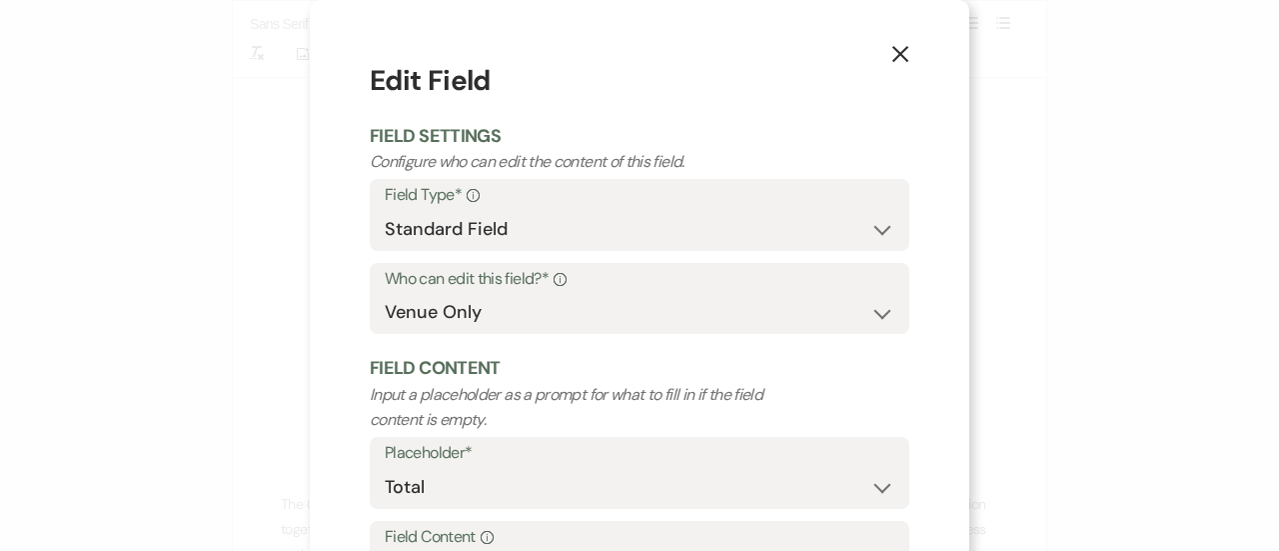
click at [403, 409] on p "Input a placeholder as a prompt for what to fill in if the field content is emp…" at bounding box center [586, 407] width 432 height 51
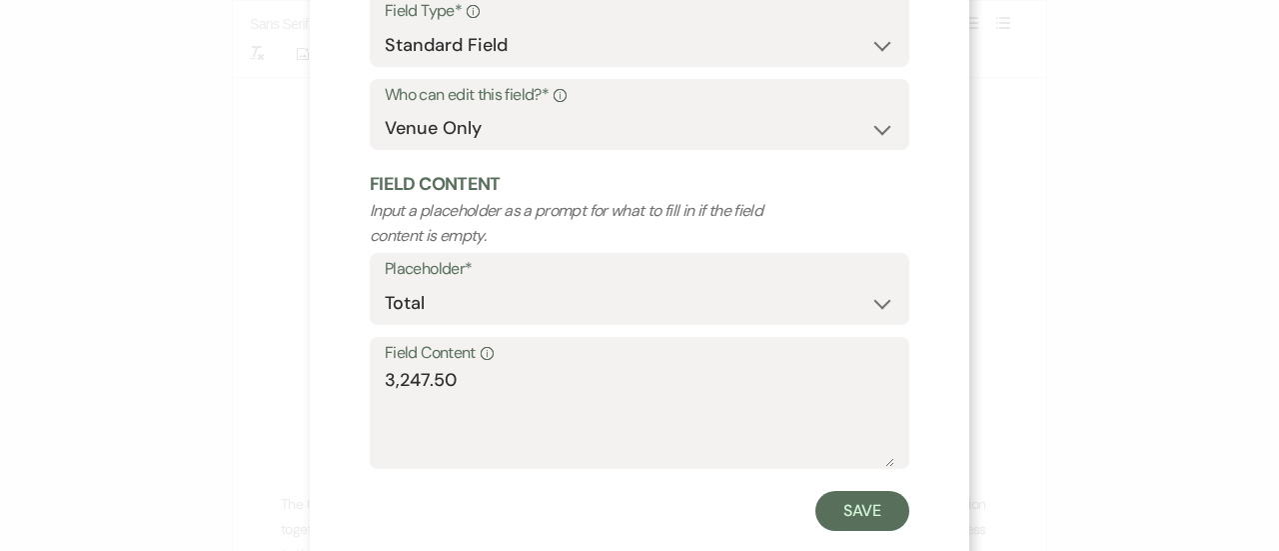
scroll to position [220, 0]
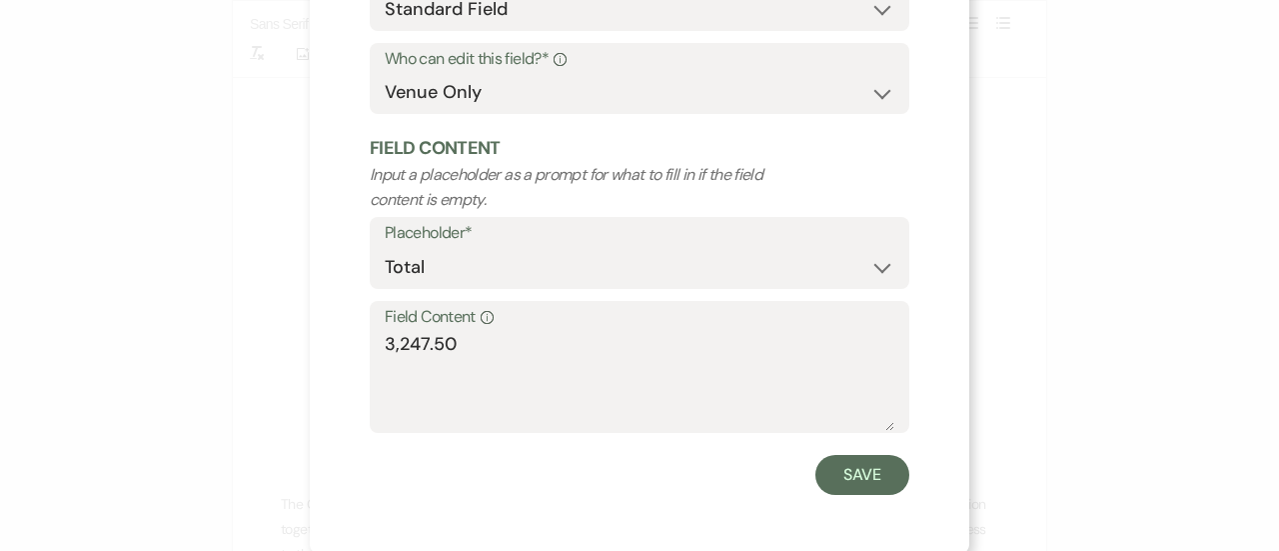
click at [977, 180] on div "X Edit Field Field Settings Configure who can edit the content of this field. F…" at bounding box center [639, 275] width 1279 height 551
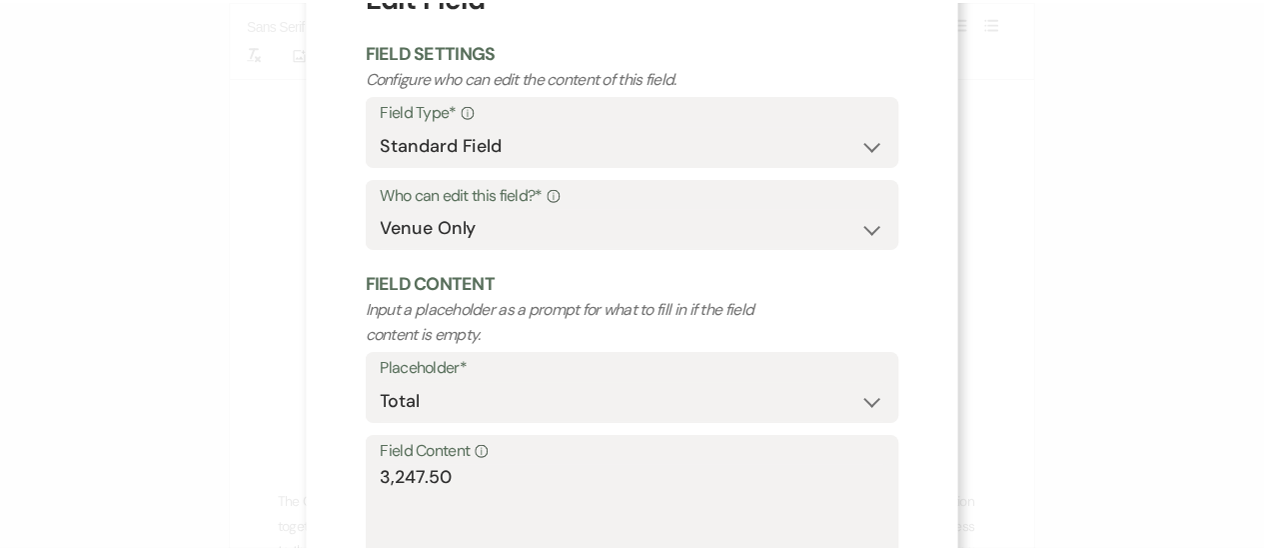
scroll to position [0, 0]
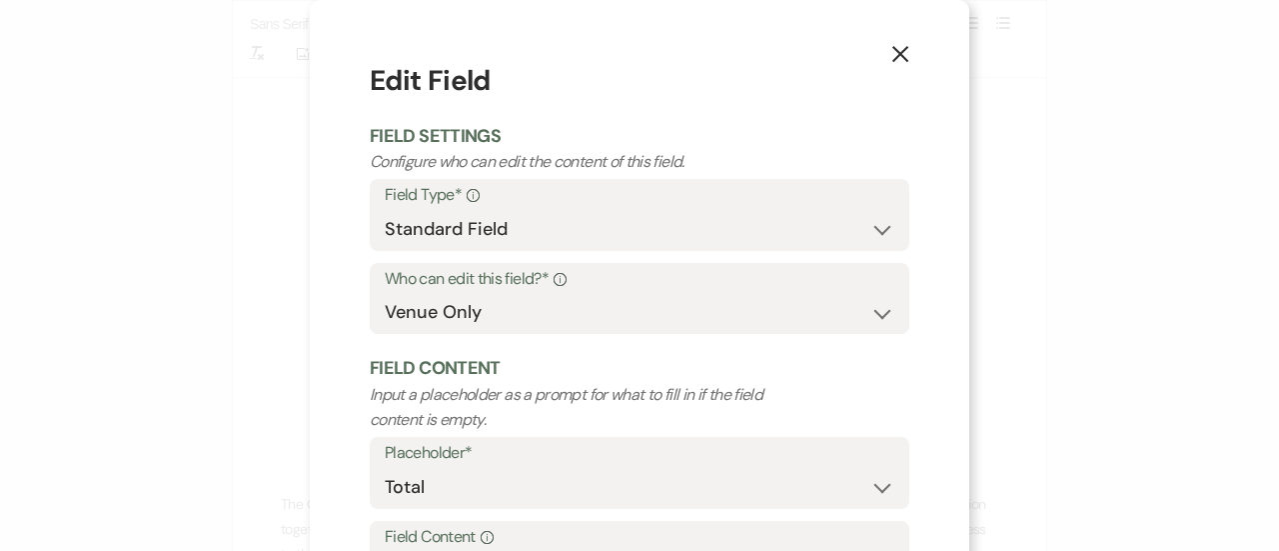
click at [892, 62] on icon "X" at bounding box center [901, 54] width 18 height 18
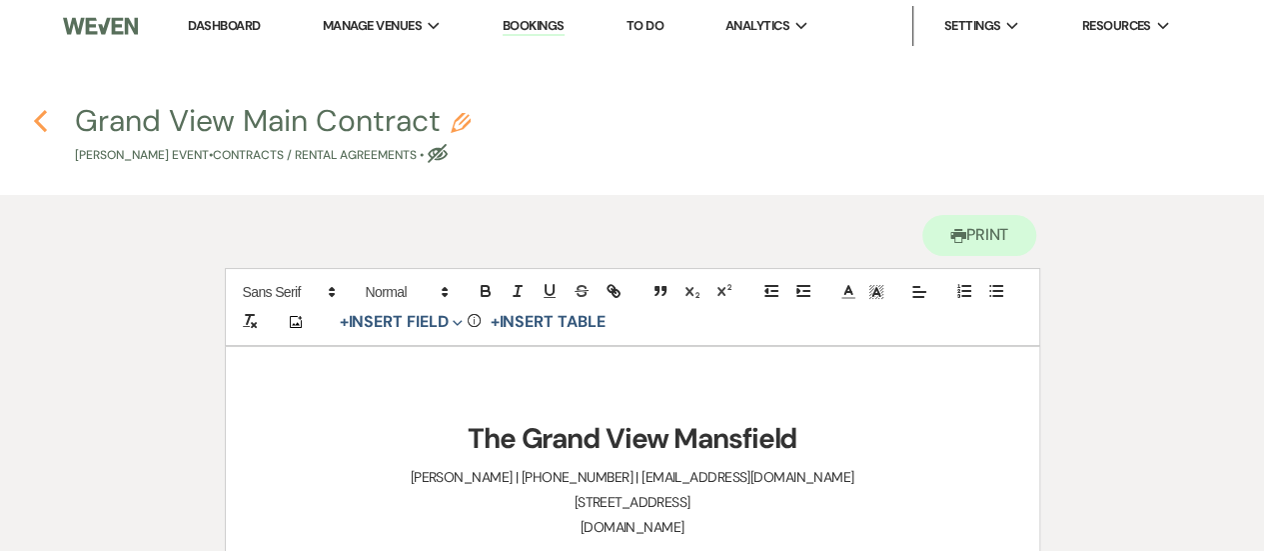
click at [42, 118] on icon "Previous" at bounding box center [40, 121] width 15 height 24
select select "5"
select select "4"
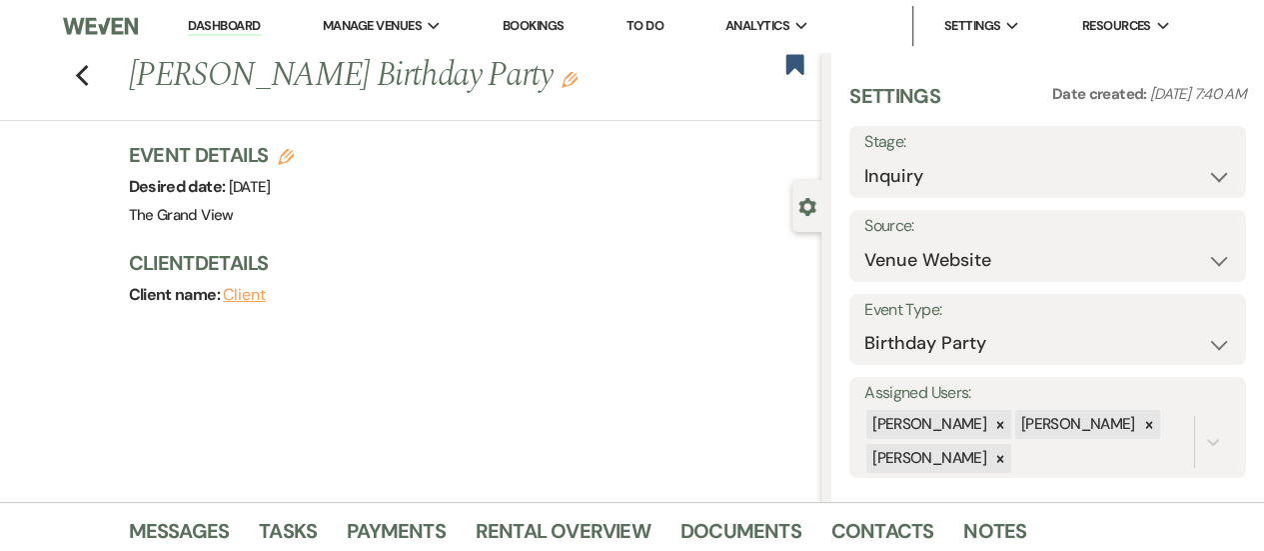
scroll to position [793, 0]
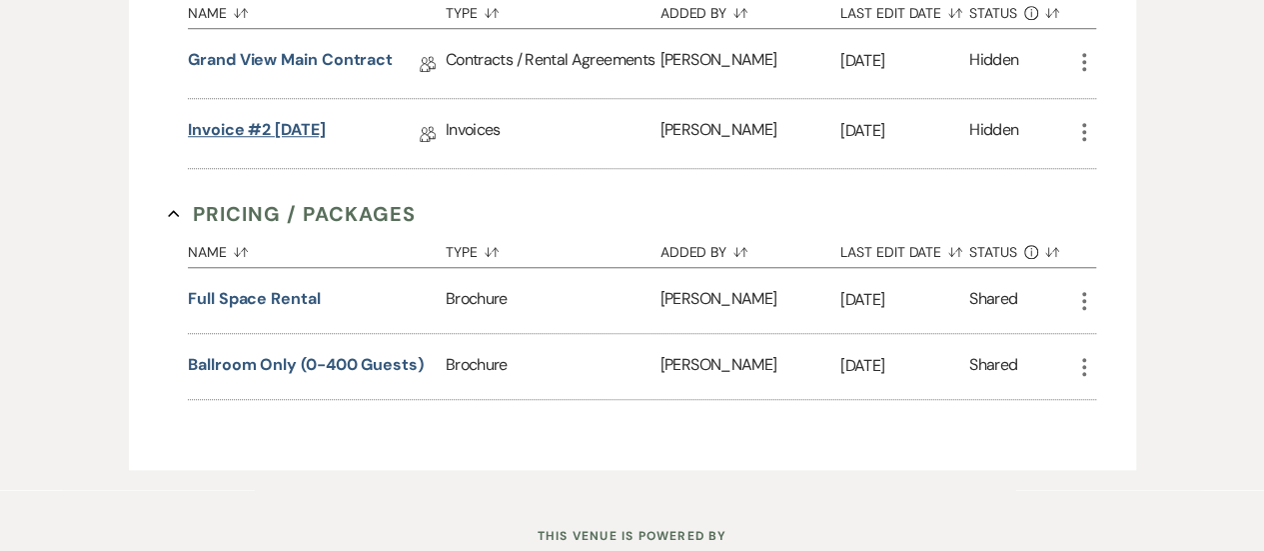
click at [282, 144] on link "Invoice #2 [DATE]" at bounding box center [257, 133] width 138 height 31
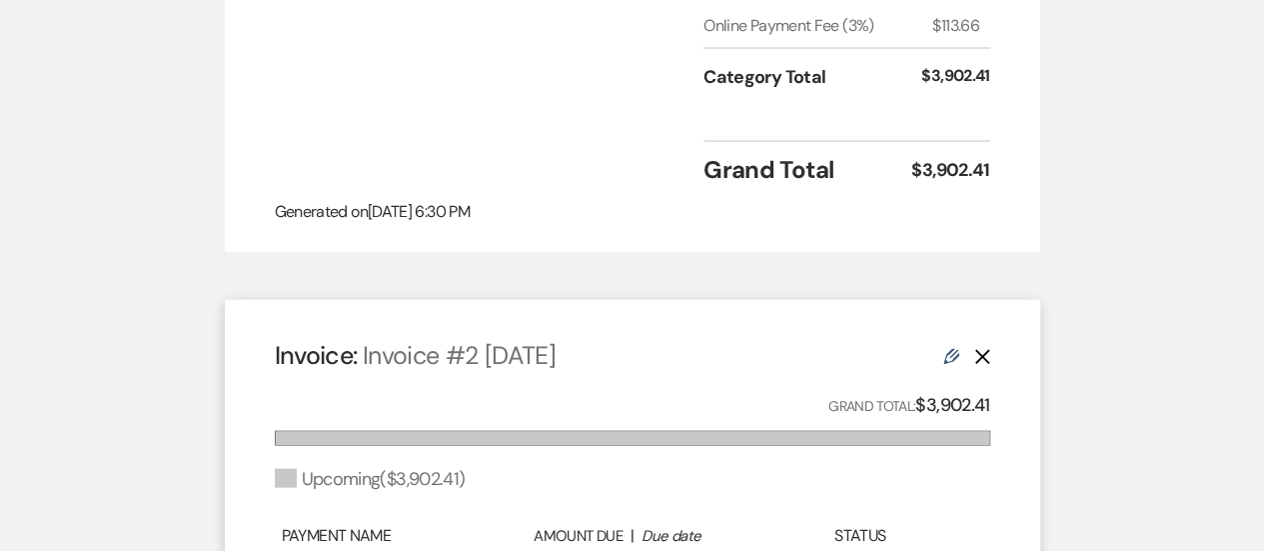
scroll to position [1930, 0]
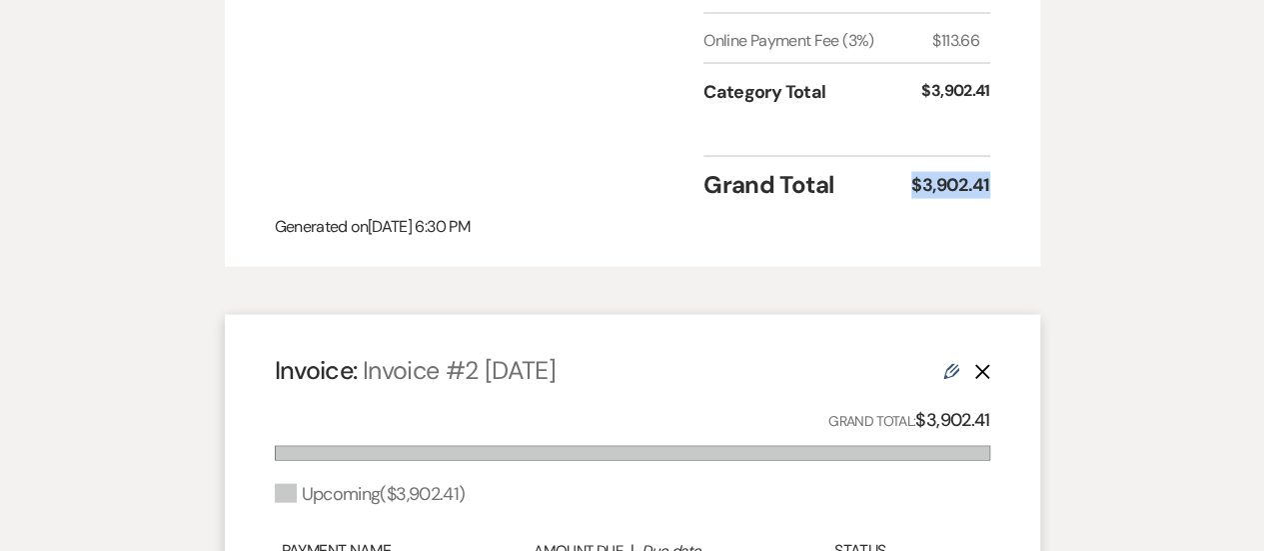
drag, startPoint x: 1013, startPoint y: 236, endPoint x: 881, endPoint y: 226, distance: 133.3
copy div "$3,902.41"
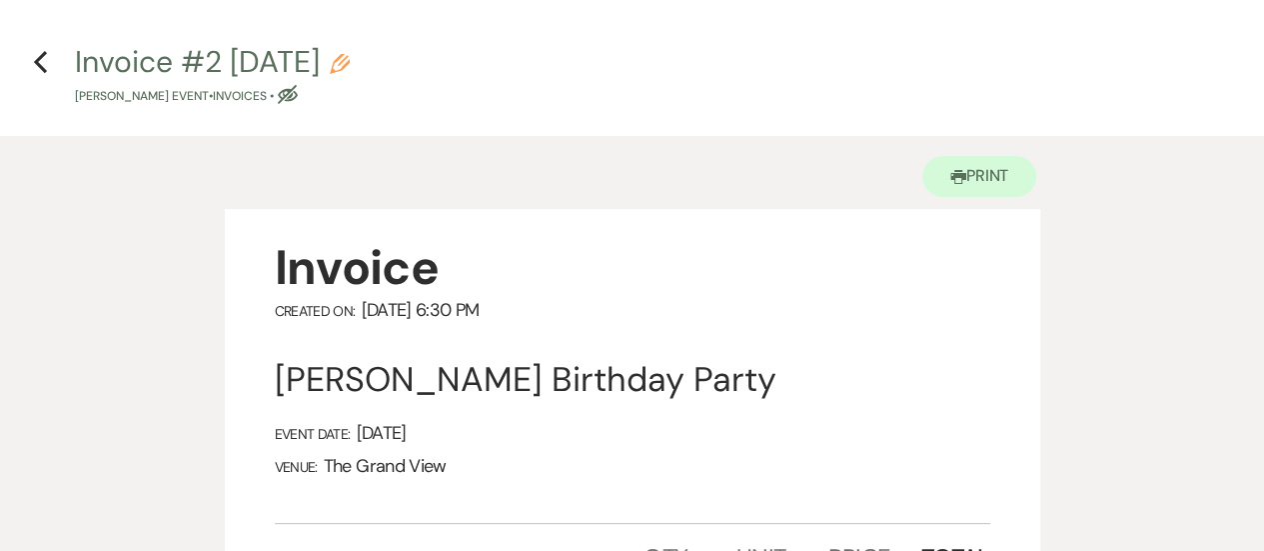
scroll to position [0, 0]
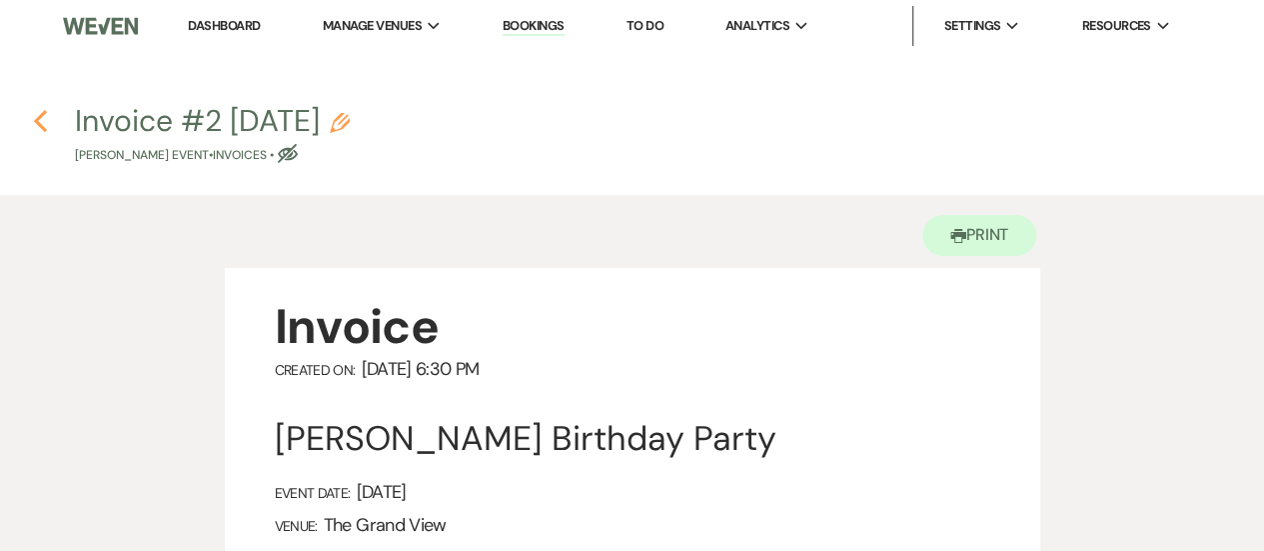
click at [42, 115] on use "button" at bounding box center [40, 121] width 13 height 22
select select "5"
select select "4"
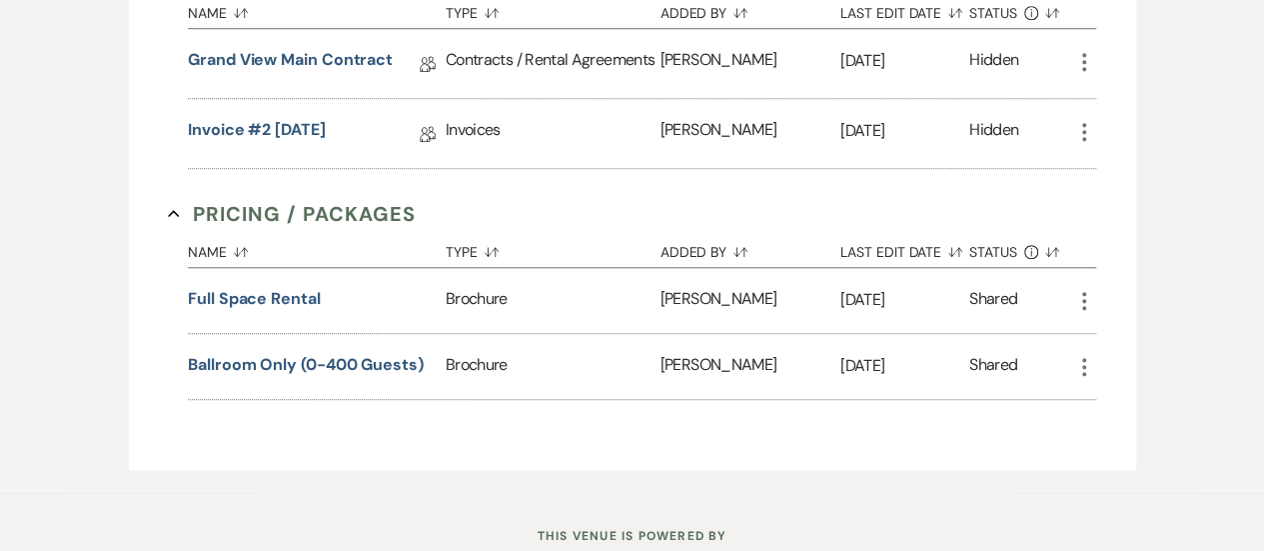
click at [368, 36] on div "Grand View Main Contract Collab Doc" at bounding box center [317, 63] width 258 height 69
click at [367, 55] on link "Grand View Main Contract" at bounding box center [290, 63] width 205 height 31
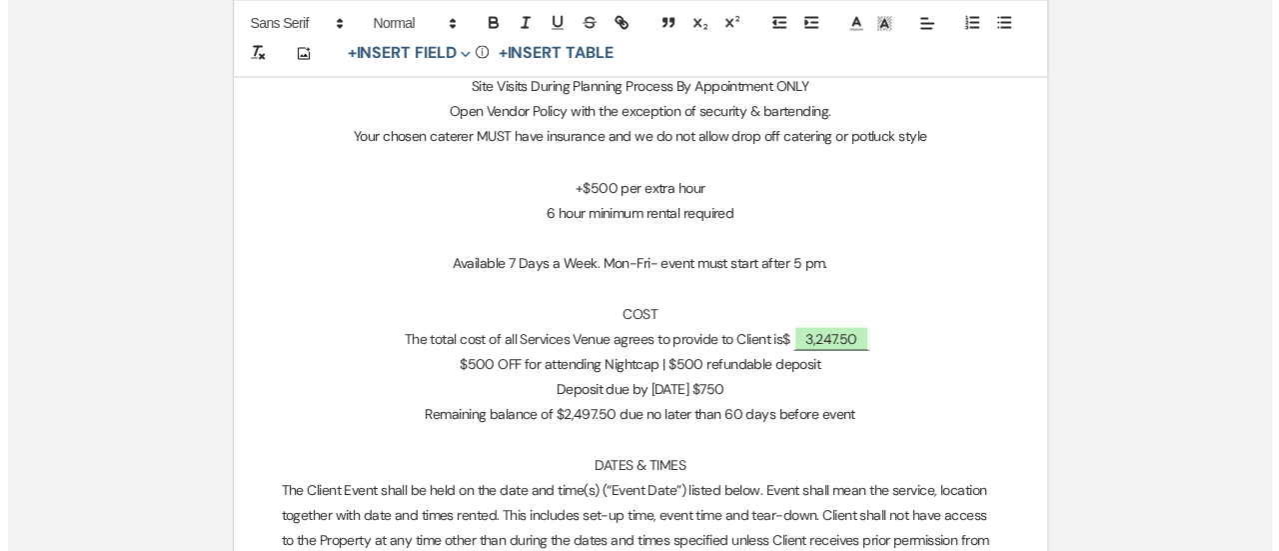
scroll to position [1729, 0]
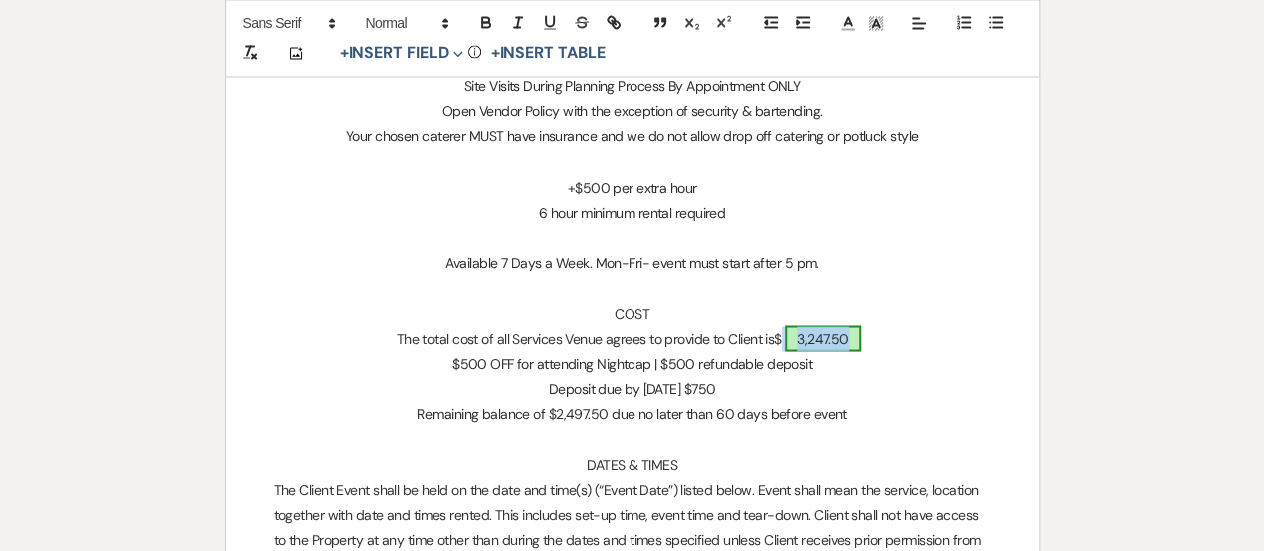
click at [810, 328] on span "3,247.50" at bounding box center [824, 338] width 76 height 26
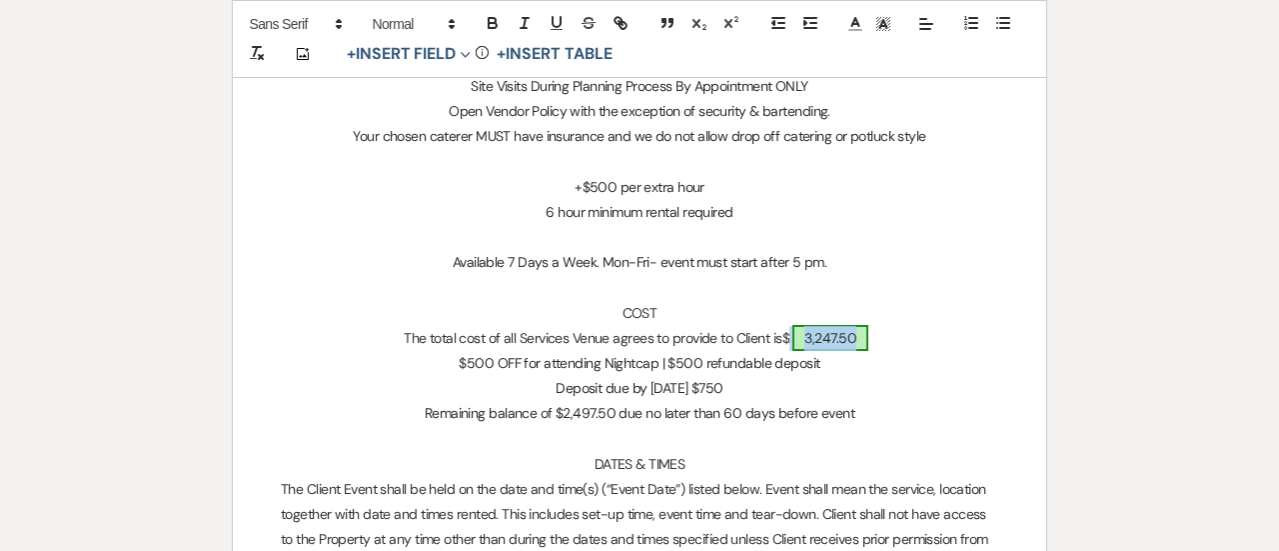
select select "owner"
select select "Total"
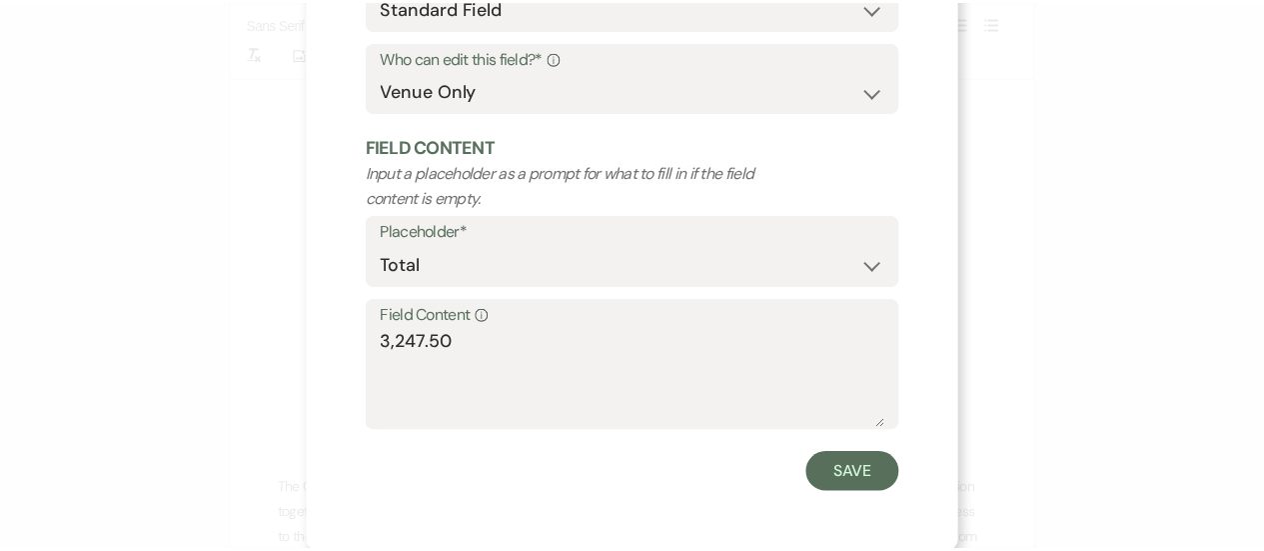
scroll to position [224, 0]
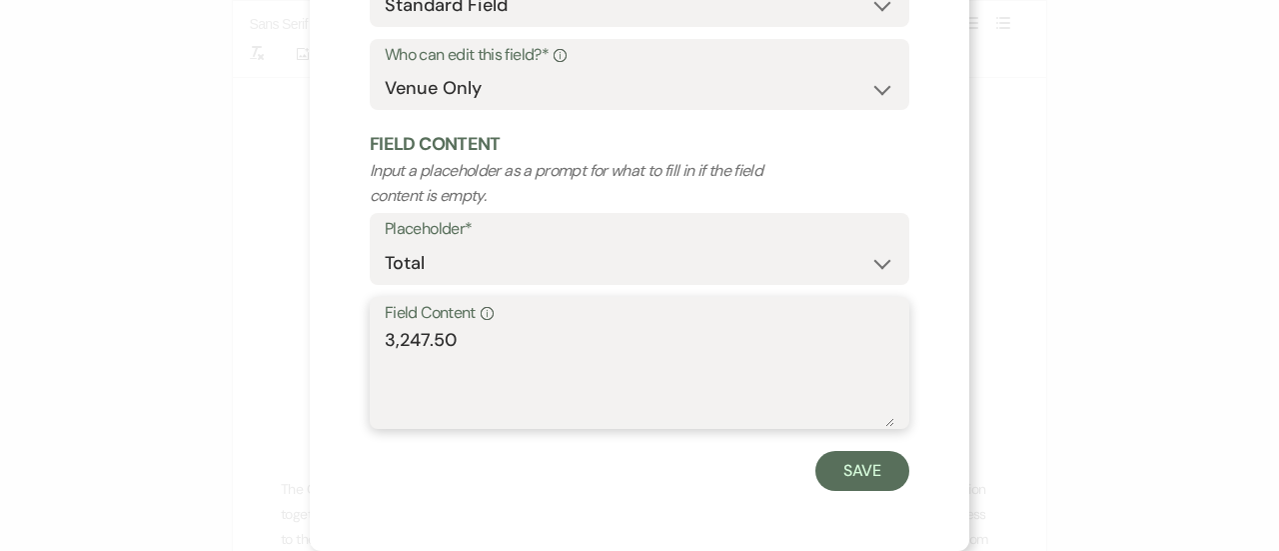
drag, startPoint x: 459, startPoint y: 342, endPoint x: 367, endPoint y: 331, distance: 92.6
click at [370, 331] on div "Field Content Info 3,247.50" at bounding box center [640, 363] width 540 height 133
paste textarea "$3,902.41"
click at [385, 365] on textarea "$3,902.41" at bounding box center [640, 377] width 510 height 100
type textarea "$3,902.41"
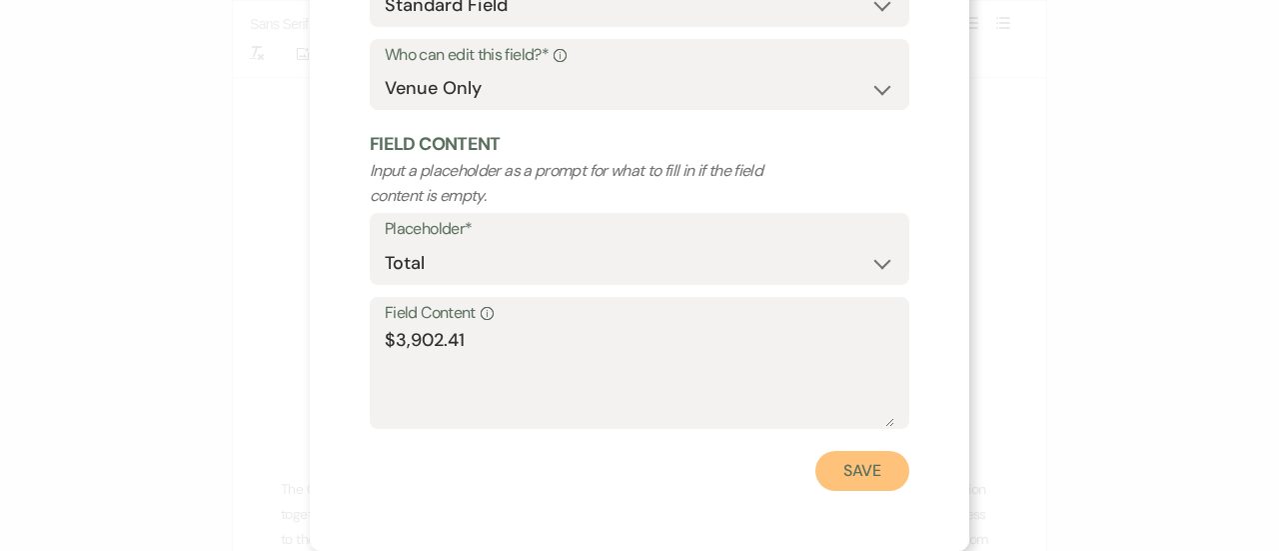
click at [865, 478] on button "Save" at bounding box center [863, 471] width 94 height 40
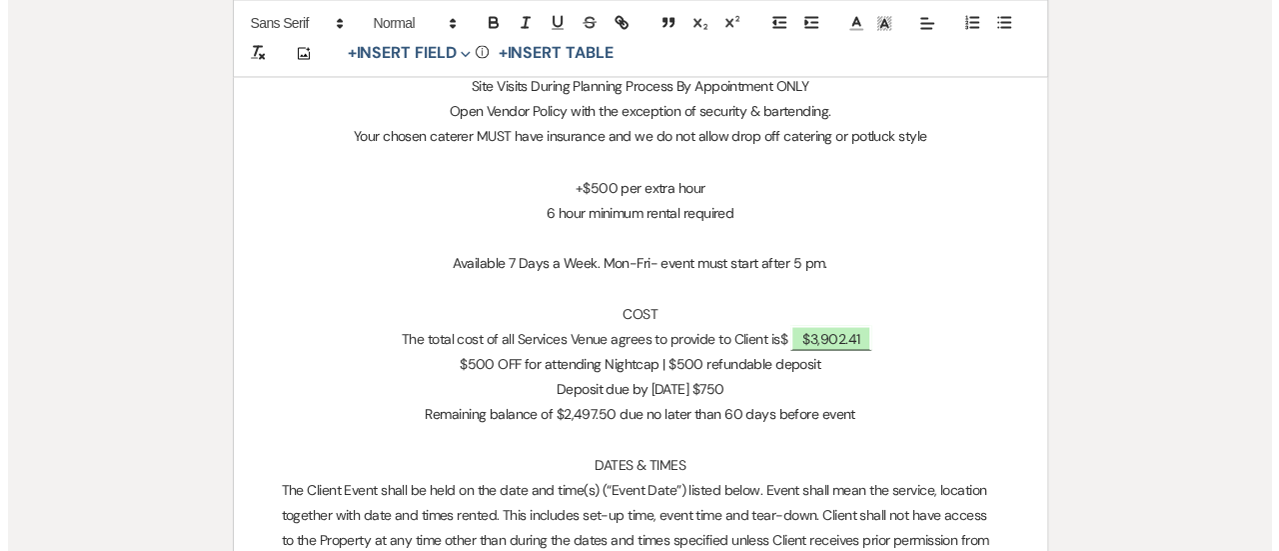
scroll to position [1725, 0]
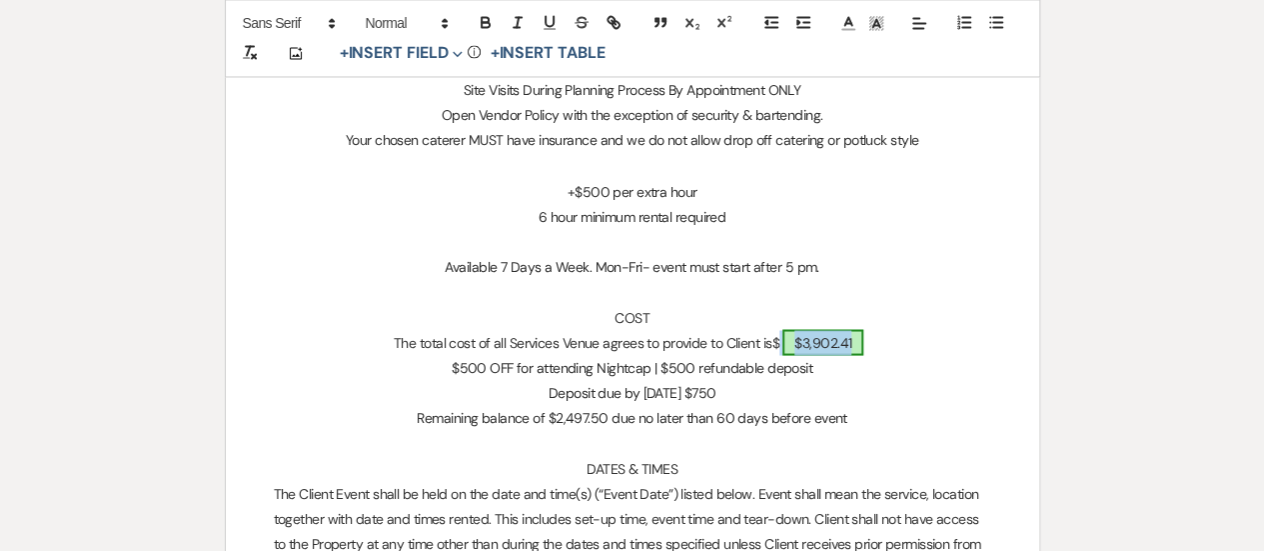
click at [806, 333] on span "$3,902.41" at bounding box center [823, 342] width 81 height 26
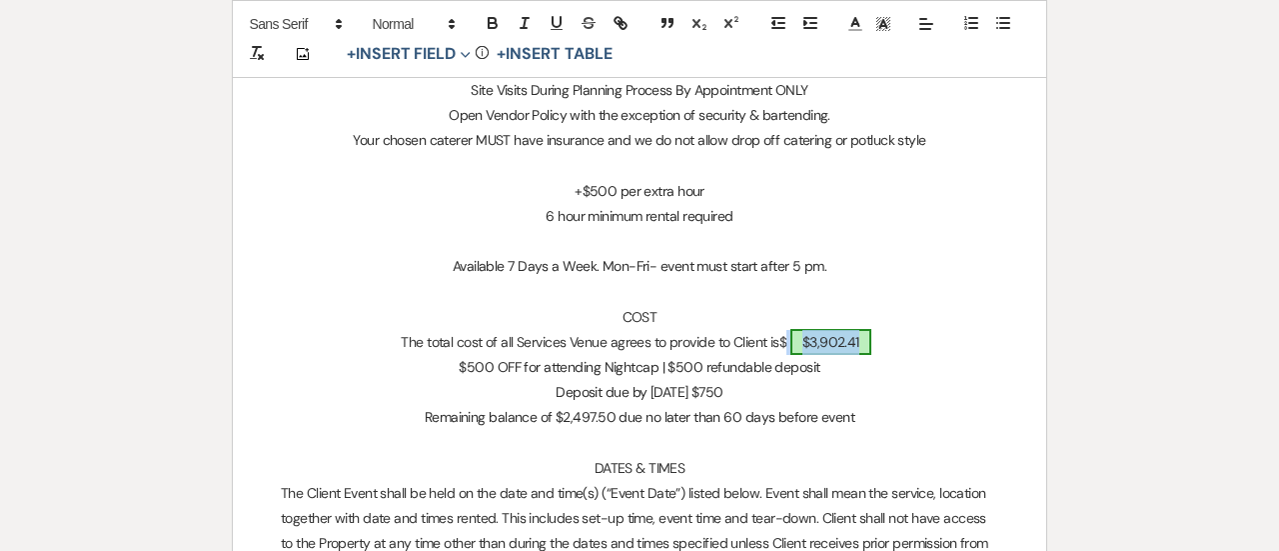
select select "owner"
select select "Total"
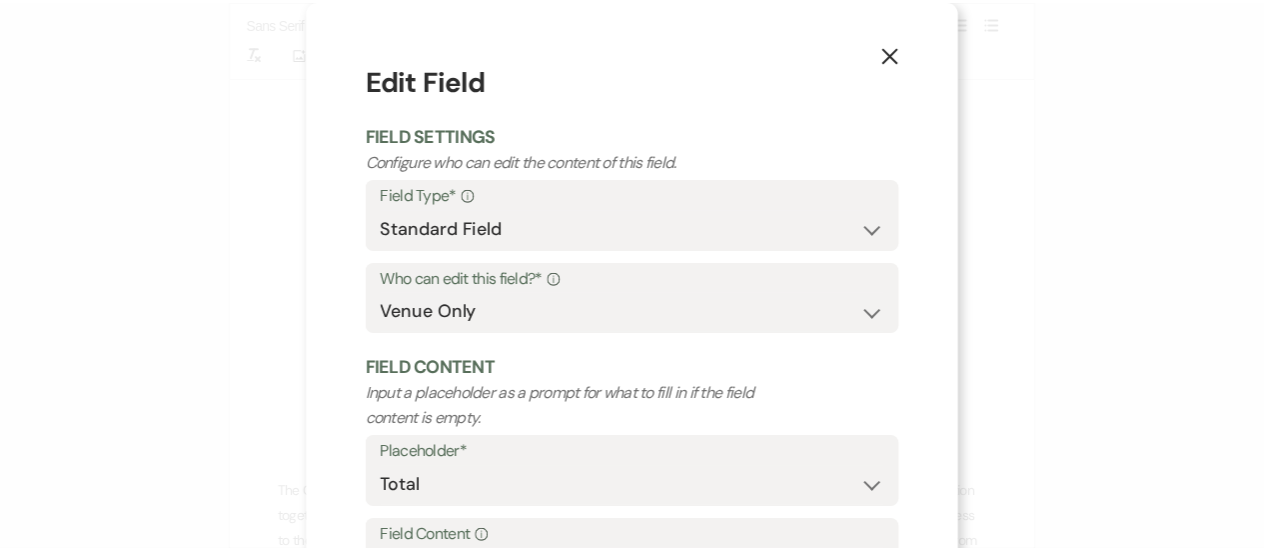
scroll to position [224, 0]
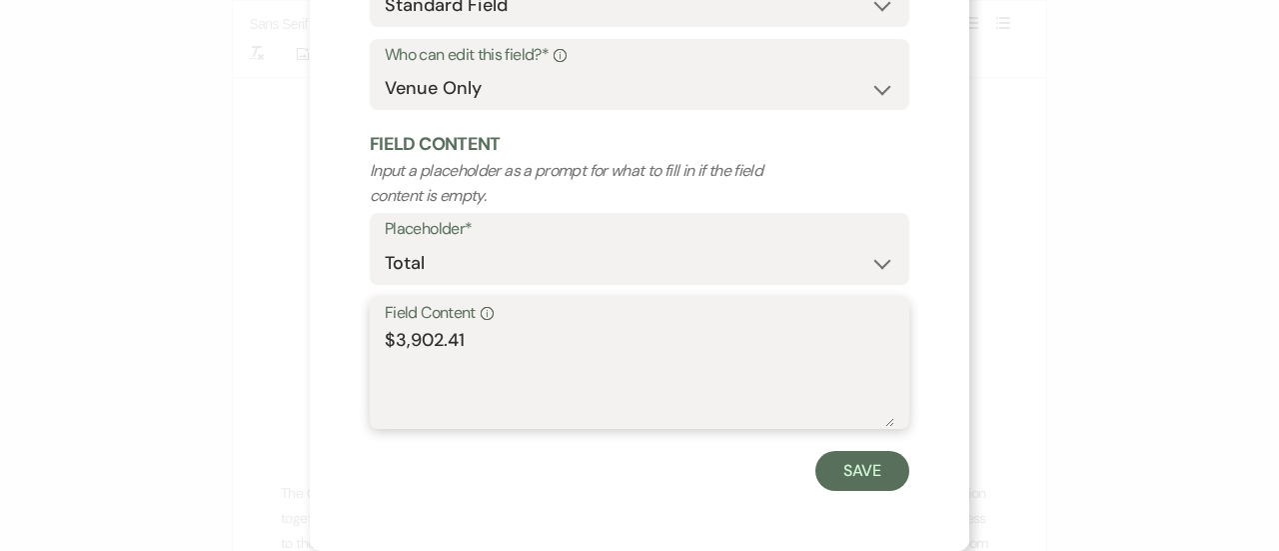
click at [386, 345] on textarea "$3,902.41" at bounding box center [640, 377] width 510 height 100
type textarea "3,902.41"
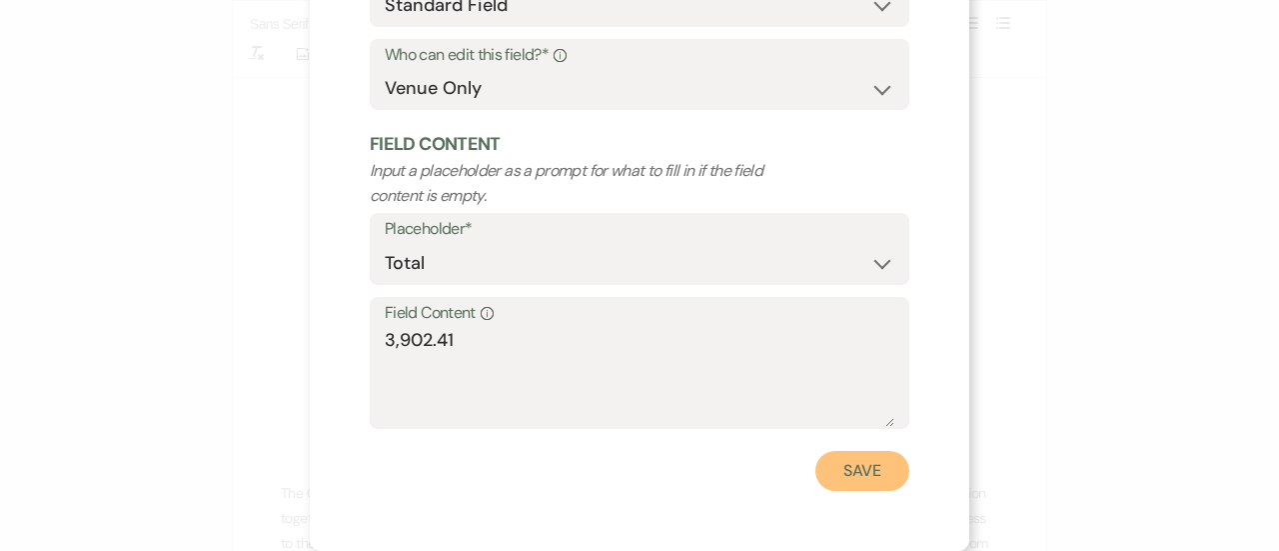
click at [856, 469] on button "Save" at bounding box center [863, 471] width 94 height 40
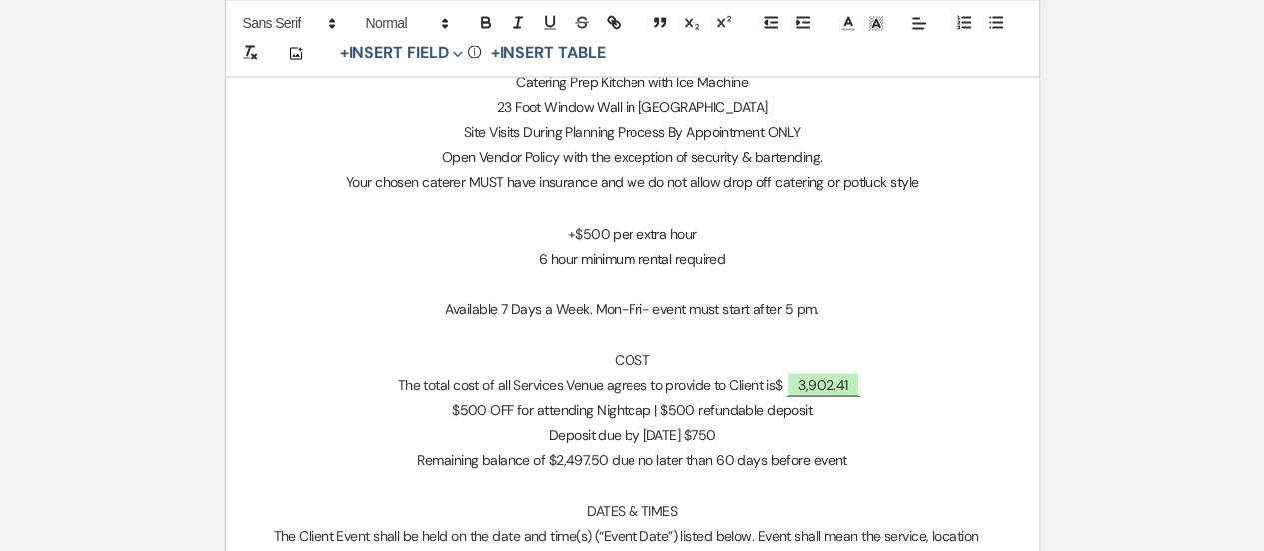
scroll to position [1679, 0]
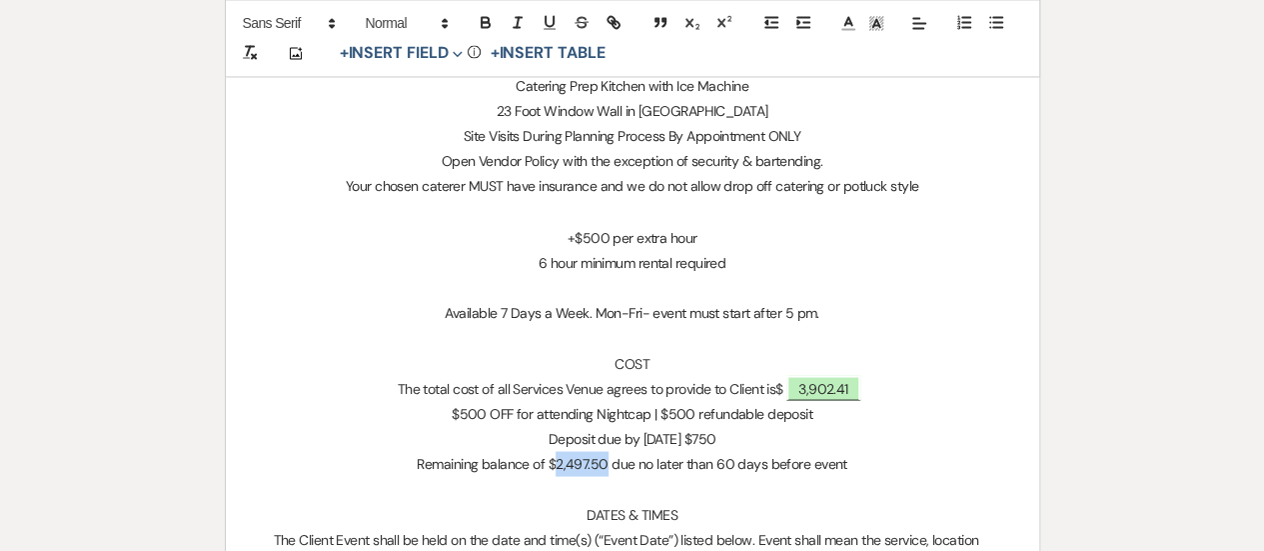
drag, startPoint x: 608, startPoint y: 463, endPoint x: 556, endPoint y: 463, distance: 52.0
click at [556, 463] on p "Remaining balance of $2,497.50 due no later than 60 days before event" at bounding box center [633, 463] width 718 height 25
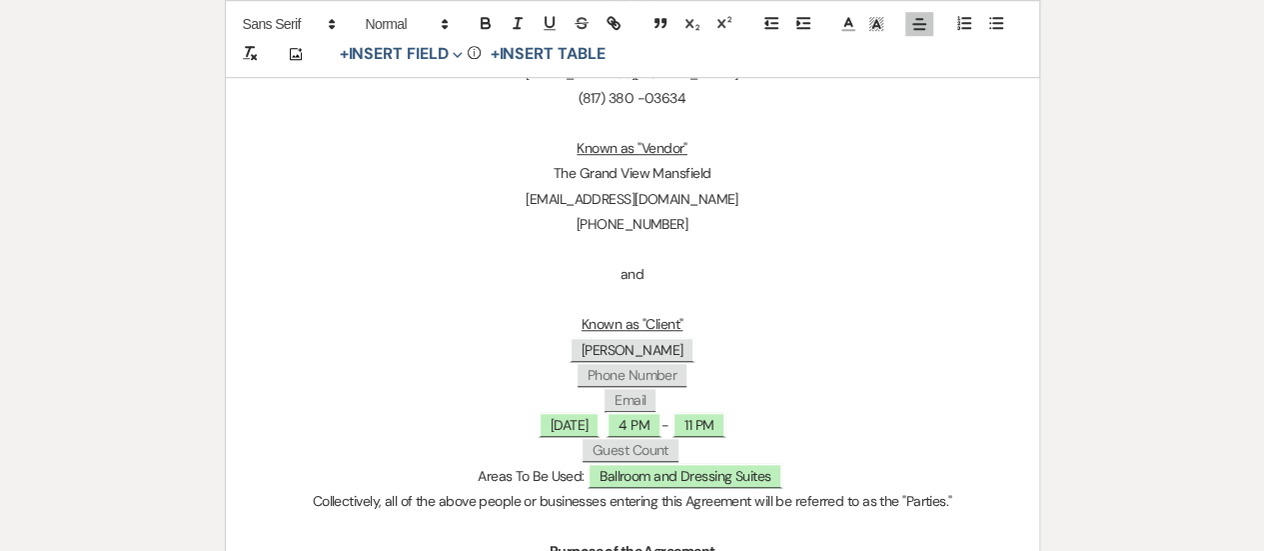
scroll to position [0, 0]
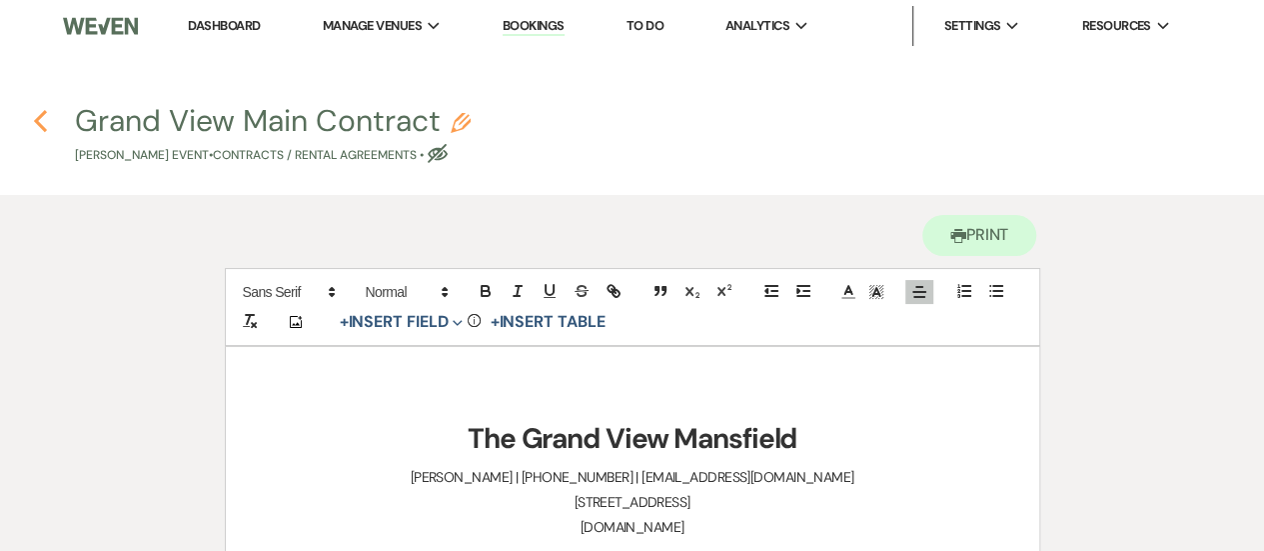
click at [39, 115] on icon "Previous" at bounding box center [40, 121] width 15 height 24
select select "5"
select select "4"
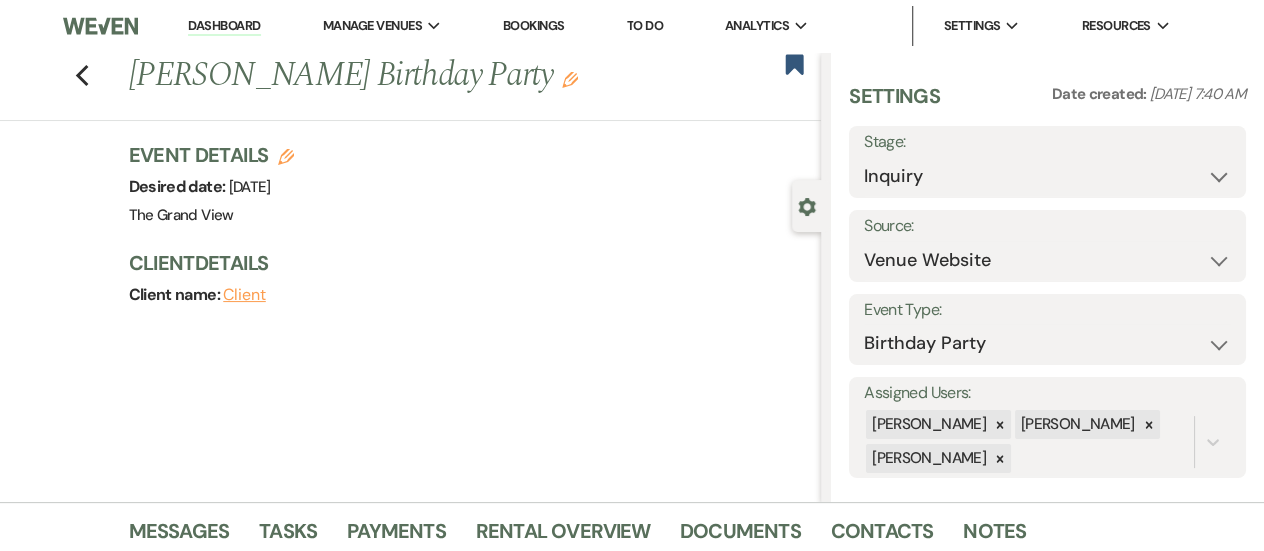
scroll to position [793, 0]
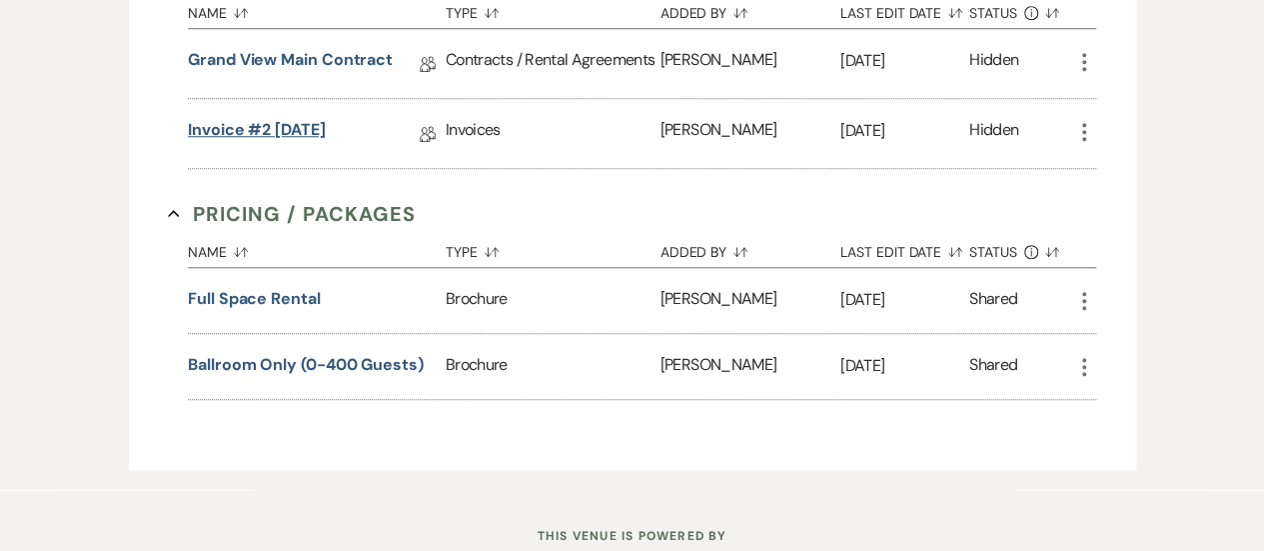
click at [295, 141] on link "Invoice #2 [DATE]" at bounding box center [257, 133] width 138 height 31
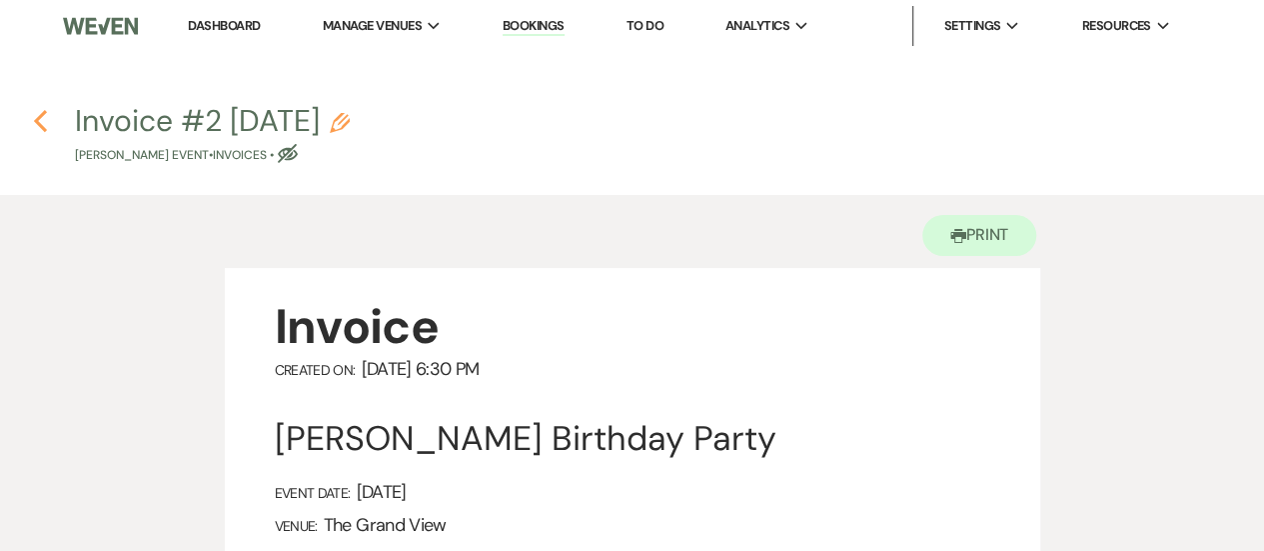
click at [36, 112] on icon "Previous" at bounding box center [40, 121] width 15 height 24
select select "5"
select select "4"
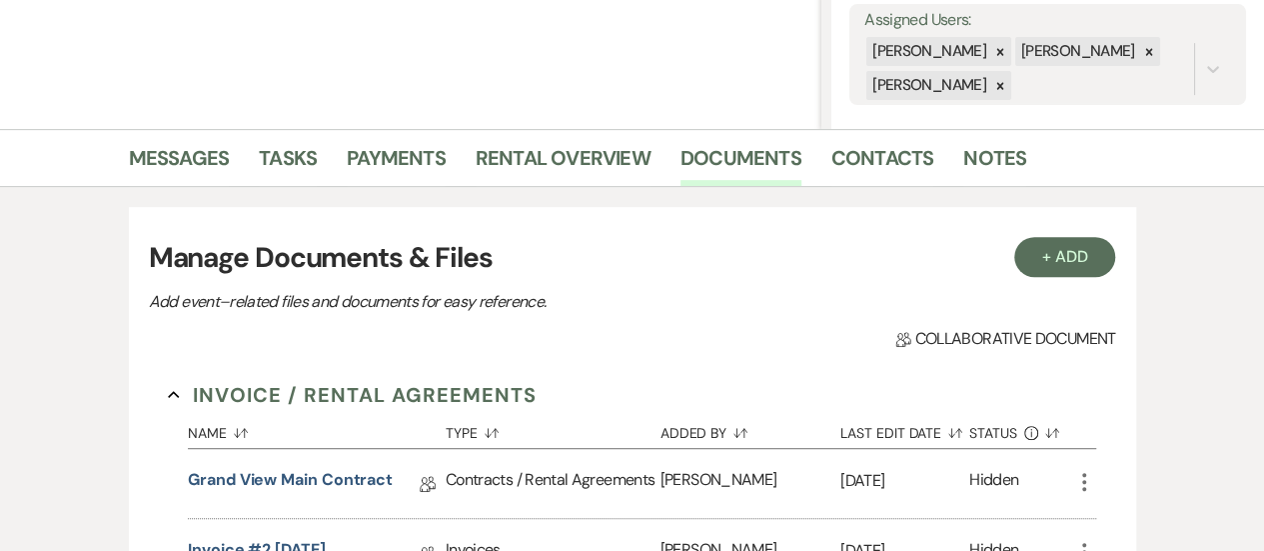
scroll to position [314, 0]
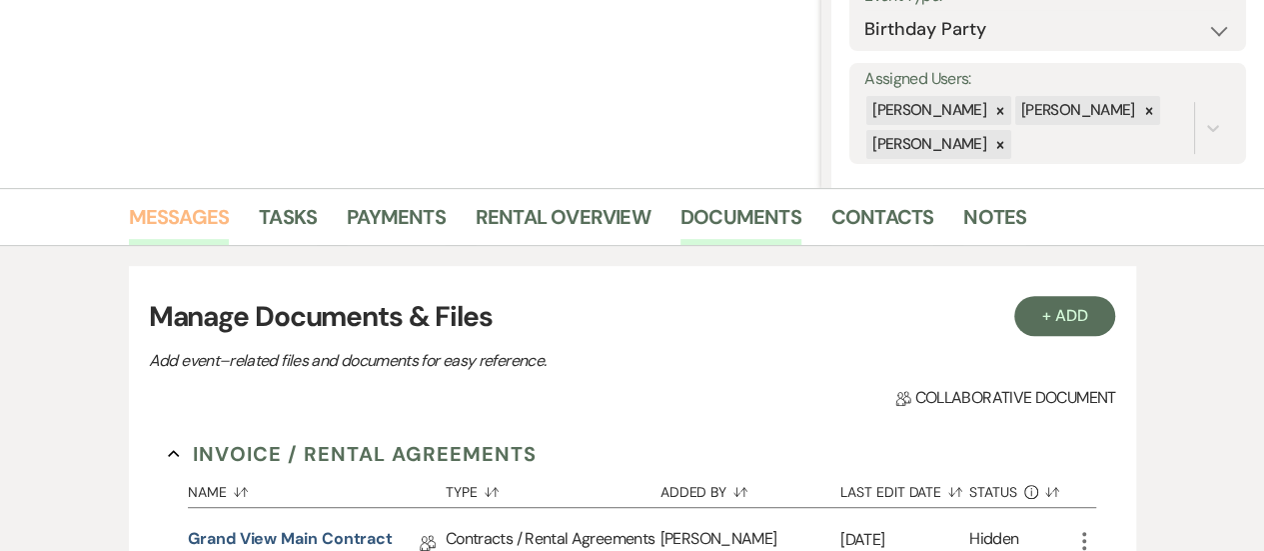
click at [176, 227] on link "Messages" at bounding box center [179, 223] width 101 height 44
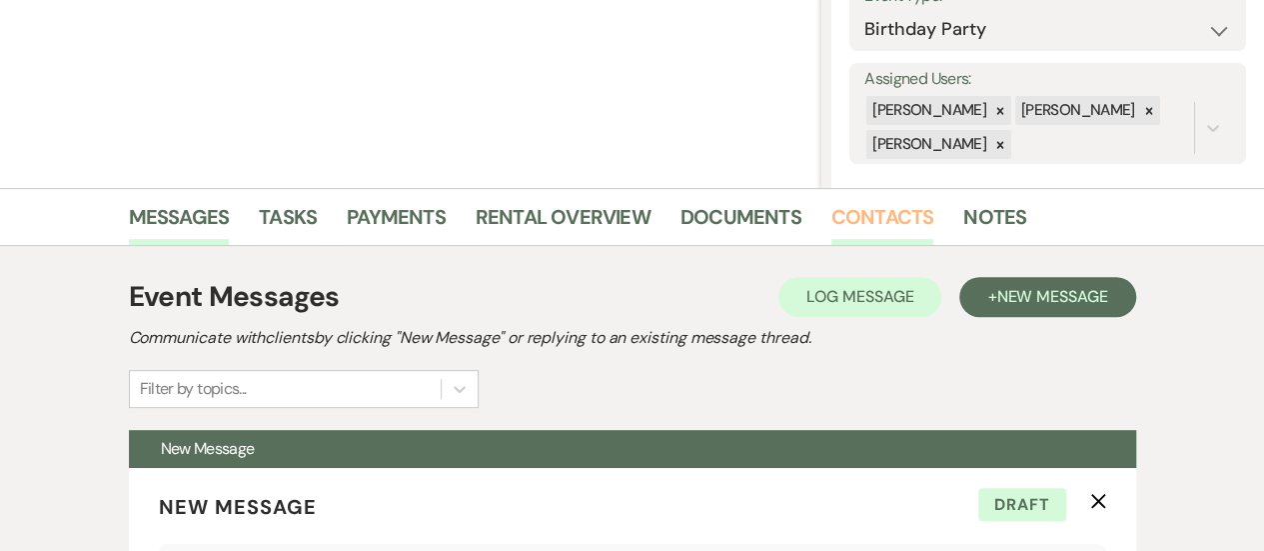
click at [850, 227] on link "Contacts" at bounding box center [883, 223] width 103 height 44
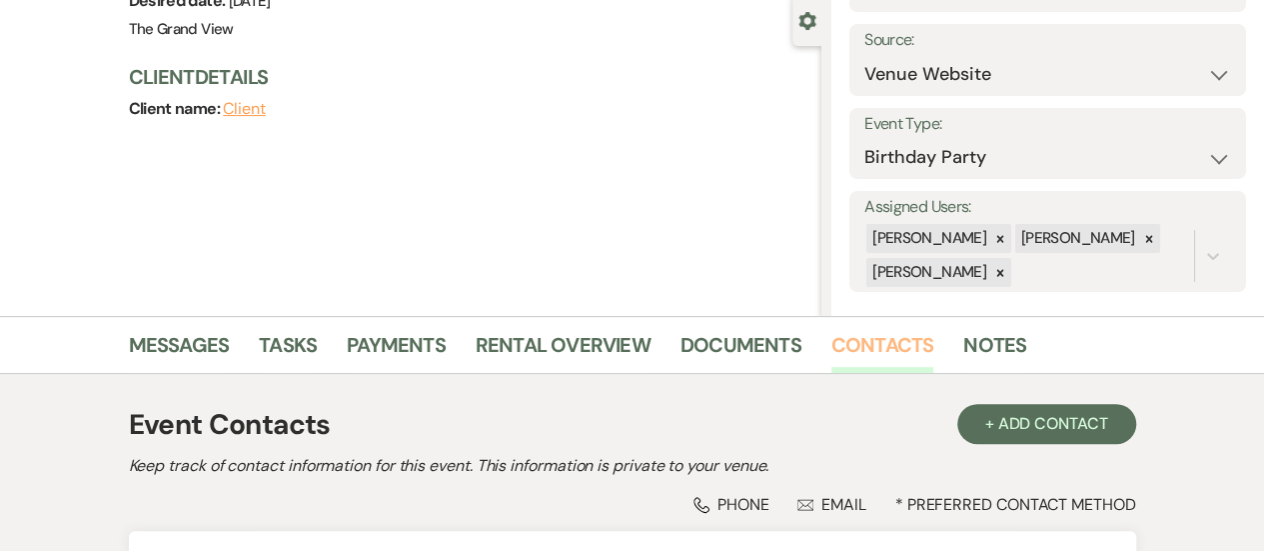
scroll to position [425, 0]
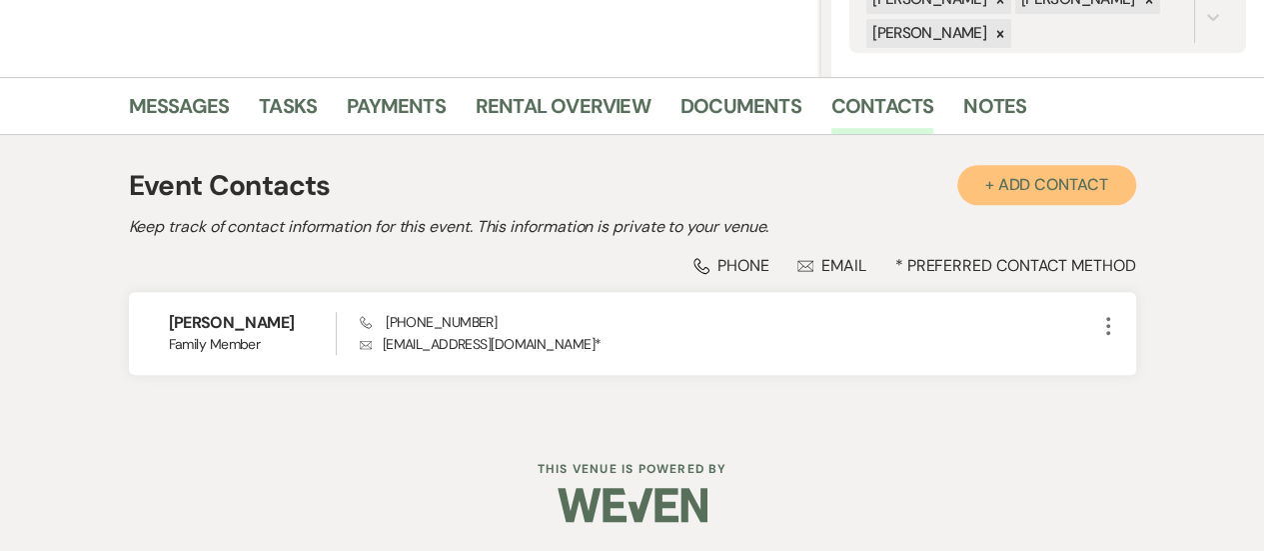
click at [1040, 173] on button "+ Add Contact" at bounding box center [1046, 185] width 179 height 40
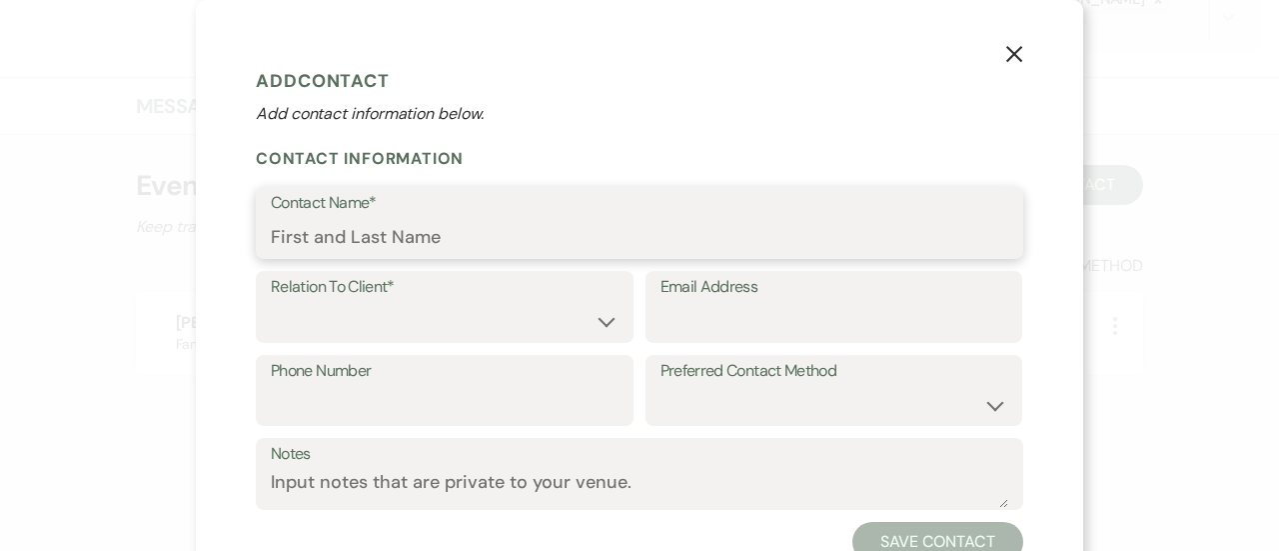
click at [556, 240] on input "Contact Name*" at bounding box center [640, 237] width 738 height 39
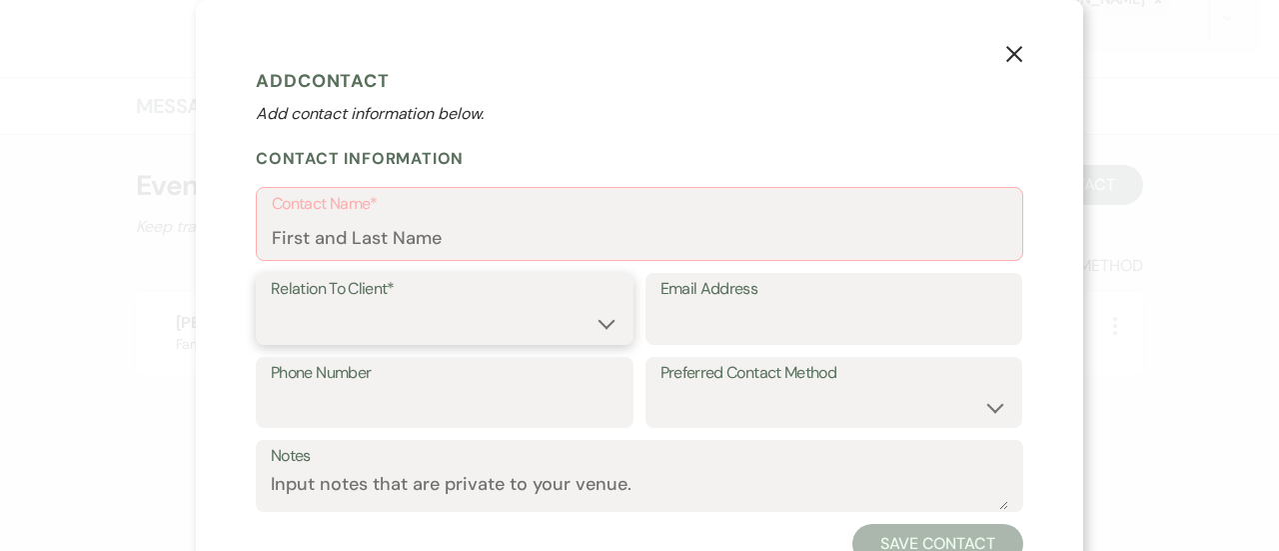
click at [548, 327] on select "Client Event Planner Parent of Client Family Member Friend Other" at bounding box center [445, 323] width 348 height 39
select select "4"
click at [271, 304] on select "Client Event Planner Parent of Client Family Member Friend Other" at bounding box center [445, 323] width 348 height 39
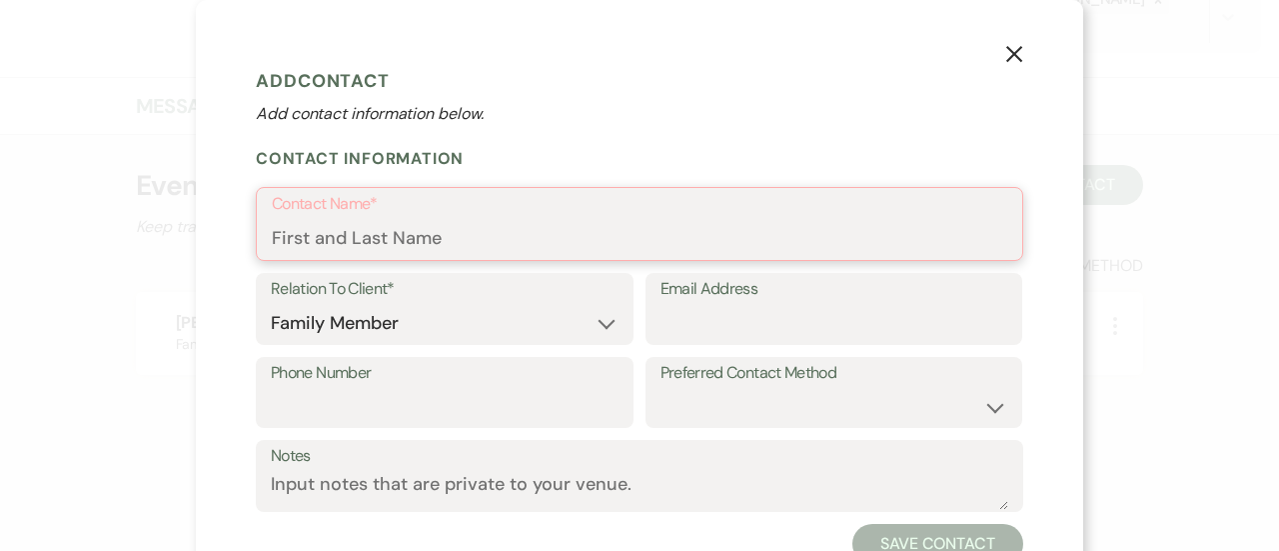
click at [355, 247] on input "Contact Name*" at bounding box center [640, 238] width 736 height 39
click at [814, 311] on input "Email Address" at bounding box center [835, 323] width 348 height 39
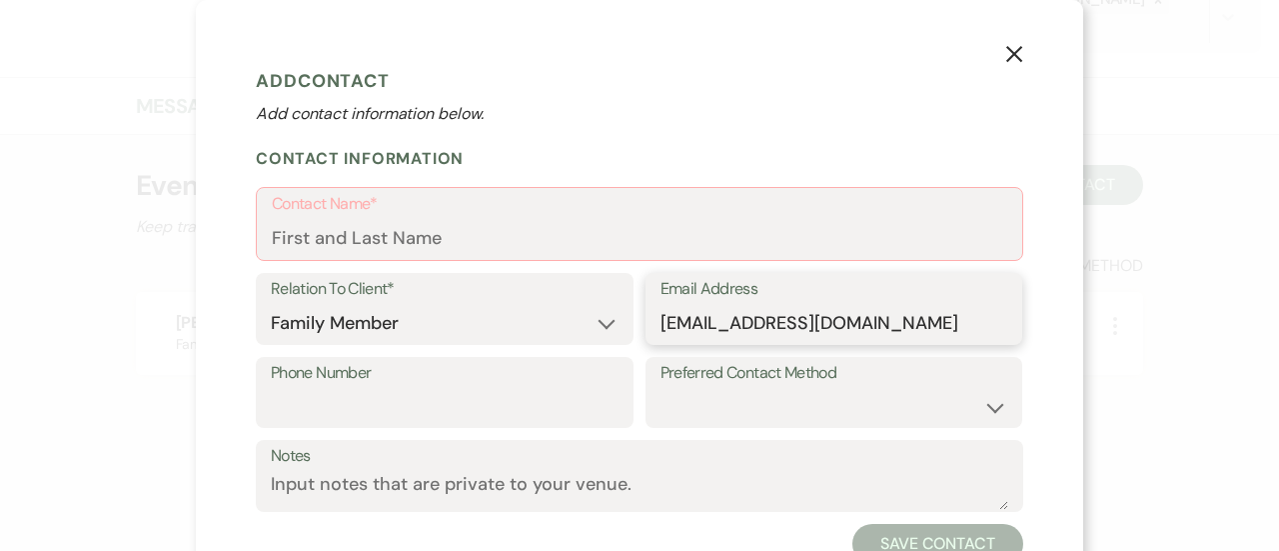
type input "djacubs30@yahoo.com"
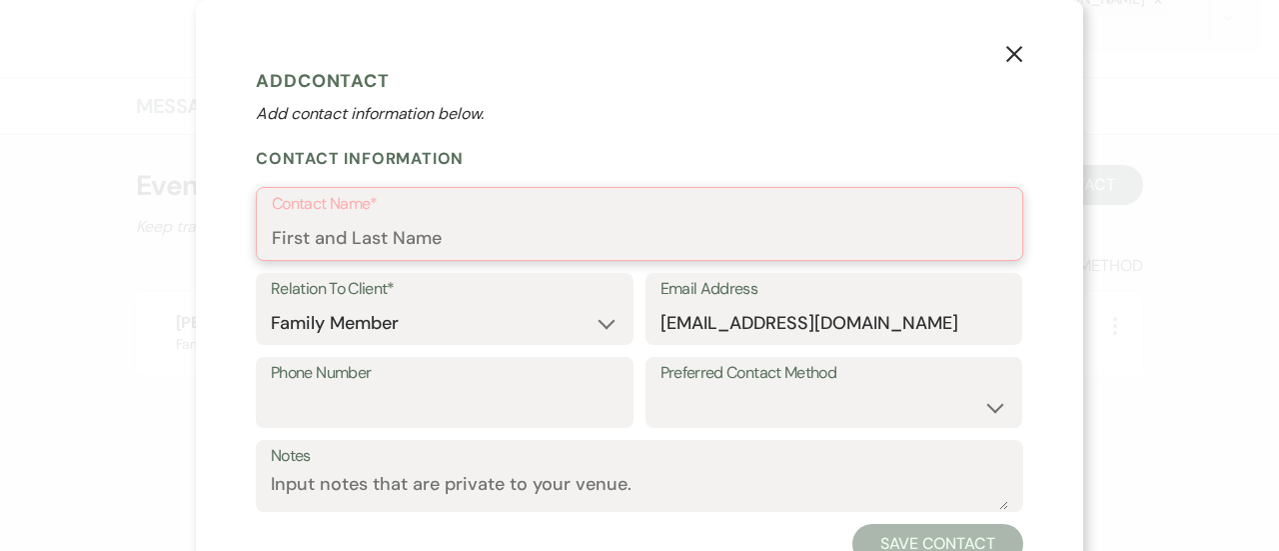
click at [527, 248] on input "Contact Name*" at bounding box center [640, 238] width 736 height 39
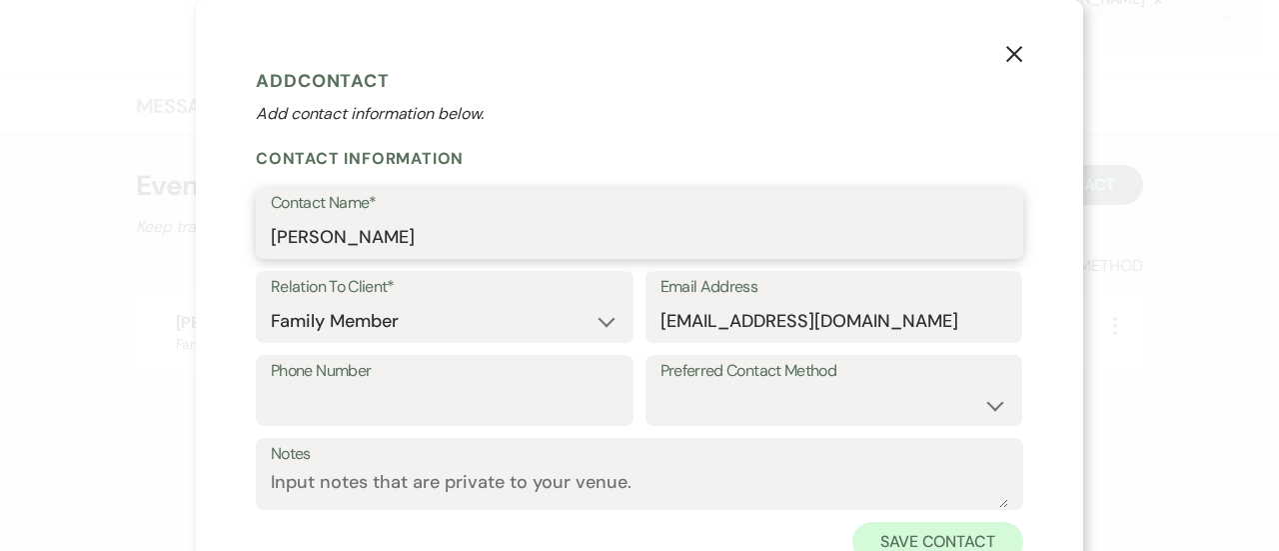
type input "dennis altamero"
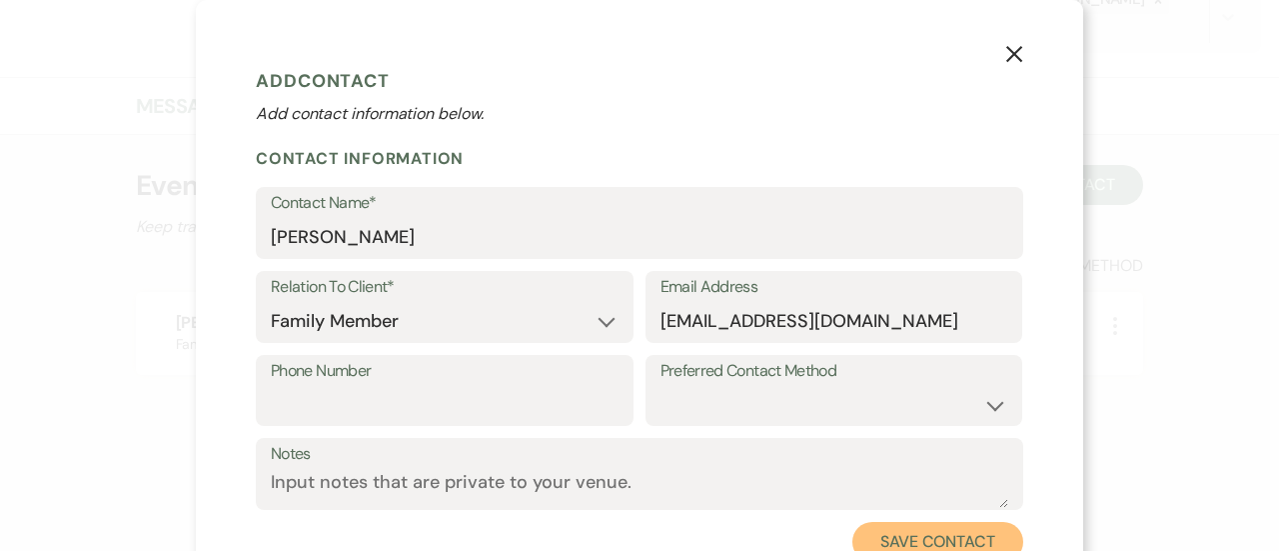
click at [969, 532] on button "Save Contact" at bounding box center [938, 542] width 171 height 40
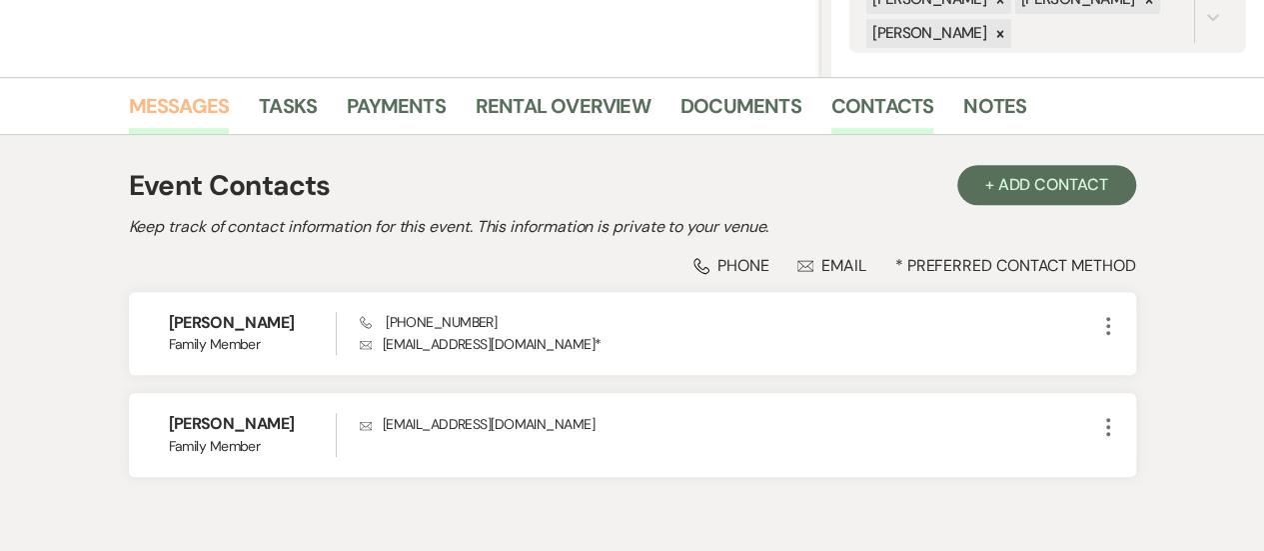
click at [195, 117] on link "Messages" at bounding box center [179, 112] width 101 height 44
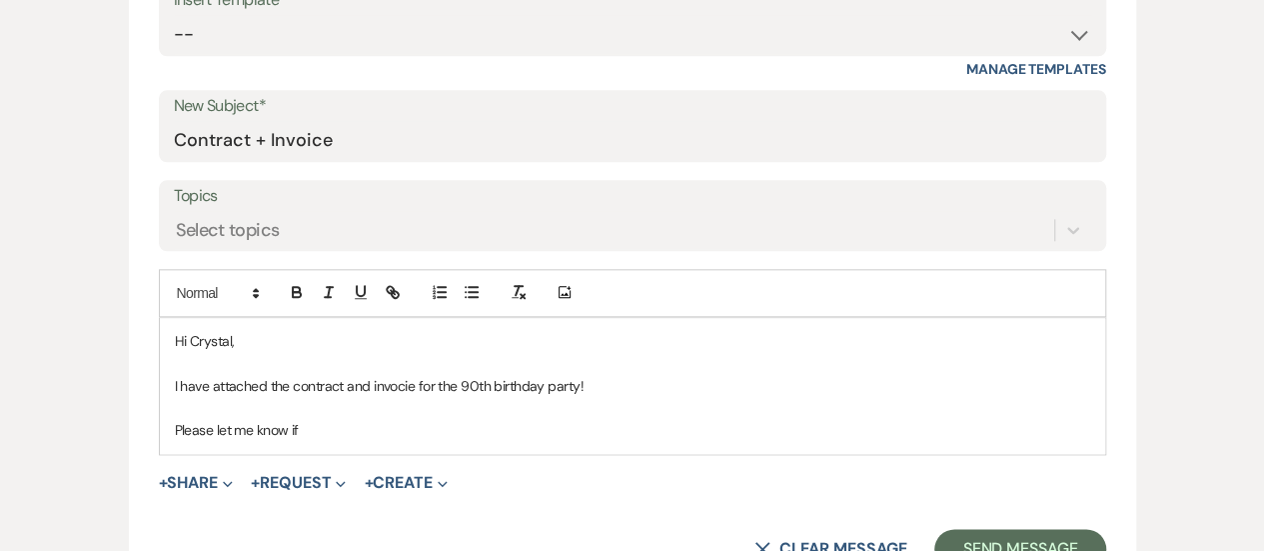
scroll to position [1043, 0]
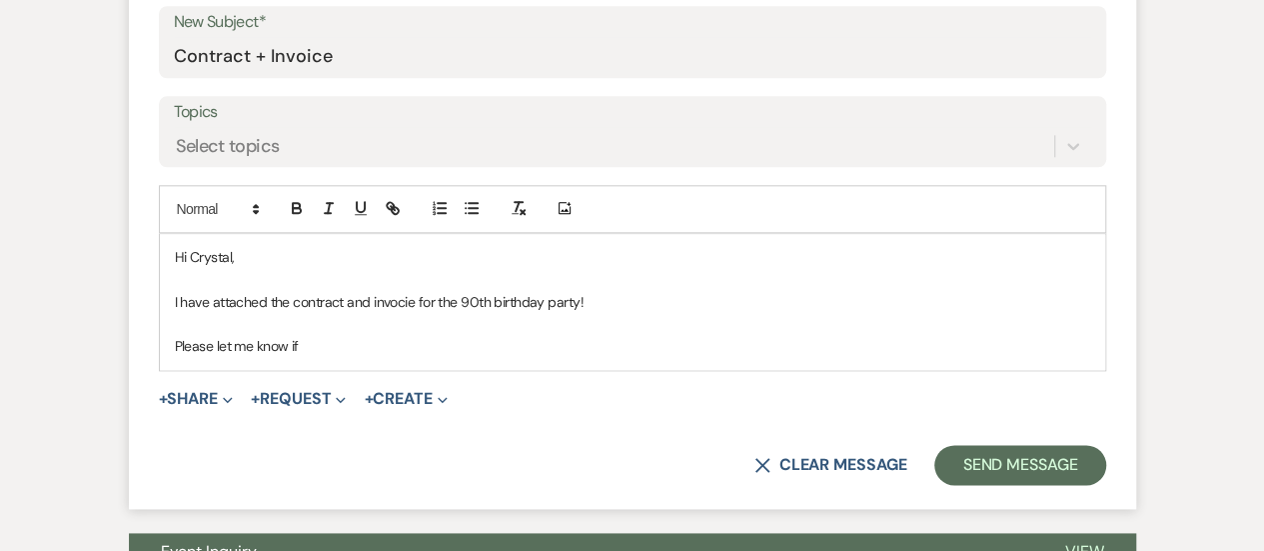
click at [419, 346] on p "Please let me know if" at bounding box center [633, 346] width 916 height 22
click at [392, 282] on p at bounding box center [633, 279] width 916 height 22
click at [393, 294] on p "I have attached the contract and invocie for the 90th birthday party!" at bounding box center [633, 302] width 916 height 22
click at [452, 354] on p "Please let me know if you have any questions" at bounding box center [633, 346] width 916 height 22
click at [186, 399] on button "+ Share Expand" at bounding box center [196, 399] width 75 height 16
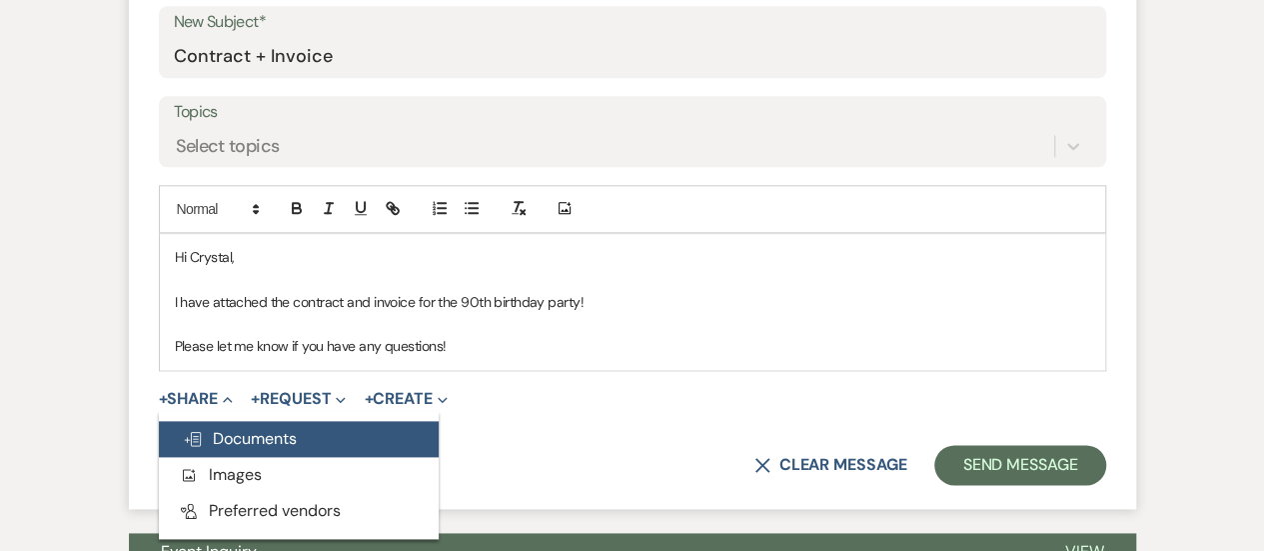
click at [246, 435] on span "Doc Upload Documents" at bounding box center [240, 438] width 114 height 21
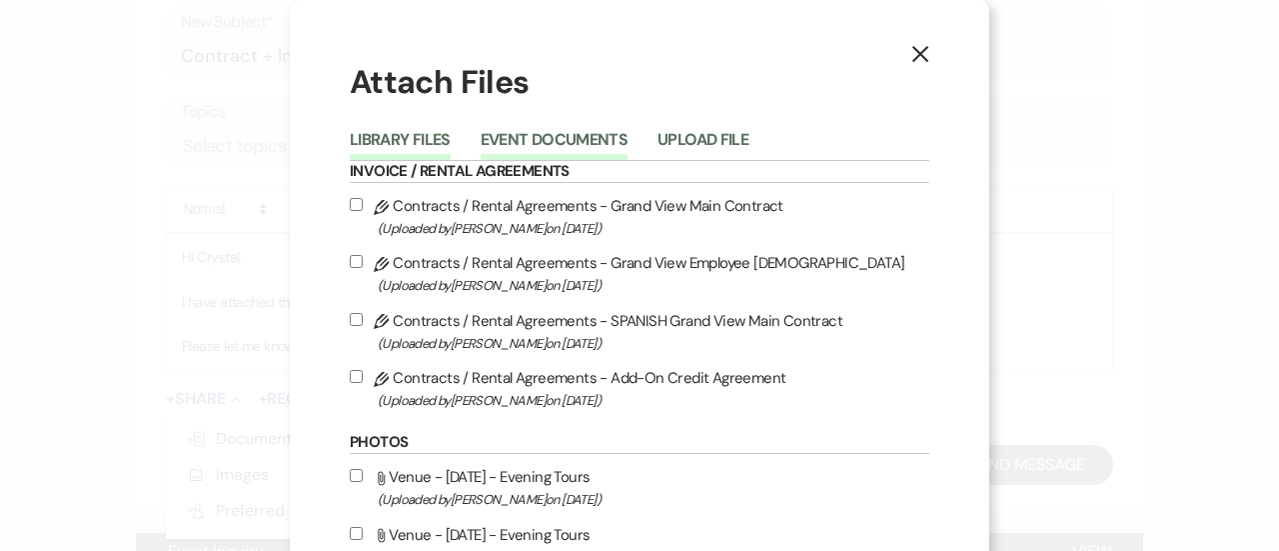
click at [553, 140] on button "Event Documents" at bounding box center [554, 146] width 147 height 28
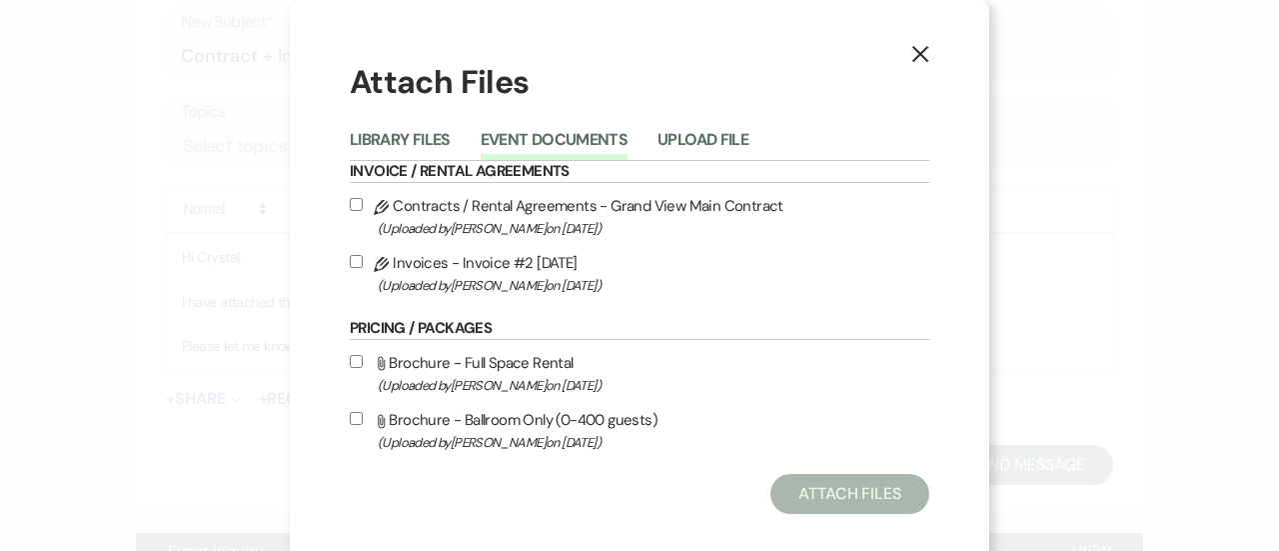
click at [596, 203] on label "Pencil Contracts / Rental Agreements - Grand View Main Contract (Uploaded by Ch…" at bounding box center [640, 216] width 580 height 47
click at [363, 203] on input "Pencil Contracts / Rental Agreements - Grand View Main Contract (Uploaded by Ch…" at bounding box center [356, 204] width 13 height 13
checkbox input "true"
click at [547, 257] on label "Pencil Invoices - Invoice #2 9-12-2025 (Uploaded by Chelsea Needham on Sep 12th…" at bounding box center [640, 273] width 580 height 47
click at [363, 257] on input "Pencil Invoices - Invoice #2 9-12-2025 (Uploaded by Chelsea Needham on Sep 12th…" at bounding box center [356, 261] width 13 height 13
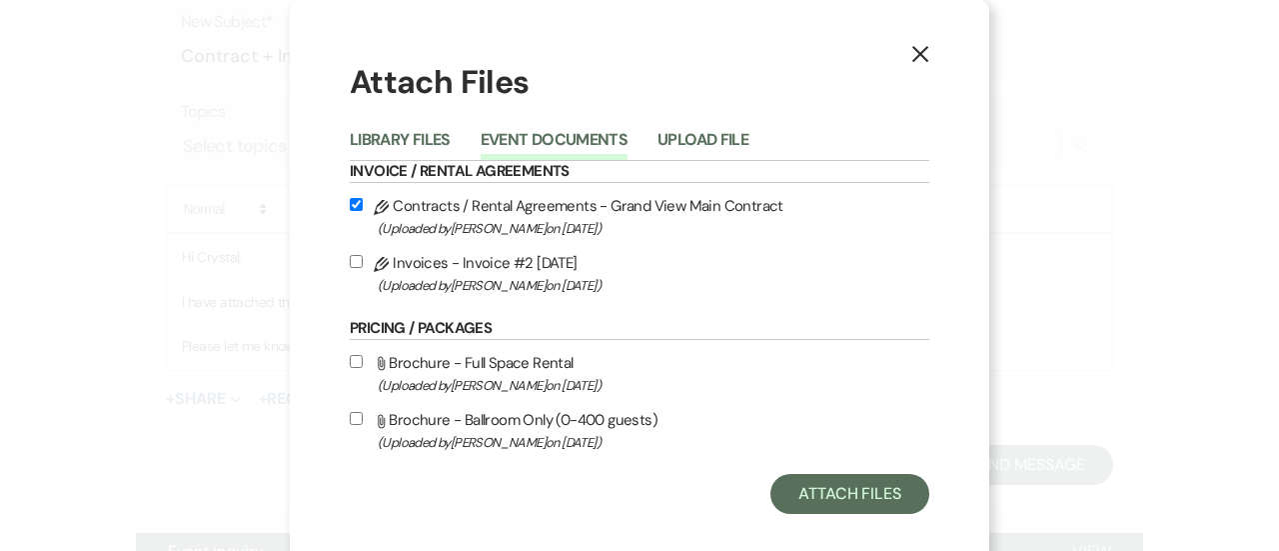
checkbox input "true"
click at [809, 486] on button "Attach Files" at bounding box center [850, 494] width 159 height 40
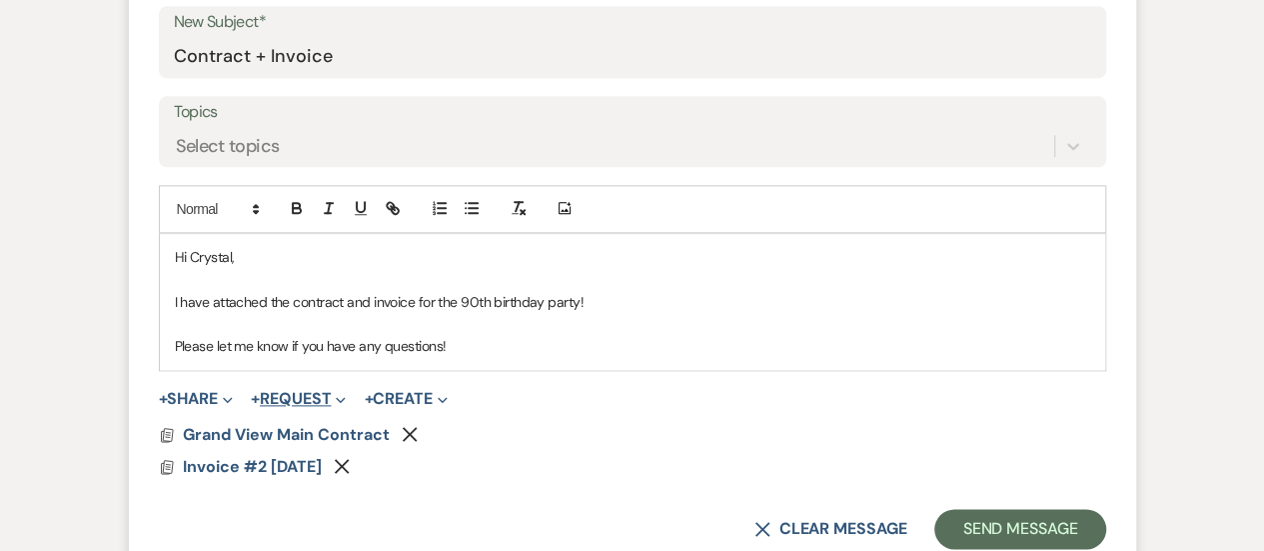
click at [306, 392] on button "+ Request Expand" at bounding box center [298, 399] width 95 height 16
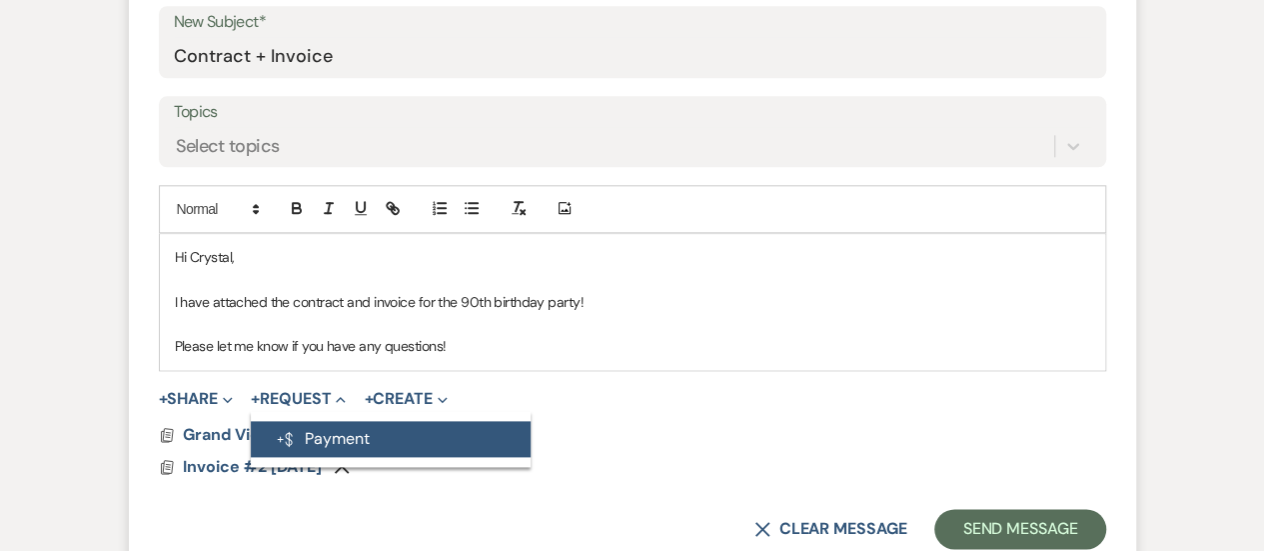
click at [330, 436] on button "Generate Payment Payment" at bounding box center [391, 439] width 280 height 36
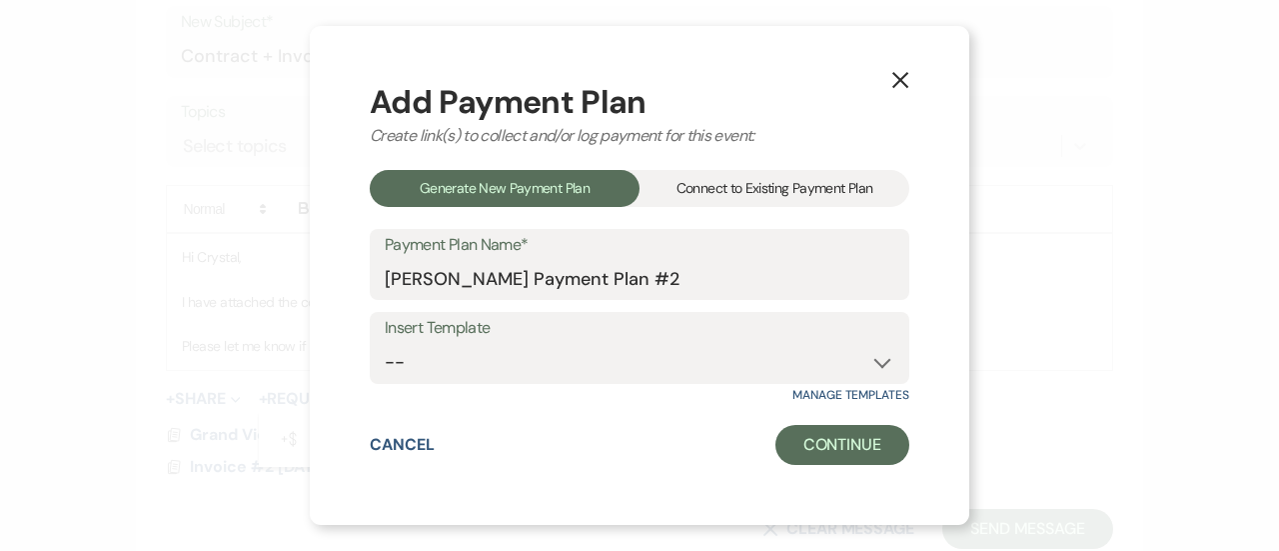
click at [774, 184] on div "Connect to Existing Payment Plan" at bounding box center [775, 188] width 270 height 37
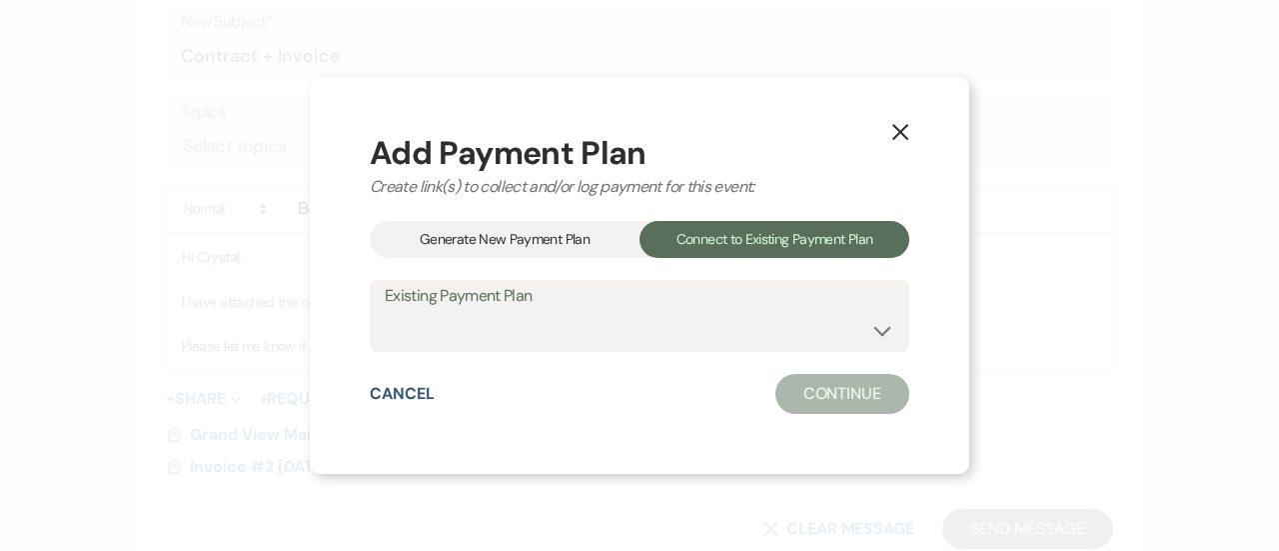
click at [642, 298] on label "Existing Payment Plan" at bounding box center [640, 296] width 510 height 29
click at [604, 325] on select "[PERSON_NAME] Payment Plan" at bounding box center [640, 330] width 510 height 39
select select "25394"
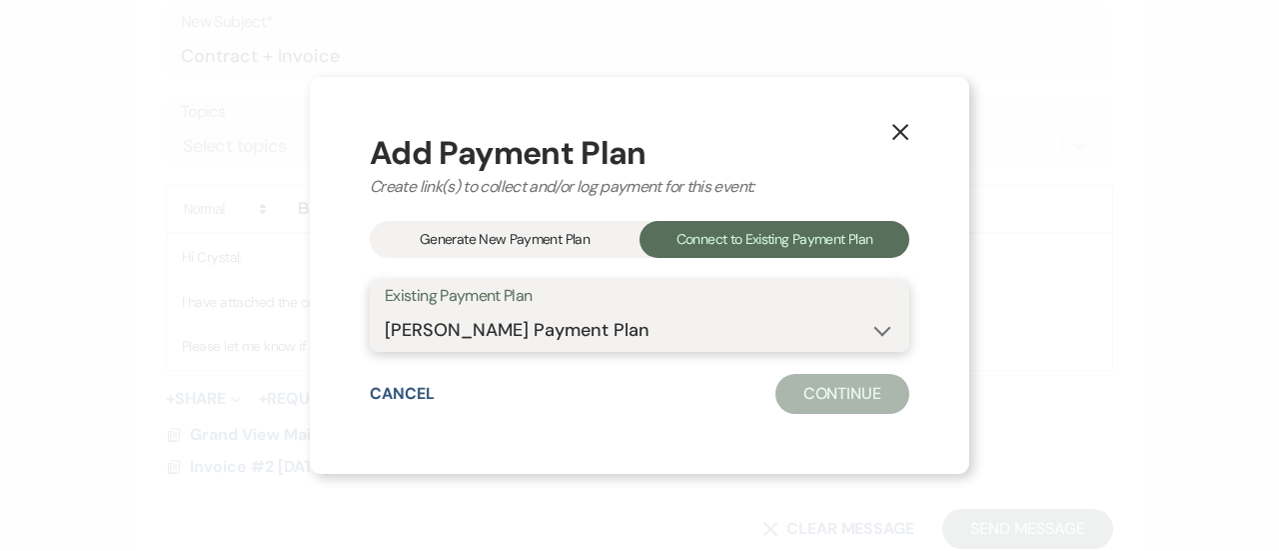
click at [385, 311] on select "[PERSON_NAME] Payment Plan" at bounding box center [640, 330] width 510 height 39
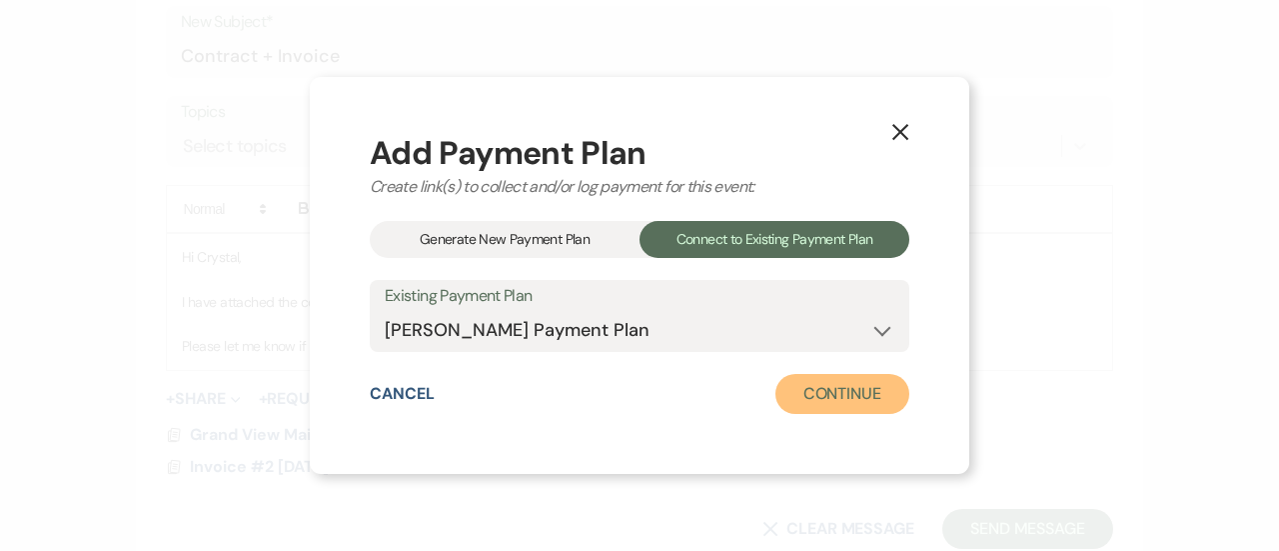
click at [832, 401] on button "Continue" at bounding box center [843, 394] width 134 height 40
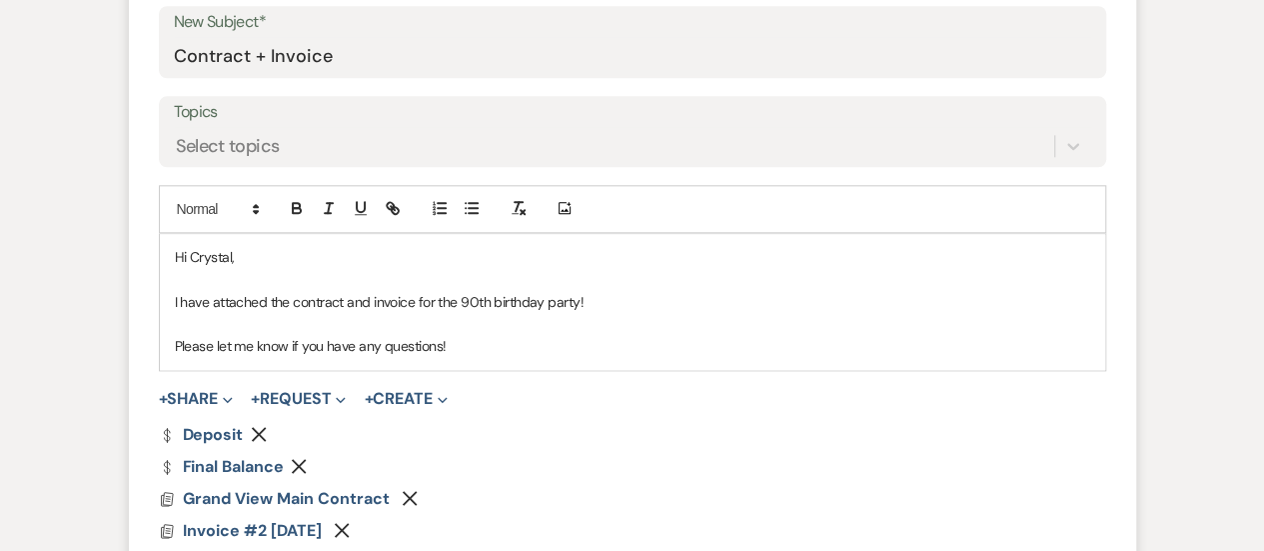
click at [304, 458] on icon "Remove" at bounding box center [299, 466] width 16 height 16
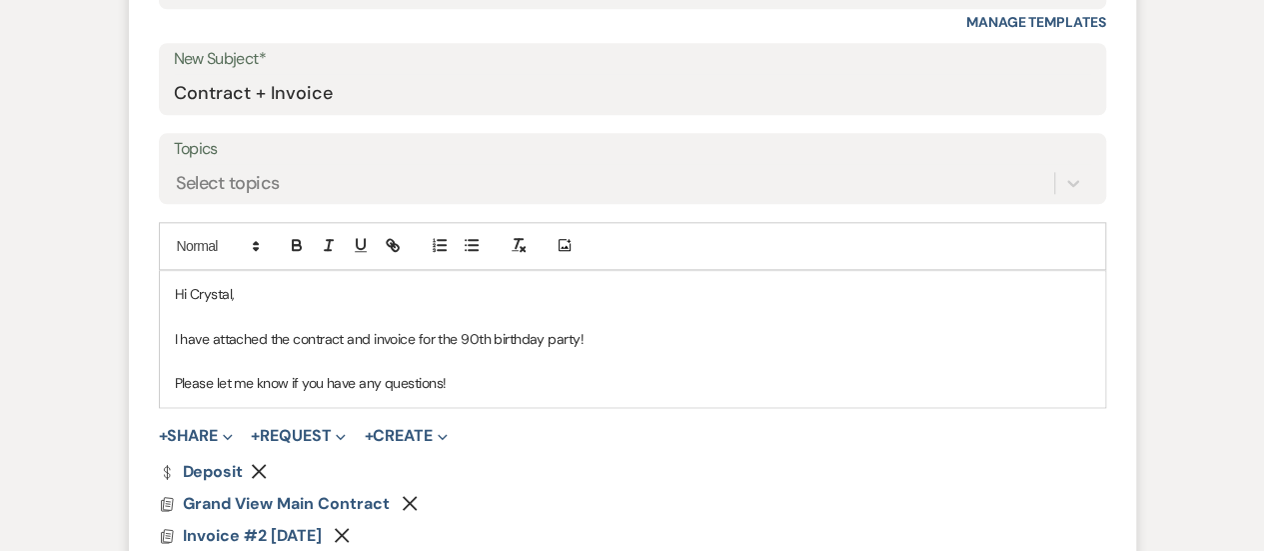
scroll to position [1005, 0]
click at [473, 391] on p "Please let me know if you have any questions!" at bounding box center [633, 384] width 916 height 22
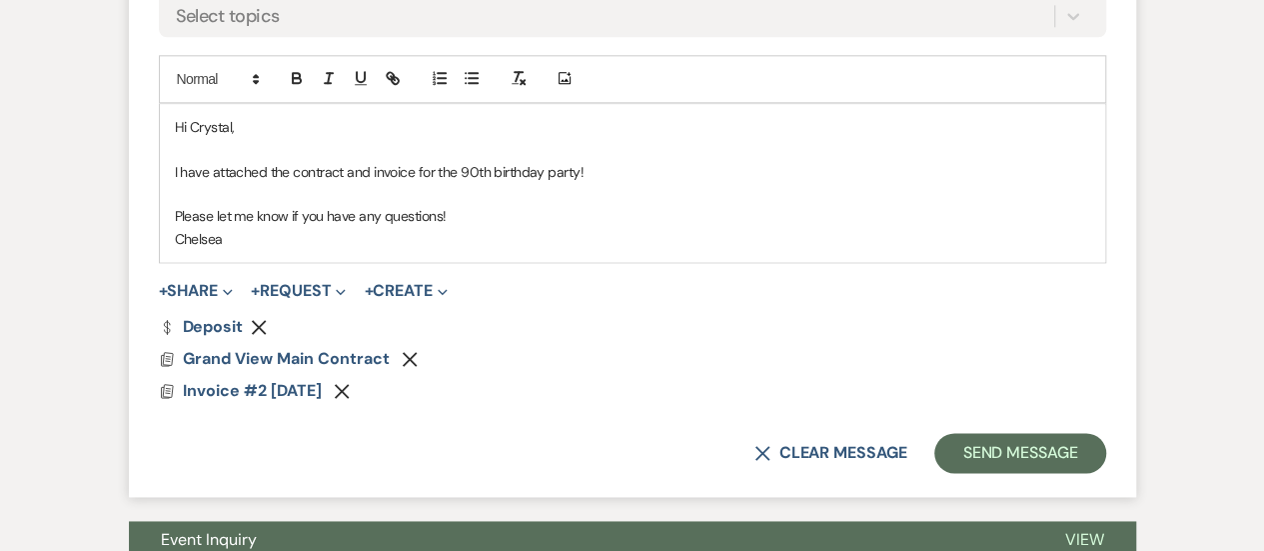
scroll to position [1190, 0]
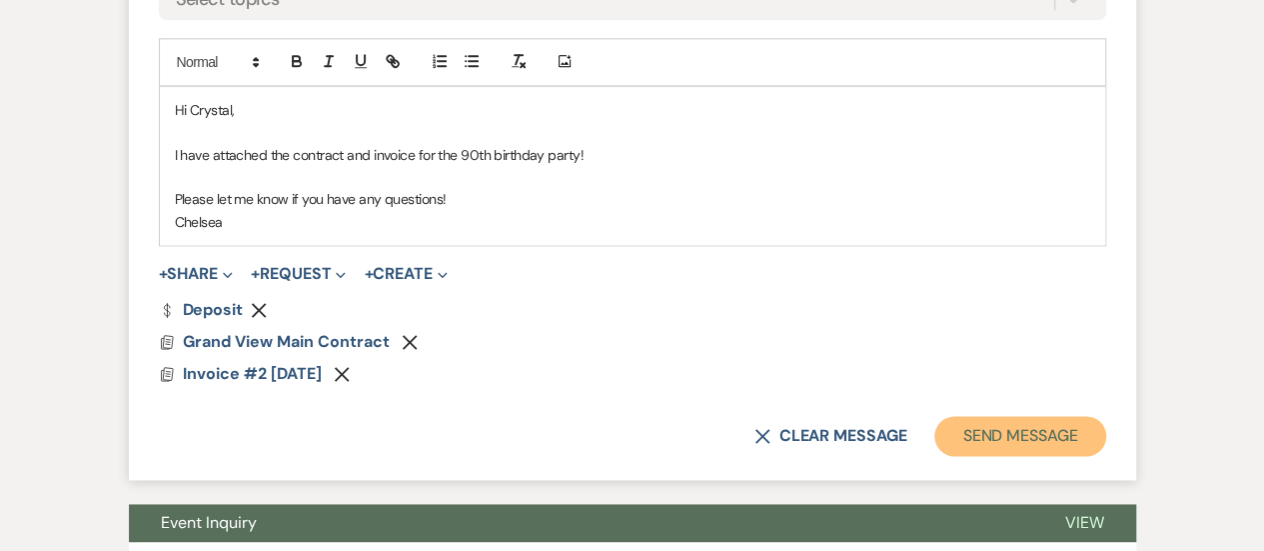
click at [993, 435] on button "Send Message" at bounding box center [1019, 436] width 171 height 40
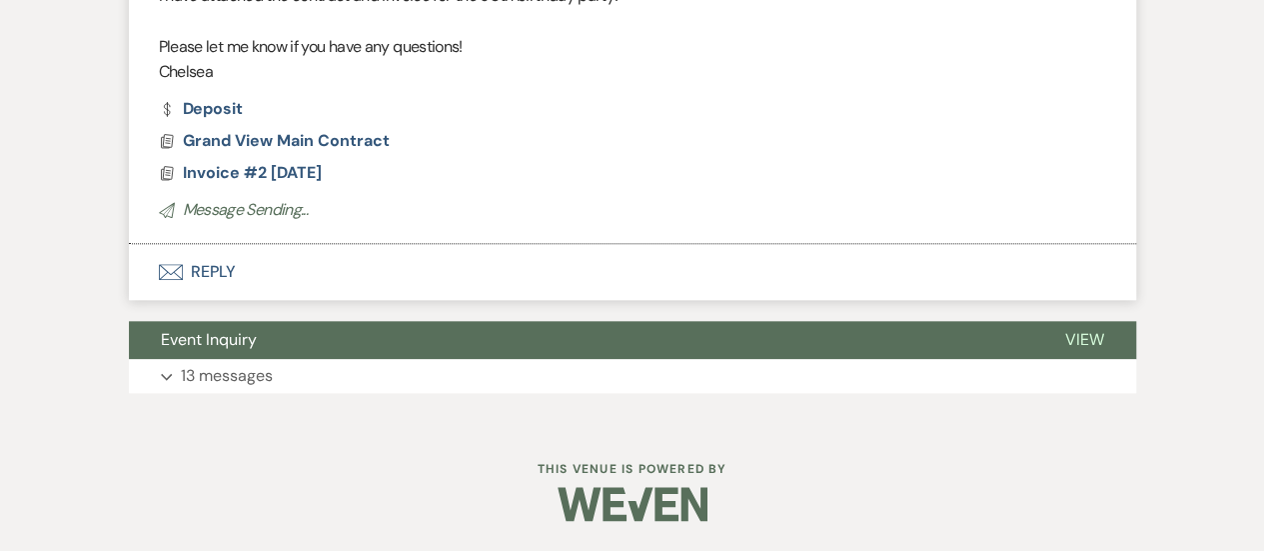
scroll to position [448, 0]
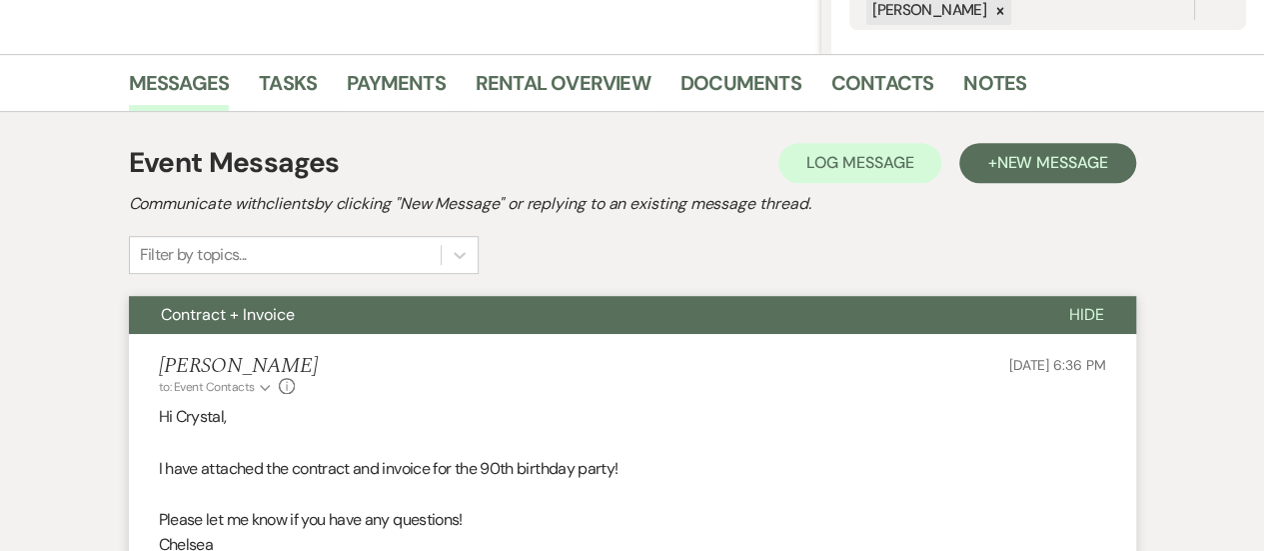
click at [574, 409] on p "Hi Crystal," at bounding box center [632, 417] width 947 height 26
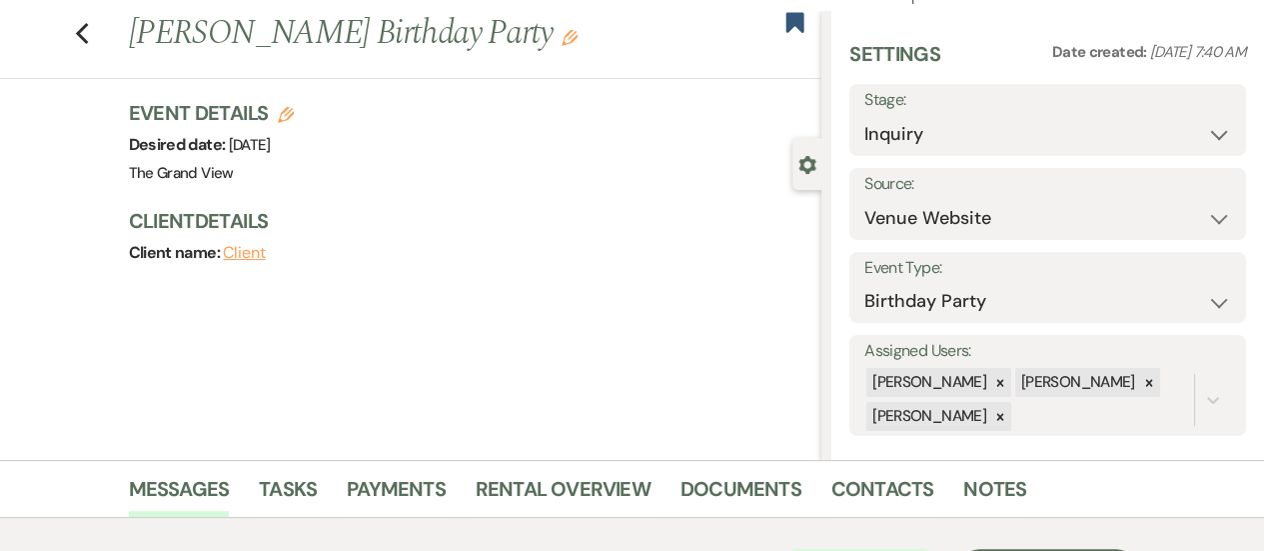
scroll to position [0, 0]
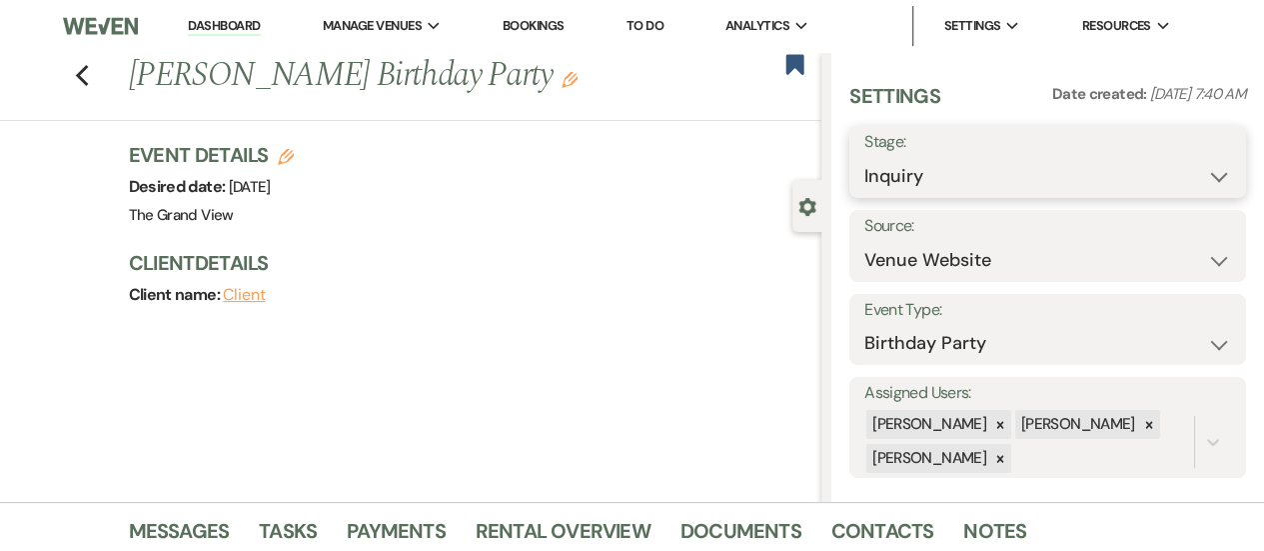
click at [1011, 170] on select "Inquiry Follow Up Tour Requested Tour Confirmed Toured Proposal Sent Booked Lost" at bounding box center [1048, 176] width 367 height 39
select select "6"
click at [865, 157] on select "Inquiry Follow Up Tour Requested Tour Confirmed Toured Proposal Sent Booked Lost" at bounding box center [1048, 176] width 367 height 39
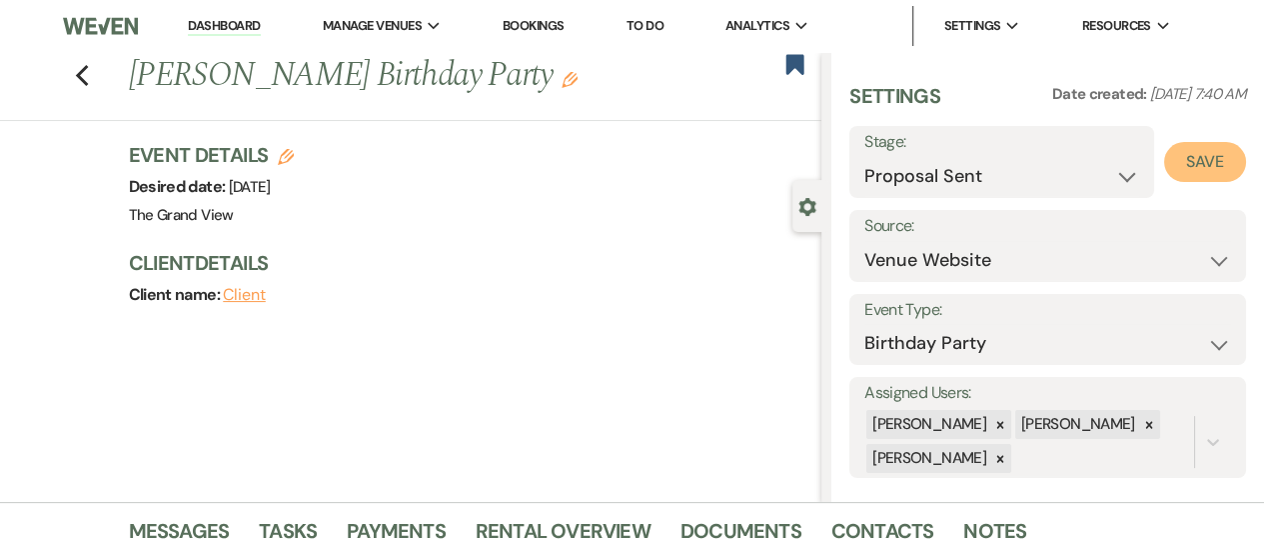
click at [1207, 148] on button "Save" at bounding box center [1205, 162] width 82 height 40
click at [790, 62] on use "button" at bounding box center [796, 64] width 18 height 20
click at [85, 73] on use "button" at bounding box center [81, 76] width 13 height 22
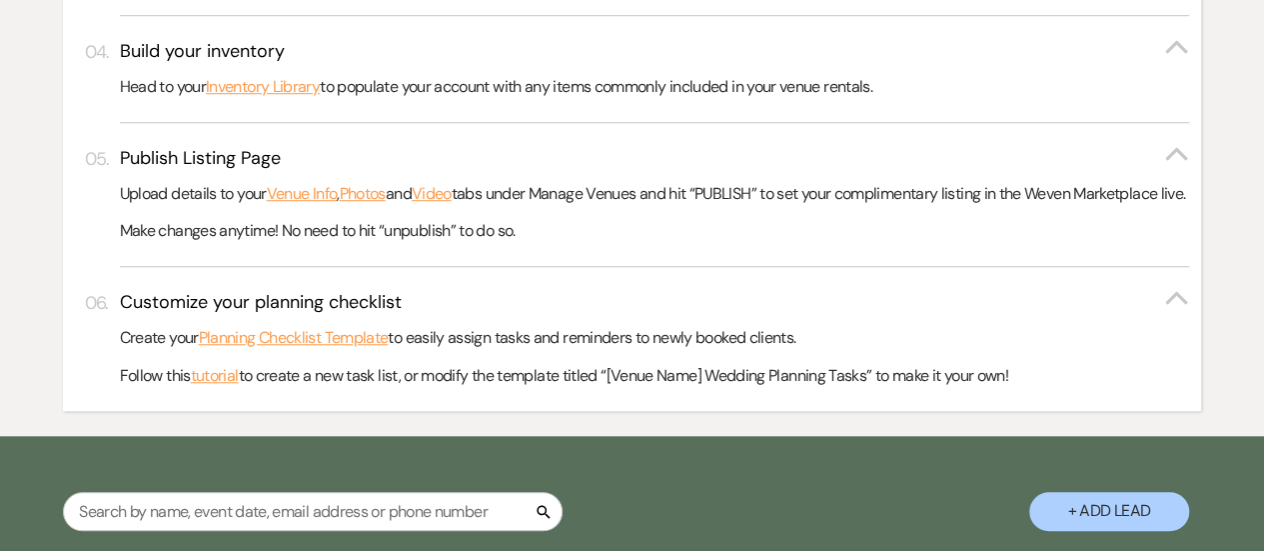
scroll to position [887, 0]
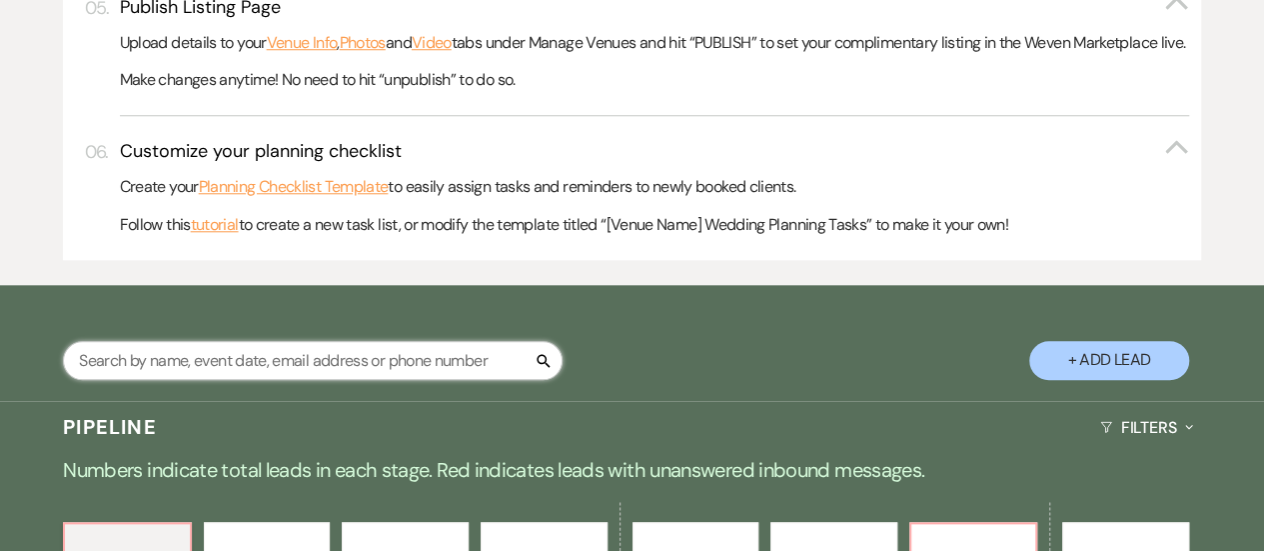
click at [356, 380] on input "text" at bounding box center [313, 360] width 500 height 39
type input "[DEMOGRAPHIC_DATA]"
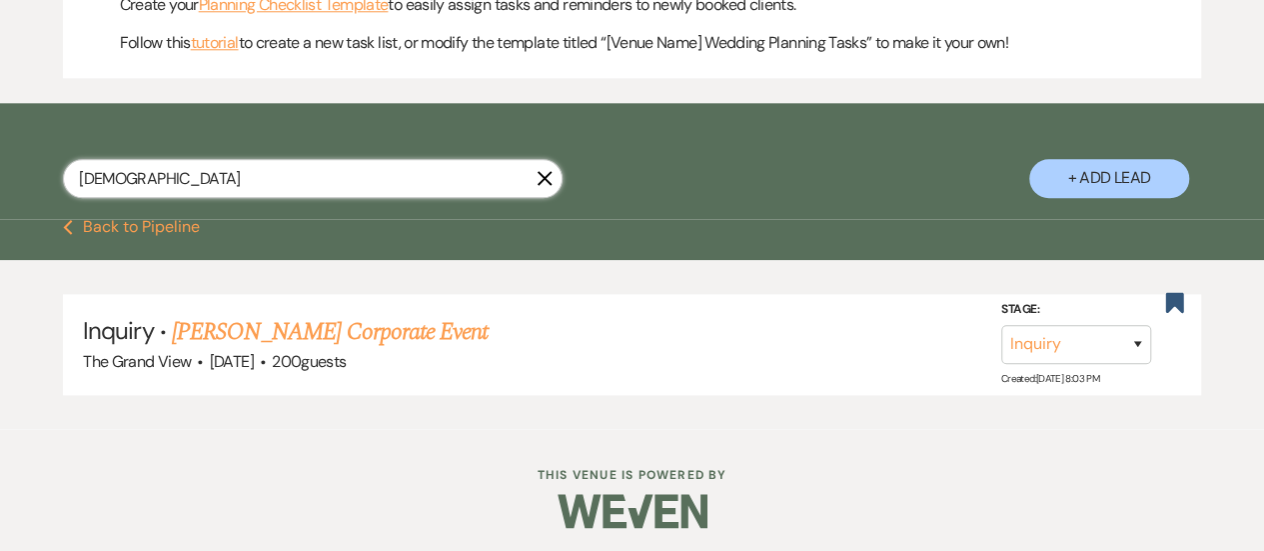
scroll to position [1076, 0]
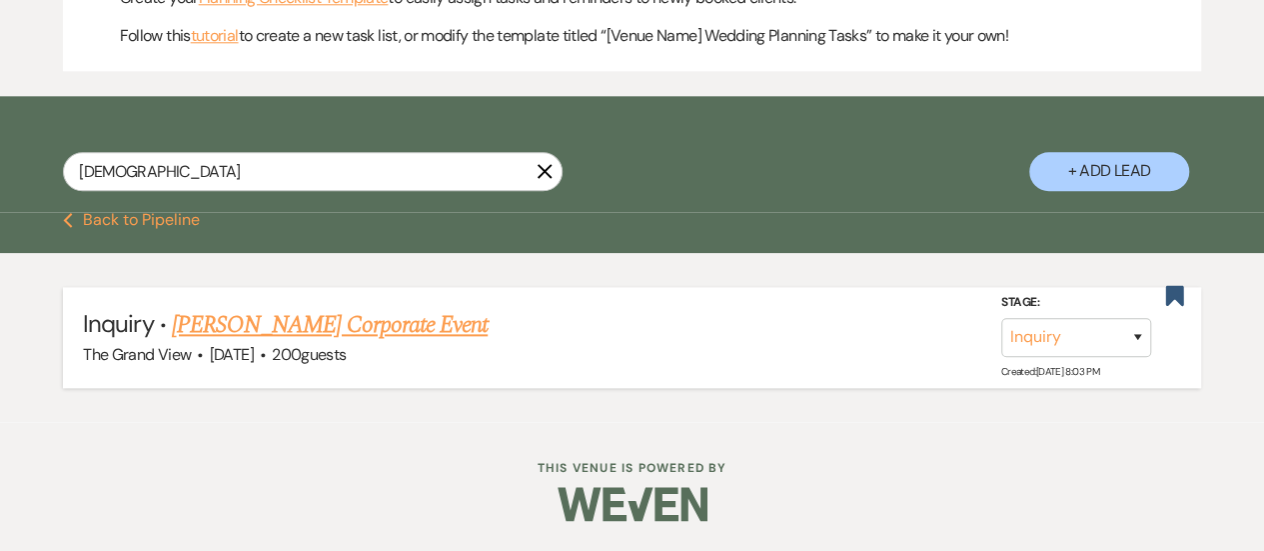
click at [365, 343] on link "[PERSON_NAME] Corporate Event" at bounding box center [330, 325] width 316 height 36
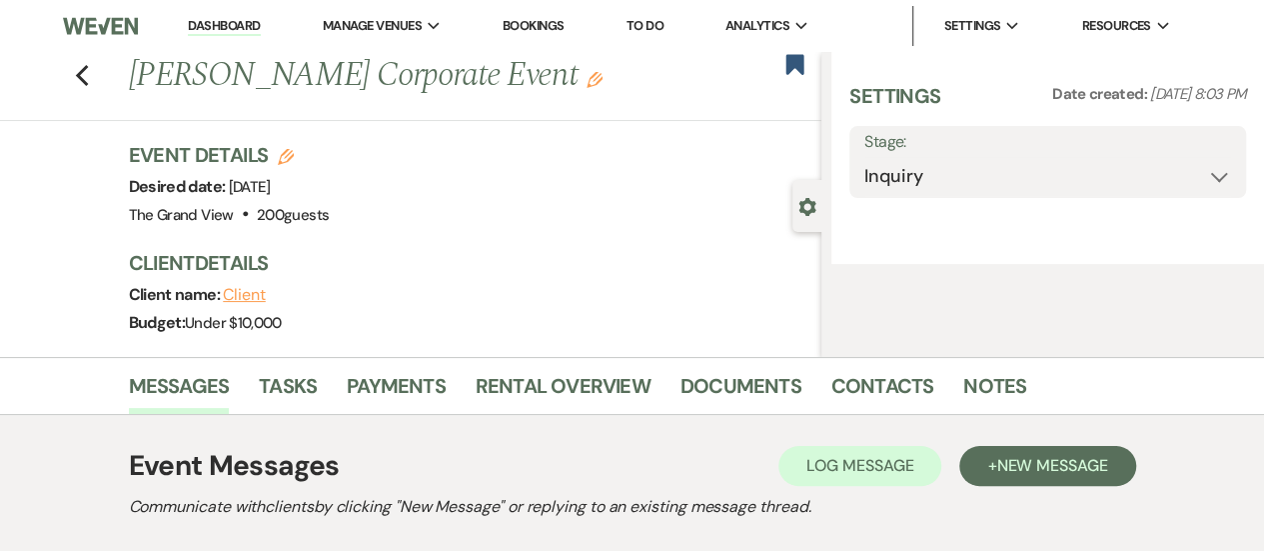
select select "5"
select select "9"
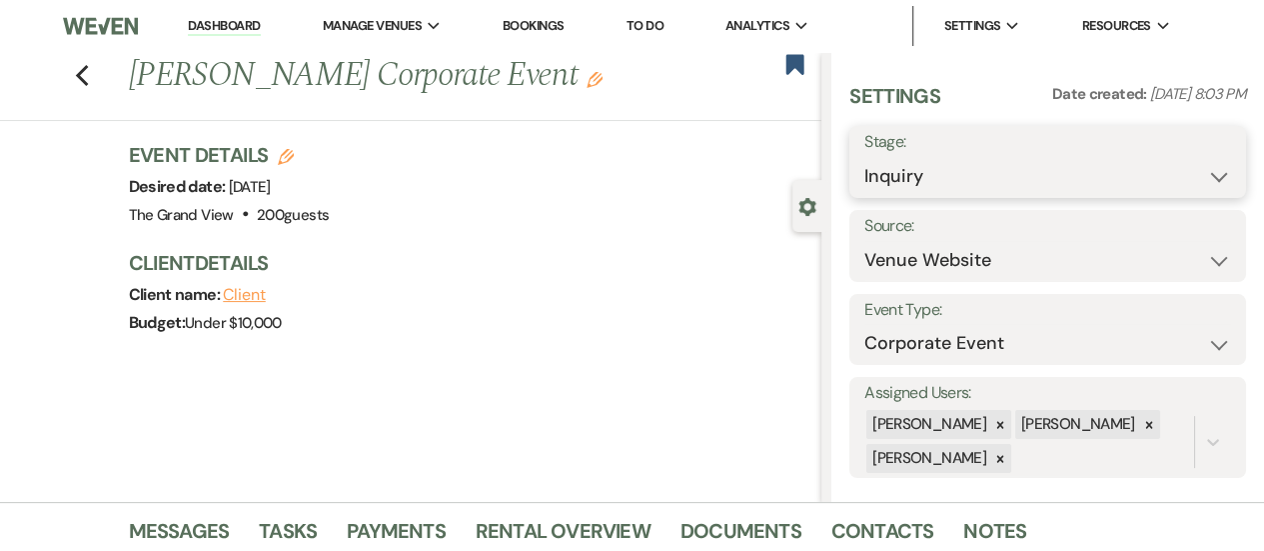
click at [1045, 181] on select "Inquiry Follow Up Tour Requested Tour Confirmed Toured Proposal Sent Booked Lost" at bounding box center [1048, 176] width 367 height 39
select select "6"
click at [865, 157] on select "Inquiry Follow Up Tour Requested Tour Confirmed Toured Proposal Sent Booked Lost" at bounding box center [1048, 176] width 367 height 39
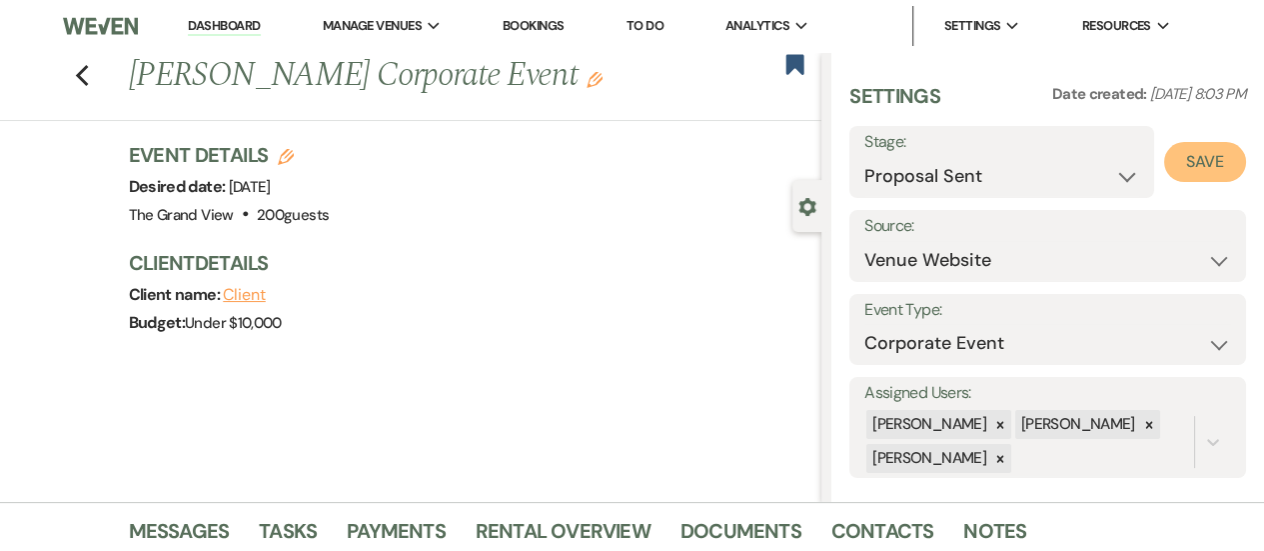
click at [1171, 174] on button "Save" at bounding box center [1205, 162] width 82 height 40
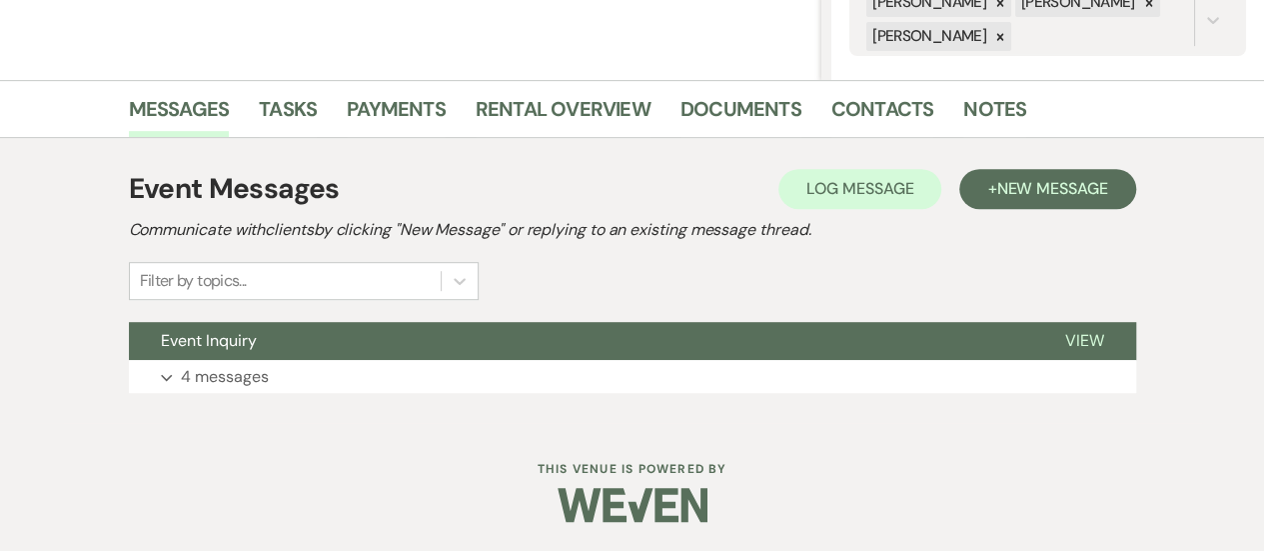
click at [605, 80] on div "Messages Tasks Payments Rental Overview Documents Contacts Notes" at bounding box center [632, 109] width 1264 height 58
click at [590, 115] on link "Rental Overview" at bounding box center [563, 115] width 175 height 44
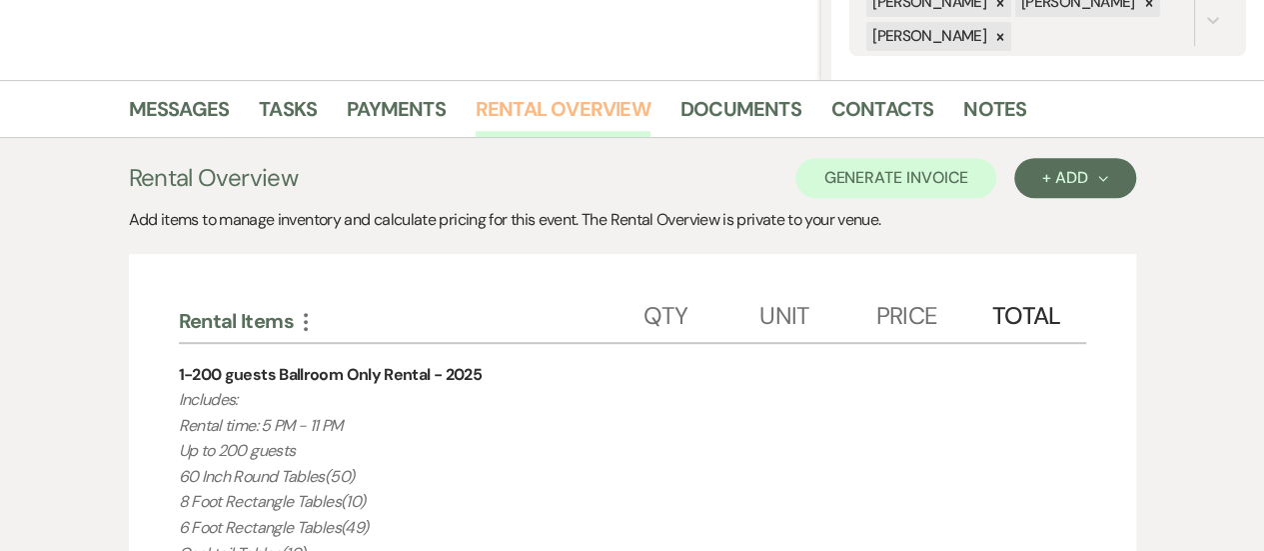
scroll to position [432, 0]
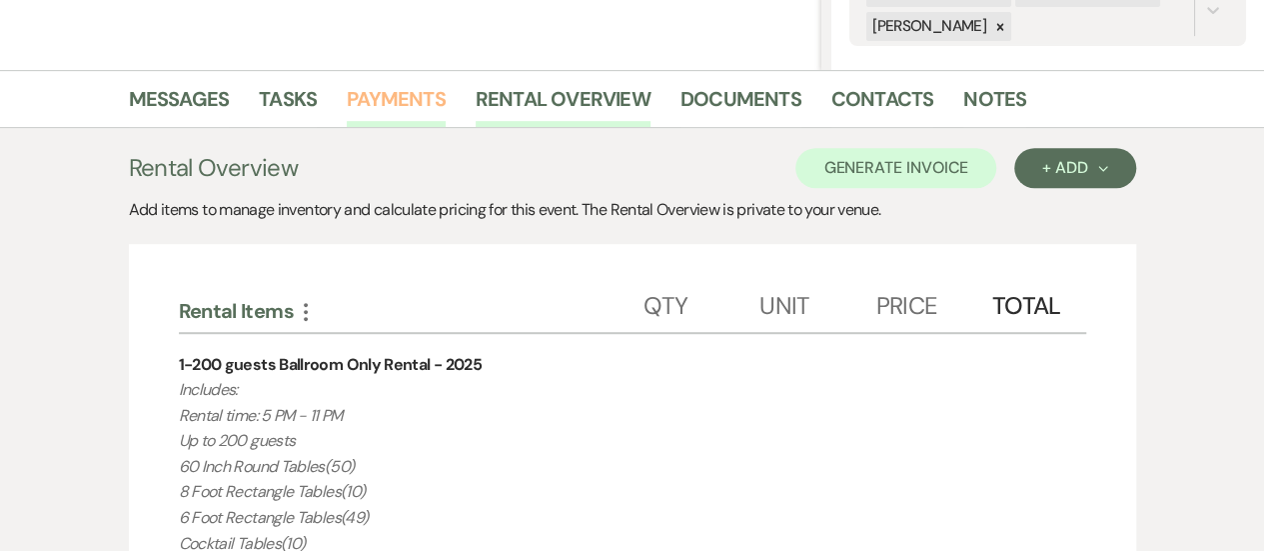
click at [397, 97] on link "Payments" at bounding box center [396, 105] width 99 height 44
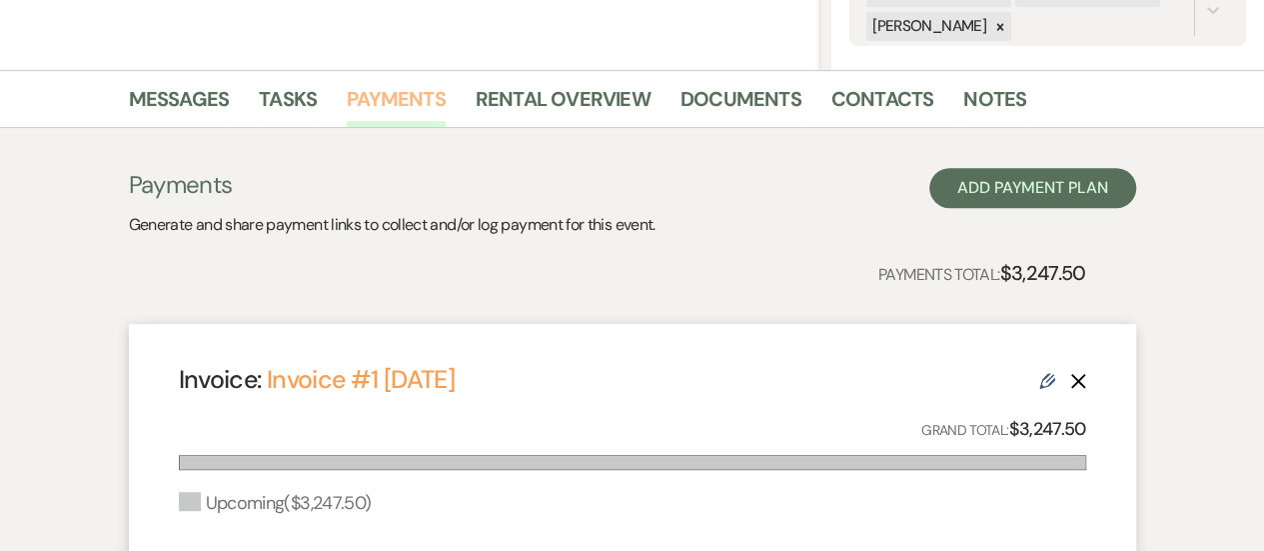
scroll to position [791, 0]
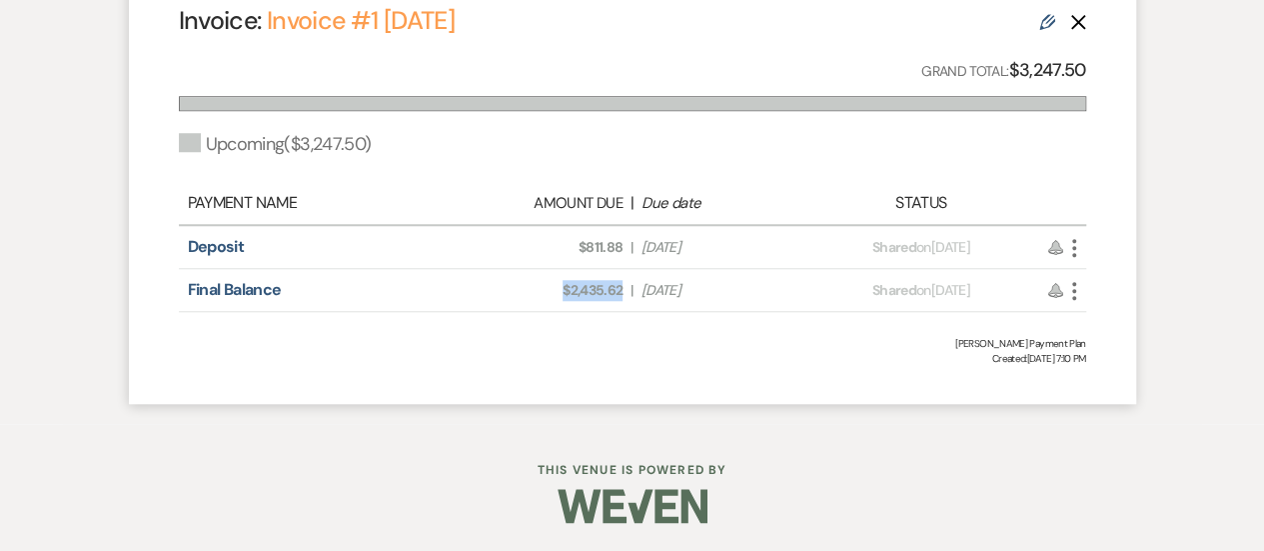
drag, startPoint x: 622, startPoint y: 291, endPoint x: 556, endPoint y: 291, distance: 66.0
click at [556, 291] on span "Amount Due: $2,435.62" at bounding box center [544, 290] width 158 height 21
copy span "$2,435.62"
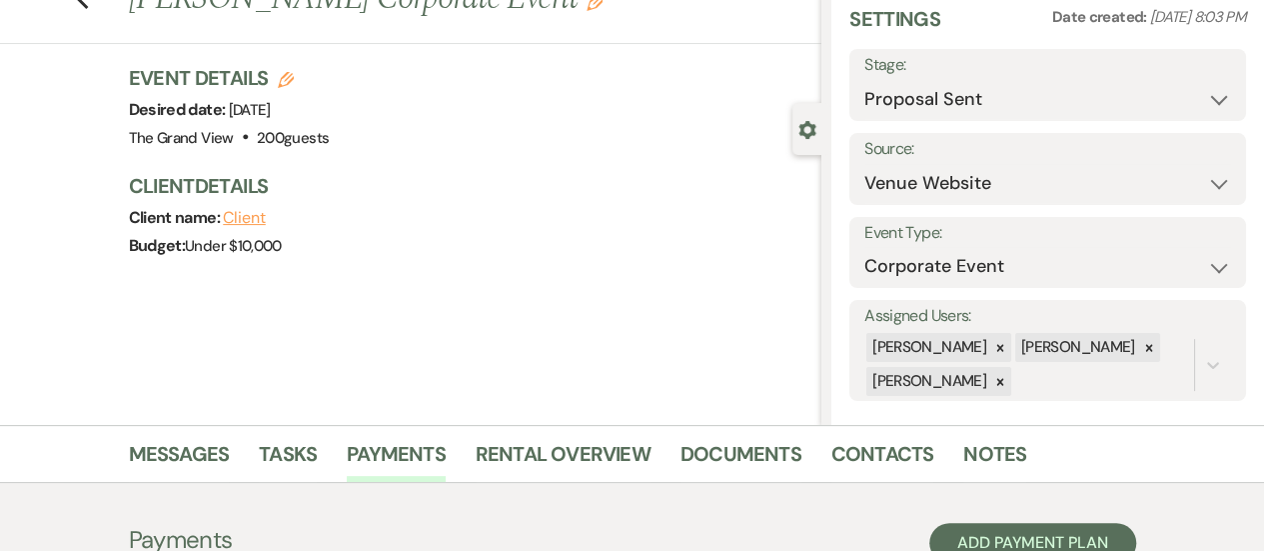
scroll to position [0, 0]
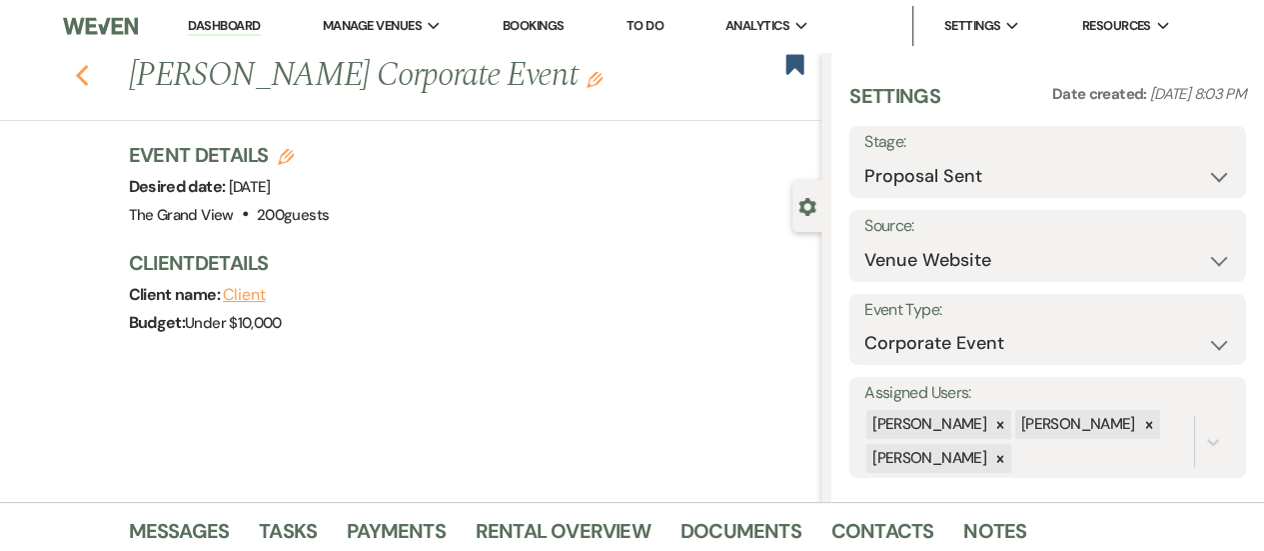
click at [90, 75] on icon "Previous" at bounding box center [82, 76] width 15 height 24
select select "6"
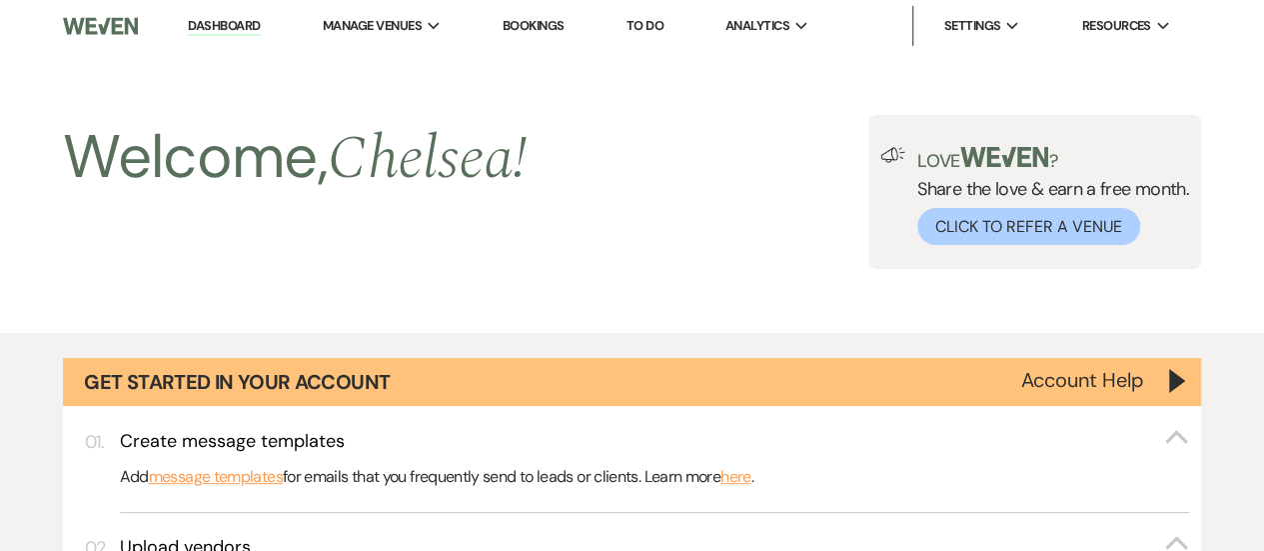
scroll to position [1076, 0]
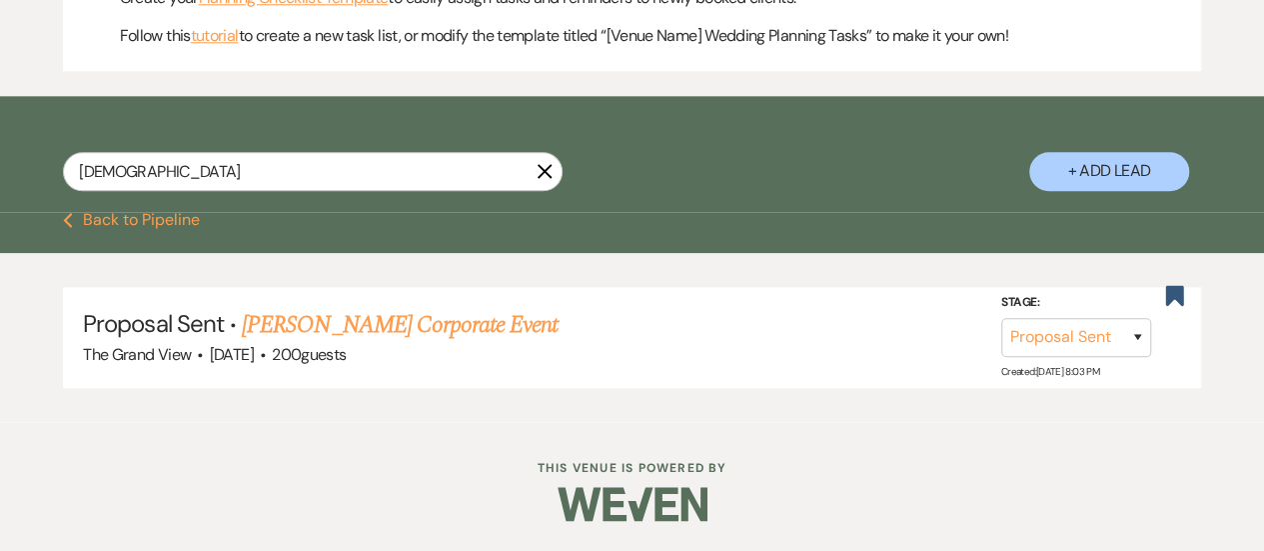
click at [546, 179] on icon "X" at bounding box center [545, 171] width 16 height 16
select select "6"
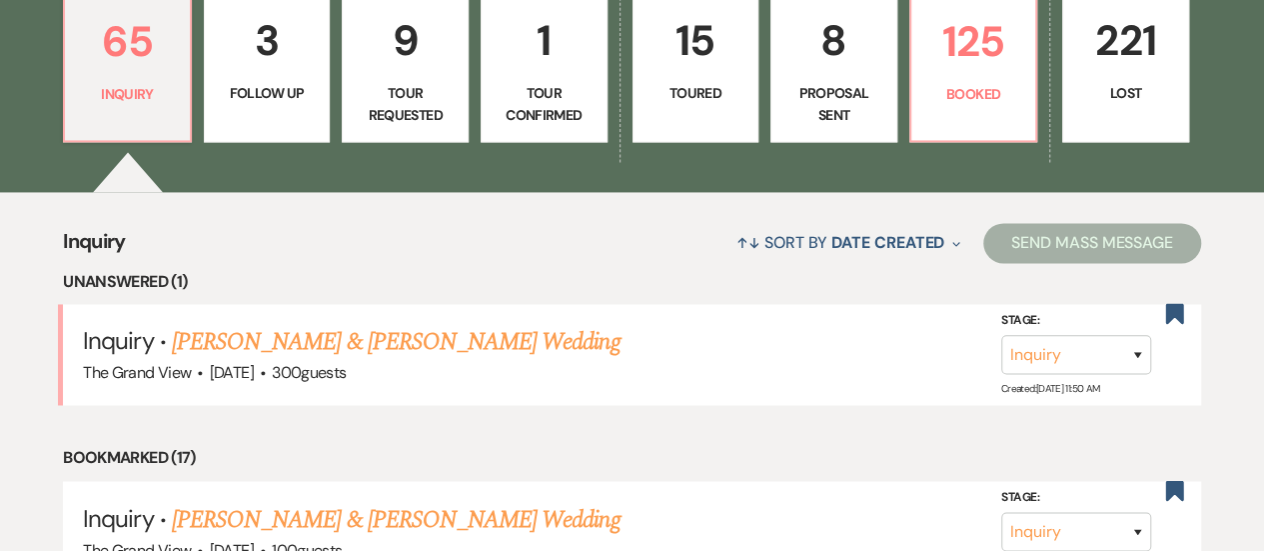
scroll to position [1423, 0]
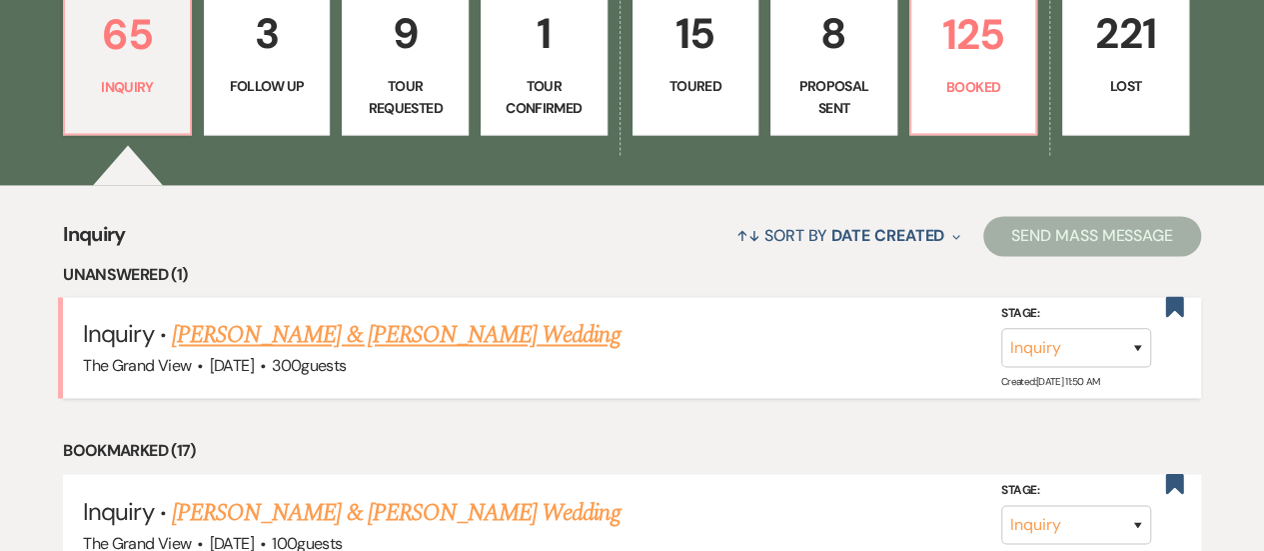
click at [320, 353] on link "[PERSON_NAME] & [PERSON_NAME] Wedding" at bounding box center [396, 335] width 448 height 36
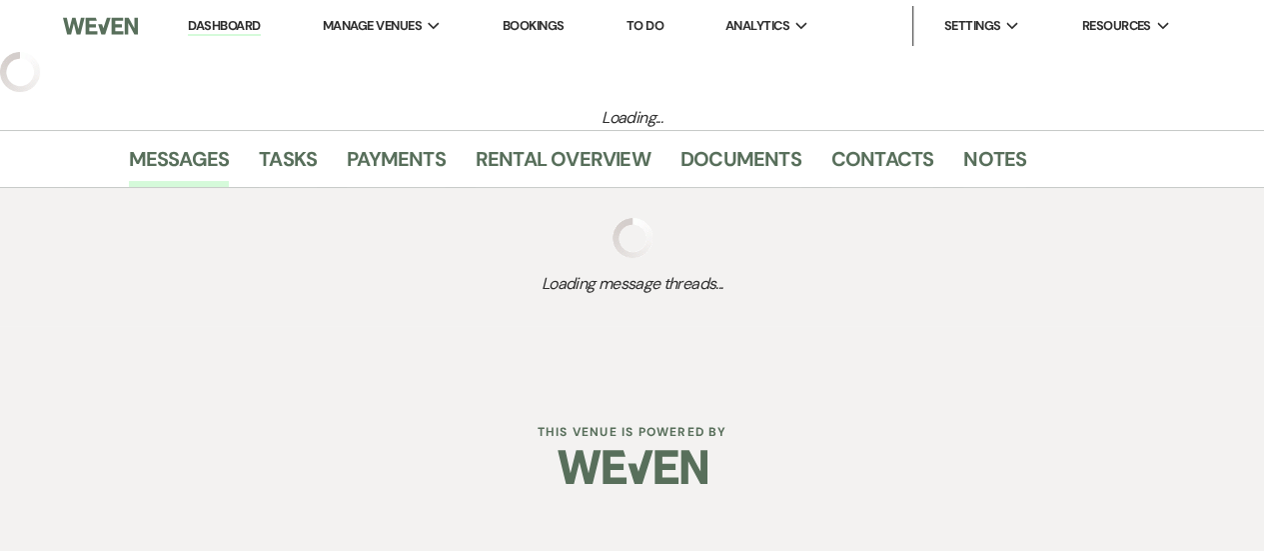
select select "5"
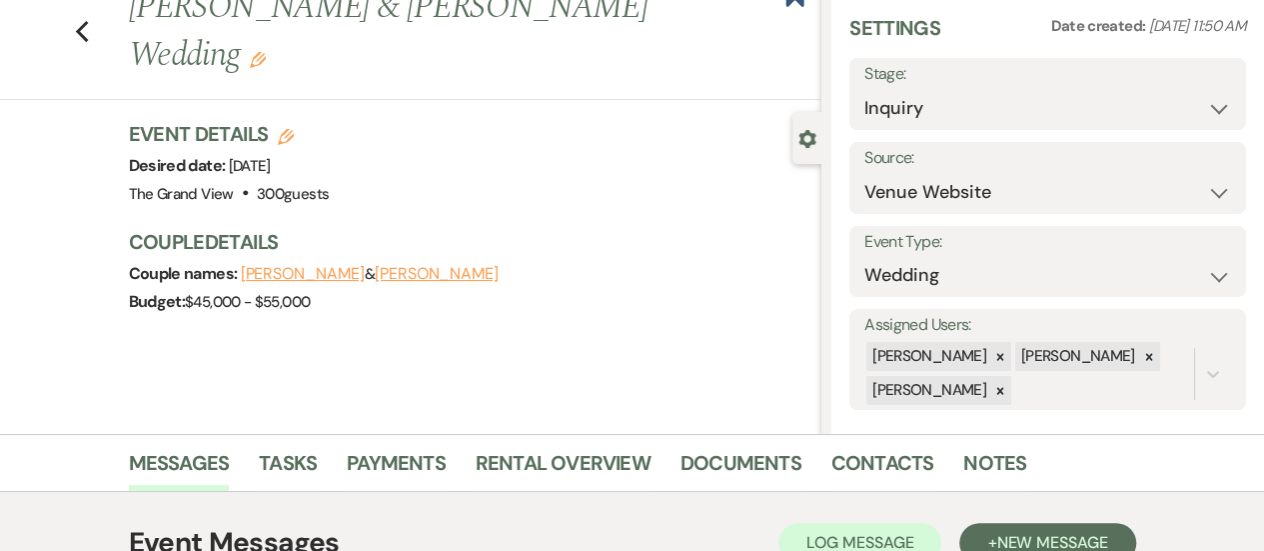
scroll to position [64, 0]
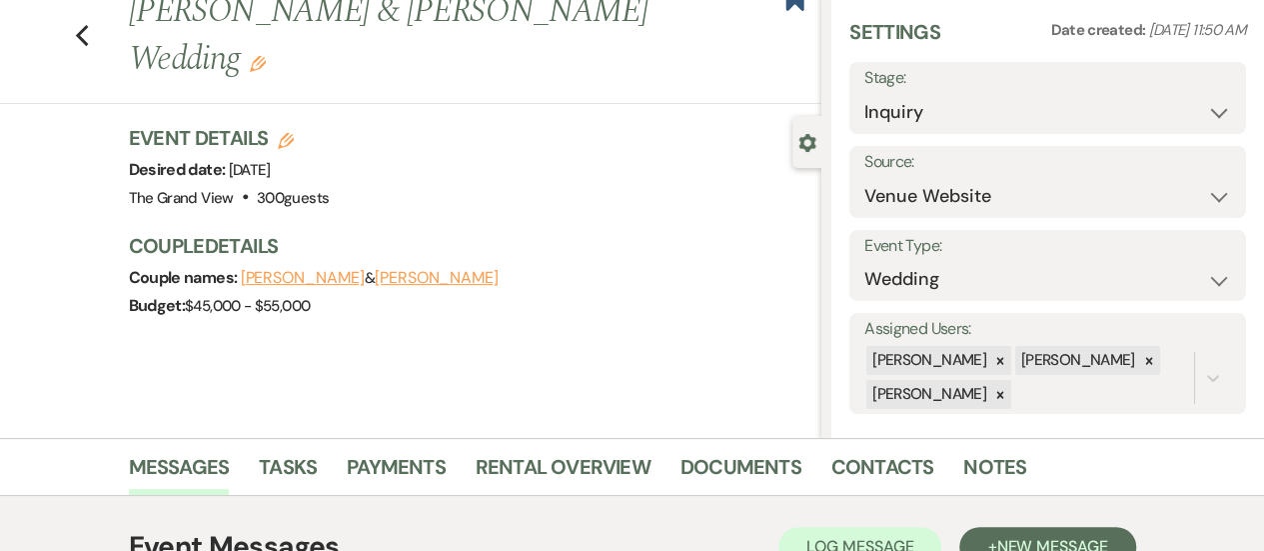
click at [88, 25] on div "Previous Carol & Logan's Wedding Edit Bookmark" at bounding box center [406, 46] width 832 height 116
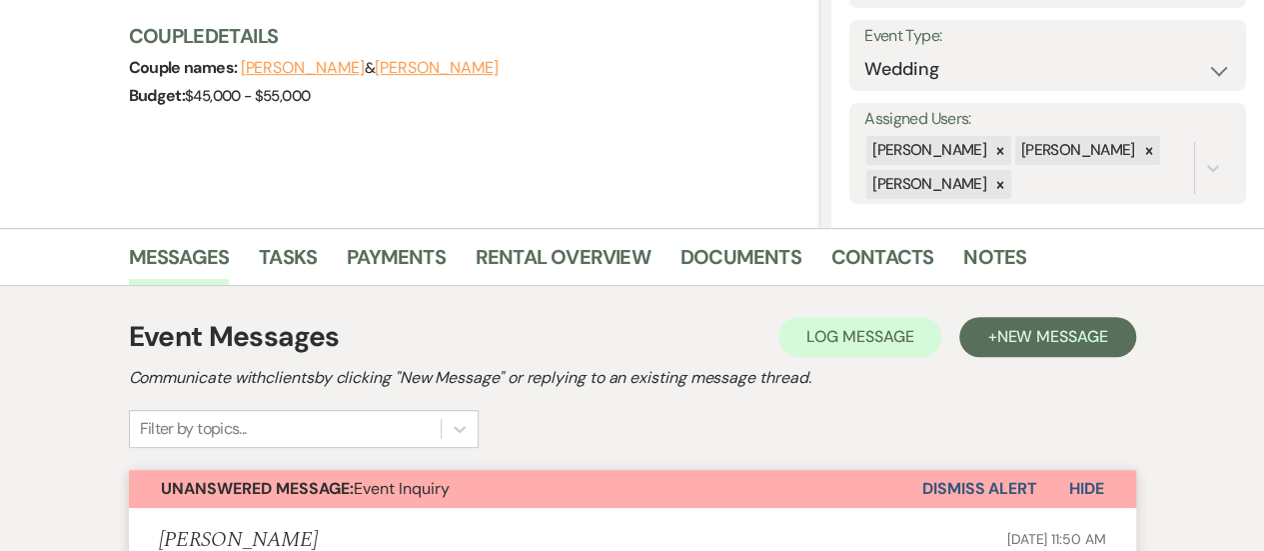
scroll to position [0, 0]
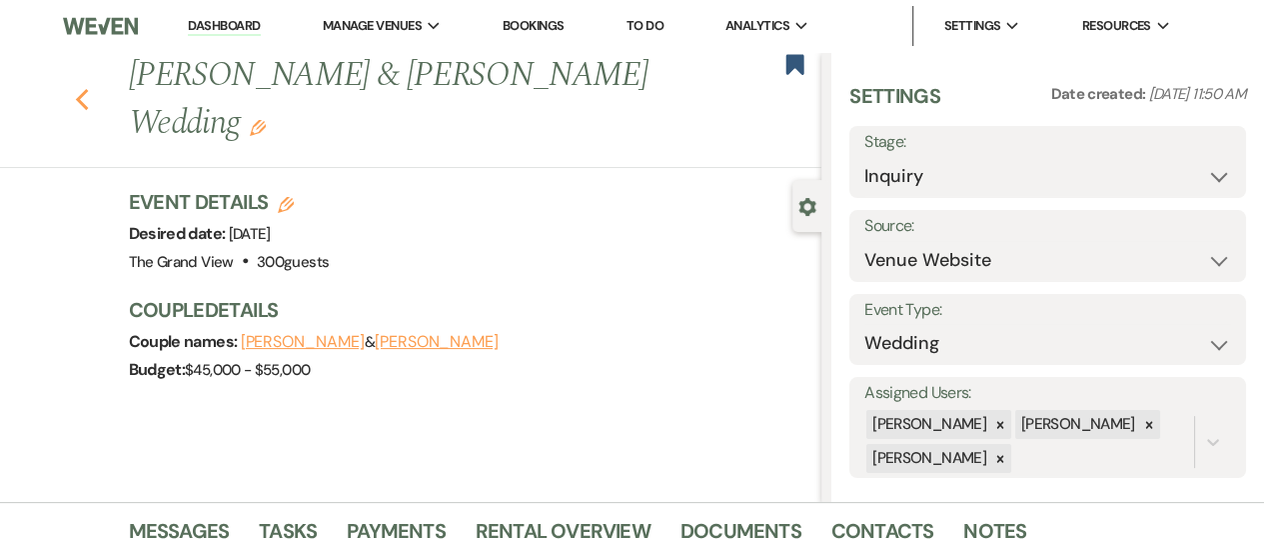
click at [90, 88] on icon "Previous" at bounding box center [82, 100] width 15 height 24
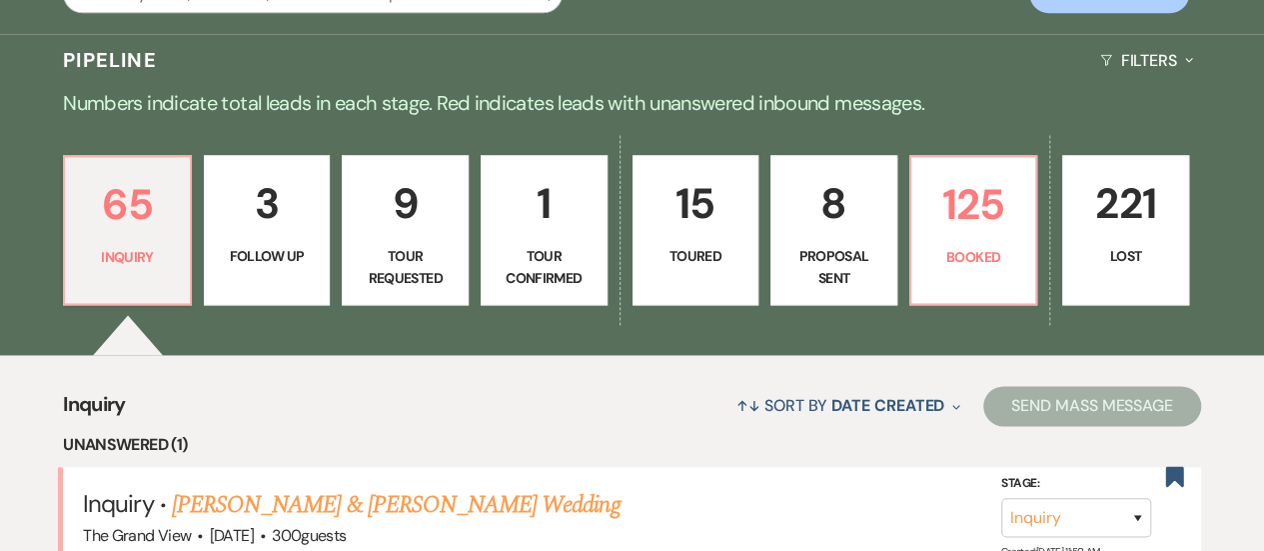
scroll to position [1251, 0]
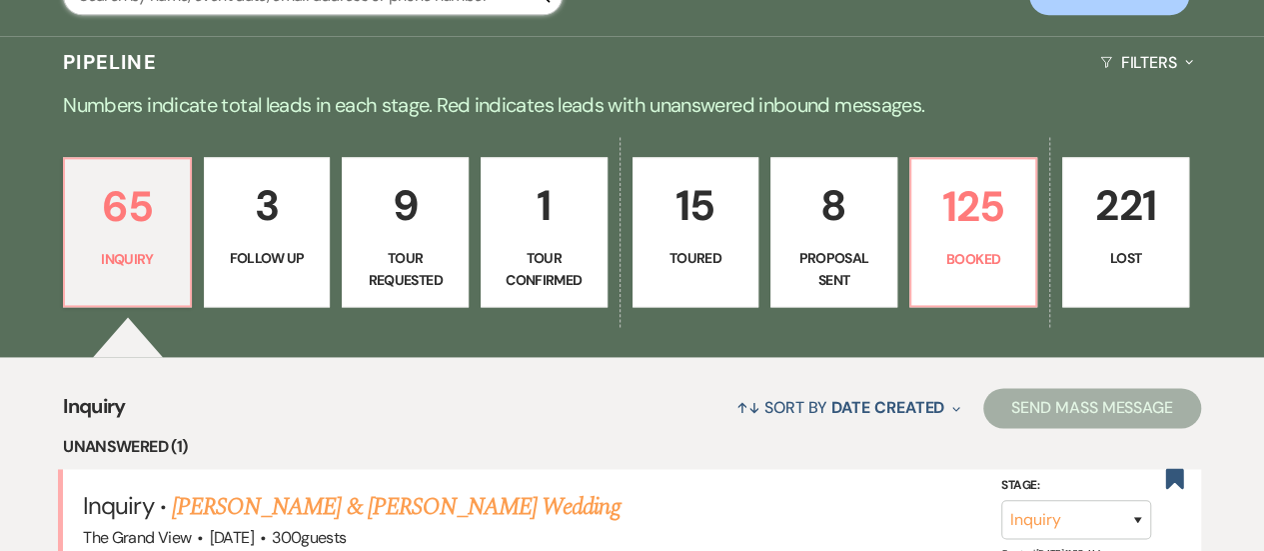
type input "diaz"
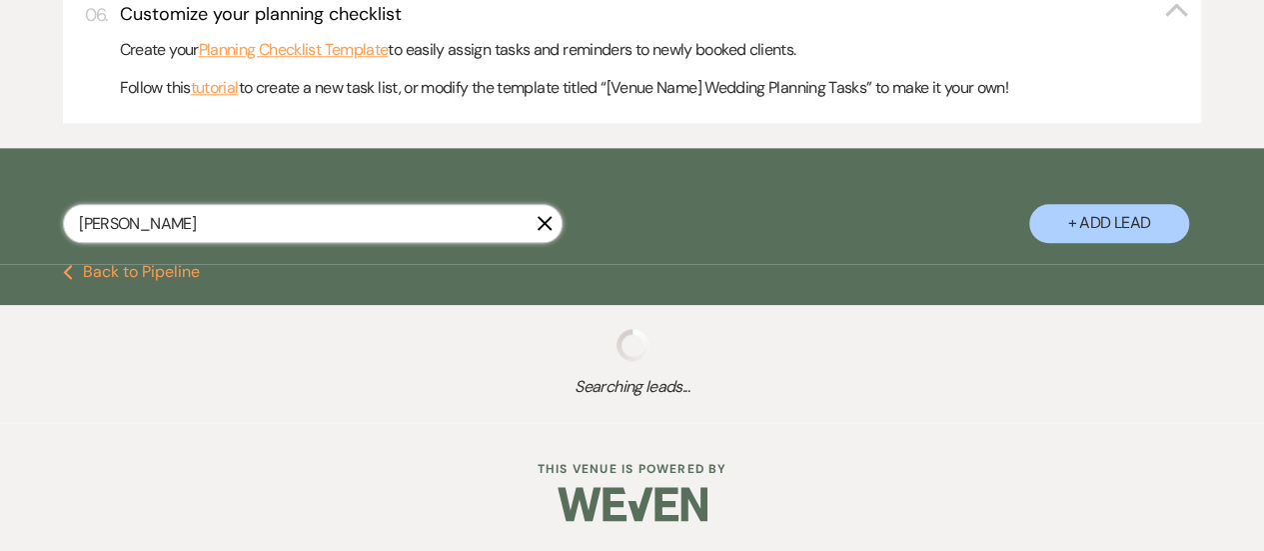
scroll to position [1207, 0]
select select "8"
select select "5"
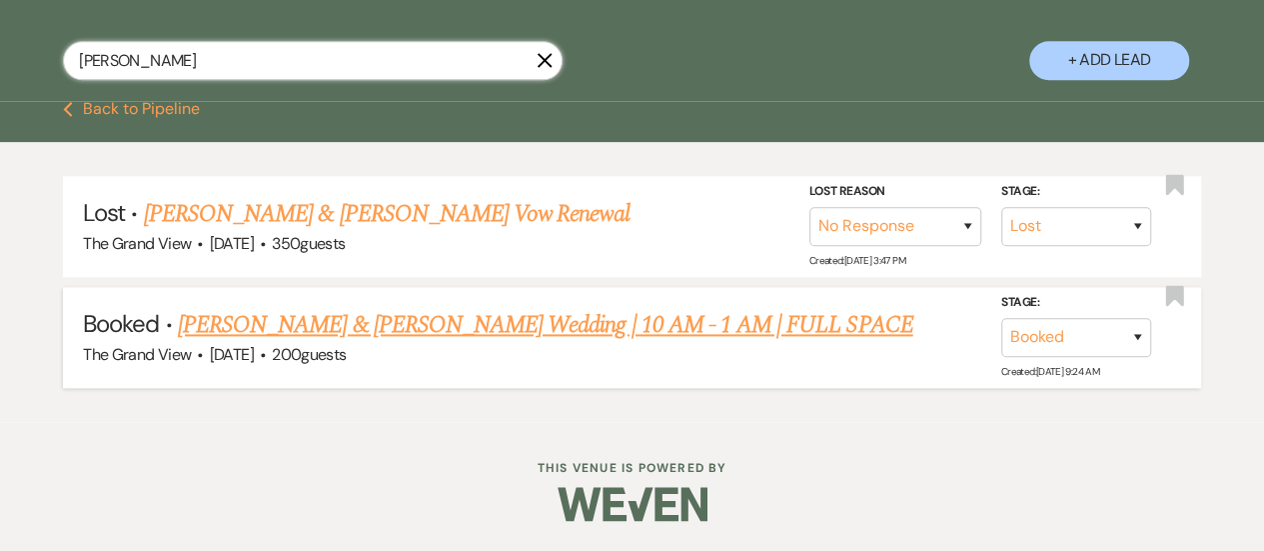
type input "diaz"
click at [362, 319] on link "[PERSON_NAME] & [PERSON_NAME] Wedding | 10 AM - 1 AM | FULL SPACE" at bounding box center [546, 325] width 736 height 36
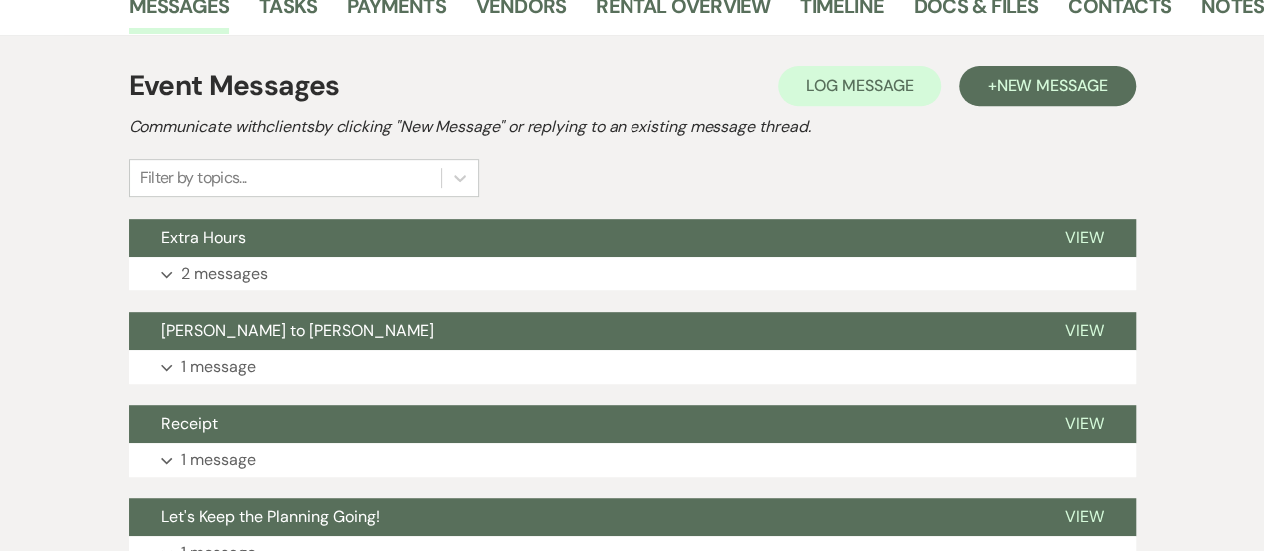
scroll to position [400, 0]
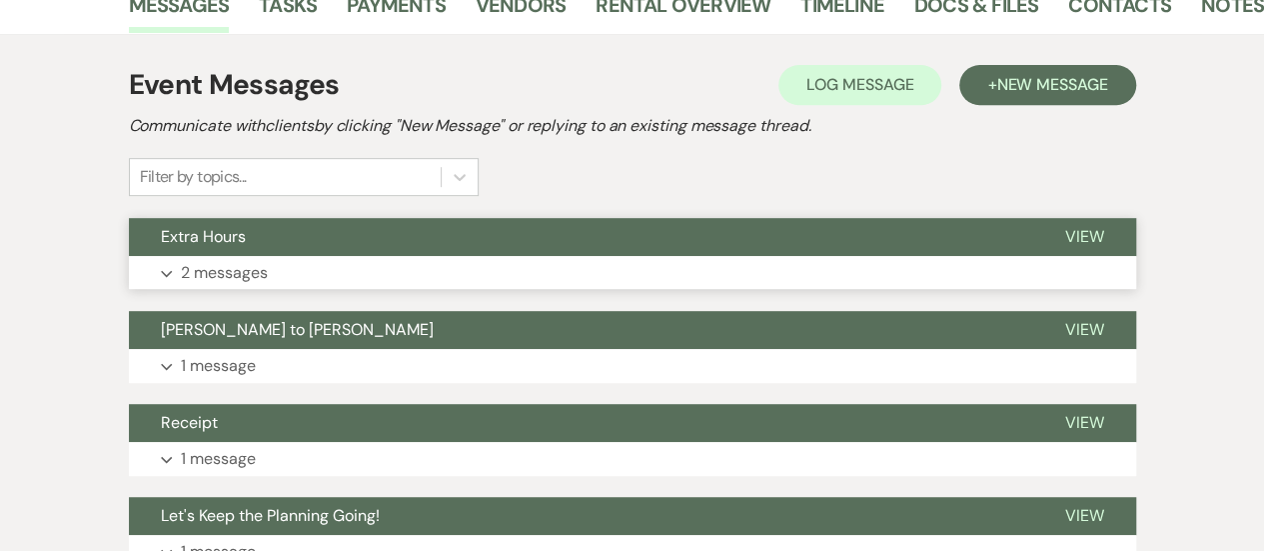
click at [298, 256] on button "Expand 2 messages" at bounding box center [632, 273] width 1007 height 34
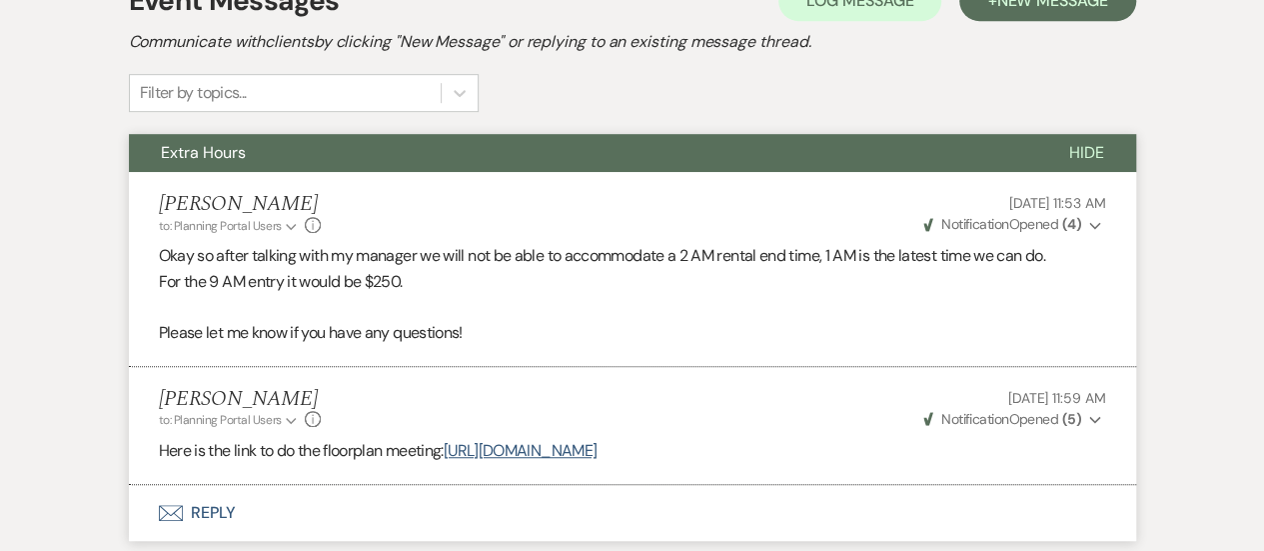
scroll to position [483, 0]
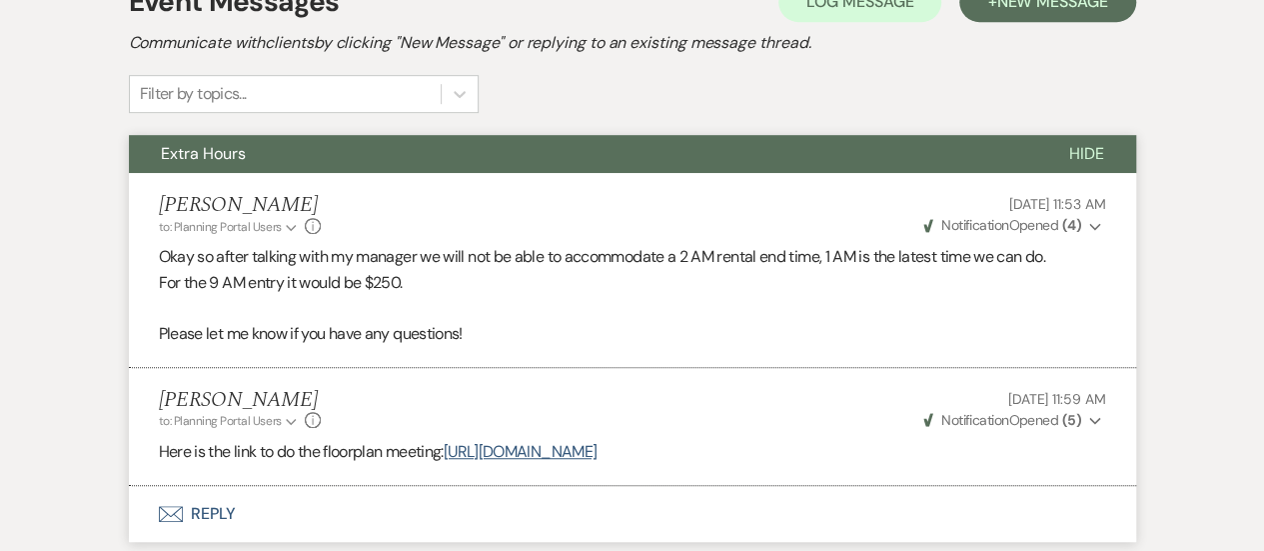
click at [584, 244] on p "Okay so after talking with my manager we will not be able to accommodate a 2 AM…" at bounding box center [632, 257] width 947 height 26
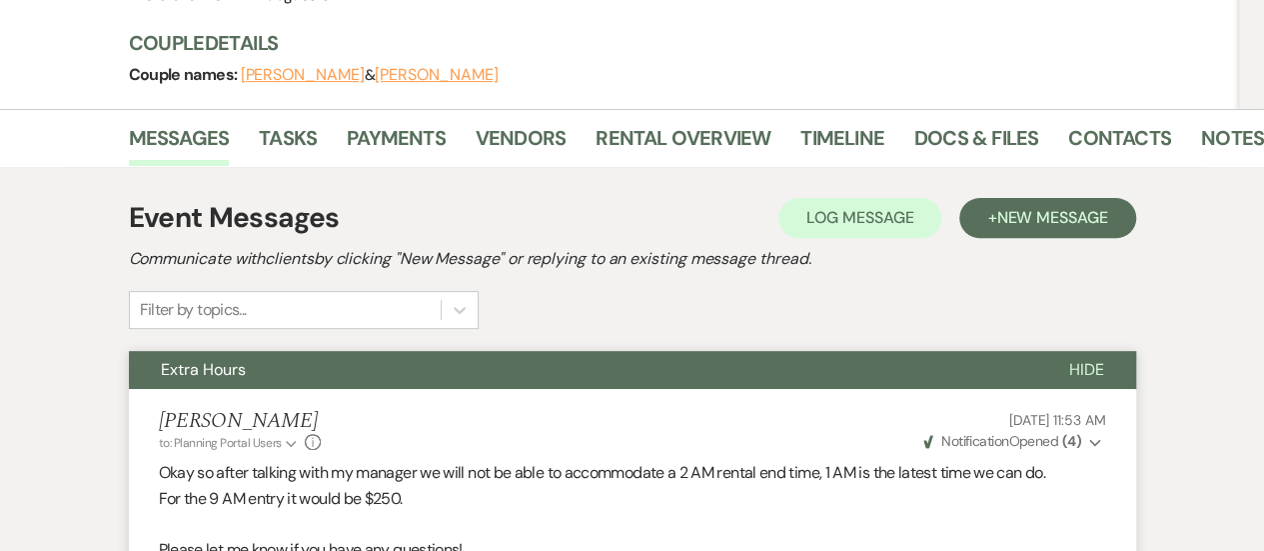
scroll to position [384, 0]
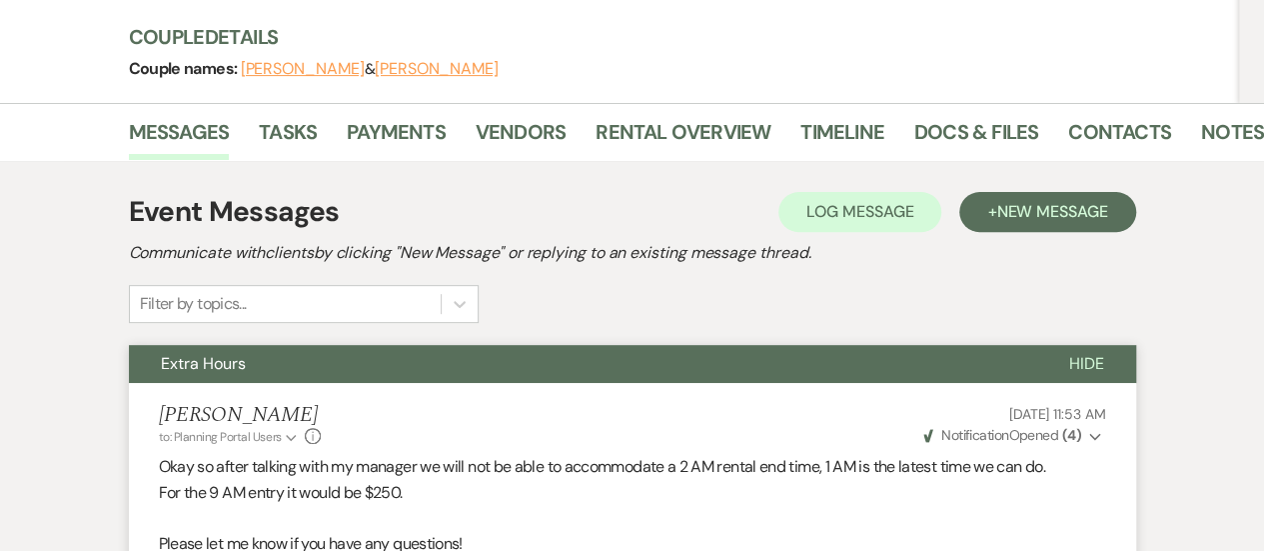
scroll to position [266, 0]
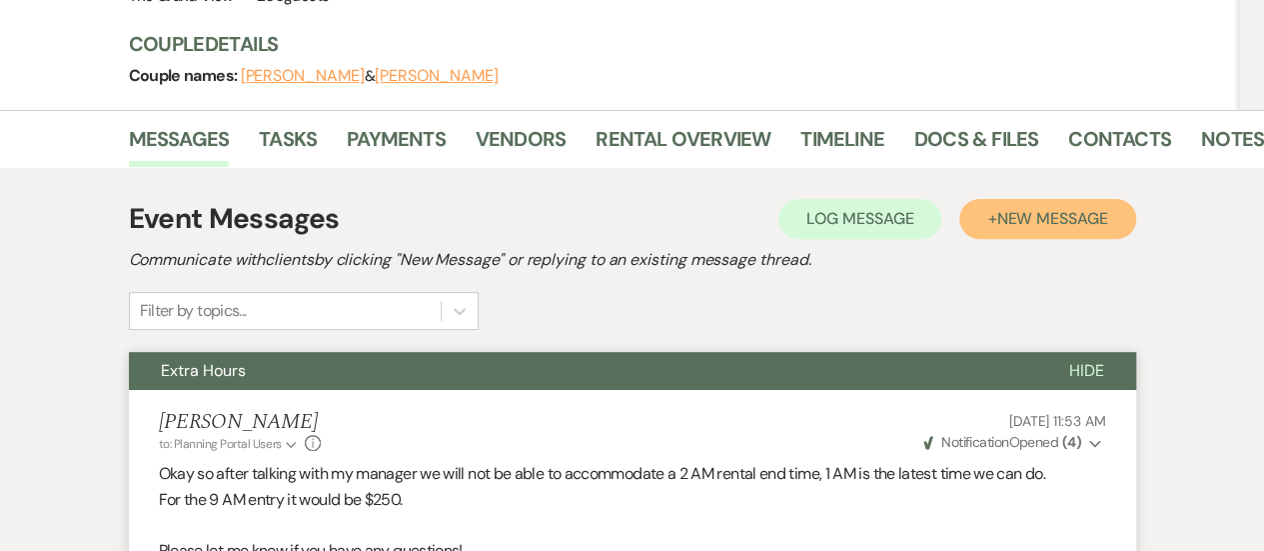
click at [1051, 208] on span "New Message" at bounding box center [1051, 218] width 111 height 21
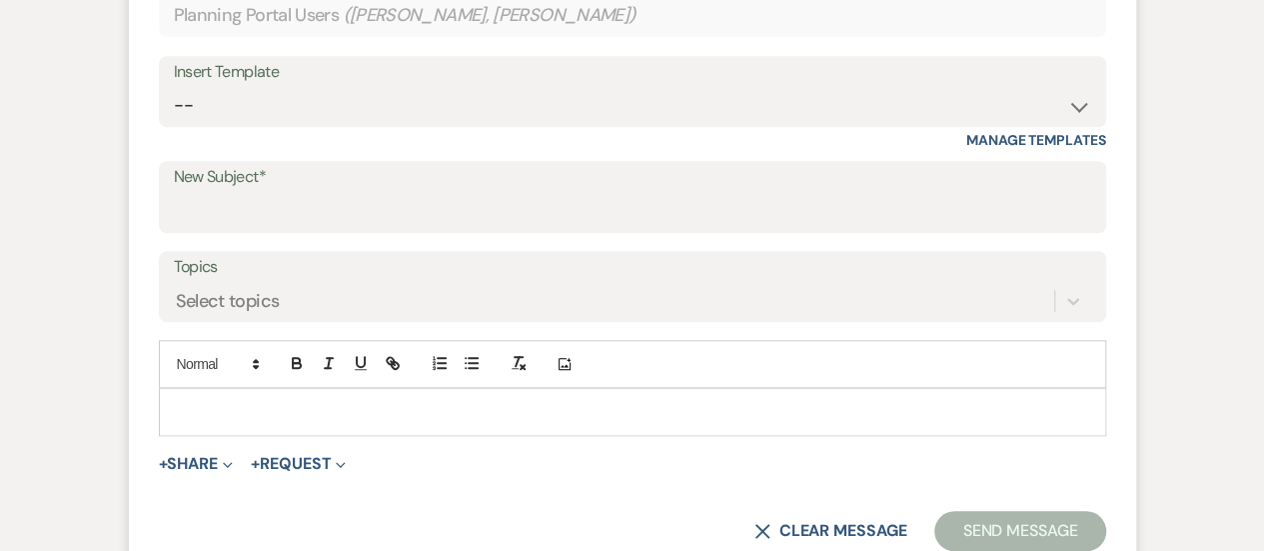
scroll to position [774, 0]
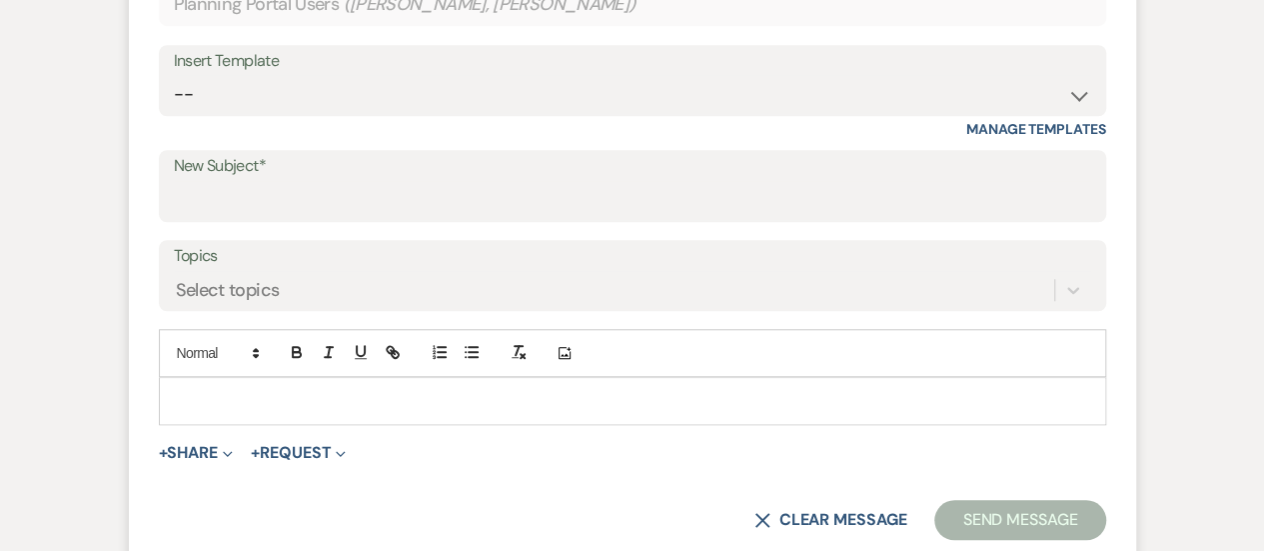
click at [358, 390] on p at bounding box center [633, 401] width 916 height 22
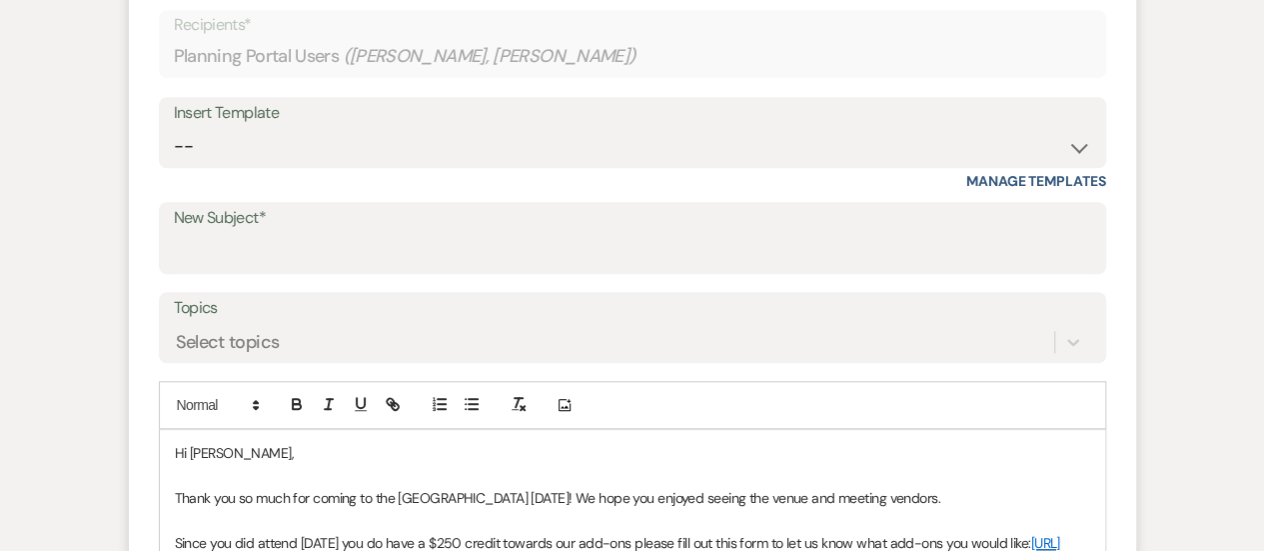
scroll to position [684, 0]
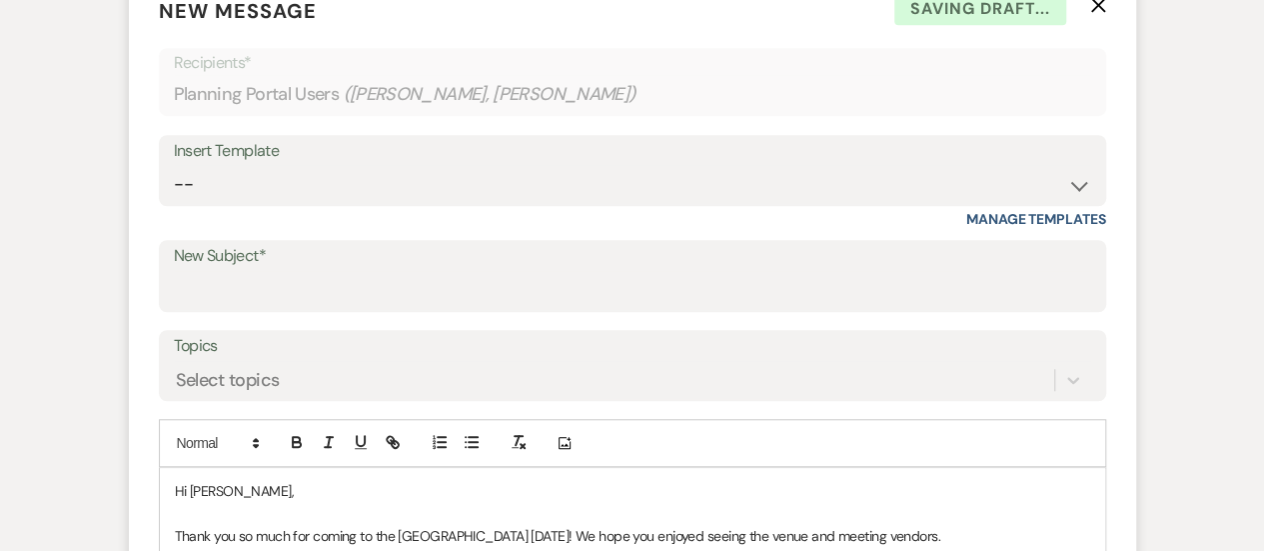
click at [208, 482] on span "Hi [PERSON_NAME]," at bounding box center [234, 491] width 119 height 18
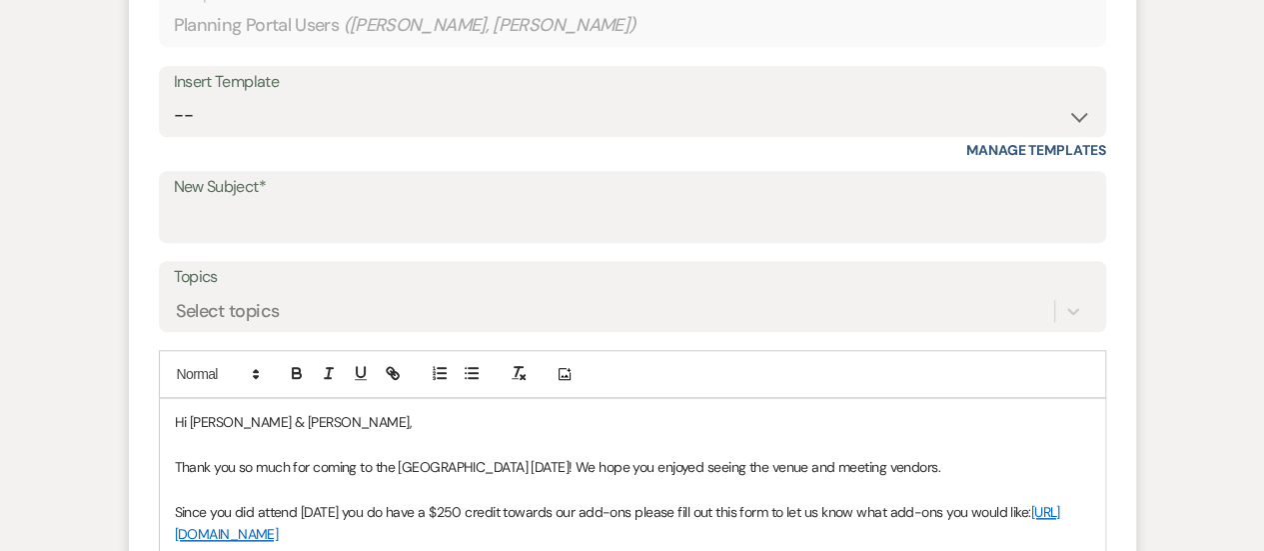
scroll to position [754, 0]
drag, startPoint x: 399, startPoint y: 418, endPoint x: 472, endPoint y: 417, distance: 73.0
click at [472, 457] on span "Thank you so much for coming to the [GEOGRAPHIC_DATA] [DATE]! We hope you enjoy…" at bounding box center [558, 466] width 766 height 18
click at [511, 457] on span "Thank you so much for coming to Nightcap tonight yesterday! We hope you enjoyed…" at bounding box center [531, 466] width 713 height 18
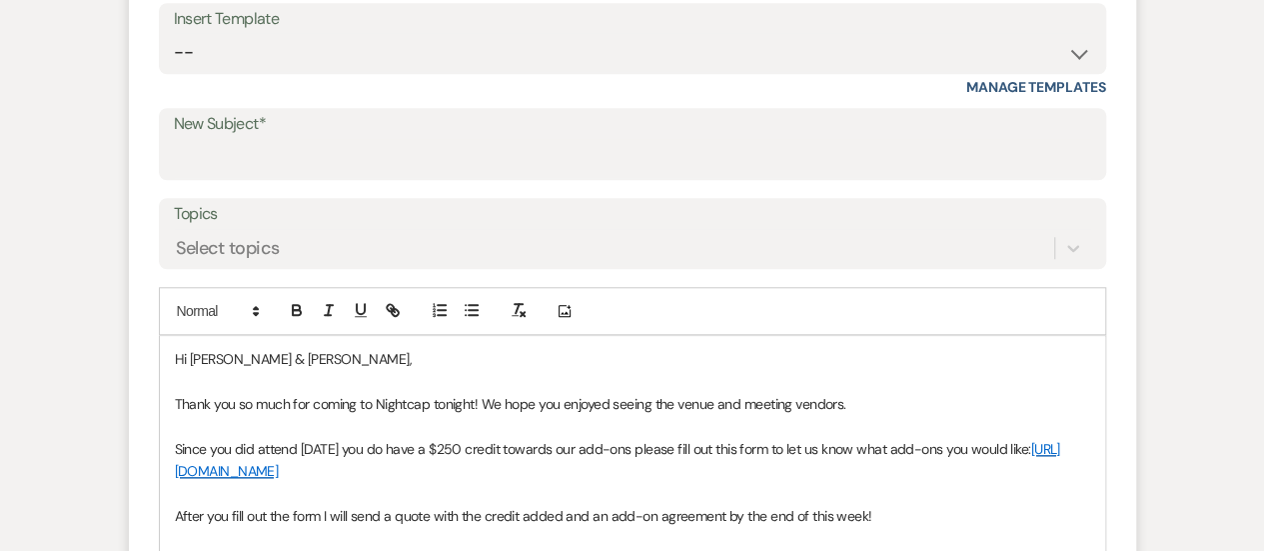
scroll to position [820, 0]
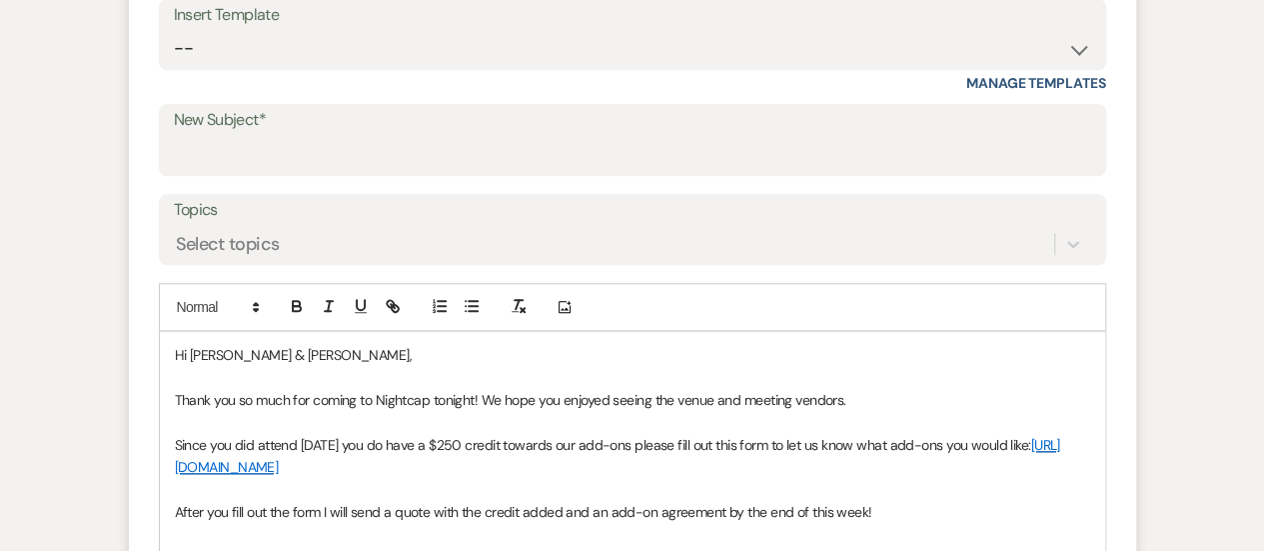
click at [341, 436] on span "Since you did attend [DATE] you do have a $250 credit towards our add-ons pleas…" at bounding box center [603, 445] width 857 height 18
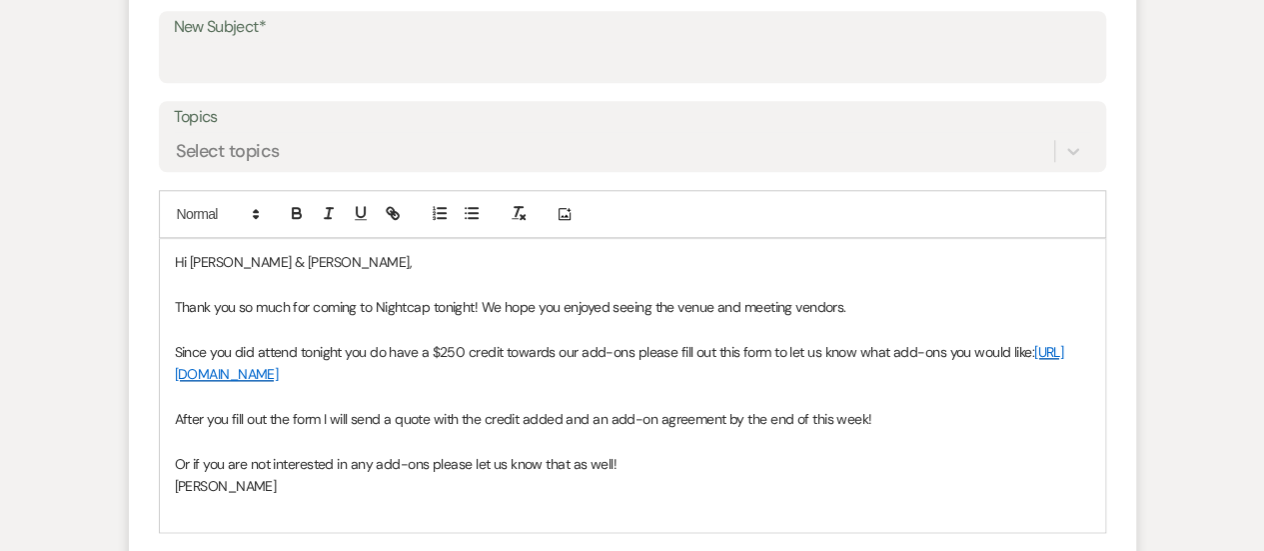
scroll to position [939, 0]
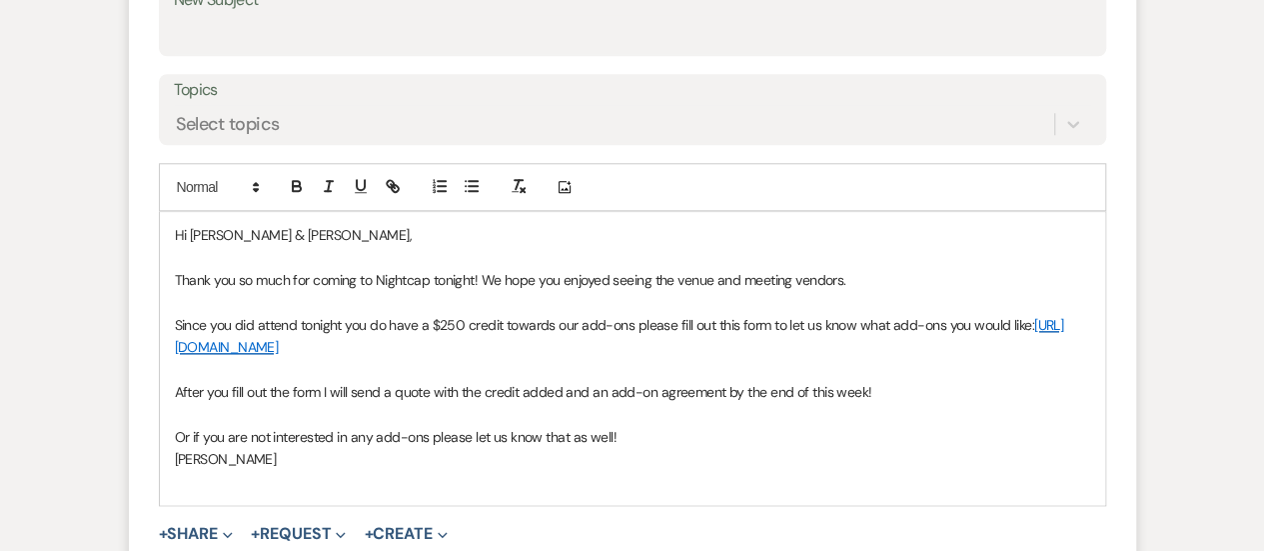
click at [288, 470] on p at bounding box center [633, 481] width 916 height 22
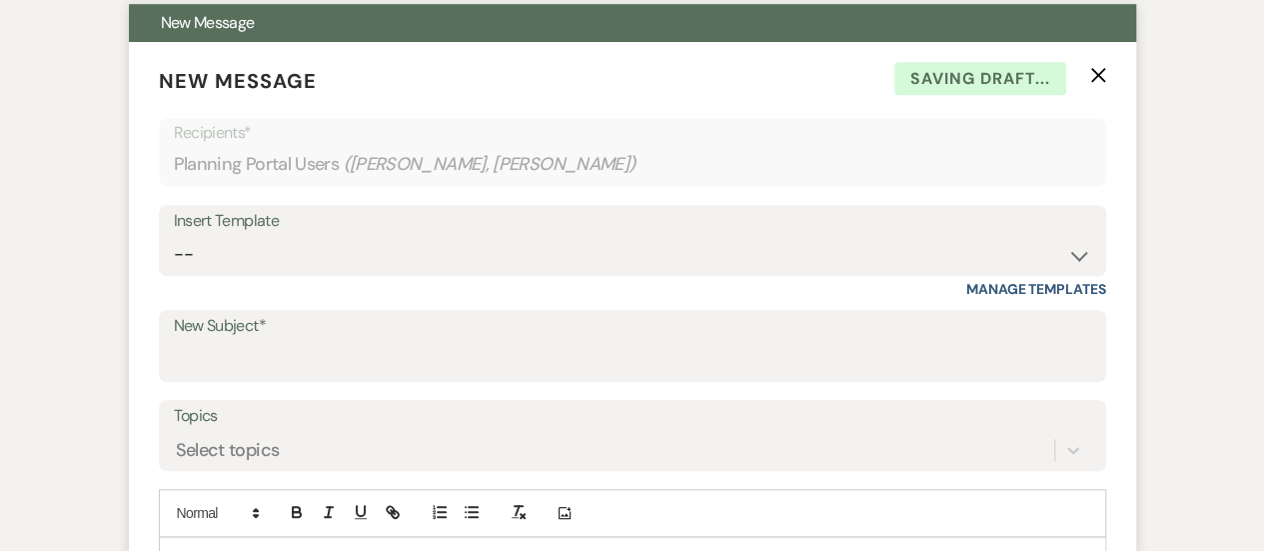
scroll to position [615, 0]
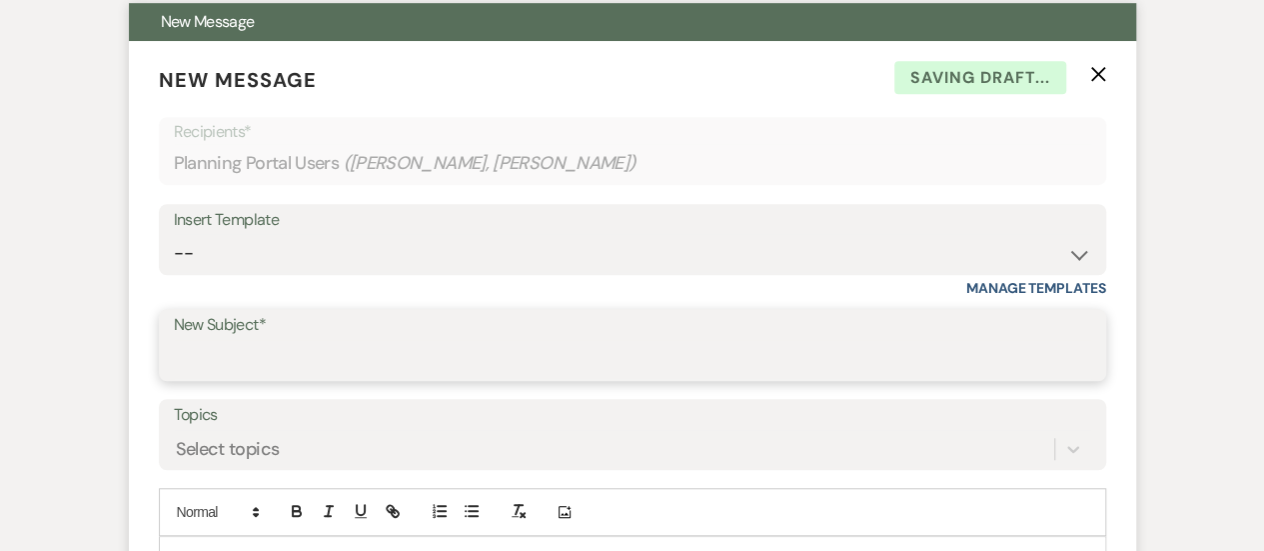
click at [565, 340] on input "New Subject*" at bounding box center [633, 359] width 918 height 39
type input "Add-On Credit"
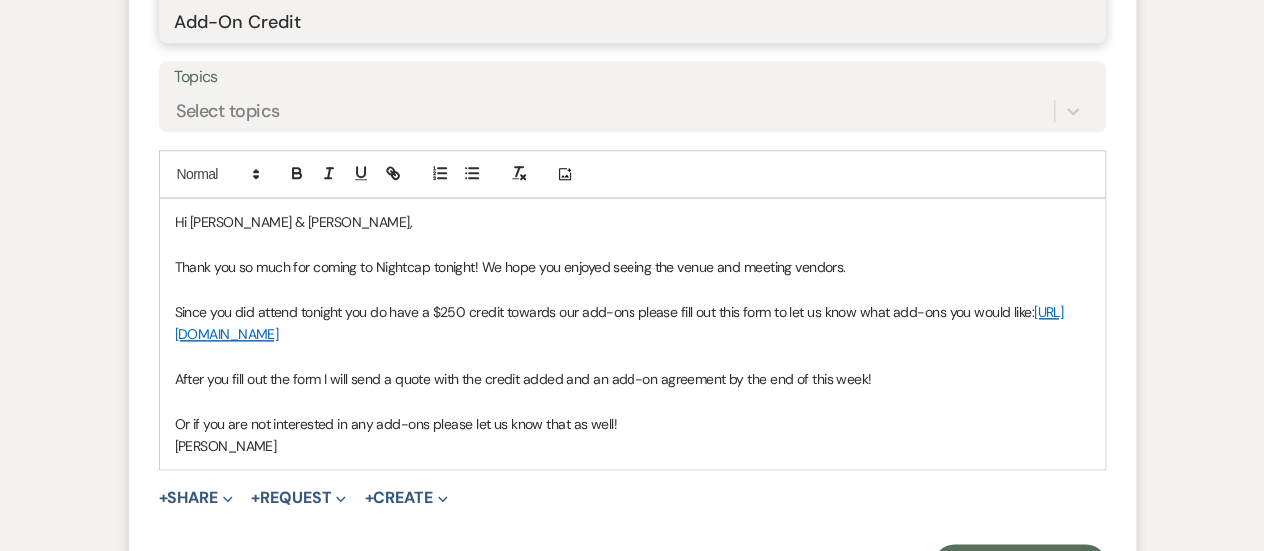
scroll to position [974, 0]
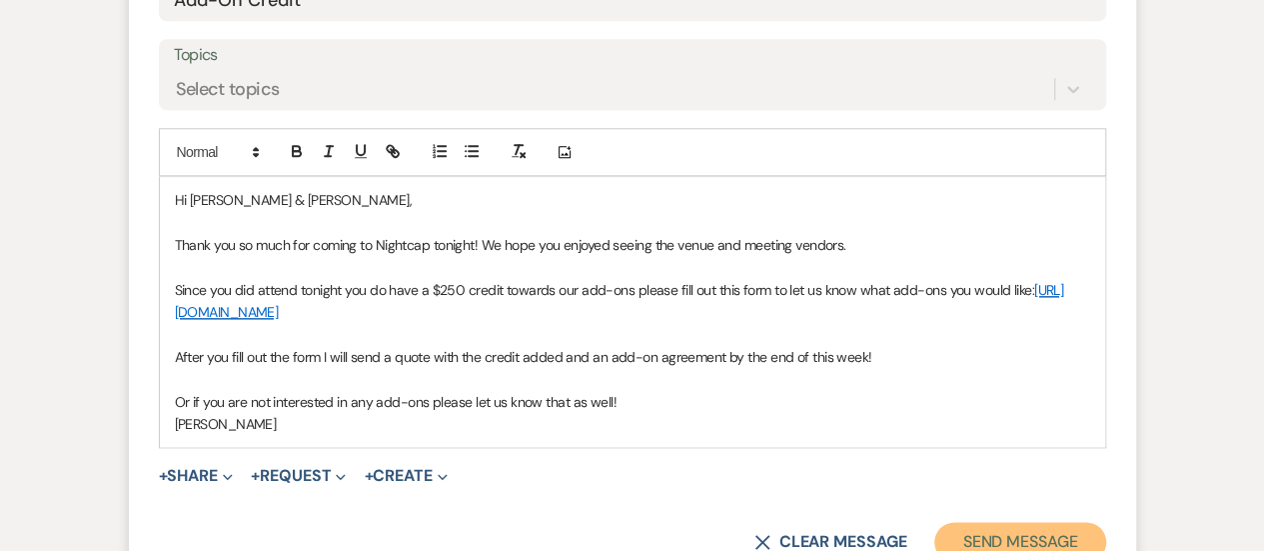
click at [1022, 522] on button "Send Message" at bounding box center [1019, 542] width 171 height 40
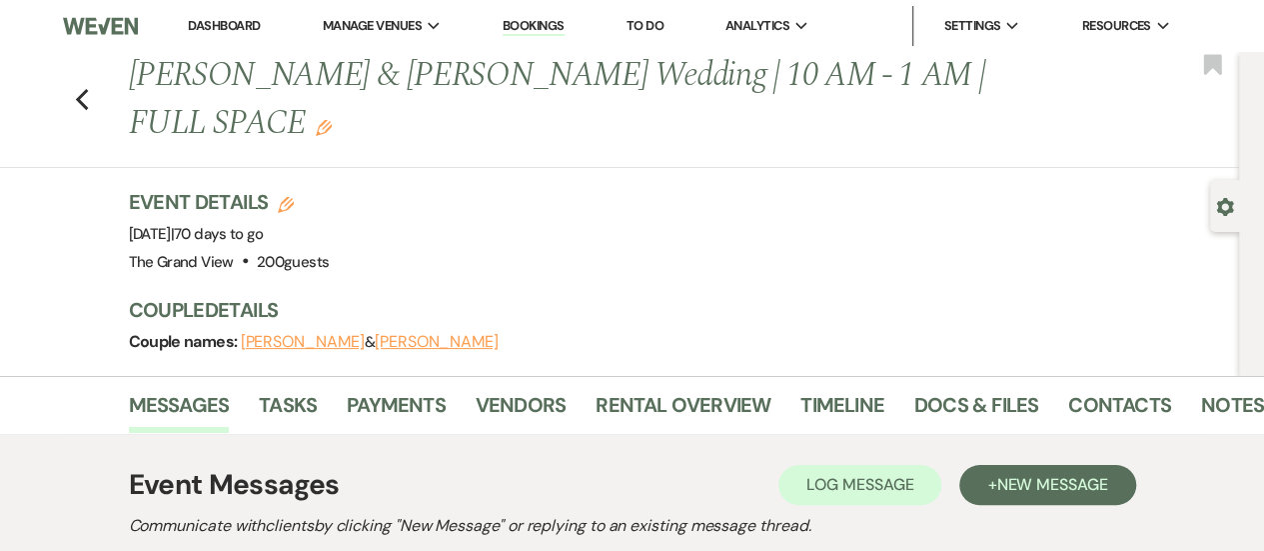
scroll to position [1, 0]
click at [85, 87] on icon "Previous" at bounding box center [82, 99] width 15 height 24
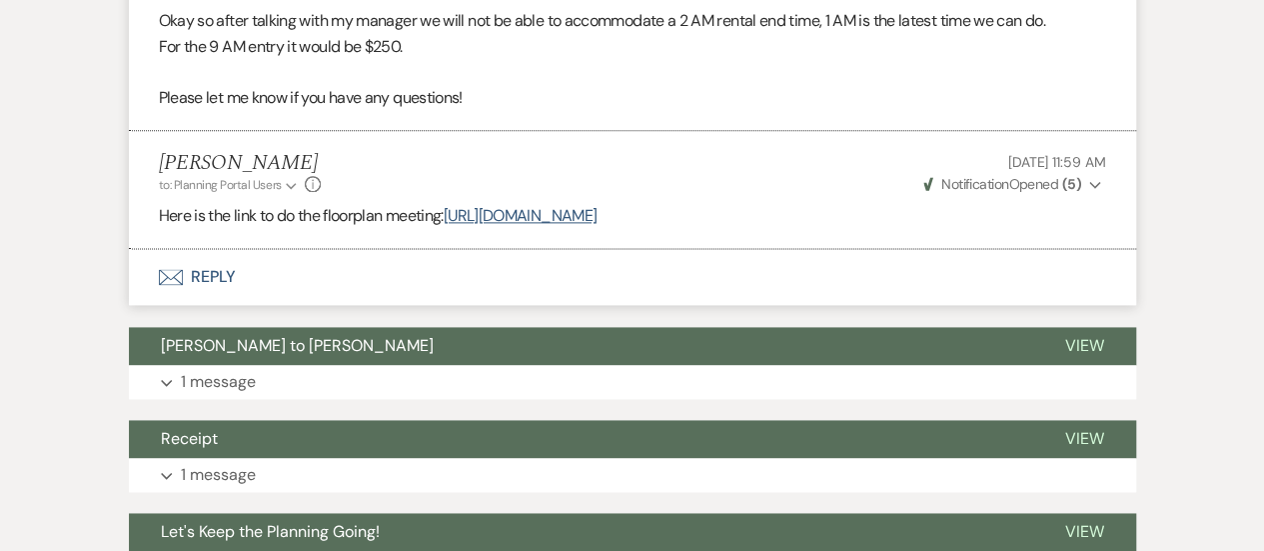
select select "8"
select select "5"
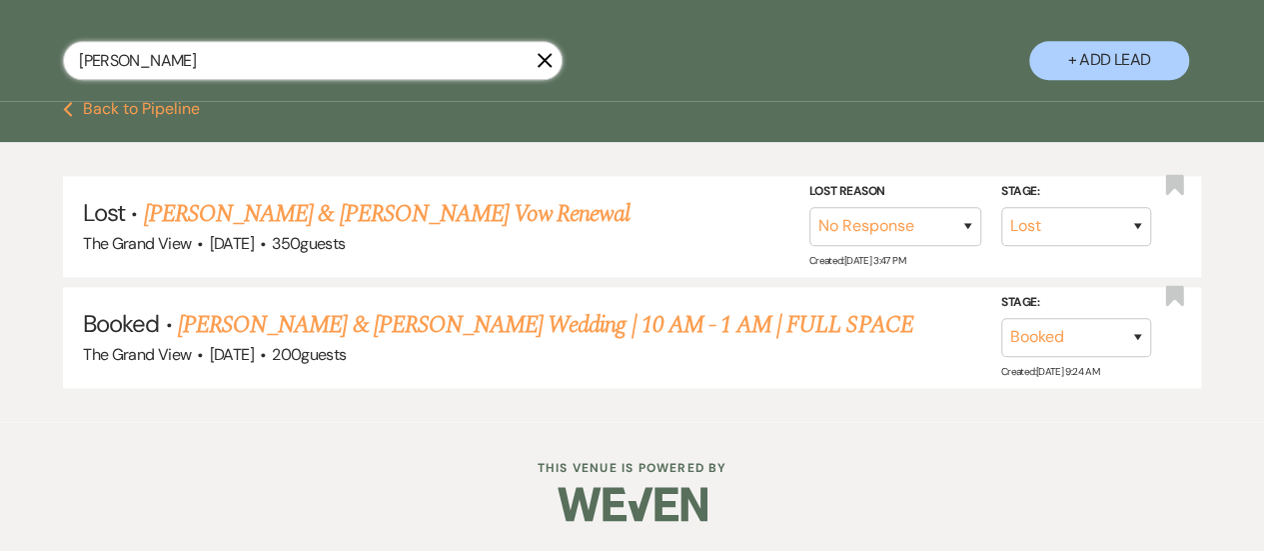
drag, startPoint x: 267, startPoint y: 61, endPoint x: 156, endPoint y: 71, distance: 111.4
click at [156, 71] on input "diaz" at bounding box center [313, 60] width 500 height 39
click at [549, 67] on use "button" at bounding box center [545, 59] width 15 height 15
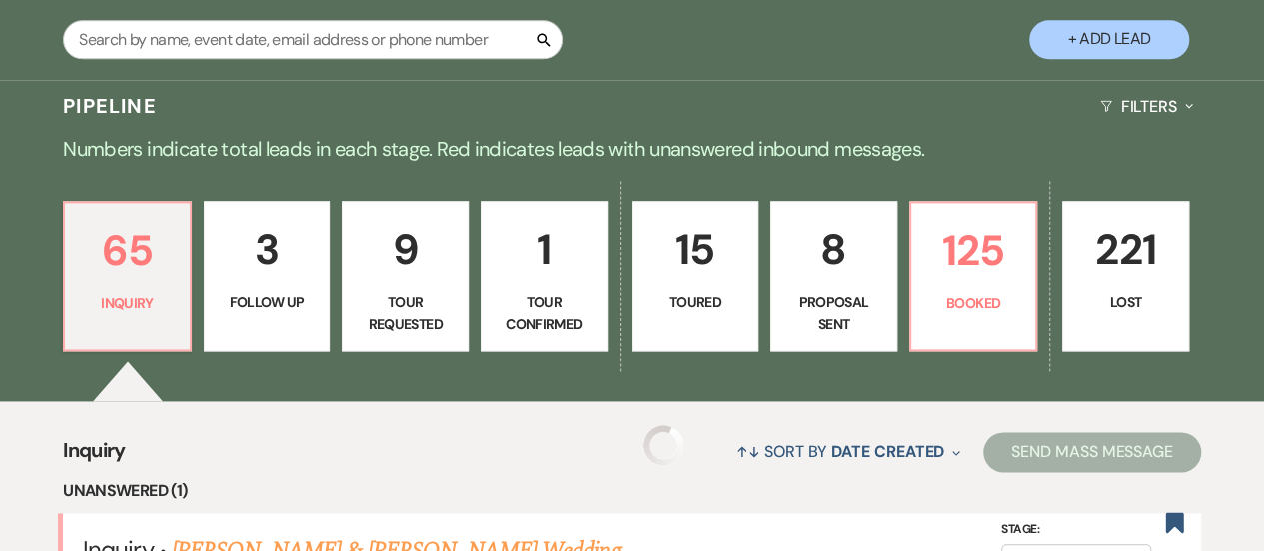
scroll to position [1251, 0]
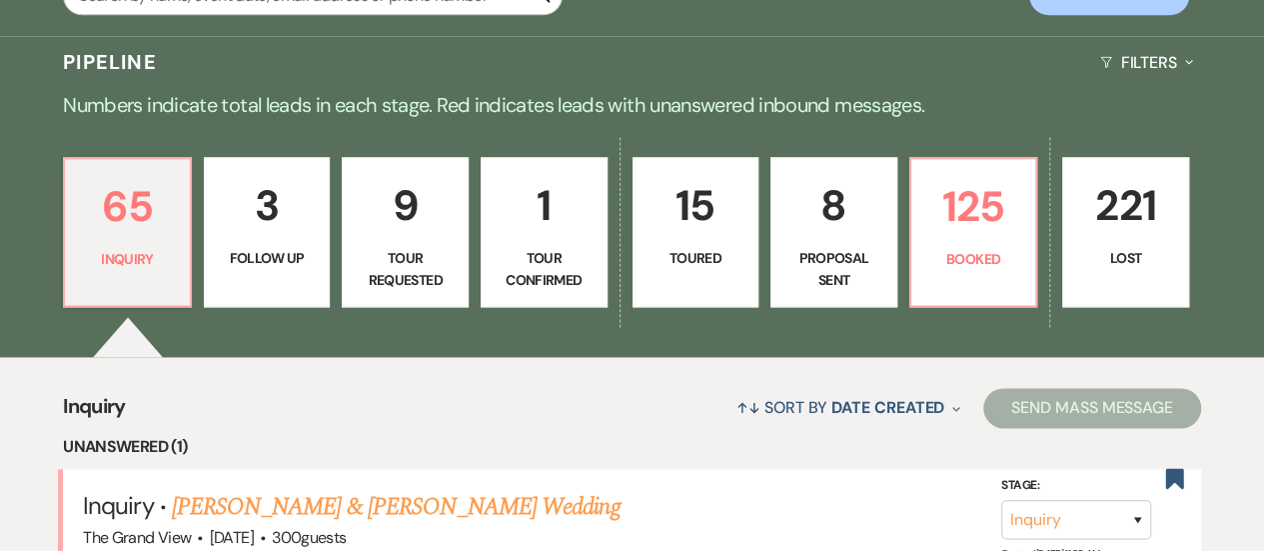
click at [836, 275] on p "Proposal Sent" at bounding box center [834, 269] width 101 height 45
select select "6"
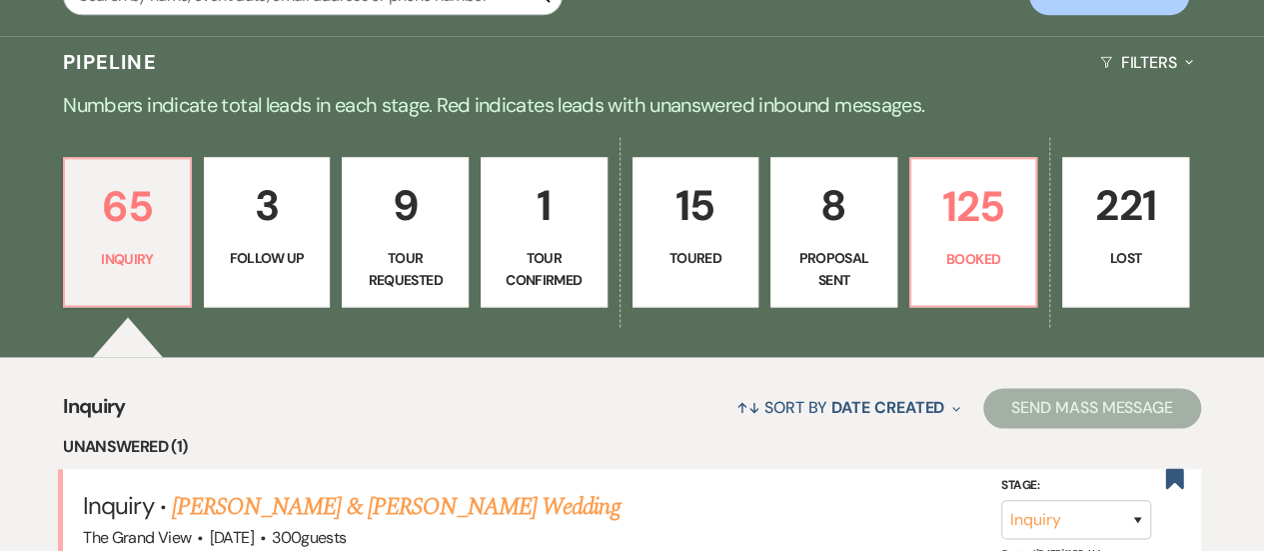
select select "6"
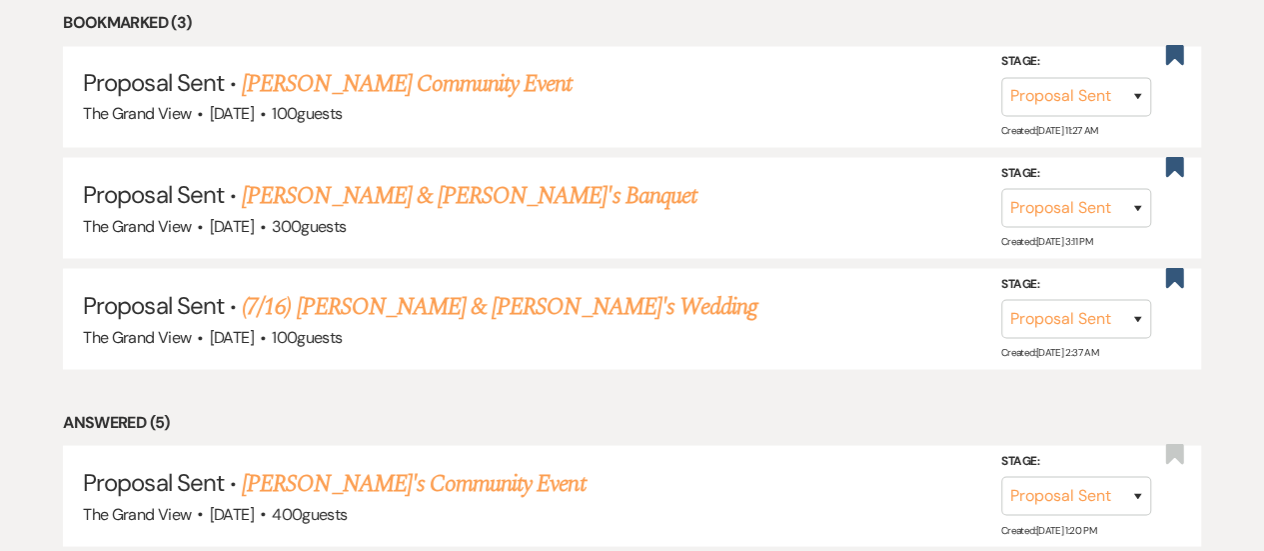
scroll to position [1741, 0]
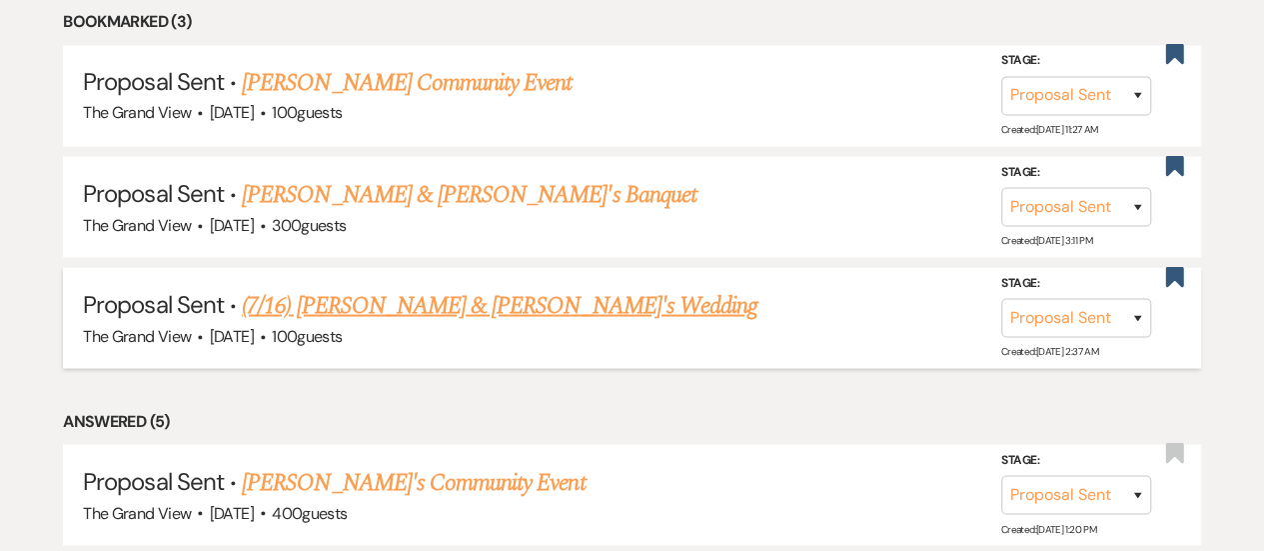
click at [596, 308] on link "(7/16) [PERSON_NAME] & [PERSON_NAME]'s Wedding" at bounding box center [500, 305] width 516 height 36
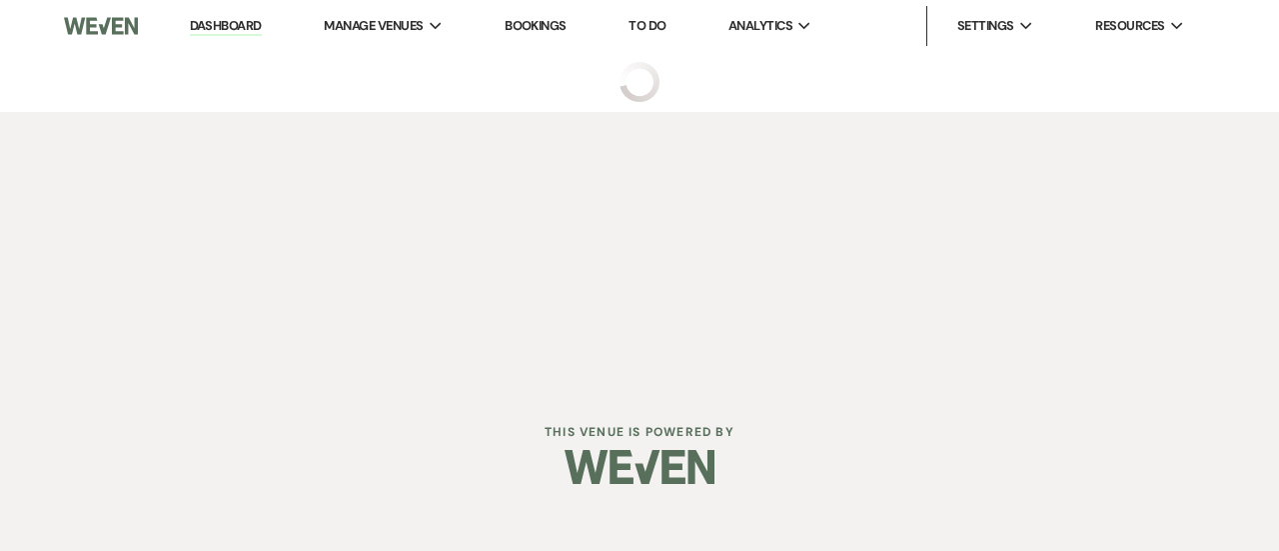
select select "6"
select select "5"
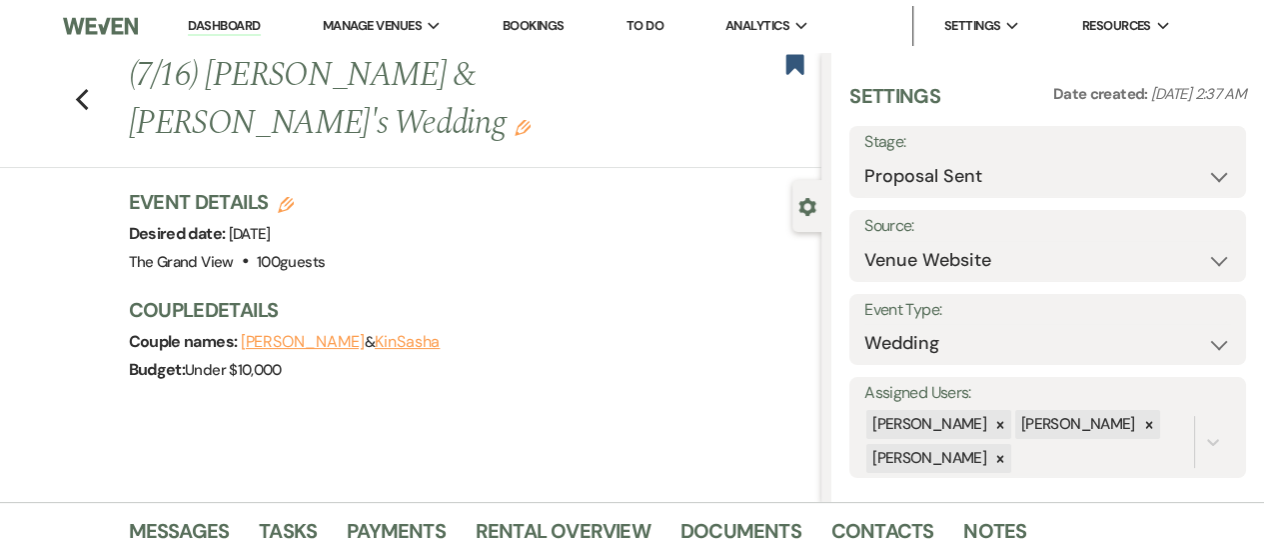
scroll to position [44, 0]
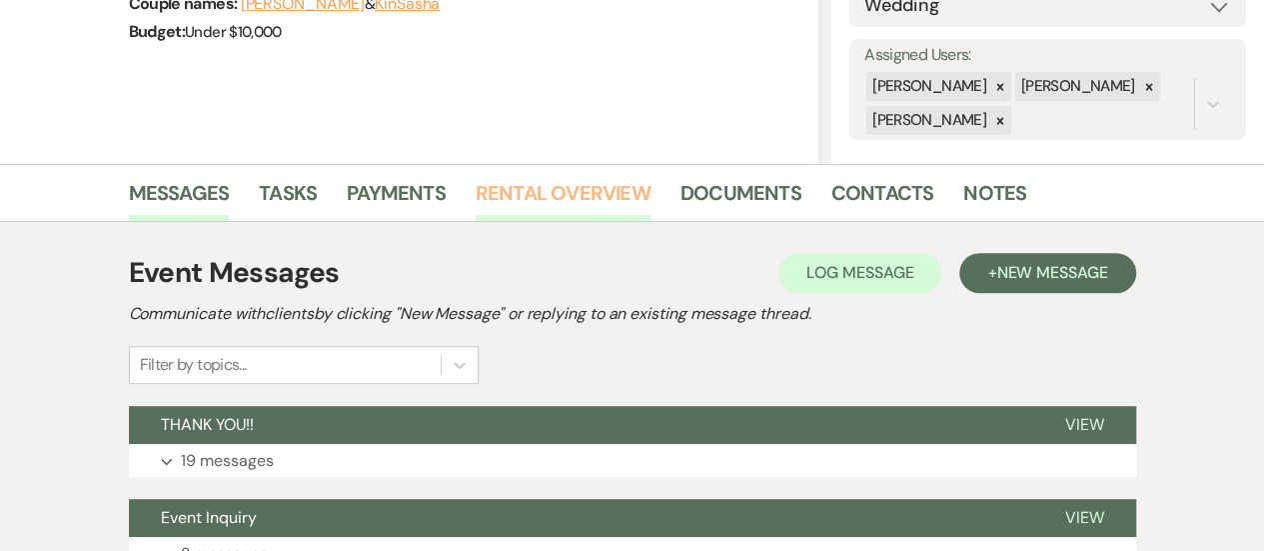
click at [613, 187] on link "Rental Overview" at bounding box center [563, 199] width 175 height 44
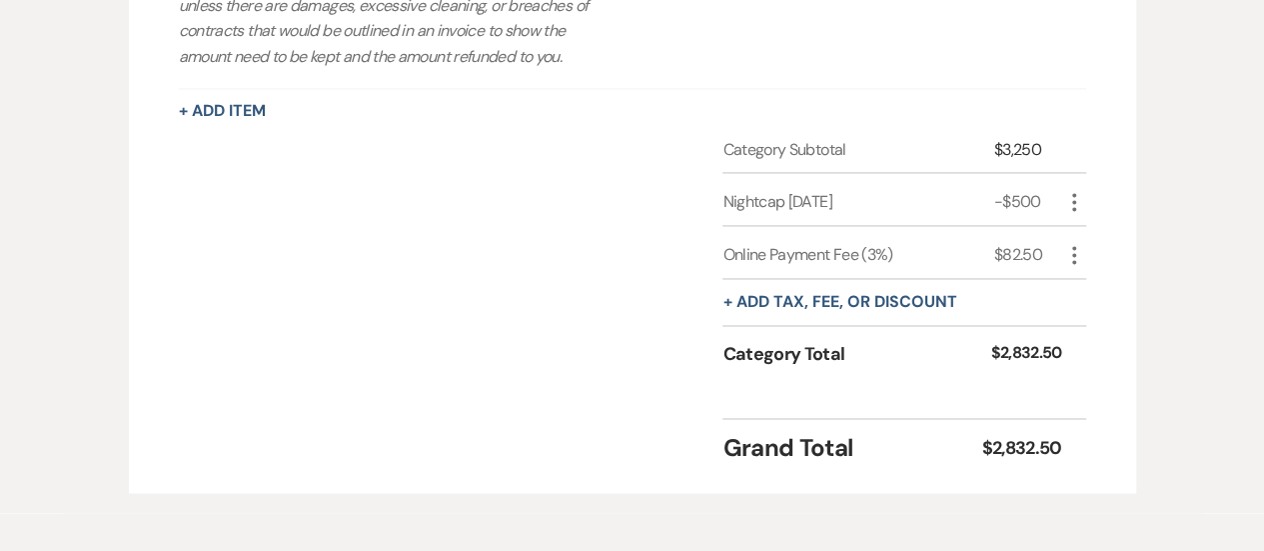
scroll to position [1457, 0]
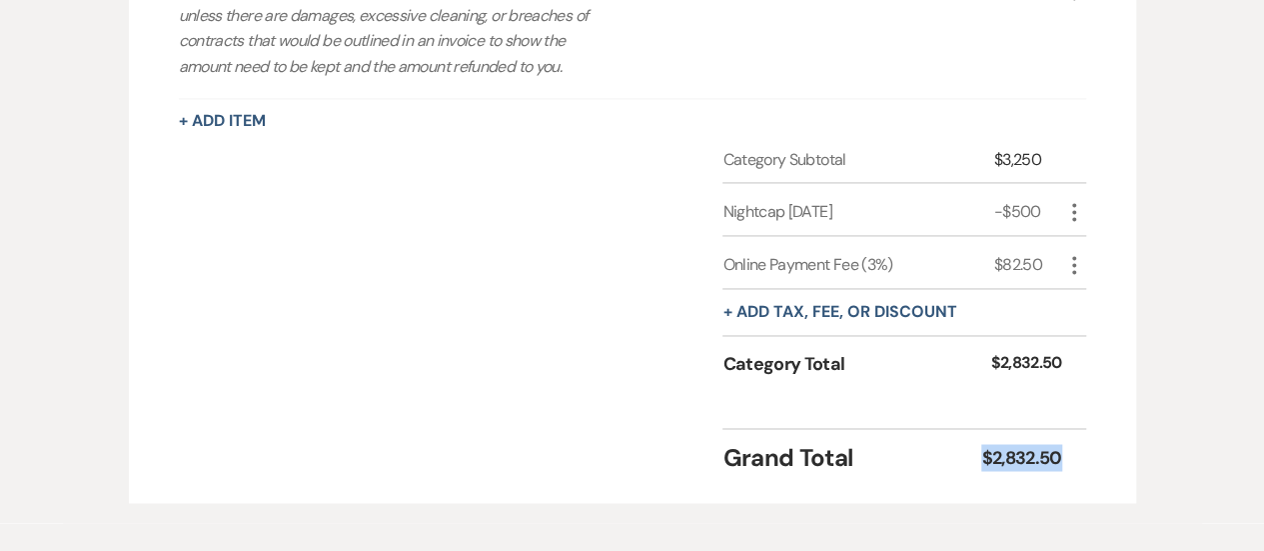
drag, startPoint x: 1075, startPoint y: 480, endPoint x: 971, endPoint y: 499, distance: 105.7
copy div "$2,832.50"
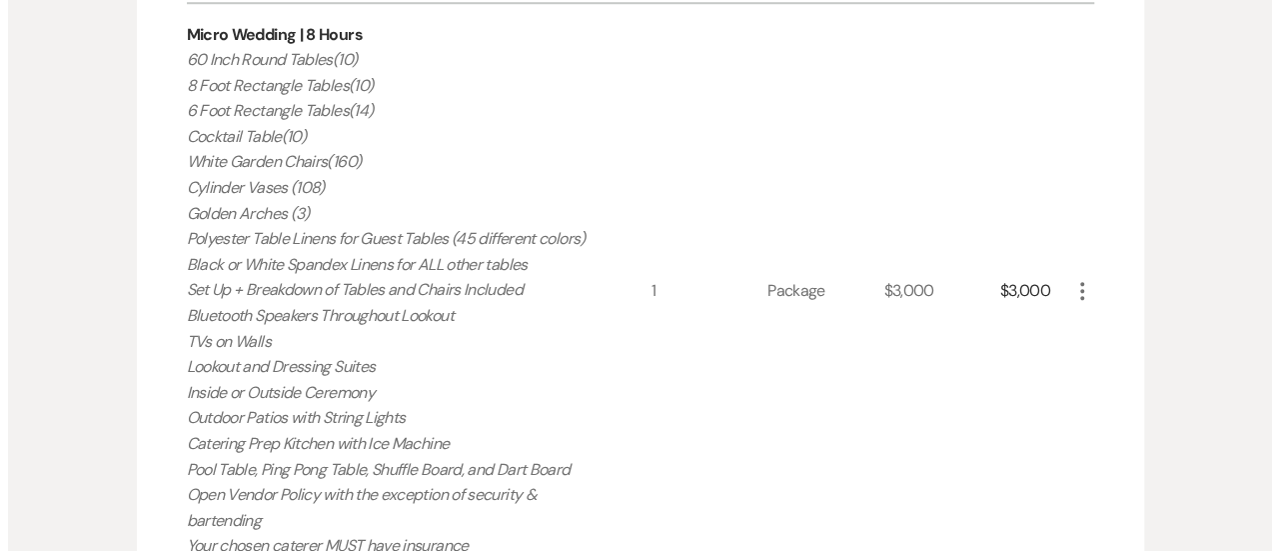
scroll to position [768, 0]
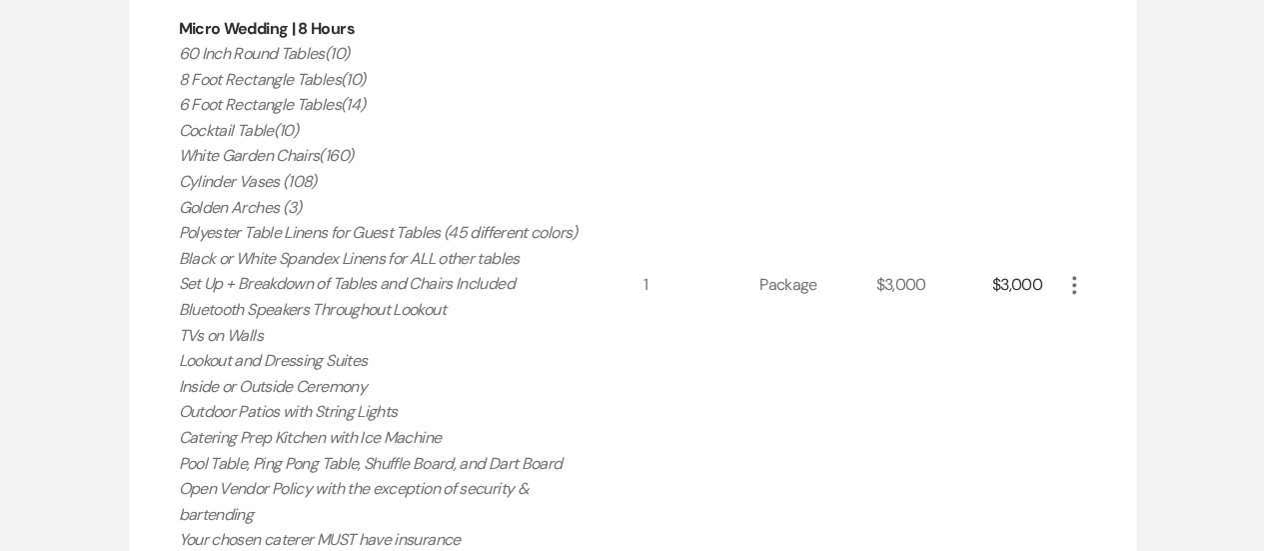
click at [1069, 285] on icon "More" at bounding box center [1074, 285] width 24 height 24
click at [1085, 313] on button "Pencil Edit" at bounding box center [1114, 324] width 104 height 32
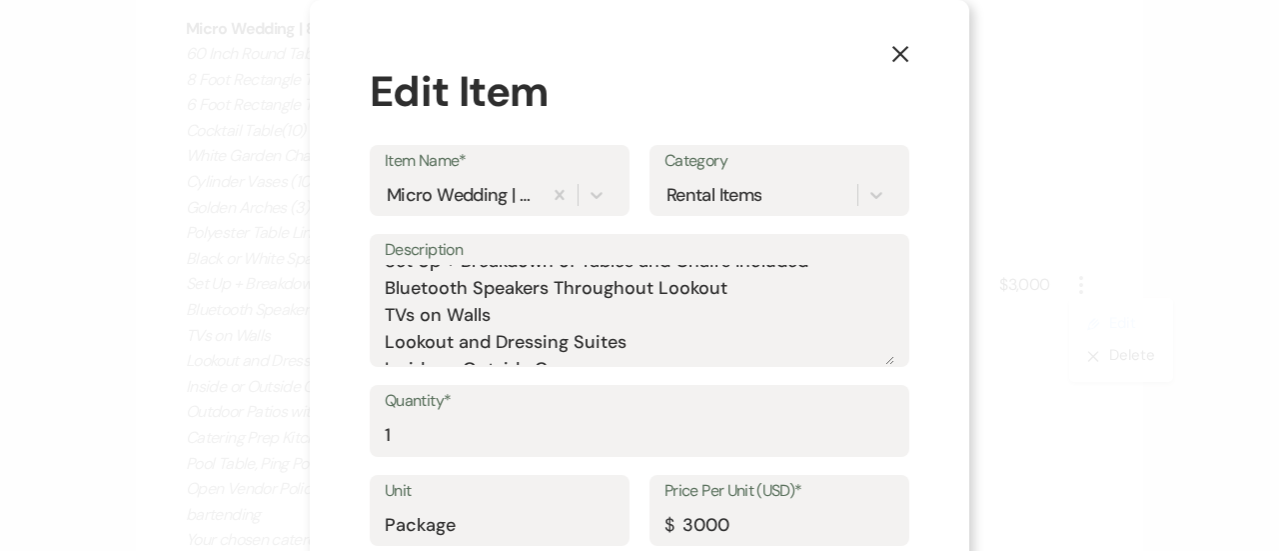
scroll to position [259, 0]
drag, startPoint x: 724, startPoint y: 317, endPoint x: 369, endPoint y: 314, distance: 354.8
click at [370, 314] on div "Description 60 Inch Round Tables(10) 8 Foot Rectangle Tables(10) 6 Foot Rectang…" at bounding box center [640, 300] width 540 height 133
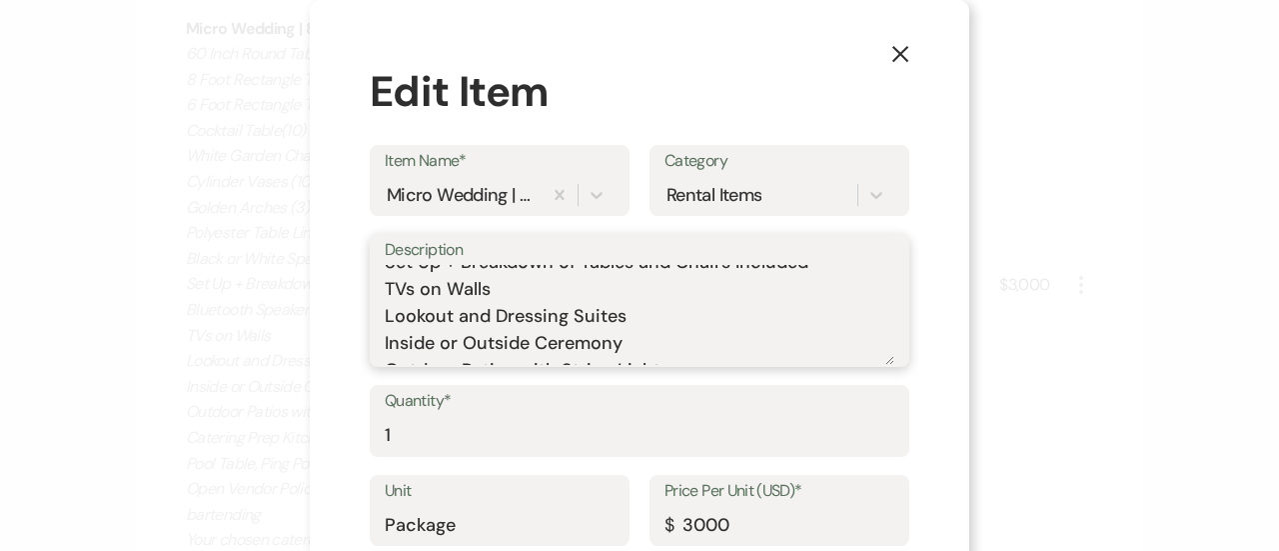
click at [455, 321] on textarea "60 Inch Round Tables(10) 8 Foot Rectangle Tables(10) 6 Foot Rectangle Tables(14…" at bounding box center [640, 315] width 510 height 100
click at [406, 343] on textarea "60 Inch Round Tables(10) 8 Foot Rectangle Tables(10) 6 Foot Rectangle Tables(14…" at bounding box center [640, 315] width 510 height 100
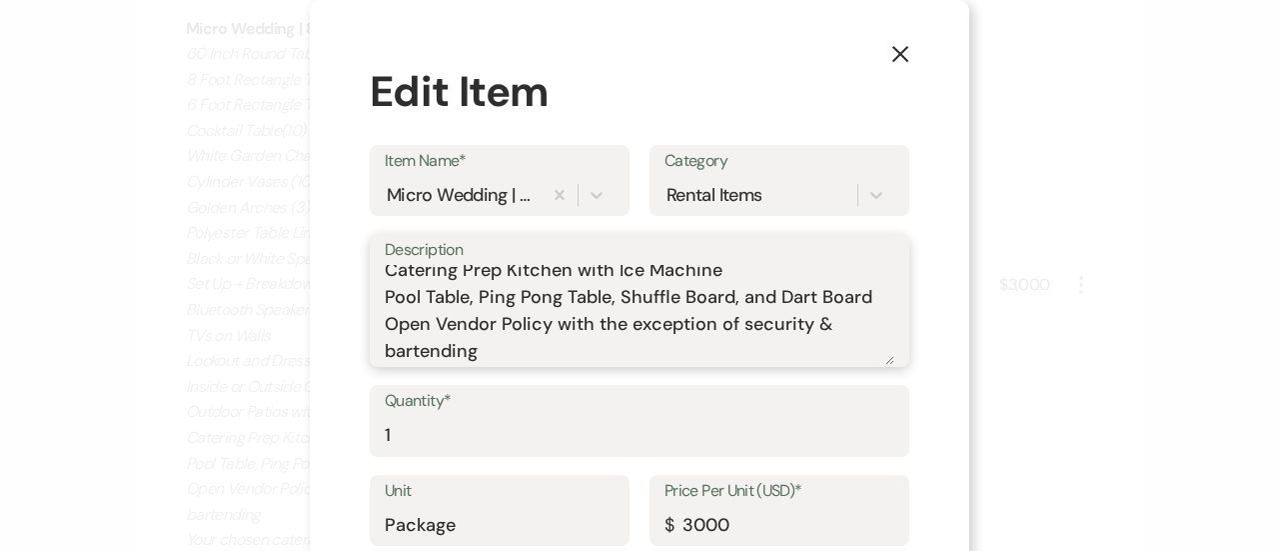
scroll to position [384, 0]
drag, startPoint x: 406, startPoint y: 343, endPoint x: 372, endPoint y: 325, distance: 38.4
click at [372, 325] on div "Description 60 Inch Round Tables(10) 8 Foot Rectangle Tables(10) 6 Foot Rectang…" at bounding box center [640, 300] width 540 height 133
drag, startPoint x: 380, startPoint y: 325, endPoint x: 868, endPoint y: 326, distance: 487.7
click at [868, 326] on textarea "60 Inch Round Tables(10) 8 Foot Rectangle Tables(10) 6 Foot Rectangle Tables(14…" at bounding box center [640, 315] width 510 height 100
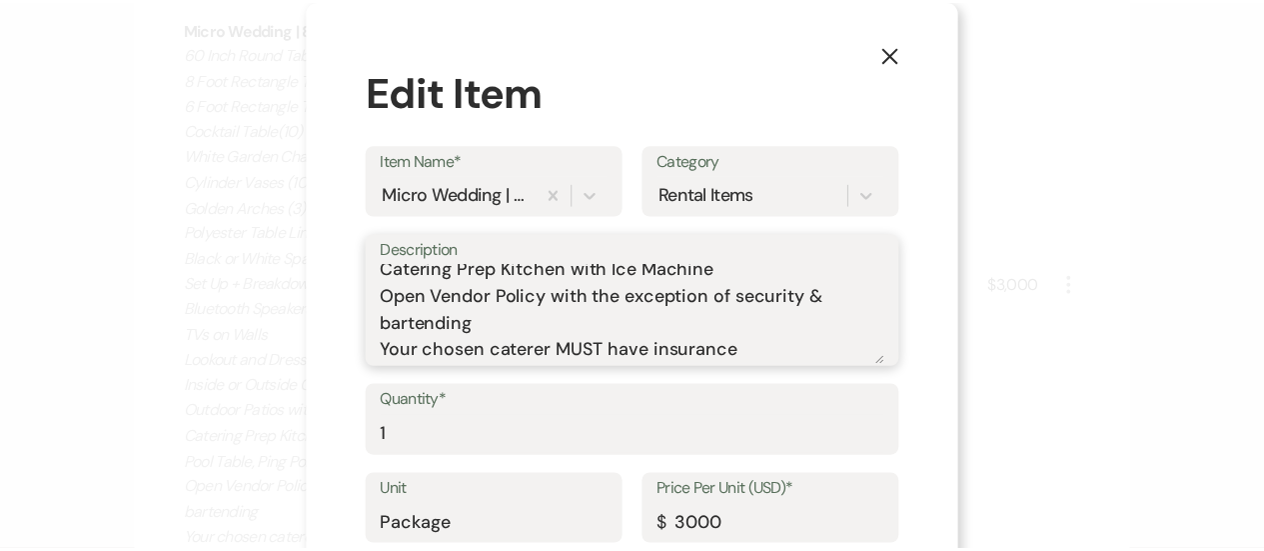
scroll to position [113, 0]
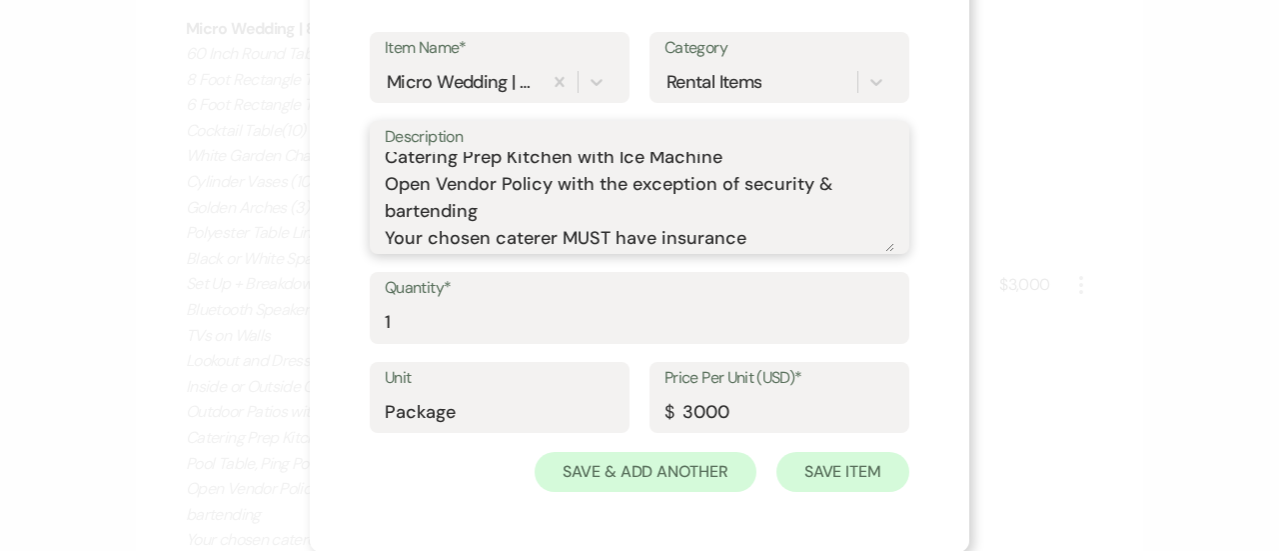
type textarea "60 Inch Round Tables(10) 8 Foot Rectangle Tables(10) 6 Foot Rectangle Tables(14…"
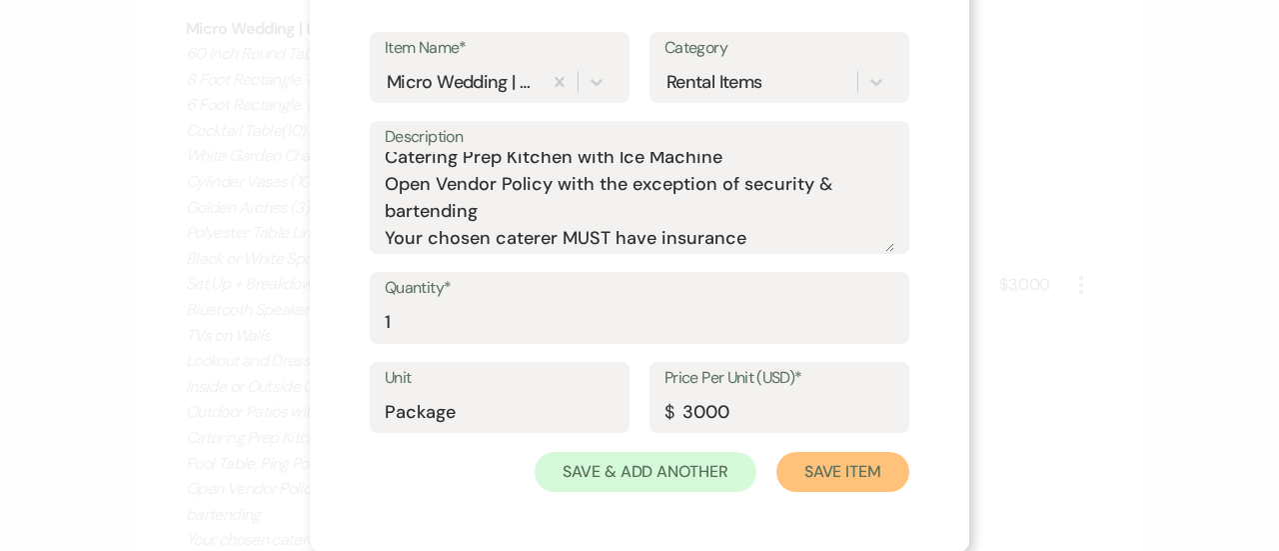
click at [840, 474] on button "Save Item" at bounding box center [843, 472] width 133 height 40
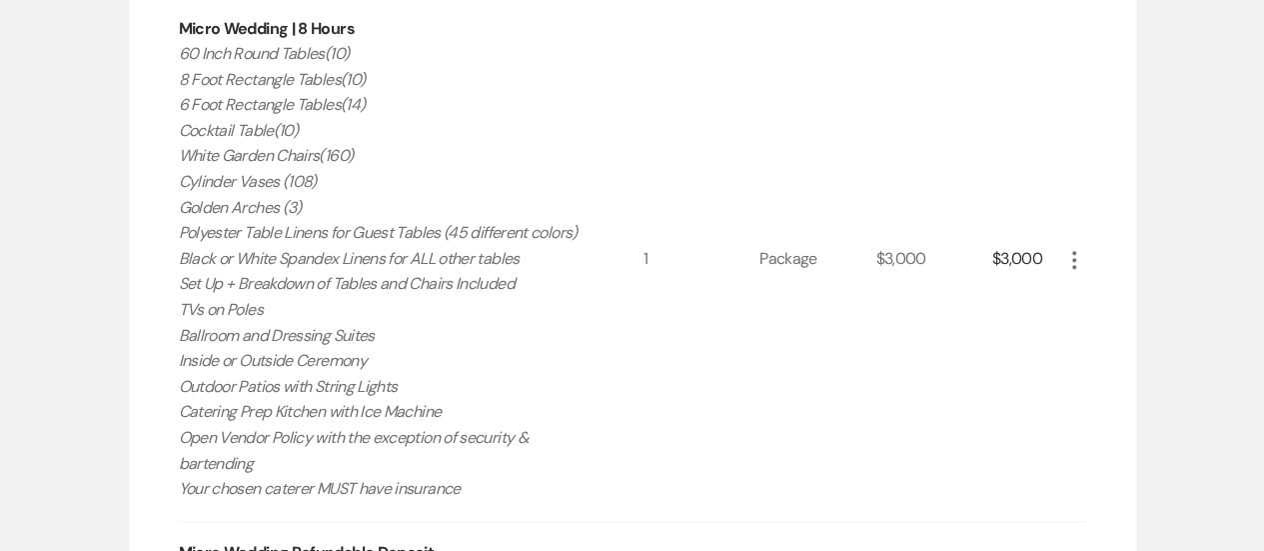
scroll to position [0, 0]
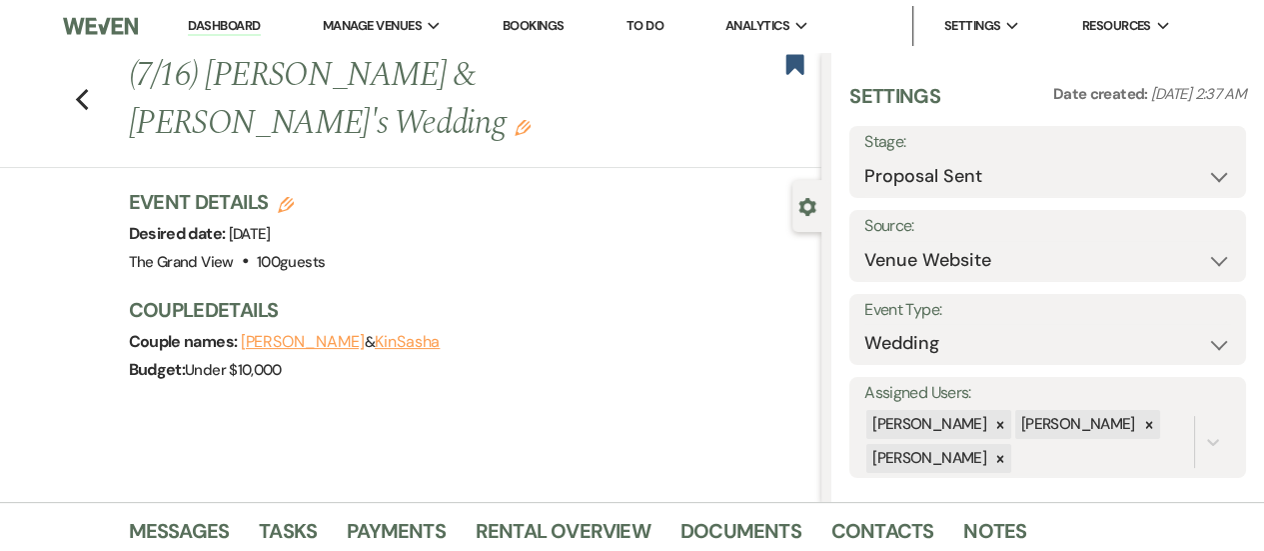
click at [221, 19] on link "Dashboard" at bounding box center [224, 26] width 72 height 19
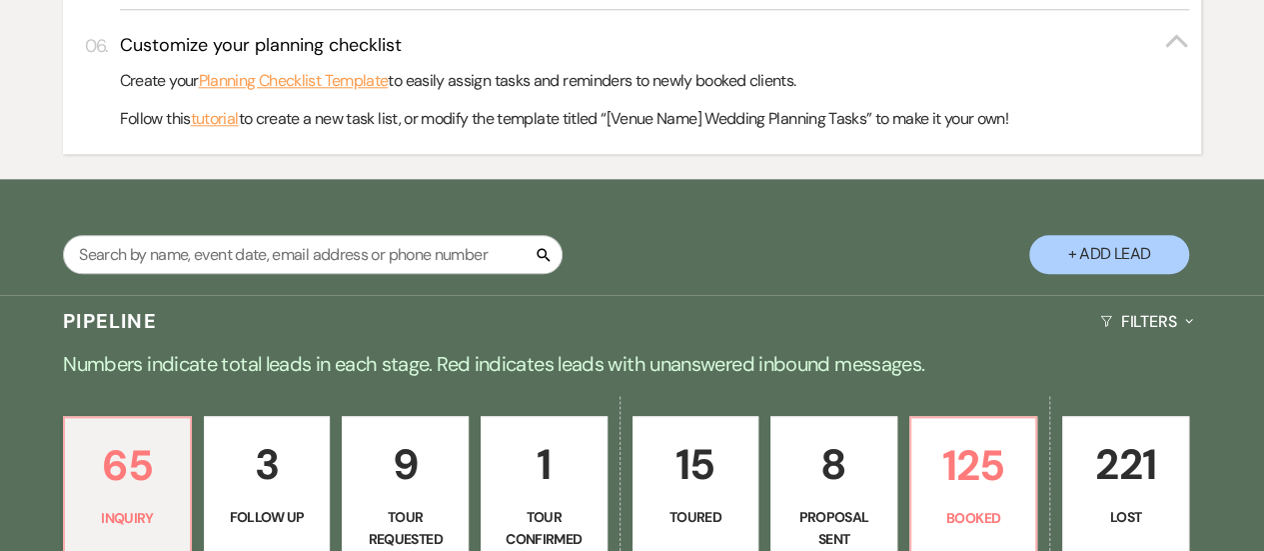
scroll to position [997, 0]
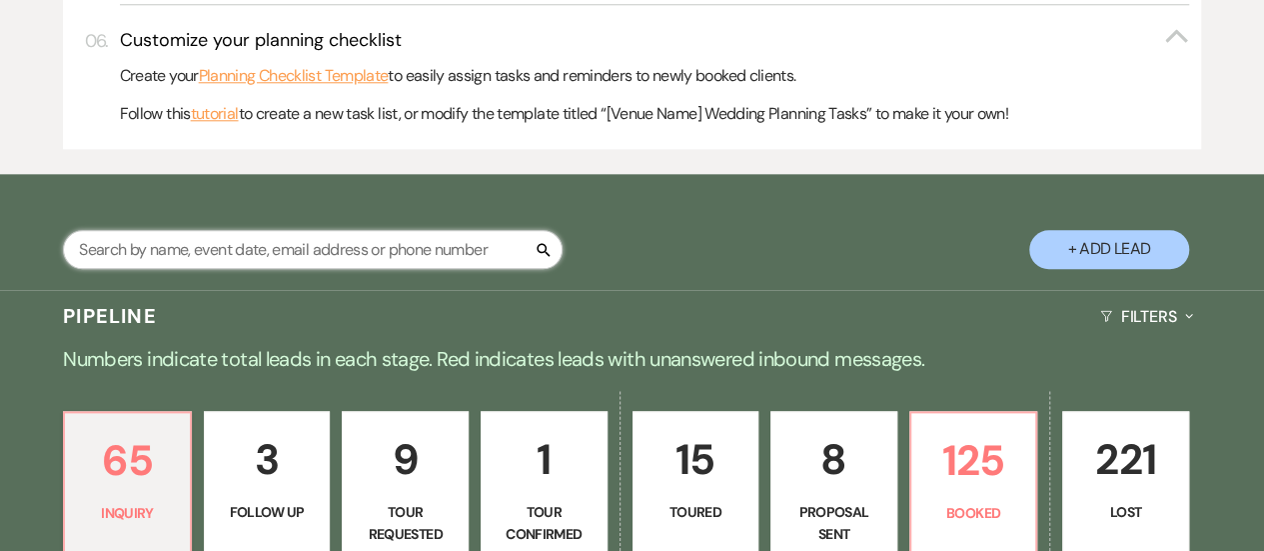
click at [391, 269] on input "text" at bounding box center [313, 249] width 500 height 39
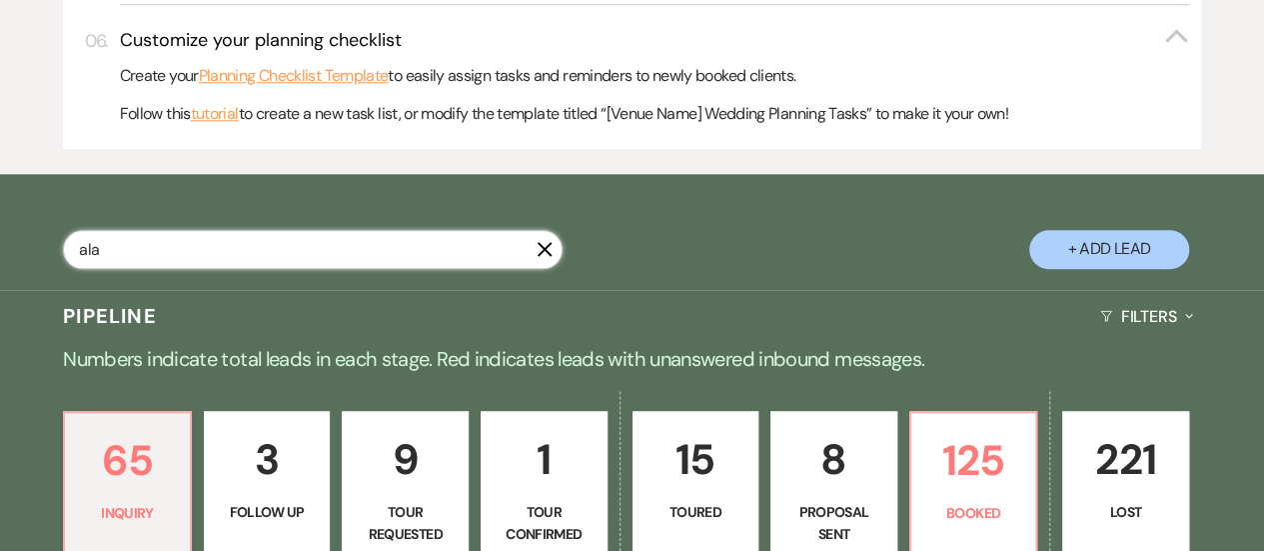
type input "alan"
select select "8"
select select "5"
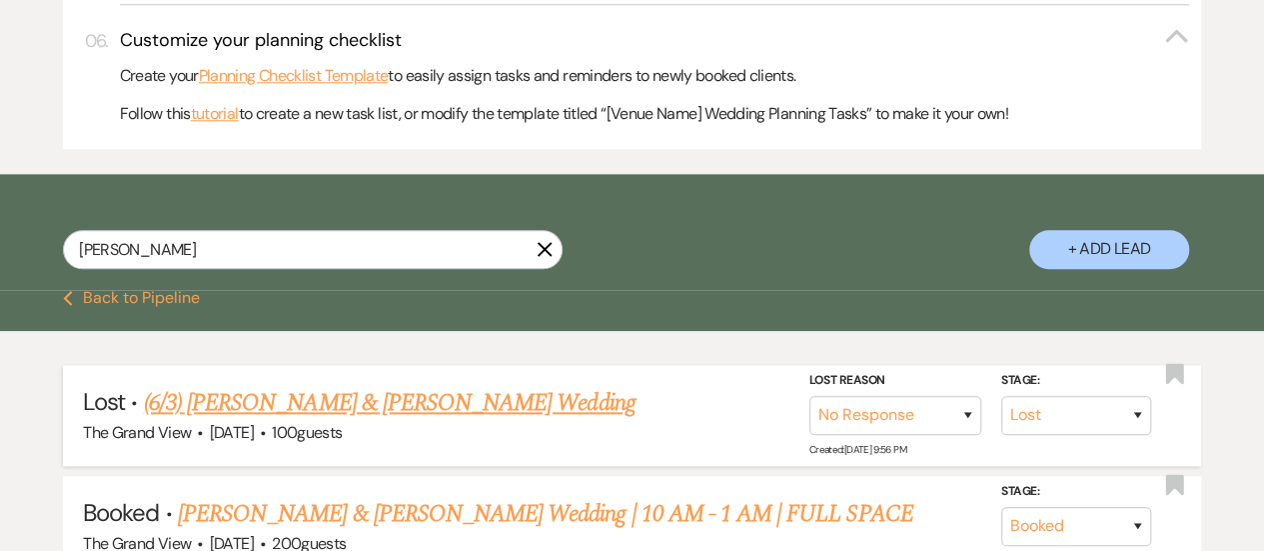
click at [315, 421] on link "(6/3) Alan Wright & Angel Williams's Wedding" at bounding box center [390, 403] width 492 height 36
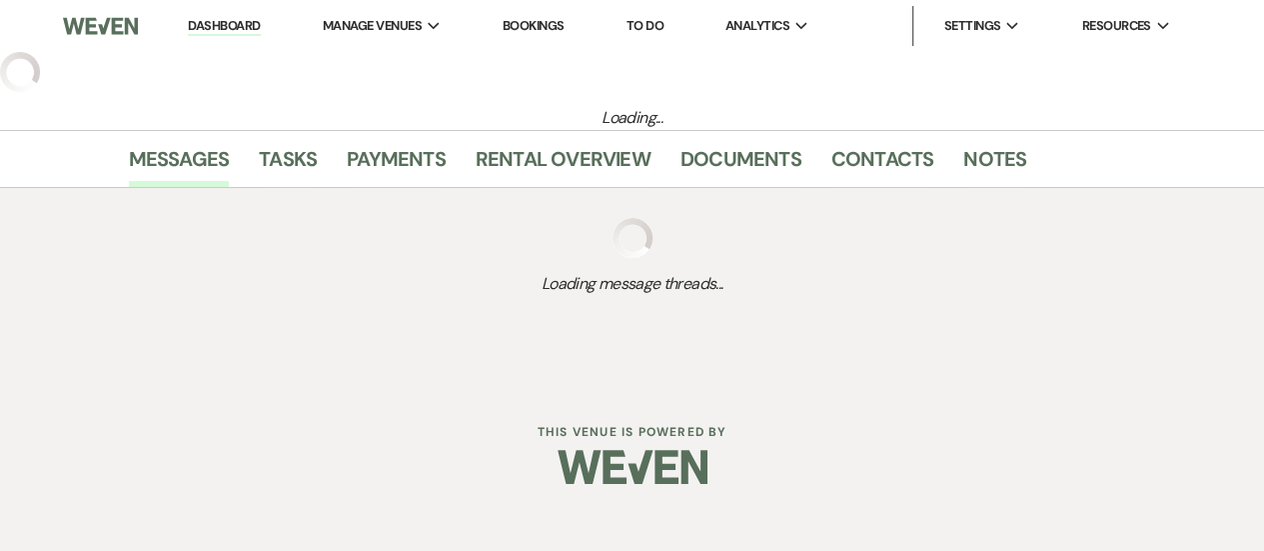
select select "8"
select select "5"
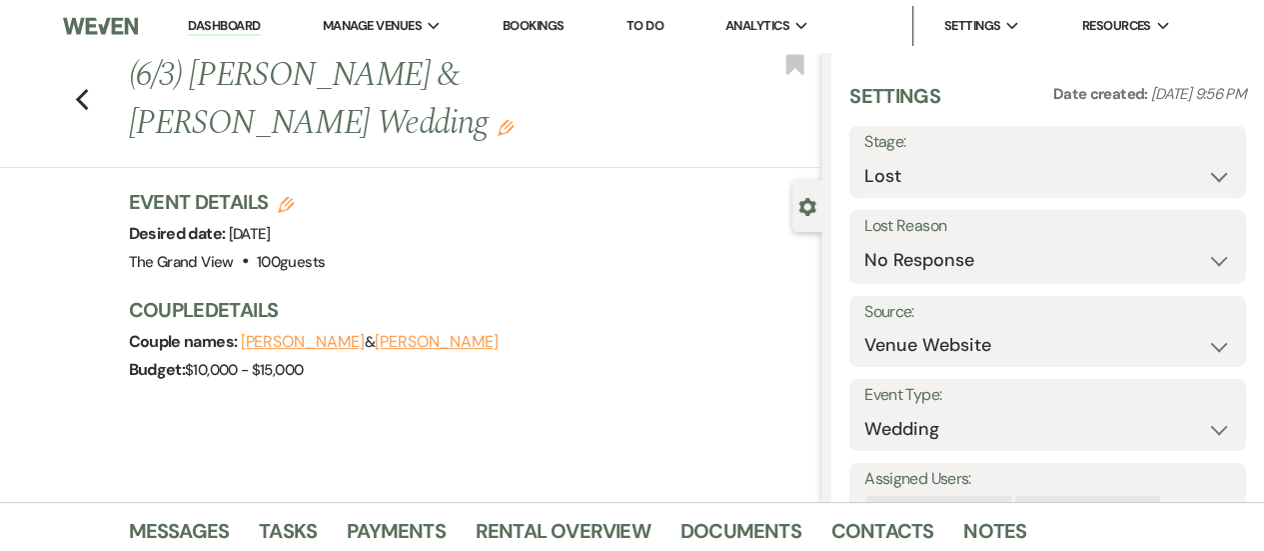
click at [73, 102] on div "Previous (6/3) Alan Wright & Angel Williams's Wedding Edit Bookmark" at bounding box center [406, 110] width 832 height 116
click at [90, 99] on icon "Previous" at bounding box center [82, 100] width 15 height 24
select select "8"
select select "5"
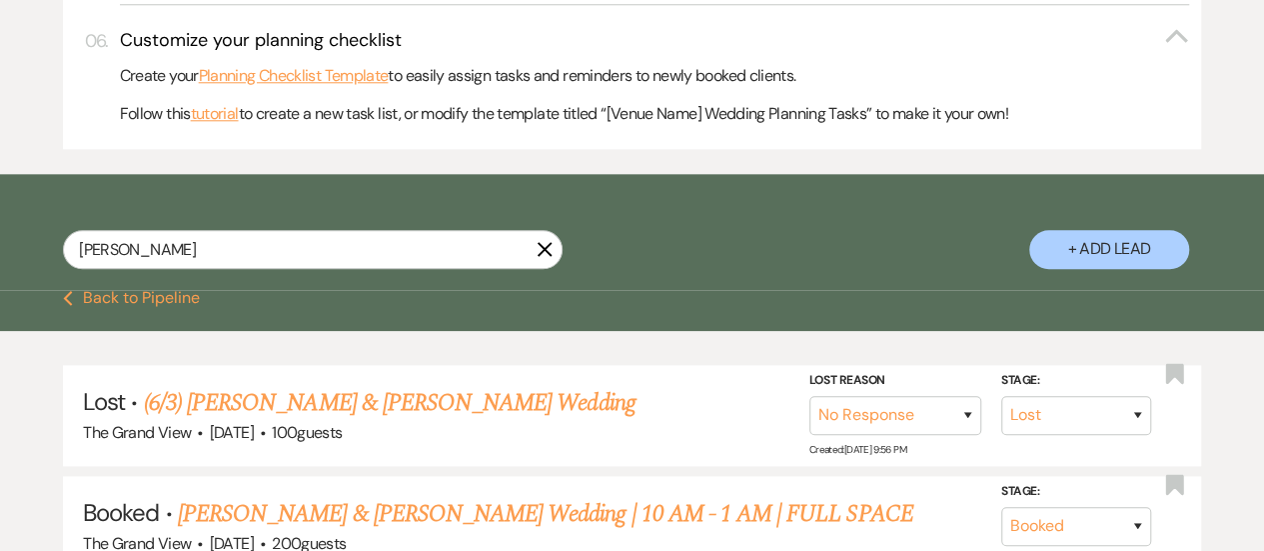
scroll to position [1207, 0]
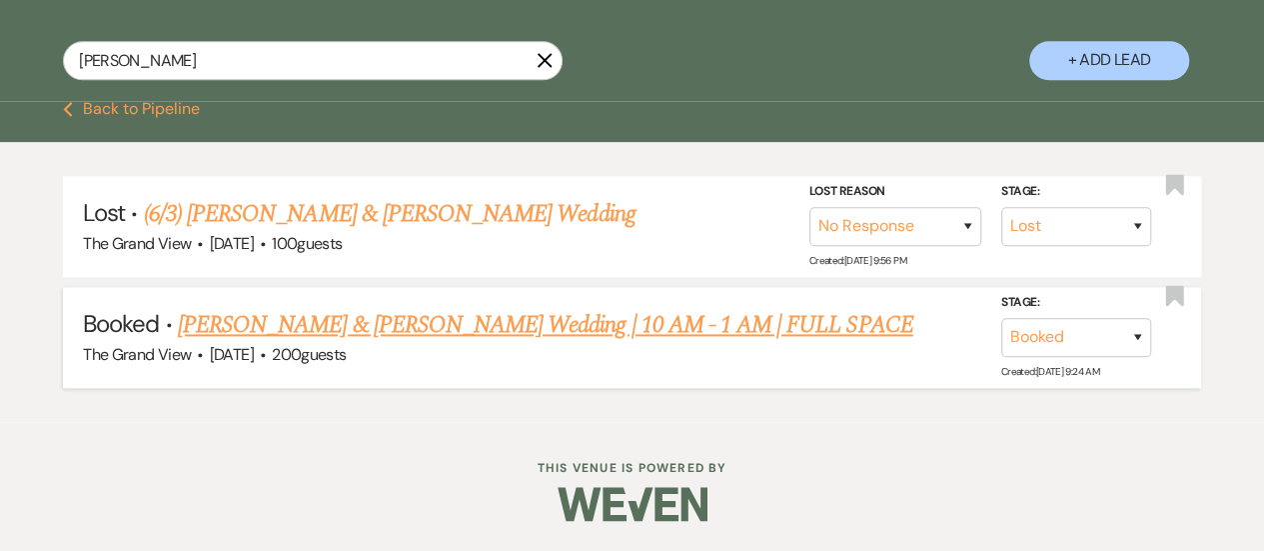
click at [314, 342] on div "The Grand View · Nov 23, 2025 · 200 guests" at bounding box center [632, 355] width 1098 height 26
click at [356, 332] on link "[PERSON_NAME] & [PERSON_NAME] Wedding | 10 AM - 1 AM | FULL SPACE" at bounding box center [546, 325] width 736 height 36
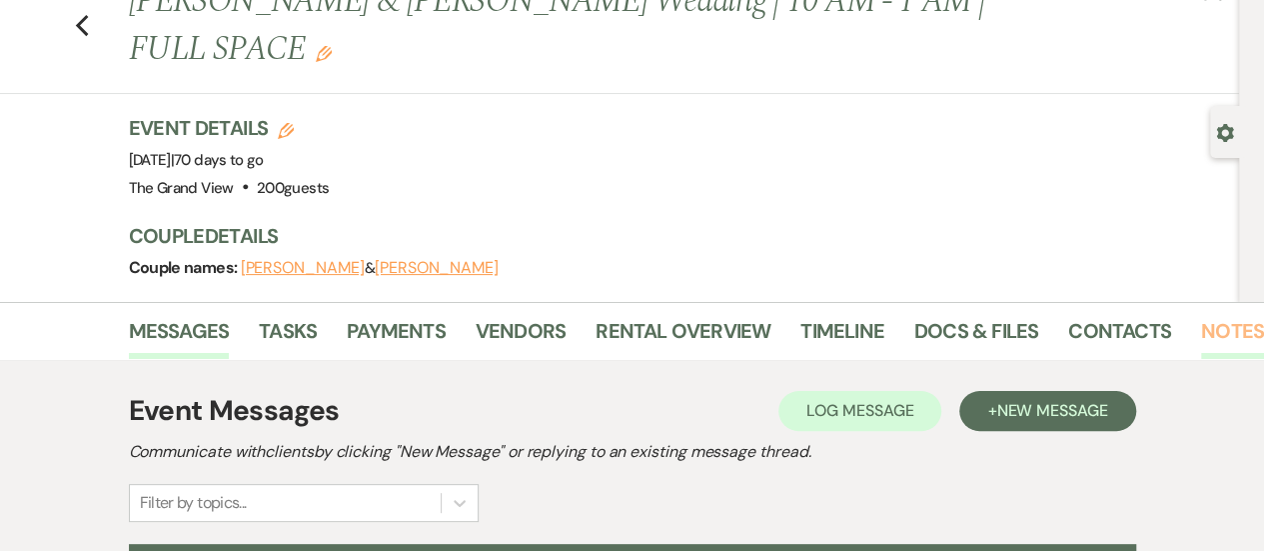
click at [1236, 315] on link "Notes" at bounding box center [1232, 337] width 63 height 44
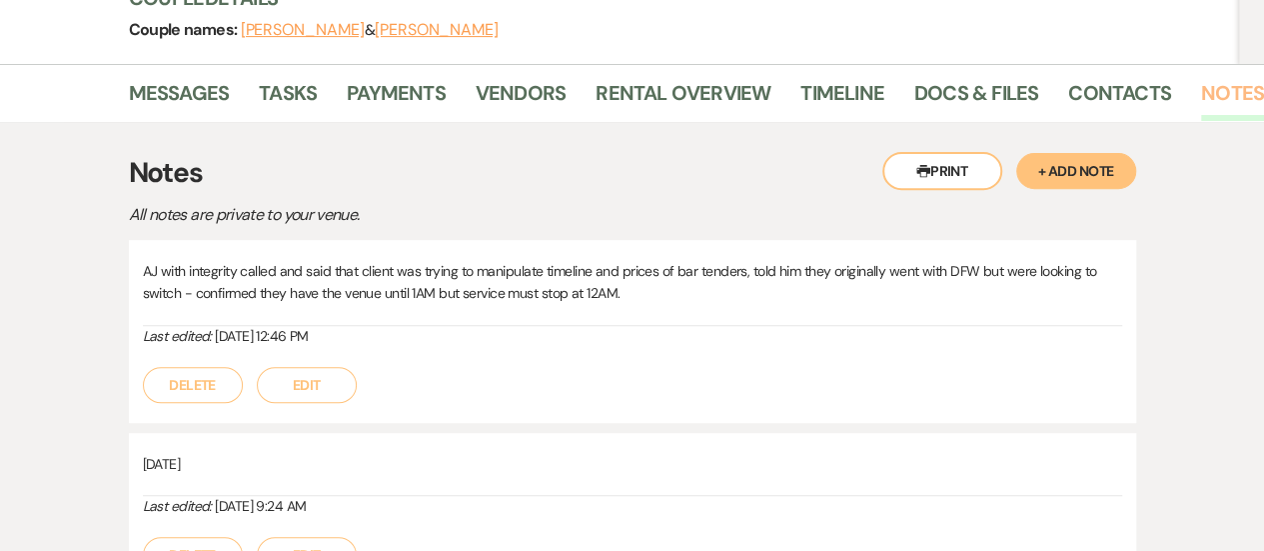
scroll to position [300, 0]
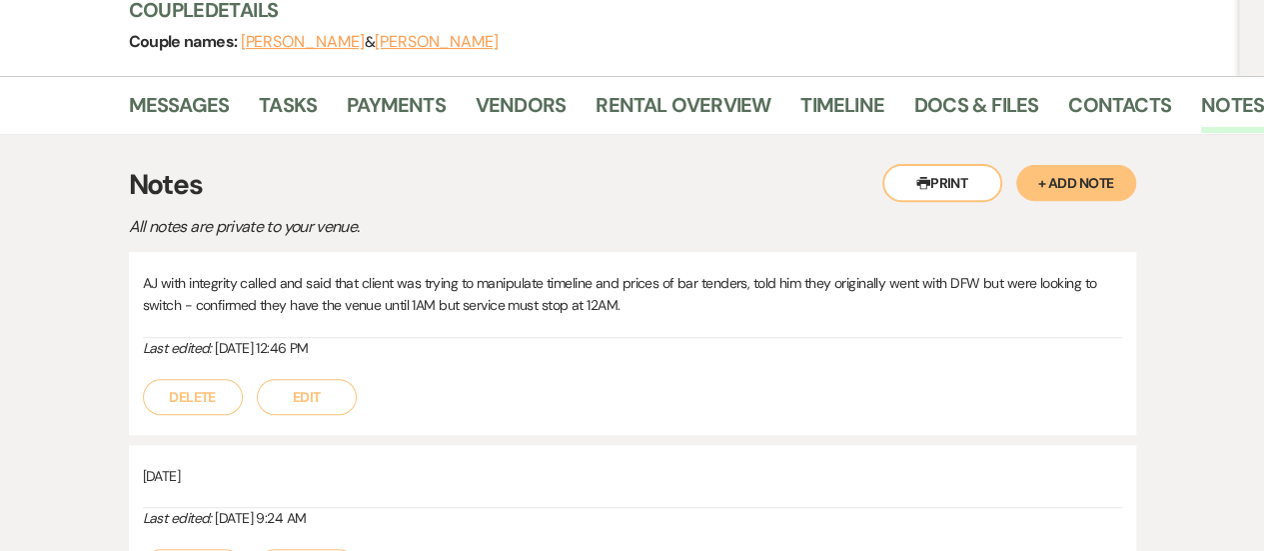
click at [1085, 165] on button "+ Add Note" at bounding box center [1076, 183] width 120 height 36
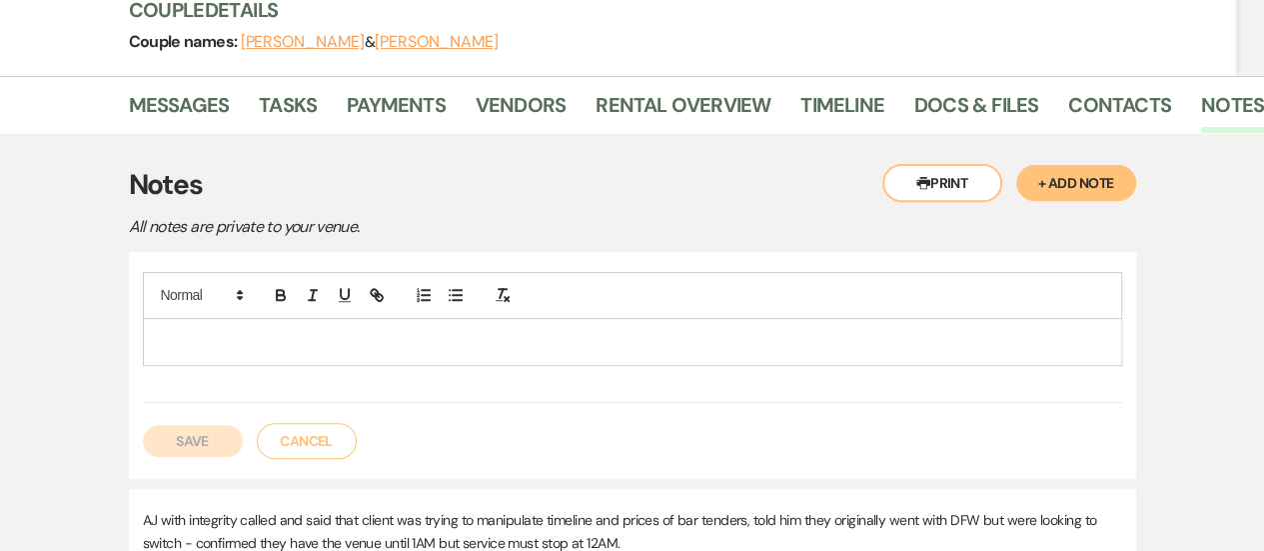
click at [590, 331] on p at bounding box center [632, 342] width 947 height 22
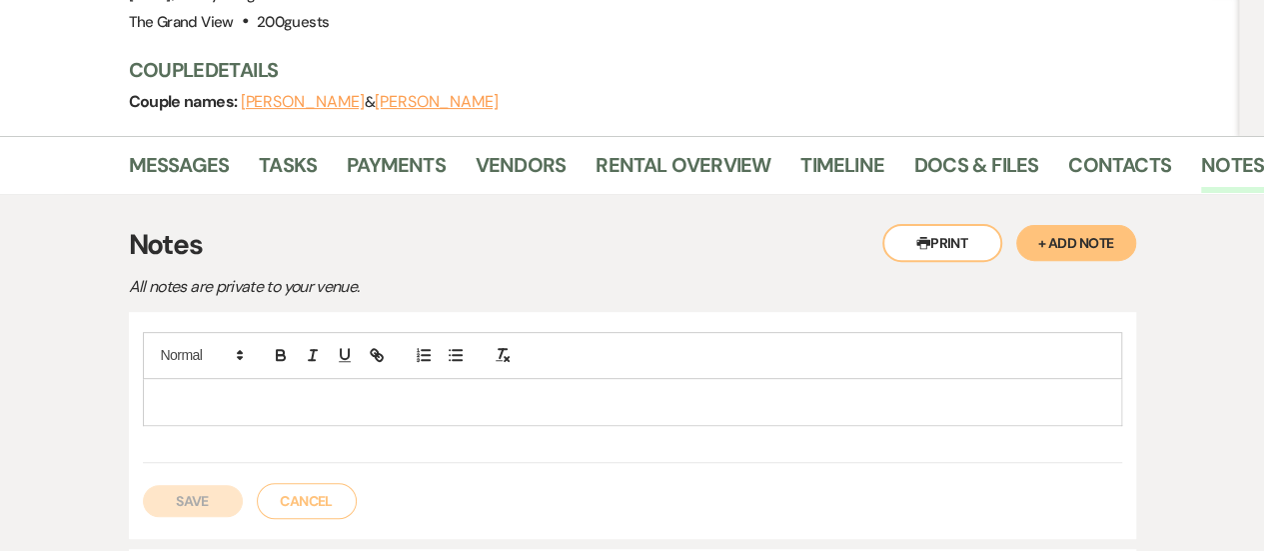
scroll to position [241, 0]
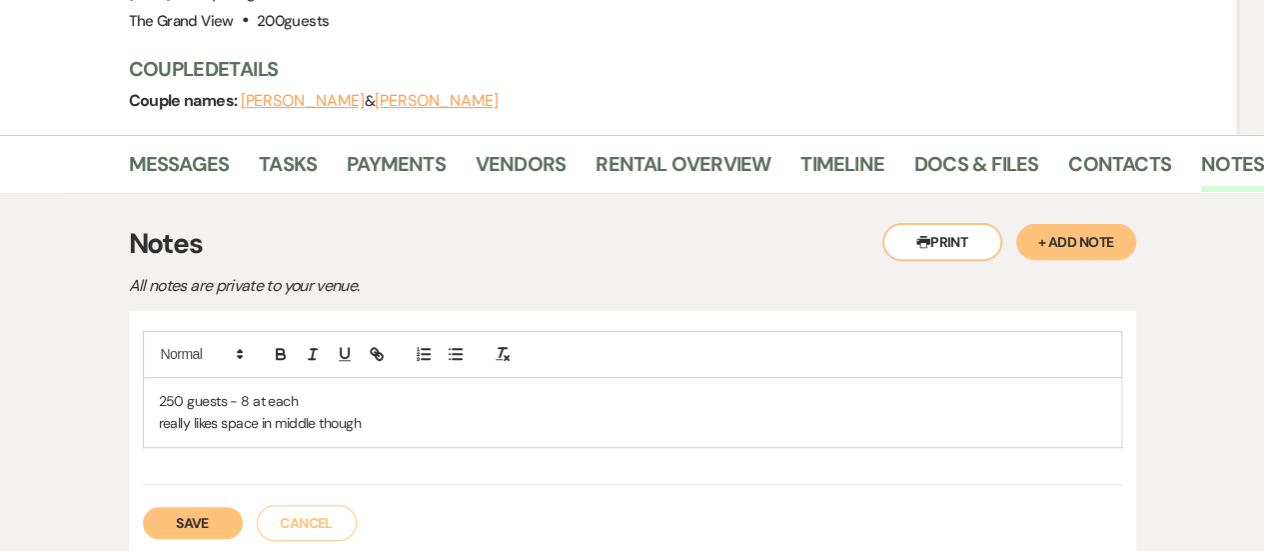
click at [177, 507] on button "Save" at bounding box center [193, 523] width 100 height 32
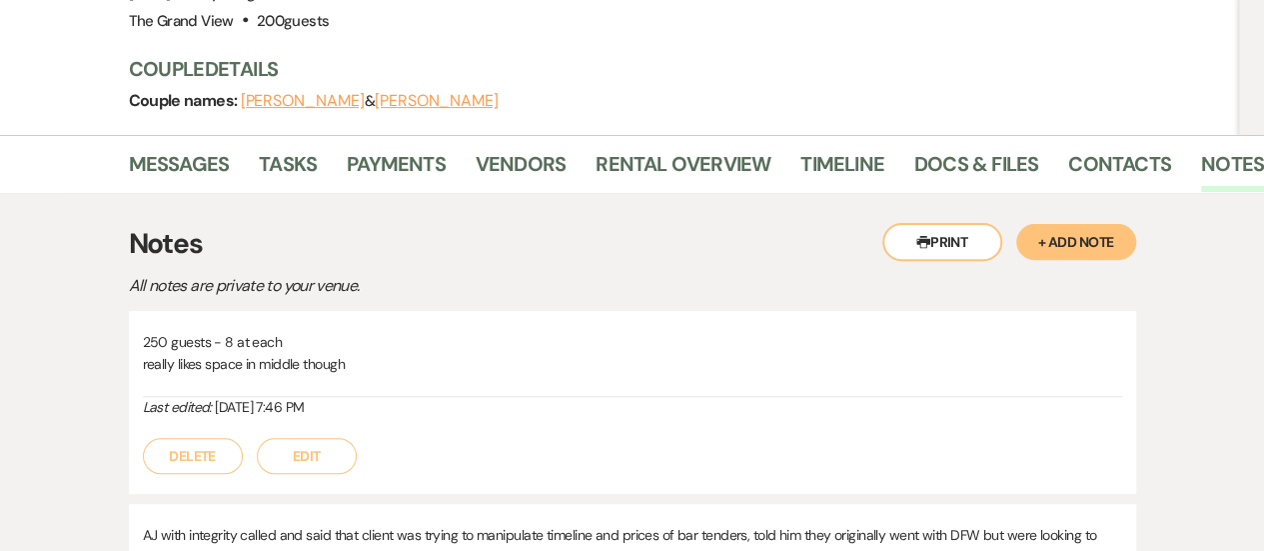
scroll to position [0, 0]
